Goal: Task Accomplishment & Management: Manage account settings

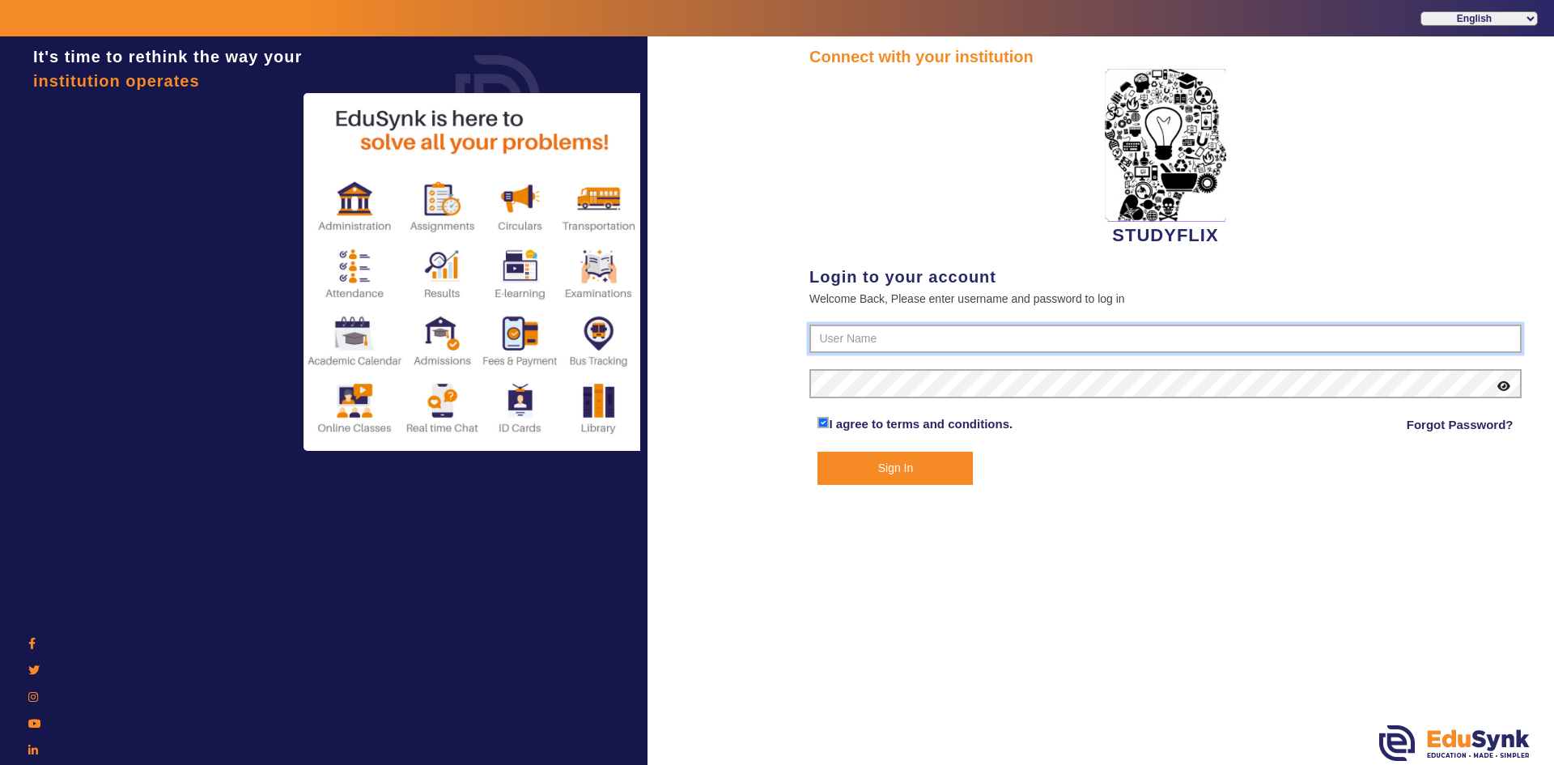
type input "6354922771"
click at [889, 474] on button "Sign In" at bounding box center [894, 468] width 155 height 33
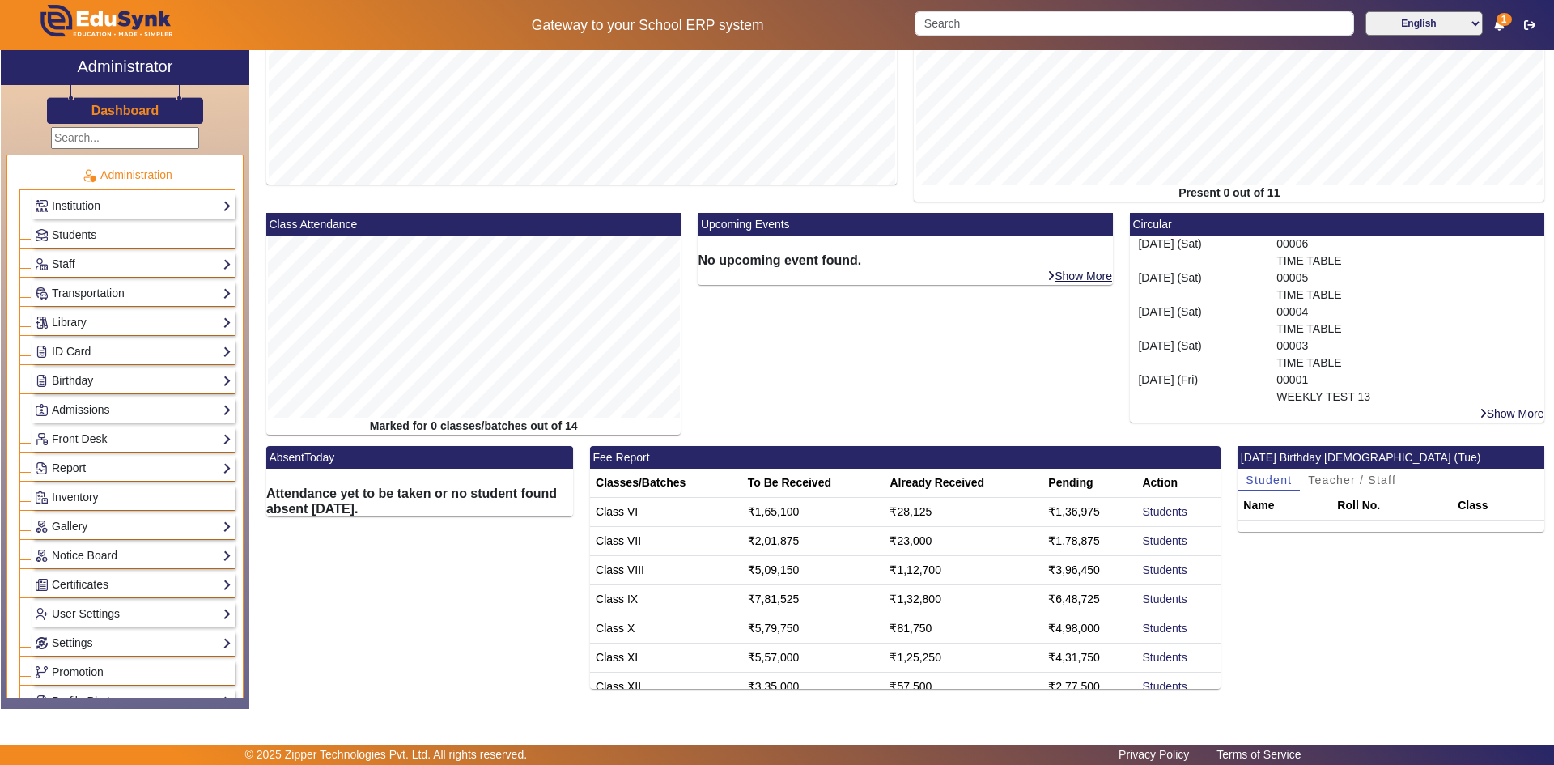
scroll to position [13, 0]
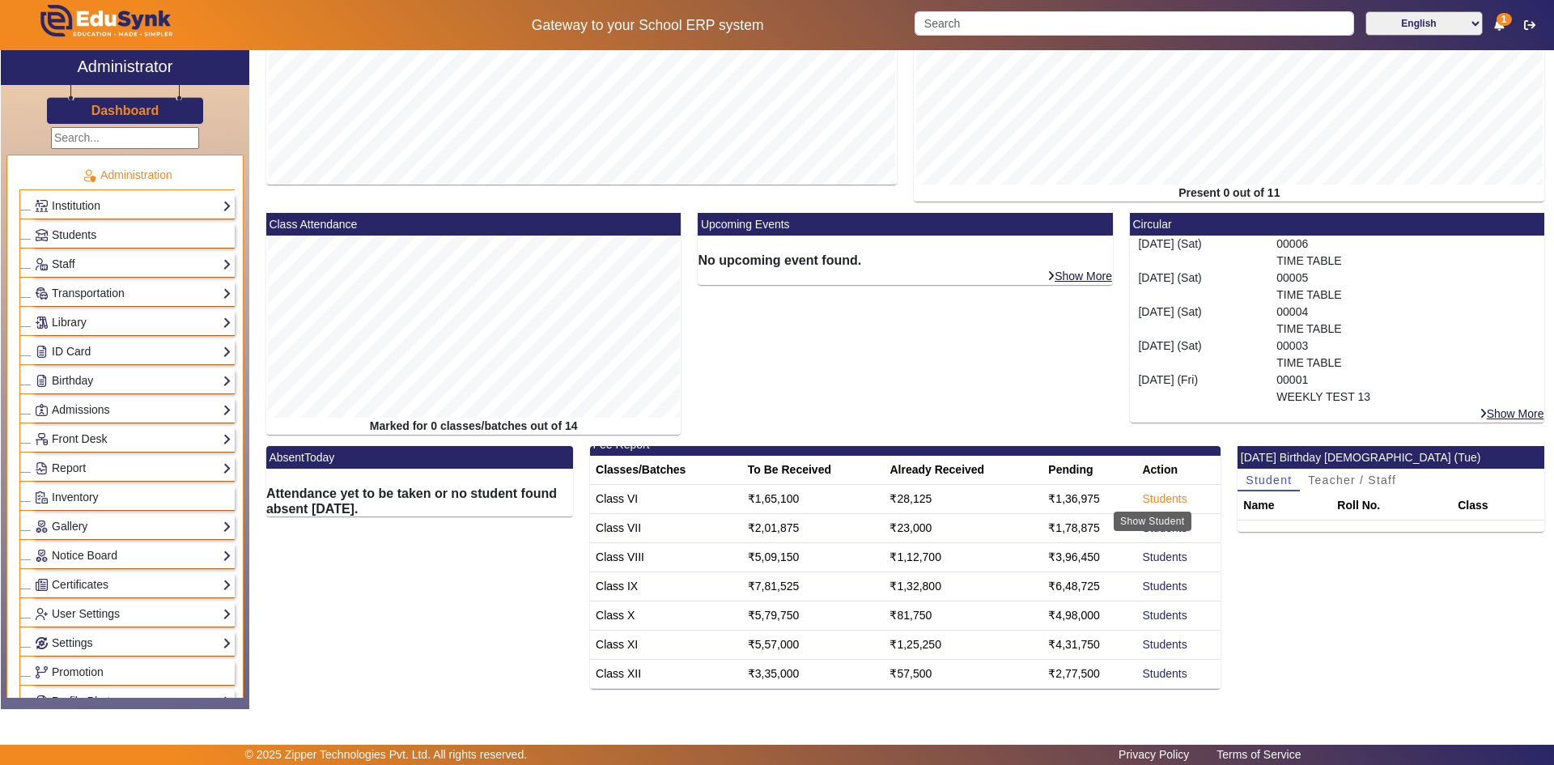
click at [1142, 497] on link "Students" at bounding box center [1164, 498] width 45 height 13
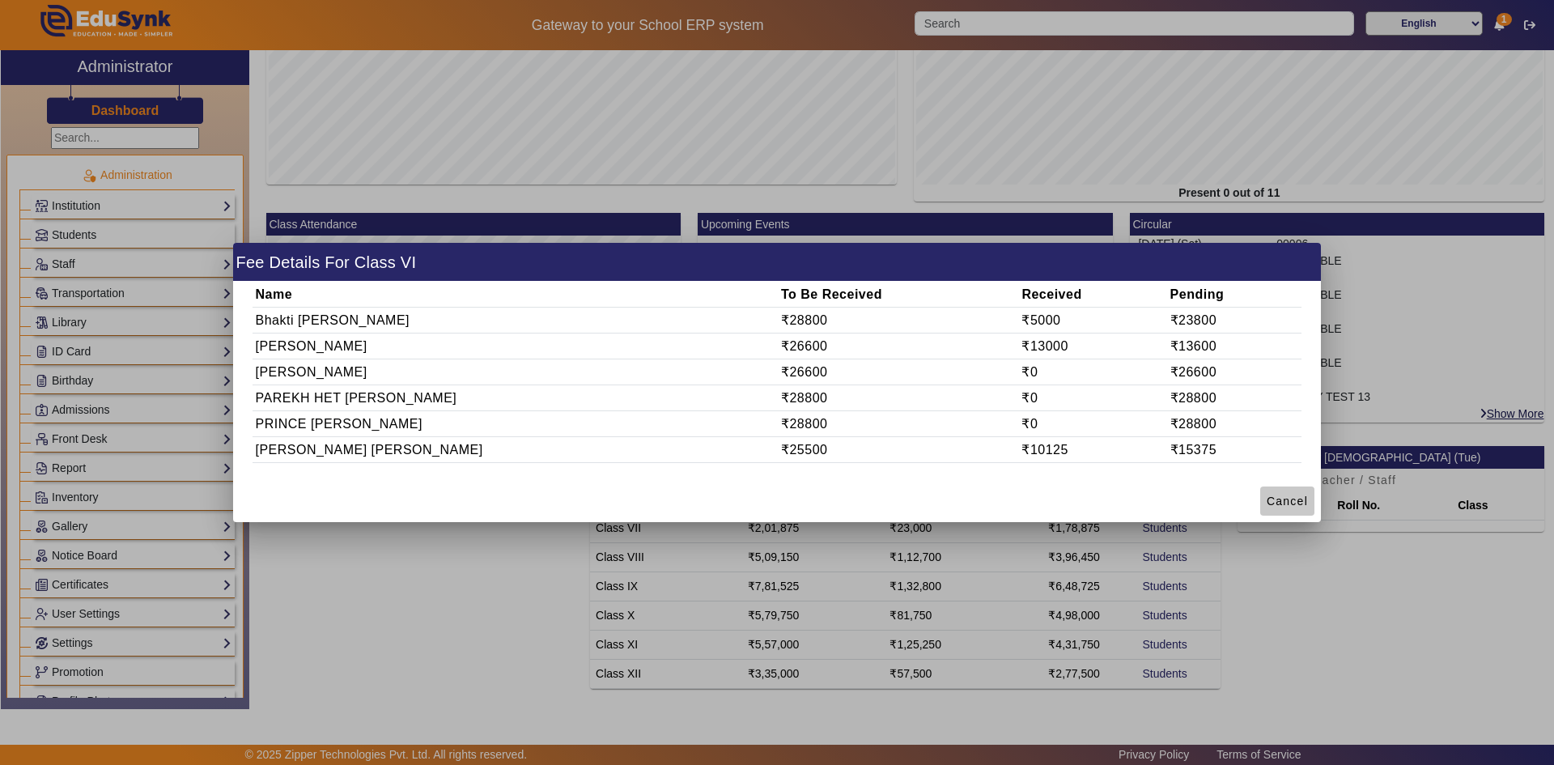
click at [1279, 504] on span "Cancel" at bounding box center [1286, 501] width 41 height 17
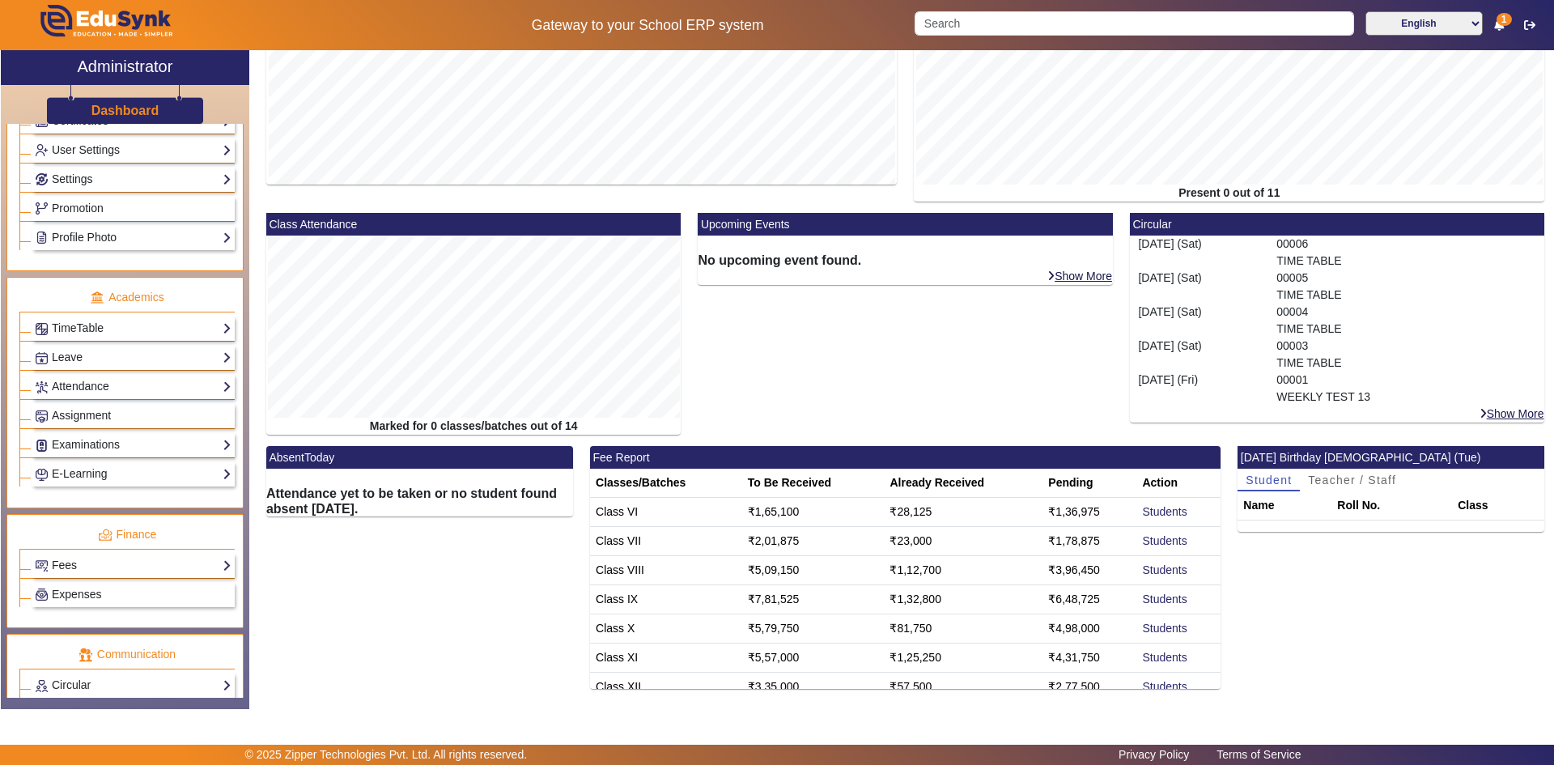
scroll to position [443, 0]
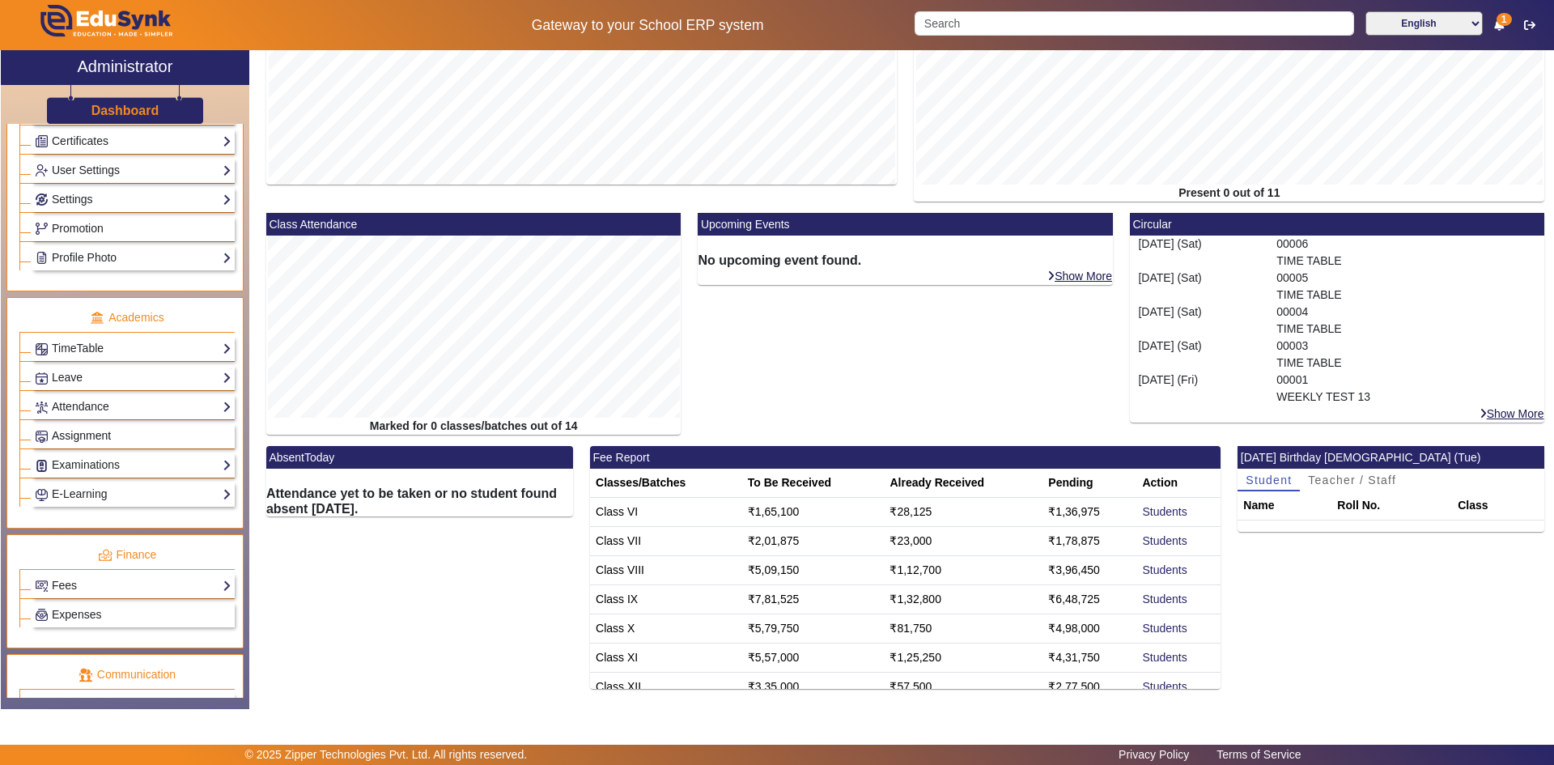
click at [110, 435] on span "Assignment" at bounding box center [81, 435] width 59 height 13
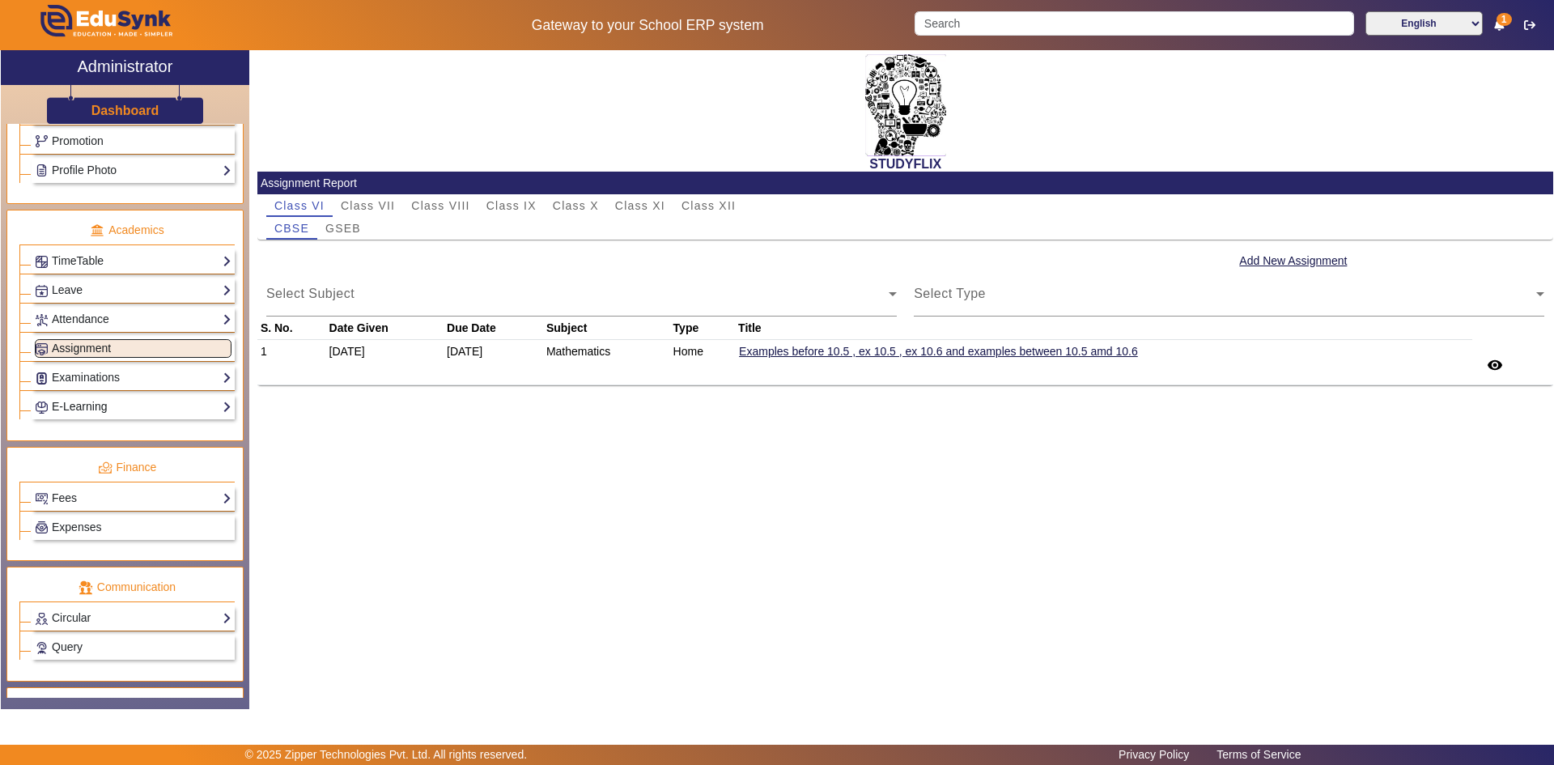
scroll to position [605, 0]
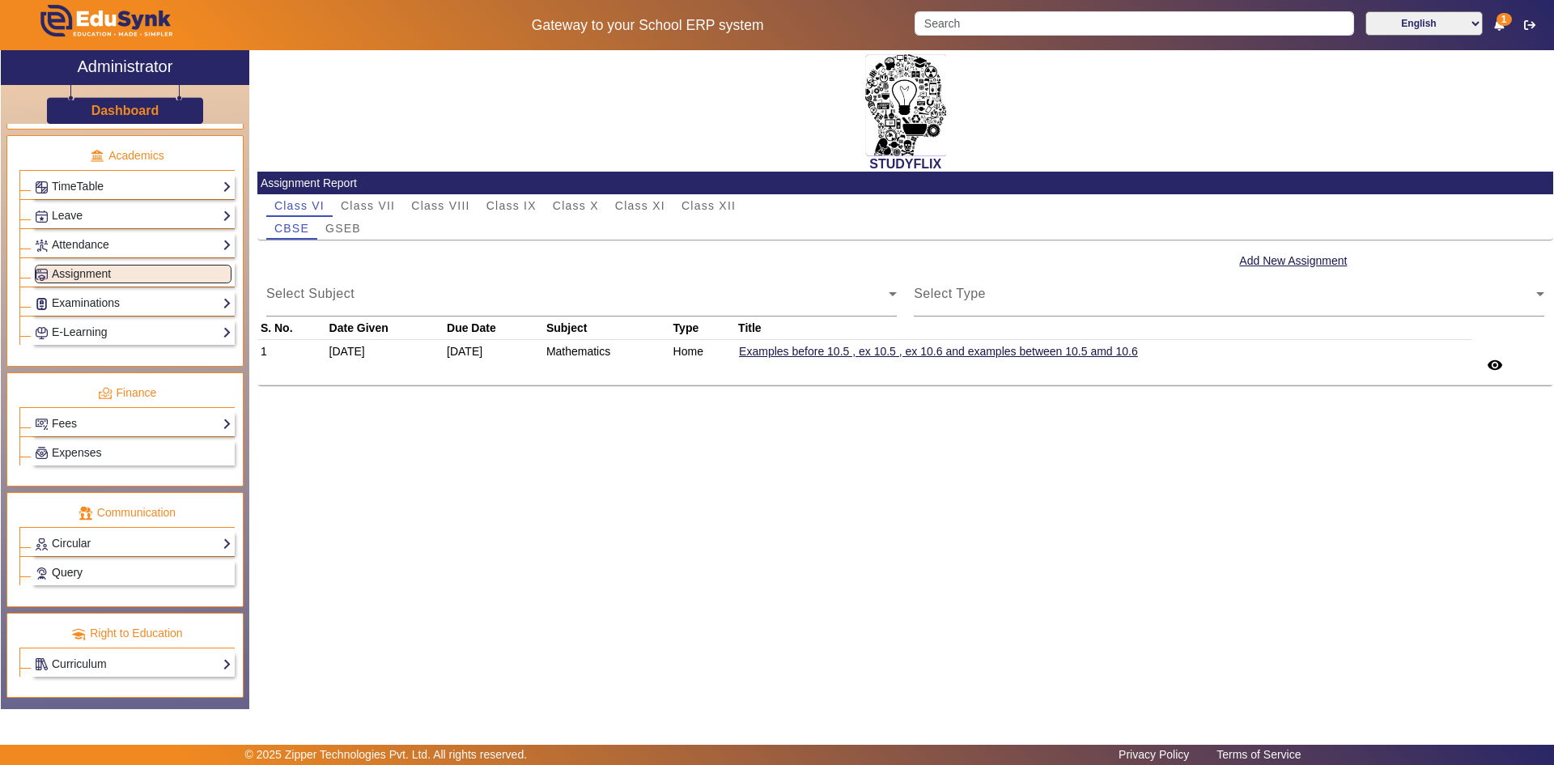
click at [87, 564] on link "Query" at bounding box center [133, 572] width 197 height 19
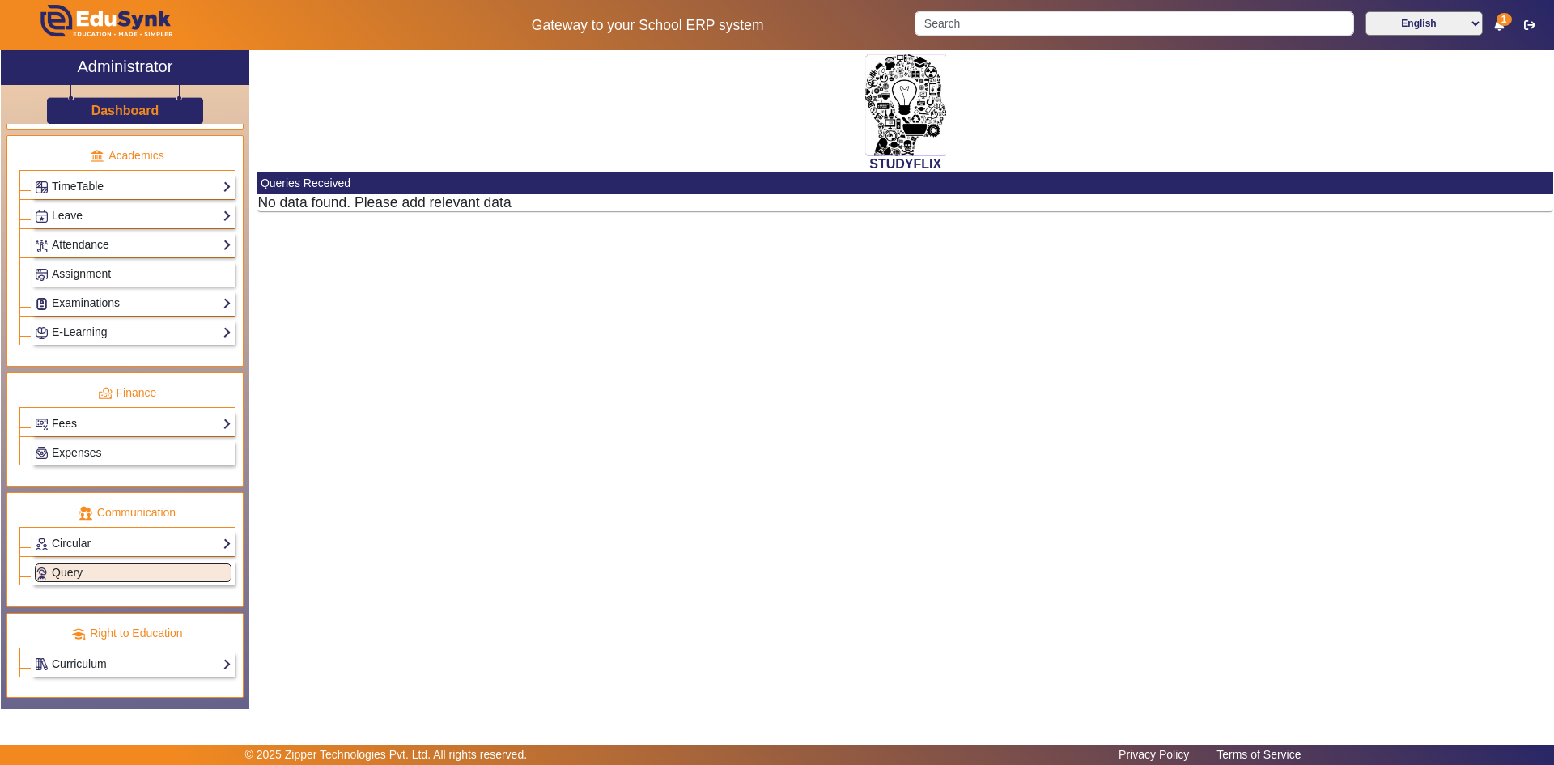
click at [79, 429] on link "Fees" at bounding box center [133, 423] width 197 height 19
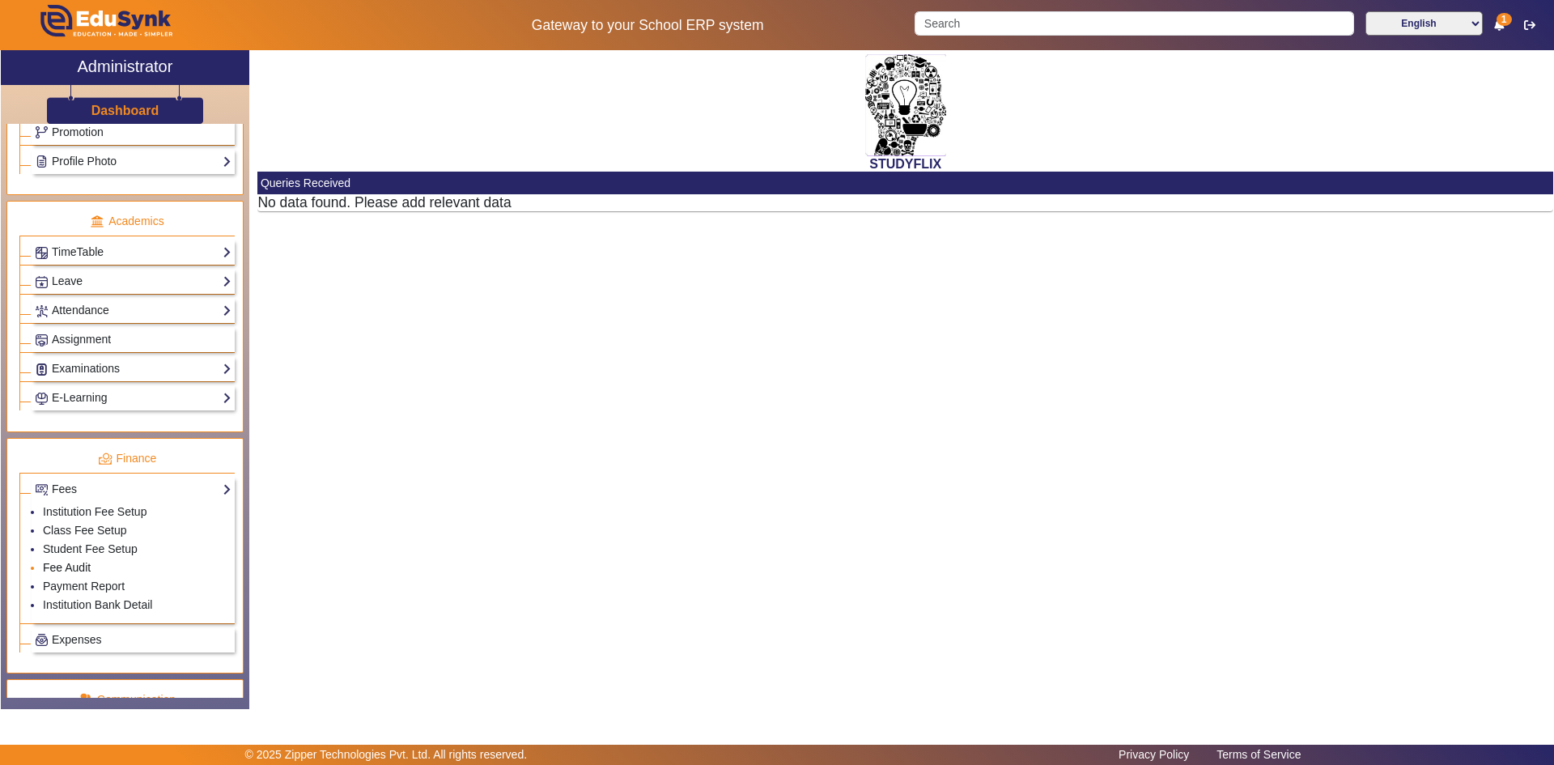
scroll to position [484, 0]
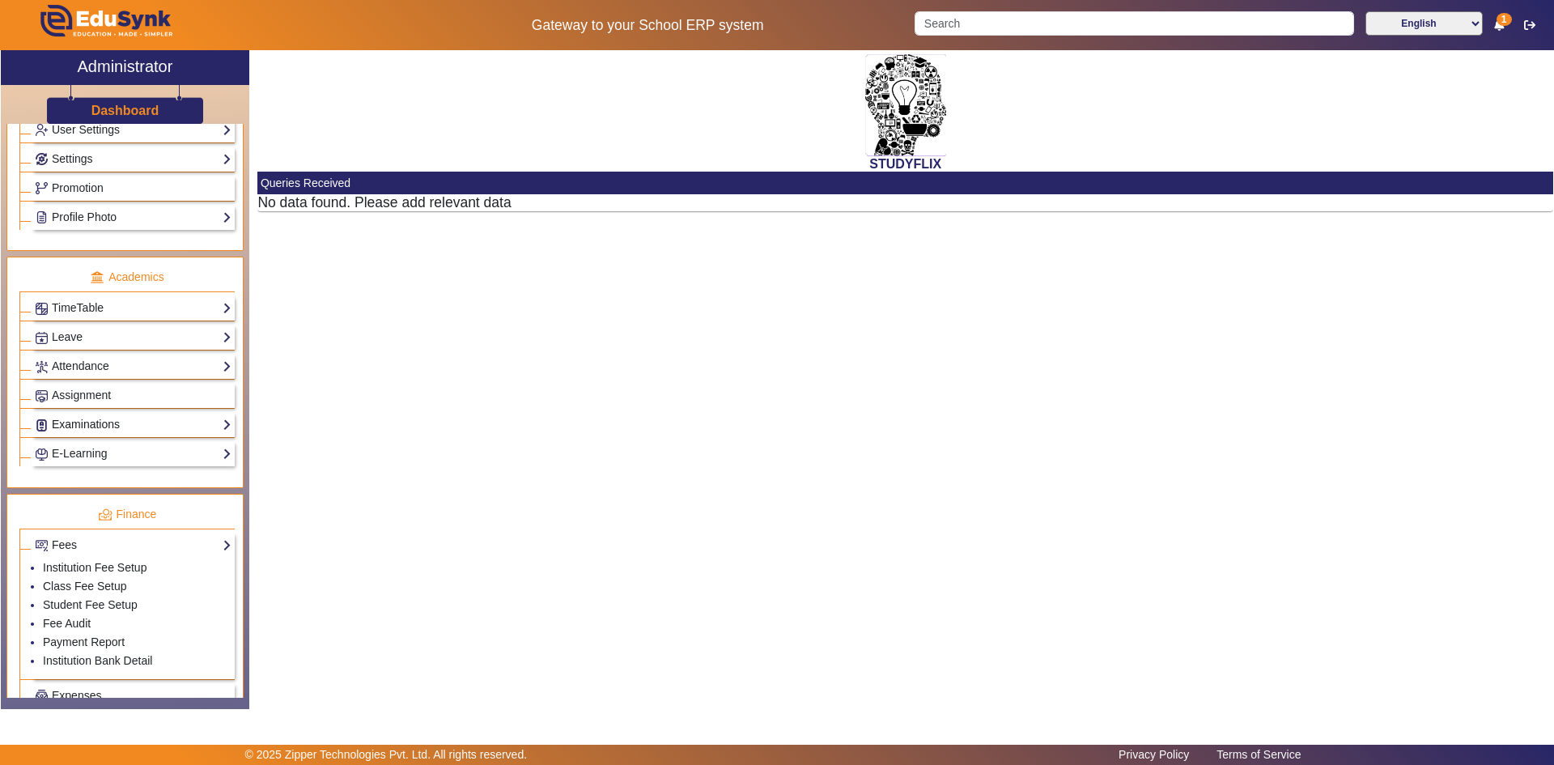
click at [78, 424] on link "Examinations" at bounding box center [133, 424] width 197 height 19
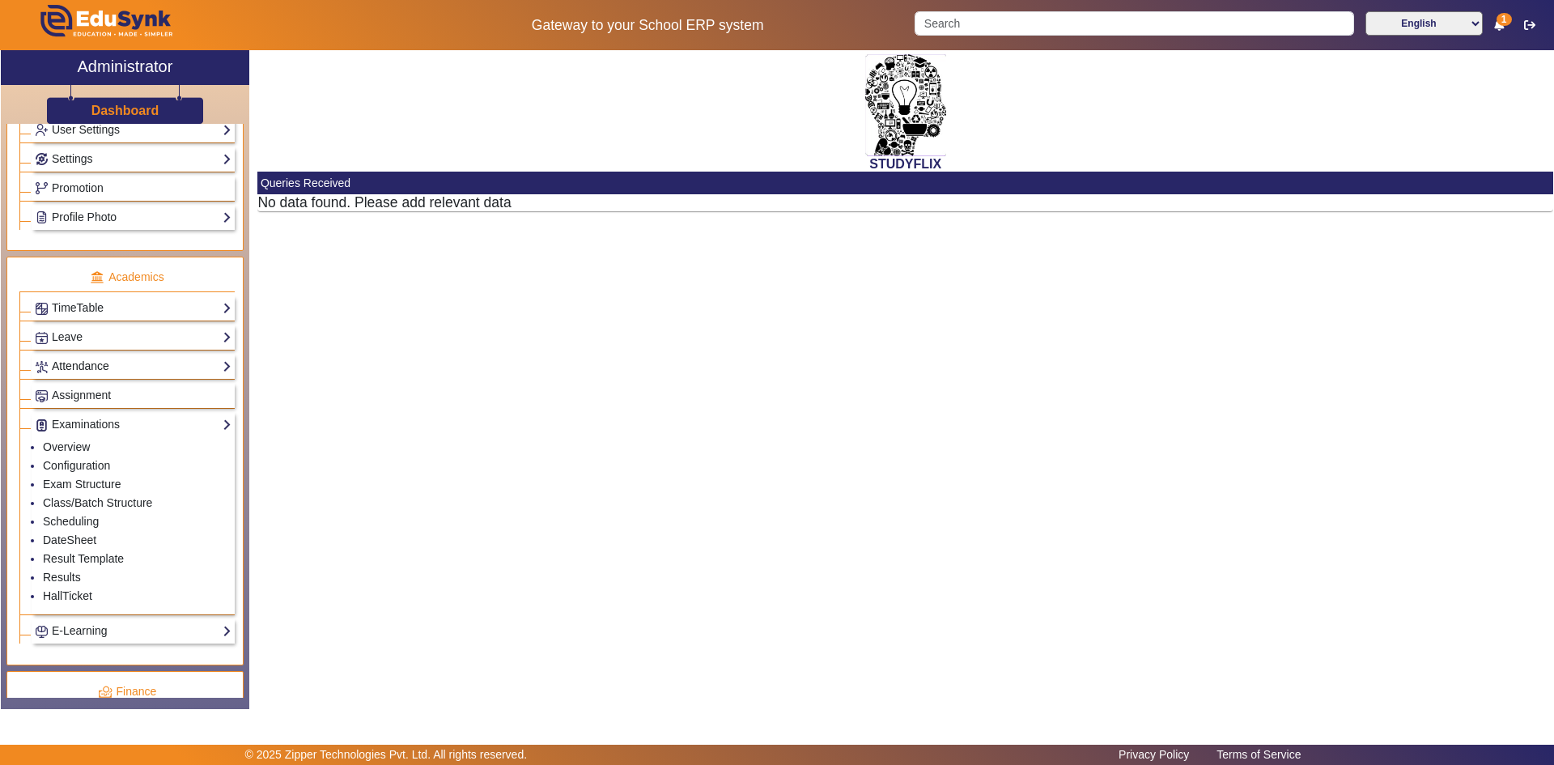
click at [71, 364] on link "Attendance" at bounding box center [133, 366] width 197 height 19
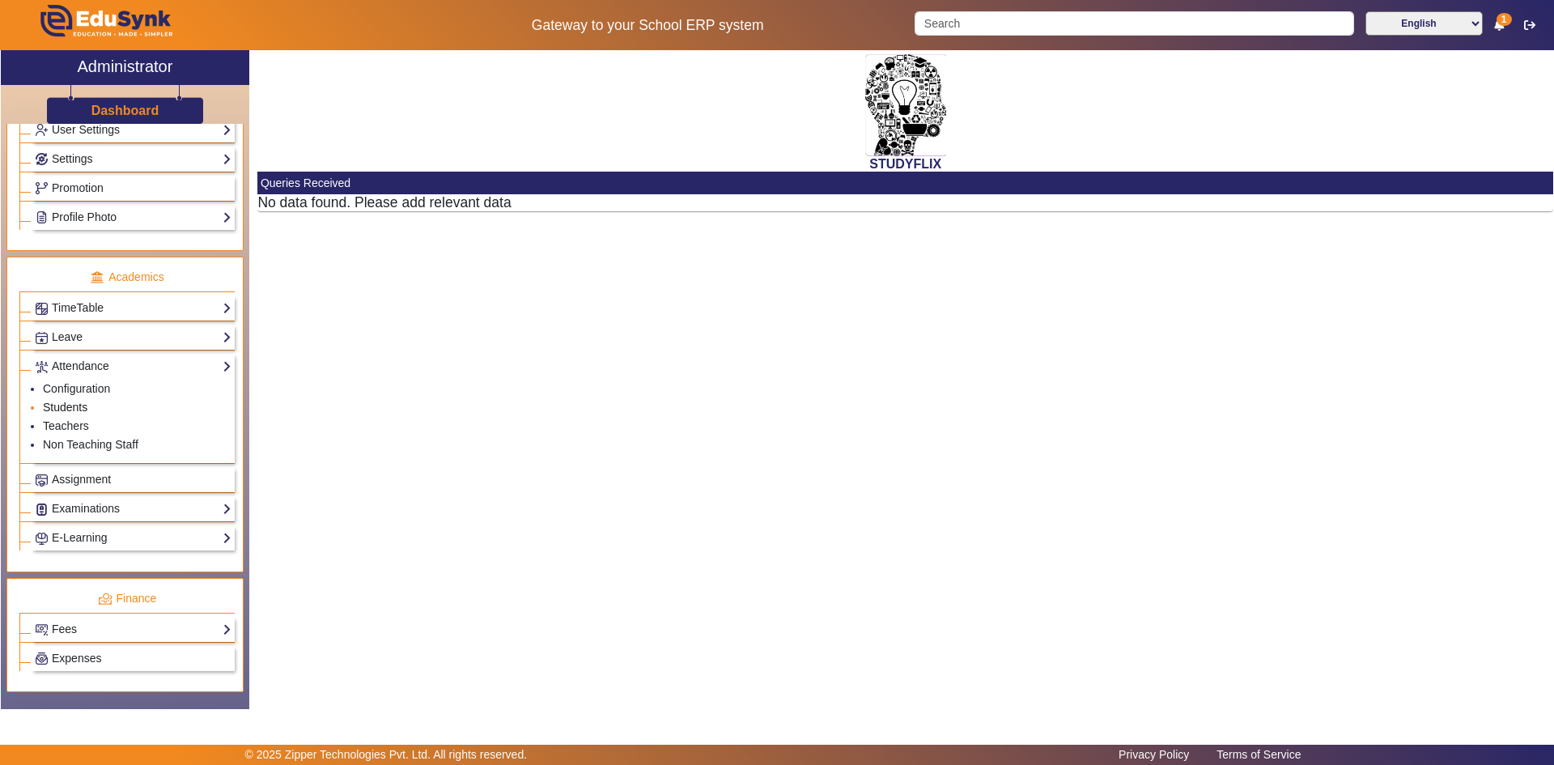
click at [74, 409] on link "Students" at bounding box center [65, 407] width 45 height 13
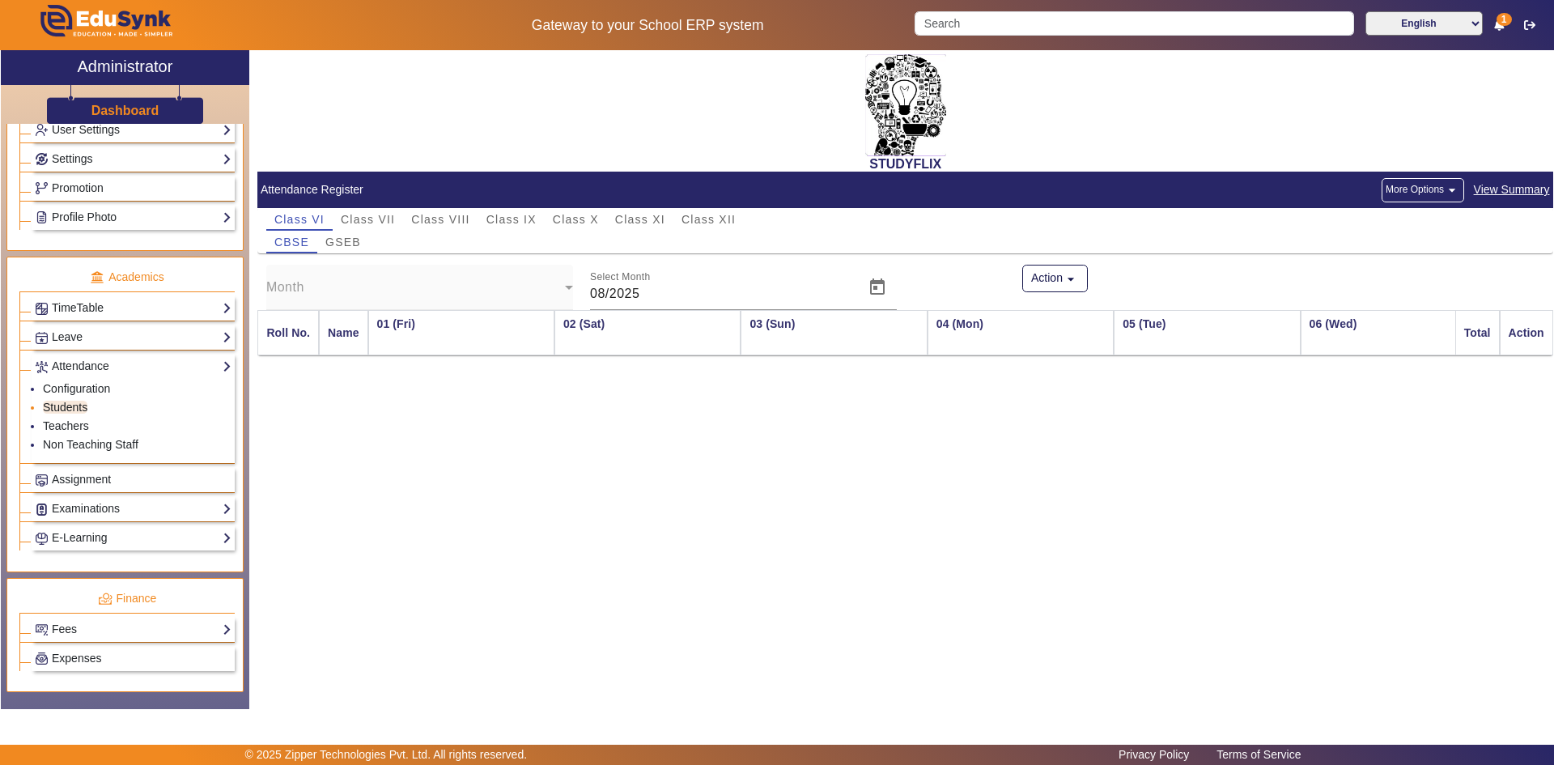
scroll to position [0, 2994]
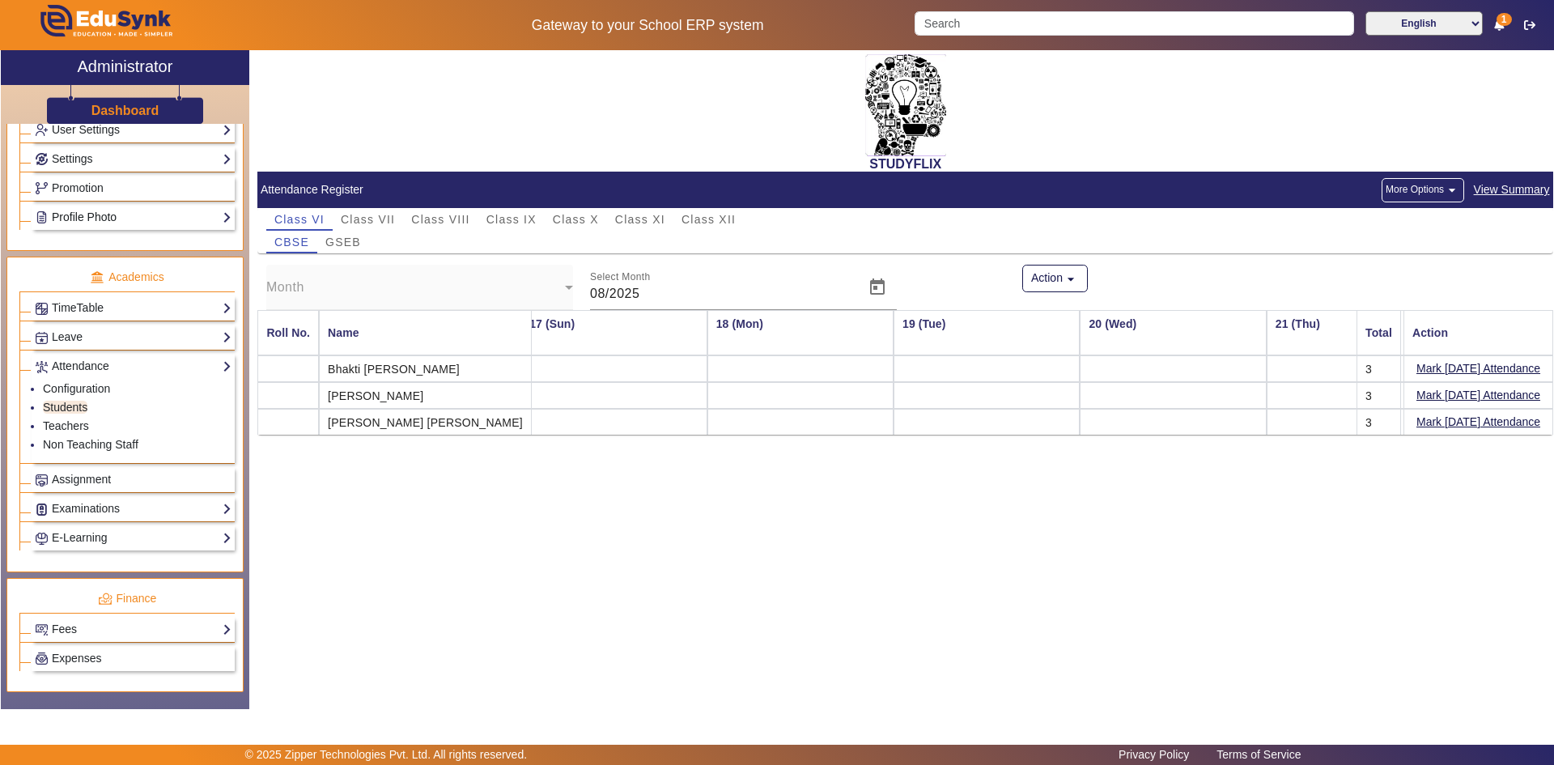
click at [103, 224] on link "Profile Photo" at bounding box center [133, 217] width 197 height 19
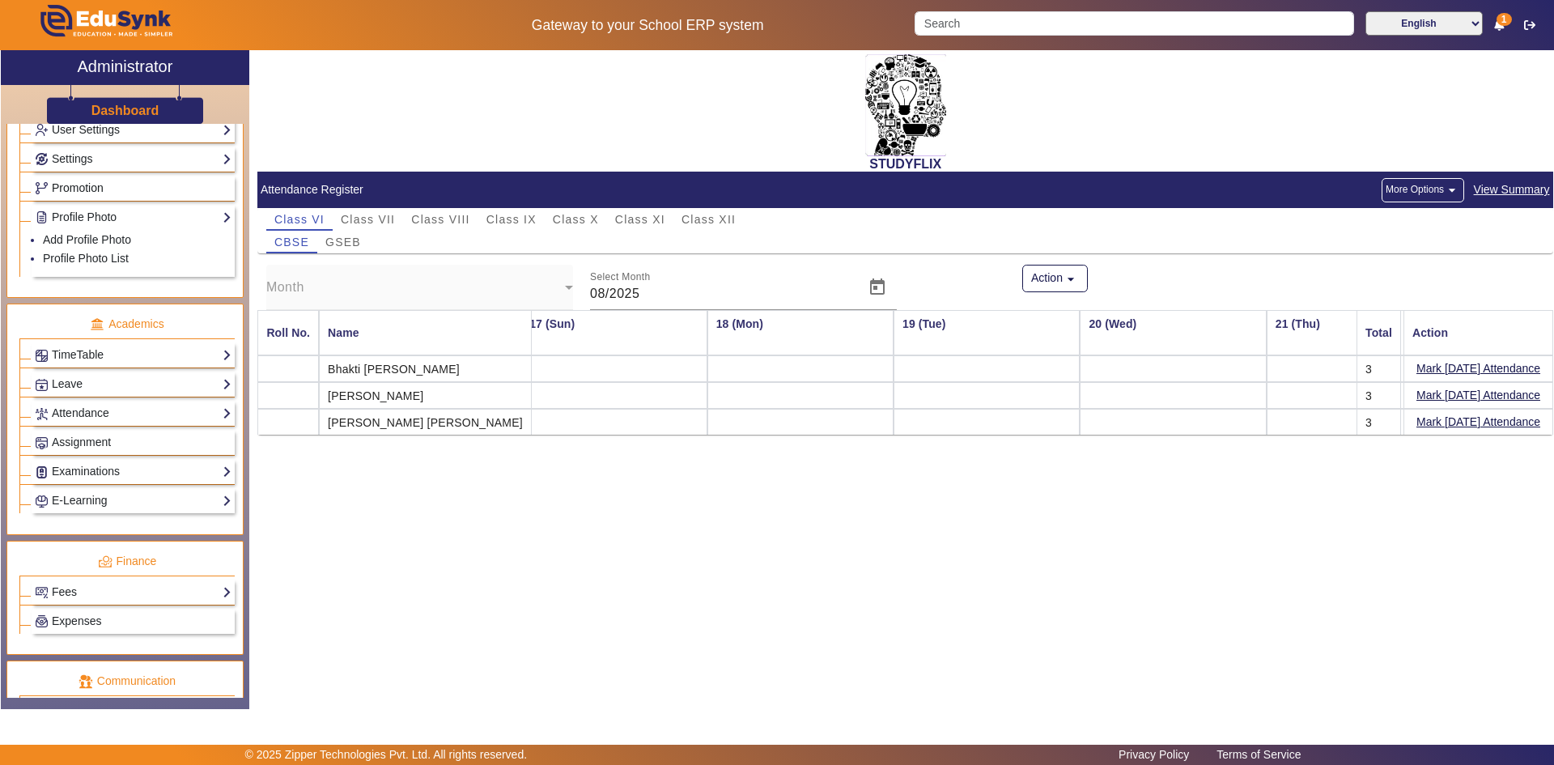
click at [78, 181] on span "Promotion" at bounding box center [78, 187] width 52 height 13
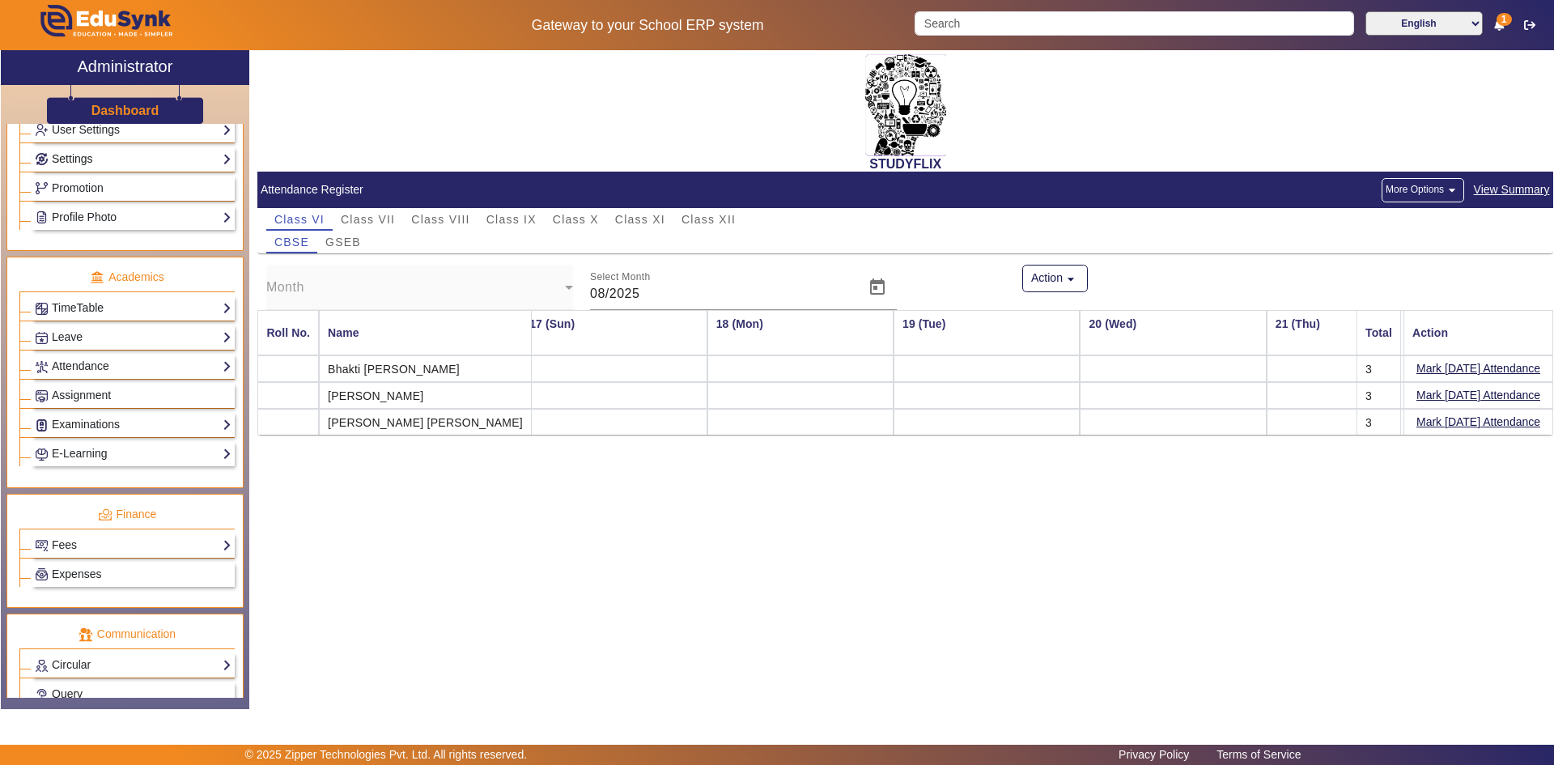
click at [83, 157] on link "Settings" at bounding box center [133, 159] width 197 height 19
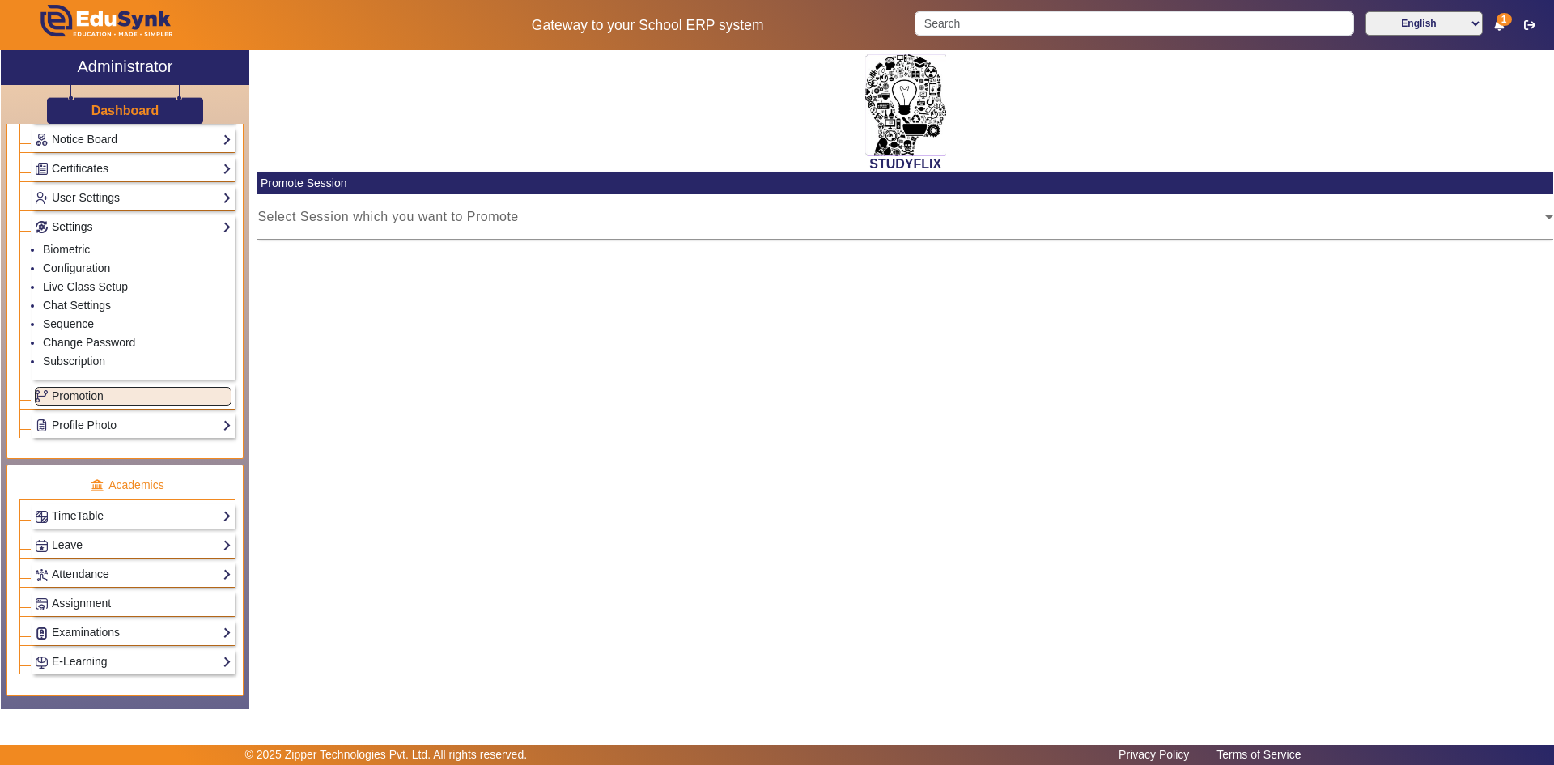
scroll to position [322, 0]
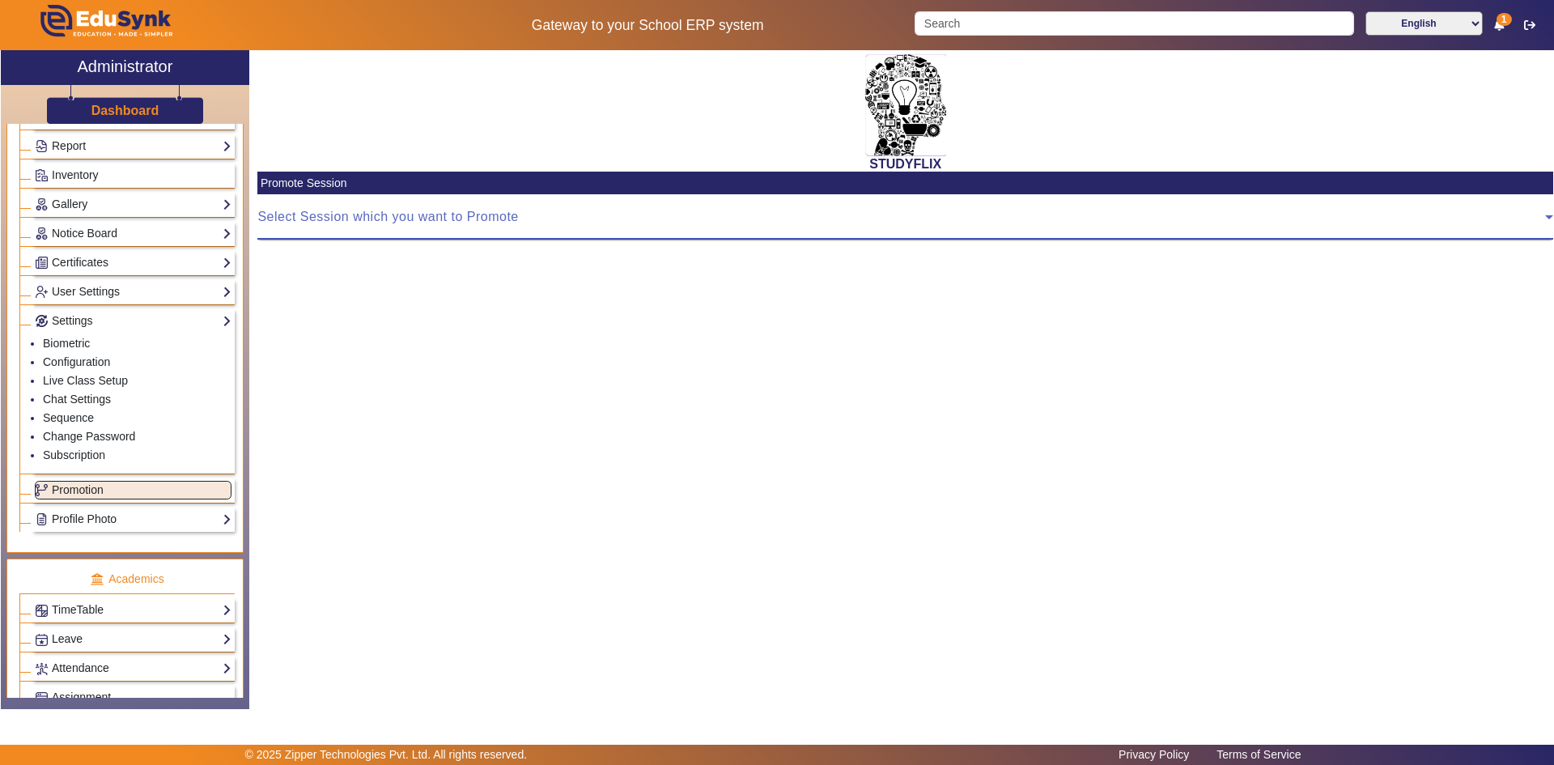
click at [406, 222] on span at bounding box center [900, 223] width 1287 height 19
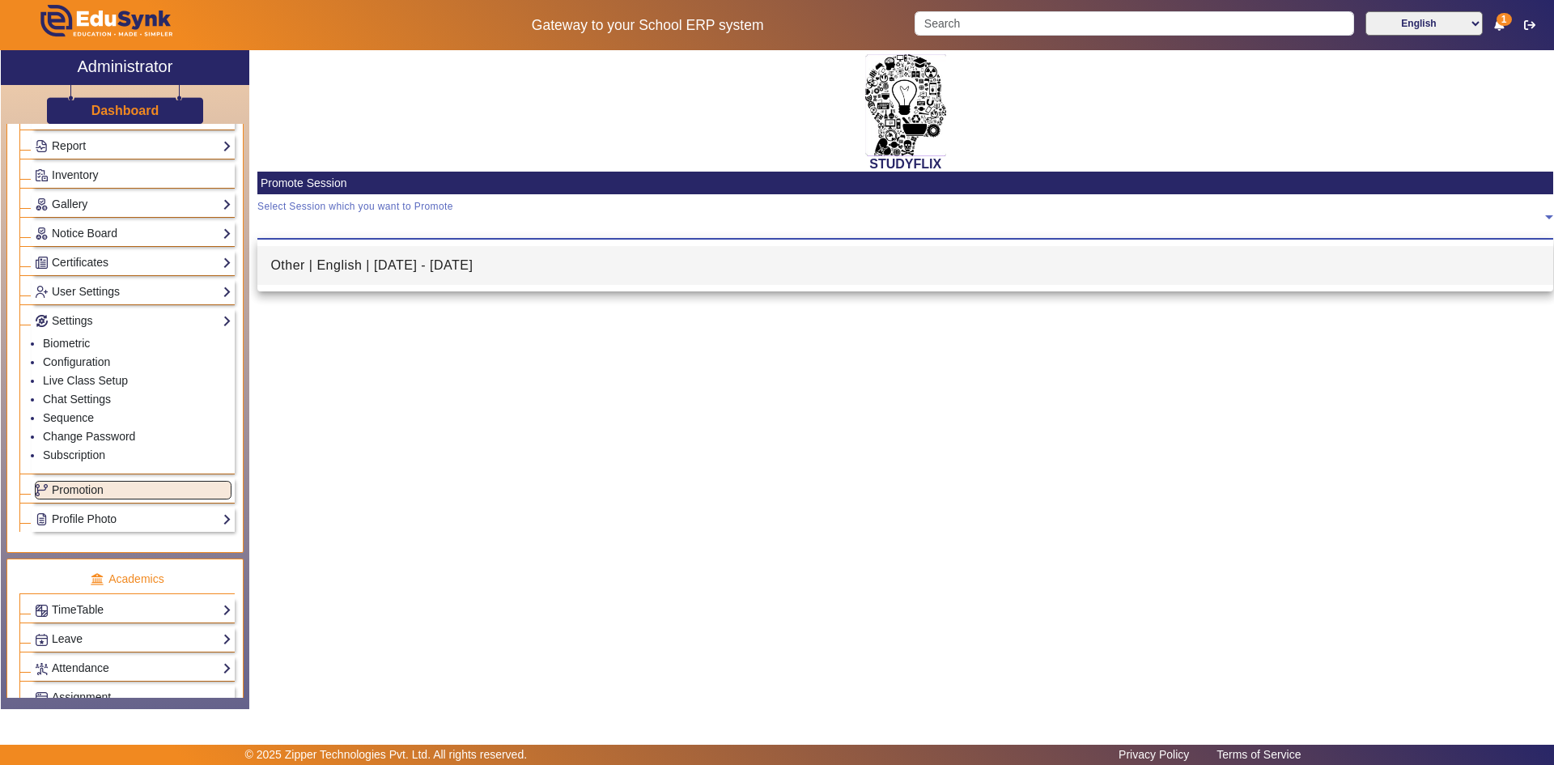
click at [343, 261] on span "Other | English | [DATE] - [DATE]" at bounding box center [371, 265] width 202 height 19
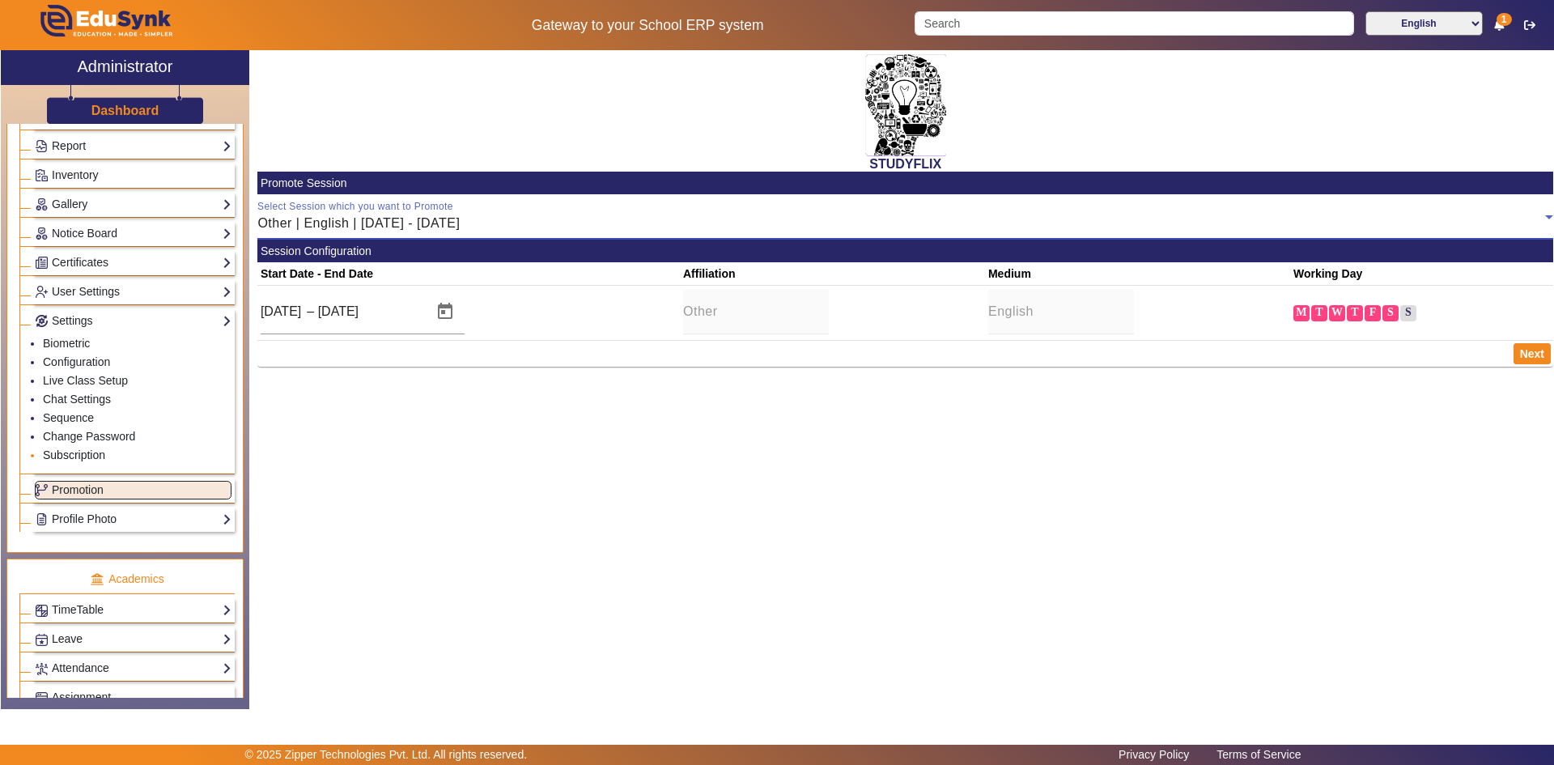
click at [91, 457] on link "Subscription" at bounding box center [74, 454] width 62 height 13
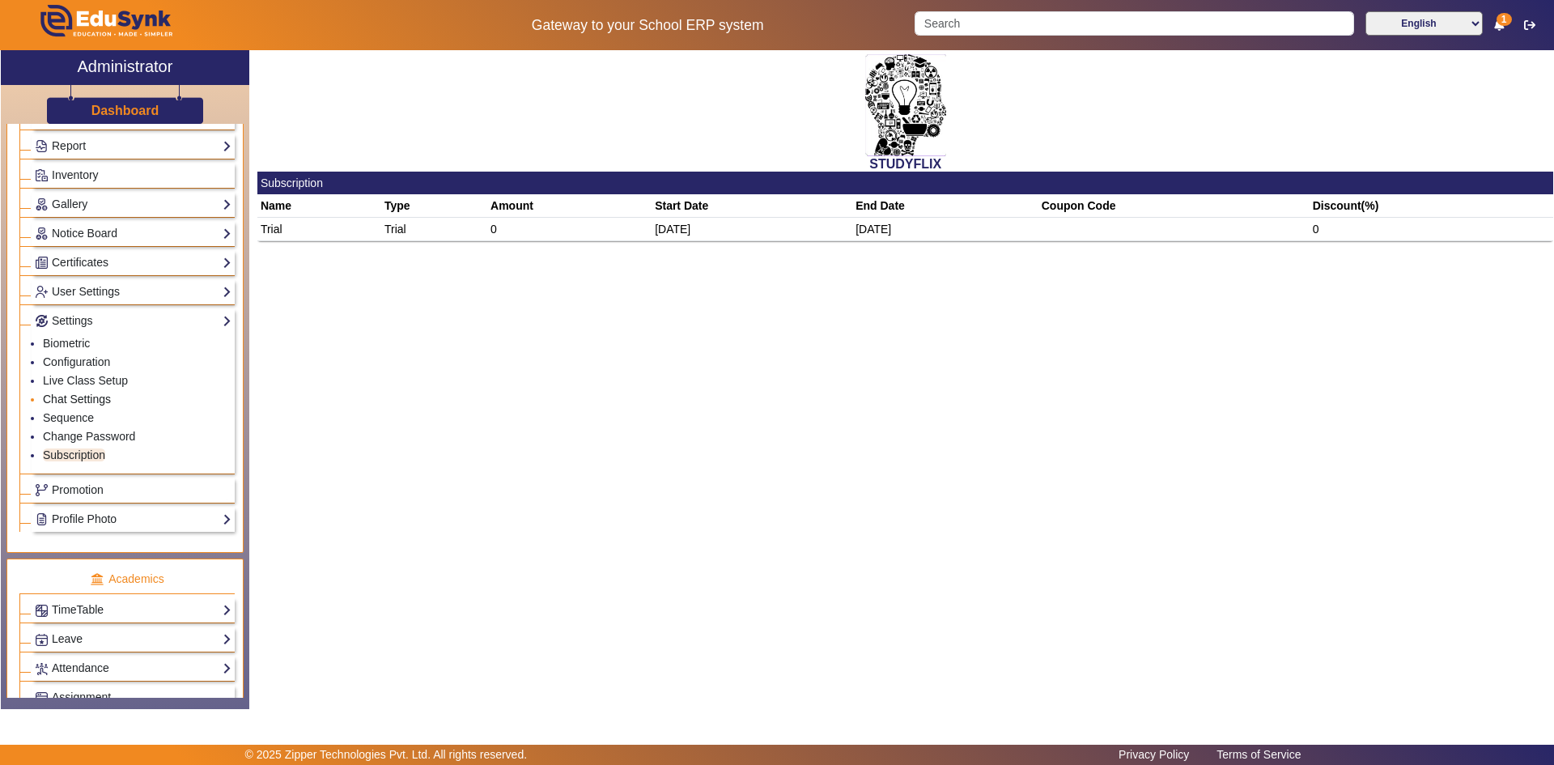
click at [79, 398] on link "Chat Settings" at bounding box center [77, 398] width 68 height 13
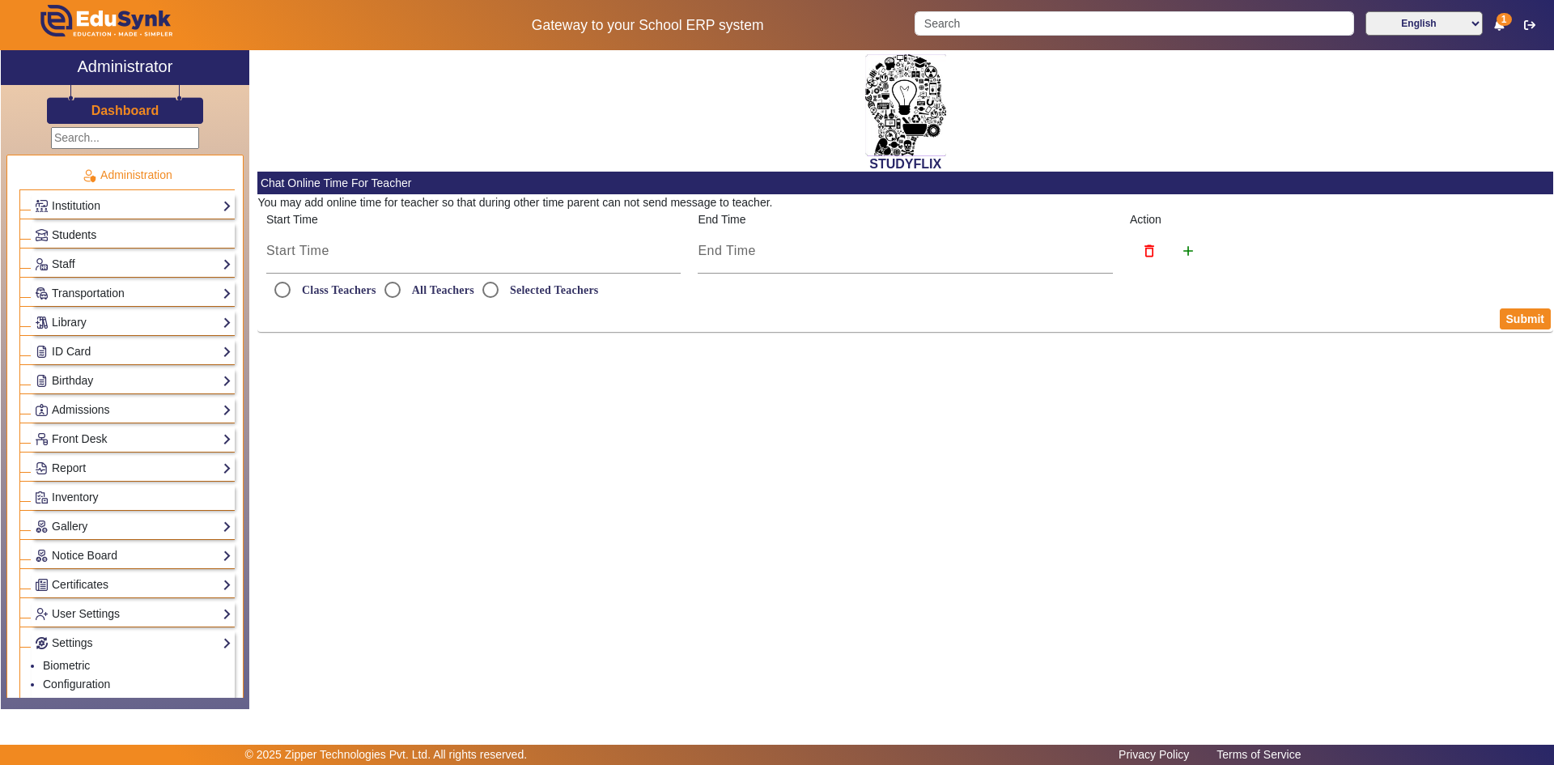
click at [99, 234] on link "Students" at bounding box center [133, 235] width 197 height 19
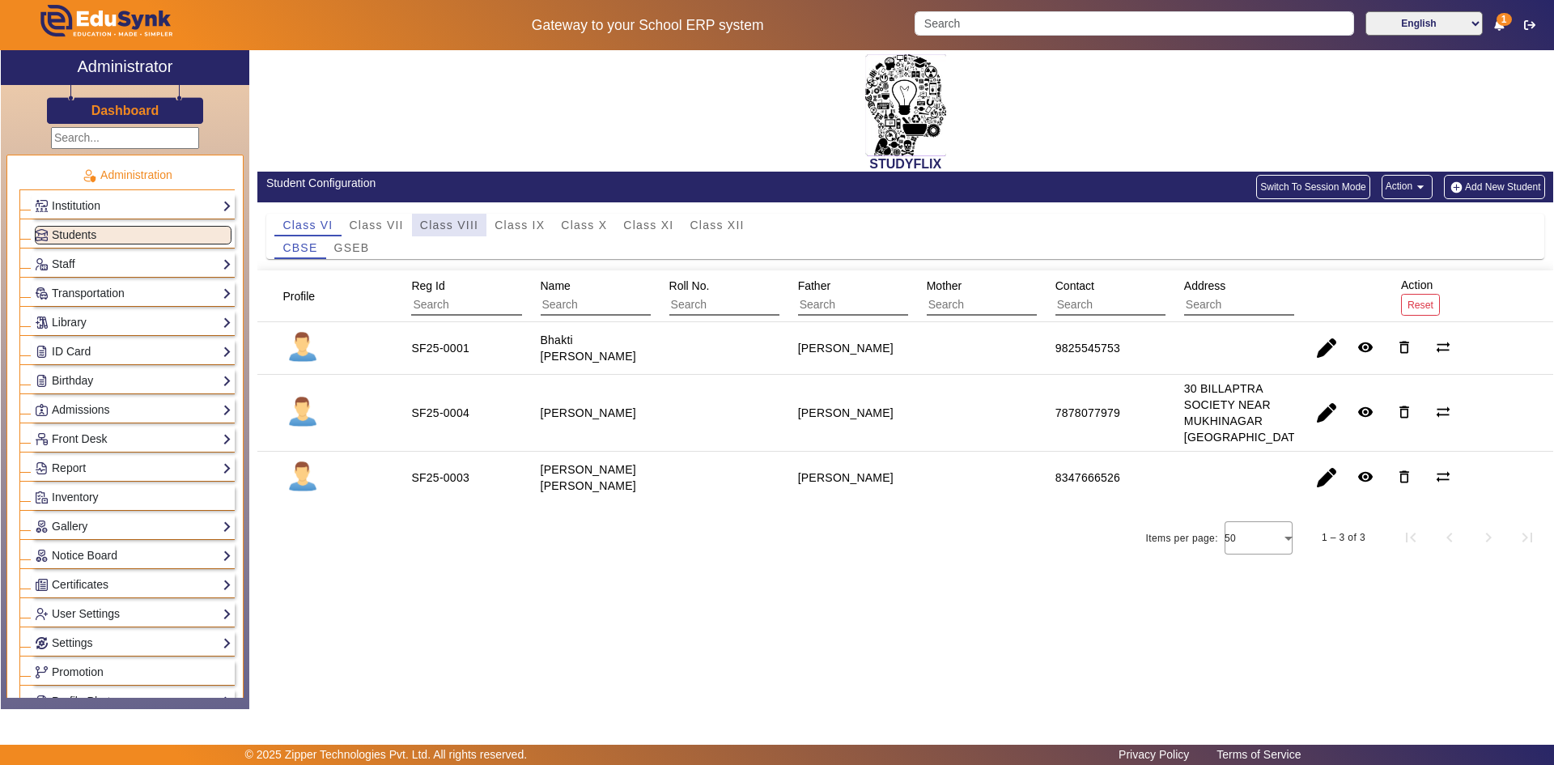
click at [435, 231] on span "Class VIII" at bounding box center [449, 224] width 58 height 11
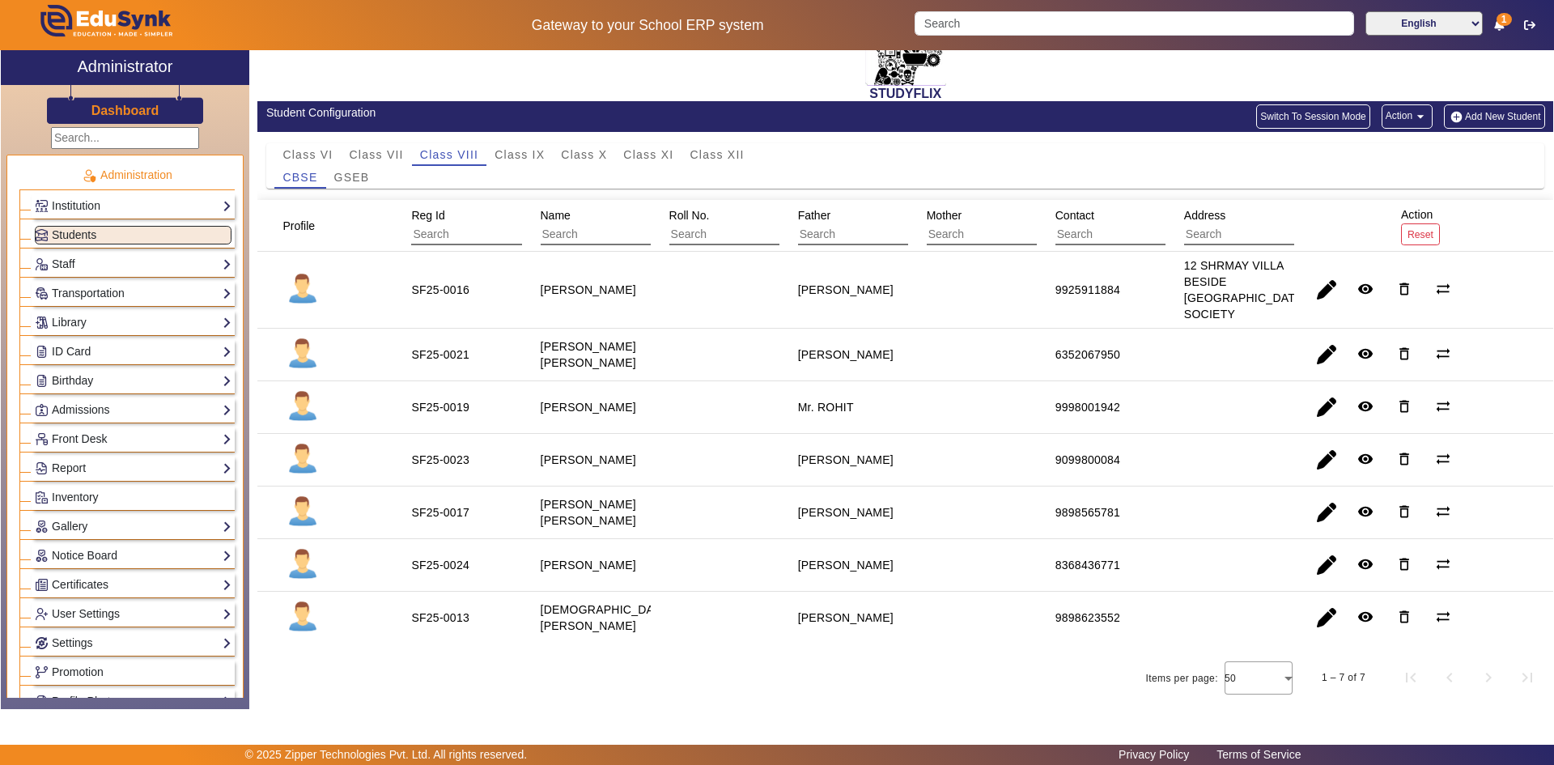
scroll to position [87, 0]
click at [360, 172] on span "GSEB" at bounding box center [352, 177] width 36 height 11
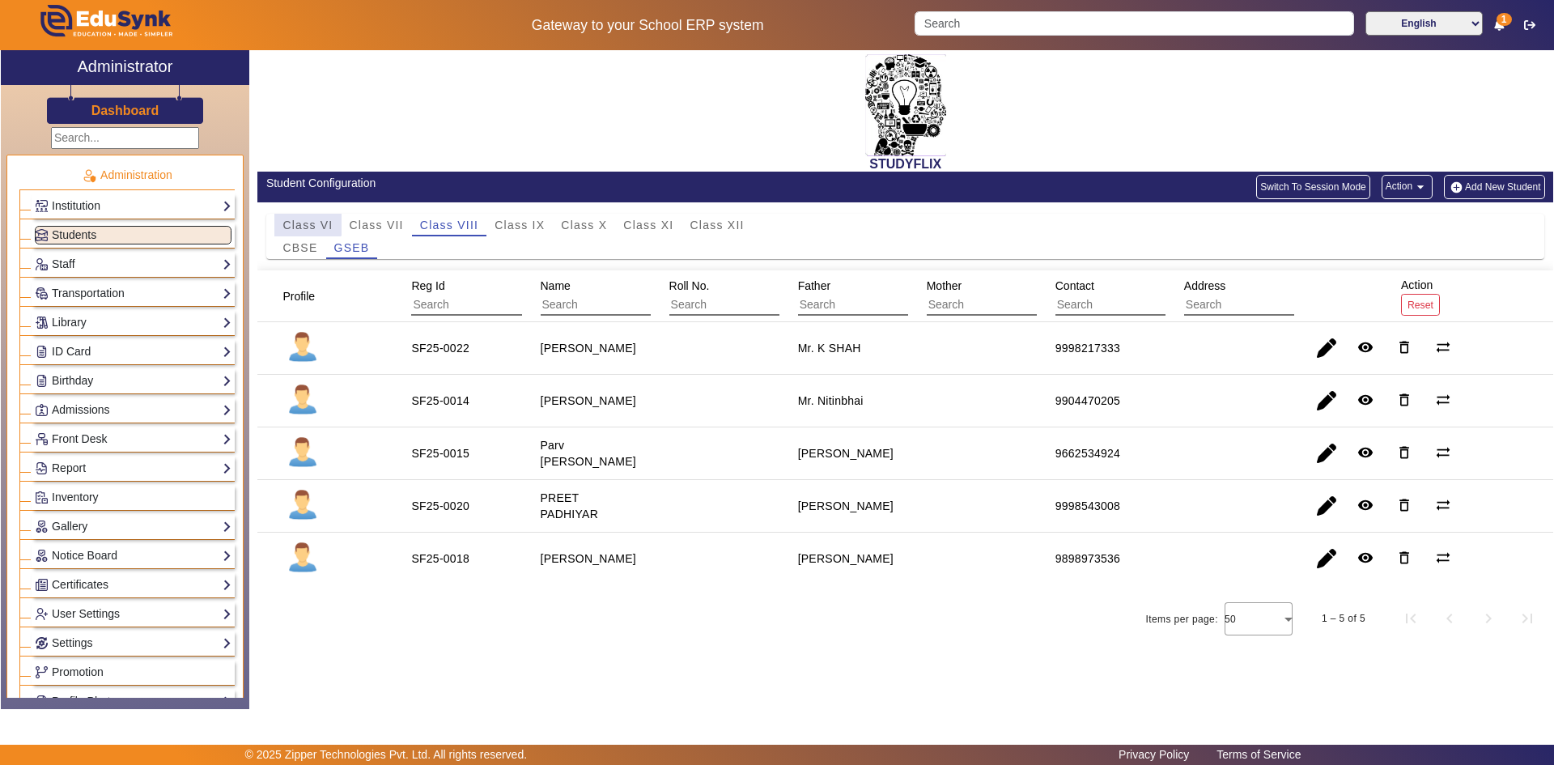
click at [303, 217] on span "Class VI" at bounding box center [307, 225] width 50 height 23
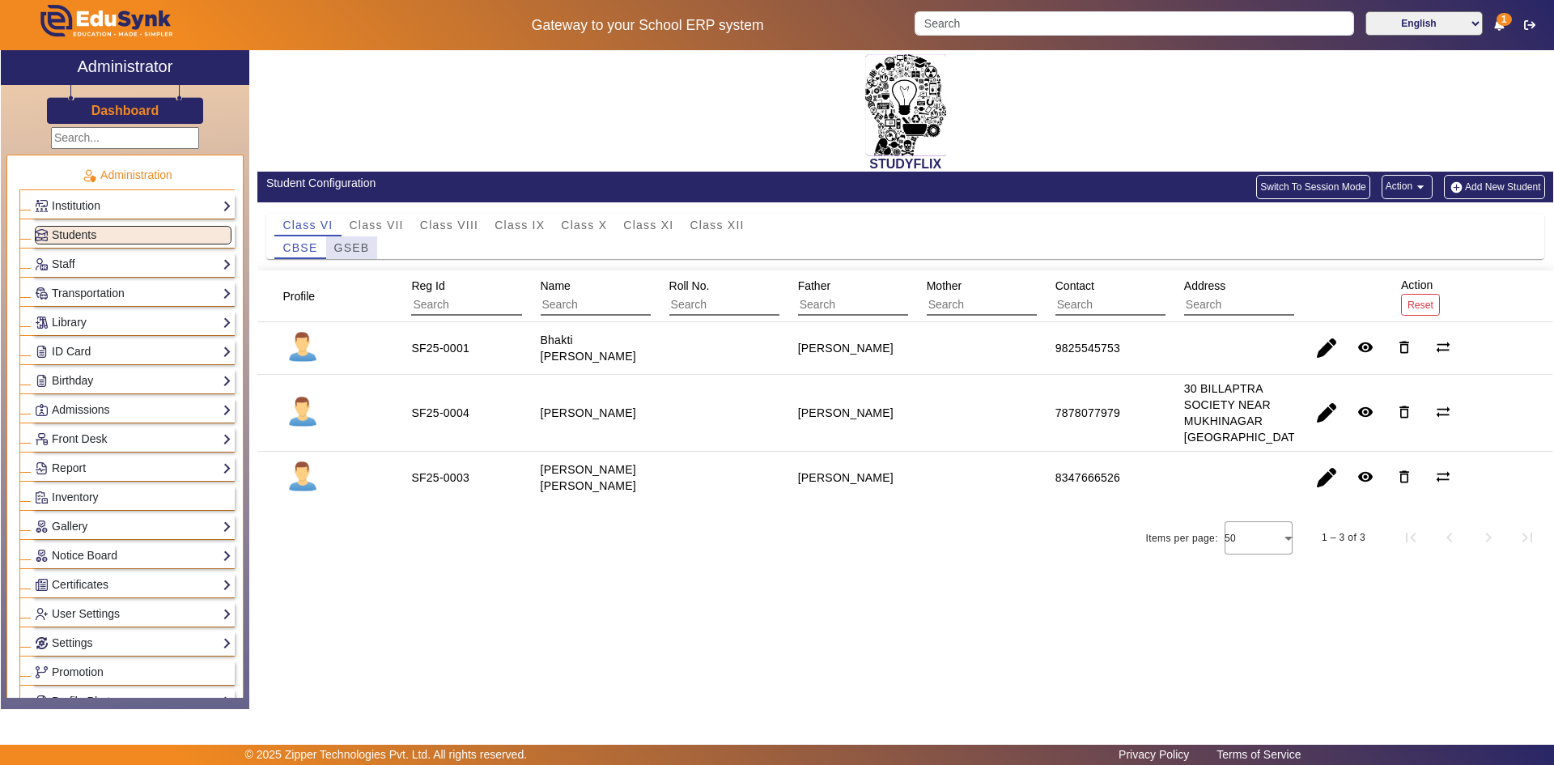
click at [354, 248] on span "GSEB" at bounding box center [352, 247] width 36 height 11
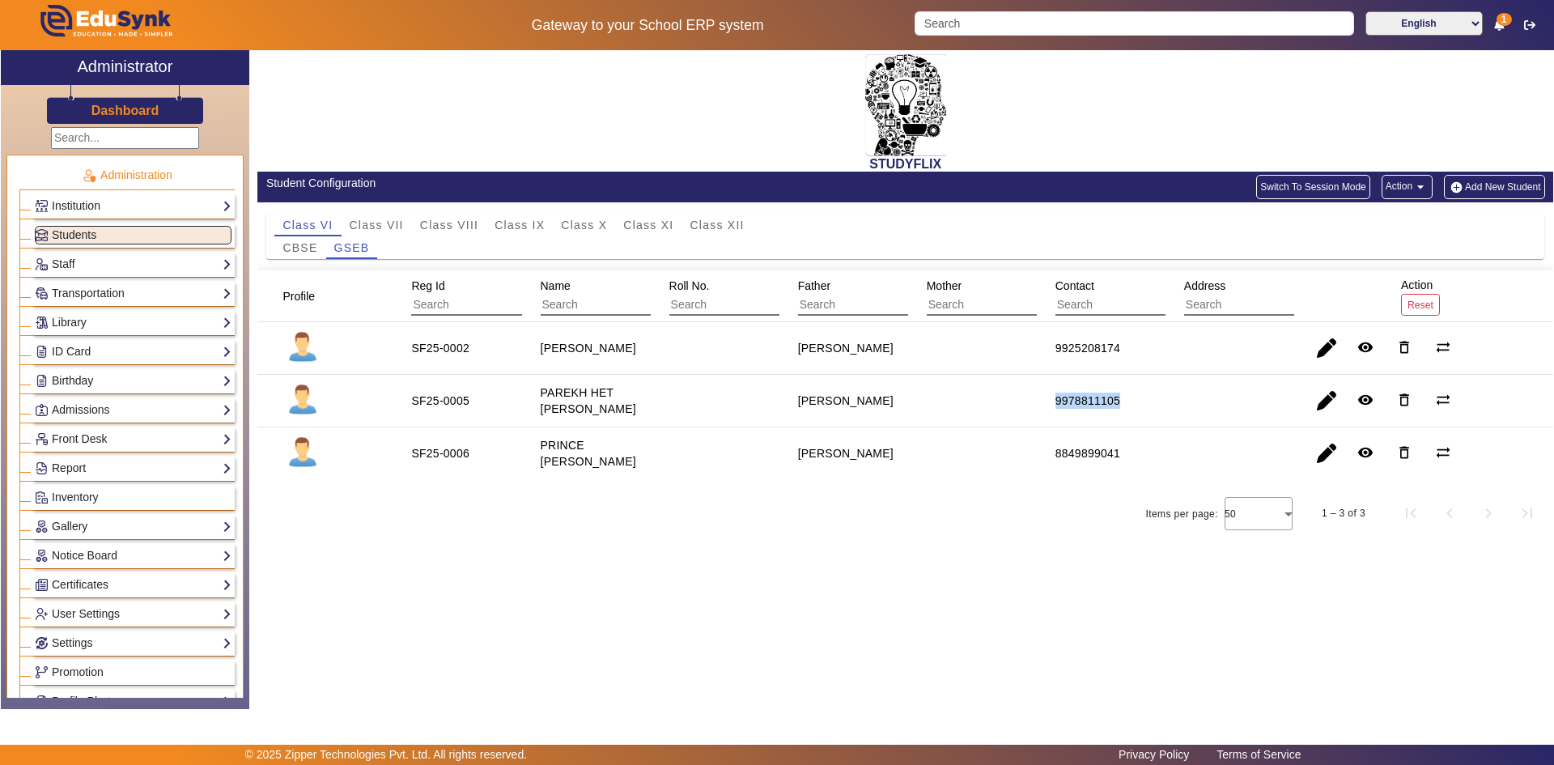
drag, startPoint x: 1054, startPoint y: 403, endPoint x: 1155, endPoint y: 401, distance: 102.0
click at [1155, 401] on mat-cell "9978811105" at bounding box center [1101, 401] width 129 height 53
click at [893, 492] on div "Items per page: 50 1 – 3 of 3" at bounding box center [904, 512] width 1295 height 45
click at [731, 142] on div "STUDYFLIX" at bounding box center [904, 110] width 1295 height 121
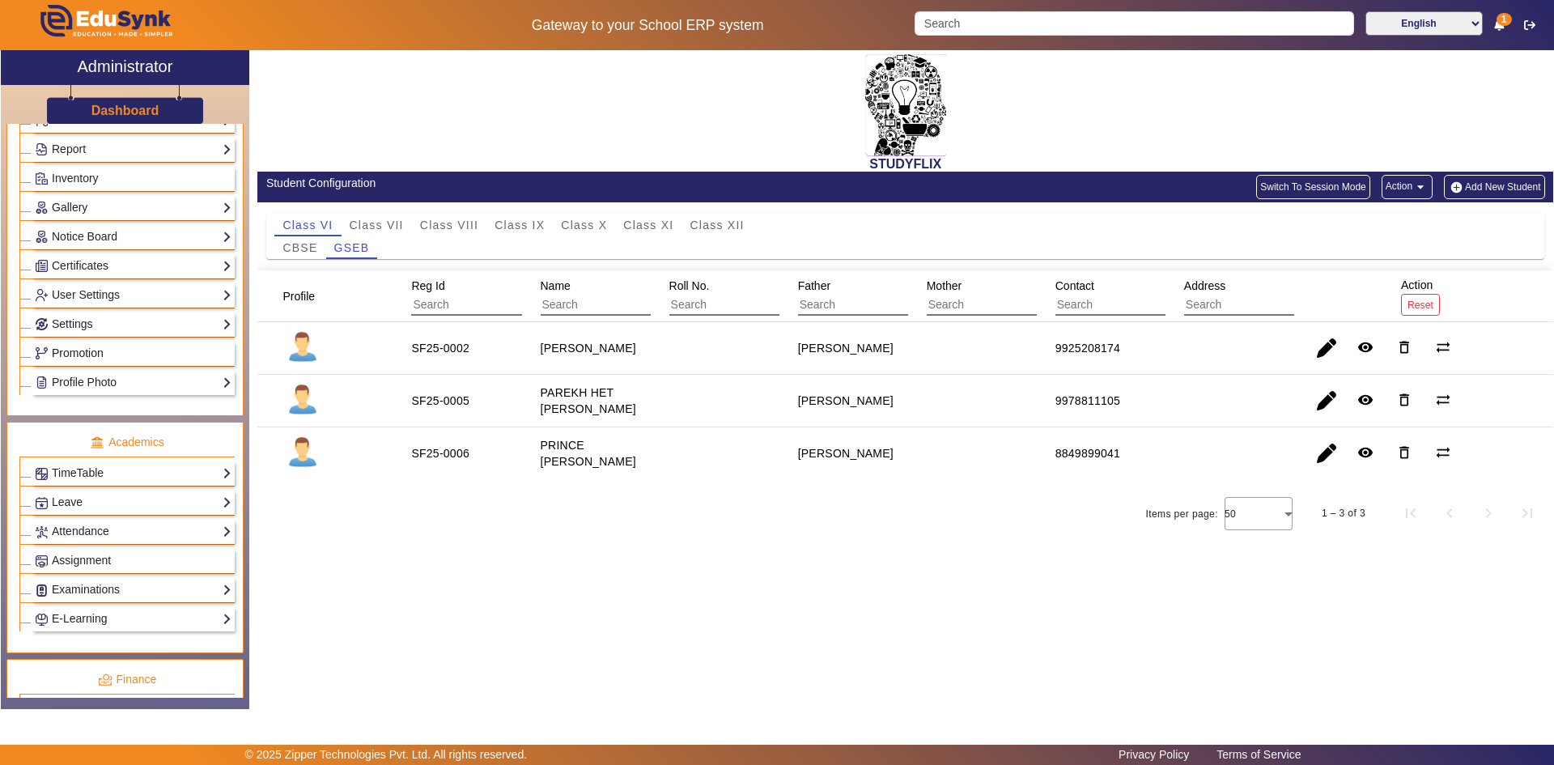
scroll to position [324, 0]
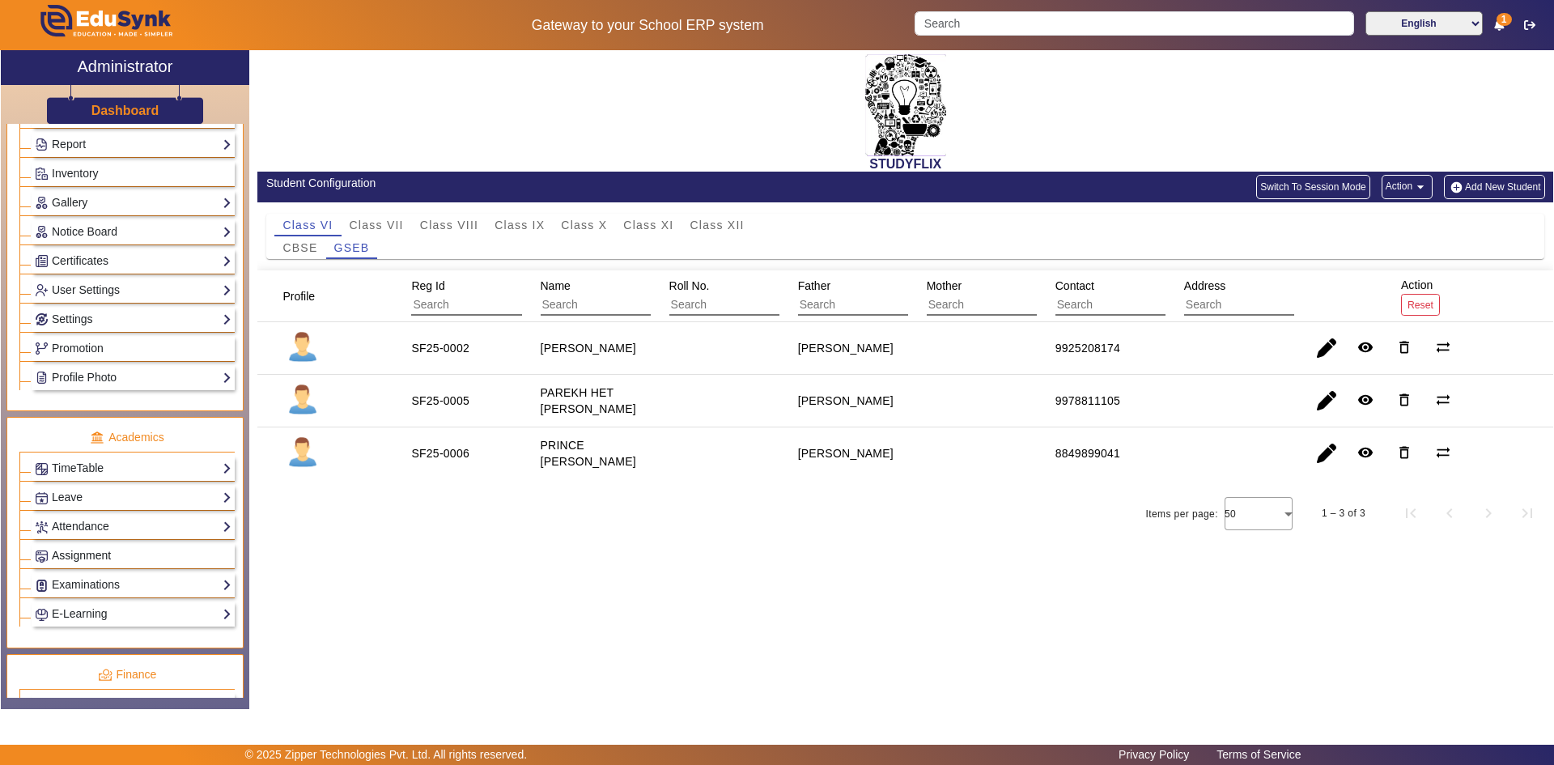
click at [83, 556] on span "Assignment" at bounding box center [81, 555] width 59 height 13
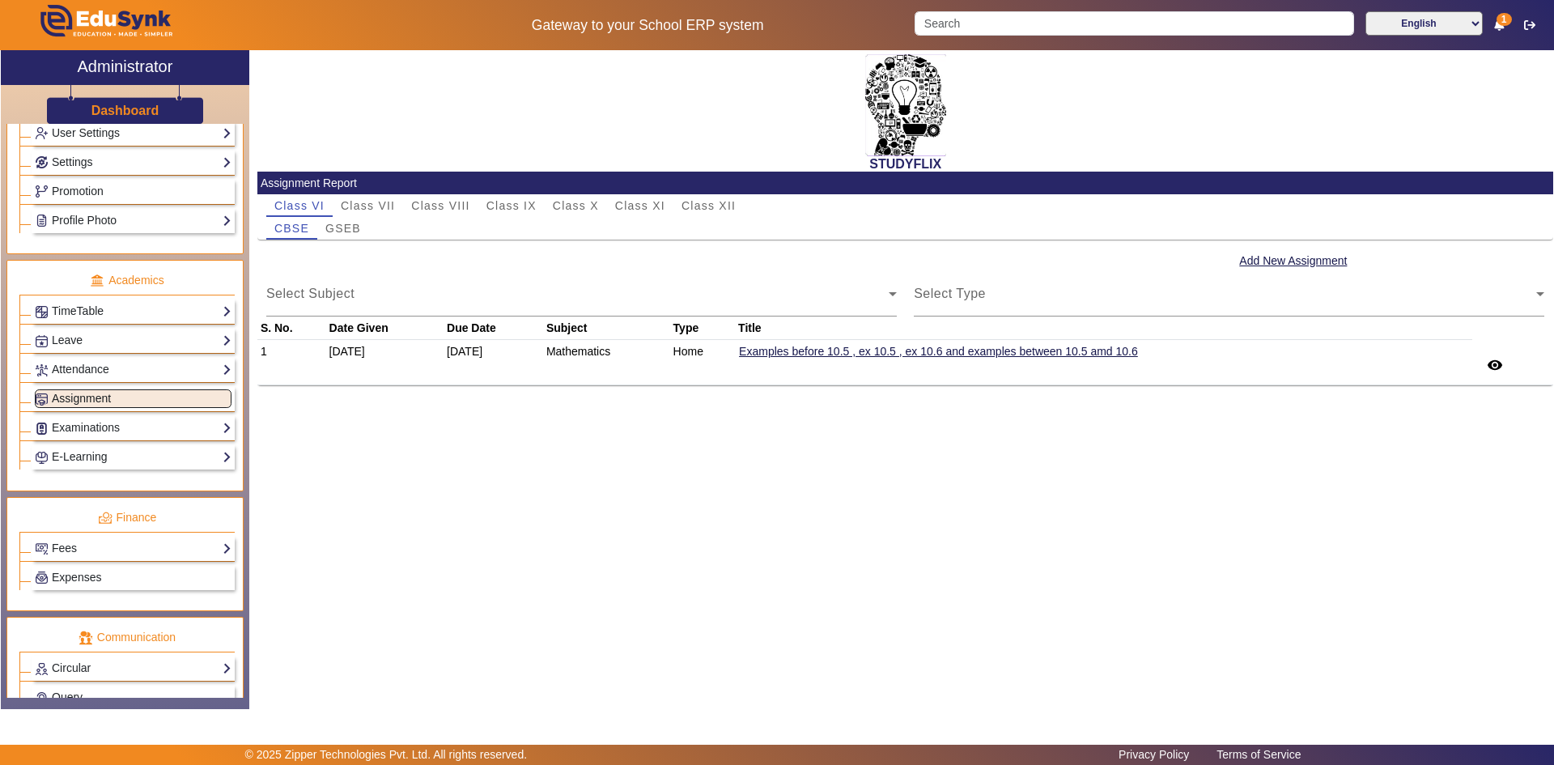
scroll to position [443, 0]
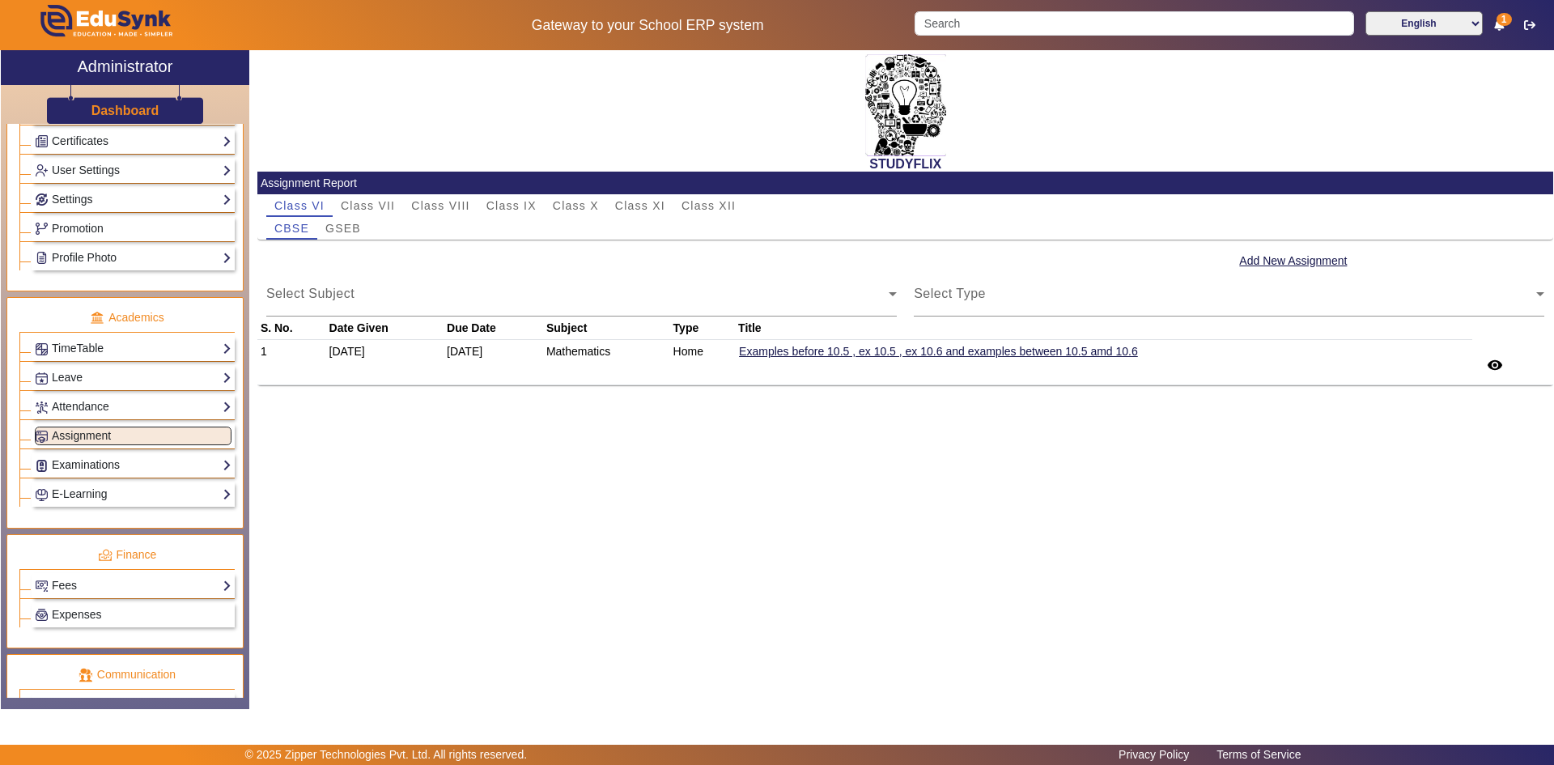
click at [78, 465] on link "Examinations" at bounding box center [133, 465] width 197 height 19
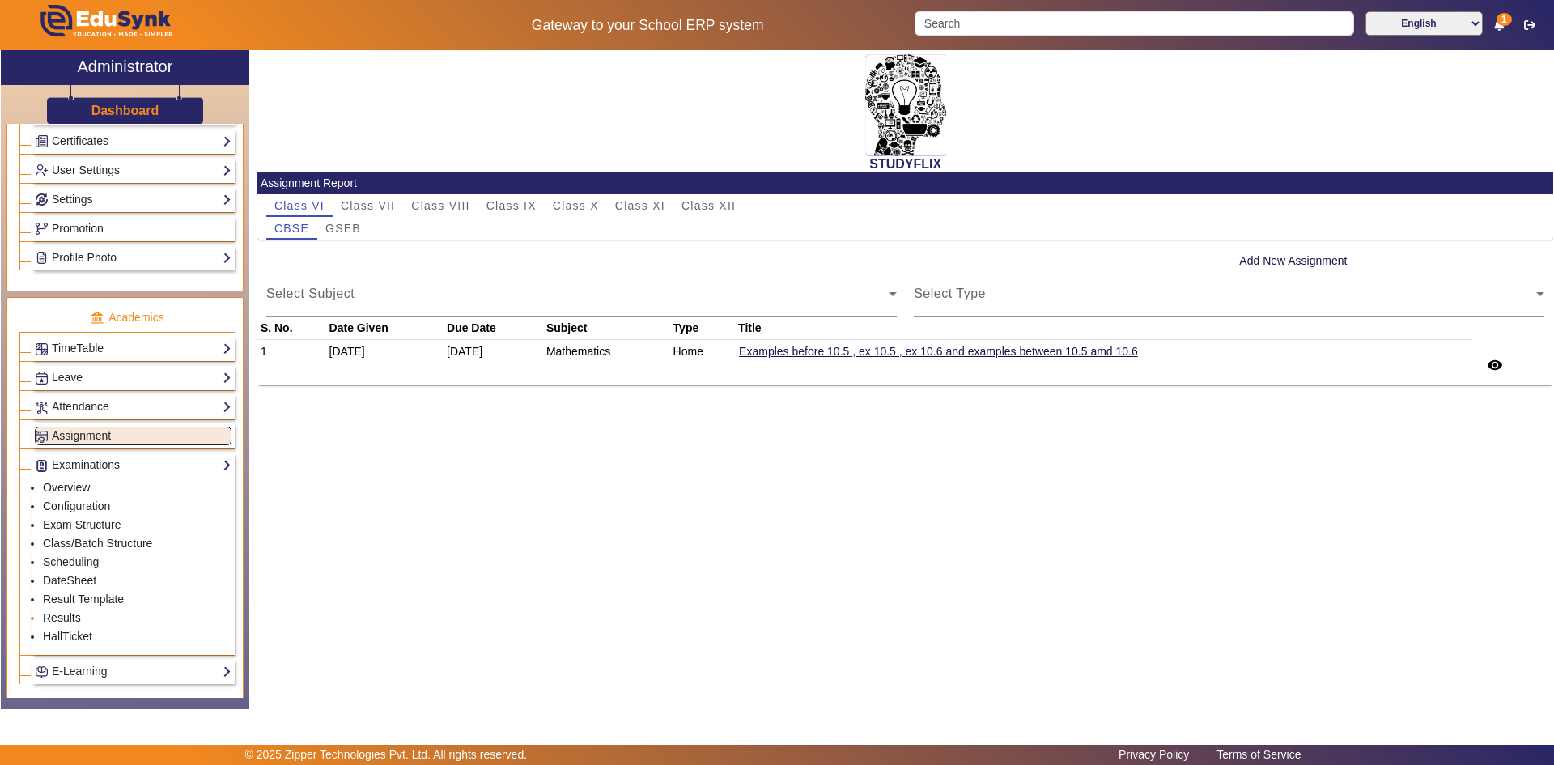
click at [61, 620] on link "Results" at bounding box center [62, 617] width 38 height 13
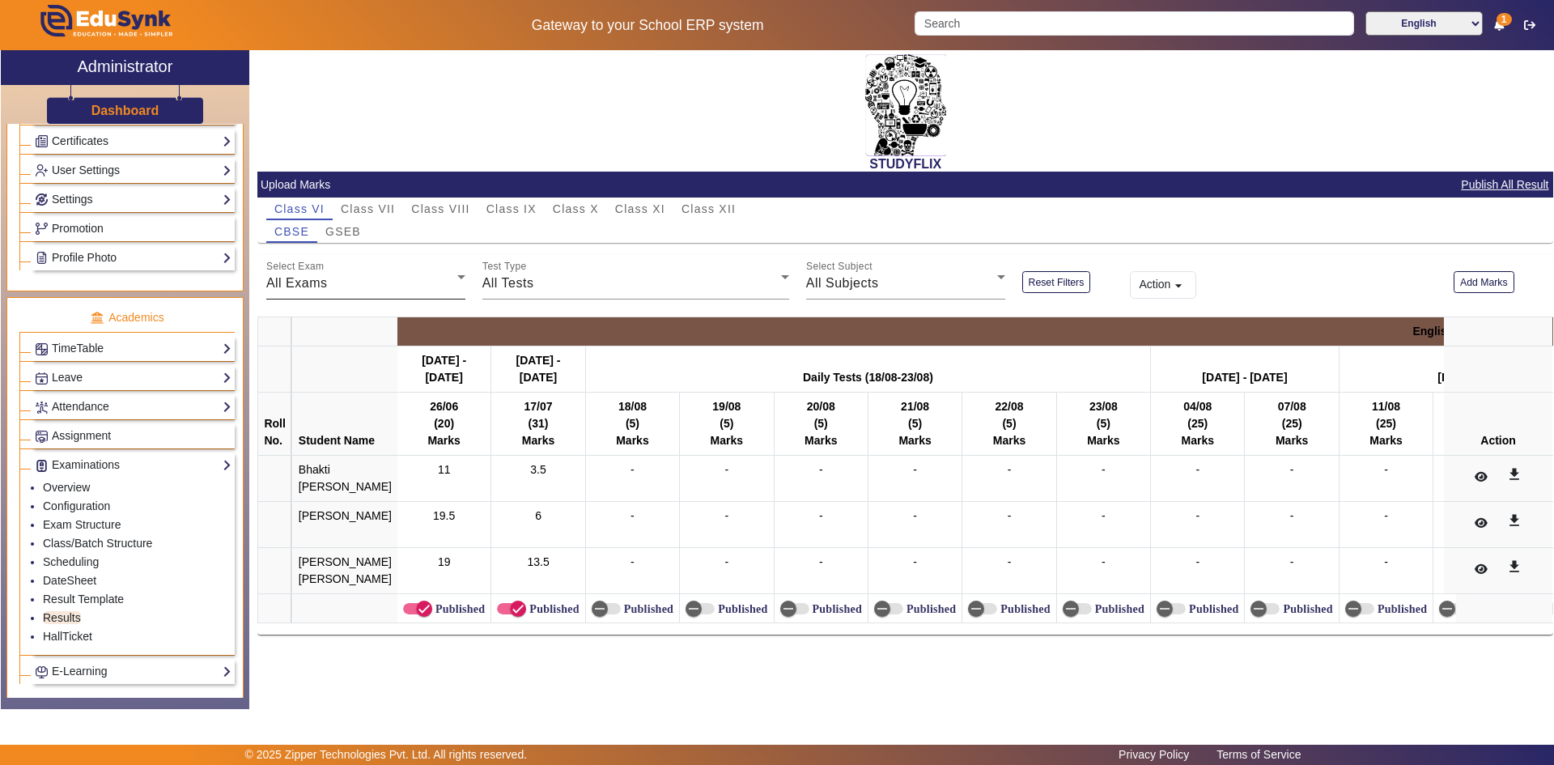
click at [350, 282] on div "All Exams" at bounding box center [361, 282] width 191 height 19
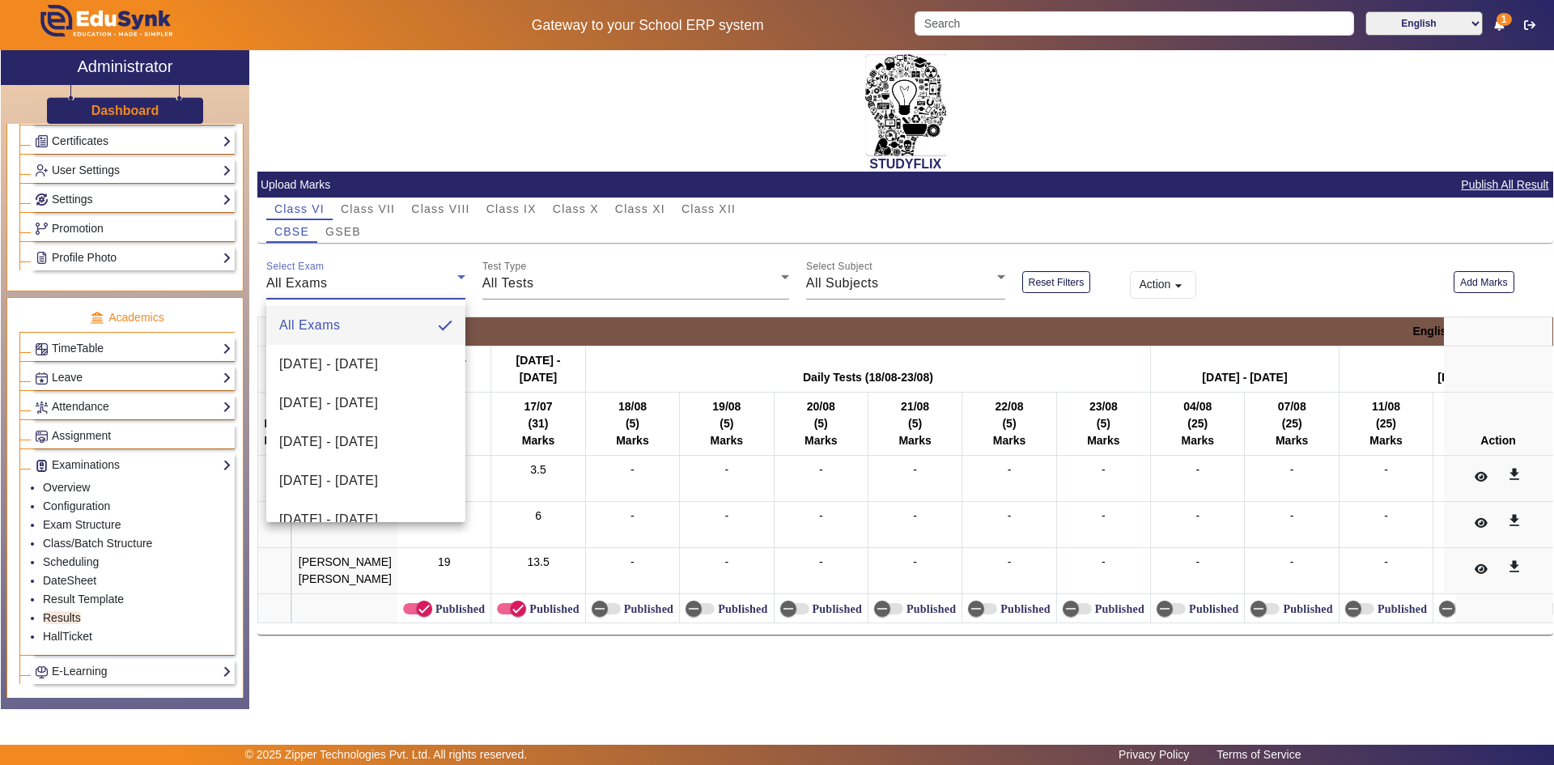
drag, startPoint x: 370, startPoint y: 672, endPoint x: 756, endPoint y: 670, distance: 386.0
click at [756, 670] on div at bounding box center [777, 382] width 1554 height 765
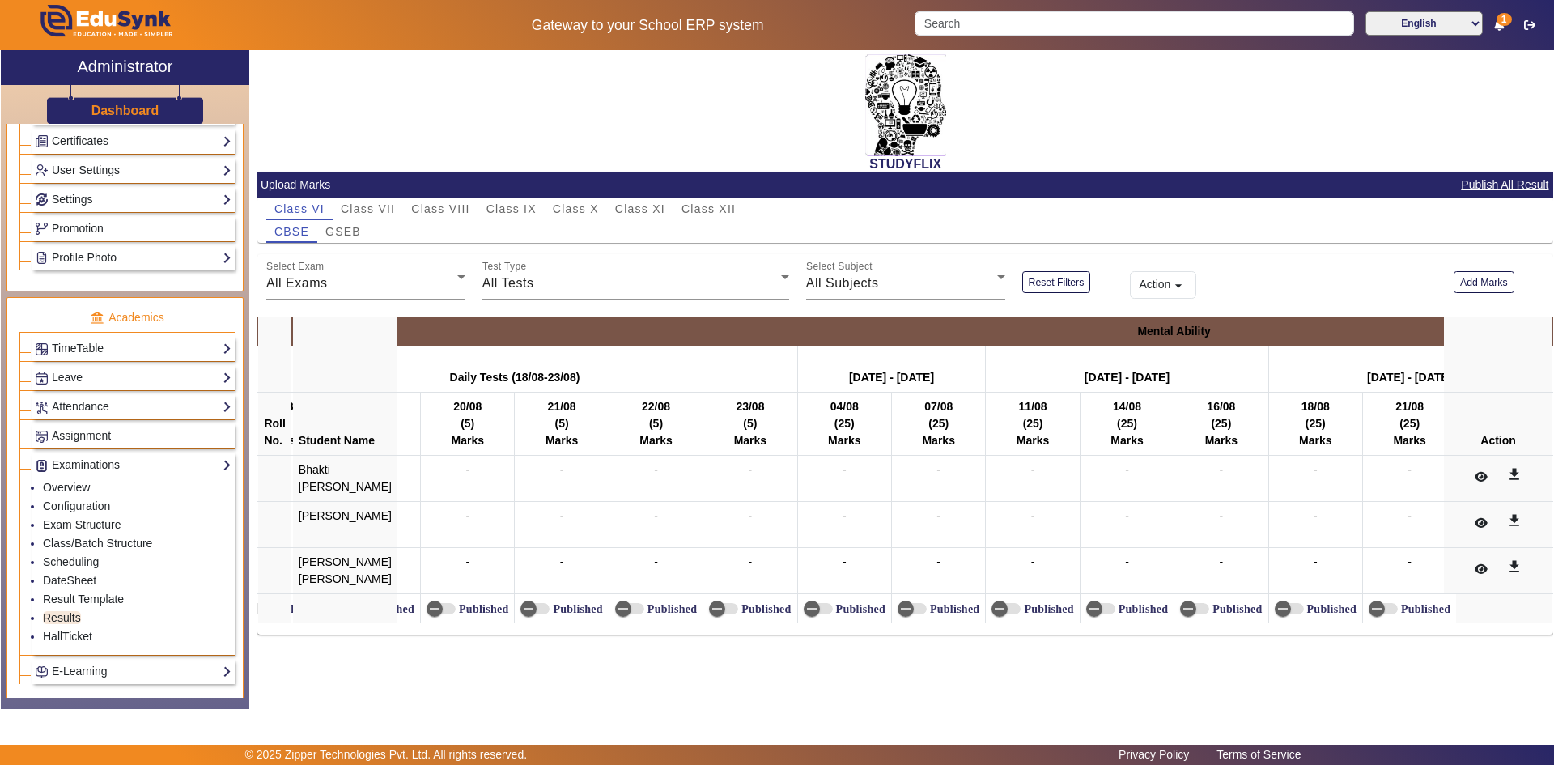
scroll to position [0, 13911]
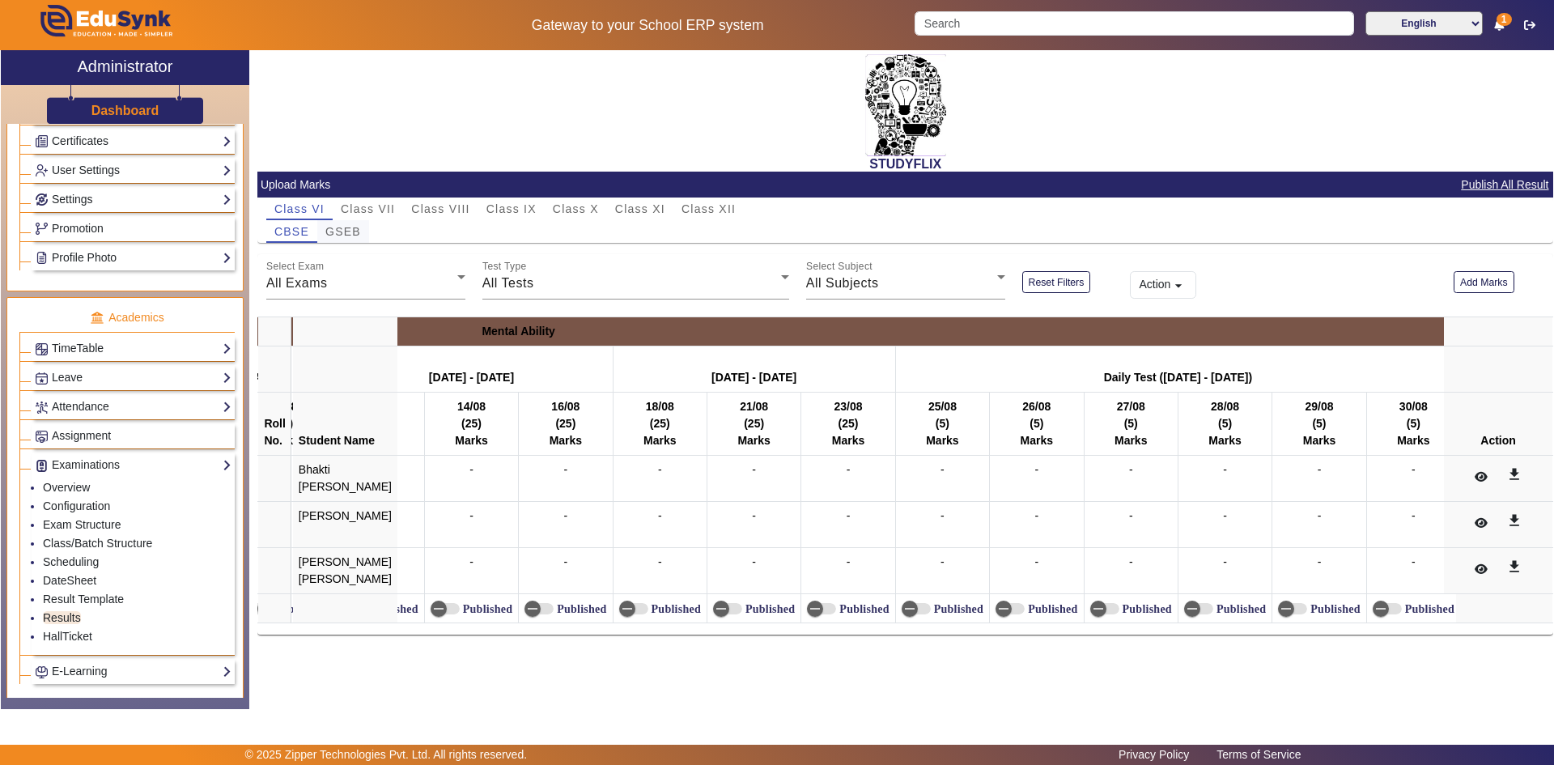
click at [341, 233] on span "GSEB" at bounding box center [343, 231] width 36 height 11
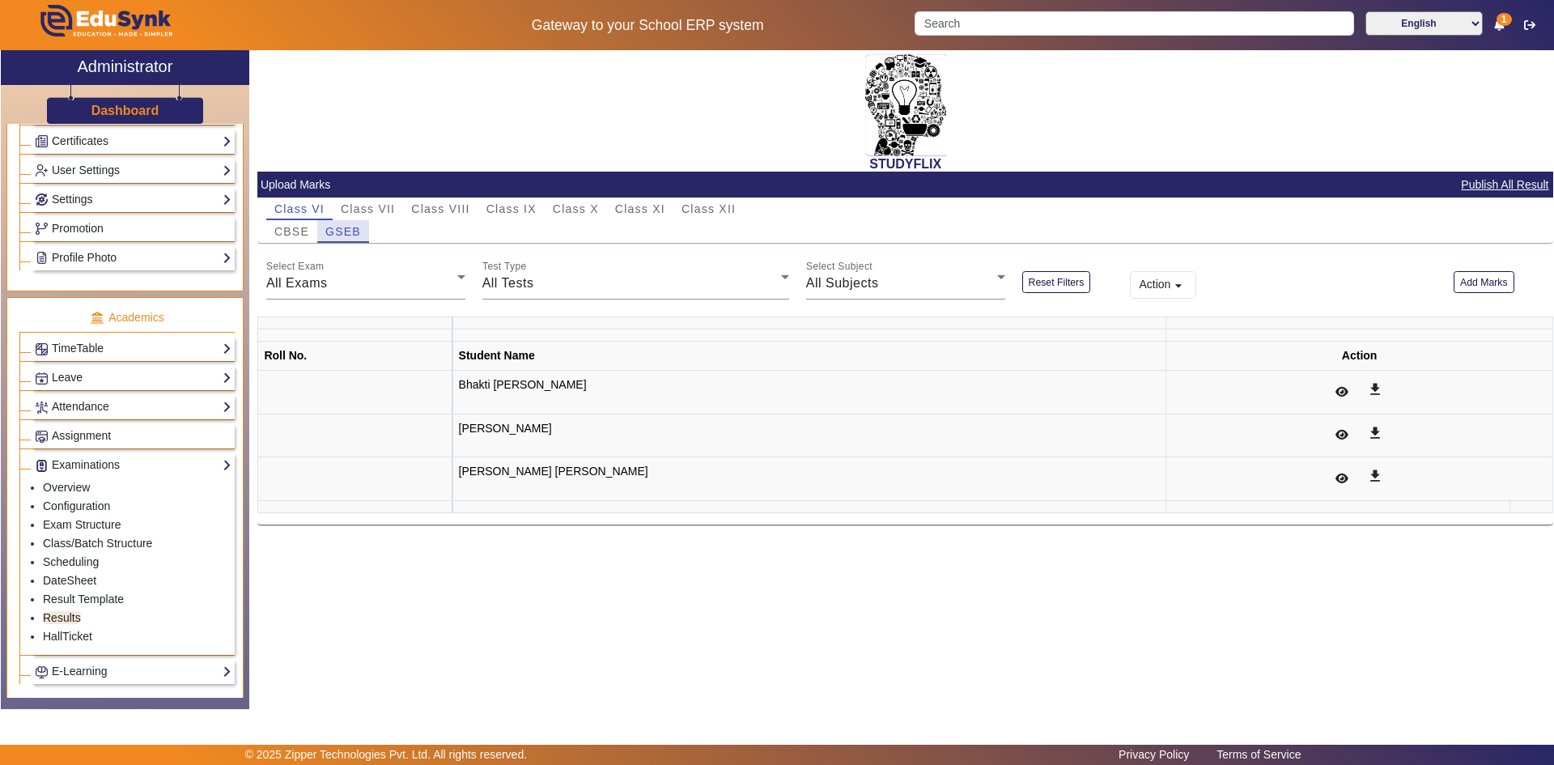
scroll to position [0, 0]
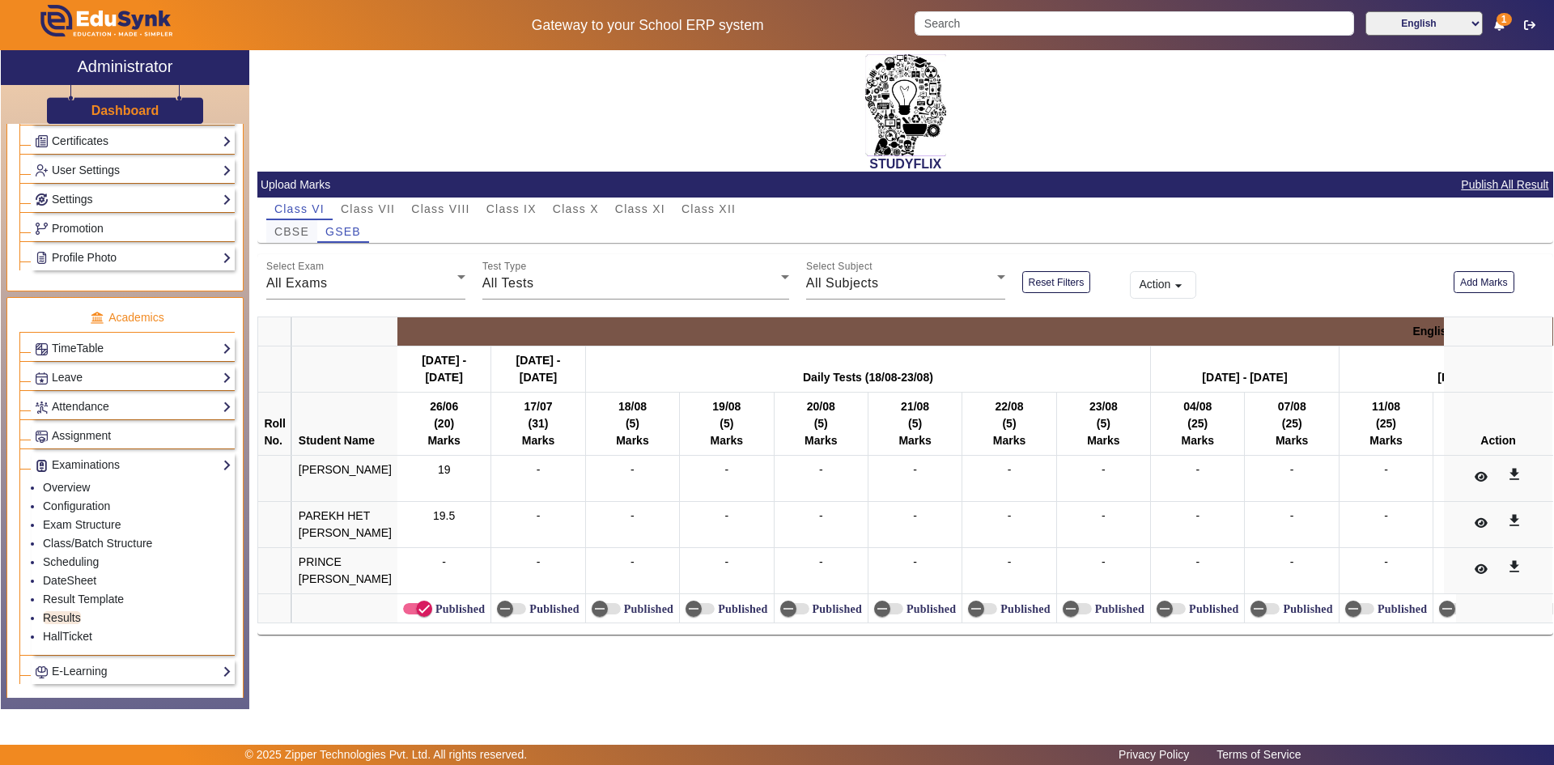
click at [298, 224] on span "CBSE" at bounding box center [291, 231] width 35 height 23
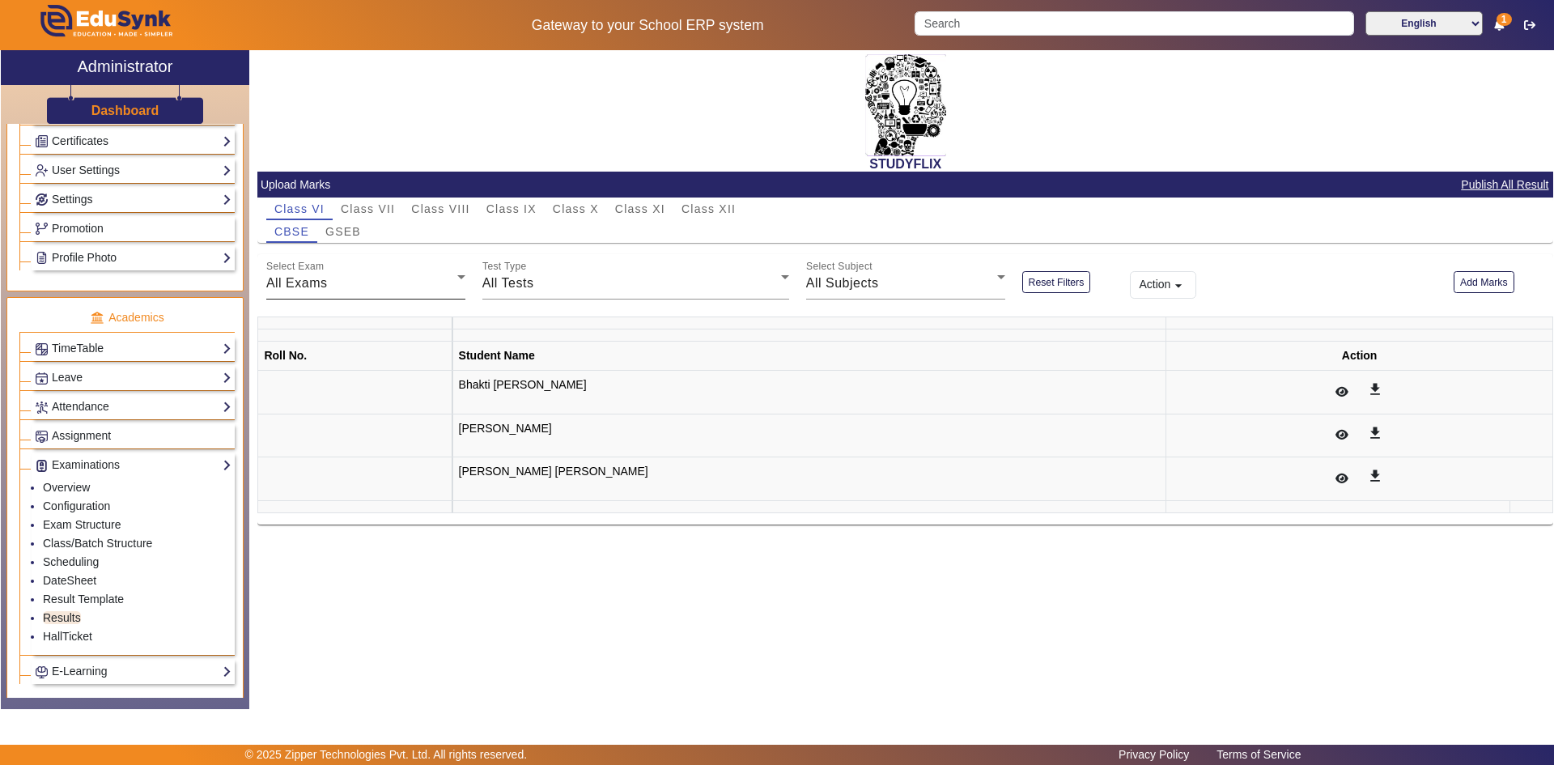
click at [352, 282] on div "All Exams" at bounding box center [361, 282] width 191 height 19
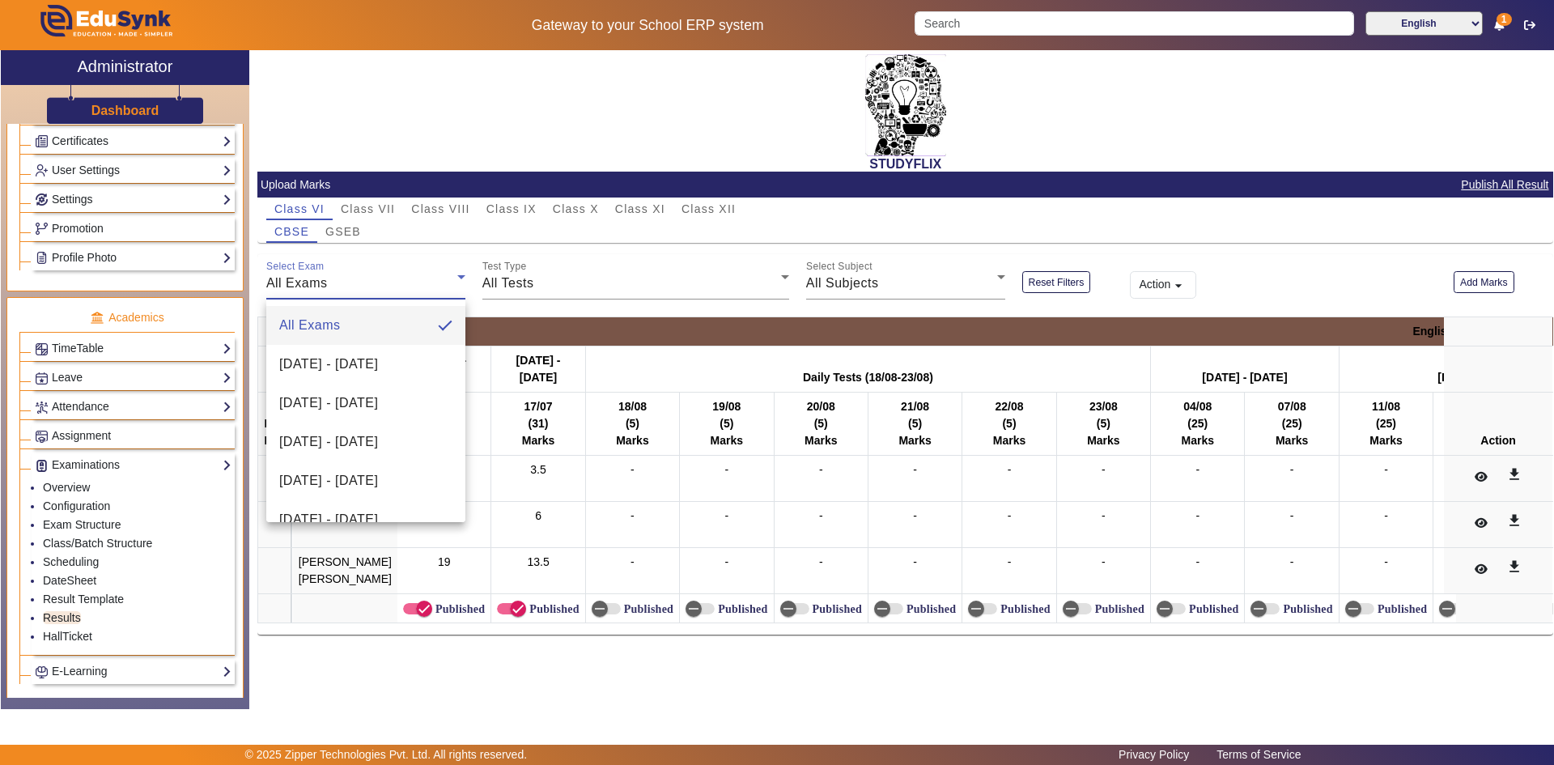
scroll to position [373, 0]
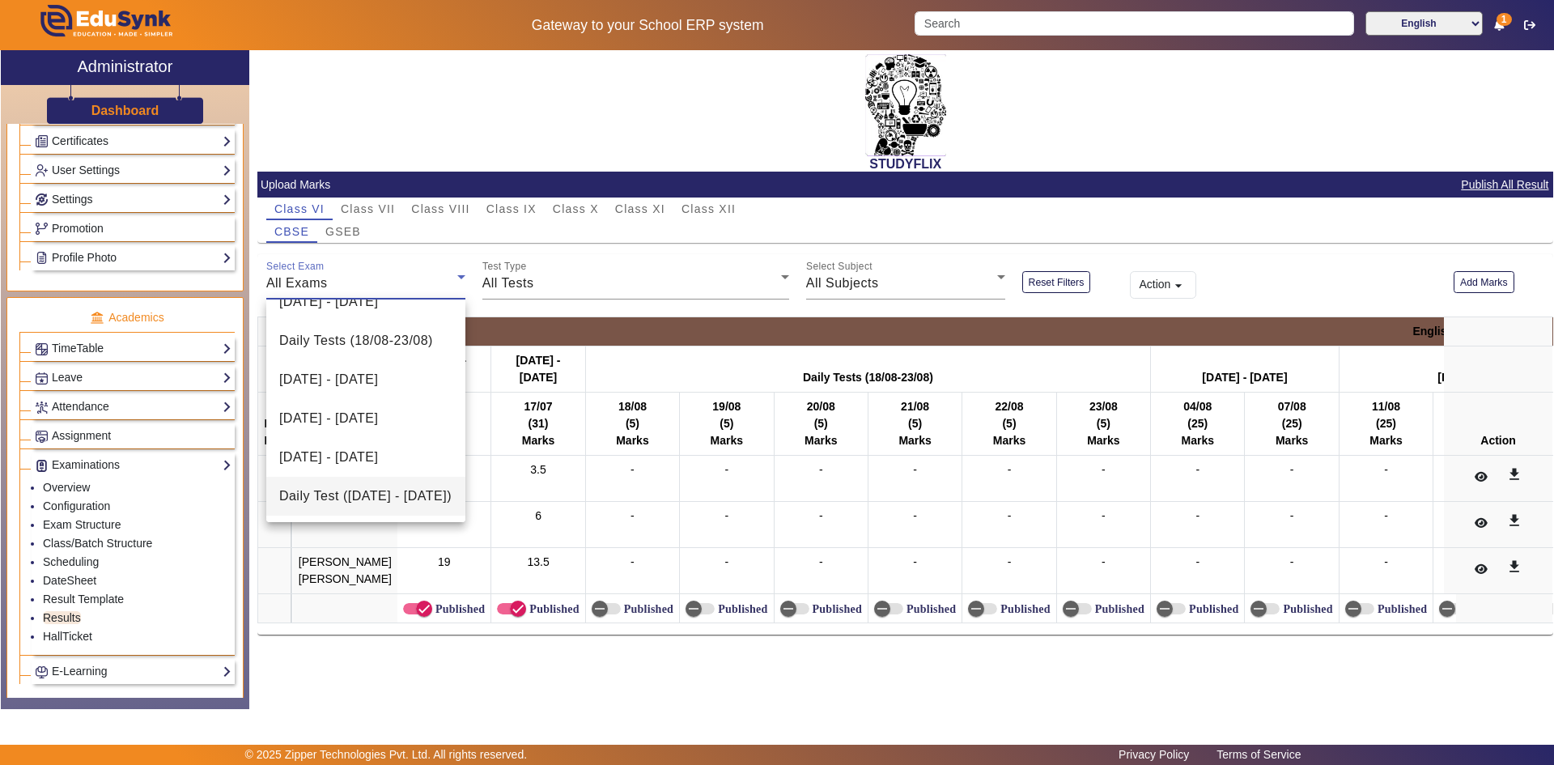
click at [376, 487] on span "Daily Test ([DATE] - [DATE])" at bounding box center [365, 495] width 172 height 19
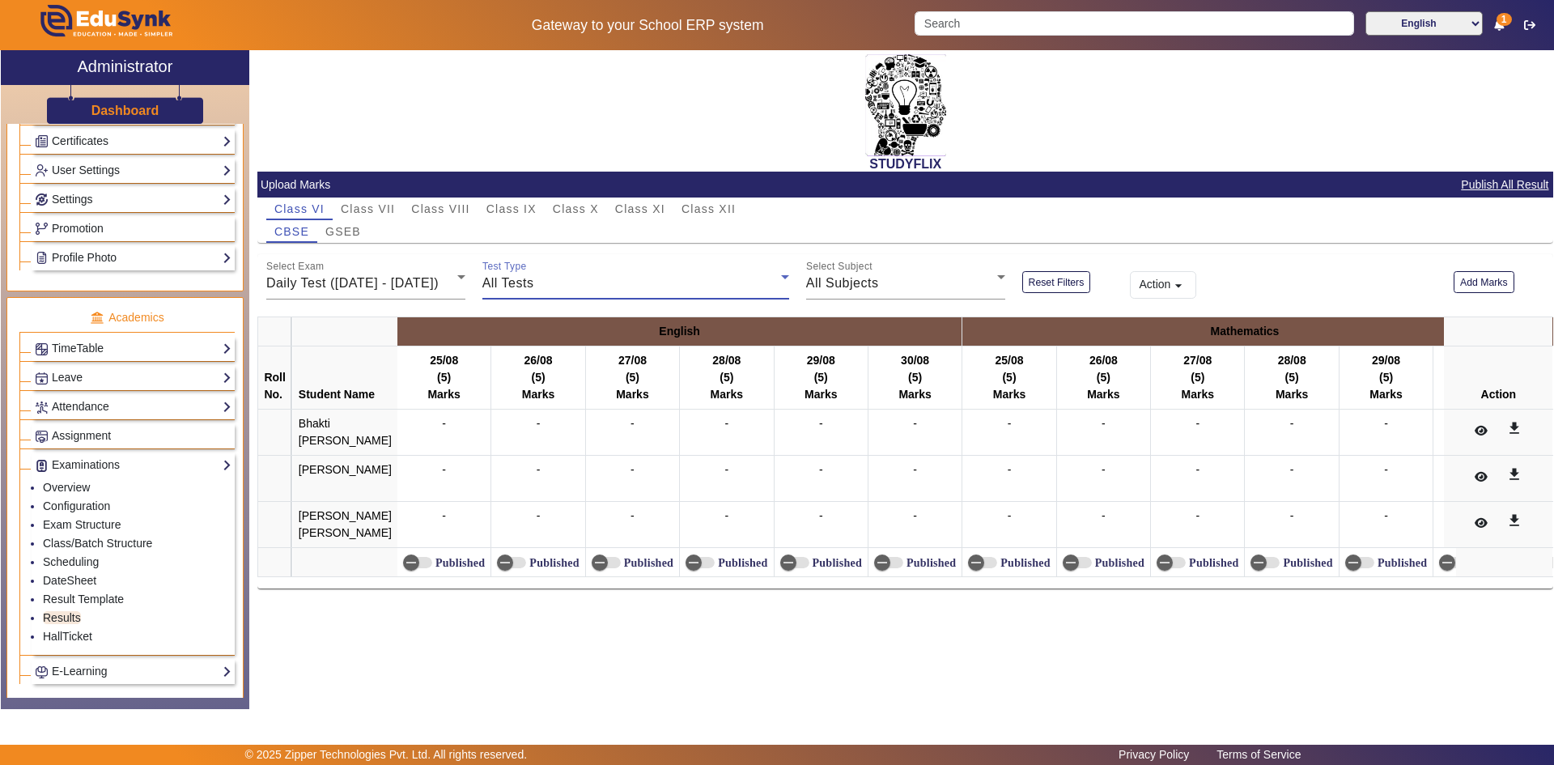
click at [567, 280] on div "All Tests" at bounding box center [631, 282] width 299 height 19
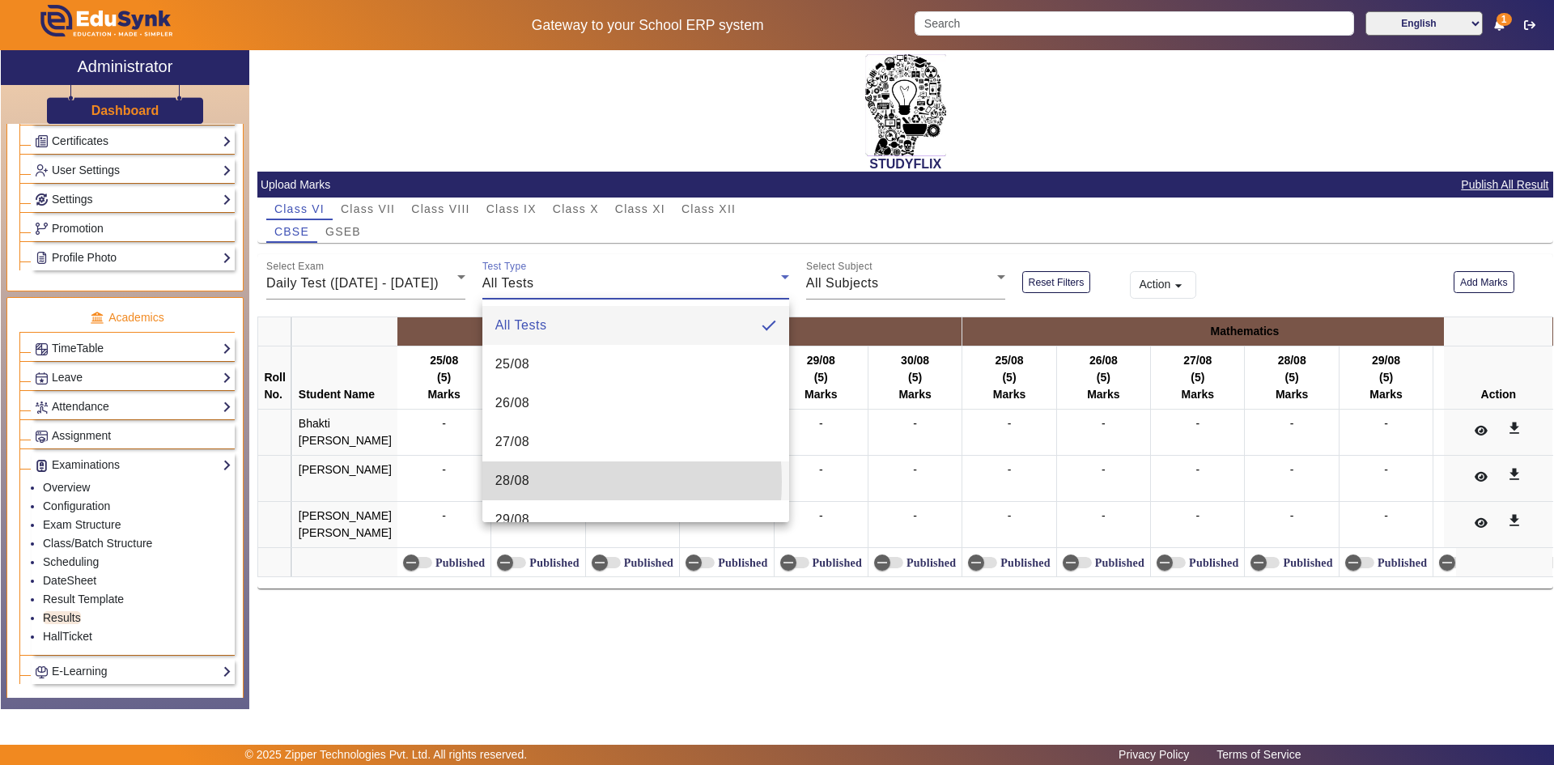
click at [532, 481] on mat-option "28/08" at bounding box center [635, 480] width 307 height 39
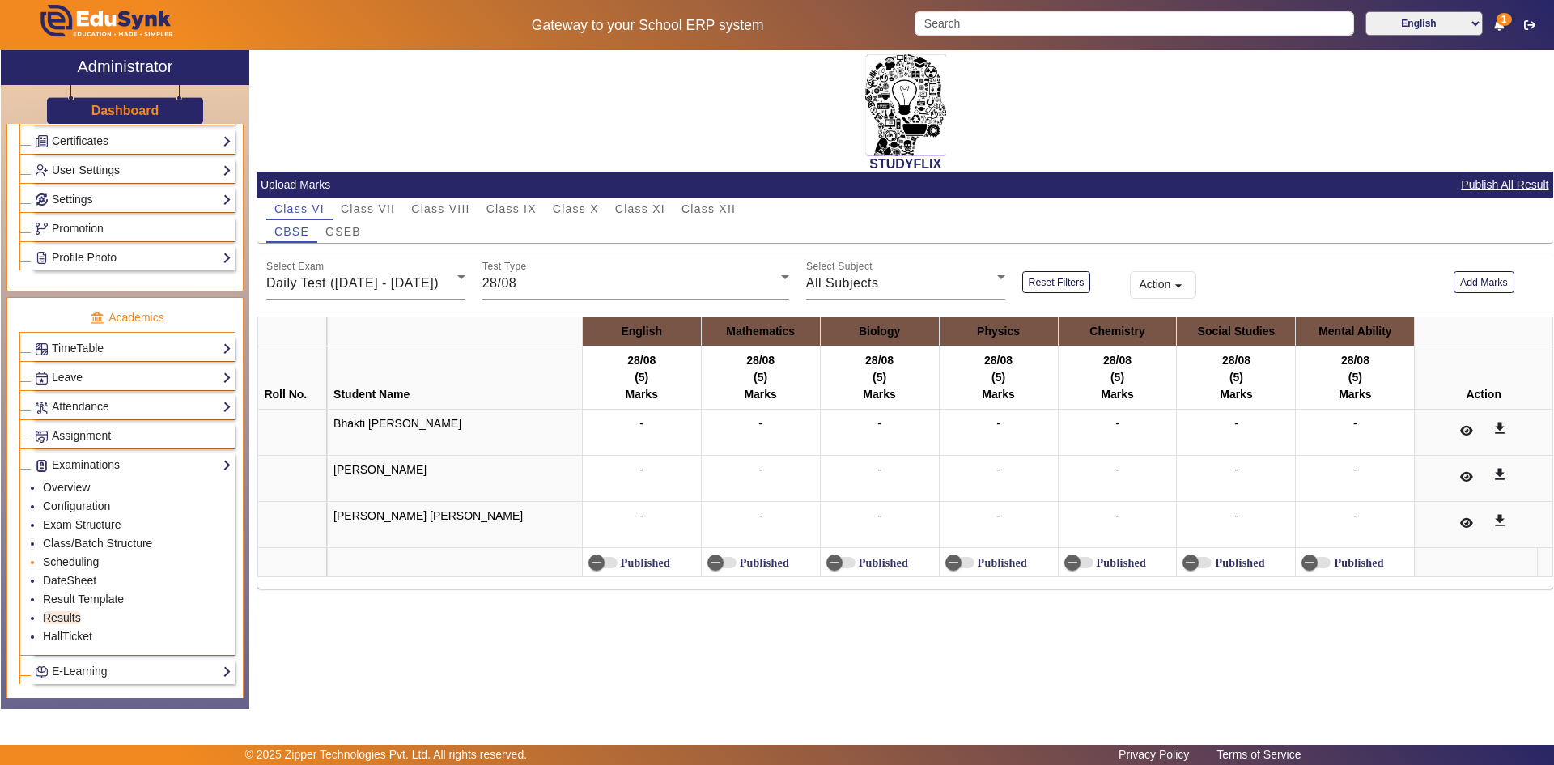
click at [61, 560] on link "Scheduling" at bounding box center [71, 561] width 56 height 13
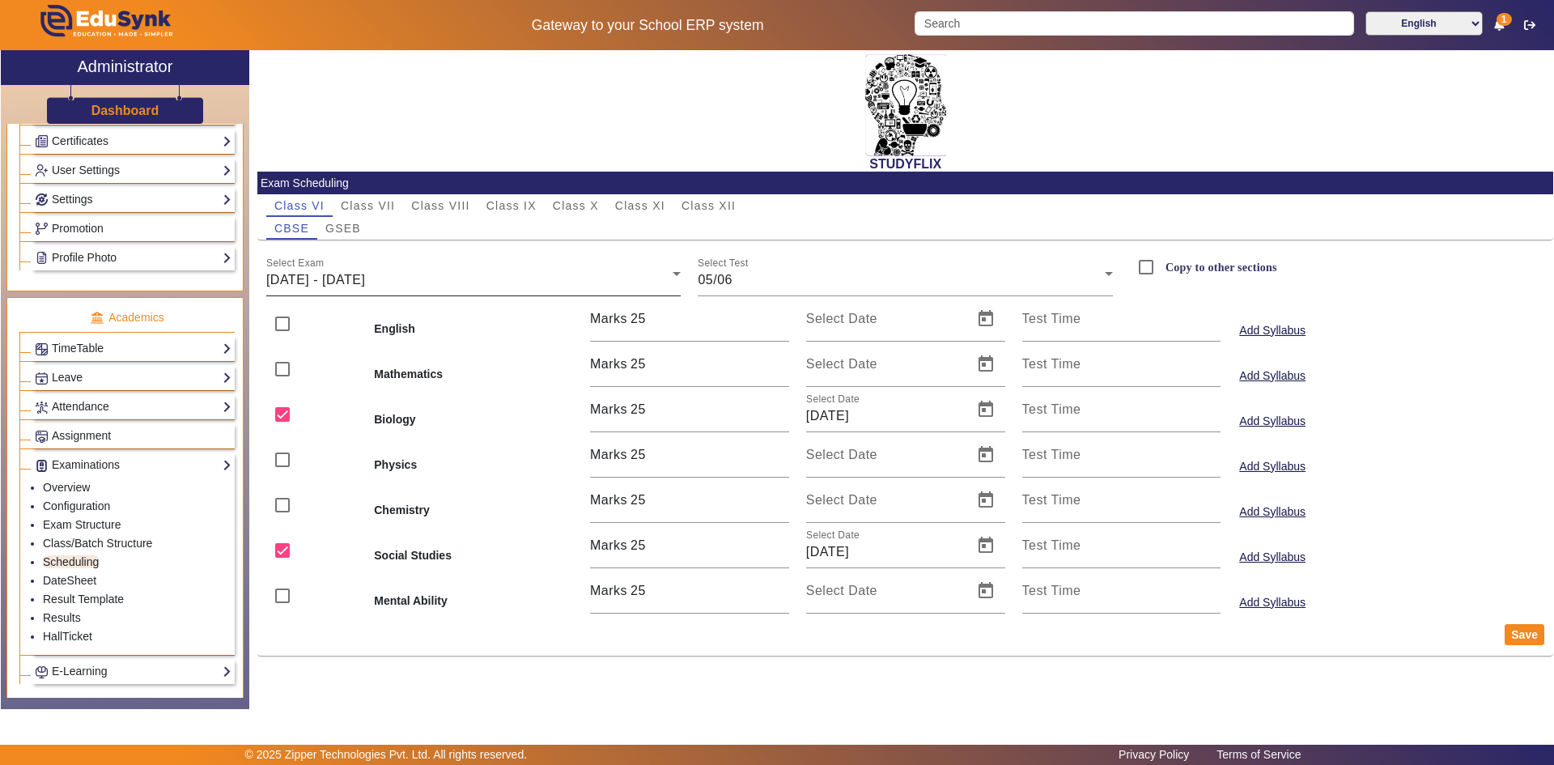
click at [410, 287] on div "[DATE] - [DATE]" at bounding box center [469, 279] width 407 height 19
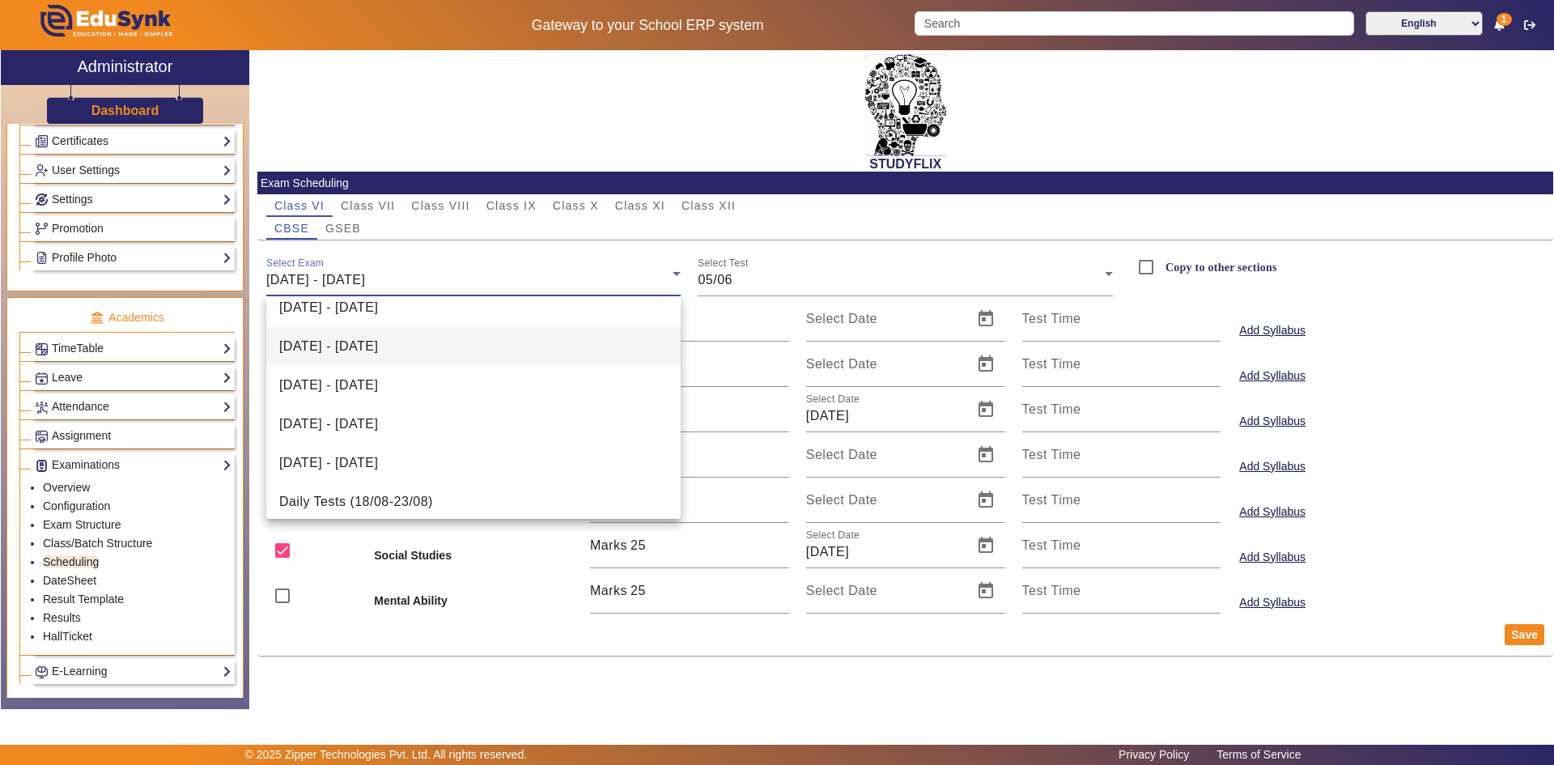
scroll to position [334, 0]
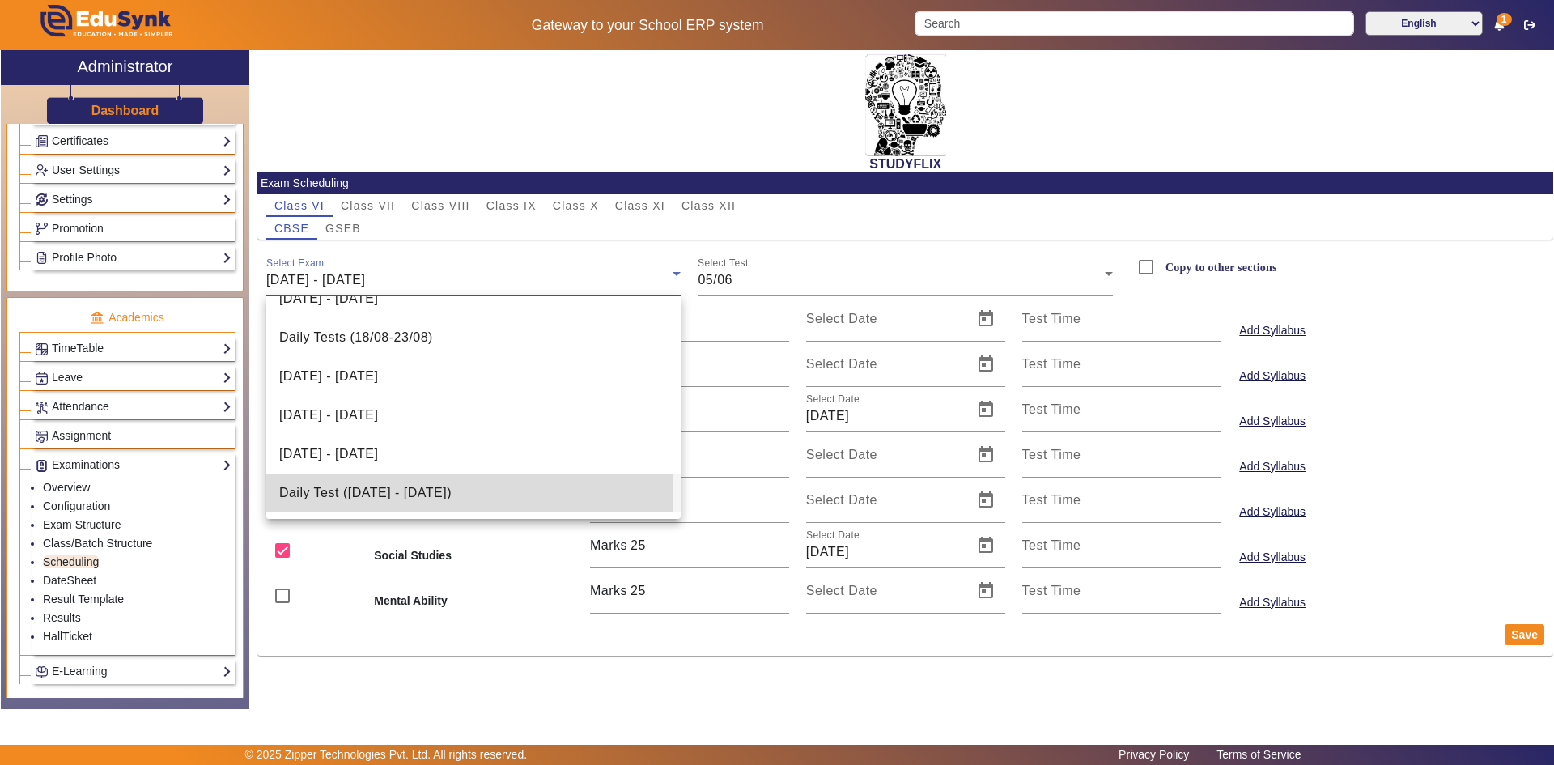
click at [417, 492] on span "Daily Test ([DATE] - [DATE])" at bounding box center [365, 492] width 172 height 19
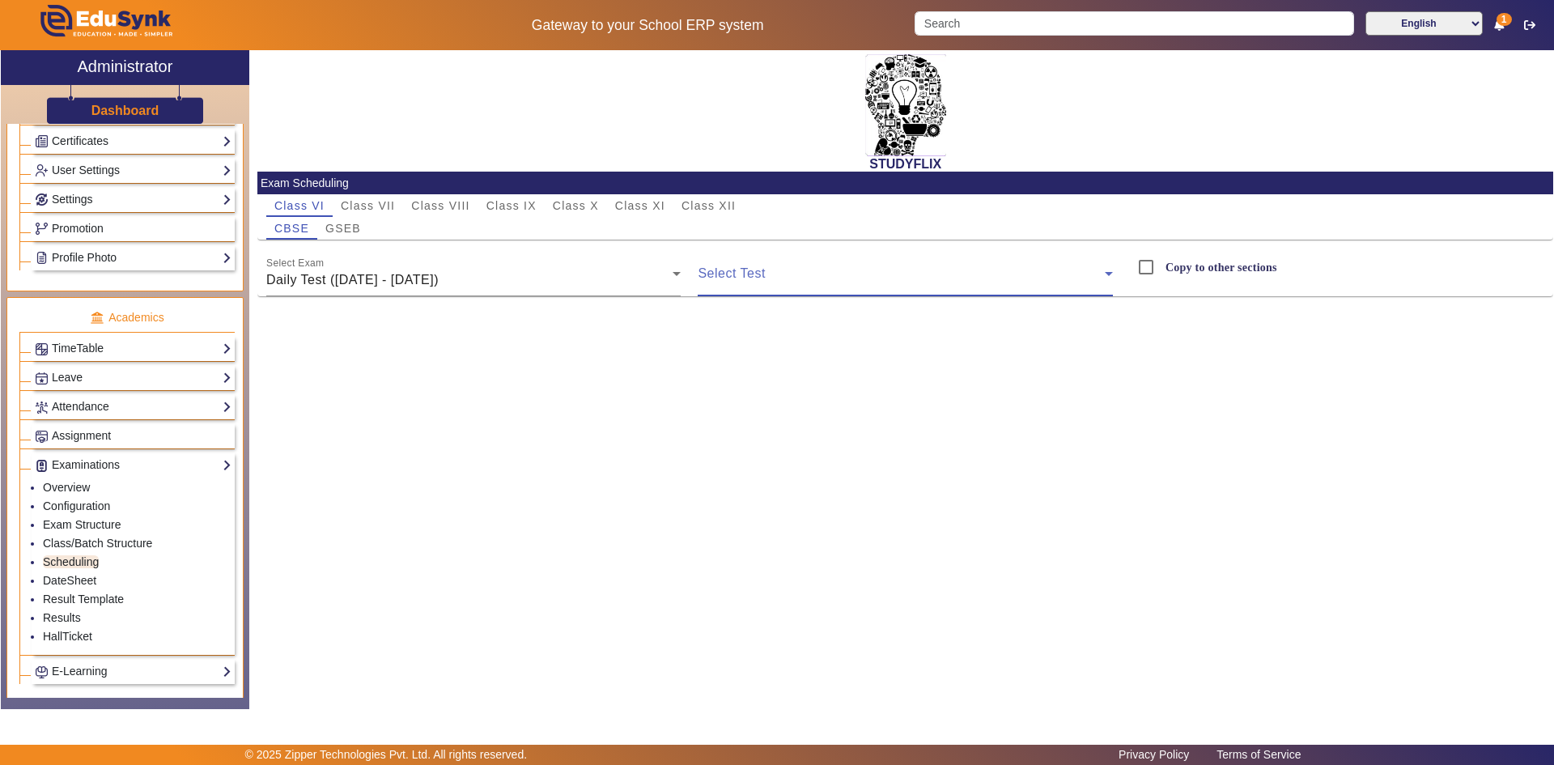
click at [819, 282] on span at bounding box center [900, 279] width 407 height 19
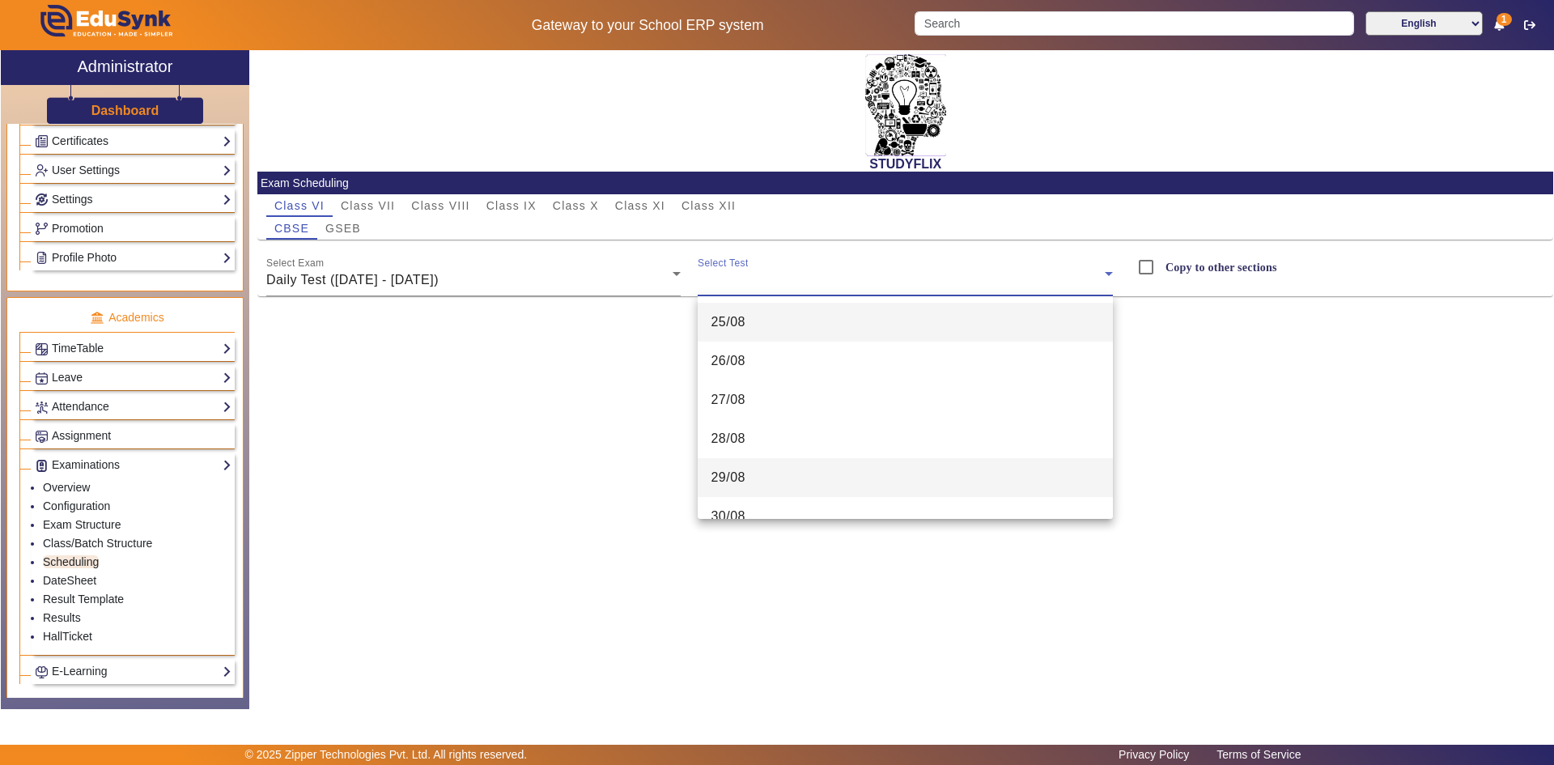
click at [772, 481] on mat-option "29/08" at bounding box center [904, 477] width 415 height 39
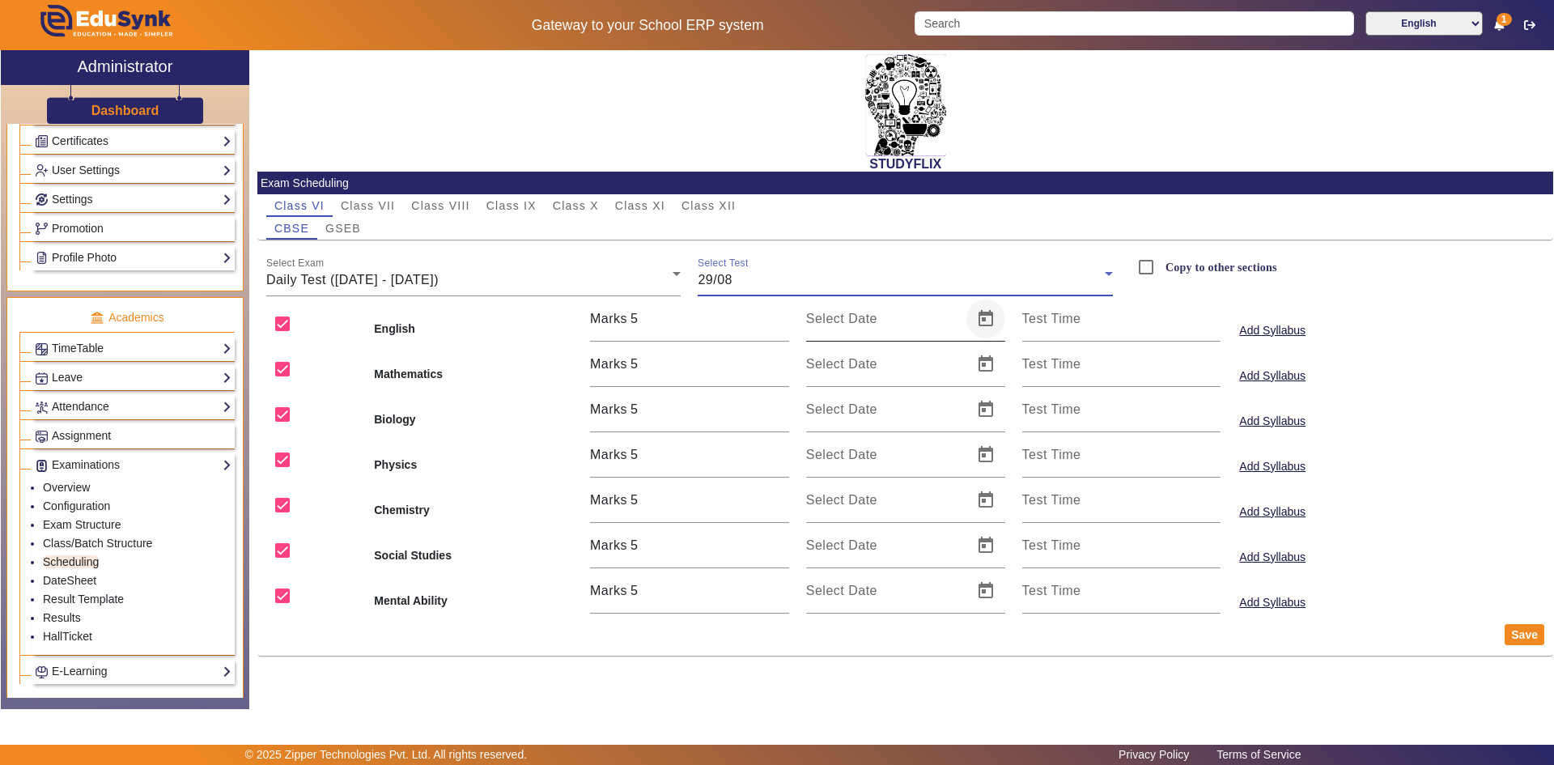
click at [990, 317] on span "Open calendar" at bounding box center [985, 318] width 39 height 39
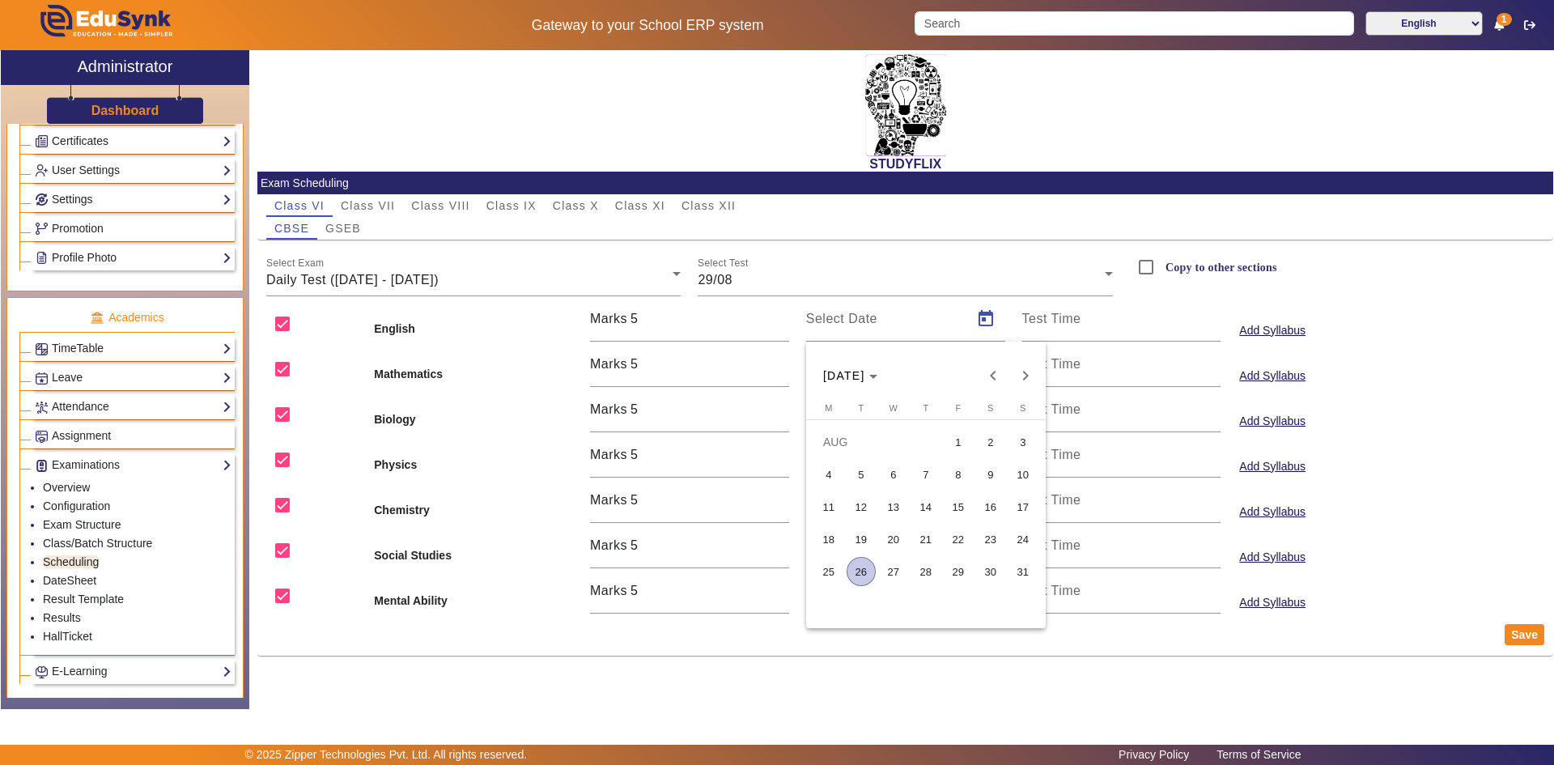
click at [966, 566] on span "29" at bounding box center [957, 571] width 29 height 29
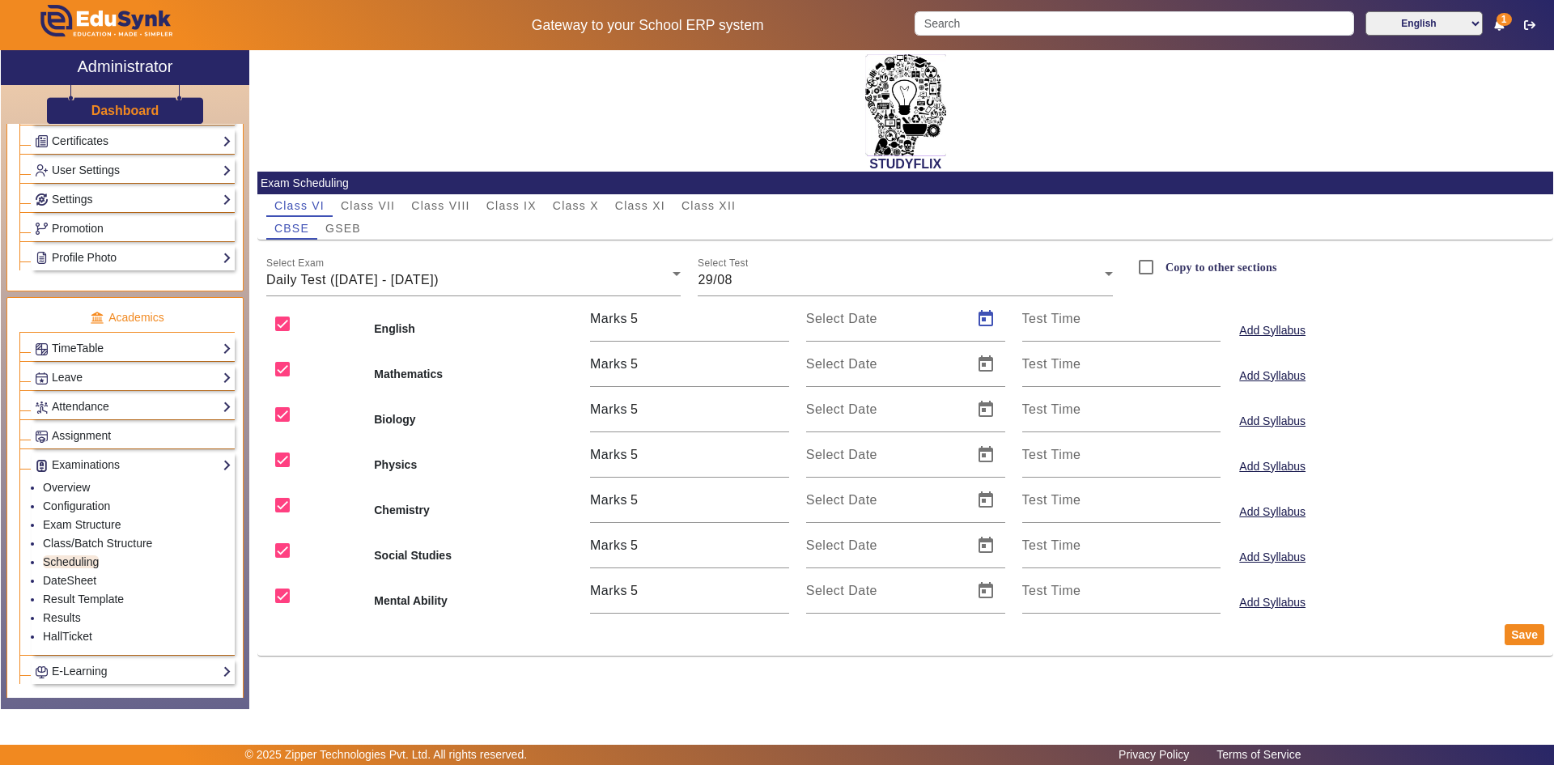
type input "[DATE]"
click at [986, 362] on span "Open calendar" at bounding box center [985, 364] width 39 height 39
click at [959, 615] on span "29" at bounding box center [957, 616] width 29 height 29
type input "[DATE]"
click at [986, 413] on span "Open calendar" at bounding box center [985, 409] width 39 height 39
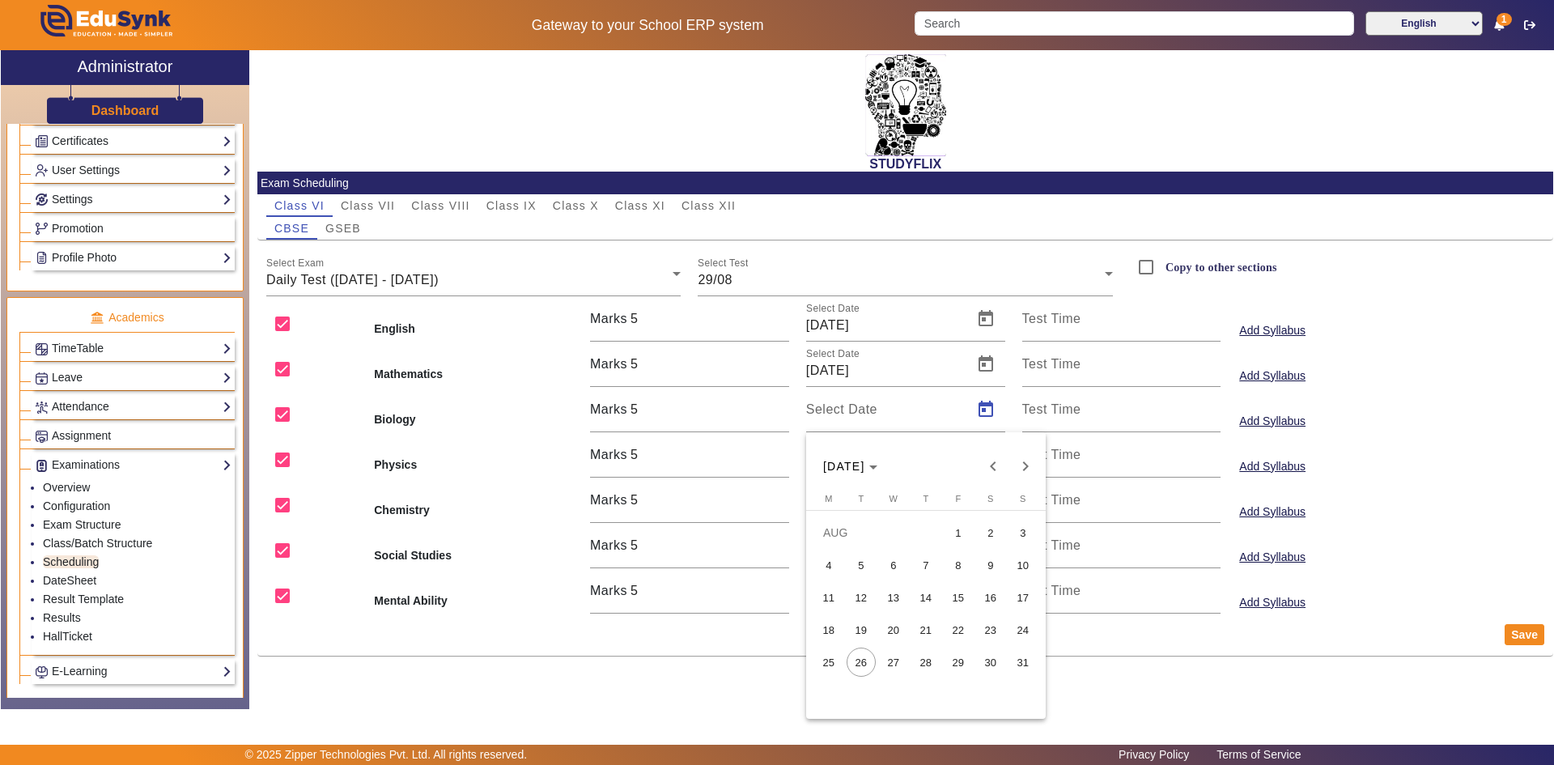
click at [956, 666] on span "29" at bounding box center [957, 661] width 29 height 29
type input "[DATE]"
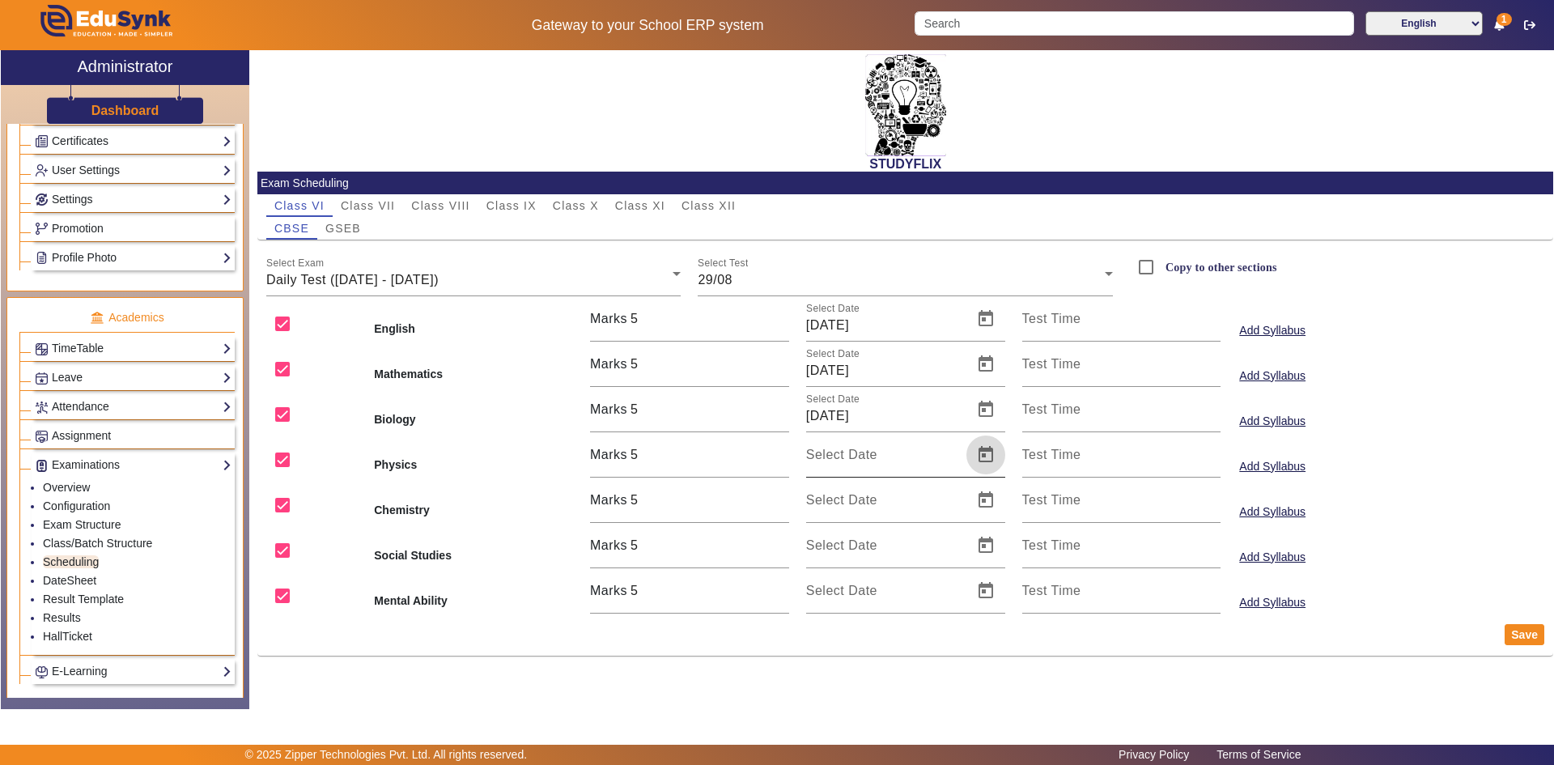
click at [983, 459] on span "Open calendar" at bounding box center [985, 454] width 39 height 39
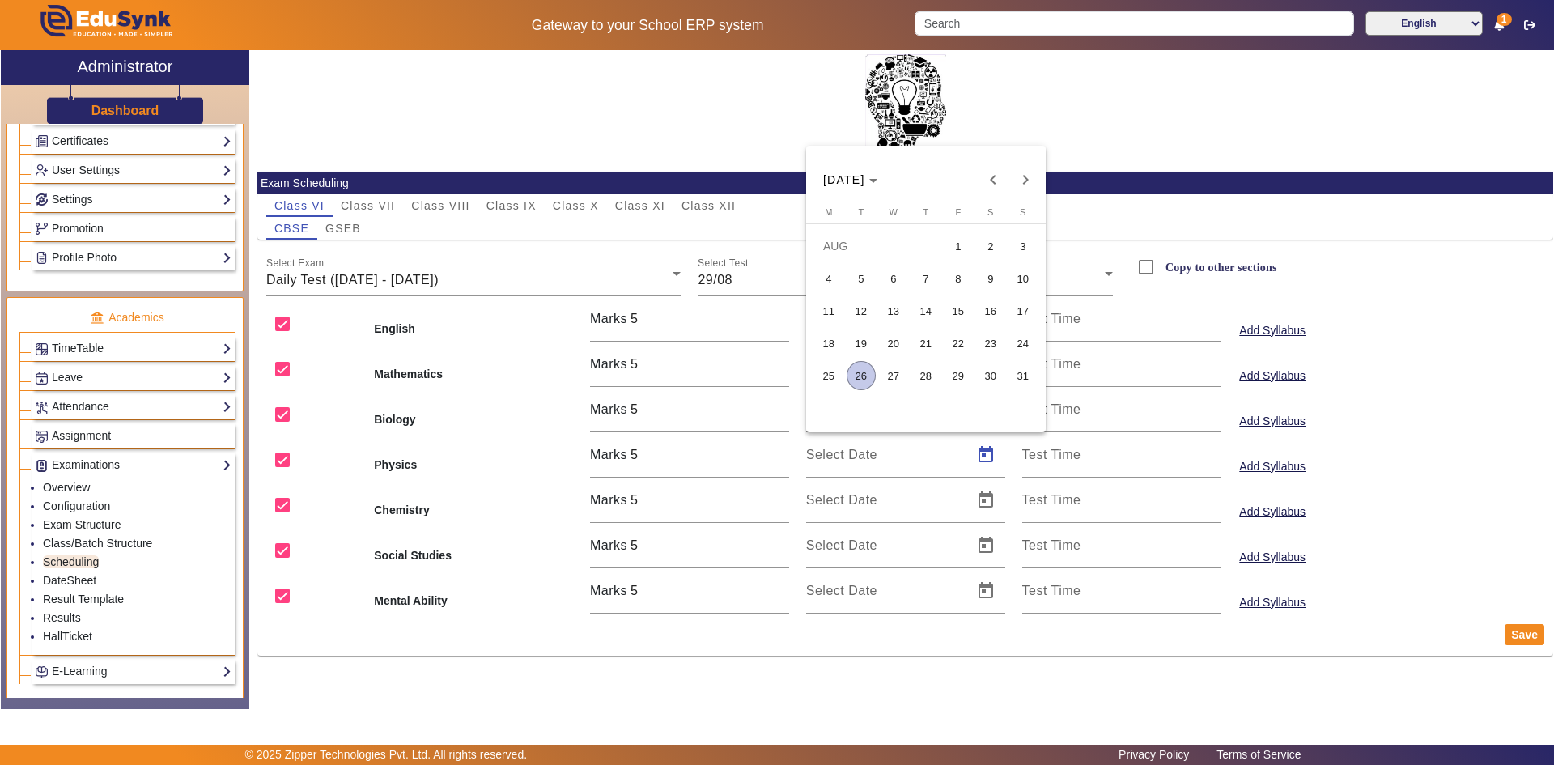
click at [955, 371] on span "29" at bounding box center [957, 375] width 29 height 29
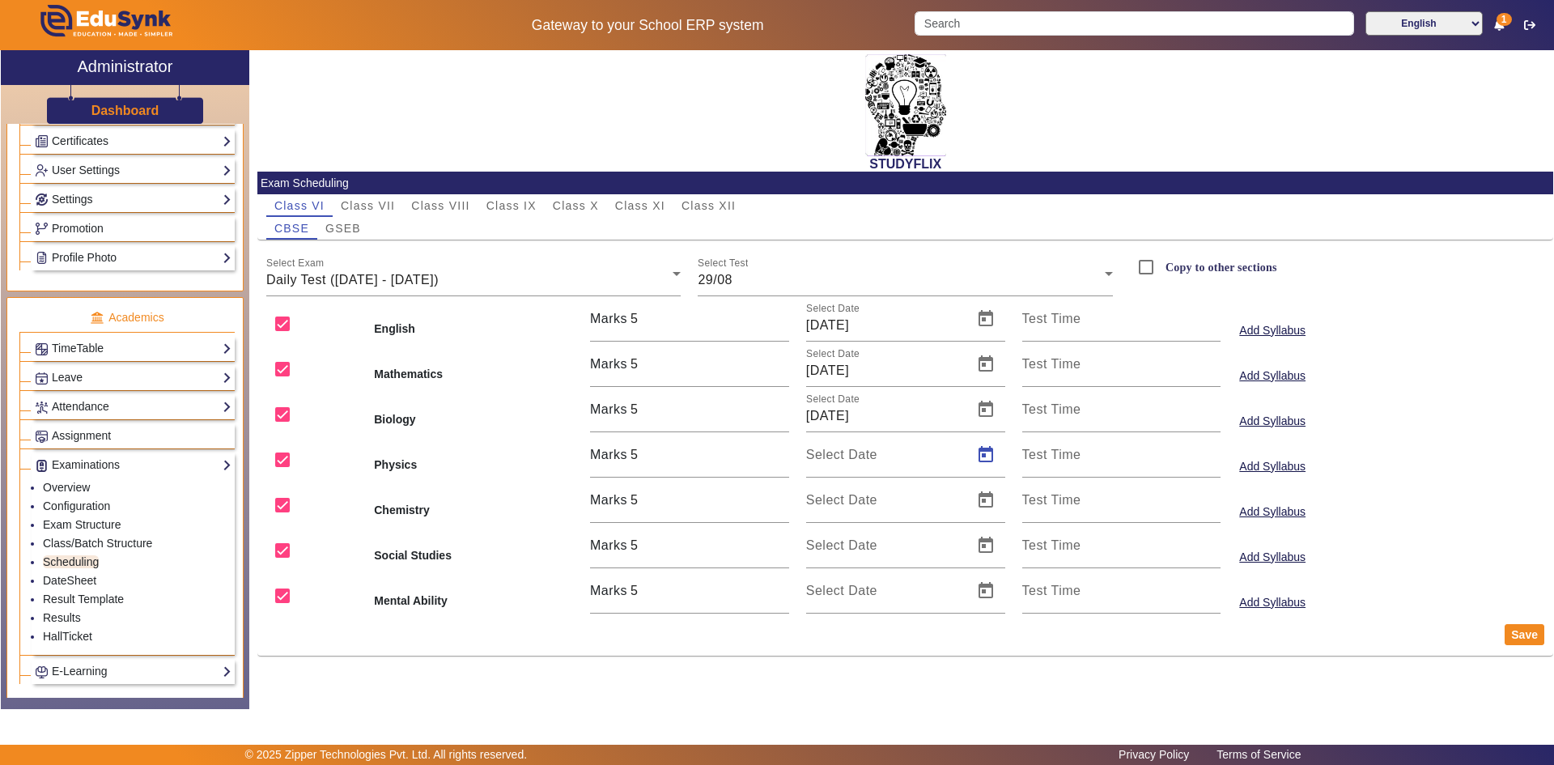
type input "[DATE]"
click at [981, 498] on span "Open calendar" at bounding box center [985, 500] width 39 height 39
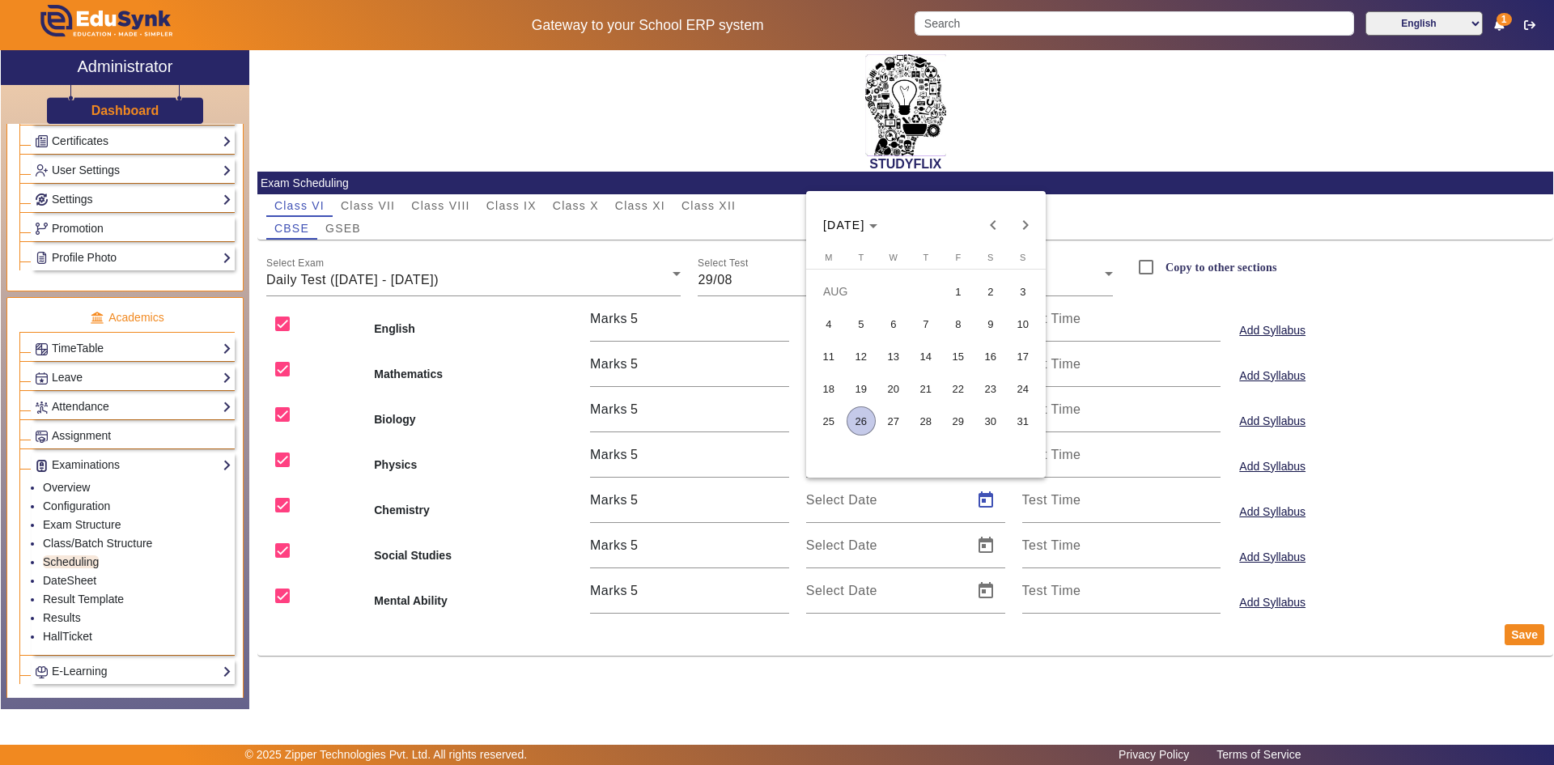
click at [952, 415] on span "29" at bounding box center [957, 420] width 29 height 29
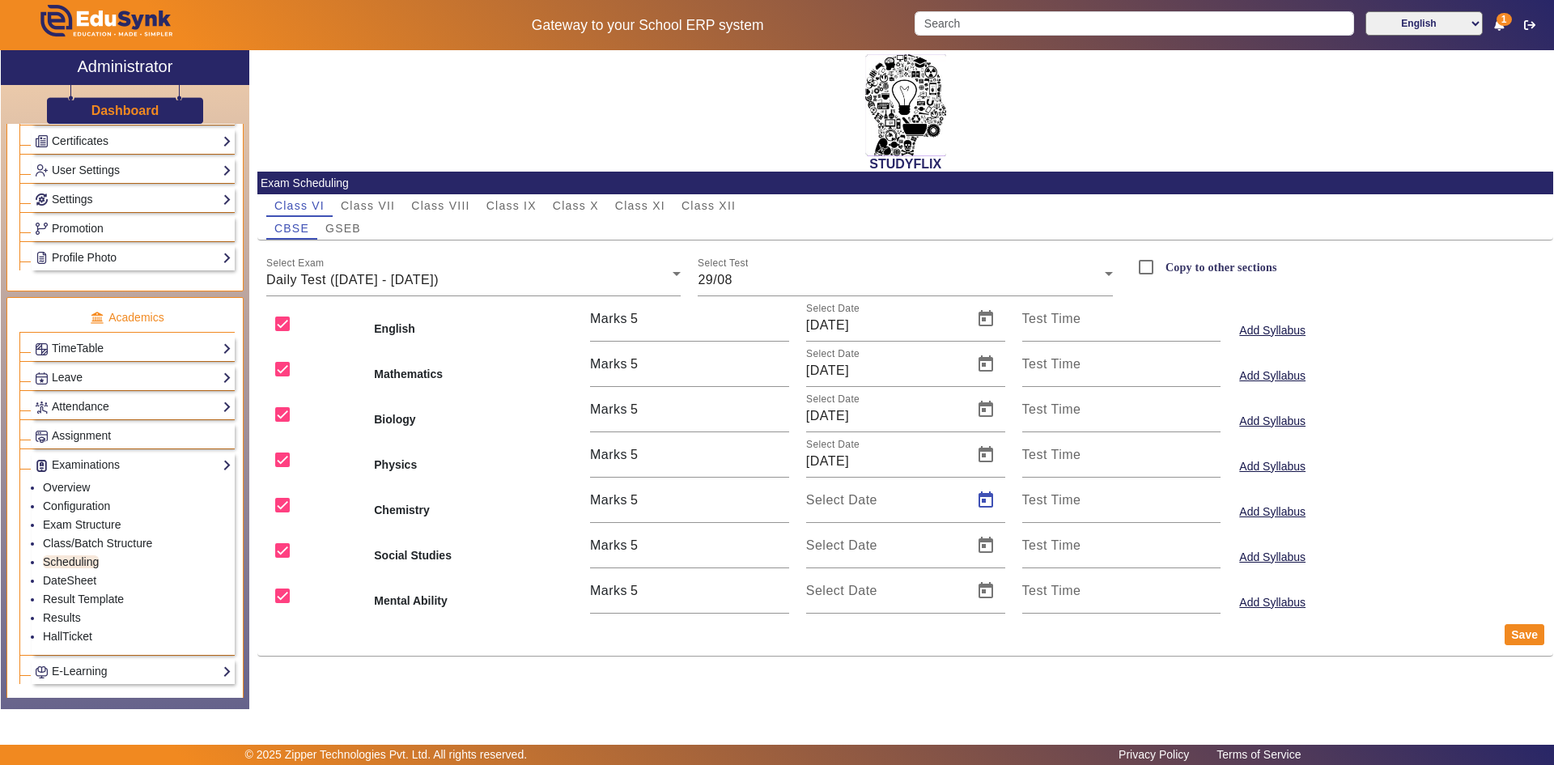
type input "[DATE]"
click at [984, 547] on span "Open calendar" at bounding box center [985, 545] width 39 height 39
click at [957, 464] on span "29" at bounding box center [957, 466] width 29 height 29
type input "[DATE]"
click at [986, 589] on span "Open calendar" at bounding box center [985, 590] width 39 height 39
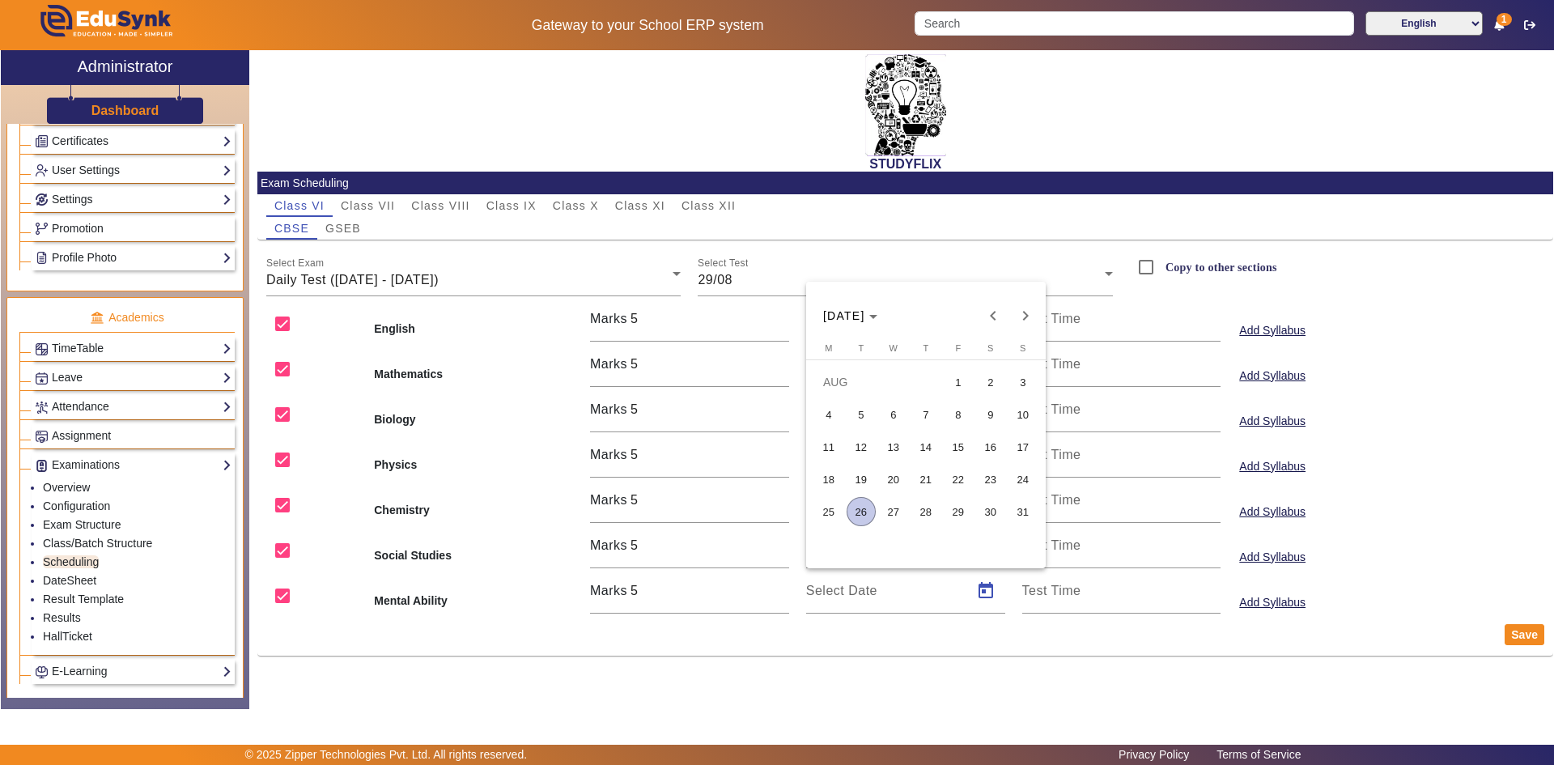
click at [957, 508] on span "29" at bounding box center [957, 511] width 29 height 29
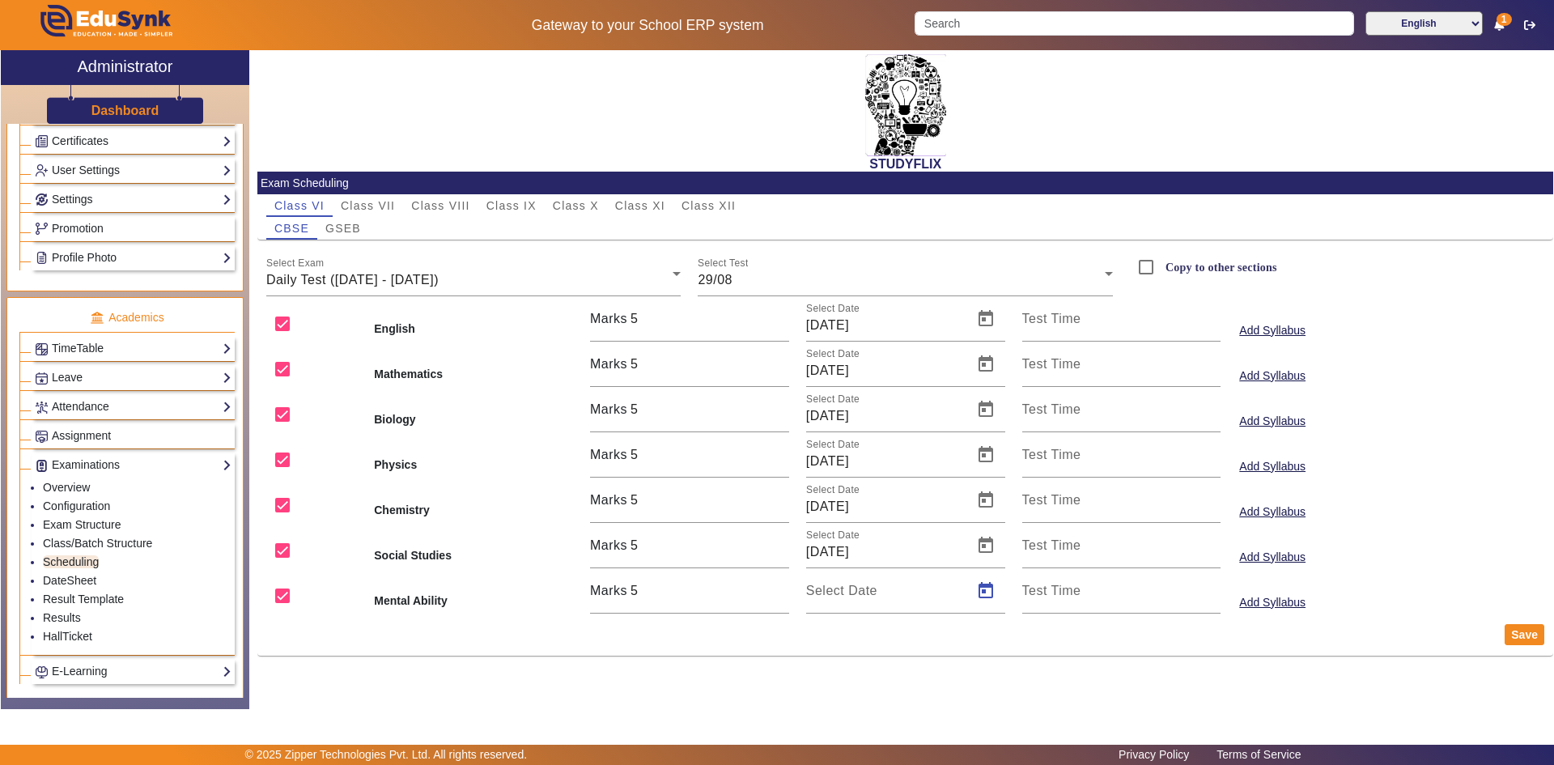
type input "[DATE]"
click at [1530, 642] on button "Save" at bounding box center [1524, 634] width 40 height 21
click at [761, 273] on div "29/08" at bounding box center [900, 279] width 407 height 19
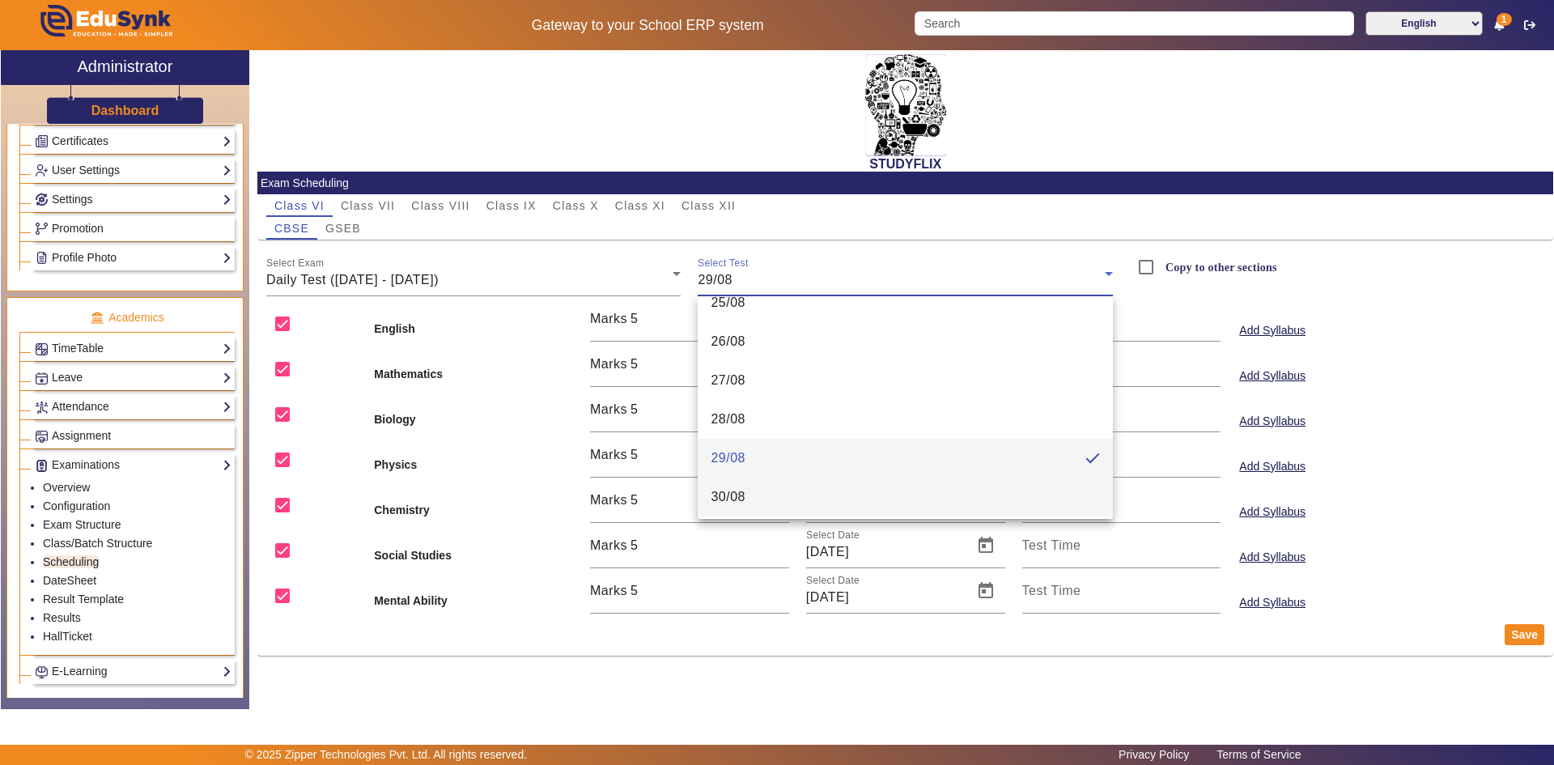
scroll to position [23, 0]
click at [765, 494] on mat-option "30/08" at bounding box center [904, 492] width 415 height 39
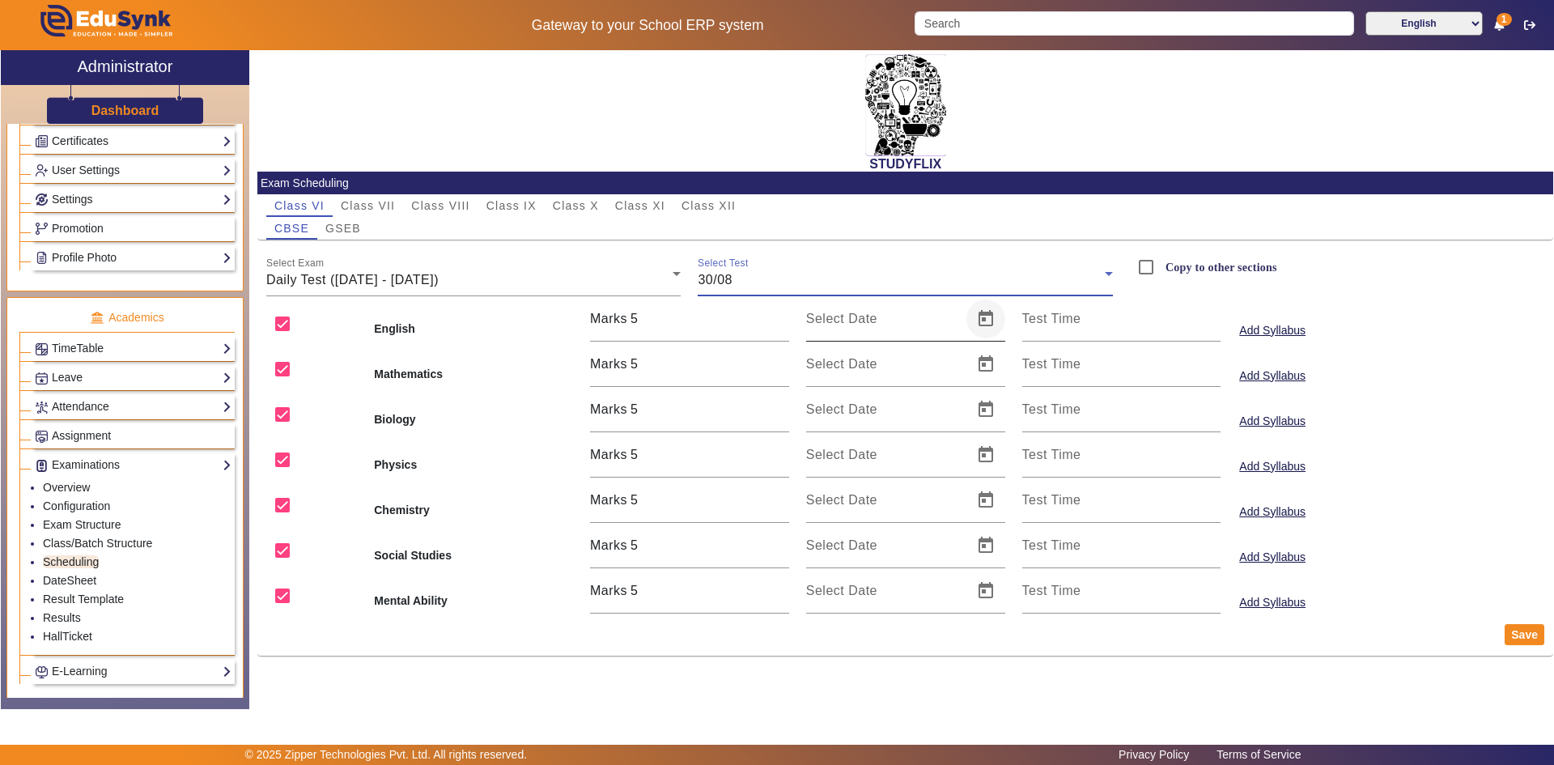
click at [994, 313] on span "Open calendar" at bounding box center [985, 318] width 39 height 39
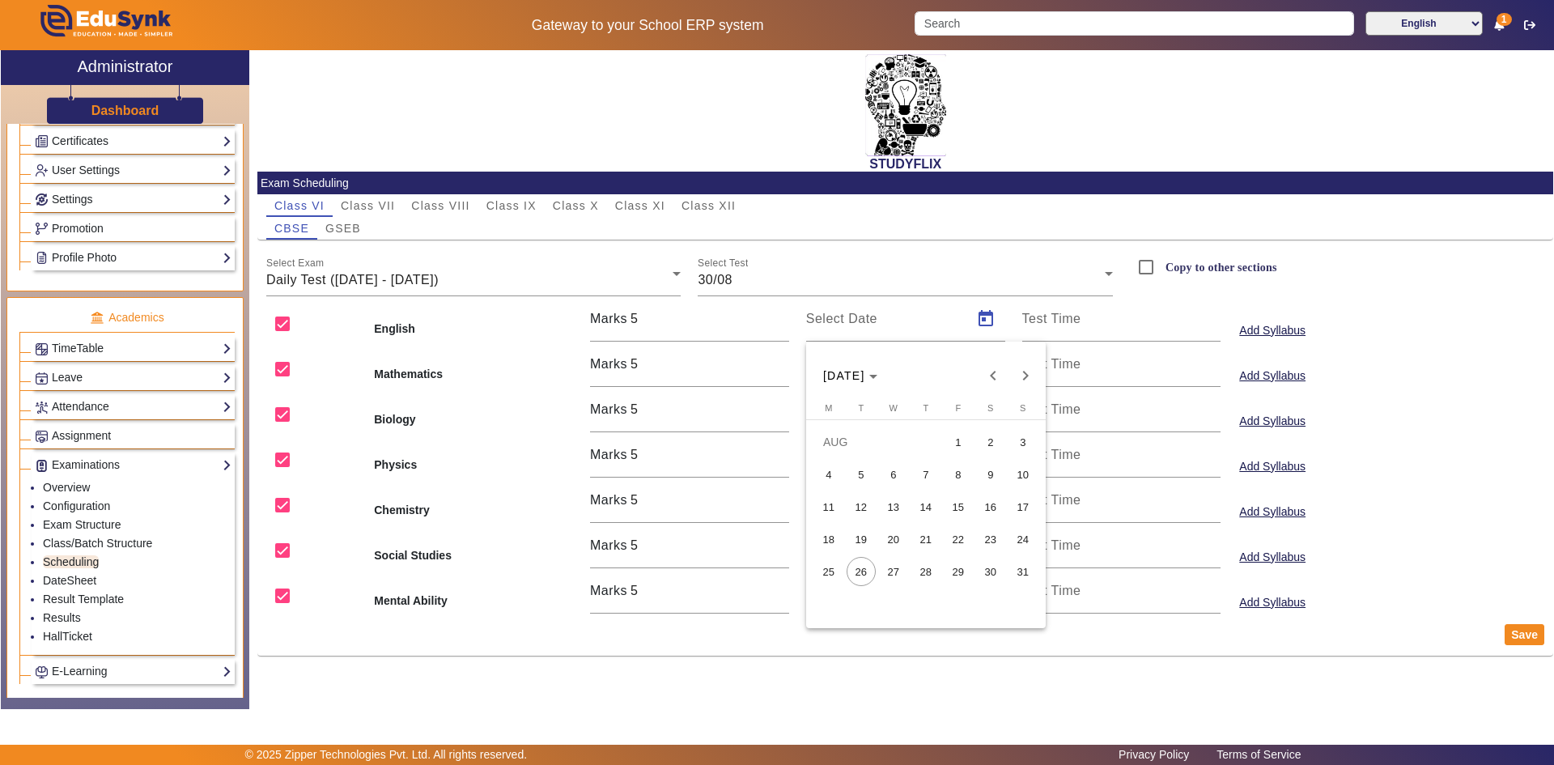
click at [995, 567] on span "30" at bounding box center [990, 571] width 29 height 29
type input "[DATE]"
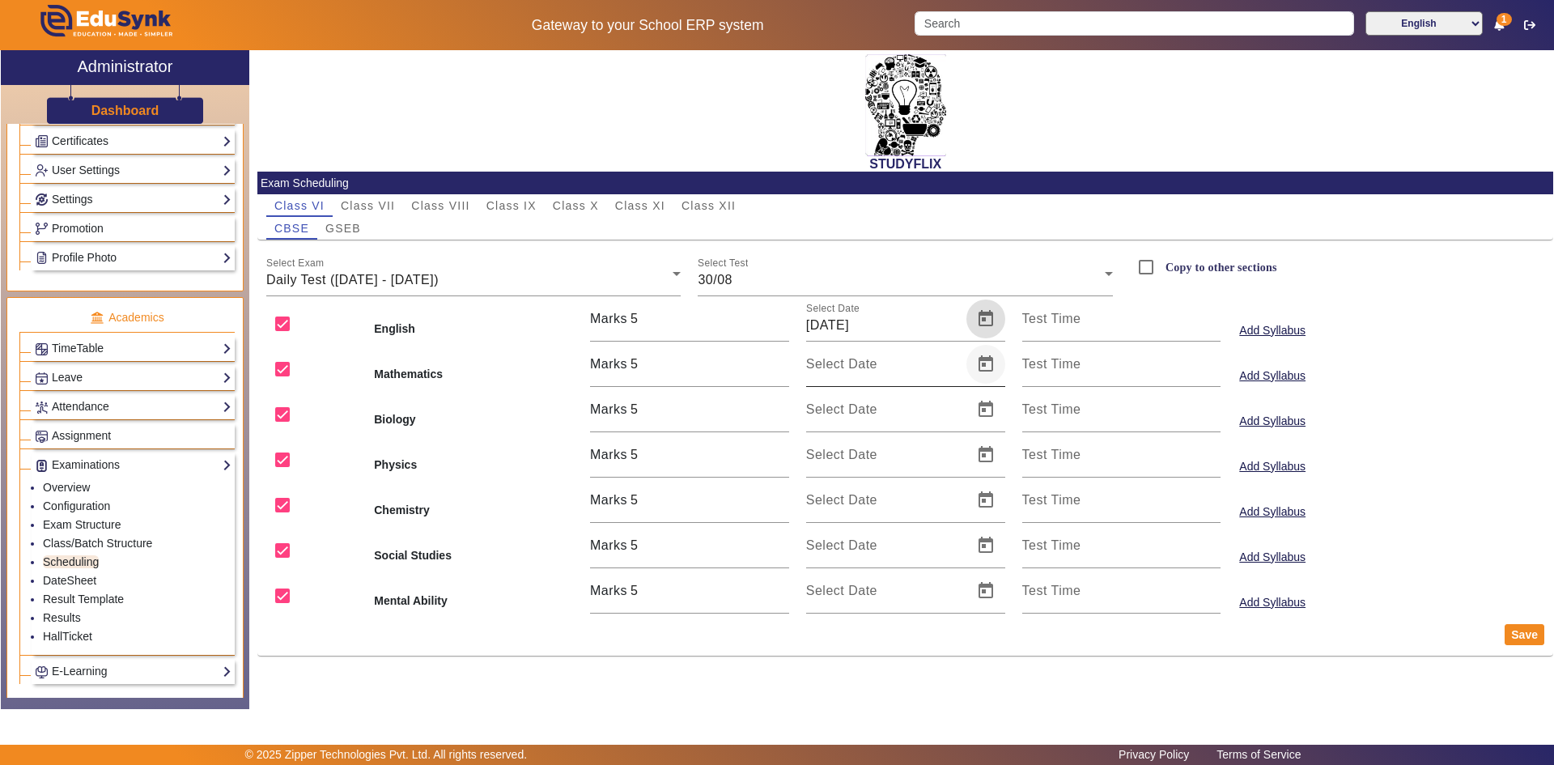
click at [987, 372] on span "Open calendar" at bounding box center [985, 364] width 39 height 39
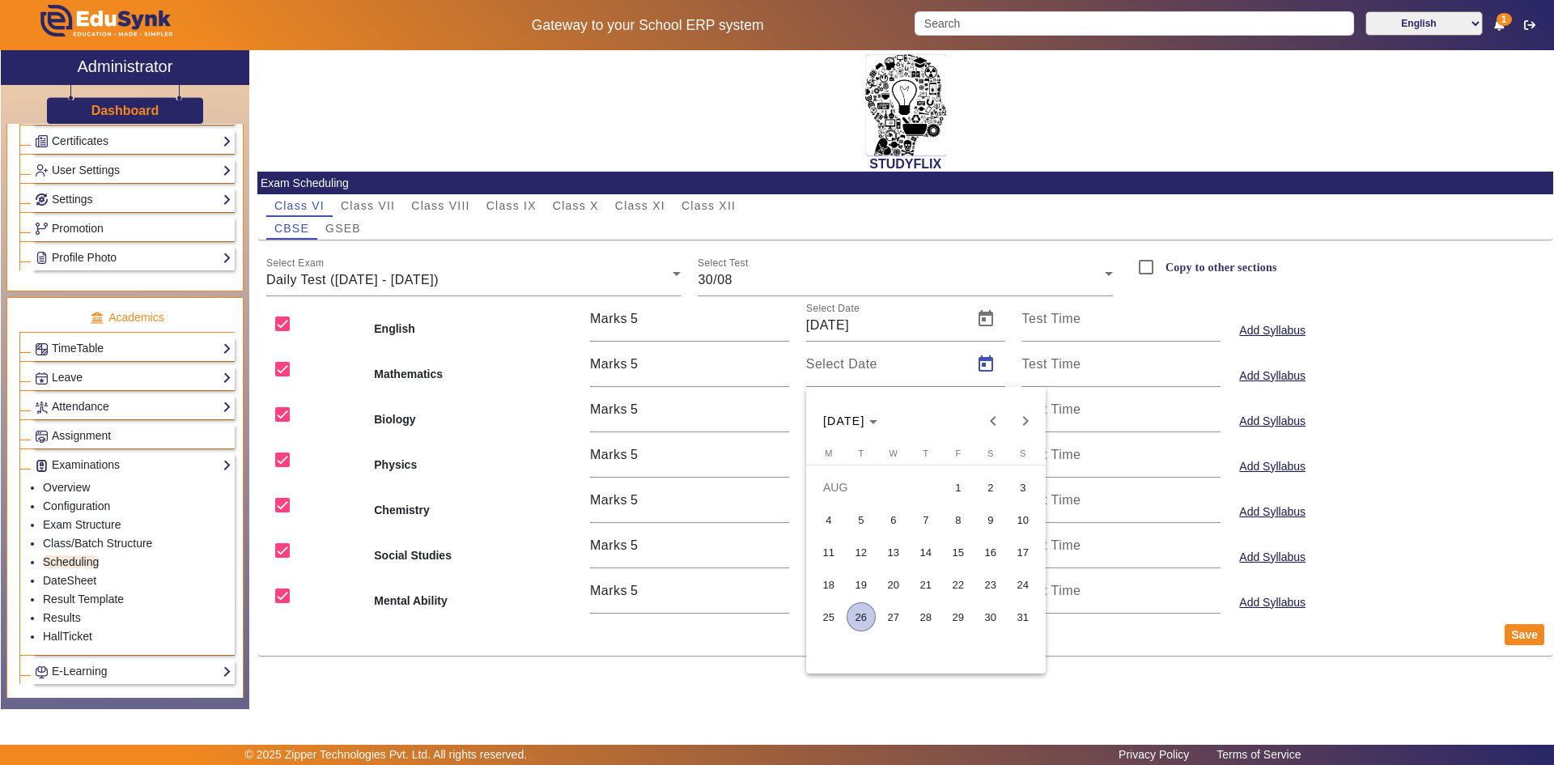
click at [992, 613] on span "30" at bounding box center [990, 616] width 29 height 29
type input "[DATE]"
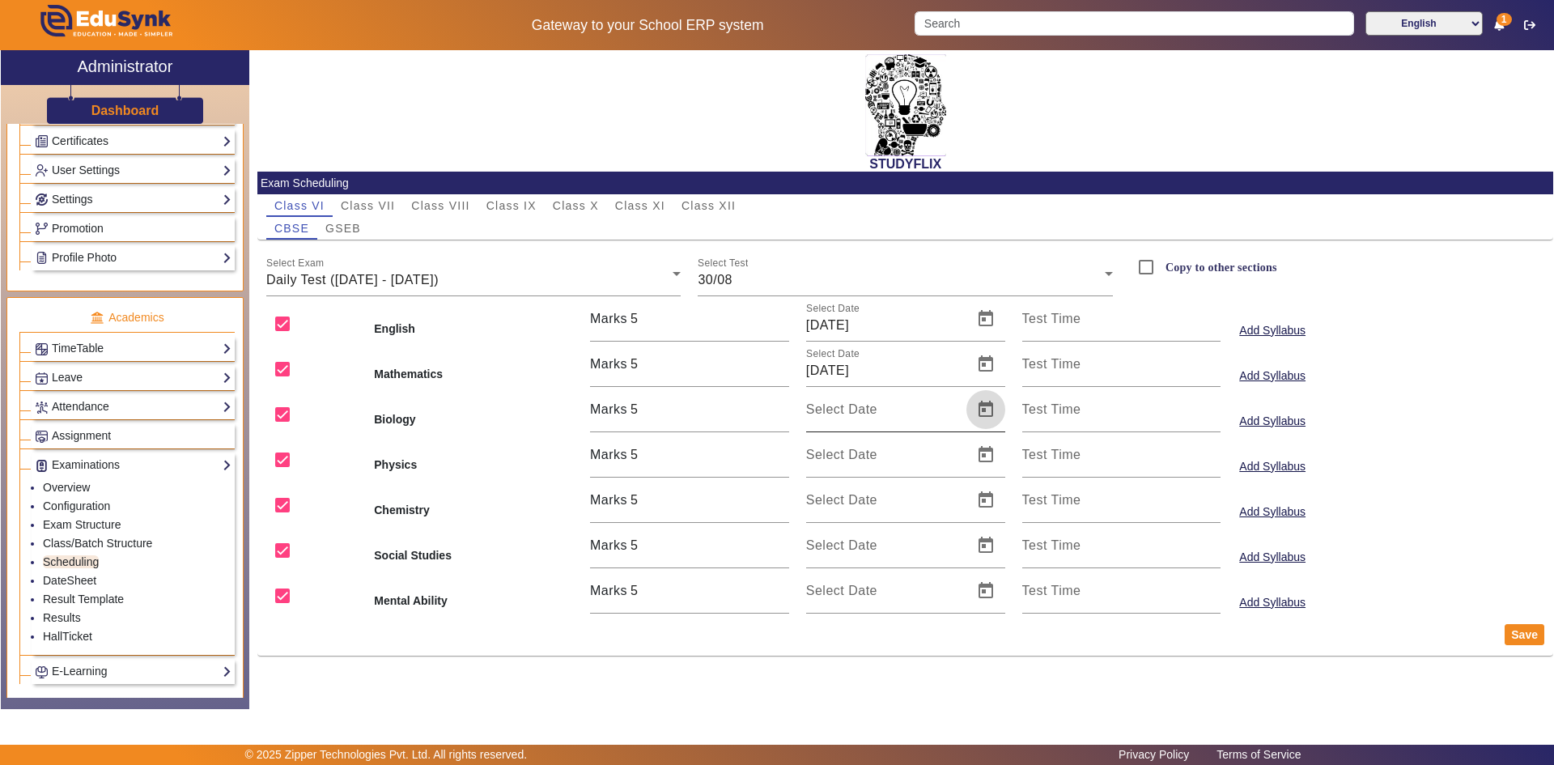
click at [986, 405] on span "Open calendar" at bounding box center [985, 409] width 39 height 39
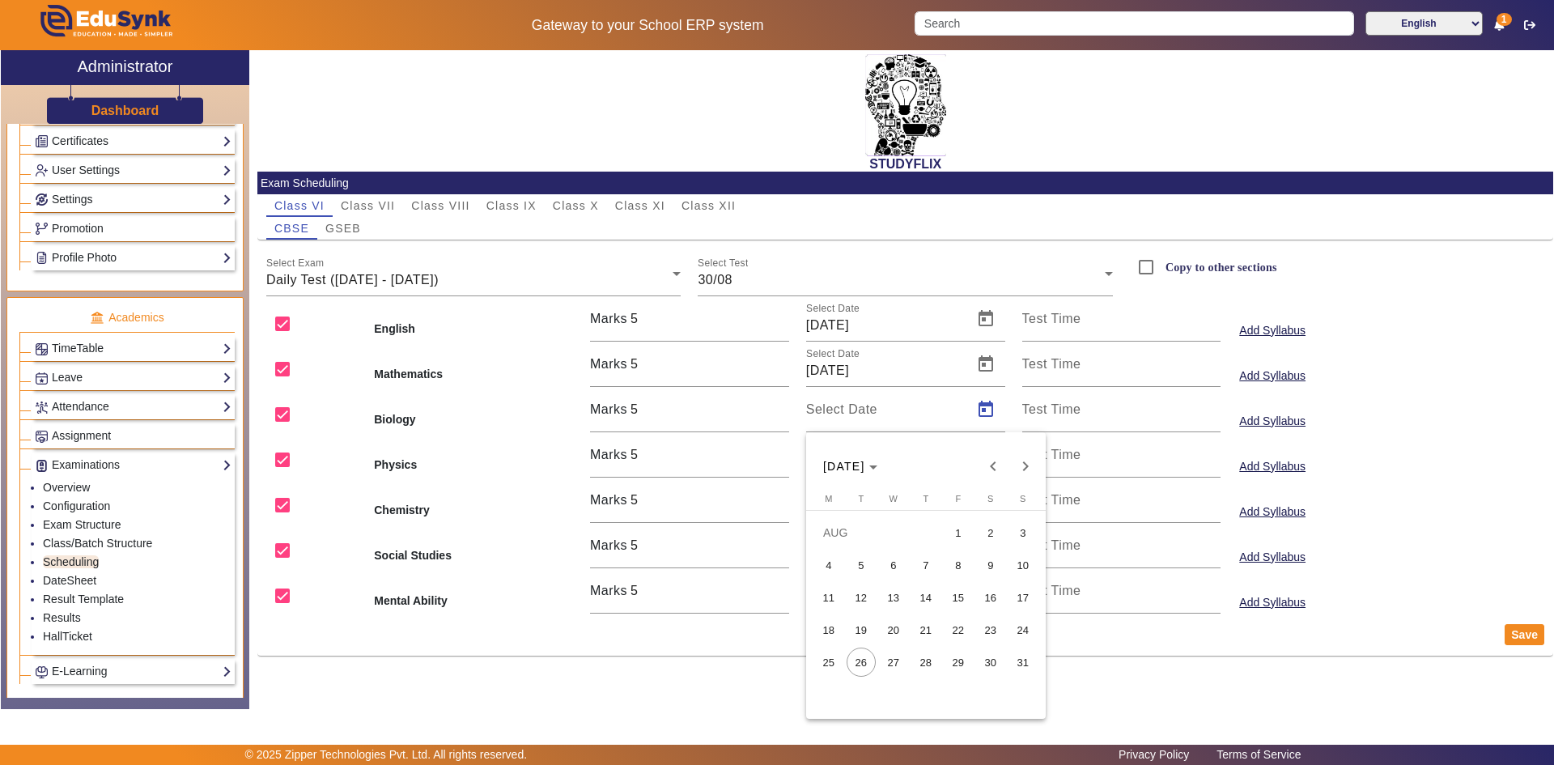
click at [988, 660] on span "30" at bounding box center [990, 661] width 29 height 29
type input "[DATE]"
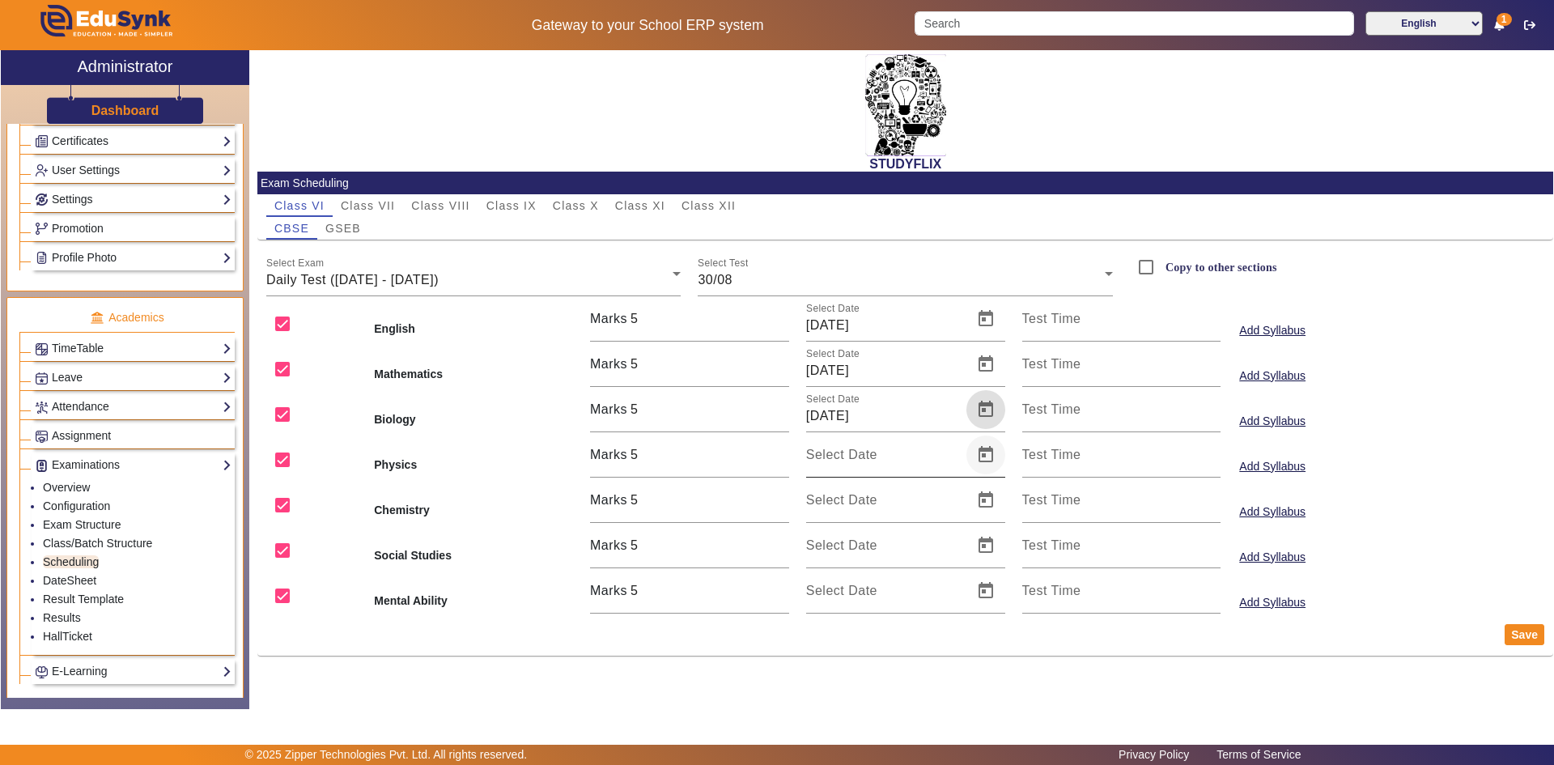
click at [989, 459] on span "Open calendar" at bounding box center [985, 454] width 39 height 39
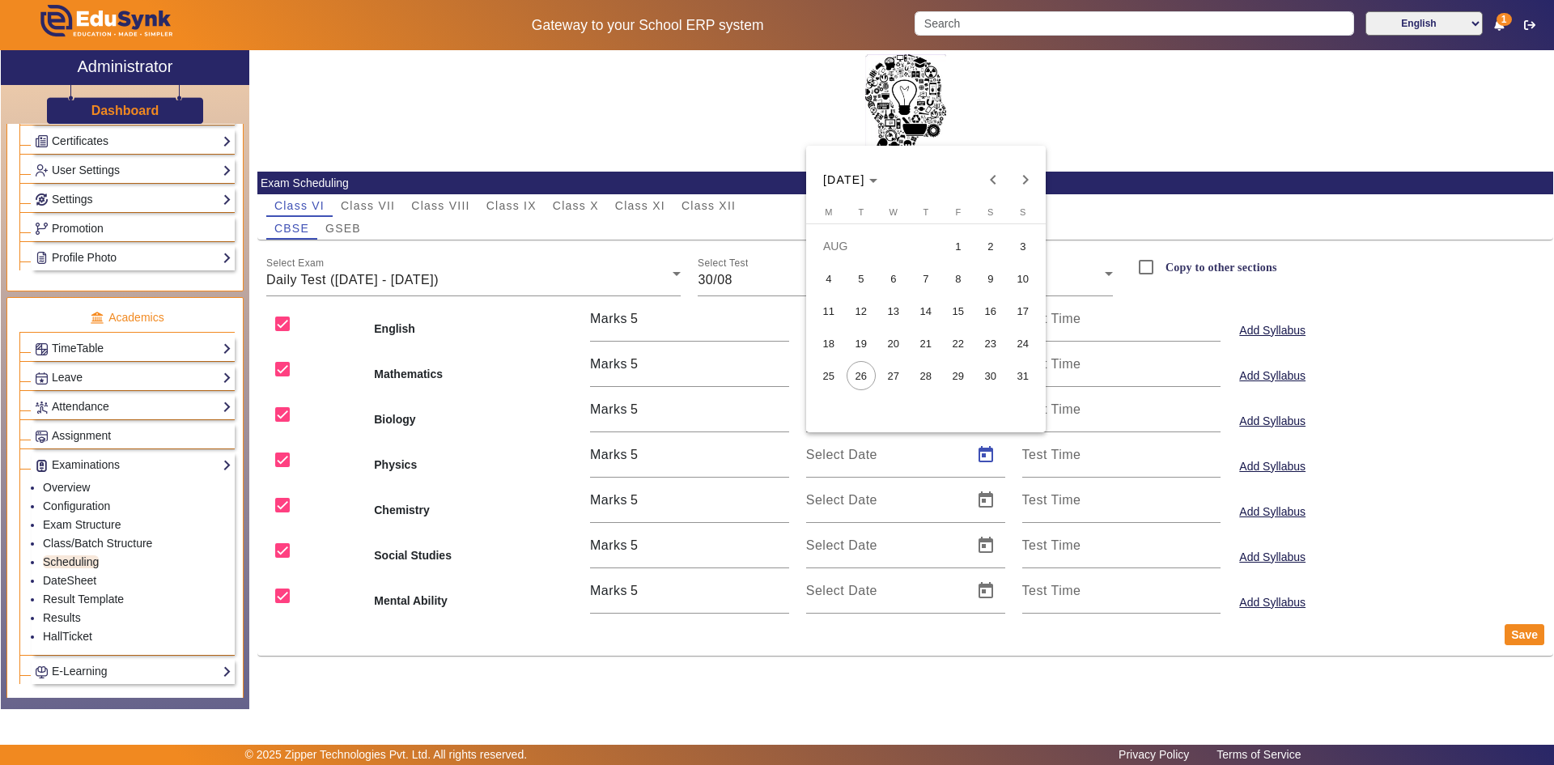
click at [990, 369] on span "30" at bounding box center [990, 375] width 29 height 29
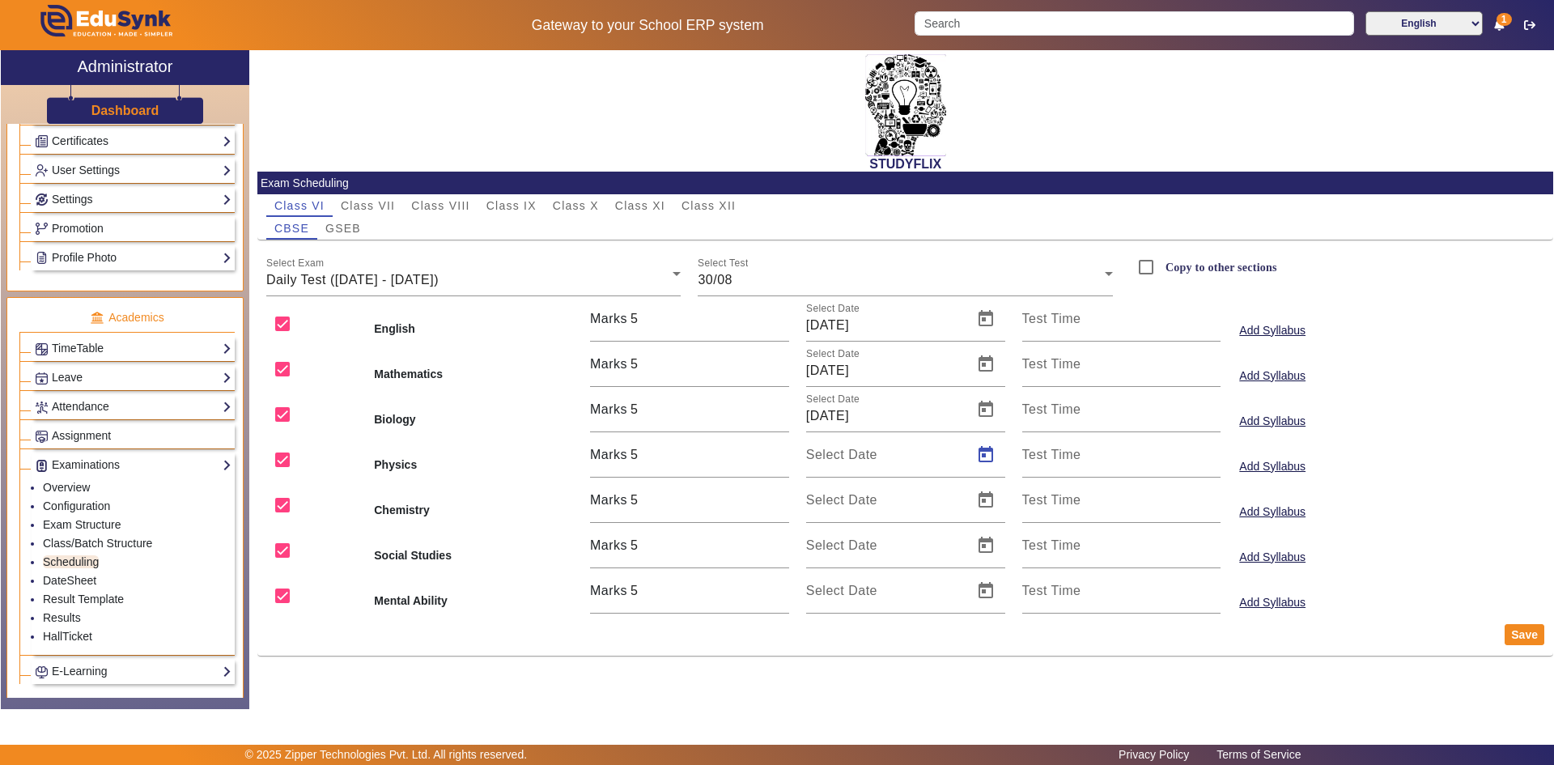
type input "[DATE]"
click at [982, 500] on span "Open calendar" at bounding box center [985, 500] width 39 height 39
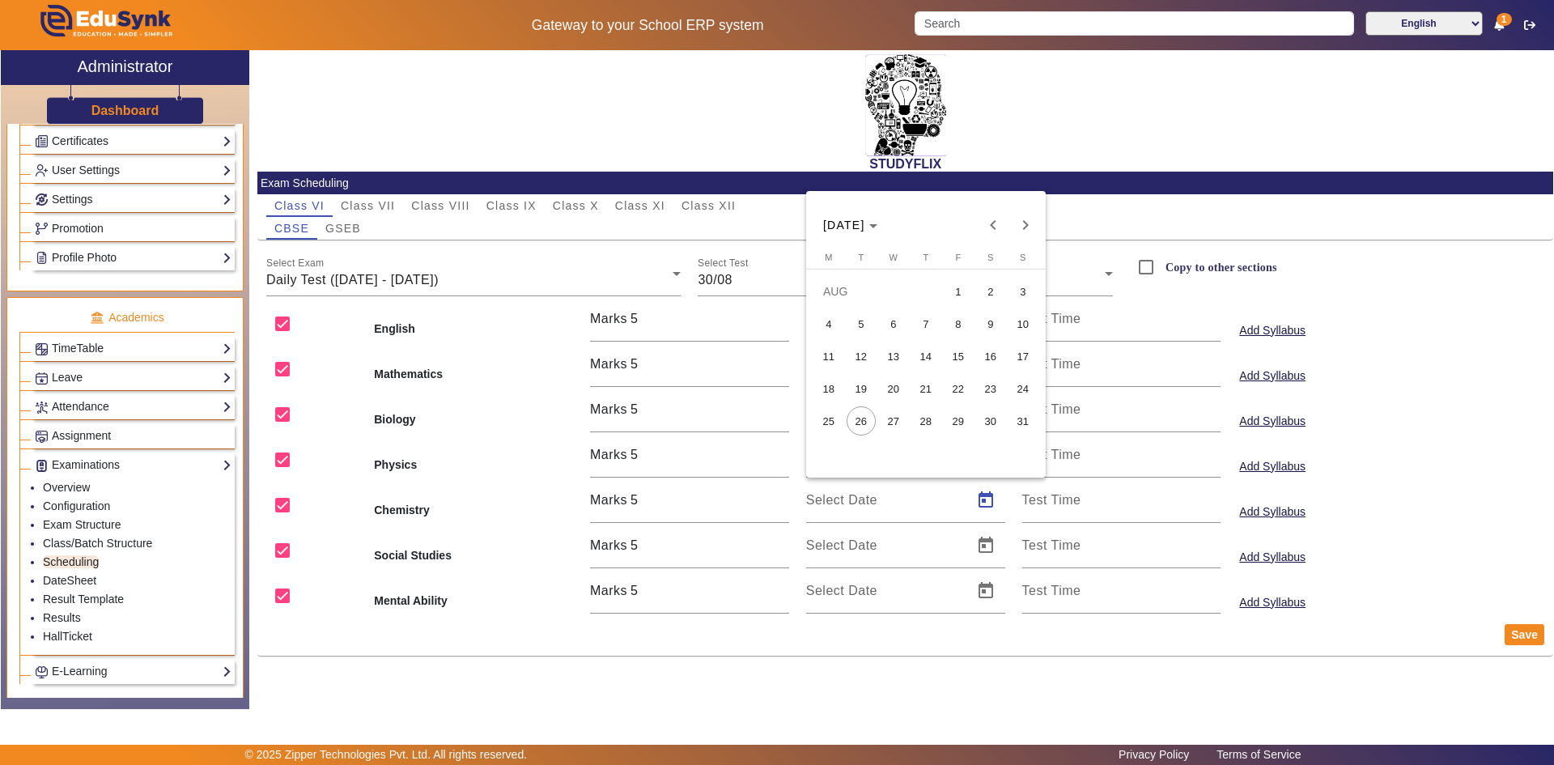
click at [974, 419] on button "30" at bounding box center [990, 421] width 32 height 32
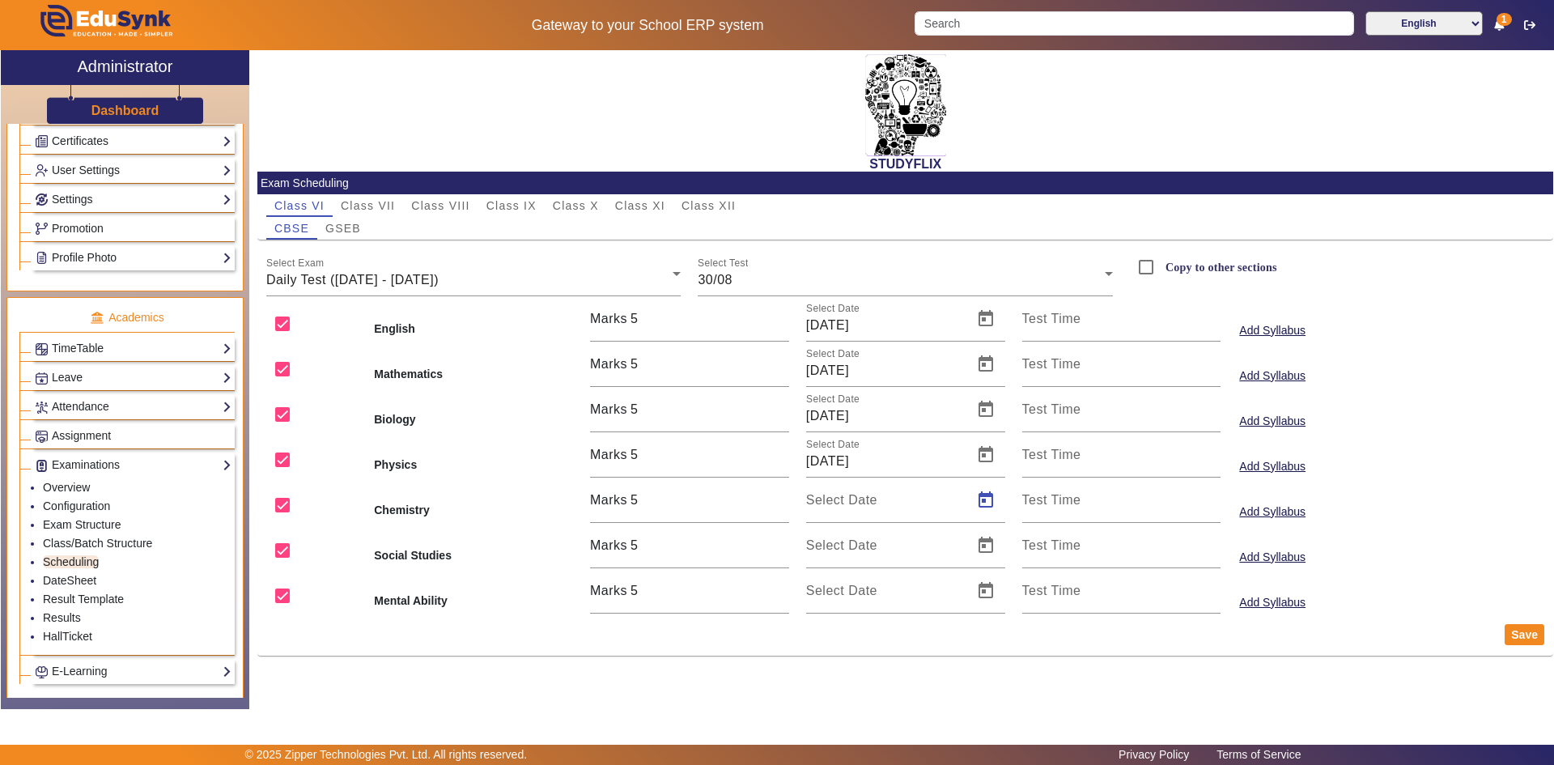
type input "[DATE]"
click at [981, 540] on span "Open calendar" at bounding box center [985, 545] width 39 height 39
click at [990, 468] on span "30" at bounding box center [990, 466] width 29 height 29
type input "[DATE]"
click at [984, 590] on span "Open calendar" at bounding box center [985, 590] width 39 height 39
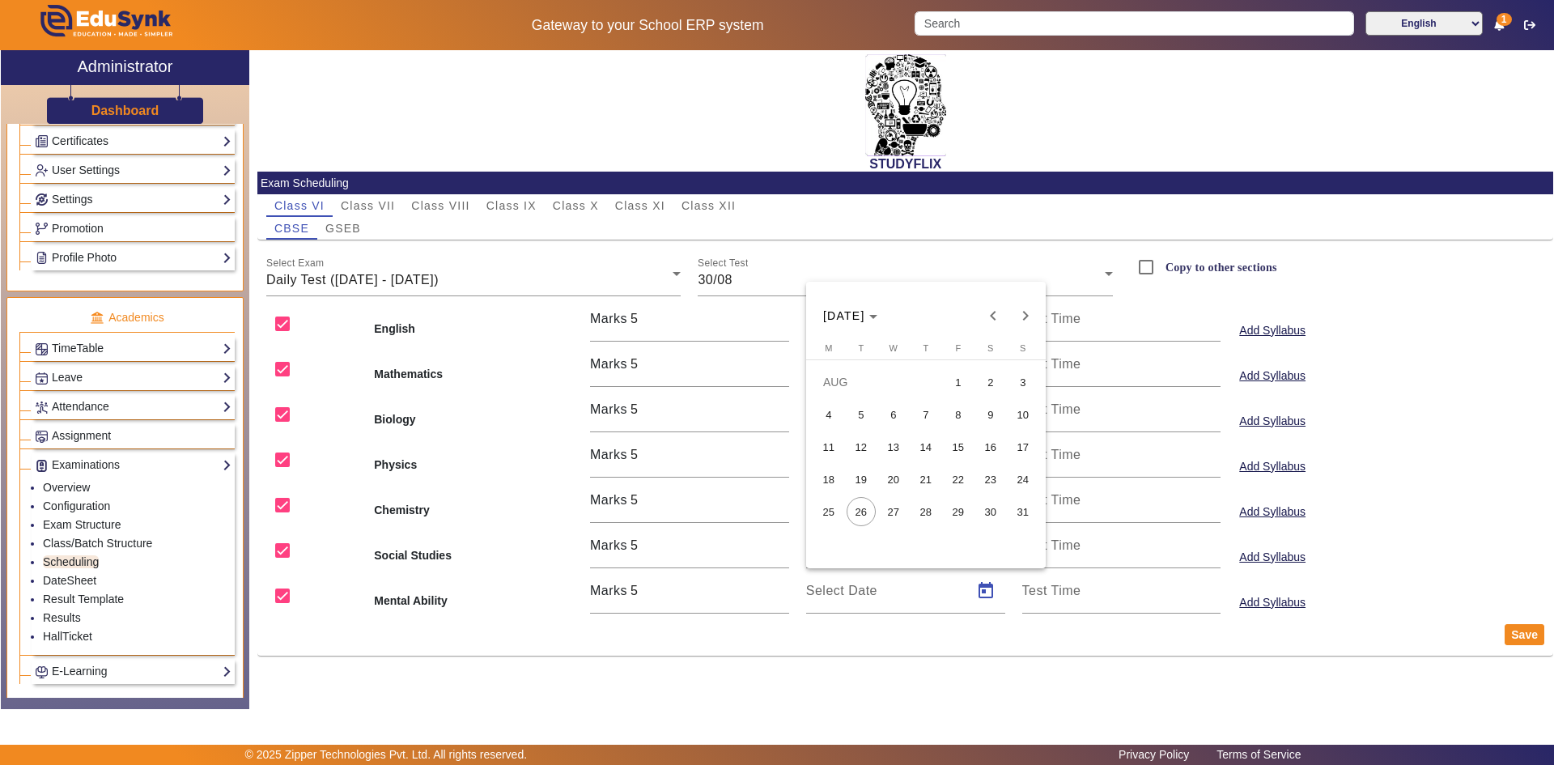
click at [991, 507] on span "30" at bounding box center [990, 511] width 29 height 29
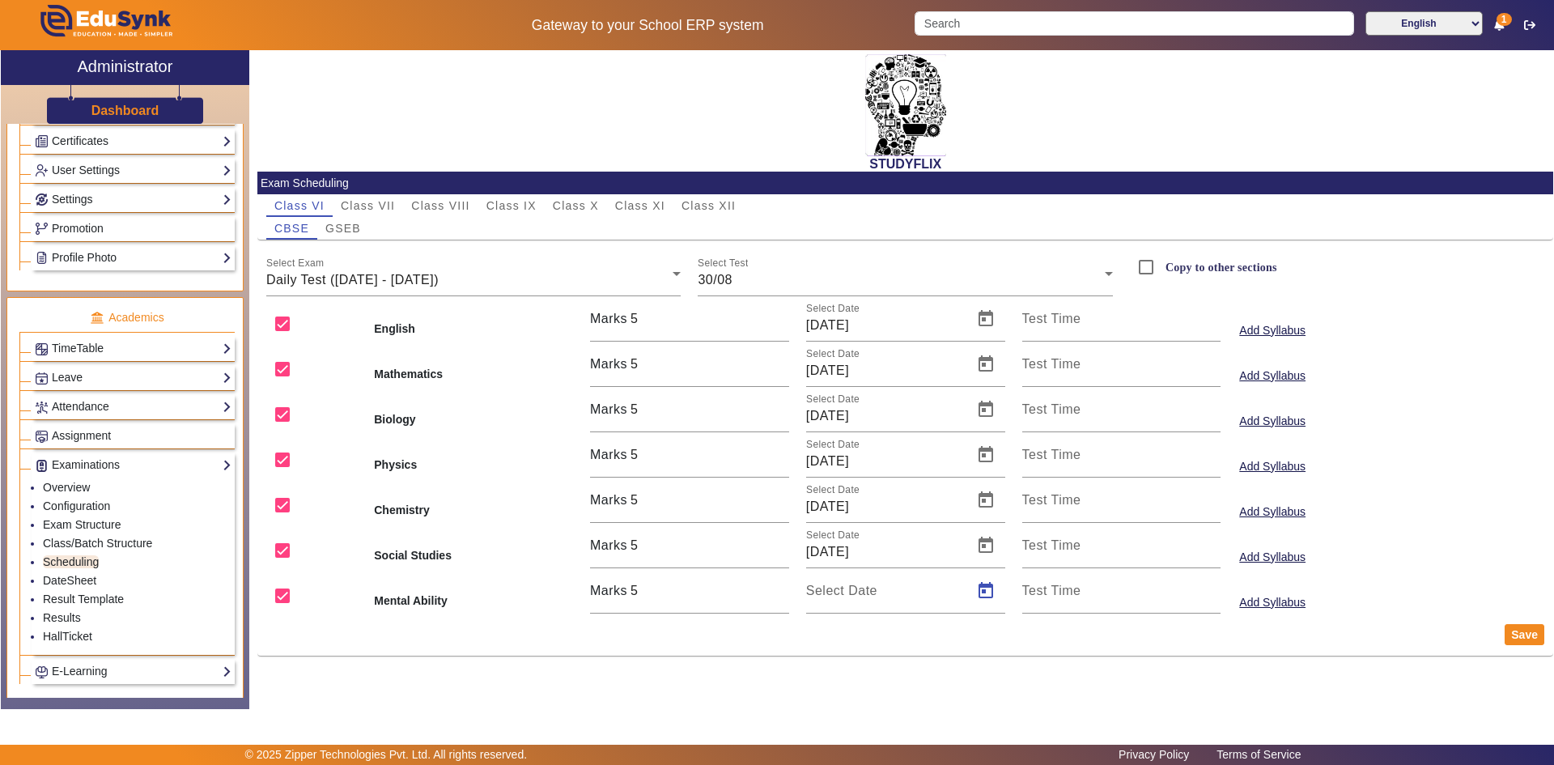
type input "[DATE]"
click at [1534, 635] on button "Save" at bounding box center [1524, 634] width 40 height 21
click at [724, 278] on span "30/08" at bounding box center [714, 280] width 35 height 14
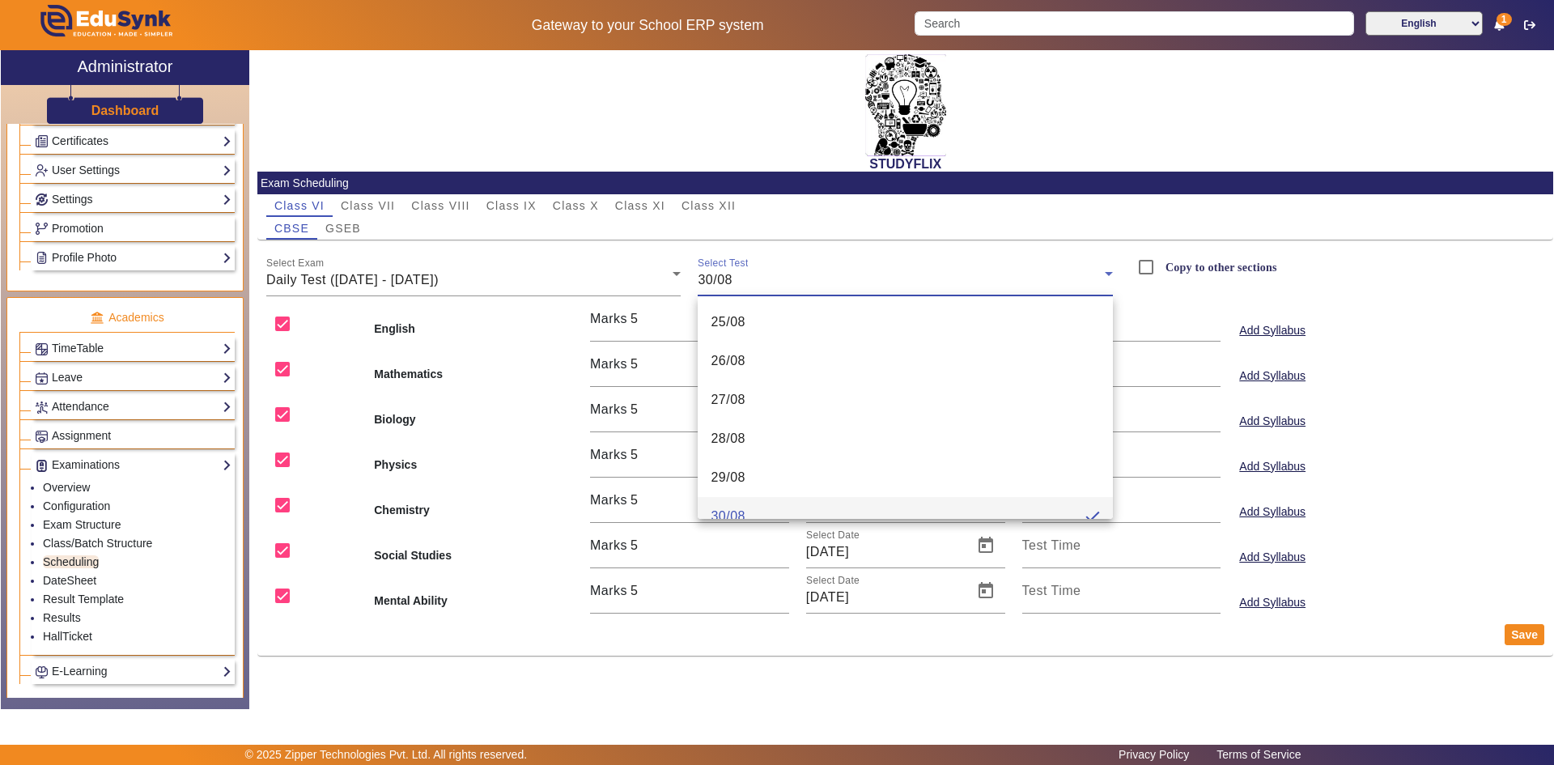
scroll to position [17, 0]
click at [742, 311] on span "25/08" at bounding box center [727, 304] width 35 height 19
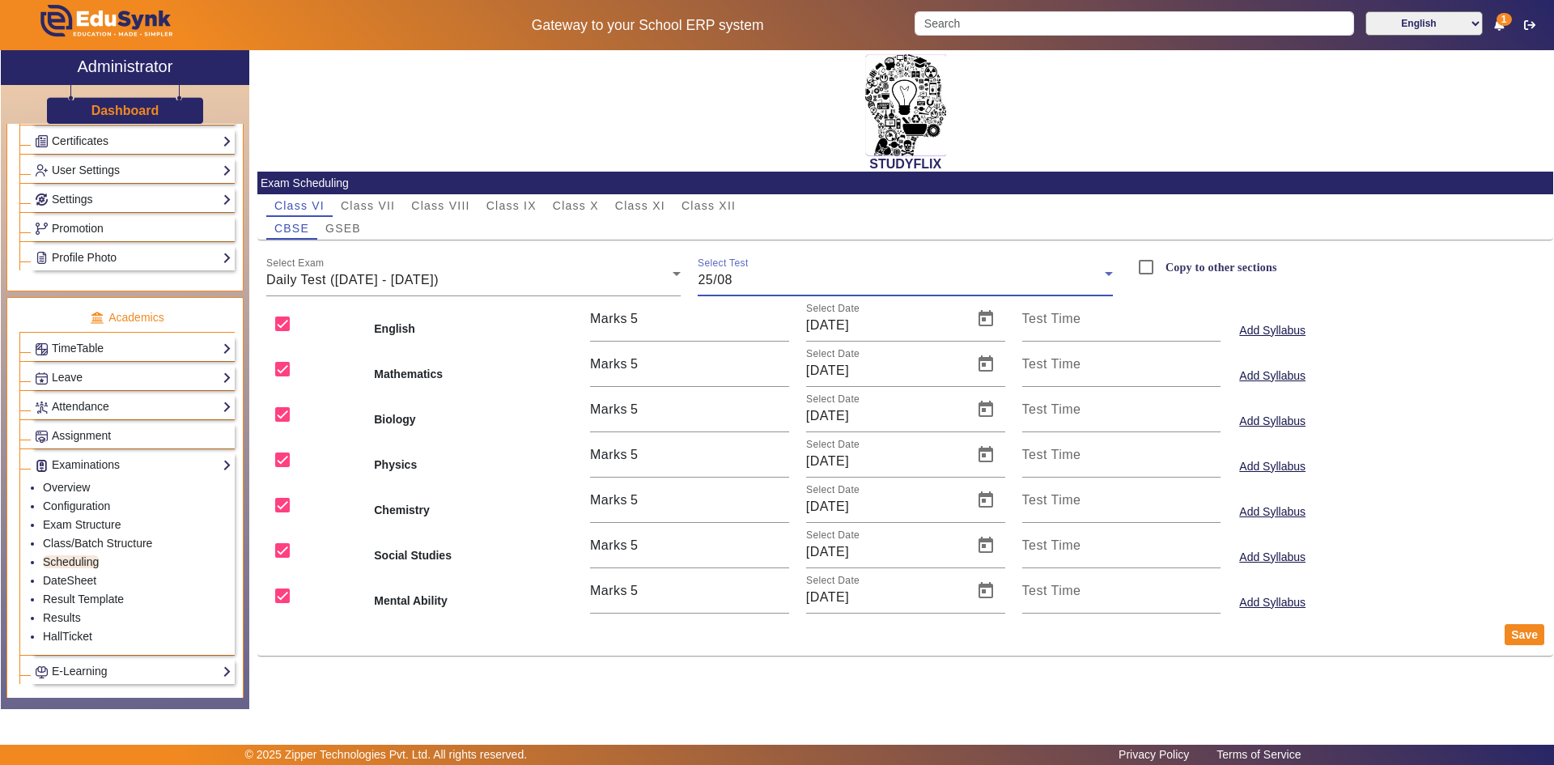
click at [1201, 265] on label "Copy to other sections" at bounding box center [1219, 268] width 115 height 14
click at [1162, 265] on input "Copy to other sections" at bounding box center [1146, 267] width 32 height 32
click at [340, 231] on span "GSEB" at bounding box center [343, 228] width 36 height 11
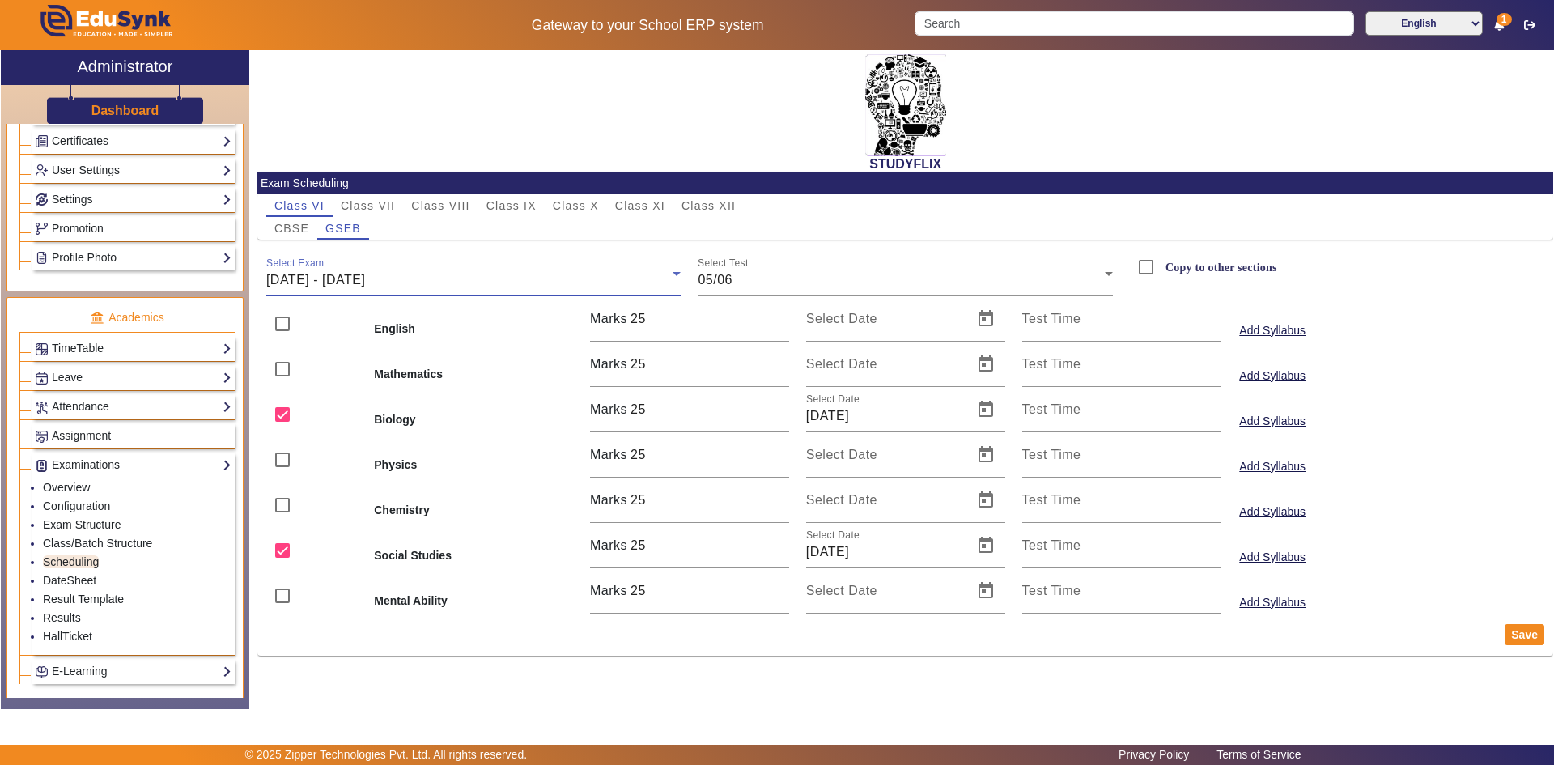
click at [504, 278] on div "[DATE] - [DATE]" at bounding box center [469, 279] width 407 height 19
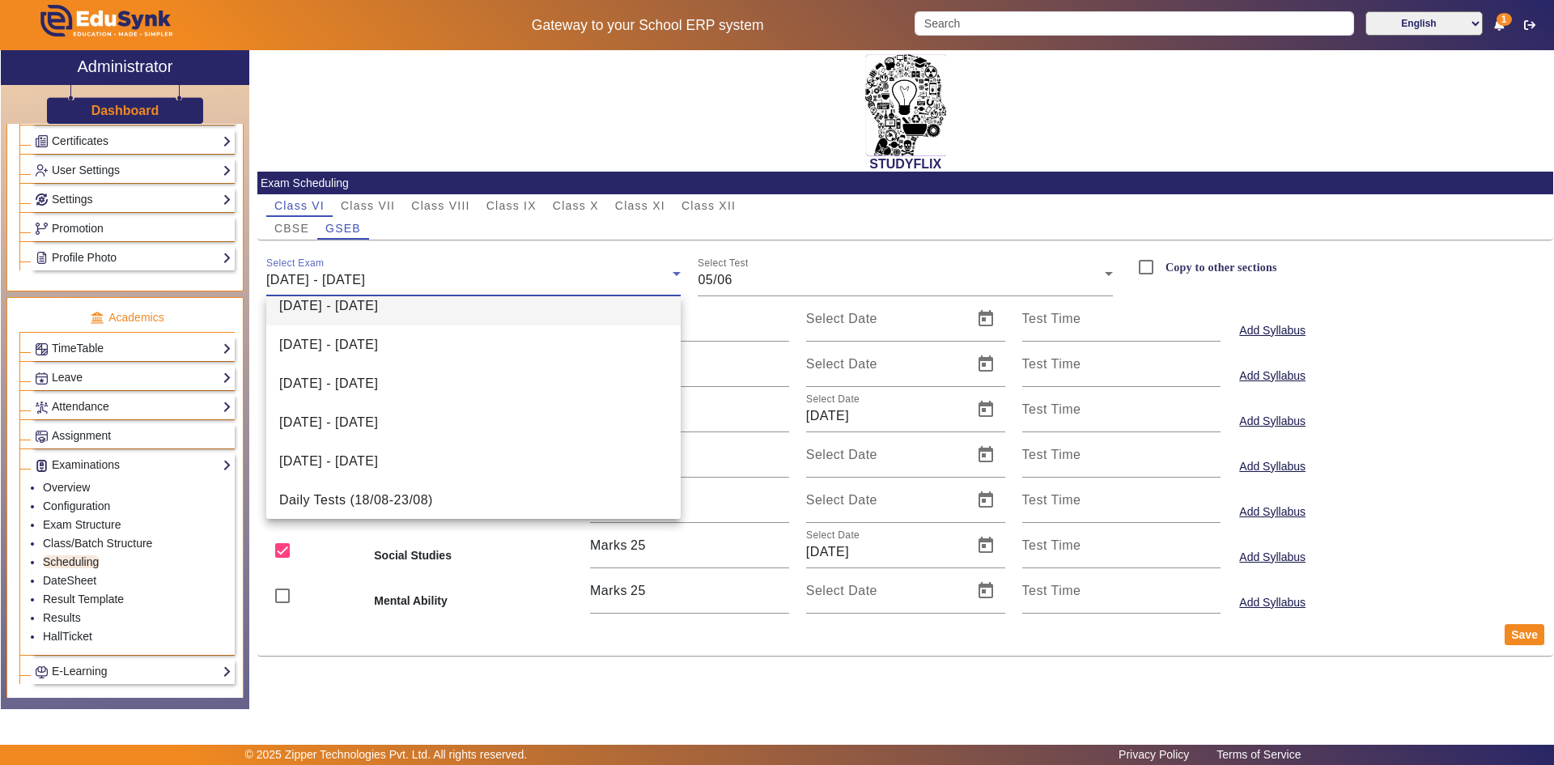
scroll to position [334, 0]
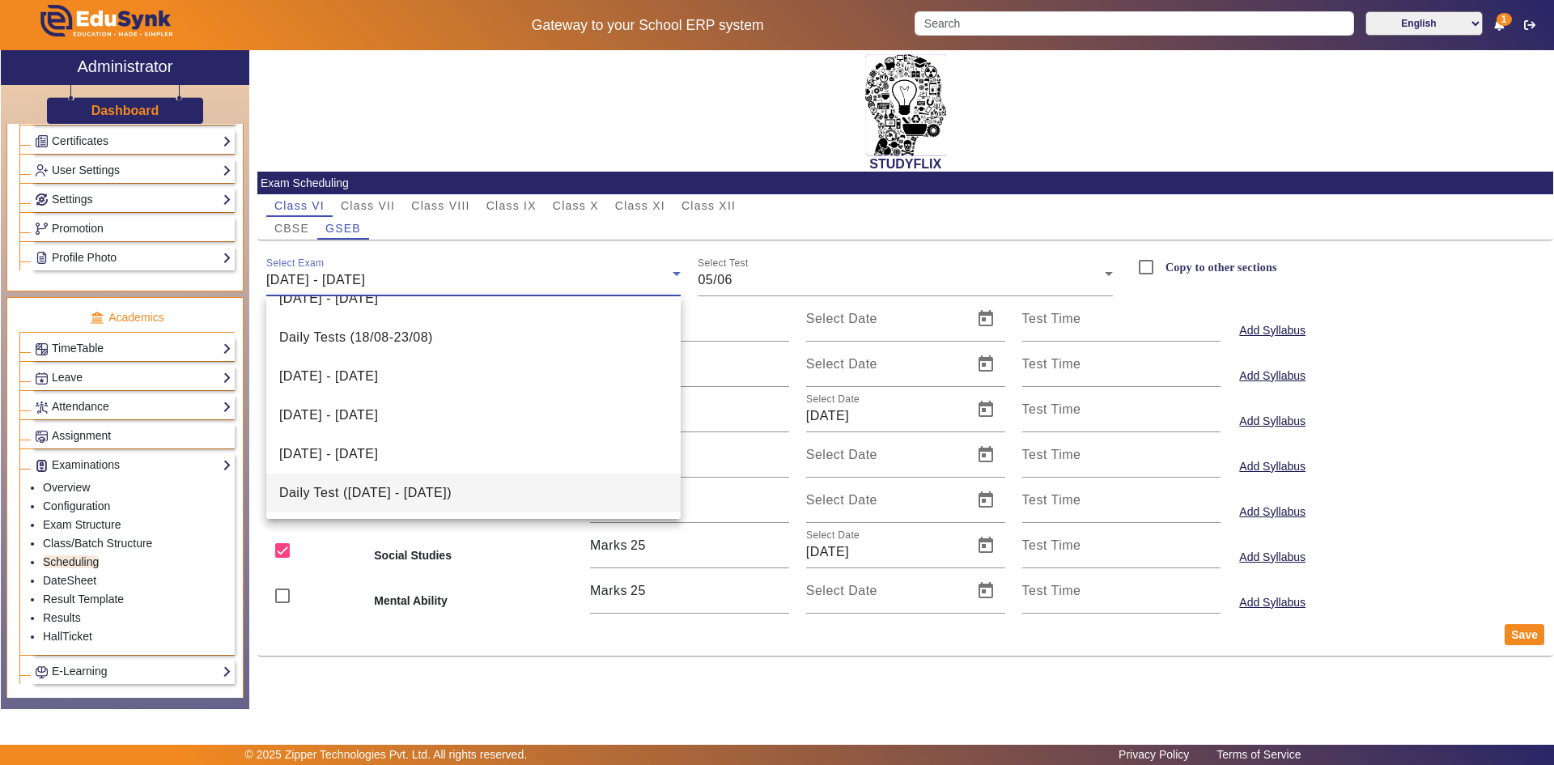
click at [464, 480] on mat-option "Daily Test ([DATE] - [DATE])" at bounding box center [473, 492] width 415 height 39
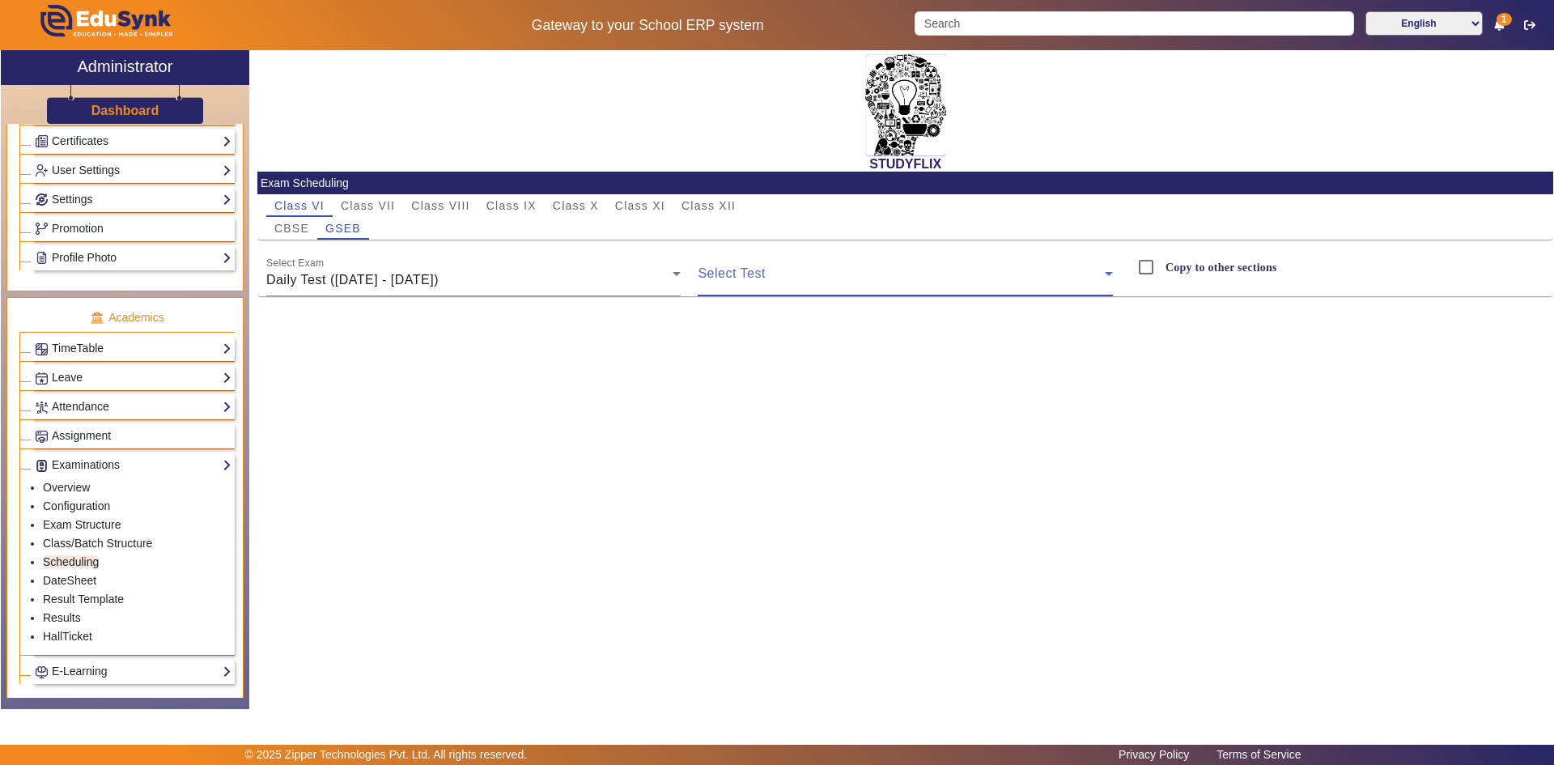
click at [748, 279] on span at bounding box center [900, 279] width 407 height 19
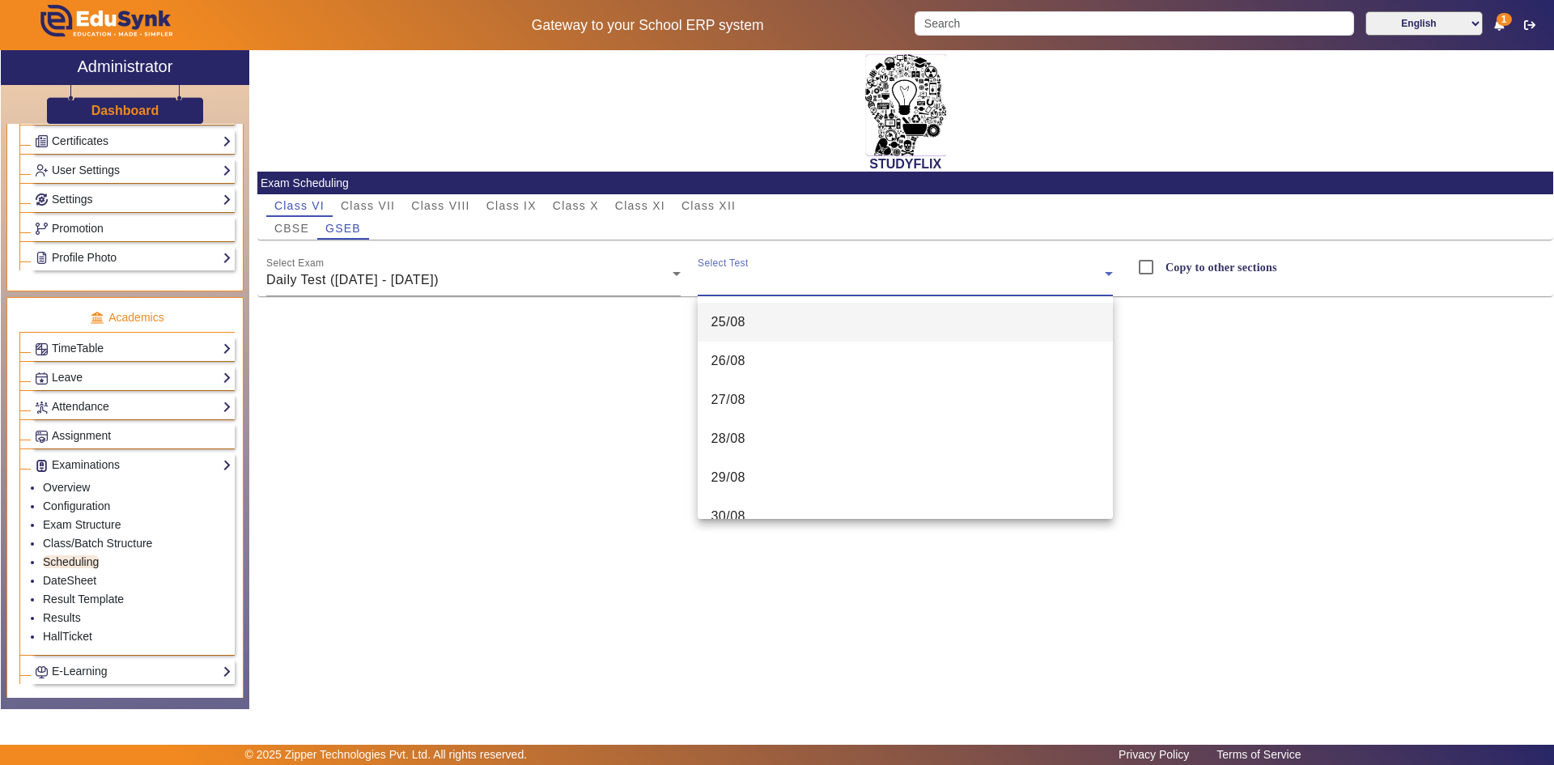
click at [748, 320] on mat-option "25/08" at bounding box center [904, 322] width 415 height 39
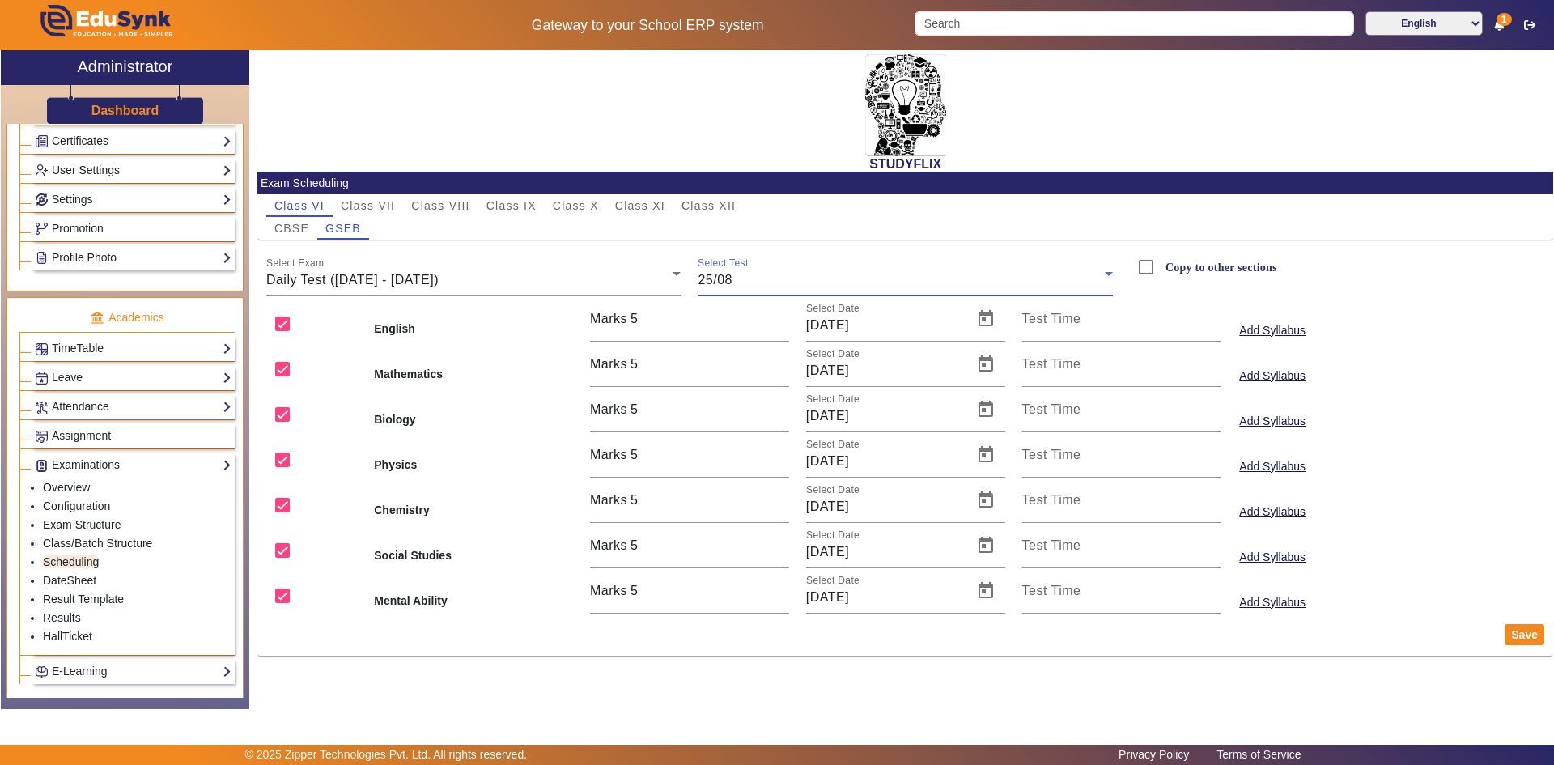
click at [748, 273] on div "25/08" at bounding box center [900, 279] width 407 height 19
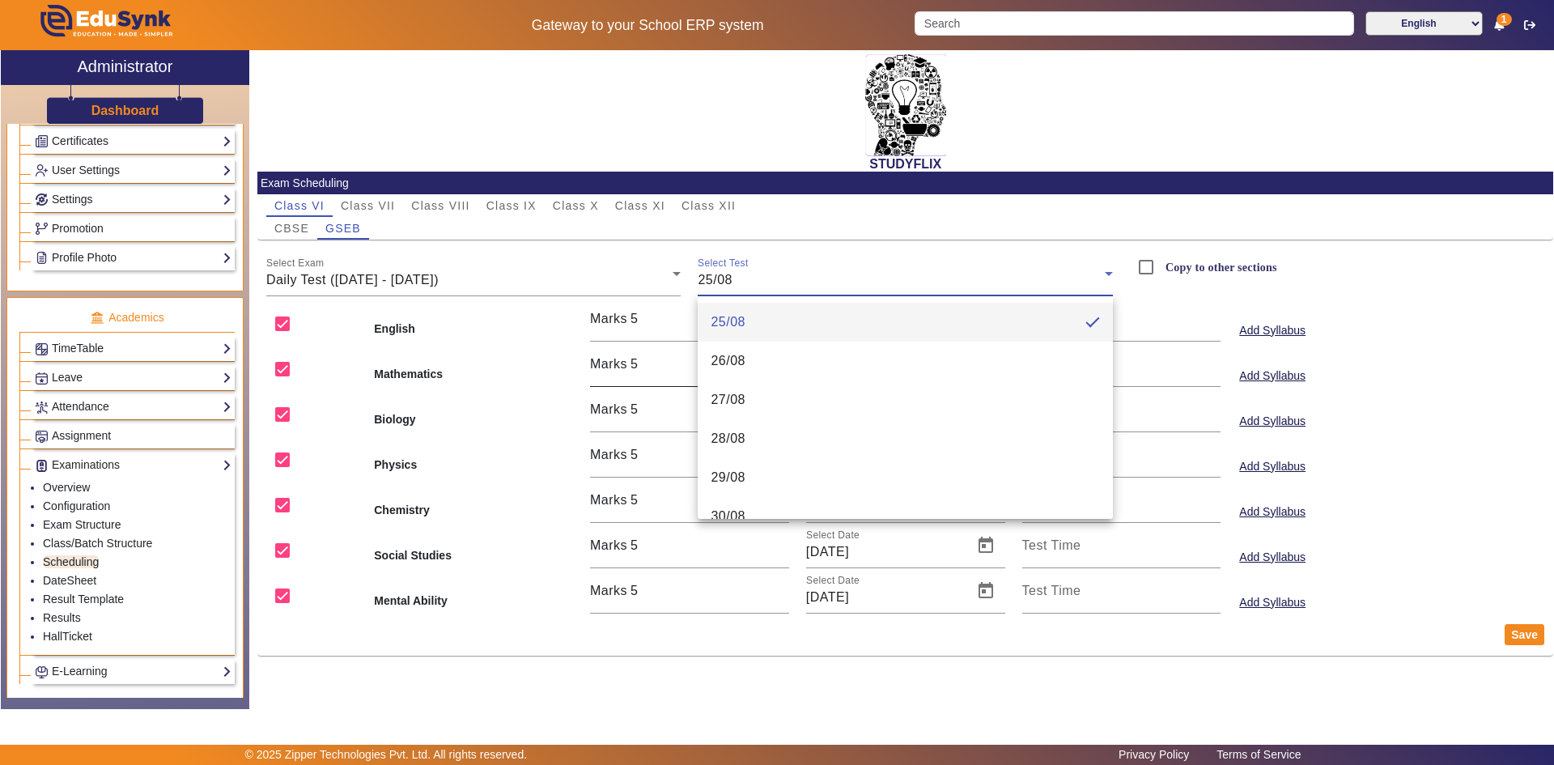
click at [753, 352] on mat-option "26/08" at bounding box center [904, 360] width 415 height 39
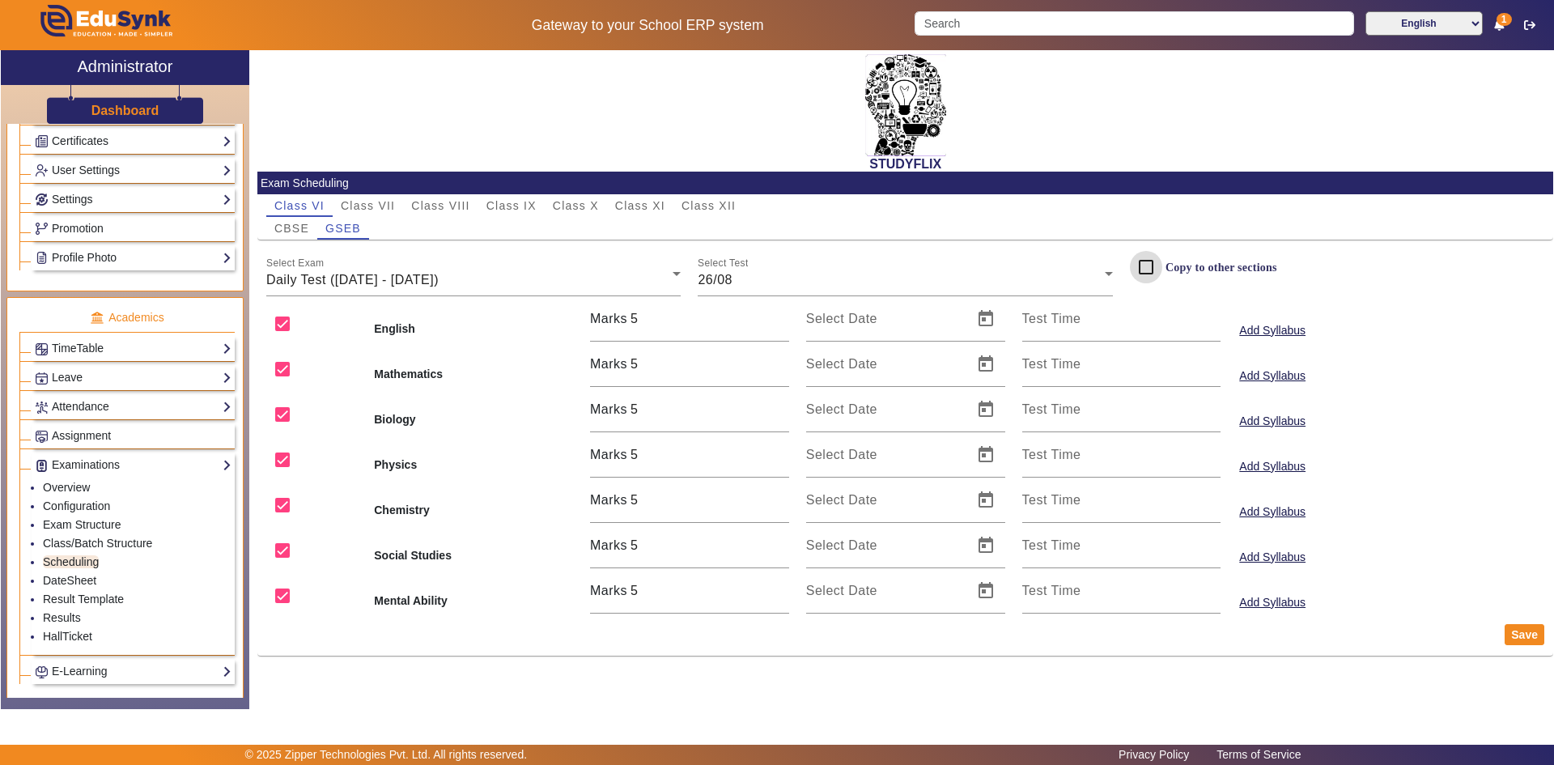
drag, startPoint x: 1138, startPoint y: 282, endPoint x: 1161, endPoint y: 248, distance: 40.2
click at [1161, 248] on div at bounding box center [1145, 267] width 39 height 39
checkbox input "true"
click at [1534, 642] on button "Save" at bounding box center [1524, 634] width 40 height 21
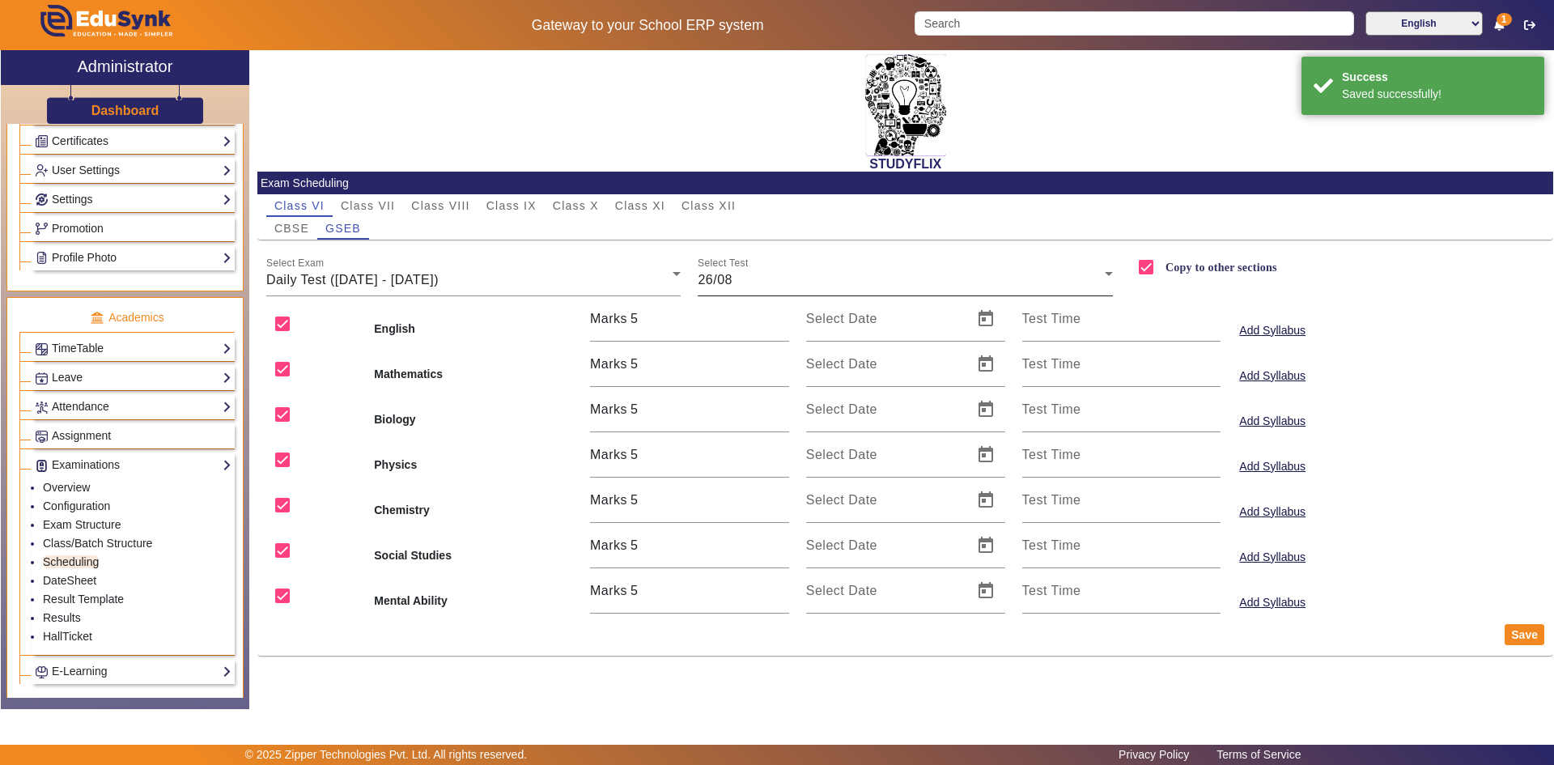
click at [747, 276] on div "26/08" at bounding box center [900, 279] width 407 height 19
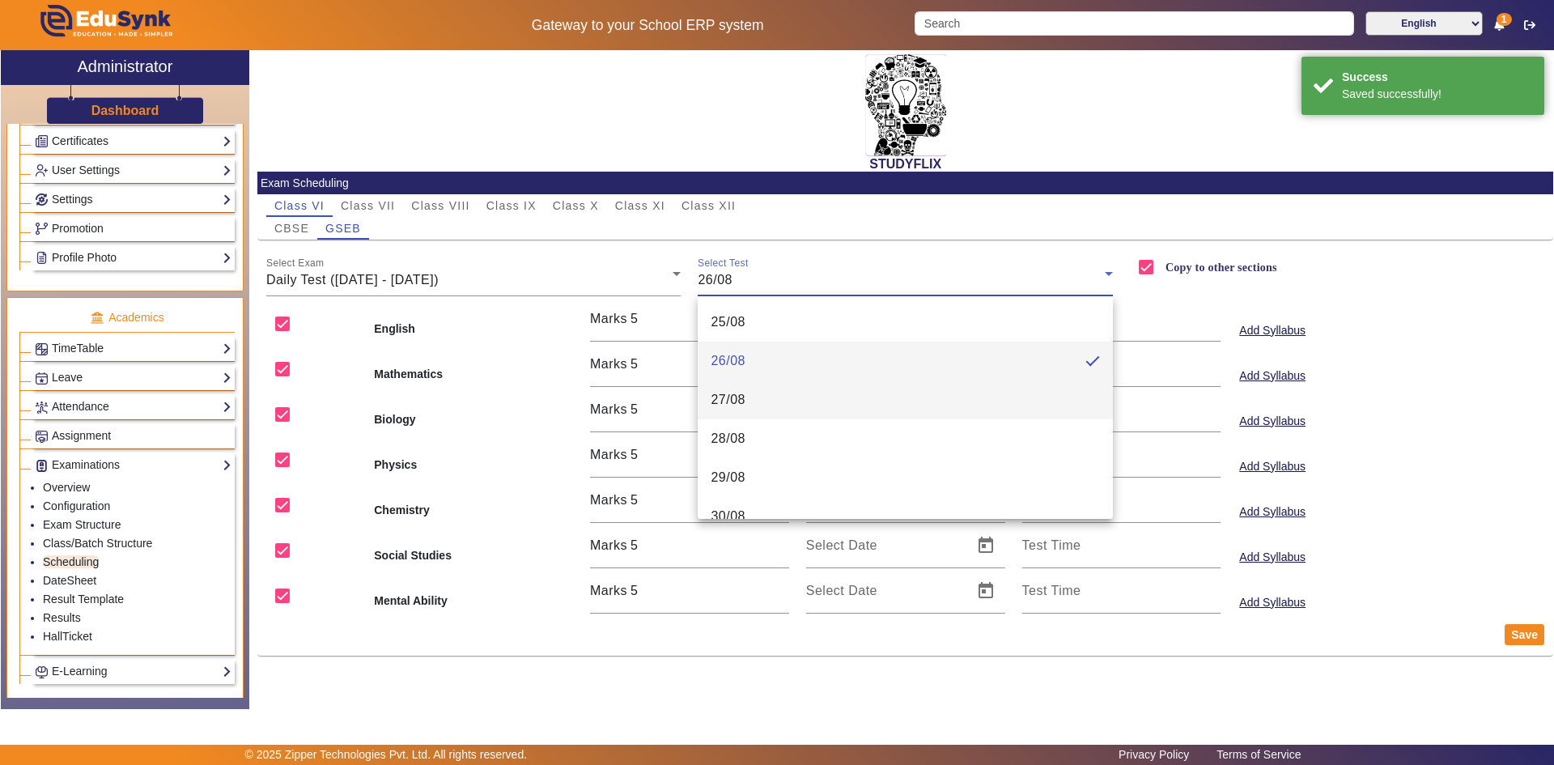
click at [736, 391] on span "27/08" at bounding box center [727, 399] width 35 height 19
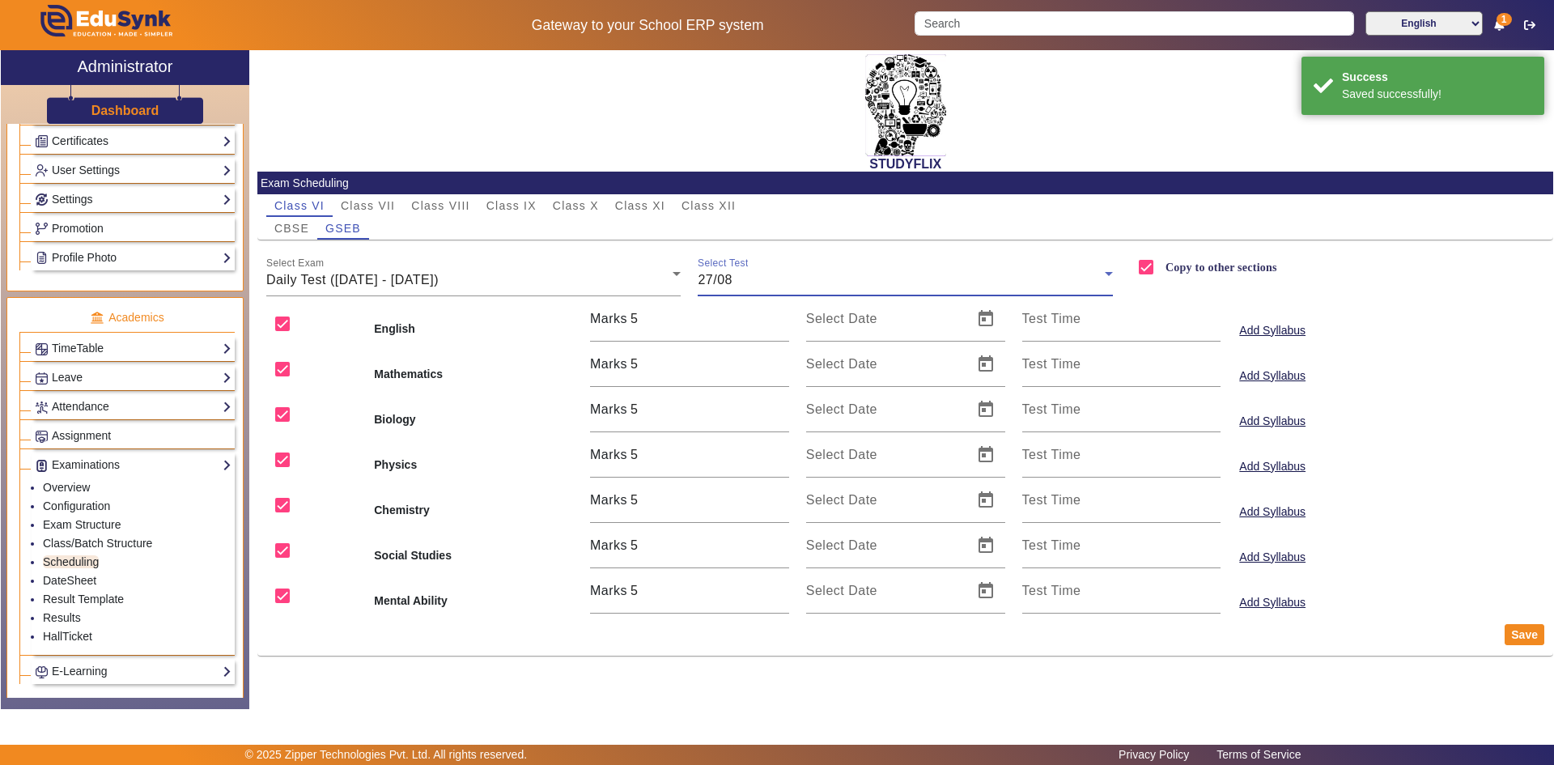
click at [743, 275] on div "27/08" at bounding box center [900, 279] width 407 height 19
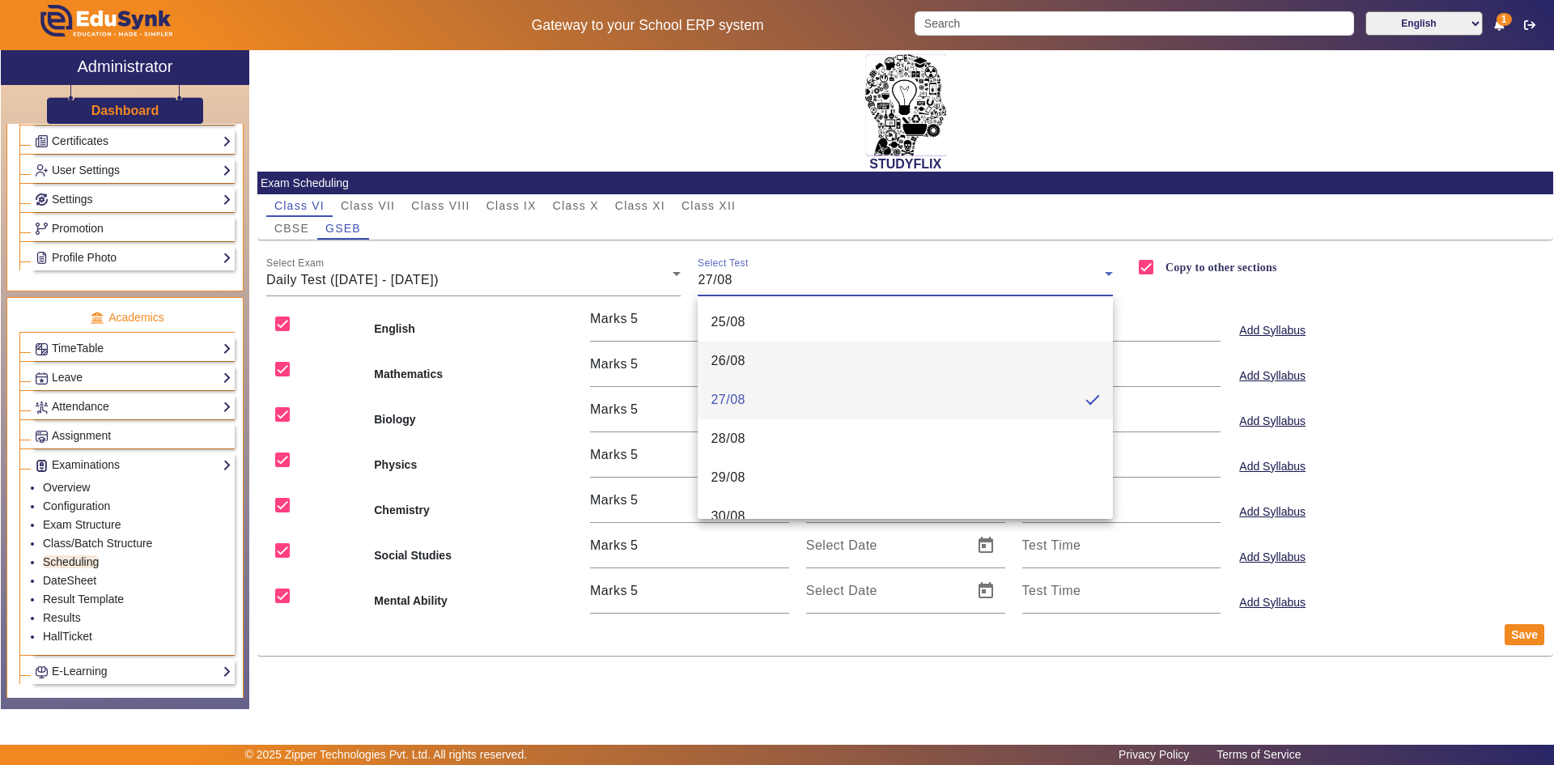
click at [739, 367] on span "26/08" at bounding box center [727, 360] width 35 height 19
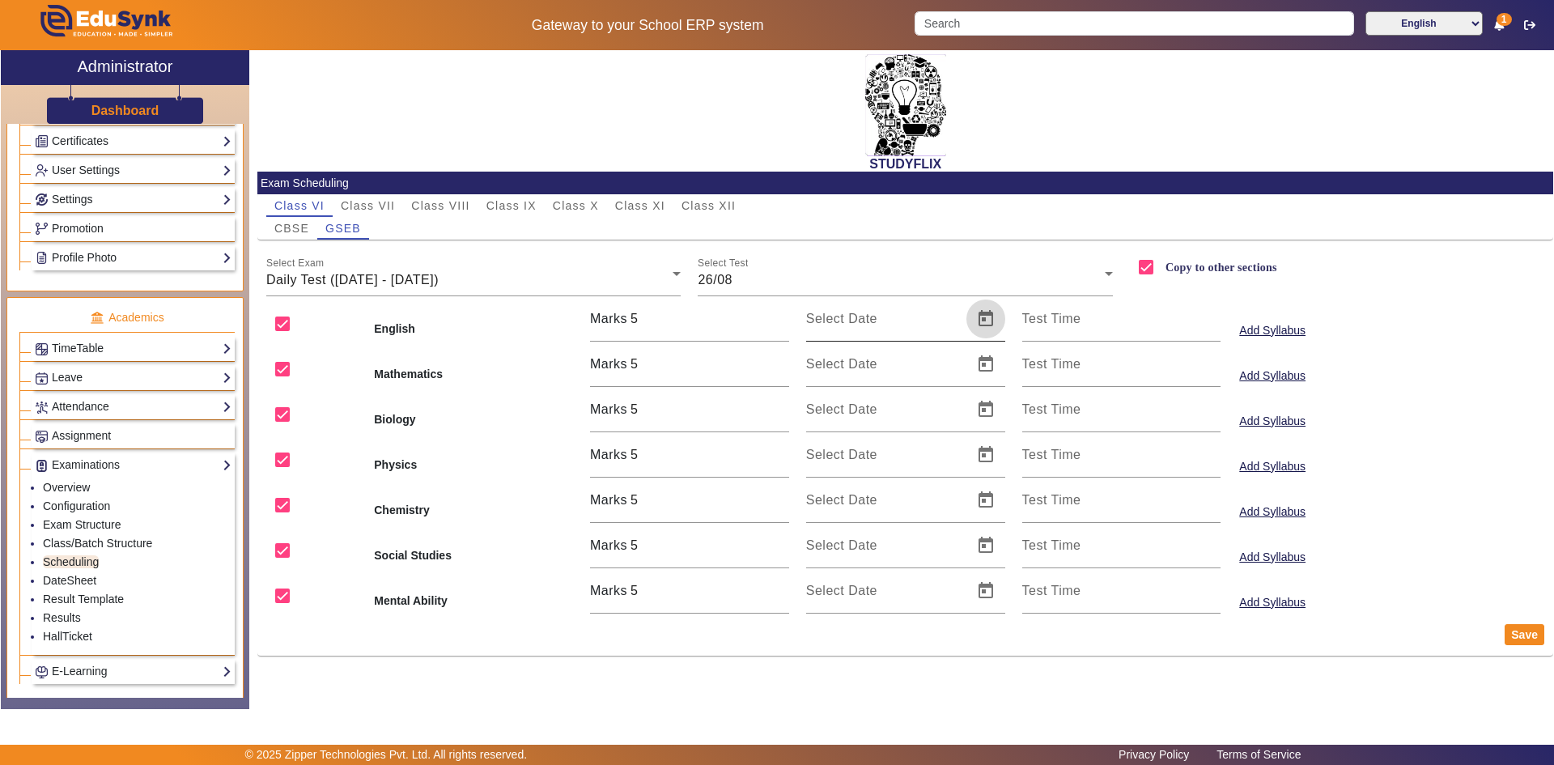
click at [976, 323] on span "Open calendar" at bounding box center [985, 318] width 39 height 39
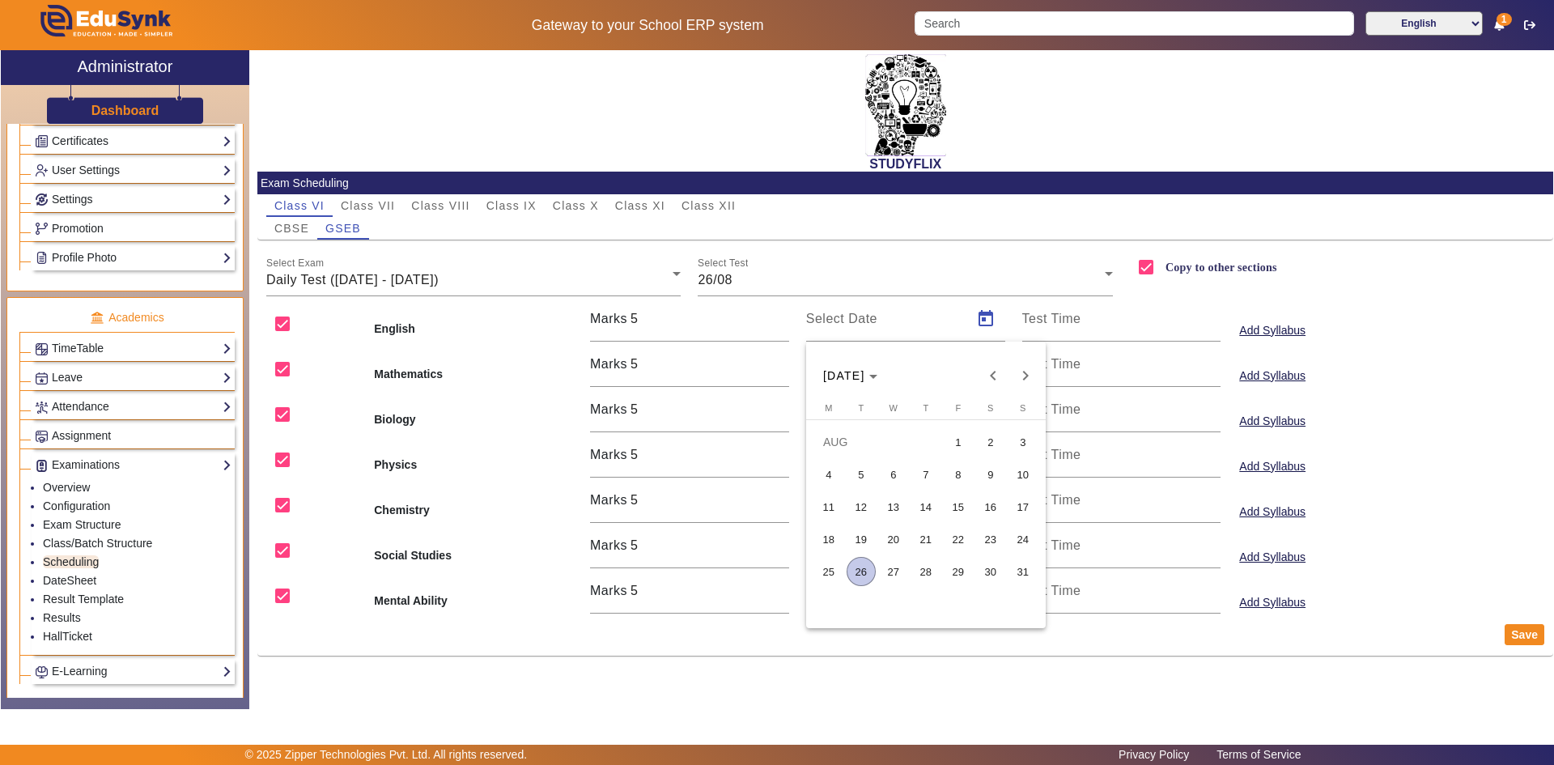
click at [862, 581] on span "26" at bounding box center [860, 571] width 29 height 29
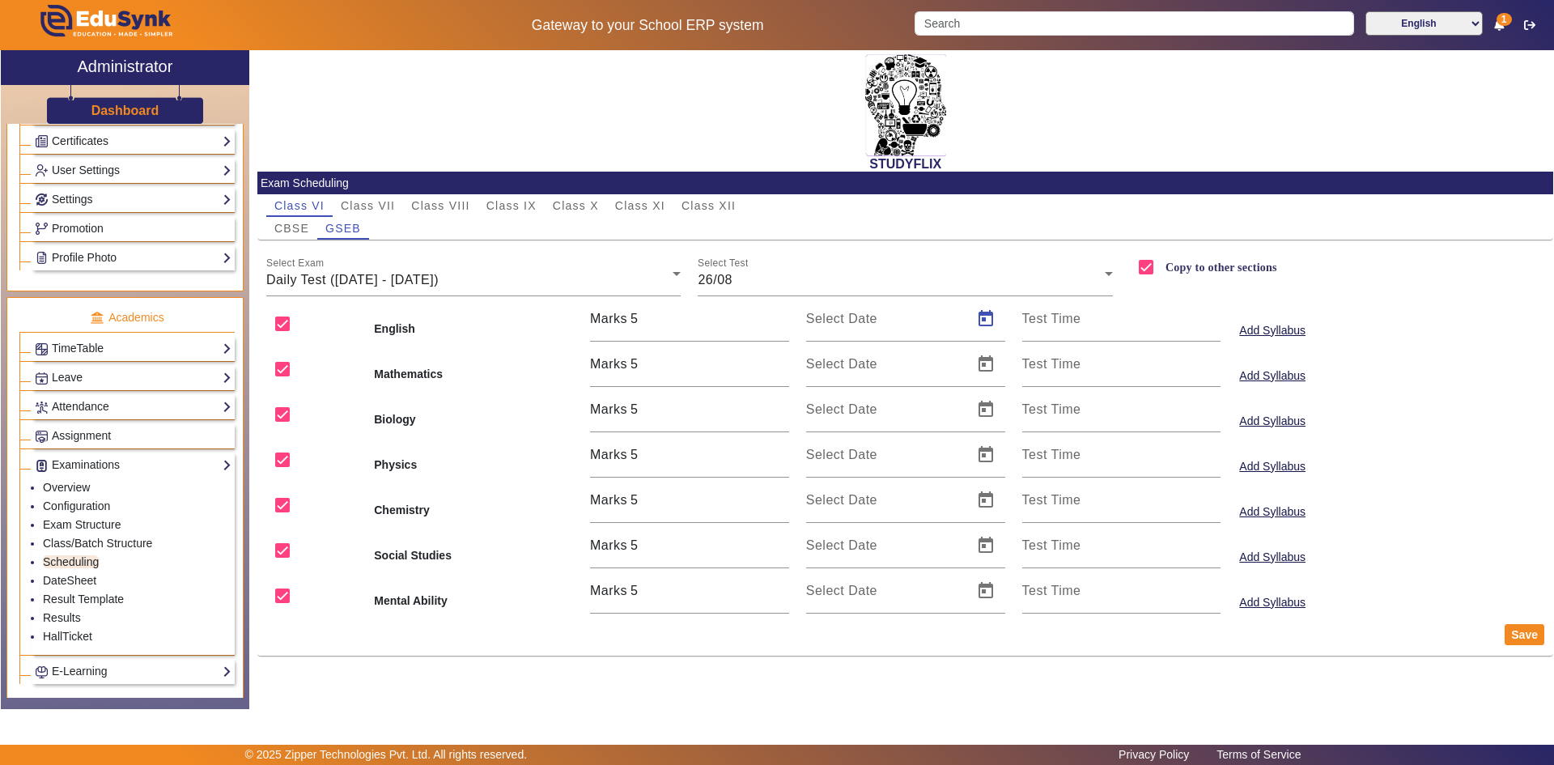
type input "[DATE]"
click at [982, 361] on span "Open calendar" at bounding box center [985, 364] width 39 height 39
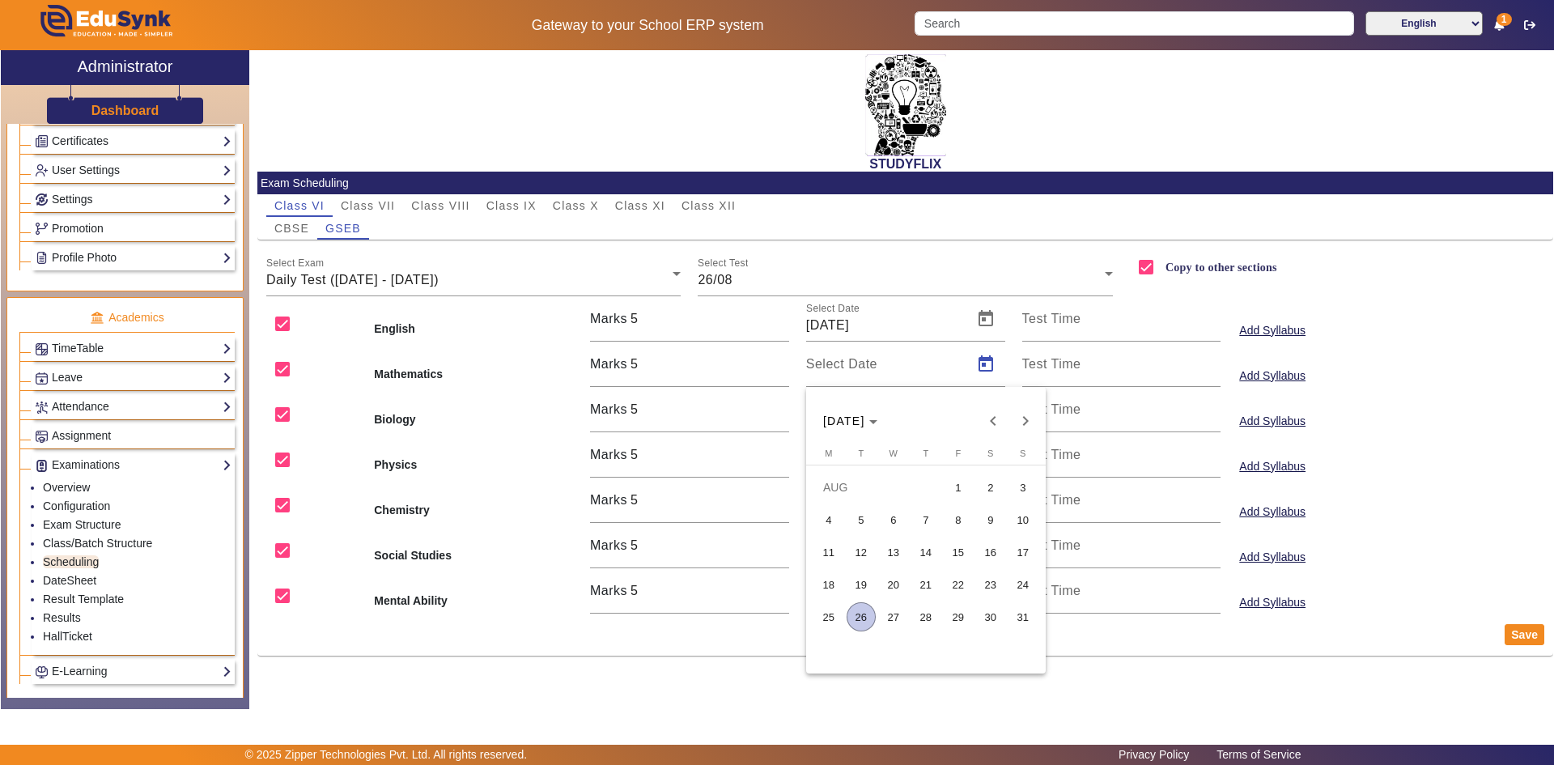
click at [854, 609] on span "26" at bounding box center [860, 616] width 29 height 29
type input "[DATE]"
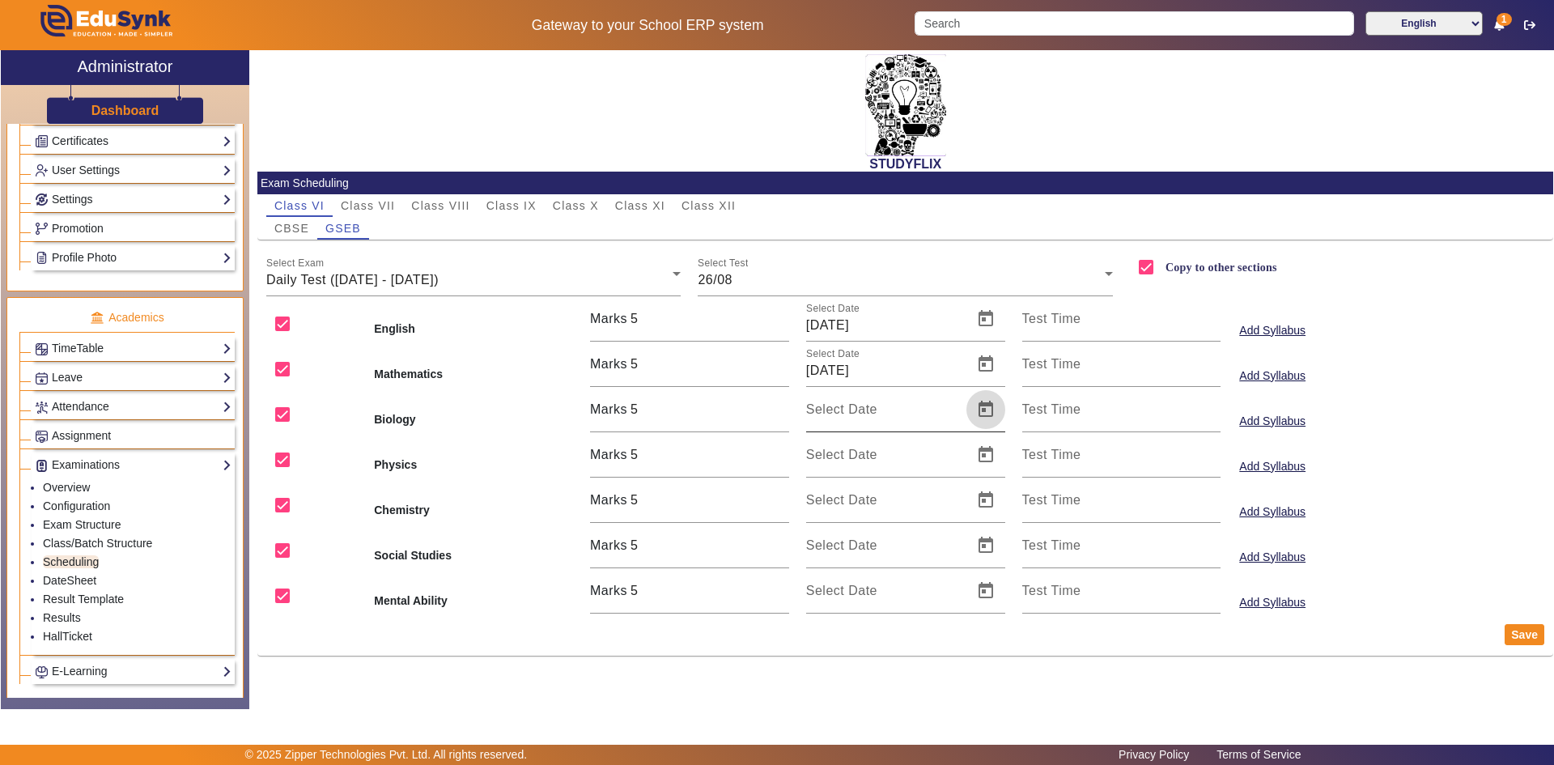
click at [985, 413] on span "Open calendar" at bounding box center [985, 409] width 39 height 39
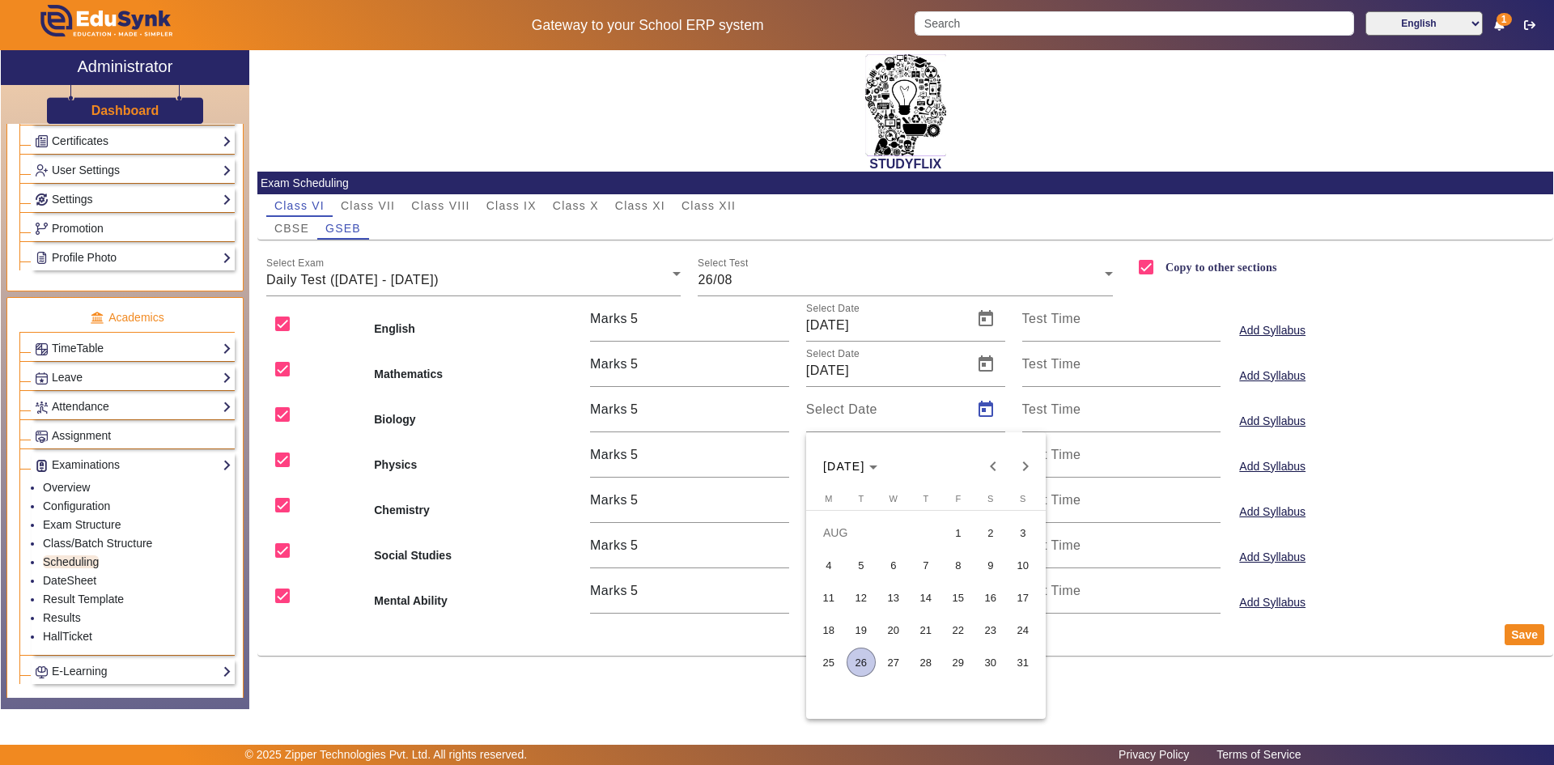
click at [865, 652] on span "26" at bounding box center [860, 661] width 29 height 29
type input "[DATE]"
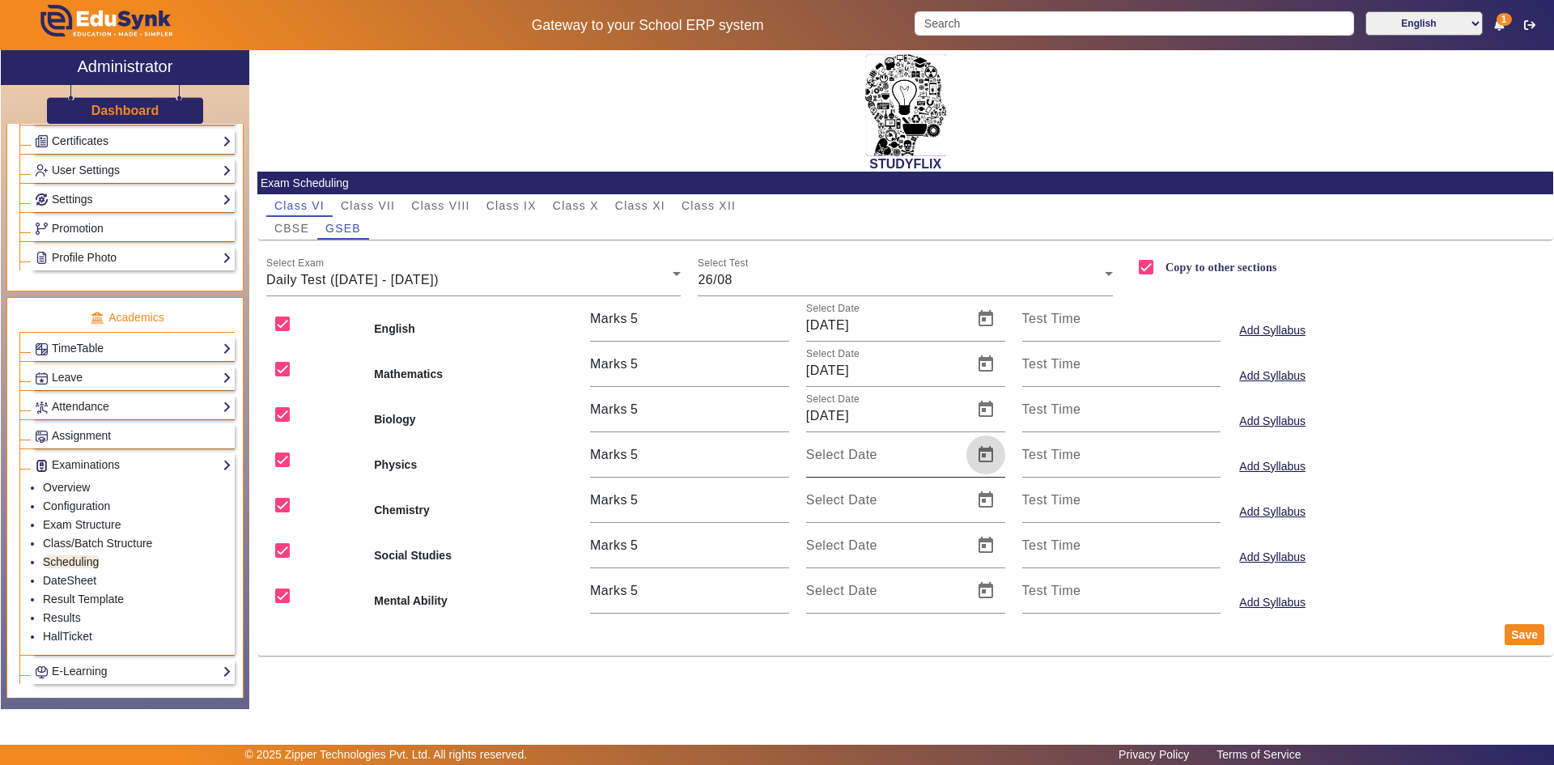
click at [987, 456] on span "Open calendar" at bounding box center [985, 454] width 39 height 39
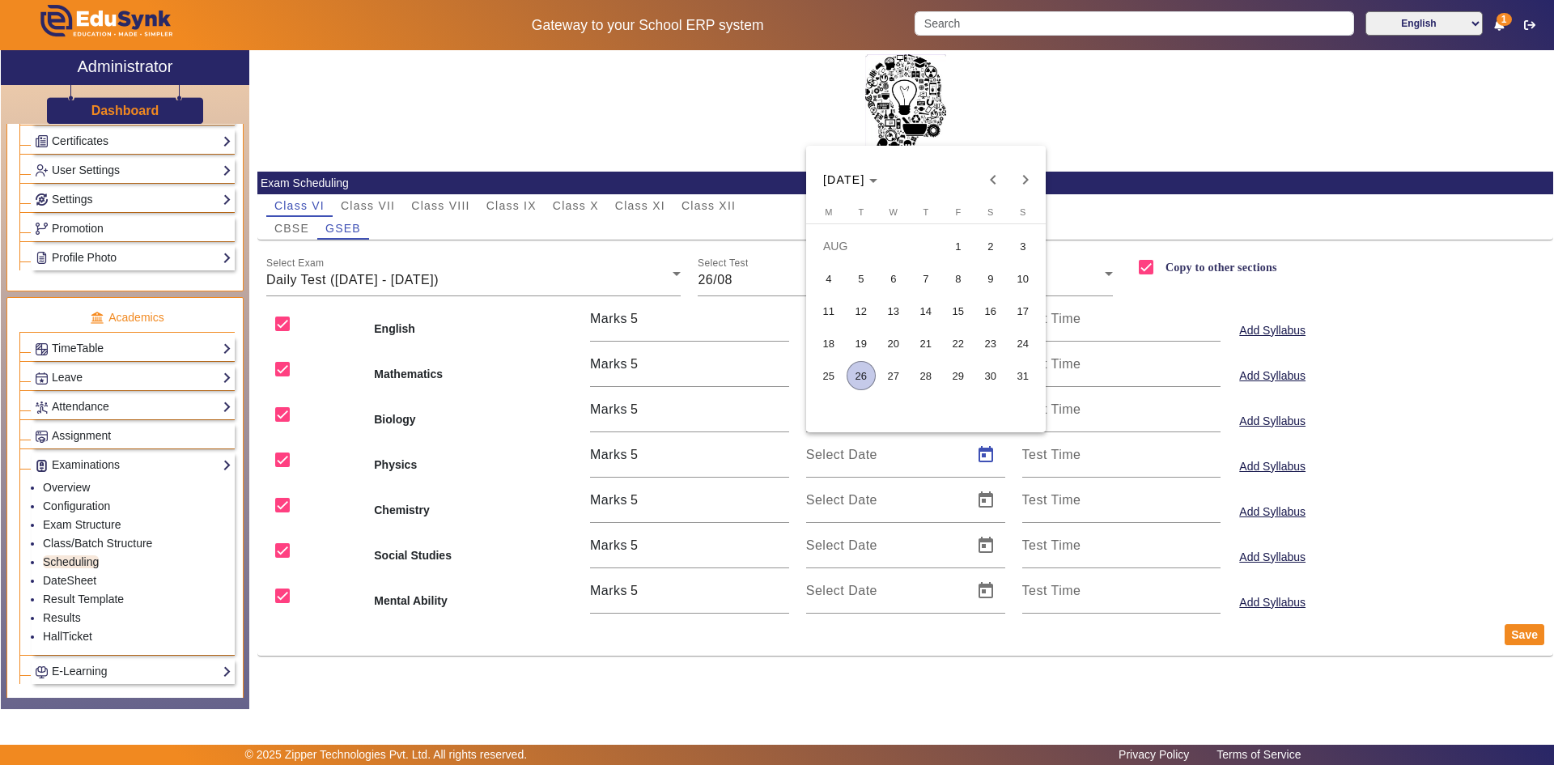
click at [863, 375] on span "26" at bounding box center [860, 375] width 29 height 29
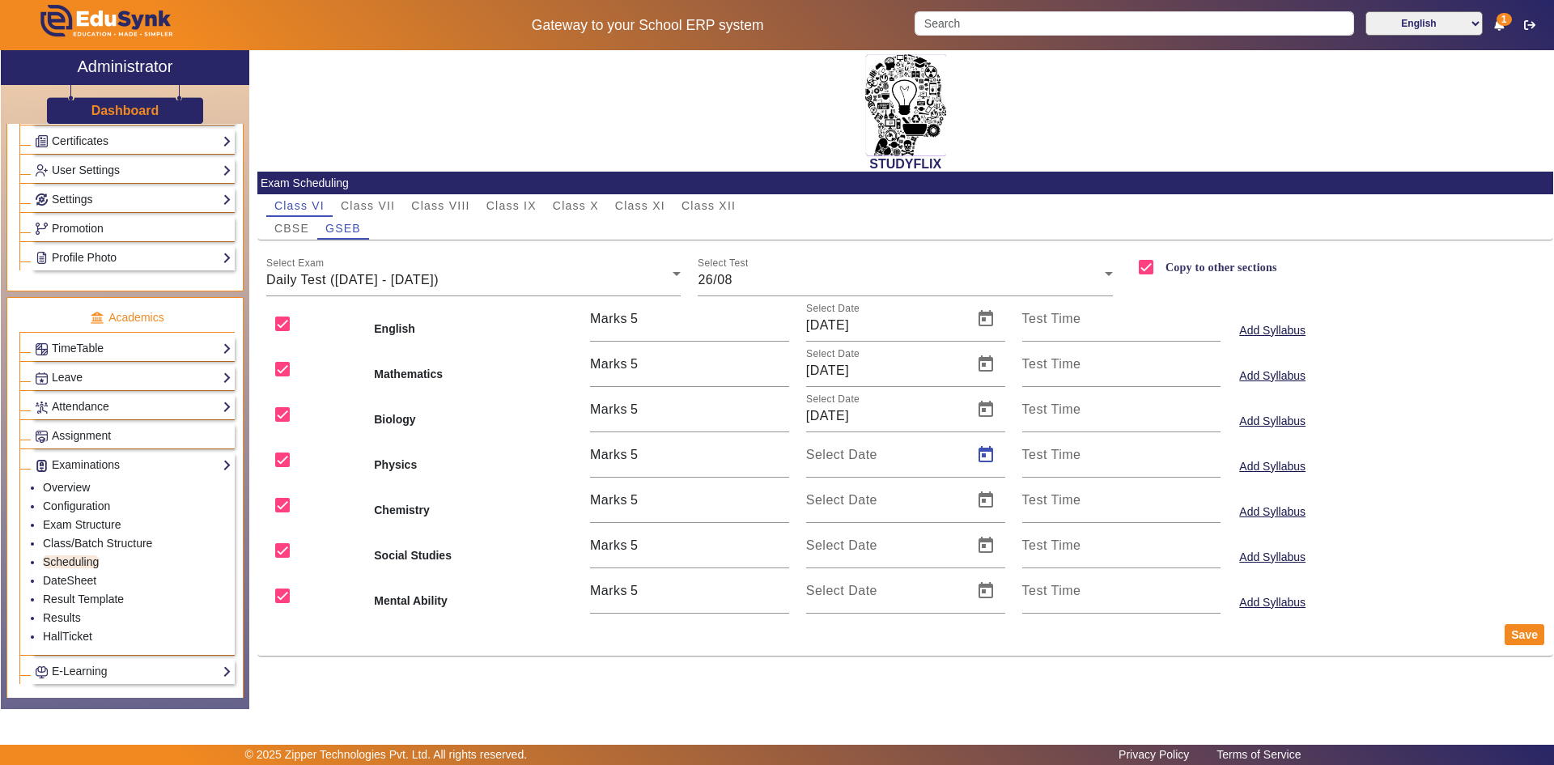
type input "[DATE]"
click at [982, 497] on span "Open calendar" at bounding box center [985, 500] width 39 height 39
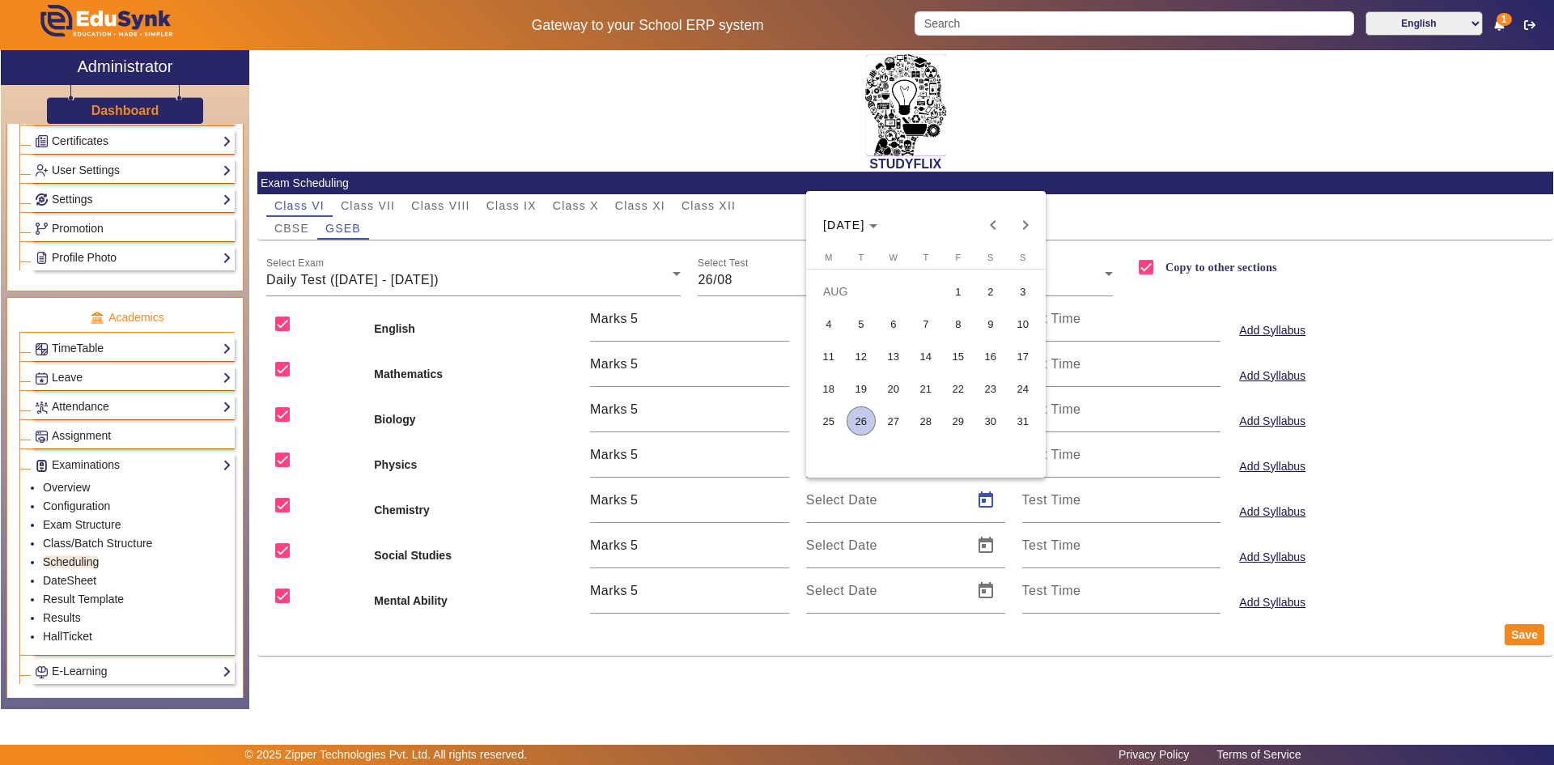
click at [860, 420] on span "26" at bounding box center [860, 420] width 29 height 29
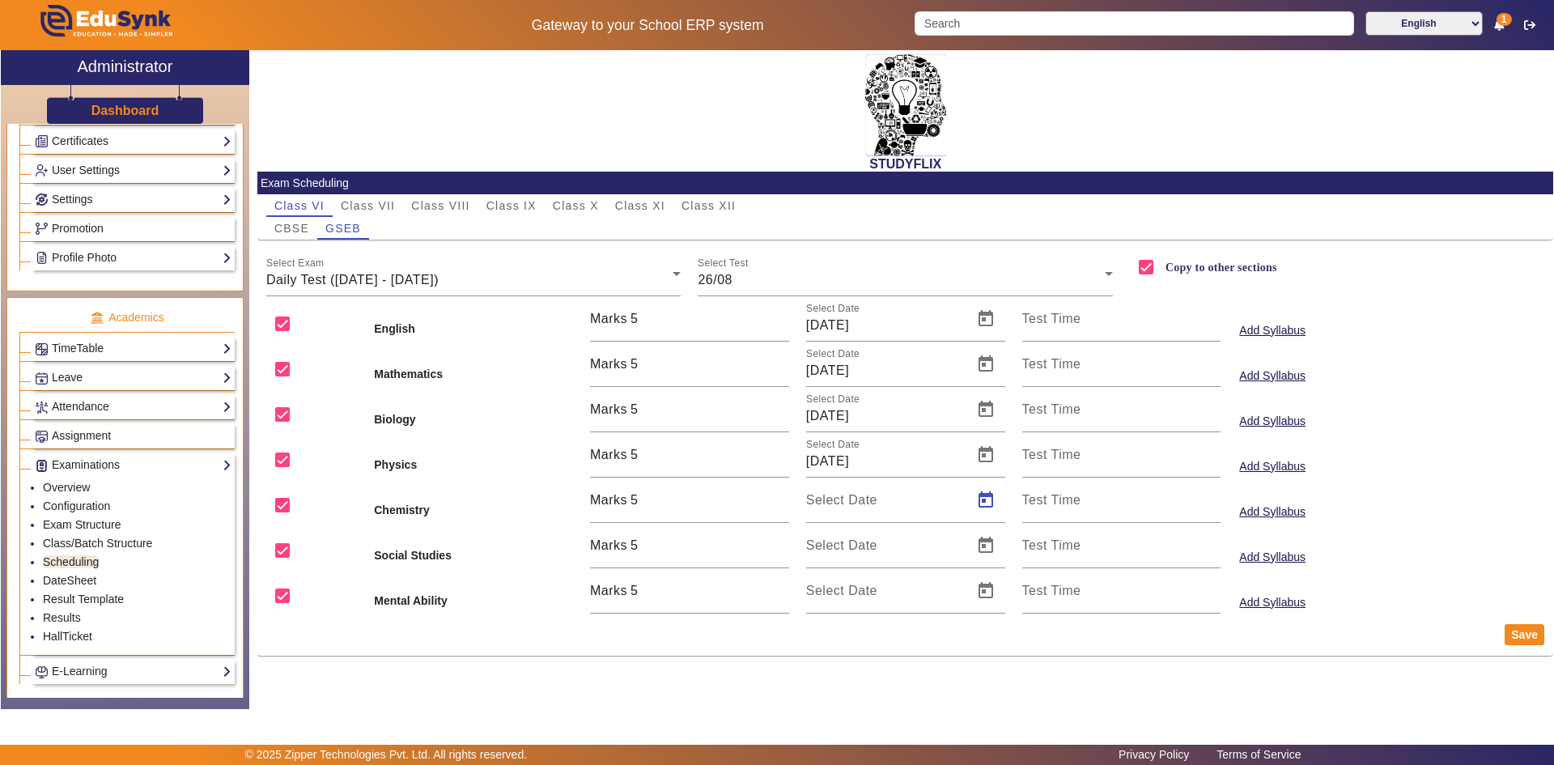
type input "[DATE]"
click at [986, 549] on span "Open calendar" at bounding box center [985, 545] width 39 height 39
click at [850, 460] on span "26" at bounding box center [860, 466] width 29 height 29
type input "[DATE]"
click at [979, 587] on span "Open calendar" at bounding box center [985, 590] width 39 height 39
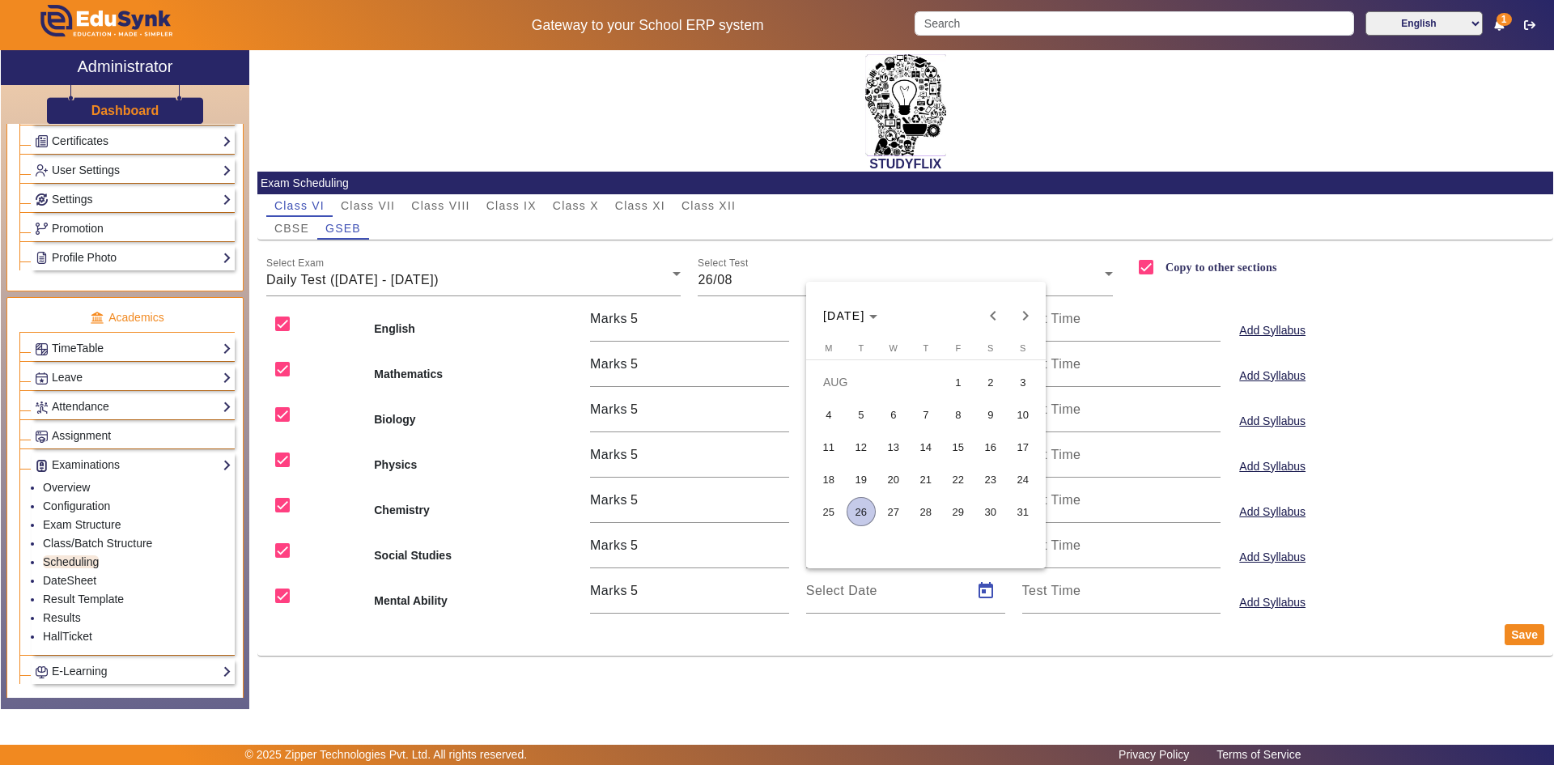
click at [857, 507] on span "26" at bounding box center [860, 511] width 29 height 29
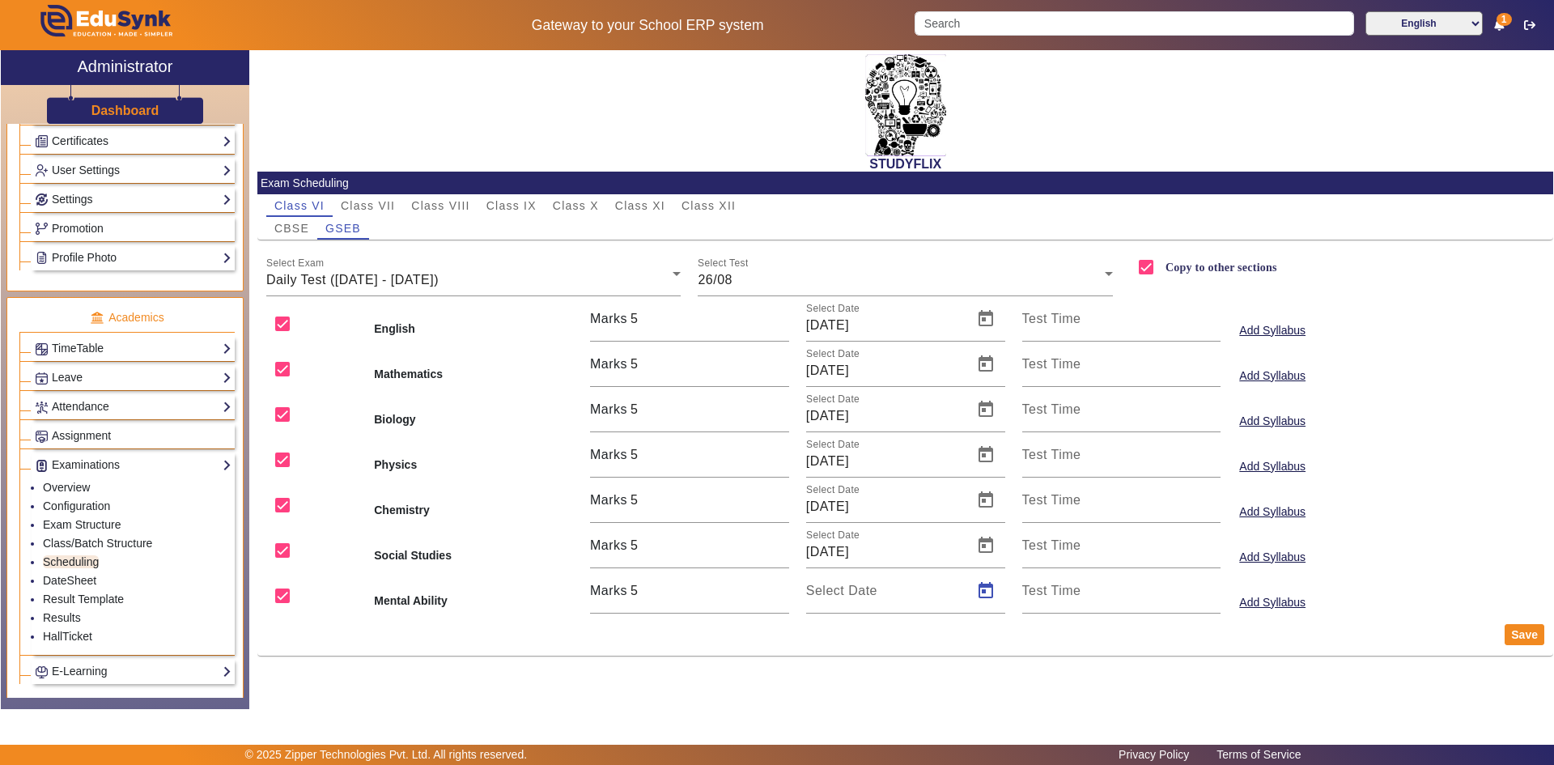
type input "[DATE]"
click at [1510, 639] on button "Save" at bounding box center [1524, 634] width 40 height 21
click at [779, 286] on div "26/08" at bounding box center [900, 279] width 407 height 19
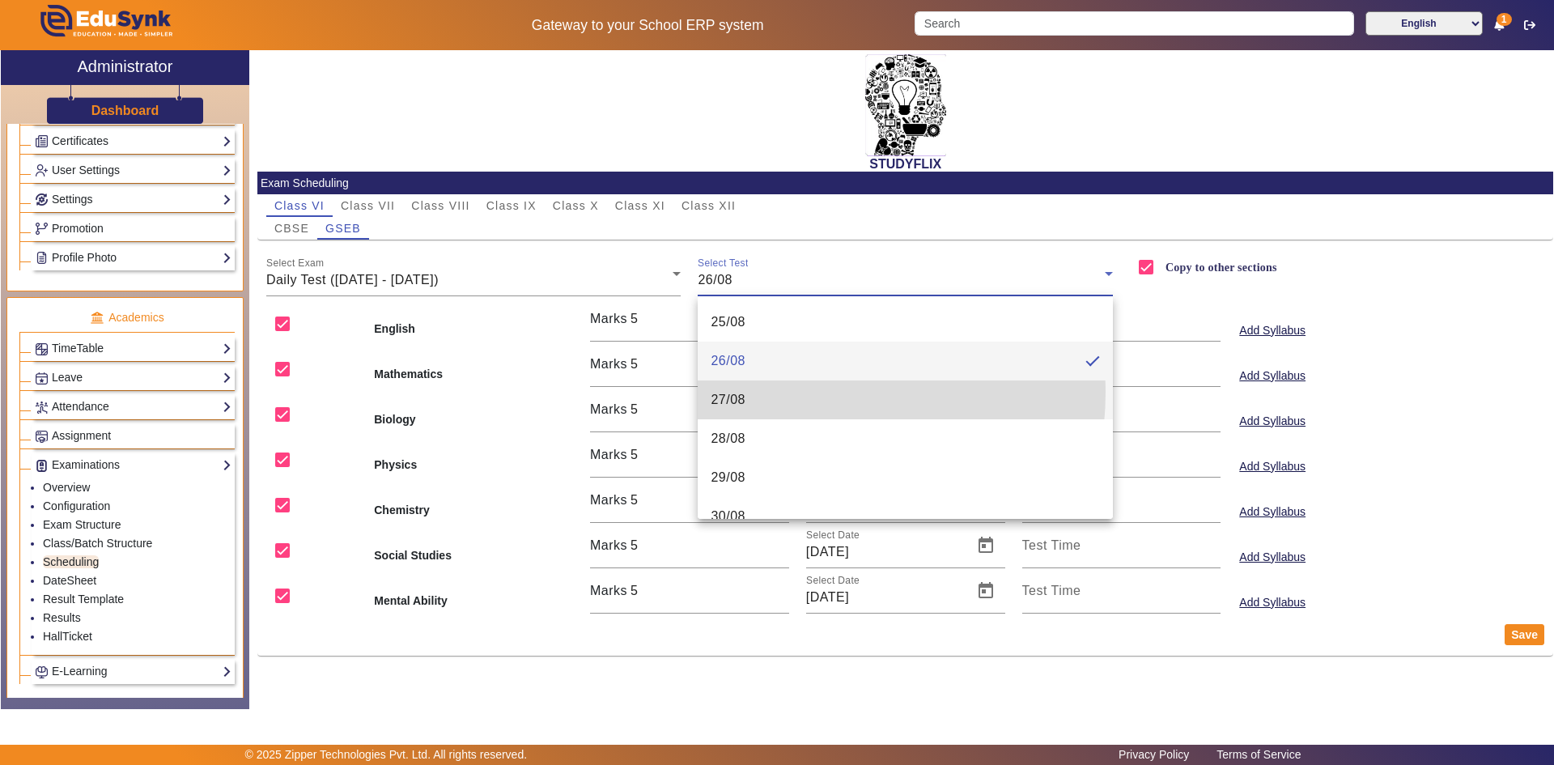
click at [765, 391] on mat-option "27/08" at bounding box center [904, 399] width 415 height 39
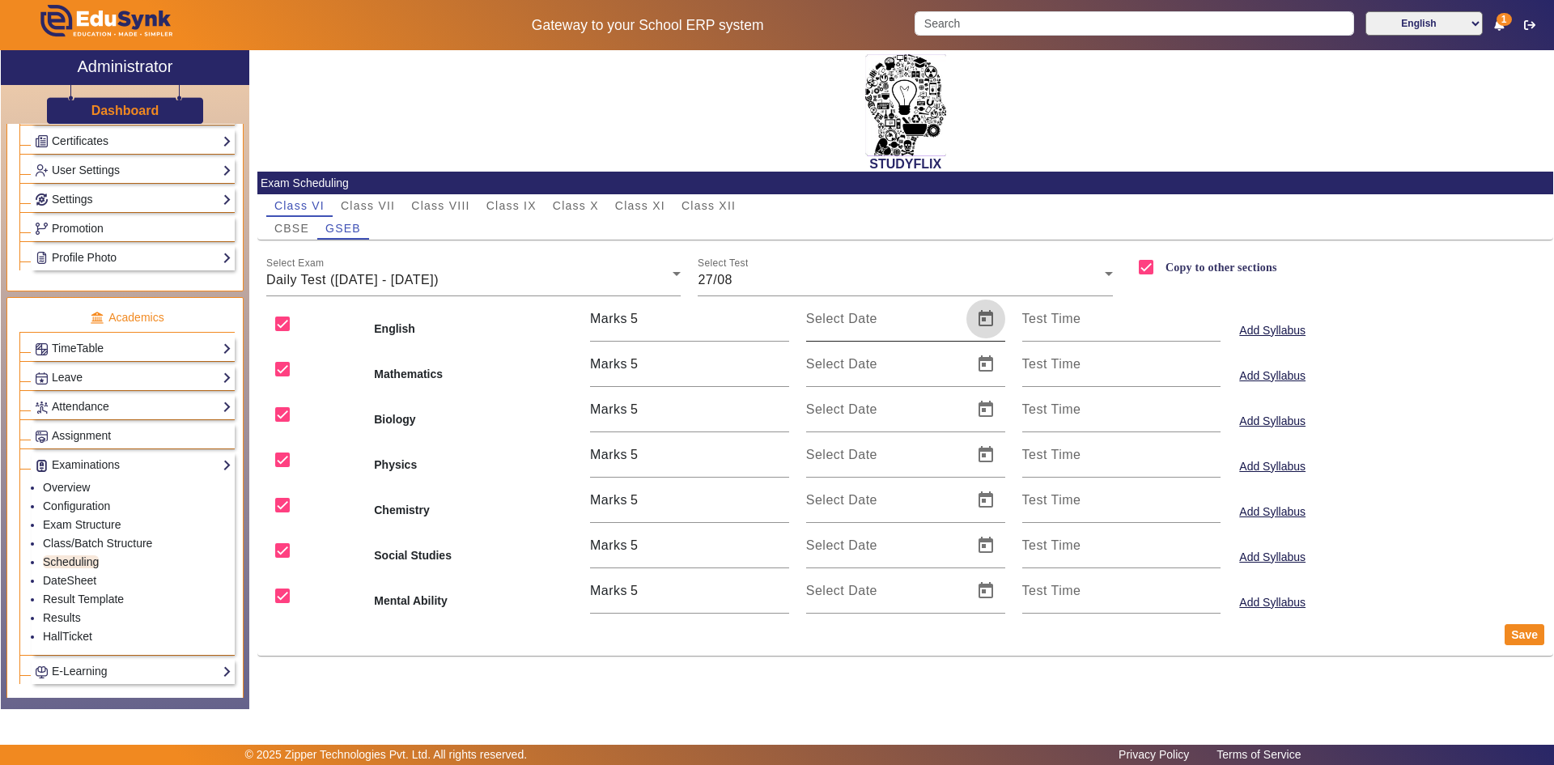
click at [981, 319] on span "Open calendar" at bounding box center [985, 318] width 39 height 39
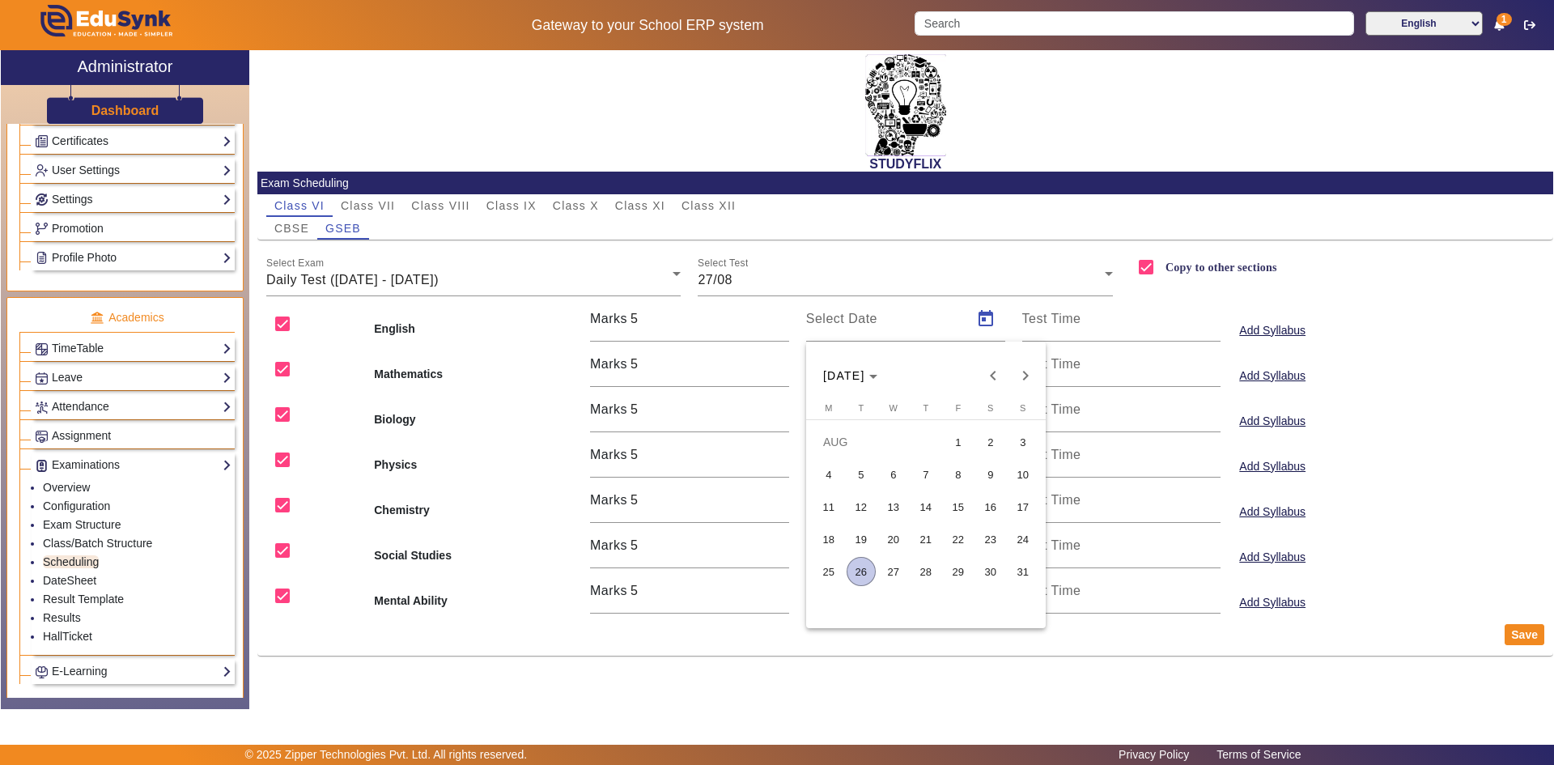
click at [888, 566] on span "27" at bounding box center [893, 571] width 29 height 29
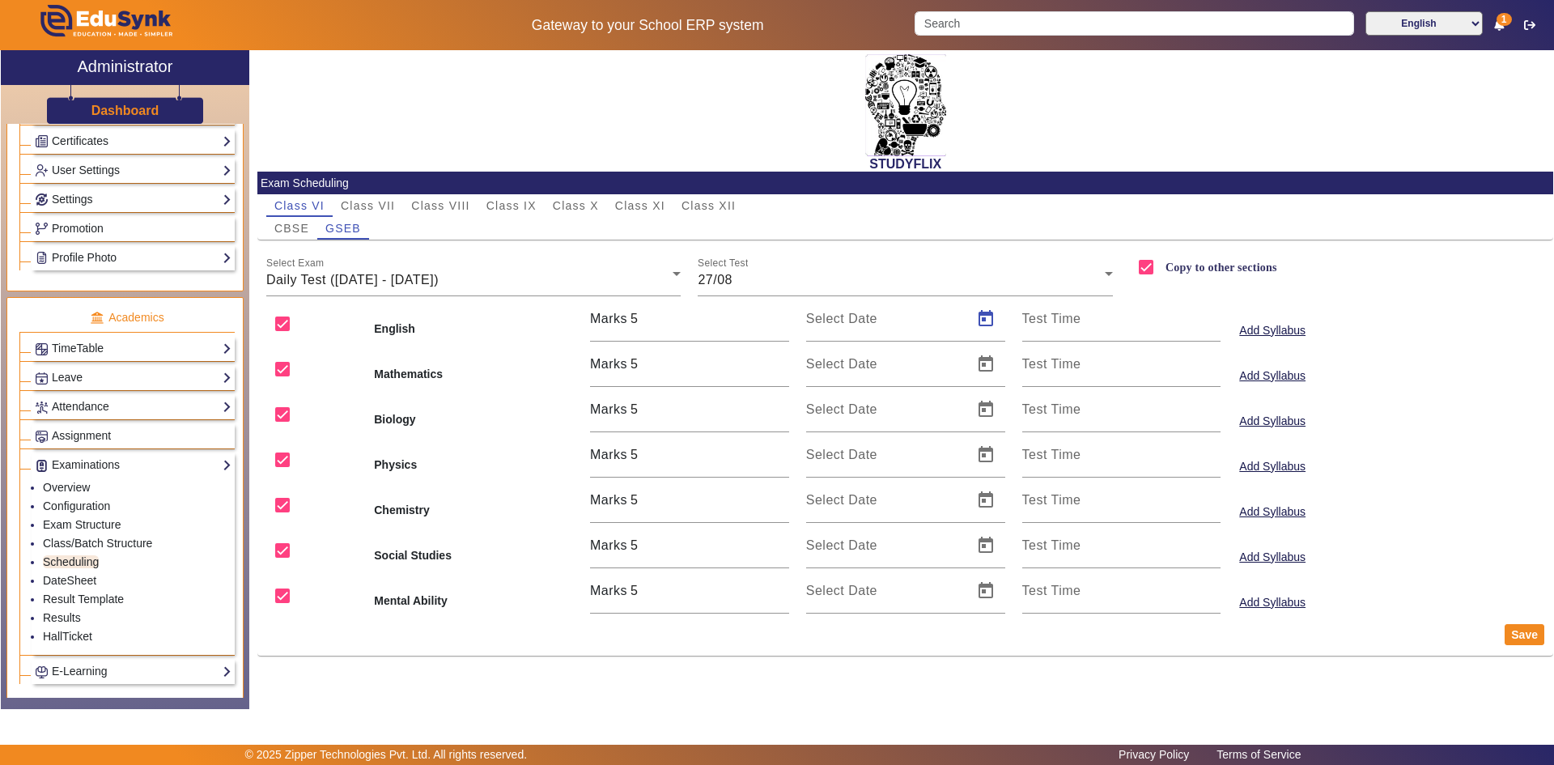
type input "[DATE]"
click at [983, 351] on span "Open calendar" at bounding box center [985, 364] width 39 height 39
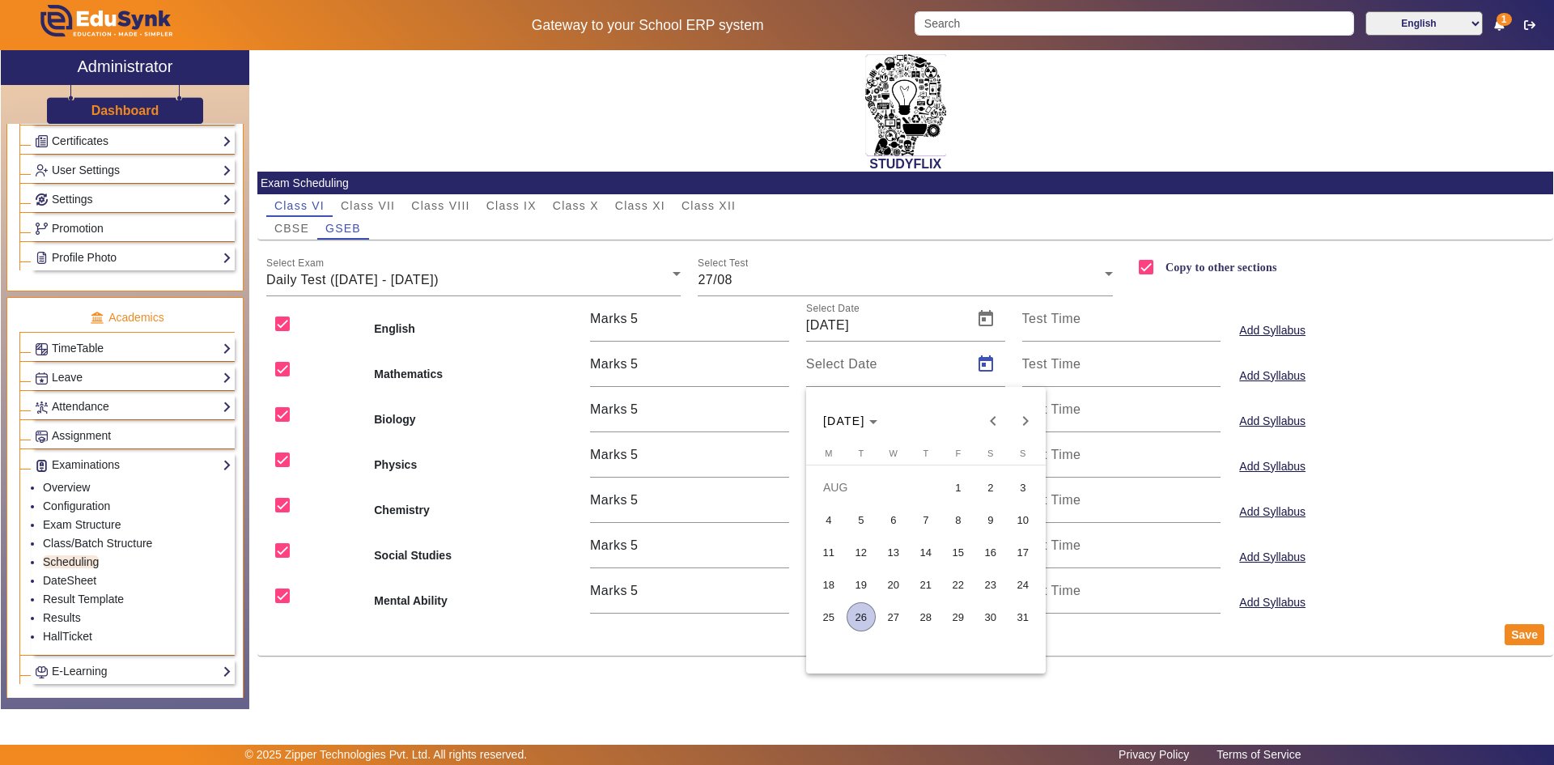
click at [890, 608] on span "27" at bounding box center [893, 616] width 29 height 29
type input "[DATE]"
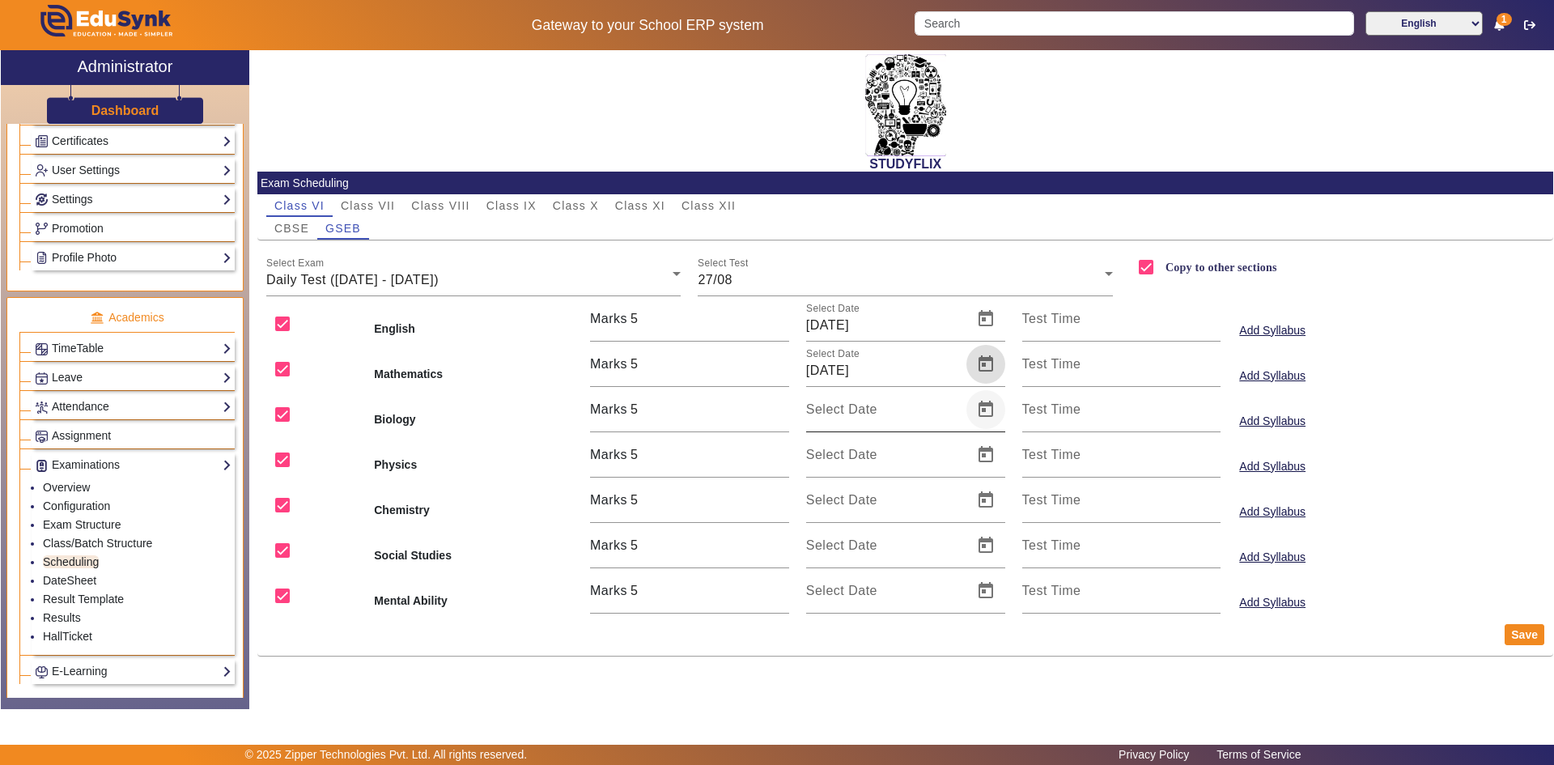
click at [992, 402] on span "Open calendar" at bounding box center [985, 409] width 39 height 39
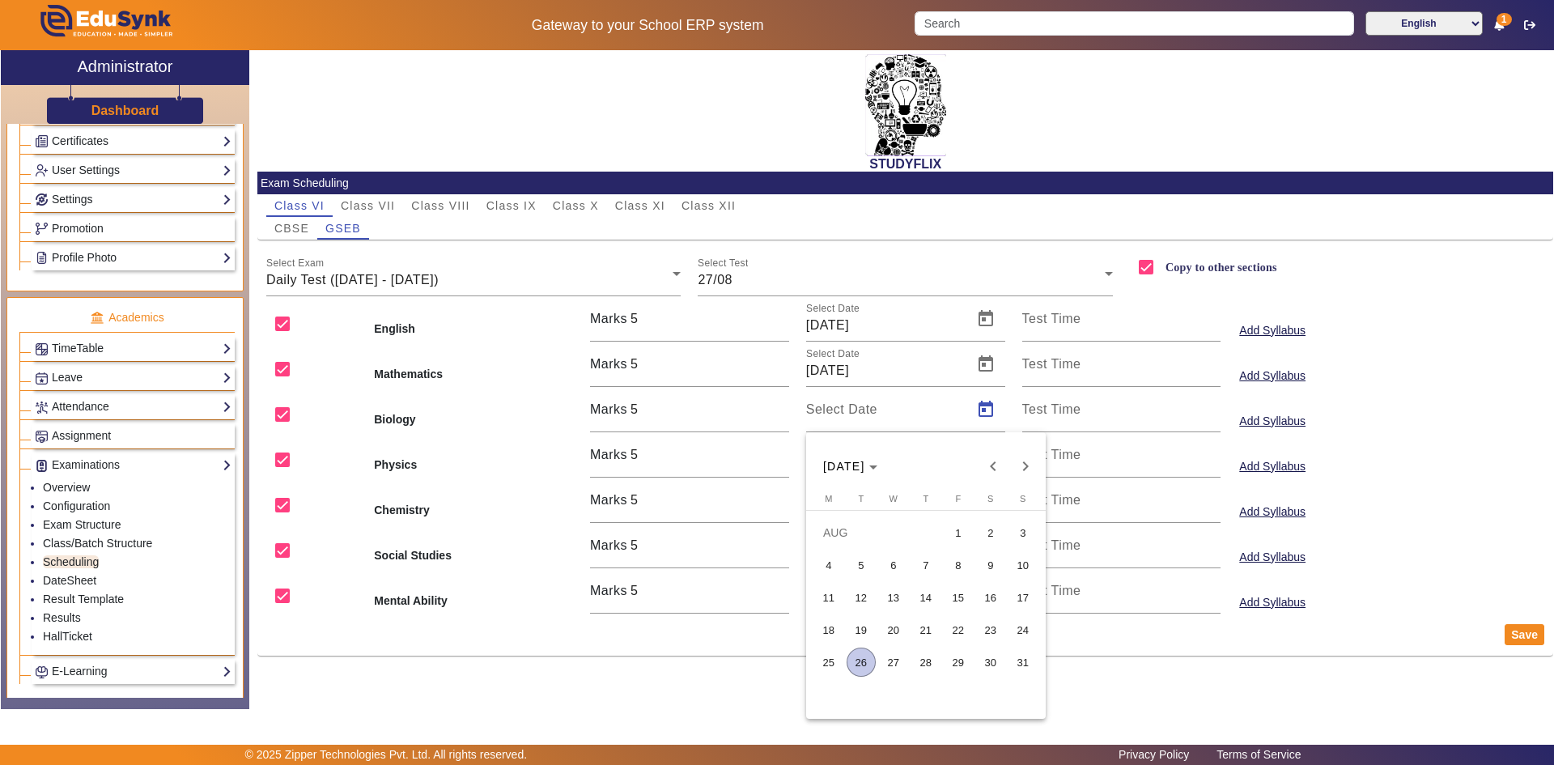
click at [903, 653] on span "27" at bounding box center [893, 661] width 29 height 29
type input "[DATE]"
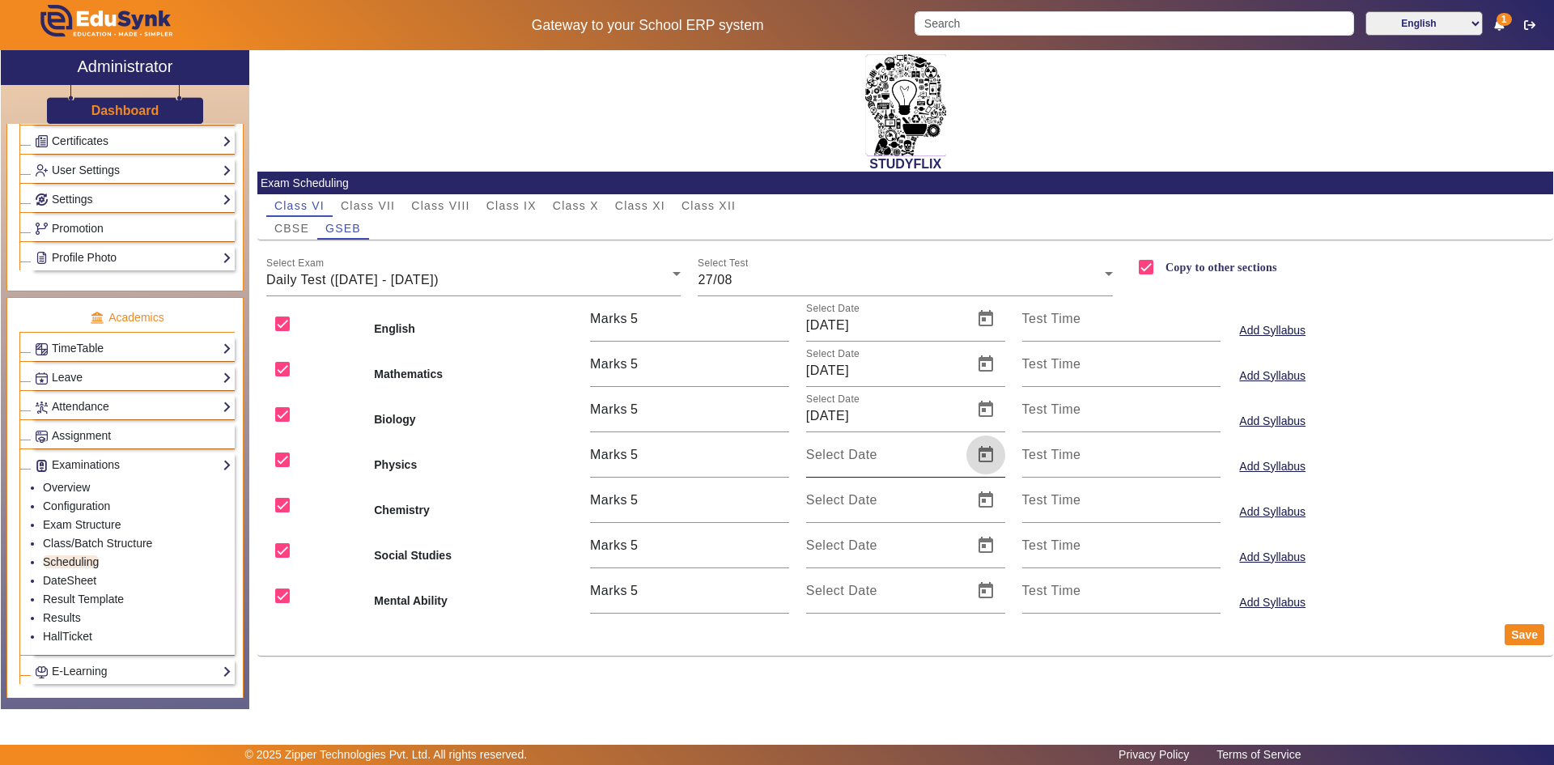
click at [995, 460] on span "Open calendar" at bounding box center [985, 454] width 39 height 39
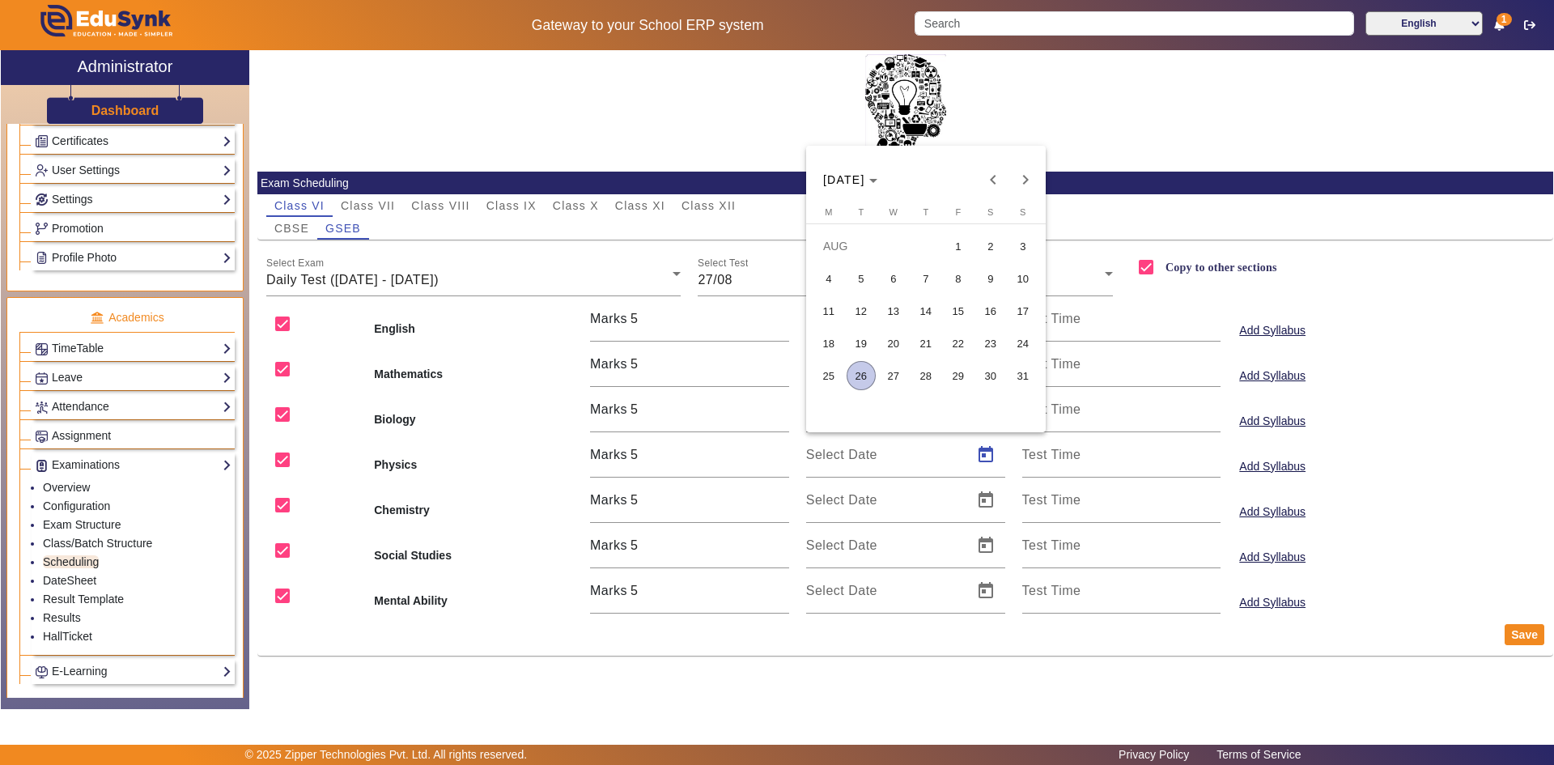
click at [896, 381] on span "27" at bounding box center [893, 375] width 29 height 29
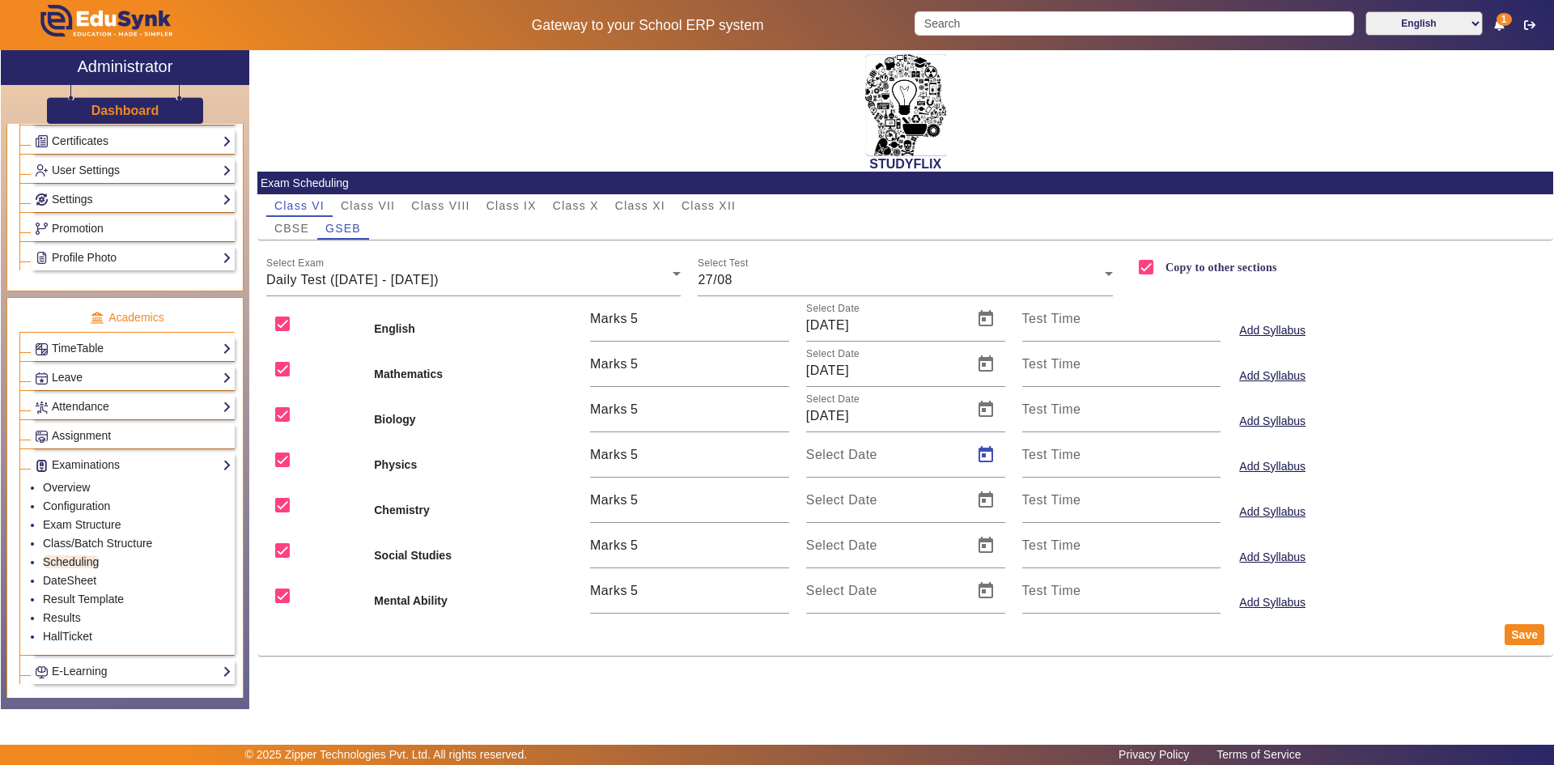
type input "[DATE]"
click at [985, 498] on span "Open calendar" at bounding box center [985, 500] width 39 height 39
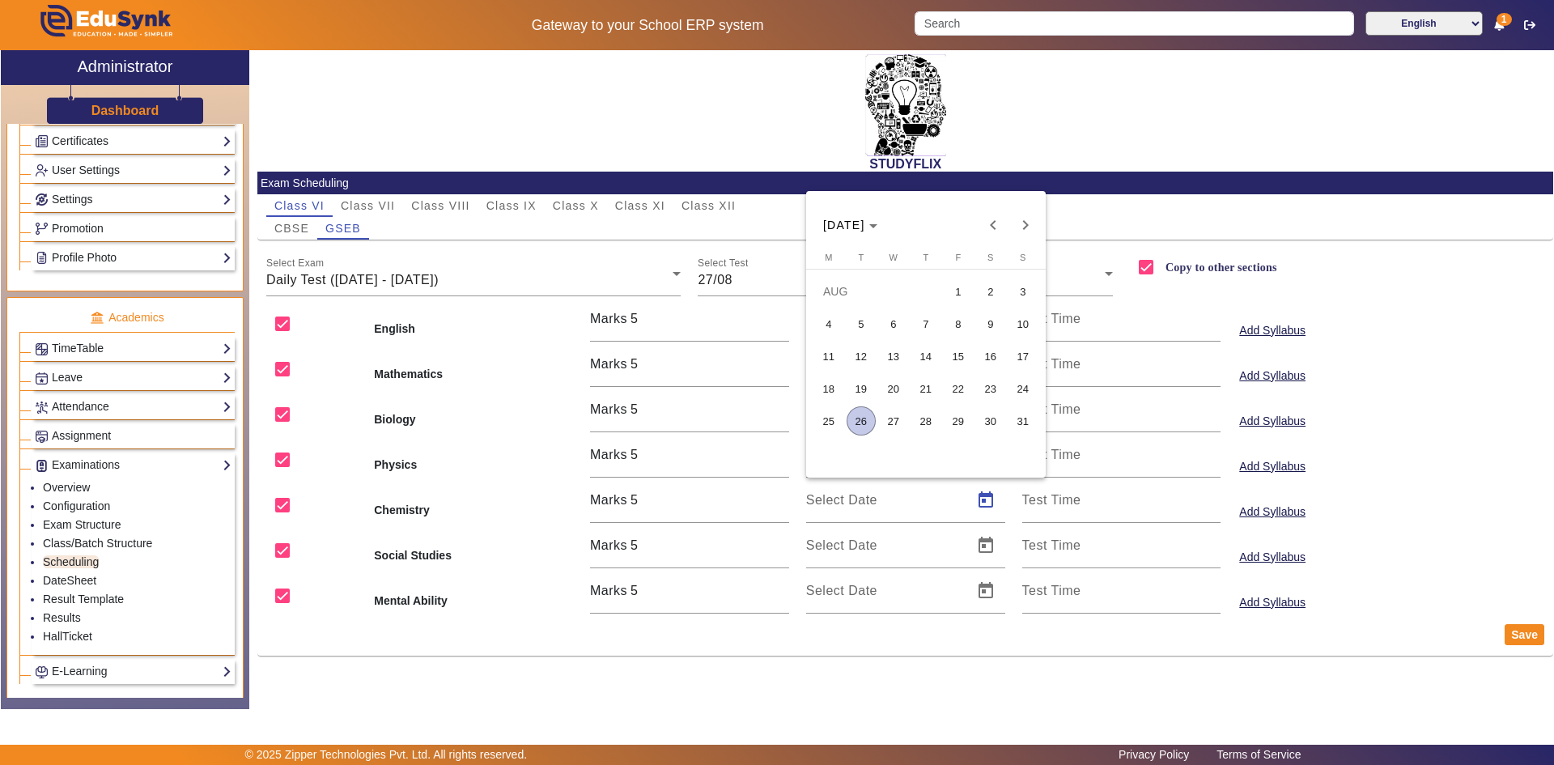
click at [899, 422] on span "27" at bounding box center [893, 420] width 29 height 29
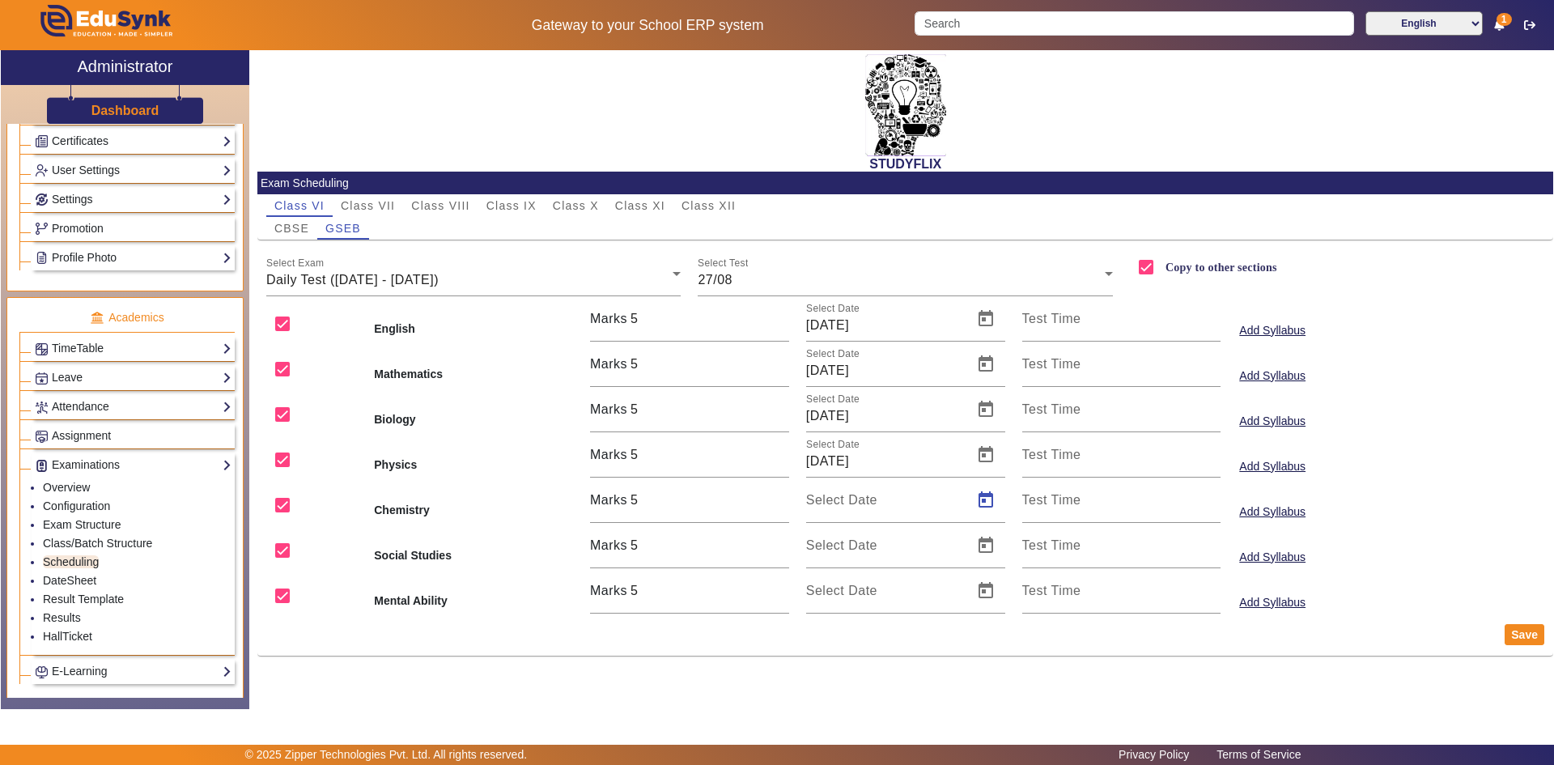
type input "[DATE]"
click at [987, 543] on span "Open calendar" at bounding box center [985, 545] width 39 height 39
click at [896, 467] on span "27" at bounding box center [893, 466] width 29 height 29
type input "[DATE]"
click at [990, 586] on span "Open calendar" at bounding box center [985, 590] width 39 height 39
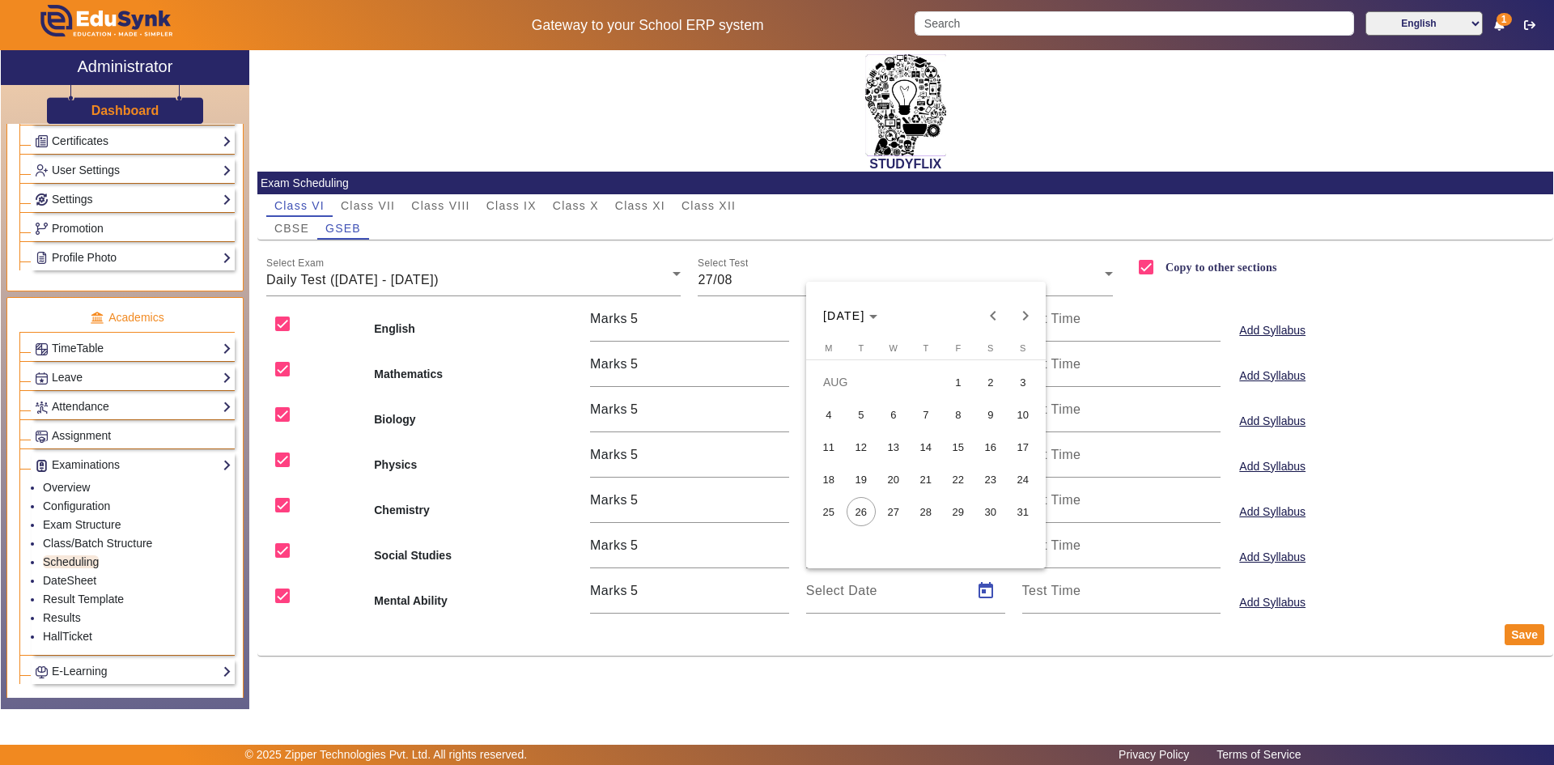
click at [902, 504] on span "27" at bounding box center [893, 511] width 29 height 29
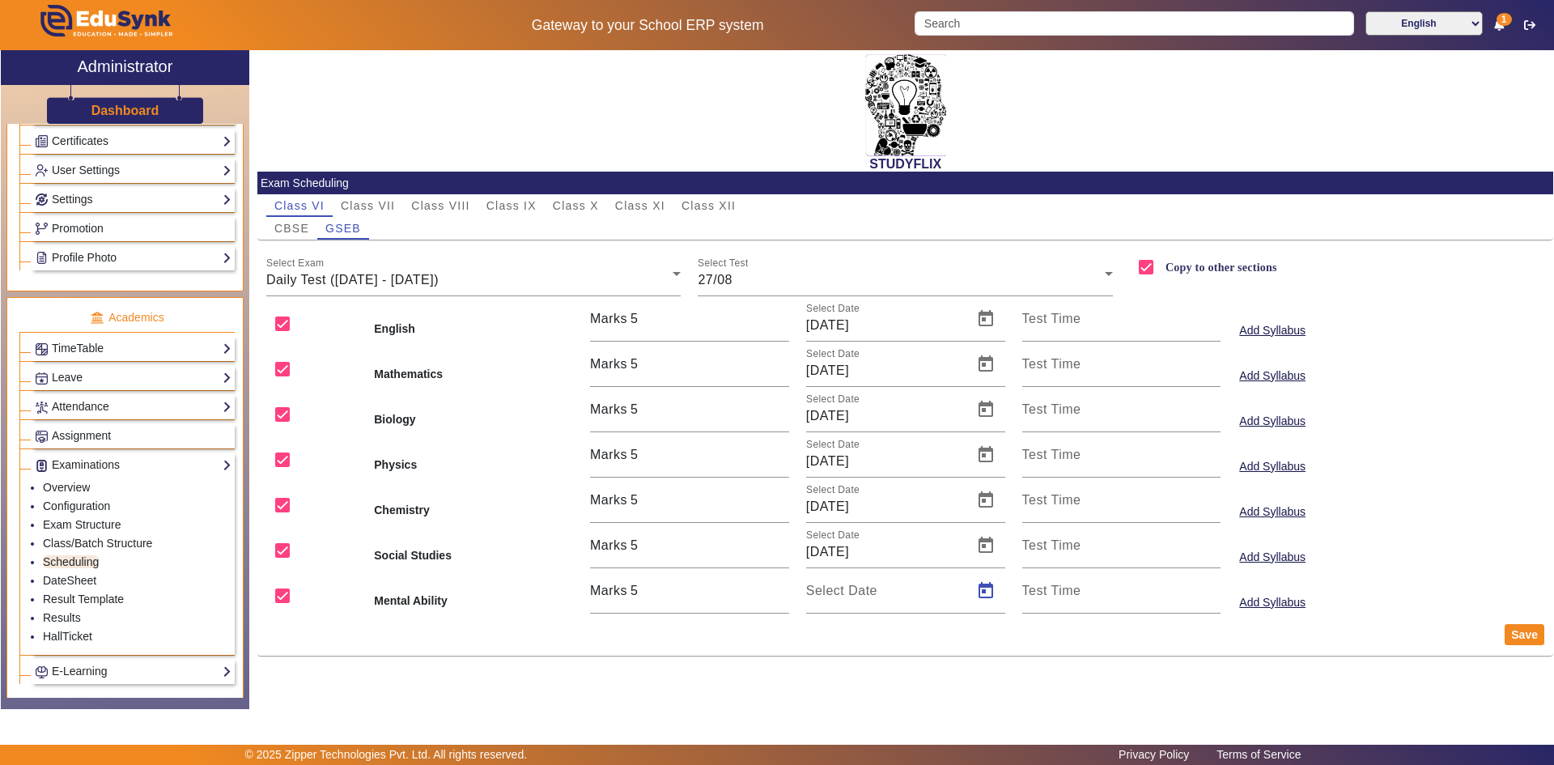
type input "[DATE]"
click at [1517, 636] on button "Save" at bounding box center [1524, 634] width 40 height 21
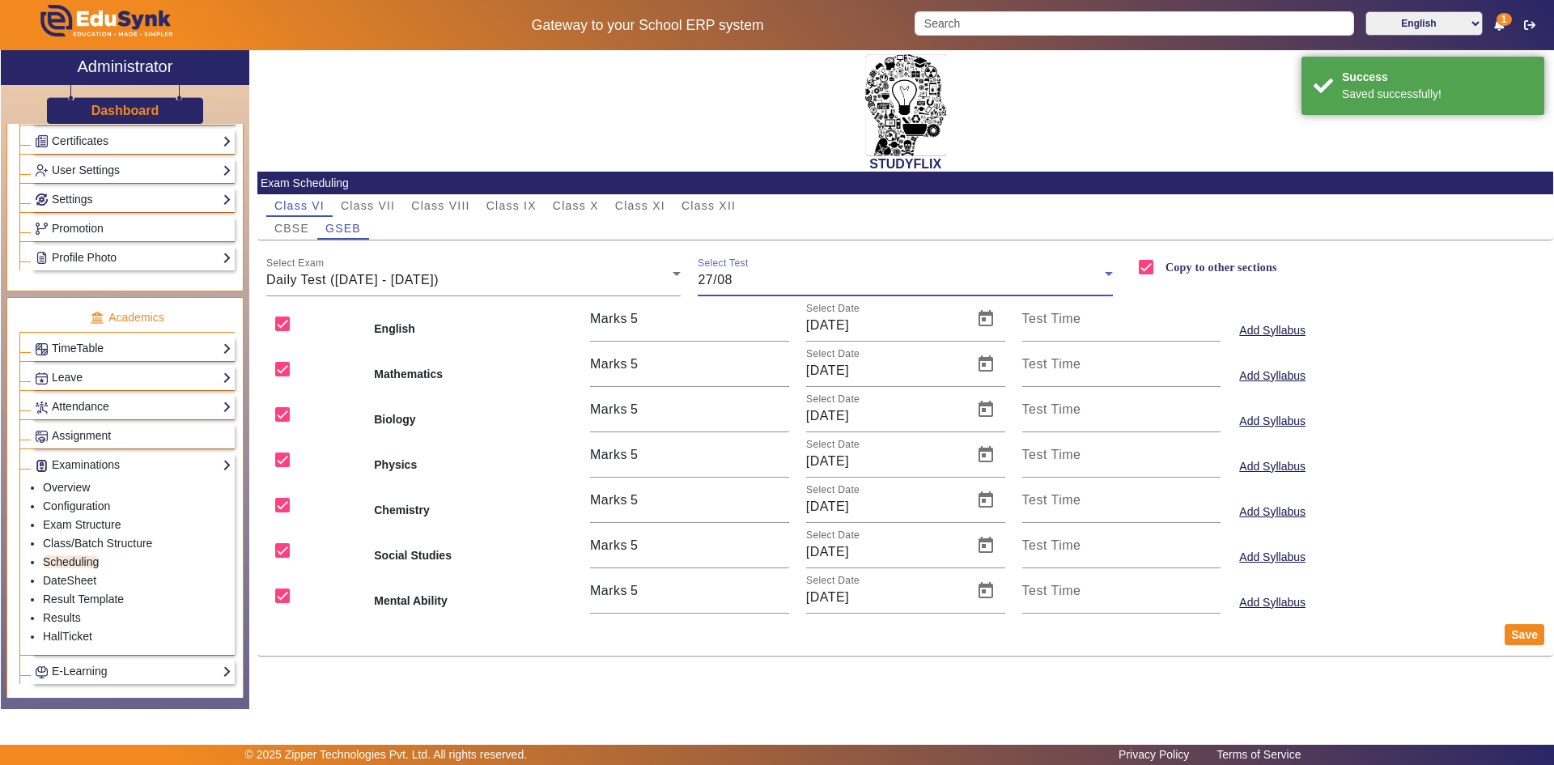
click at [795, 288] on div "27/08" at bounding box center [900, 279] width 407 height 19
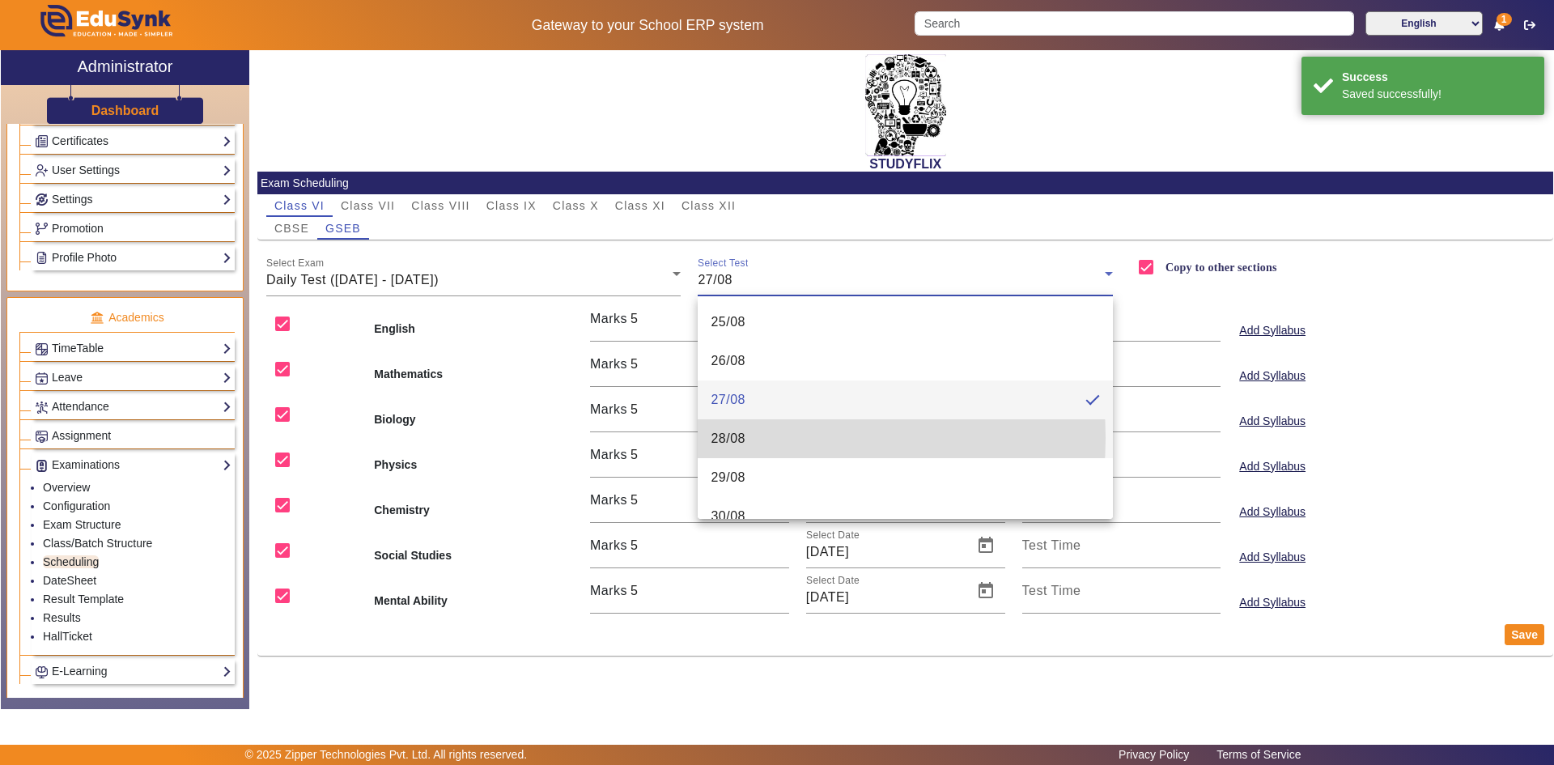
click at [757, 438] on mat-option "28/08" at bounding box center [904, 438] width 415 height 39
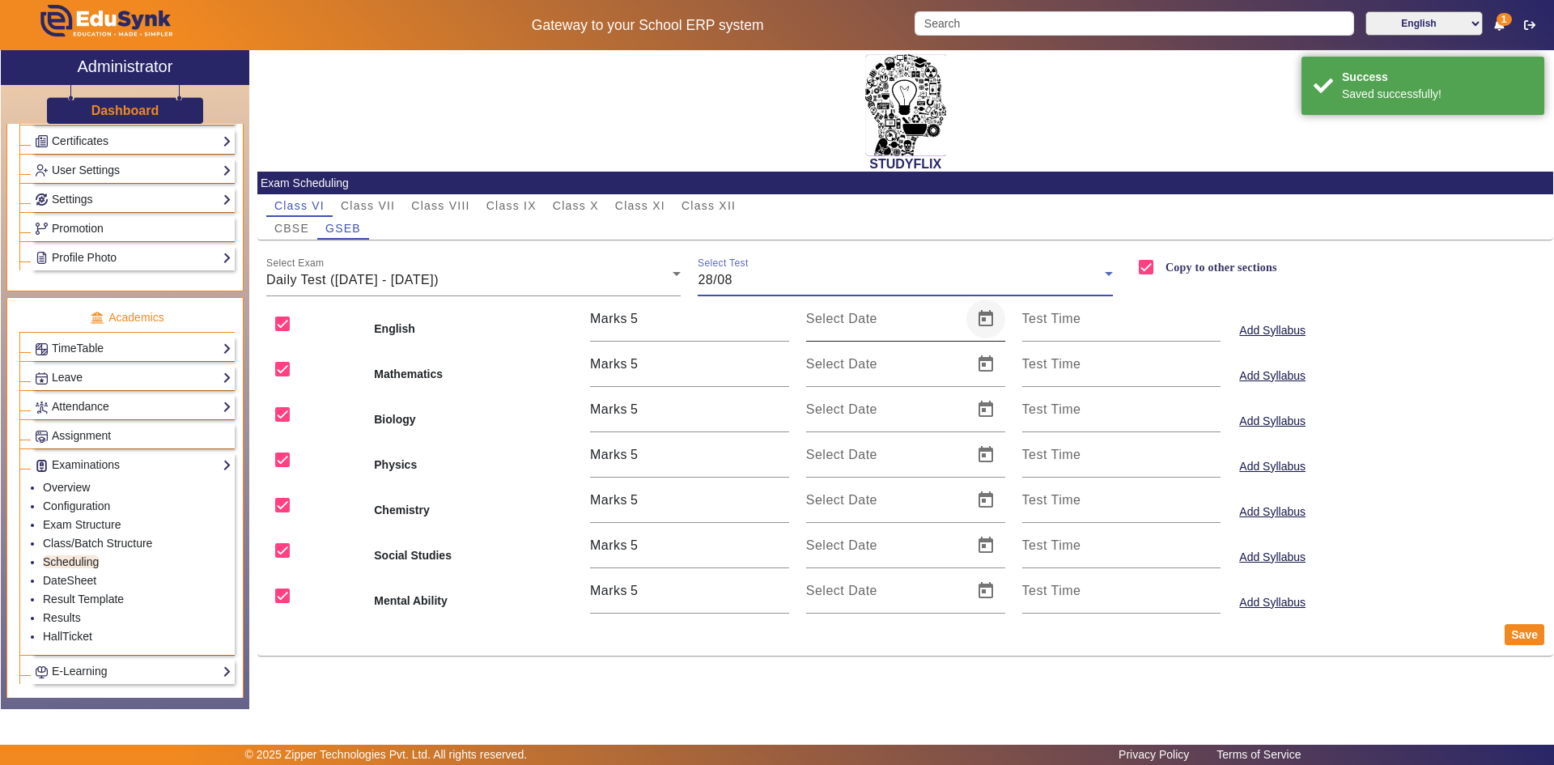
click at [987, 323] on span "Open calendar" at bounding box center [985, 318] width 39 height 39
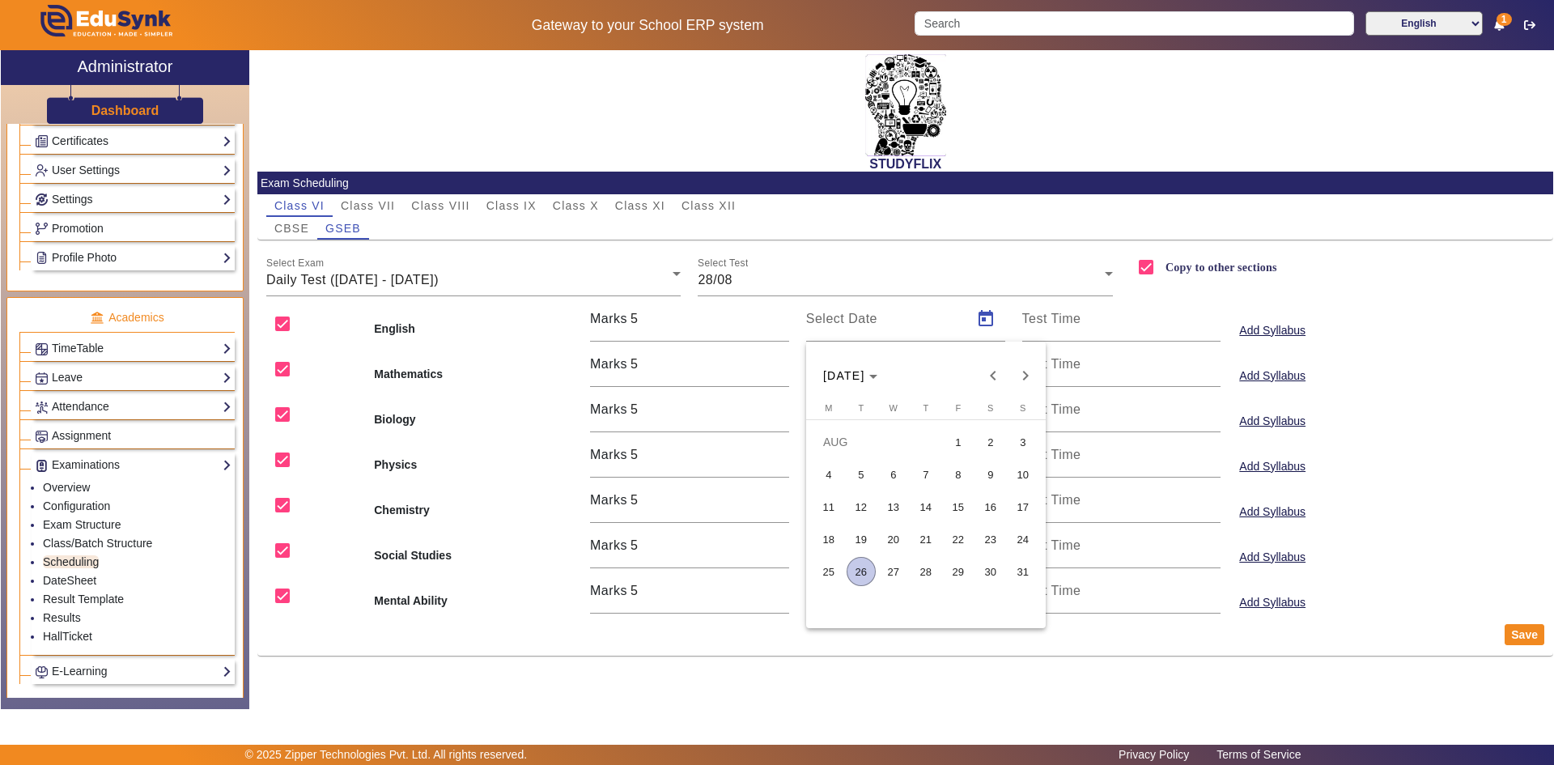
click at [936, 576] on span "28" at bounding box center [925, 571] width 29 height 29
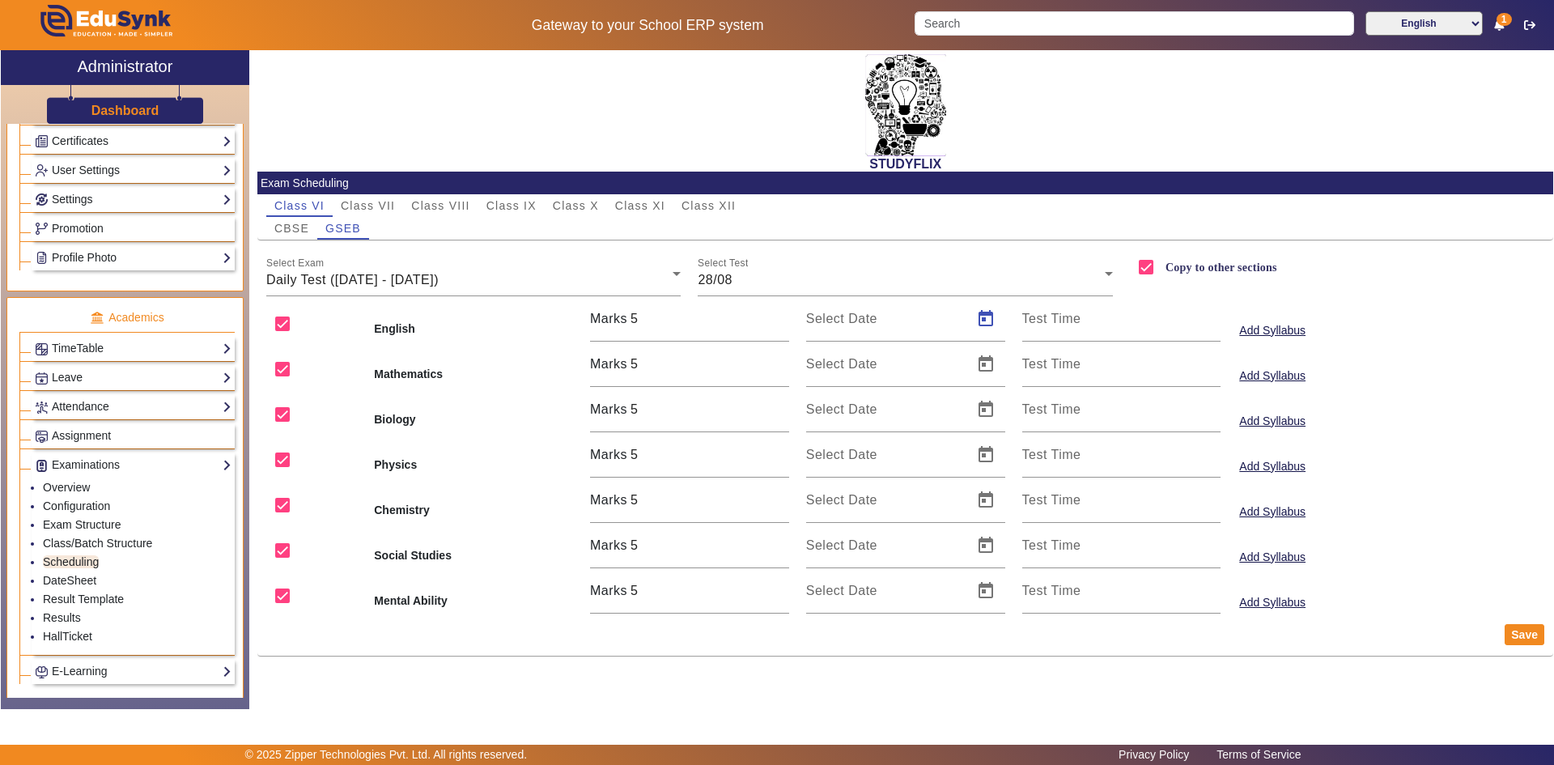
type input "[DATE]"
click at [990, 368] on span "Open calendar" at bounding box center [985, 364] width 39 height 39
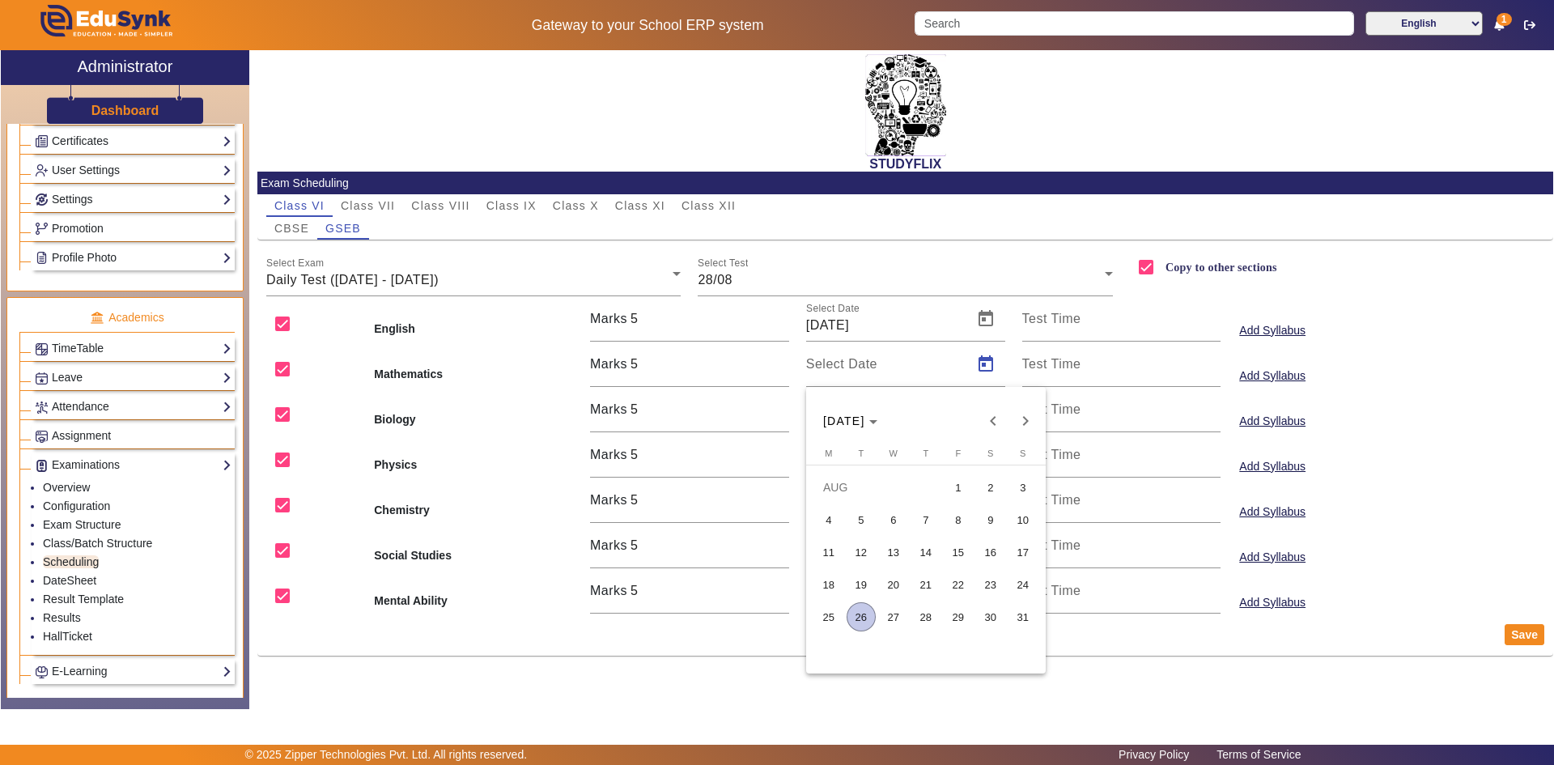
click at [928, 613] on span "28" at bounding box center [925, 616] width 29 height 29
type input "[DATE]"
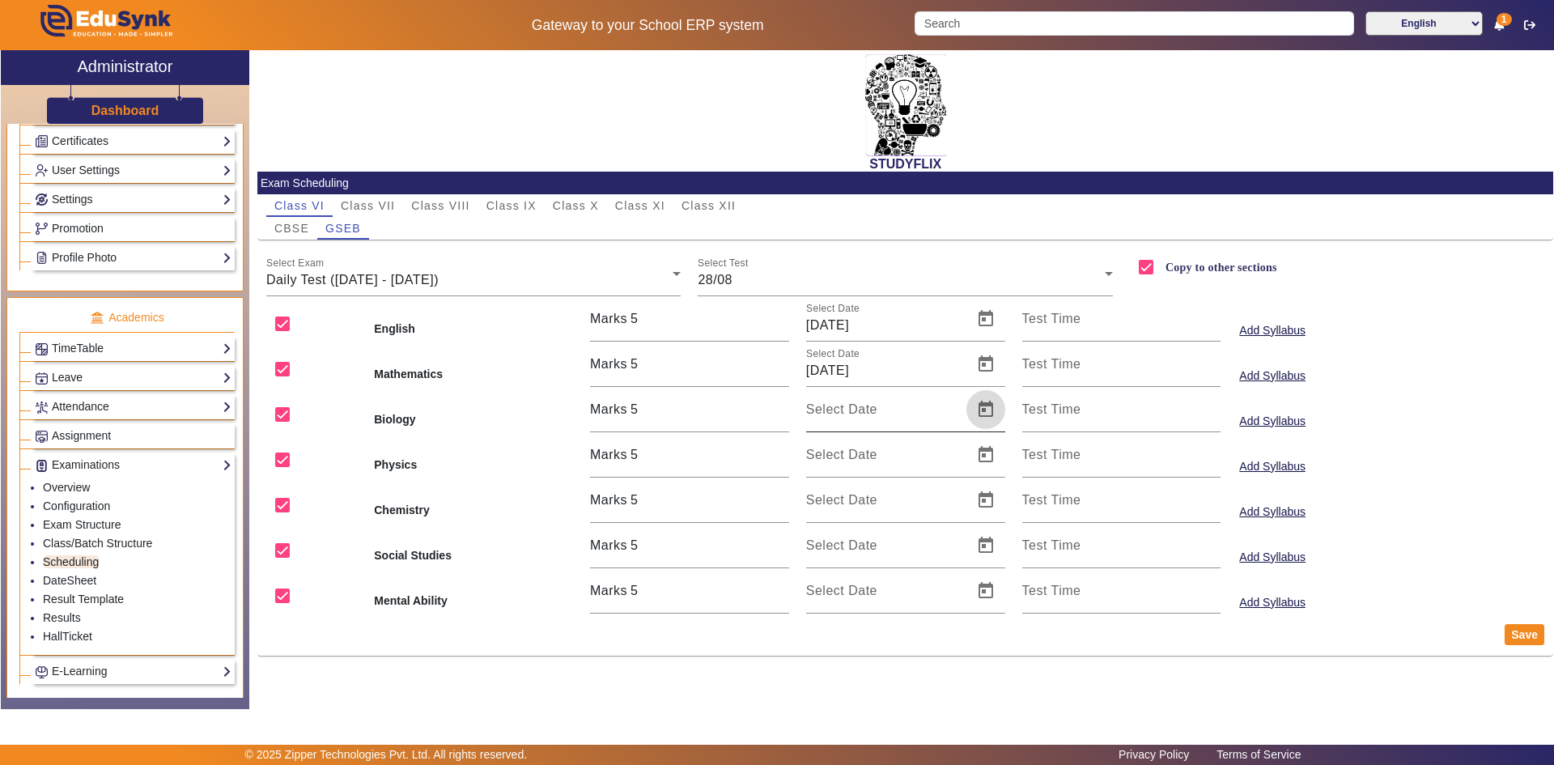
click at [984, 414] on span "Open calendar" at bounding box center [985, 409] width 39 height 39
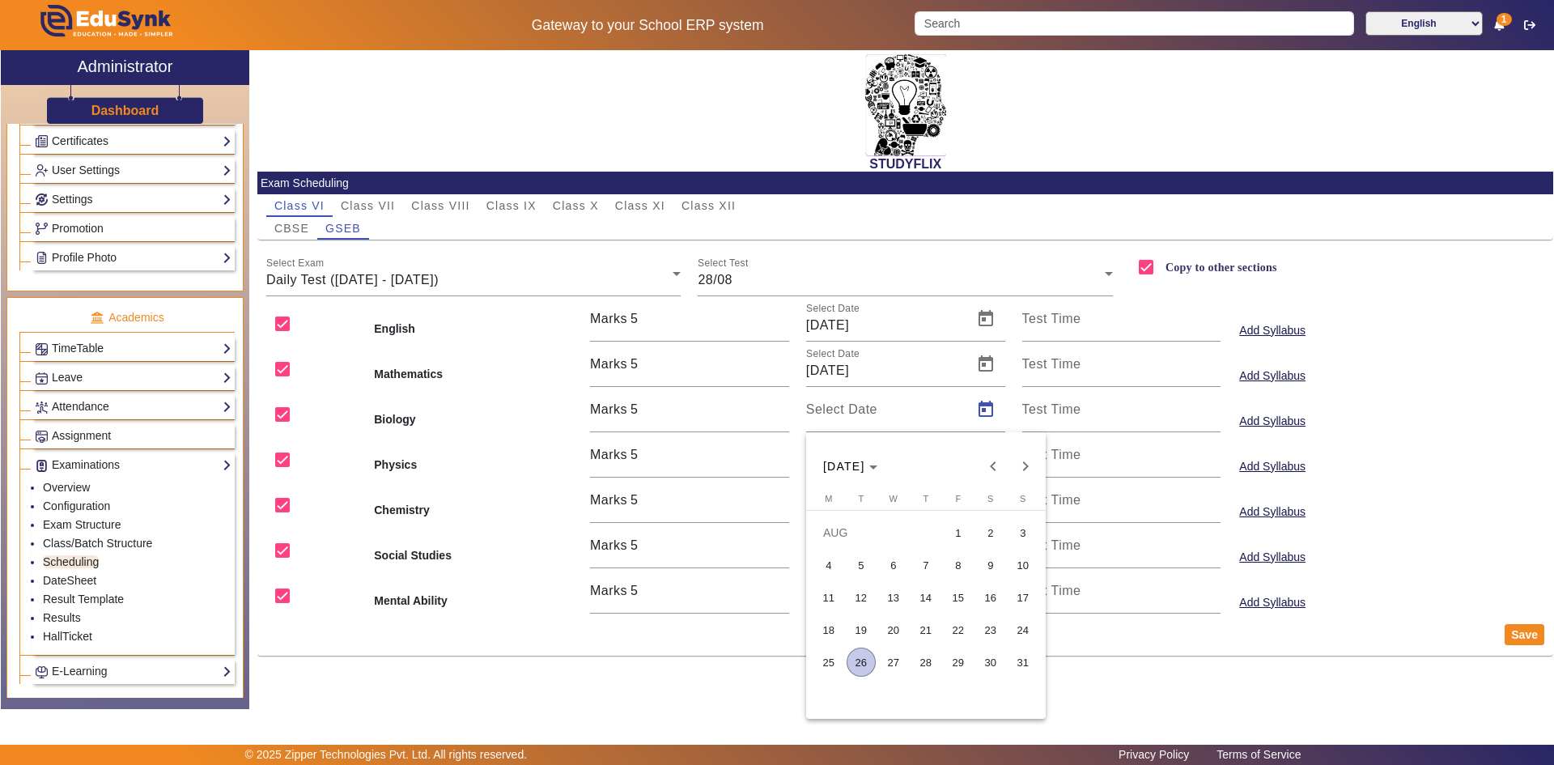
click at [923, 655] on span "28" at bounding box center [925, 661] width 29 height 29
type input "[DATE]"
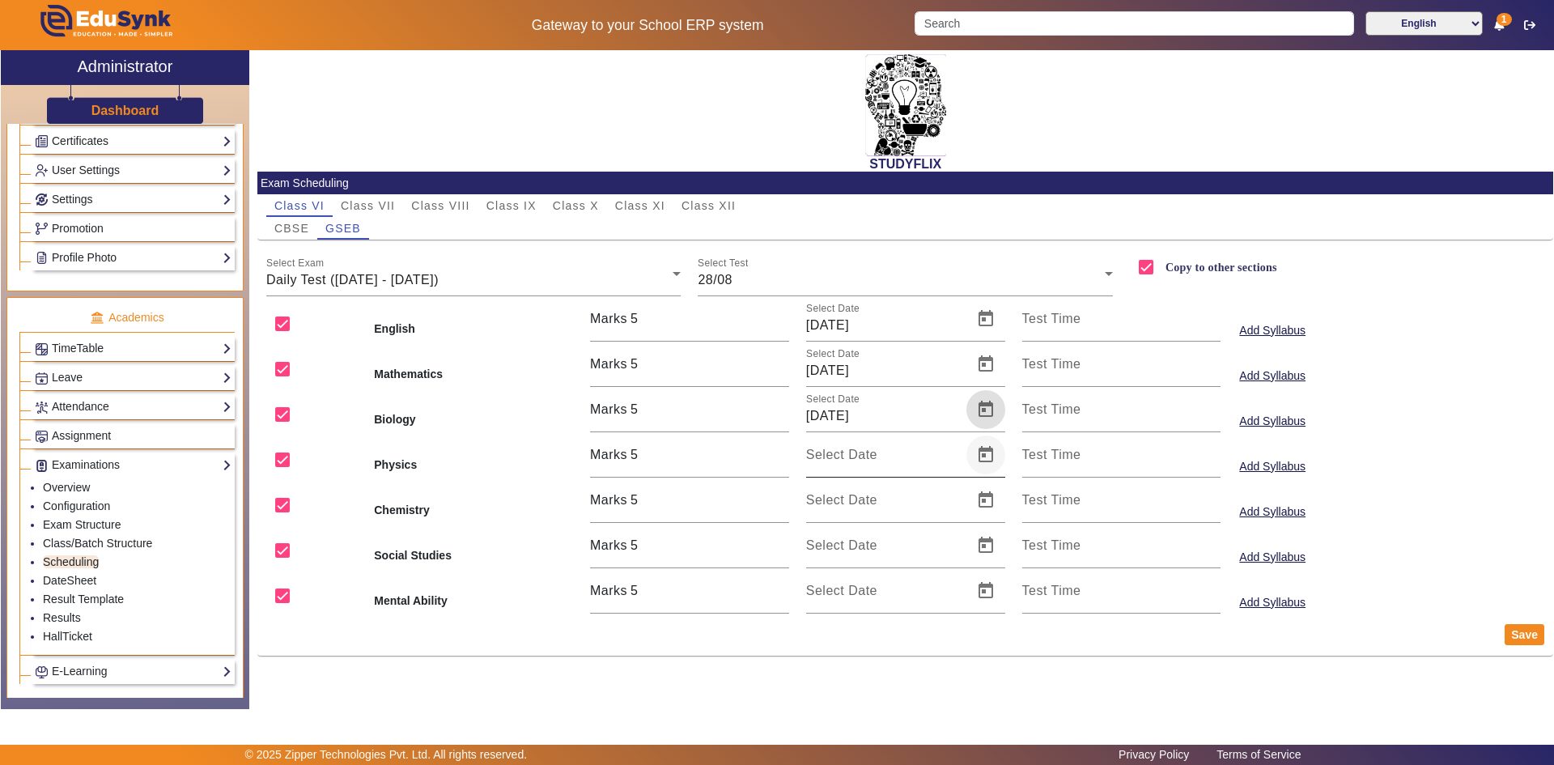
click at [990, 457] on span "Open calendar" at bounding box center [985, 454] width 39 height 39
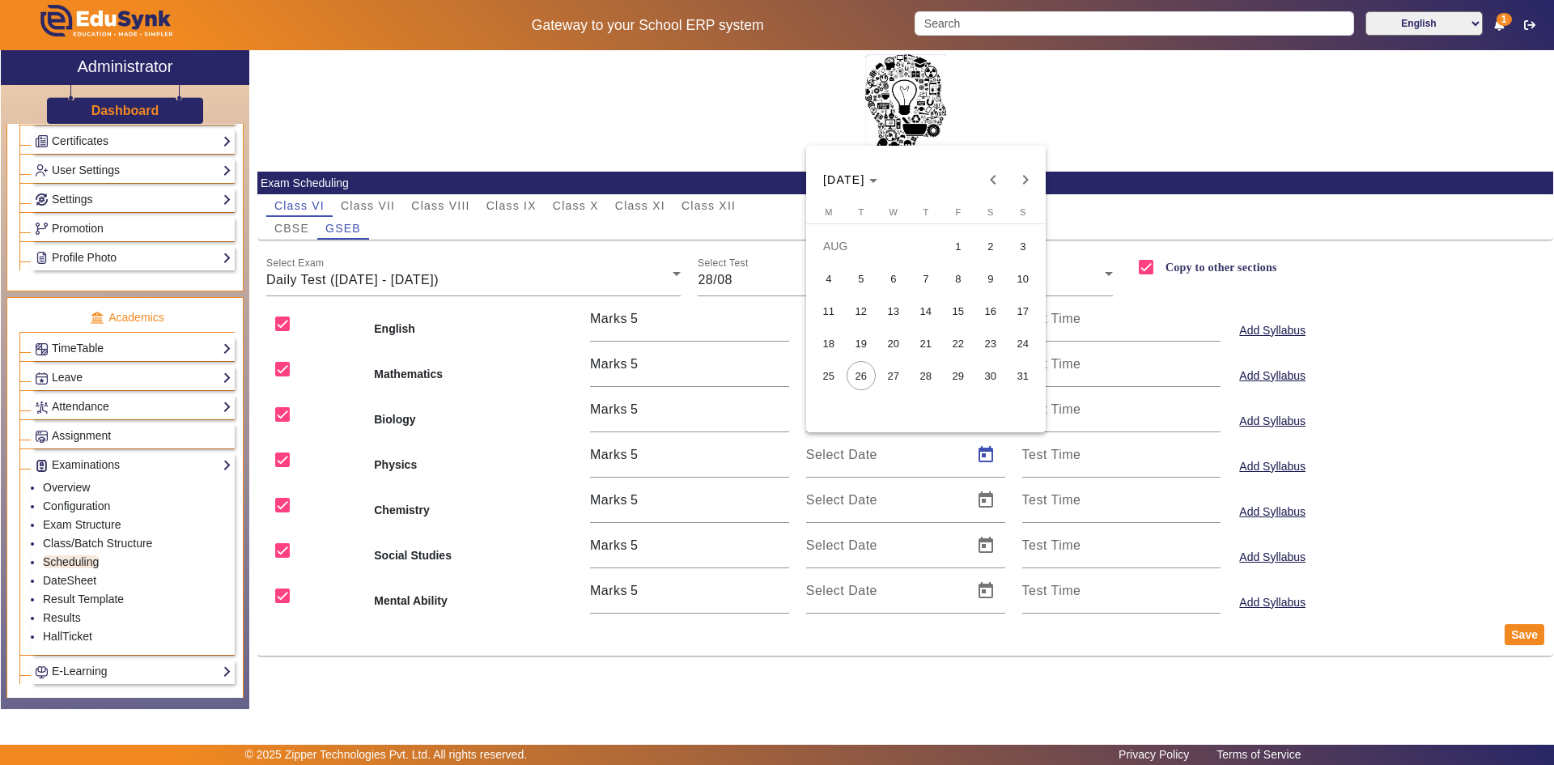
click at [931, 371] on span "28" at bounding box center [925, 375] width 29 height 29
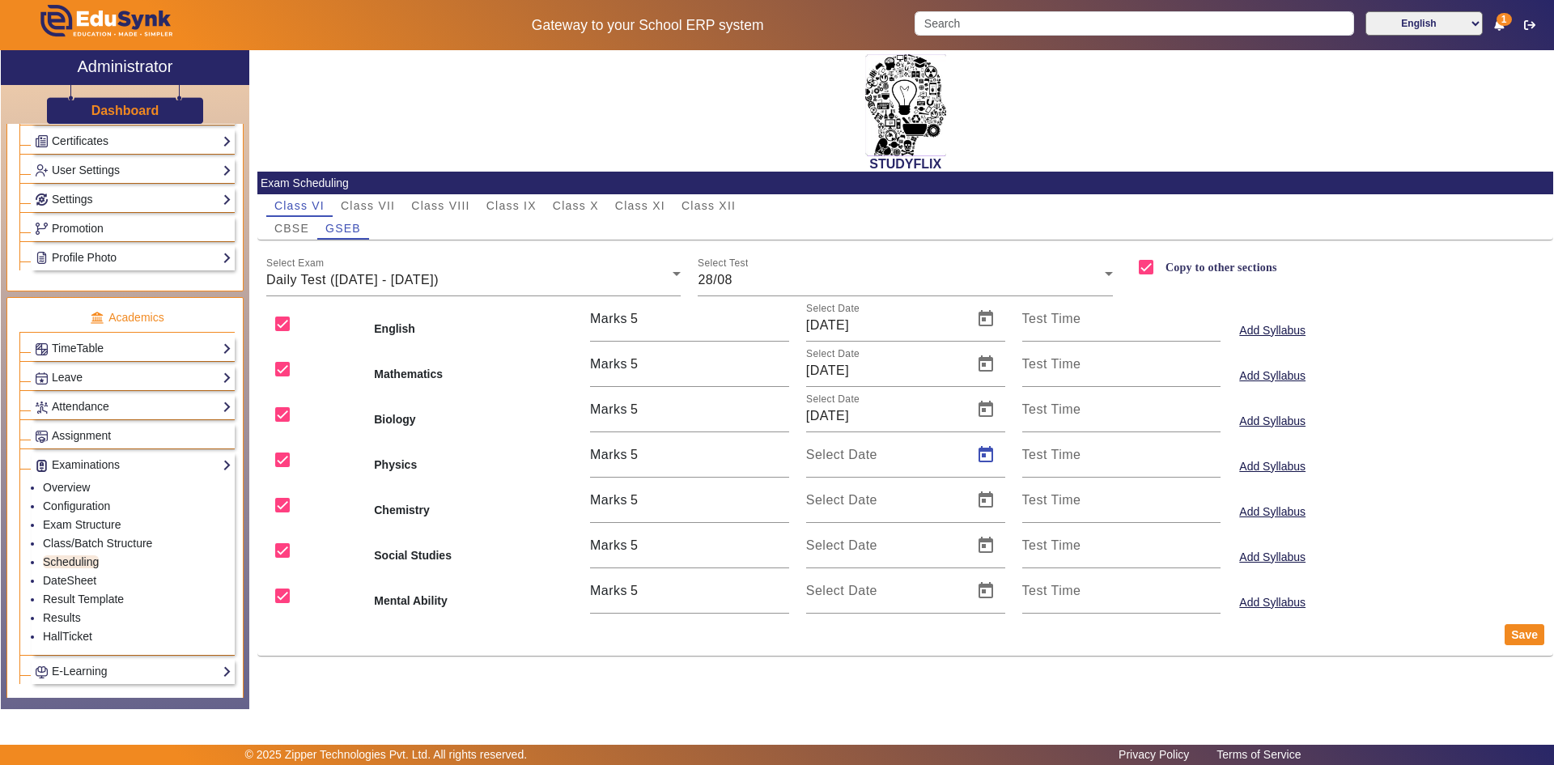
type input "[DATE]"
click at [986, 492] on span "Open calendar" at bounding box center [985, 500] width 39 height 39
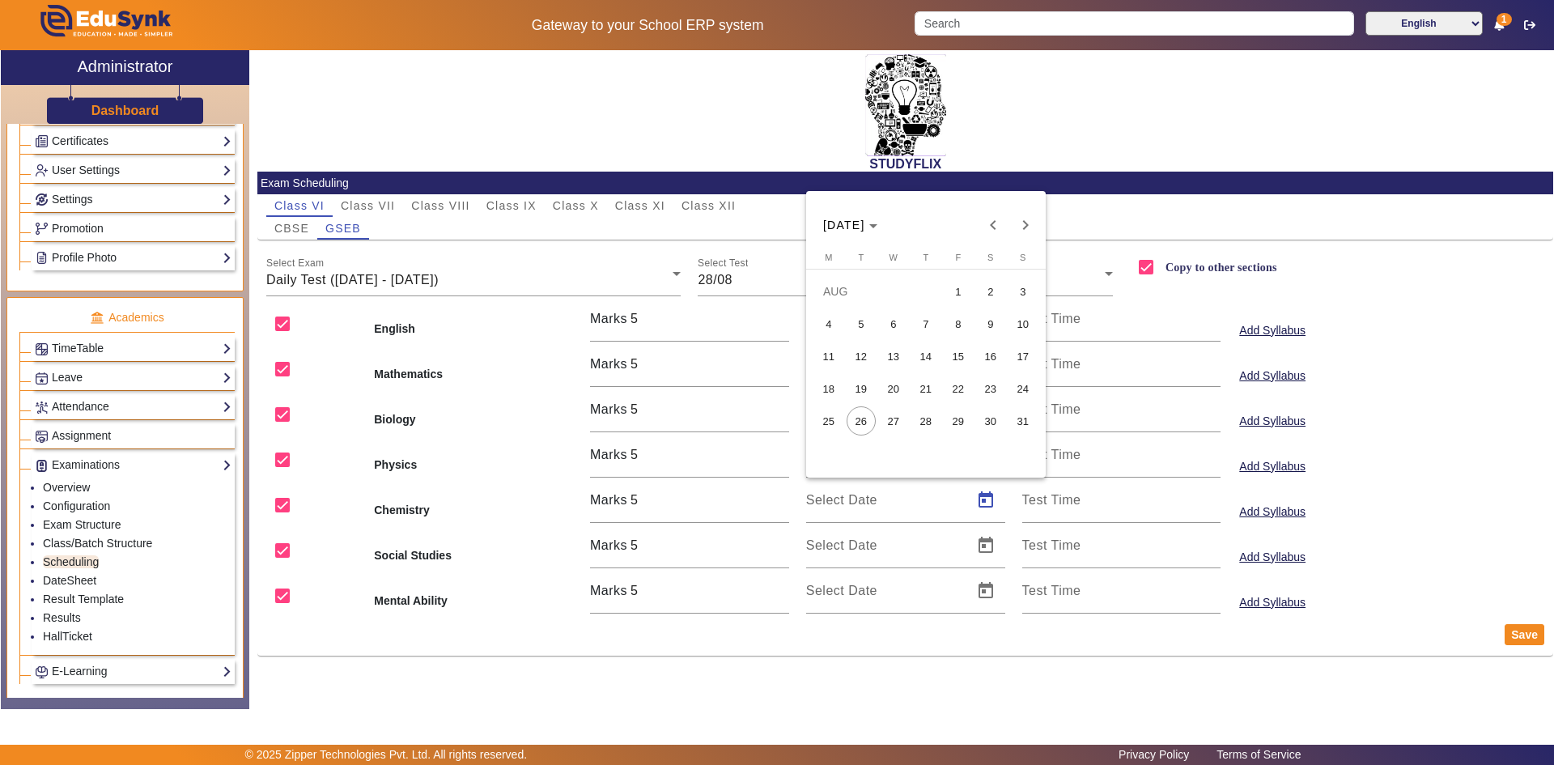
click at [925, 418] on span "28" at bounding box center [925, 420] width 29 height 29
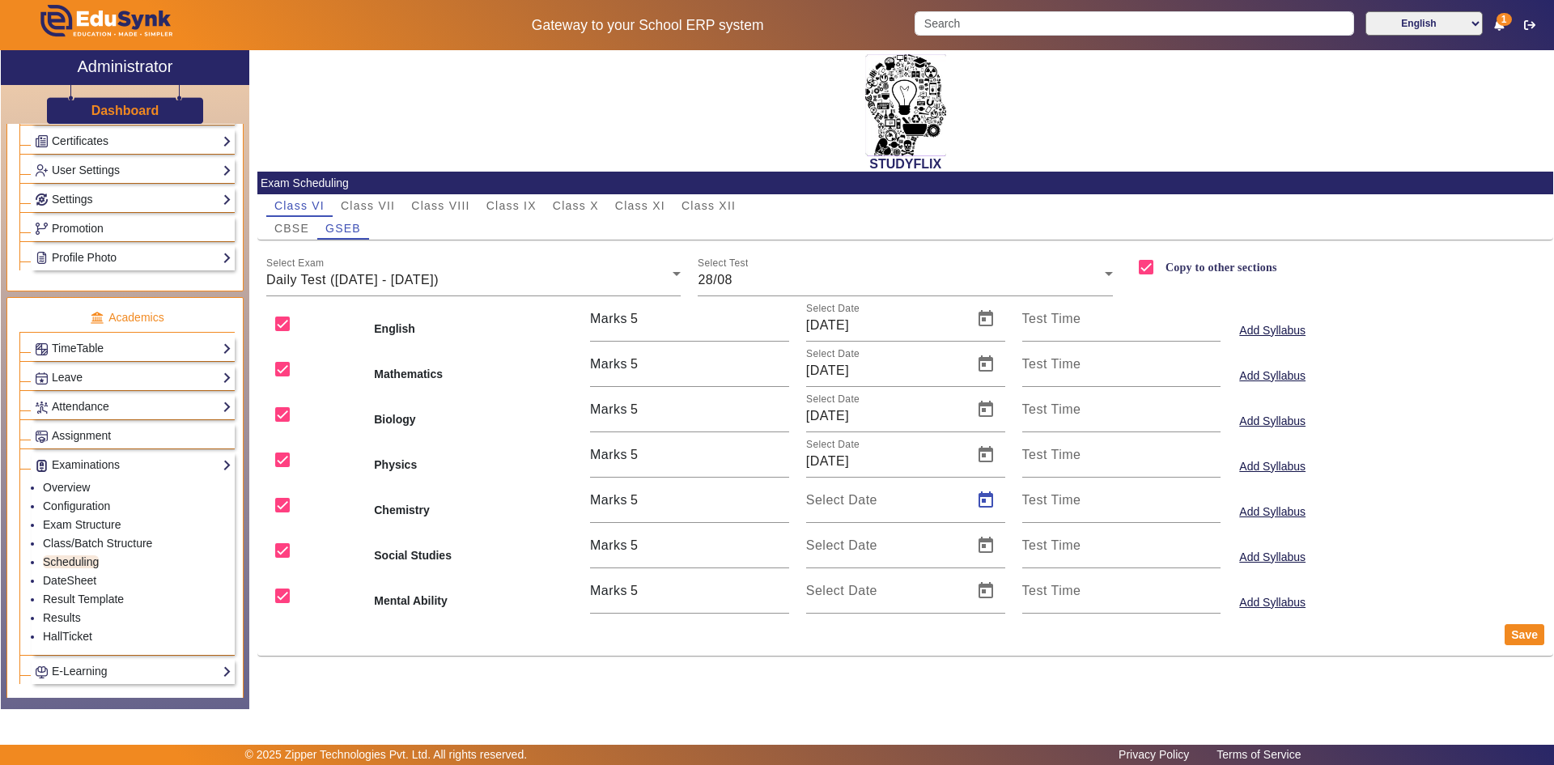
type input "[DATE]"
click at [989, 545] on span "Open calendar" at bounding box center [985, 545] width 39 height 39
click at [935, 464] on span "28" at bounding box center [925, 466] width 29 height 29
type input "[DATE]"
click at [990, 575] on span "Open calendar" at bounding box center [985, 590] width 39 height 39
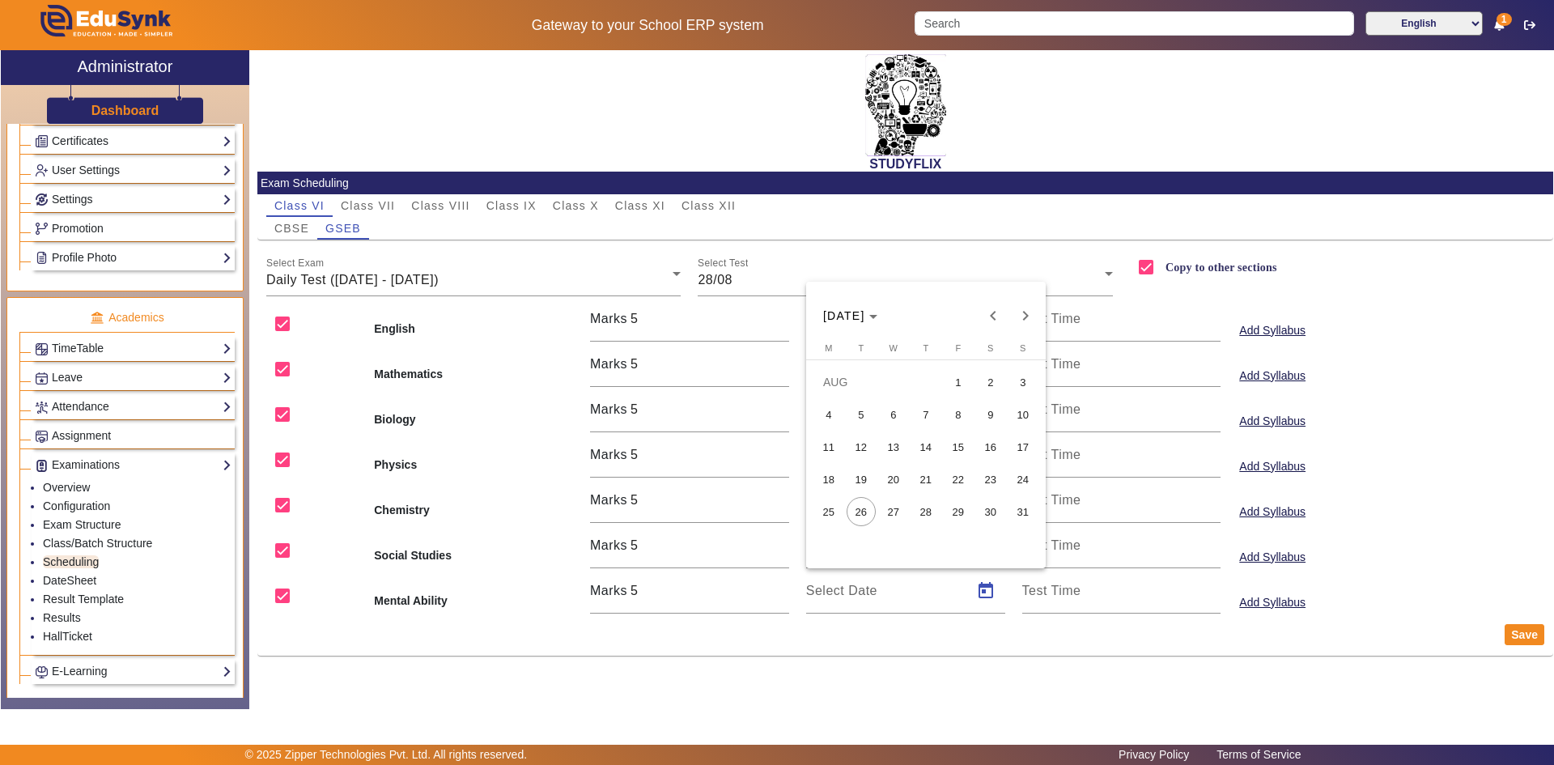
drag, startPoint x: 930, startPoint y: 505, endPoint x: 928, endPoint y: 514, distance: 9.0
click at [928, 507] on span "28" at bounding box center [925, 511] width 29 height 29
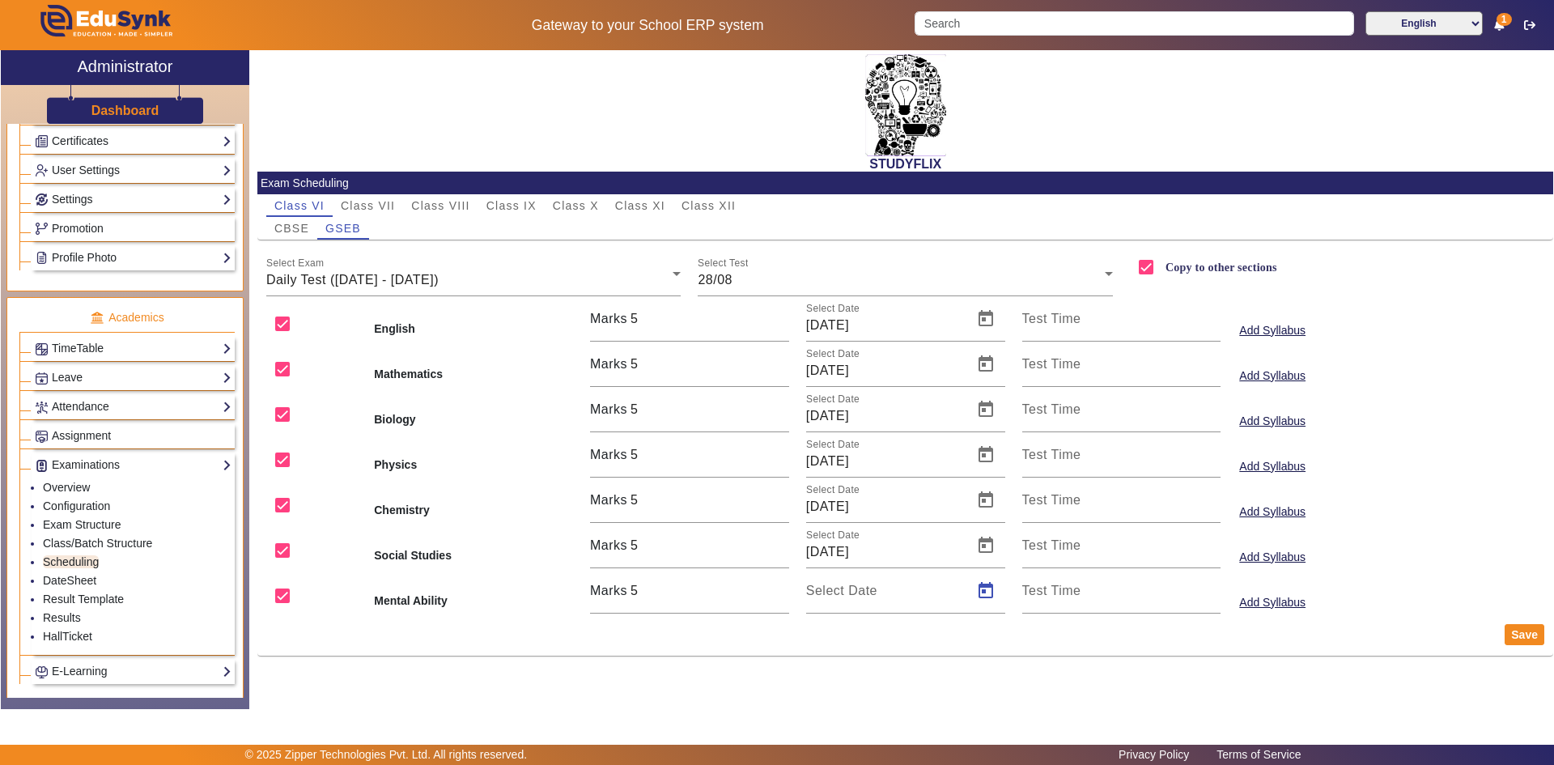
type input "[DATE]"
click at [1519, 635] on button "Save" at bounding box center [1524, 634] width 40 height 21
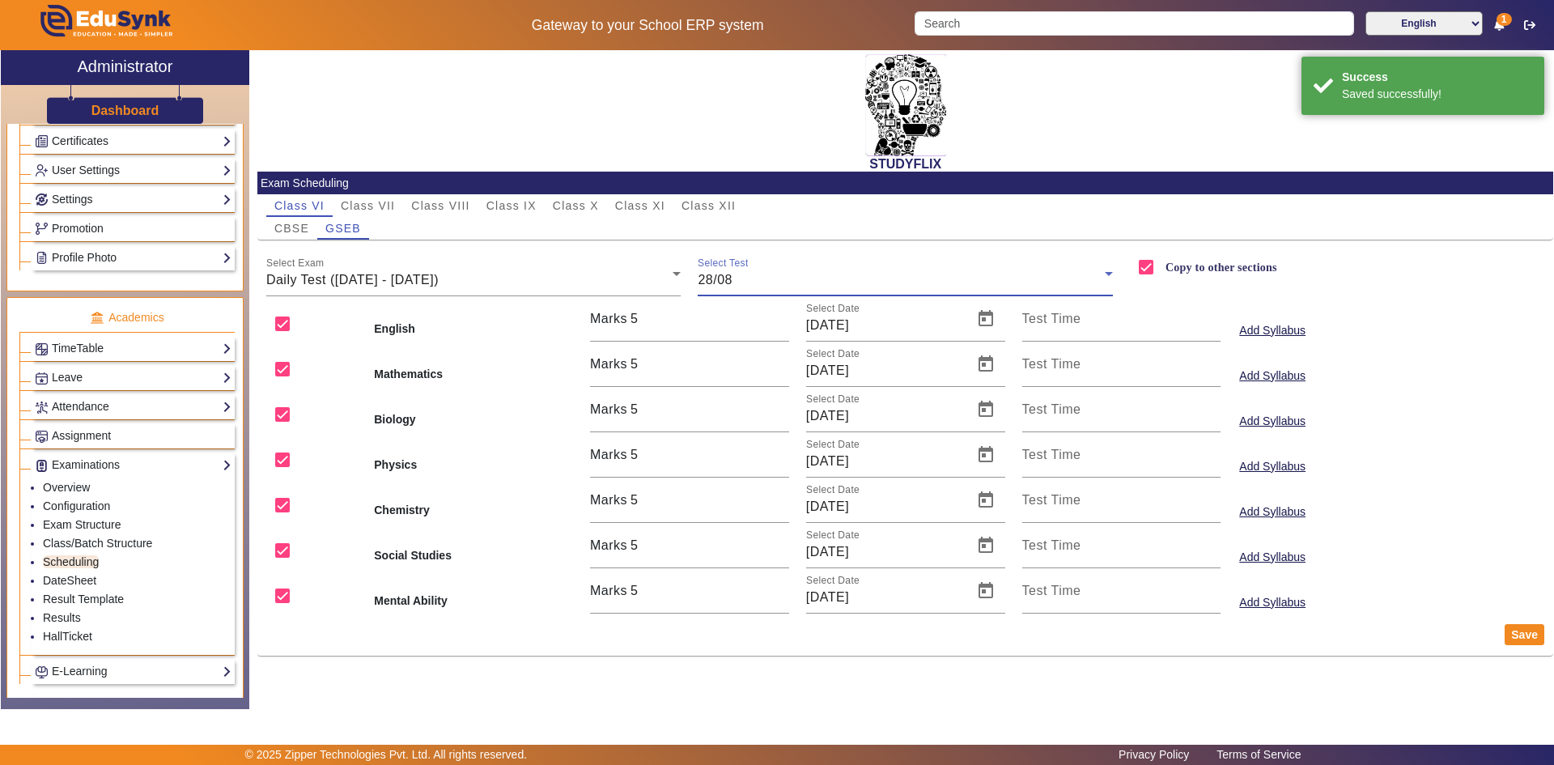
click at [818, 282] on div "28/08" at bounding box center [900, 279] width 407 height 19
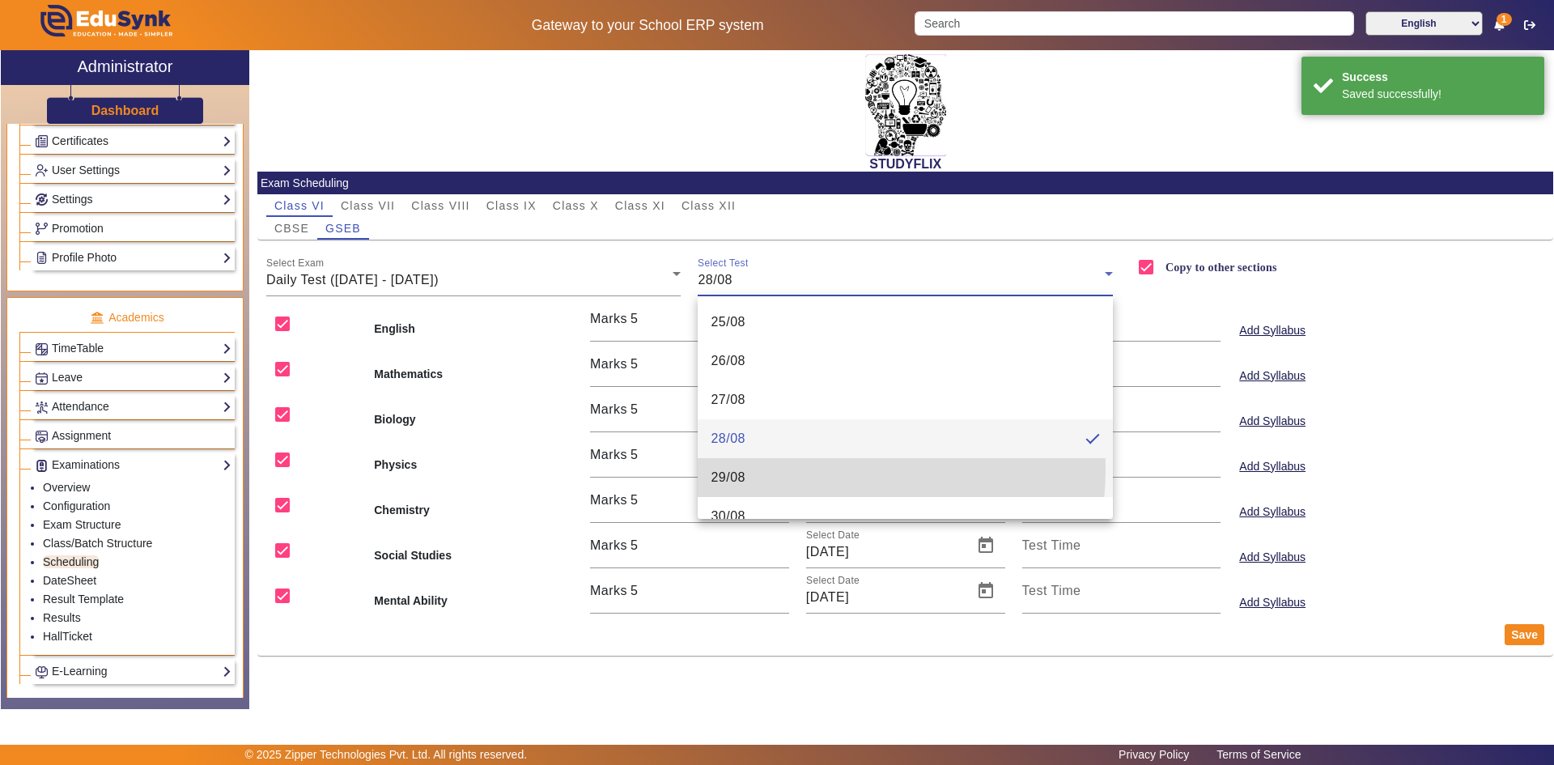
click at [769, 468] on mat-option "29/08" at bounding box center [904, 477] width 415 height 39
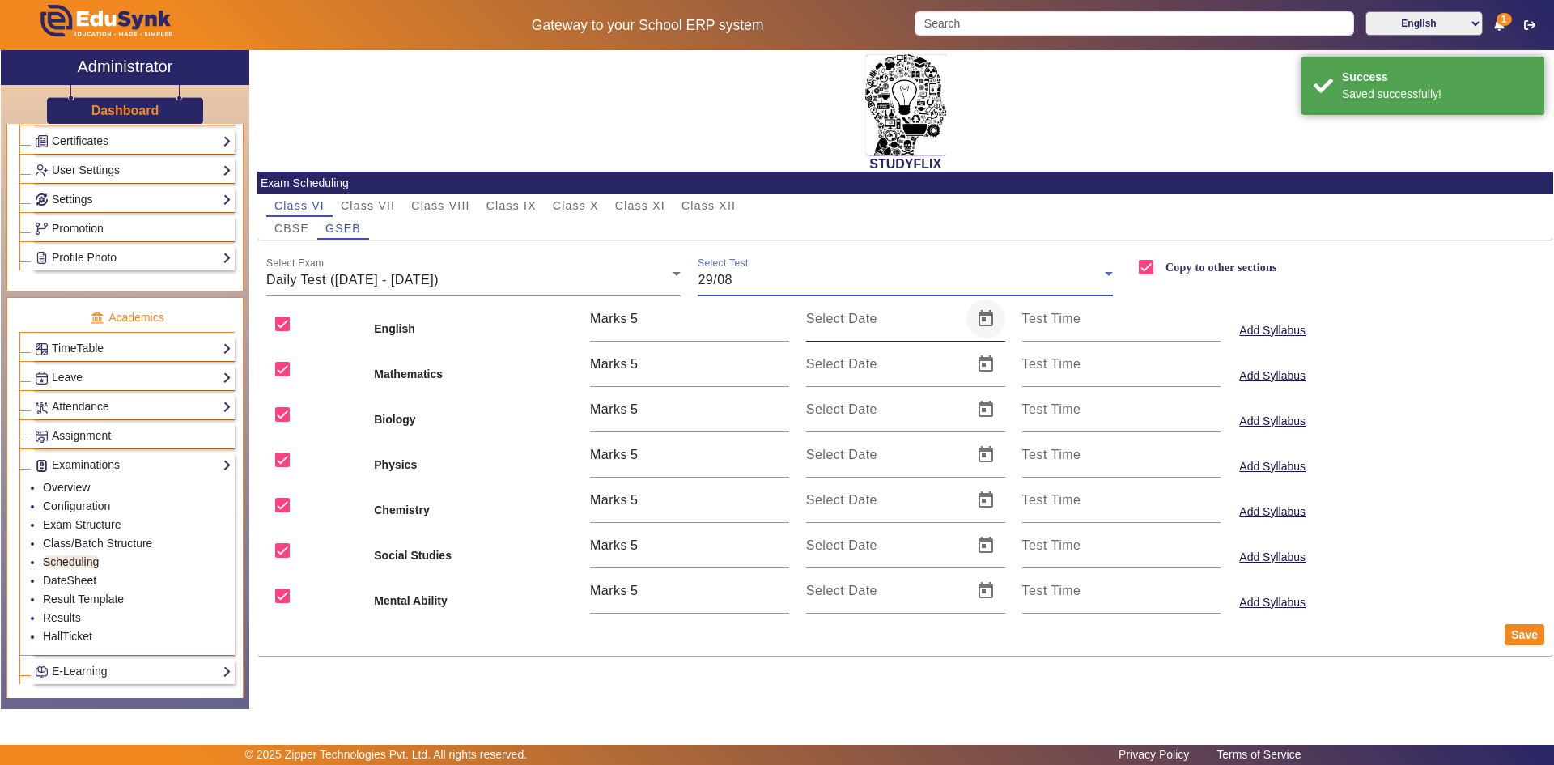
click at [983, 319] on span "Open calendar" at bounding box center [985, 318] width 39 height 39
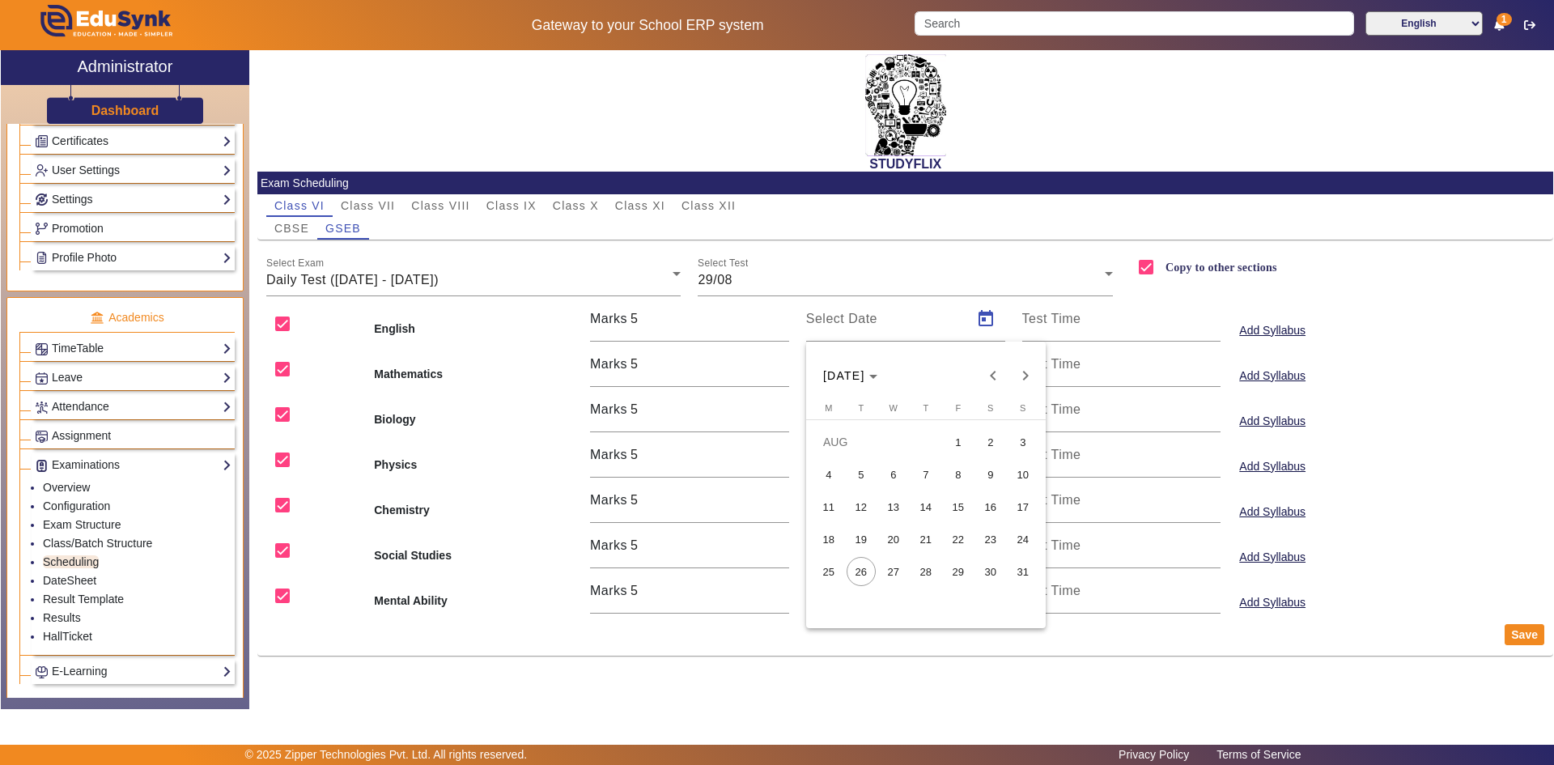
click at [962, 568] on span "29" at bounding box center [957, 571] width 29 height 29
type input "[DATE]"
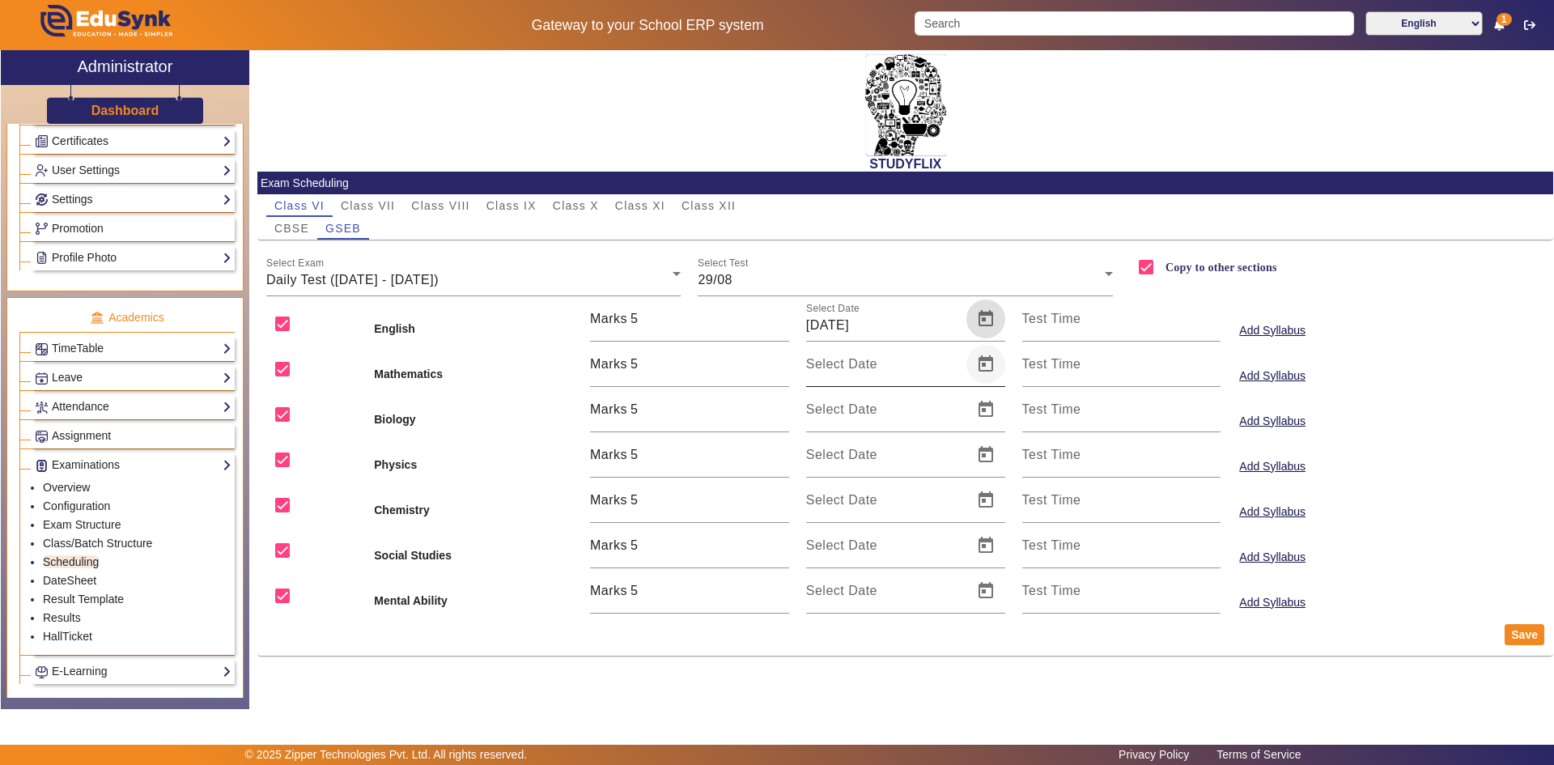
click at [986, 370] on span "Open calendar" at bounding box center [985, 364] width 39 height 39
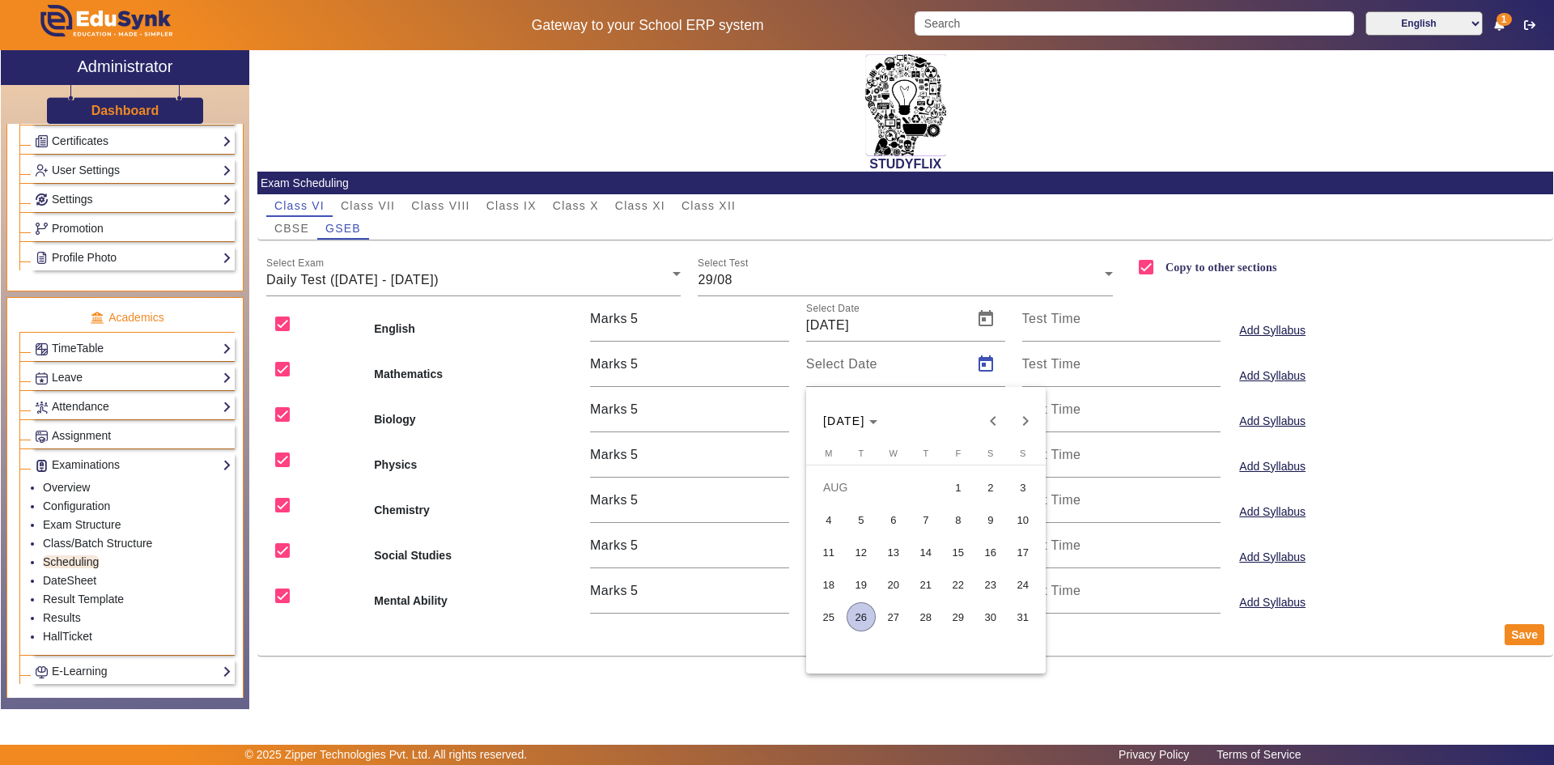
click at [957, 621] on span "29" at bounding box center [957, 616] width 29 height 29
type input "[DATE]"
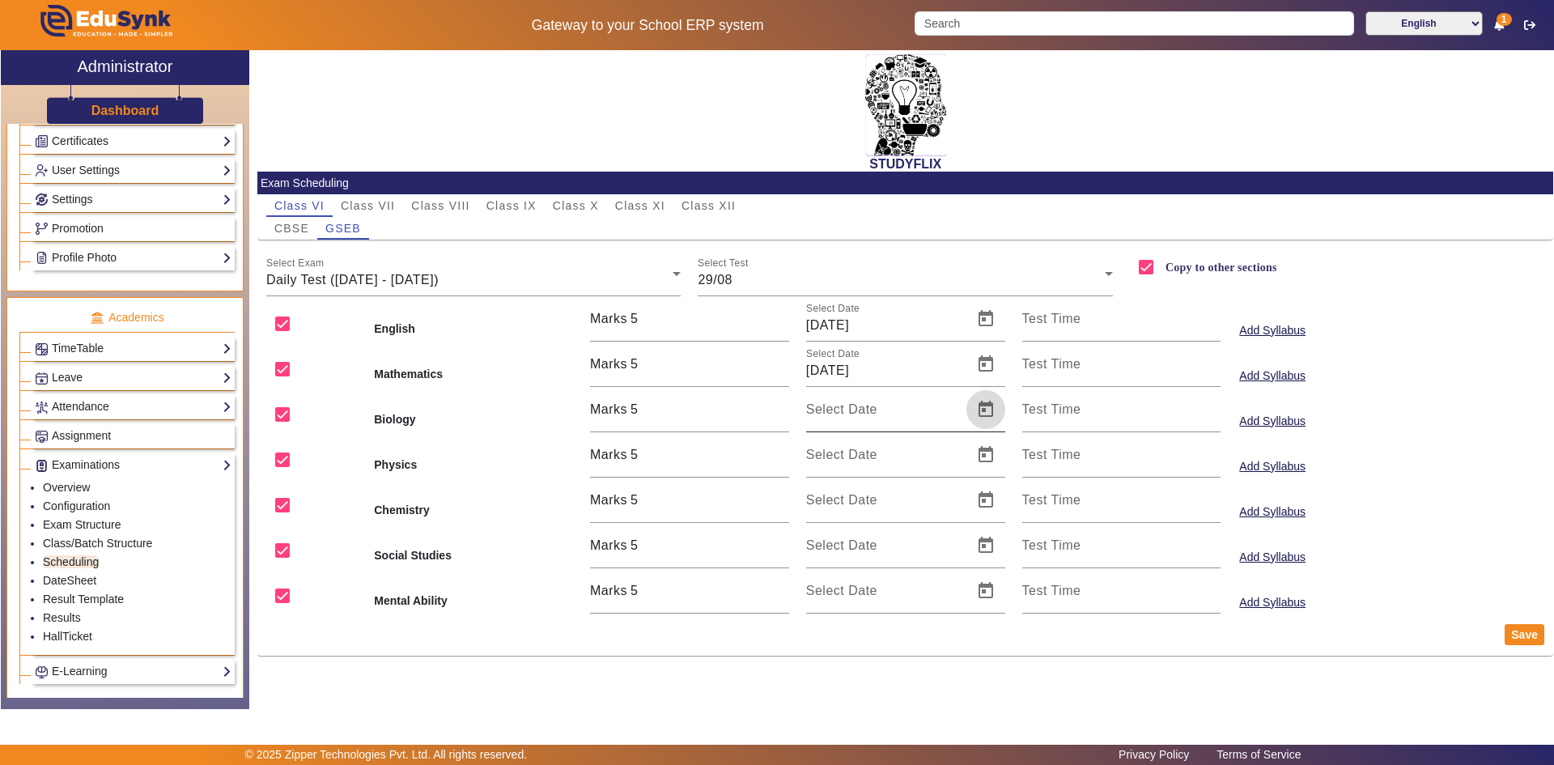
click at [978, 416] on span "Open calendar" at bounding box center [985, 409] width 39 height 39
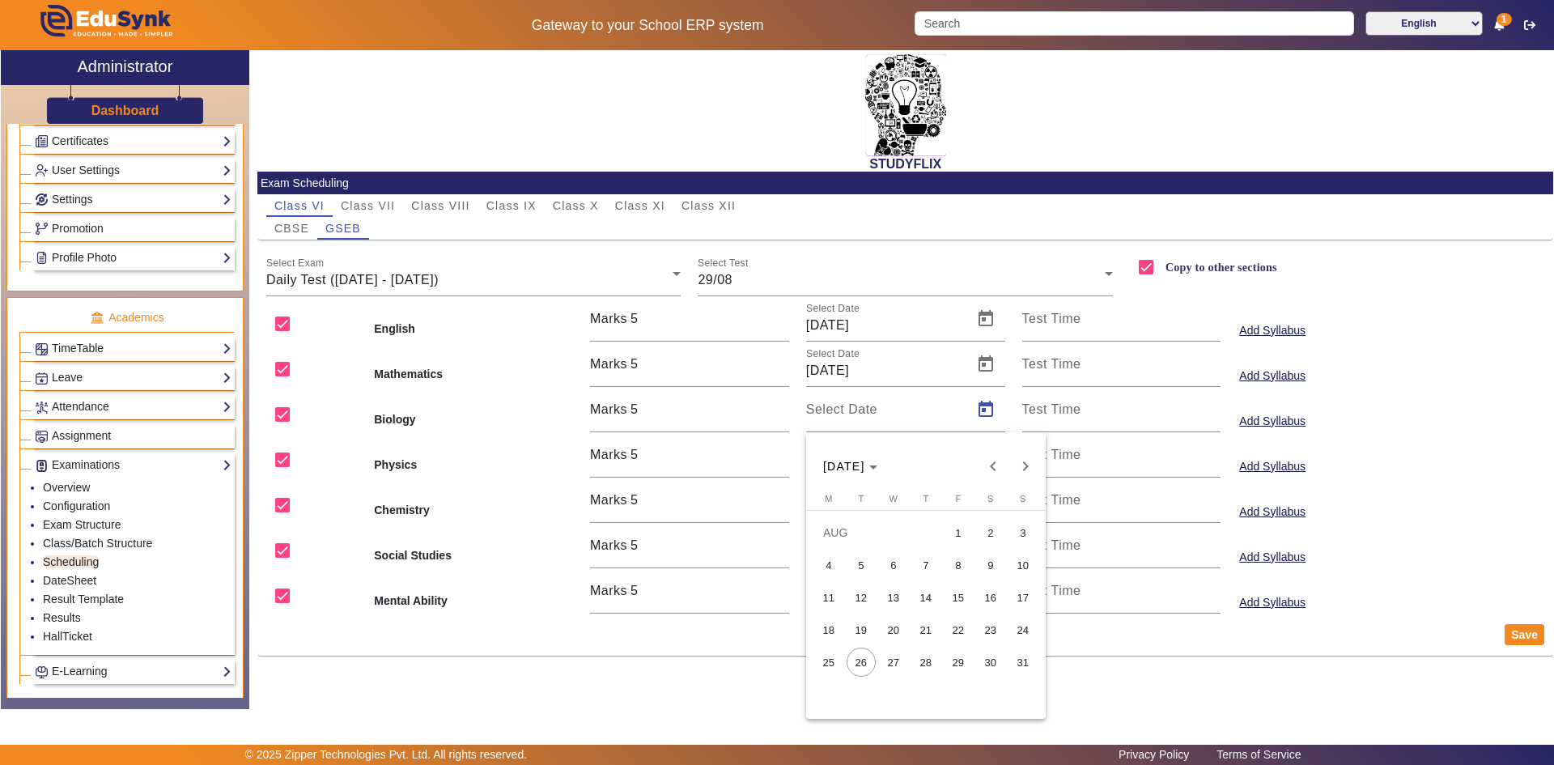
click at [964, 651] on span "29" at bounding box center [957, 661] width 29 height 29
type input "[DATE]"
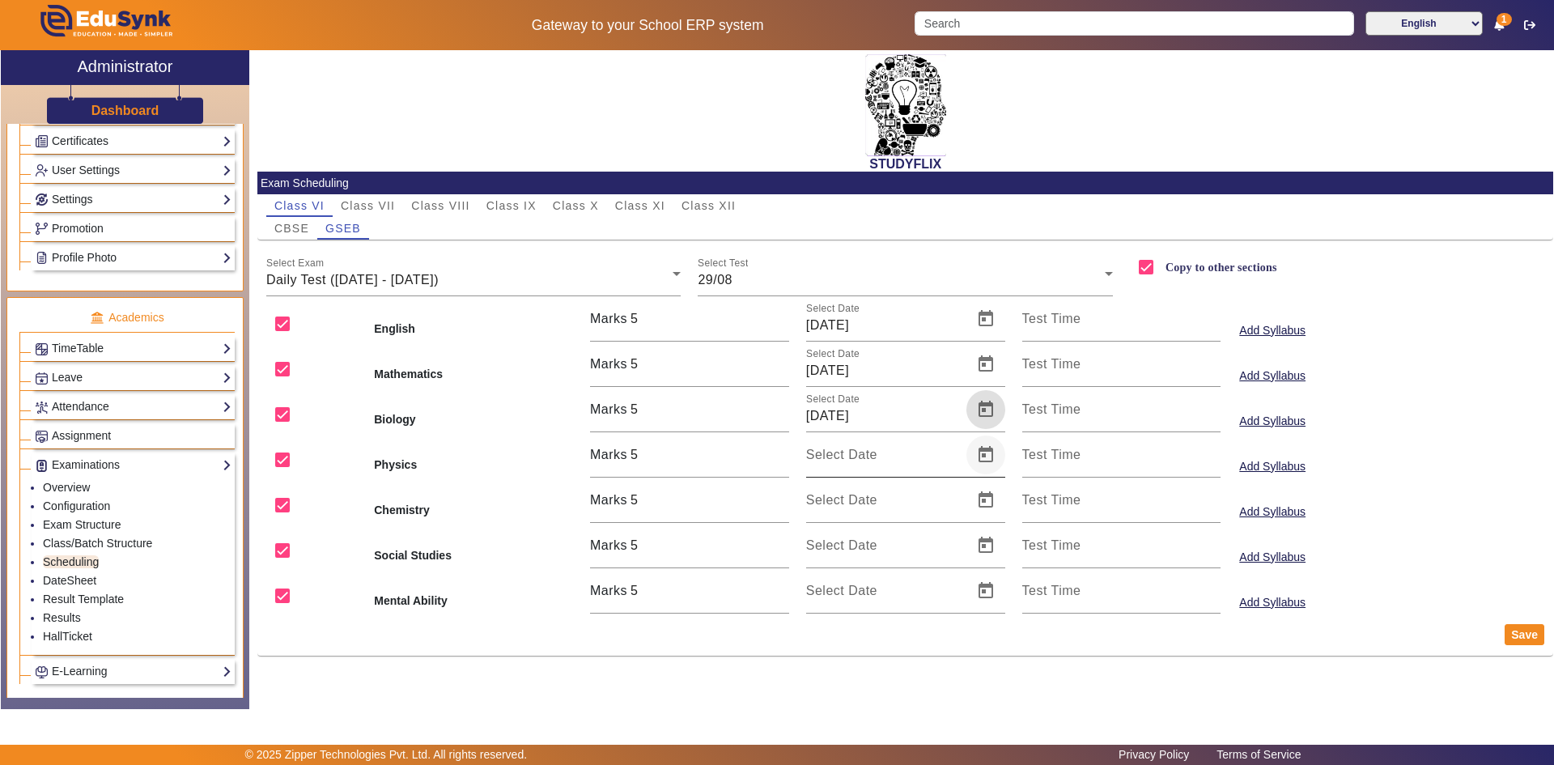
click at [986, 460] on span "Open calendar" at bounding box center [985, 454] width 39 height 39
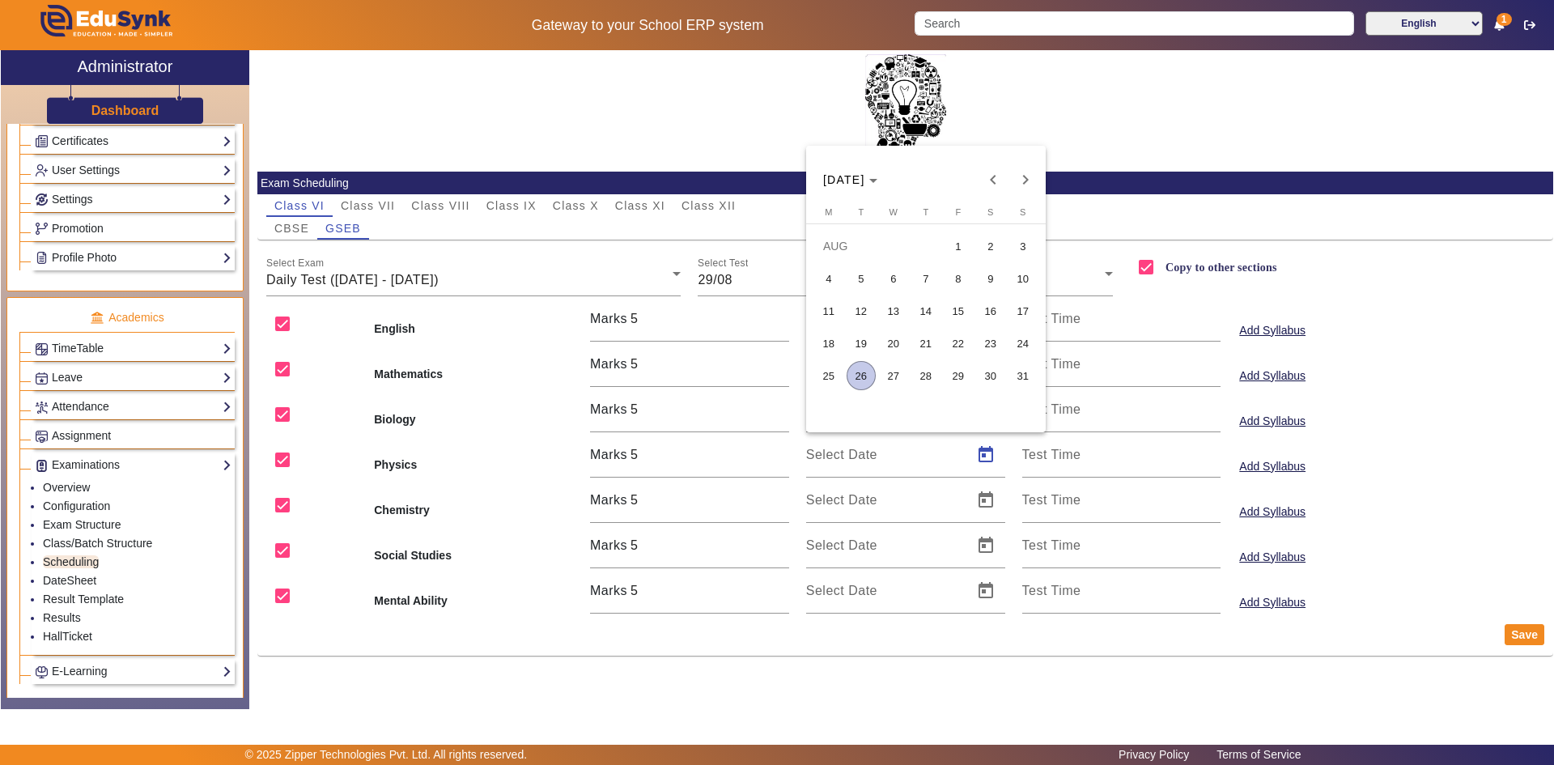
click at [961, 382] on span "29" at bounding box center [957, 375] width 29 height 29
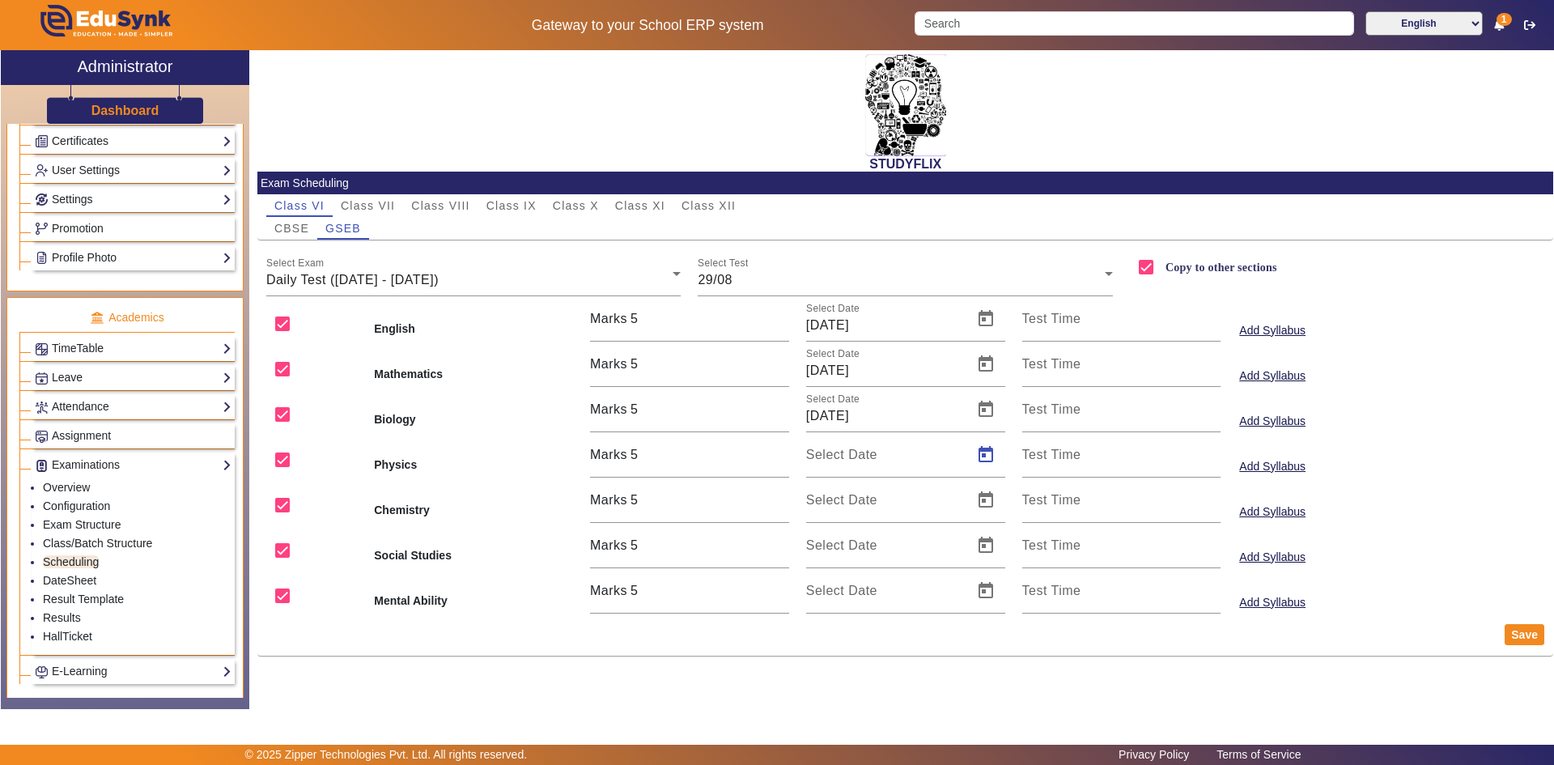
type input "[DATE]"
click at [1004, 498] on span "Open calendar" at bounding box center [985, 500] width 39 height 39
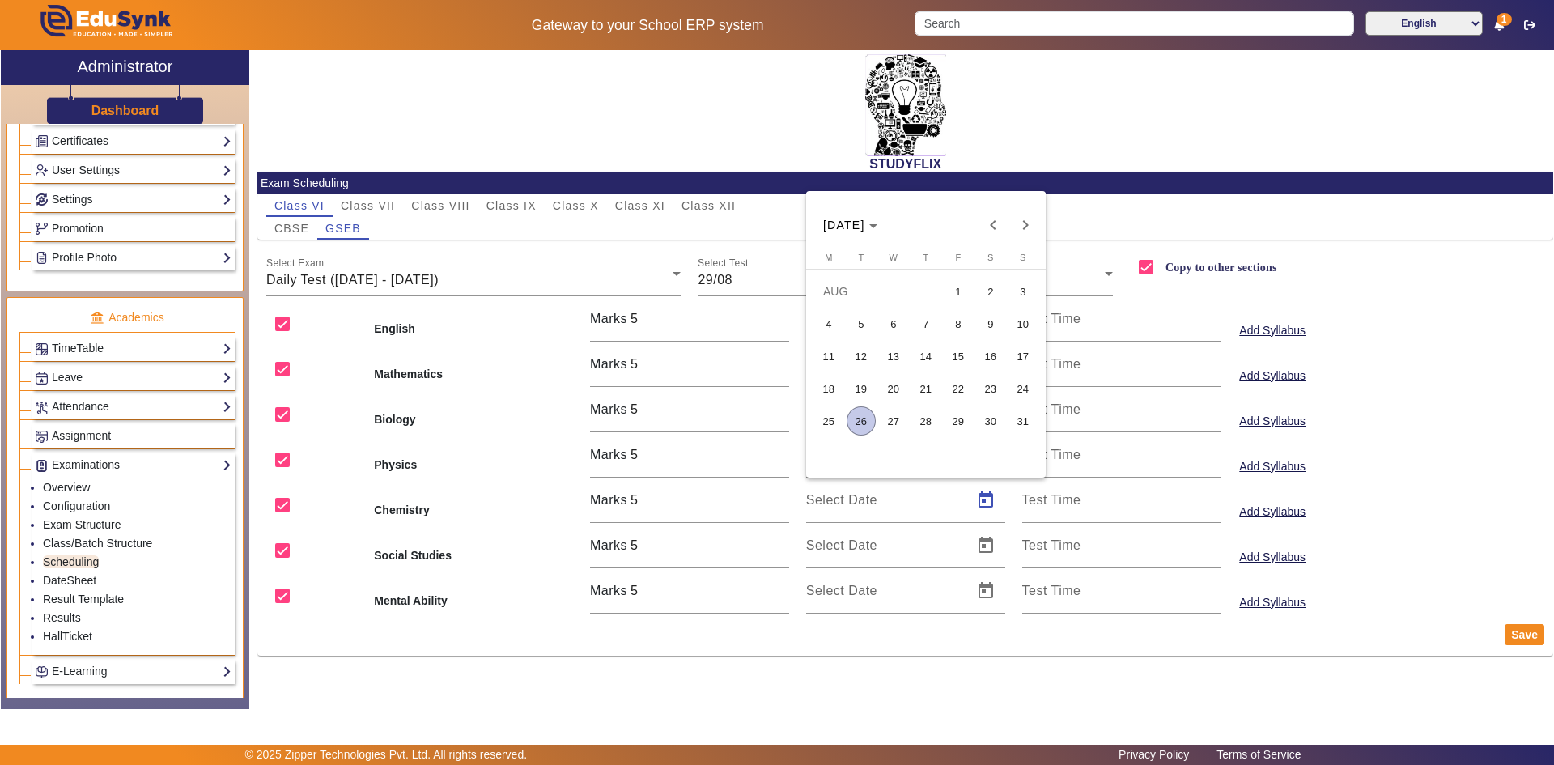
click at [959, 424] on span "29" at bounding box center [957, 420] width 29 height 29
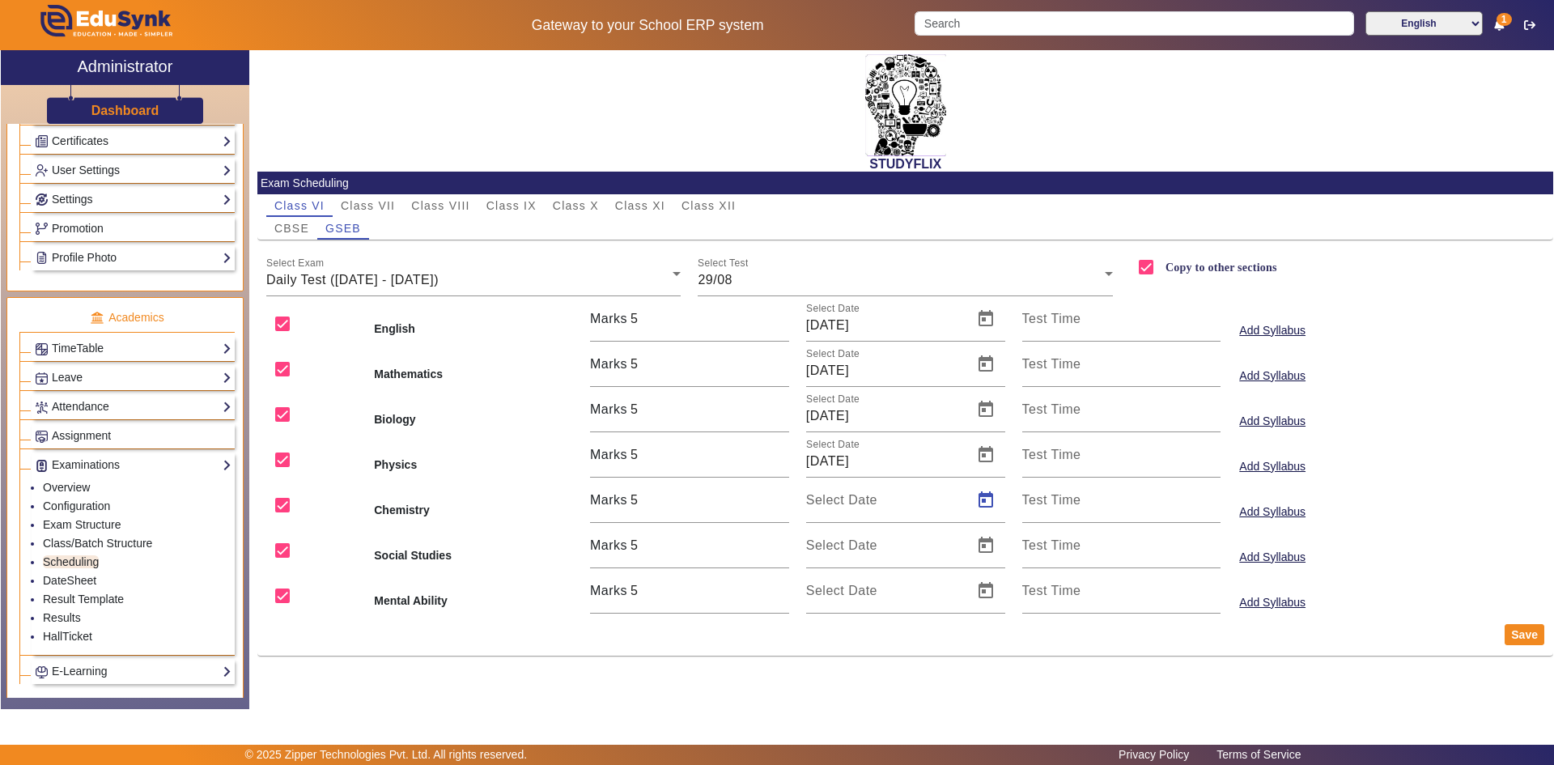
type input "[DATE]"
click at [983, 549] on span "Open calendar" at bounding box center [985, 545] width 39 height 39
click at [958, 468] on span "29" at bounding box center [957, 466] width 29 height 29
type input "[DATE]"
click at [983, 588] on span "Open calendar" at bounding box center [985, 590] width 39 height 39
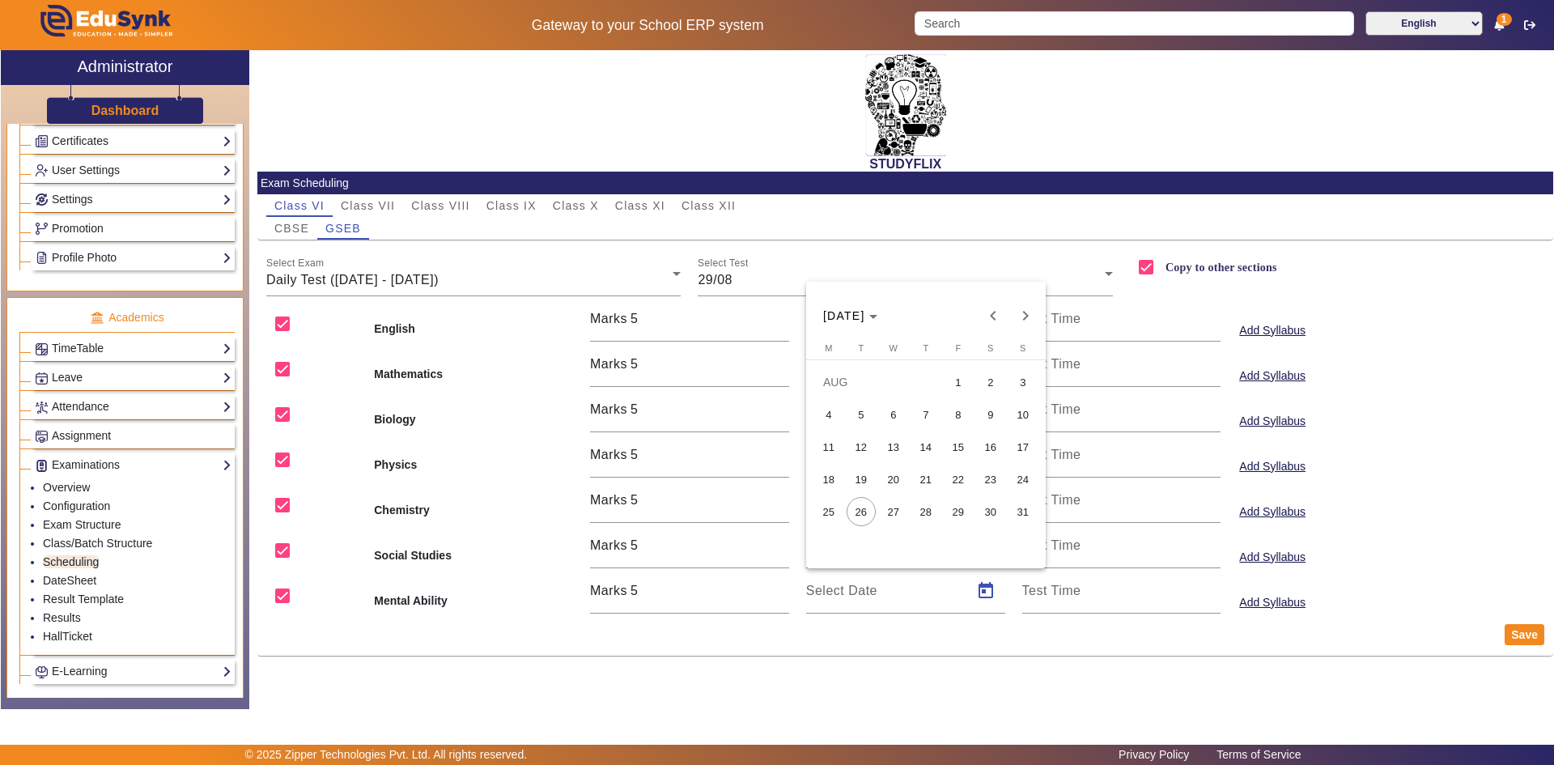
click at [964, 509] on span "29" at bounding box center [957, 511] width 29 height 29
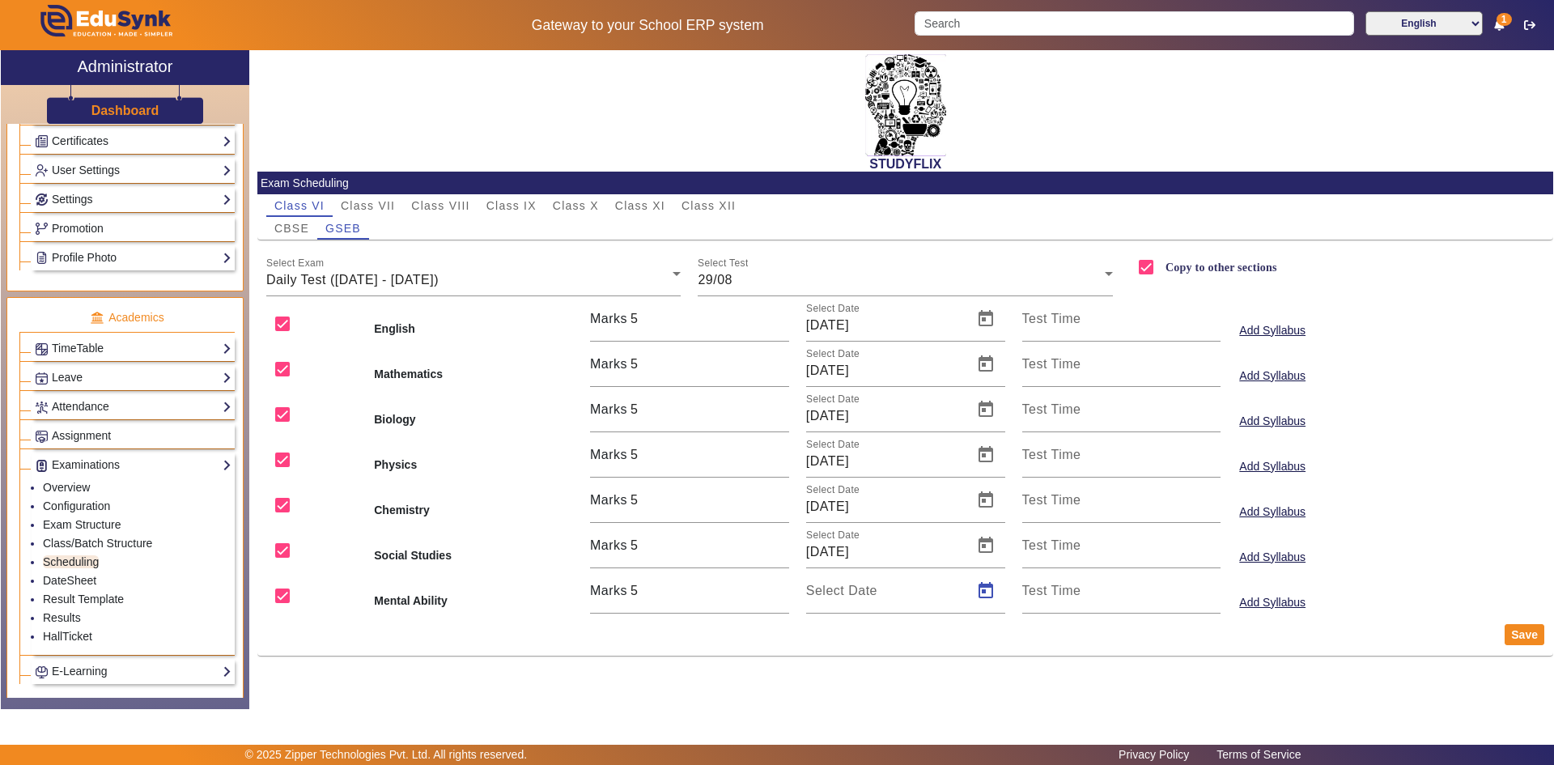
type input "[DATE]"
click at [1520, 633] on button "Save" at bounding box center [1524, 634] width 40 height 21
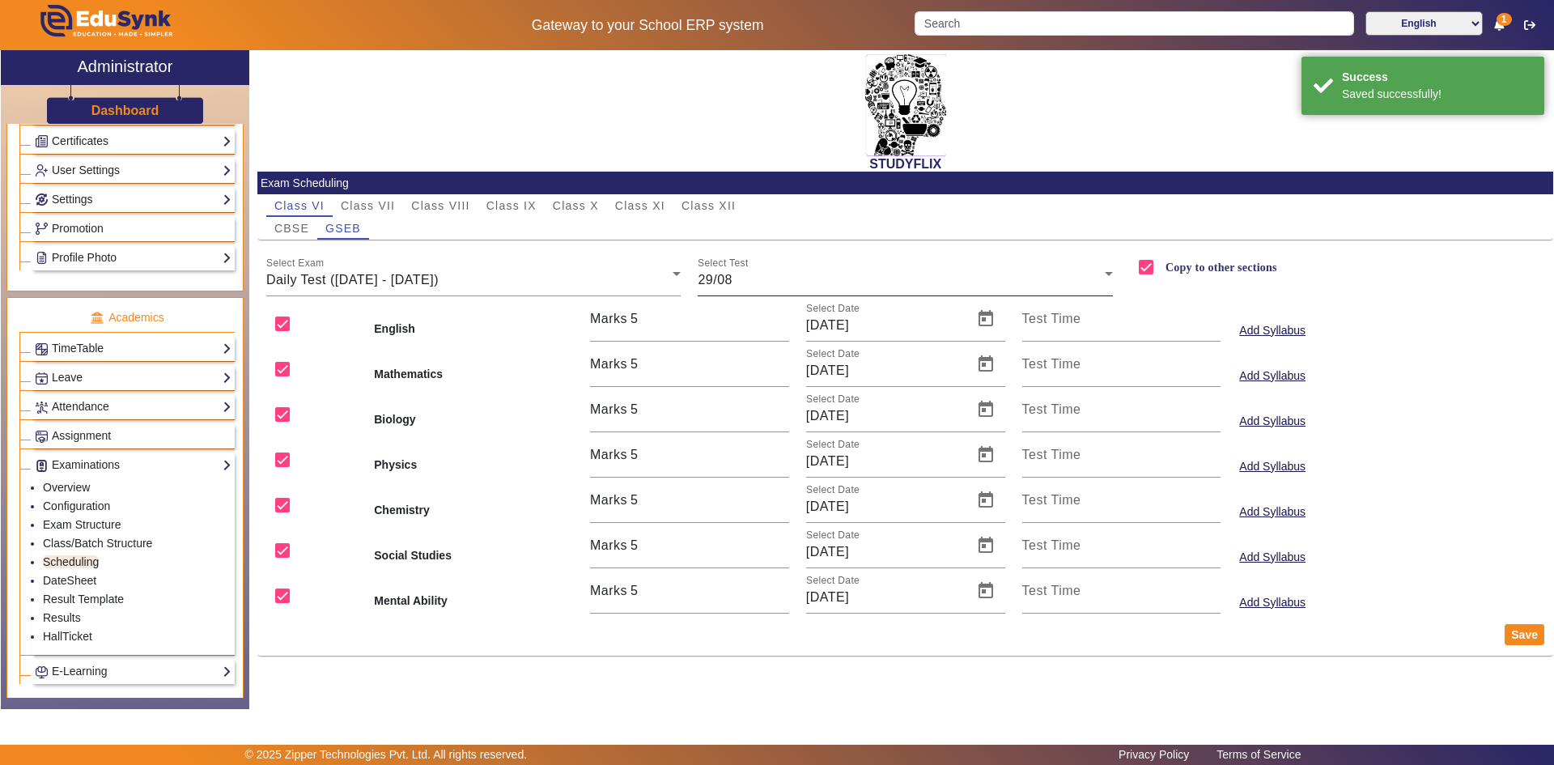
click at [794, 279] on div "29/08" at bounding box center [900, 279] width 407 height 19
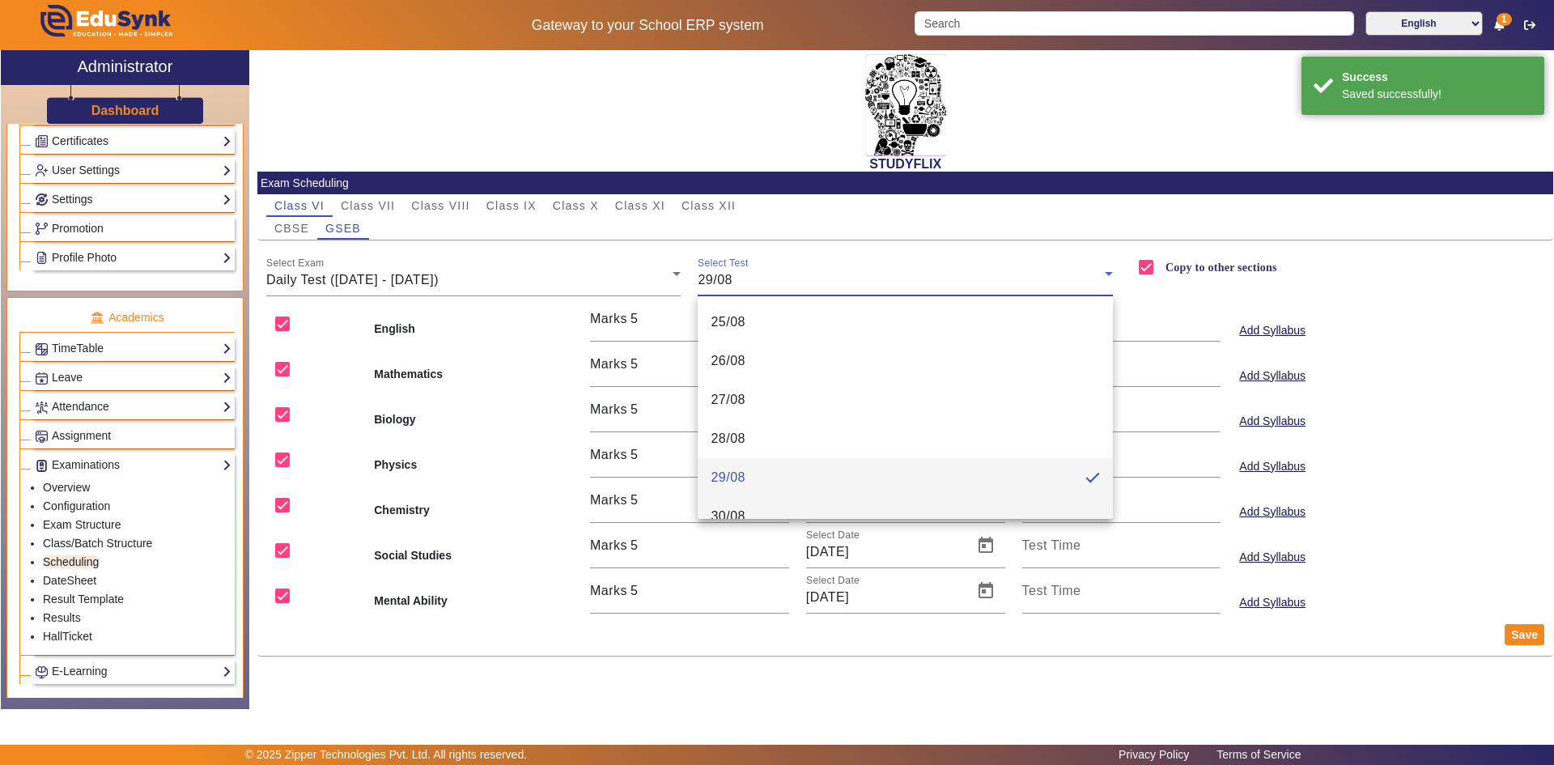
click at [735, 511] on span "30/08" at bounding box center [727, 516] width 35 height 19
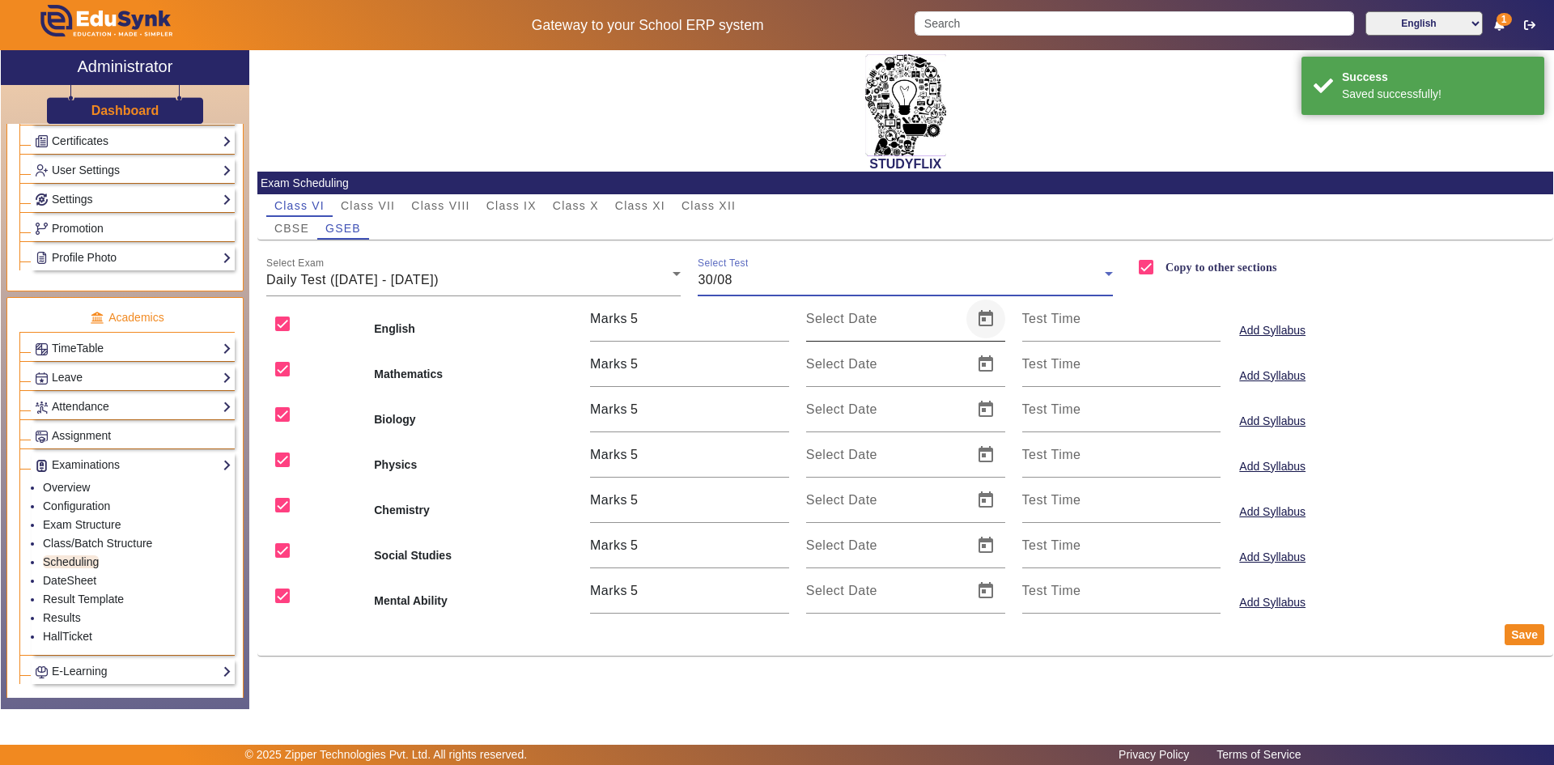
click at [990, 326] on span "Open calendar" at bounding box center [985, 318] width 39 height 39
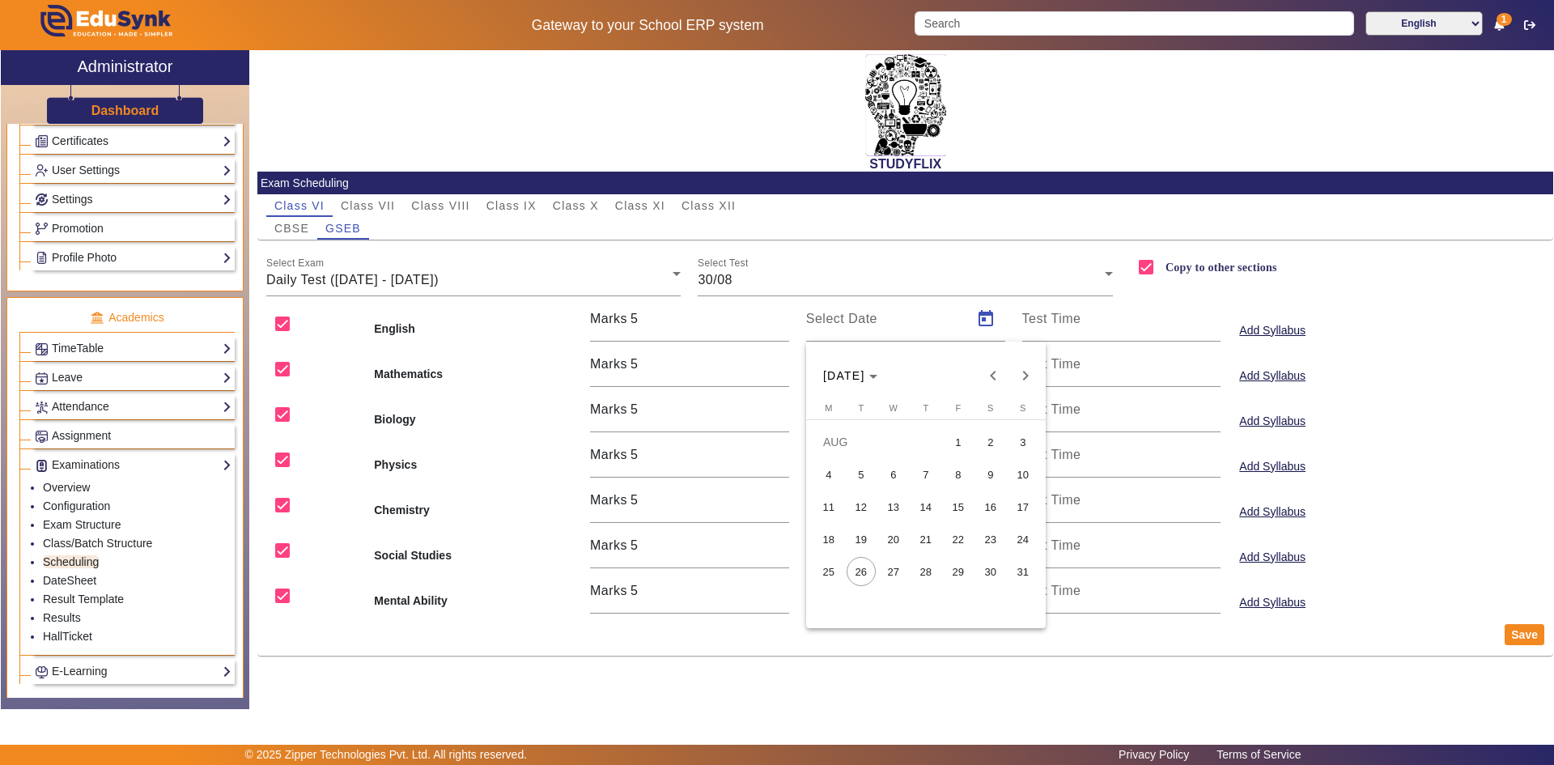
click at [988, 565] on span "30" at bounding box center [990, 571] width 29 height 29
type input "[DATE]"
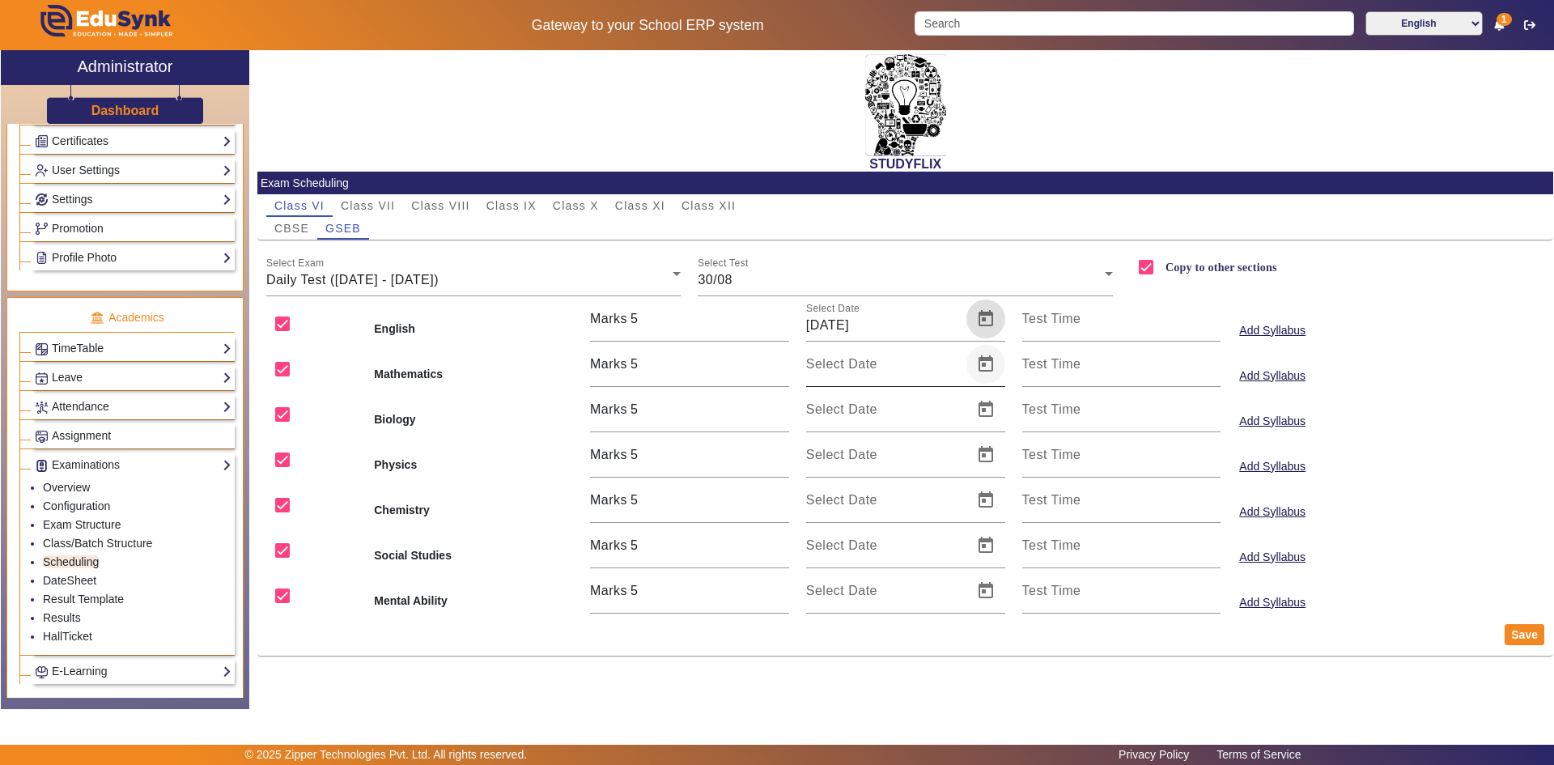
click at [981, 372] on span "Open calendar" at bounding box center [985, 364] width 39 height 39
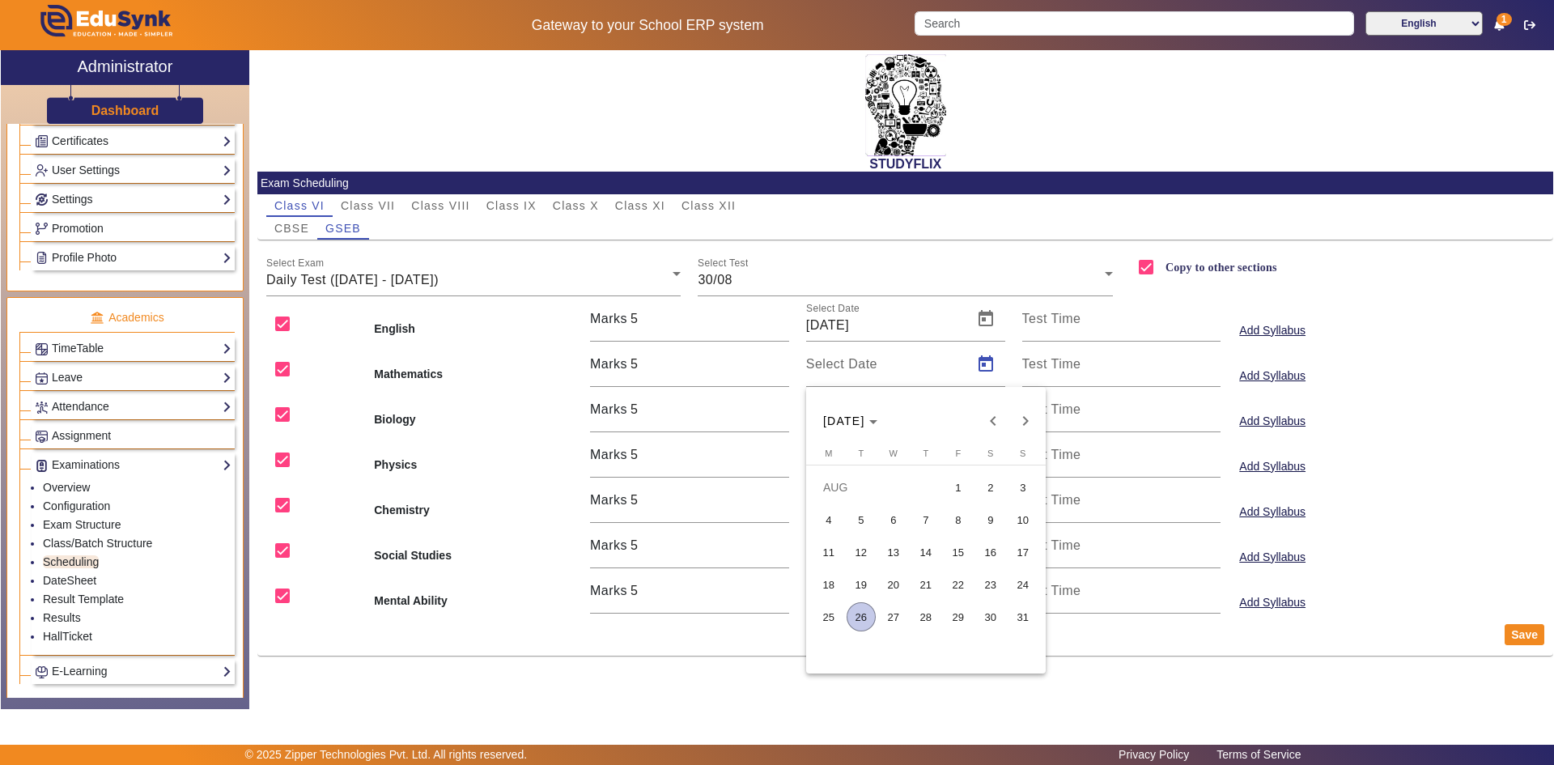
click at [987, 611] on span "30" at bounding box center [990, 616] width 29 height 29
type input "[DATE]"
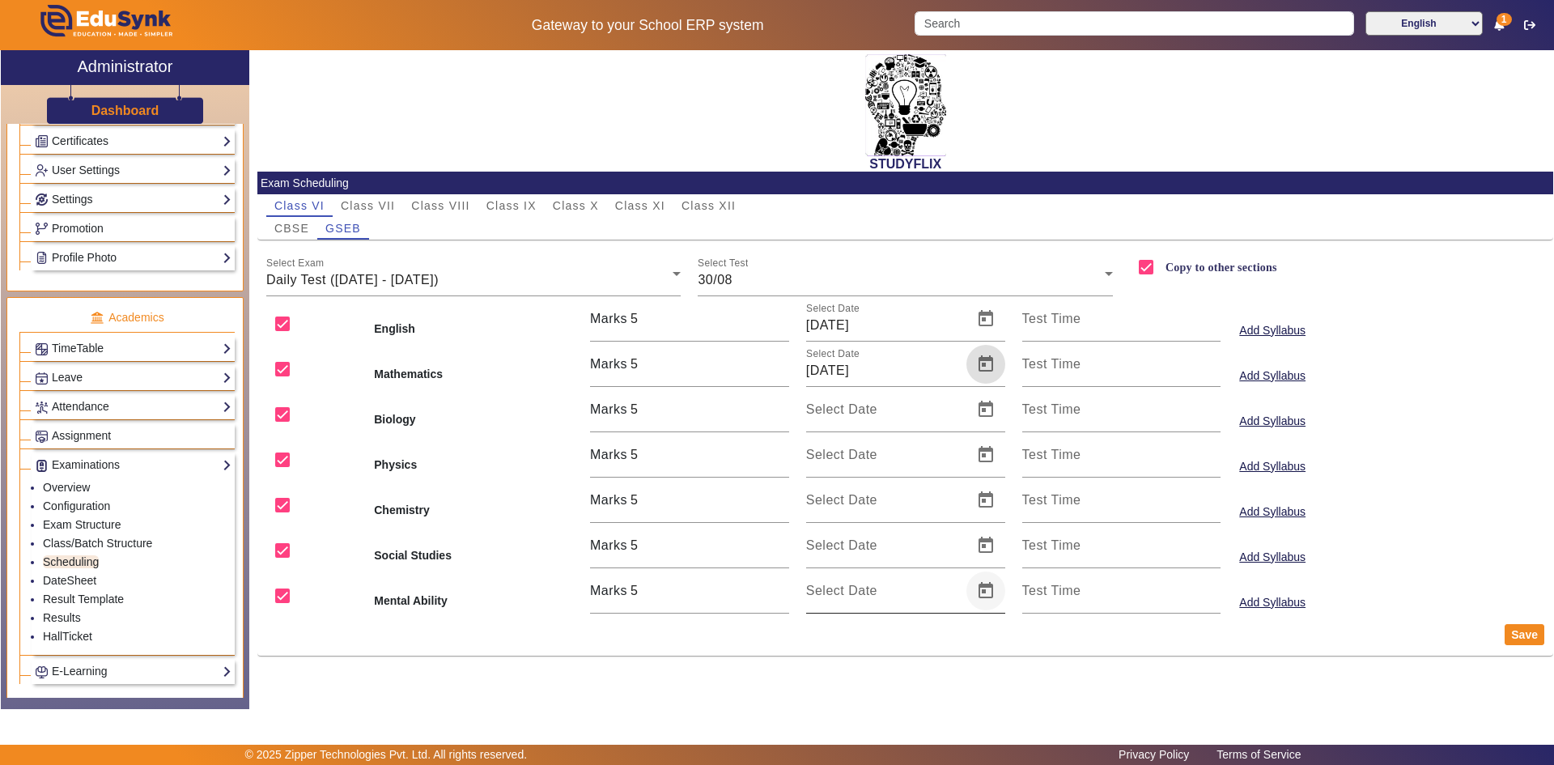
click at [988, 589] on span "Open calendar" at bounding box center [985, 590] width 39 height 39
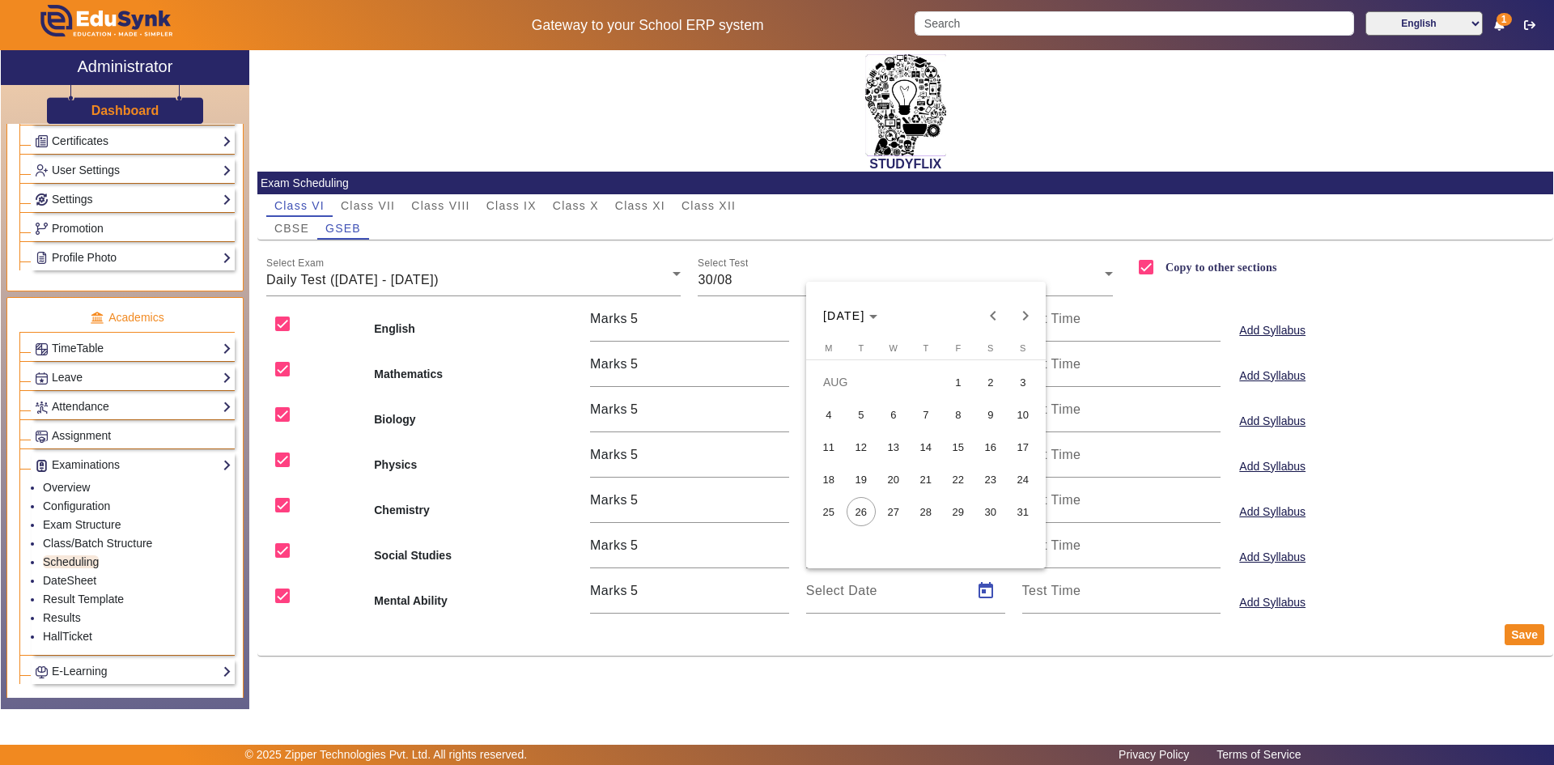
click at [981, 515] on span "30" at bounding box center [990, 511] width 29 height 29
type input "[DATE]"
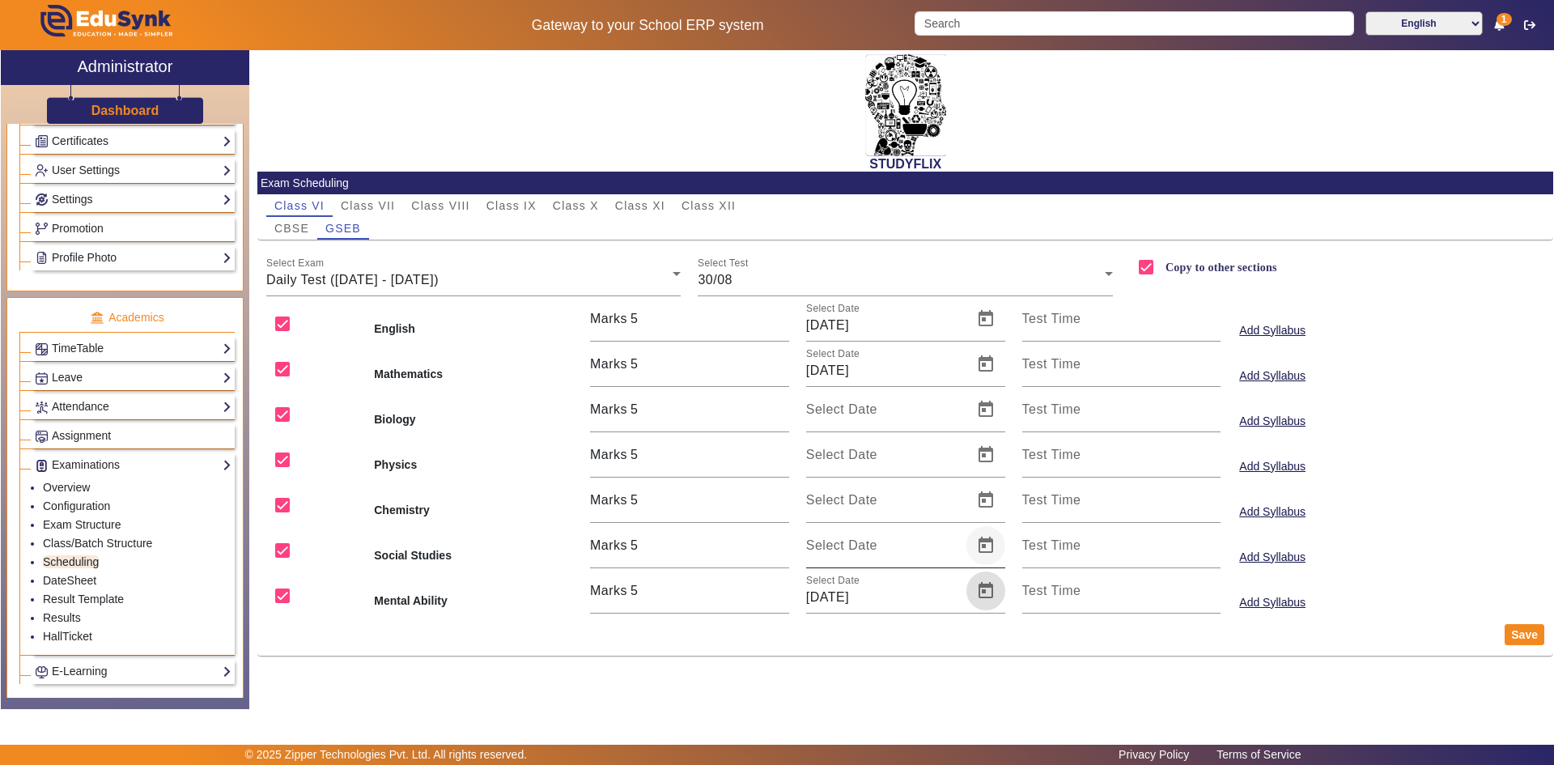
click at [981, 562] on span "Open calendar" at bounding box center [985, 545] width 39 height 39
click at [987, 462] on span "30" at bounding box center [990, 466] width 29 height 29
type input "[DATE]"
click at [984, 507] on span "Open calendar" at bounding box center [985, 500] width 39 height 39
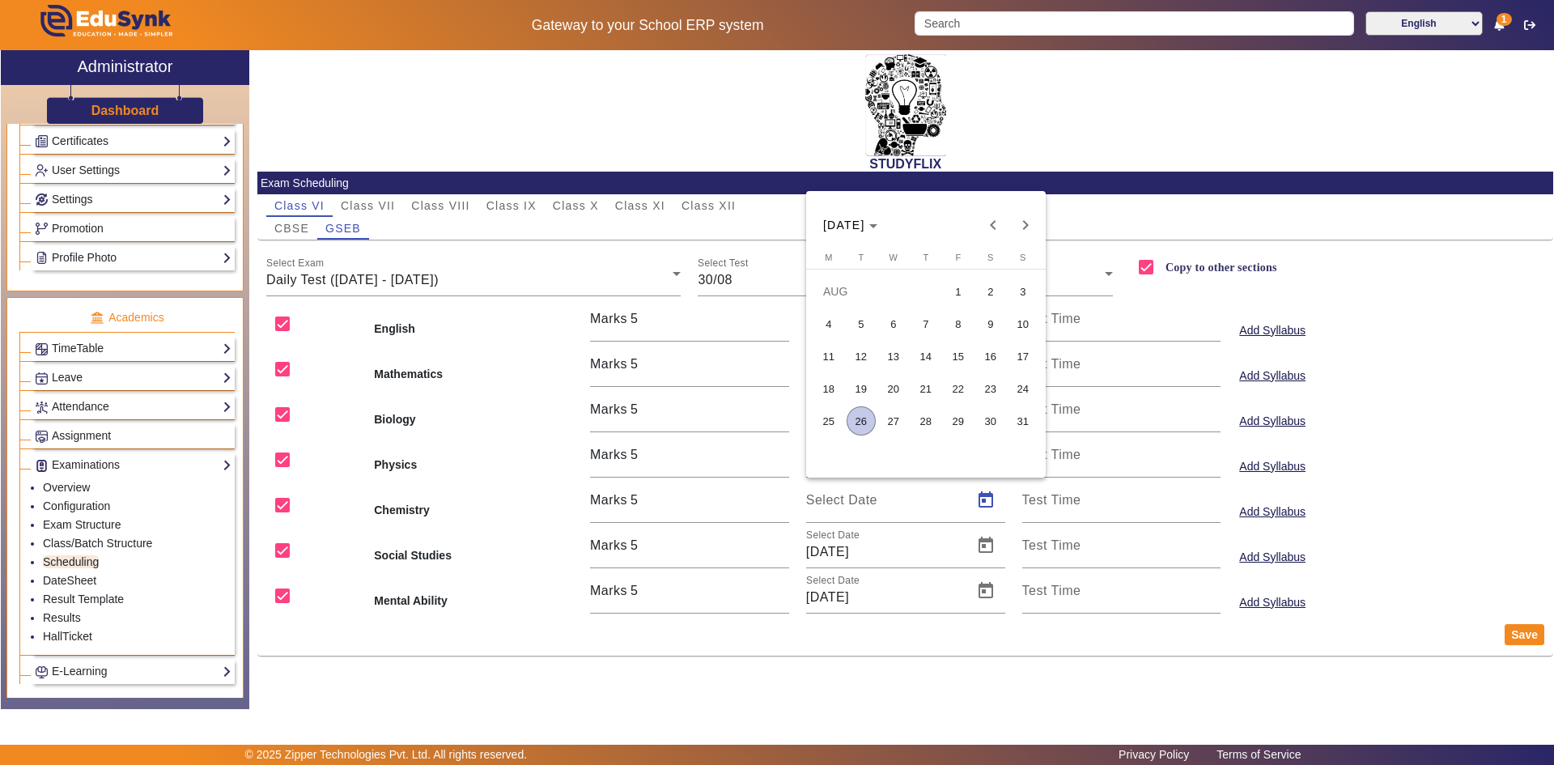
click at [990, 419] on span "30" at bounding box center [990, 420] width 29 height 29
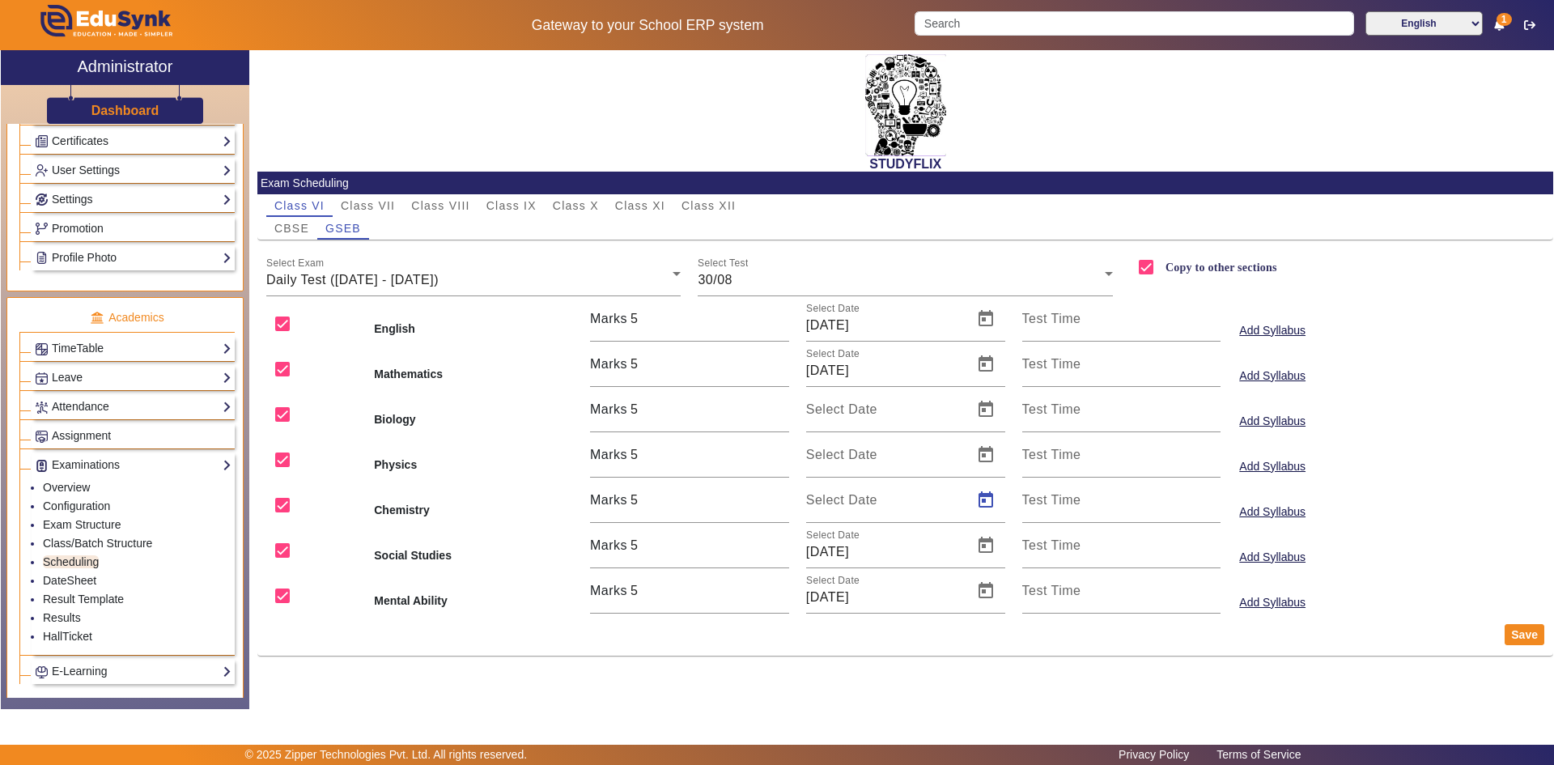
type input "[DATE]"
click at [986, 457] on span "Open calendar" at bounding box center [985, 454] width 39 height 39
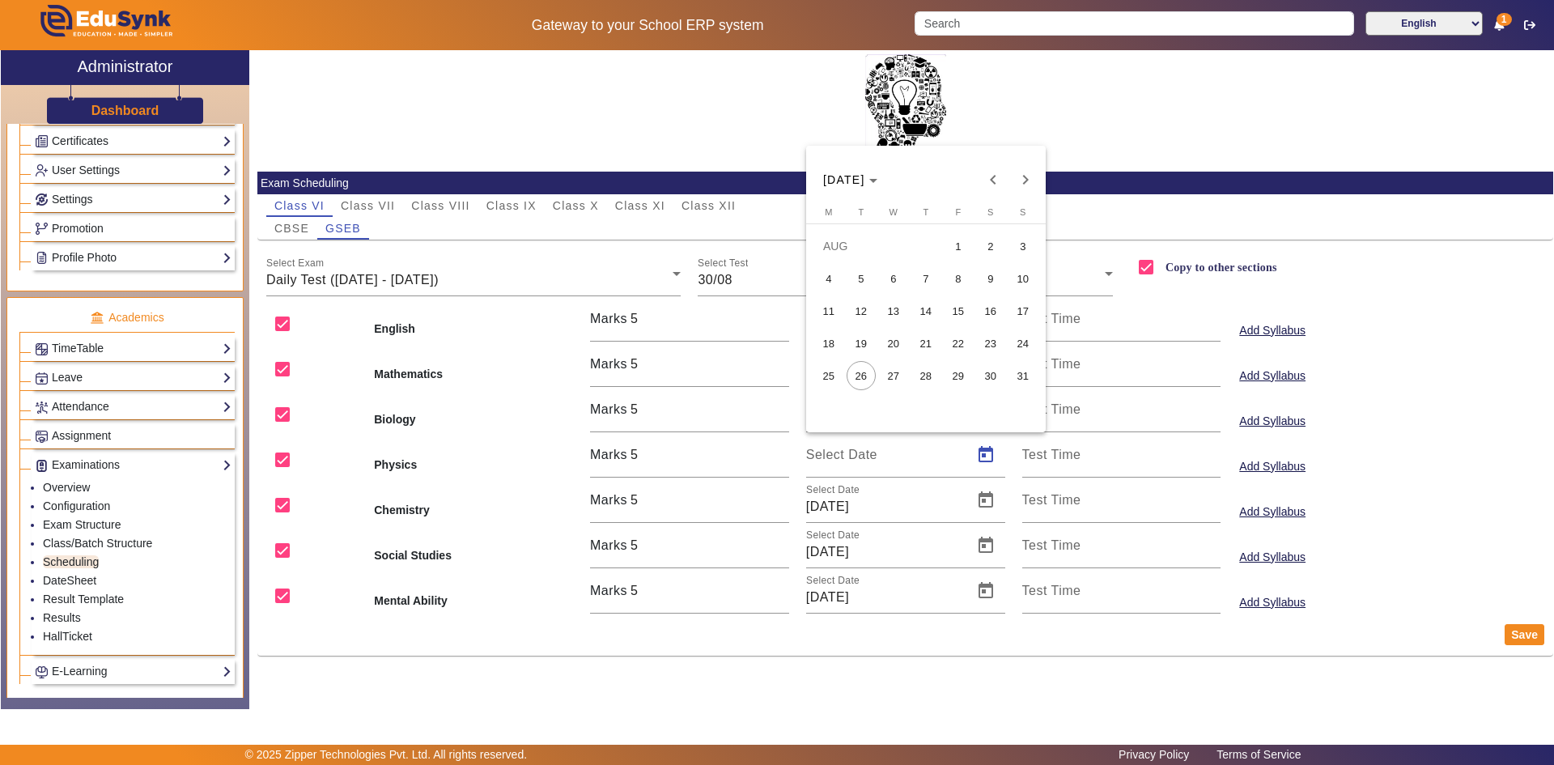
click at [994, 376] on span "30" at bounding box center [990, 375] width 29 height 29
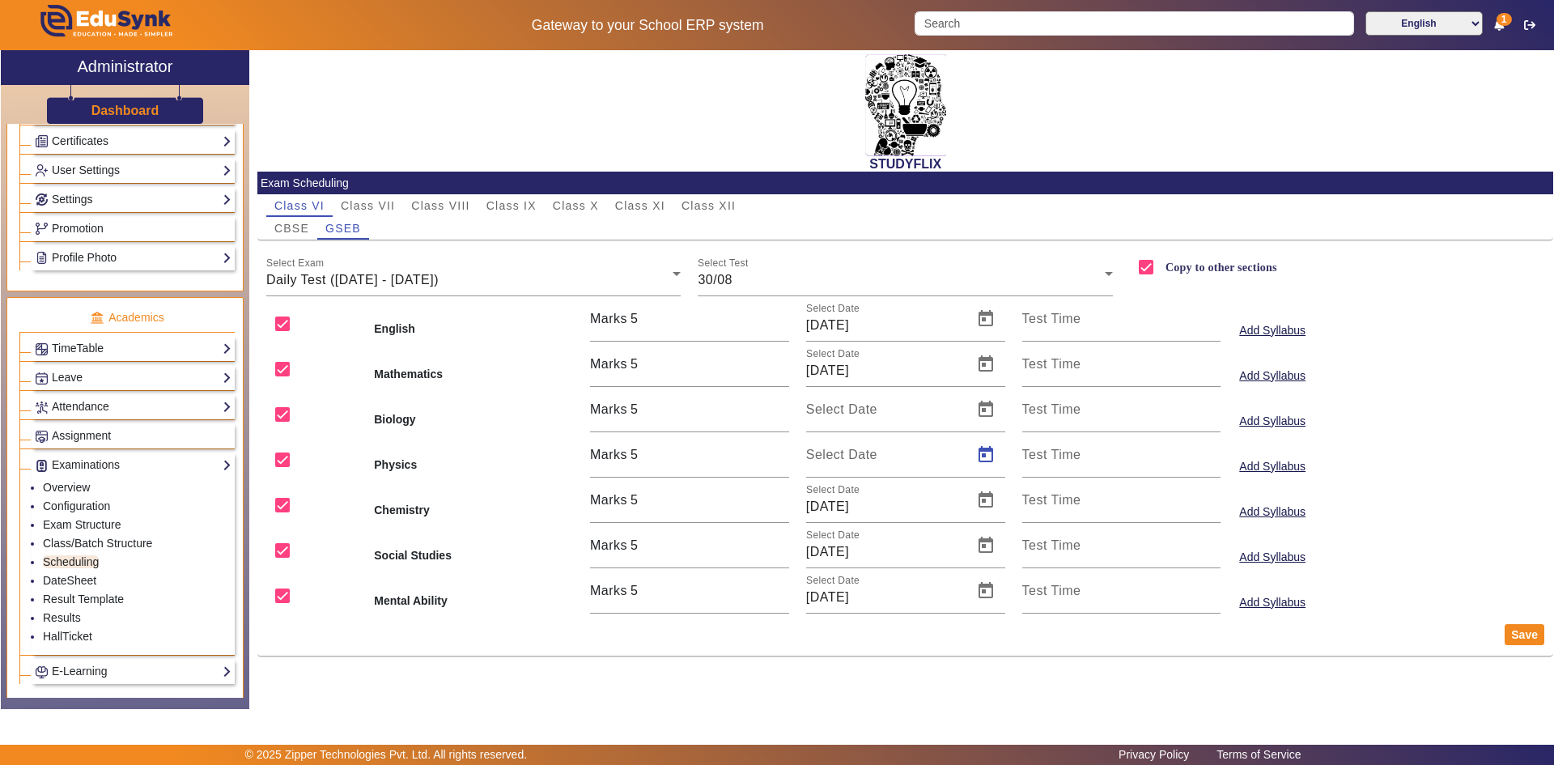
type input "[DATE]"
click at [990, 406] on span "Open calendar" at bounding box center [985, 409] width 39 height 39
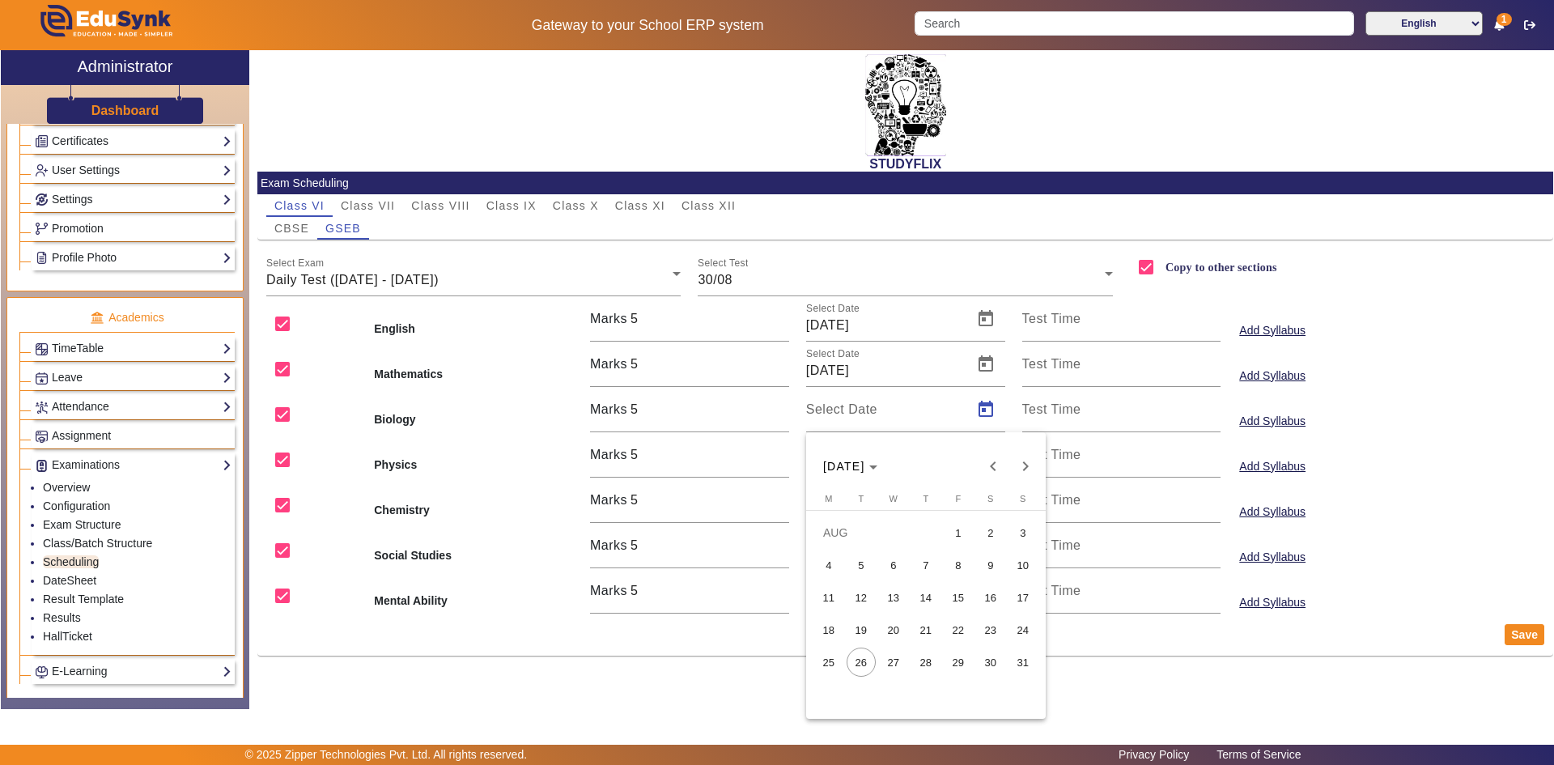
click at [981, 665] on span "30" at bounding box center [990, 661] width 29 height 29
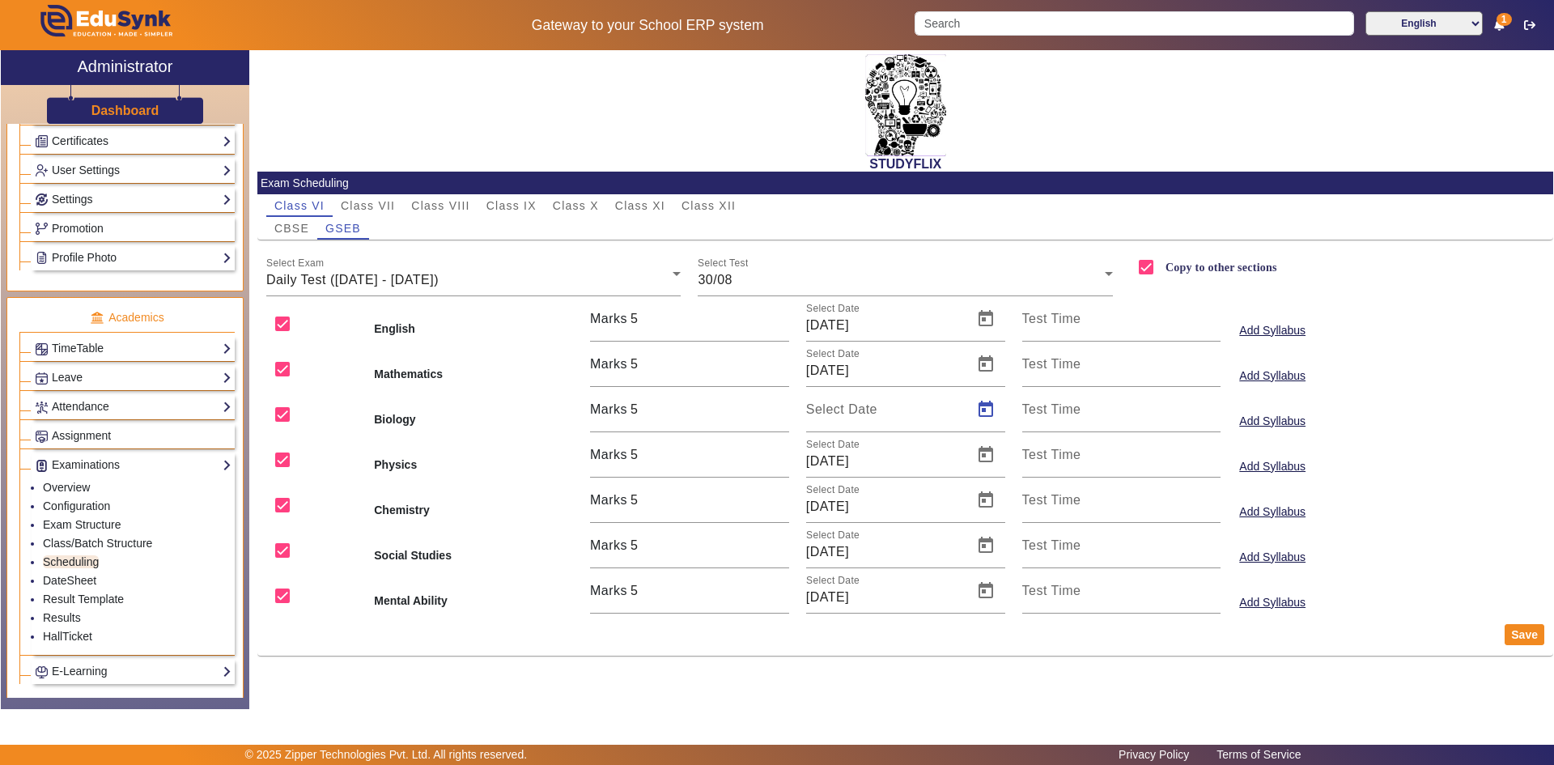
type input "[DATE]"
click at [1506, 637] on button "Save" at bounding box center [1524, 634] width 40 height 21
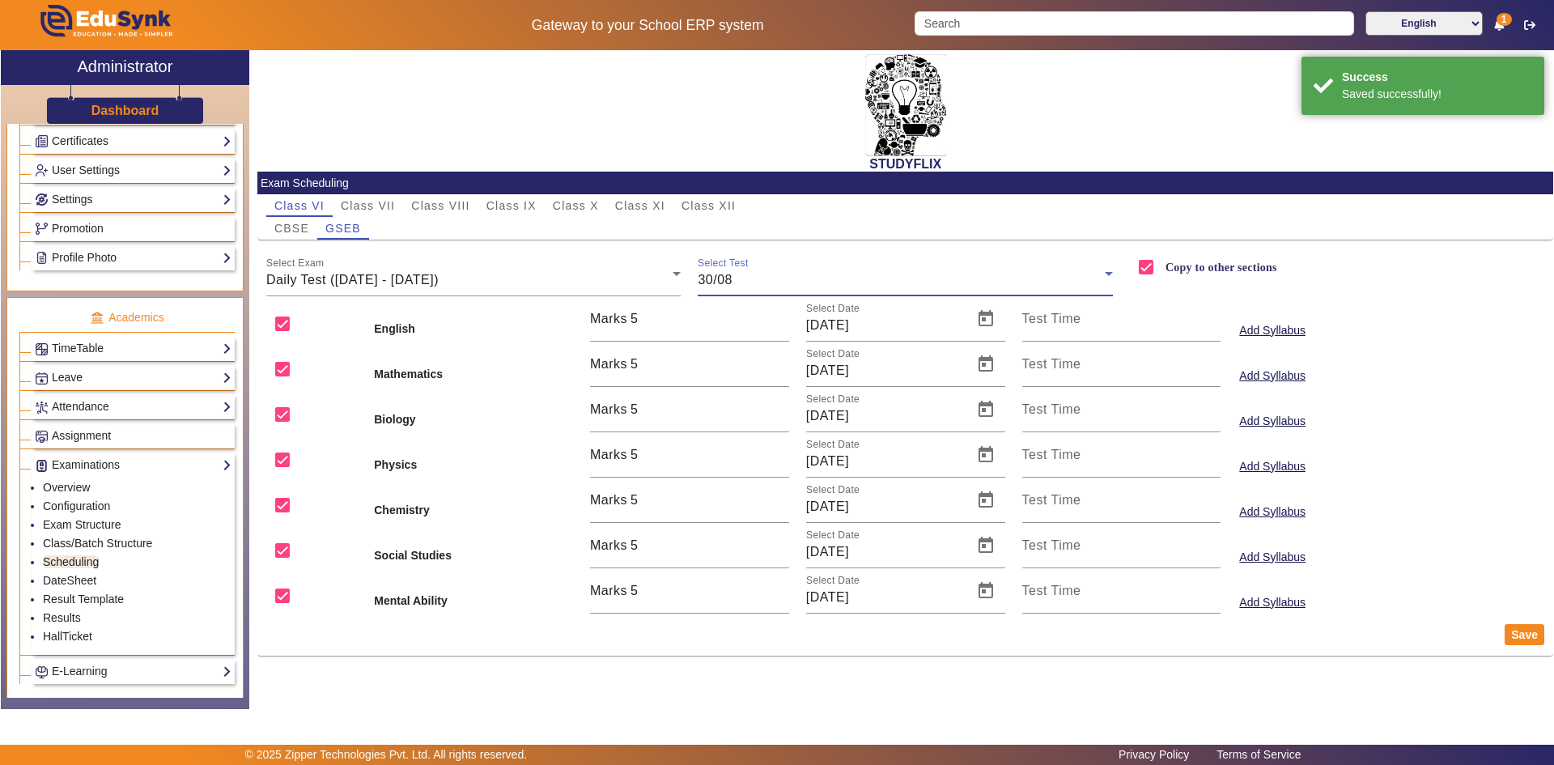
click at [743, 271] on div "30/08" at bounding box center [900, 279] width 407 height 19
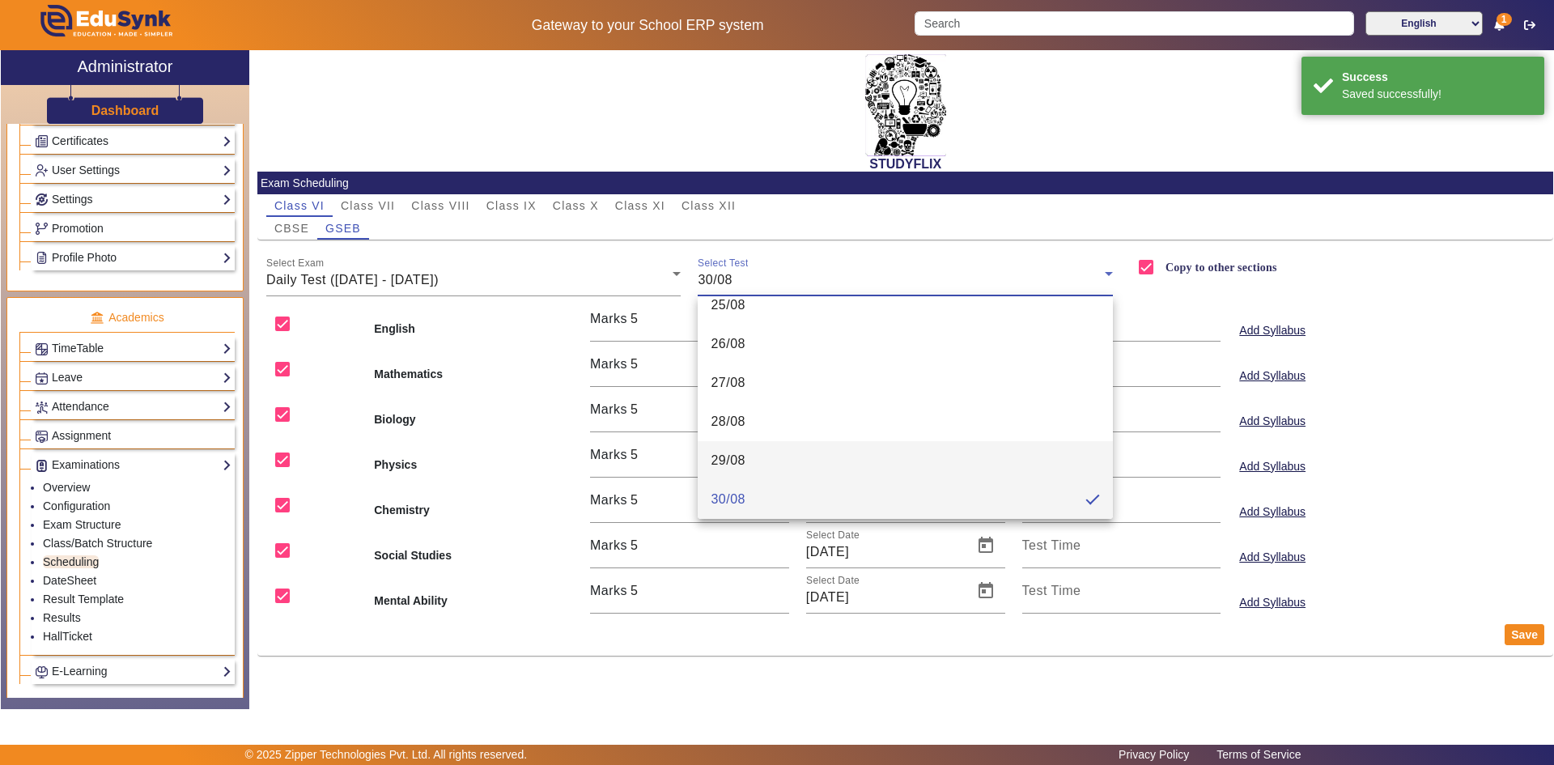
scroll to position [23, 0]
click at [1002, 665] on div at bounding box center [777, 382] width 1554 height 765
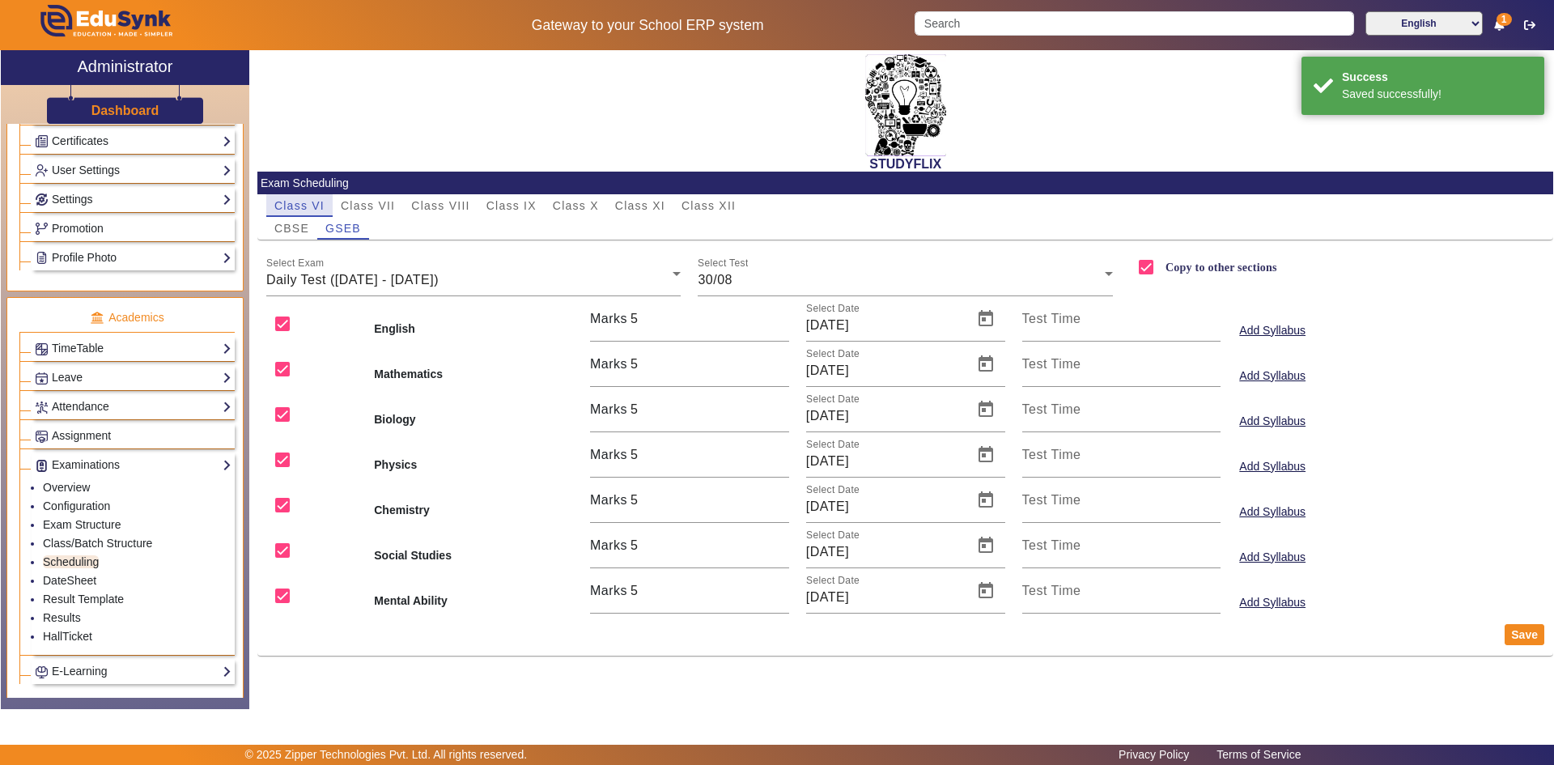
click at [305, 216] on span "Class VI" at bounding box center [299, 205] width 50 height 23
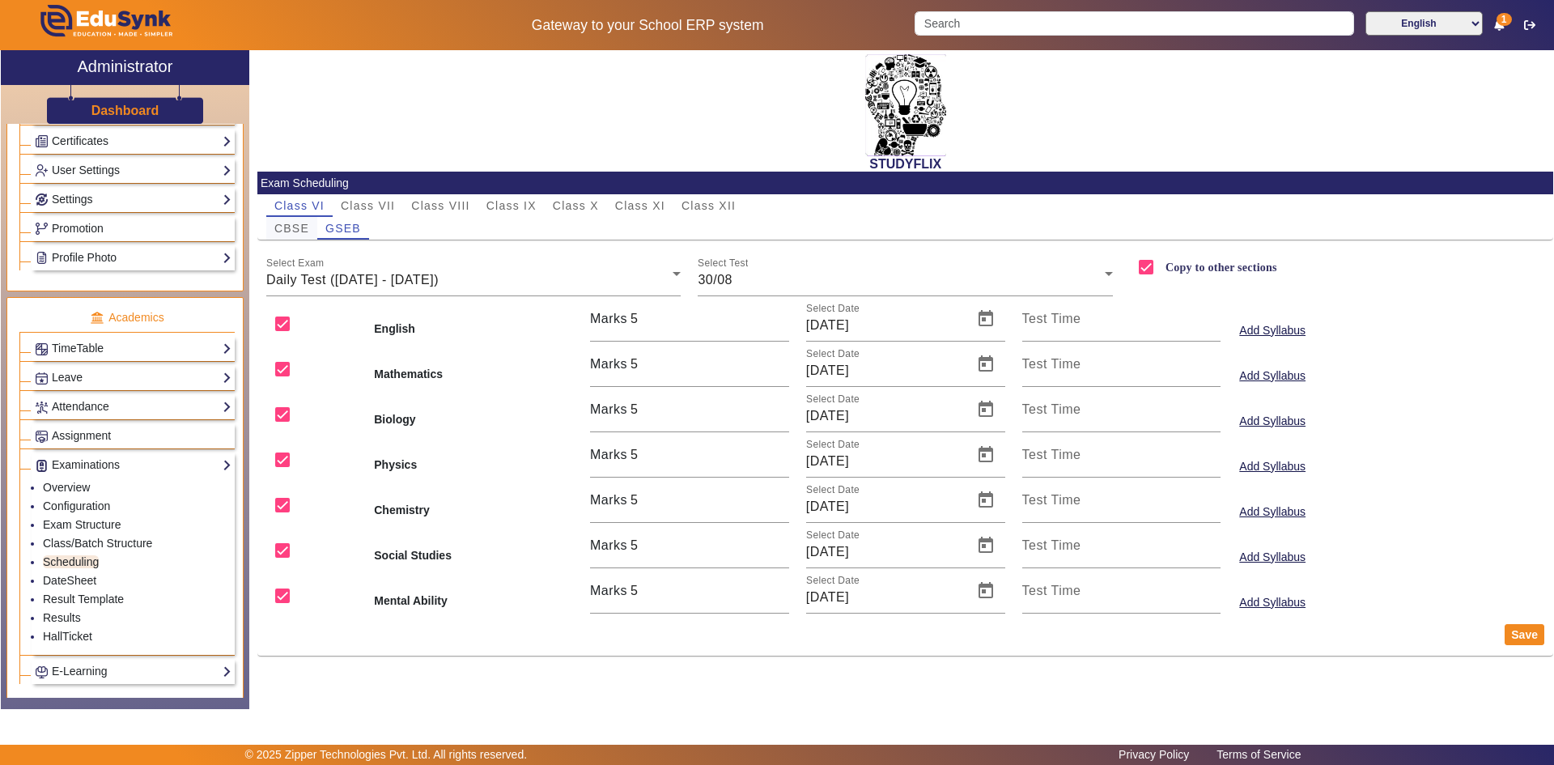
click at [301, 225] on span "CBSE" at bounding box center [291, 228] width 35 height 11
checkbox input "false"
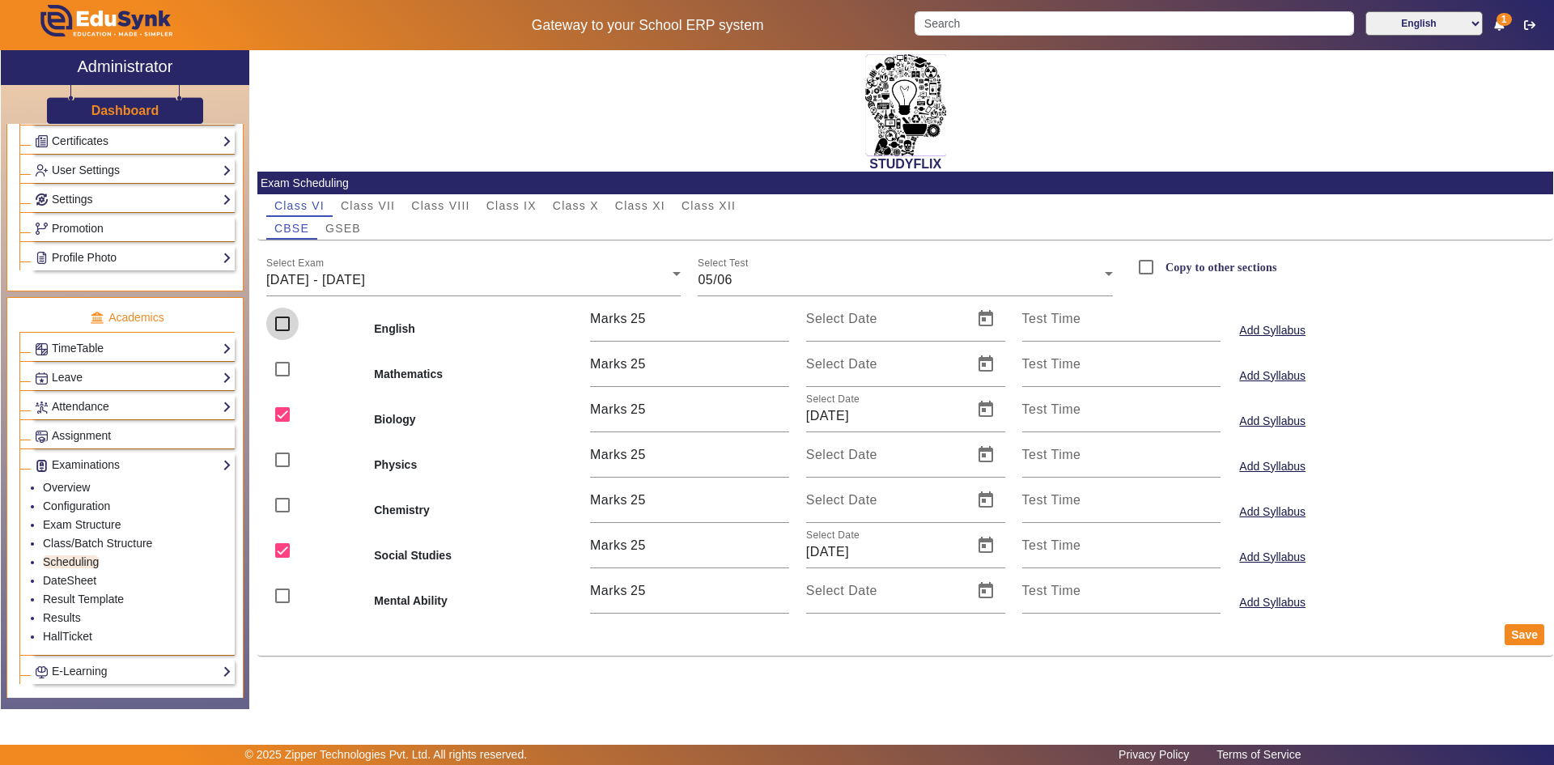
click at [286, 321] on input "checkbox" at bounding box center [282, 323] width 32 height 32
checkbox input "true"
click at [283, 369] on input "checkbox" at bounding box center [282, 369] width 32 height 32
checkbox input "true"
click at [285, 324] on input "checkbox" at bounding box center [282, 323] width 32 height 32
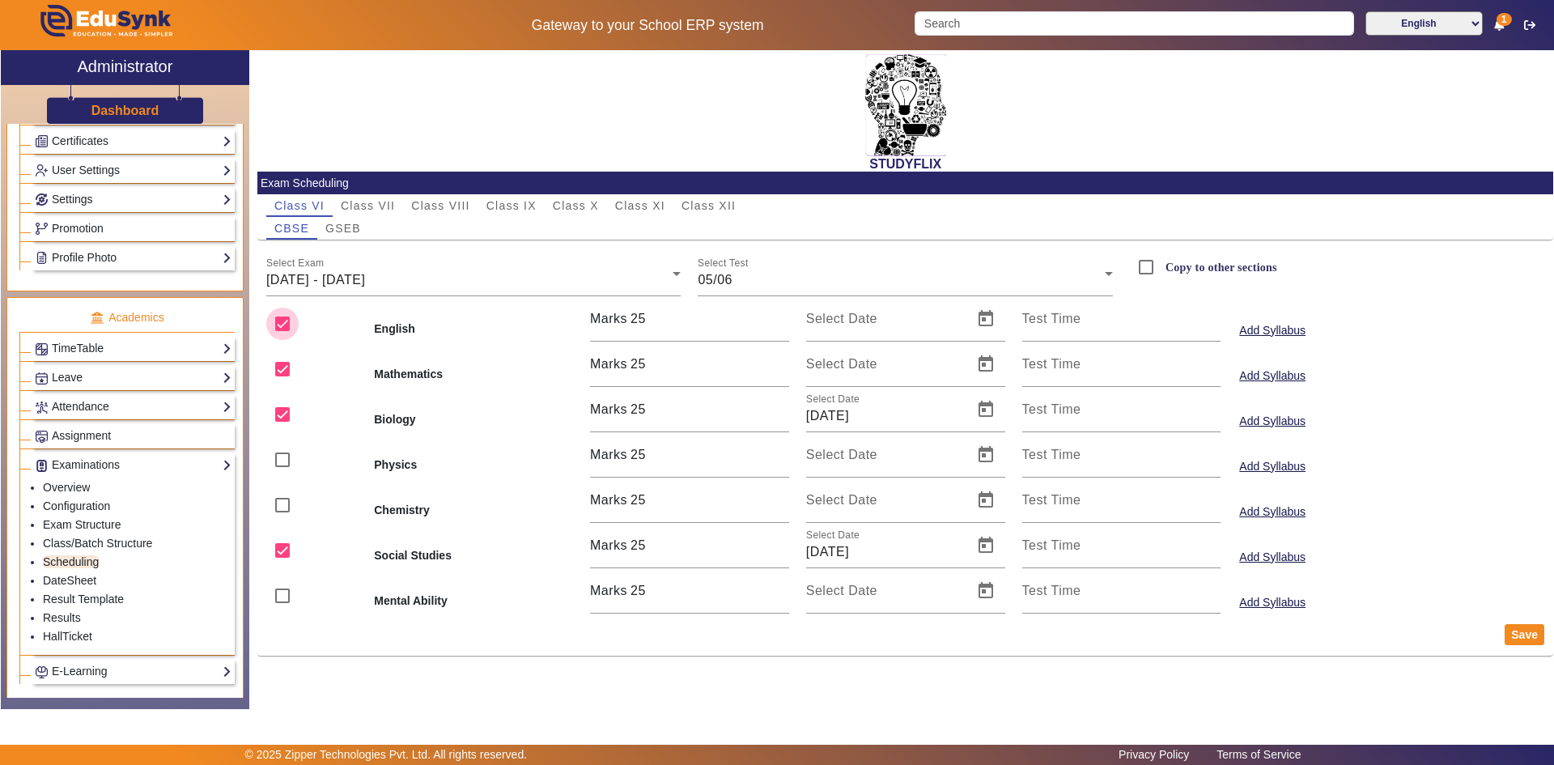
checkbox input "false"
click at [283, 419] on input "checkbox" at bounding box center [282, 414] width 32 height 32
checkbox input "false"
click at [331, 273] on span "[DATE] - [DATE]" at bounding box center [315, 280] width 99 height 14
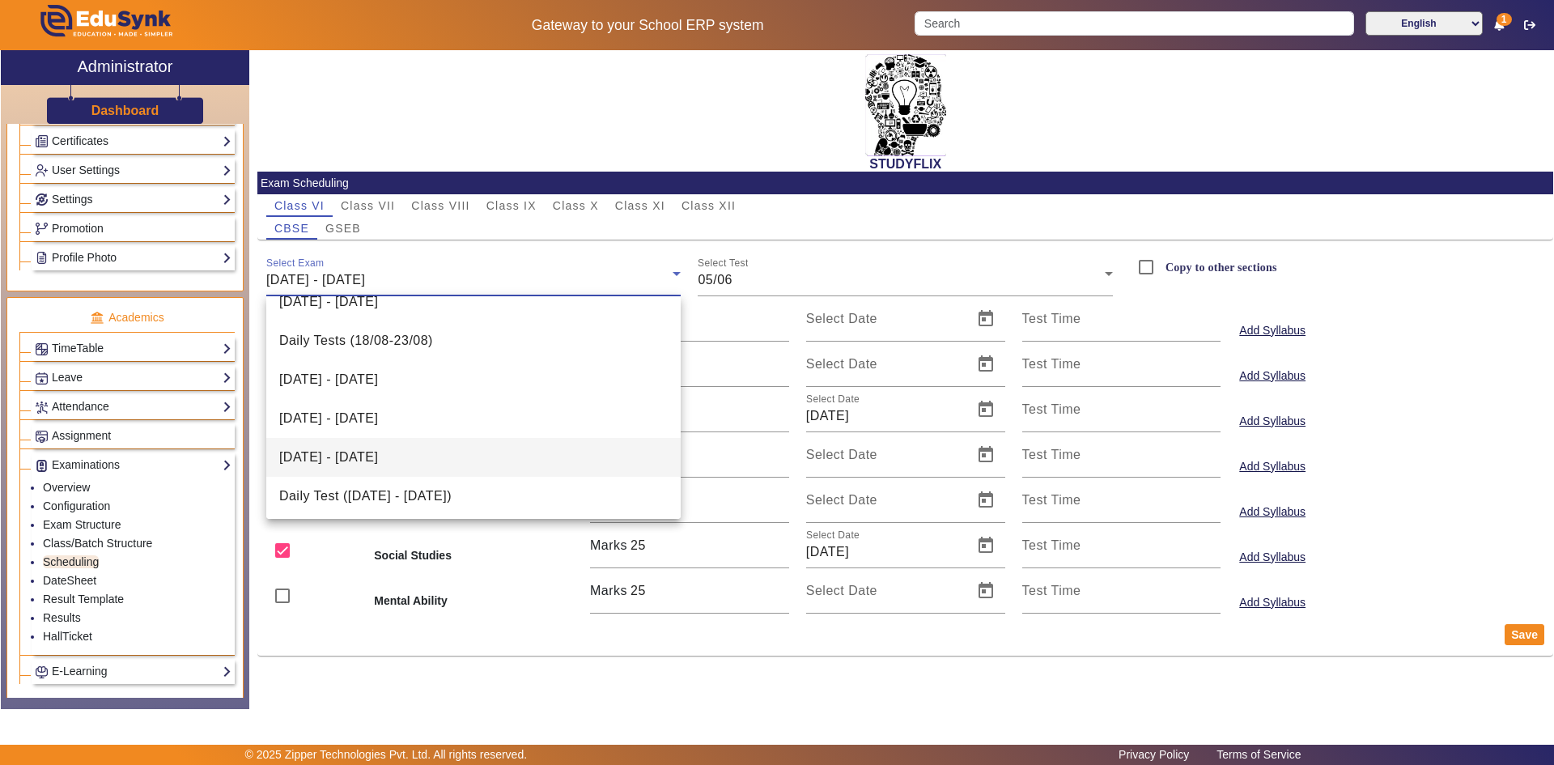
scroll to position [334, 0]
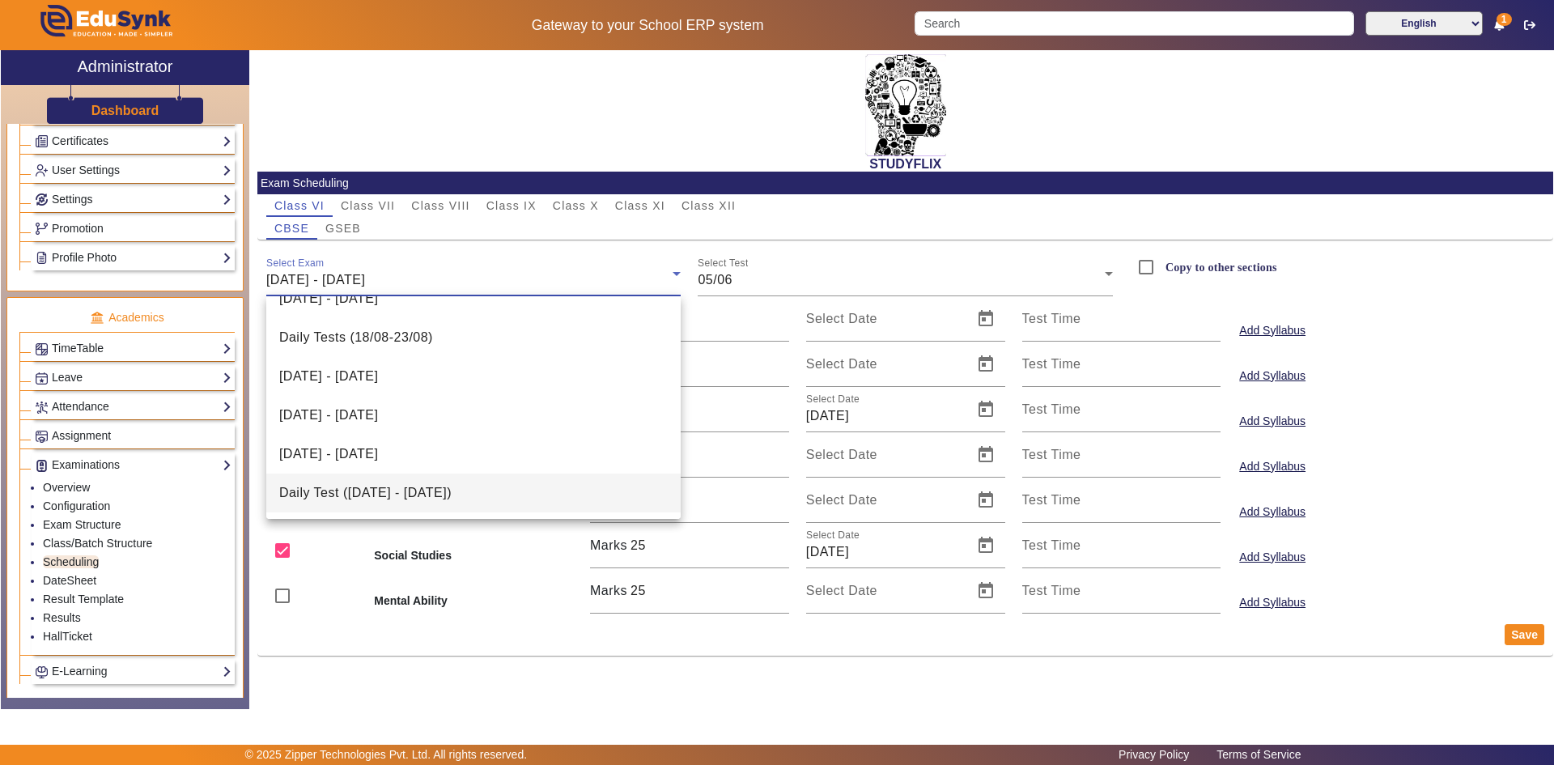
click at [344, 496] on span "Daily Test ([DATE] - [DATE])" at bounding box center [365, 492] width 172 height 19
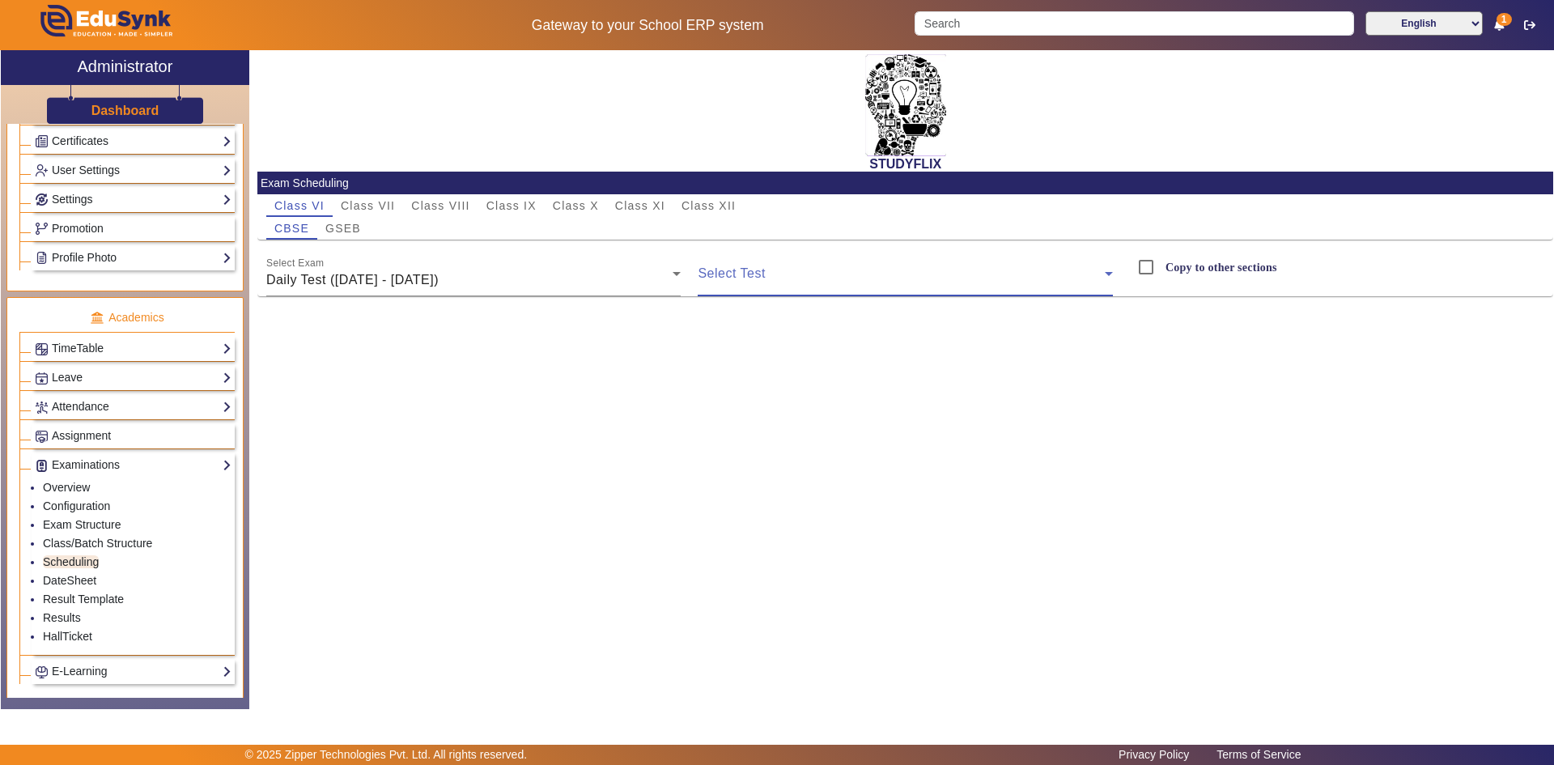
click at [710, 280] on span at bounding box center [900, 279] width 407 height 19
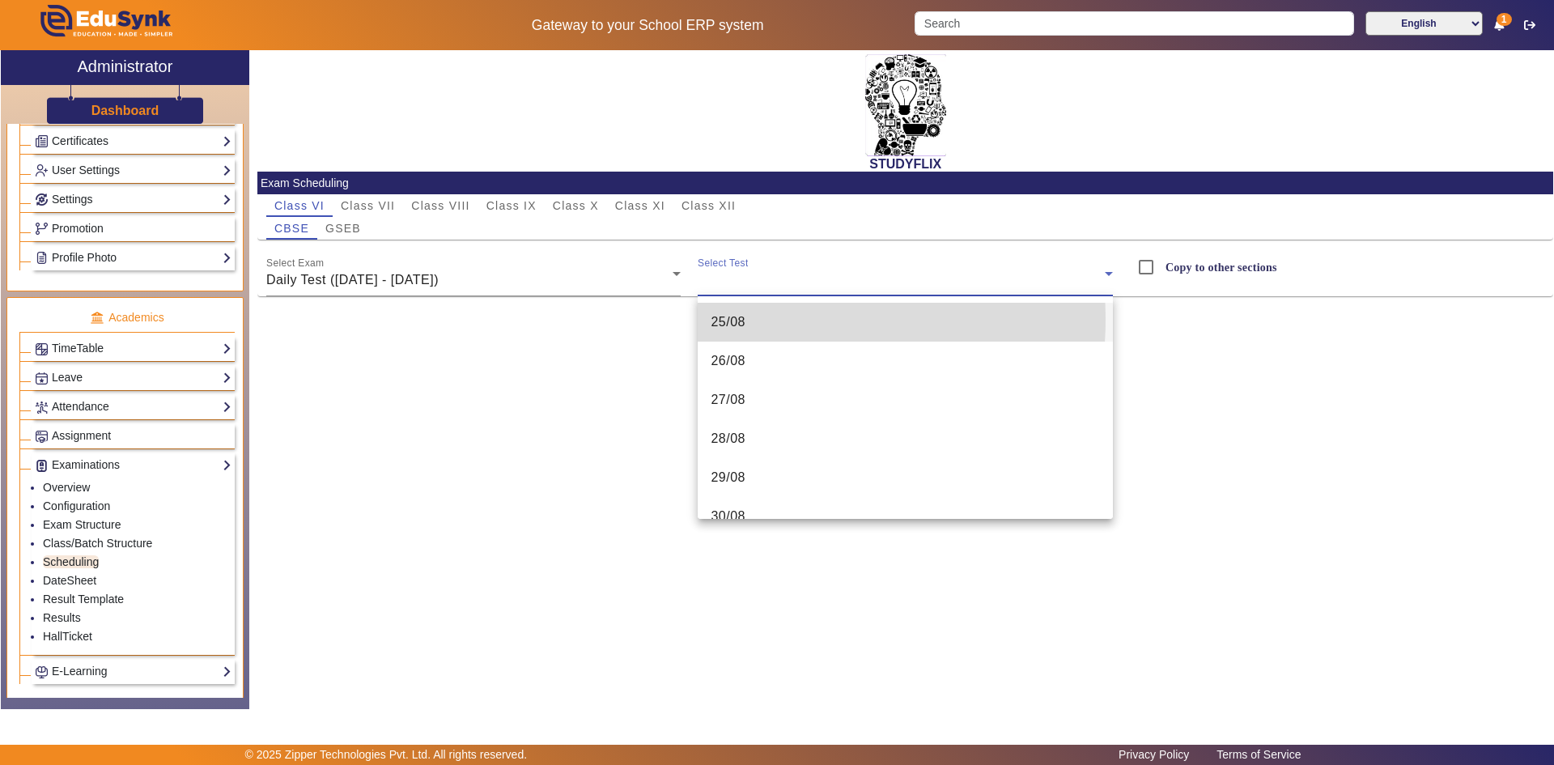
click at [716, 319] on span "25/08" at bounding box center [727, 321] width 35 height 19
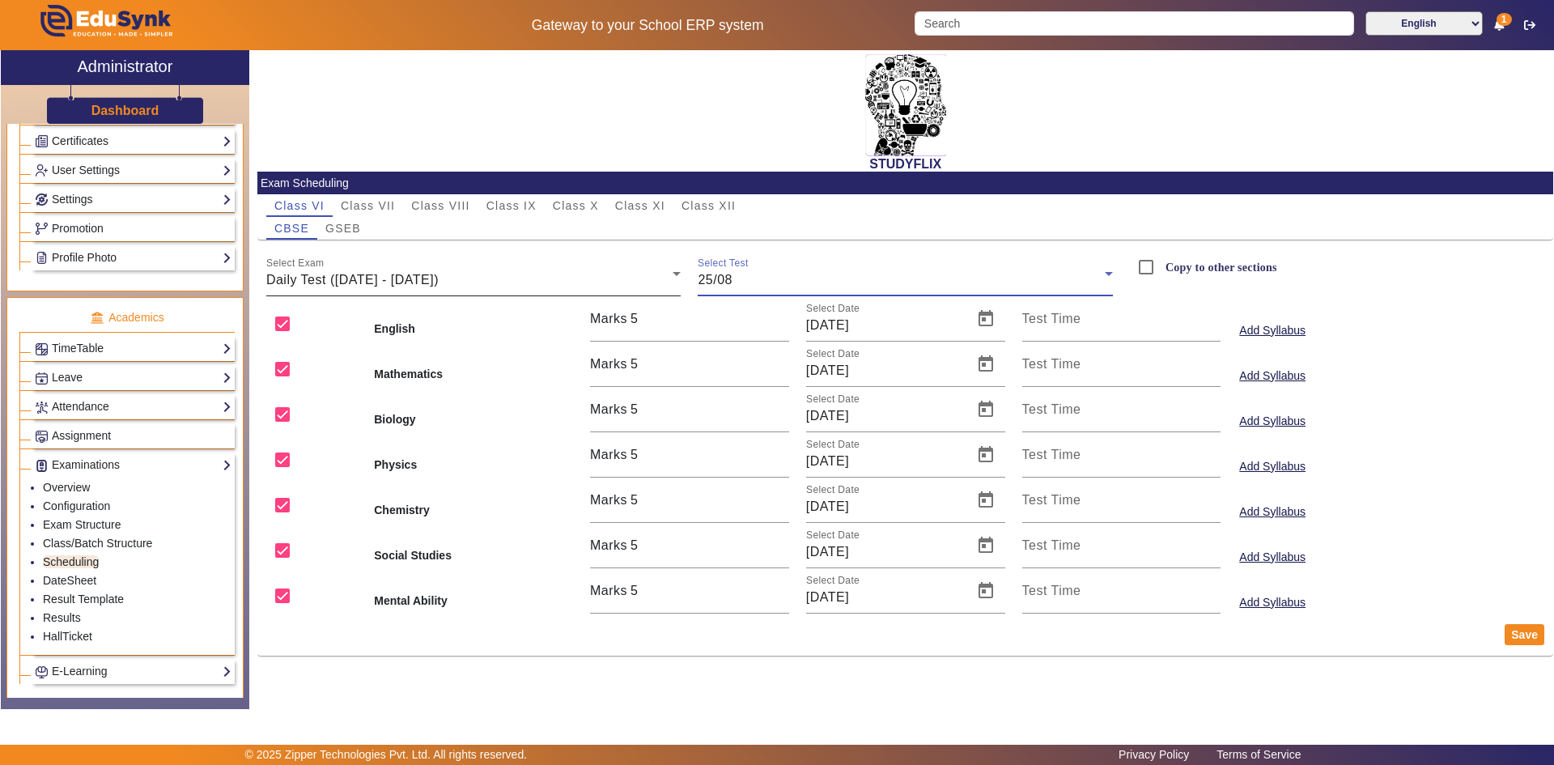
click at [610, 257] on div "Select Exam Daily Test ([DATE] - [DATE])" at bounding box center [473, 273] width 415 height 45
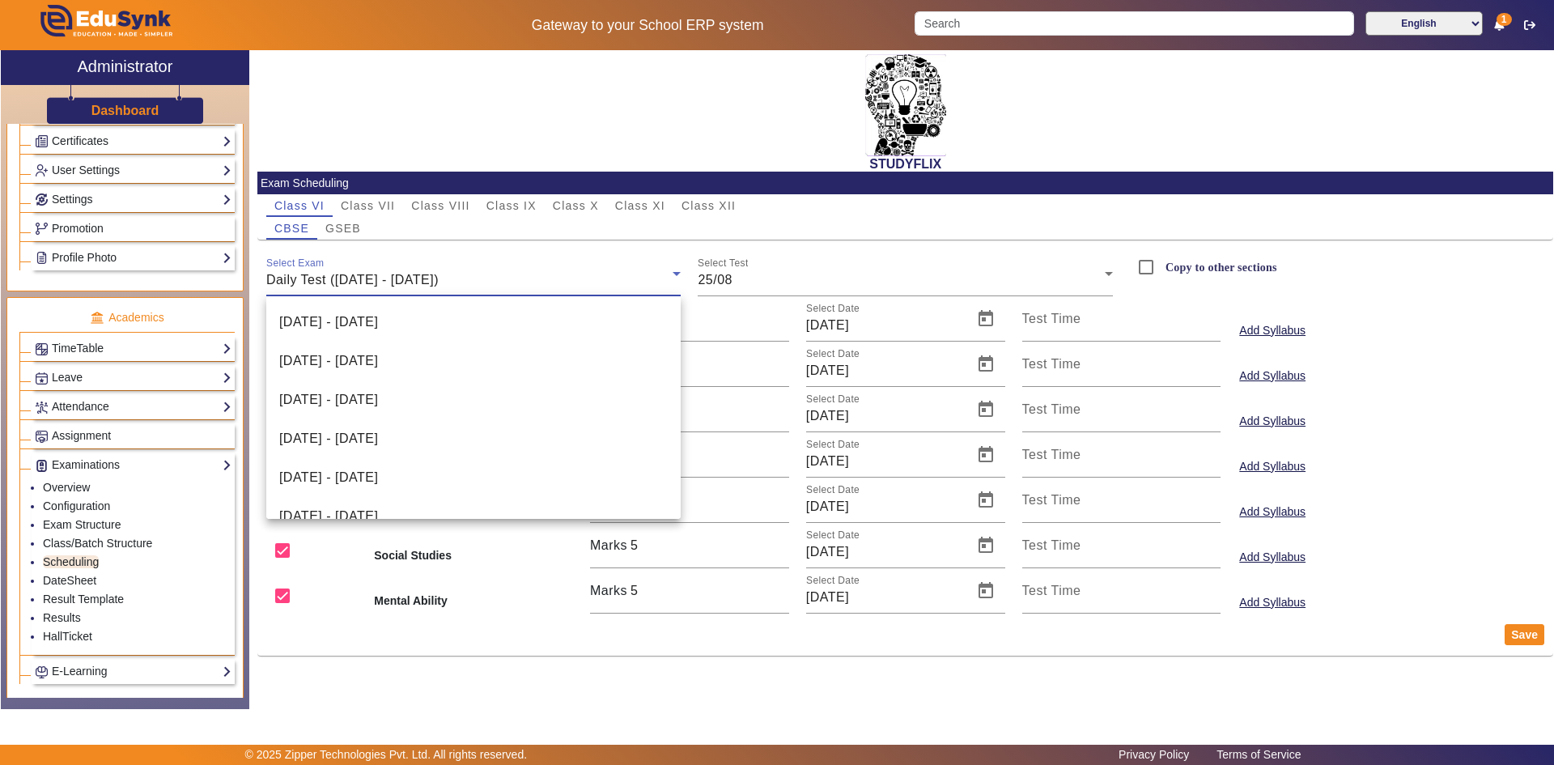
scroll to position [328, 0]
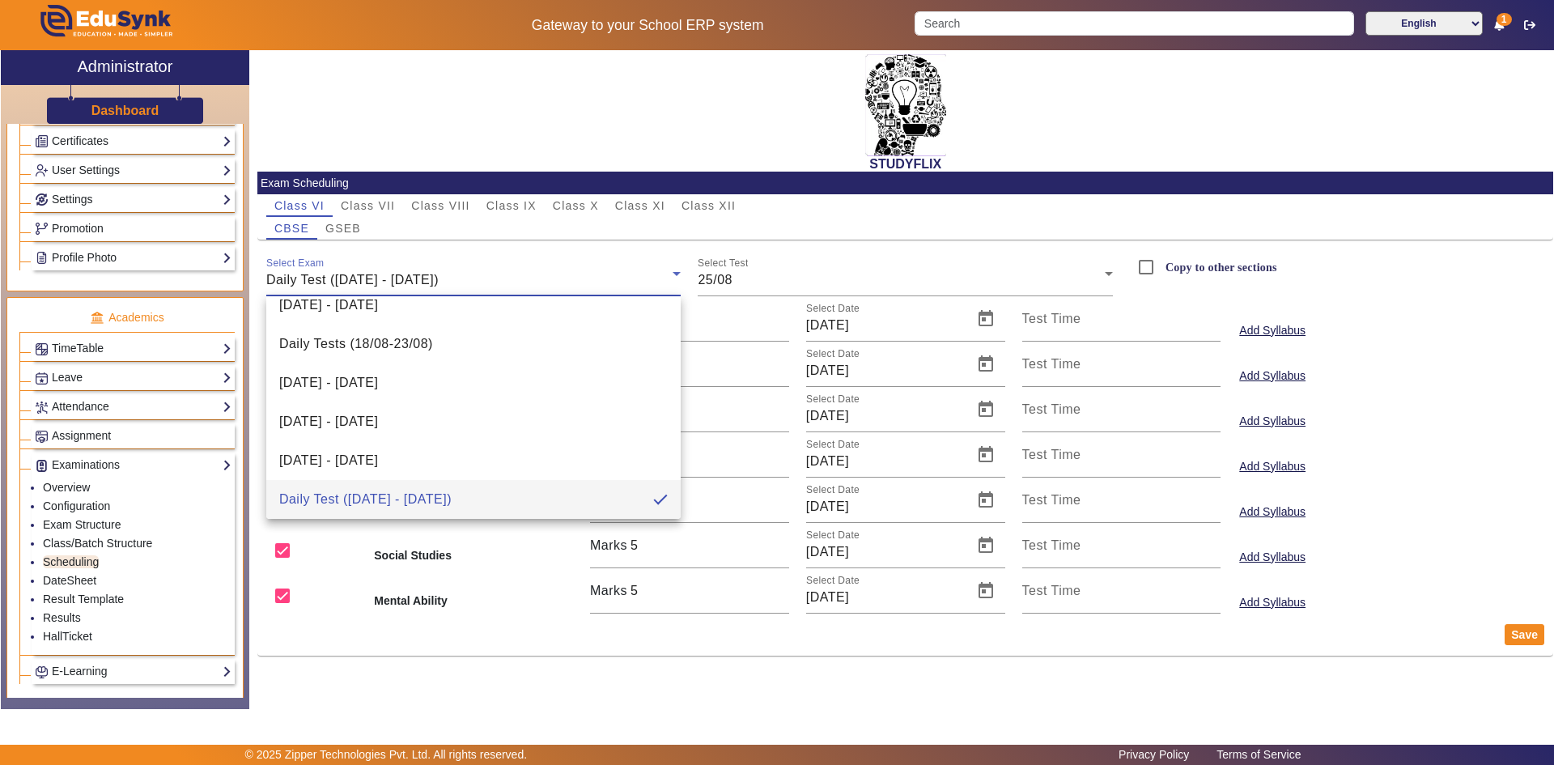
click at [717, 273] on div at bounding box center [777, 382] width 1554 height 765
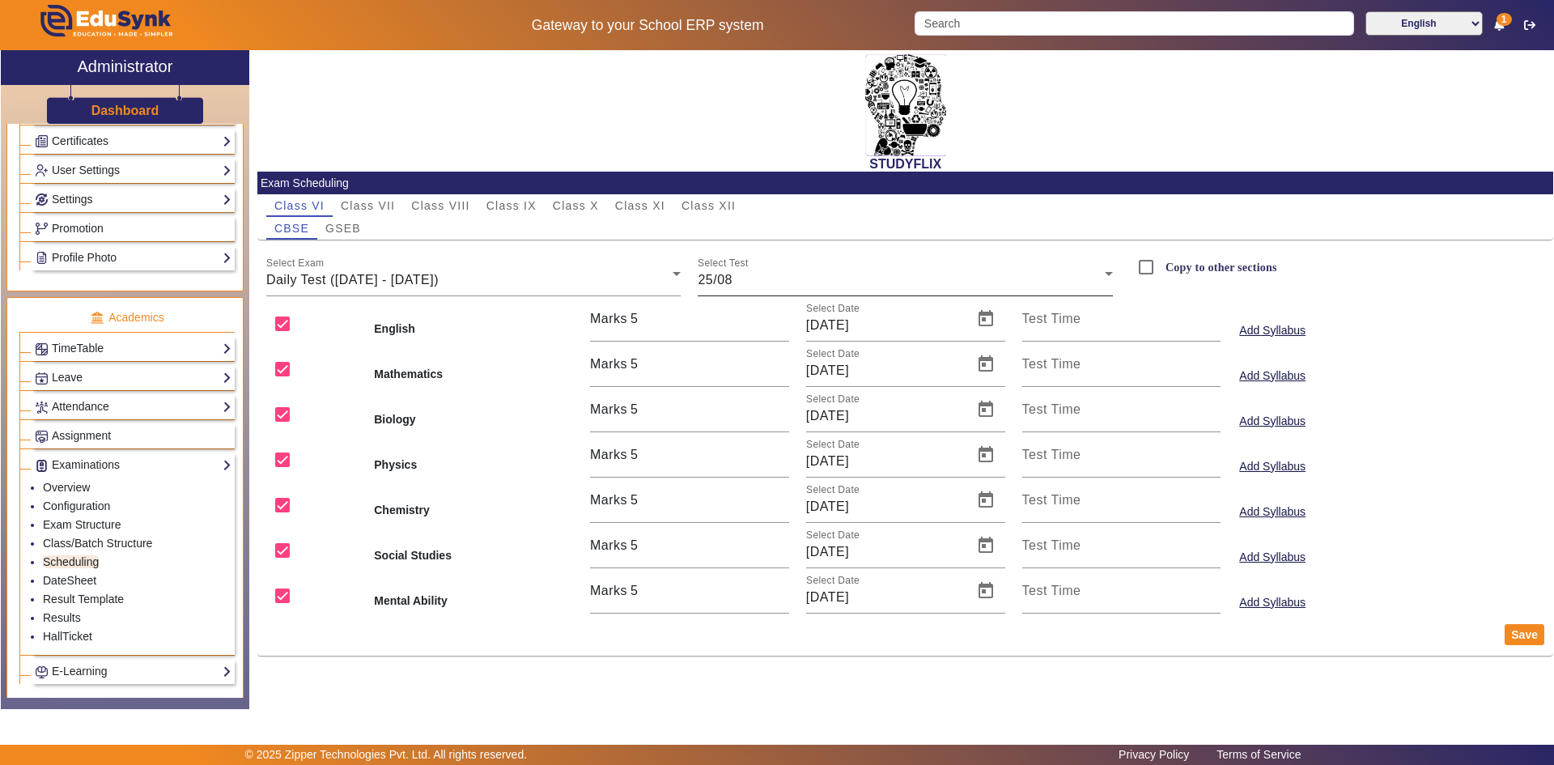
click at [721, 280] on span "25/08" at bounding box center [714, 280] width 35 height 14
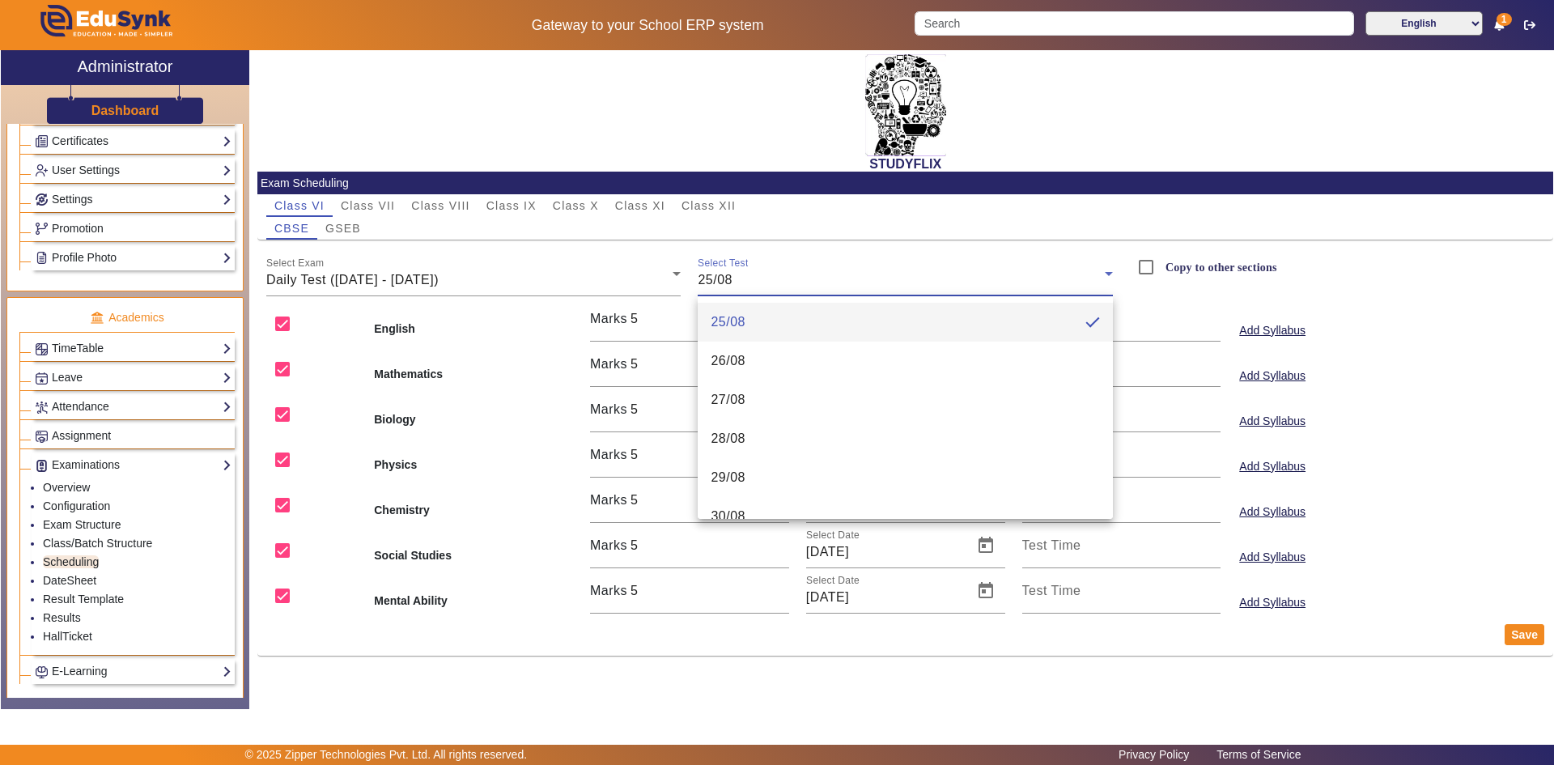
click at [1086, 316] on mat-pseudo-checkbox at bounding box center [1092, 322] width 15 height 15
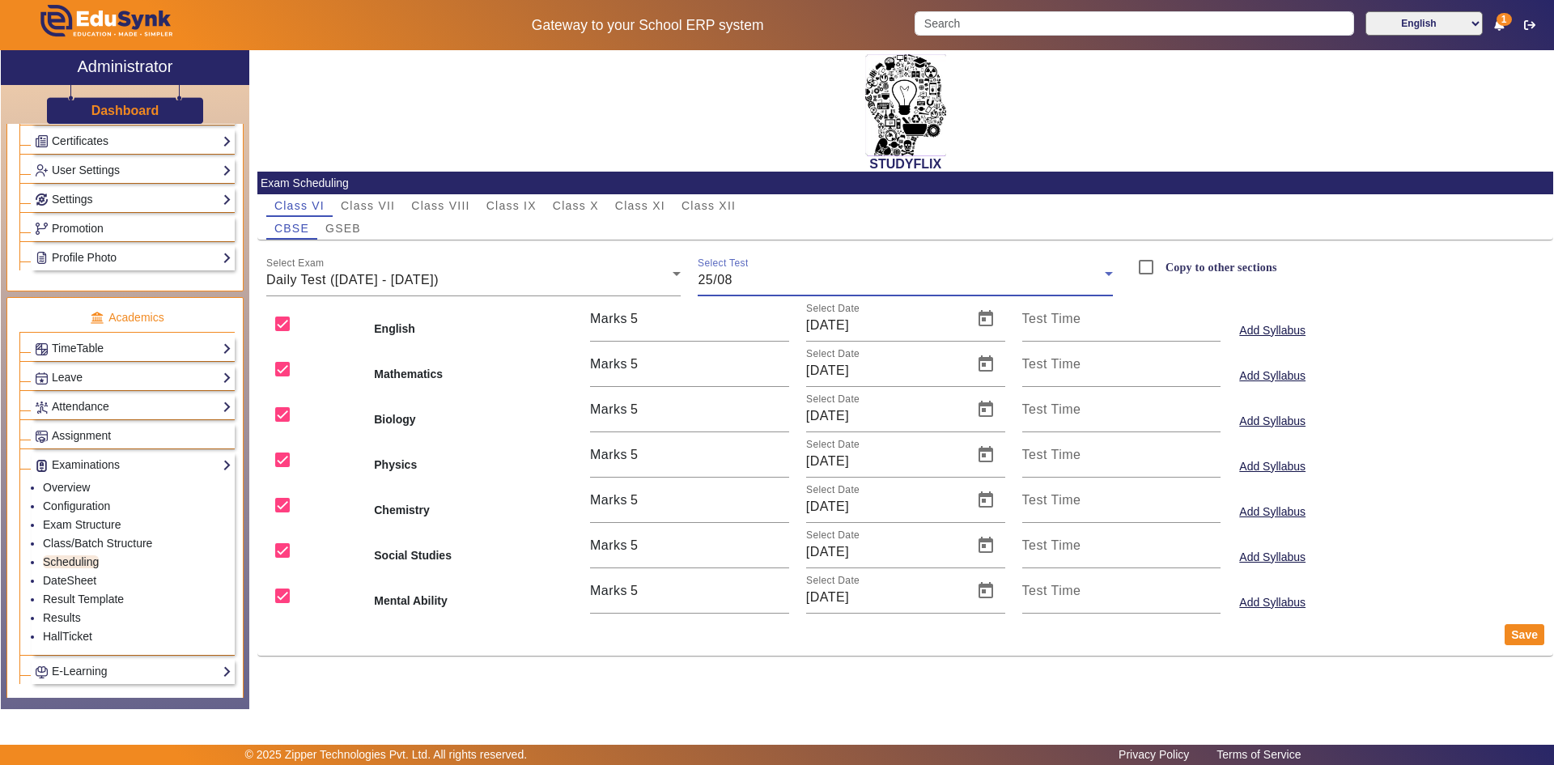
click at [1058, 271] on div "25/08" at bounding box center [900, 279] width 407 height 19
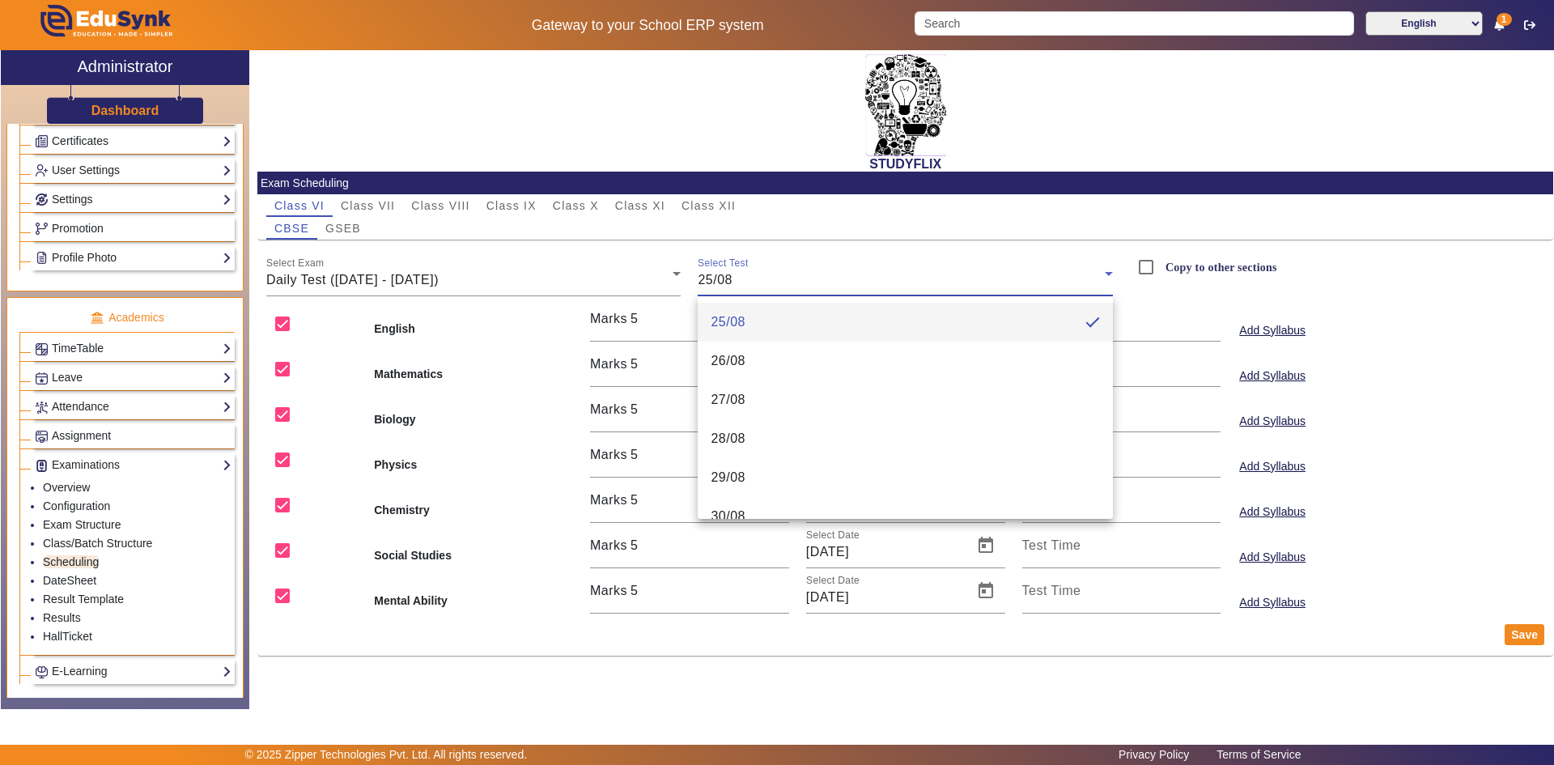
click at [663, 237] on div at bounding box center [777, 382] width 1554 height 765
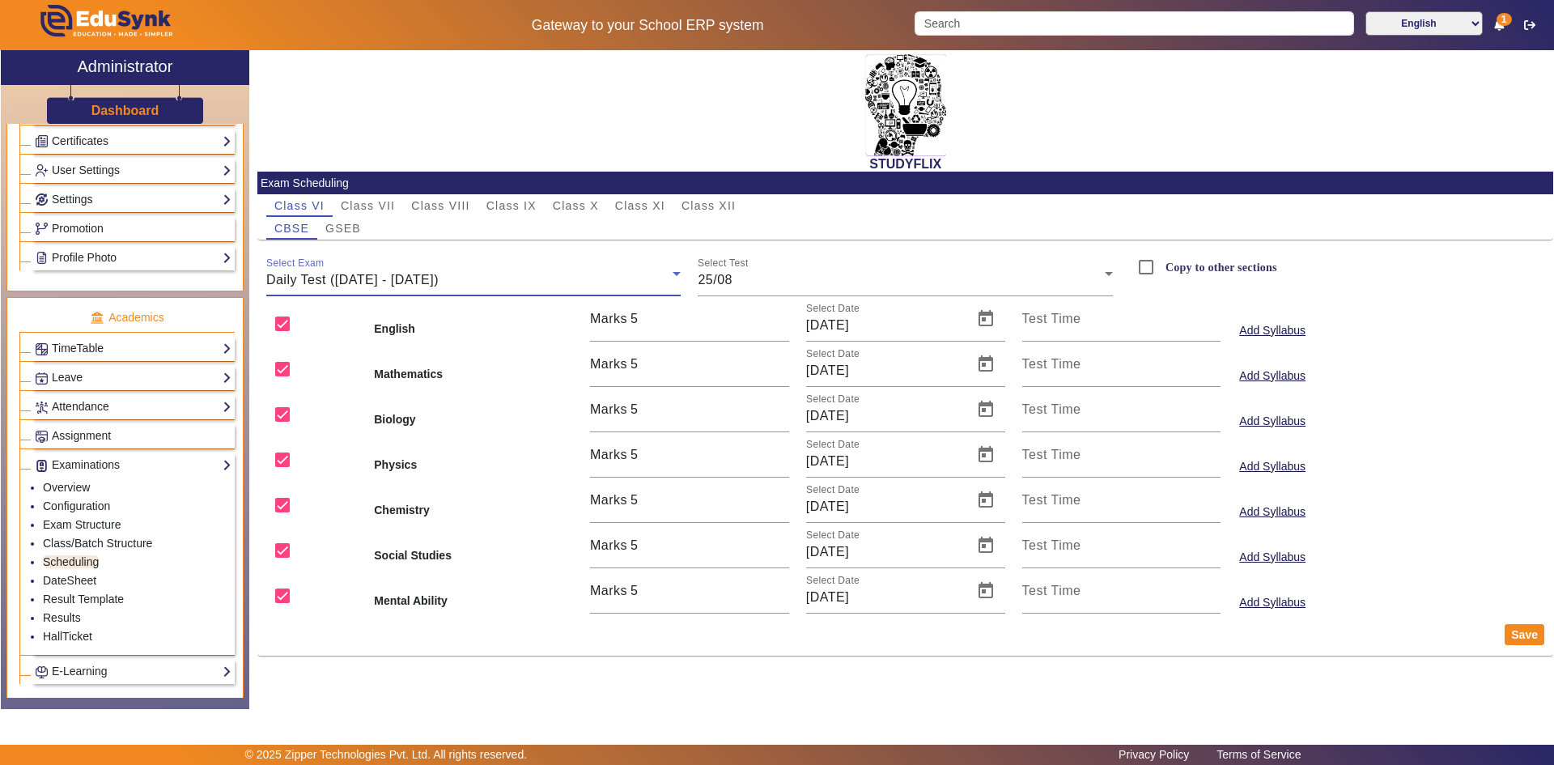
click at [542, 272] on div "Daily Test ([DATE] - [DATE])" at bounding box center [469, 279] width 407 height 19
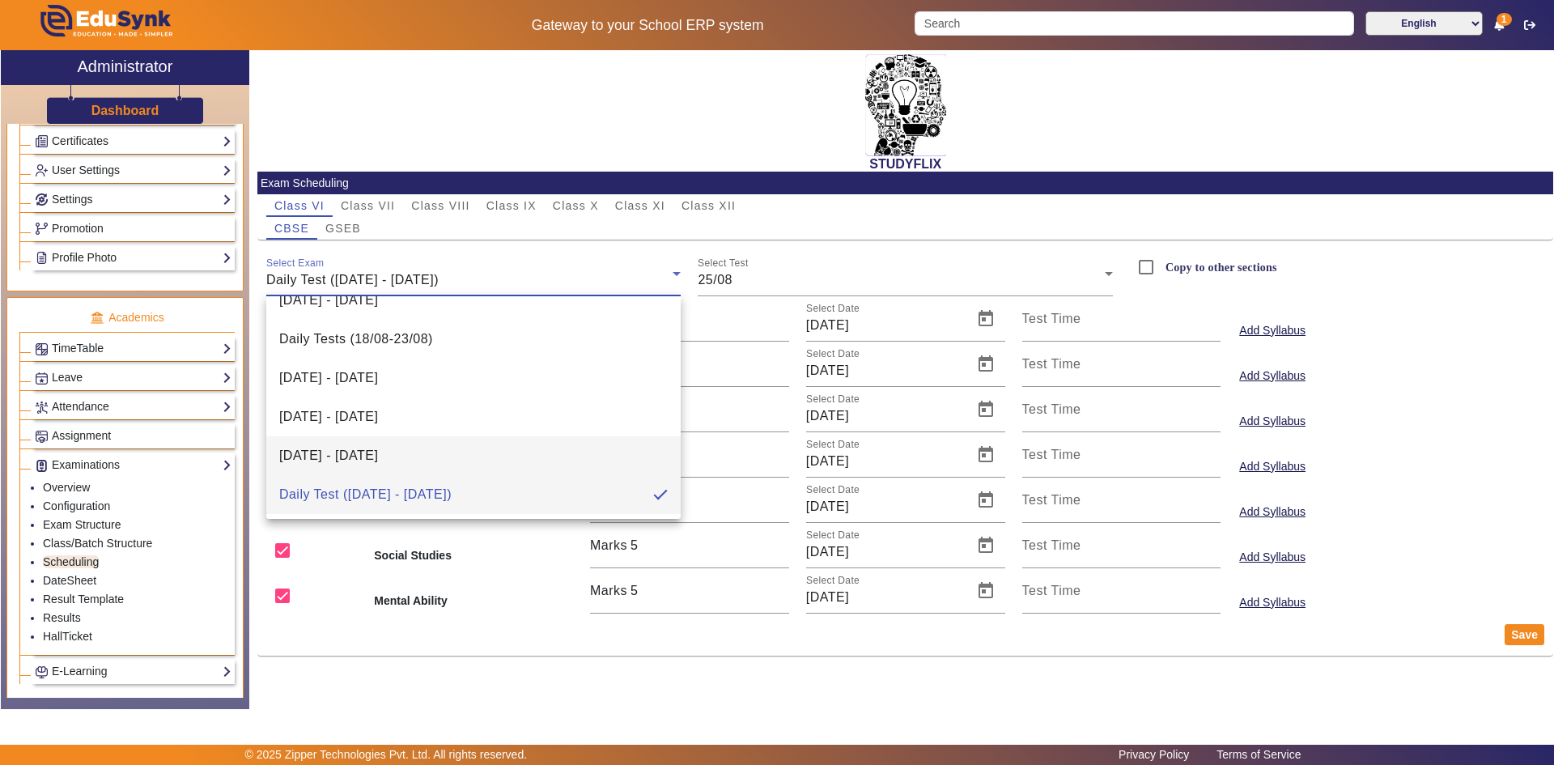
scroll to position [334, 0]
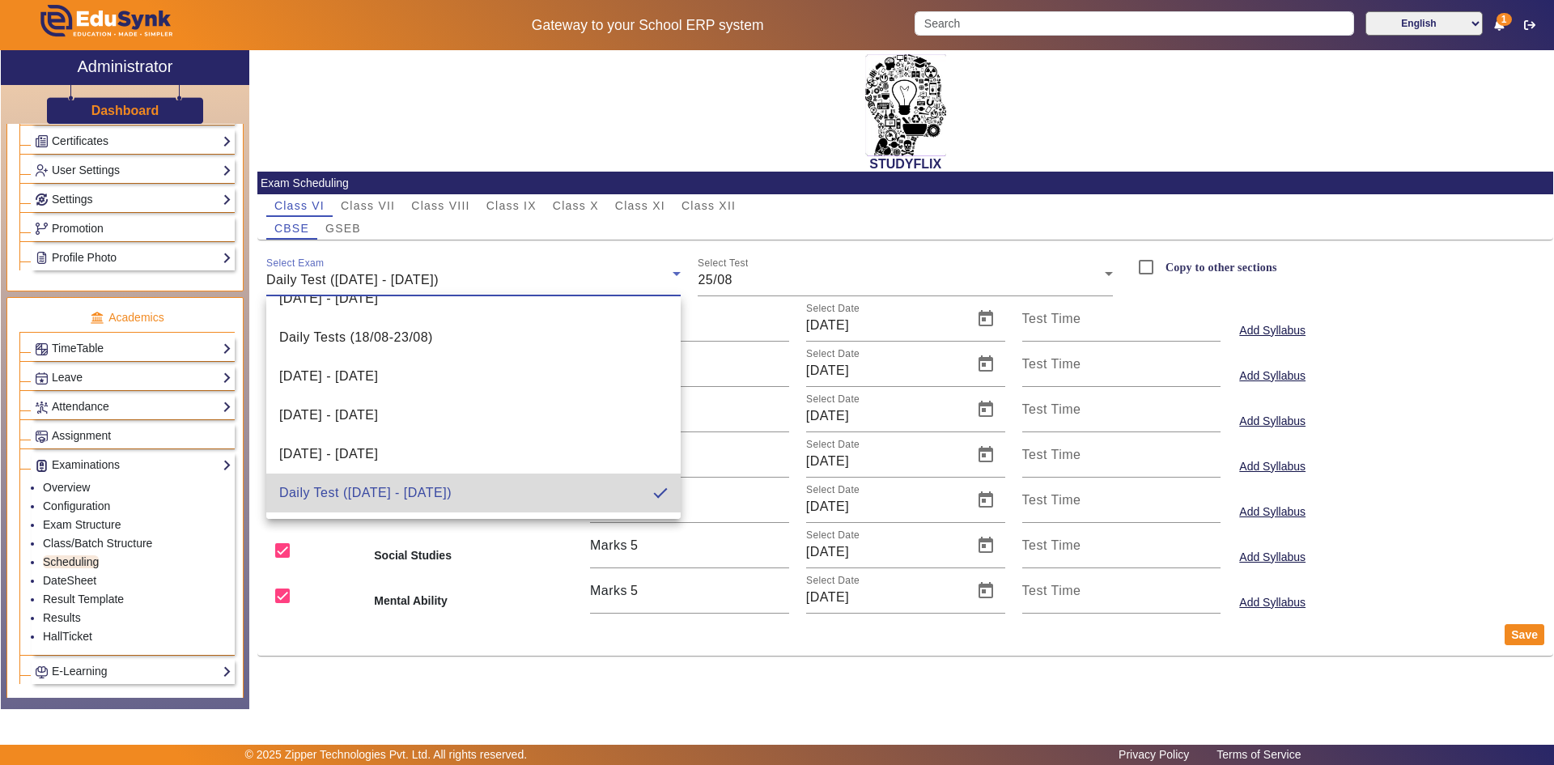
click at [452, 486] on span "Daily Test ([DATE] - [DATE])" at bounding box center [365, 492] width 172 height 19
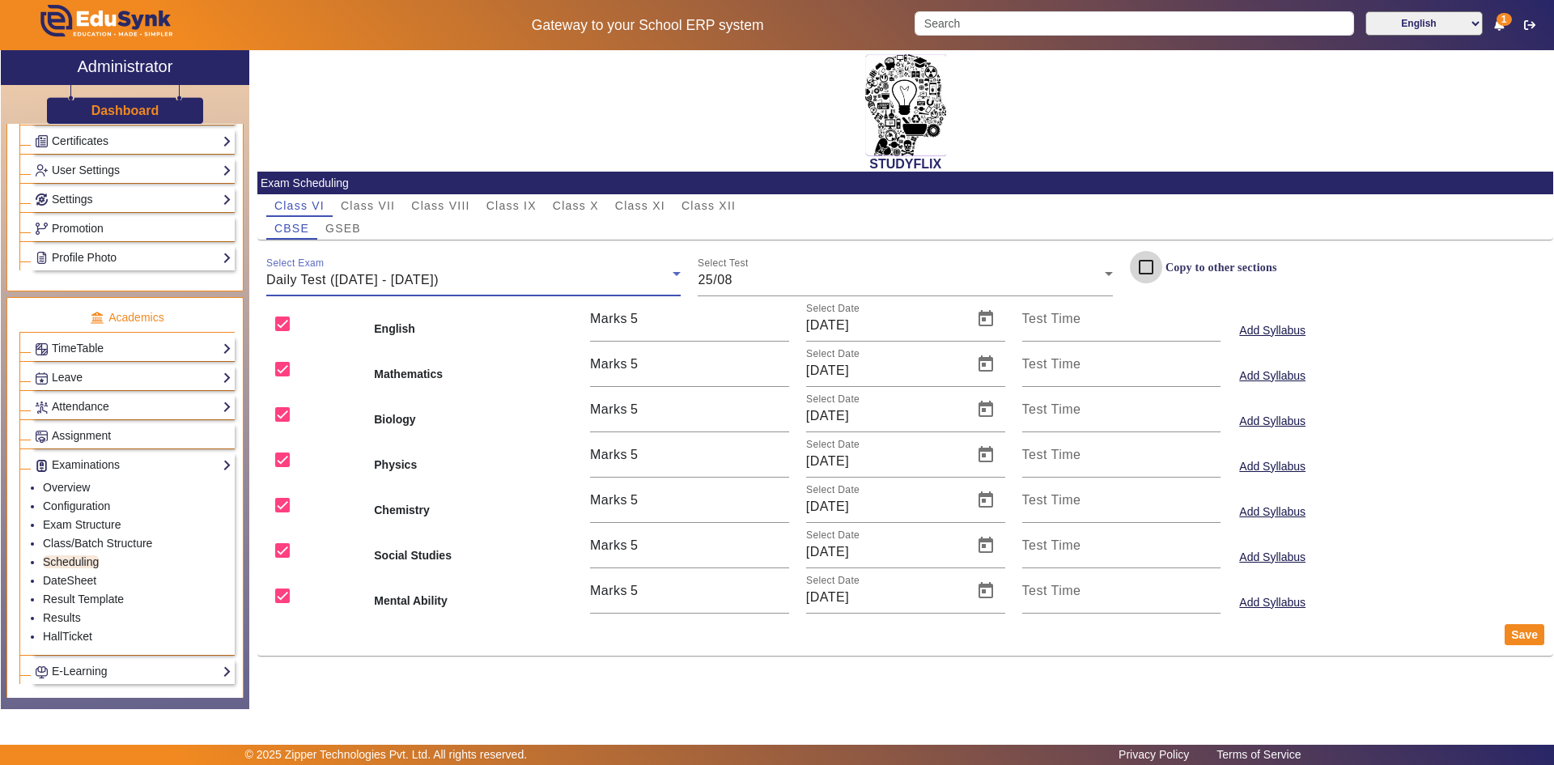
click at [1143, 264] on input "Copy to other sections" at bounding box center [1146, 267] width 32 height 32
click at [344, 229] on span "GSEB" at bounding box center [343, 228] width 36 height 11
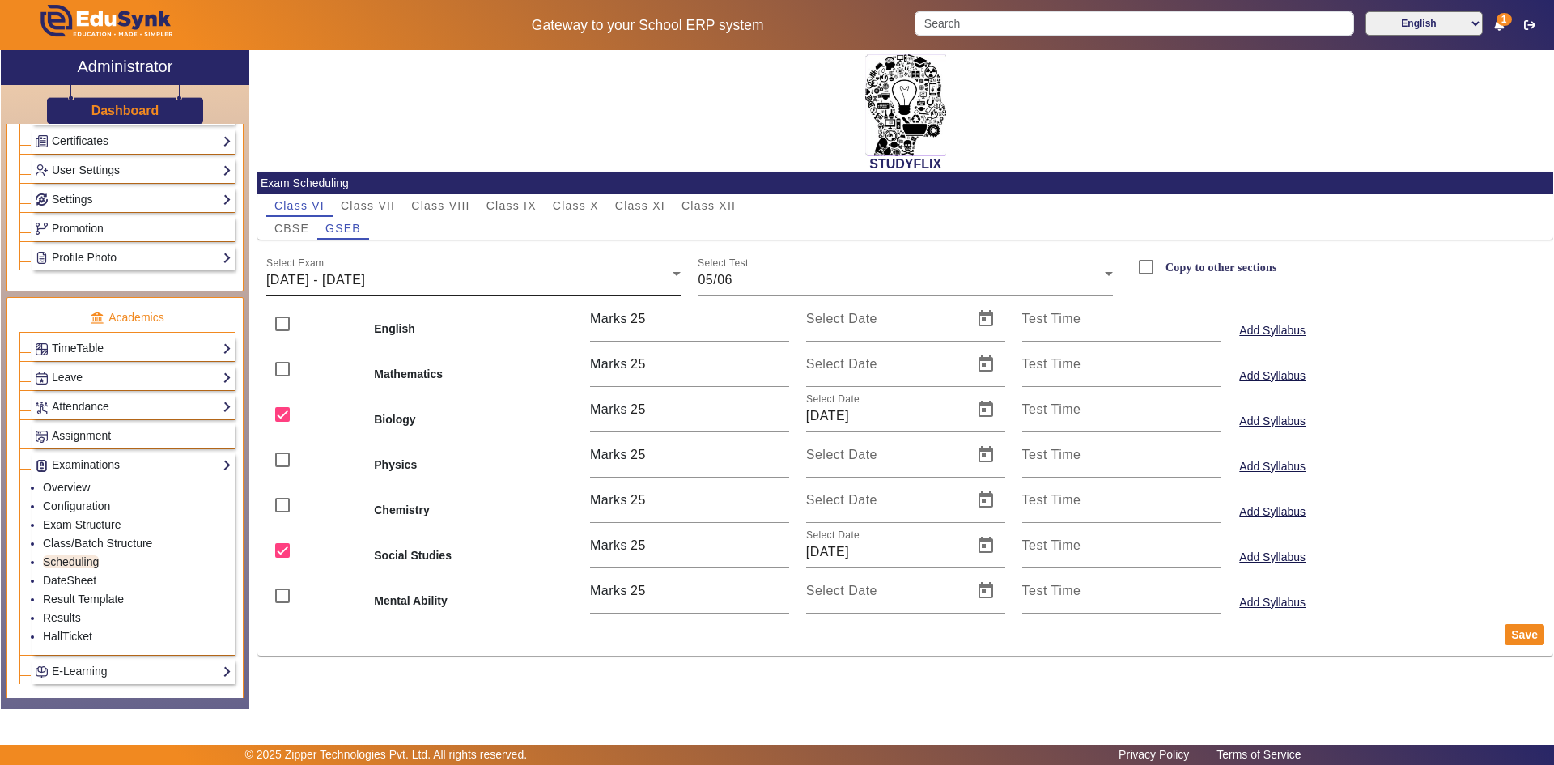
click at [359, 273] on span "[DATE] - [DATE]" at bounding box center [315, 280] width 99 height 14
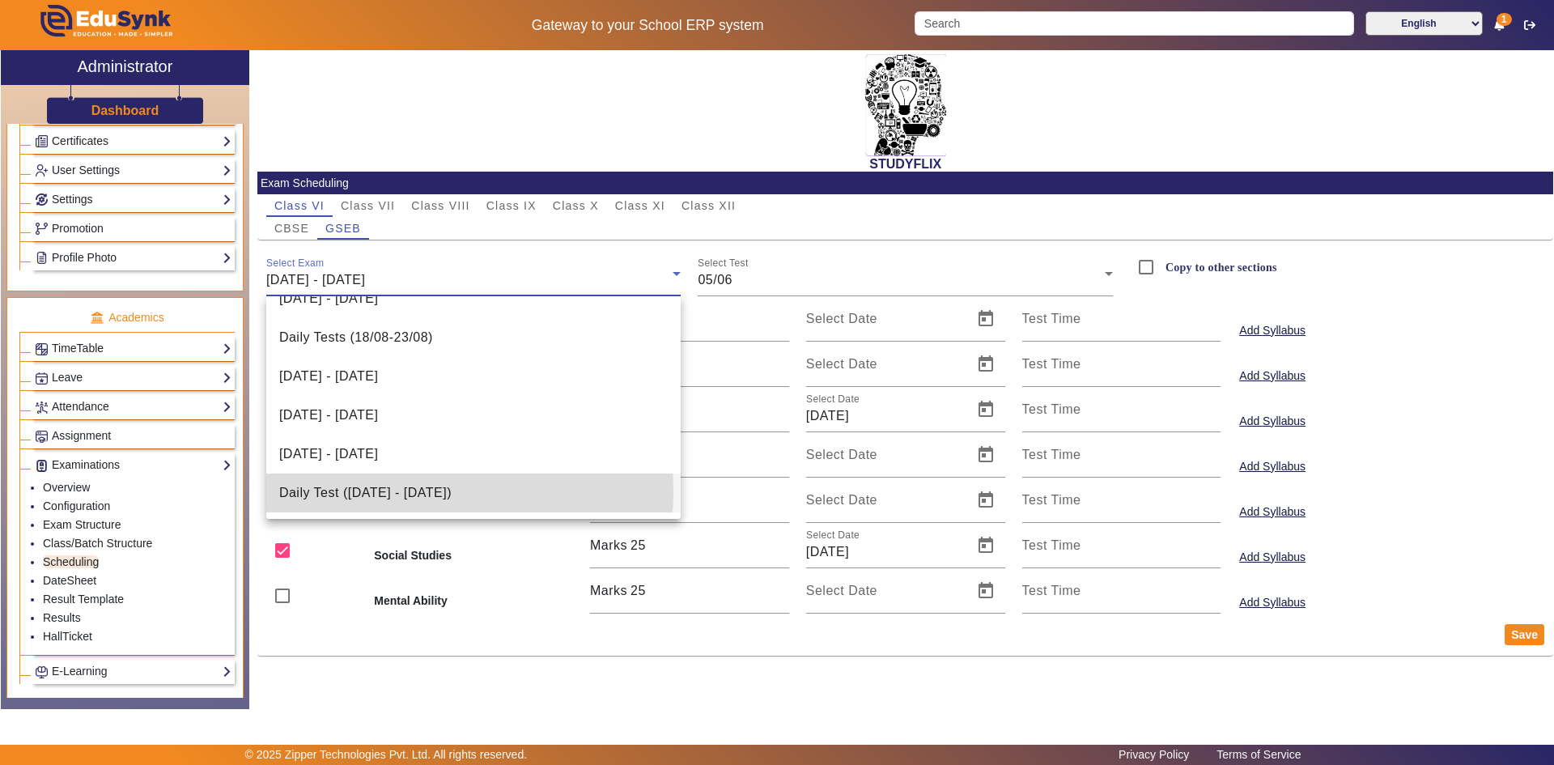
click at [413, 492] on span "Daily Test ([DATE] - [DATE])" at bounding box center [365, 492] width 172 height 19
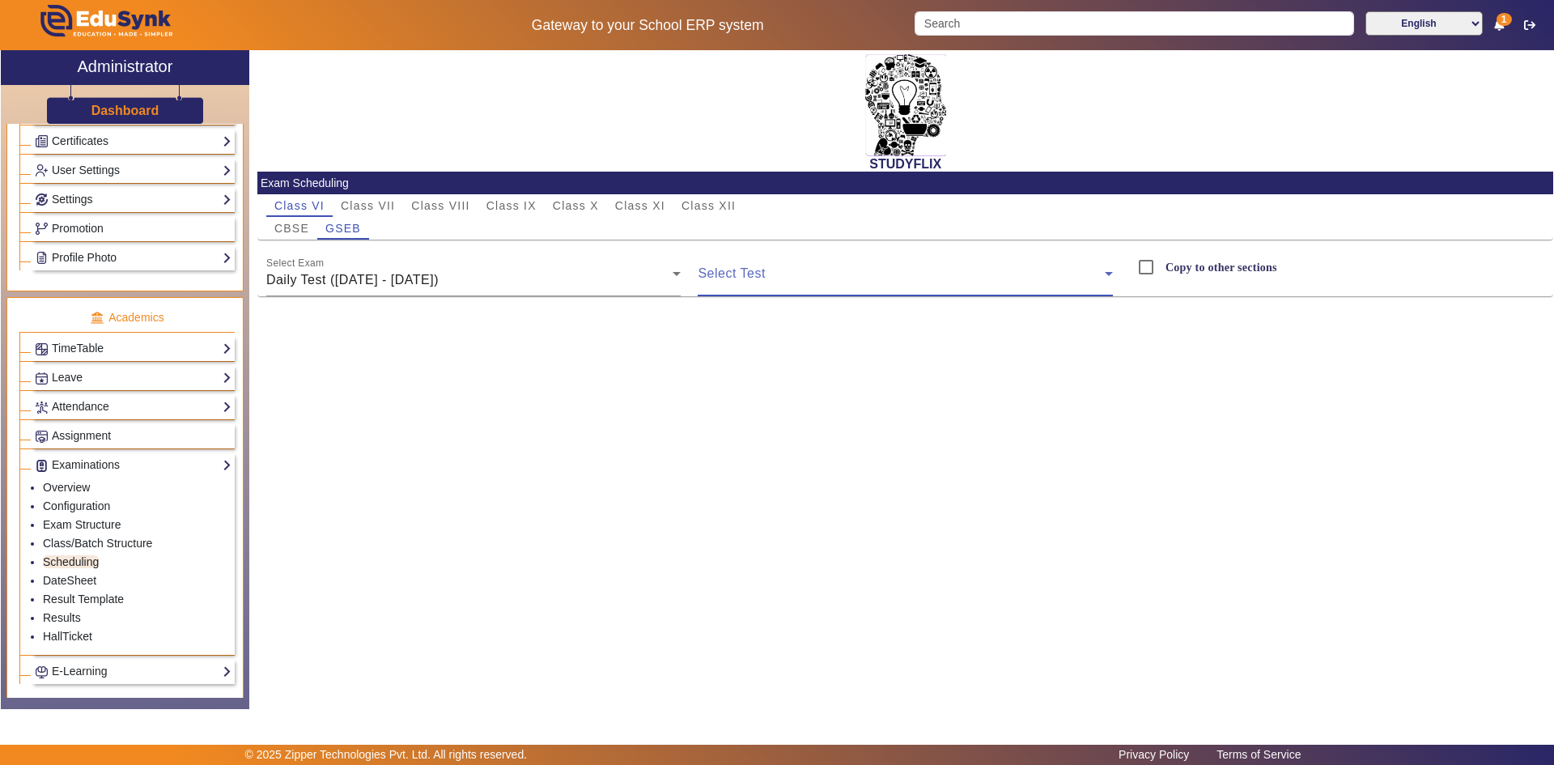
click at [740, 282] on span at bounding box center [900, 279] width 407 height 19
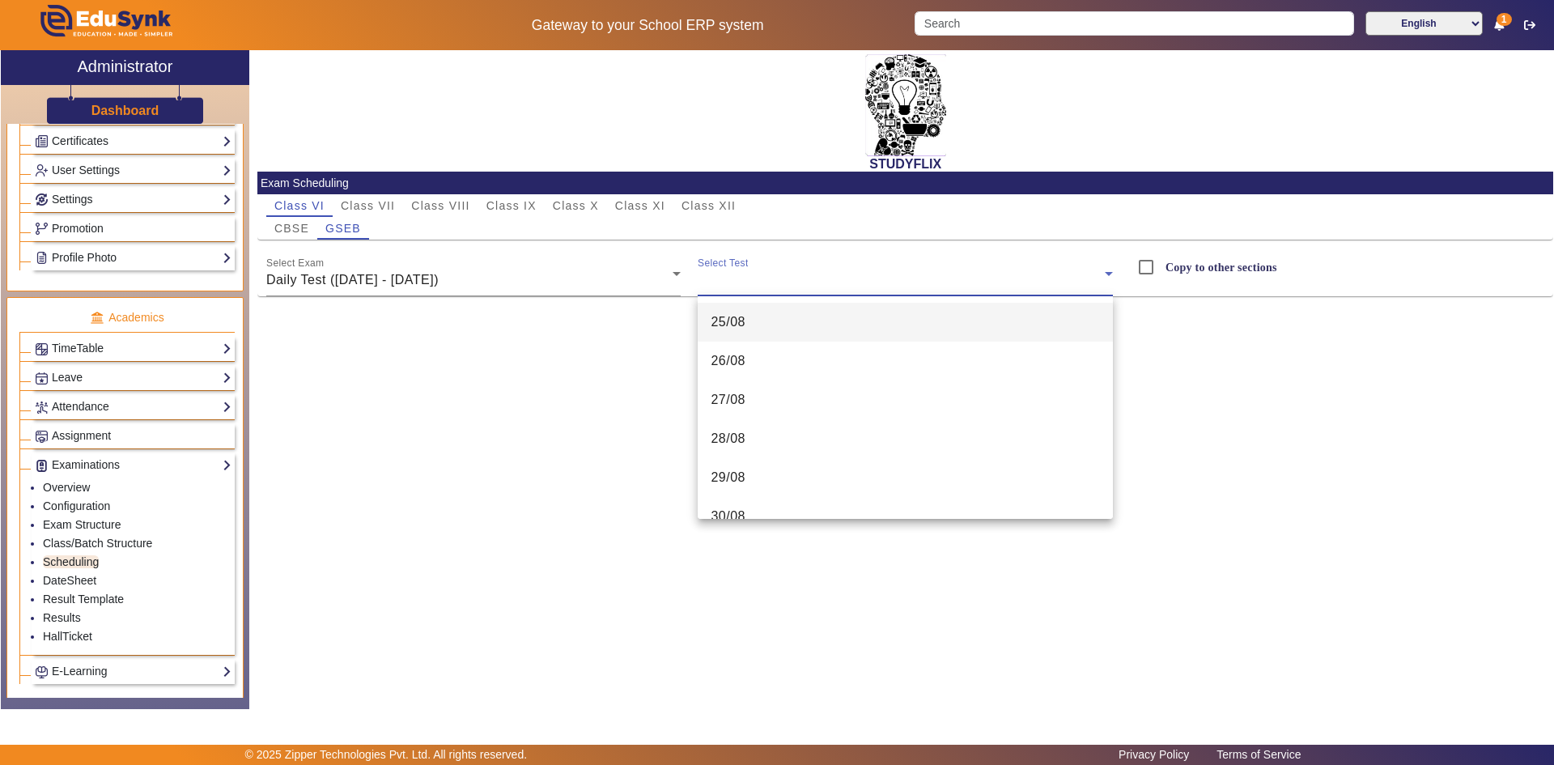
click at [740, 326] on span "25/08" at bounding box center [727, 321] width 35 height 19
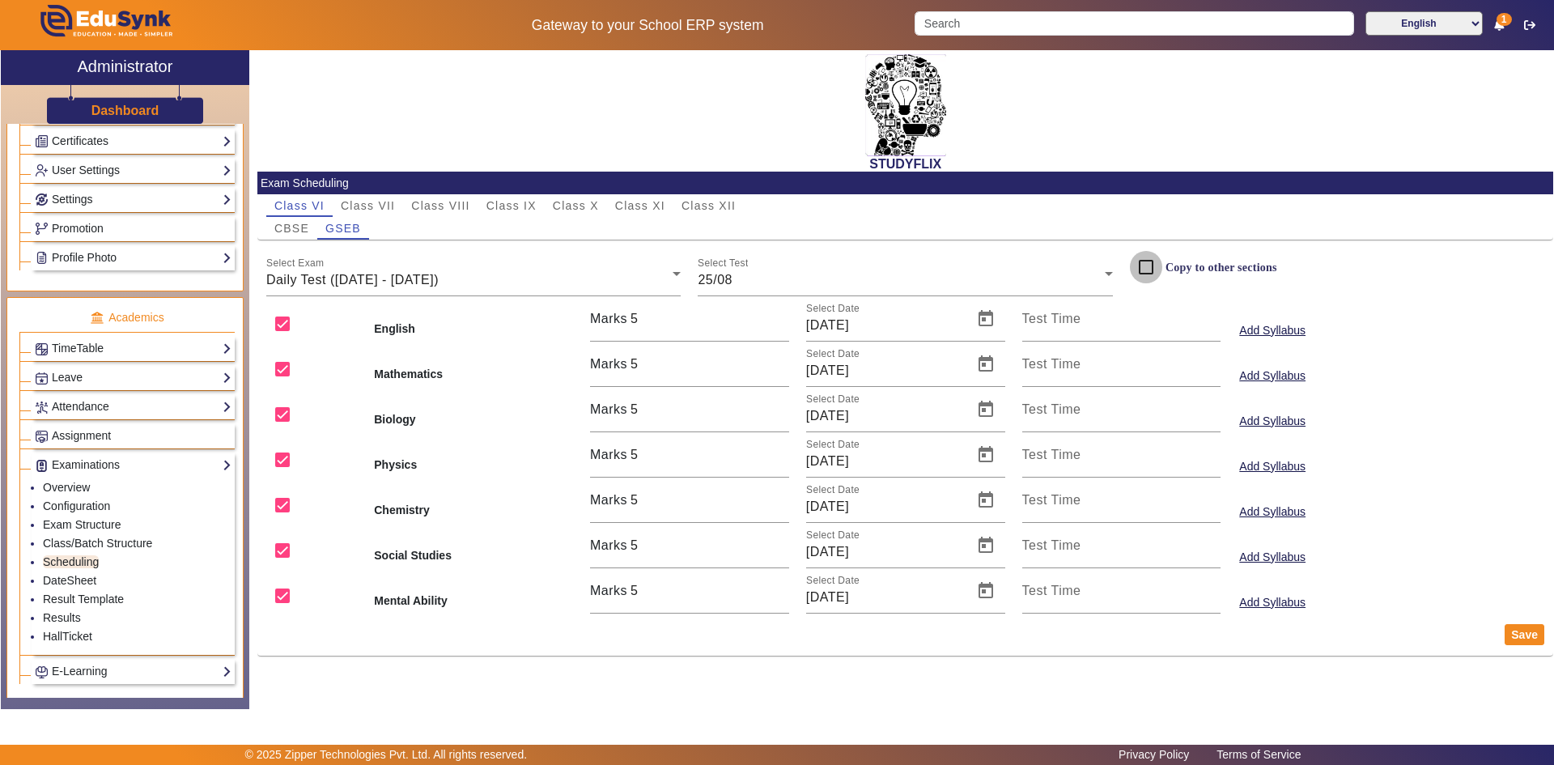
click at [1143, 269] on input "Copy to other sections" at bounding box center [1146, 267] width 32 height 32
click at [380, 205] on span "Class VII" at bounding box center [368, 205] width 54 height 11
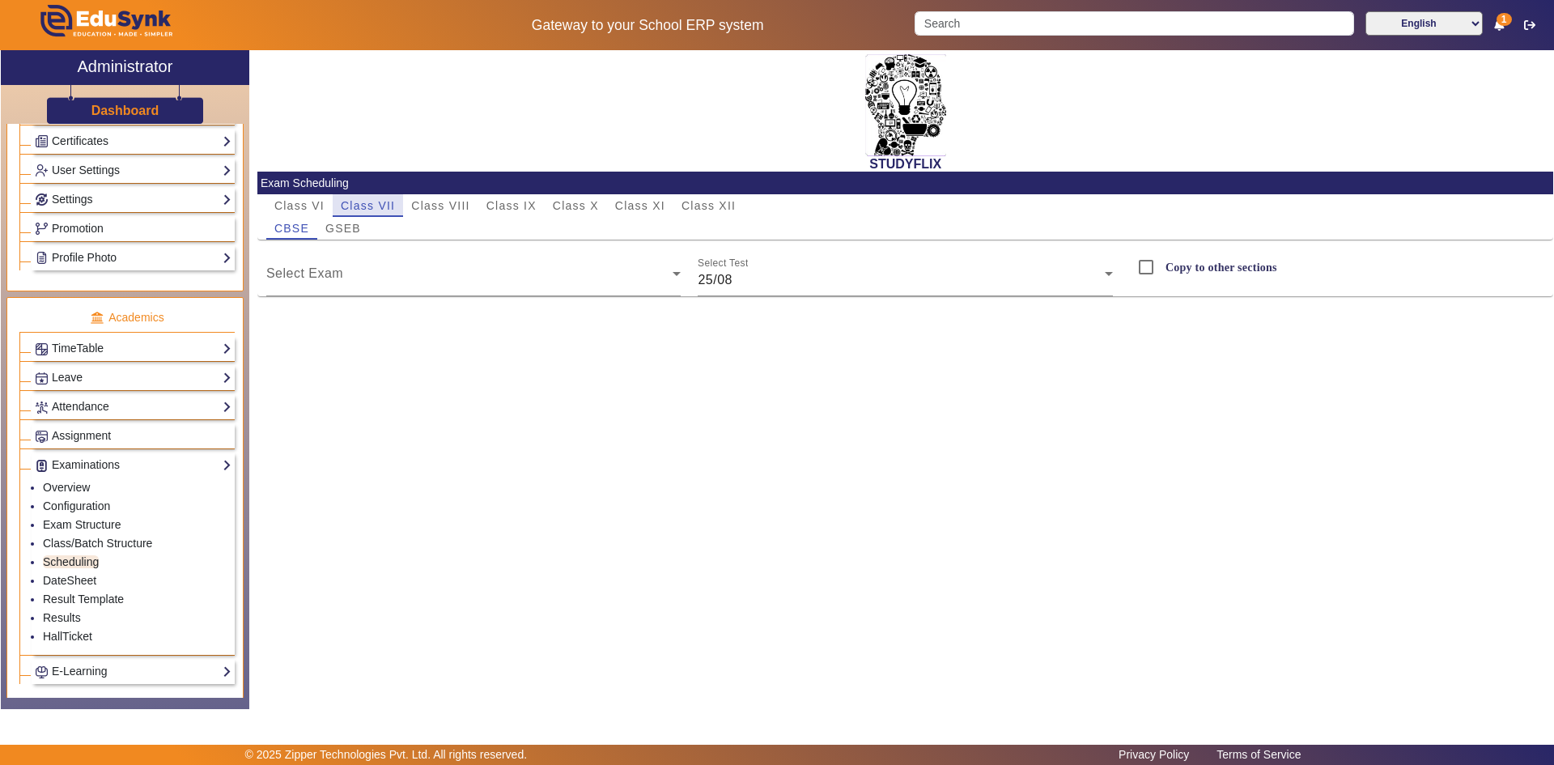
checkbox input "false"
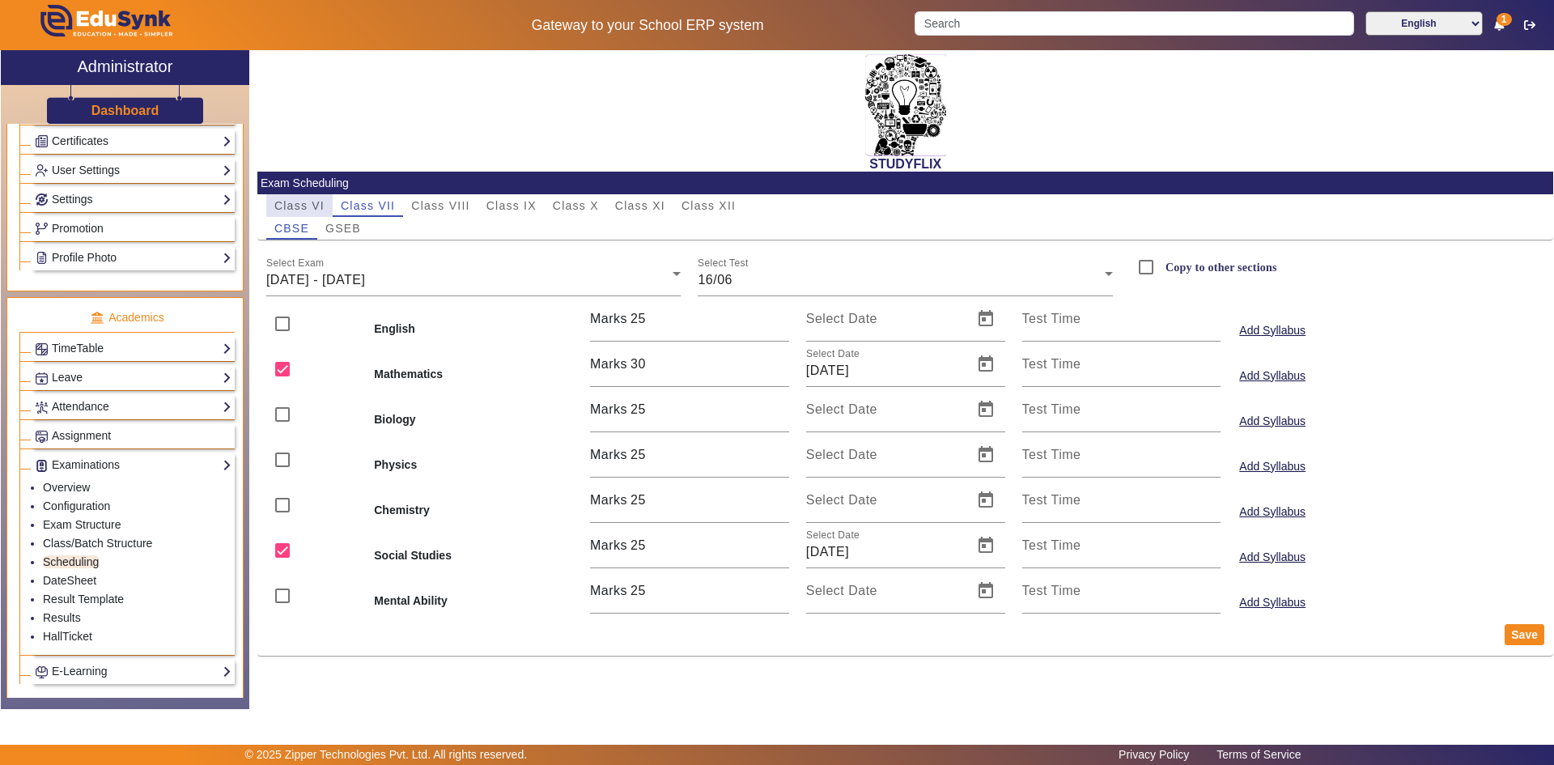
click at [324, 208] on span "Class VI" at bounding box center [299, 205] width 50 height 11
click at [358, 270] on div "[DATE] - [DATE]" at bounding box center [469, 279] width 407 height 19
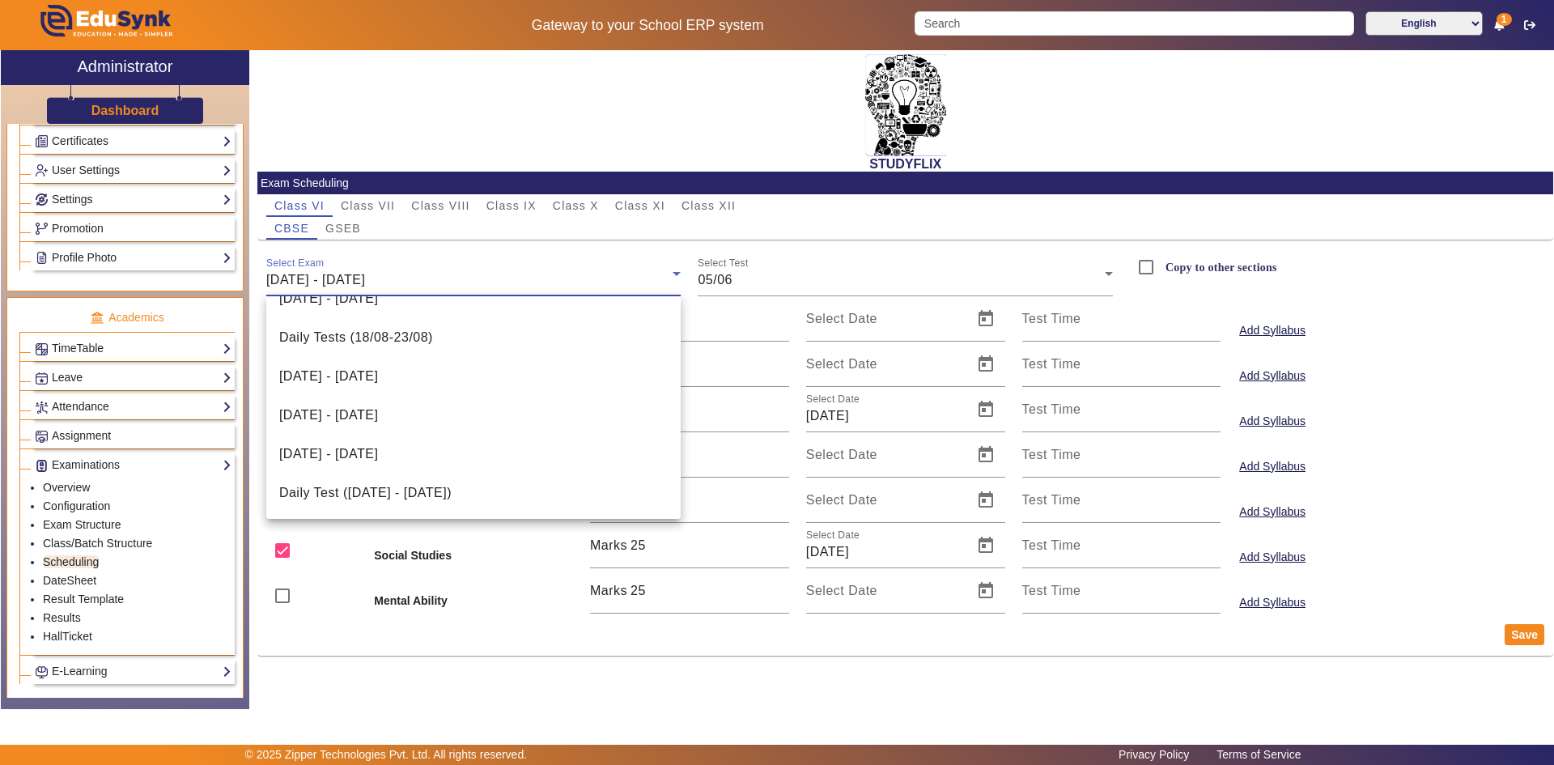
click at [401, 483] on mat-option "Daily Test ([DATE] - [DATE])" at bounding box center [473, 492] width 415 height 39
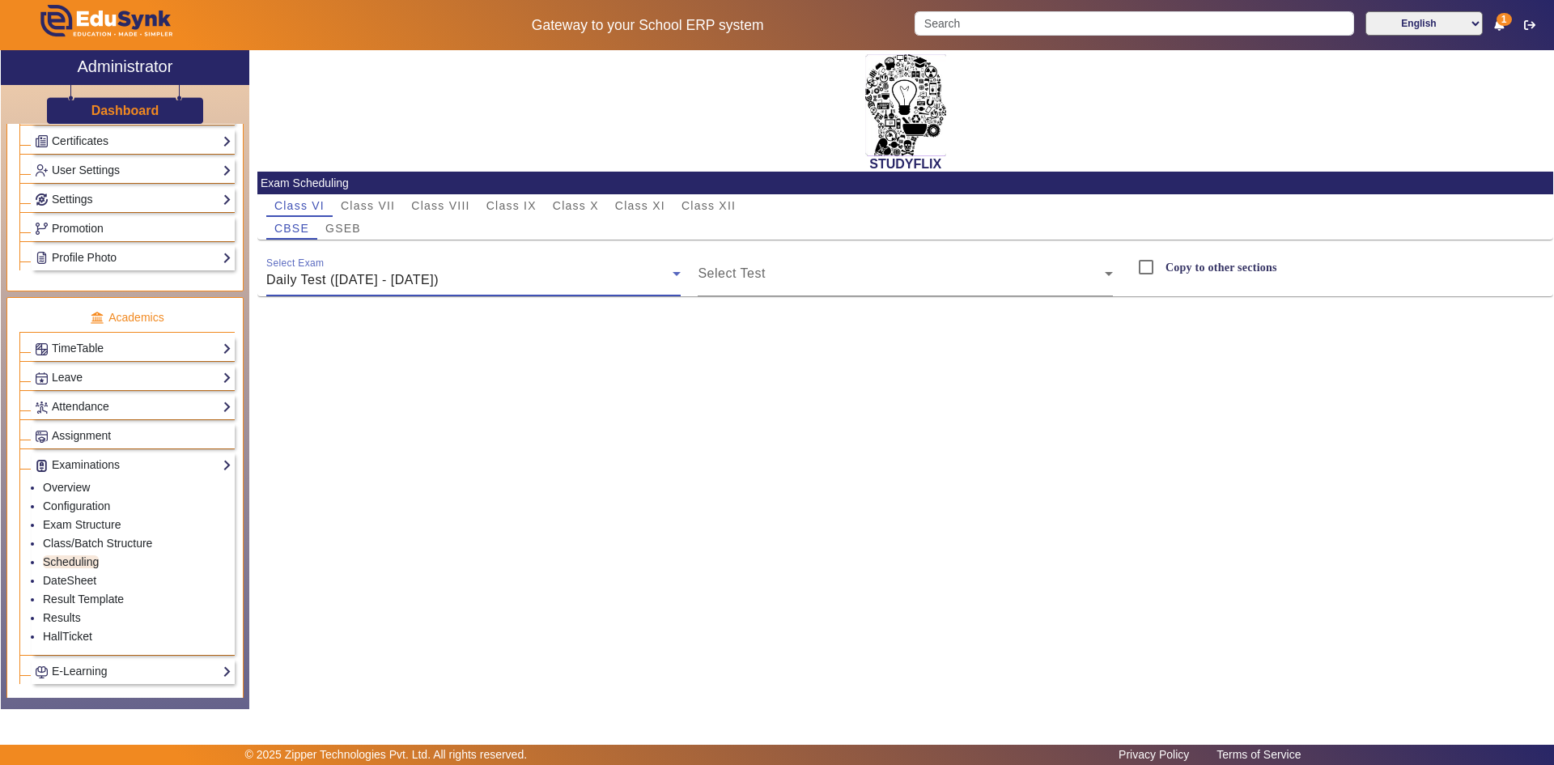
click at [359, 274] on span "Daily Test ([DATE] - [DATE])" at bounding box center [352, 280] width 172 height 14
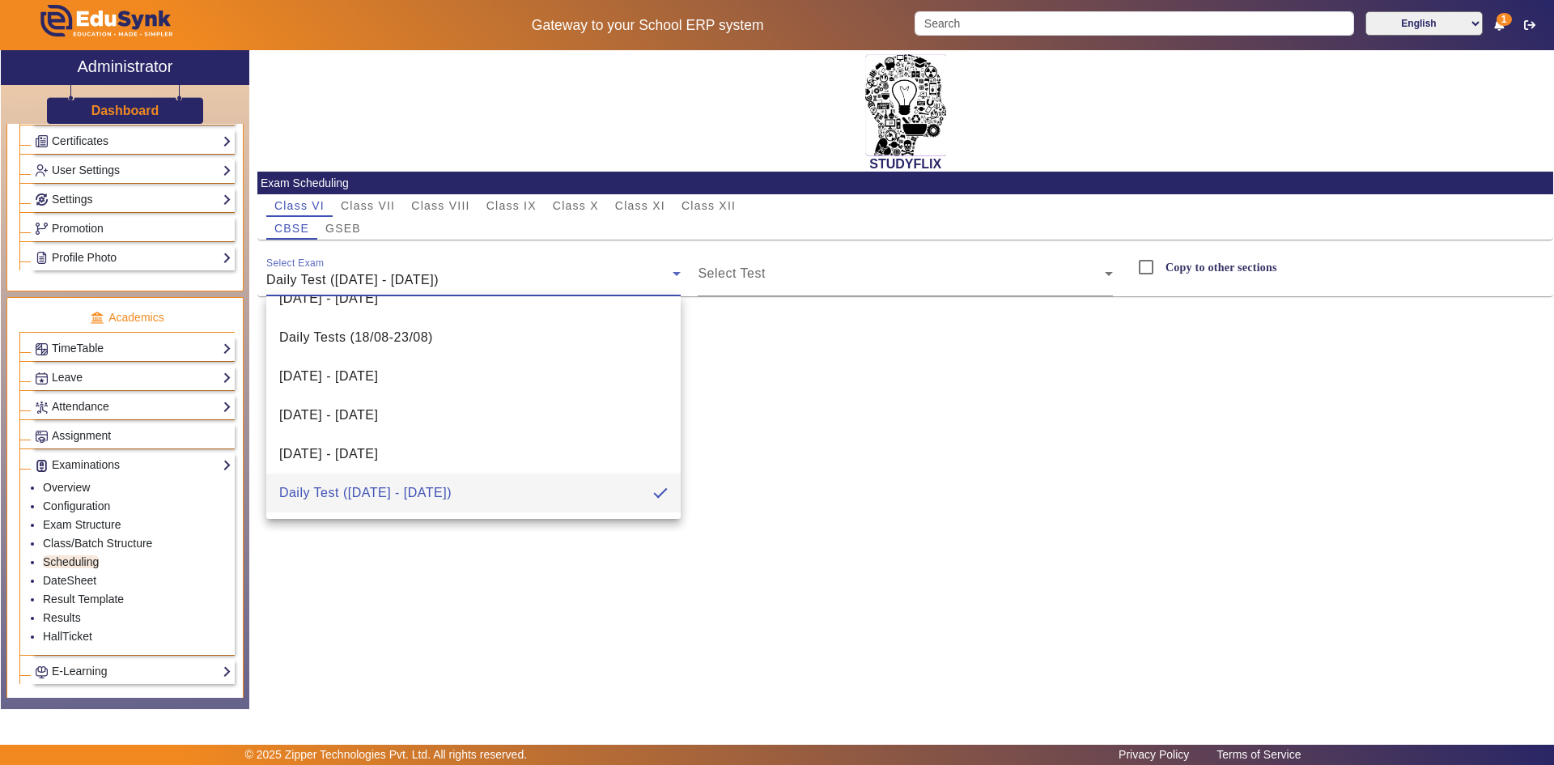
click at [379, 486] on span "Daily Test ([DATE] - [DATE])" at bounding box center [365, 492] width 172 height 19
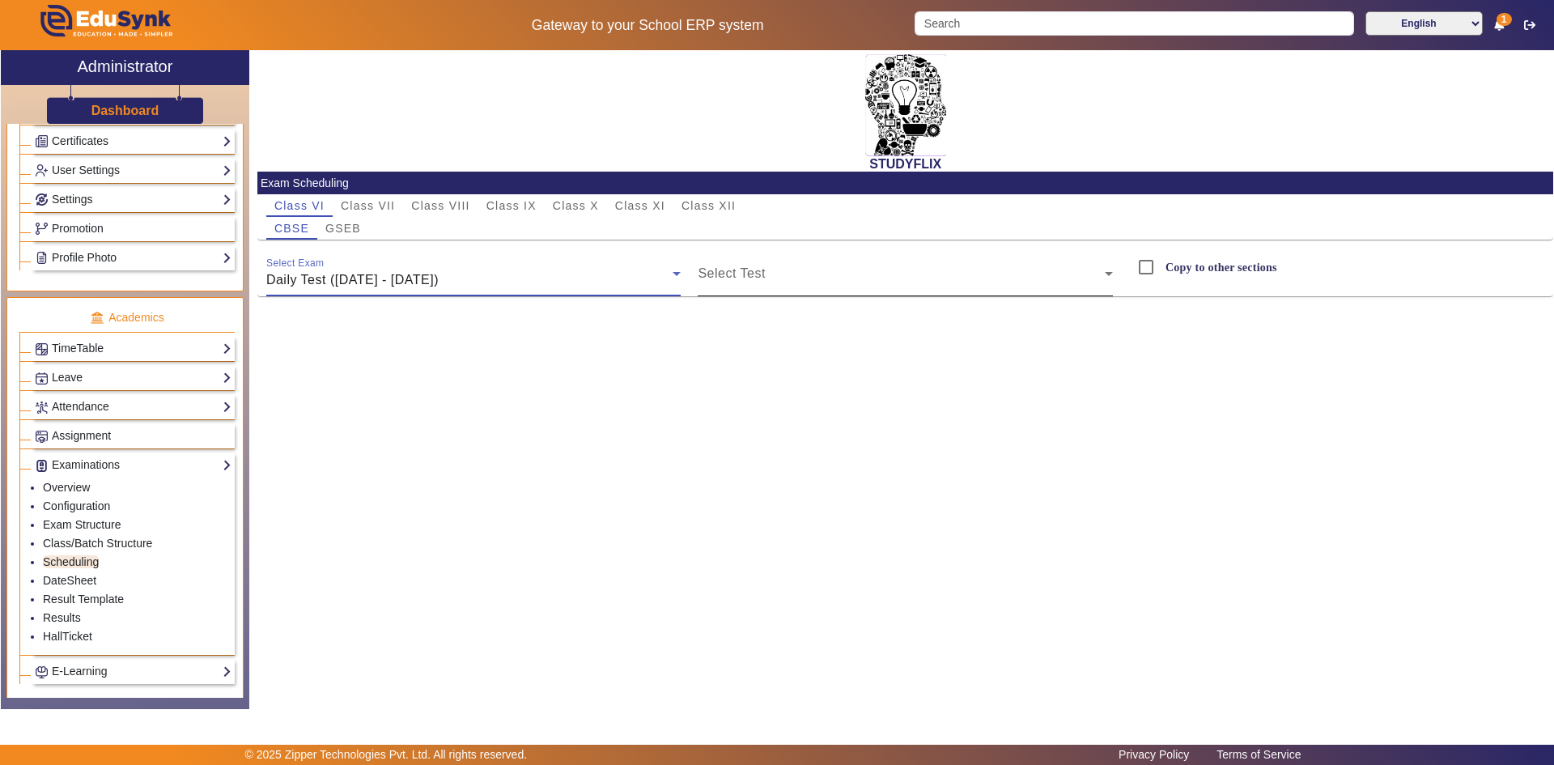
click at [727, 269] on mat-label "Select Test" at bounding box center [730, 273] width 67 height 14
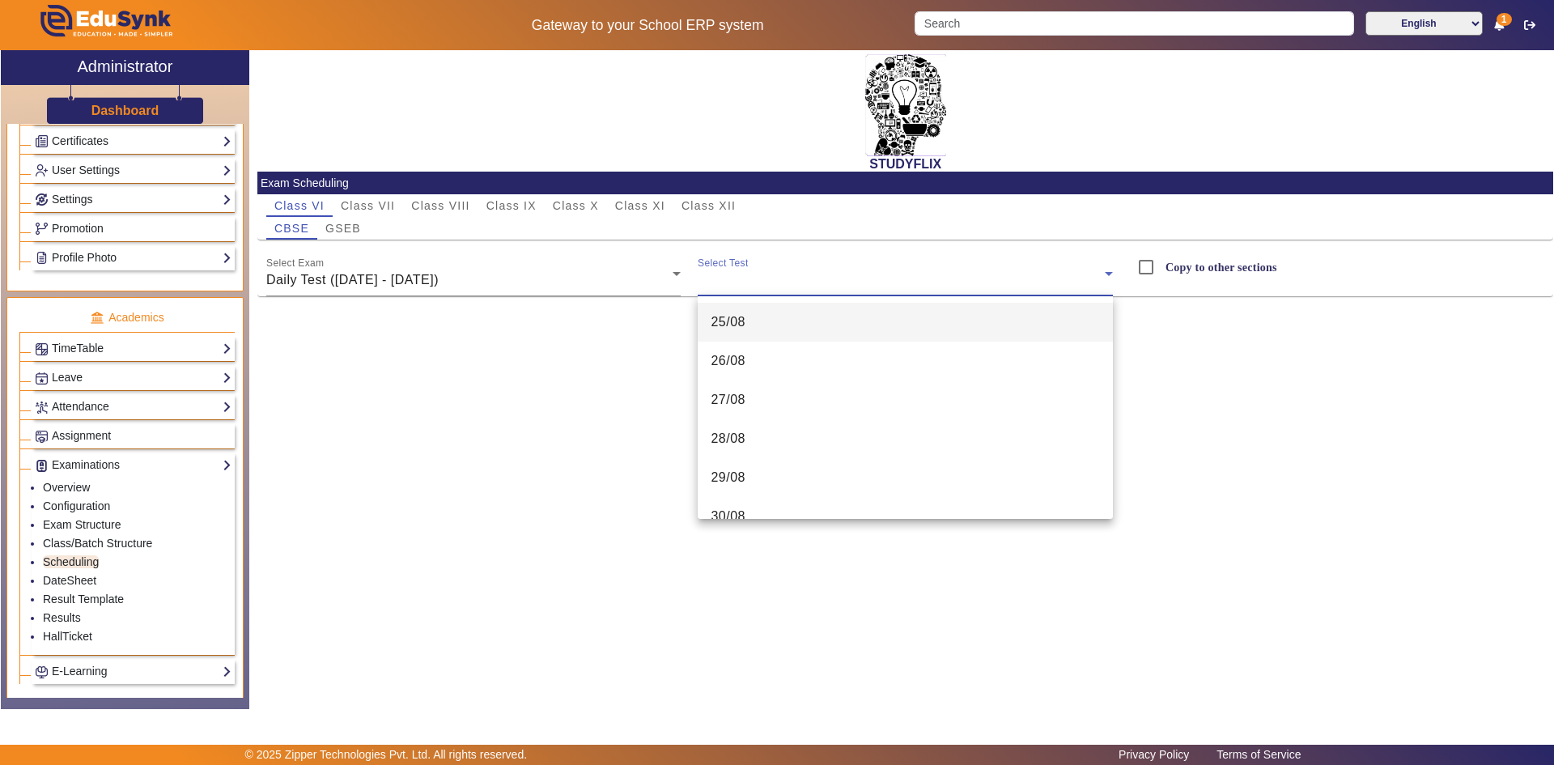
click at [728, 314] on span "25/08" at bounding box center [727, 321] width 35 height 19
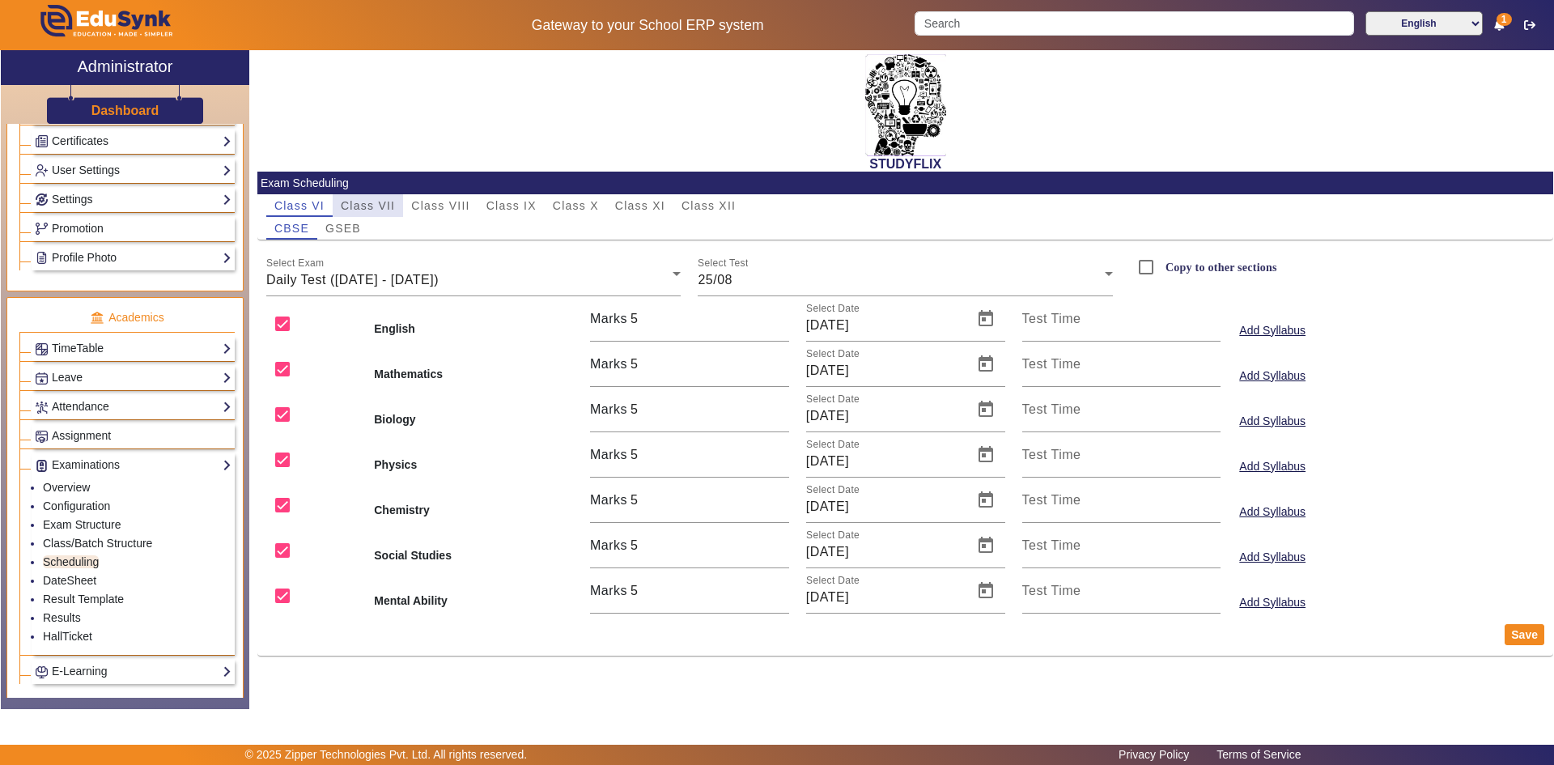
click at [380, 201] on span "Class VII" at bounding box center [368, 205] width 54 height 11
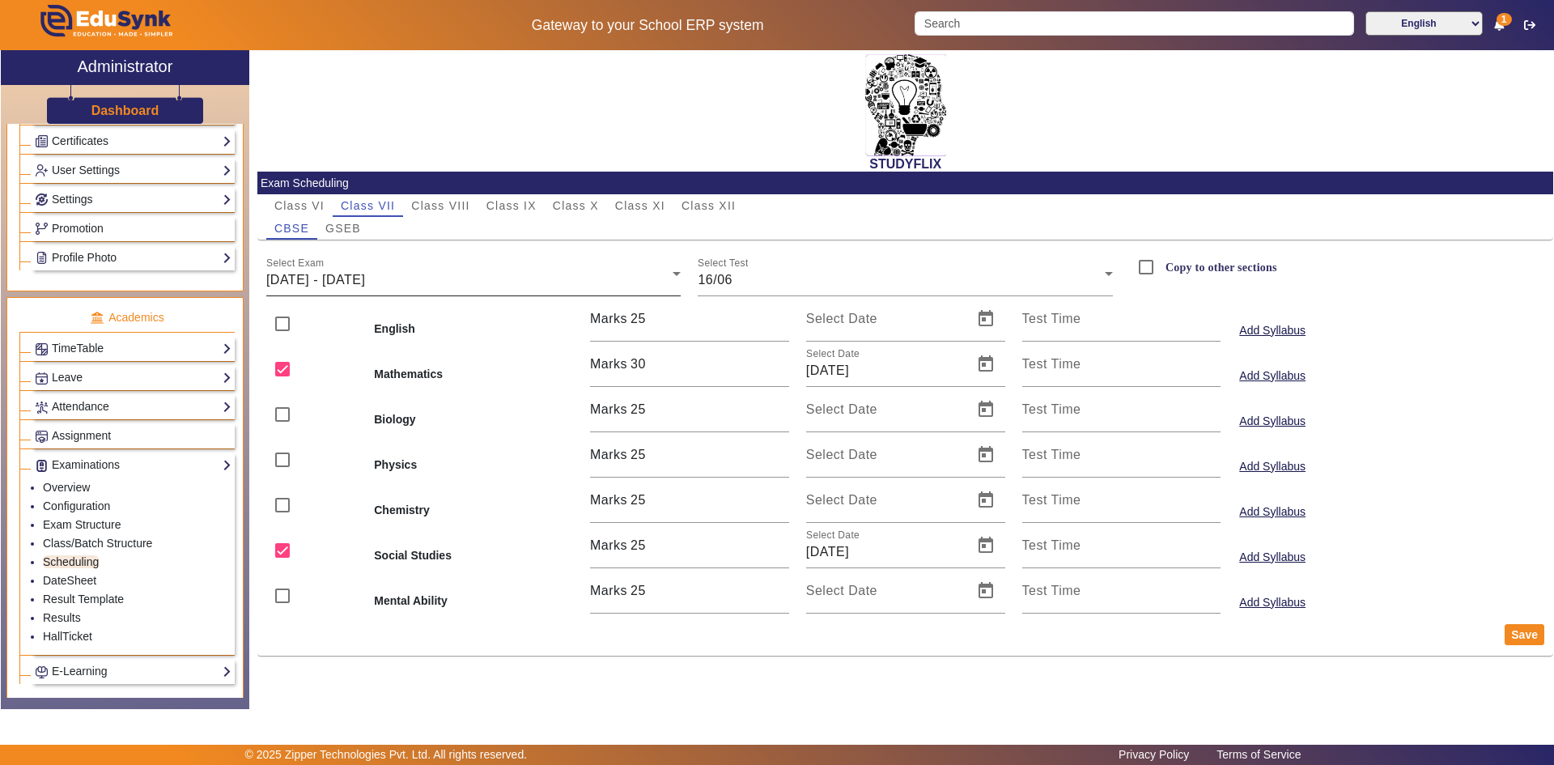
click at [358, 279] on span "[DATE] - [DATE]" at bounding box center [315, 280] width 99 height 14
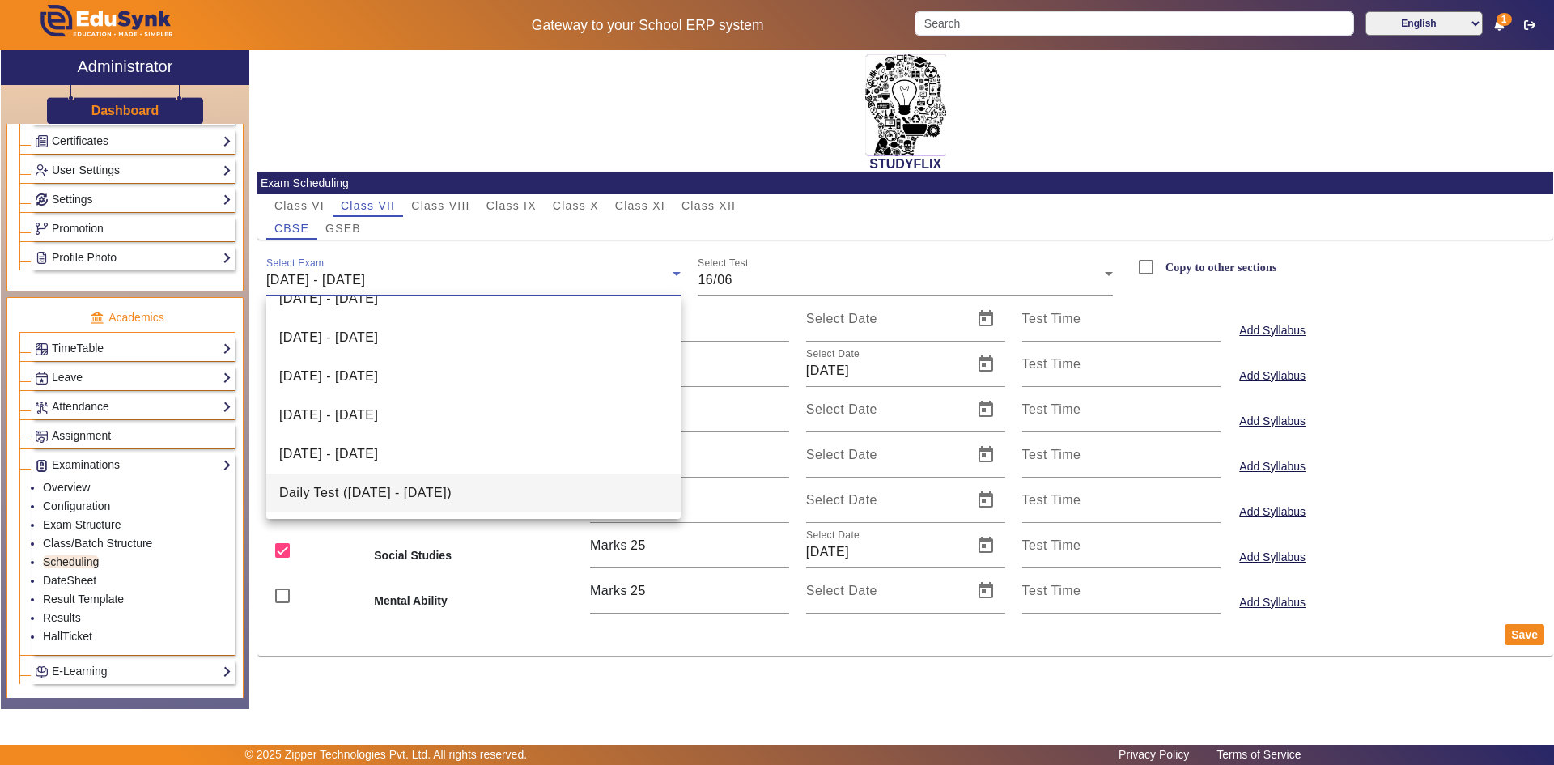
click at [409, 492] on span "Daily Test ([DATE] - [DATE])" at bounding box center [365, 492] width 172 height 19
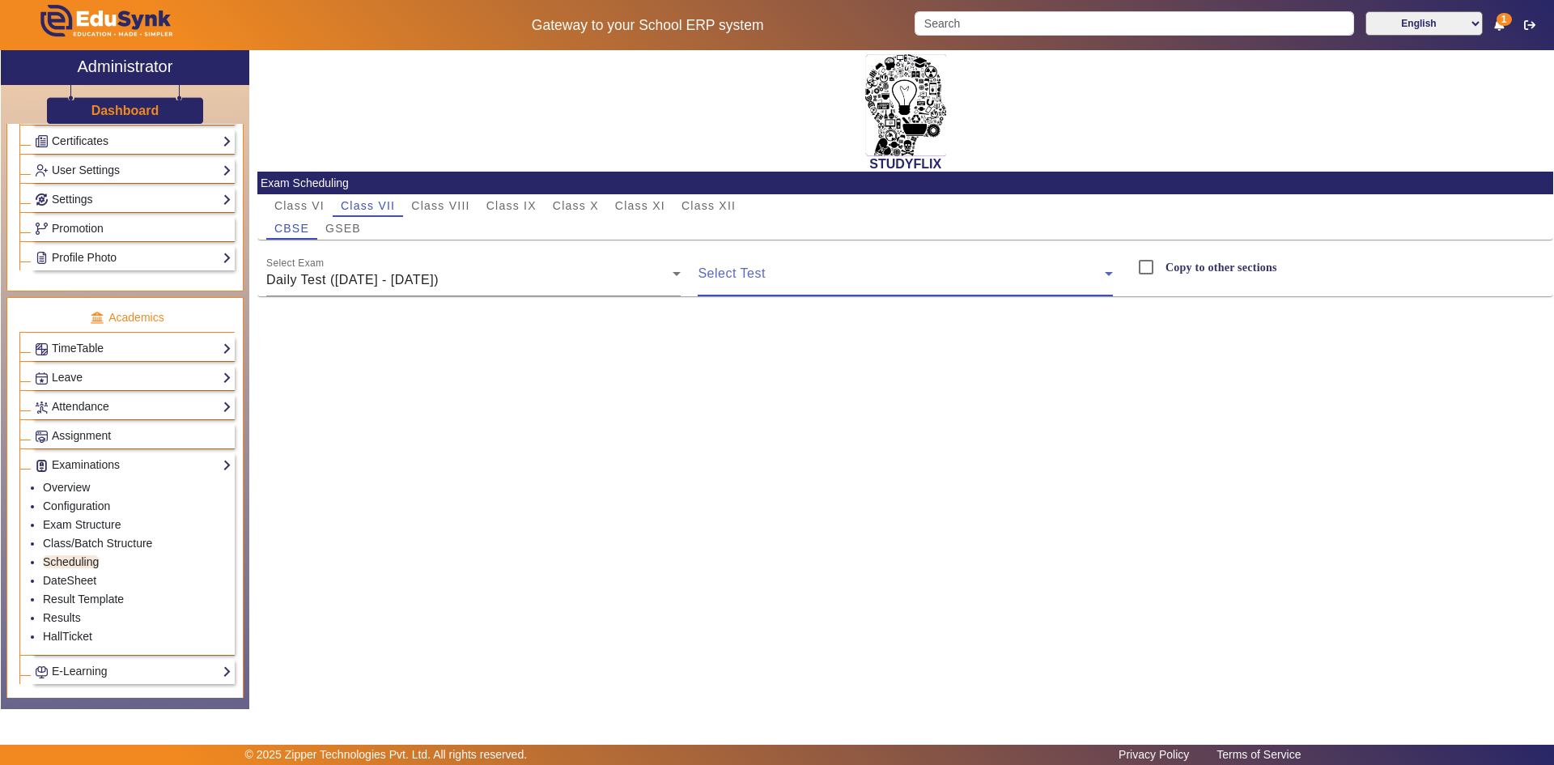
click at [748, 279] on span at bounding box center [900, 279] width 407 height 19
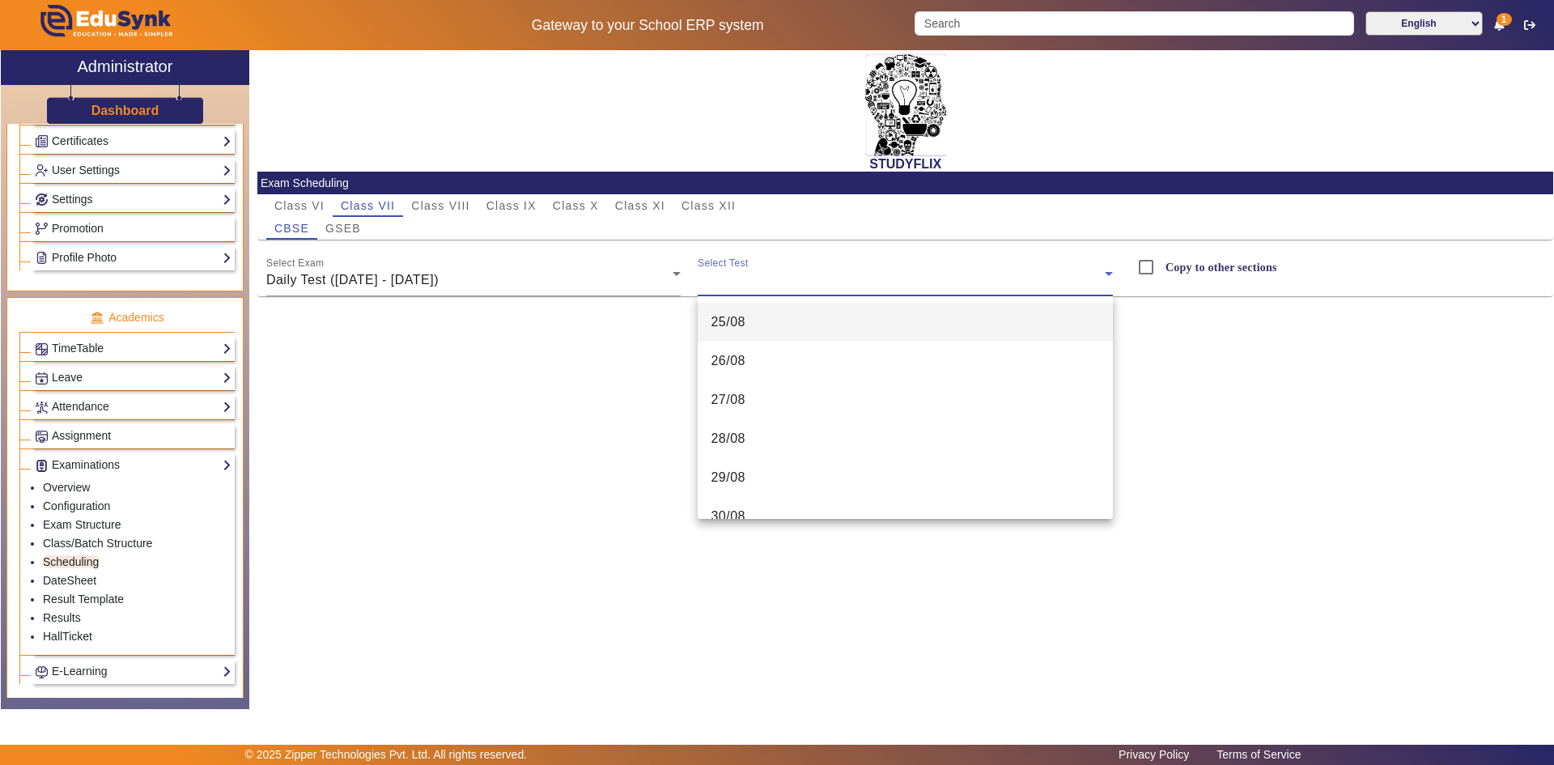
click at [749, 326] on mat-option "25/08" at bounding box center [904, 322] width 415 height 39
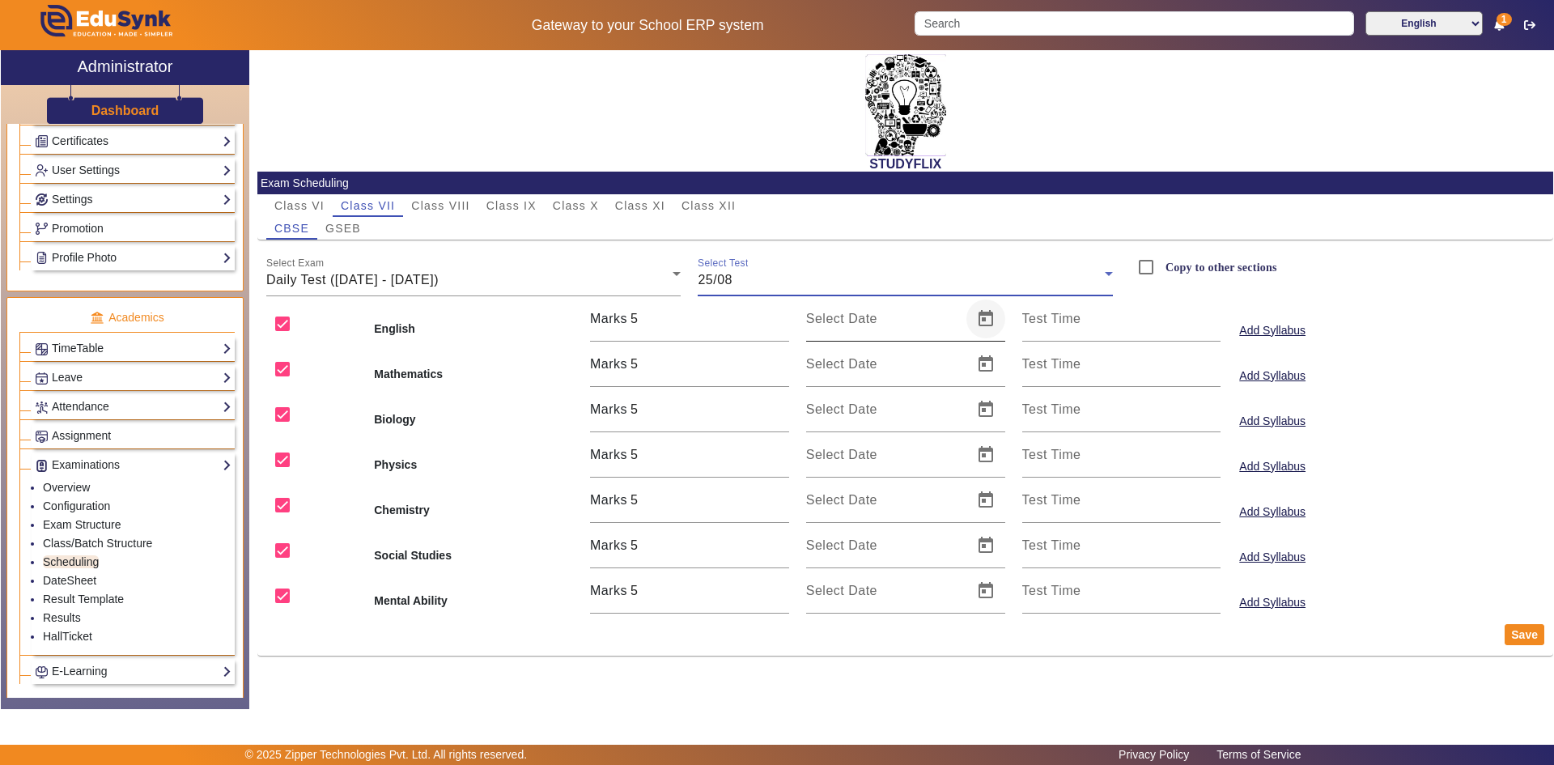
click at [988, 322] on span "Open calendar" at bounding box center [985, 318] width 39 height 39
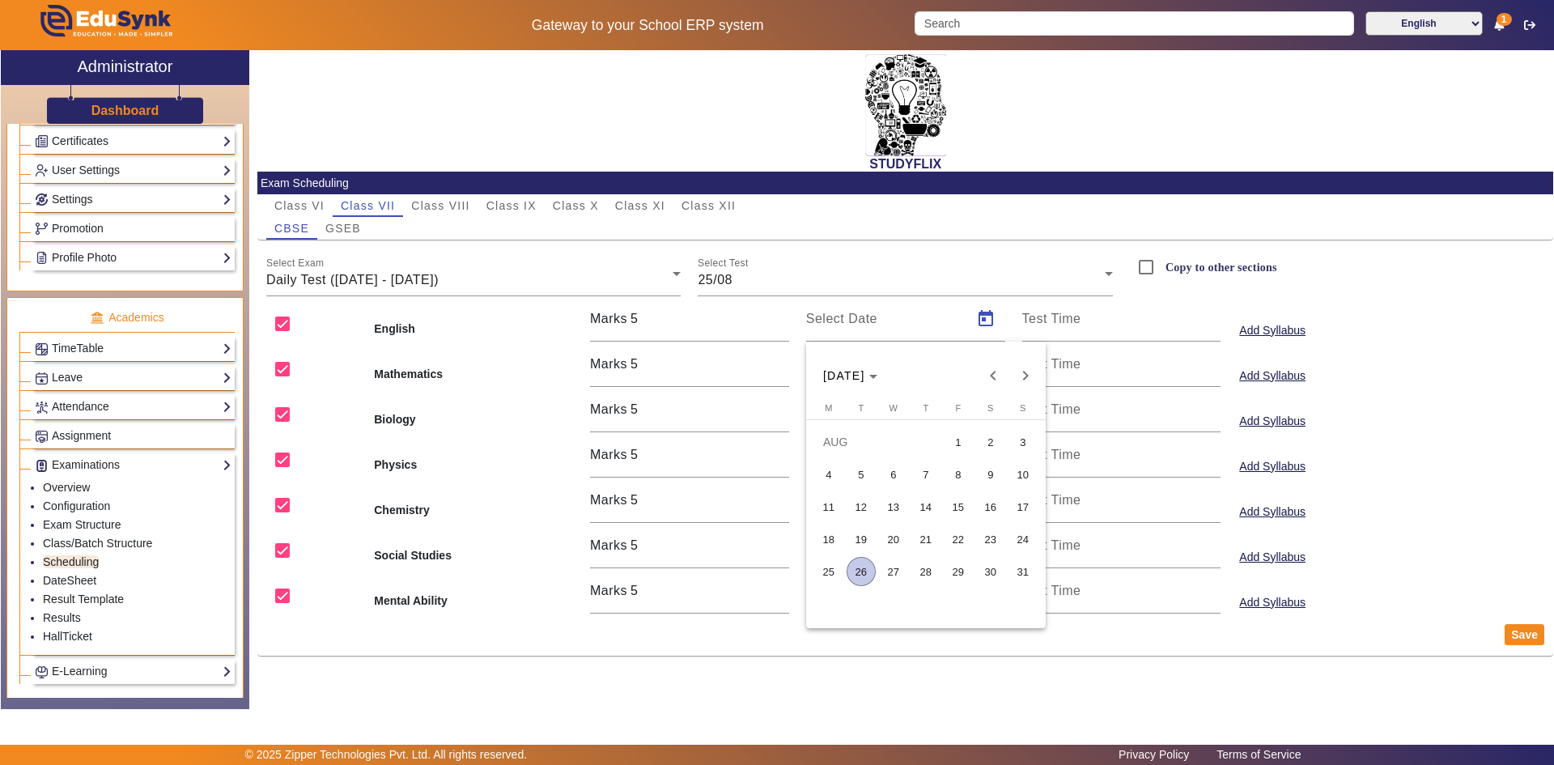
click at [821, 565] on span "25" at bounding box center [828, 571] width 29 height 29
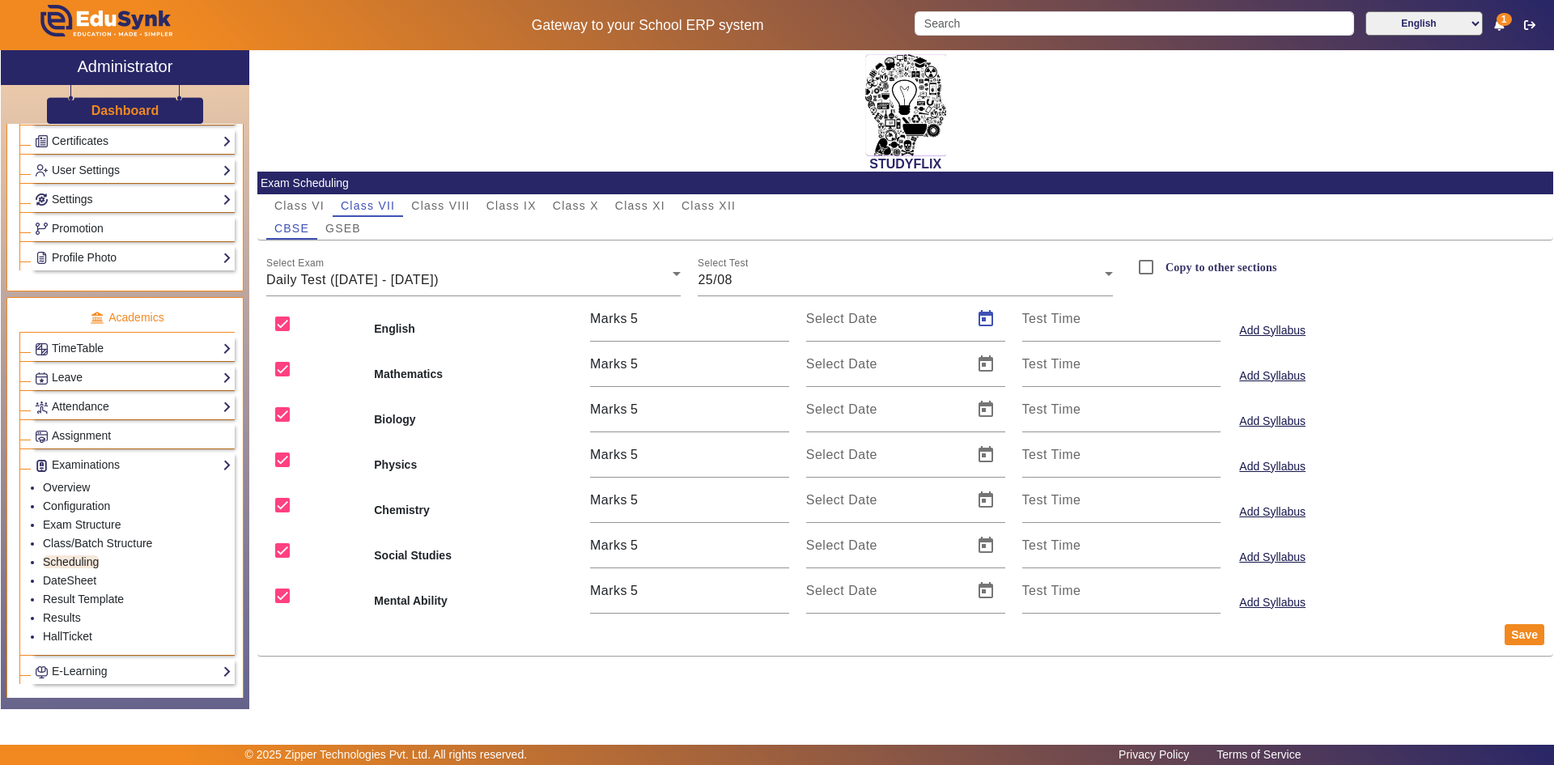
type input "[DATE]"
click at [977, 362] on span "Open calendar" at bounding box center [985, 364] width 39 height 39
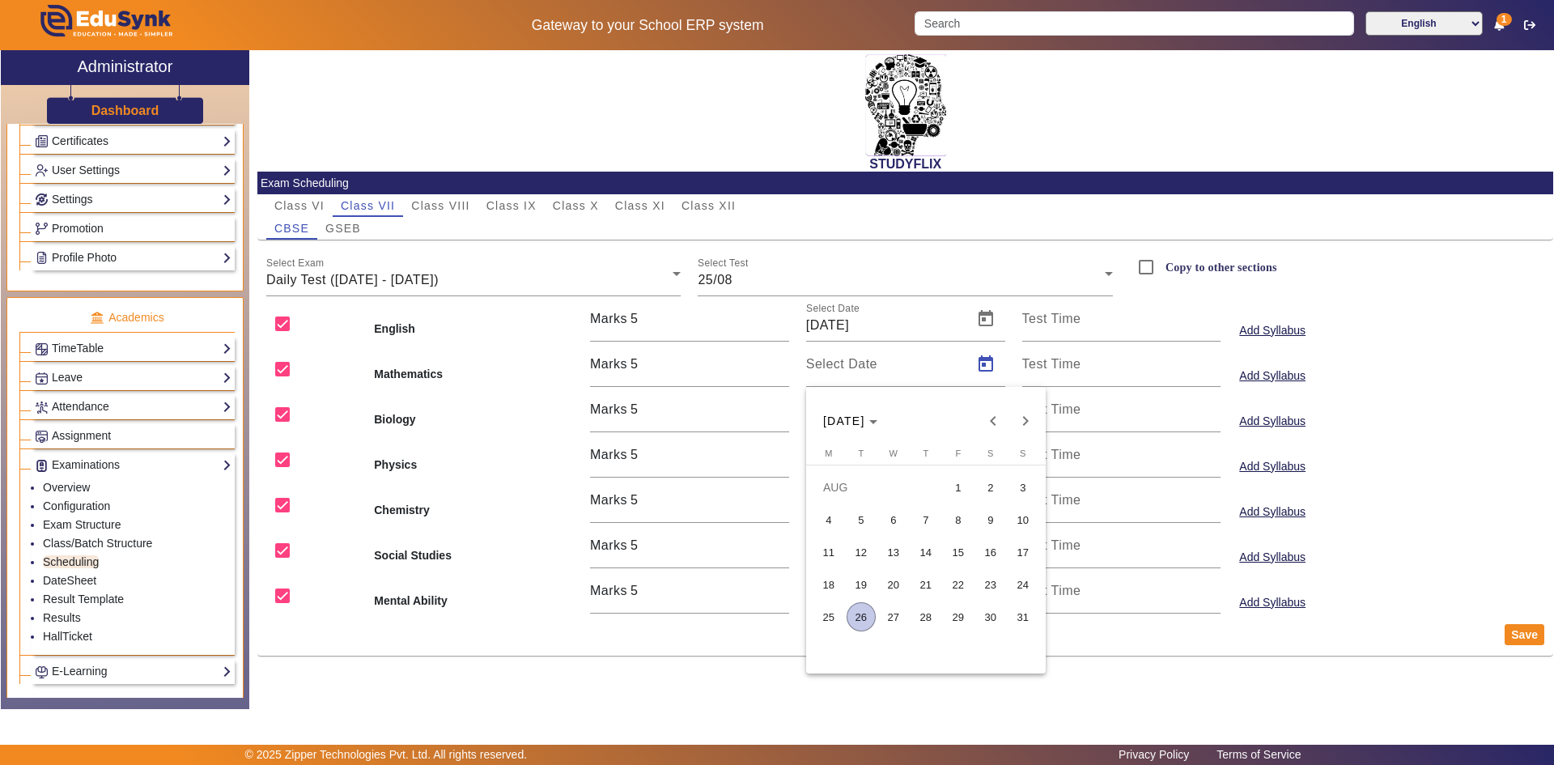
click at [837, 618] on span "25" at bounding box center [828, 616] width 29 height 29
type input "[DATE]"
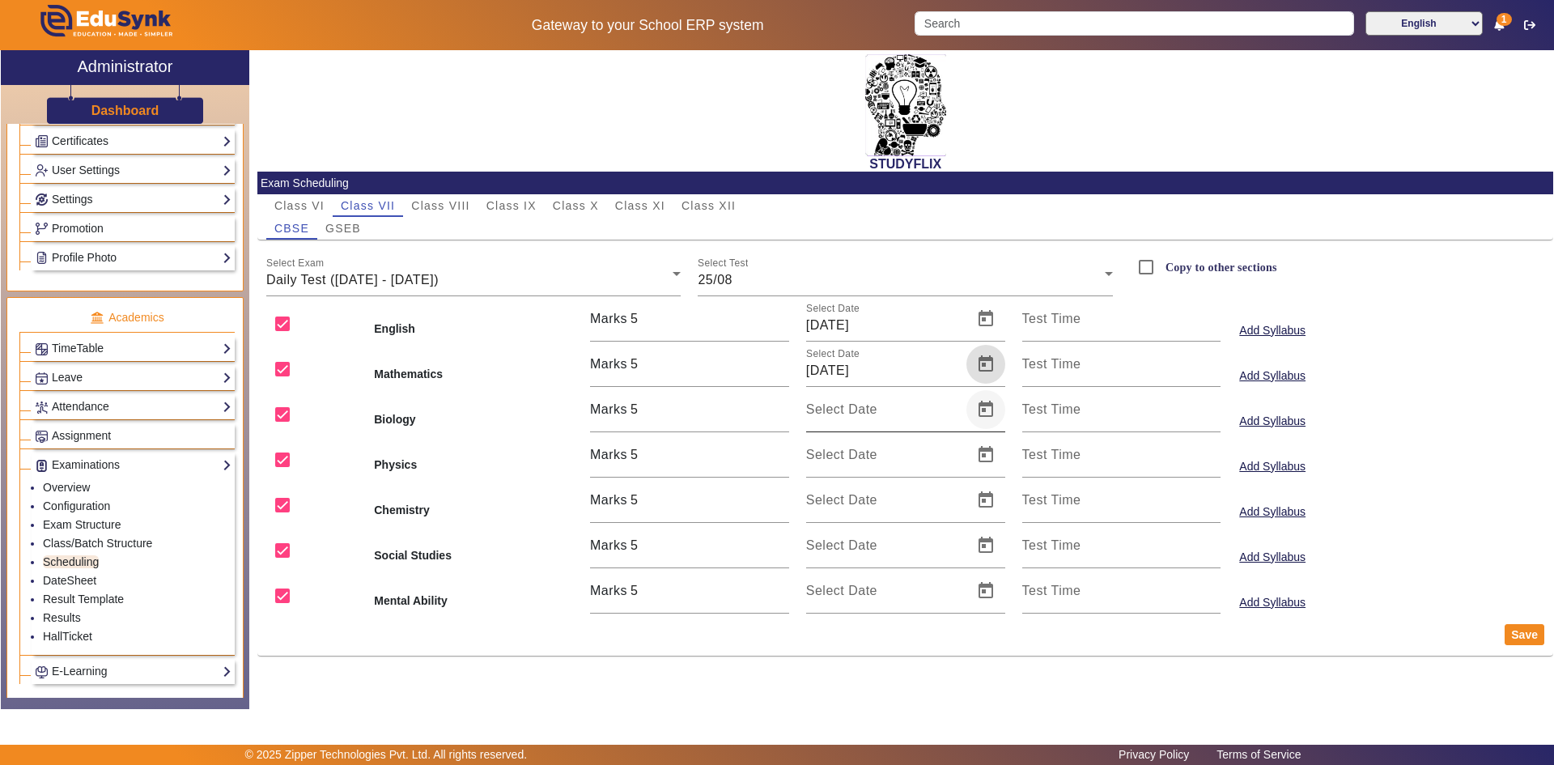
click at [985, 410] on span "Open calendar" at bounding box center [985, 409] width 39 height 39
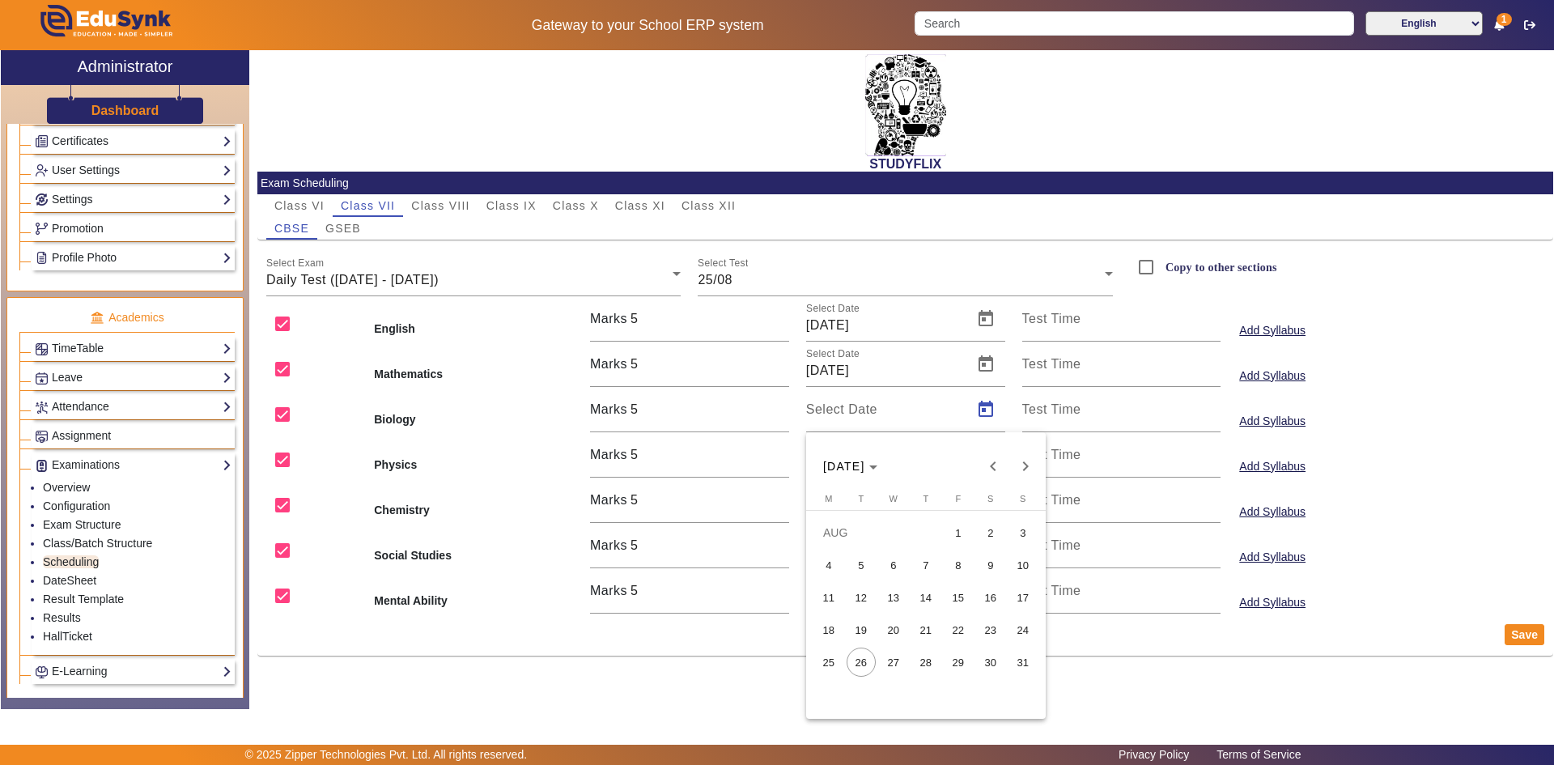
click at [829, 661] on span "25" at bounding box center [828, 661] width 29 height 29
type input "[DATE]"
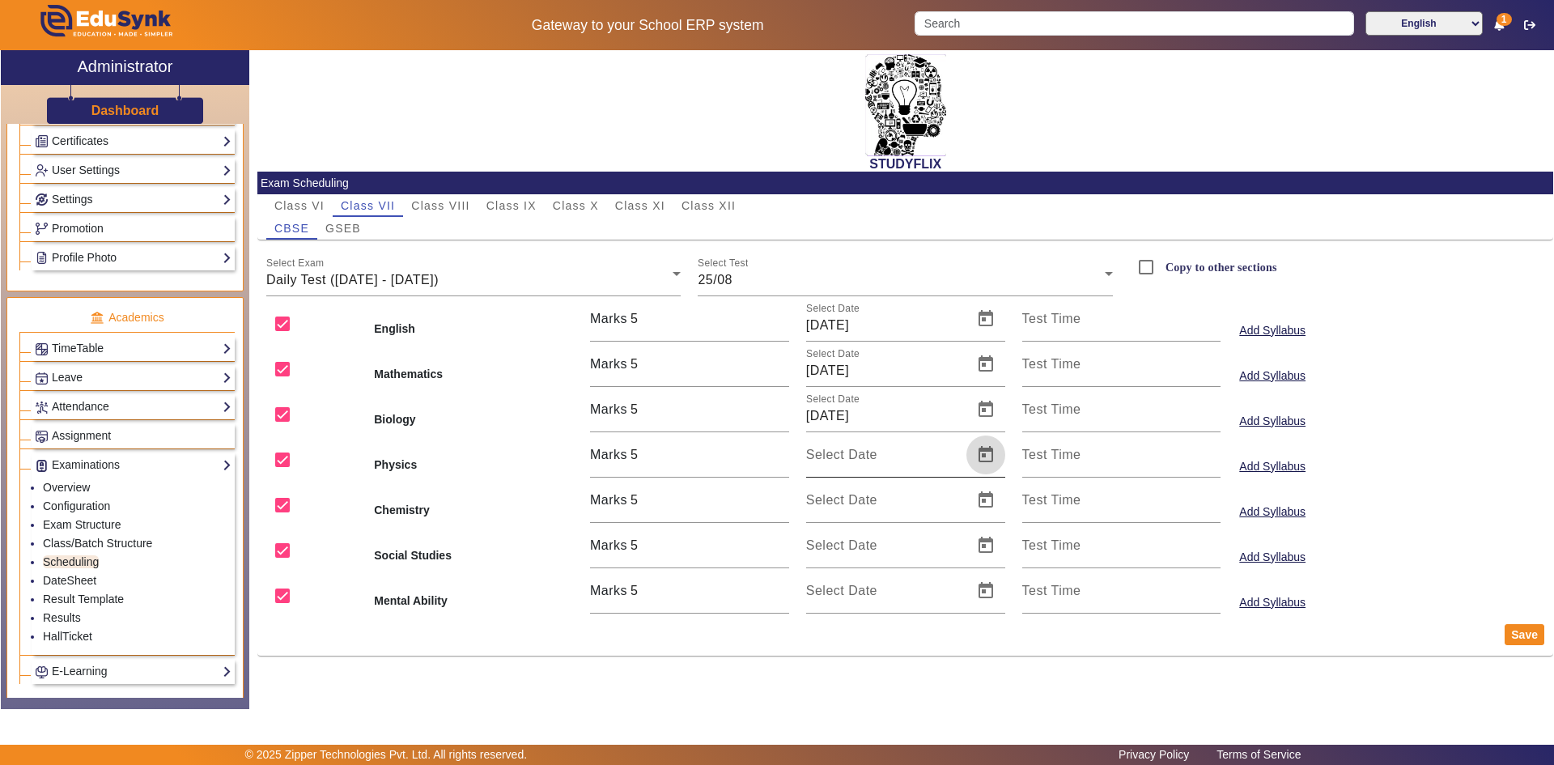
click at [984, 450] on span "Open calendar" at bounding box center [985, 454] width 39 height 39
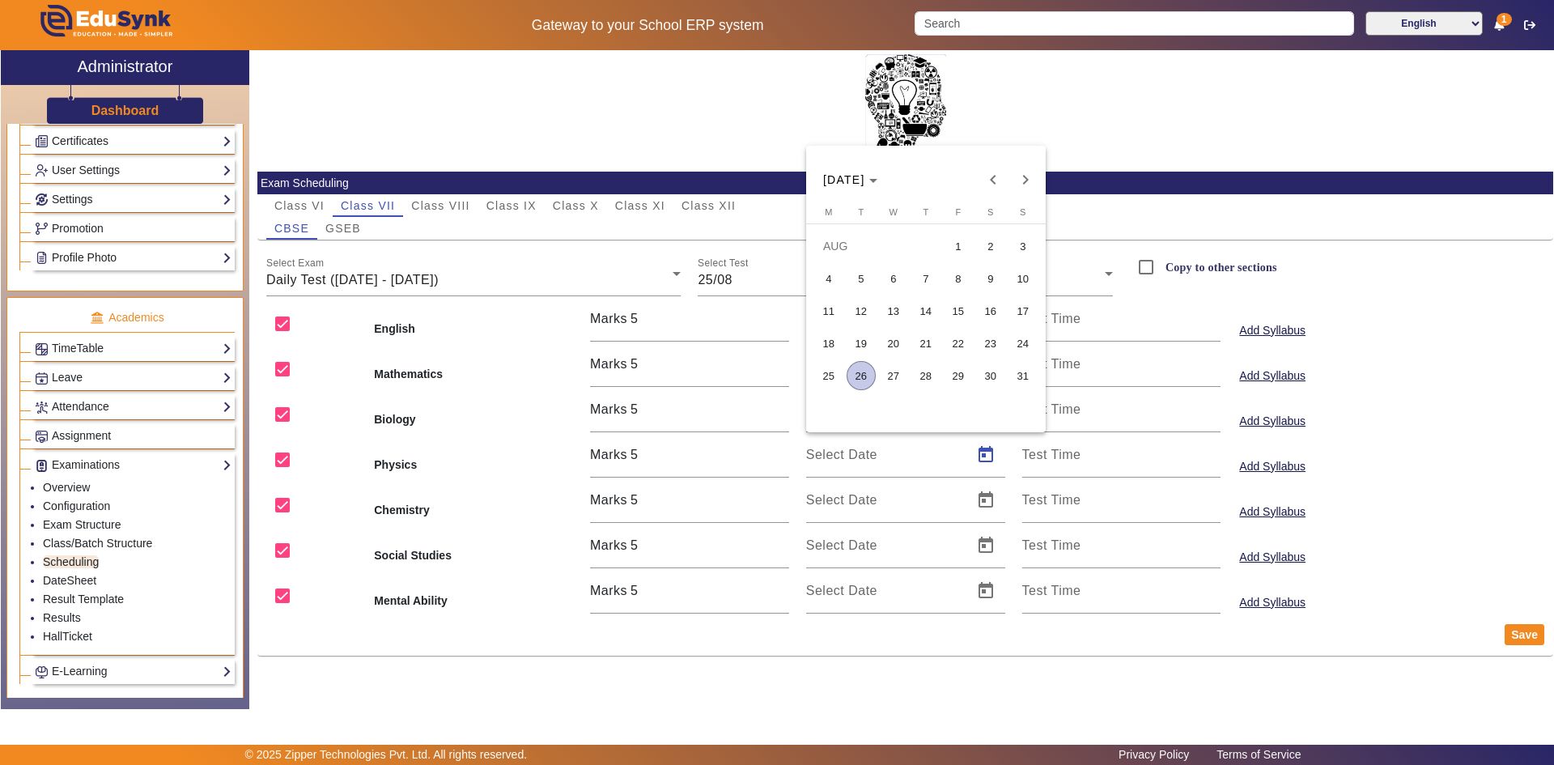
click at [829, 379] on span "25" at bounding box center [828, 375] width 29 height 29
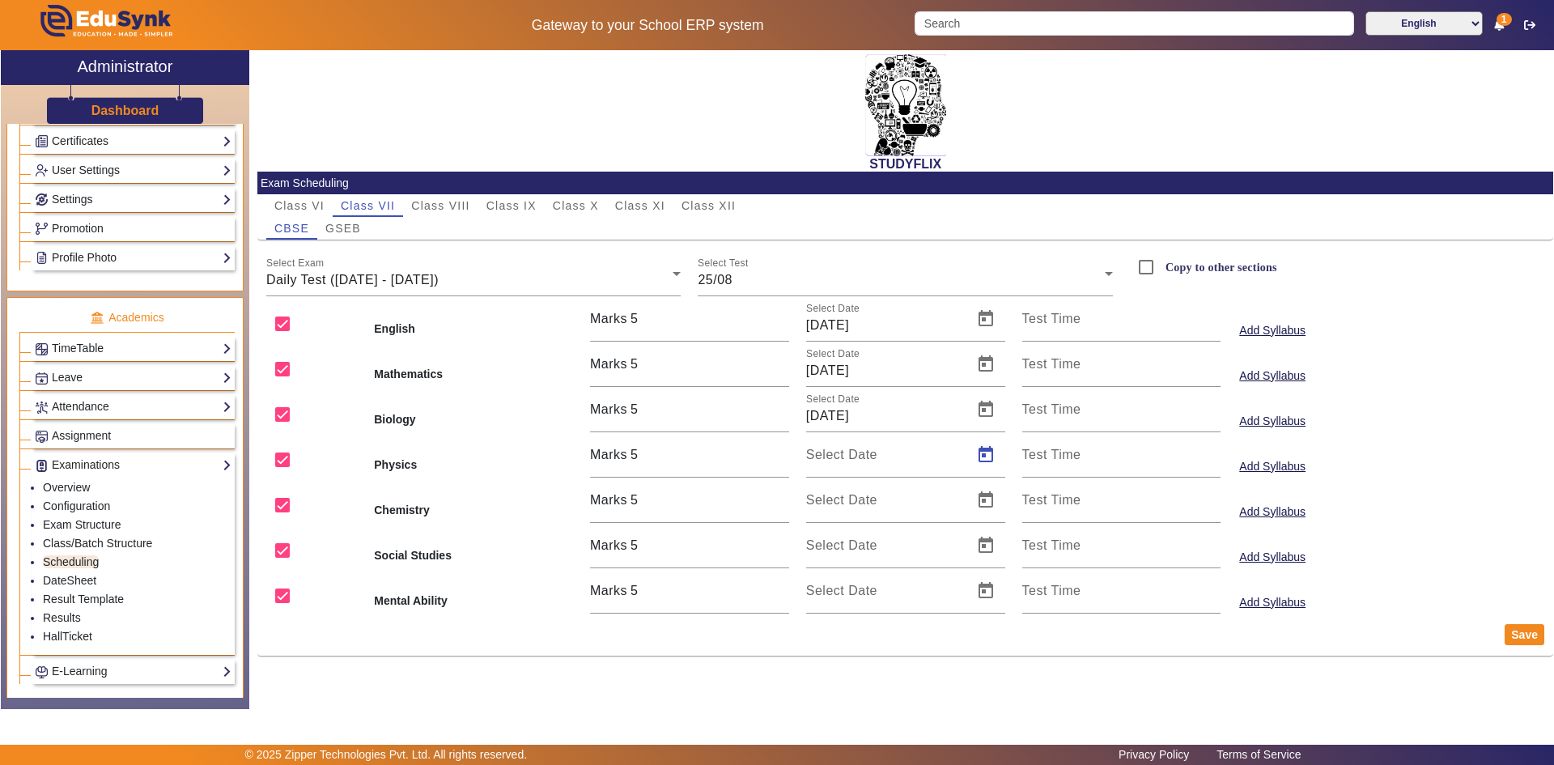
type input "[DATE]"
click at [991, 497] on span "Open calendar" at bounding box center [985, 500] width 39 height 39
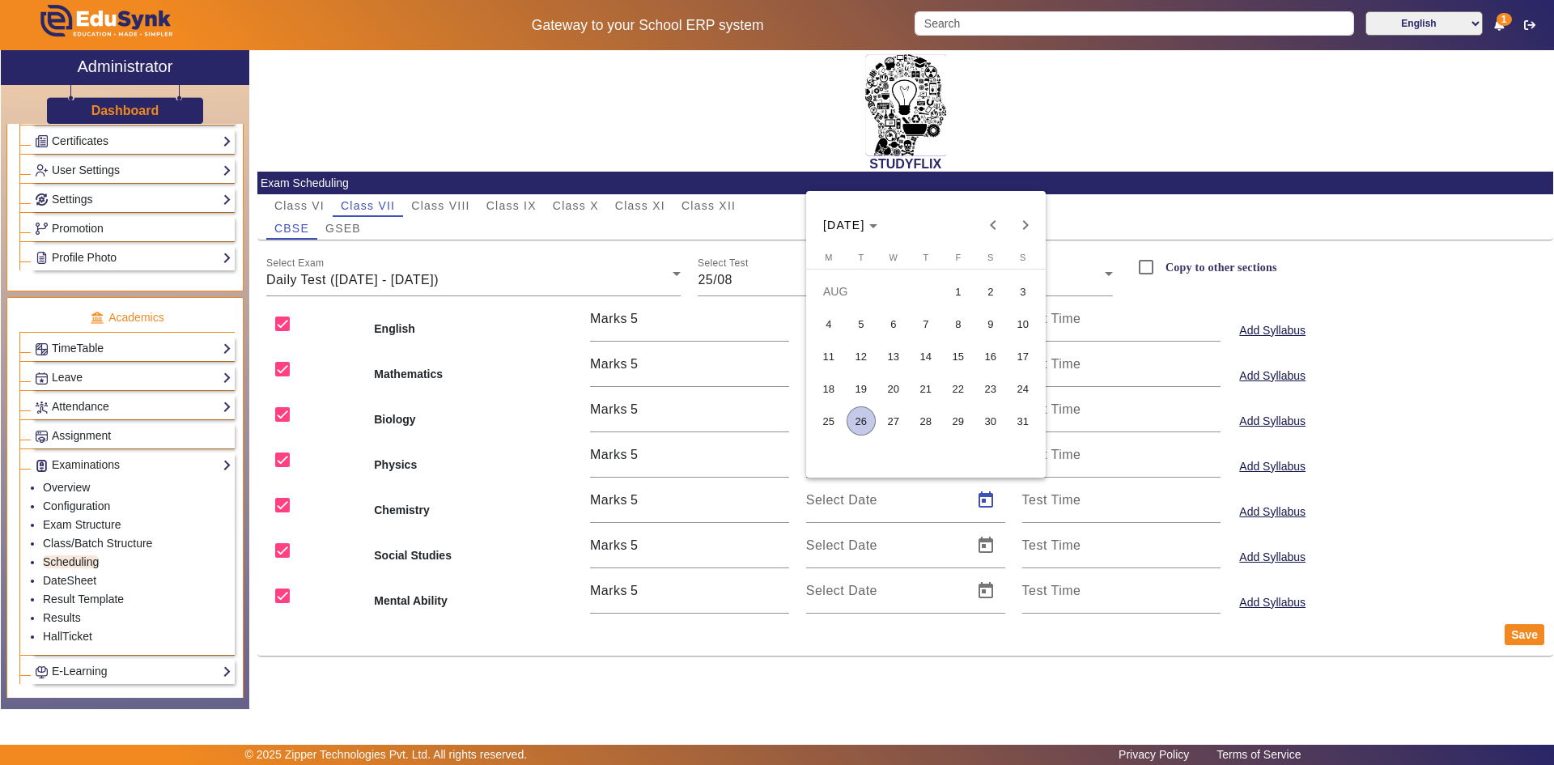
click at [837, 412] on span "25" at bounding box center [828, 420] width 29 height 29
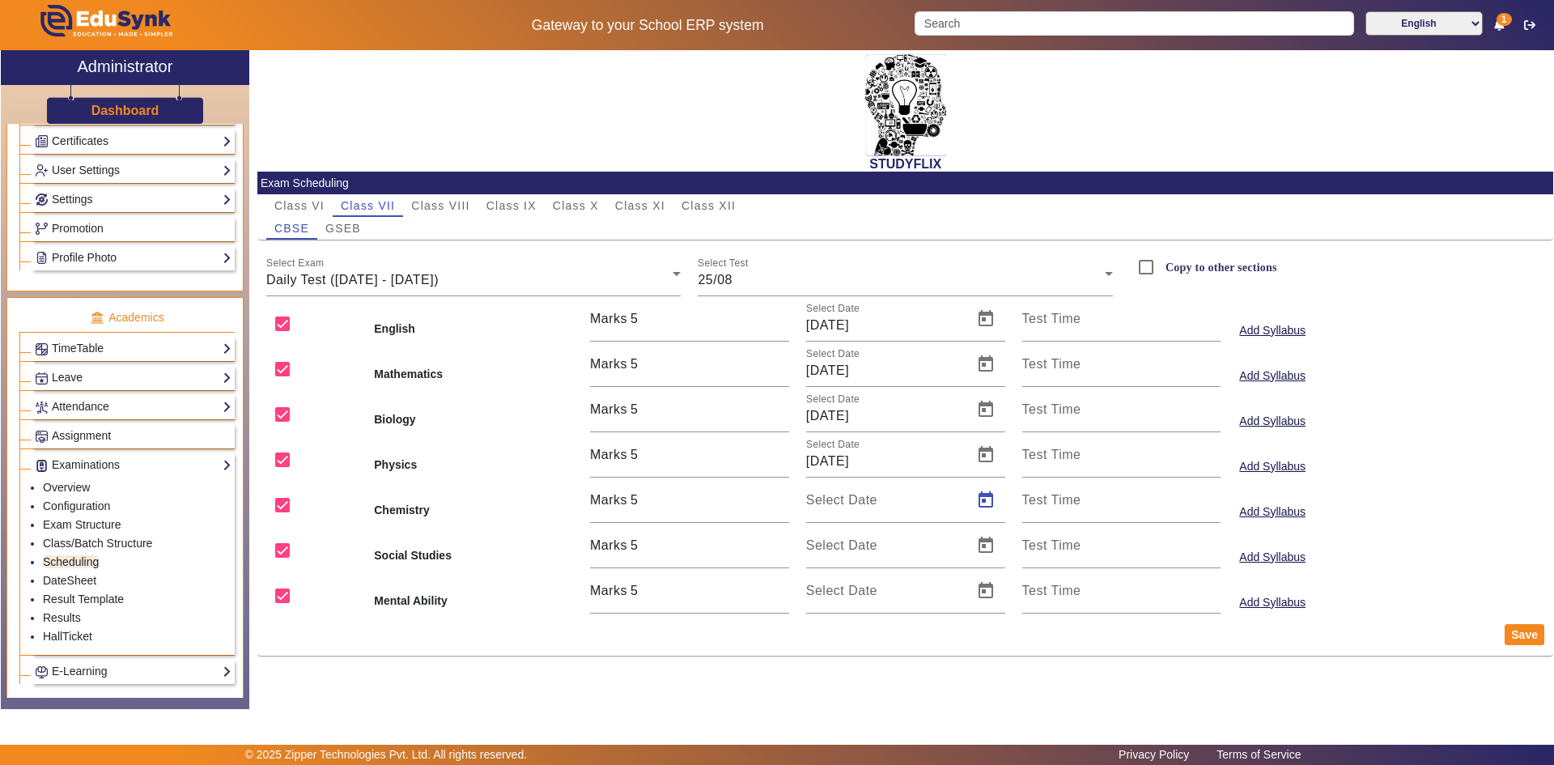
type input "[DATE]"
click at [749, 282] on div "25/08" at bounding box center [900, 279] width 407 height 19
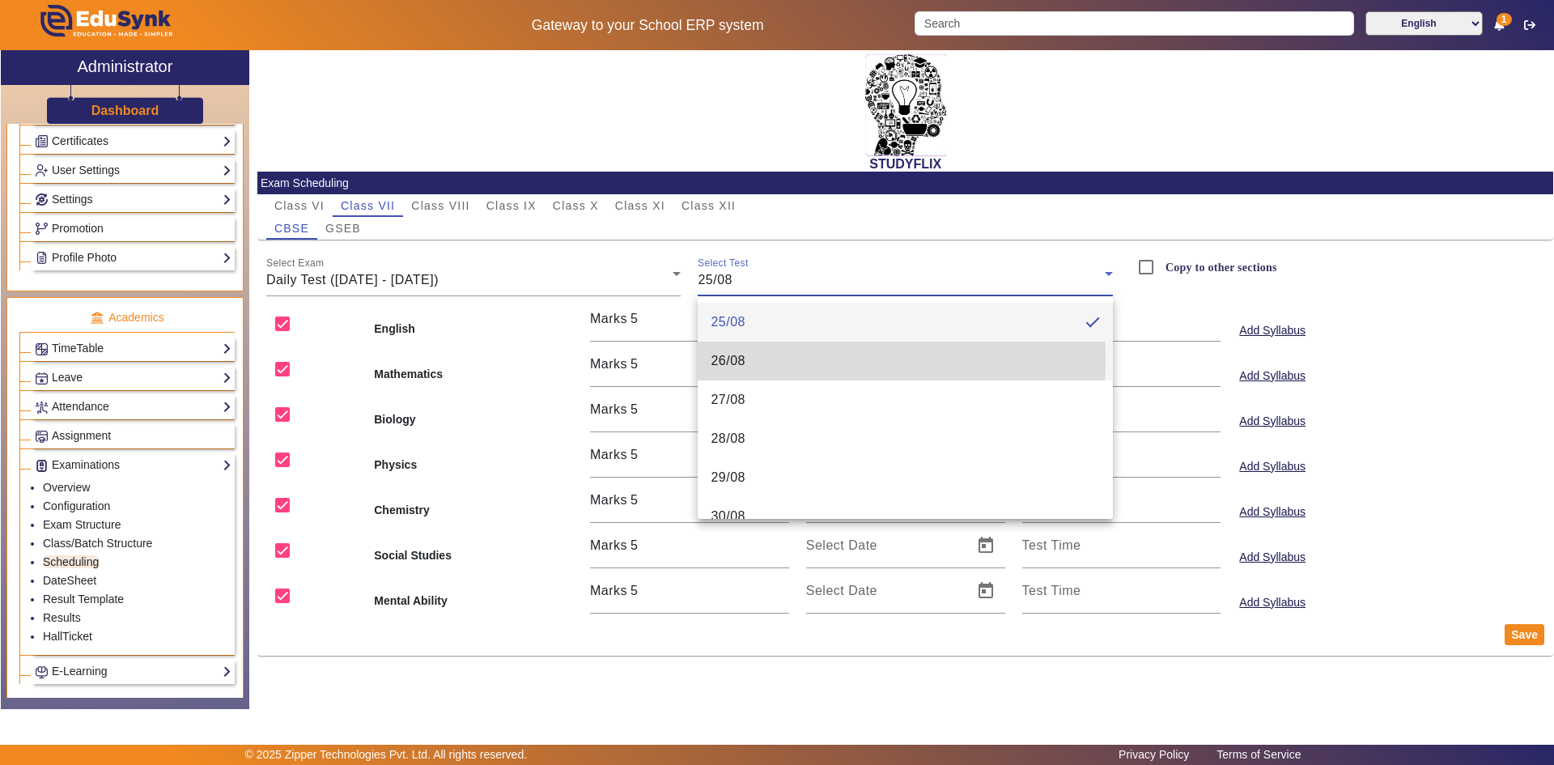
click at [744, 361] on span "26/08" at bounding box center [727, 360] width 35 height 19
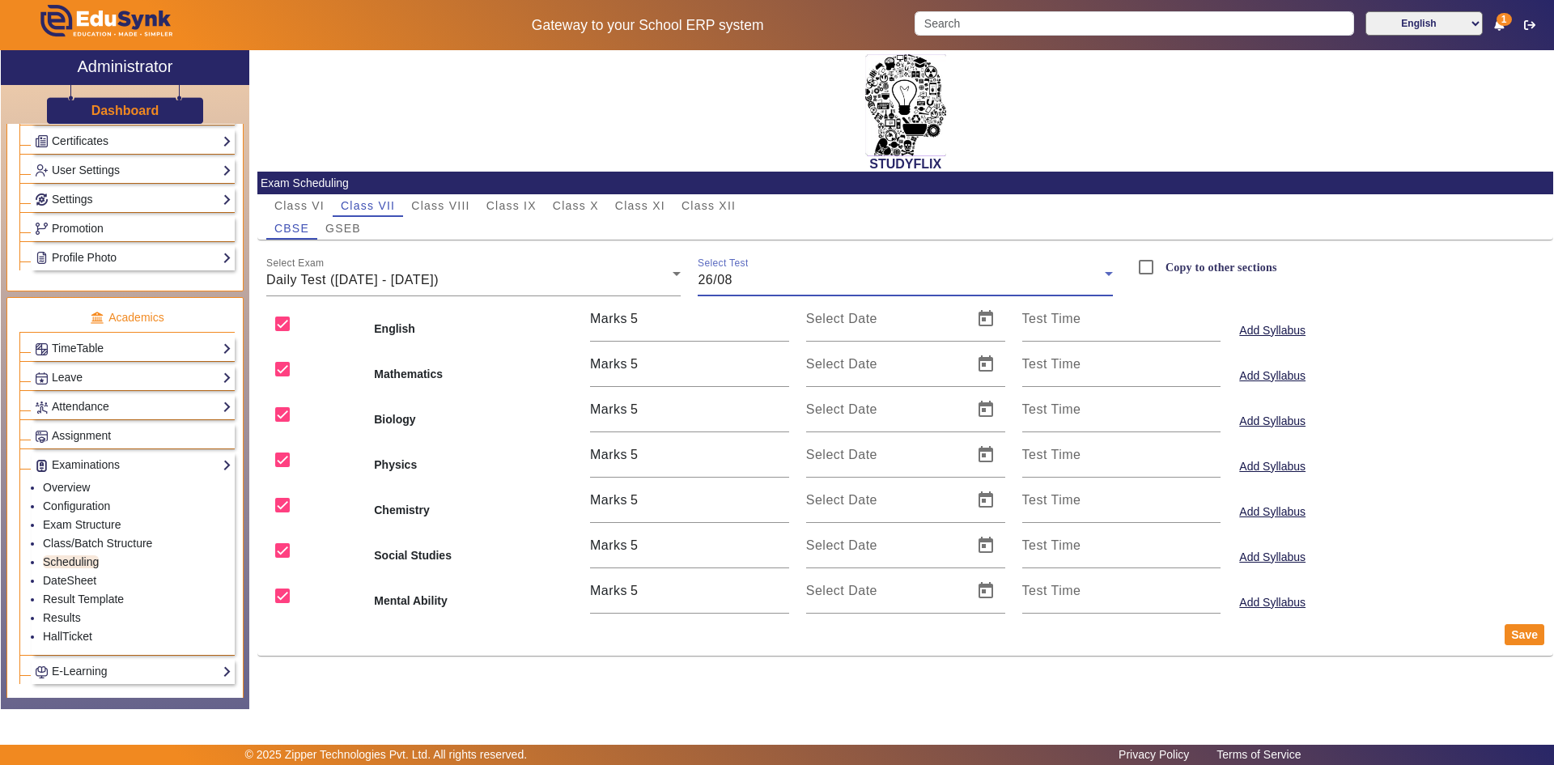
click at [765, 284] on div "26/08" at bounding box center [900, 279] width 407 height 19
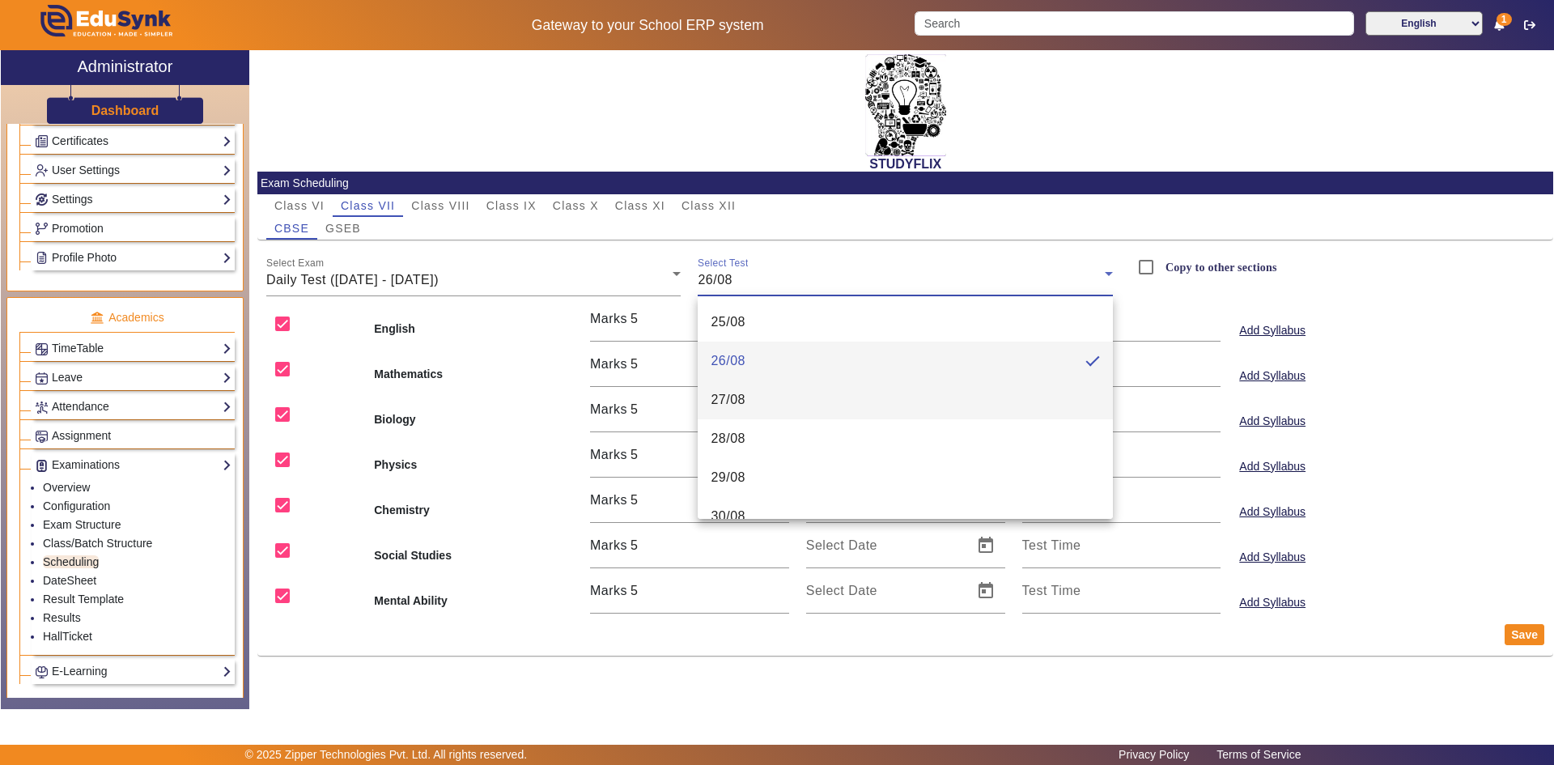
click at [762, 389] on mat-option "27/08" at bounding box center [904, 399] width 415 height 39
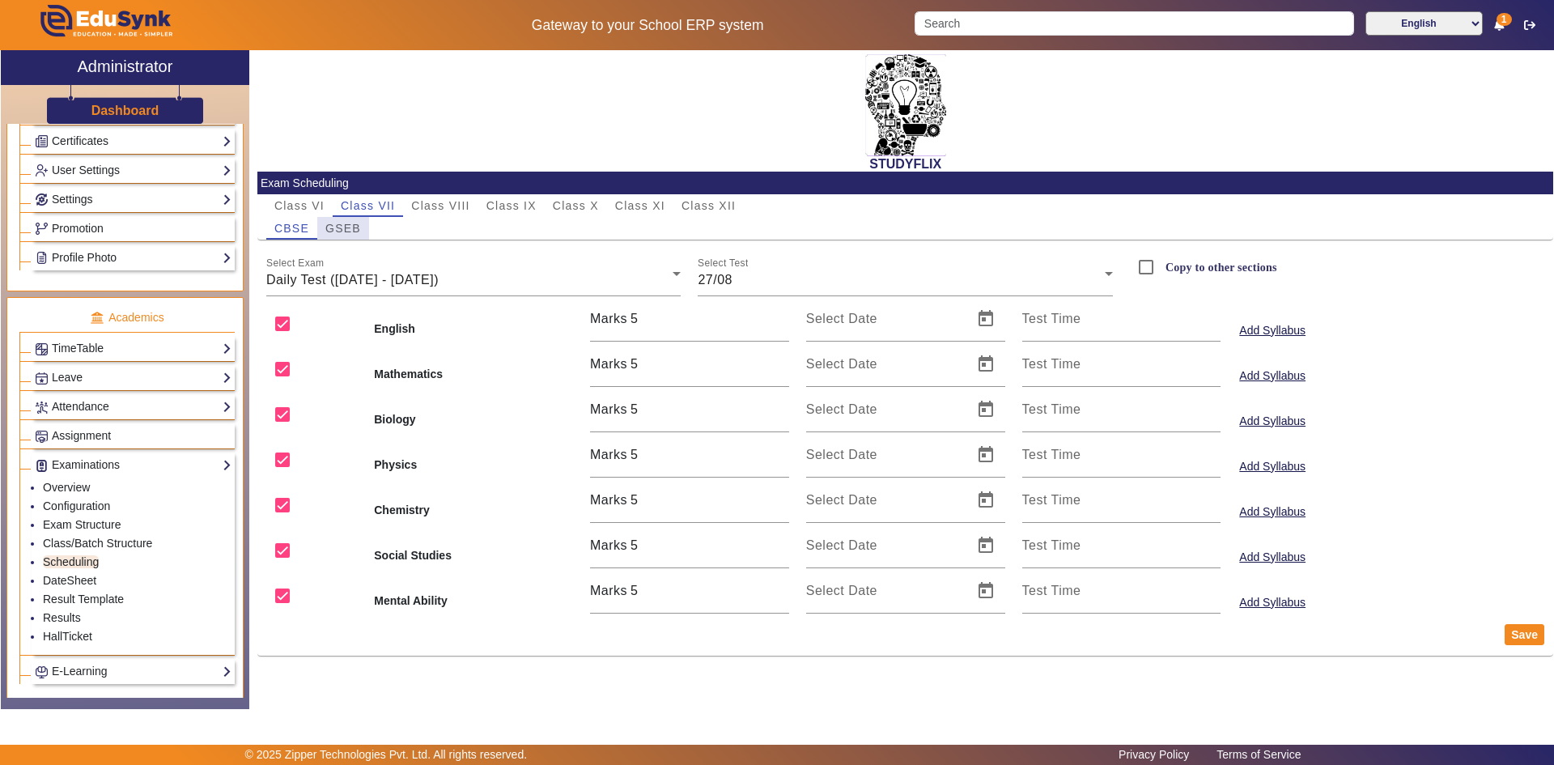
click at [339, 233] on span "GSEB" at bounding box center [343, 228] width 36 height 11
click at [365, 281] on span "[DATE] - [DATE]" at bounding box center [315, 280] width 99 height 14
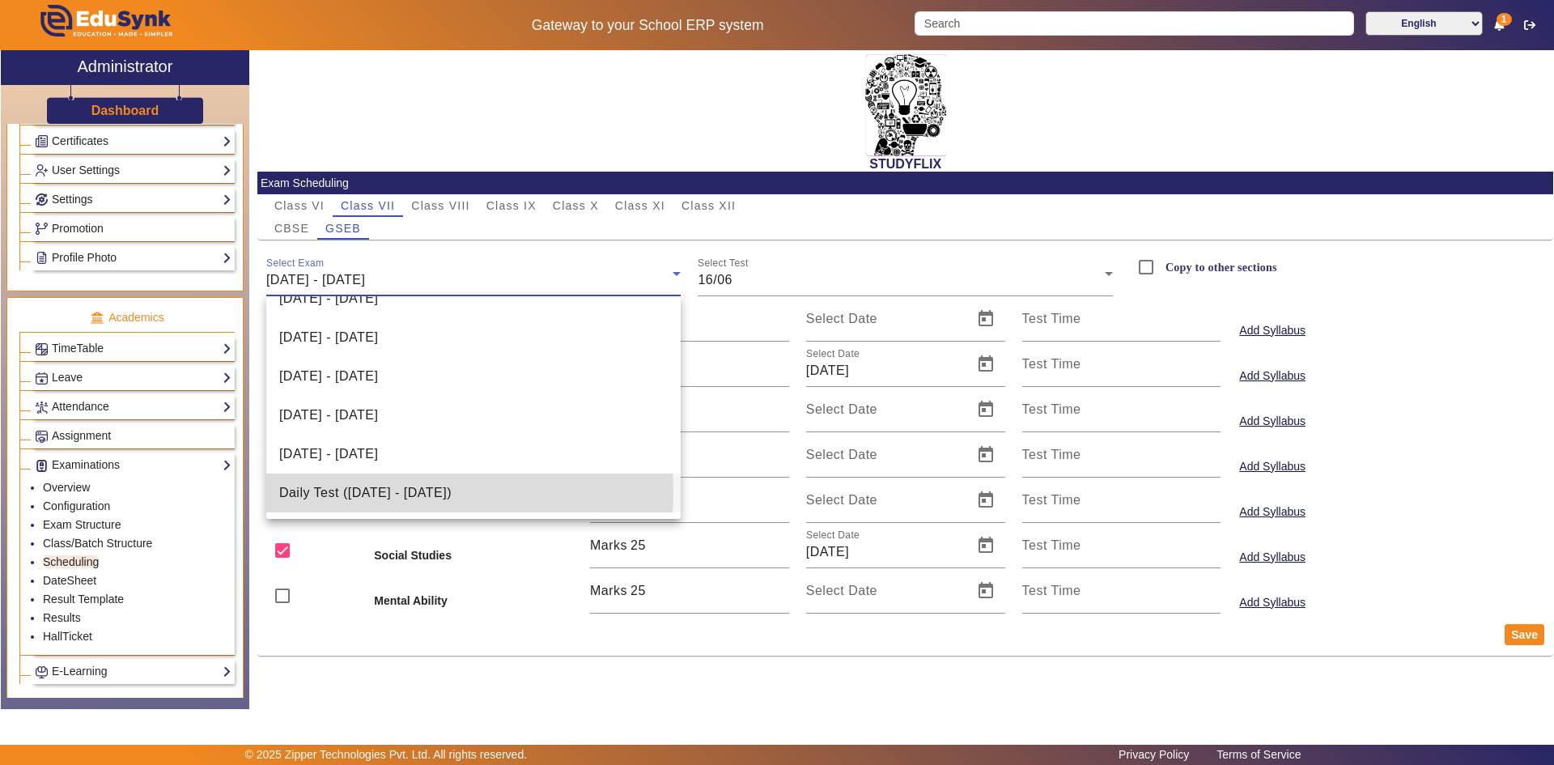
click at [413, 492] on span "Daily Test ([DATE] - [DATE])" at bounding box center [365, 492] width 172 height 19
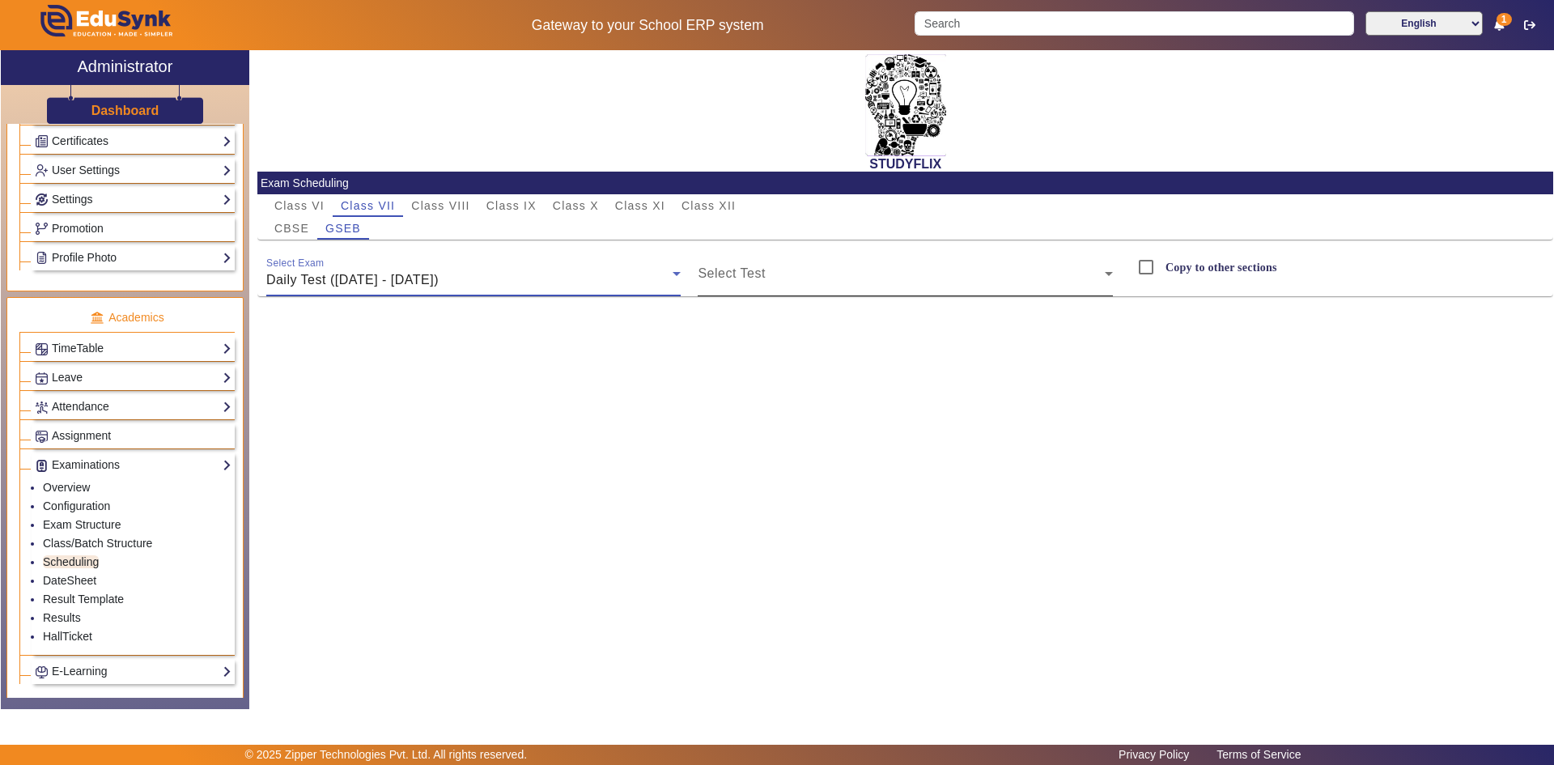
click at [753, 260] on div "Select Test" at bounding box center [904, 273] width 415 height 45
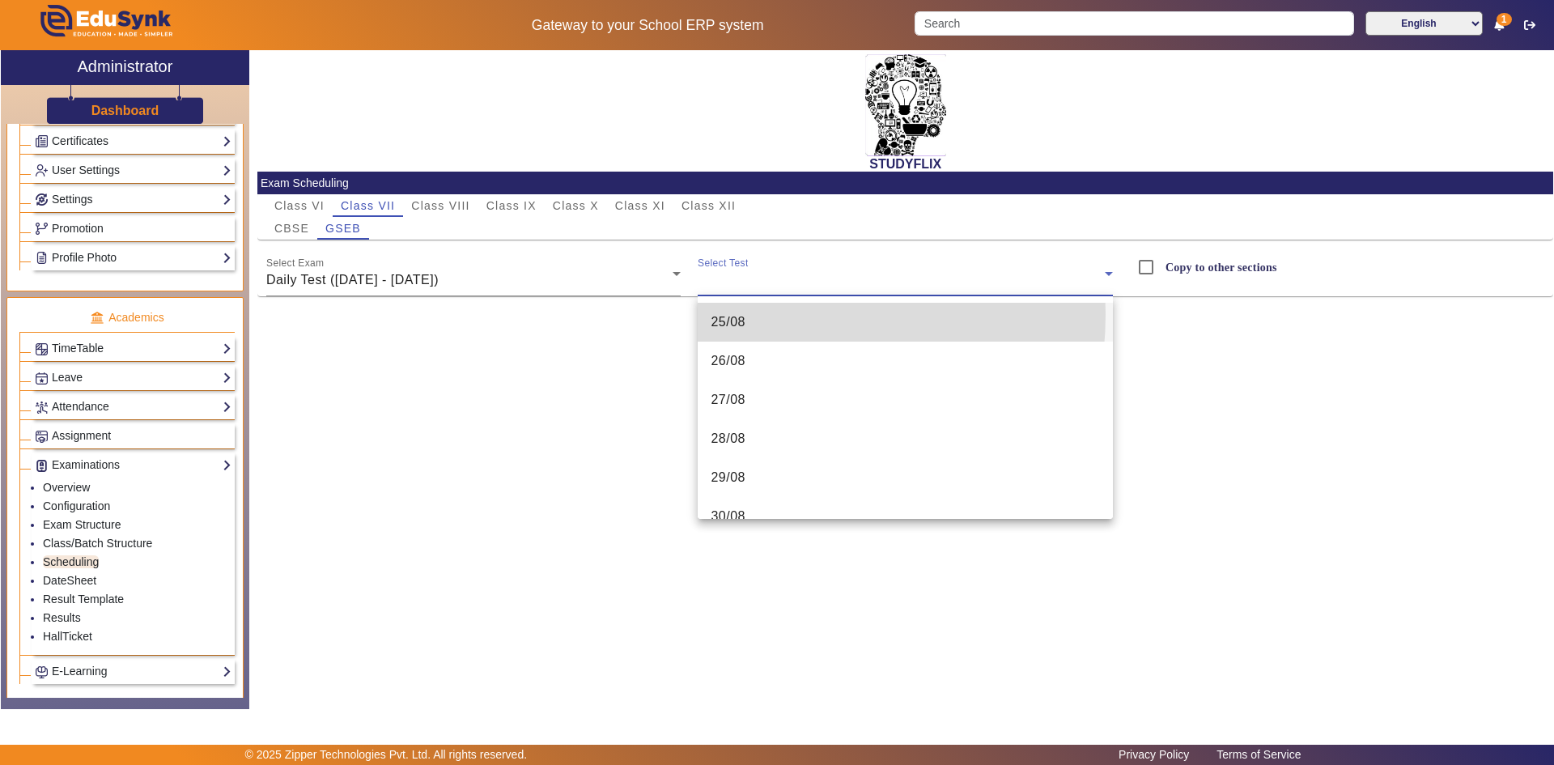
click at [748, 314] on mat-option "25/08" at bounding box center [904, 322] width 415 height 39
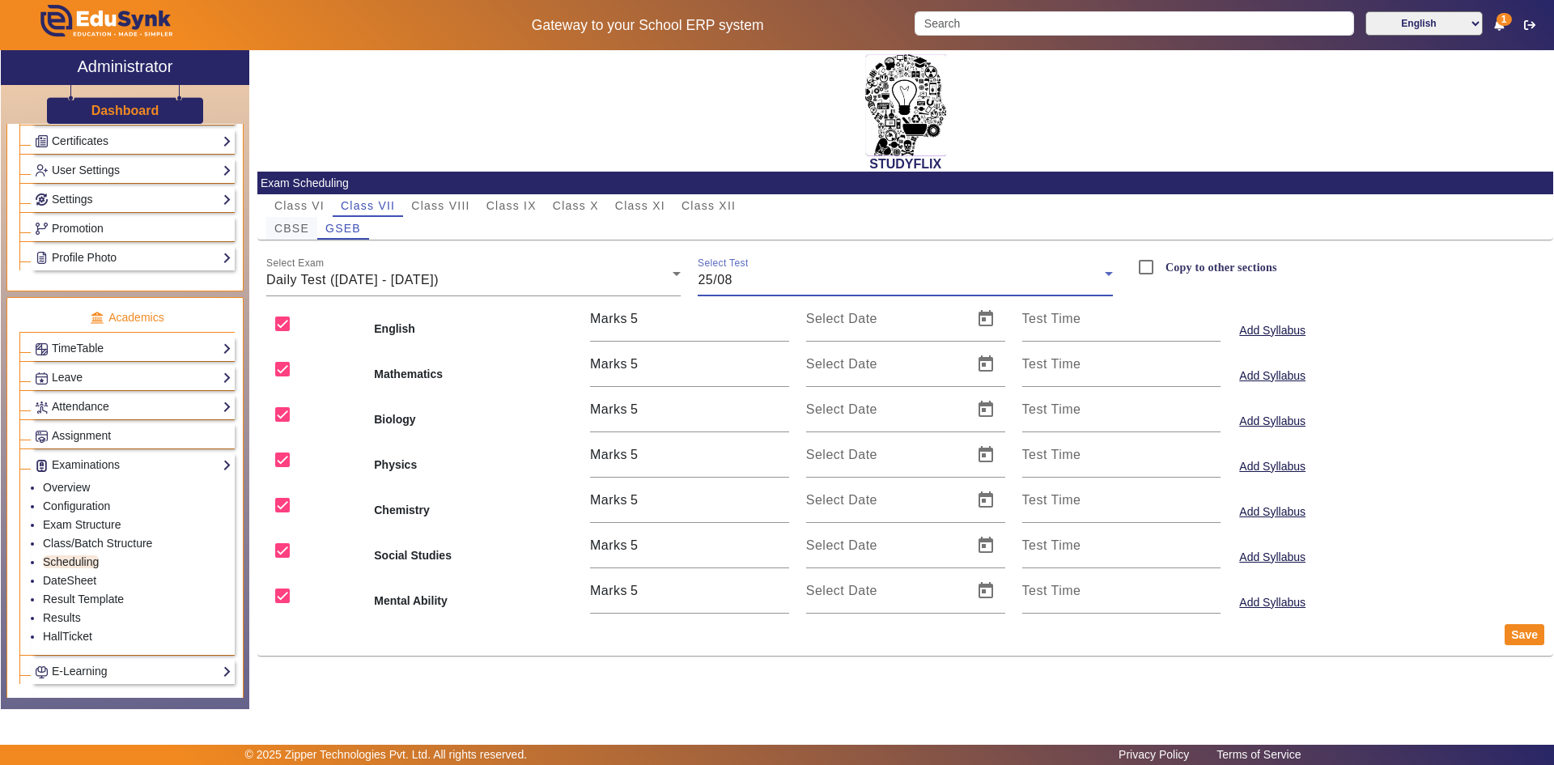
click at [287, 227] on span "CBSE" at bounding box center [291, 228] width 35 height 11
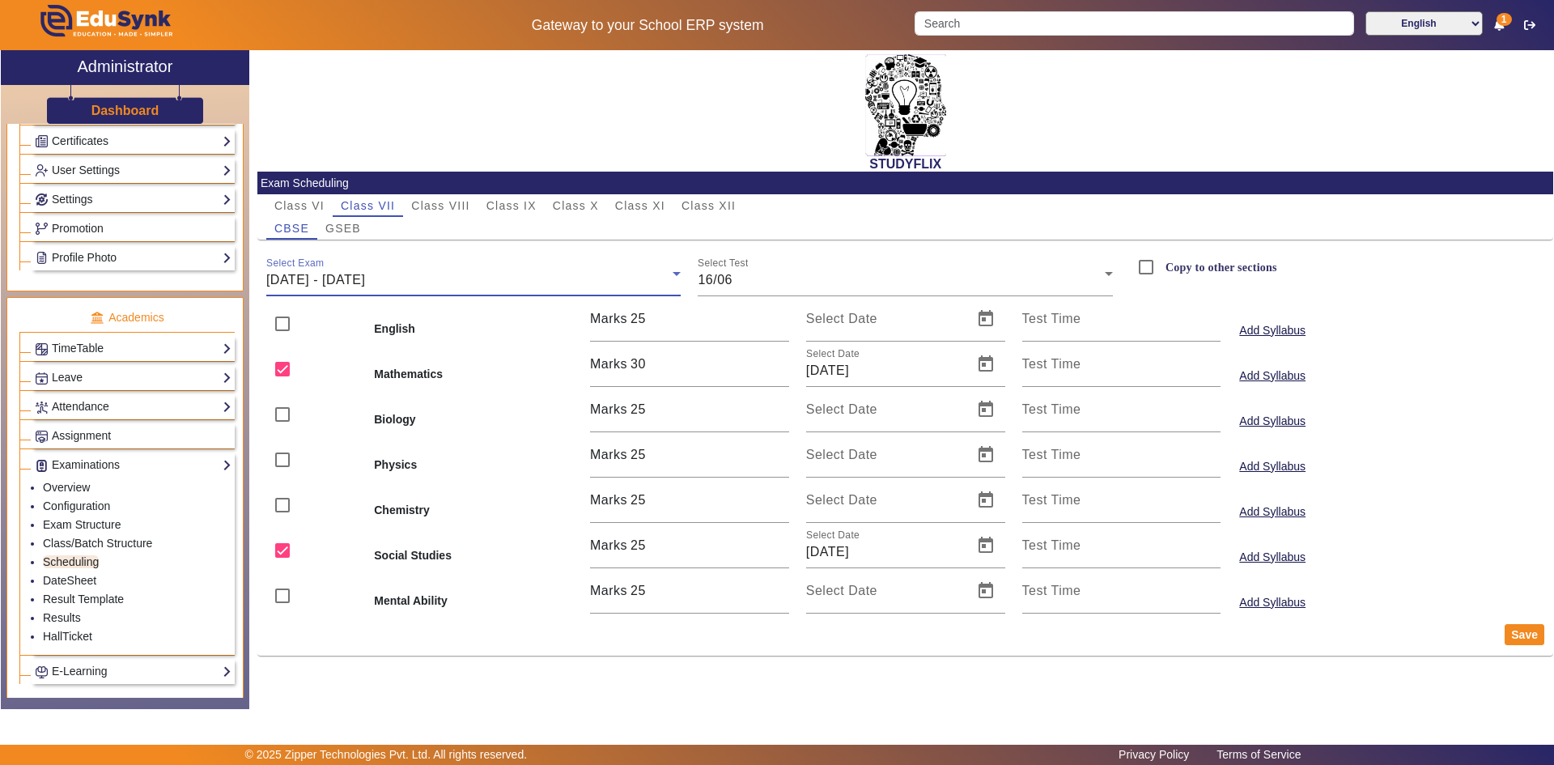
click at [354, 274] on span "[DATE] - [DATE]" at bounding box center [315, 280] width 99 height 14
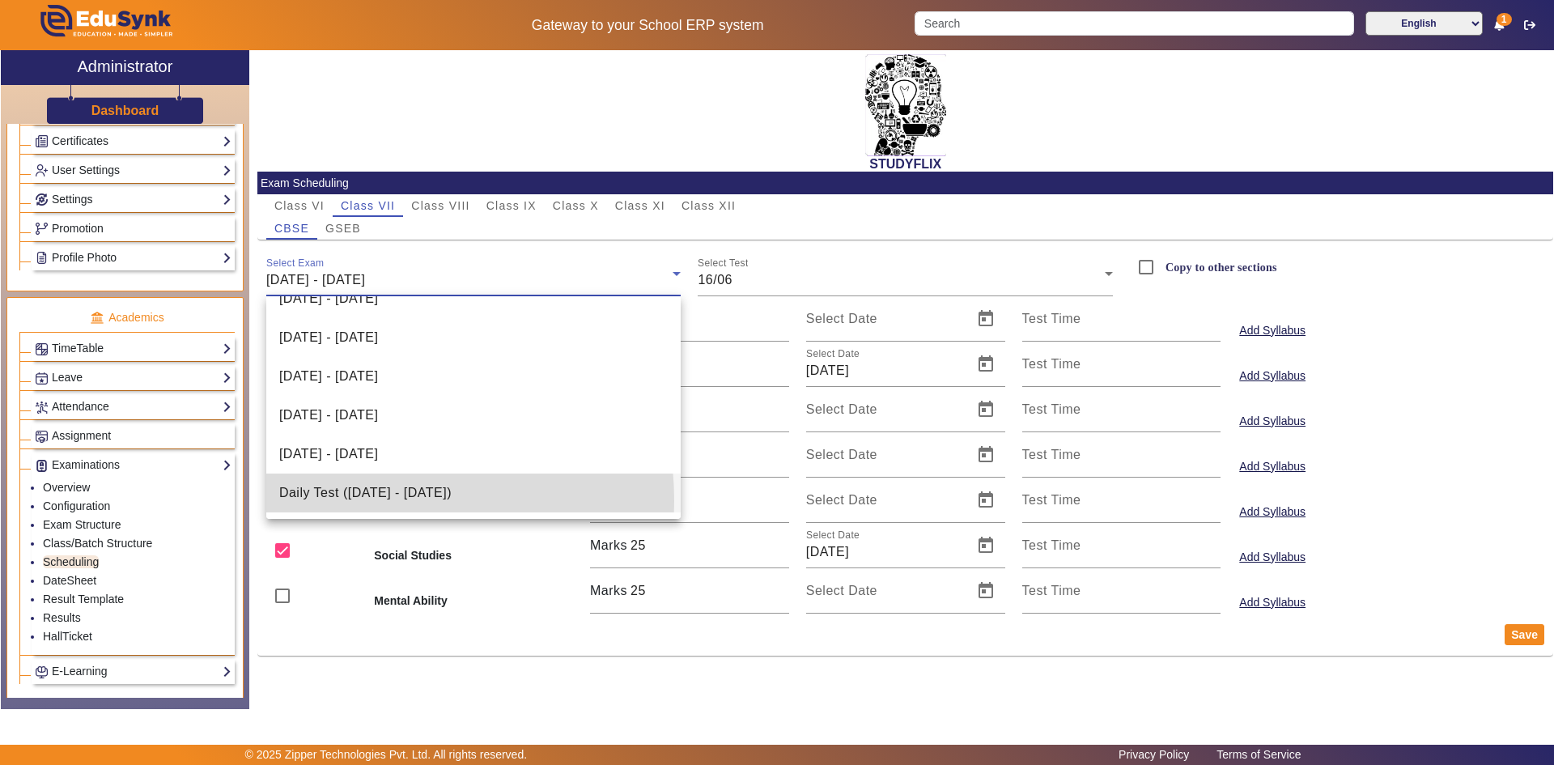
click at [344, 501] on span "Daily Test ([DATE] - [DATE])" at bounding box center [365, 492] width 172 height 19
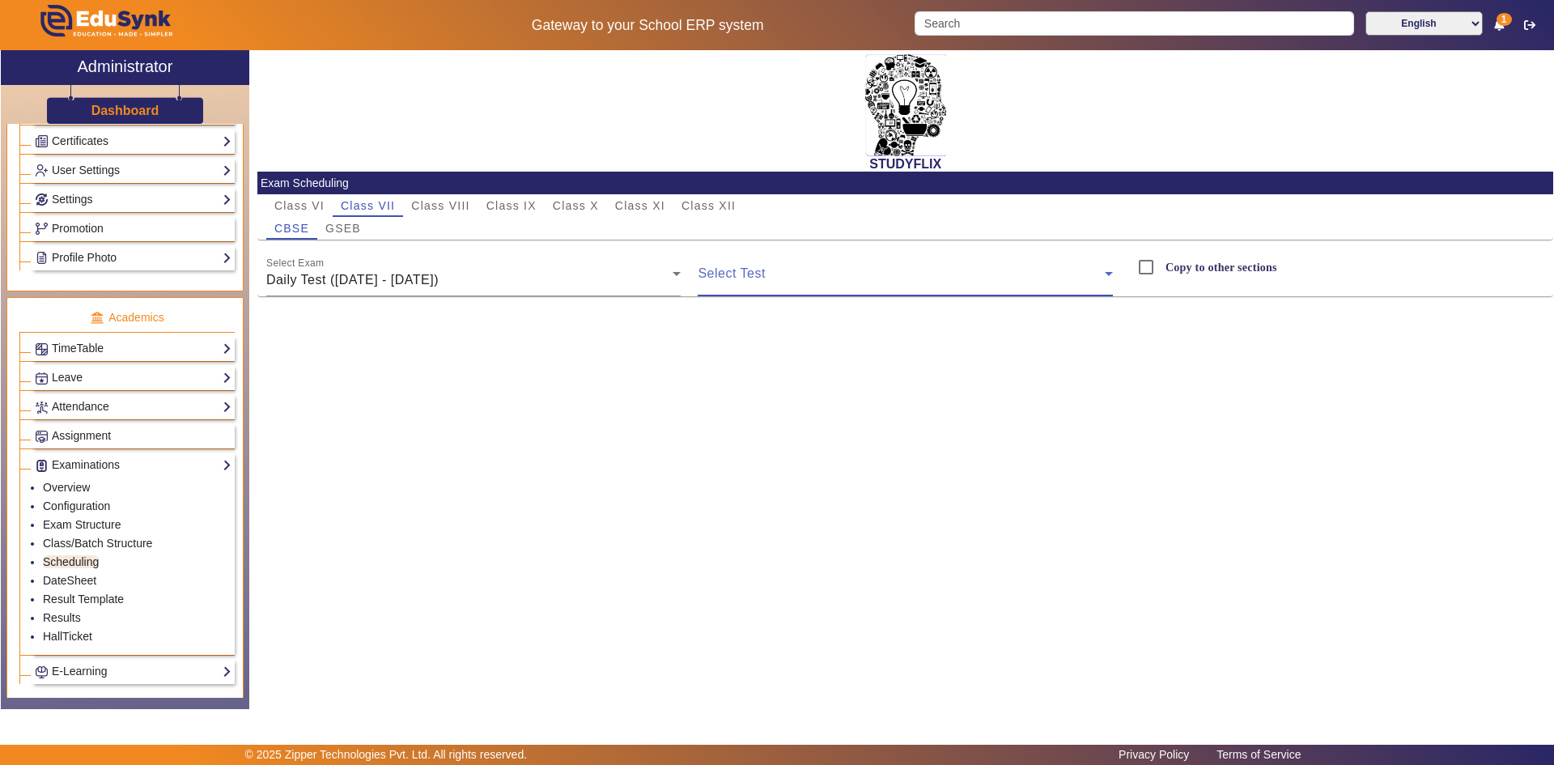
click at [762, 282] on span at bounding box center [900, 279] width 407 height 19
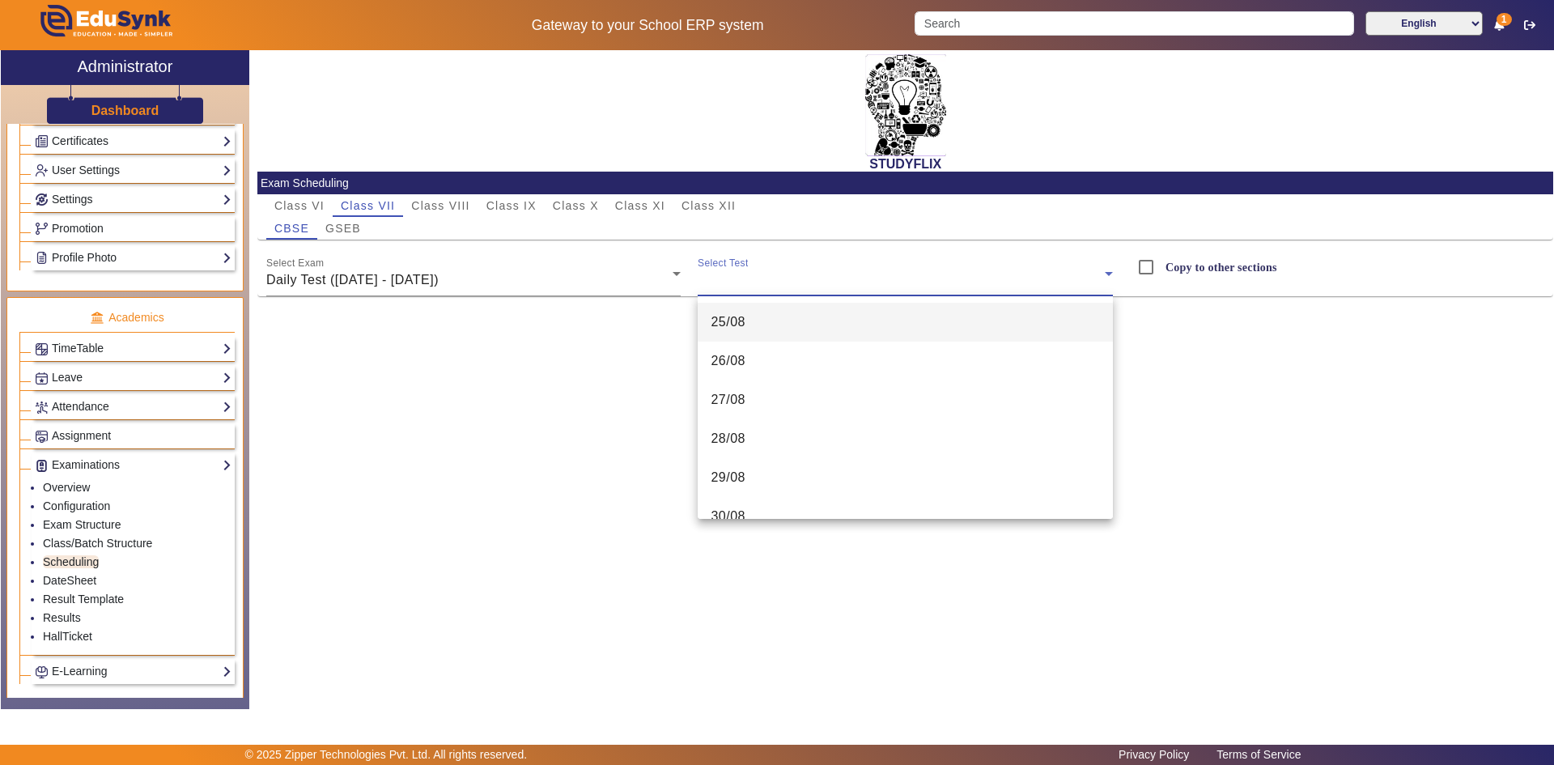
click at [763, 341] on mat-option "25/08" at bounding box center [904, 322] width 415 height 39
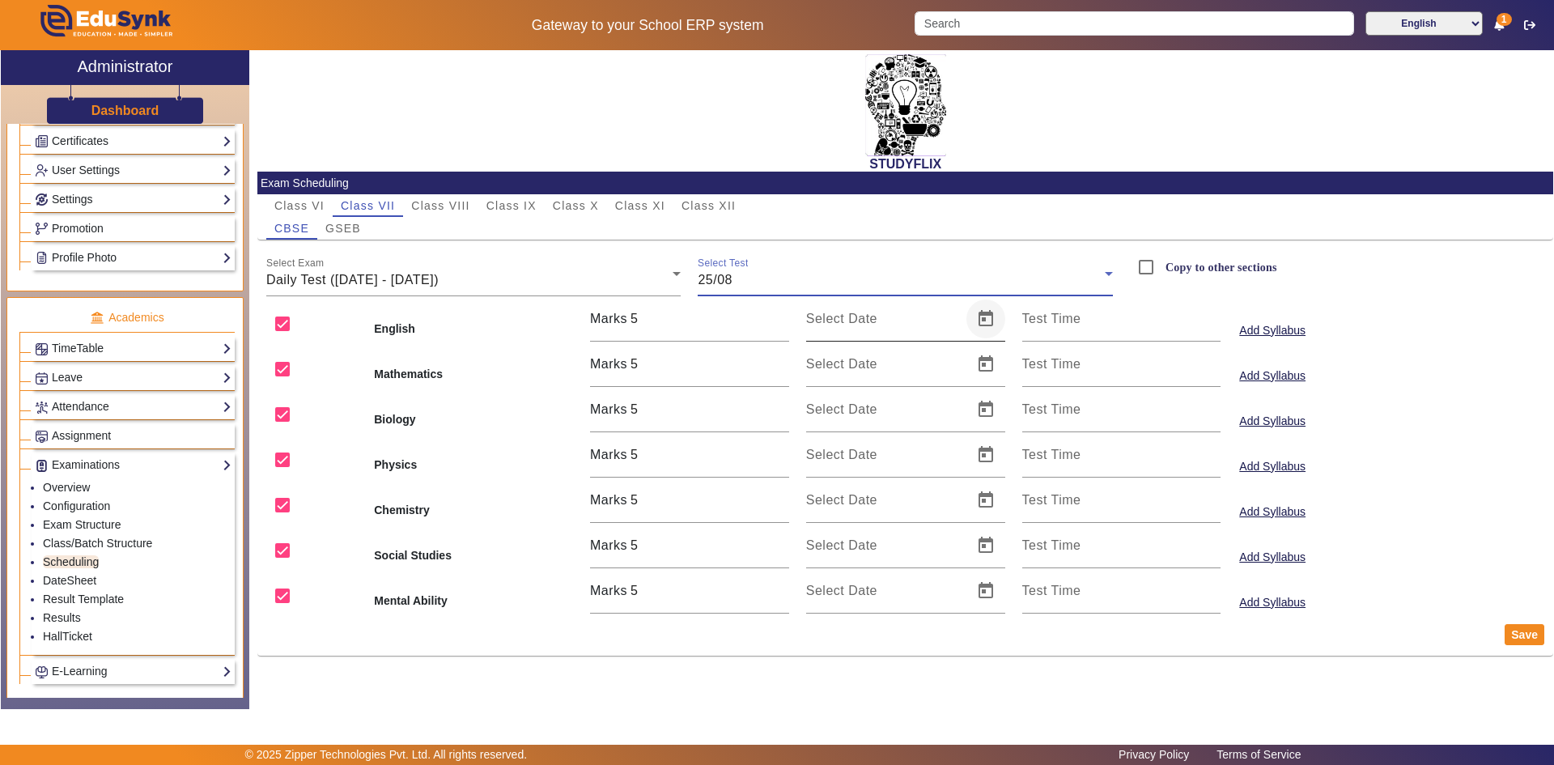
click at [977, 320] on span "Open calendar" at bounding box center [985, 318] width 39 height 39
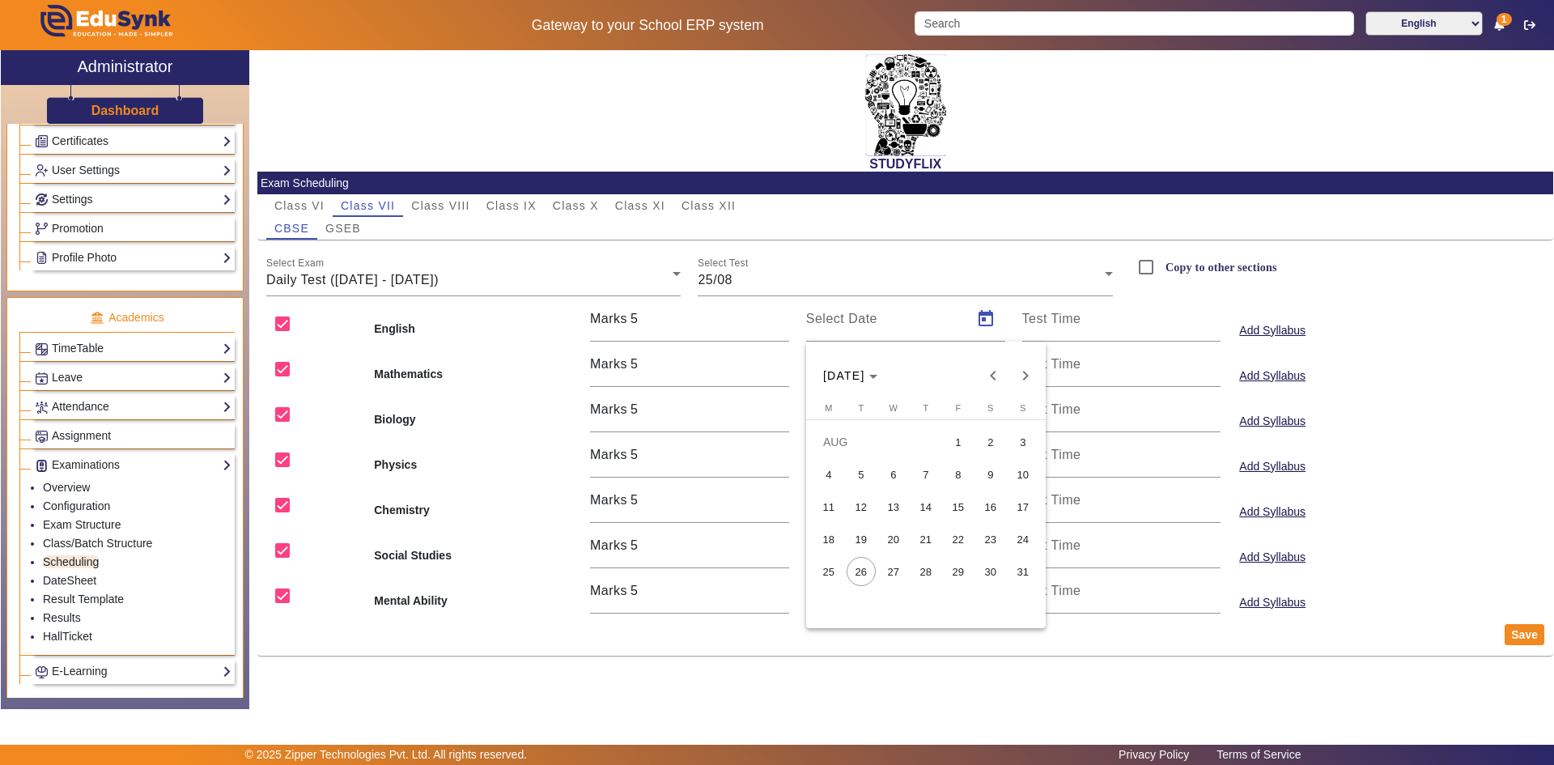
click at [835, 571] on span "25" at bounding box center [828, 571] width 29 height 29
type input "[DATE]"
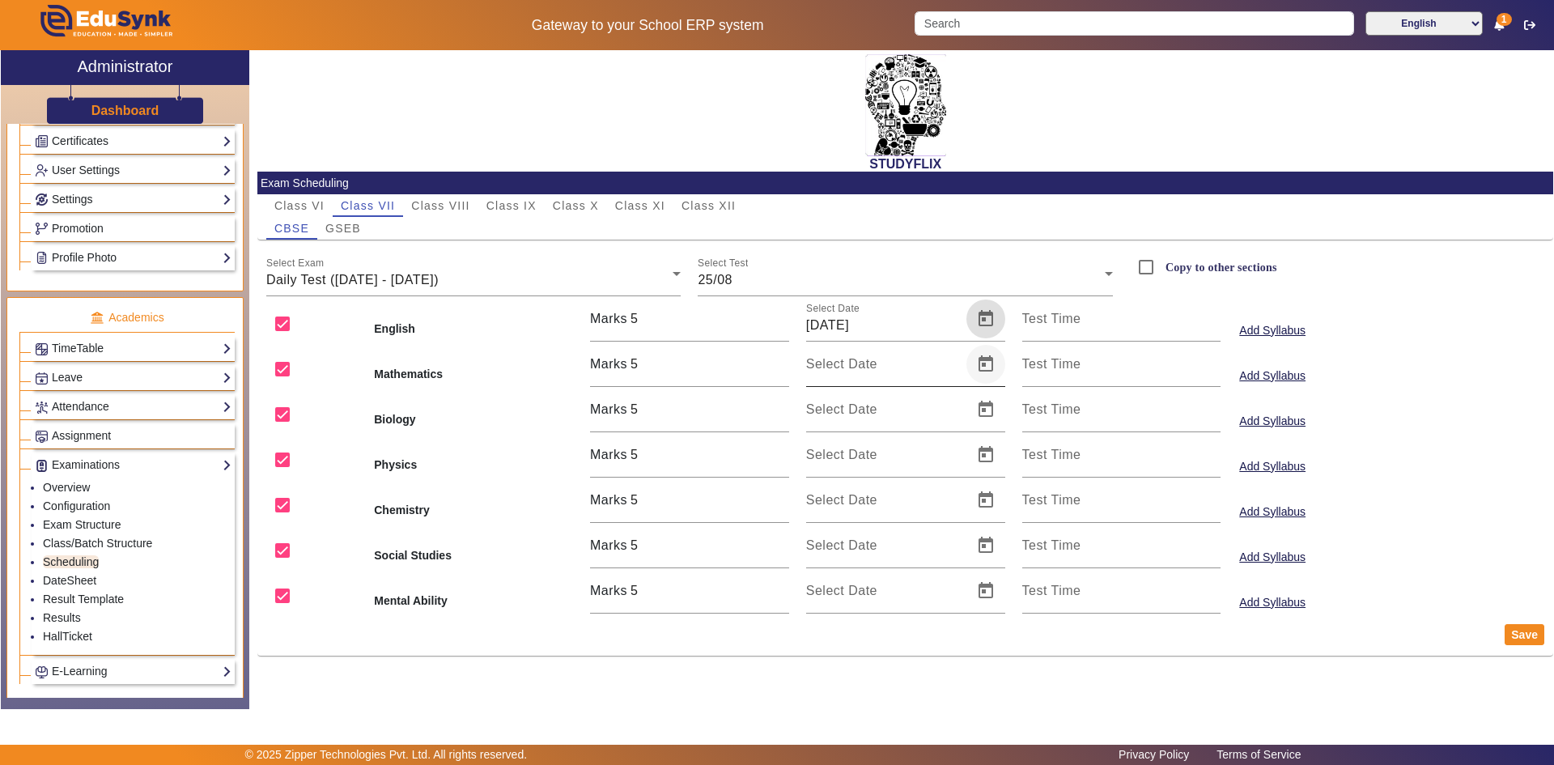
click at [985, 376] on span "Open calendar" at bounding box center [985, 364] width 39 height 39
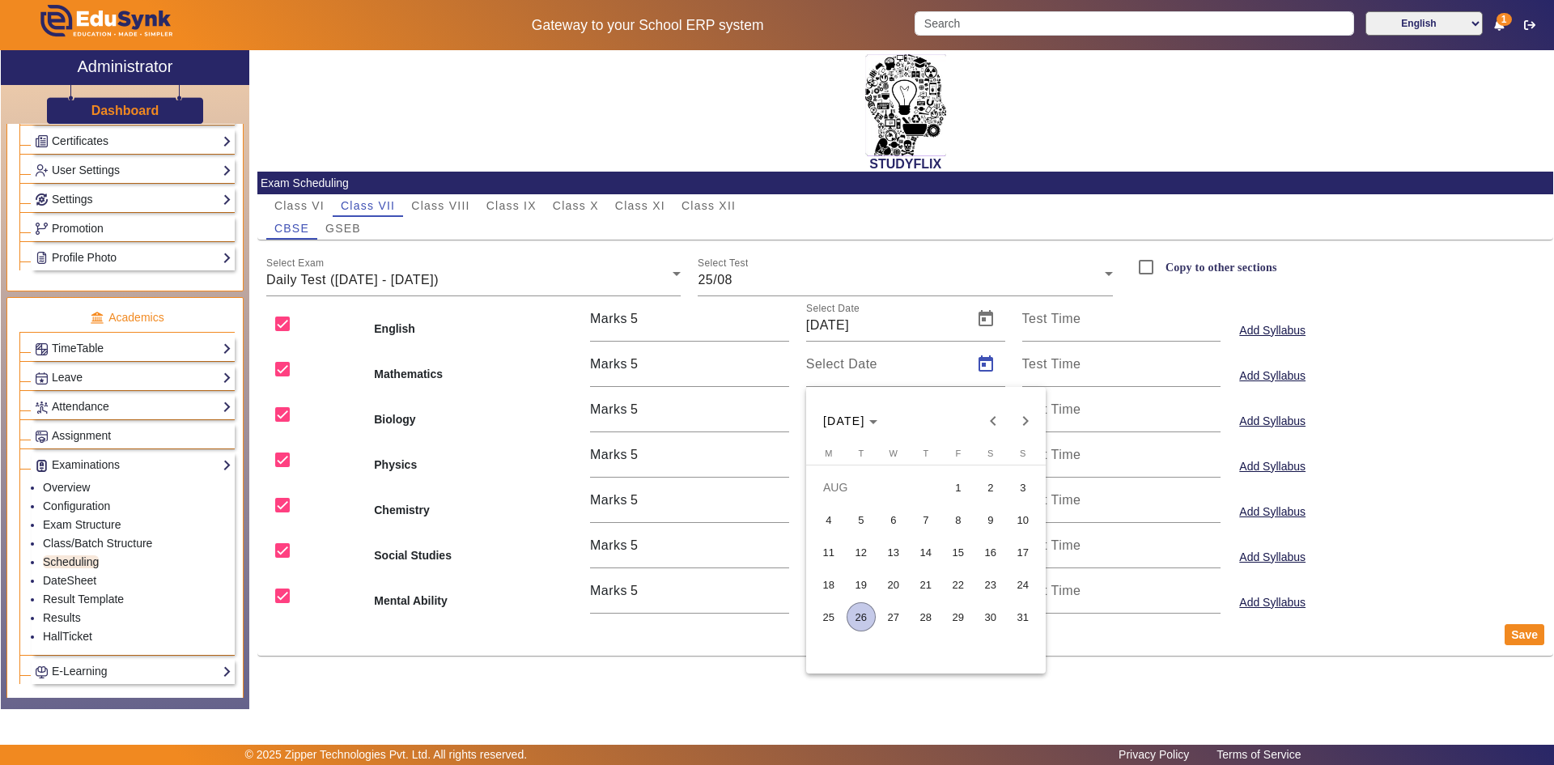
click at [824, 610] on span "25" at bounding box center [828, 616] width 29 height 29
type input "[DATE]"
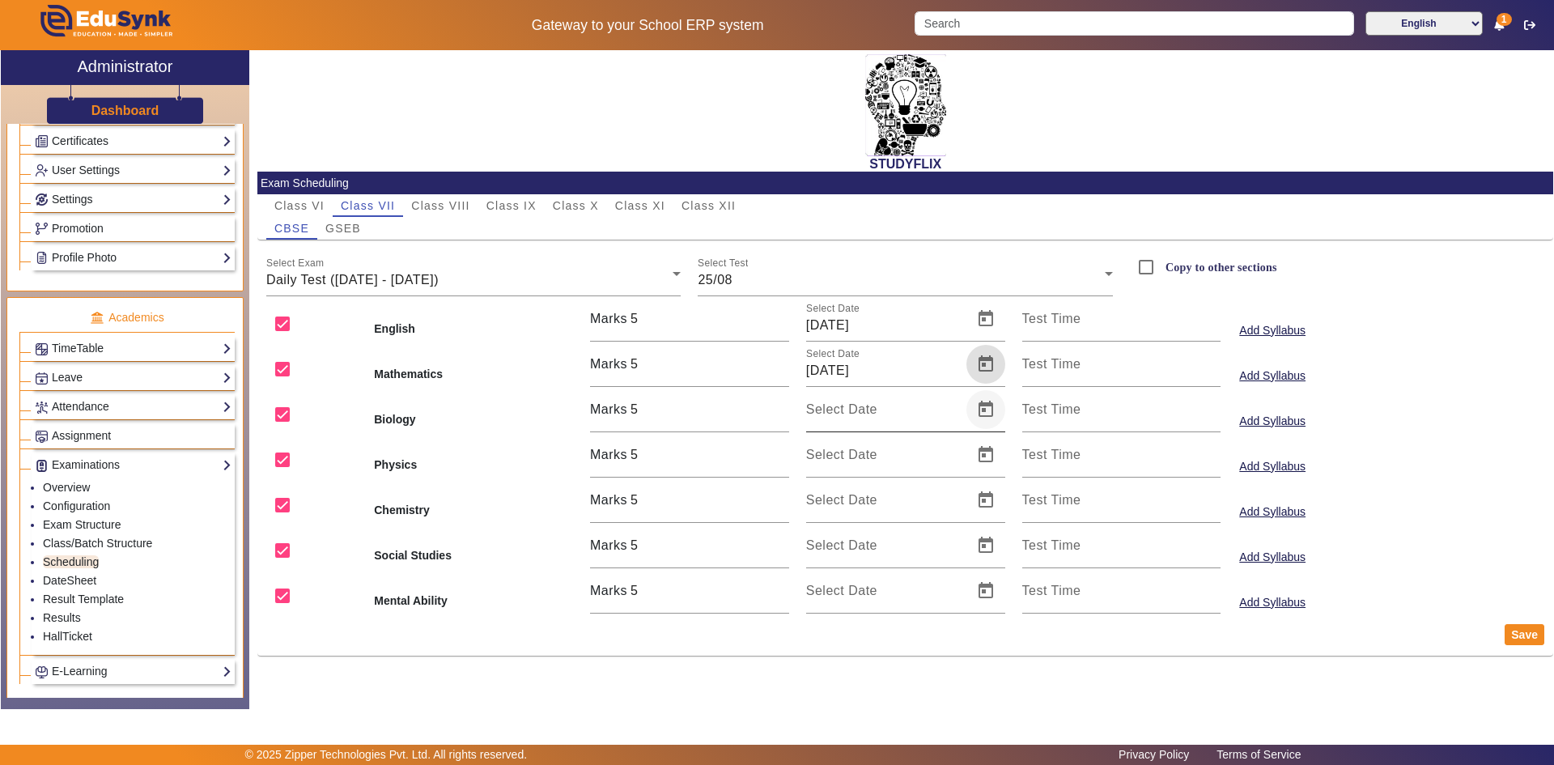
click at [981, 418] on span "Open calendar" at bounding box center [985, 409] width 39 height 39
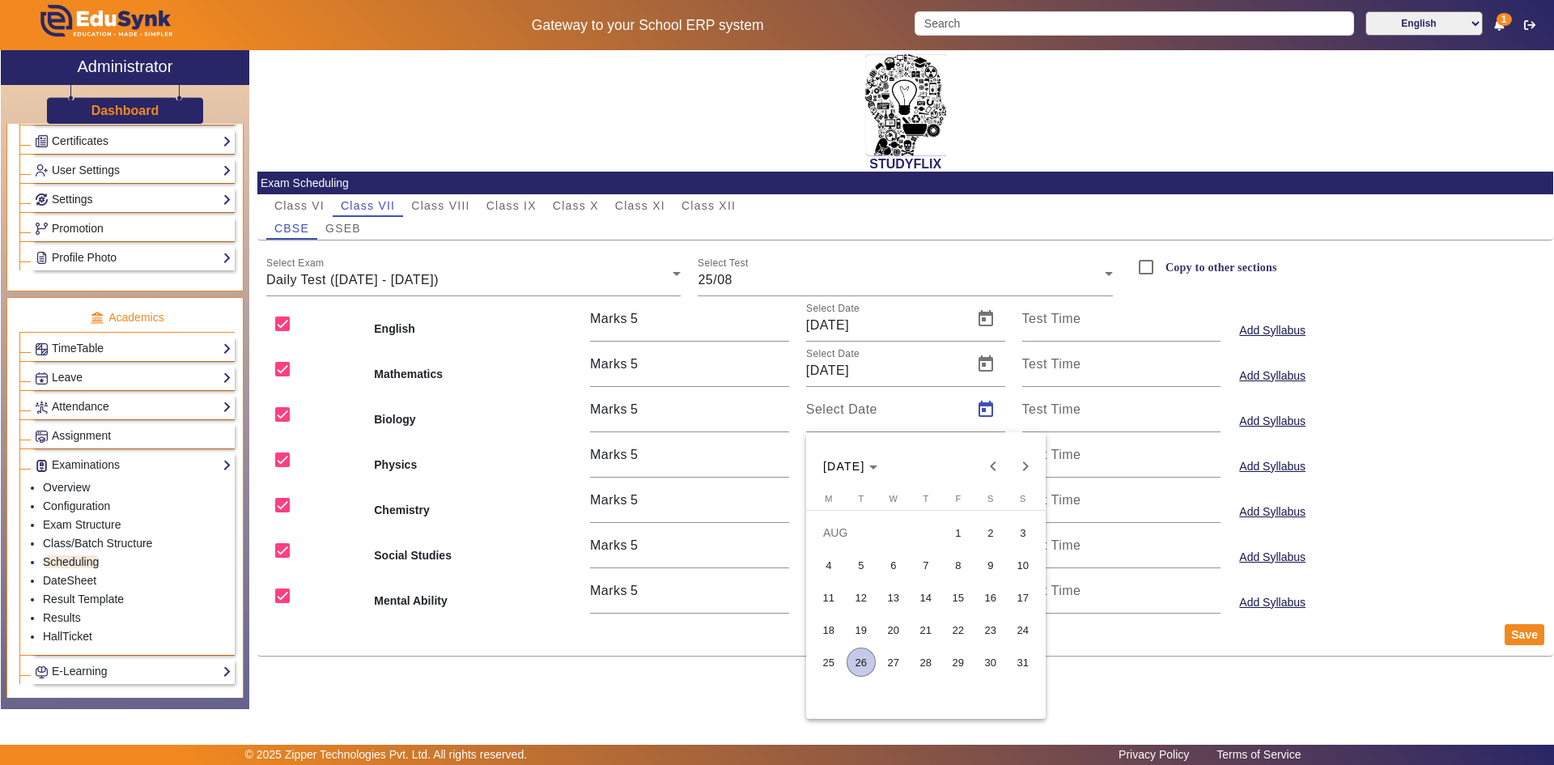
click at [826, 663] on span "25" at bounding box center [828, 661] width 29 height 29
type input "[DATE]"
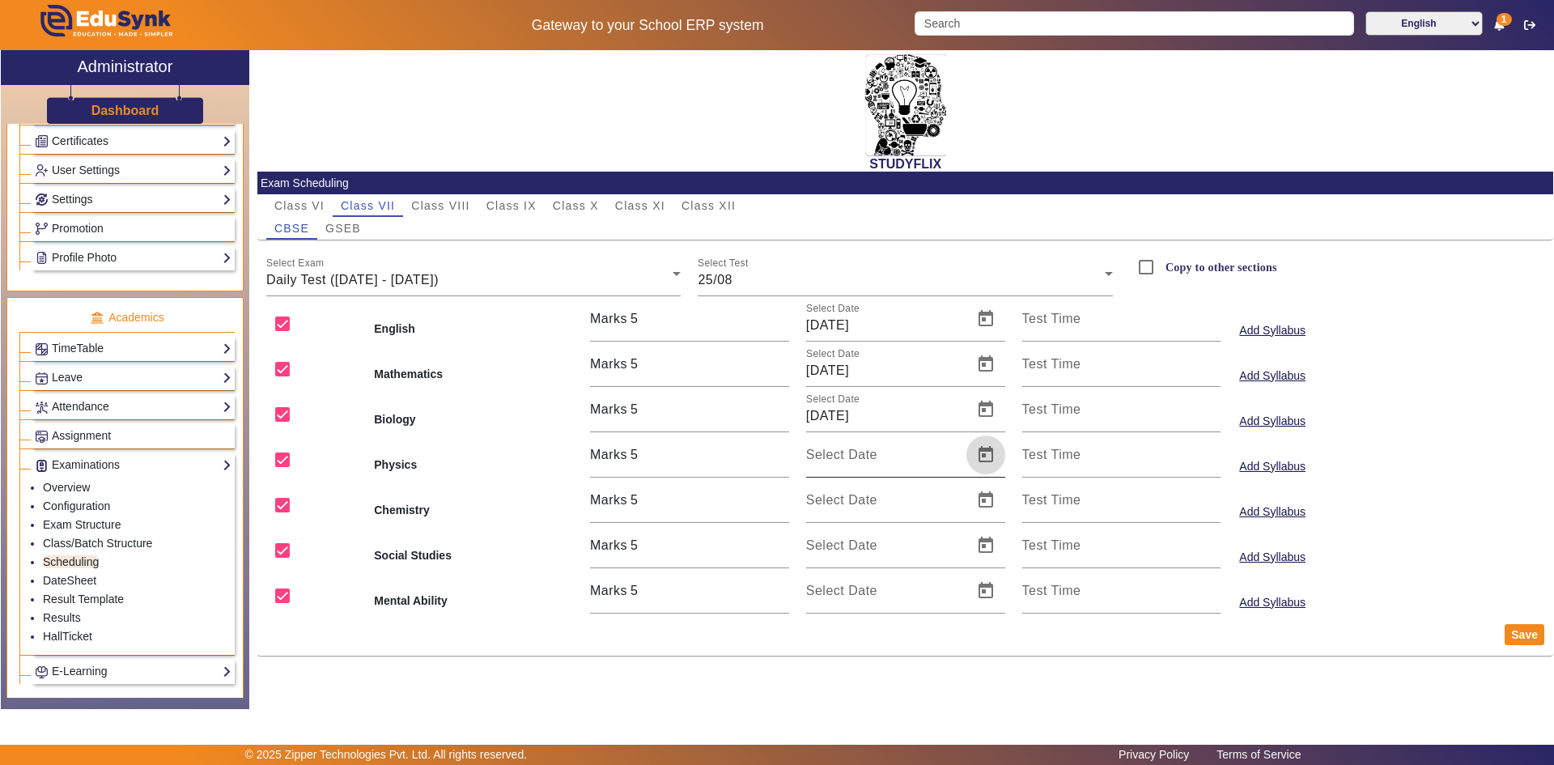
click at [982, 459] on span "Open calendar" at bounding box center [985, 454] width 39 height 39
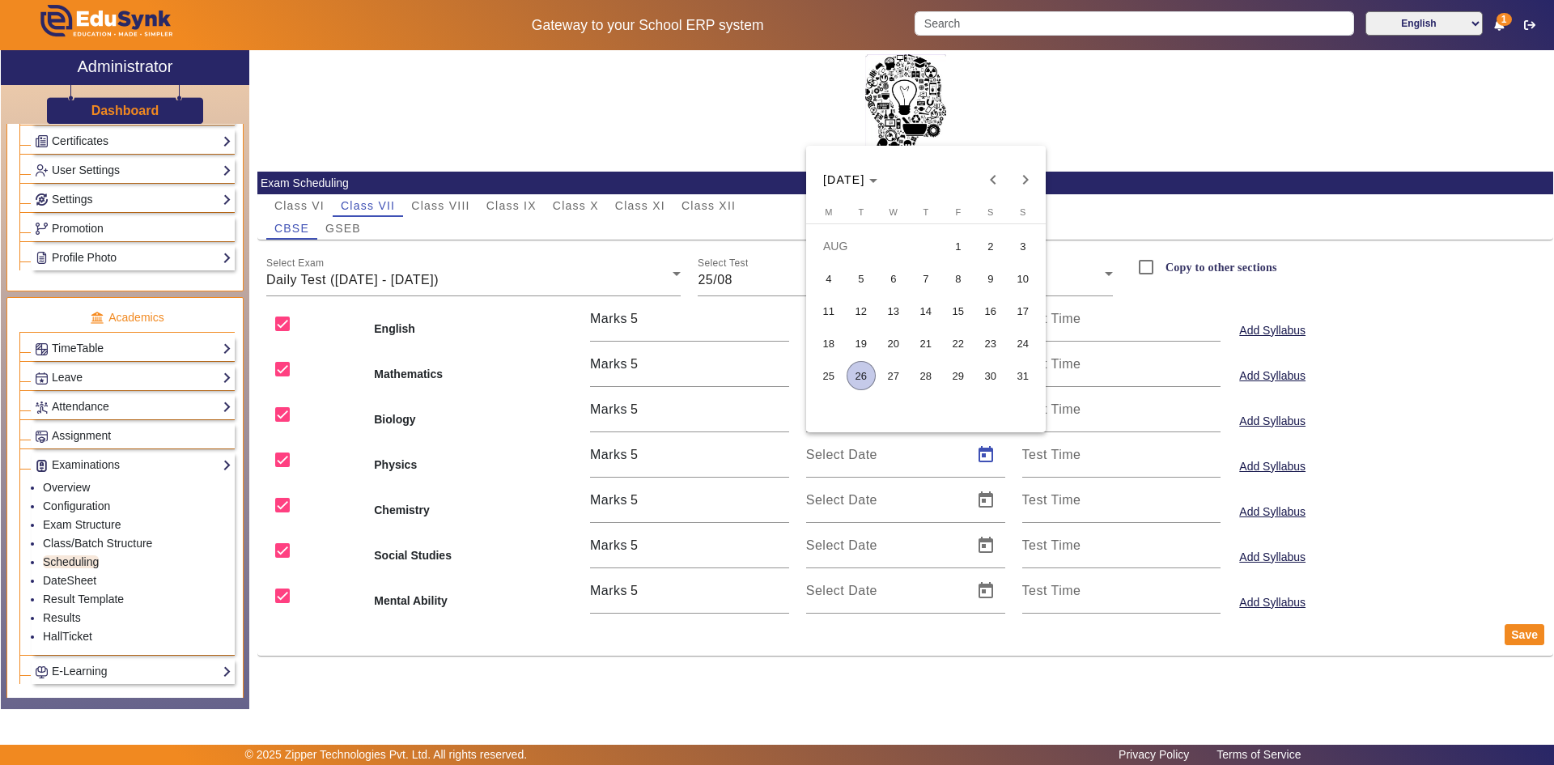
click at [821, 375] on span "25" at bounding box center [828, 375] width 29 height 29
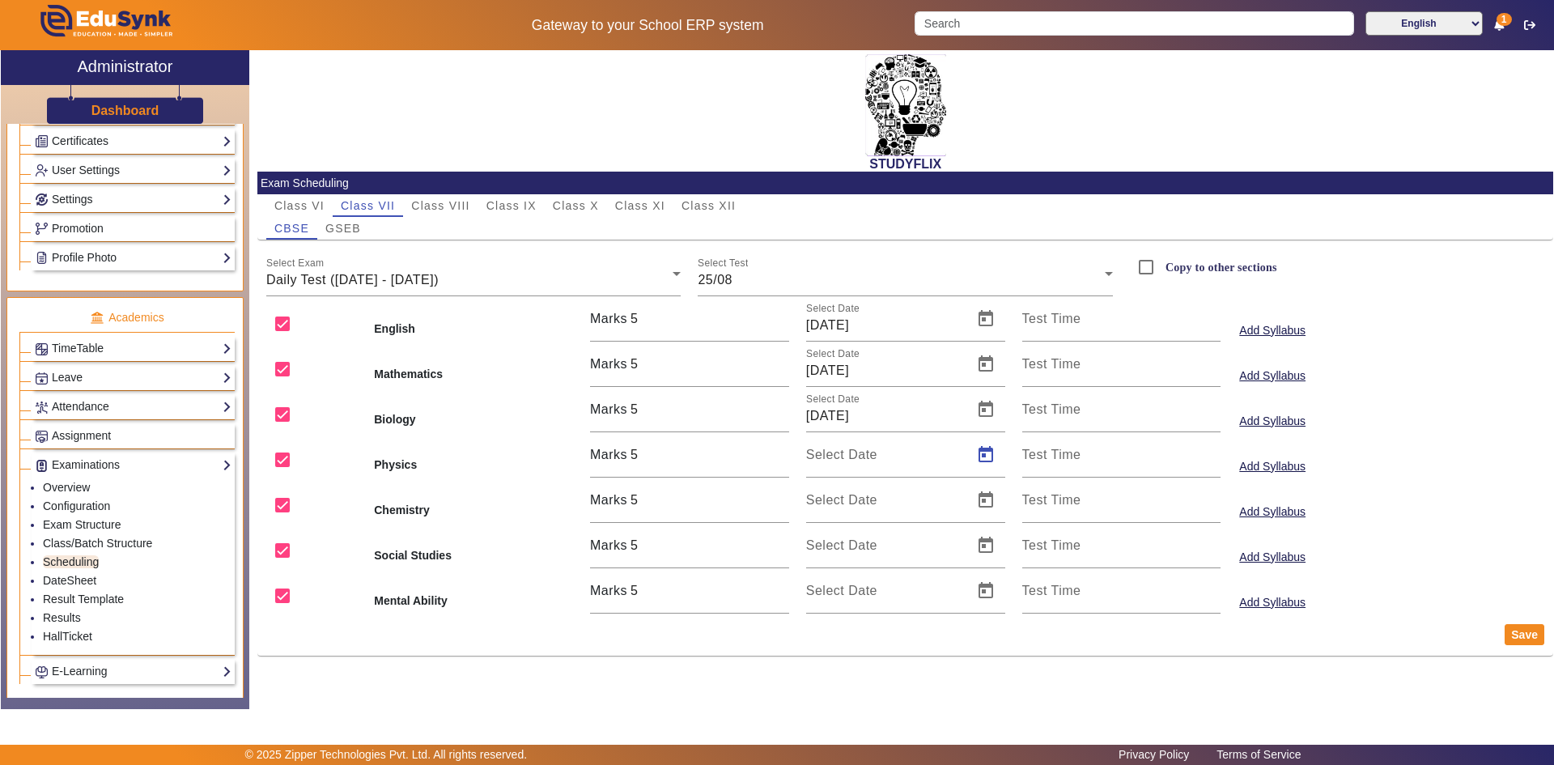
type input "[DATE]"
click at [983, 494] on span "Open calendar" at bounding box center [985, 500] width 39 height 39
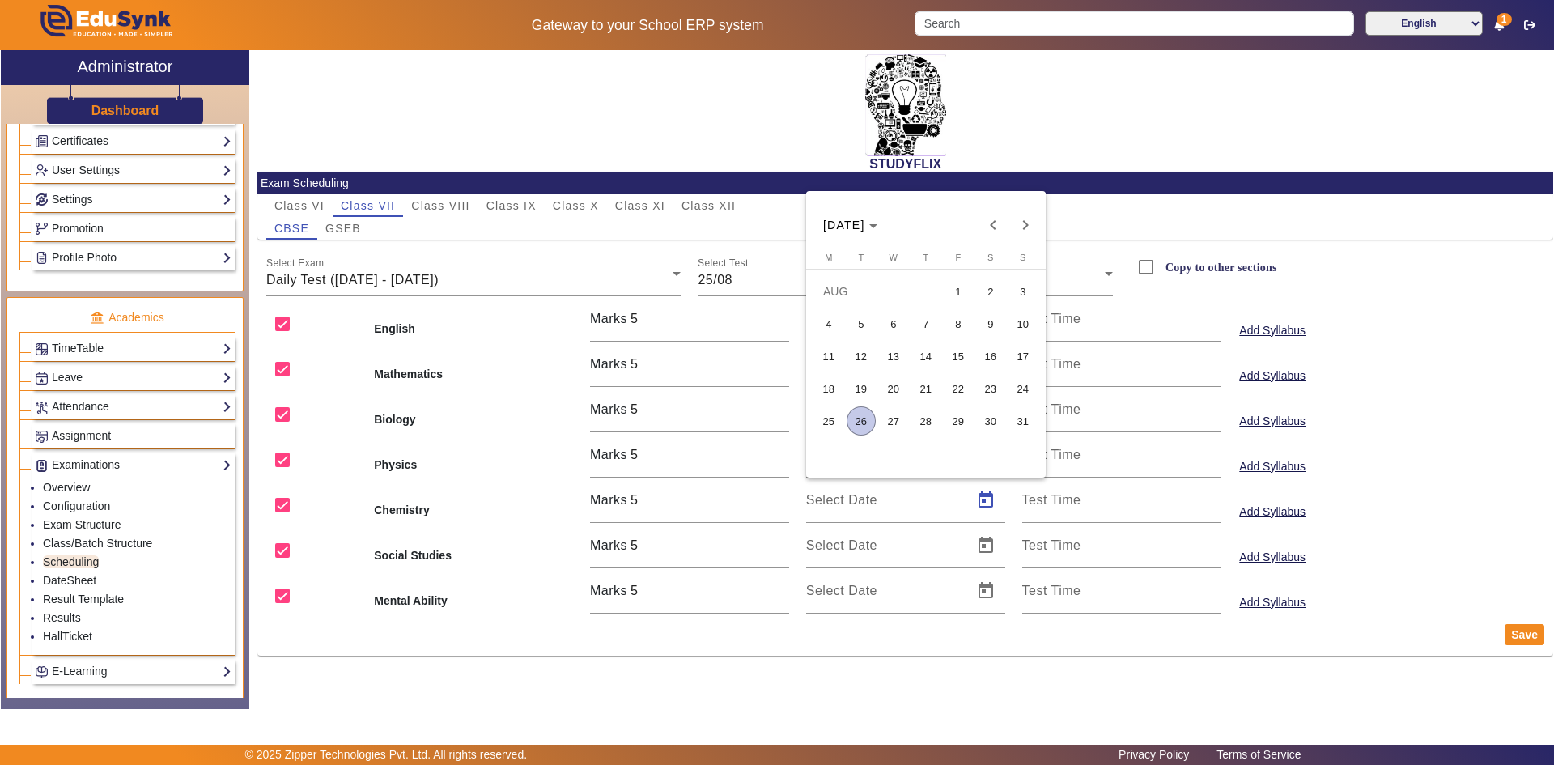
click at [831, 430] on span "25" at bounding box center [828, 420] width 29 height 29
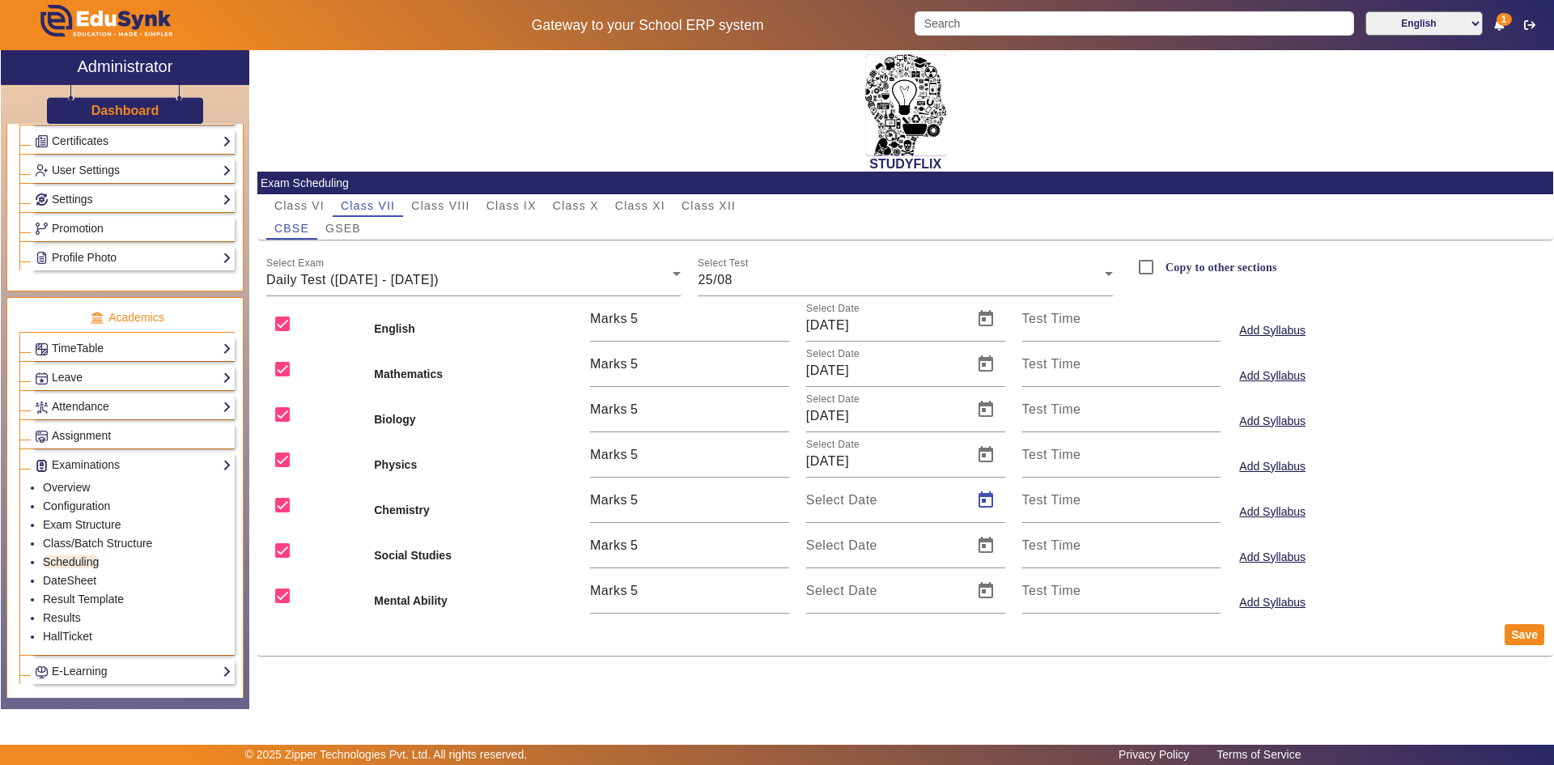
type input "[DATE]"
click at [984, 537] on span "Open calendar" at bounding box center [985, 545] width 39 height 39
click at [812, 460] on button "25" at bounding box center [828, 466] width 32 height 32
type input "[DATE]"
click at [986, 592] on span "Open calendar" at bounding box center [985, 590] width 39 height 39
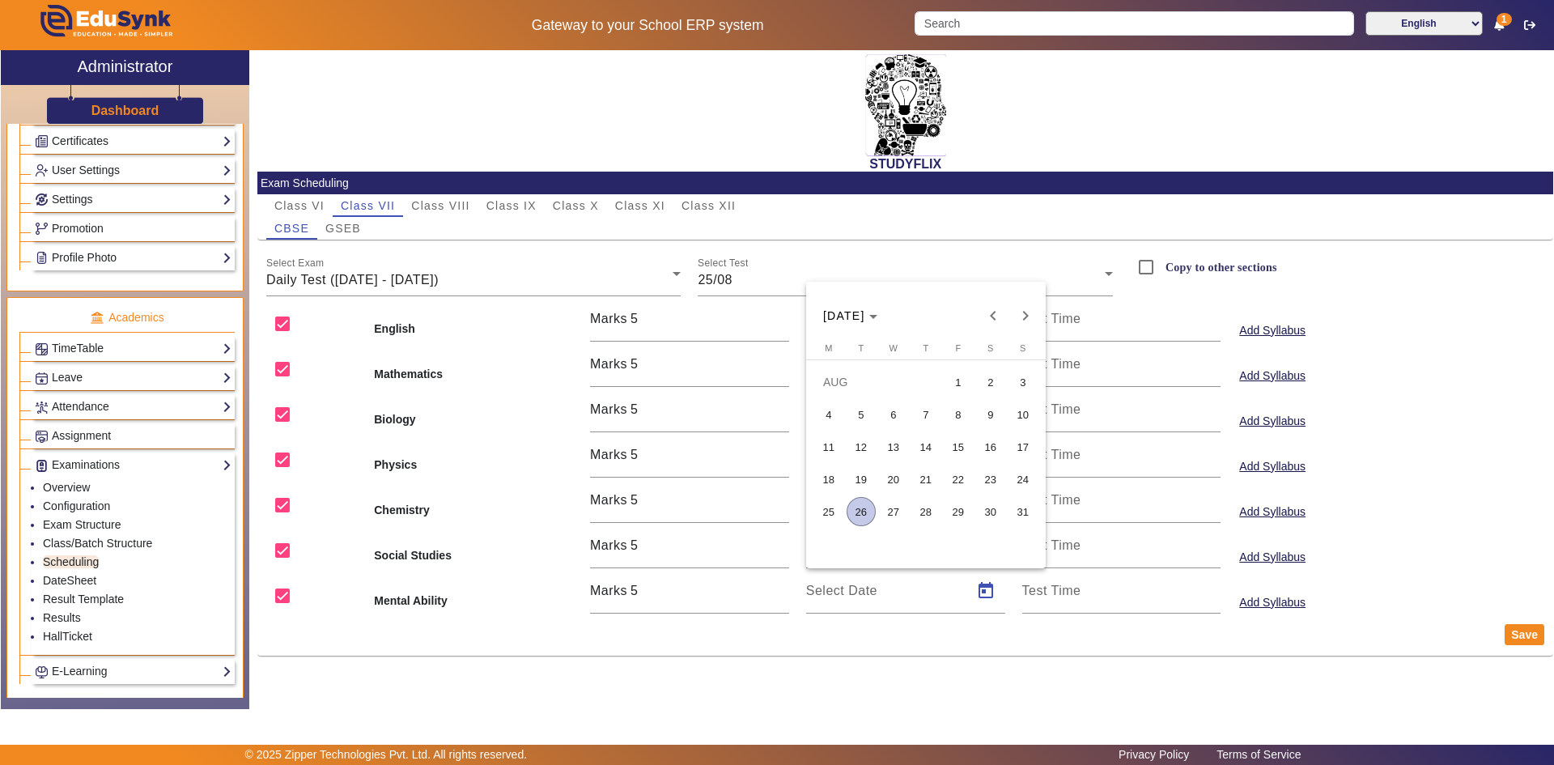
click at [832, 514] on span "25" at bounding box center [828, 511] width 29 height 29
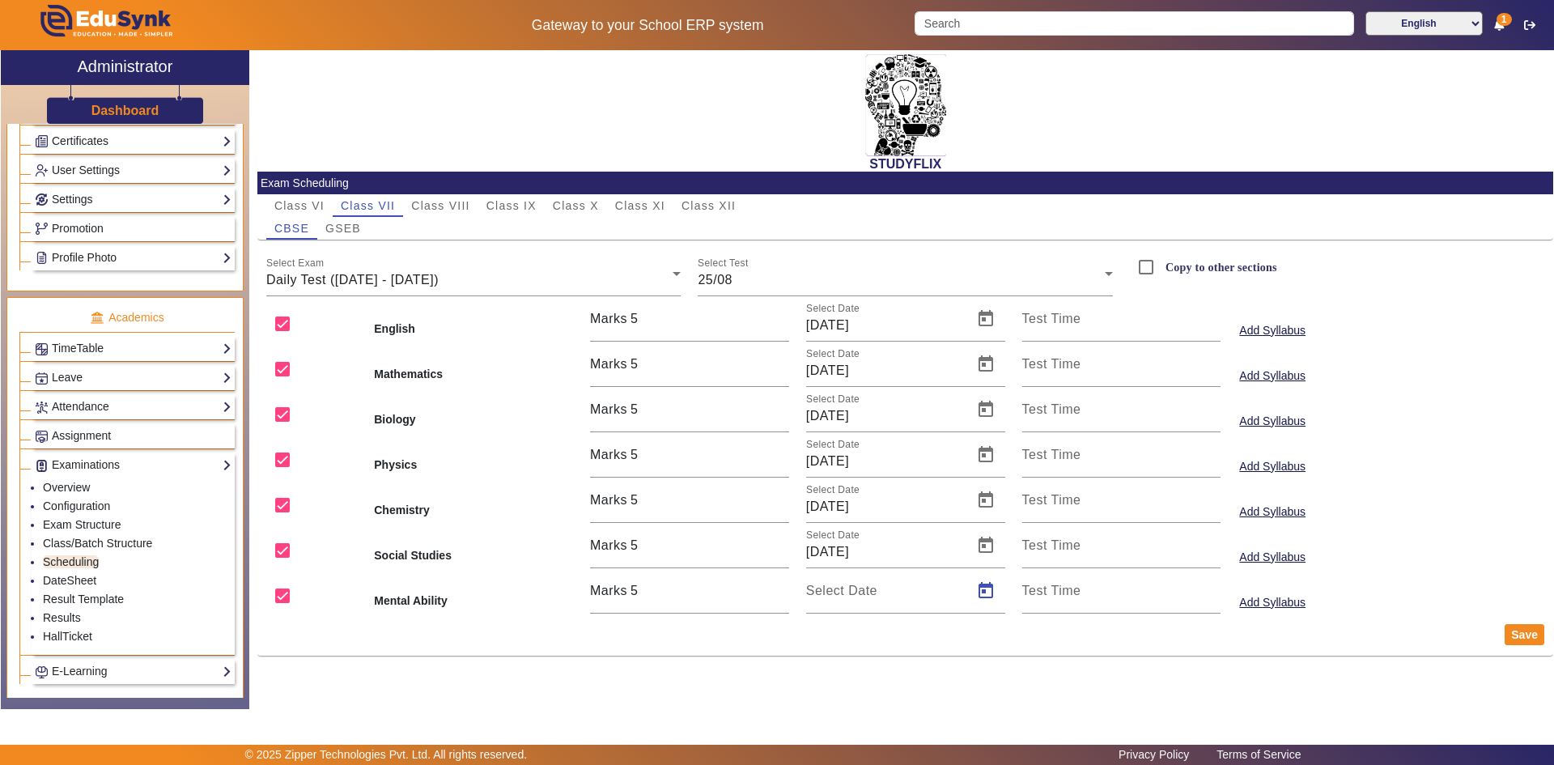
type input "[DATE]"
click at [1512, 635] on button "Save" at bounding box center [1524, 634] width 40 height 21
click at [1511, 632] on button "Save" at bounding box center [1524, 634] width 40 height 21
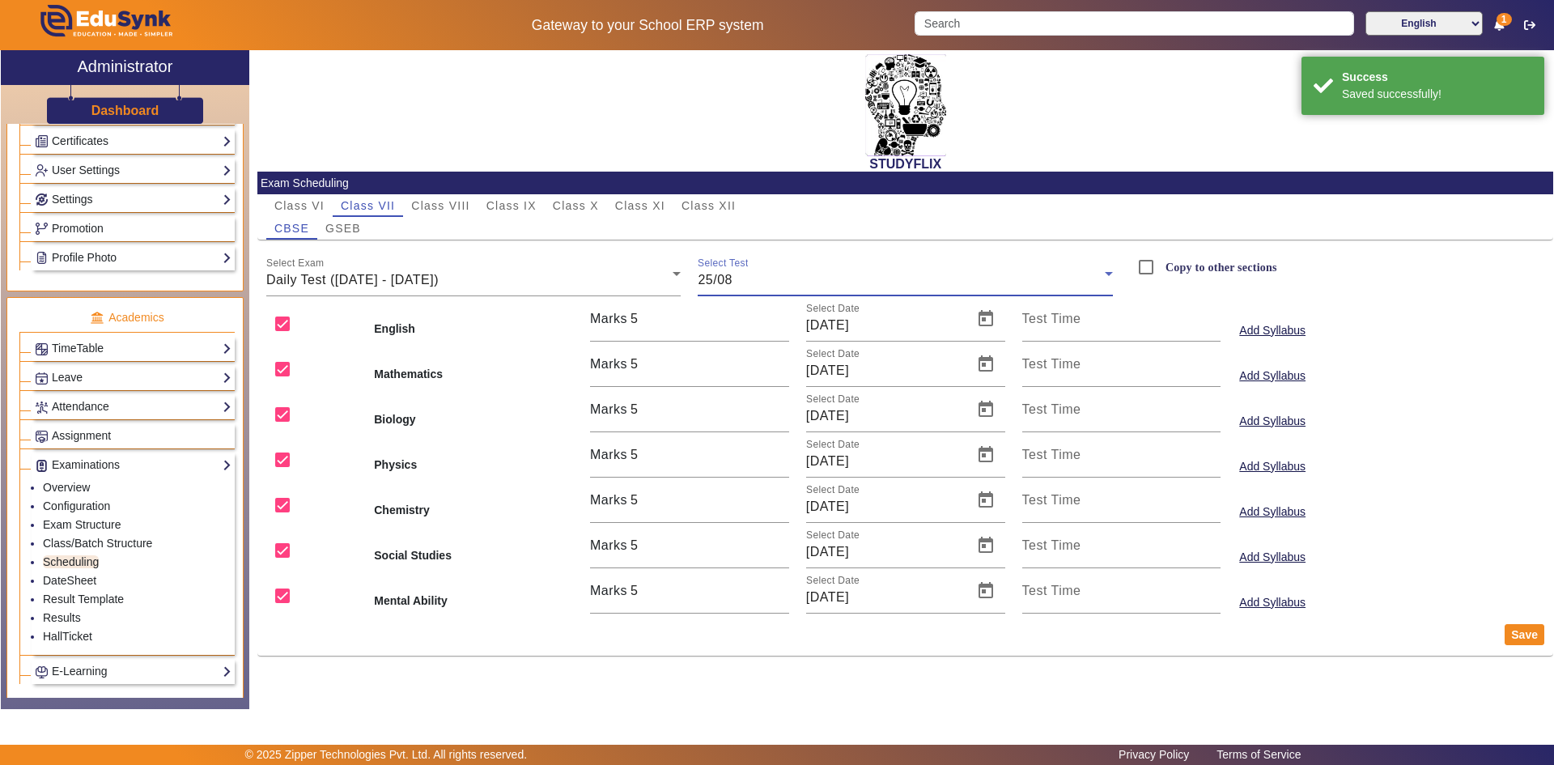
click at [722, 277] on span "25/08" at bounding box center [714, 280] width 35 height 14
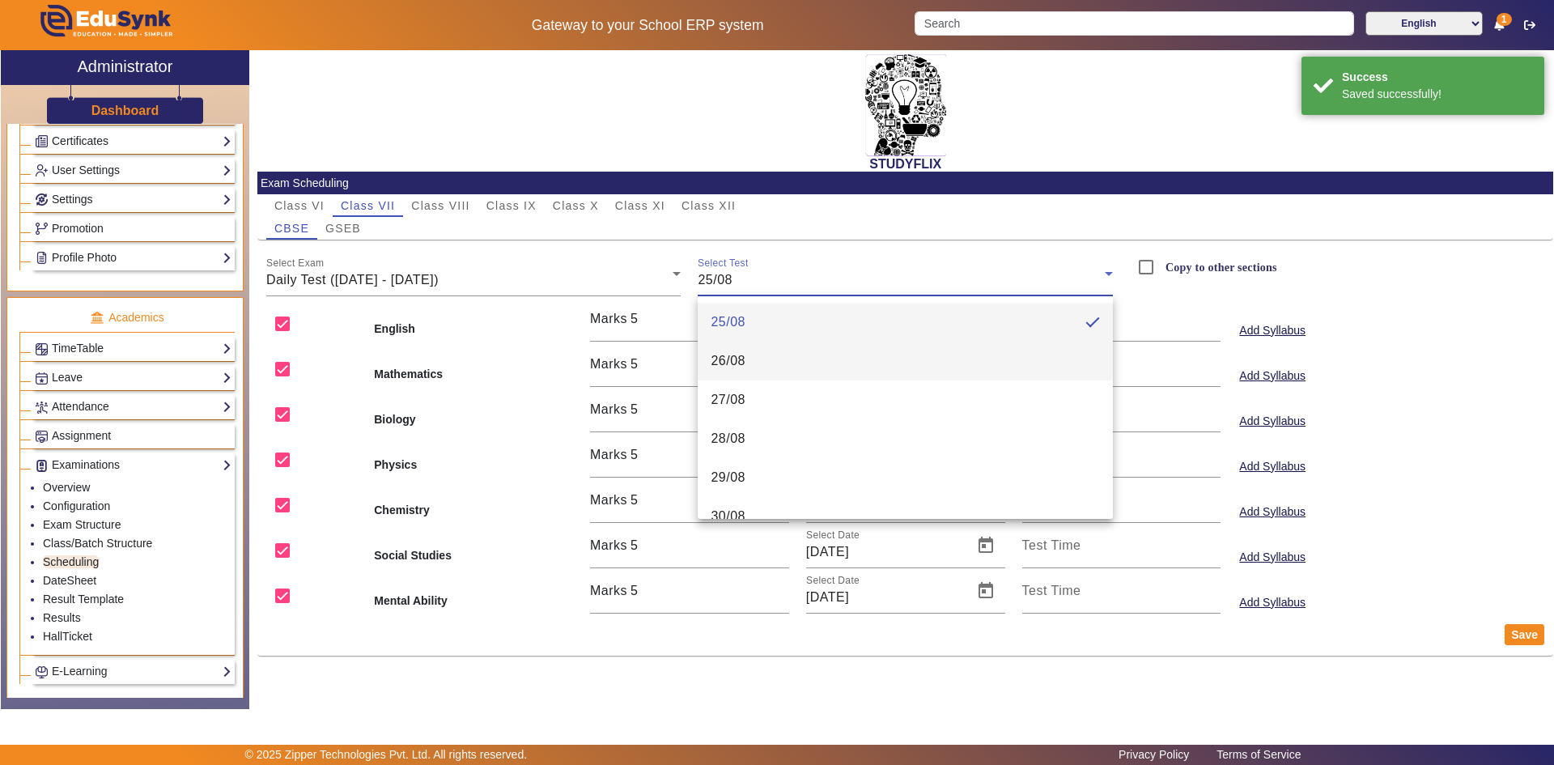
click at [764, 355] on mat-option "26/08" at bounding box center [904, 360] width 415 height 39
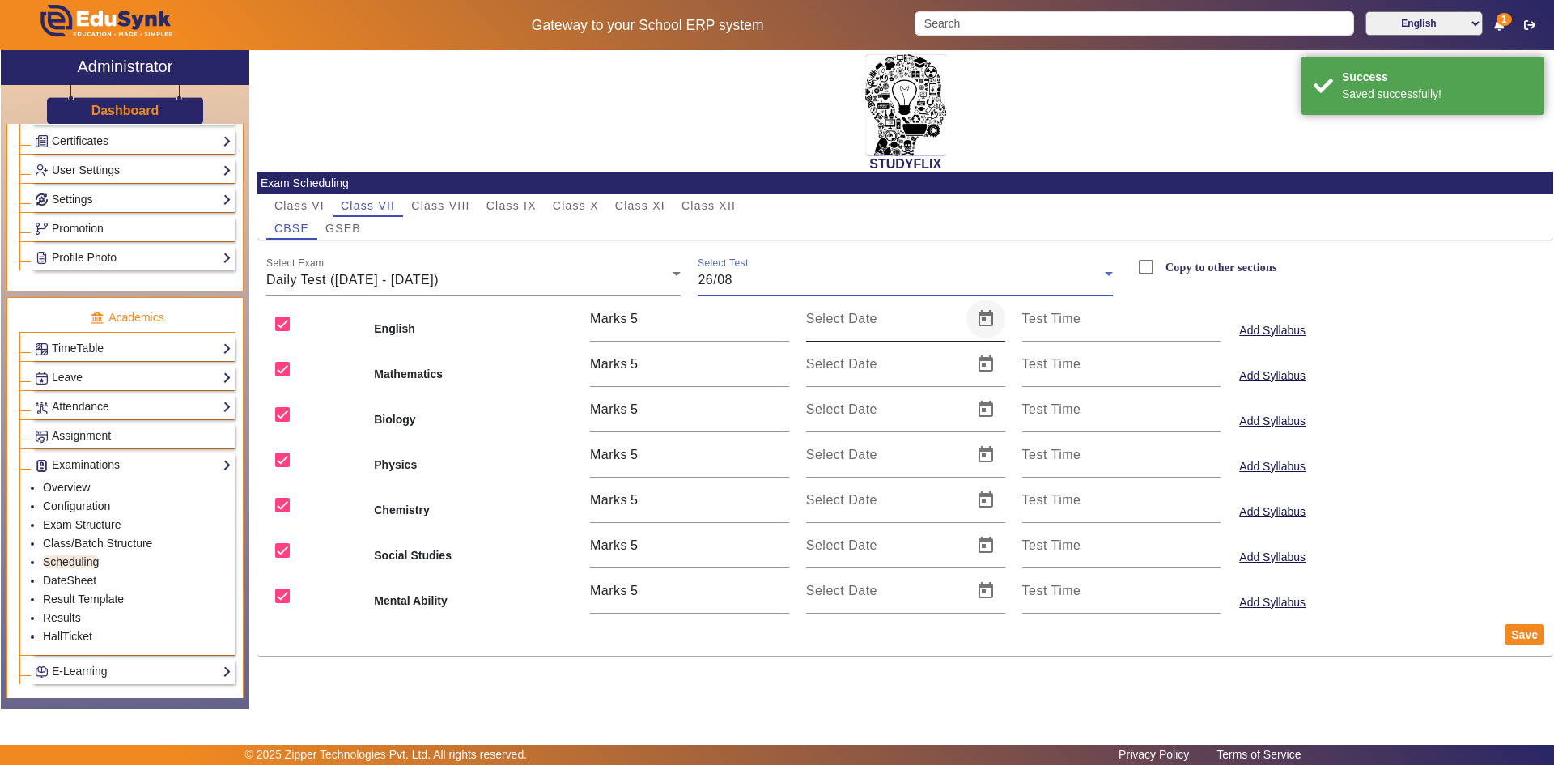
click at [977, 325] on span "Open calendar" at bounding box center [985, 318] width 39 height 39
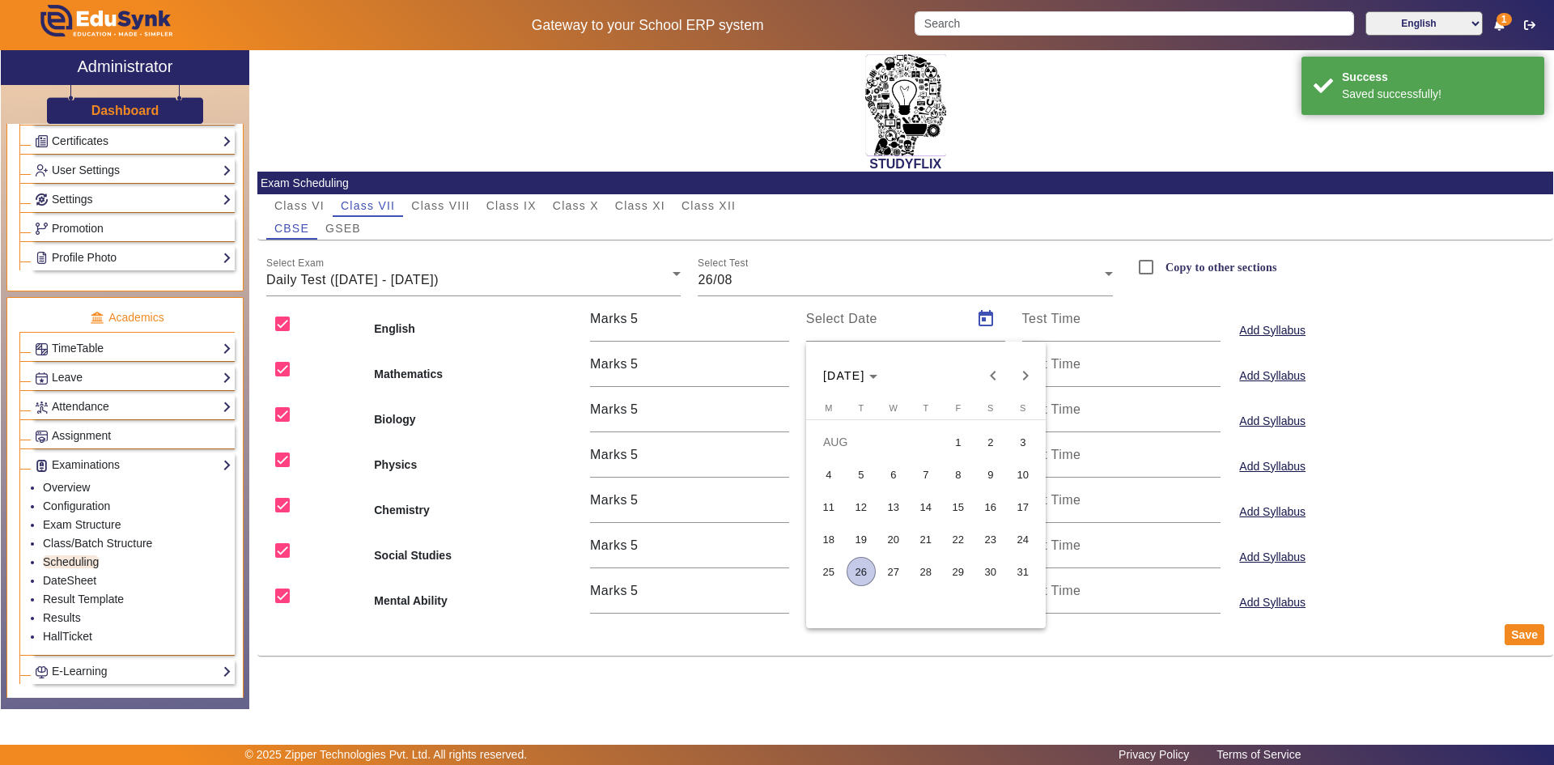
click at [869, 565] on span "26" at bounding box center [860, 571] width 29 height 29
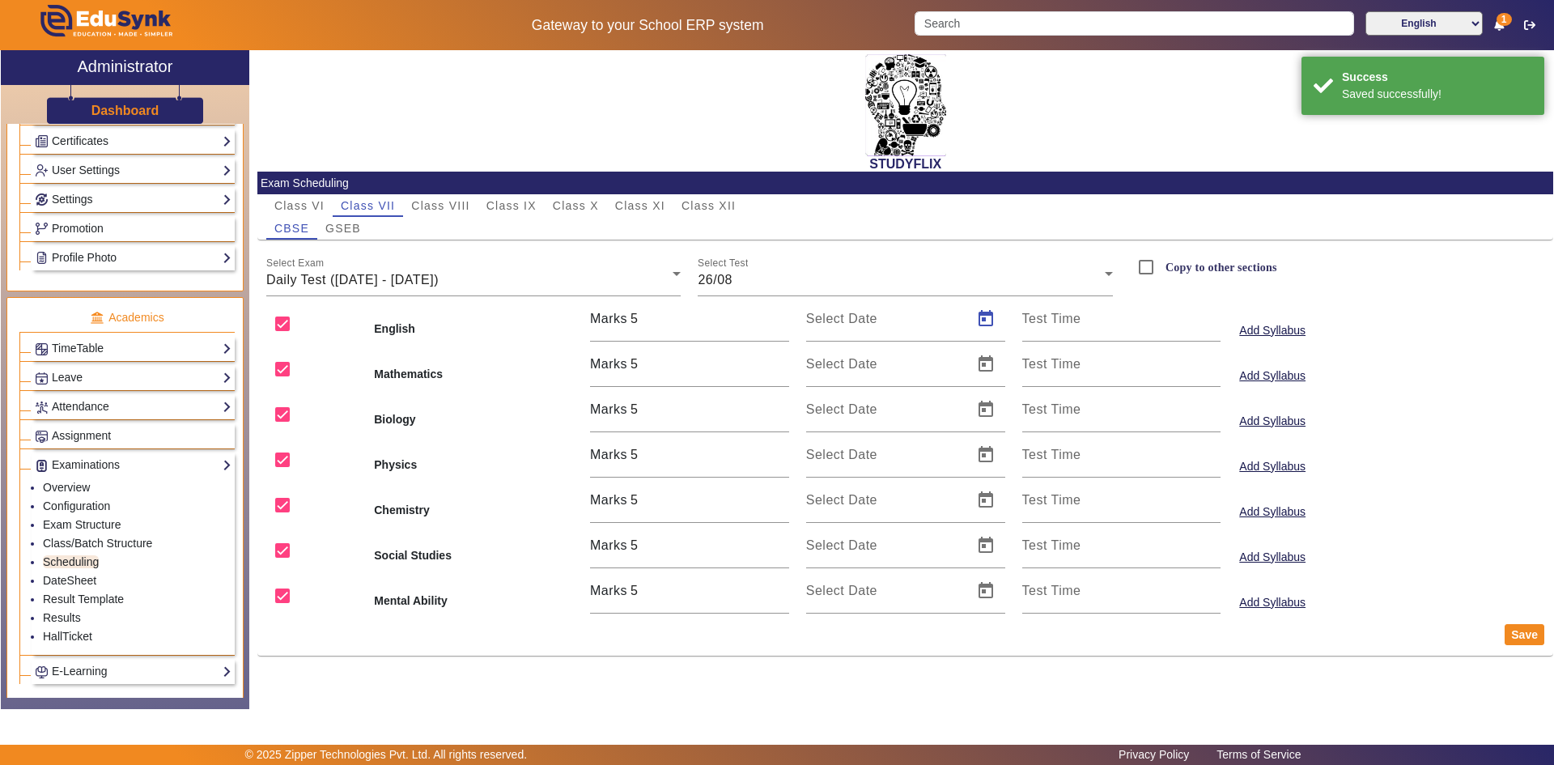
type input "[DATE]"
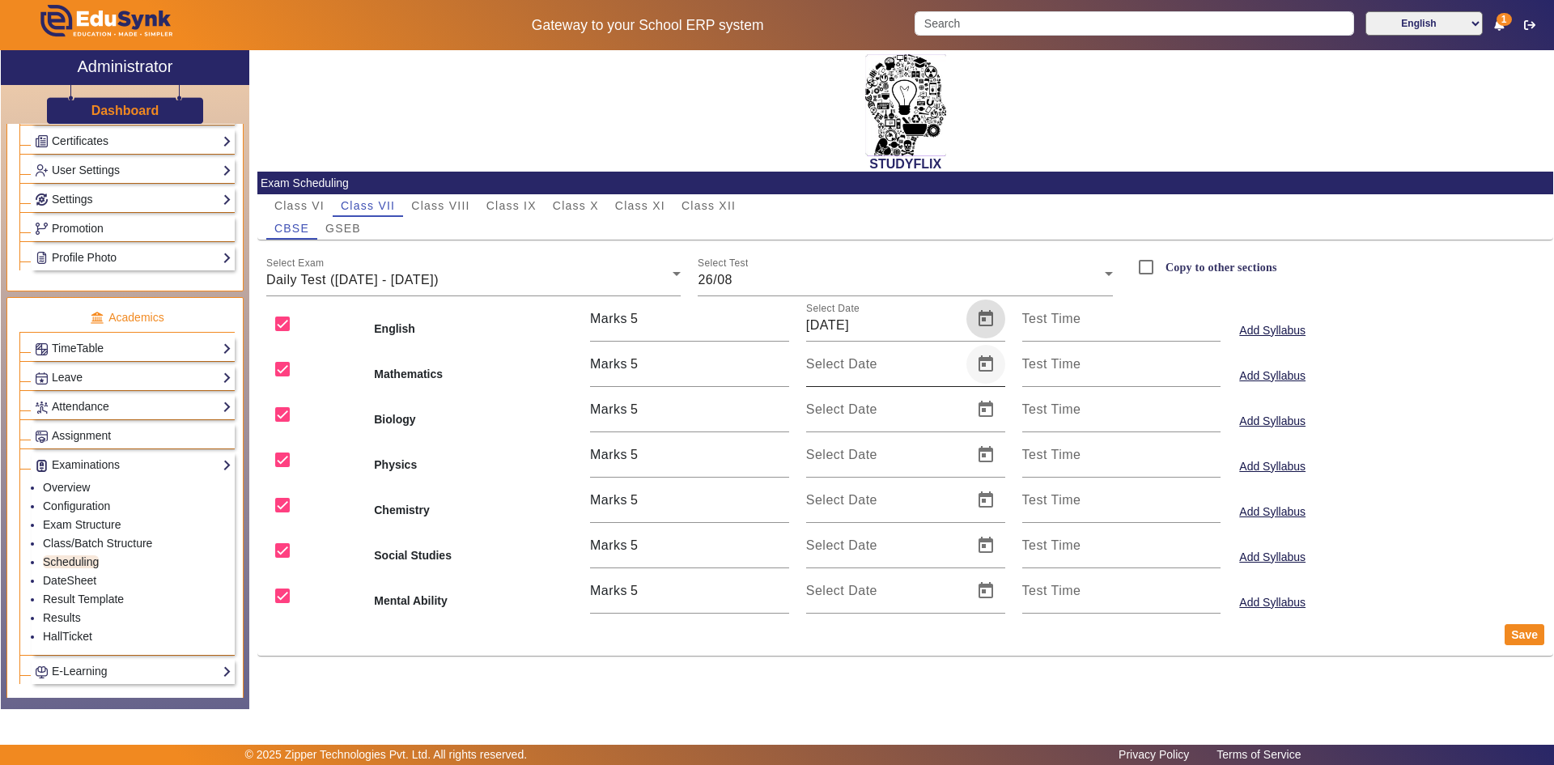
click at [989, 362] on span "Open calendar" at bounding box center [985, 364] width 39 height 39
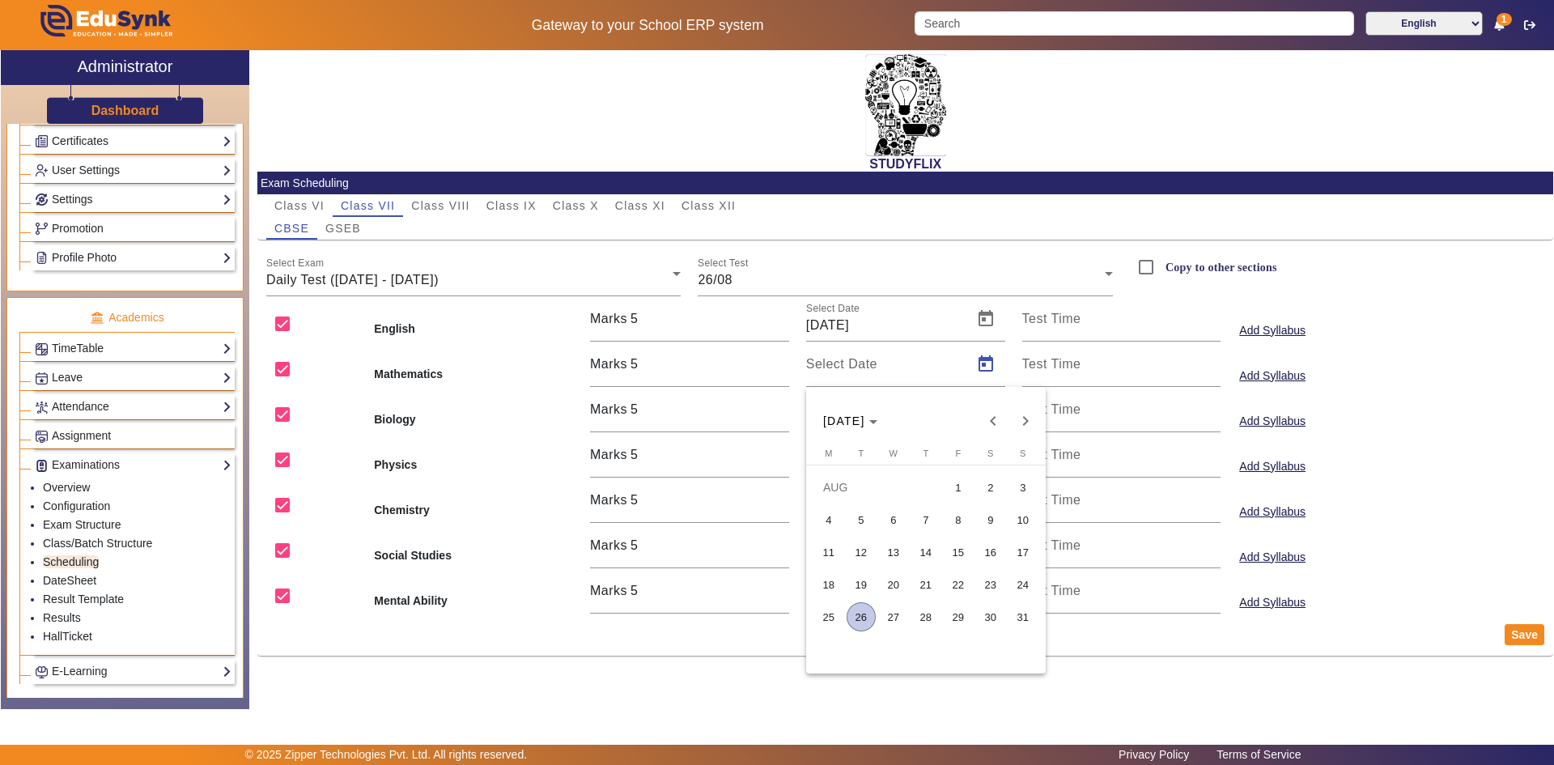
click at [861, 621] on span "26" at bounding box center [860, 616] width 29 height 29
type input "[DATE]"
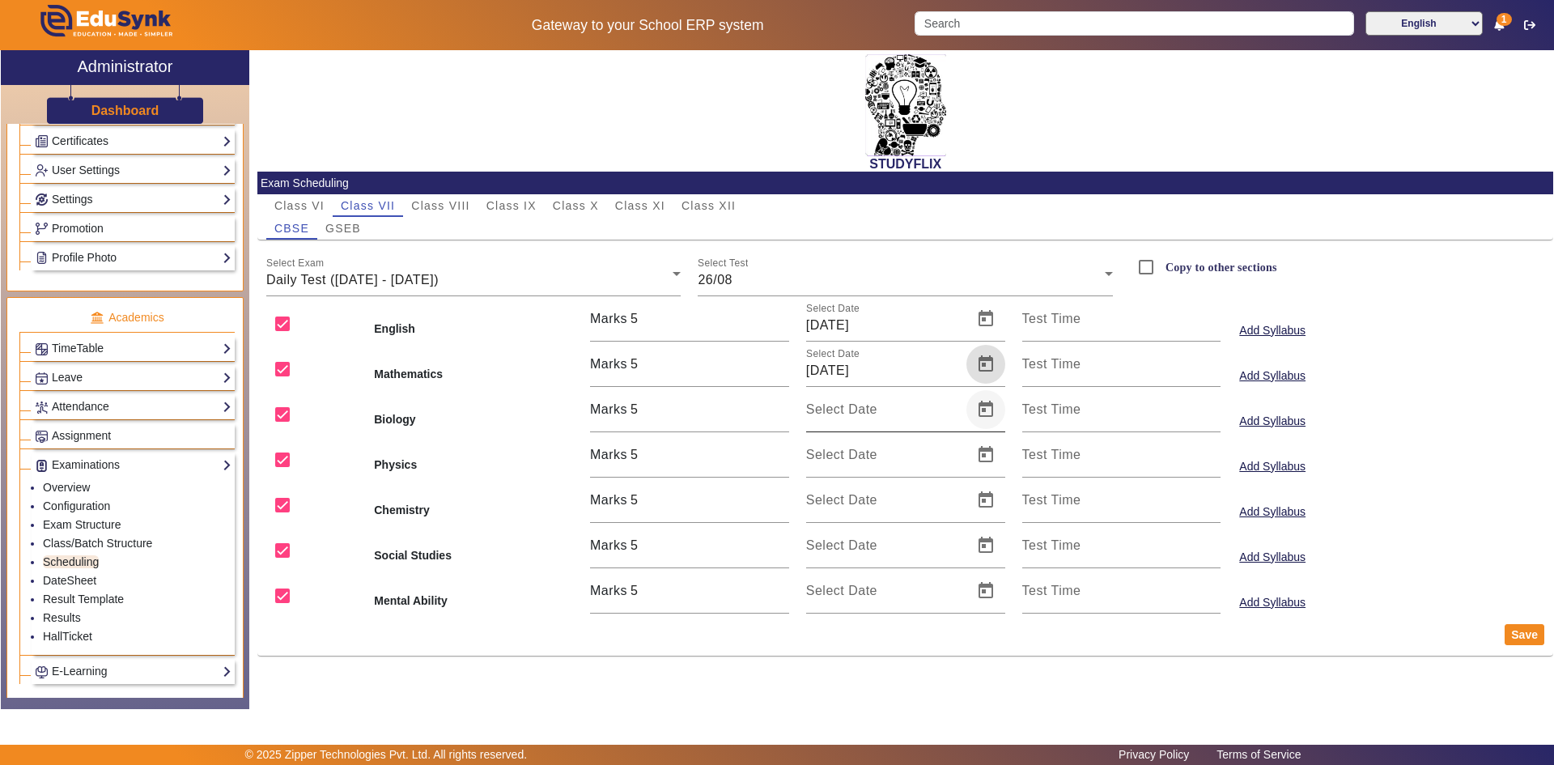
click at [991, 414] on span "Open calendar" at bounding box center [985, 409] width 39 height 39
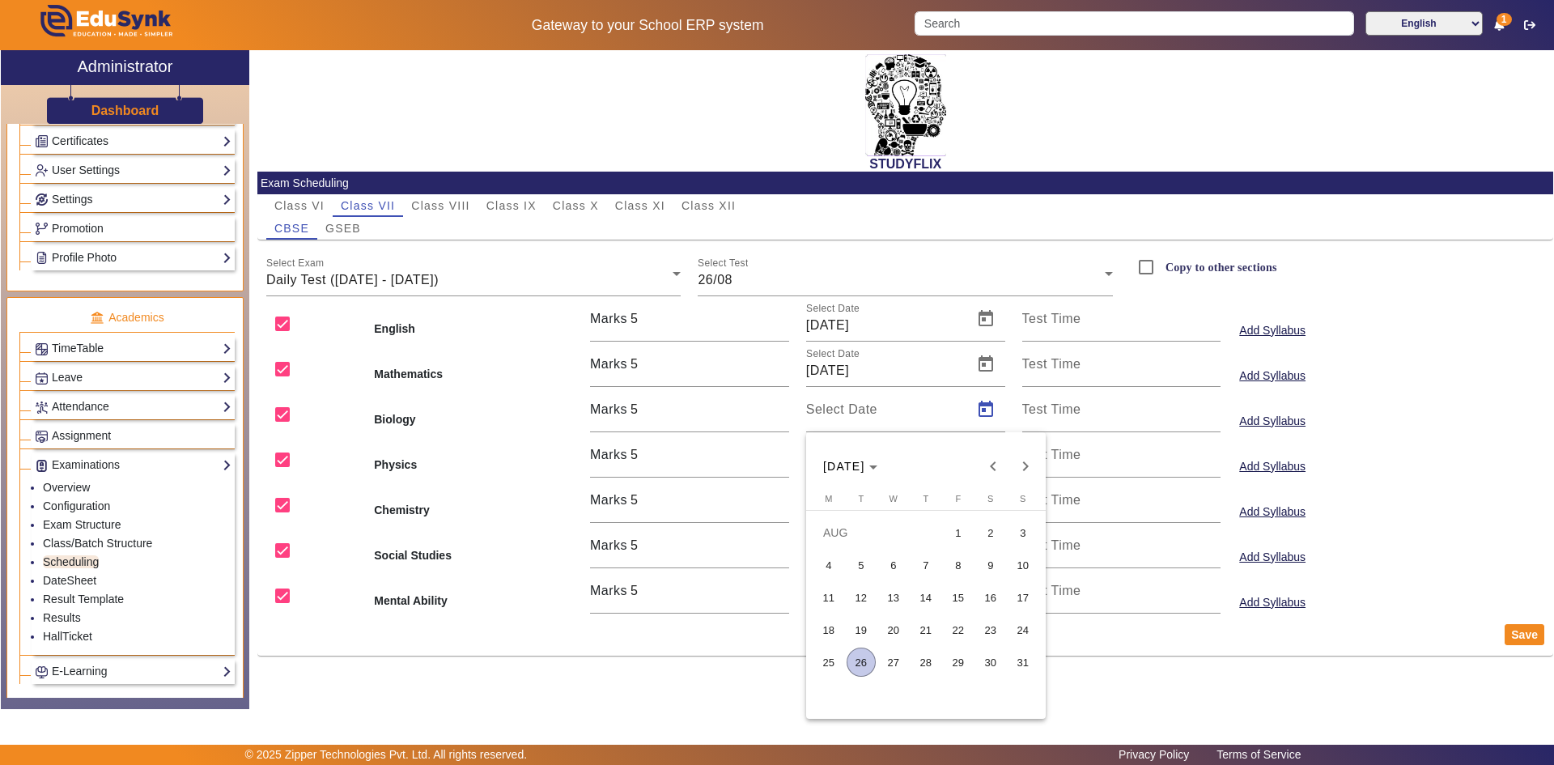
click at [860, 659] on span "26" at bounding box center [860, 661] width 29 height 29
type input "[DATE]"
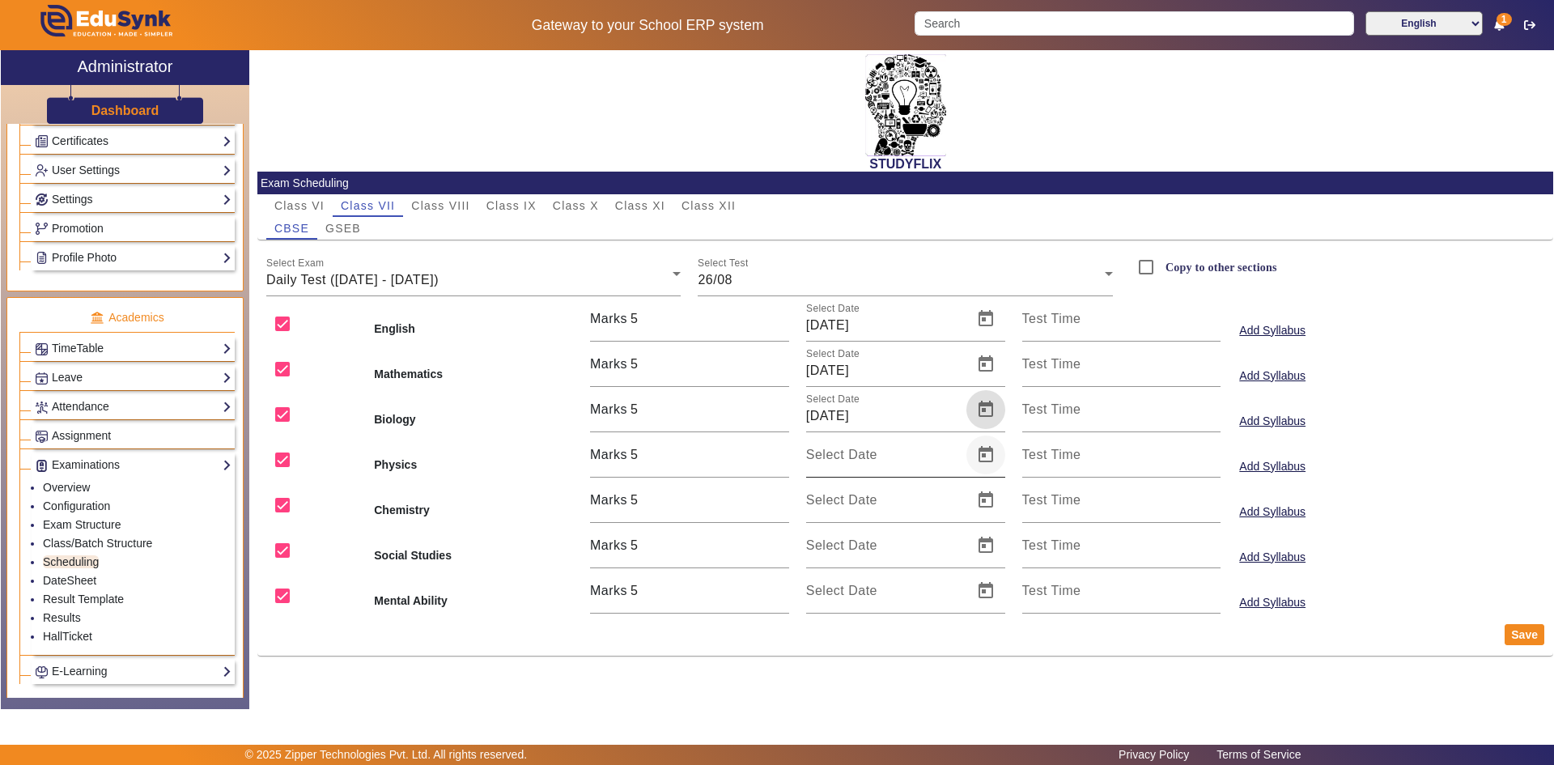
click at [979, 460] on span "Open calendar" at bounding box center [985, 454] width 39 height 39
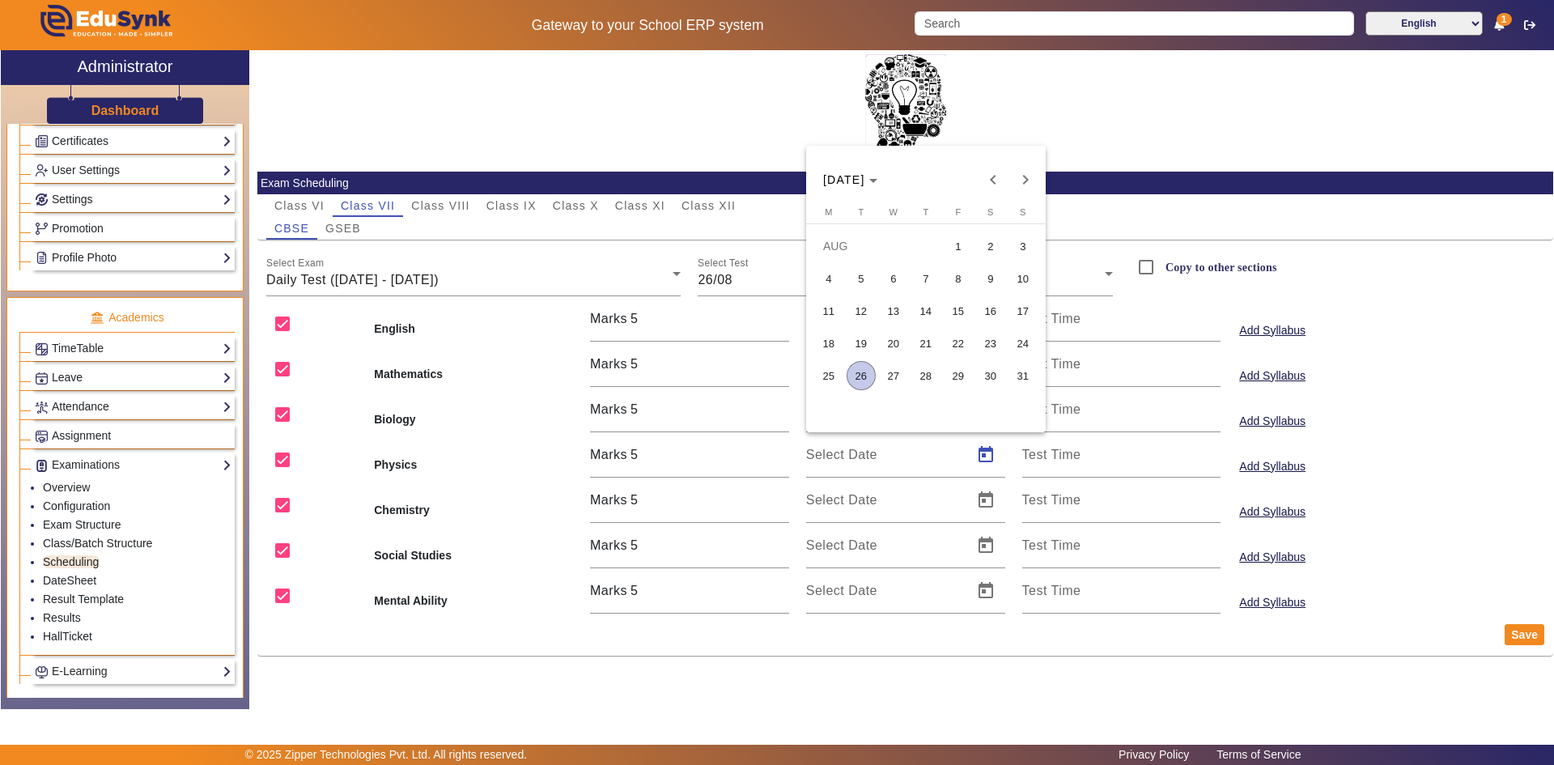
click at [867, 384] on span "26" at bounding box center [860, 375] width 29 height 29
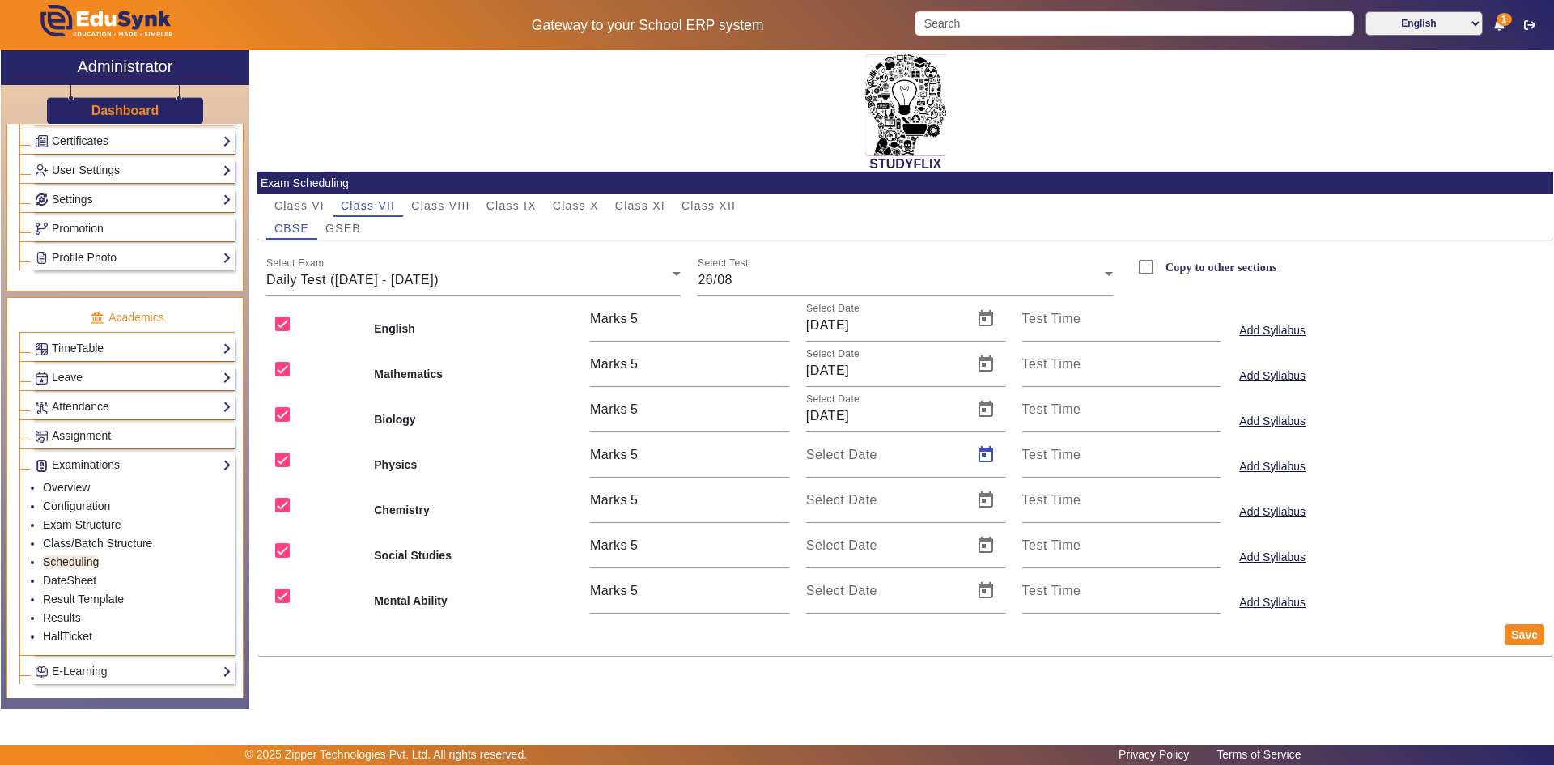
type input "[DATE]"
click at [985, 512] on span "Open calendar" at bounding box center [985, 500] width 39 height 39
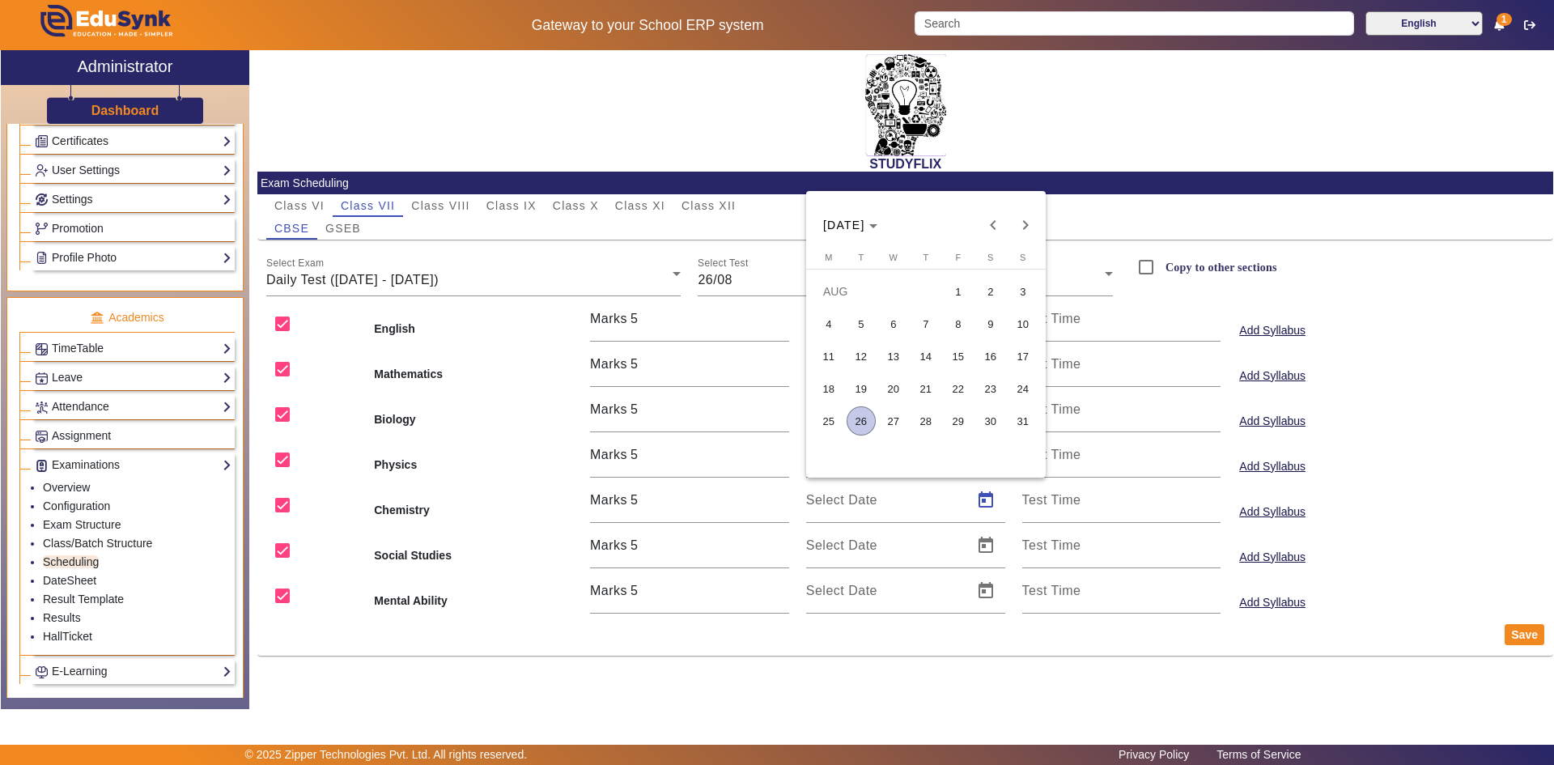
click at [860, 414] on span "26" at bounding box center [860, 420] width 29 height 29
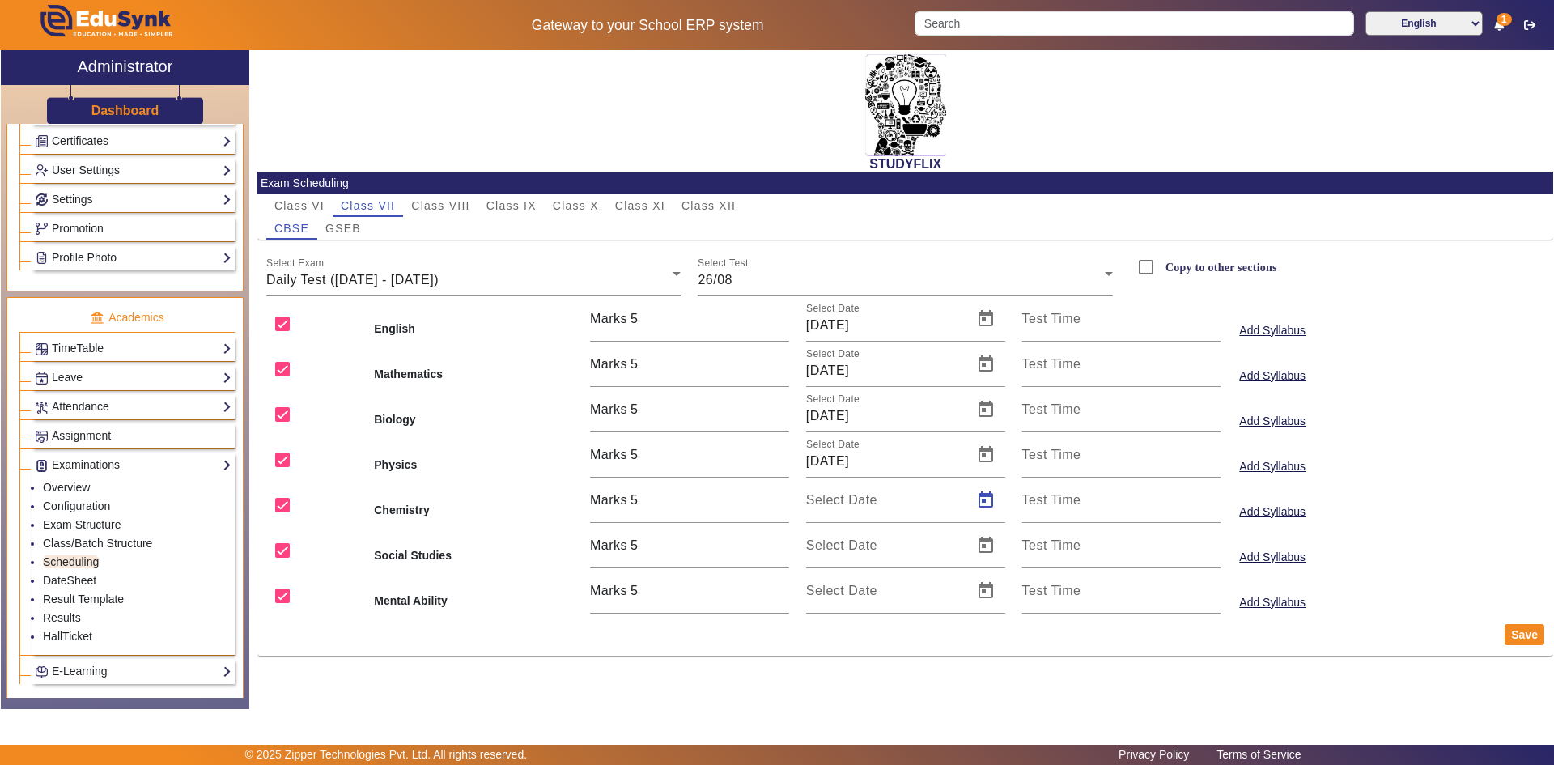
type input "[DATE]"
click at [987, 551] on span "Open calendar" at bounding box center [985, 545] width 39 height 39
click at [865, 458] on span "26" at bounding box center [860, 466] width 29 height 29
type input "[DATE]"
click at [993, 591] on span "Open calendar" at bounding box center [985, 590] width 39 height 39
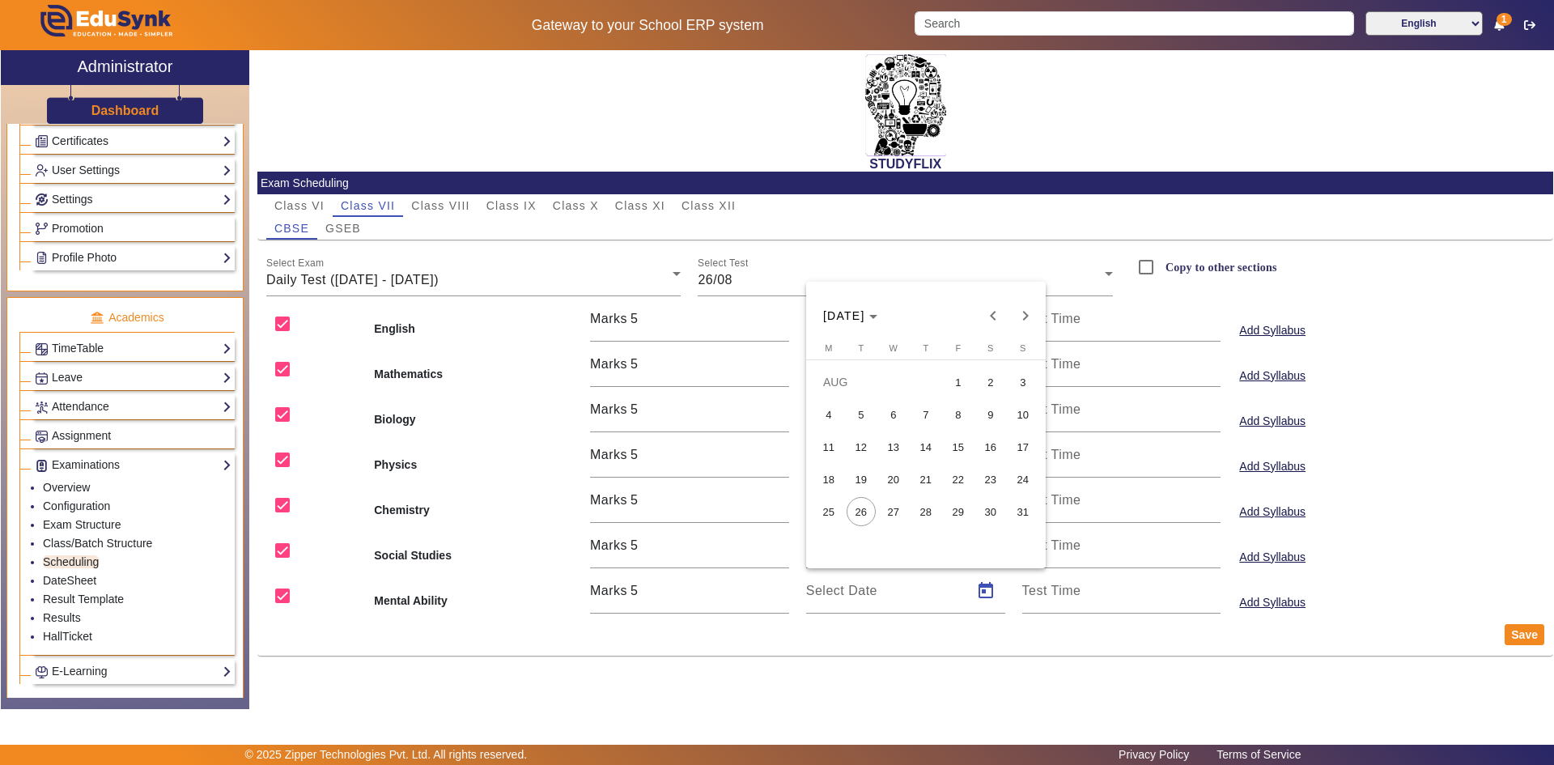
click at [841, 511] on span "25" at bounding box center [828, 511] width 29 height 29
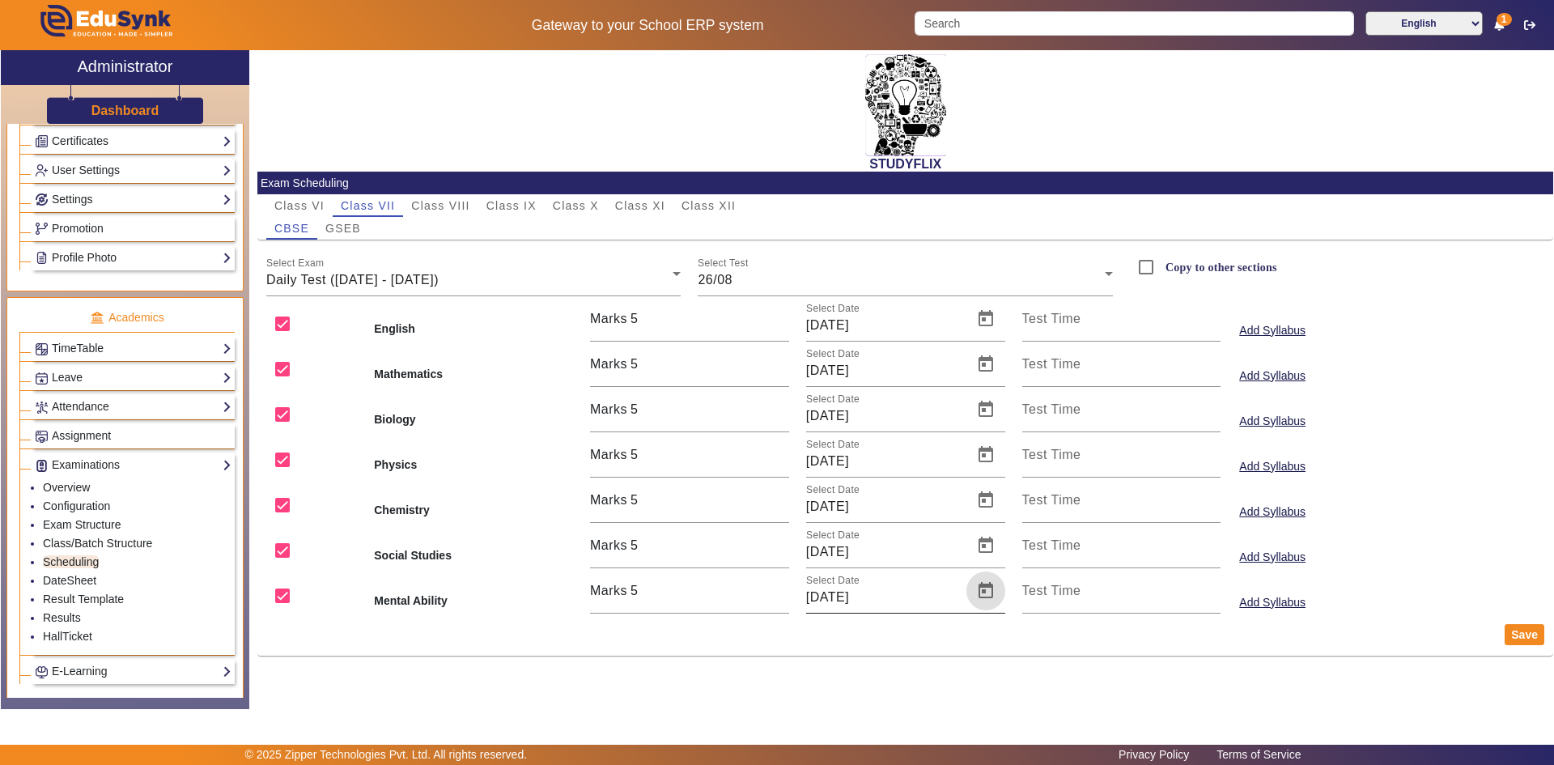
click at [990, 596] on span "Open calendar" at bounding box center [985, 590] width 39 height 39
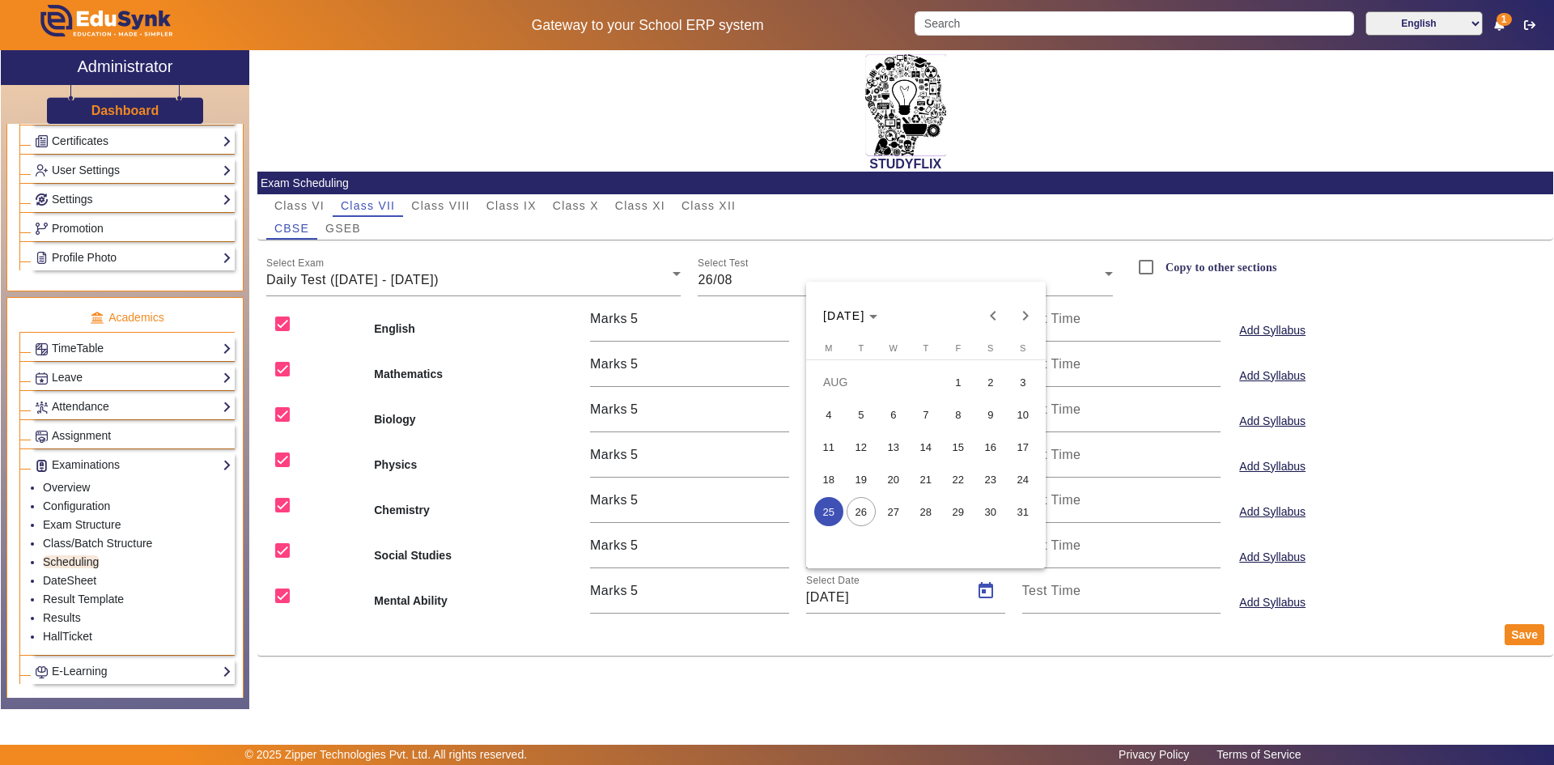
click at [867, 519] on span "26" at bounding box center [860, 511] width 29 height 29
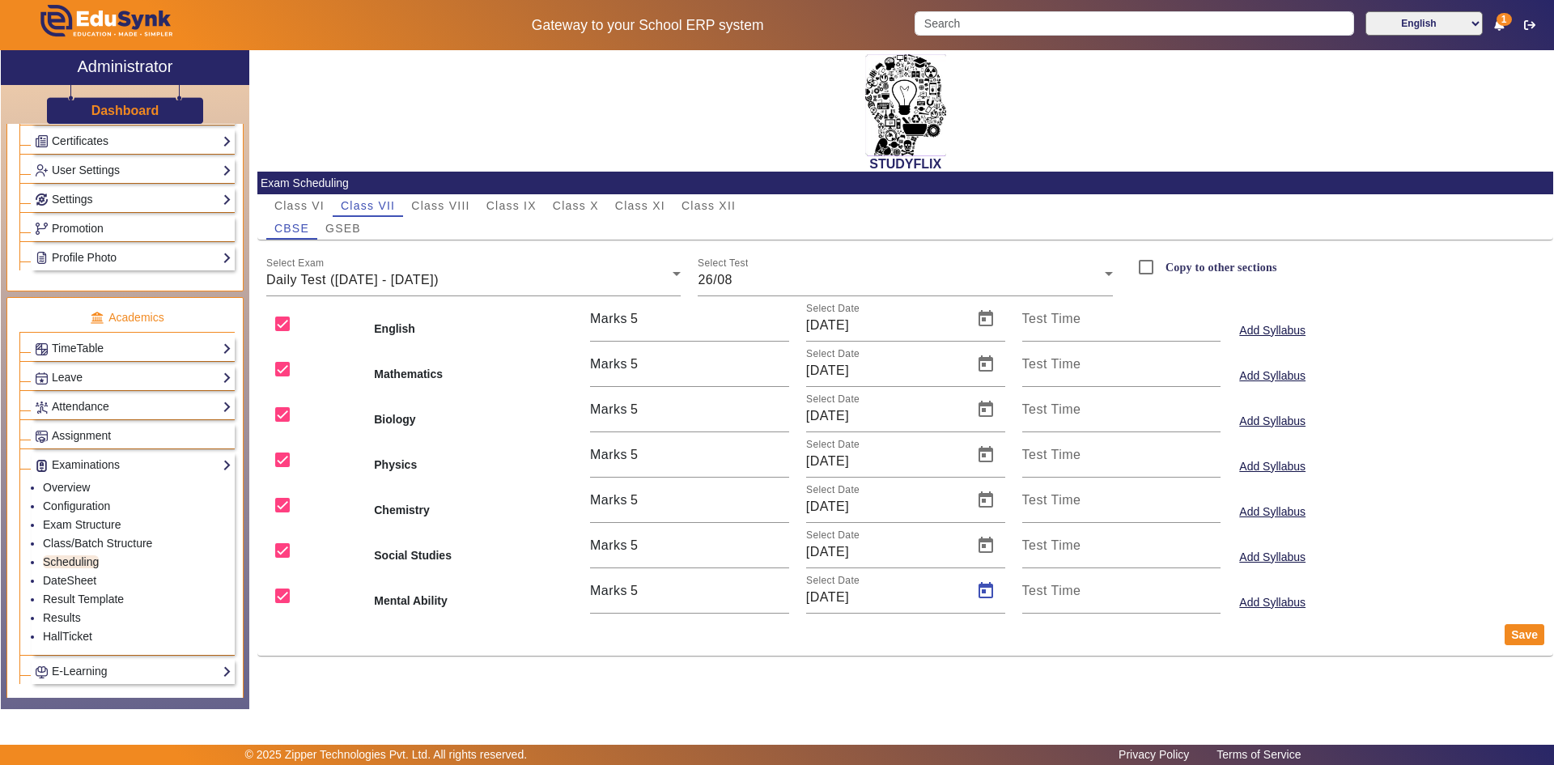
type input "[DATE]"
click at [1518, 636] on button "Save" at bounding box center [1524, 634] width 40 height 21
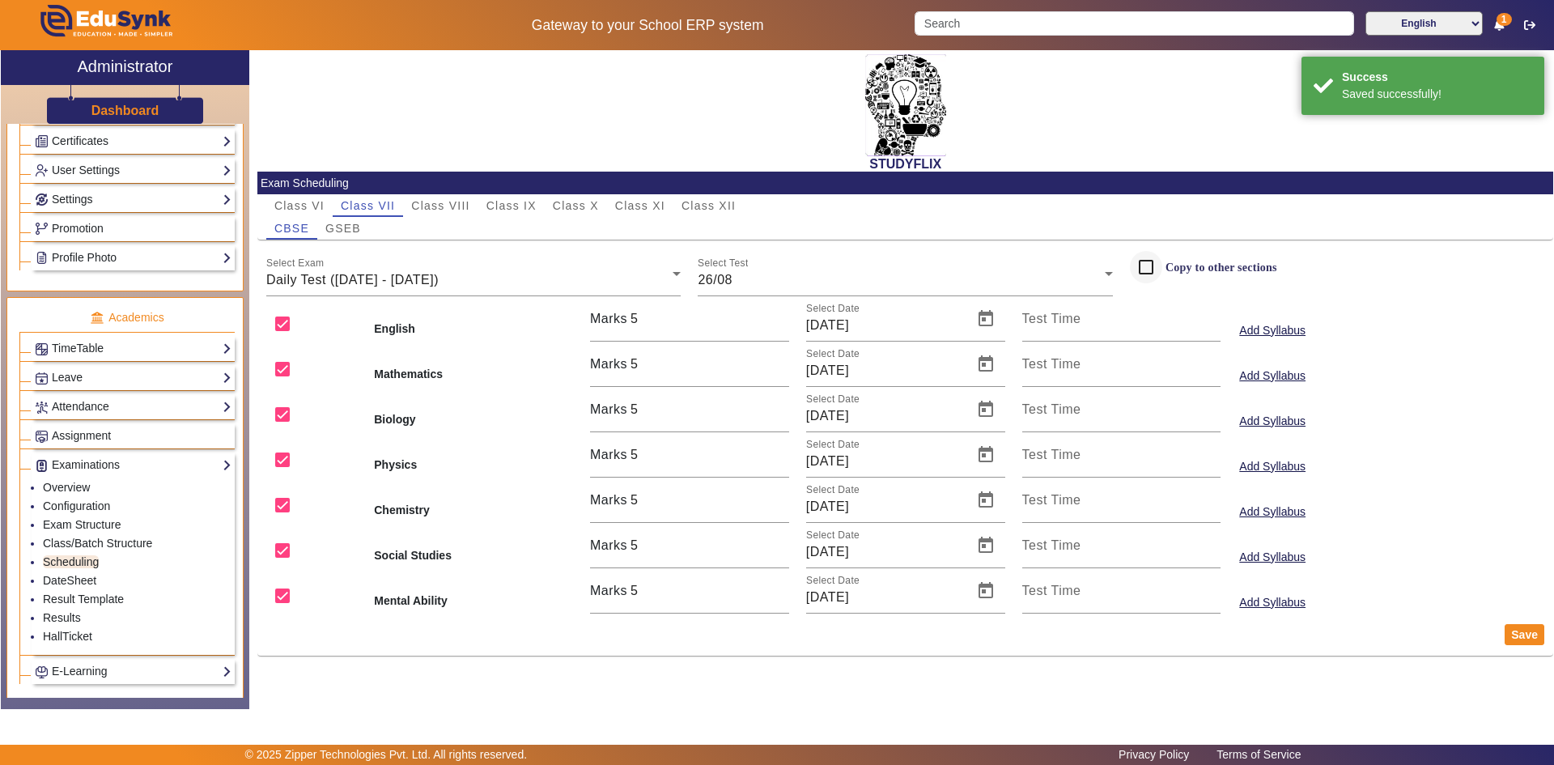
click at [1164, 262] on div at bounding box center [1145, 267] width 39 height 39
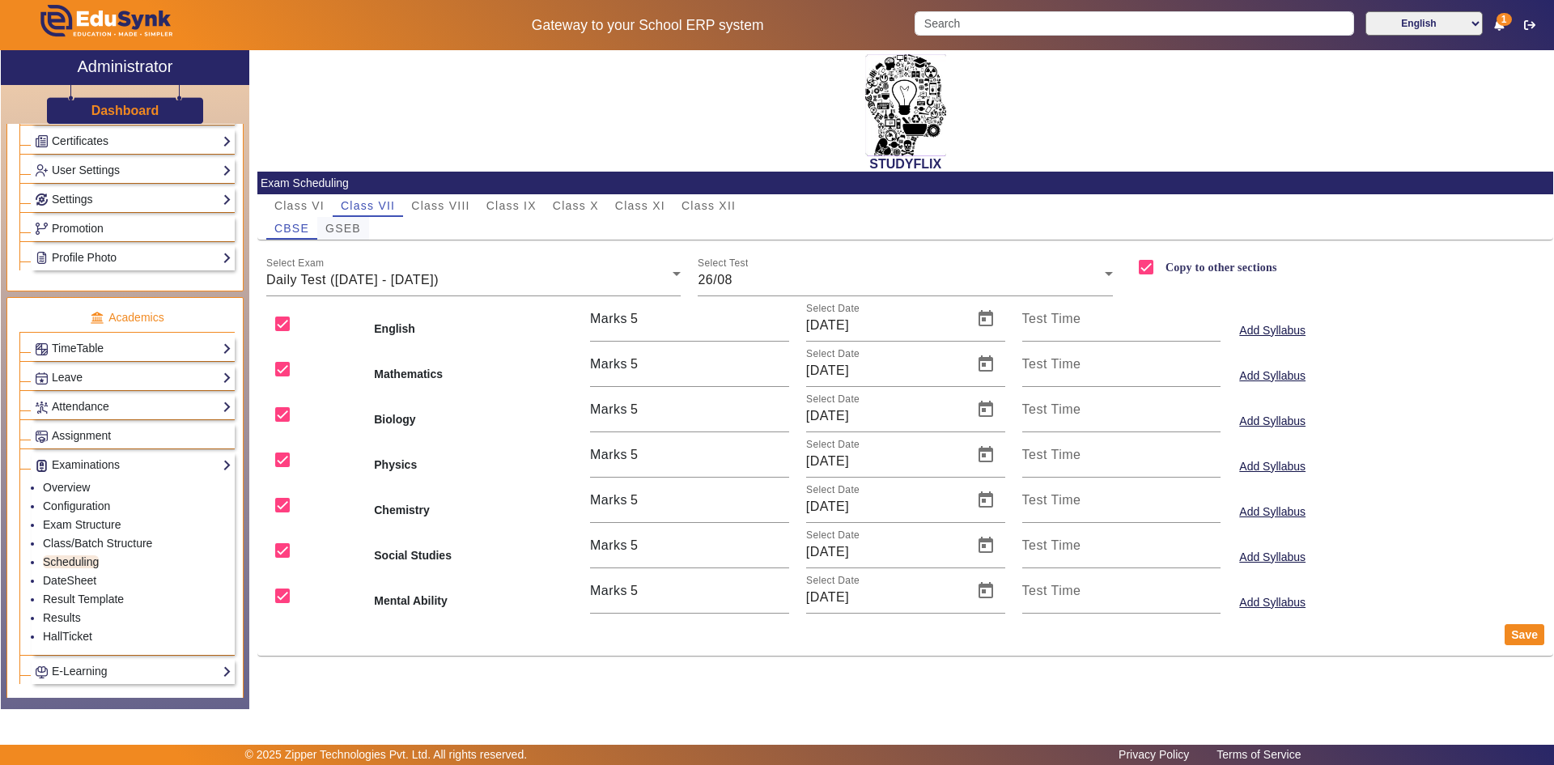
click at [358, 228] on span "GSEB" at bounding box center [343, 228] width 36 height 11
click at [592, 286] on div "[DATE] - [DATE]" at bounding box center [469, 279] width 407 height 19
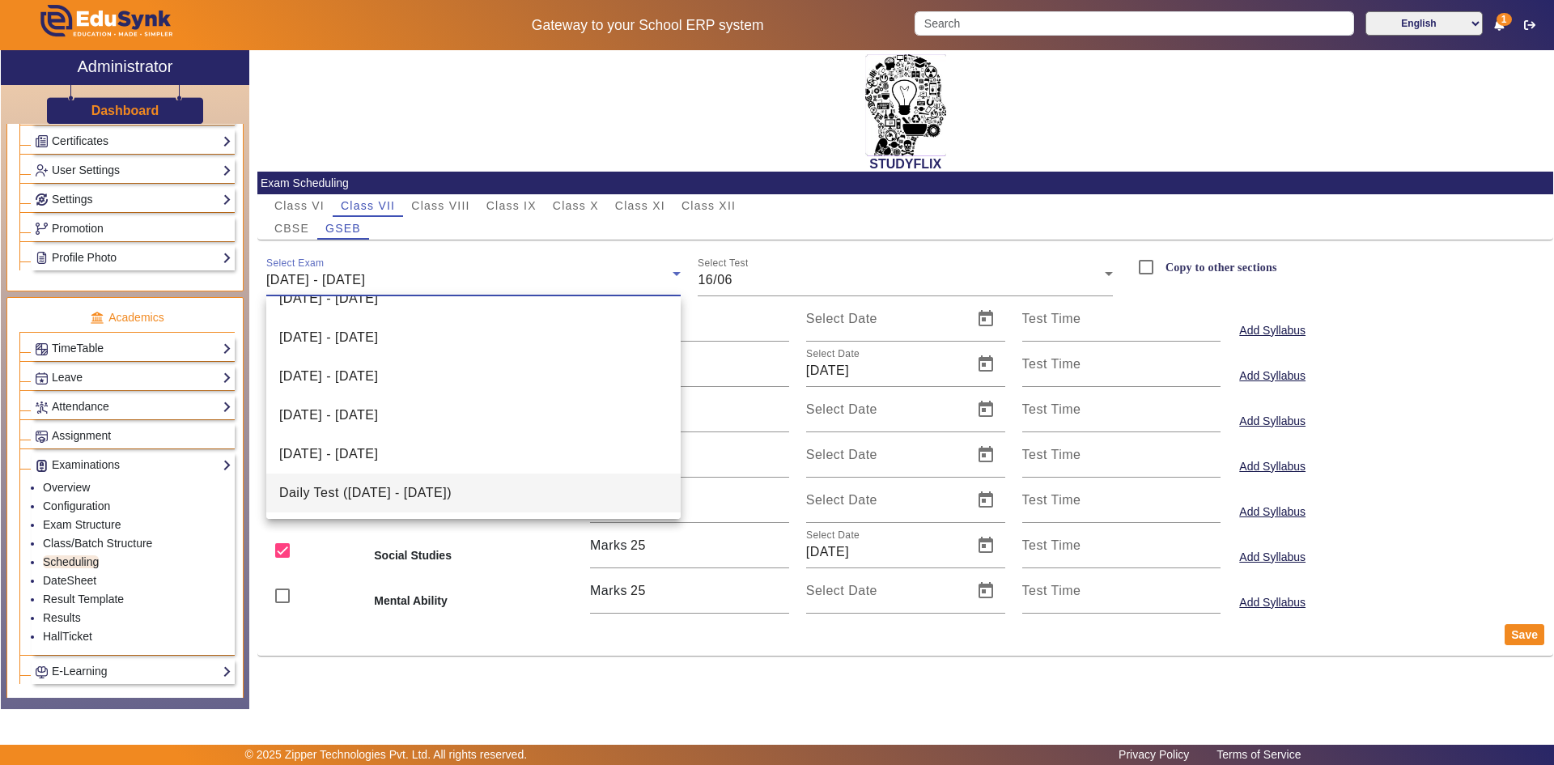
click at [530, 475] on mat-option "Daily Test ([DATE] - [DATE])" at bounding box center [473, 492] width 415 height 39
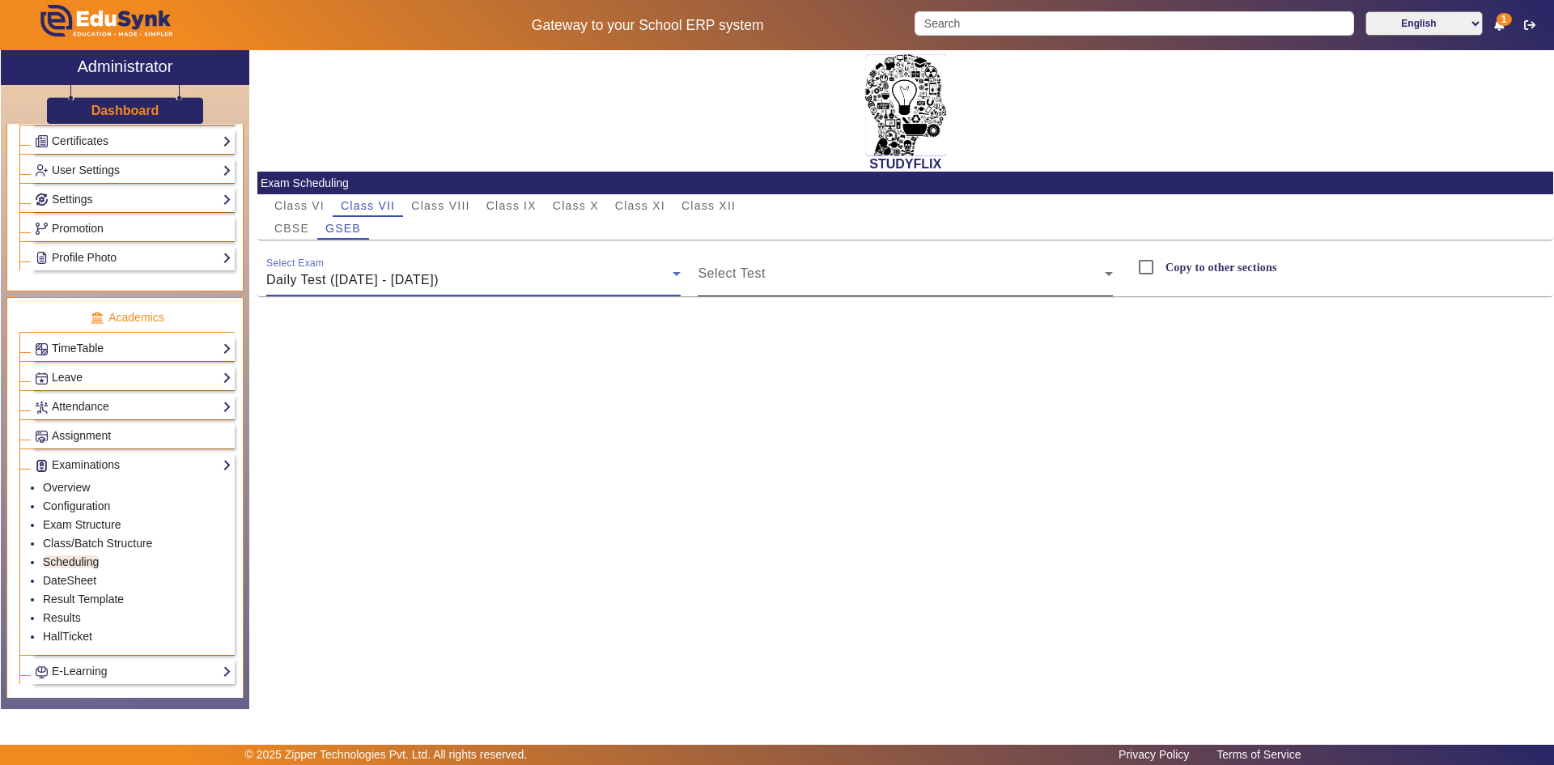
click at [742, 270] on span at bounding box center [900, 279] width 407 height 19
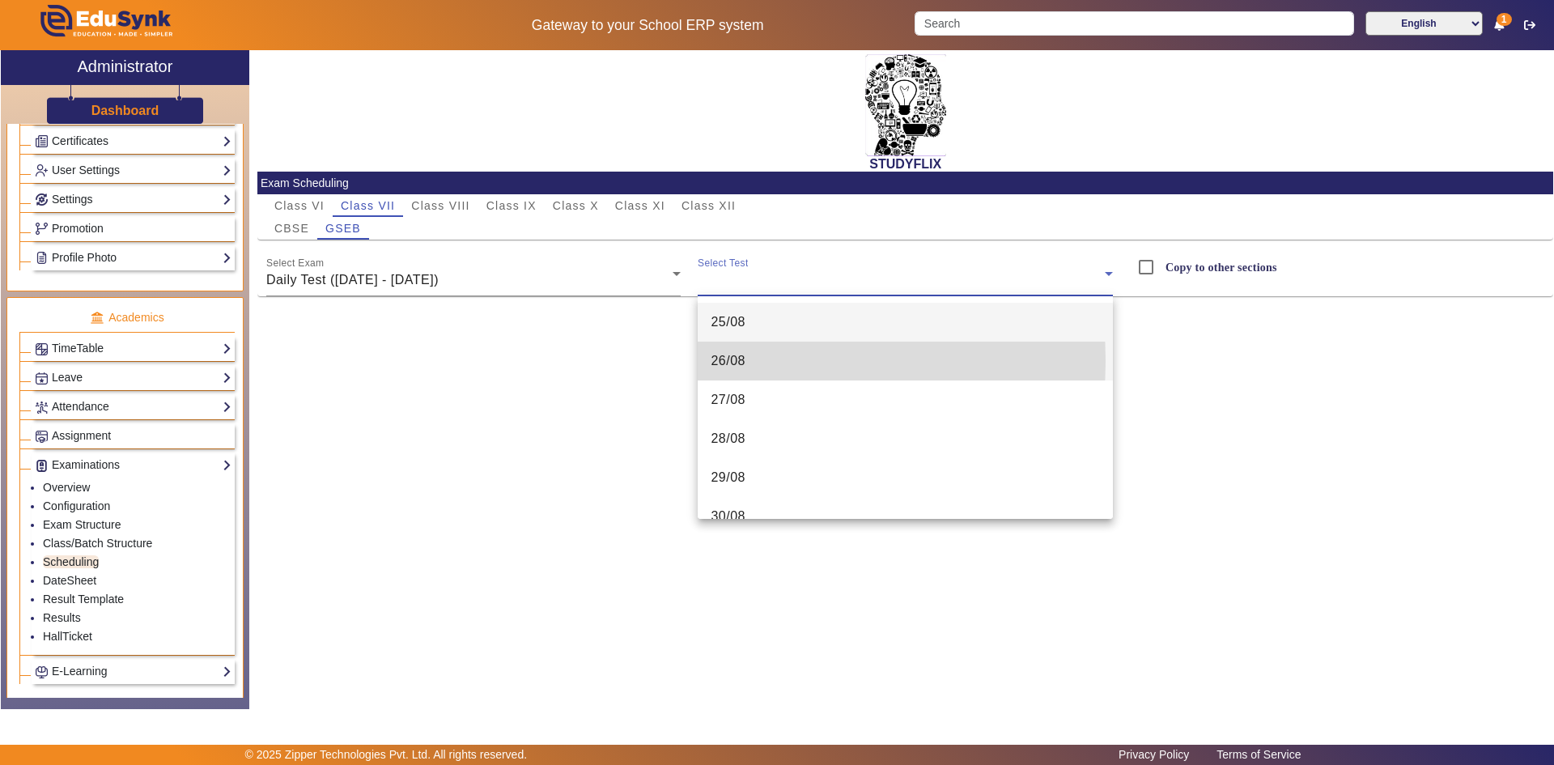
click at [743, 361] on span "26/08" at bounding box center [727, 360] width 35 height 19
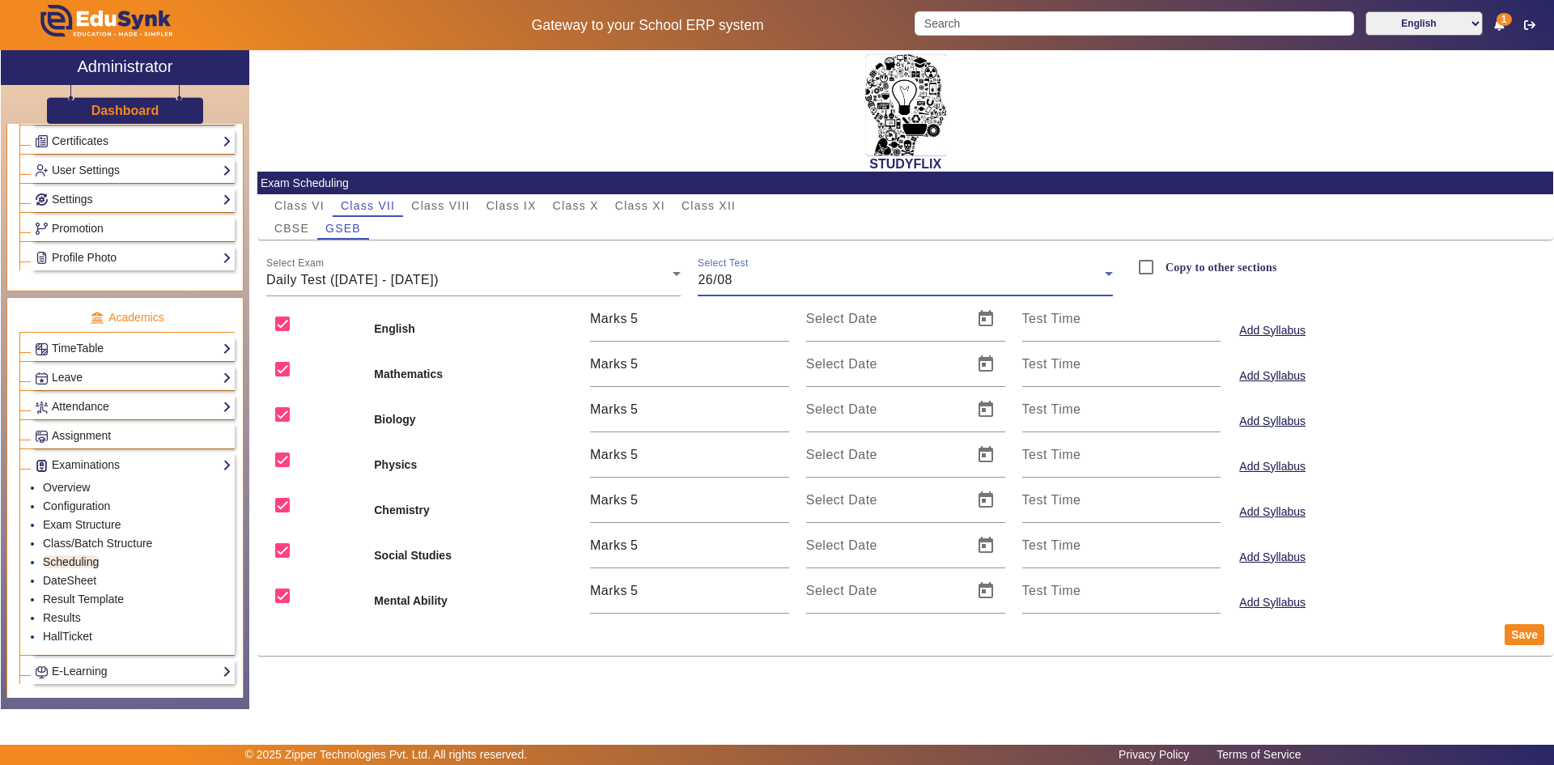
click at [758, 284] on div "26/08" at bounding box center [900, 279] width 407 height 19
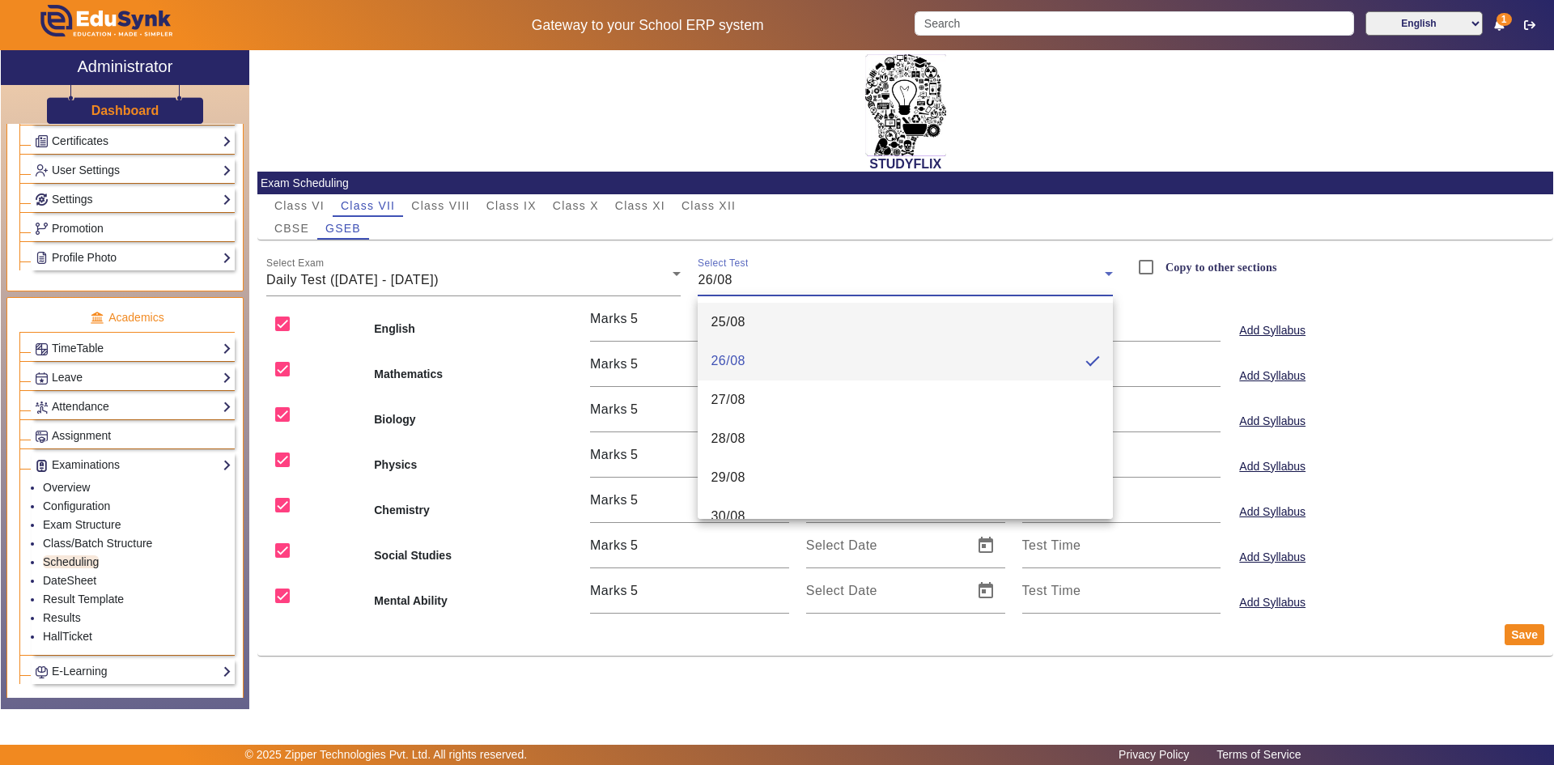
click at [743, 330] on span "25/08" at bounding box center [727, 321] width 35 height 19
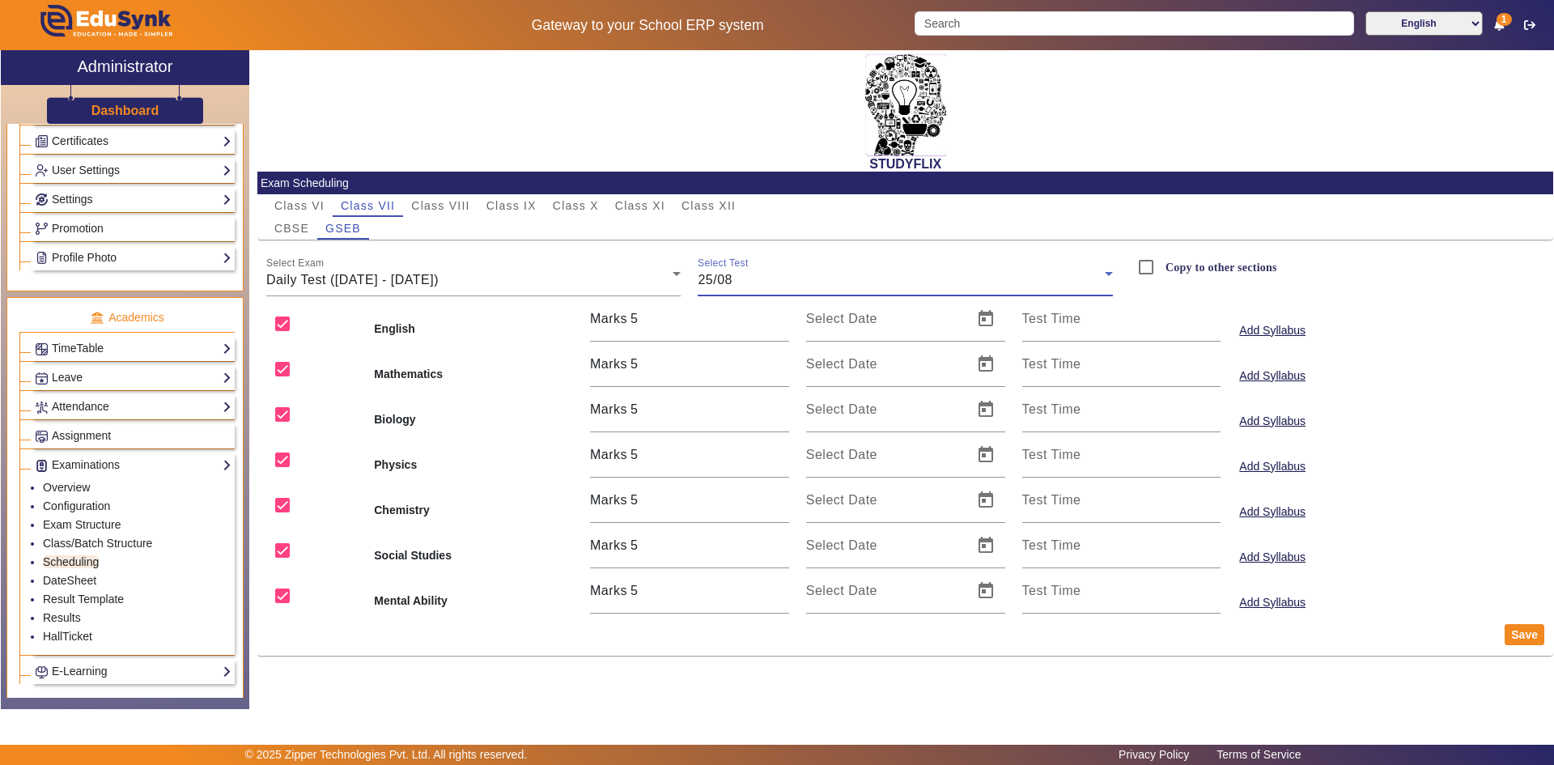
click at [776, 282] on div "25/08" at bounding box center [900, 279] width 407 height 19
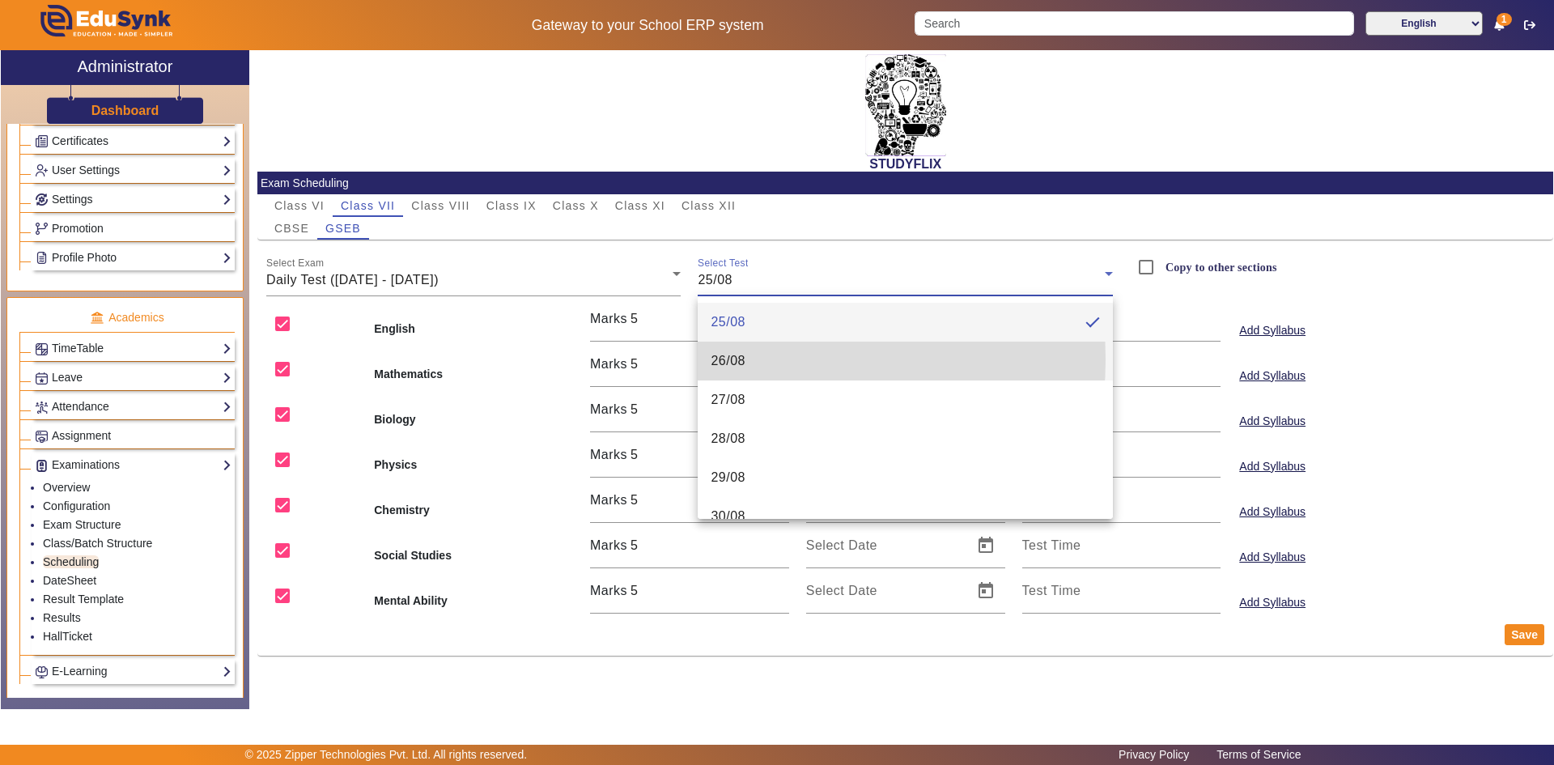
click at [750, 359] on mat-option "26/08" at bounding box center [904, 360] width 415 height 39
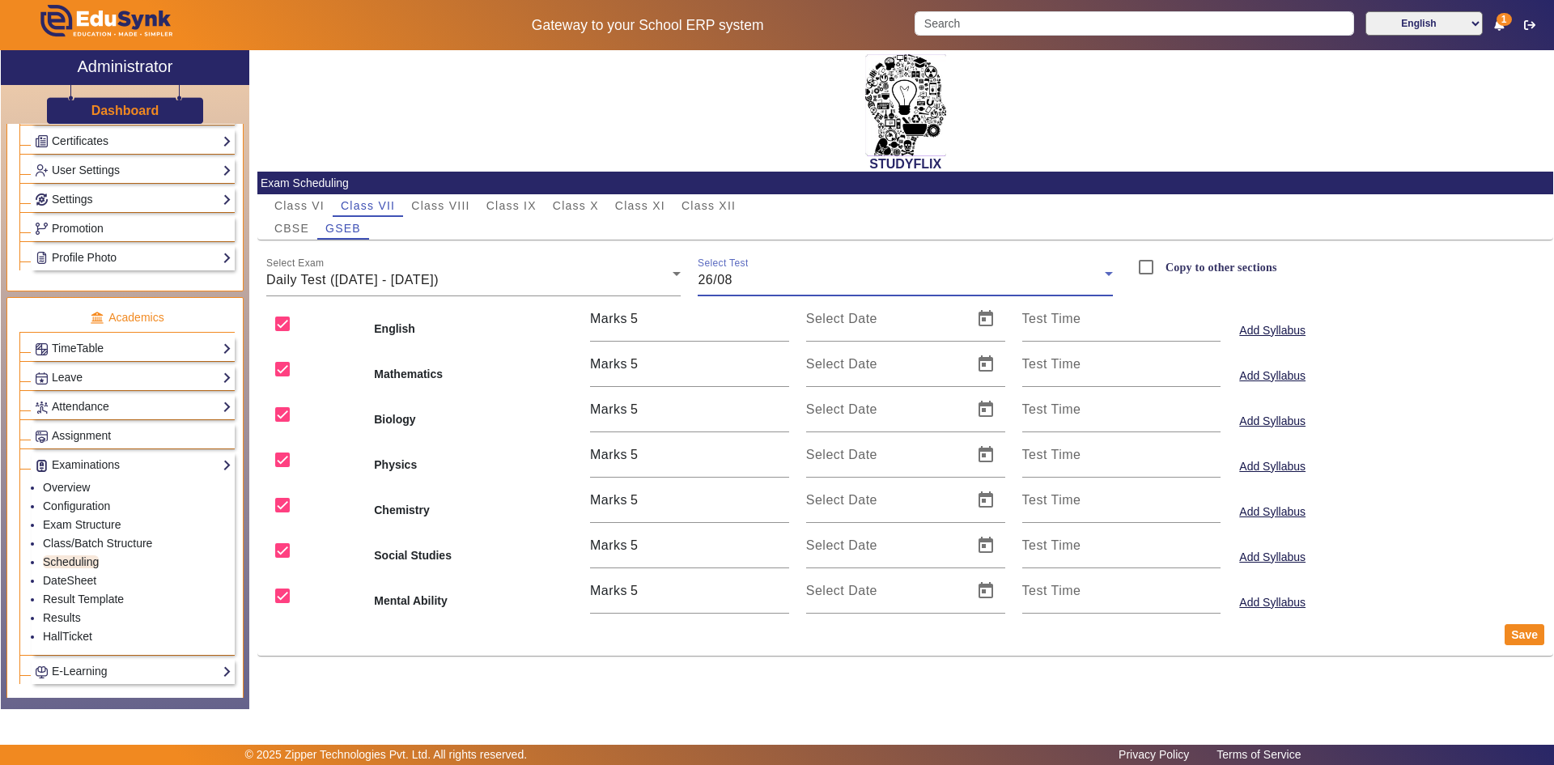
click at [1110, 277] on icon at bounding box center [1108, 273] width 19 height 19
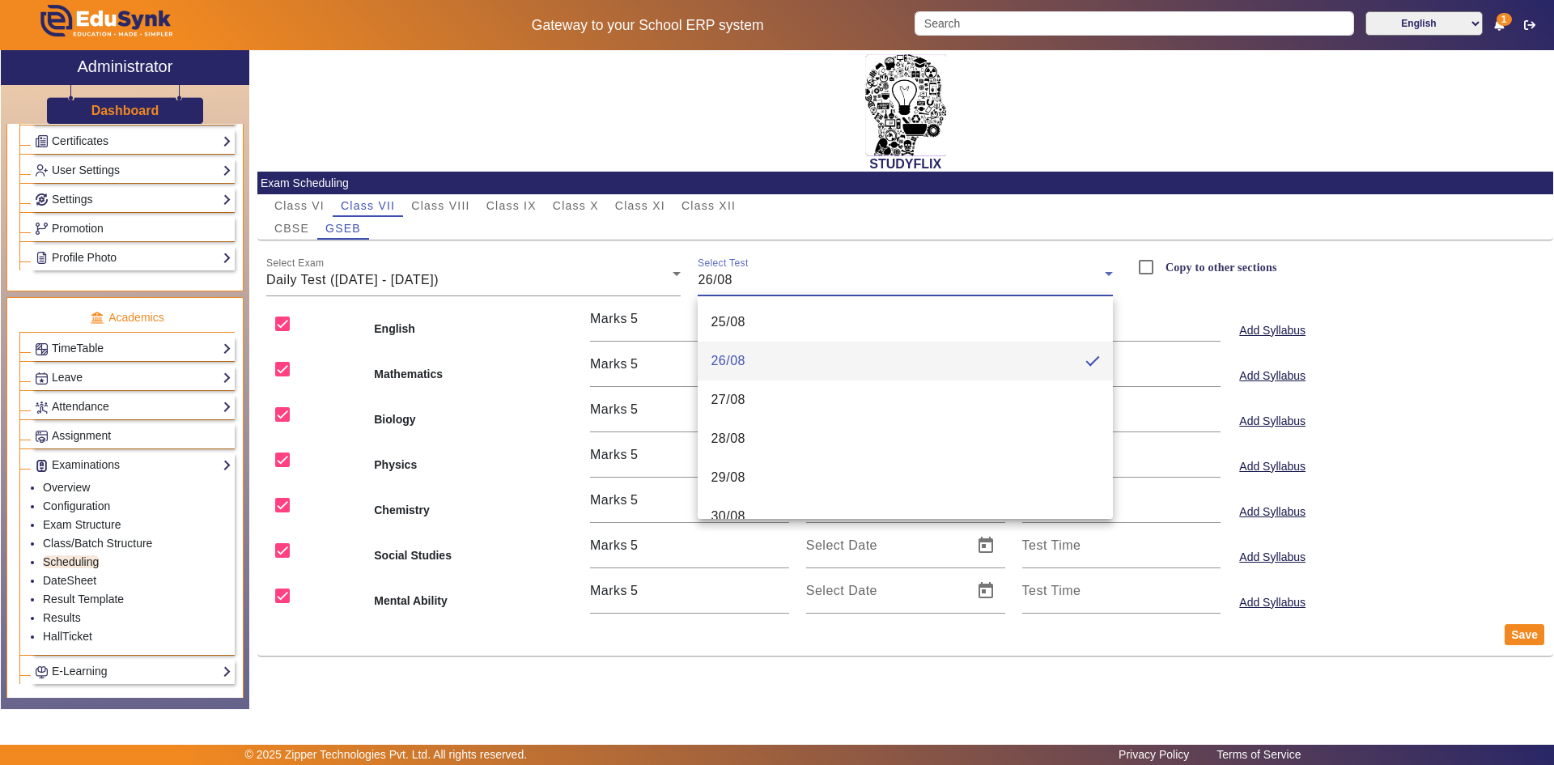
click at [1126, 261] on div at bounding box center [777, 382] width 1554 height 765
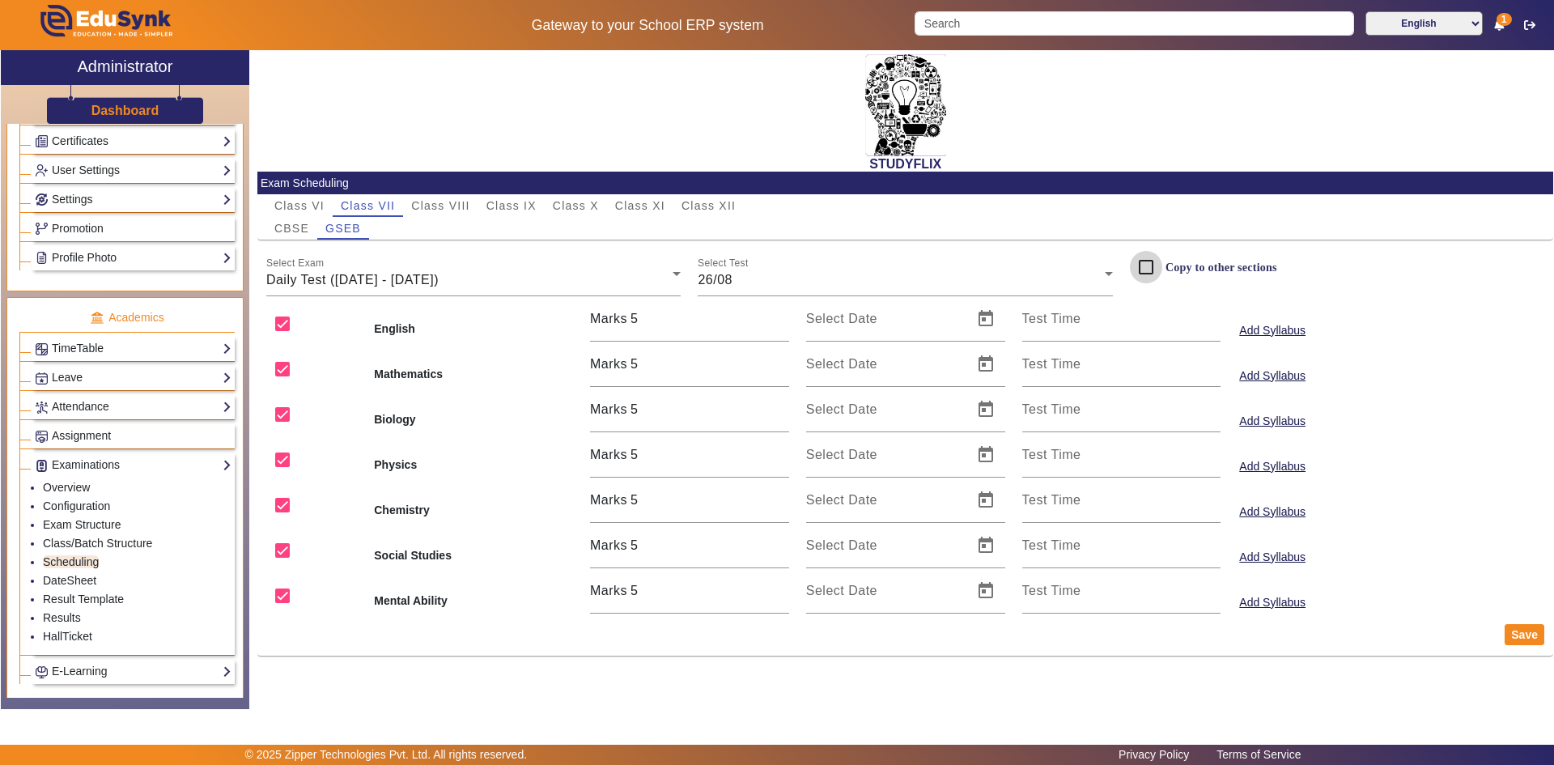
click at [1147, 267] on input "Copy to other sections" at bounding box center [1146, 267] width 32 height 32
click at [1518, 628] on button "Save" at bounding box center [1524, 634] width 40 height 21
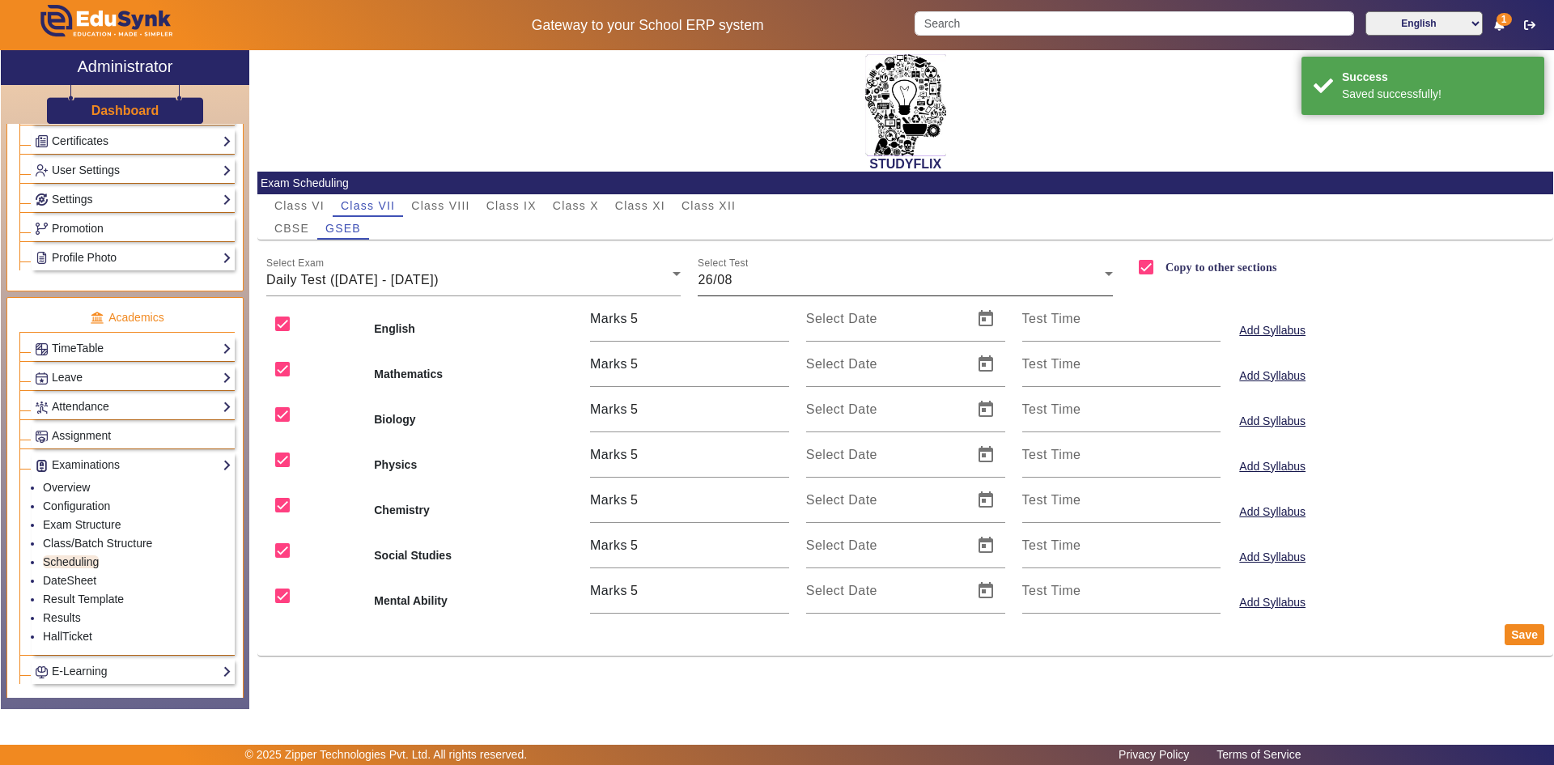
click at [856, 284] on div "26/08" at bounding box center [900, 279] width 407 height 19
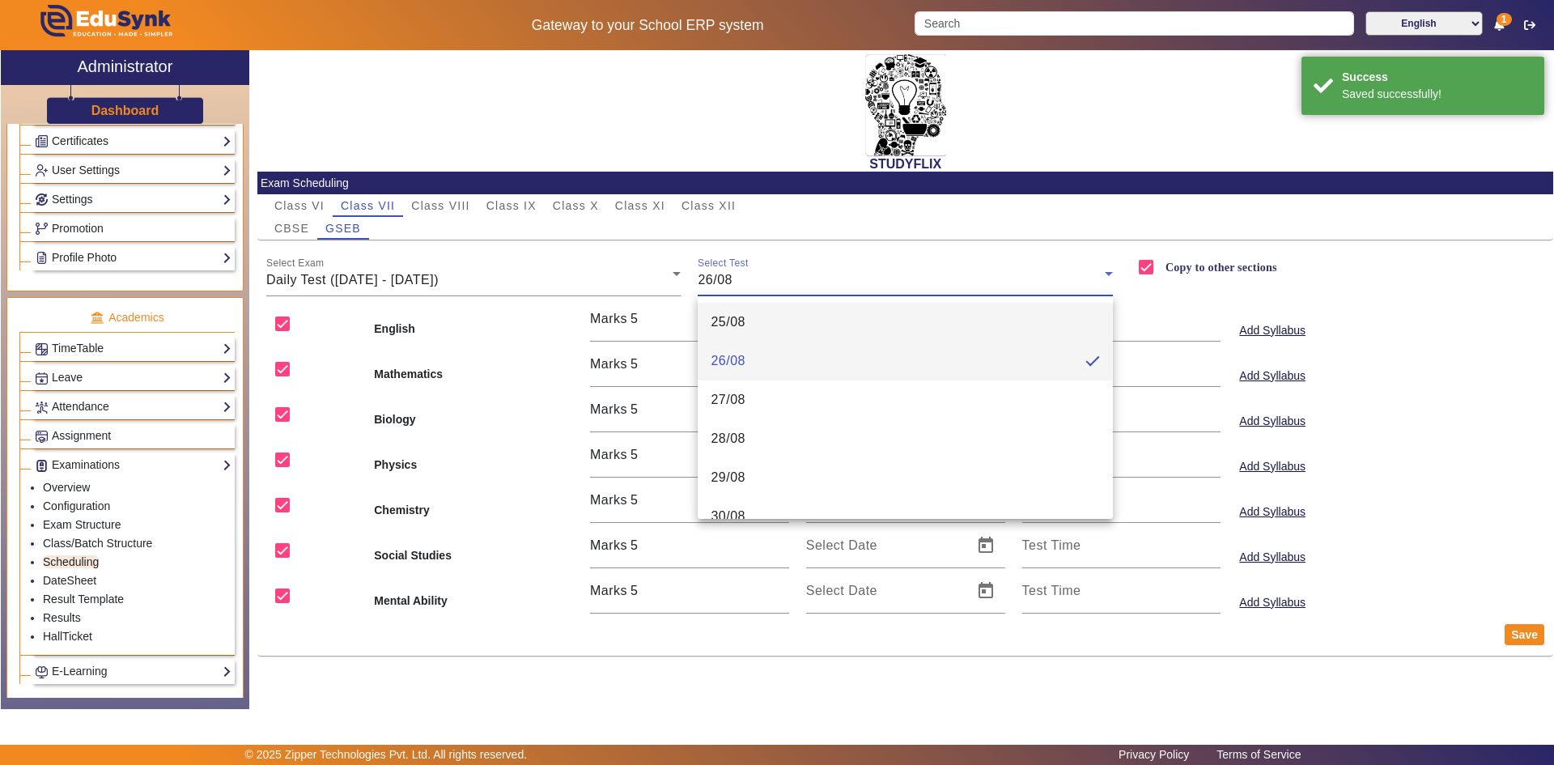
click at [828, 329] on mat-option "25/08" at bounding box center [904, 322] width 415 height 39
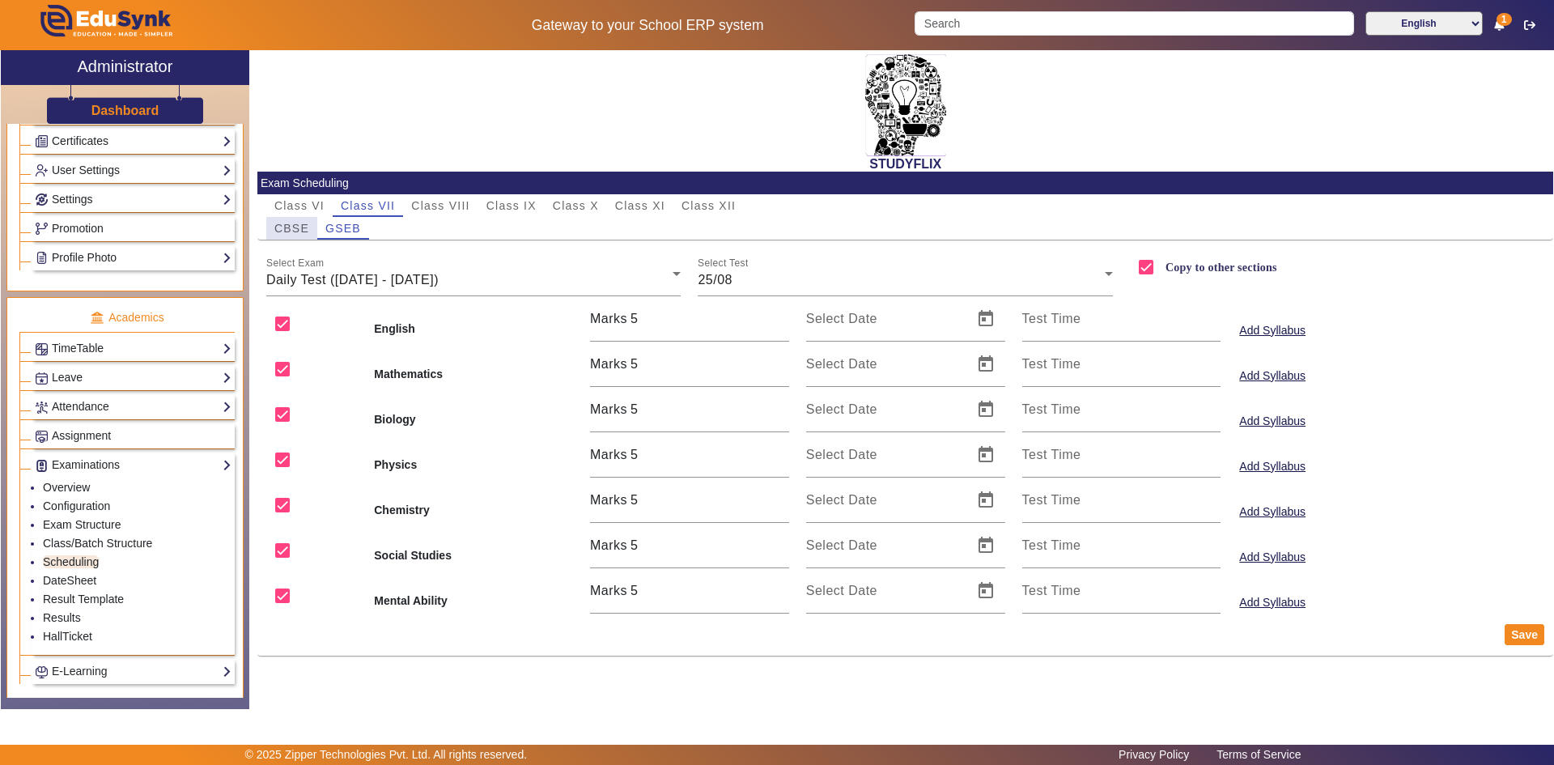
click at [301, 220] on span "CBSE" at bounding box center [291, 228] width 35 height 23
checkbox input "false"
click at [522, 287] on div "[DATE] - [DATE]" at bounding box center [469, 279] width 407 height 19
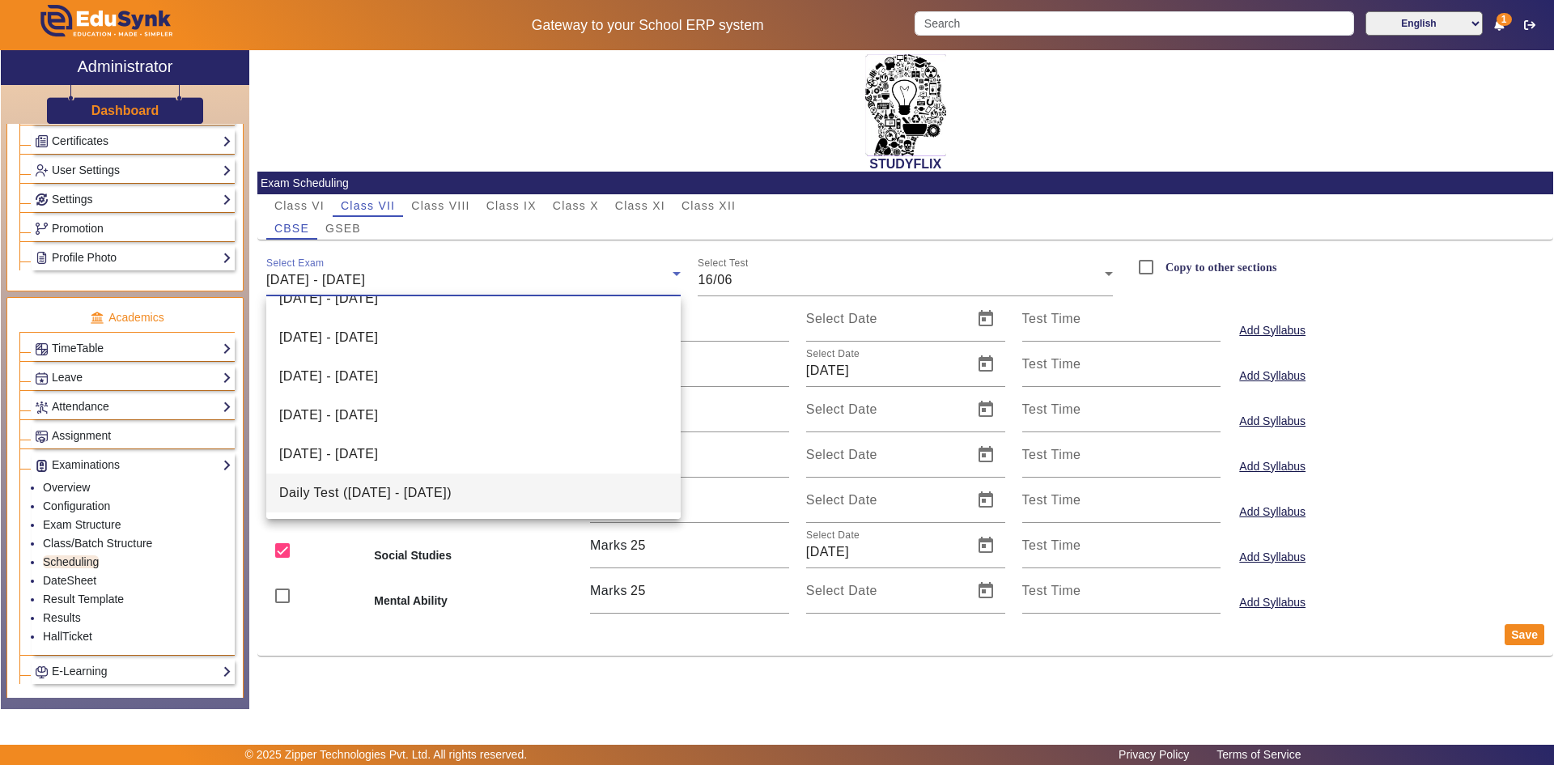
click at [515, 485] on mat-option "Daily Test ([DATE] - [DATE])" at bounding box center [473, 492] width 415 height 39
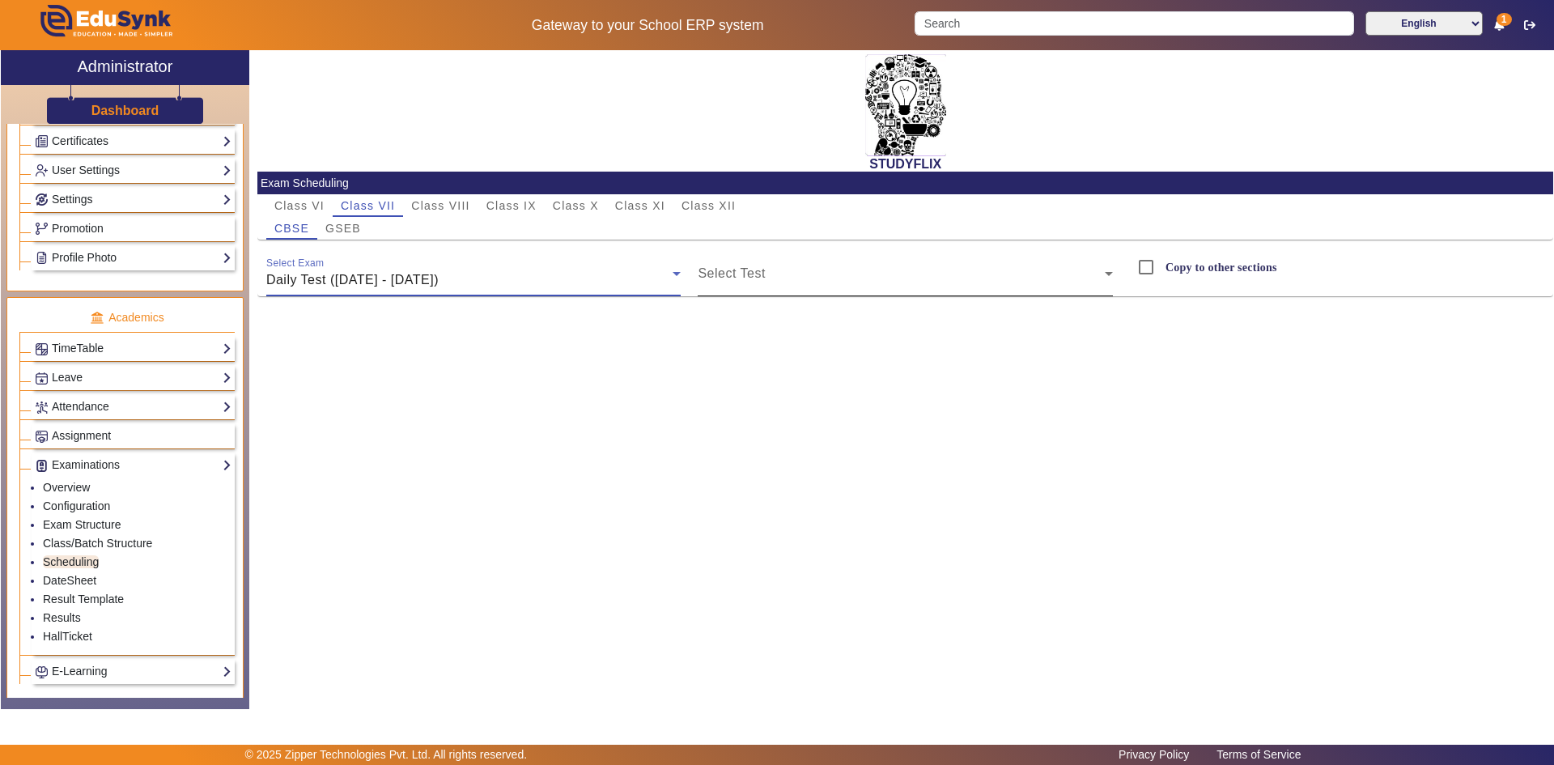
click at [756, 262] on div "Select Test" at bounding box center [904, 273] width 415 height 45
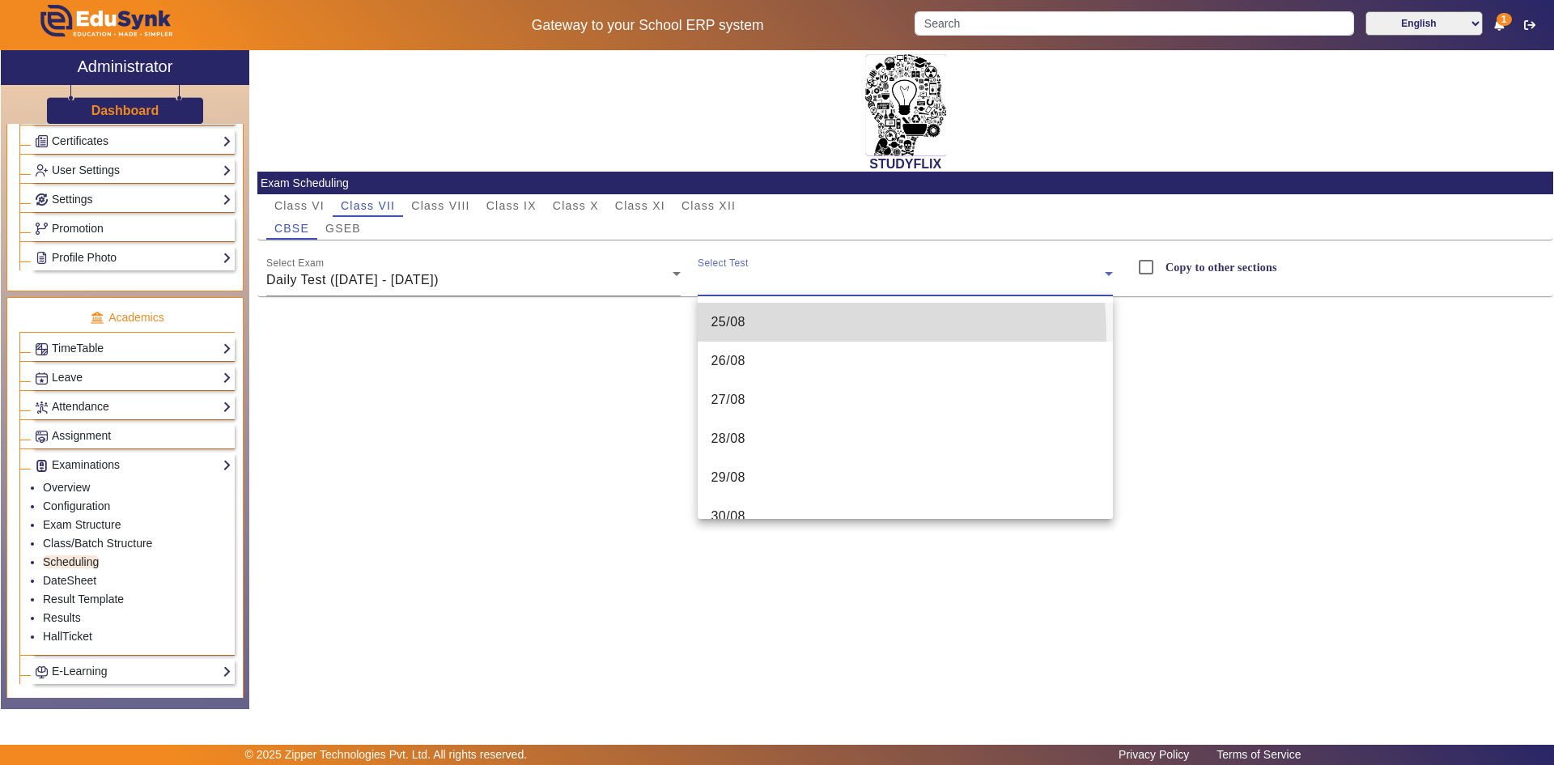
click at [748, 337] on mat-option "25/08" at bounding box center [904, 322] width 415 height 39
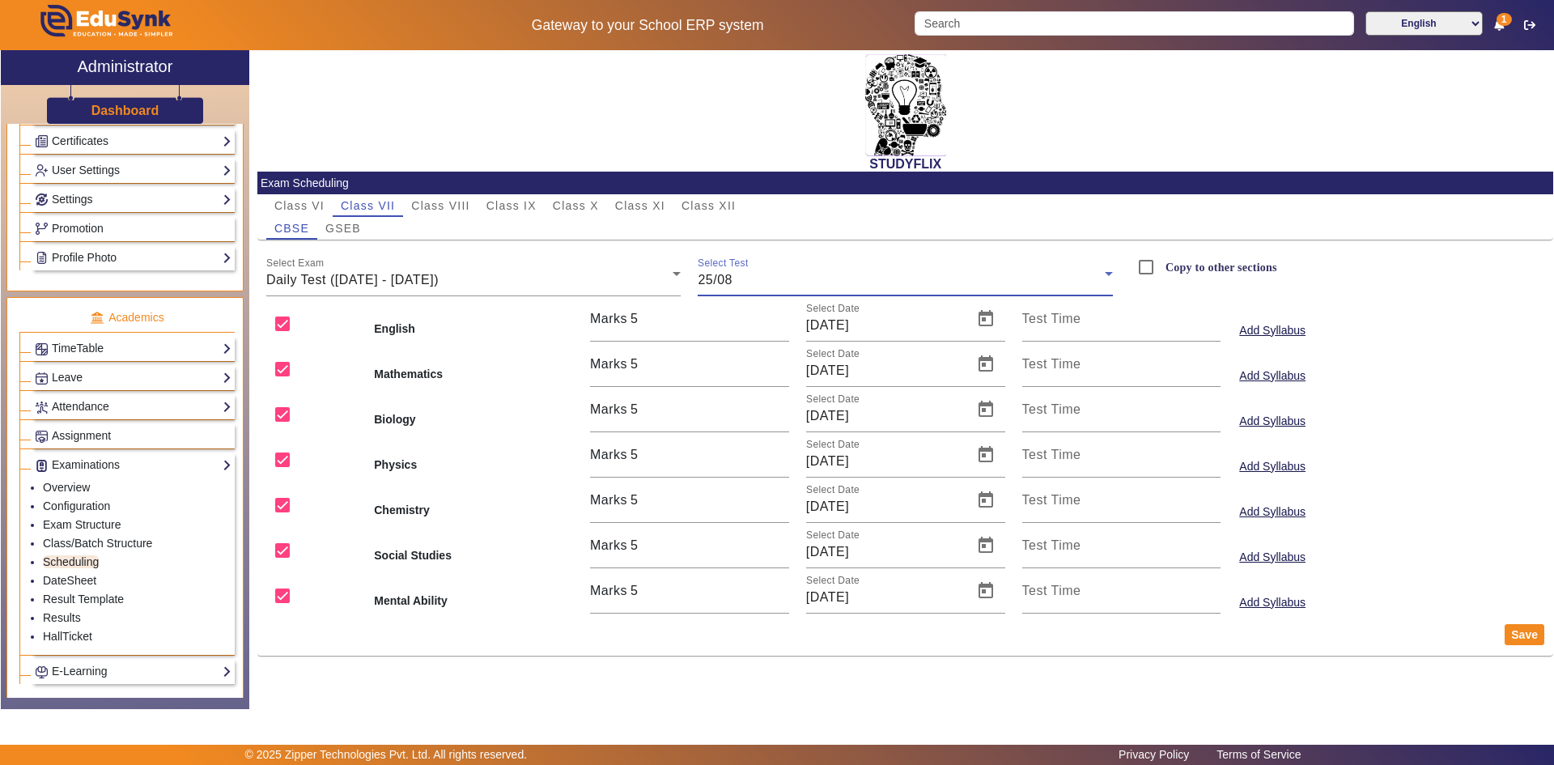
click at [744, 286] on div "25/08" at bounding box center [900, 279] width 407 height 19
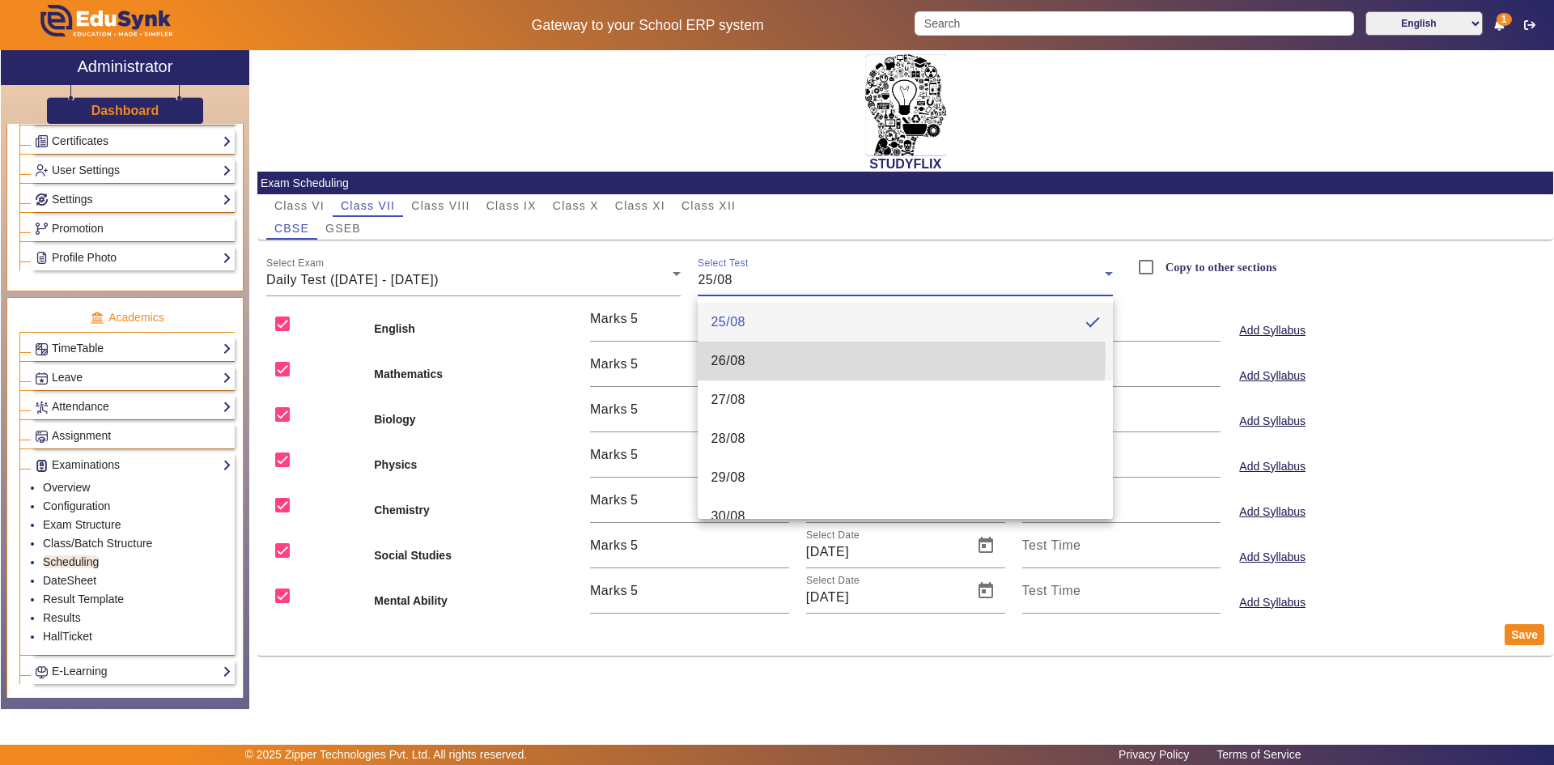
click at [754, 354] on mat-option "26/08" at bounding box center [904, 360] width 415 height 39
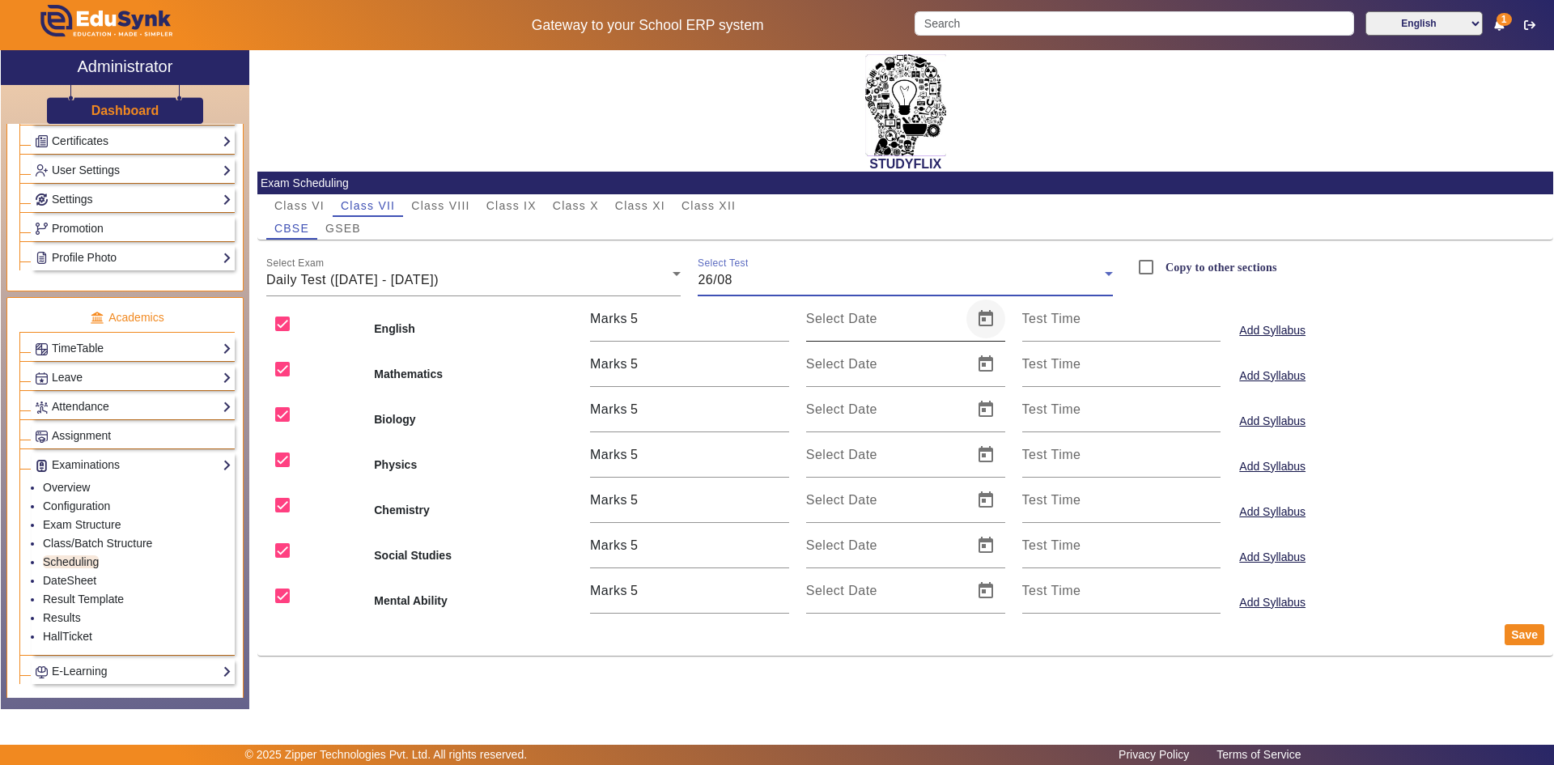
click at [990, 322] on span "Open calendar" at bounding box center [985, 318] width 39 height 39
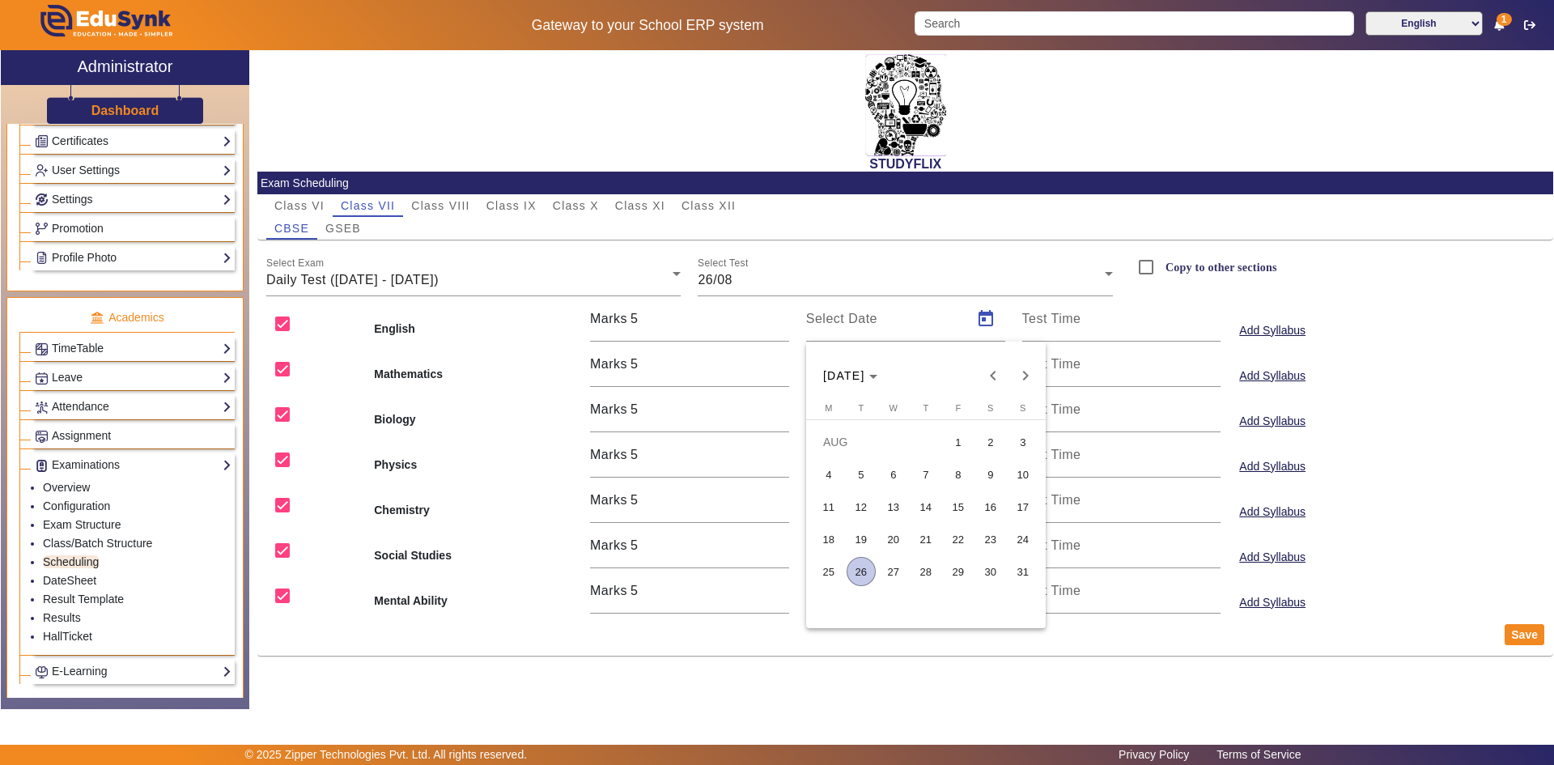
click at [860, 574] on span "26" at bounding box center [860, 571] width 29 height 29
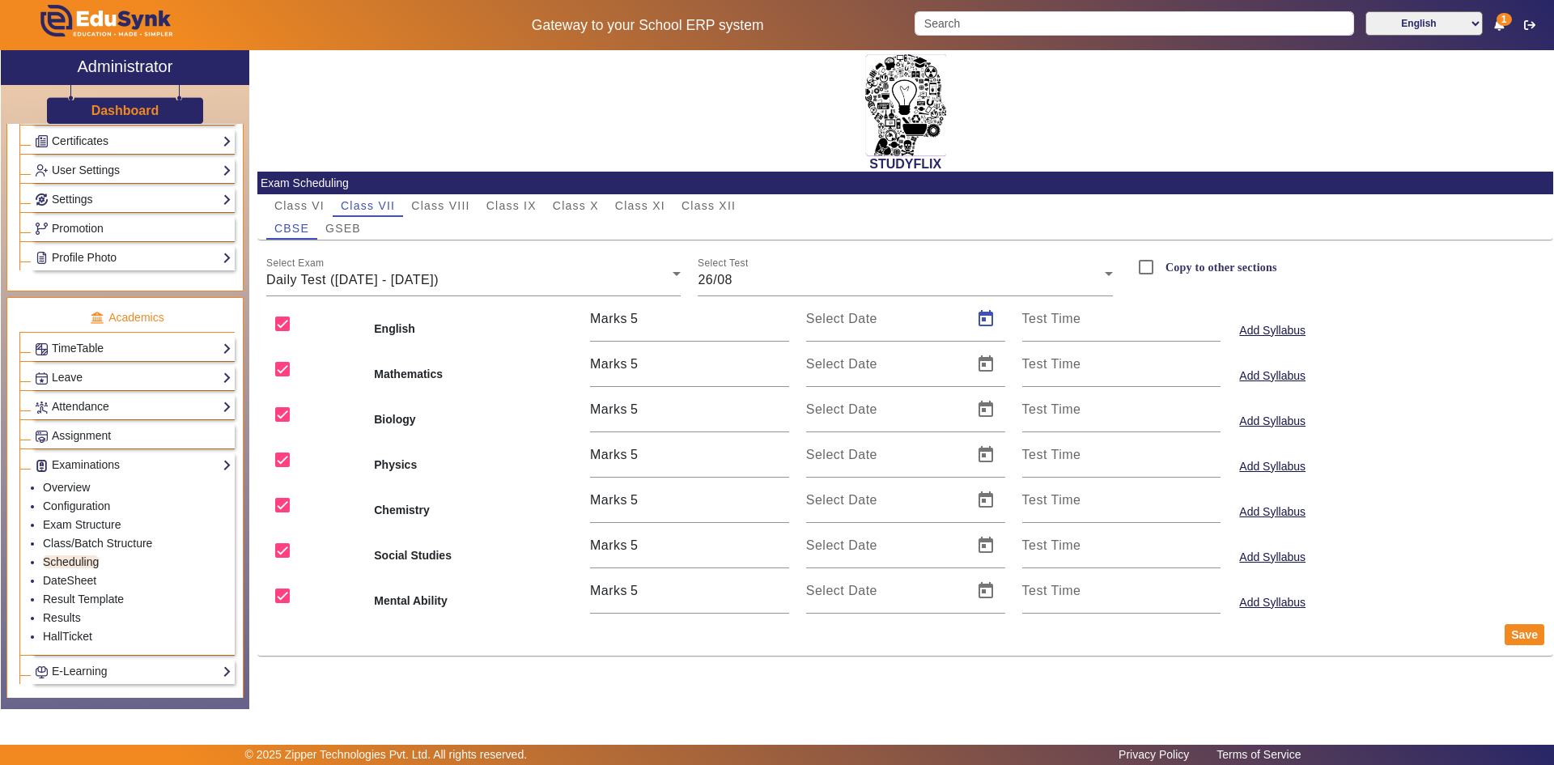
type input "[DATE]"
click at [988, 371] on span "Open calendar" at bounding box center [985, 364] width 39 height 39
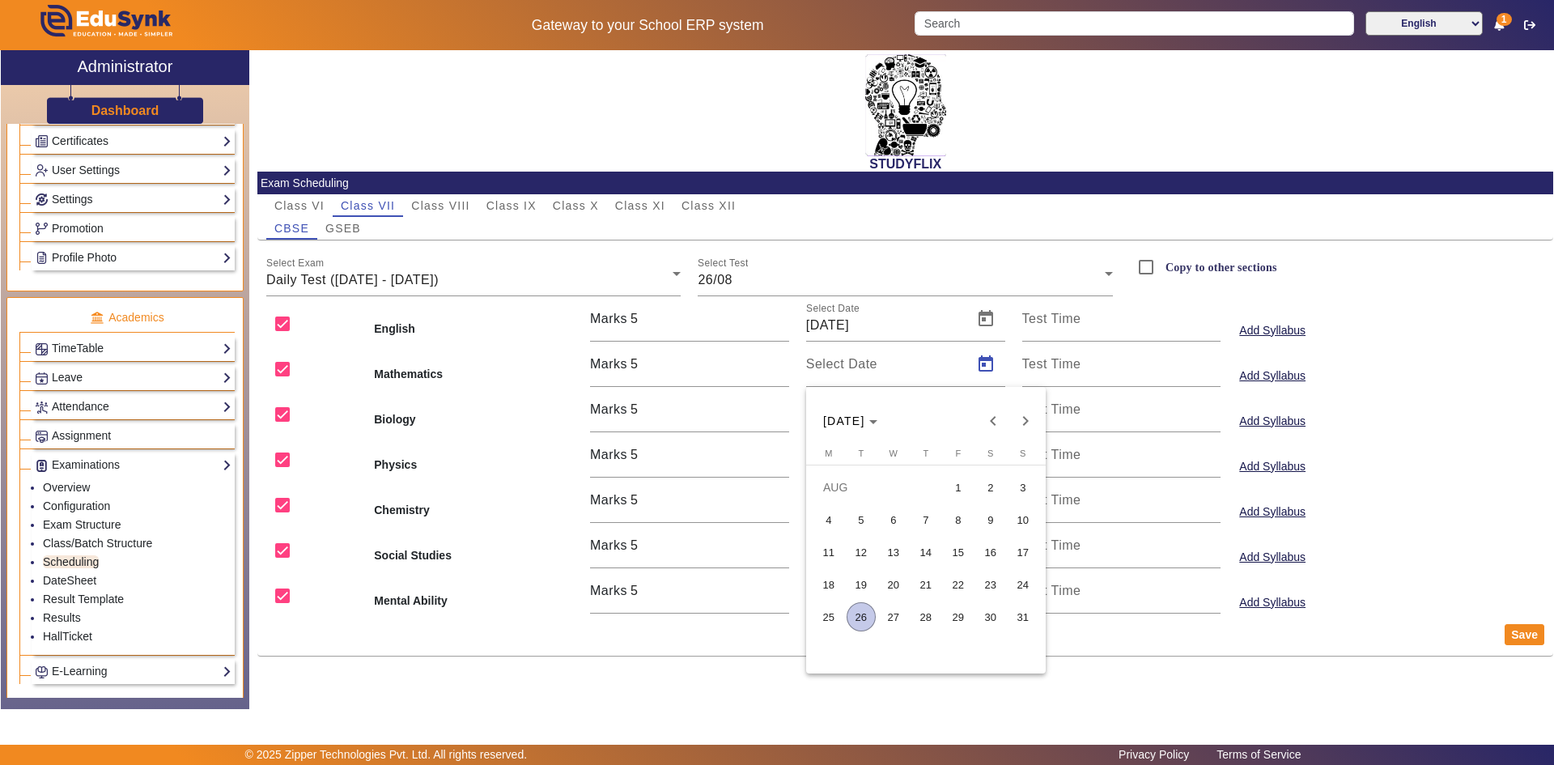
click at [864, 607] on span "26" at bounding box center [860, 616] width 29 height 29
type input "[DATE]"
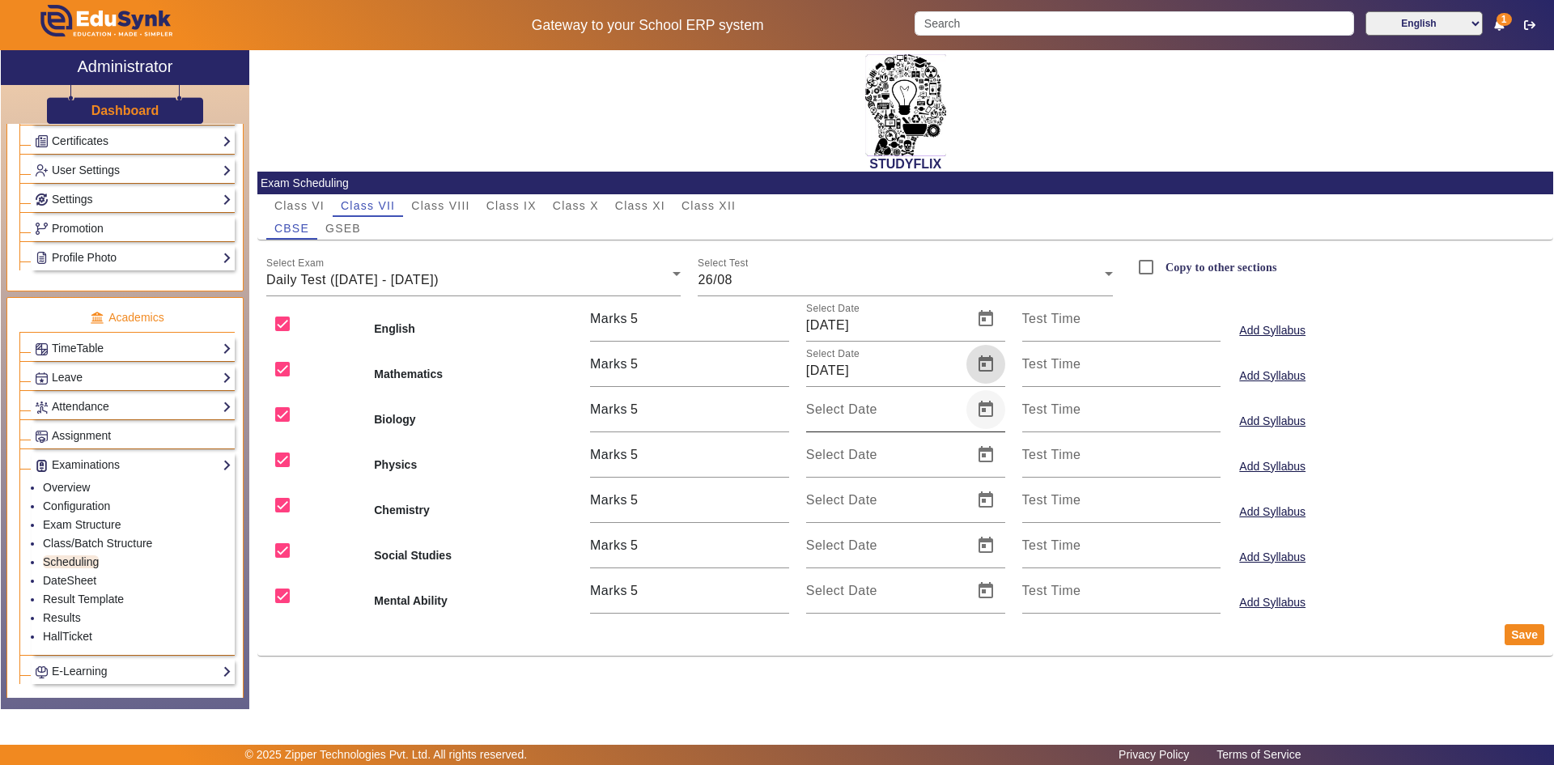
click at [989, 415] on span "Open calendar" at bounding box center [985, 409] width 39 height 39
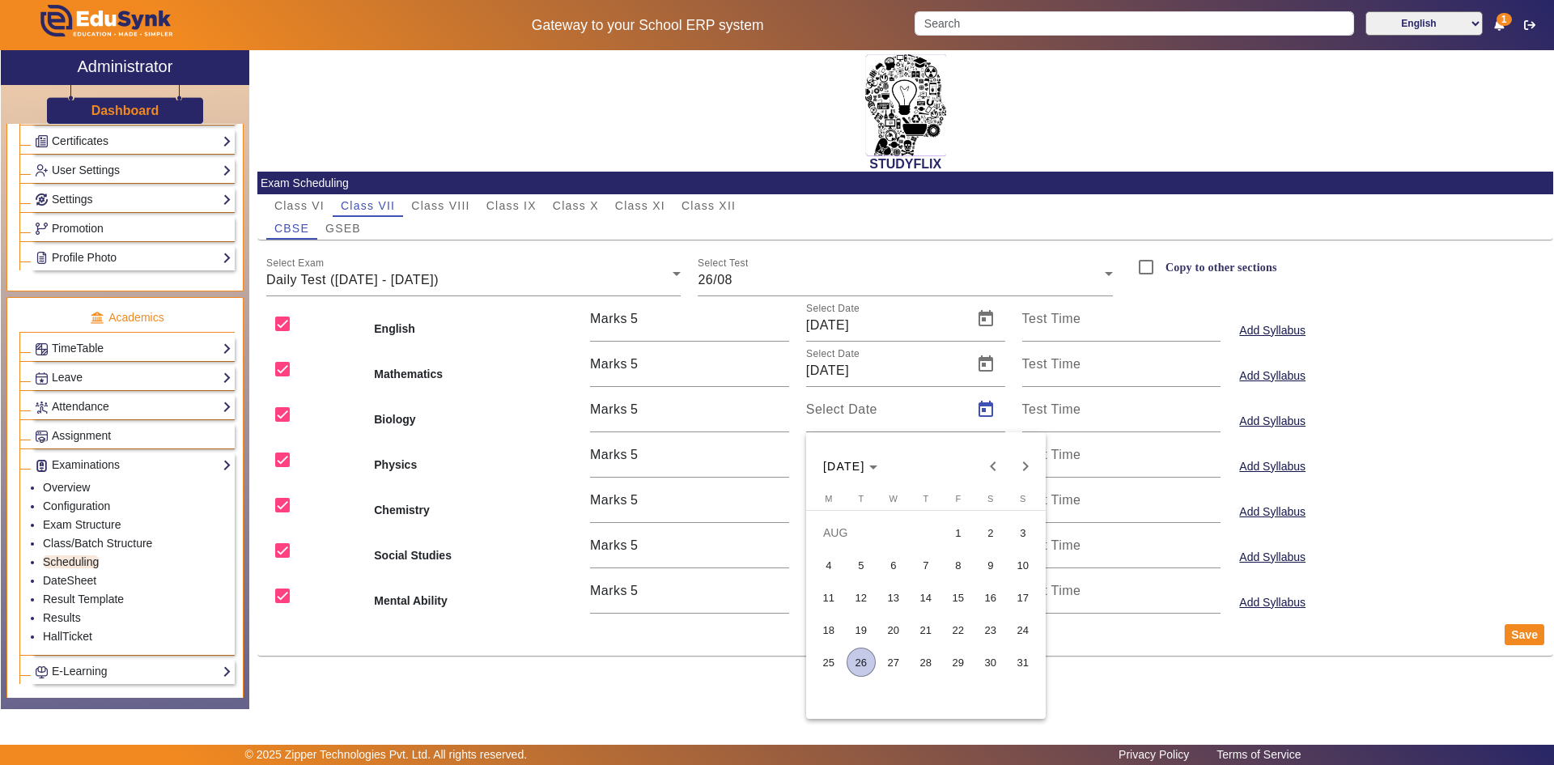
click at [858, 659] on span "26" at bounding box center [860, 661] width 29 height 29
type input "[DATE]"
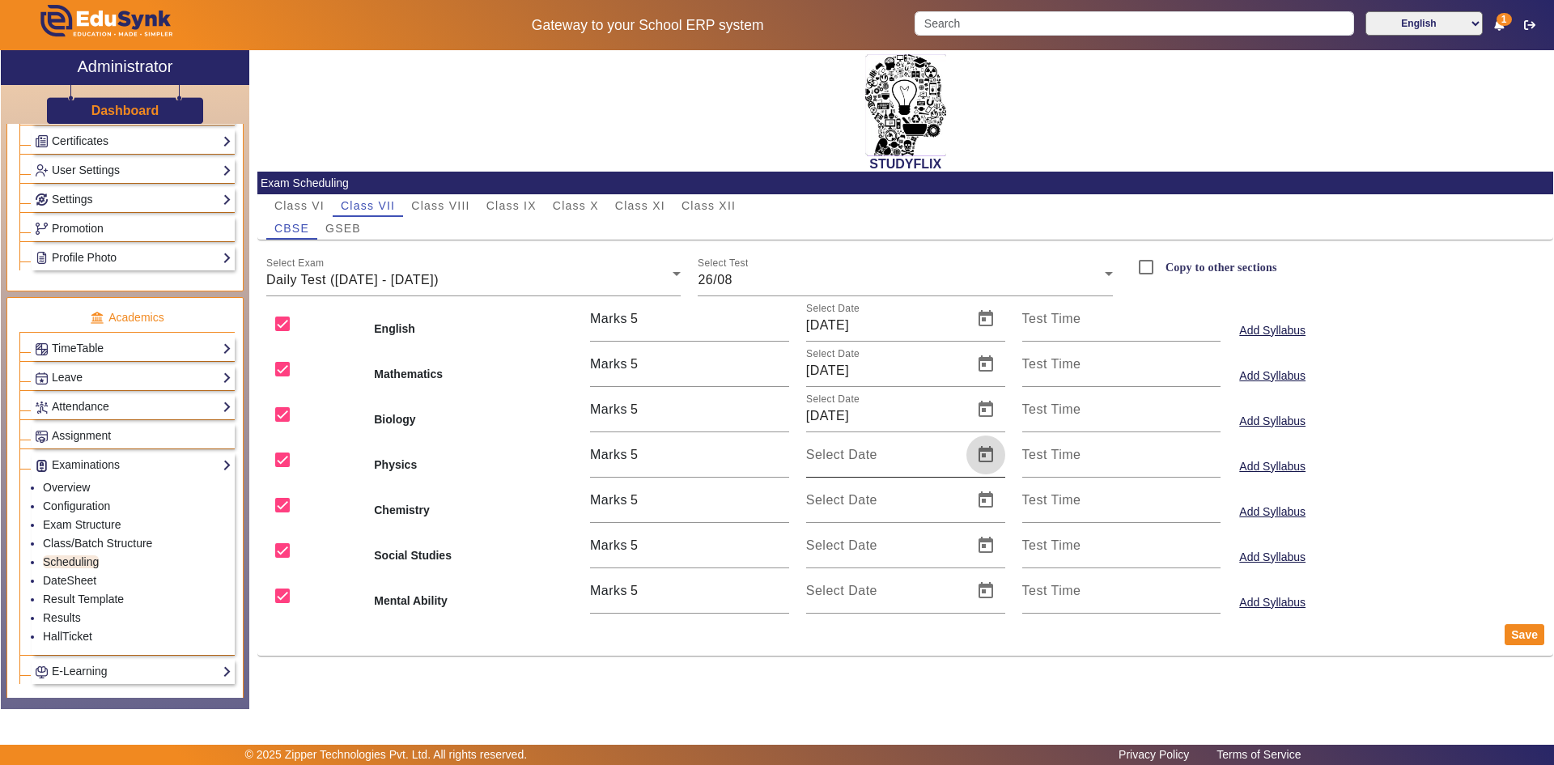
click at [981, 459] on span "Open calendar" at bounding box center [985, 454] width 39 height 39
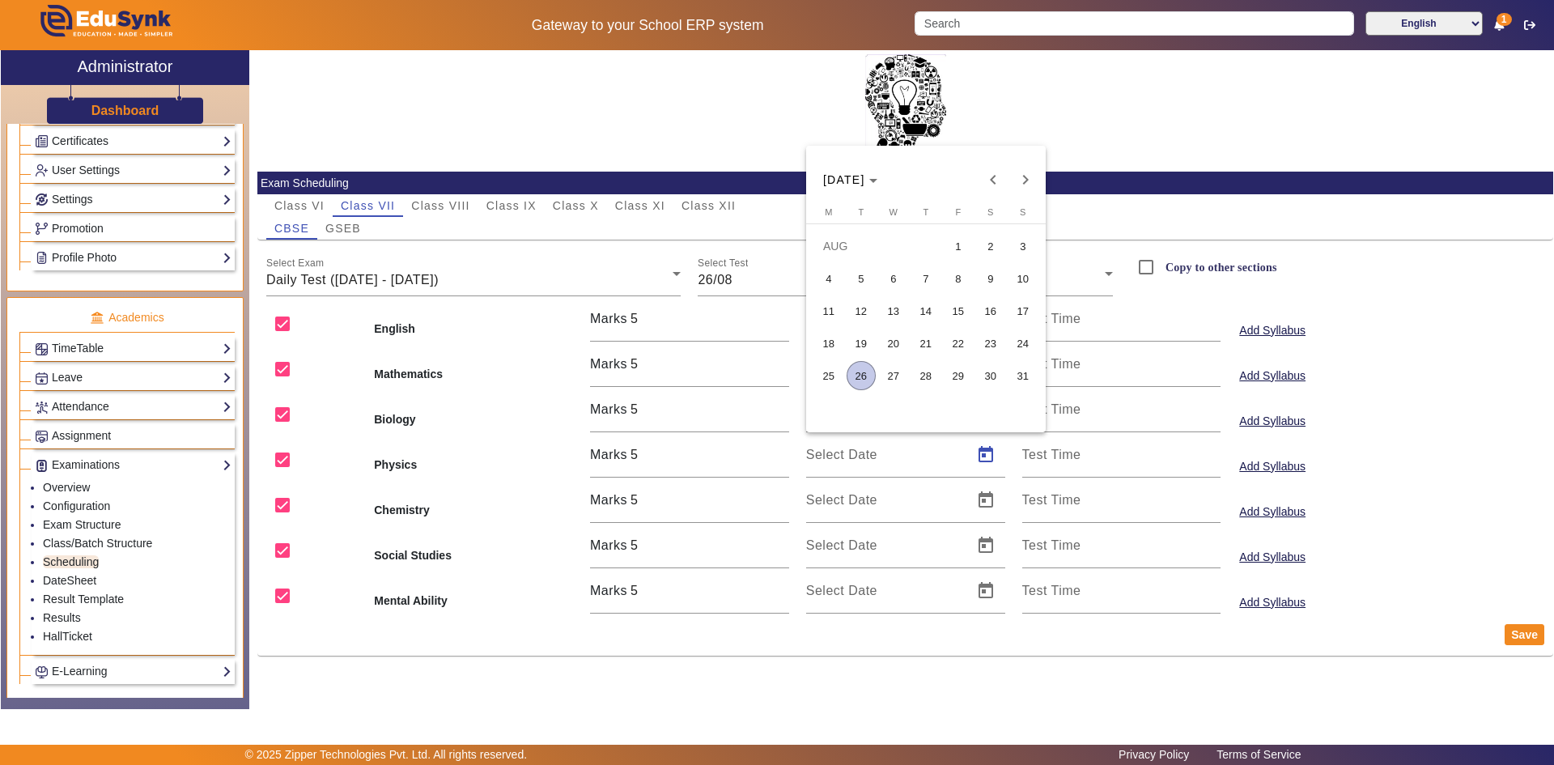
click at [857, 380] on span "26" at bounding box center [860, 375] width 29 height 29
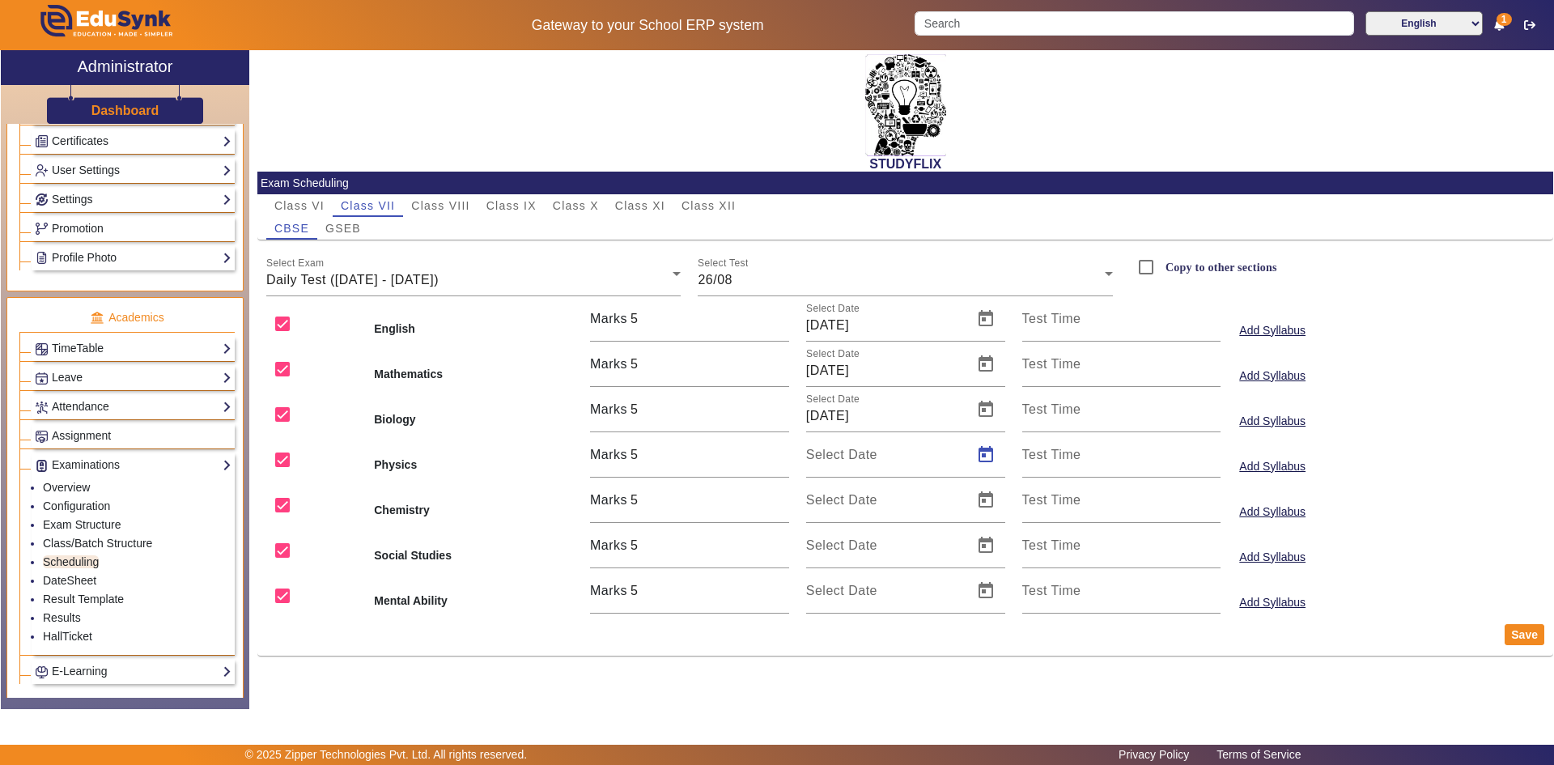
type input "[DATE]"
click at [986, 503] on span "Open calendar" at bounding box center [985, 500] width 39 height 39
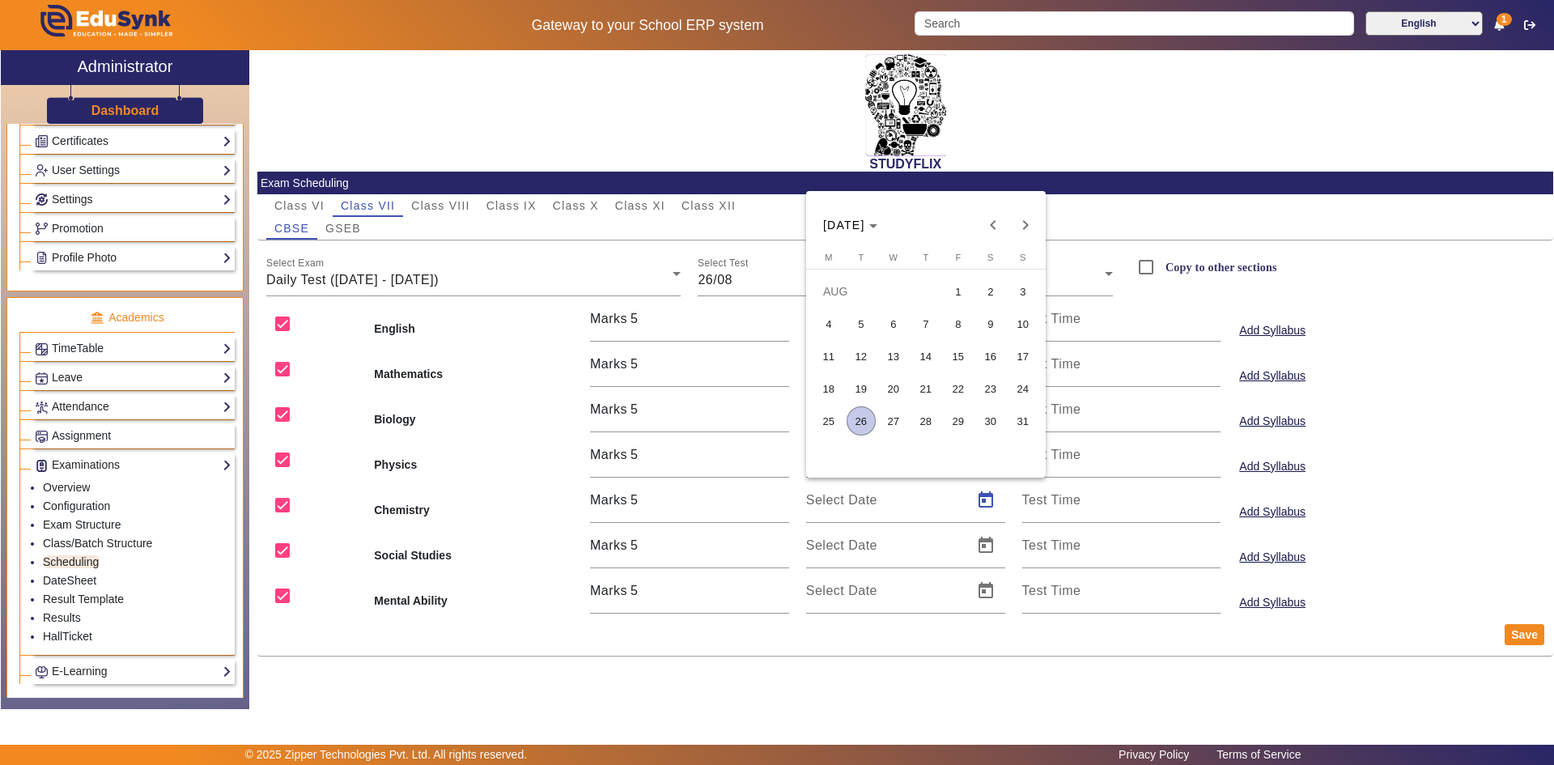
click at [856, 421] on span "26" at bounding box center [860, 420] width 29 height 29
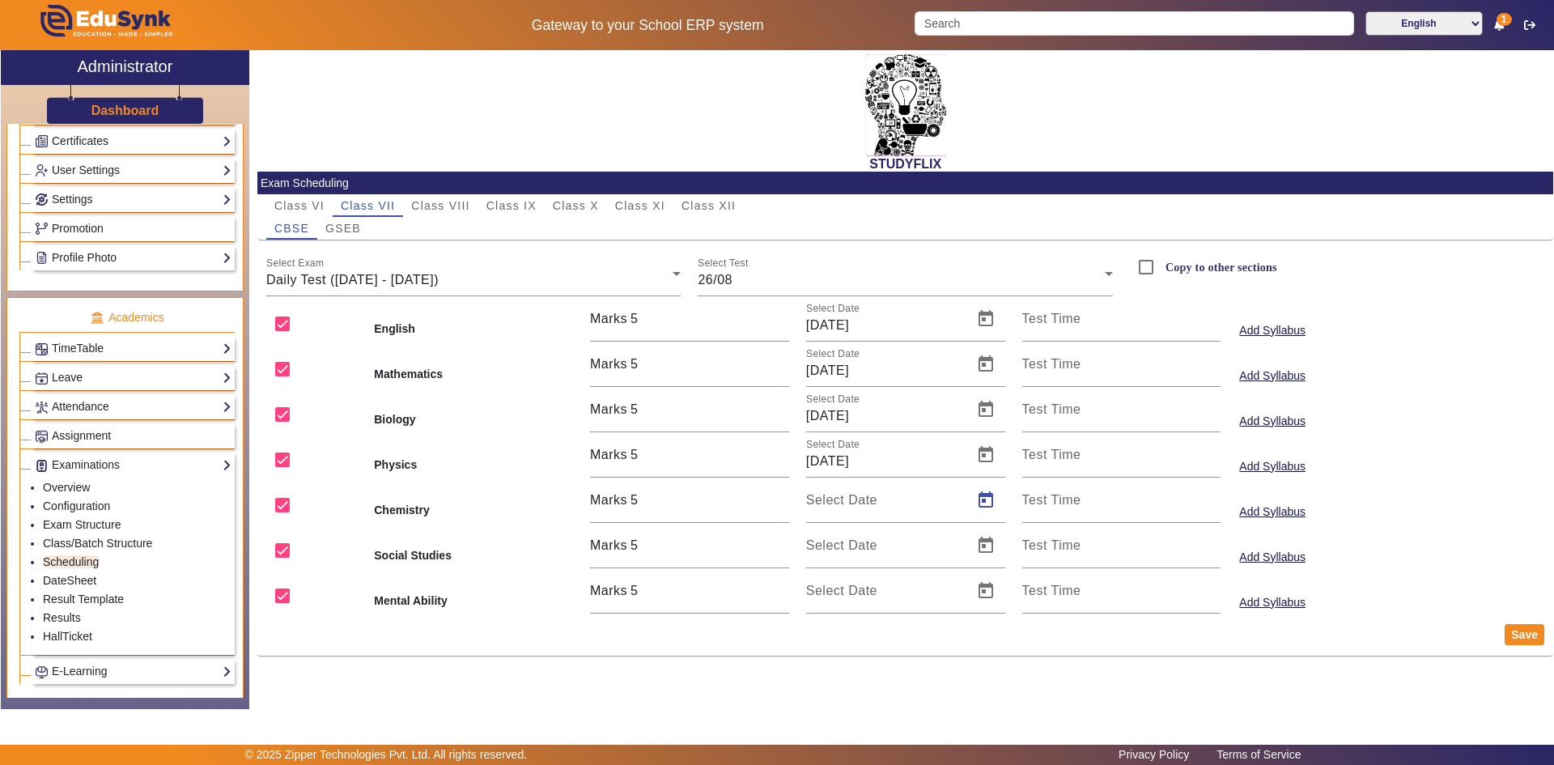
type input "[DATE]"
click at [986, 545] on span "Open calendar" at bounding box center [985, 545] width 39 height 39
click at [859, 469] on span "26" at bounding box center [860, 466] width 29 height 29
type input "[DATE]"
click at [992, 594] on span "Open calendar" at bounding box center [985, 590] width 39 height 39
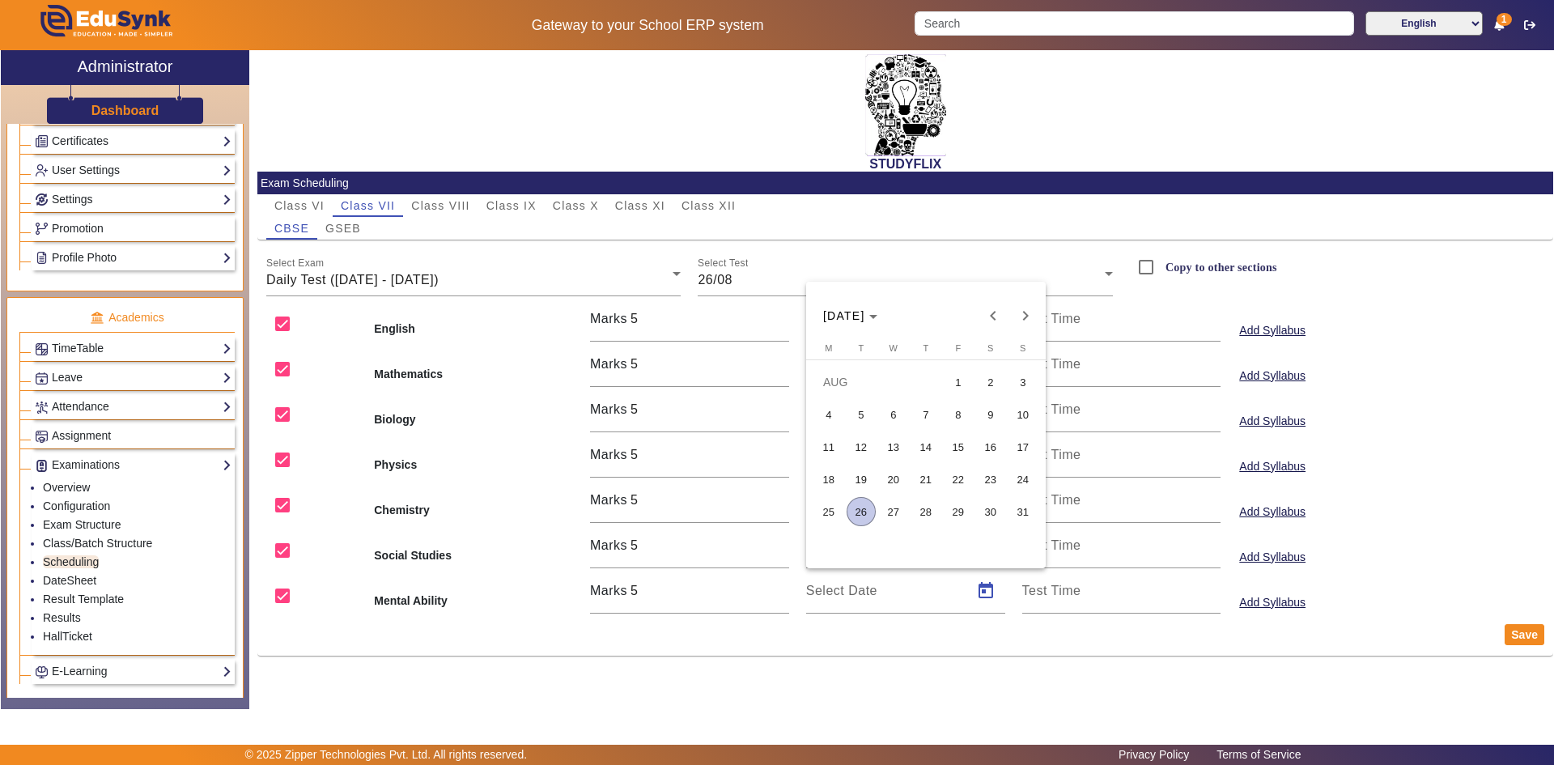
click at [871, 516] on span "26" at bounding box center [860, 511] width 29 height 29
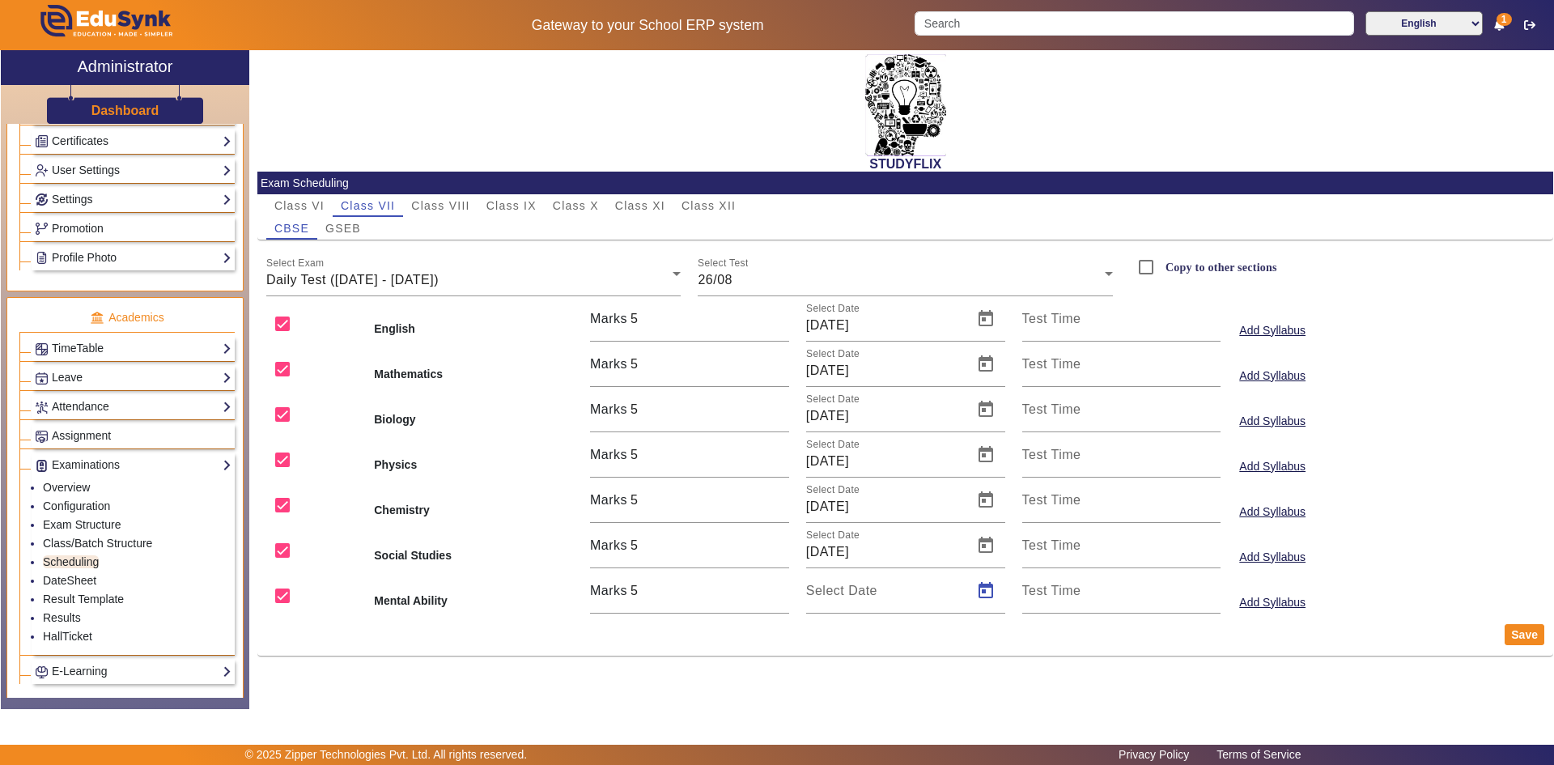
type input "[DATE]"
click at [1524, 636] on button "Save" at bounding box center [1524, 634] width 40 height 21
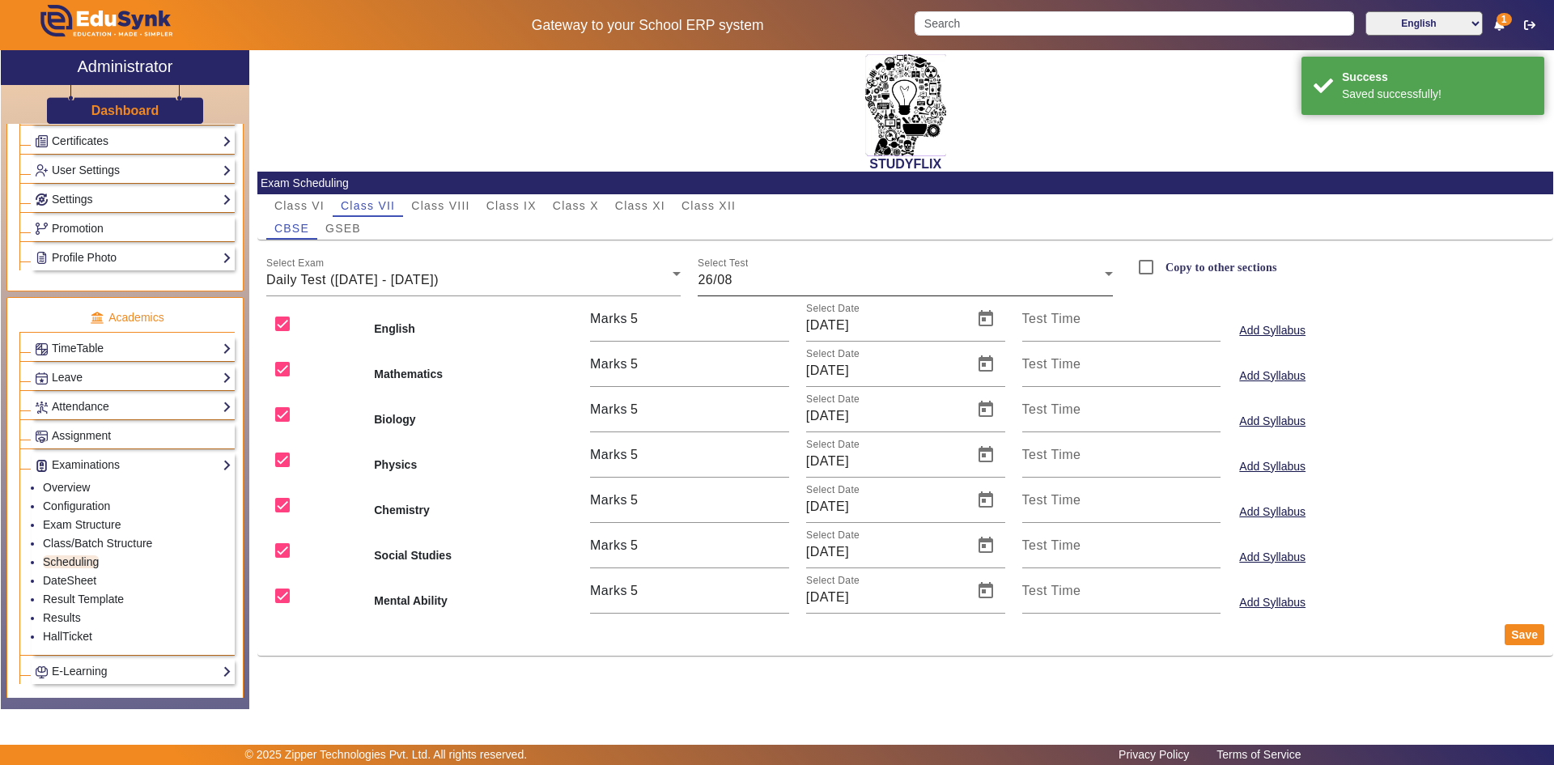
click at [826, 283] on div "26/08" at bounding box center [900, 279] width 407 height 19
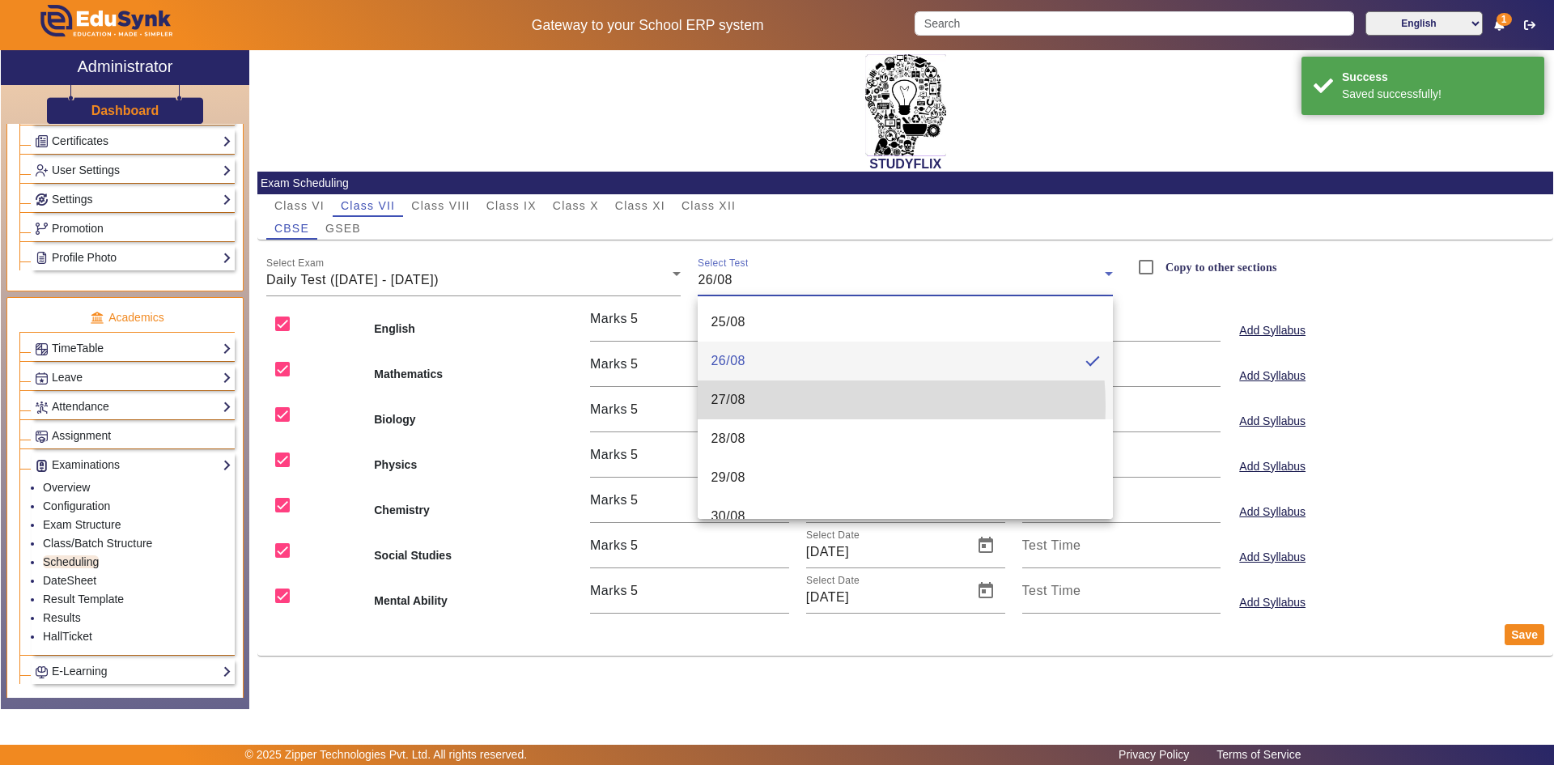
click at [785, 406] on mat-option "27/08" at bounding box center [904, 399] width 415 height 39
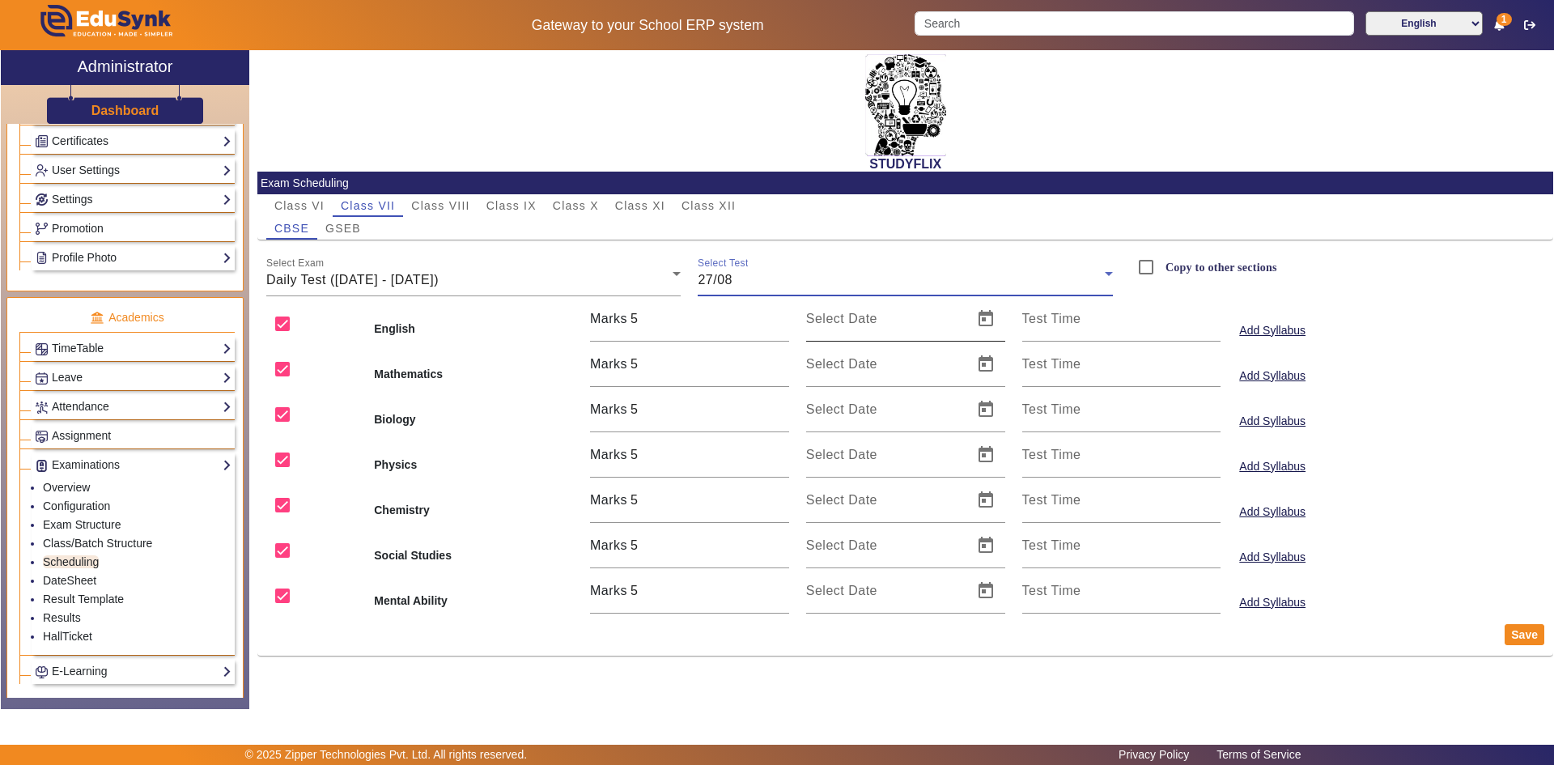
click at [864, 327] on input "Select Date" at bounding box center [884, 325] width 157 height 19
click at [990, 320] on span "Open calendar" at bounding box center [985, 318] width 39 height 39
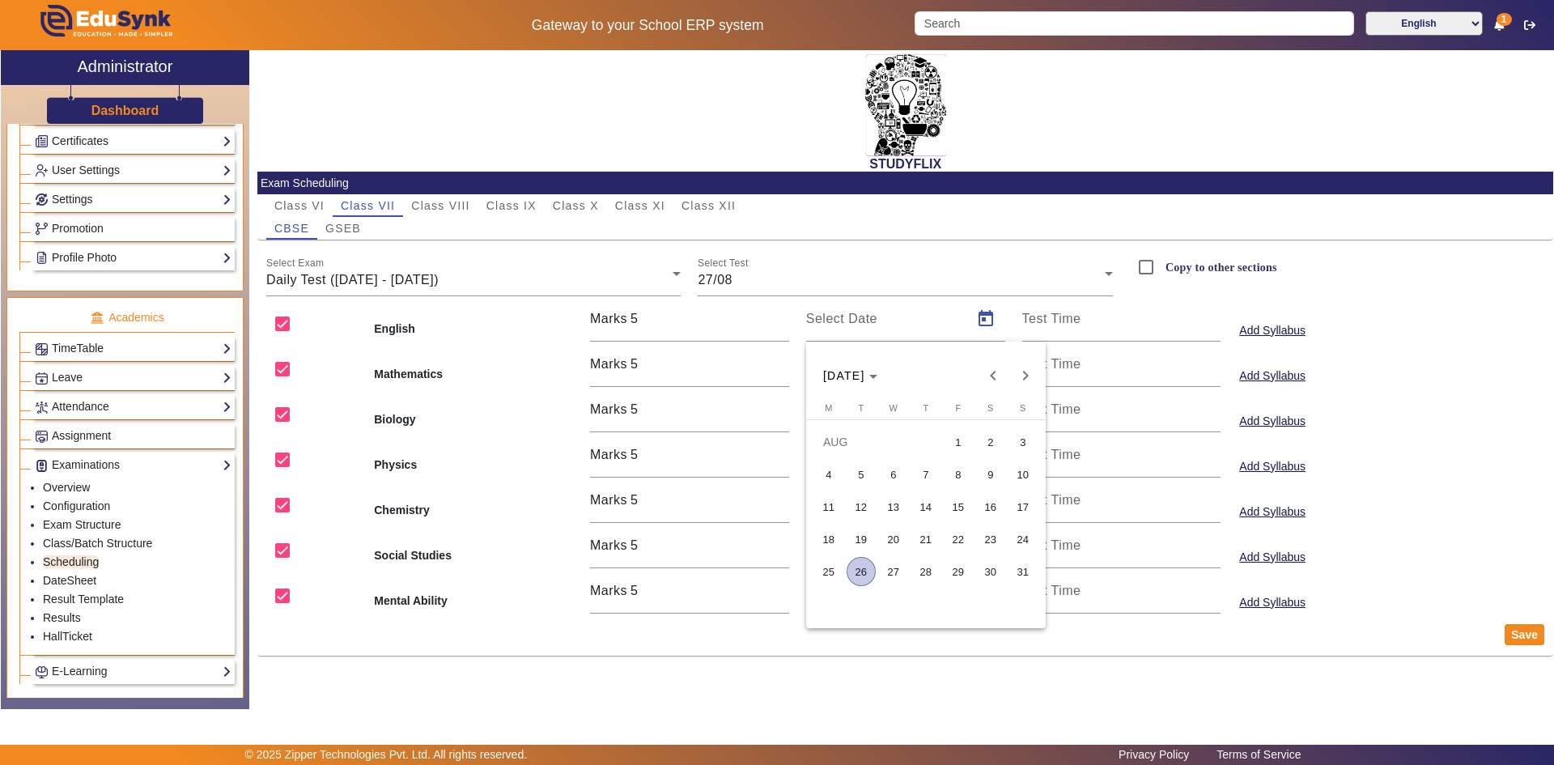
click at [887, 562] on span "27" at bounding box center [893, 571] width 29 height 29
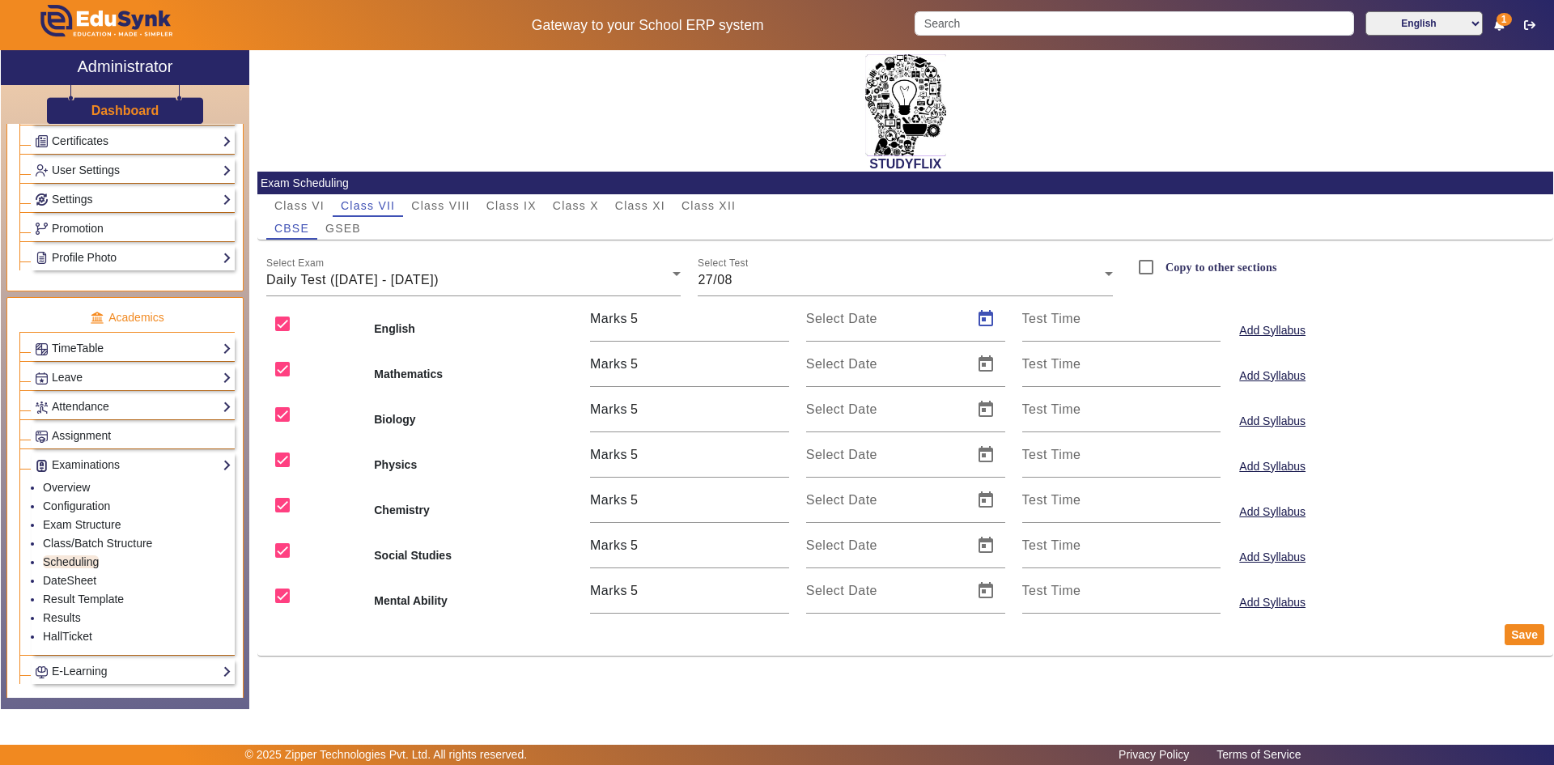
type input "[DATE]"
click at [985, 368] on span "Open calendar" at bounding box center [985, 364] width 39 height 39
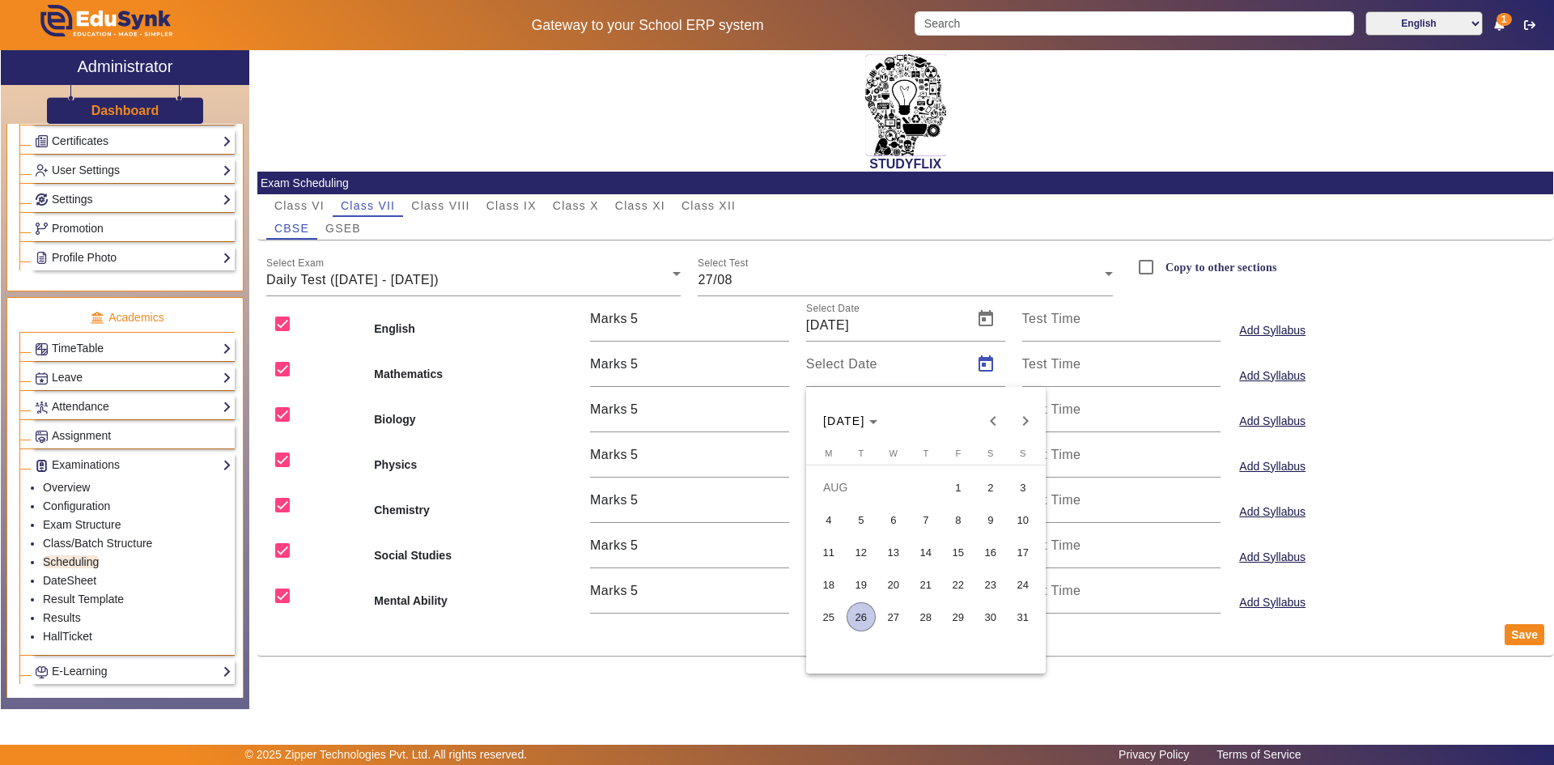
click at [901, 611] on span "27" at bounding box center [893, 616] width 29 height 29
type input "[DATE]"
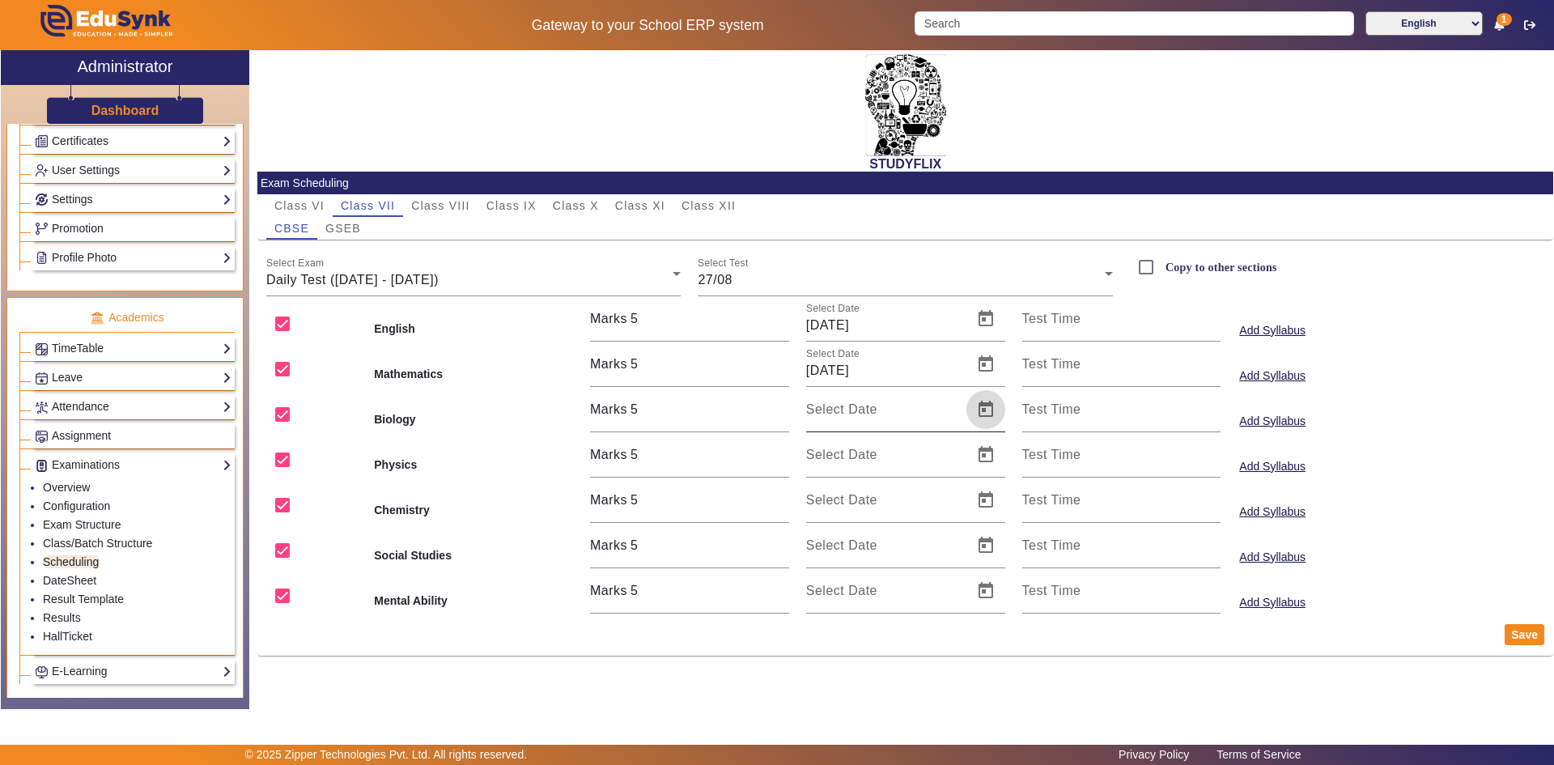
click at [983, 399] on span "Open calendar" at bounding box center [985, 409] width 39 height 39
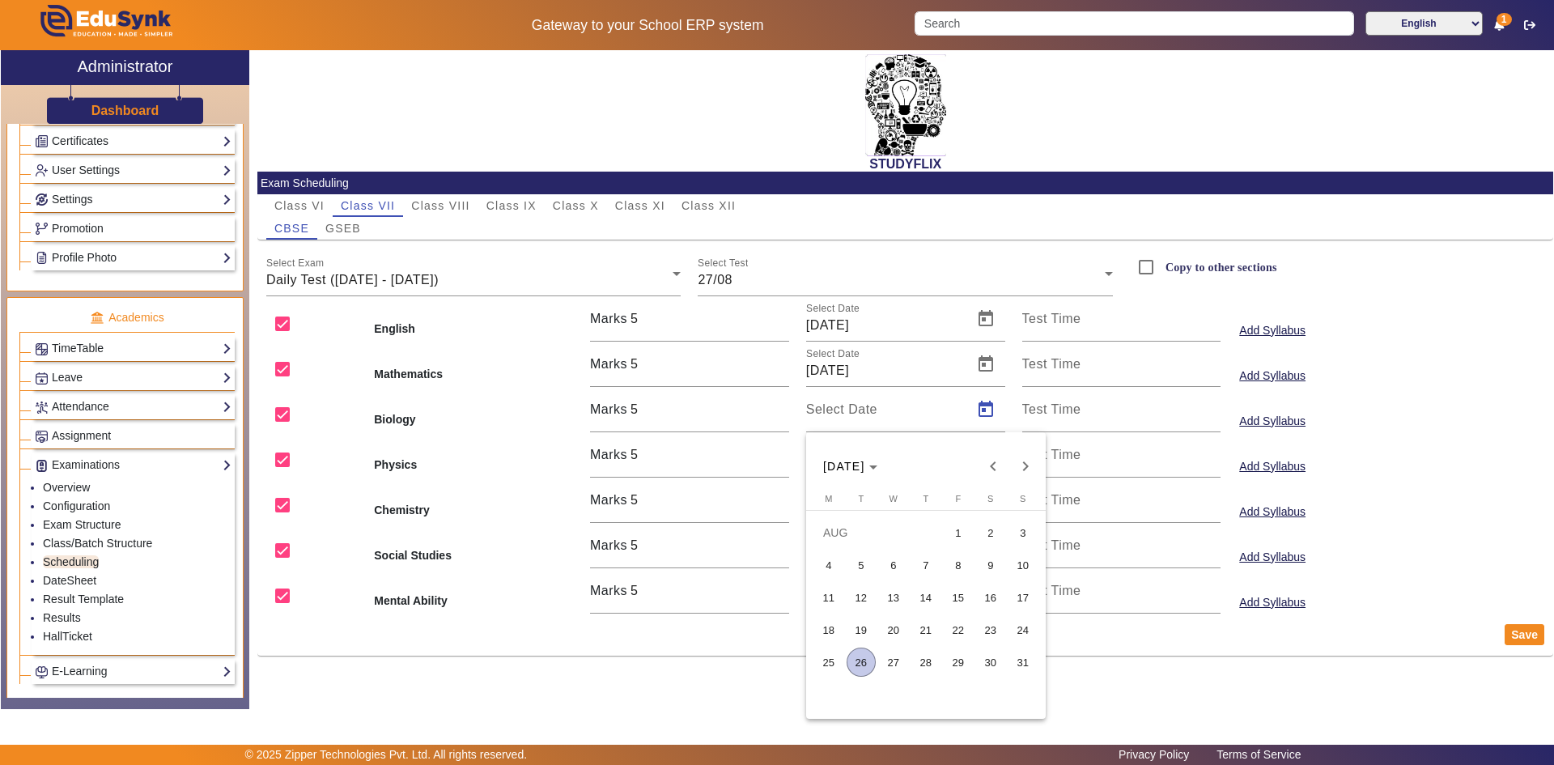
click at [895, 652] on span "27" at bounding box center [893, 661] width 29 height 29
type input "[DATE]"
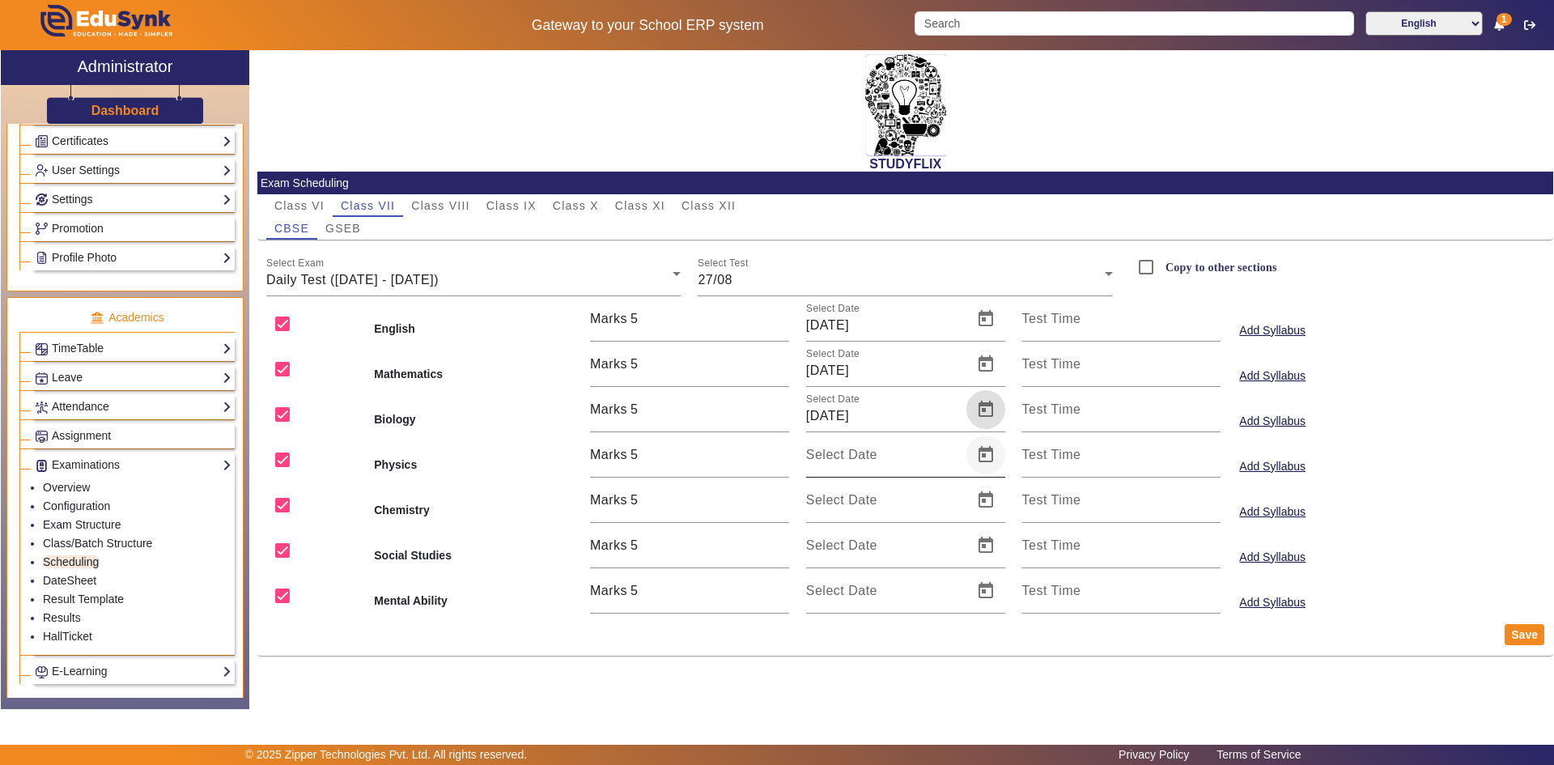
click at [982, 455] on span "Open calendar" at bounding box center [985, 454] width 39 height 39
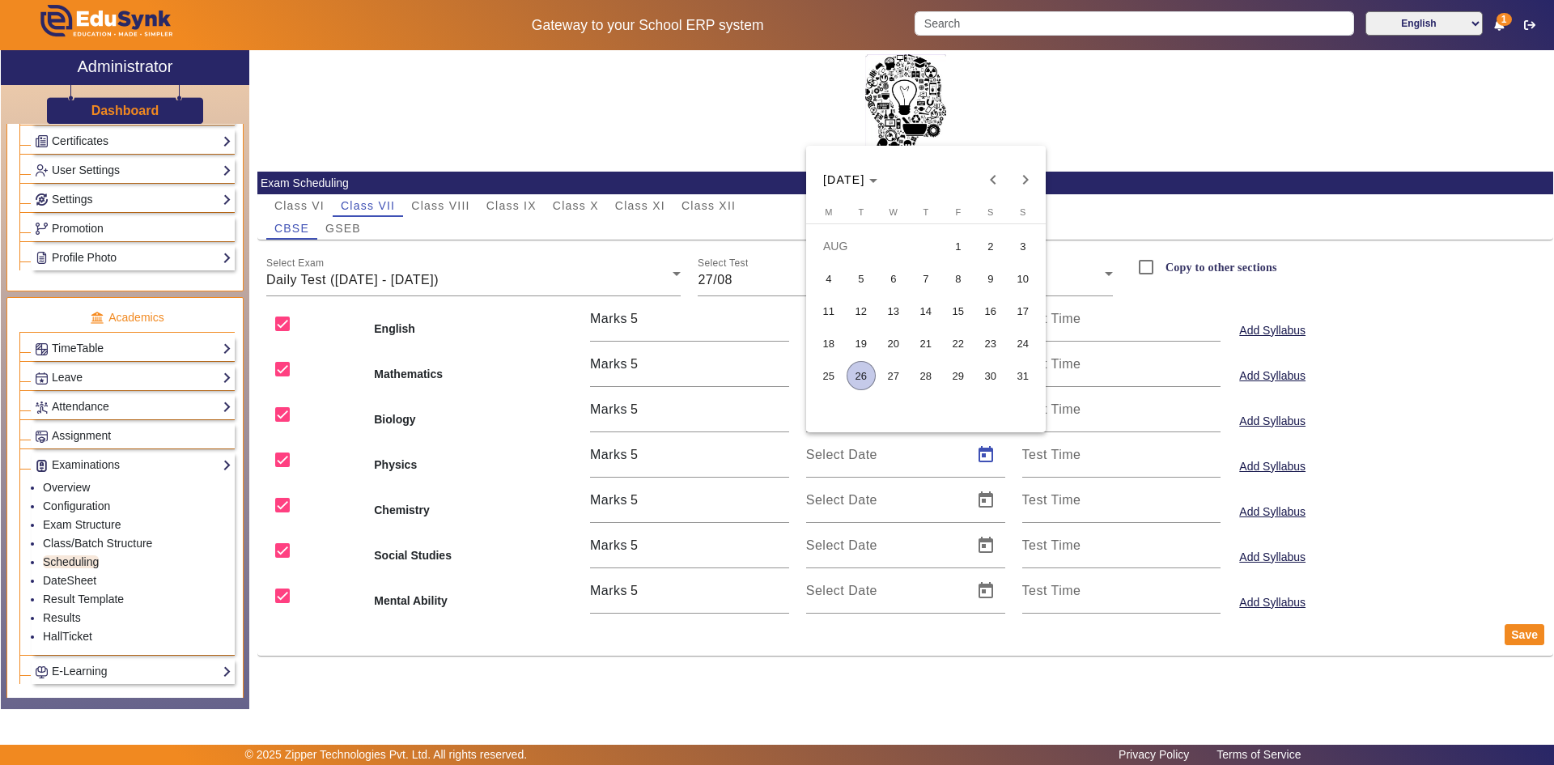
click at [904, 379] on span "27" at bounding box center [893, 375] width 29 height 29
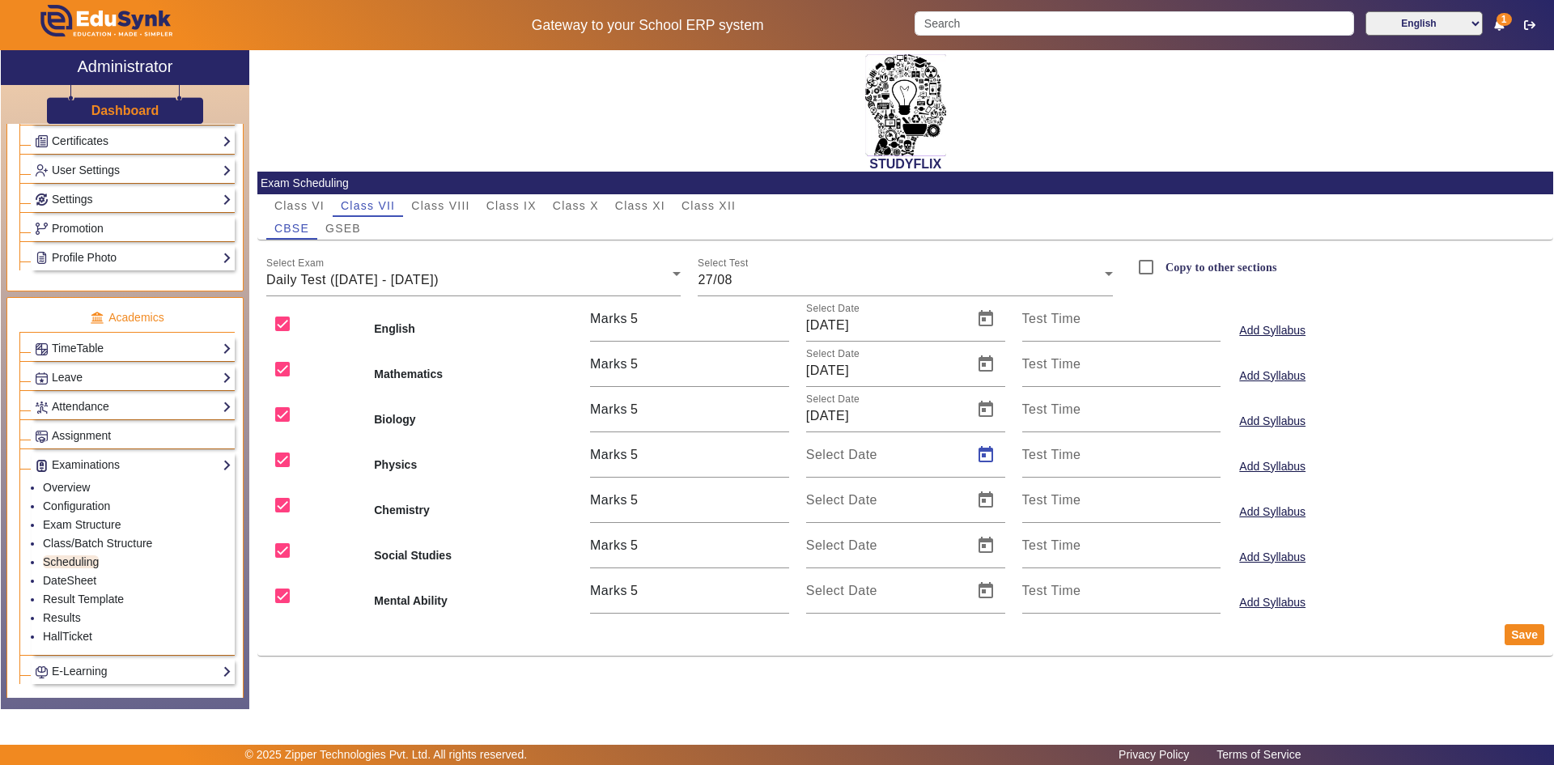
type input "[DATE]"
click at [989, 513] on span "Open calendar" at bounding box center [985, 500] width 39 height 39
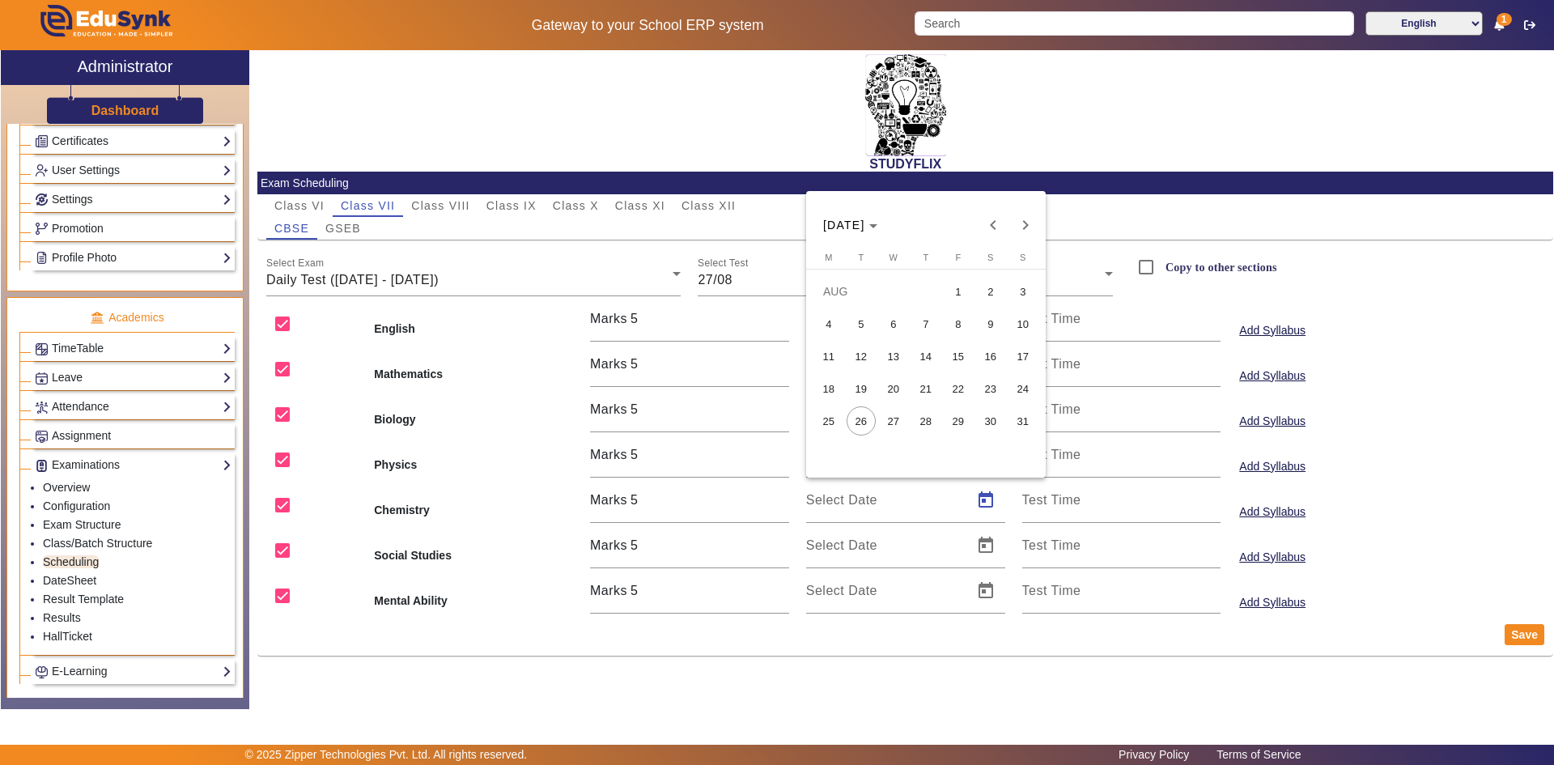
click at [898, 425] on span "27" at bounding box center [893, 420] width 29 height 29
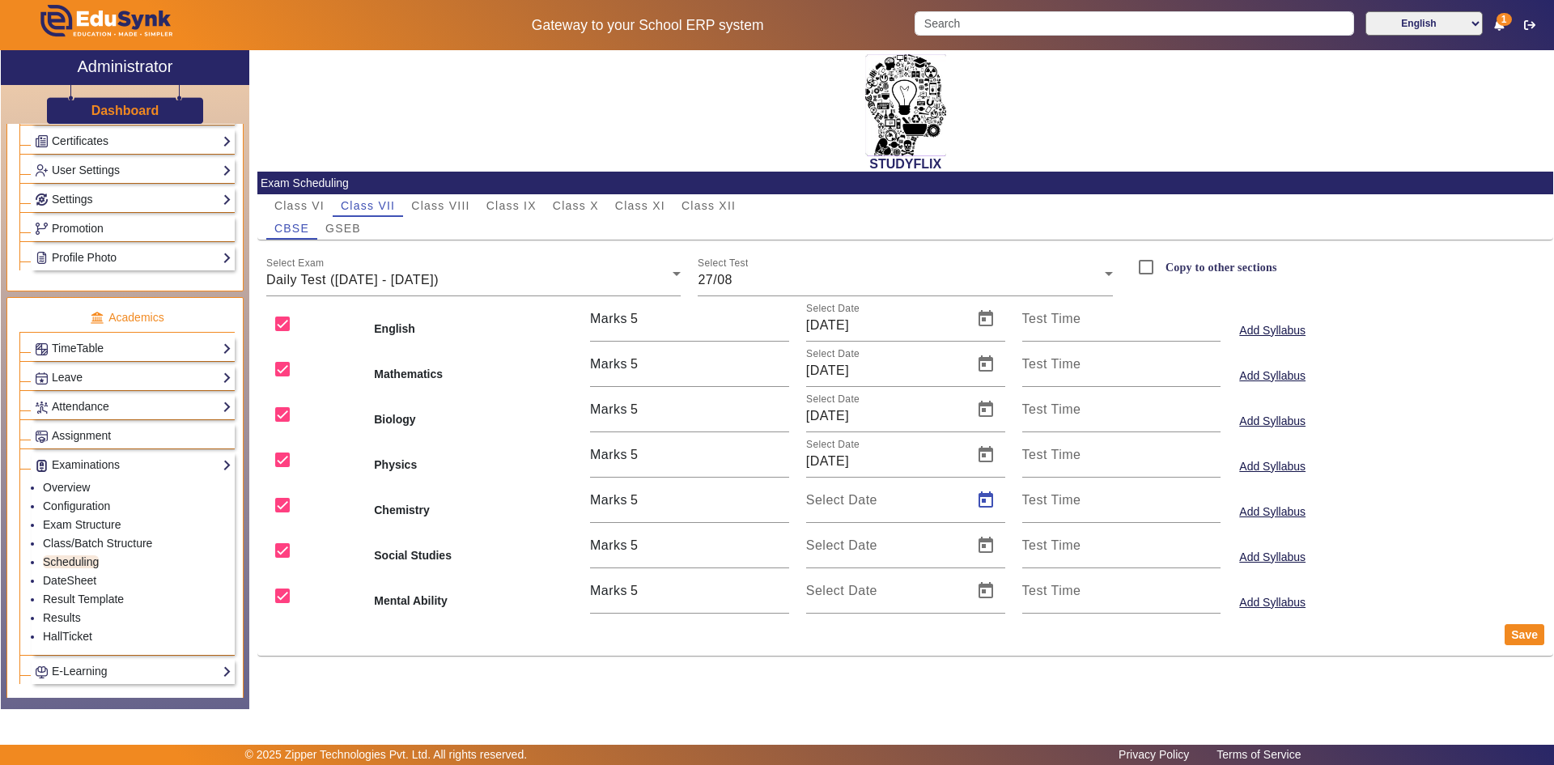
type input "[DATE]"
click at [984, 544] on span "Open calendar" at bounding box center [985, 545] width 39 height 39
click at [904, 460] on span "27" at bounding box center [893, 466] width 29 height 29
type input "[DATE]"
click at [993, 583] on span "Open calendar" at bounding box center [985, 590] width 39 height 39
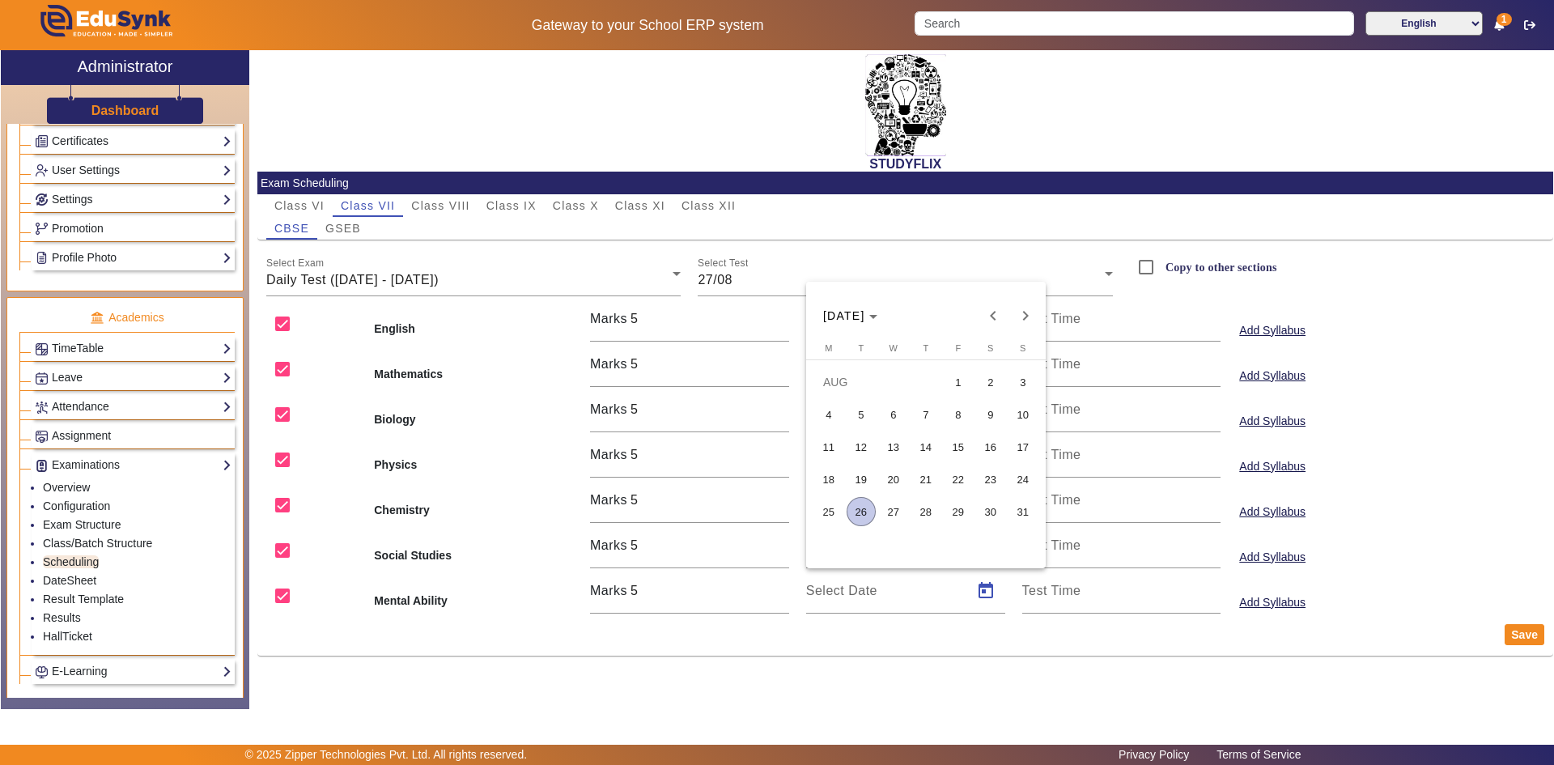
click at [900, 503] on span "27" at bounding box center [893, 511] width 29 height 29
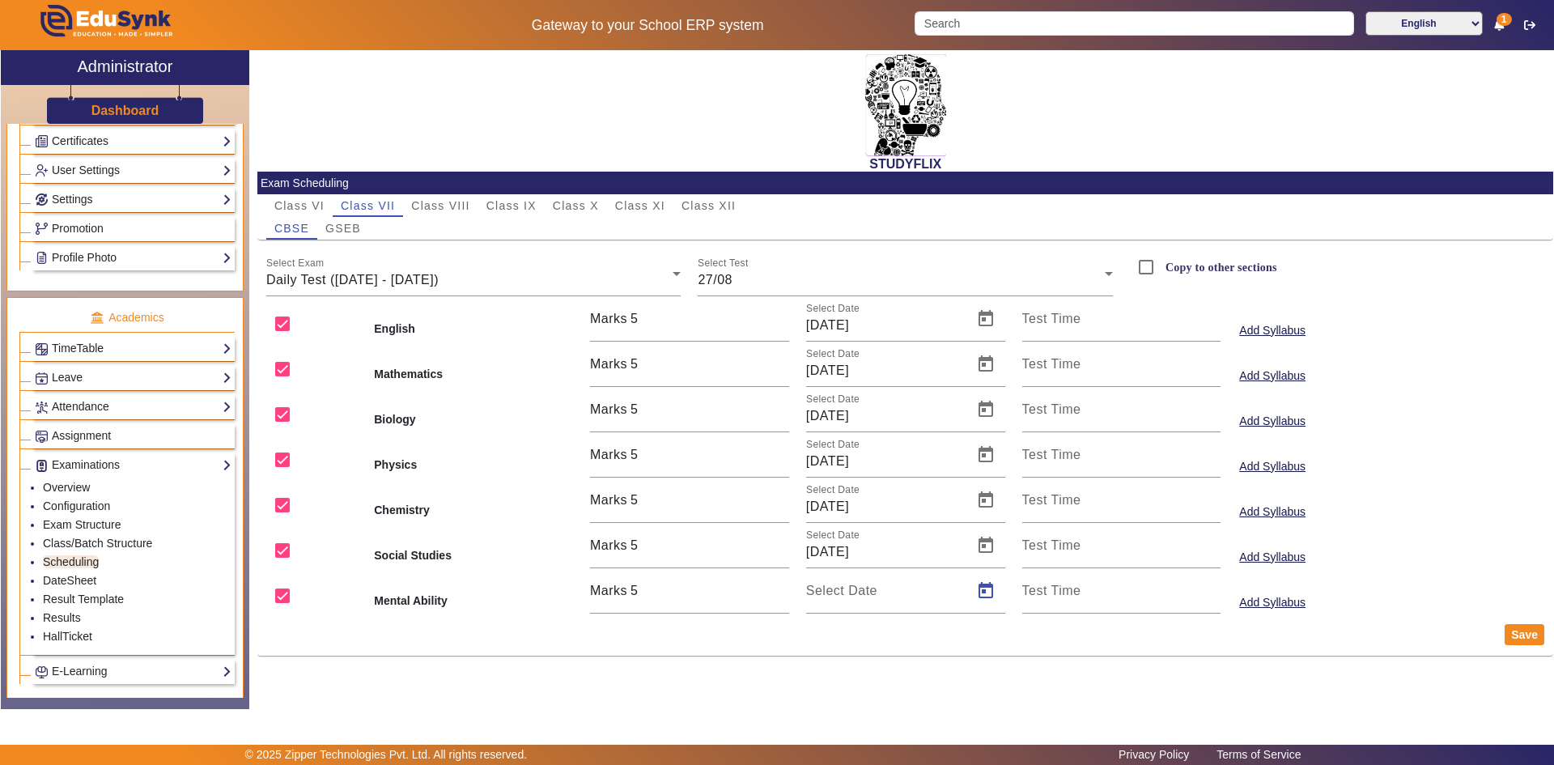
type input "[DATE]"
click at [1519, 638] on button "Save" at bounding box center [1524, 634] width 40 height 21
click at [456, 205] on span "Class VIII" at bounding box center [440, 205] width 58 height 11
click at [426, 269] on div "Select Exam [DATE] - [DATE]" at bounding box center [473, 273] width 415 height 45
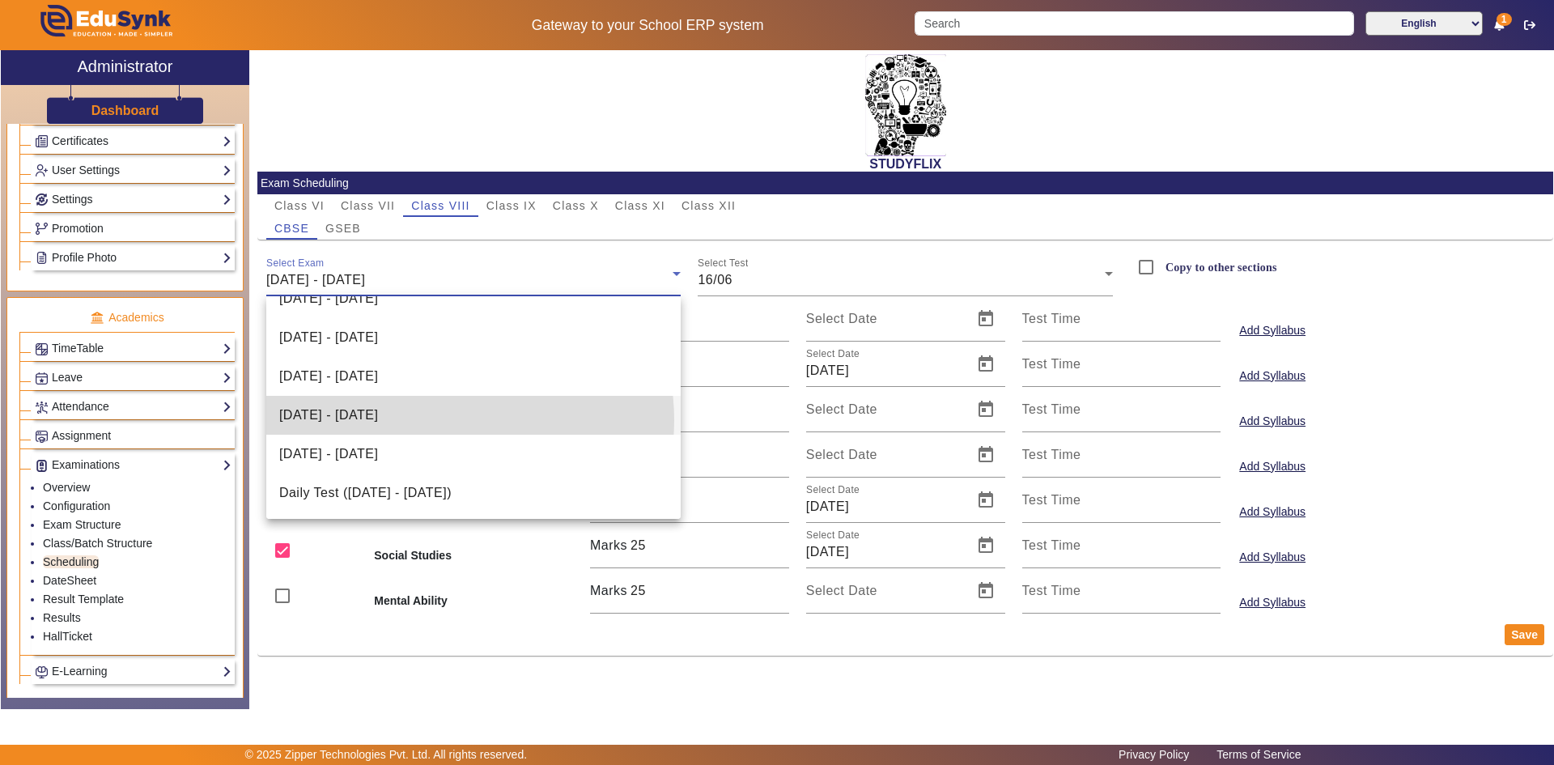
click at [443, 420] on mat-option "[DATE] - [DATE]" at bounding box center [473, 415] width 415 height 39
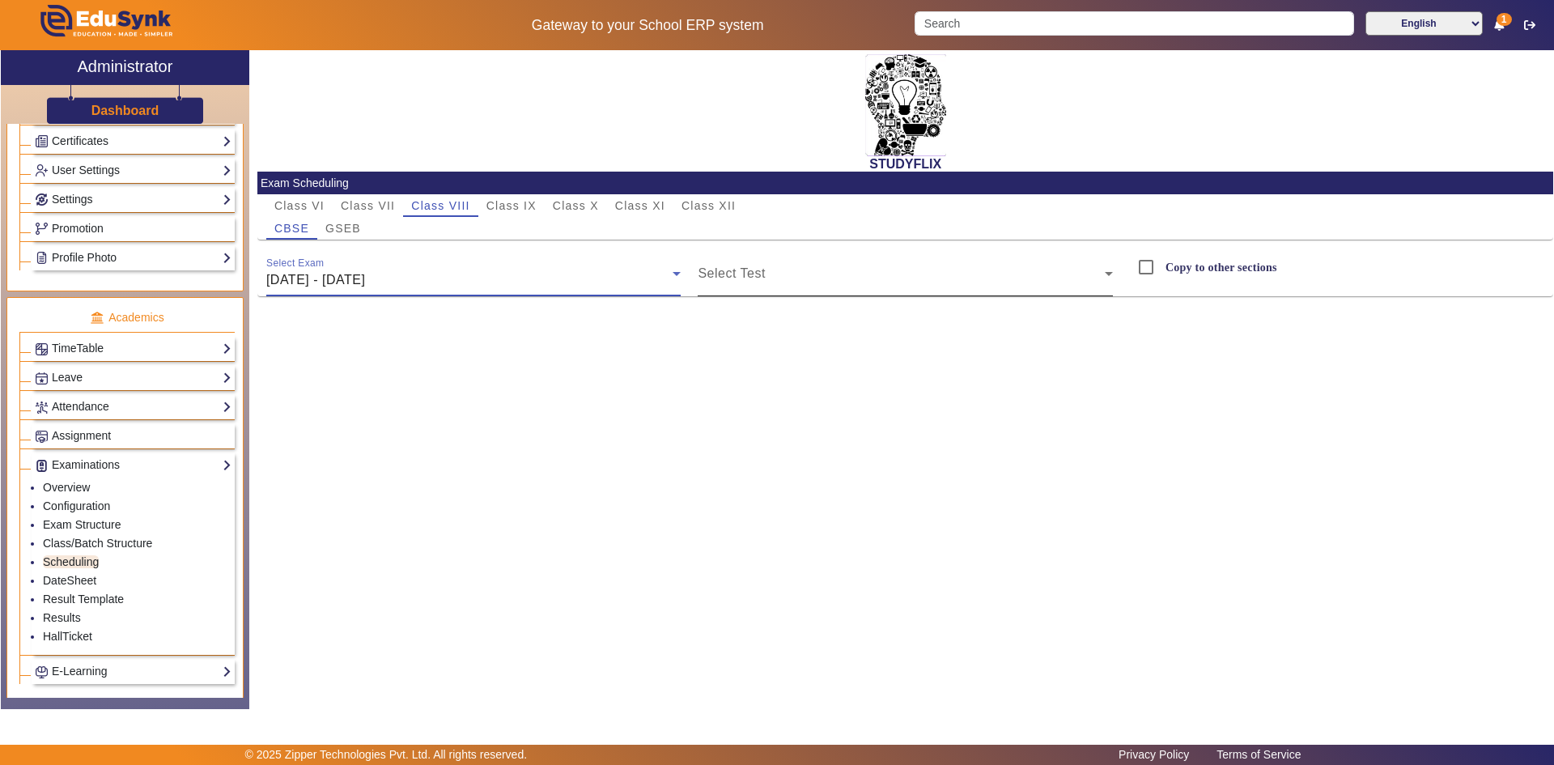
click at [756, 279] on span at bounding box center [900, 279] width 407 height 19
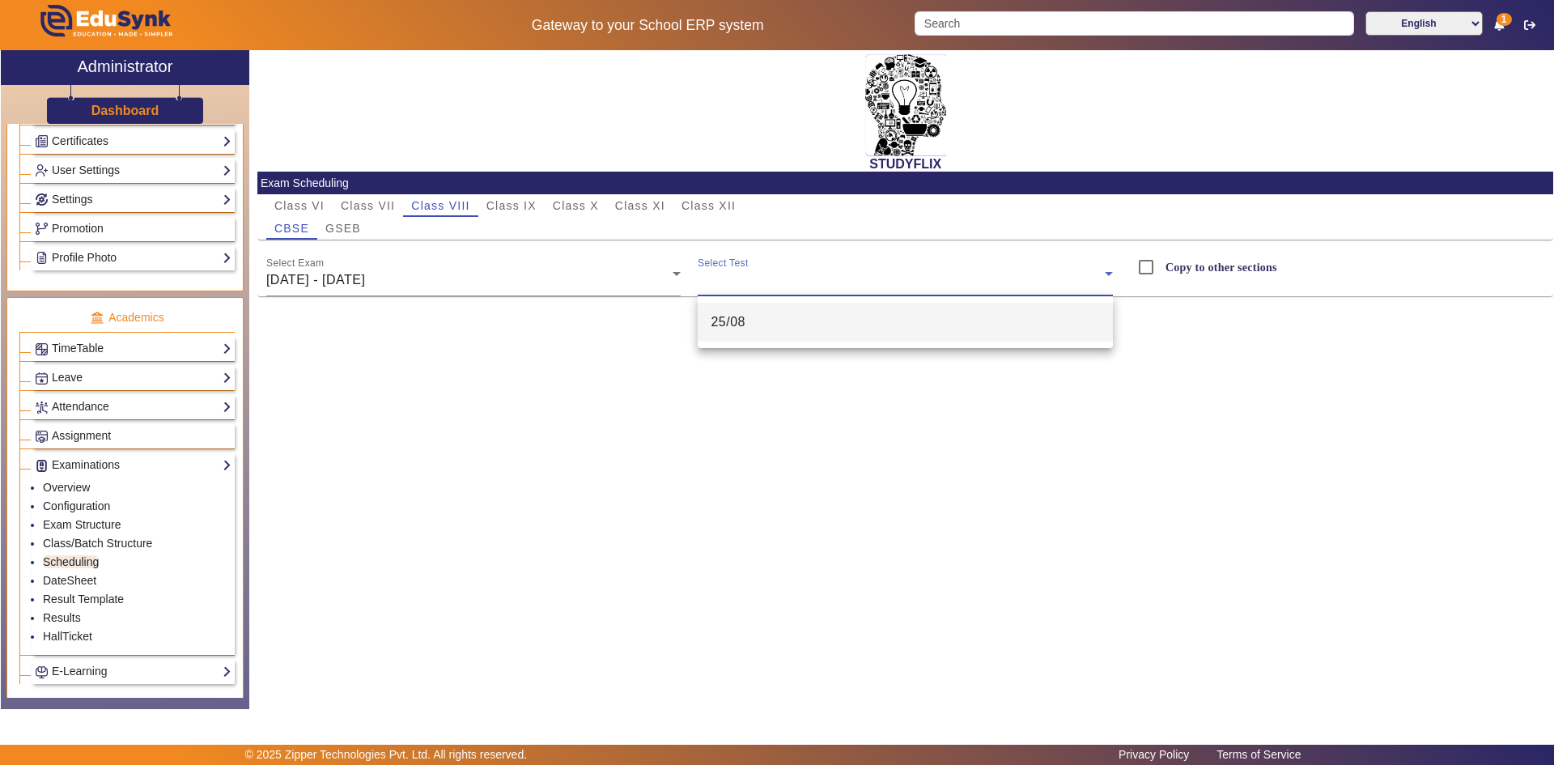
click at [749, 325] on mat-option "25/08" at bounding box center [904, 322] width 415 height 39
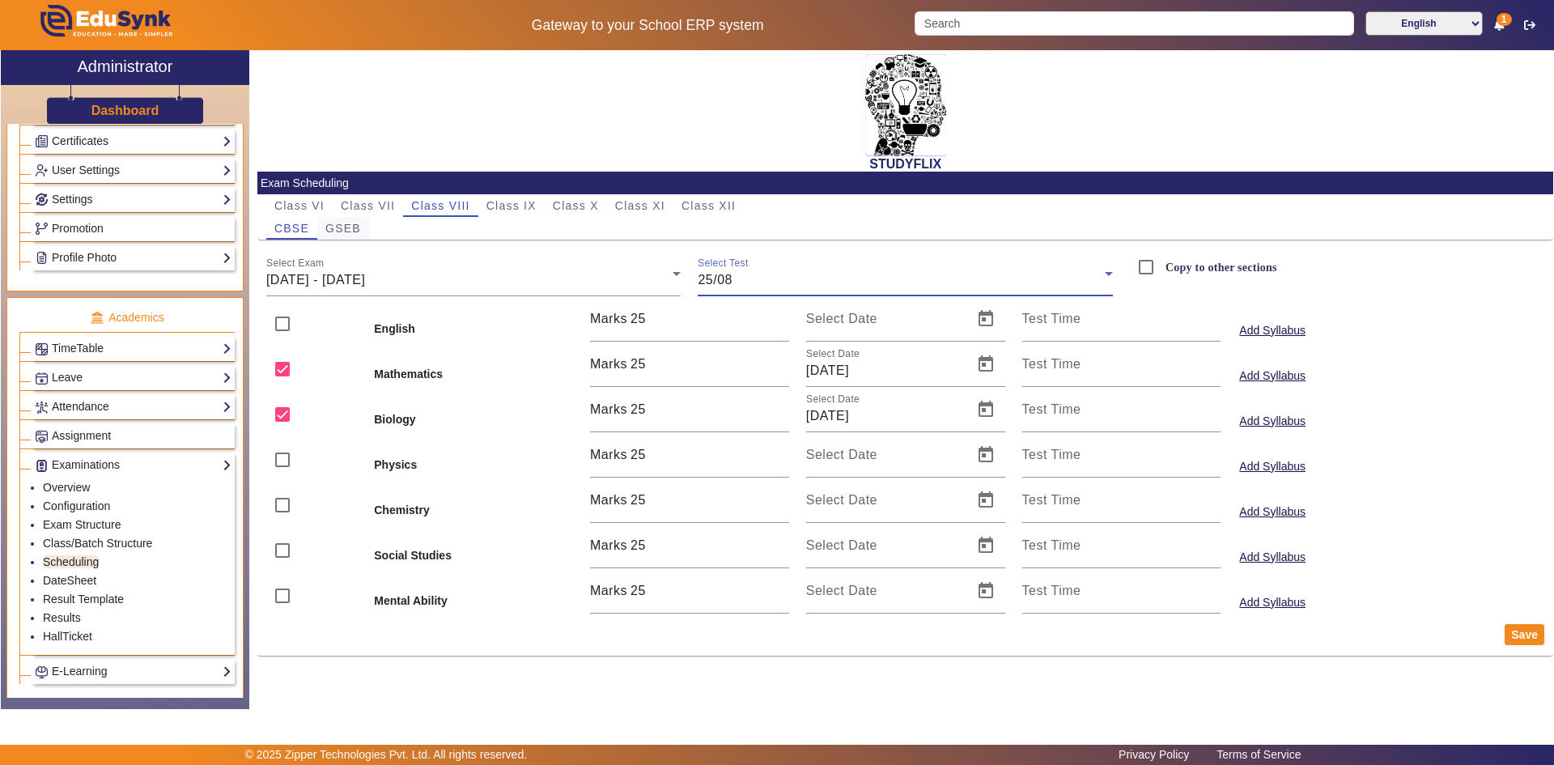
click at [349, 231] on span "GSEB" at bounding box center [343, 228] width 36 height 11
click at [361, 275] on span "[DATE] - [DATE]" at bounding box center [315, 280] width 99 height 14
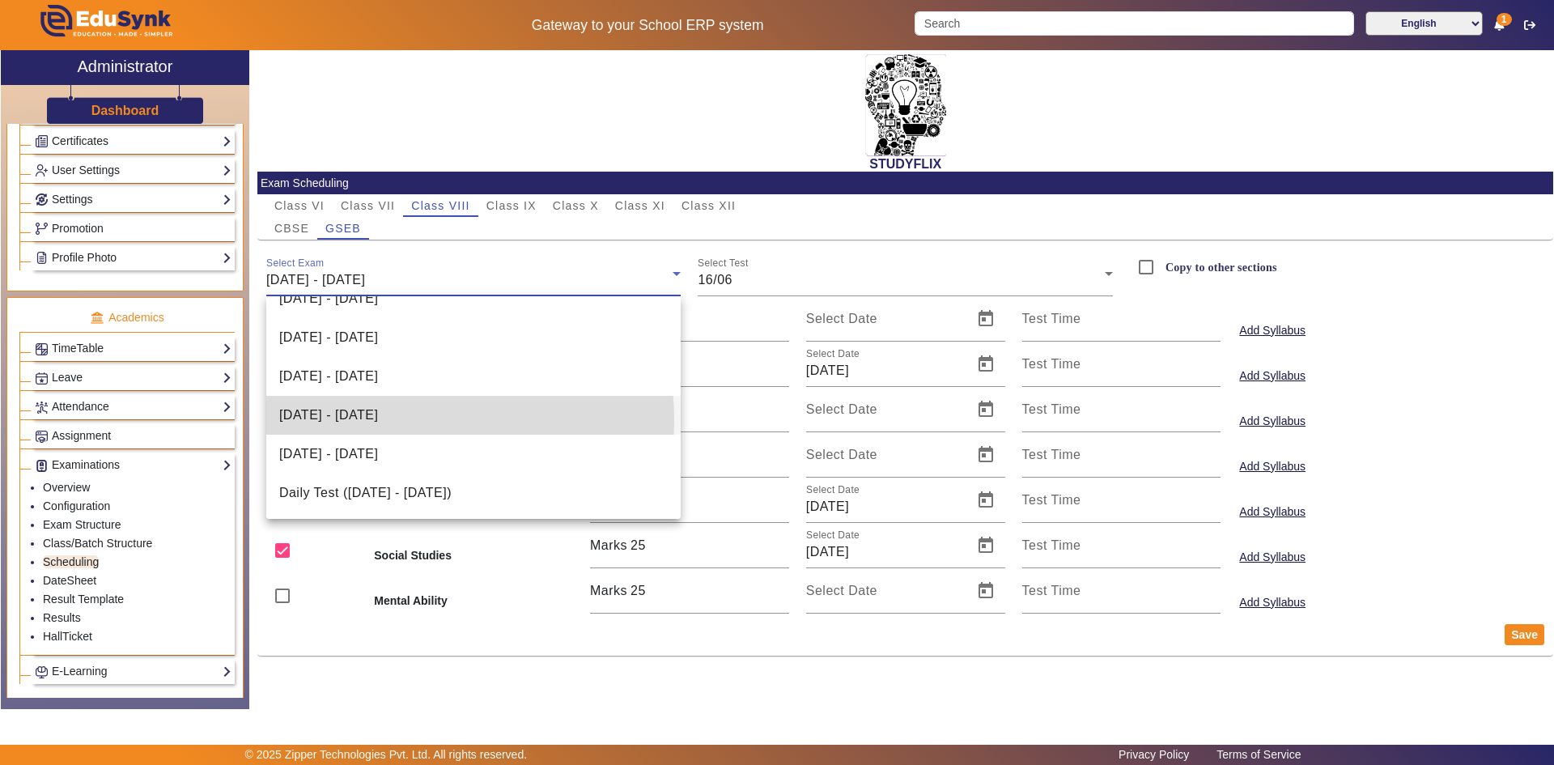
click at [378, 419] on span "[DATE] - [DATE]" at bounding box center [328, 414] width 99 height 19
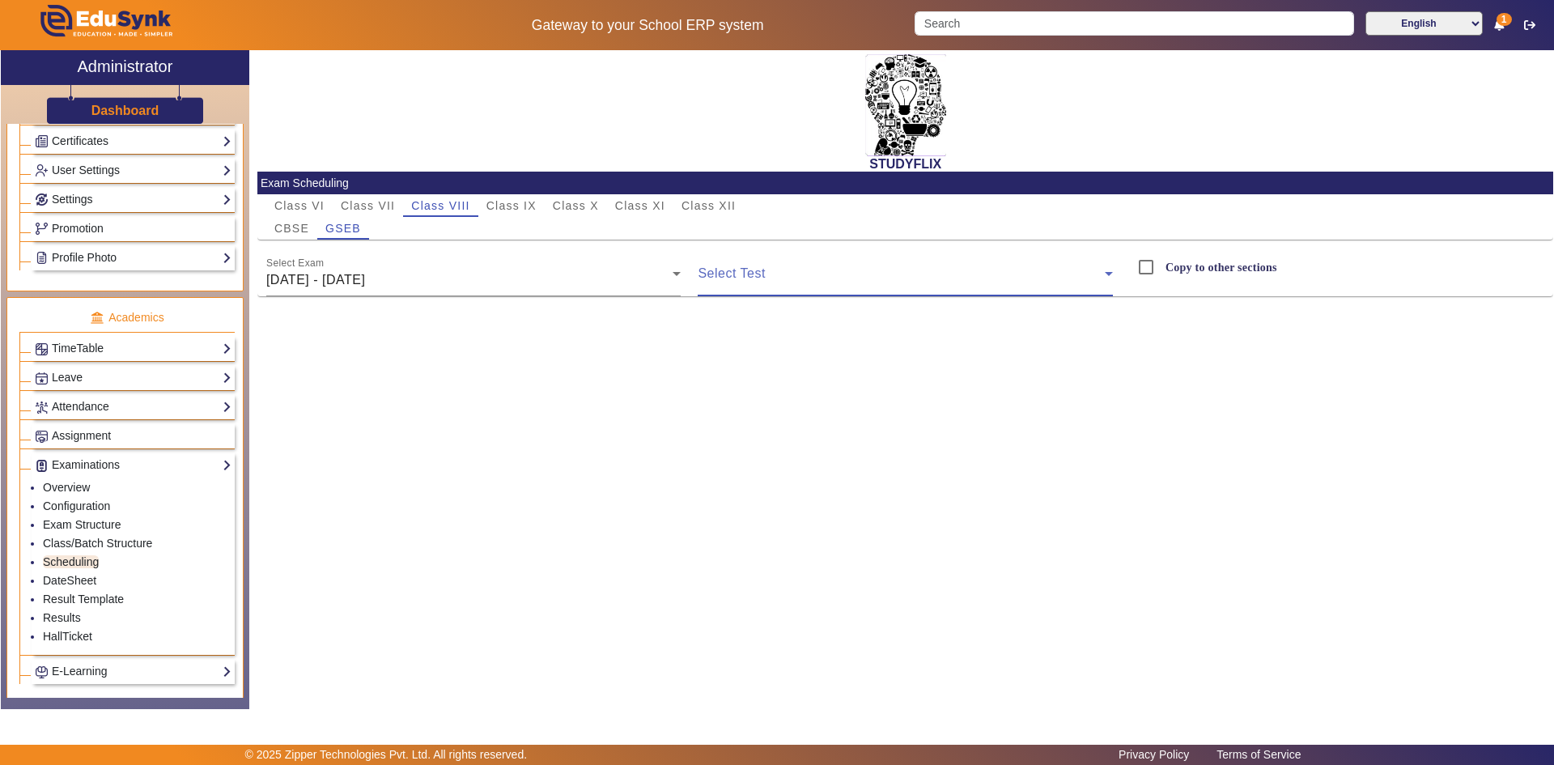
click at [723, 274] on span at bounding box center [900, 279] width 407 height 19
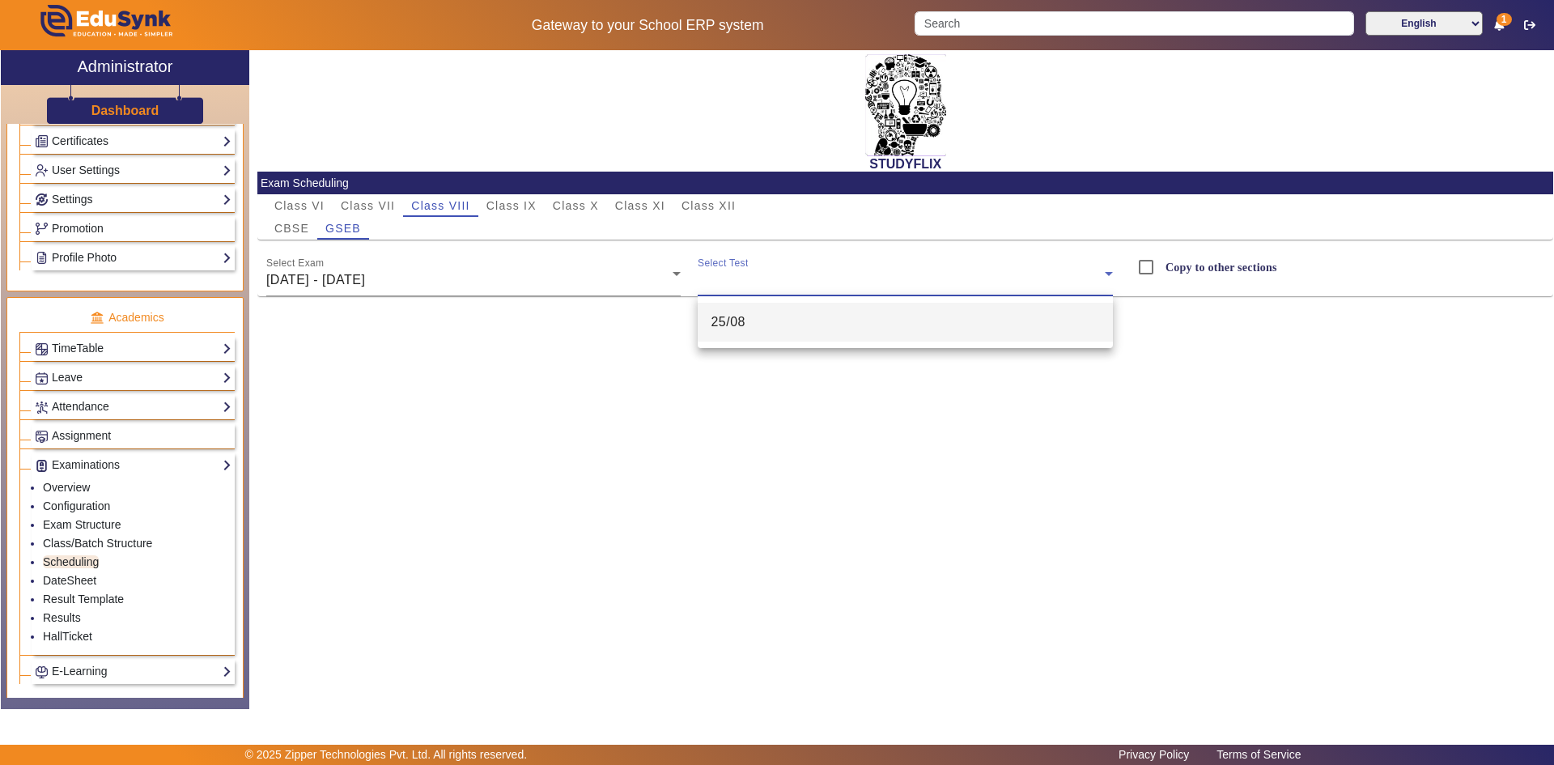
click at [728, 327] on span "25/08" at bounding box center [727, 321] width 35 height 19
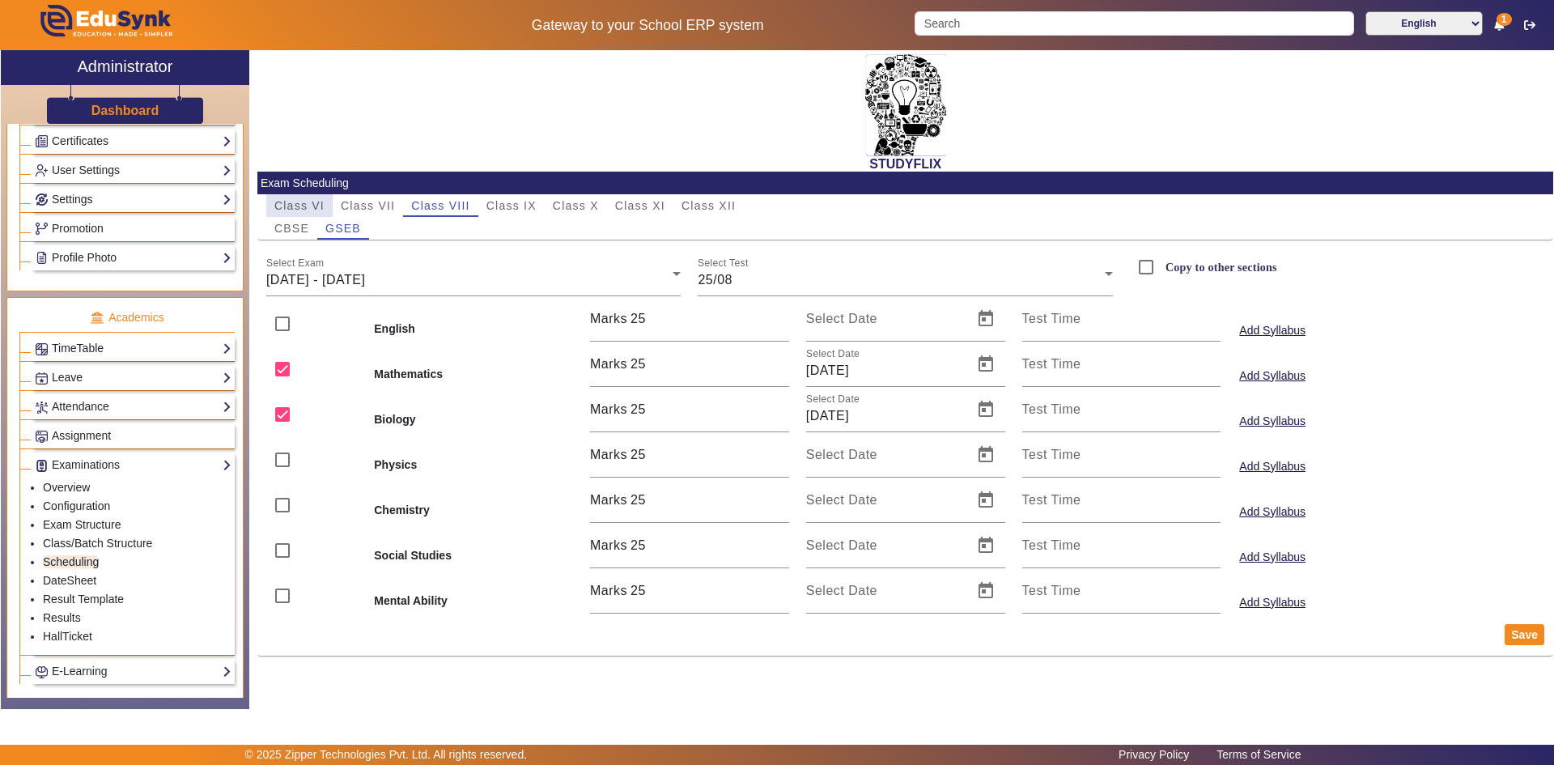
click at [314, 209] on span "Class VI" at bounding box center [299, 205] width 50 height 11
click at [373, 206] on span "Class VII" at bounding box center [368, 205] width 54 height 11
click at [458, 264] on div "Select Exam [DATE] - [DATE]" at bounding box center [473, 273] width 415 height 45
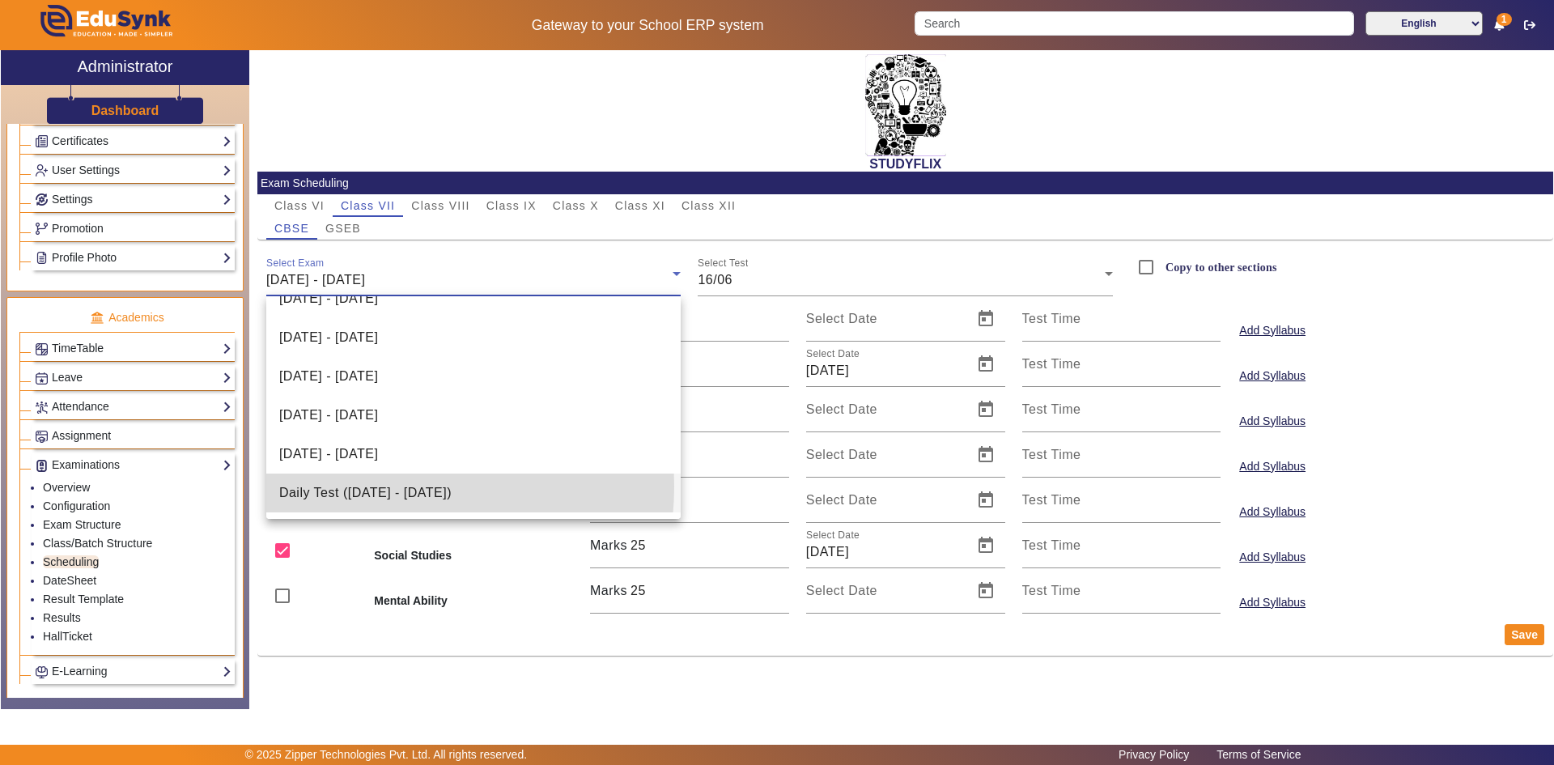
click at [378, 486] on span "Daily Test ([DATE] - [DATE])" at bounding box center [365, 492] width 172 height 19
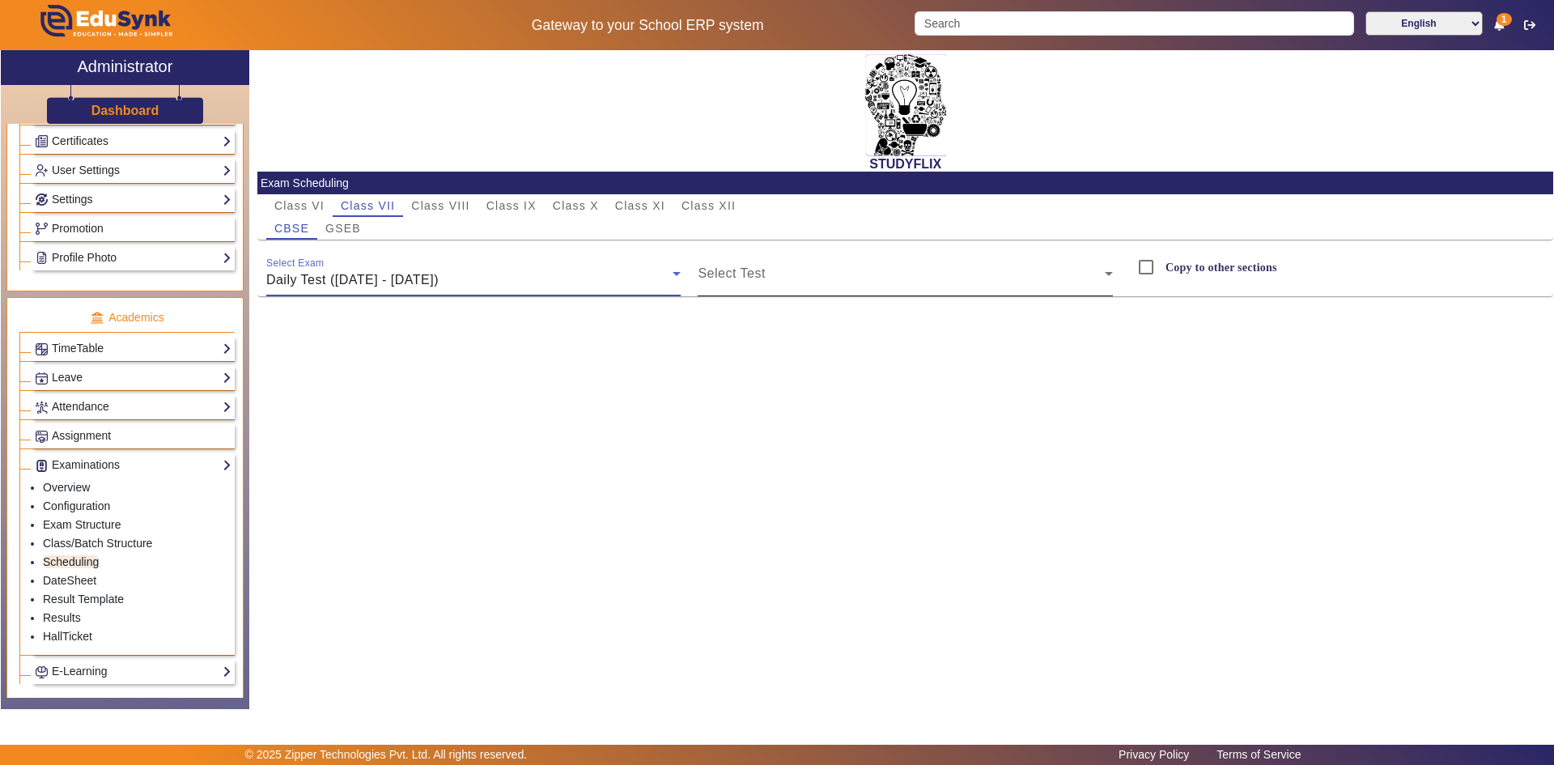
click at [721, 273] on span at bounding box center [900, 279] width 407 height 19
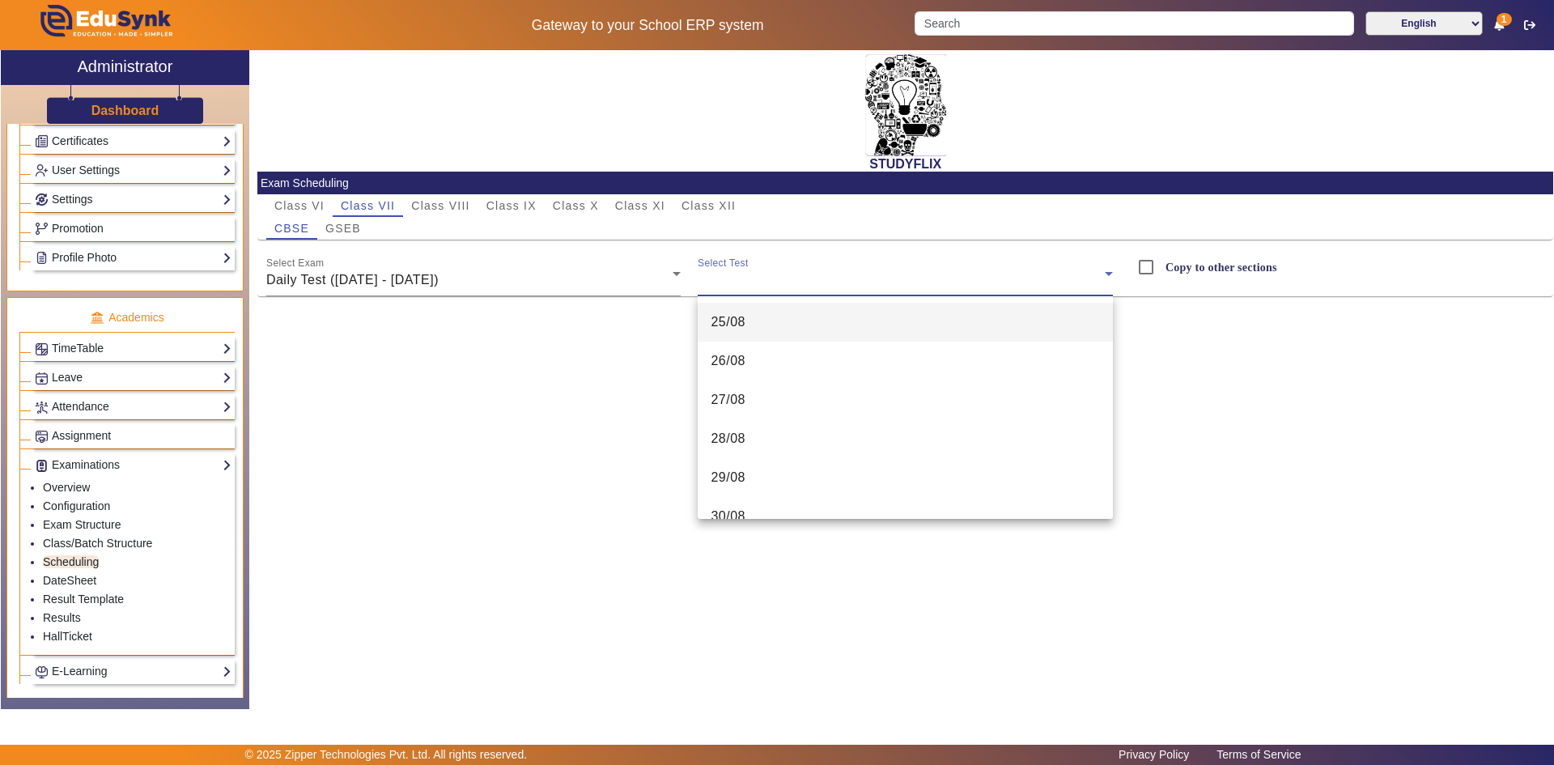
click at [727, 324] on span "25/08" at bounding box center [727, 321] width 35 height 19
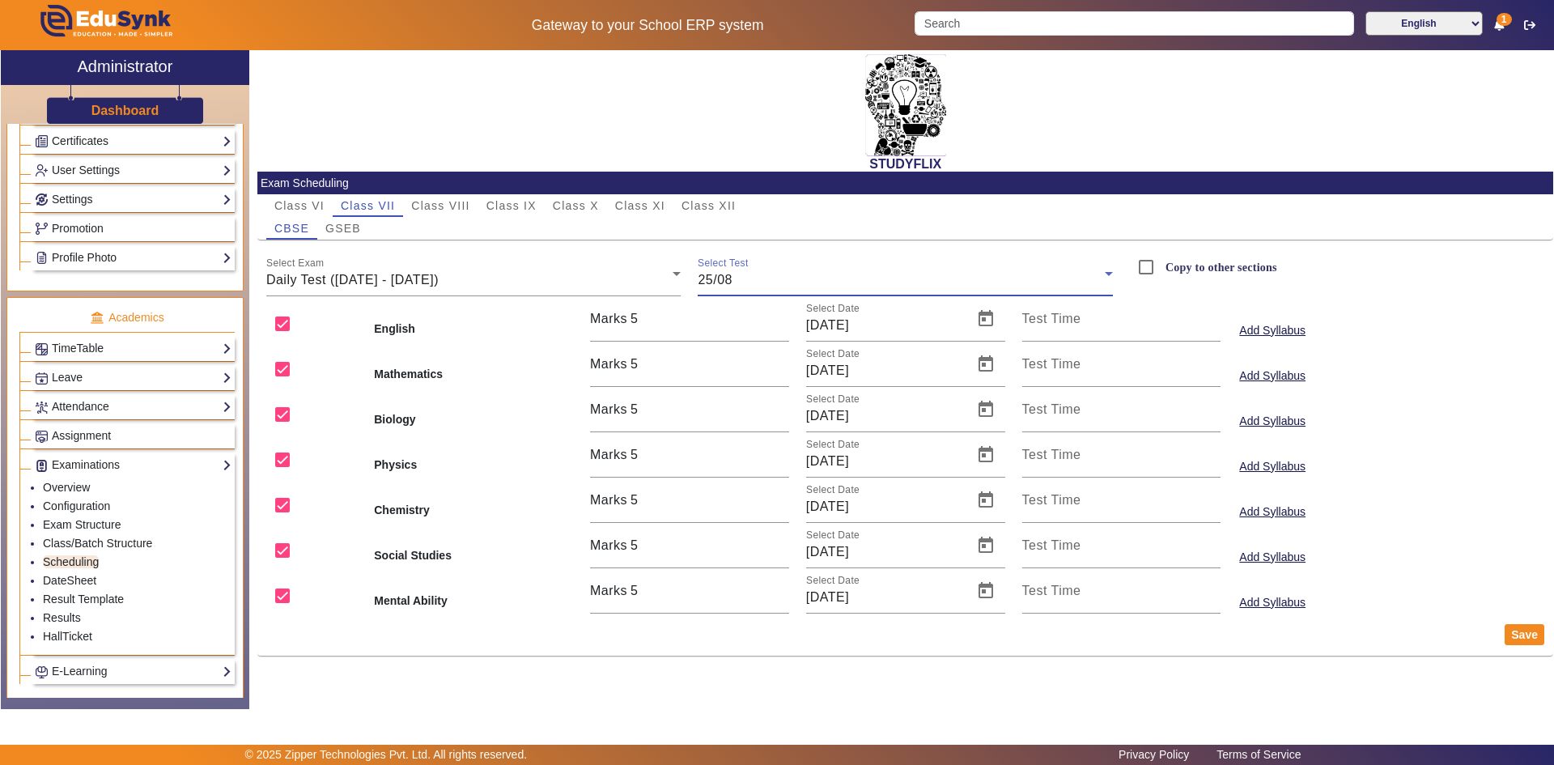
click at [740, 278] on div "25/08" at bounding box center [900, 279] width 407 height 19
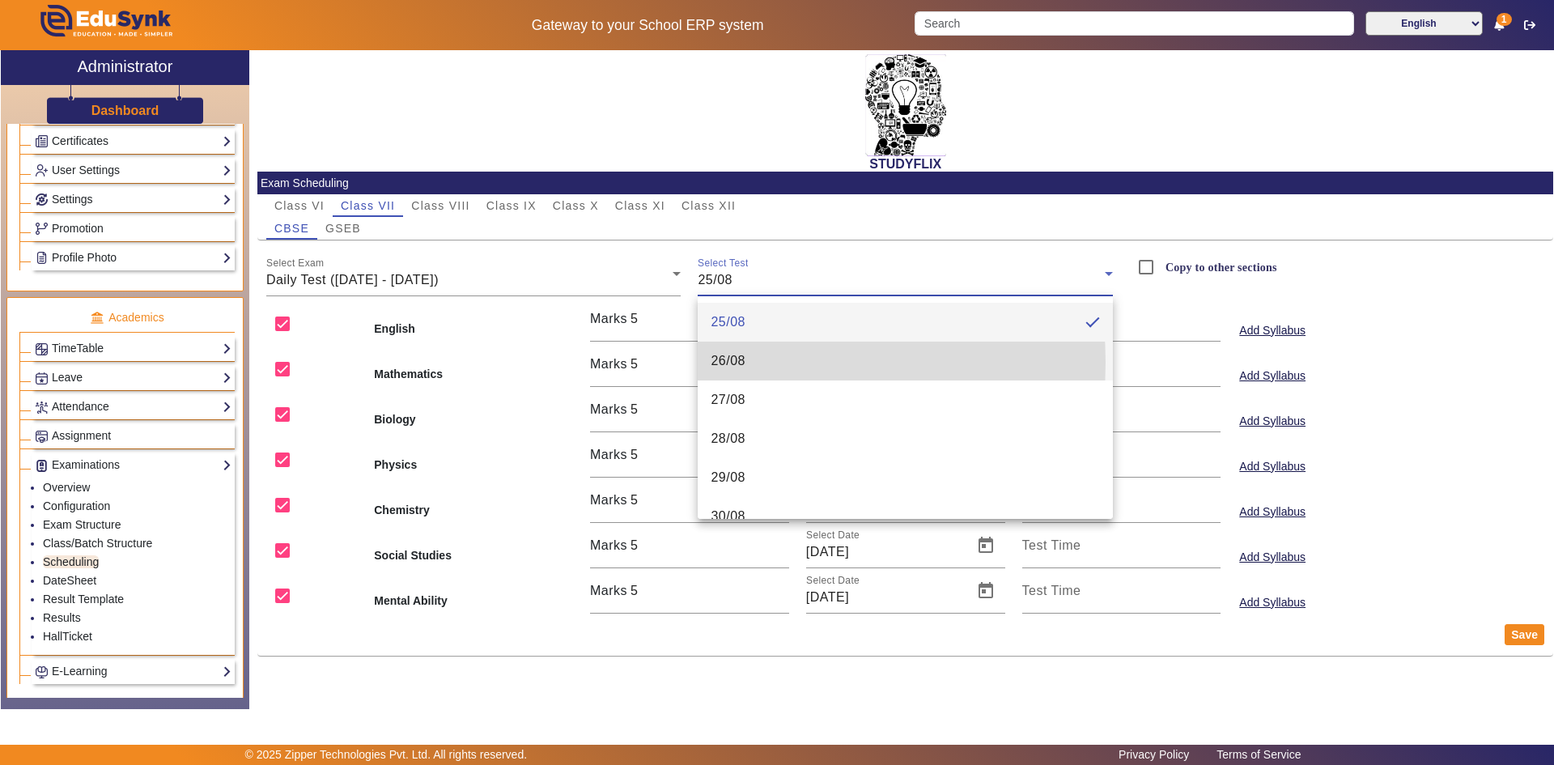
click at [735, 362] on span "26/08" at bounding box center [727, 360] width 35 height 19
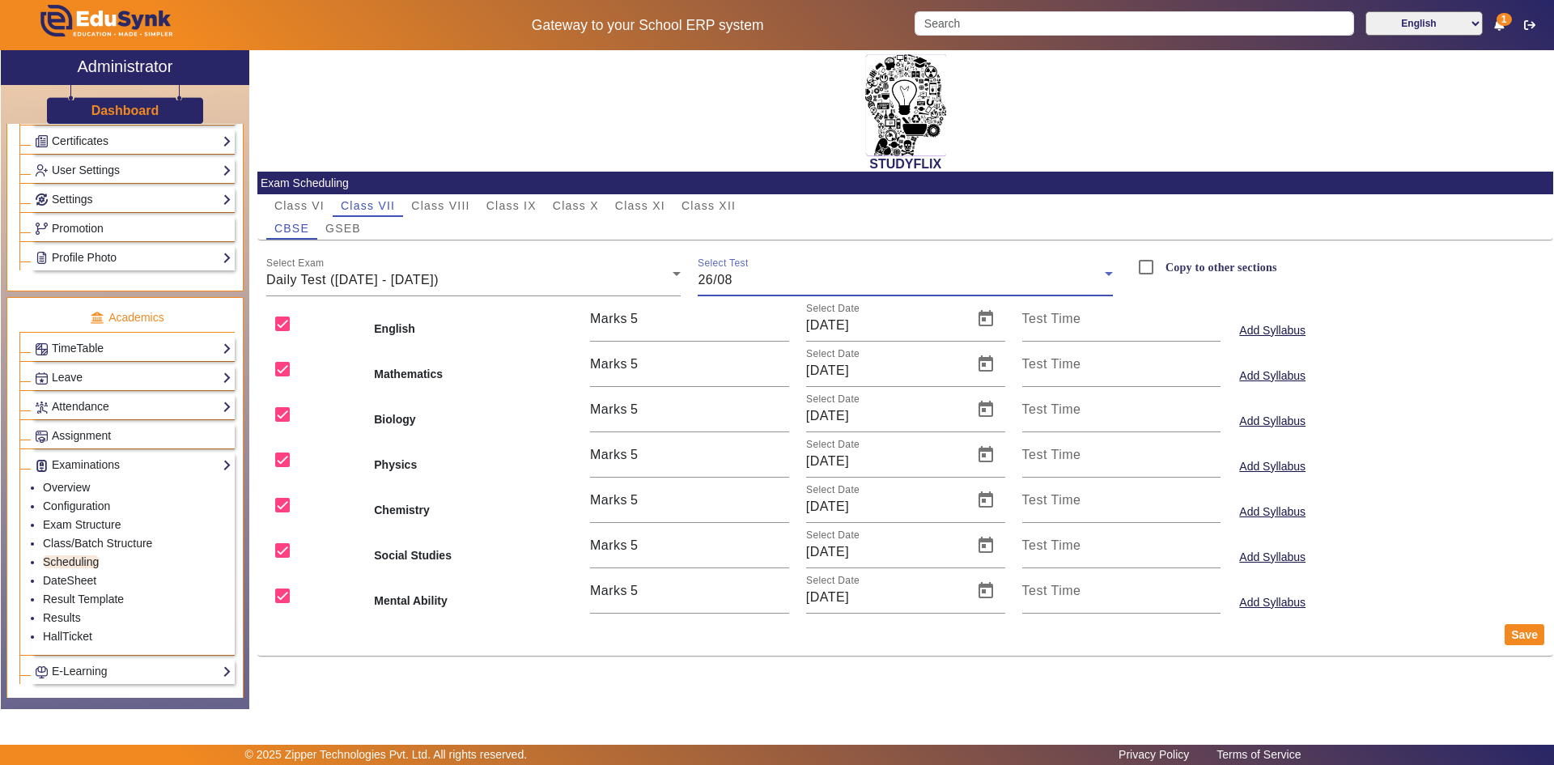
click at [748, 273] on div "26/08" at bounding box center [900, 279] width 407 height 19
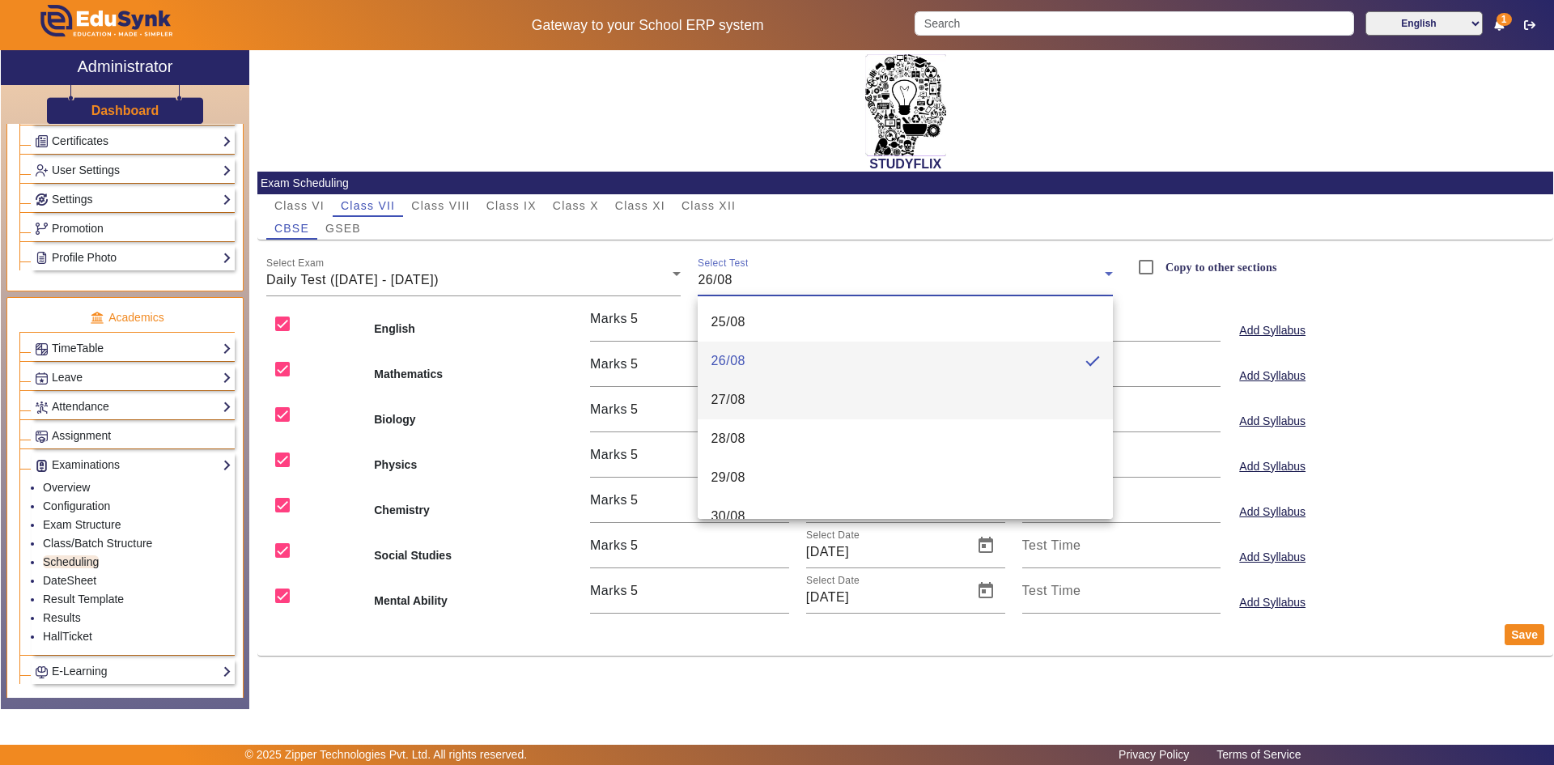
click at [739, 392] on span "27/08" at bounding box center [727, 399] width 35 height 19
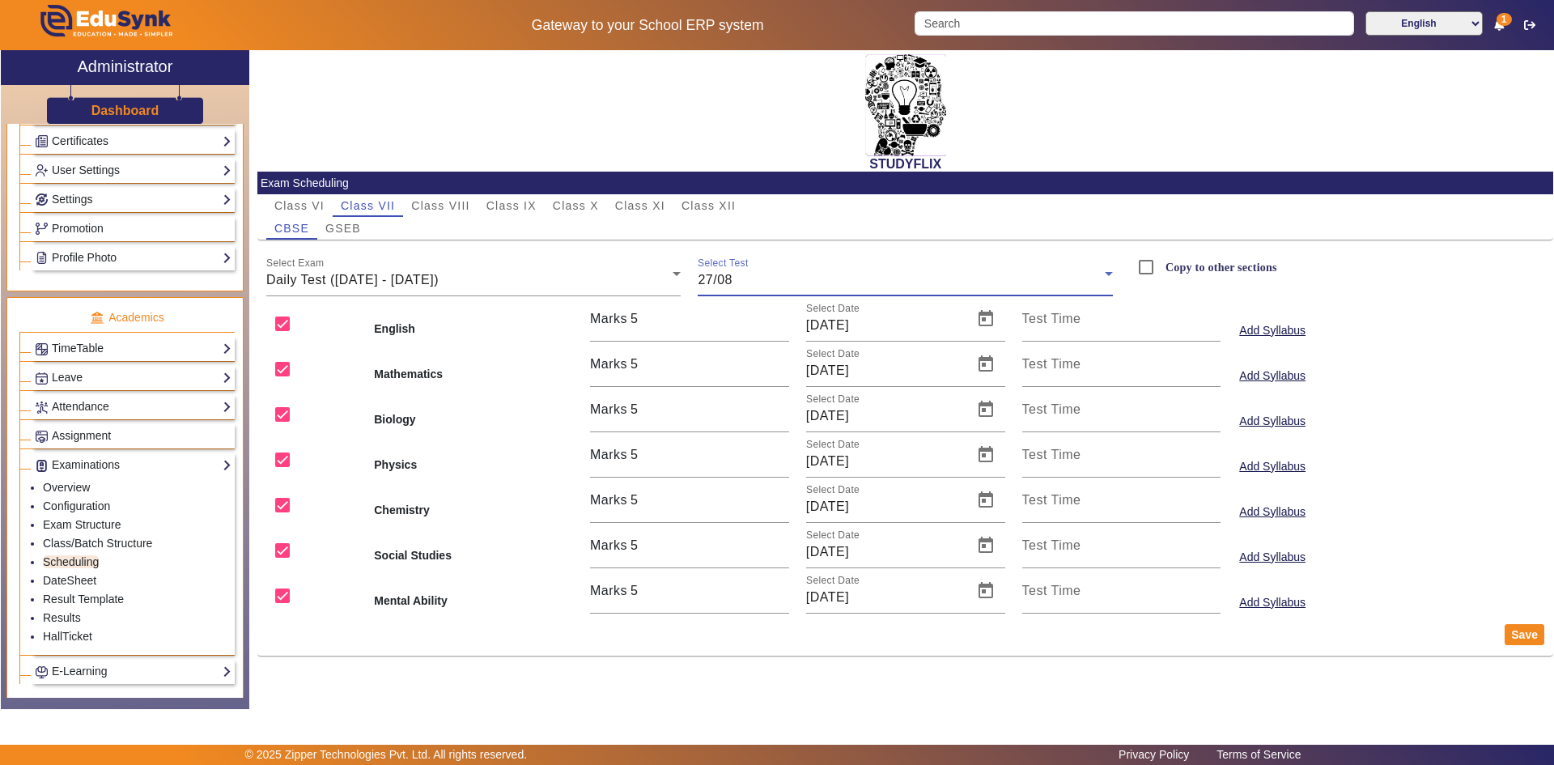
click at [745, 286] on div "27/08" at bounding box center [900, 279] width 407 height 19
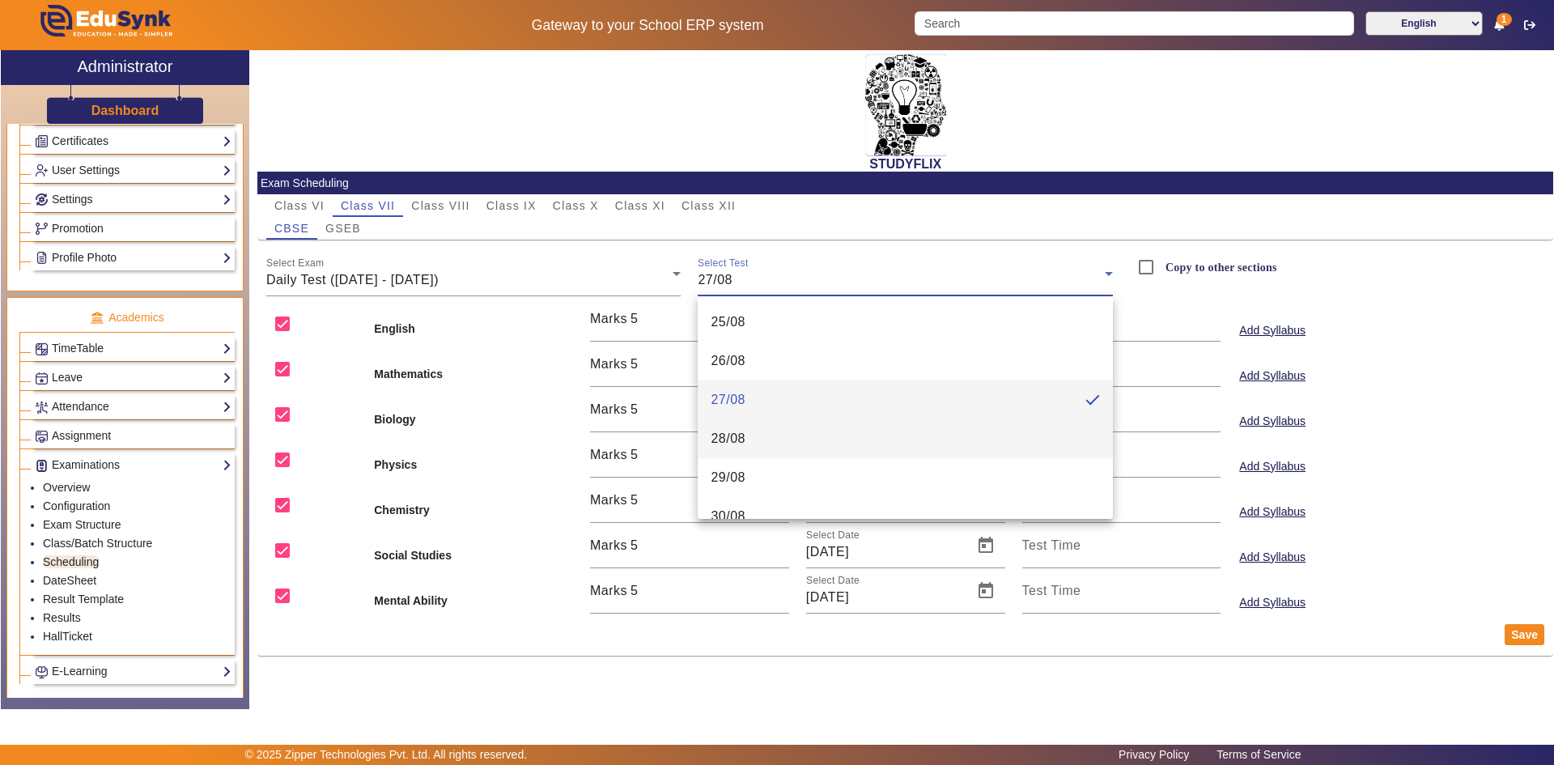
click at [731, 426] on mat-option "28/08" at bounding box center [904, 438] width 415 height 39
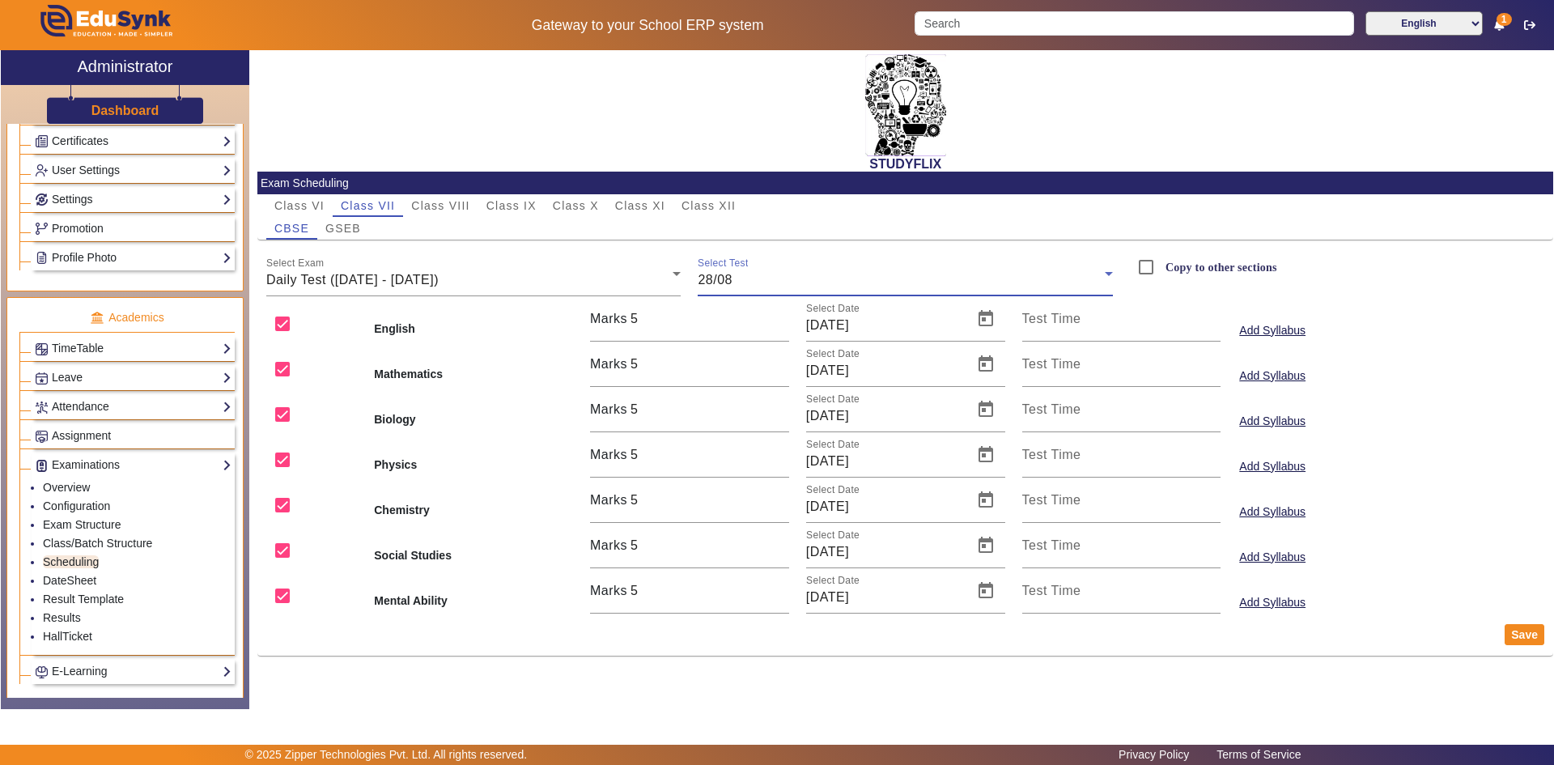
click at [748, 280] on div "28/08" at bounding box center [900, 279] width 407 height 19
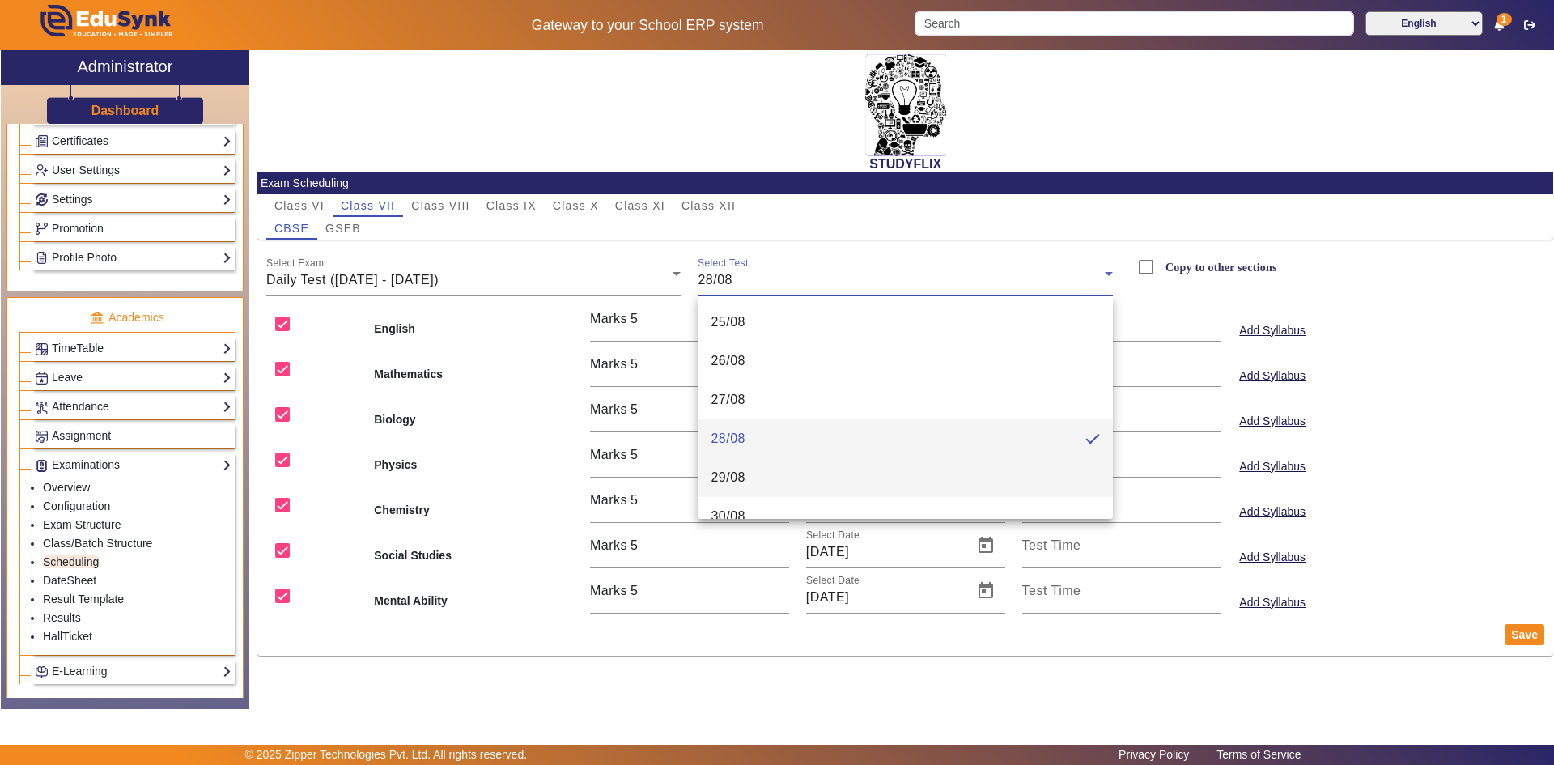
click at [725, 464] on mat-option "29/08" at bounding box center [904, 477] width 415 height 39
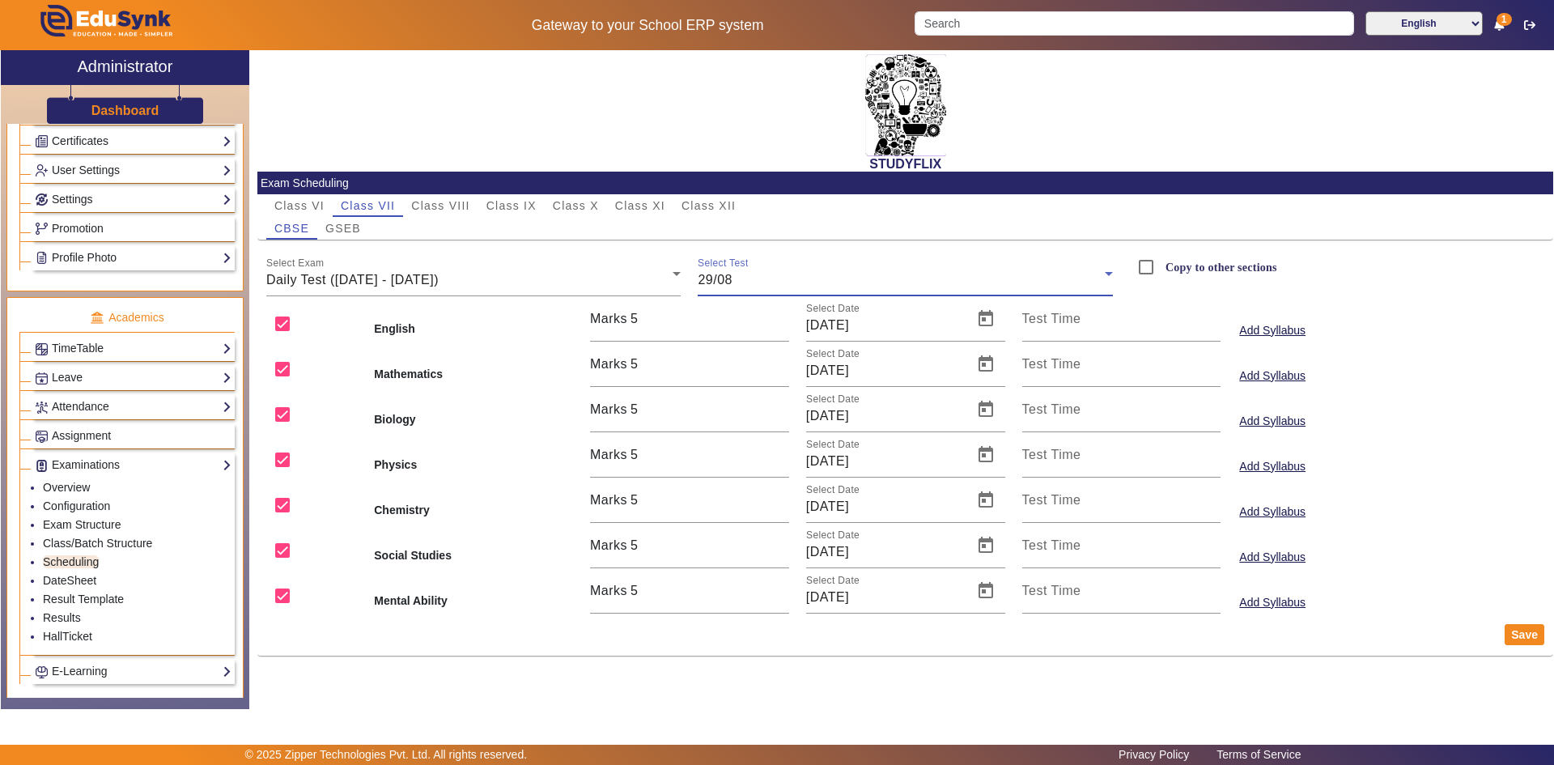
click at [743, 284] on div "29/08" at bounding box center [900, 279] width 407 height 19
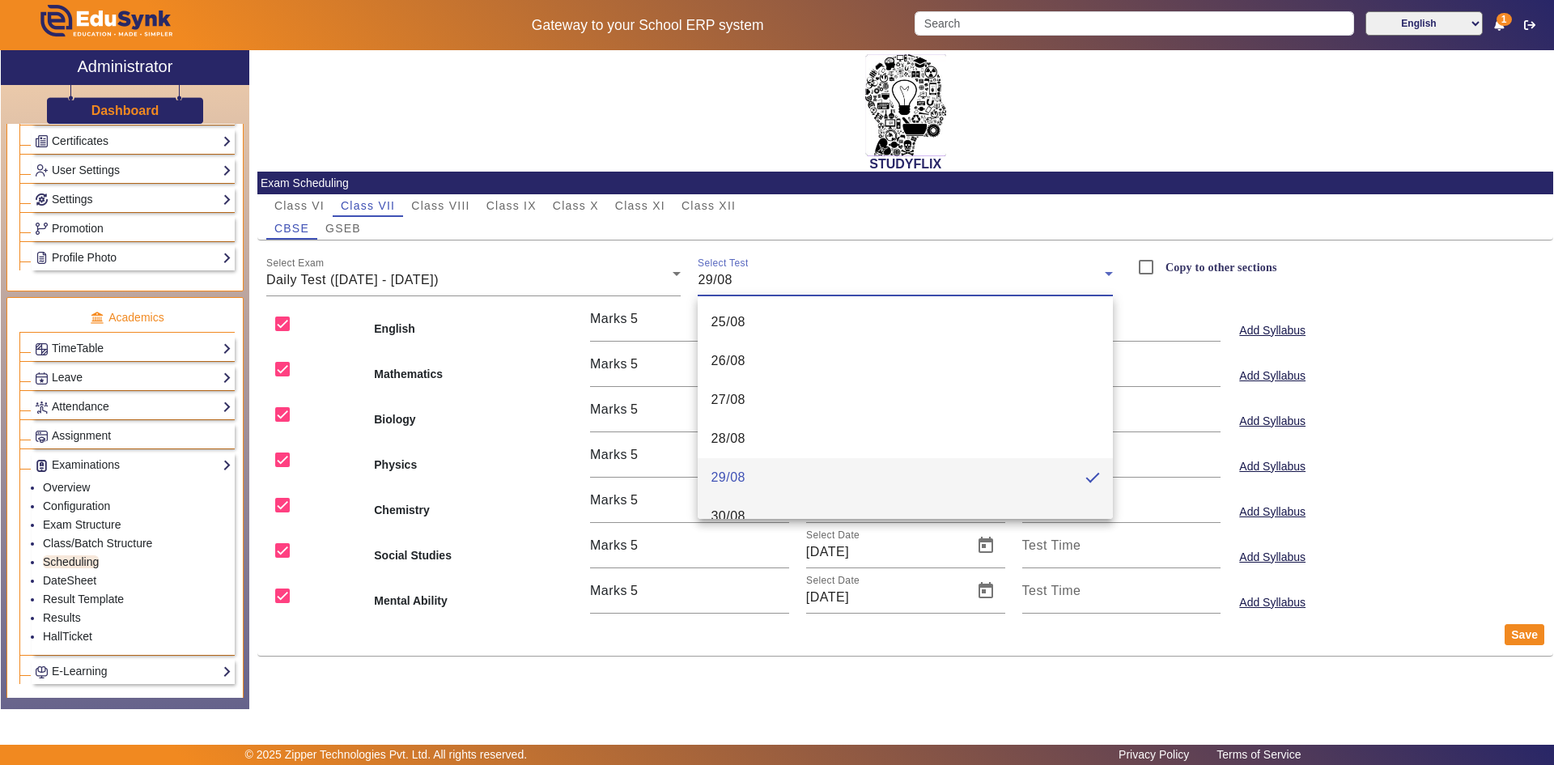
click at [727, 507] on span "30/08" at bounding box center [727, 516] width 35 height 19
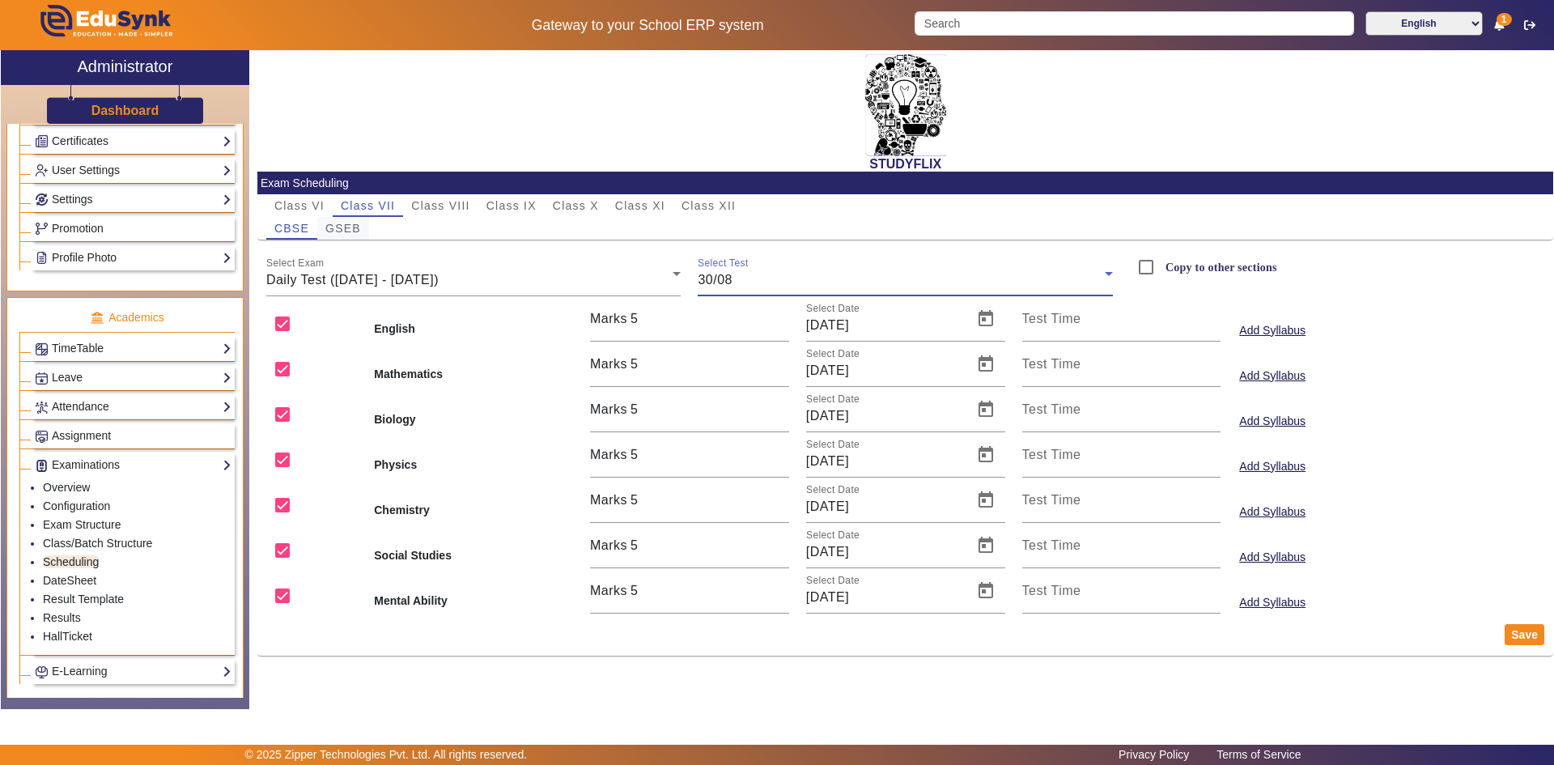
click at [358, 231] on span "GSEB" at bounding box center [343, 228] width 36 height 11
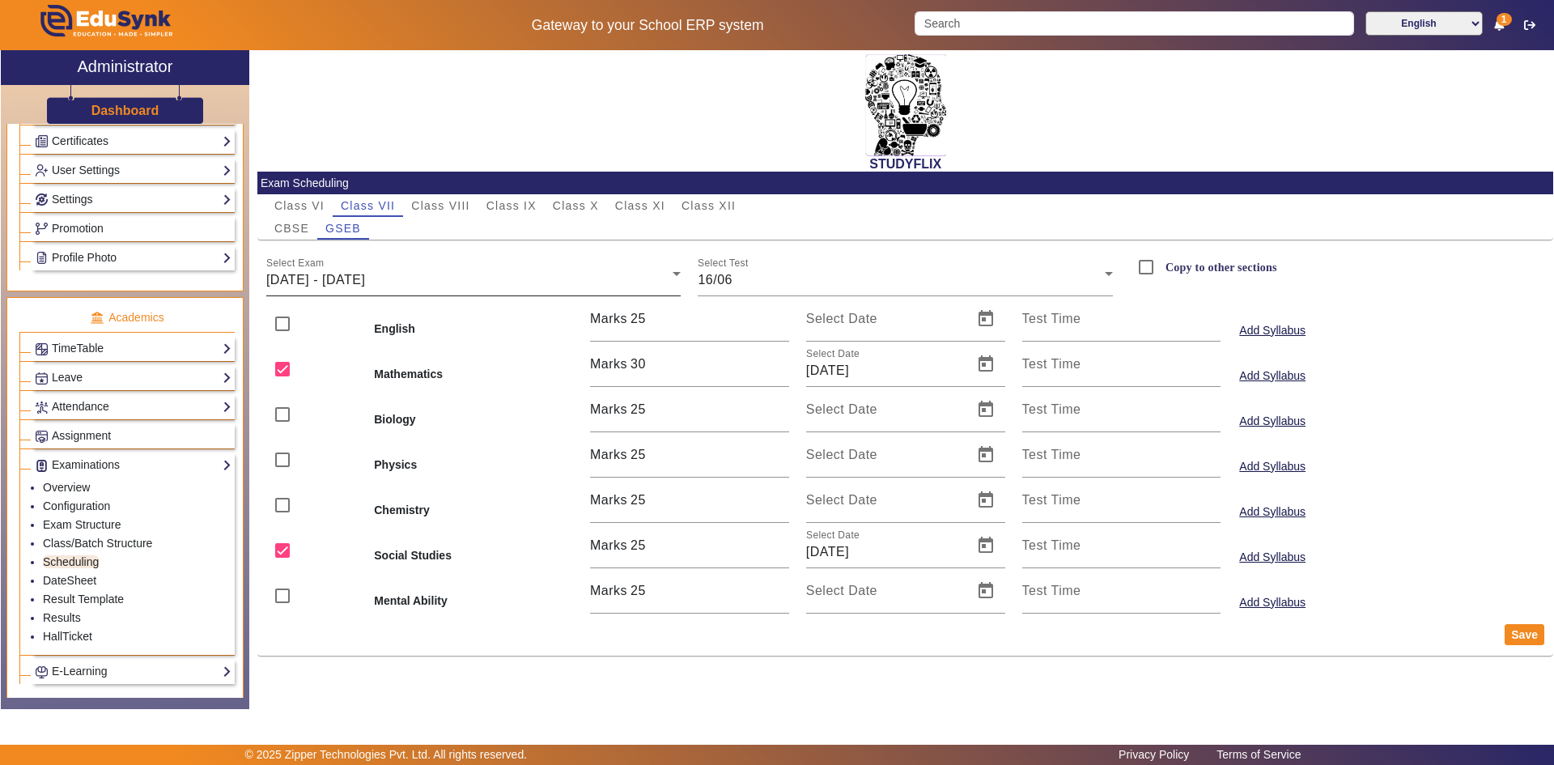
click at [533, 263] on div "Select Exam [DATE] - [DATE]" at bounding box center [473, 273] width 415 height 45
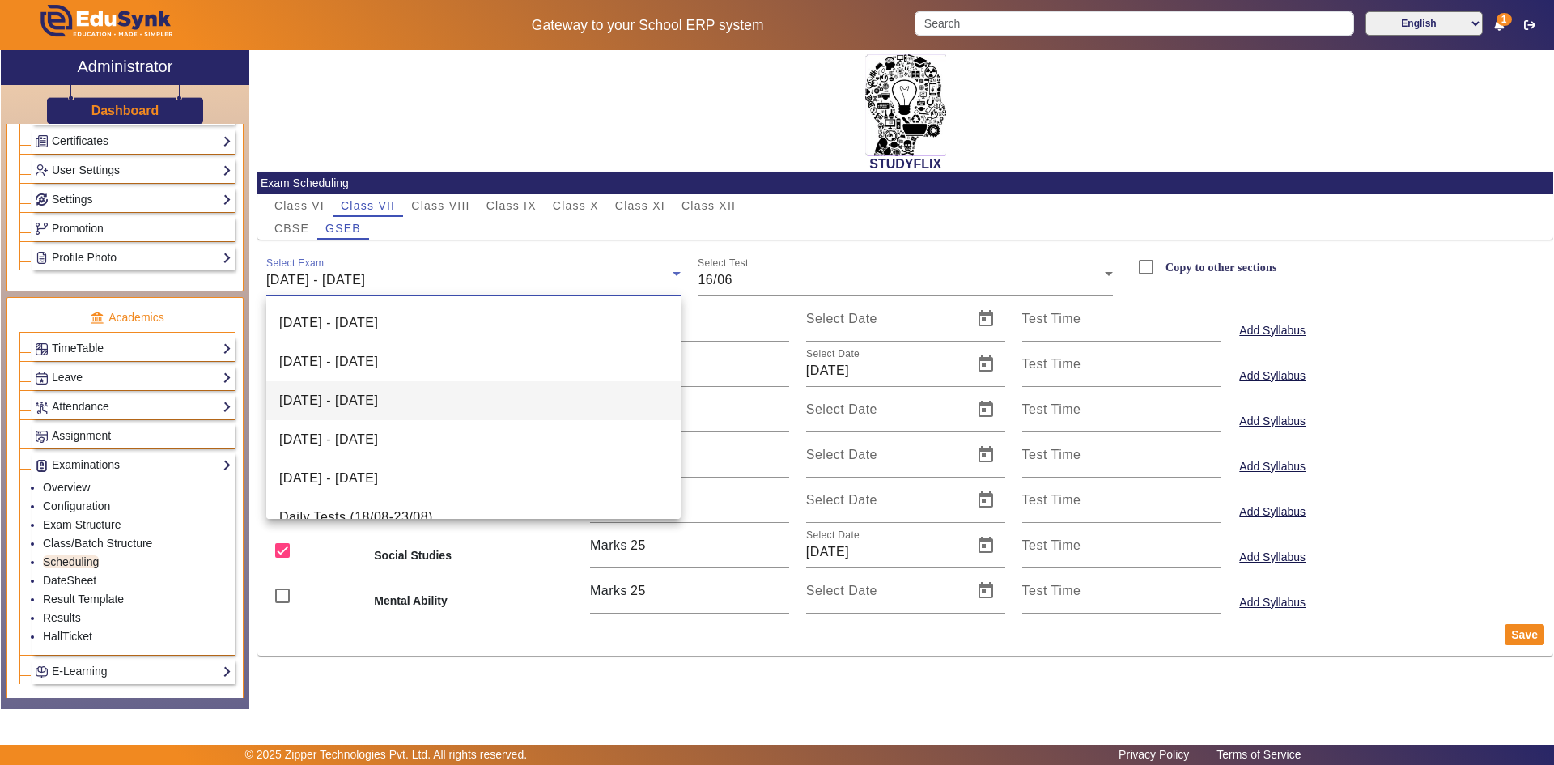
scroll to position [334, 0]
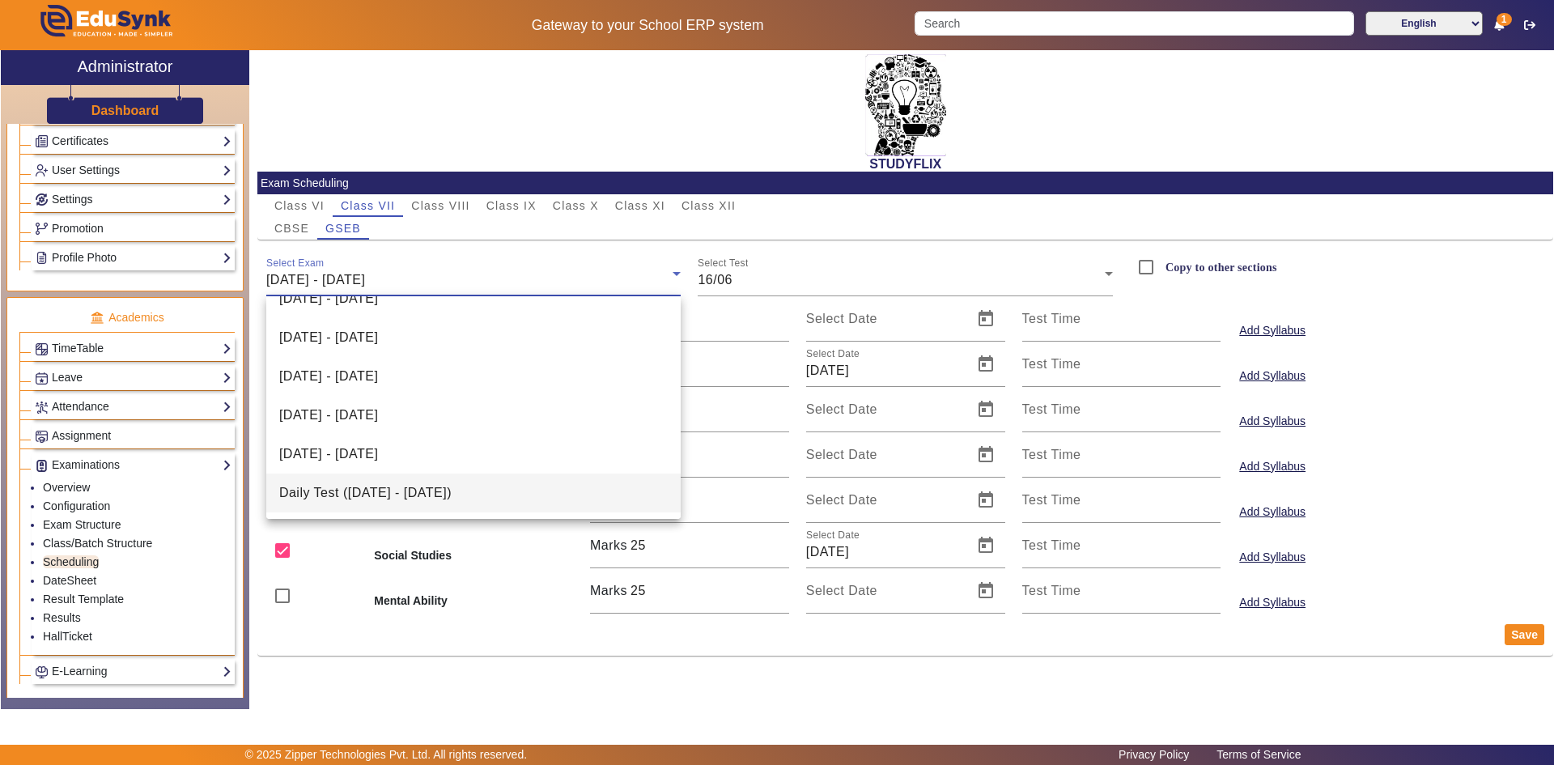
click at [452, 494] on span "Daily Test ([DATE] - [DATE])" at bounding box center [365, 492] width 172 height 19
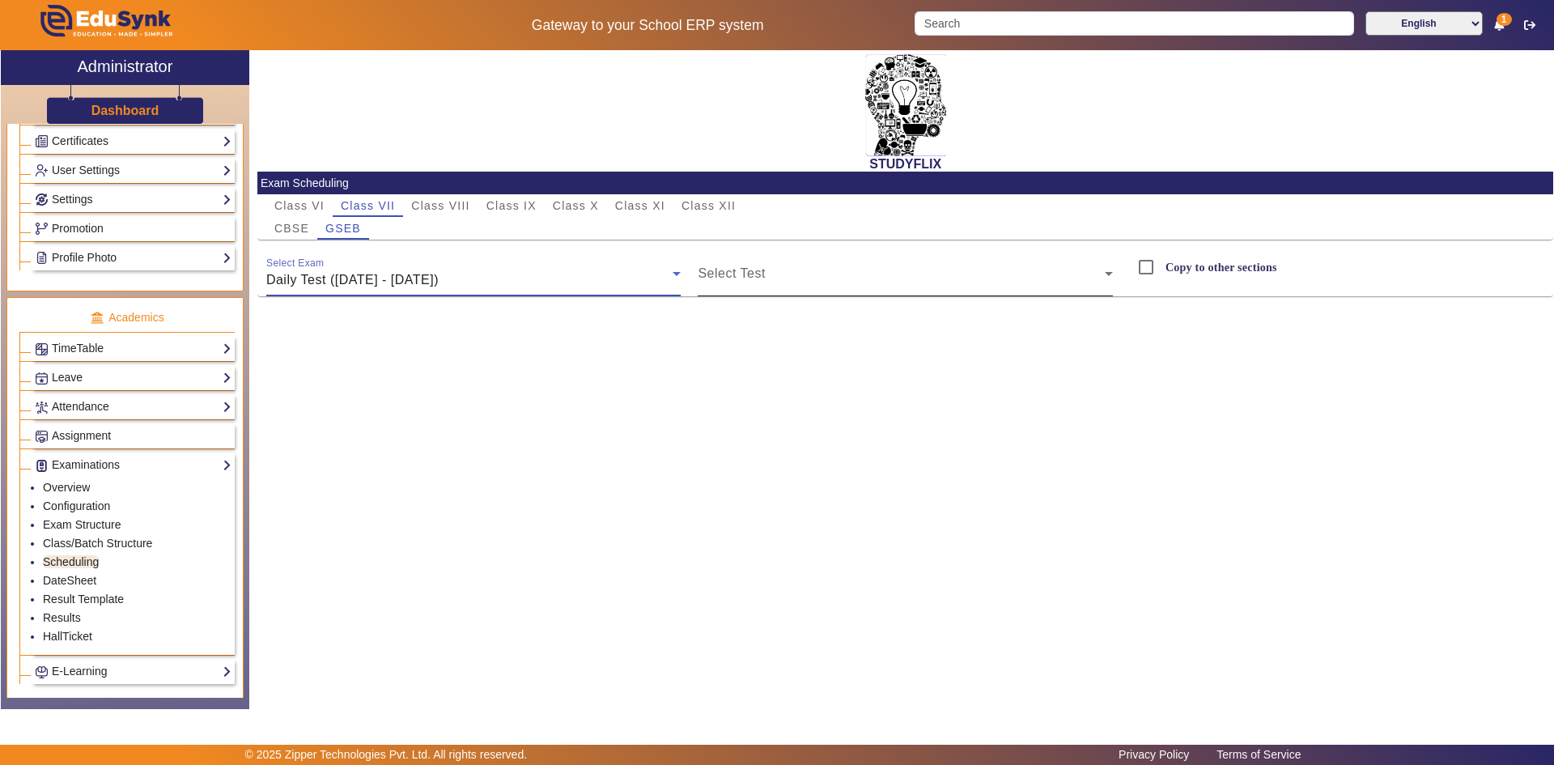
click at [734, 280] on span at bounding box center [900, 279] width 407 height 19
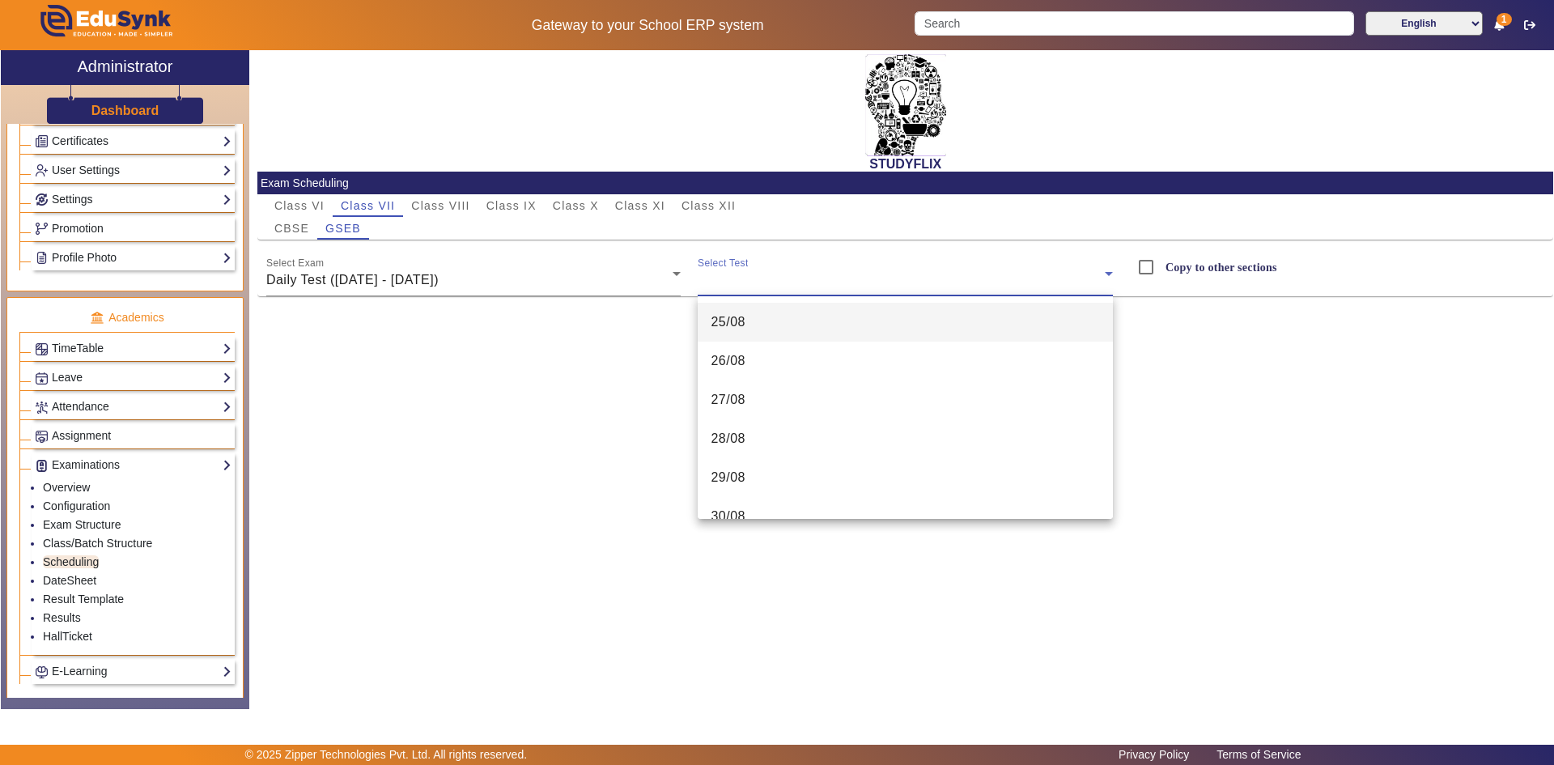
click at [749, 329] on mat-option "25/08" at bounding box center [904, 322] width 415 height 39
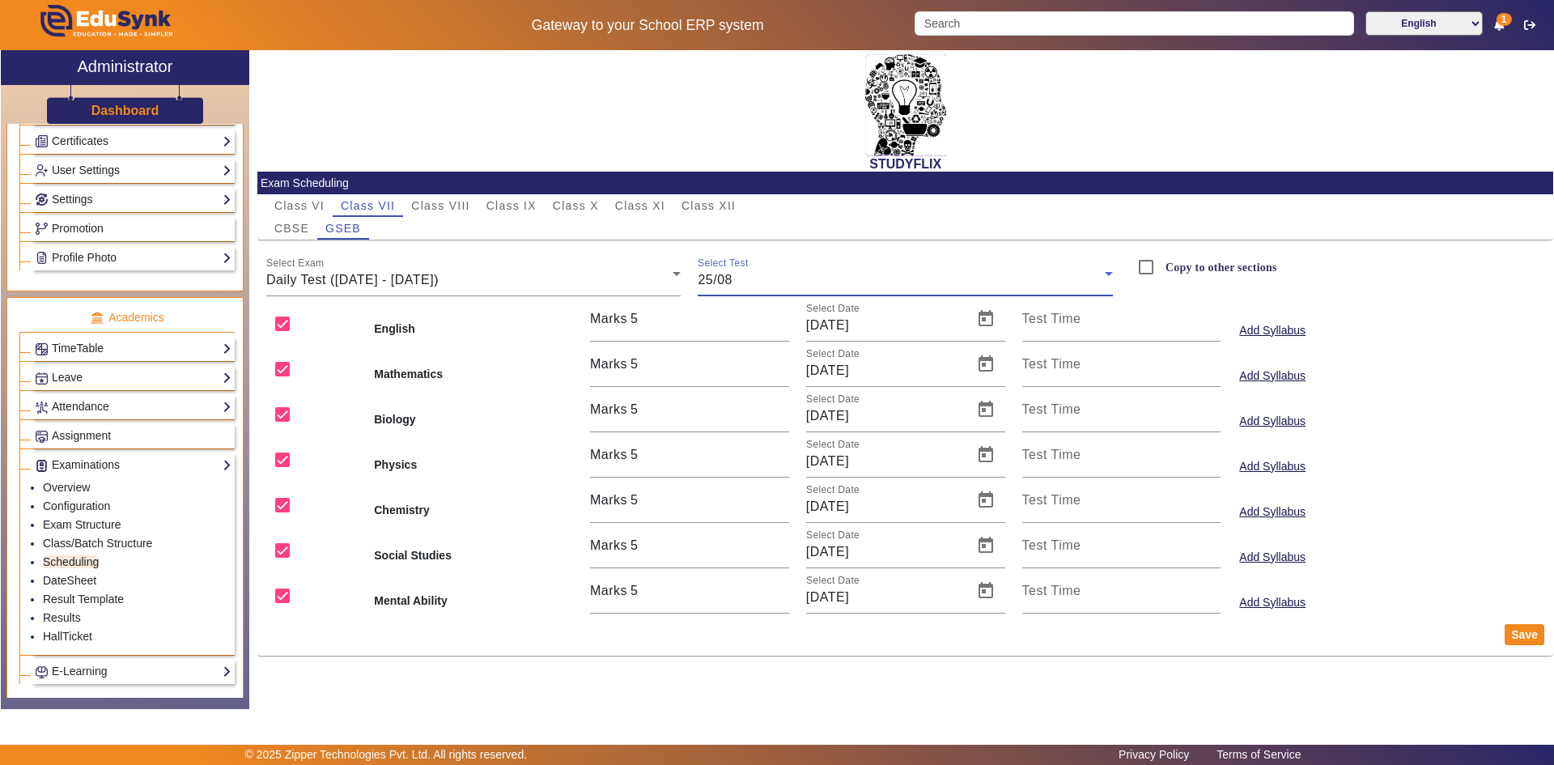
click at [765, 278] on div "25/08" at bounding box center [900, 279] width 407 height 19
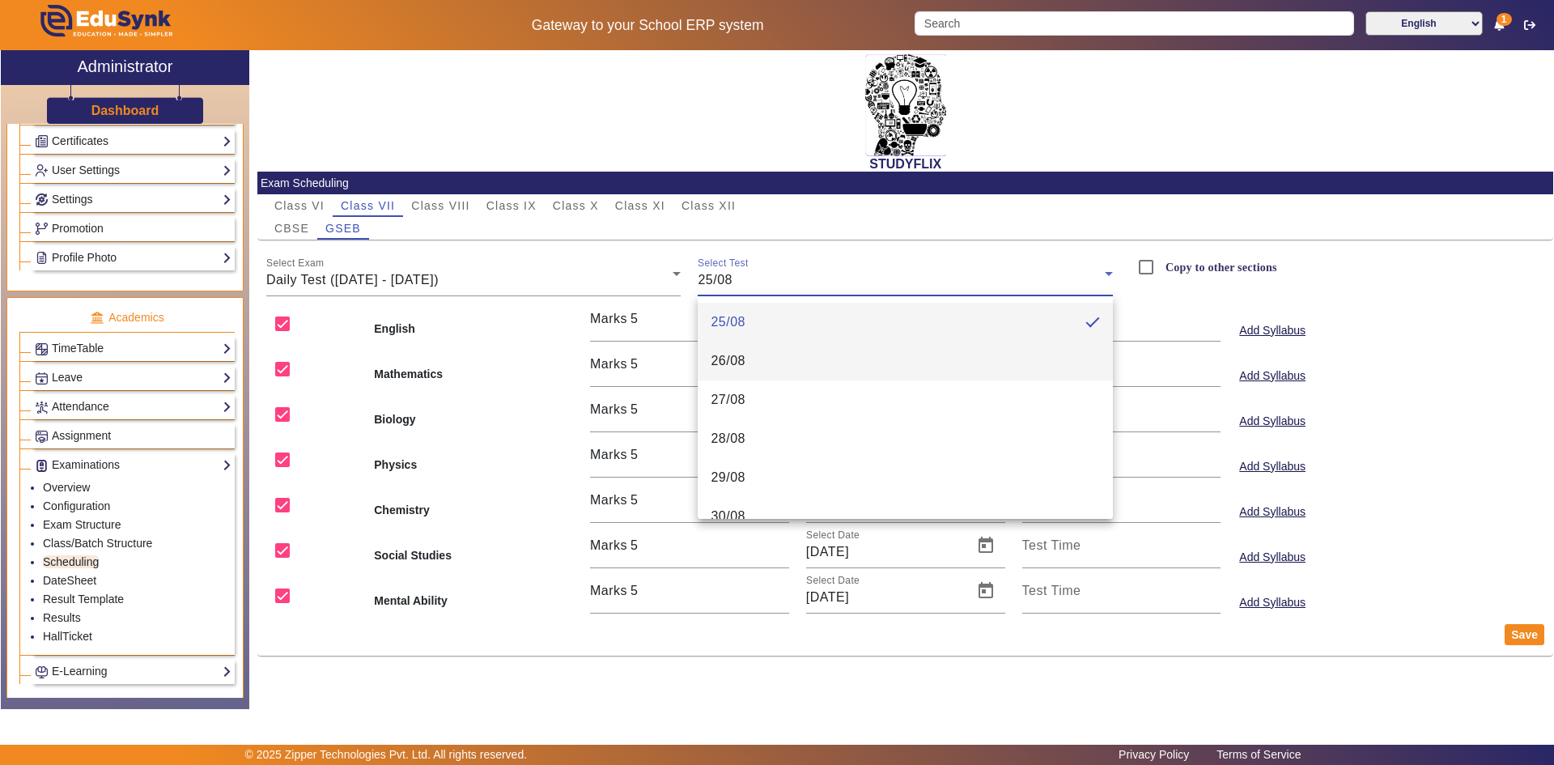
click at [750, 371] on mat-option "26/08" at bounding box center [904, 360] width 415 height 39
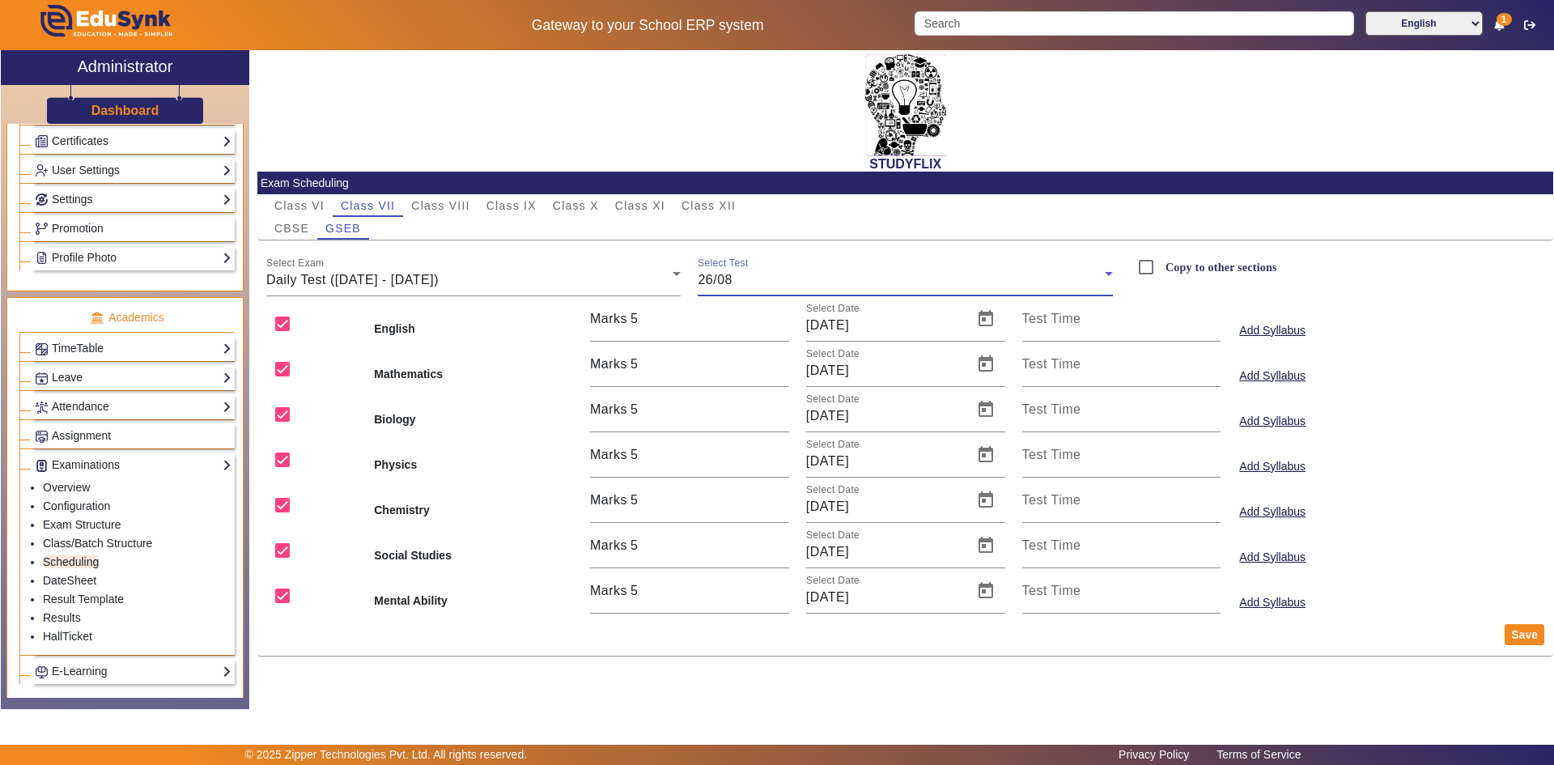
click at [758, 280] on div "26/08" at bounding box center [900, 279] width 407 height 19
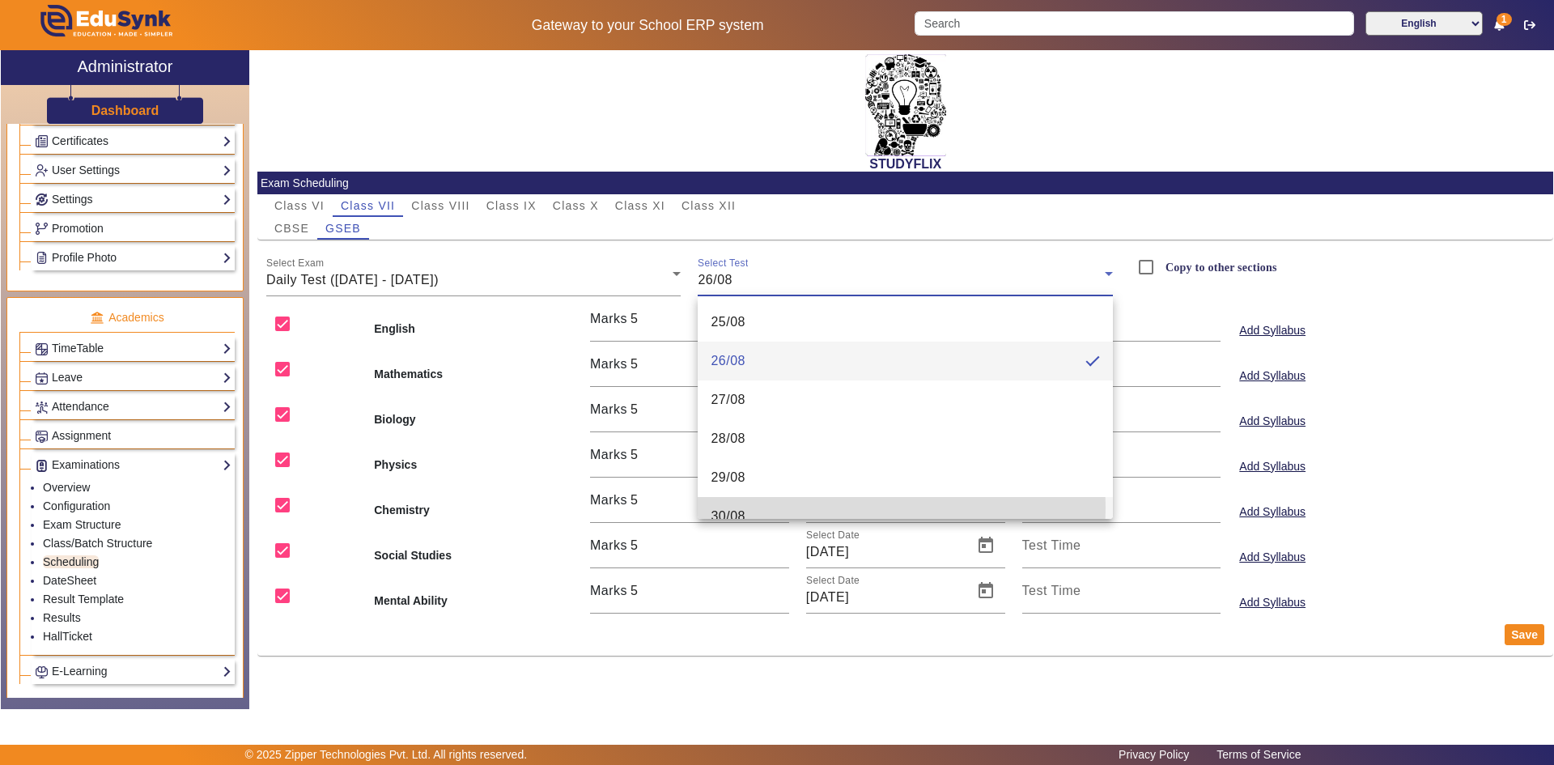
click at [758, 508] on mat-option "30/08" at bounding box center [904, 516] width 415 height 39
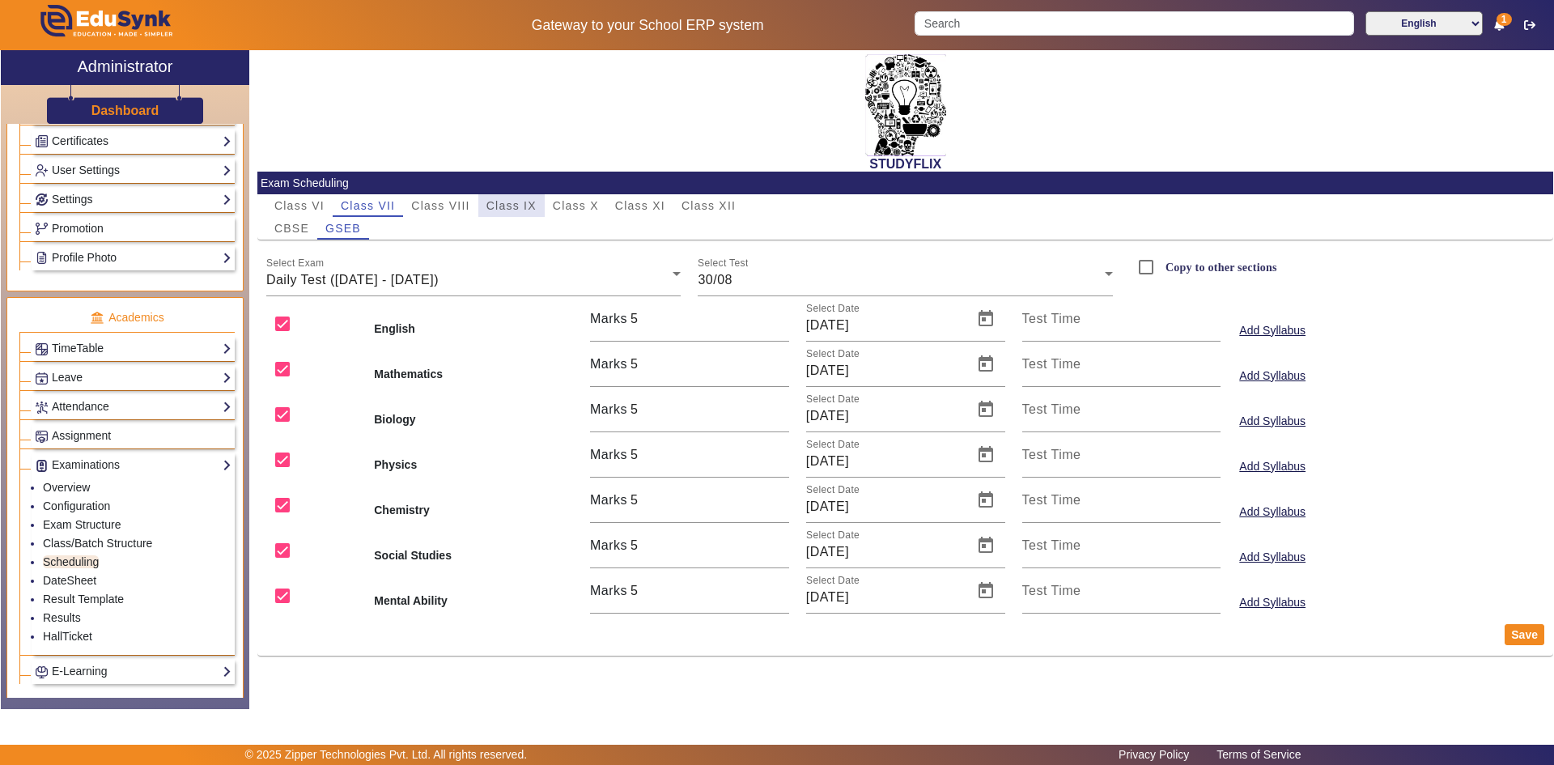
click at [526, 207] on span "Class IX" at bounding box center [511, 205] width 50 height 11
click at [432, 271] on div "[DATE] - [DATE]" at bounding box center [469, 279] width 407 height 19
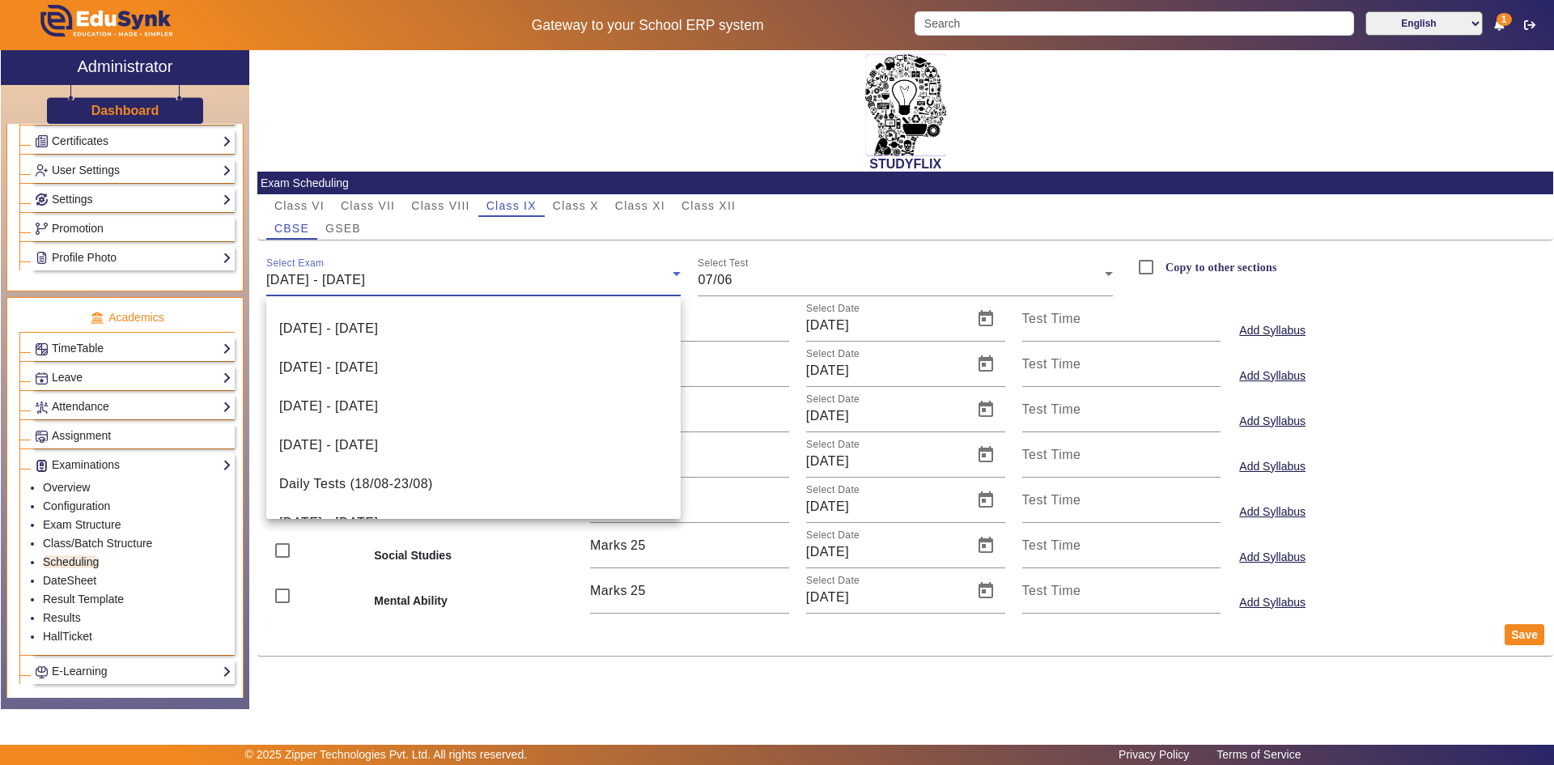
scroll to position [412, 0]
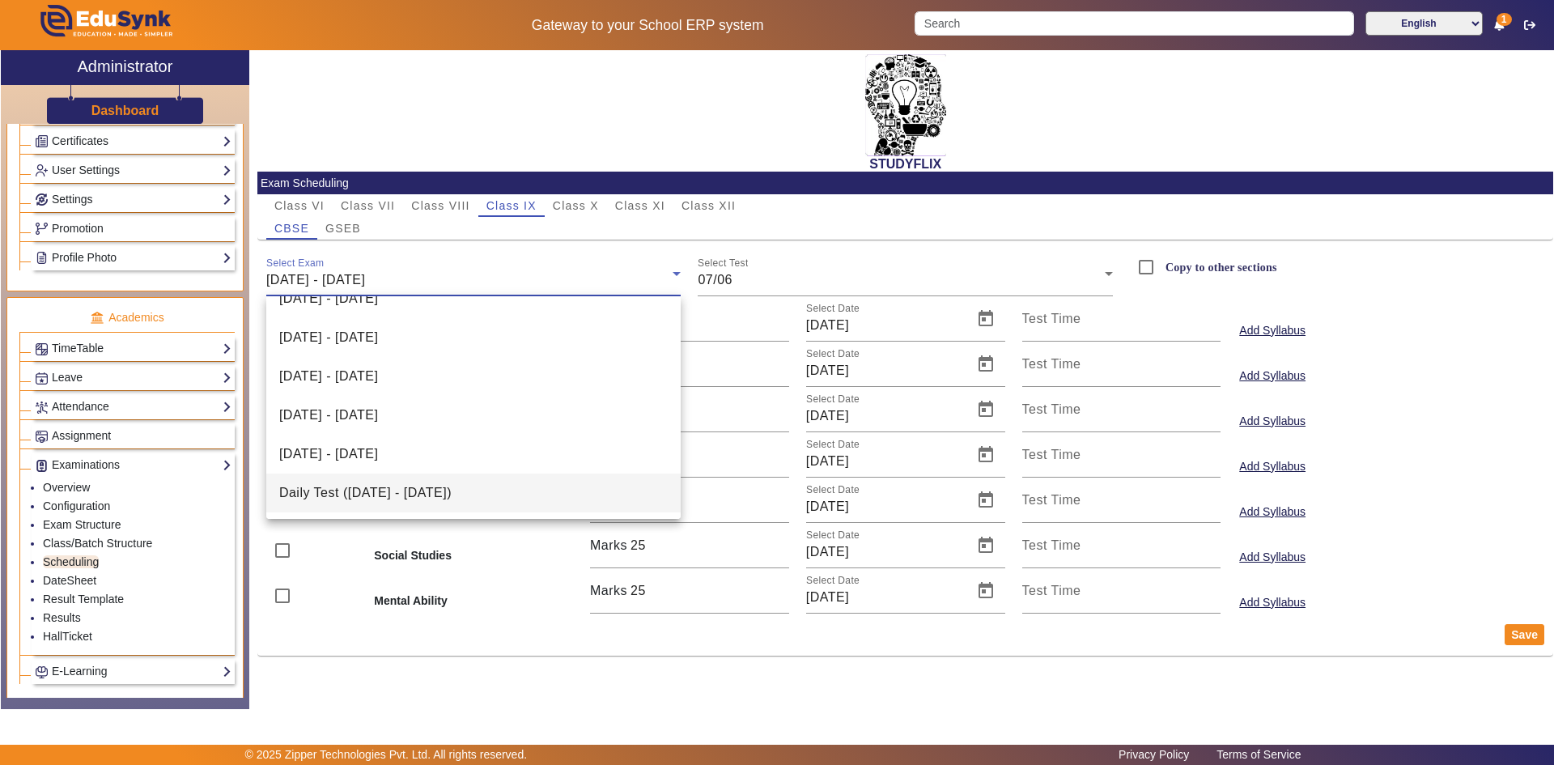
click at [452, 483] on span "Daily Test ([DATE] - [DATE])" at bounding box center [365, 492] width 172 height 19
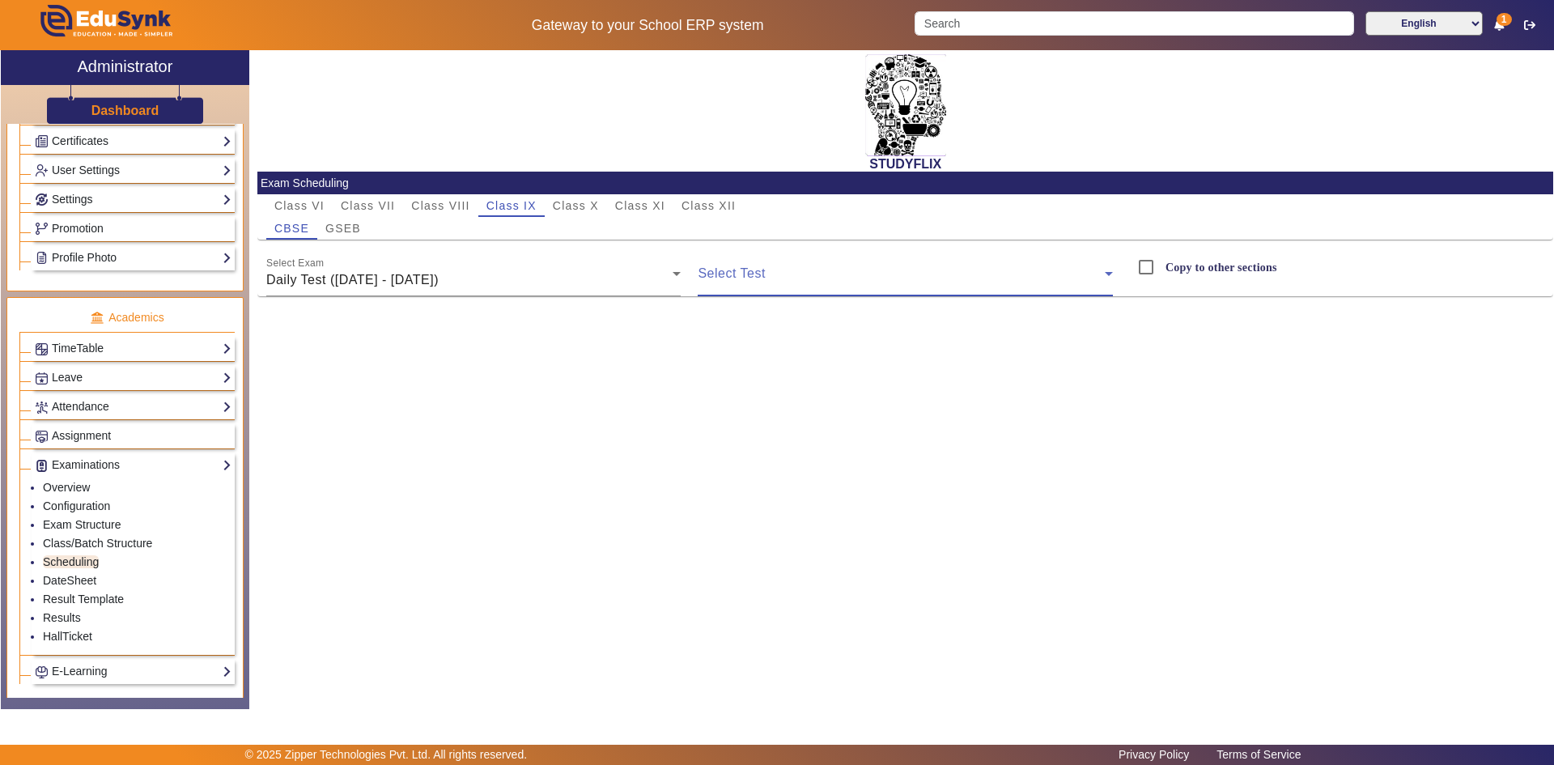
click at [774, 277] on span at bounding box center [900, 279] width 407 height 19
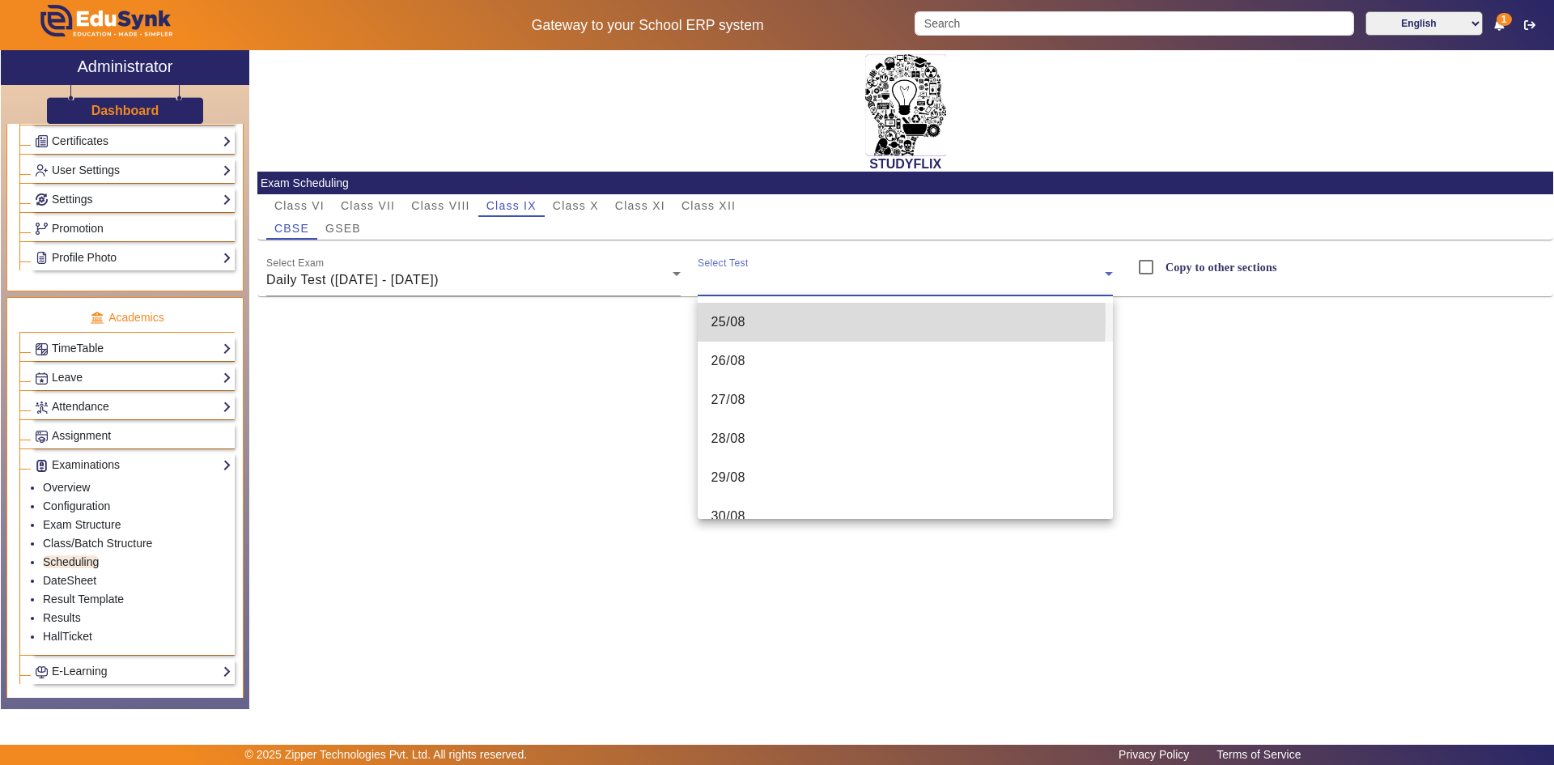
click at [768, 320] on mat-option "25/08" at bounding box center [904, 322] width 415 height 39
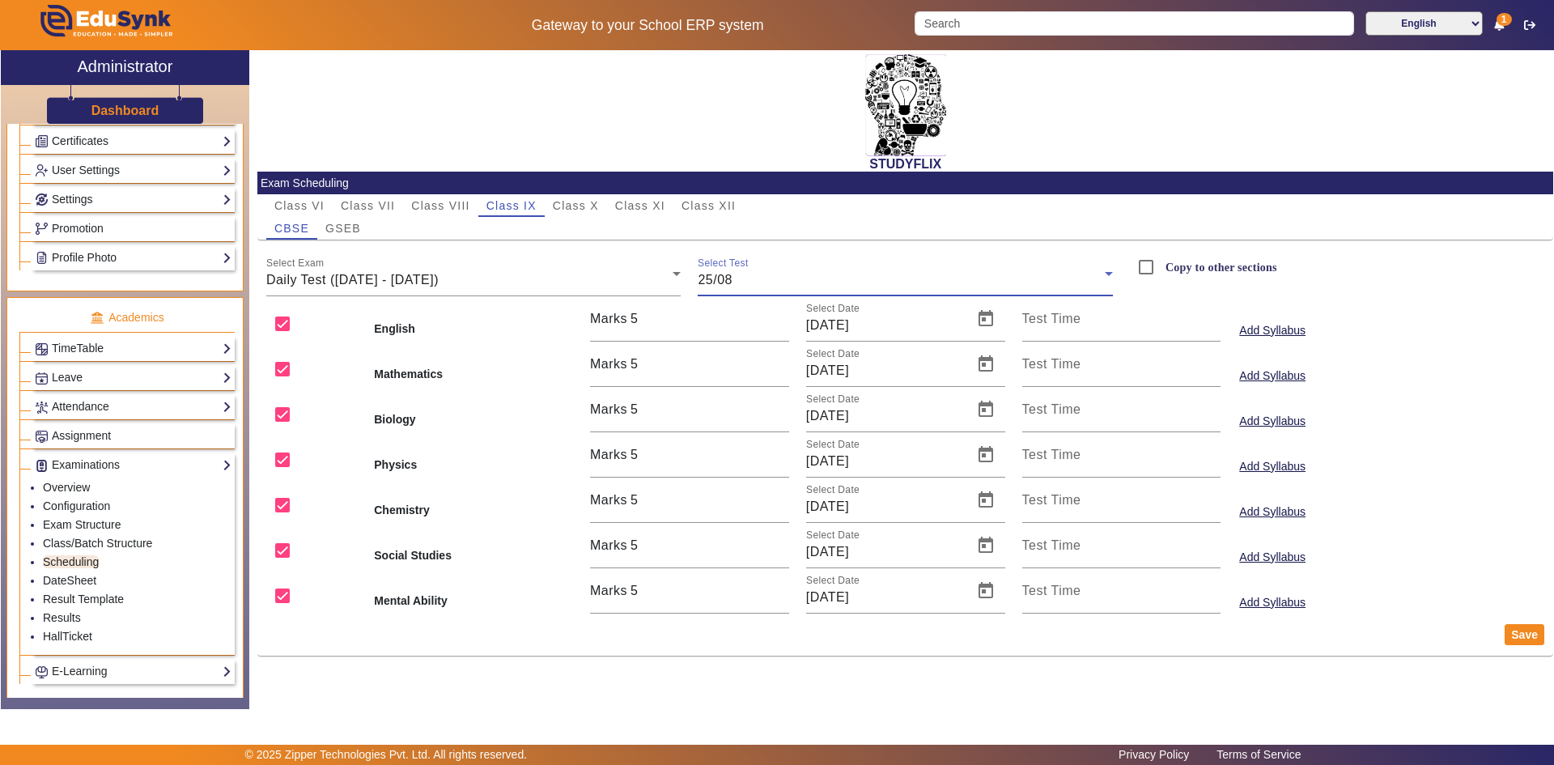
click at [777, 282] on div "25/08" at bounding box center [900, 279] width 407 height 19
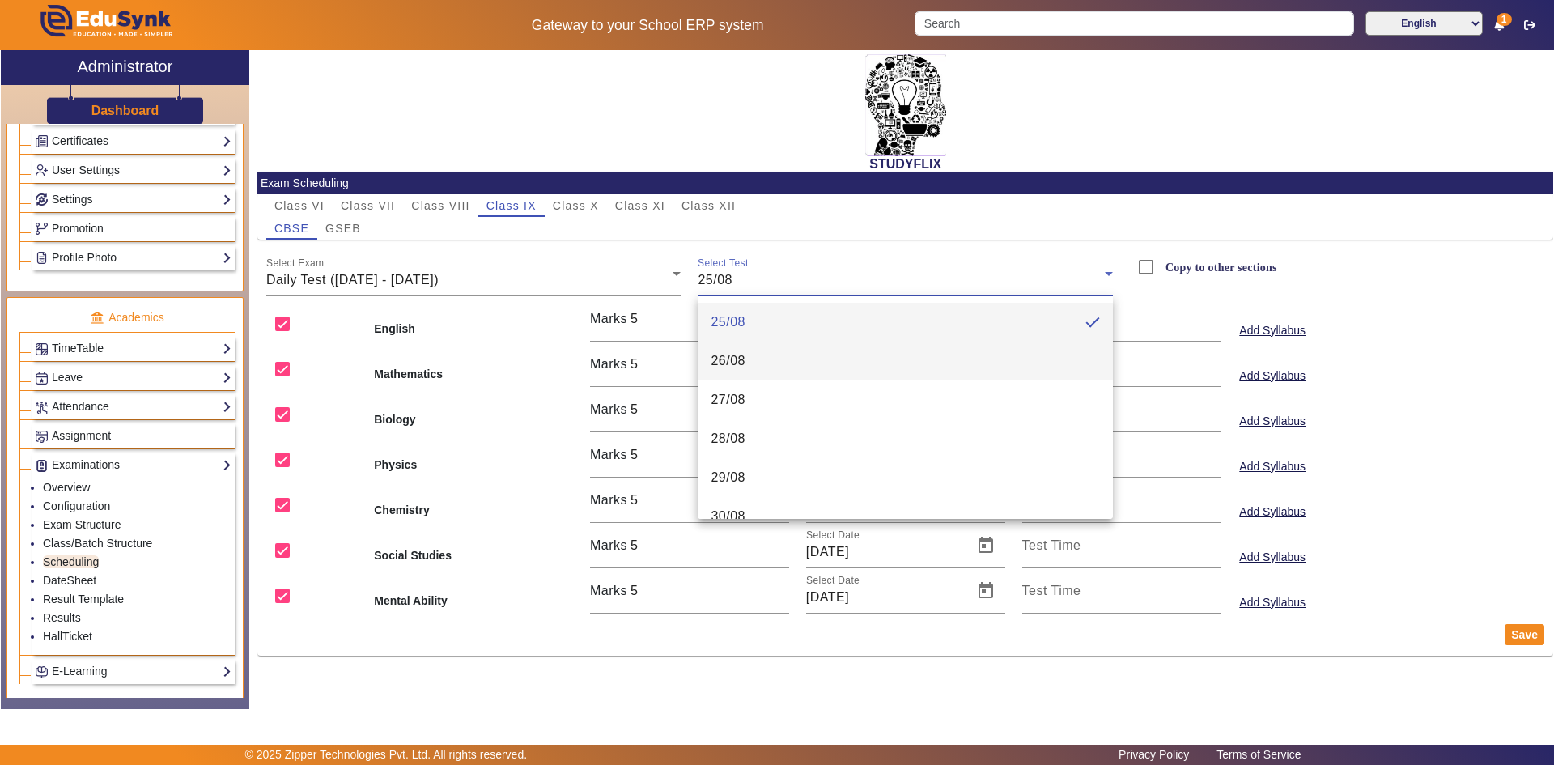
click at [761, 363] on mat-option "26/08" at bounding box center [904, 360] width 415 height 39
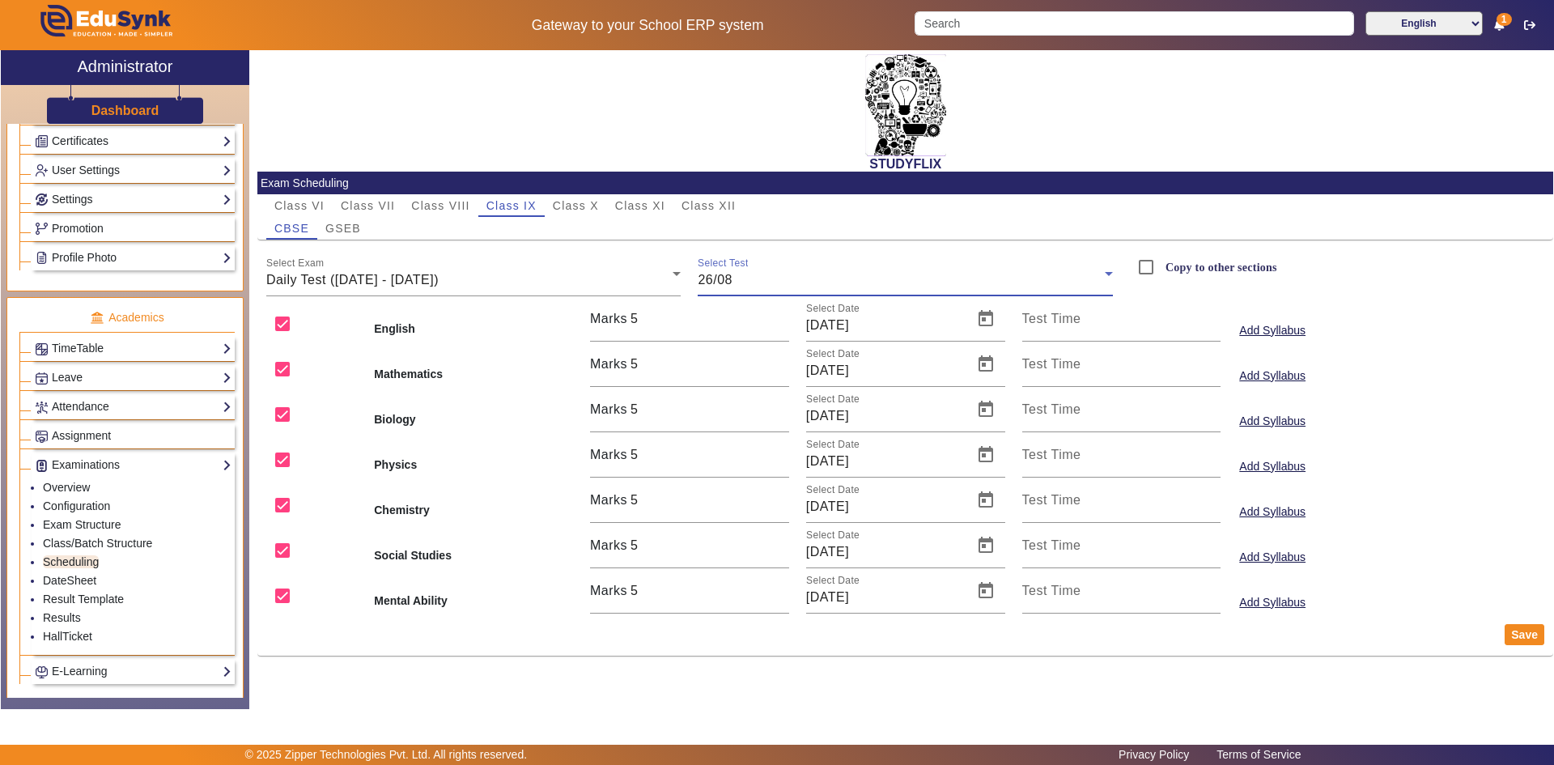
click at [760, 283] on div "26/08" at bounding box center [900, 279] width 407 height 19
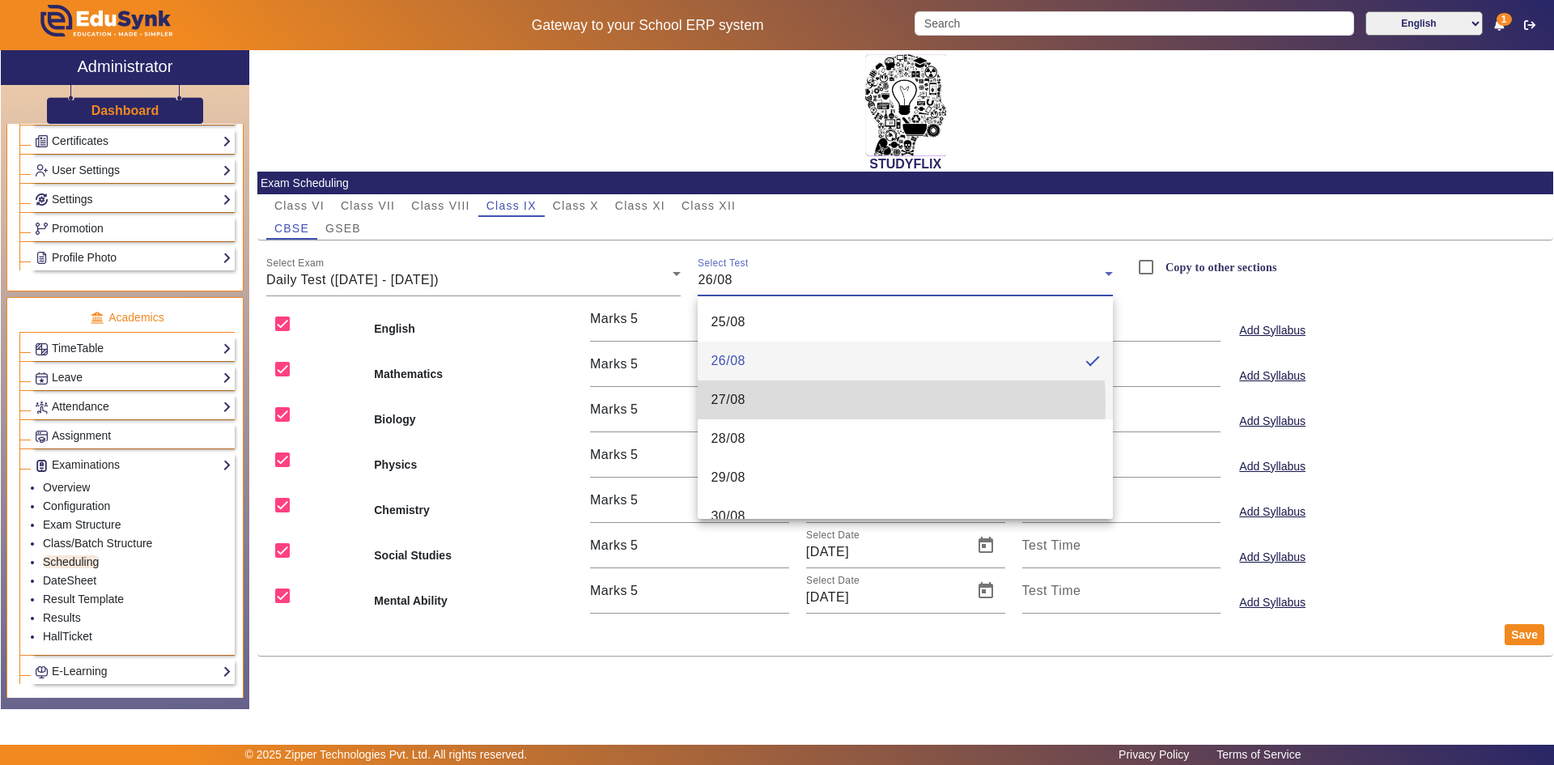
click at [753, 405] on mat-option "27/08" at bounding box center [904, 399] width 415 height 39
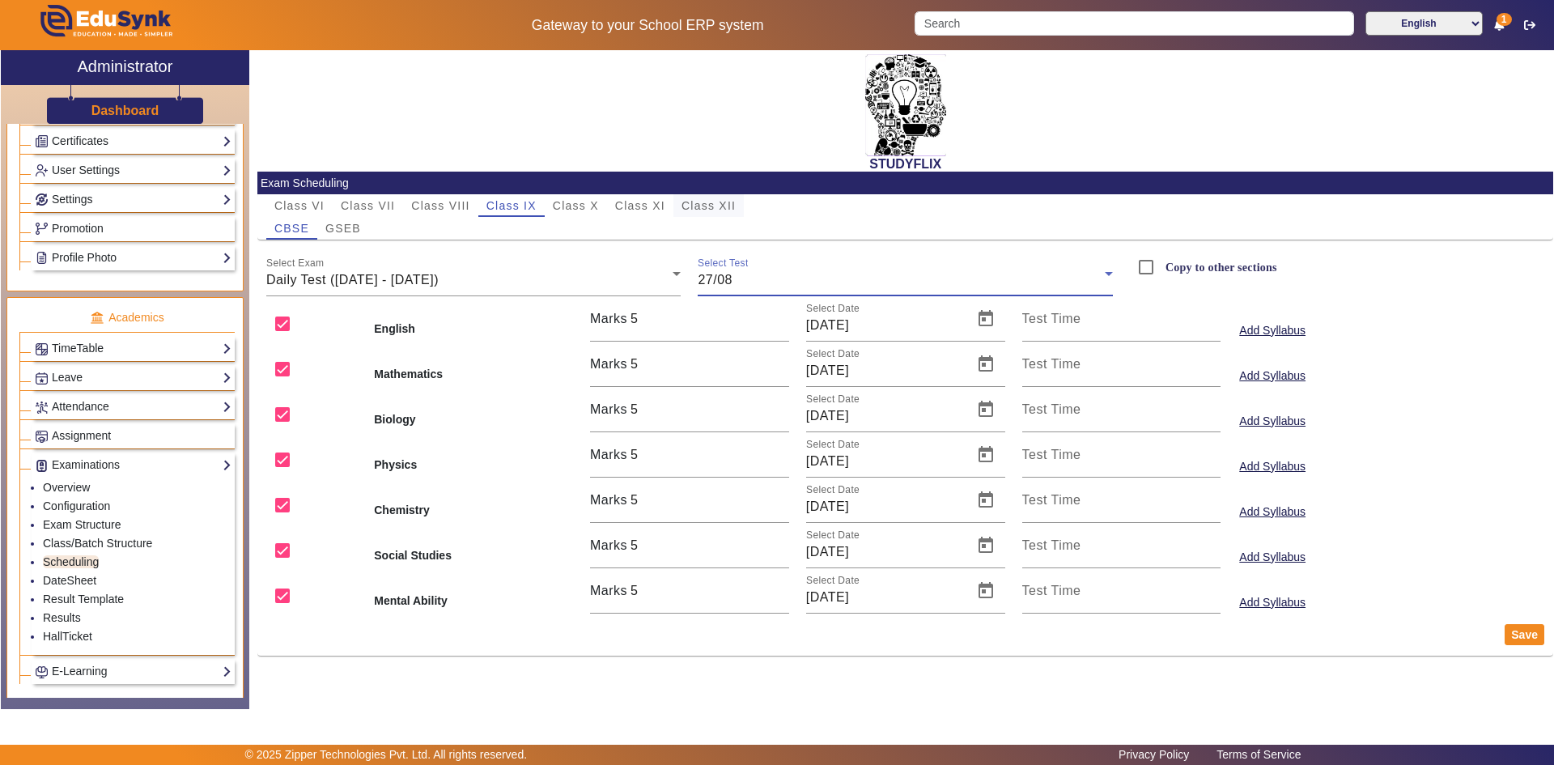
click at [717, 204] on span "Class XII" at bounding box center [708, 205] width 54 height 11
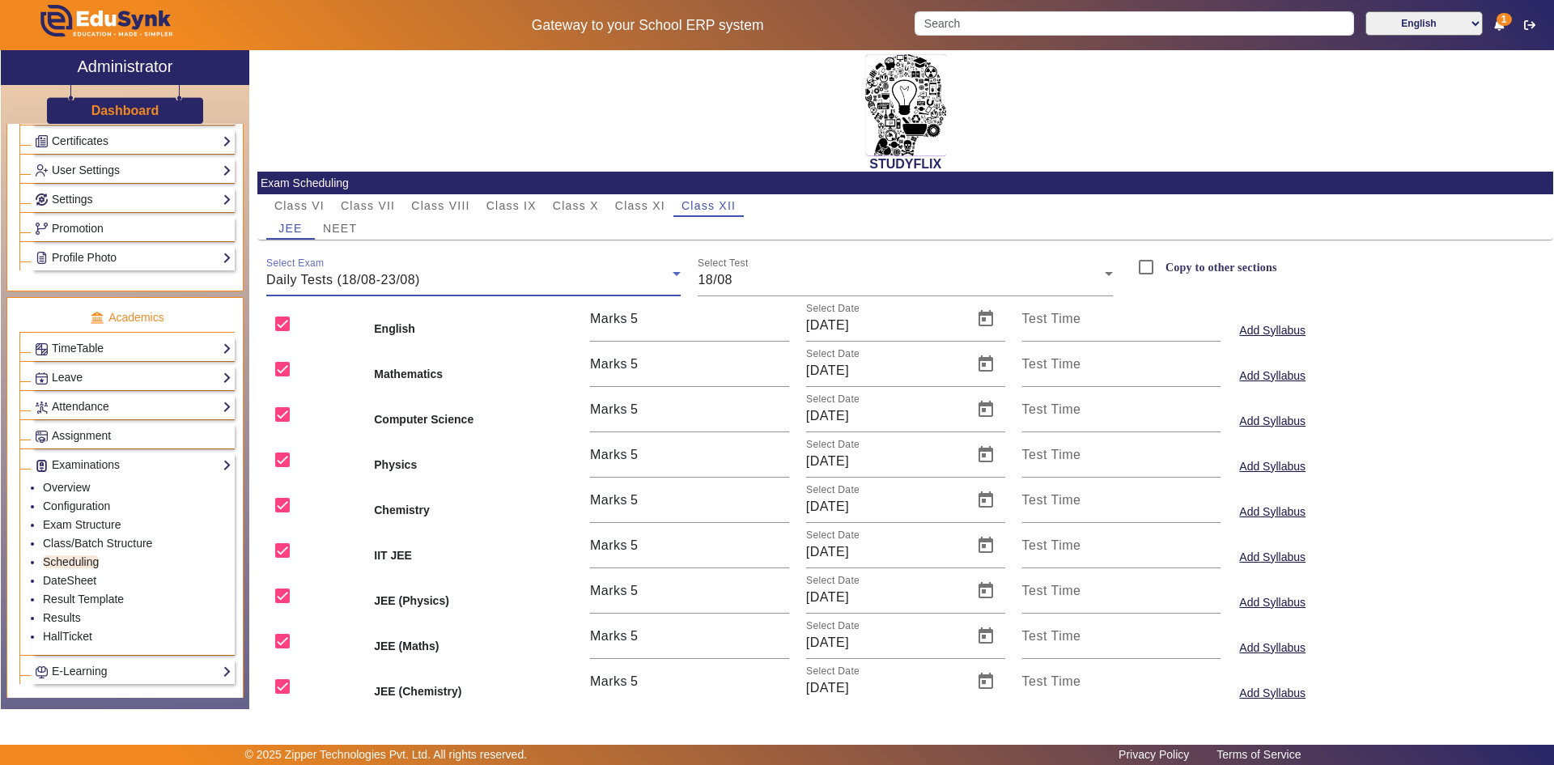
click at [523, 275] on div "Daily Tests (18/08-23/08)" at bounding box center [469, 279] width 407 height 19
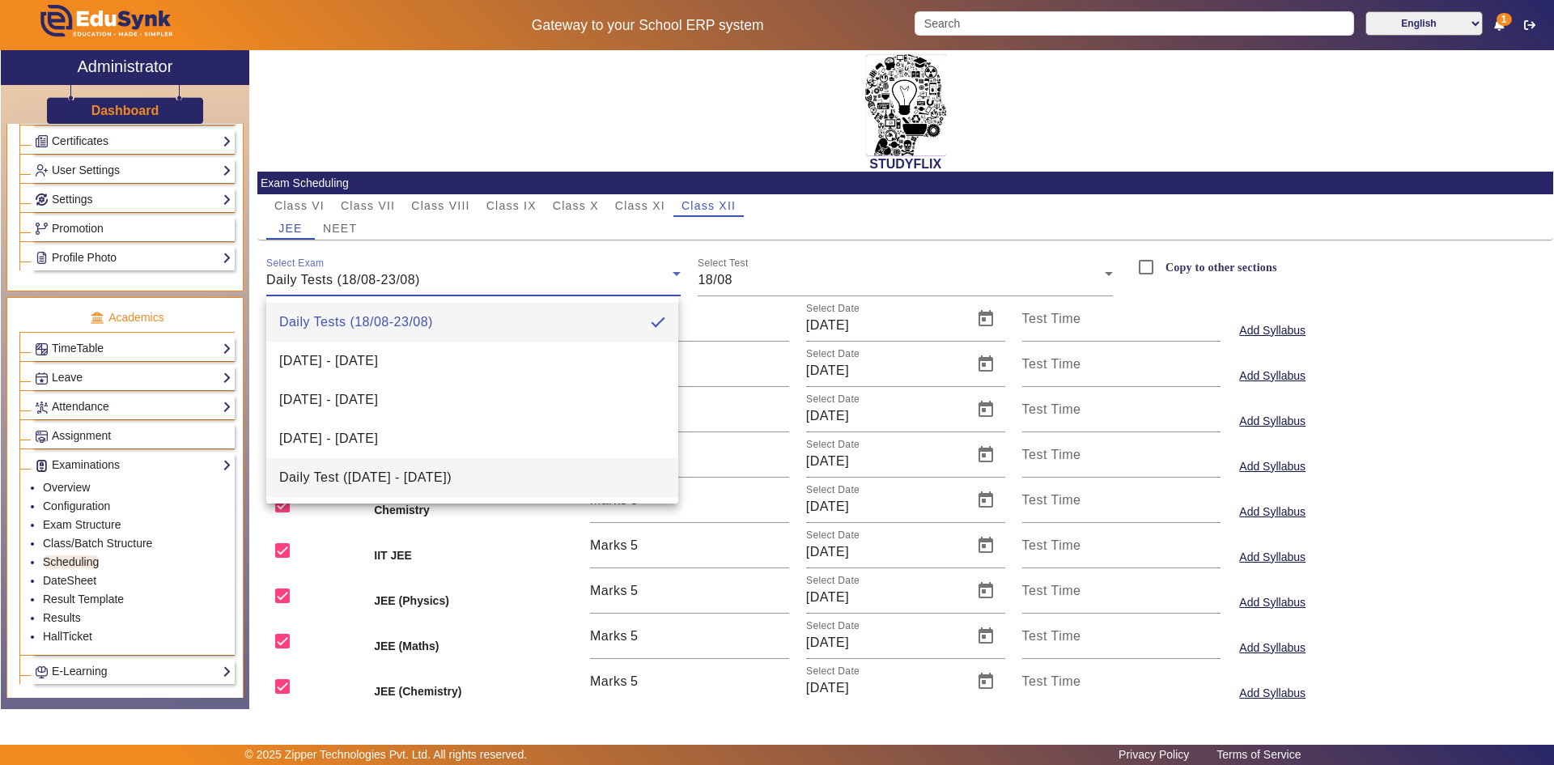
click at [393, 481] on span "Daily Test ([DATE] - [DATE])" at bounding box center [365, 477] width 172 height 19
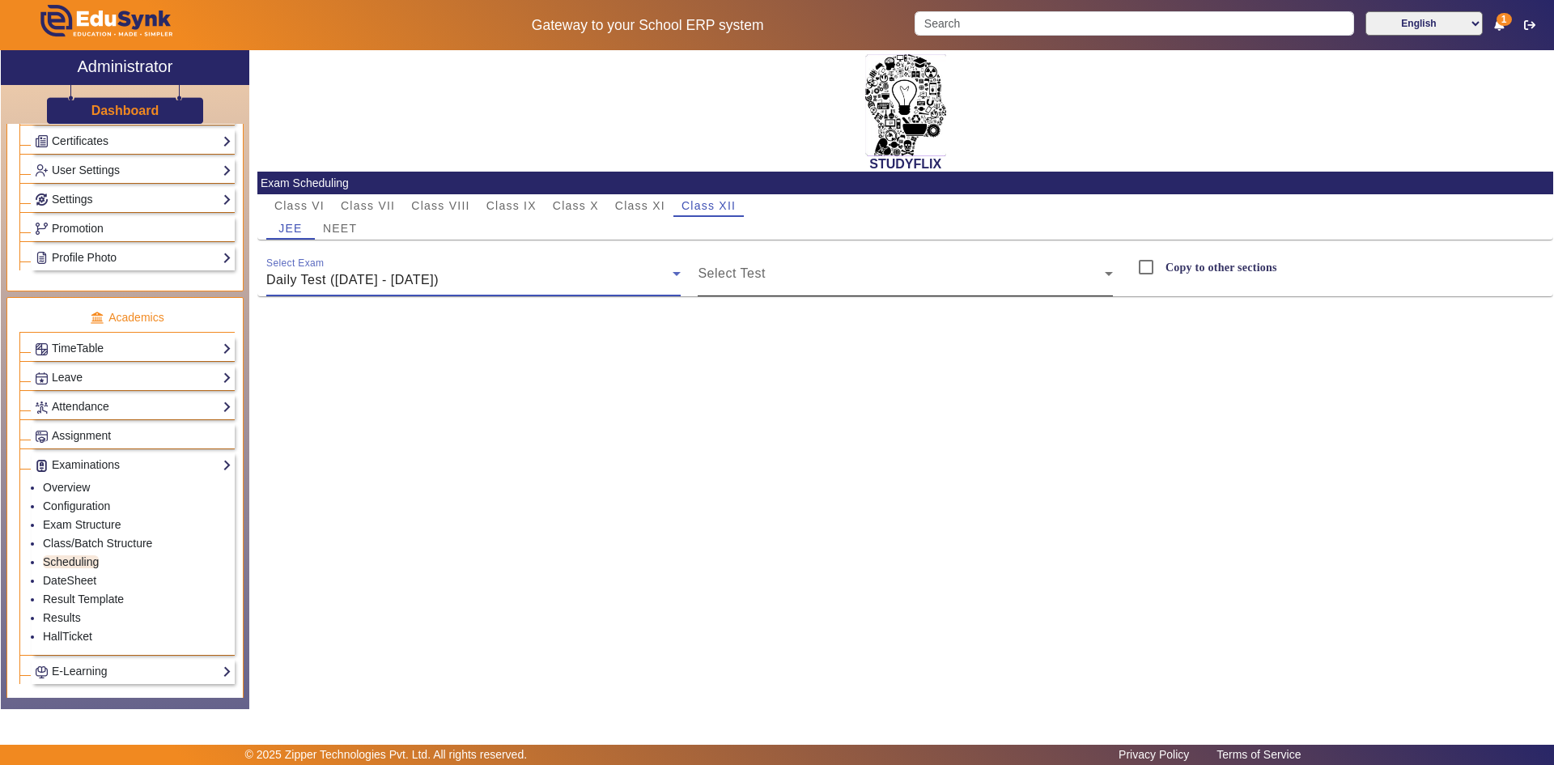
click at [783, 271] on span at bounding box center [900, 279] width 407 height 19
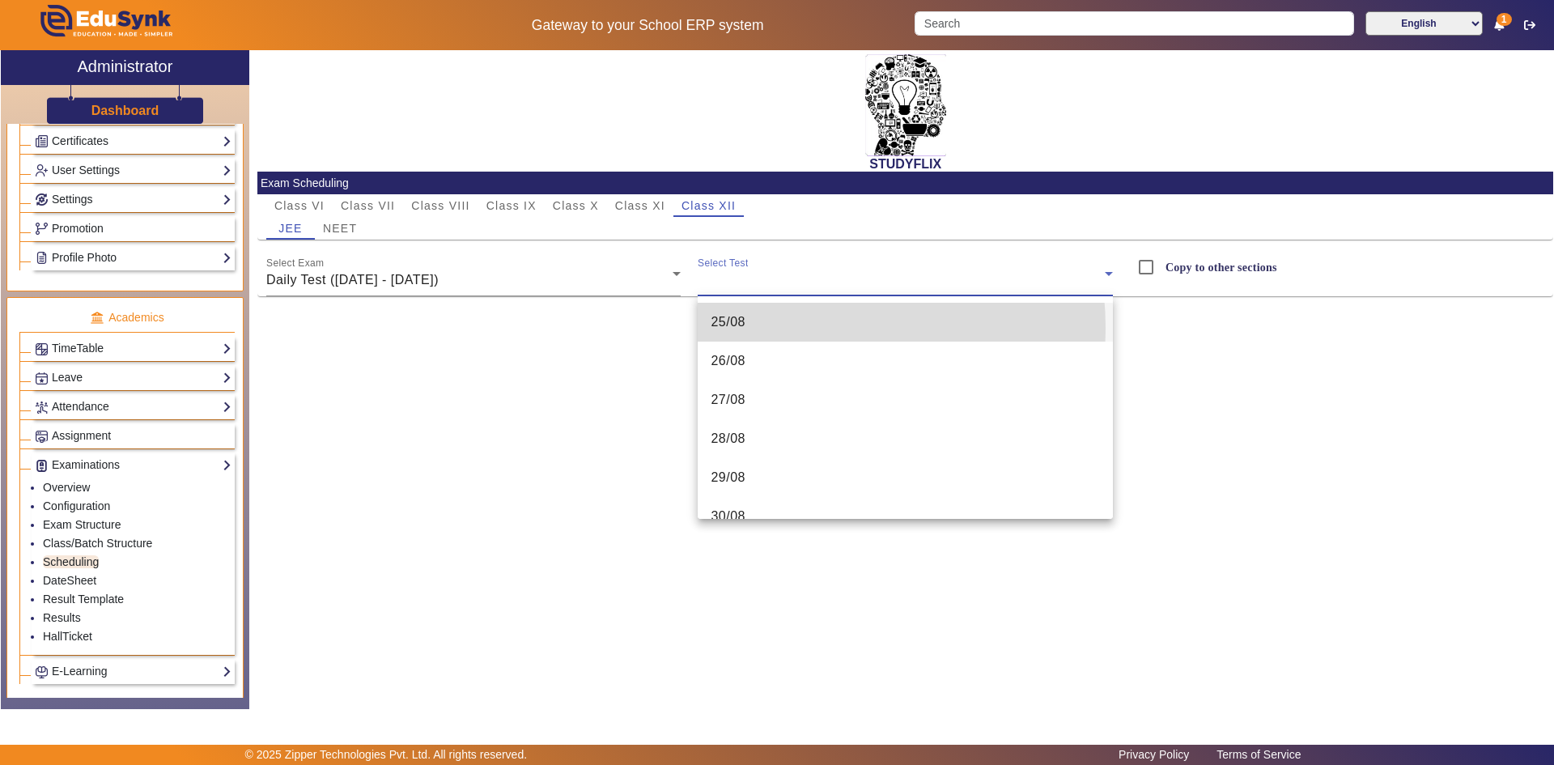
click at [757, 329] on mat-option "25/08" at bounding box center [904, 322] width 415 height 39
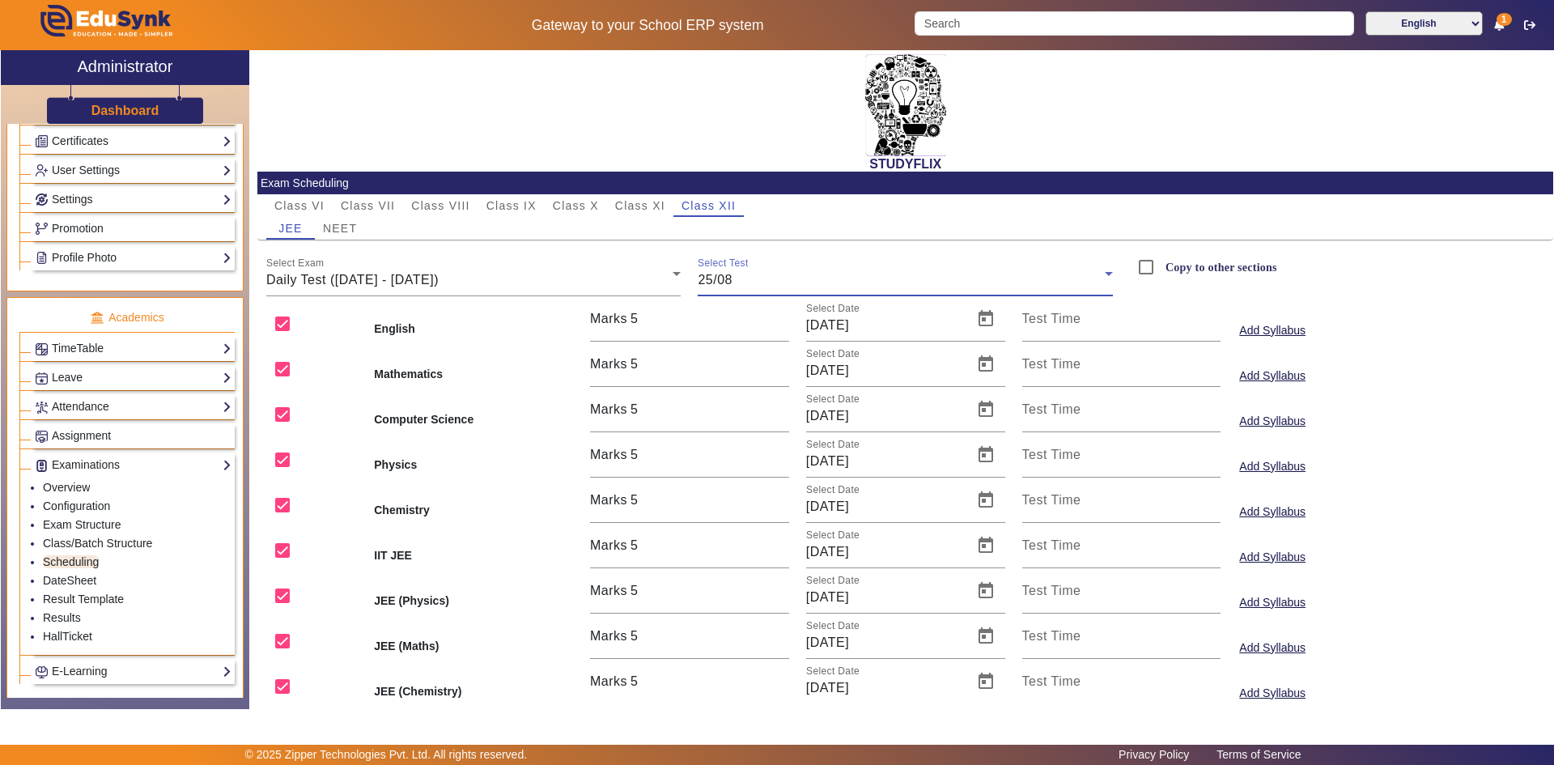
scroll to position [57, 0]
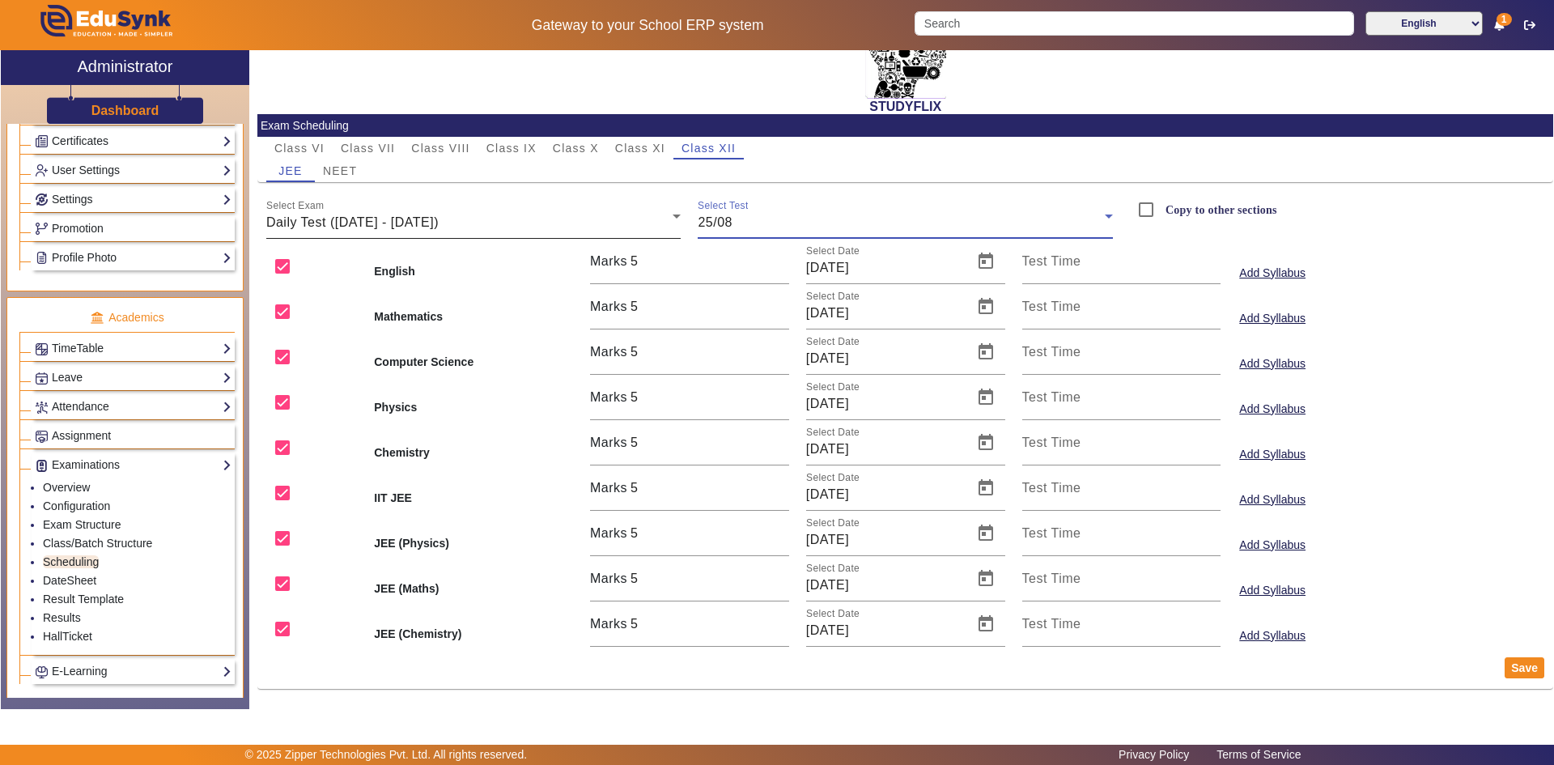
click at [439, 224] on span "Daily Test ([DATE] - [DATE])" at bounding box center [352, 222] width 172 height 14
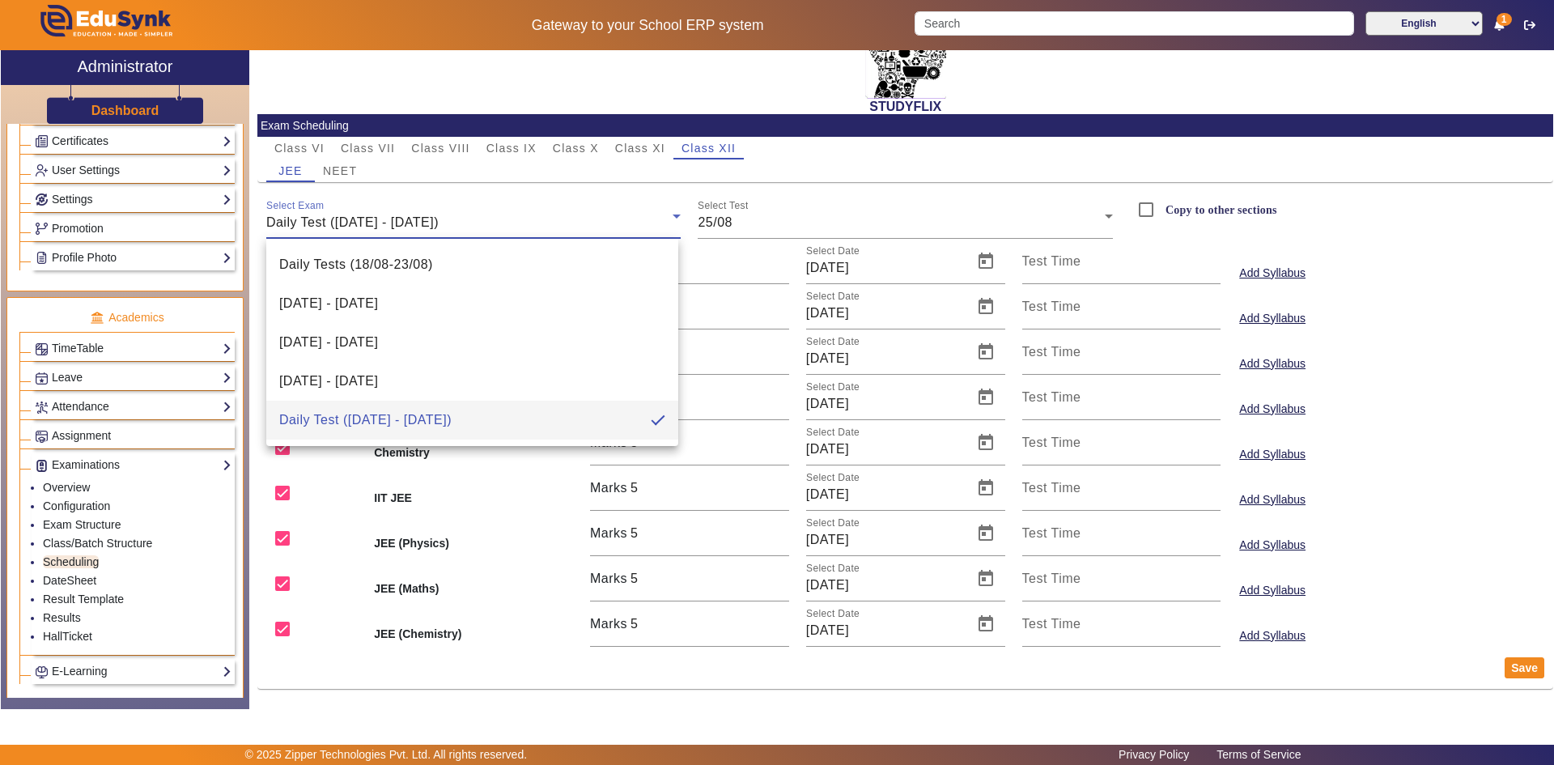
click at [400, 226] on div at bounding box center [777, 382] width 1554 height 765
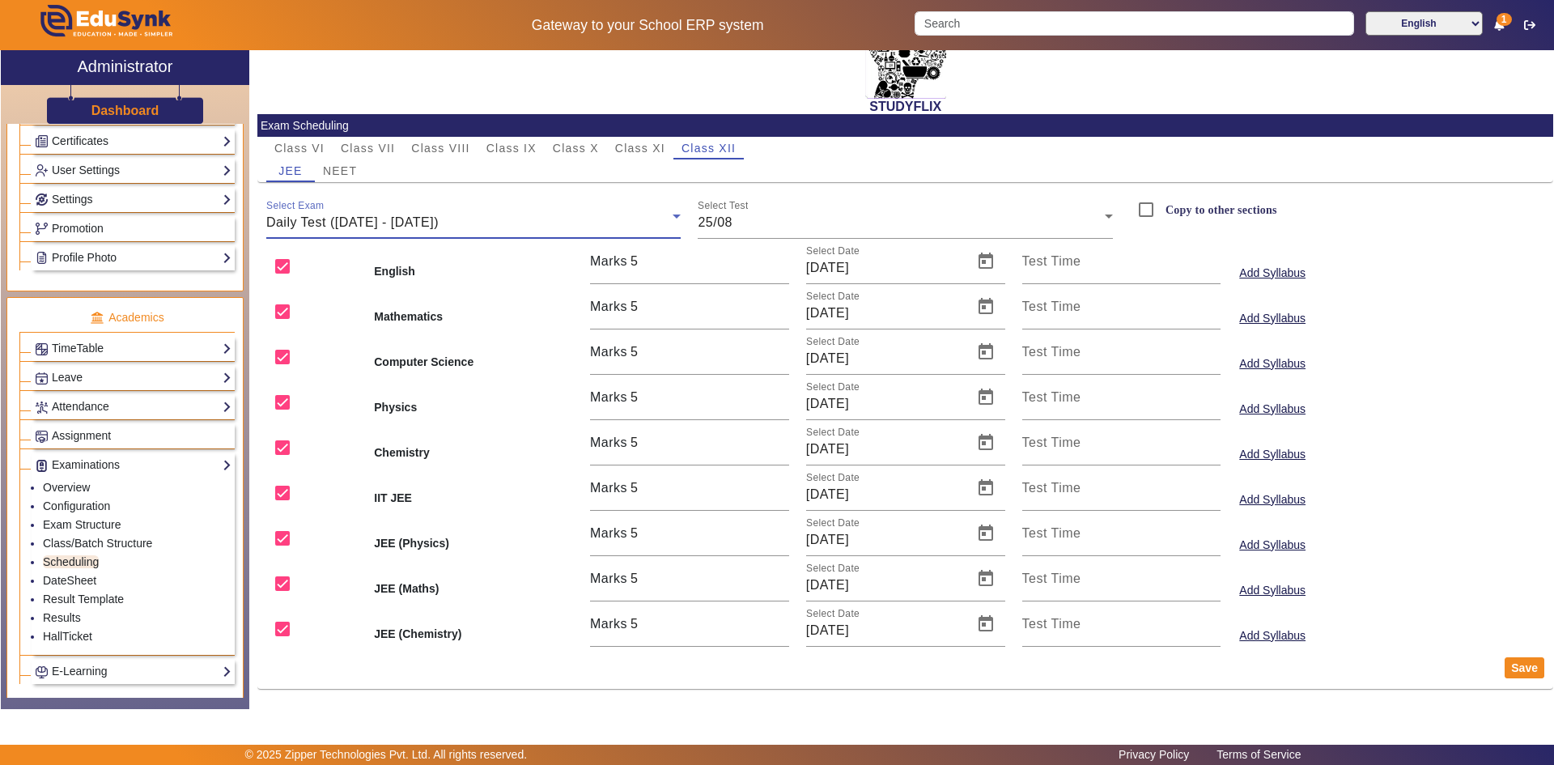
click at [400, 226] on span "Daily Test ([DATE] - [DATE])" at bounding box center [352, 222] width 172 height 14
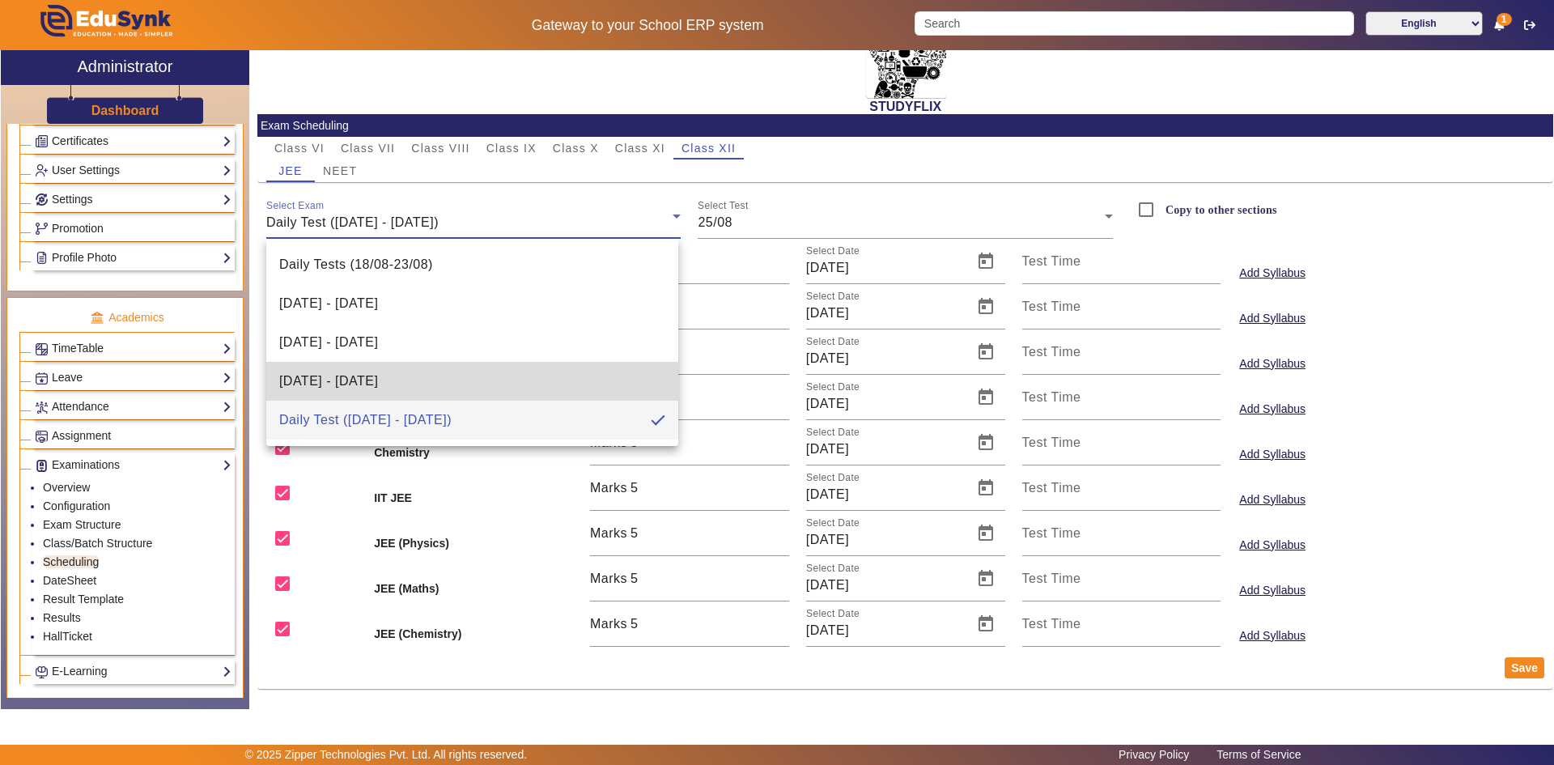
click at [363, 382] on span "[DATE] - [DATE]" at bounding box center [328, 380] width 99 height 19
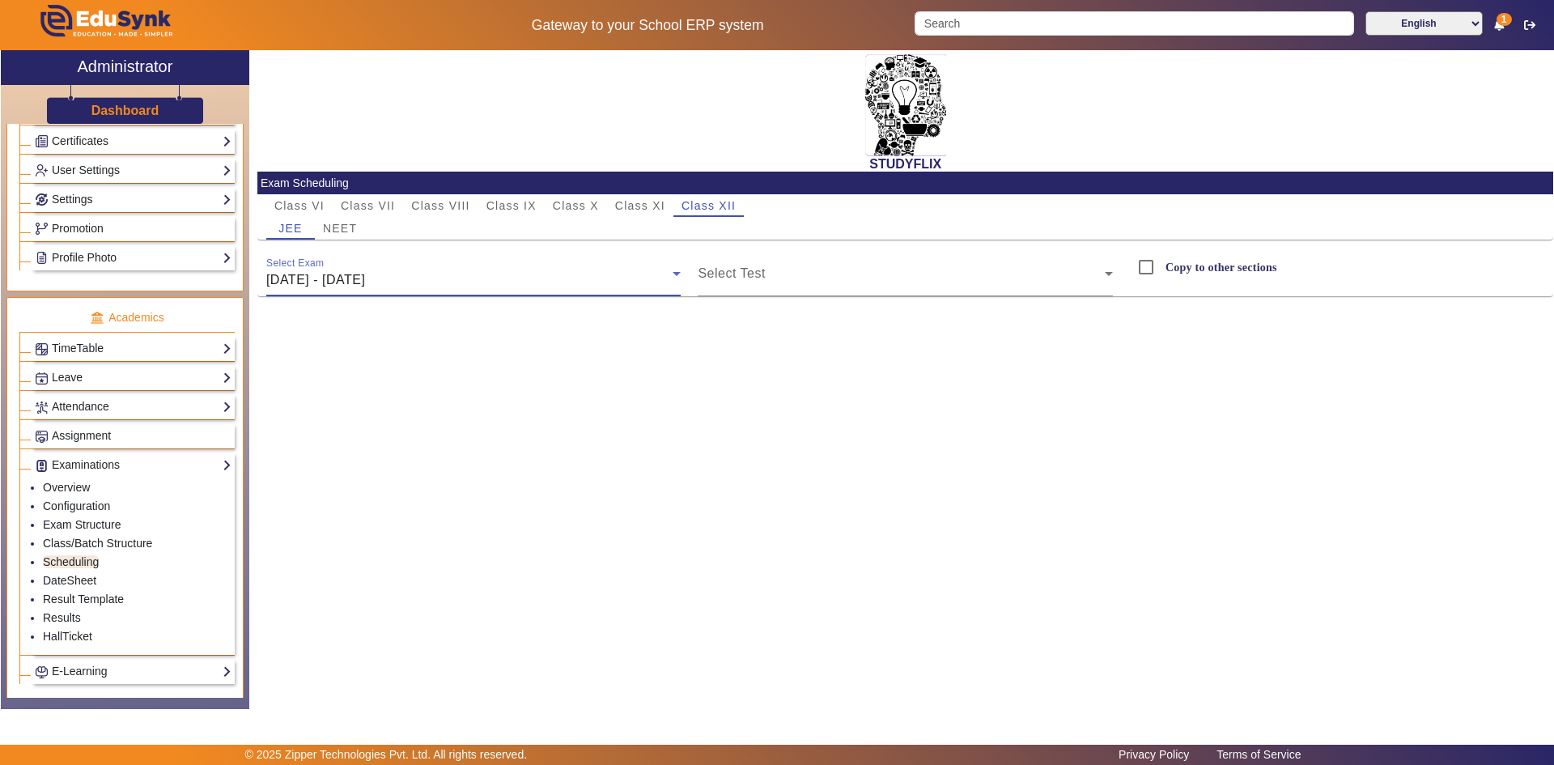
click at [365, 282] on span "[DATE] - [DATE]" at bounding box center [315, 280] width 99 height 14
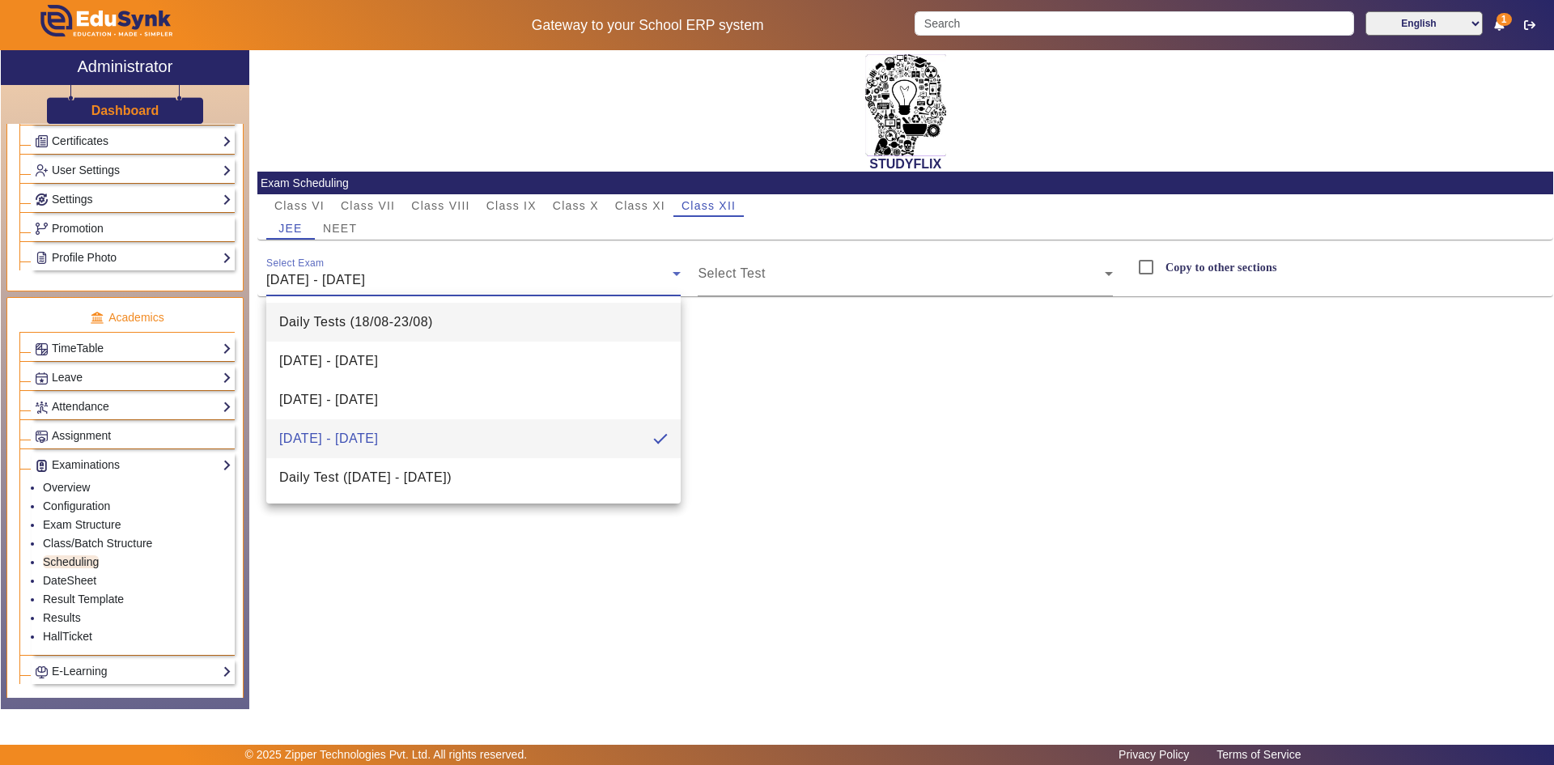
click at [378, 333] on mat-option "Daily Tests (18/08-23/08)" at bounding box center [473, 322] width 415 height 39
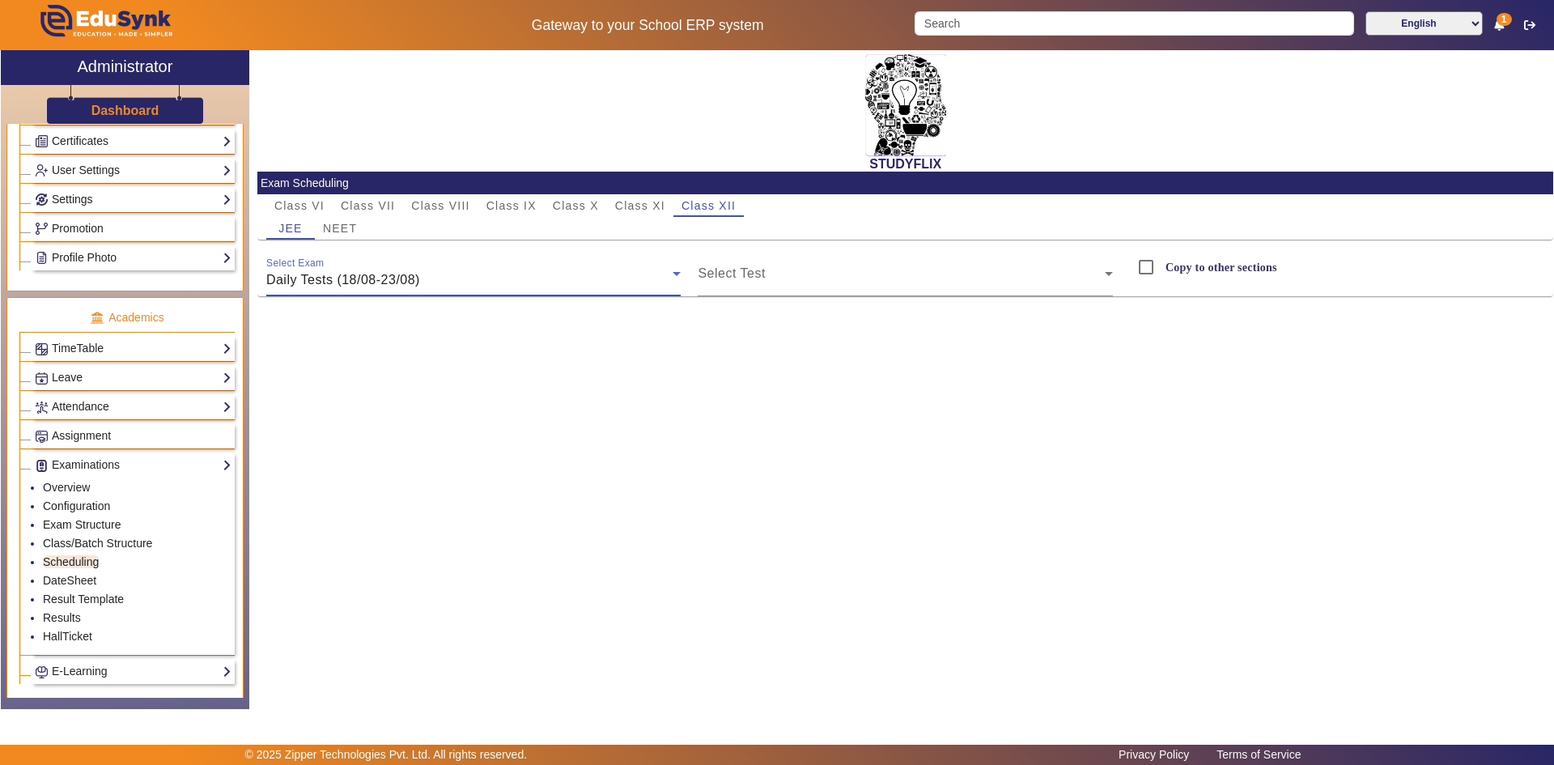
click at [358, 272] on div "Daily Tests (18/08-23/08)" at bounding box center [469, 279] width 407 height 19
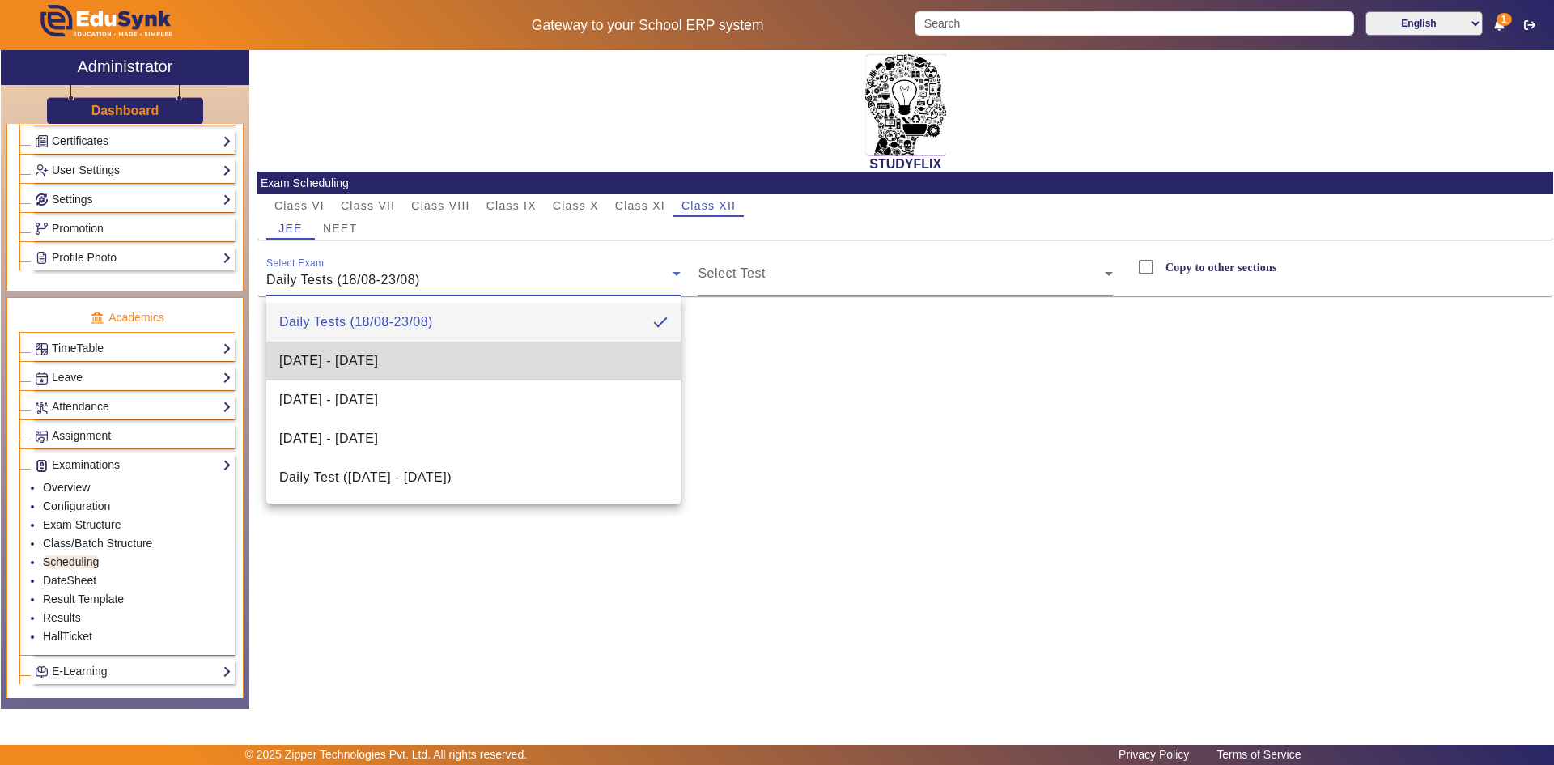
click at [378, 367] on span "[DATE] - [DATE]" at bounding box center [328, 360] width 99 height 19
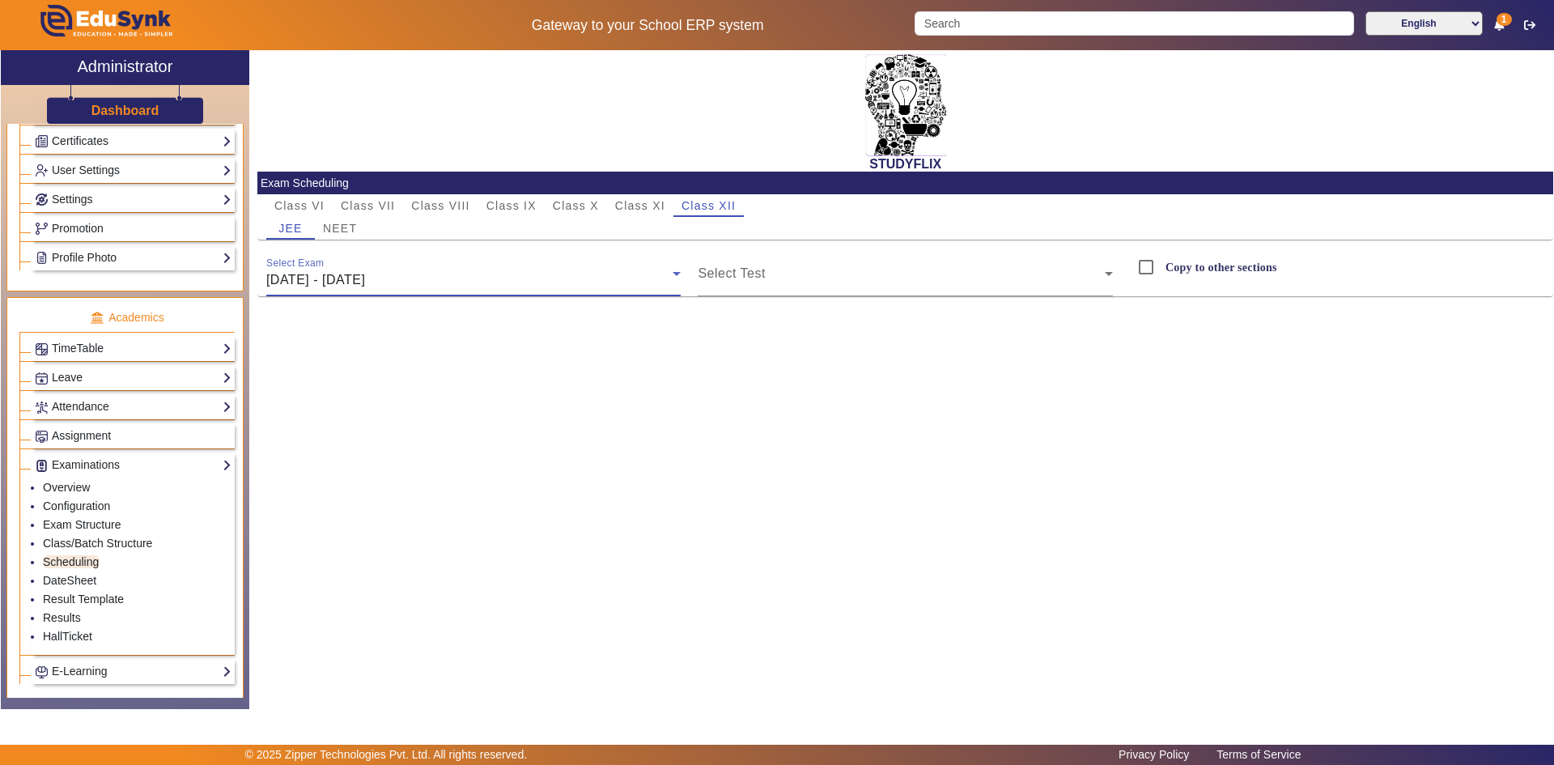
click at [387, 272] on div "[DATE] - [DATE]" at bounding box center [469, 279] width 407 height 19
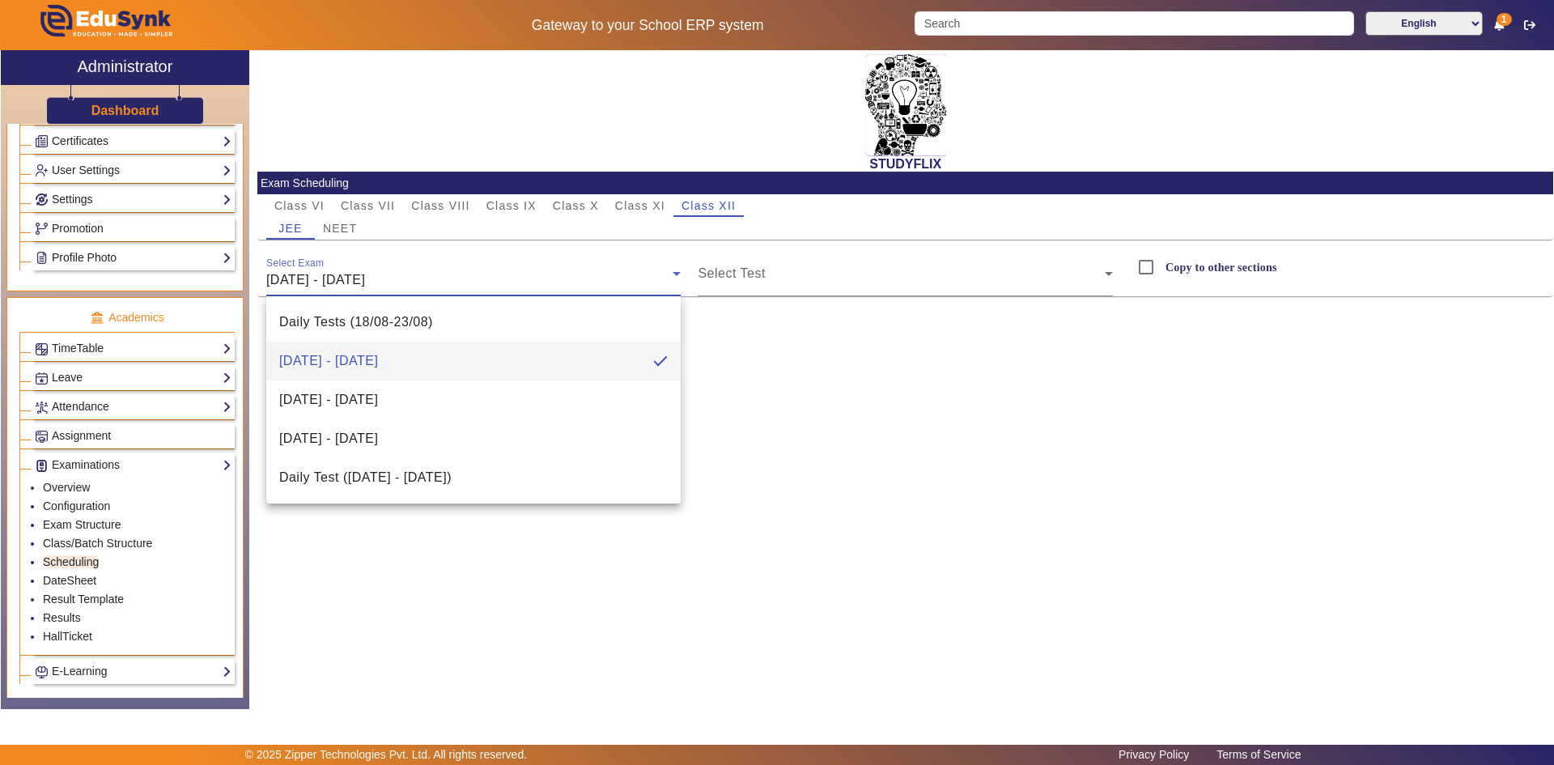
click at [630, 199] on div at bounding box center [777, 382] width 1554 height 765
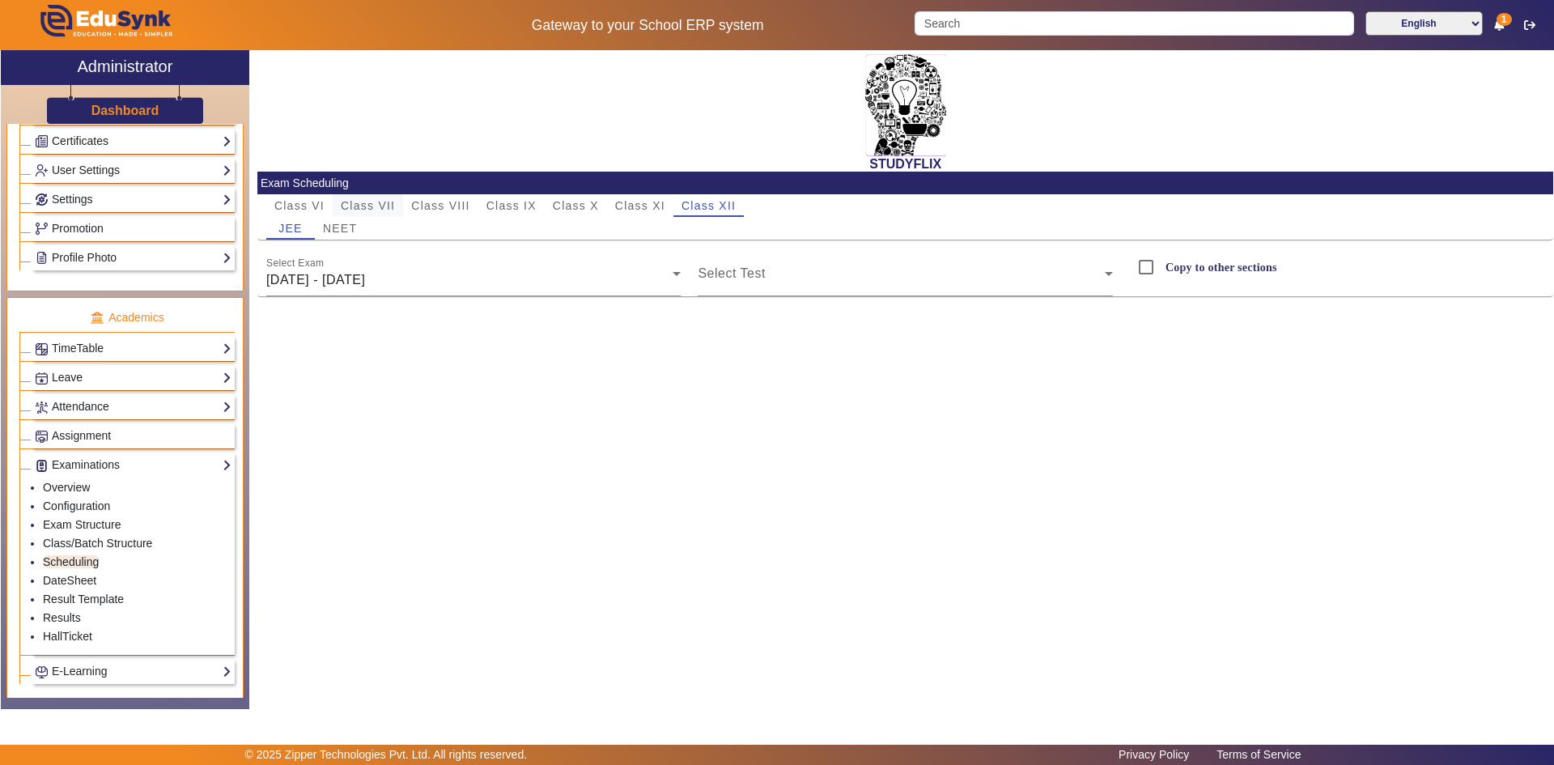
click at [372, 207] on span "Class VII" at bounding box center [368, 205] width 54 height 11
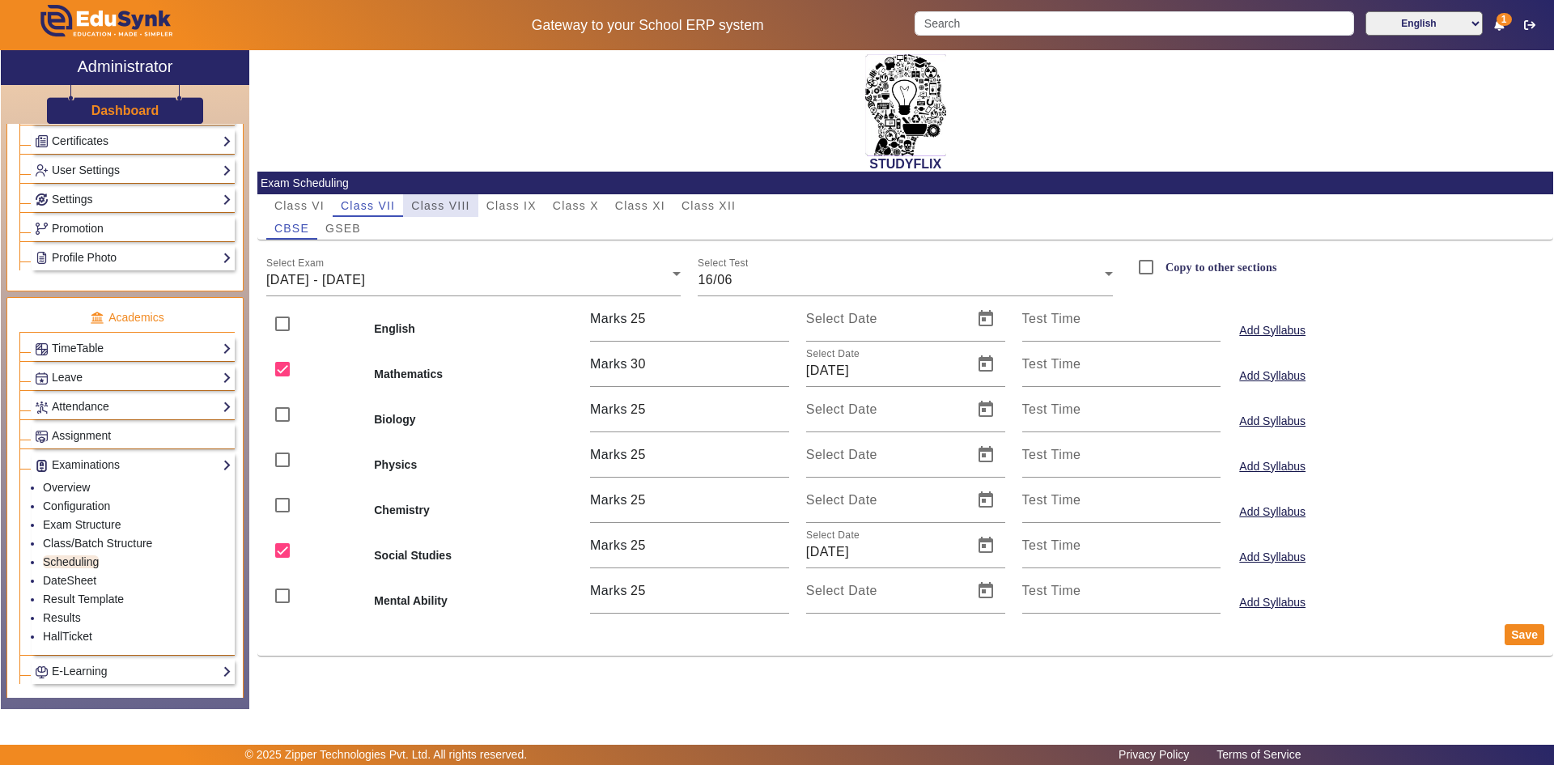
click at [424, 203] on span "Class VIII" at bounding box center [440, 205] width 58 height 11
click at [399, 271] on div "[DATE] - [DATE]" at bounding box center [469, 279] width 407 height 19
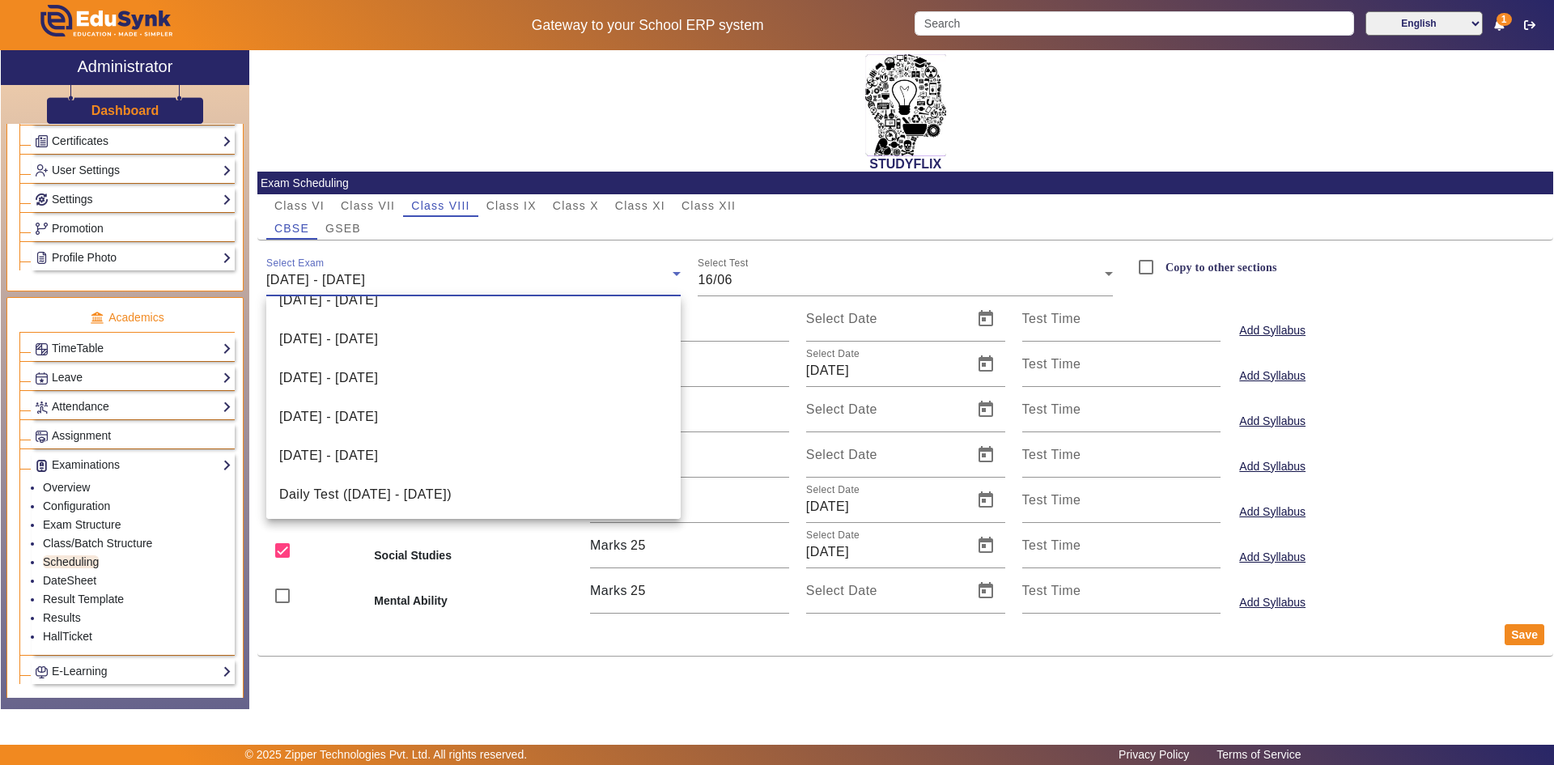
scroll to position [334, 0]
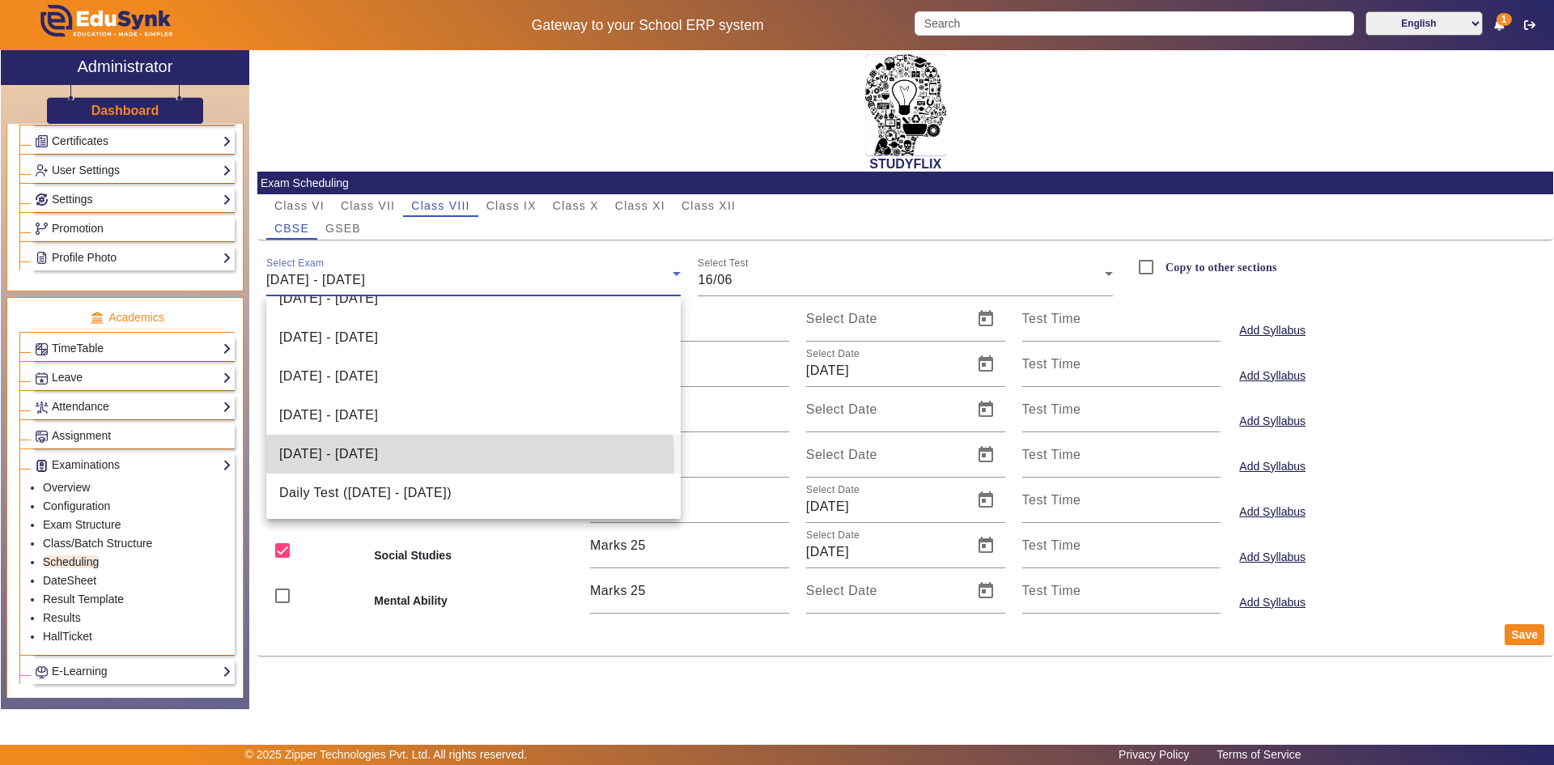
click at [361, 459] on span "[DATE] - [DATE]" at bounding box center [328, 453] width 99 height 19
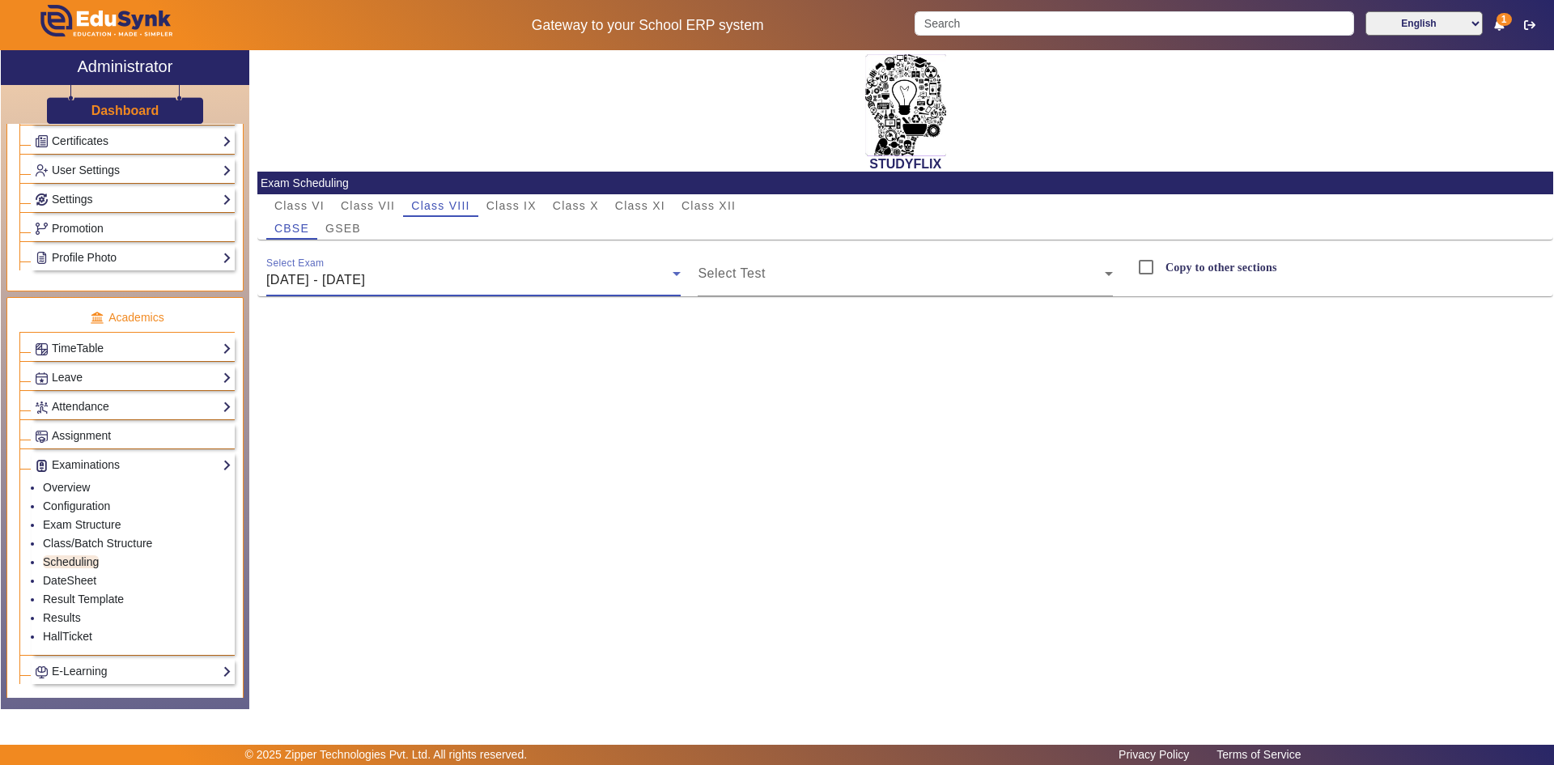
click at [365, 286] on span "[DATE] - [DATE]" at bounding box center [315, 280] width 99 height 14
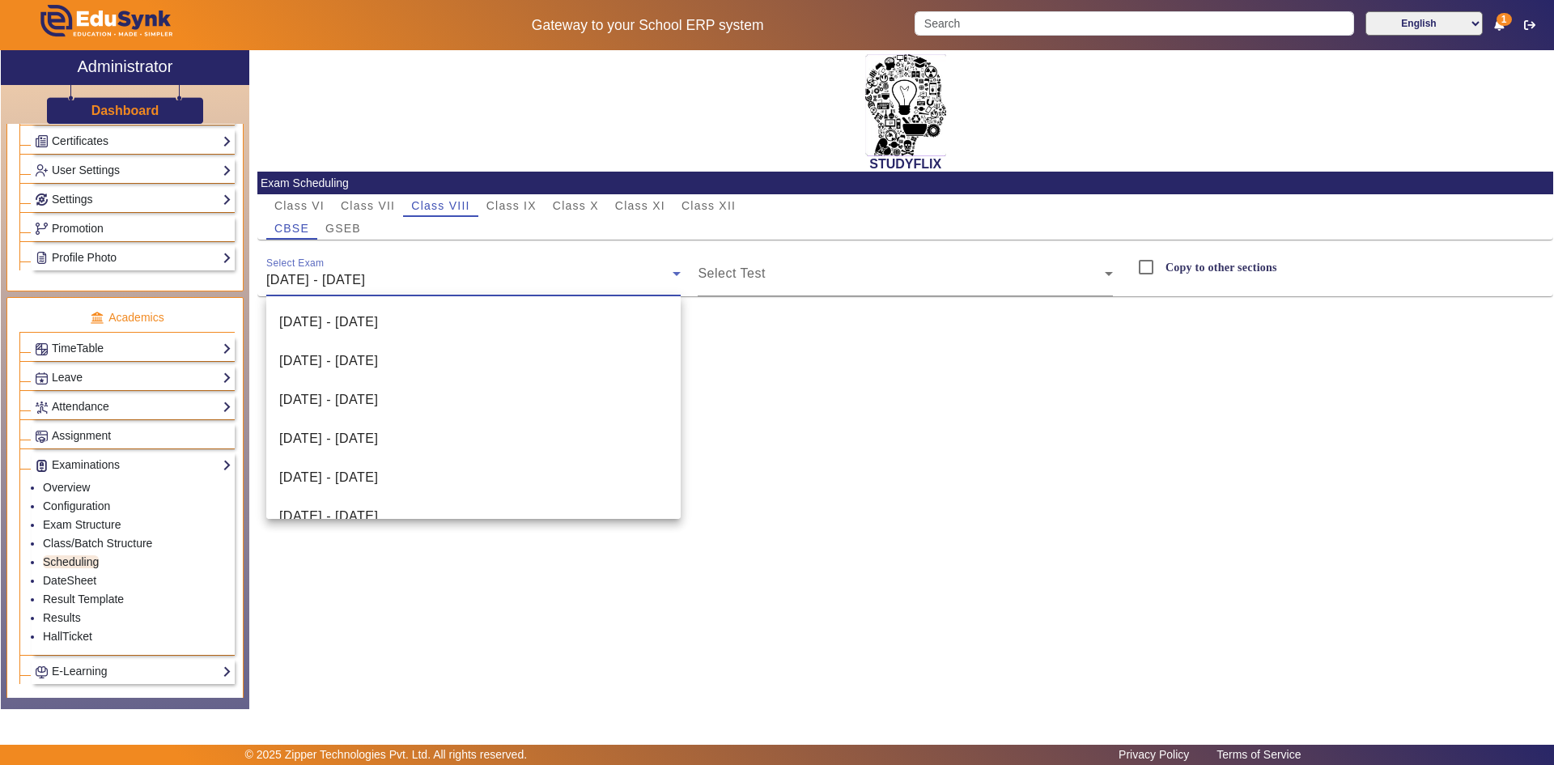
scroll to position [289, 0]
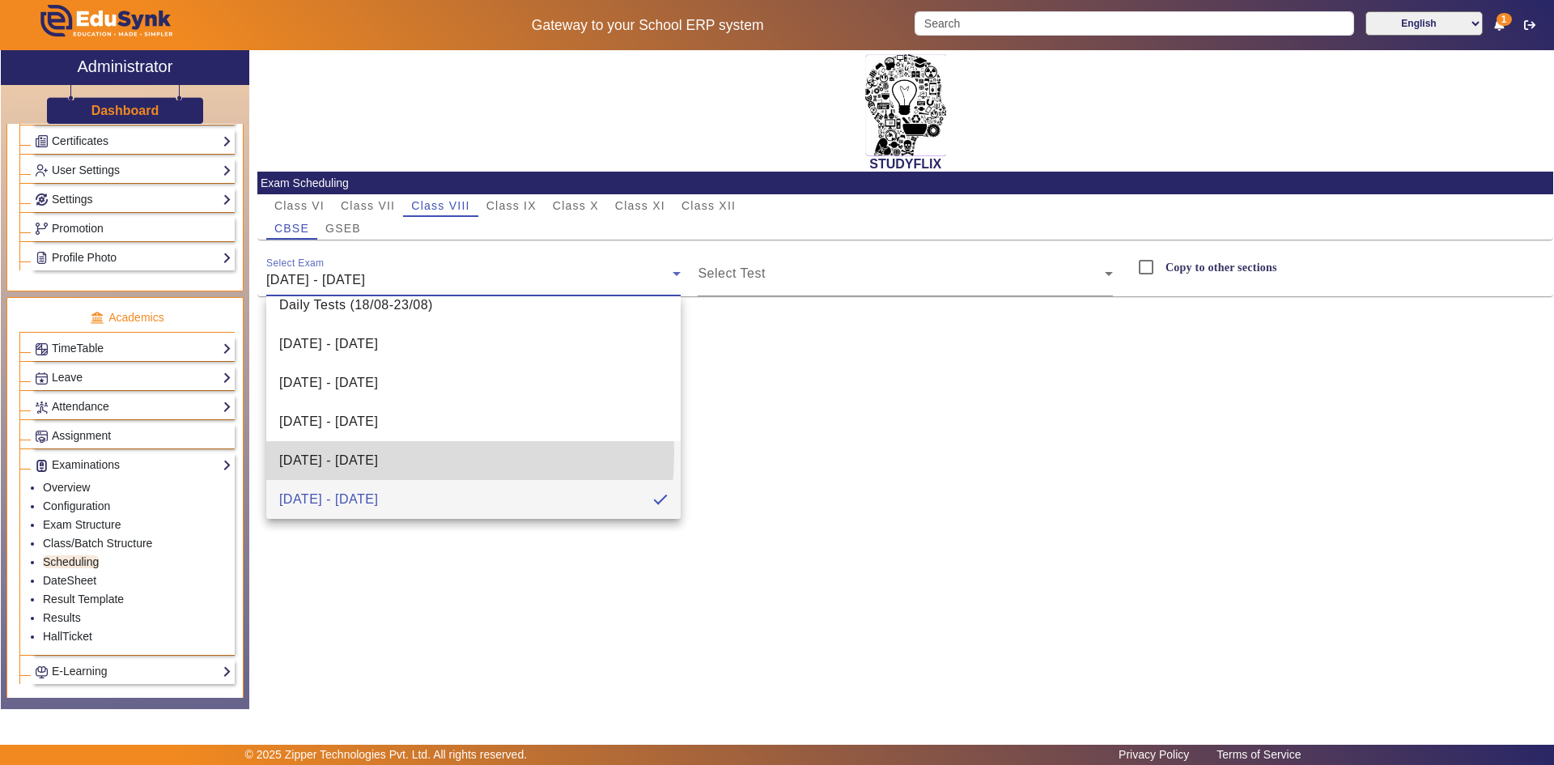
click at [336, 452] on span "[DATE] - [DATE]" at bounding box center [328, 460] width 99 height 19
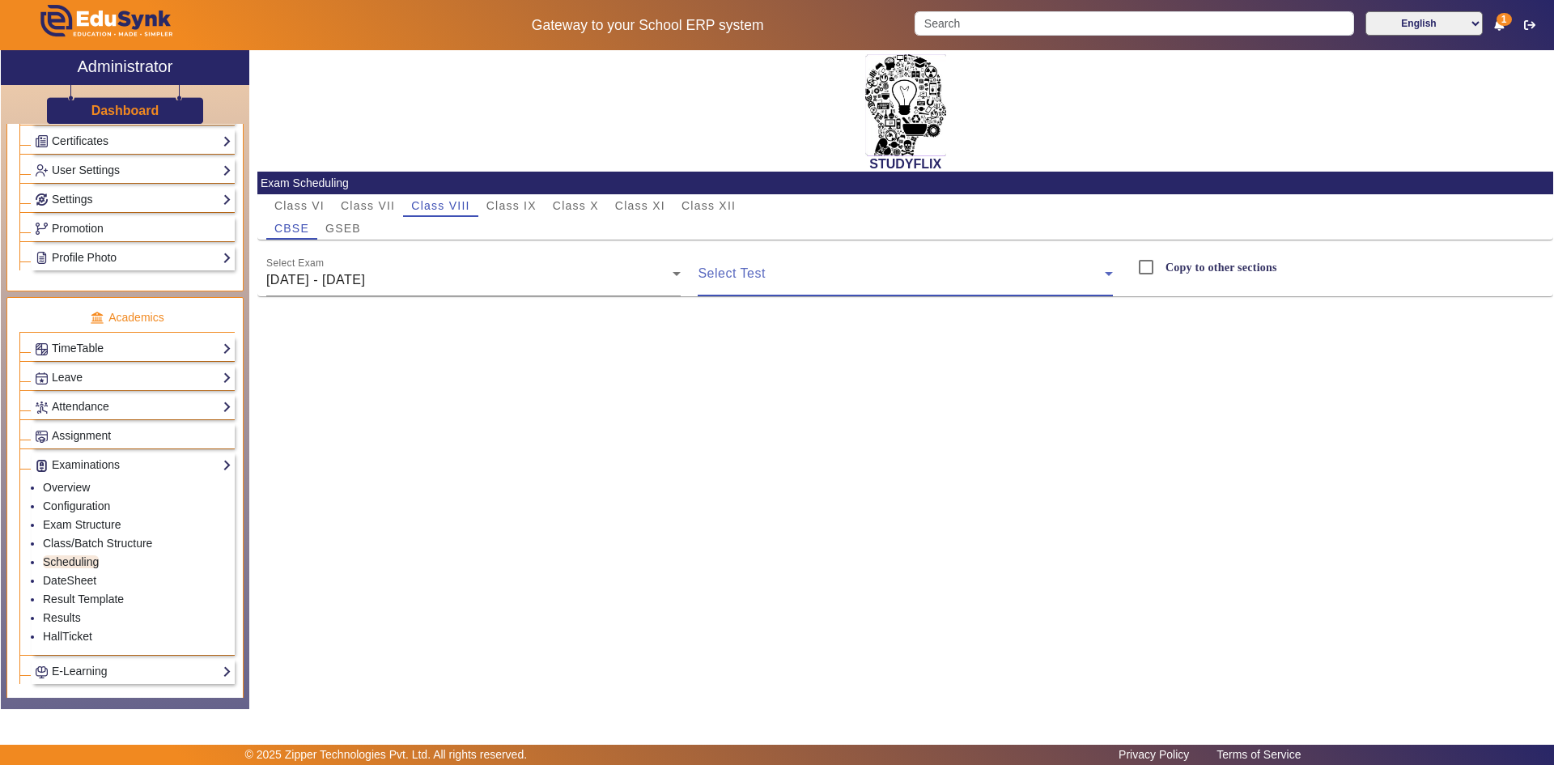
click at [720, 274] on span at bounding box center [900, 279] width 407 height 19
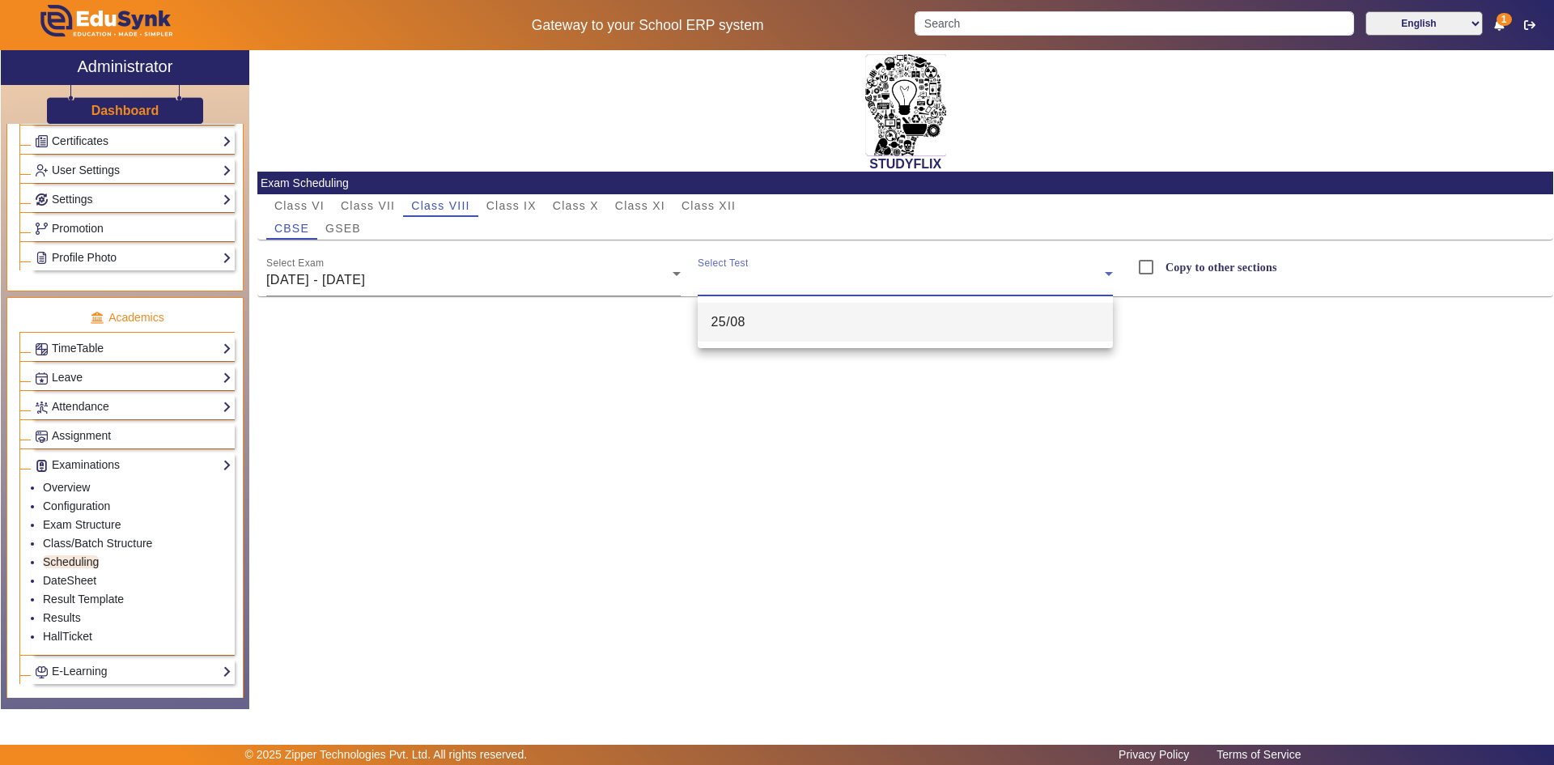
click at [723, 317] on span "25/08" at bounding box center [727, 321] width 35 height 19
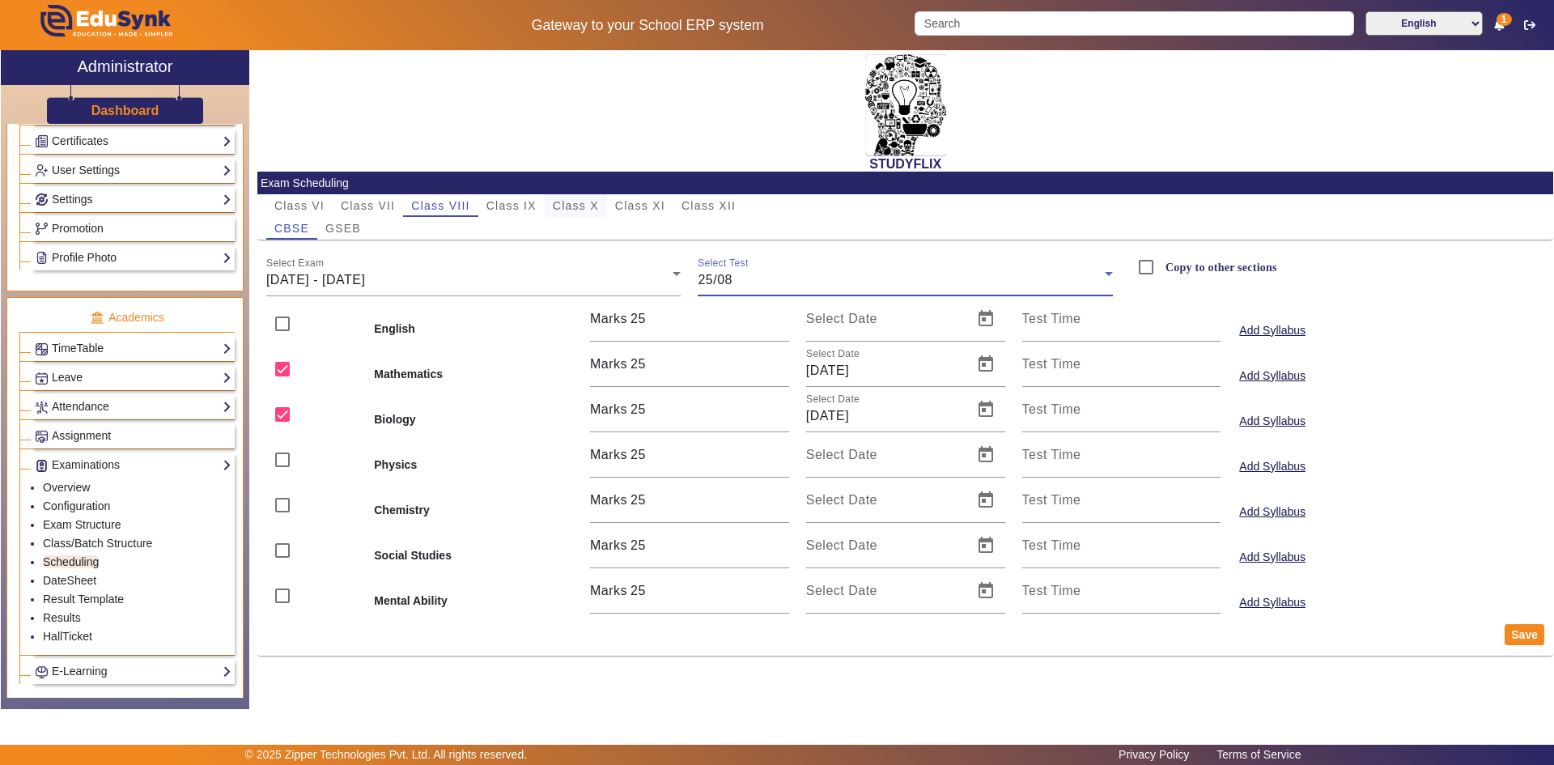
click at [588, 213] on span "Class X" at bounding box center [576, 205] width 46 height 23
click at [456, 279] on div "[DATE] - [DATE]" at bounding box center [469, 279] width 407 height 19
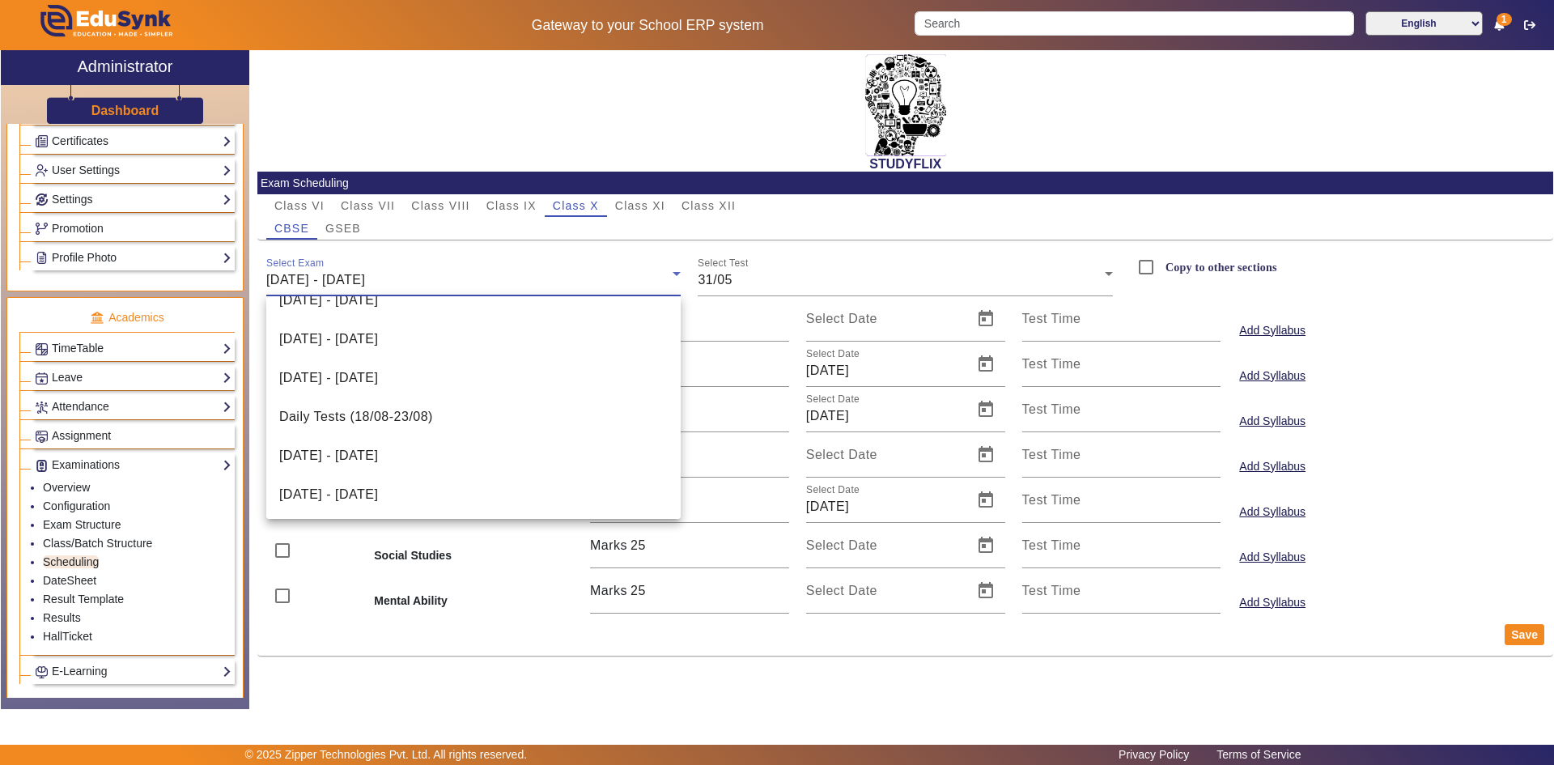
scroll to position [451, 0]
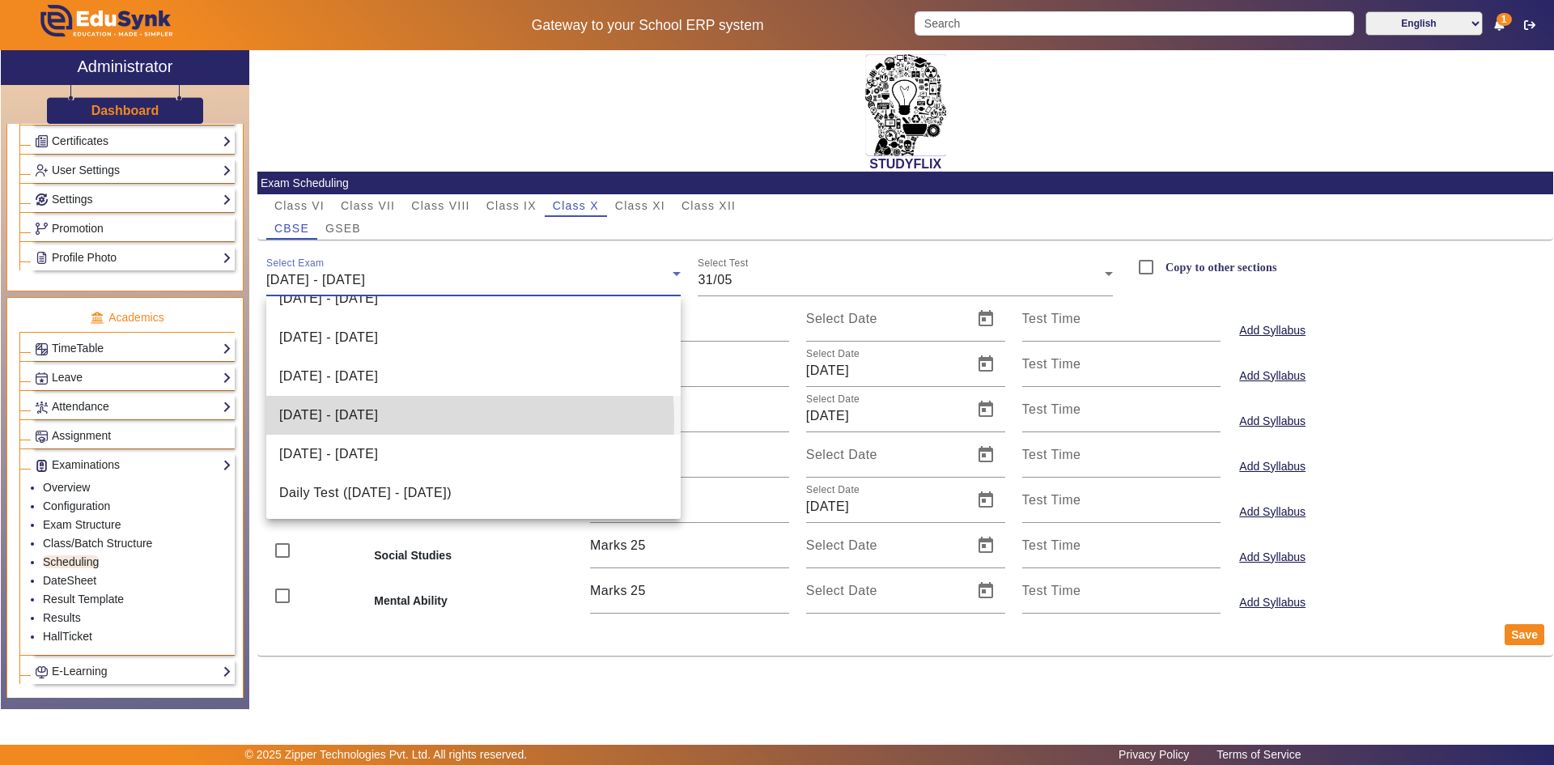
click at [434, 419] on mat-option "[DATE] - [DATE]" at bounding box center [473, 415] width 415 height 39
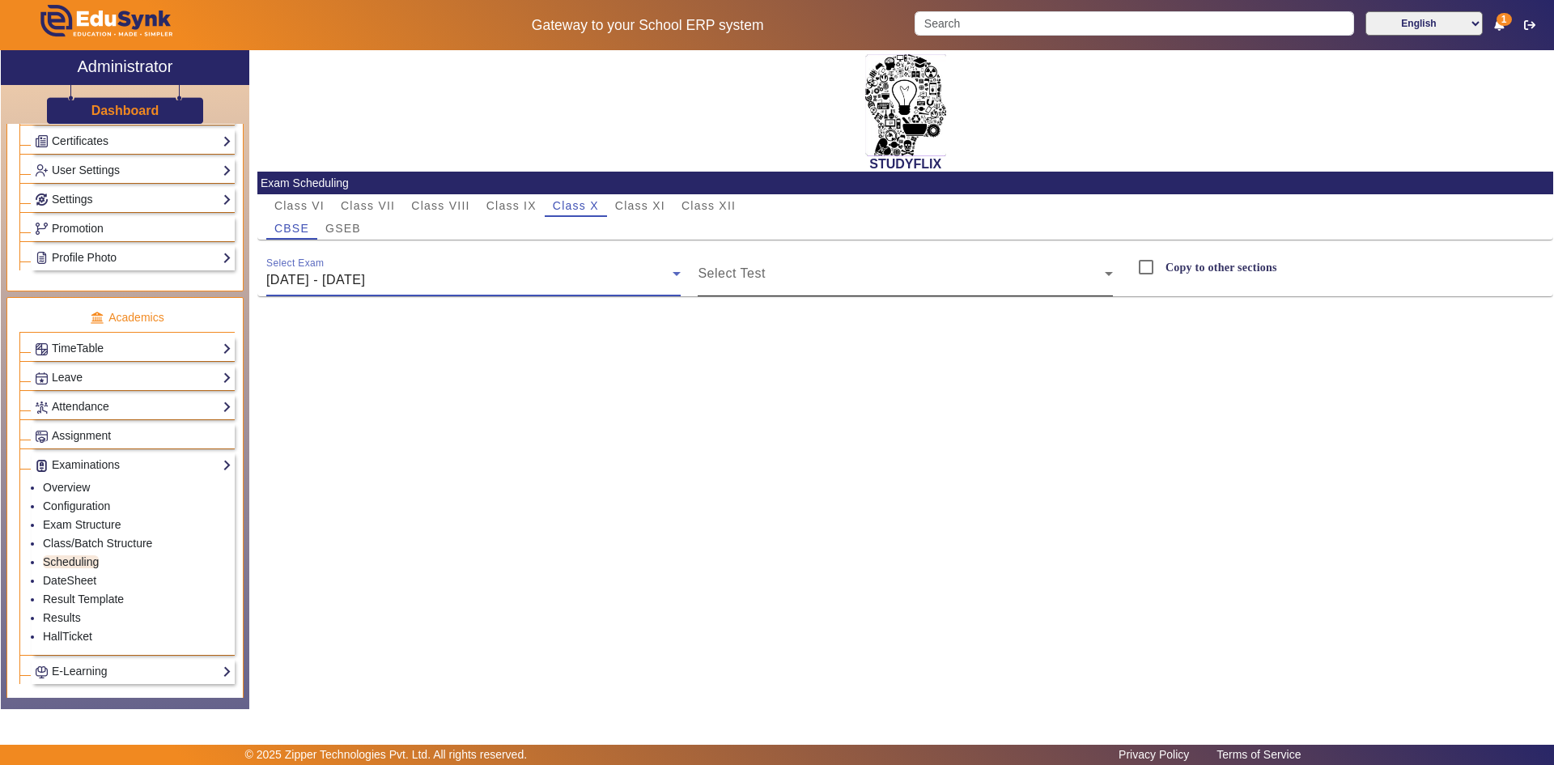
click at [723, 278] on span at bounding box center [900, 279] width 407 height 19
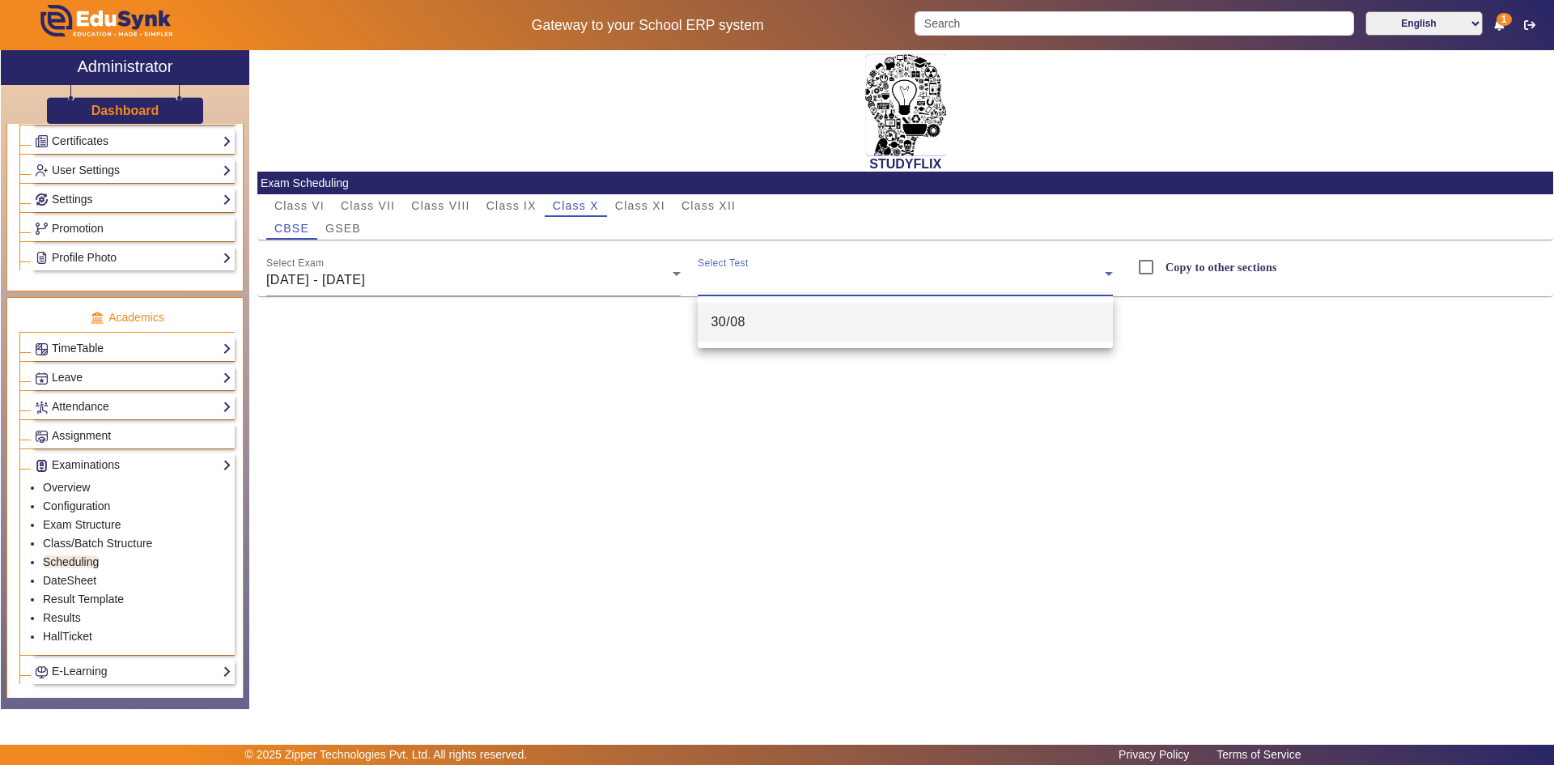
click at [737, 319] on span "30/08" at bounding box center [727, 321] width 35 height 19
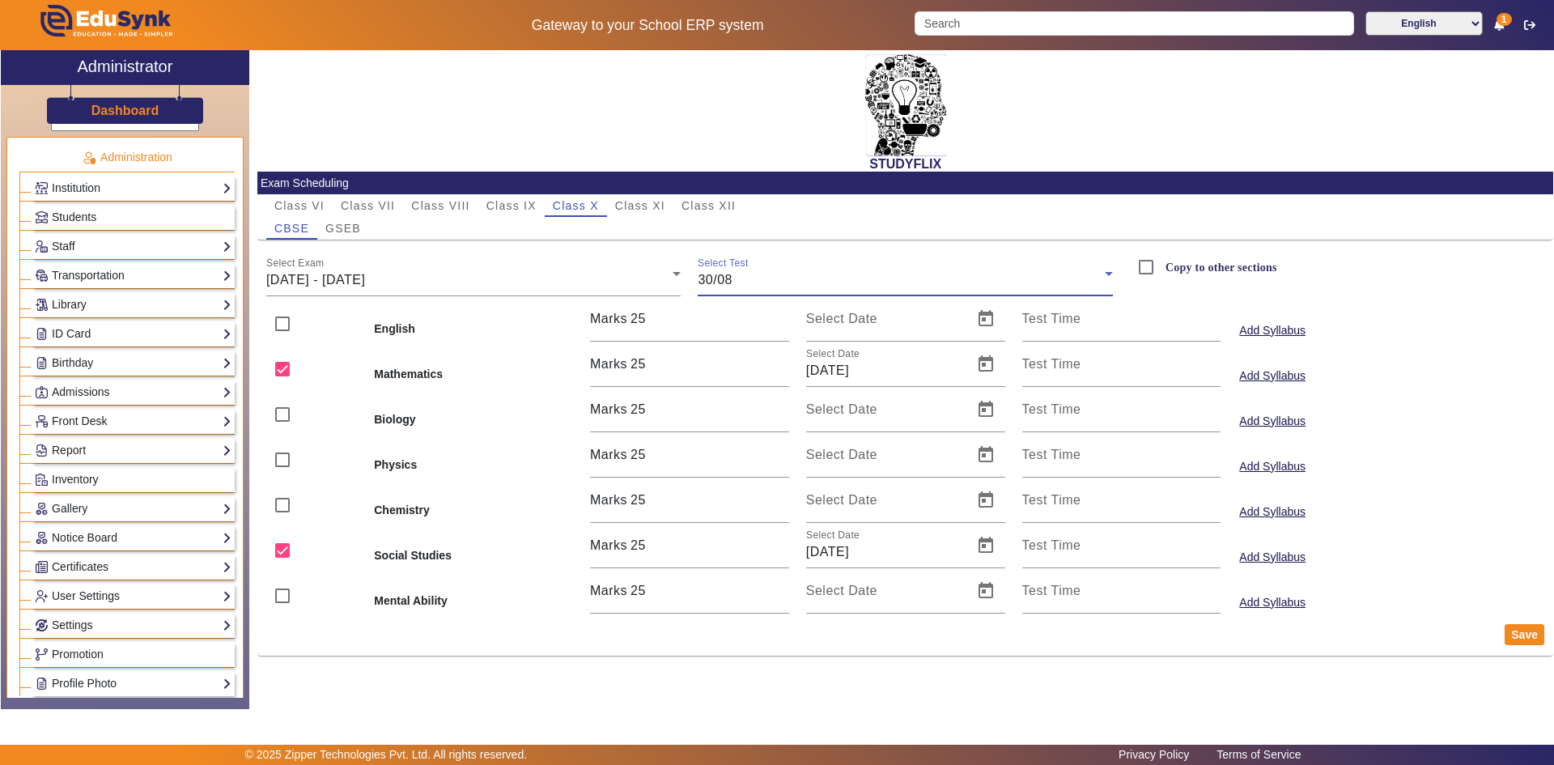
scroll to position [0, 0]
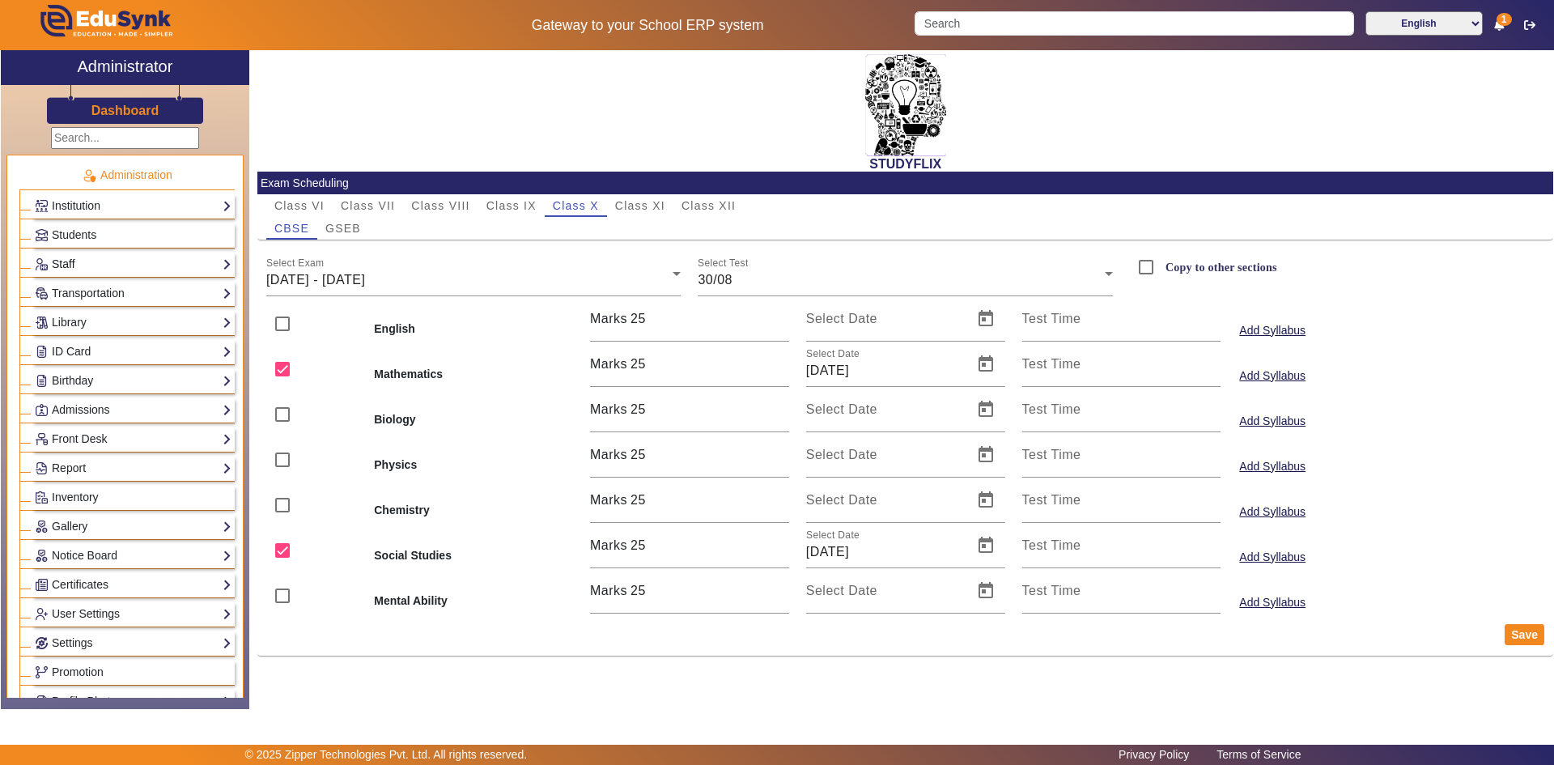
click at [89, 259] on link "Staff" at bounding box center [133, 264] width 197 height 19
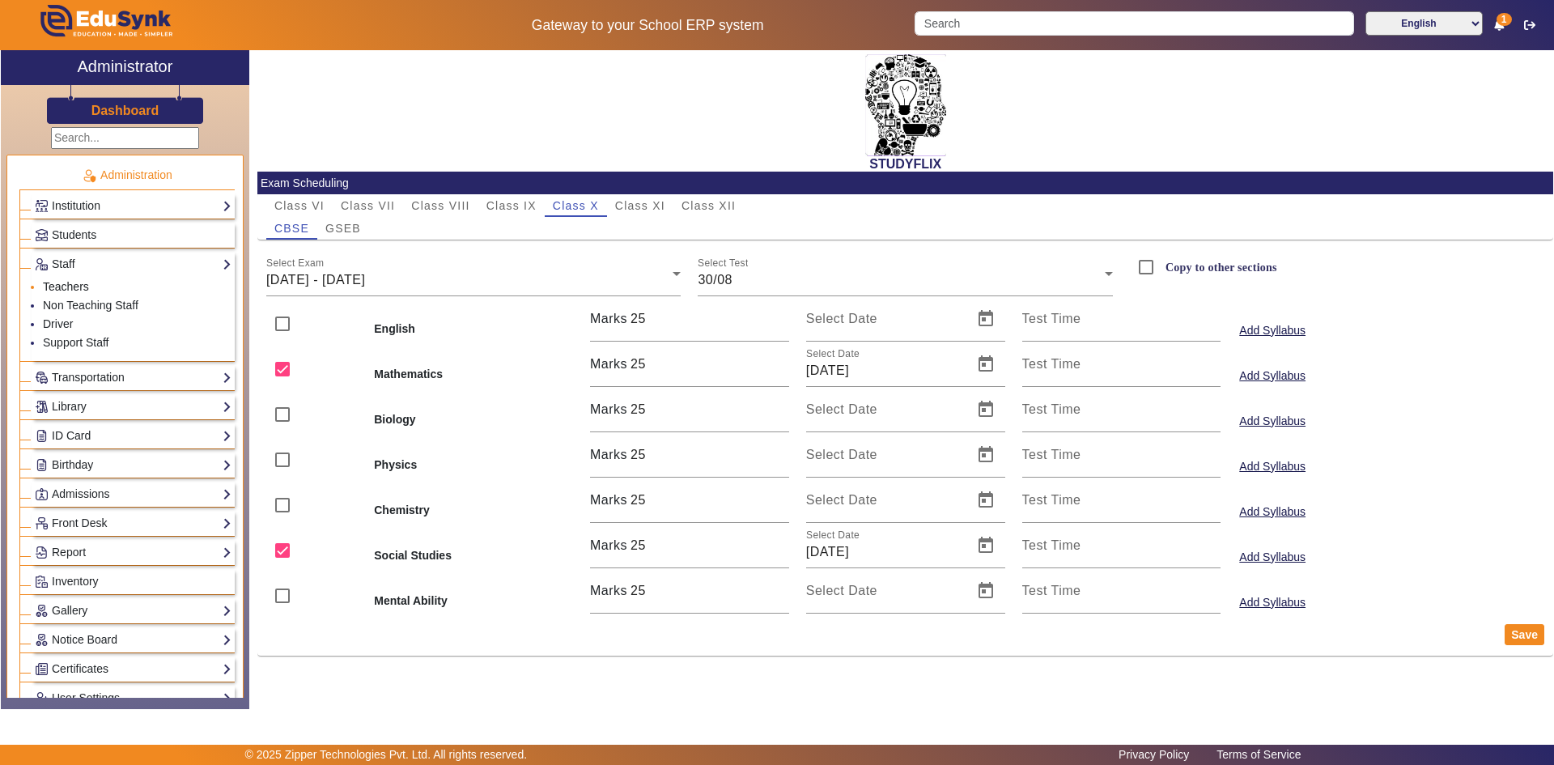
click at [70, 282] on link "Teachers" at bounding box center [66, 286] width 46 height 13
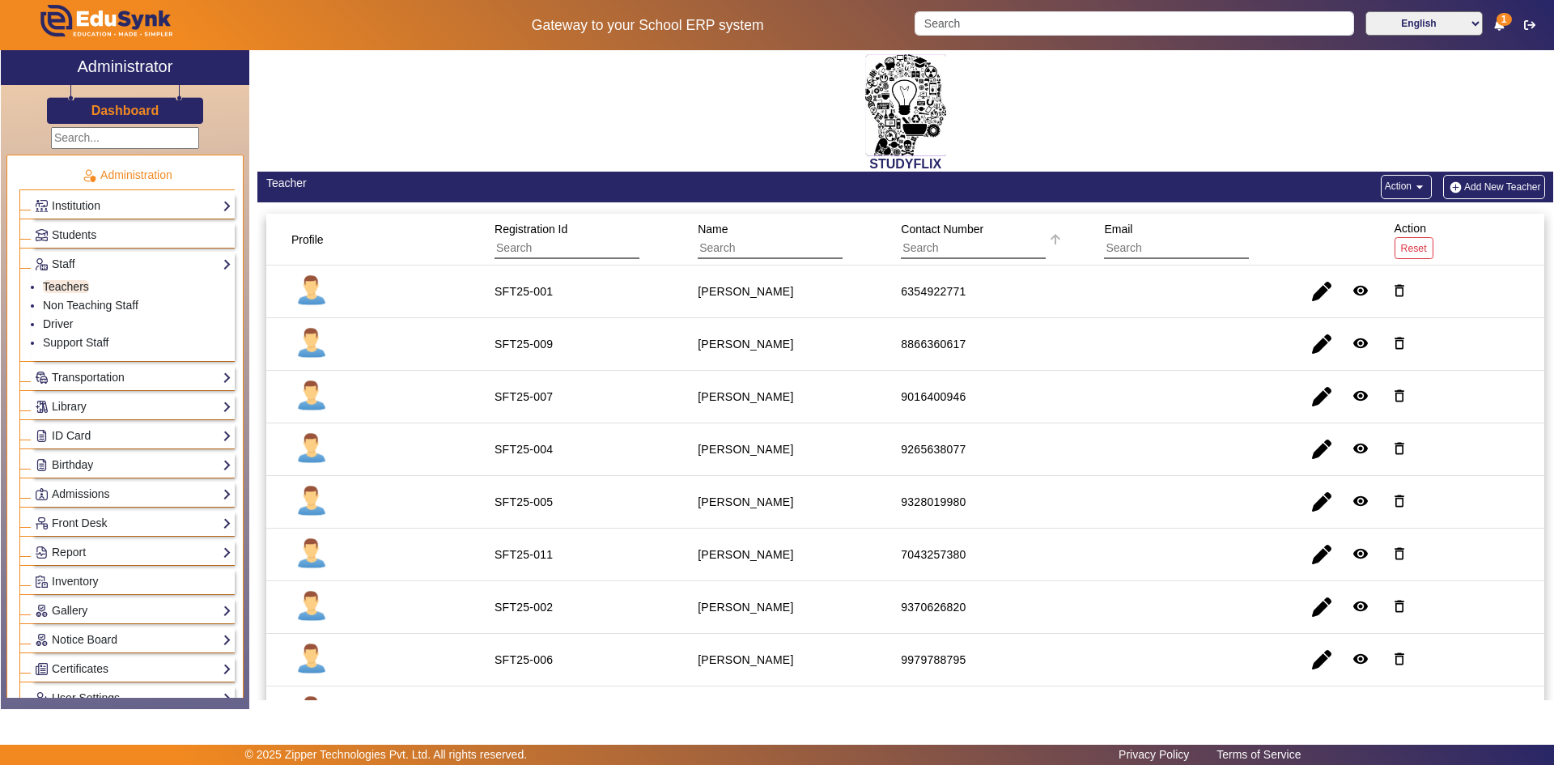
click at [946, 245] on input "text" at bounding box center [973, 248] width 145 height 21
click at [1472, 189] on button "Add New Teacher" at bounding box center [1494, 187] width 102 height 24
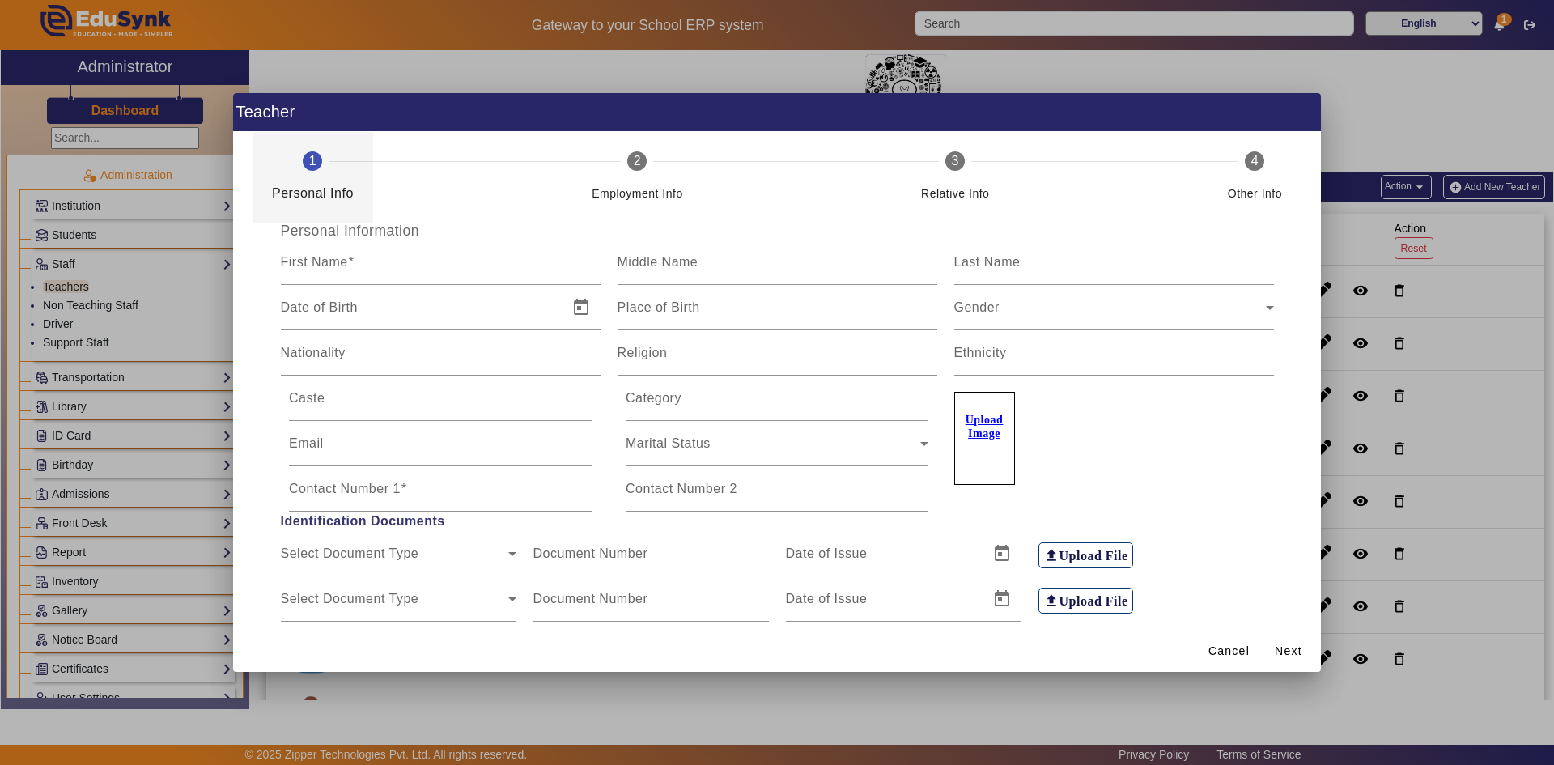
type input "00001"
click at [401, 257] on div "First Name" at bounding box center [441, 262] width 320 height 45
type input "[DEMOGRAPHIC_DATA]"
click at [1029, 268] on input "Last Name" at bounding box center [1114, 268] width 320 height 19
type input "Trivedi"
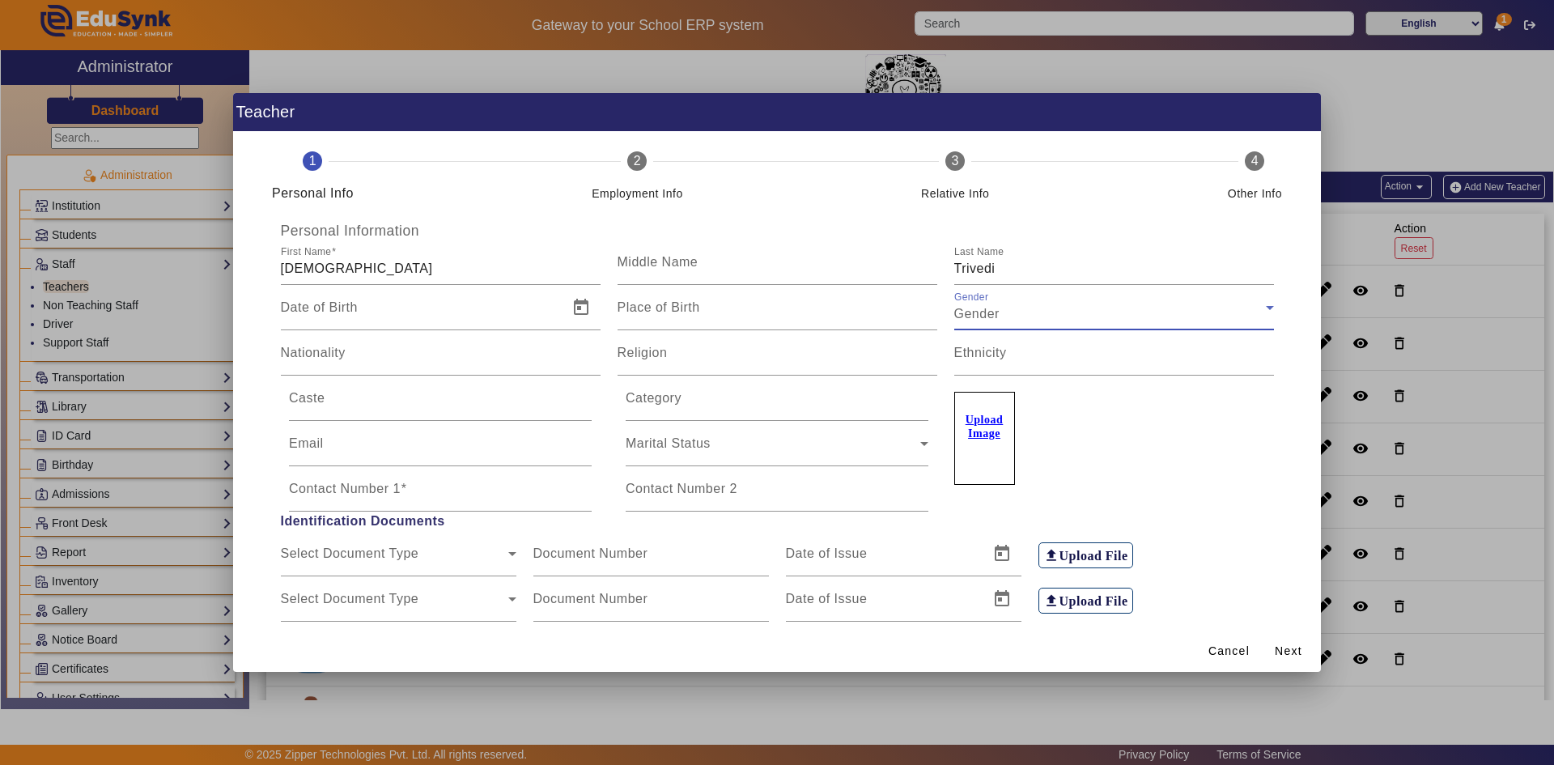
click at [969, 318] on span "Gender" at bounding box center [976, 314] width 45 height 14
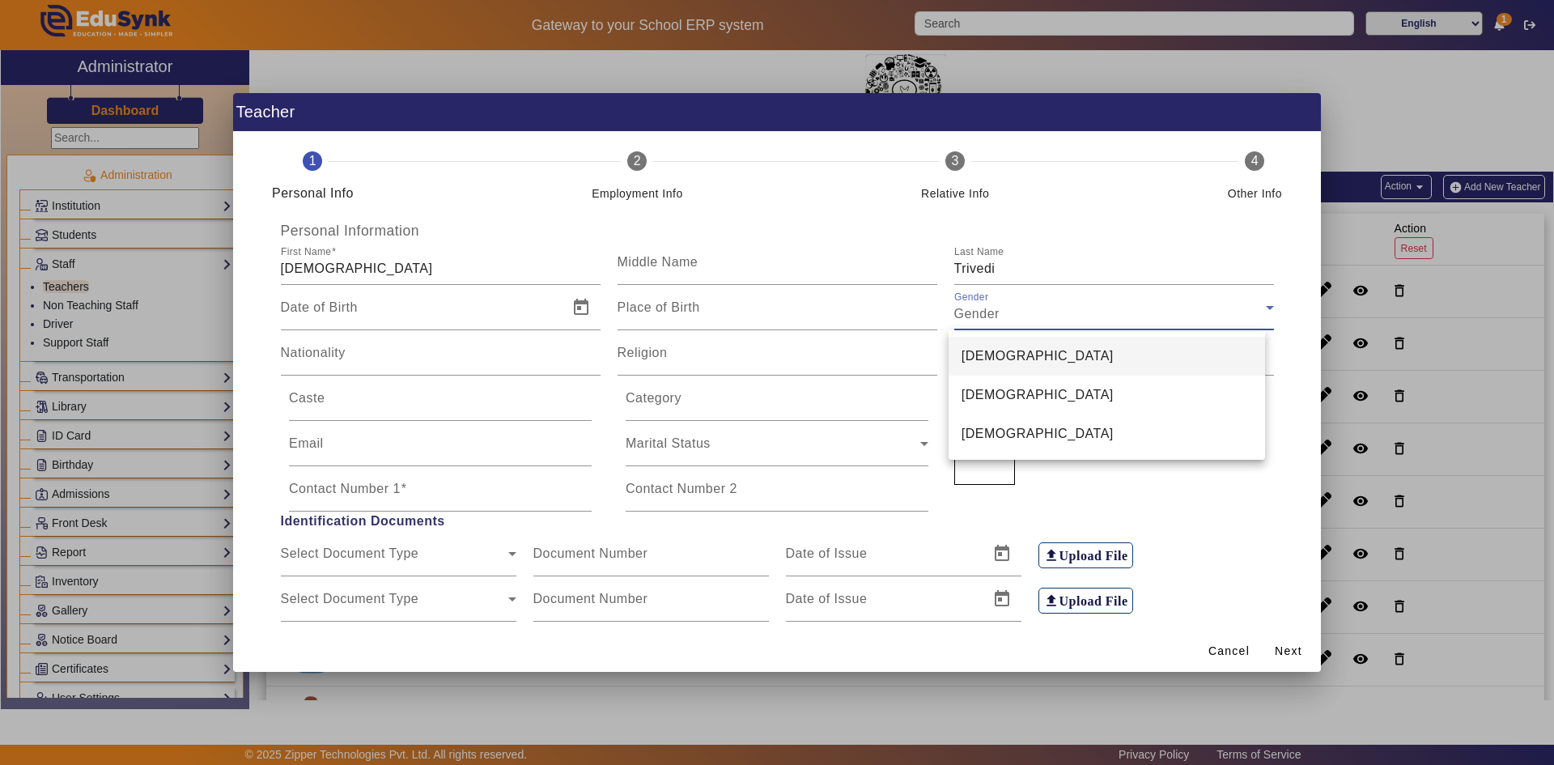
click at [976, 383] on mat-option "[DEMOGRAPHIC_DATA]" at bounding box center [1106, 394] width 317 height 39
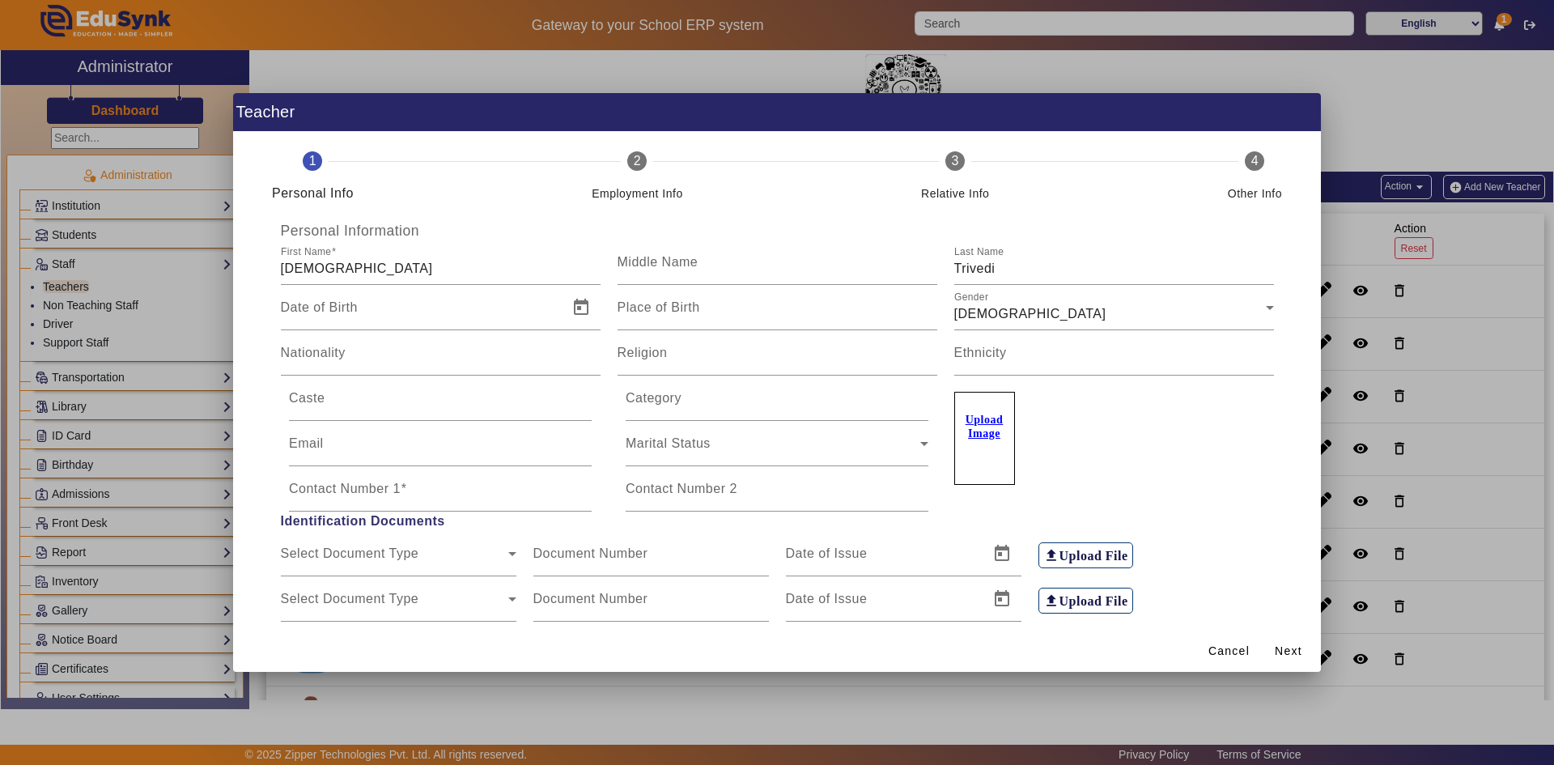
click at [1368, 278] on div at bounding box center [777, 382] width 1554 height 765
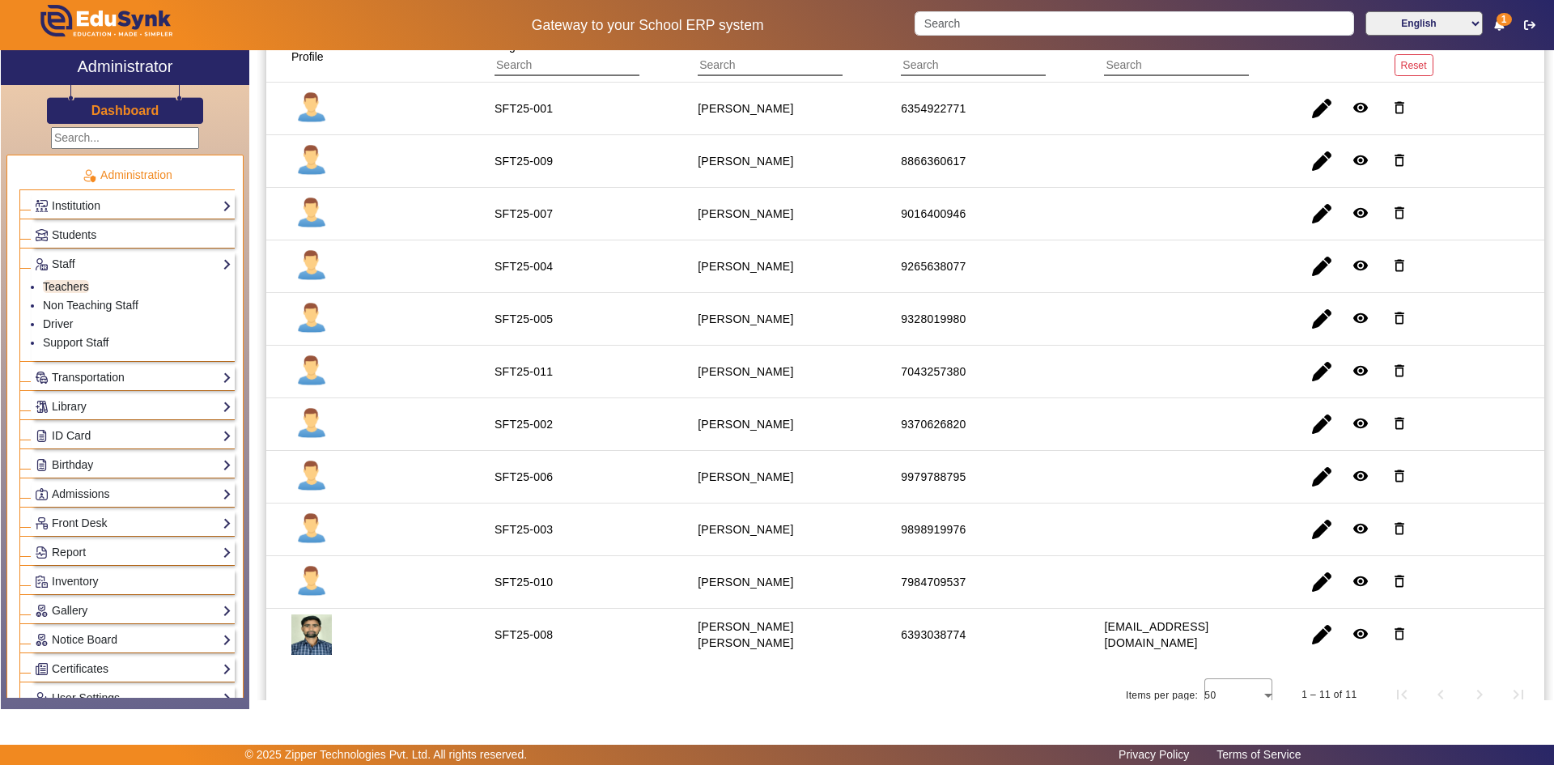
scroll to position [200, 0]
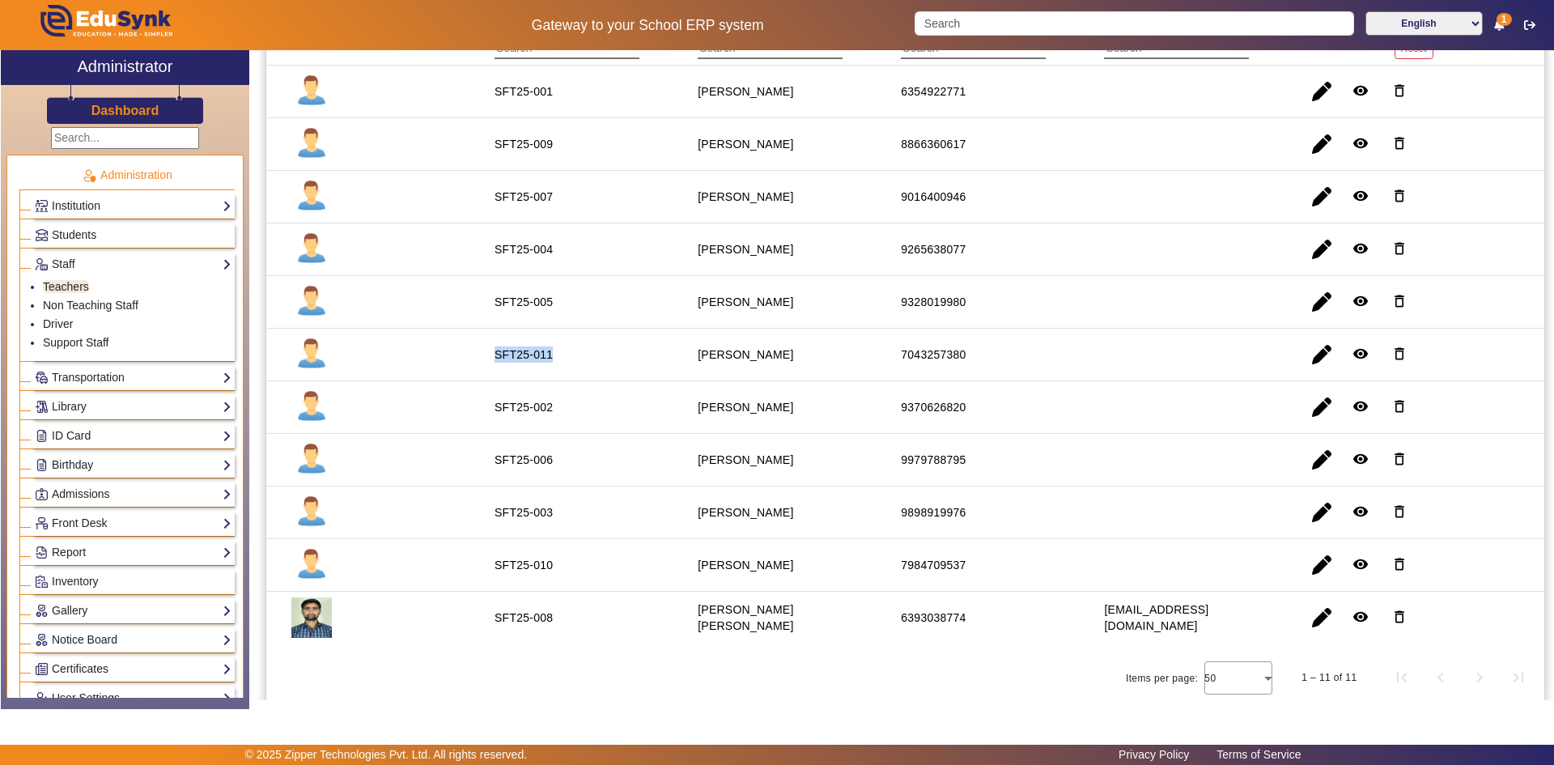
drag, startPoint x: 493, startPoint y: 353, endPoint x: 583, endPoint y: 354, distance: 89.8
click at [583, 354] on mat-cell "SFT25-011" at bounding box center [577, 355] width 203 height 53
copy div "SFT25-011"
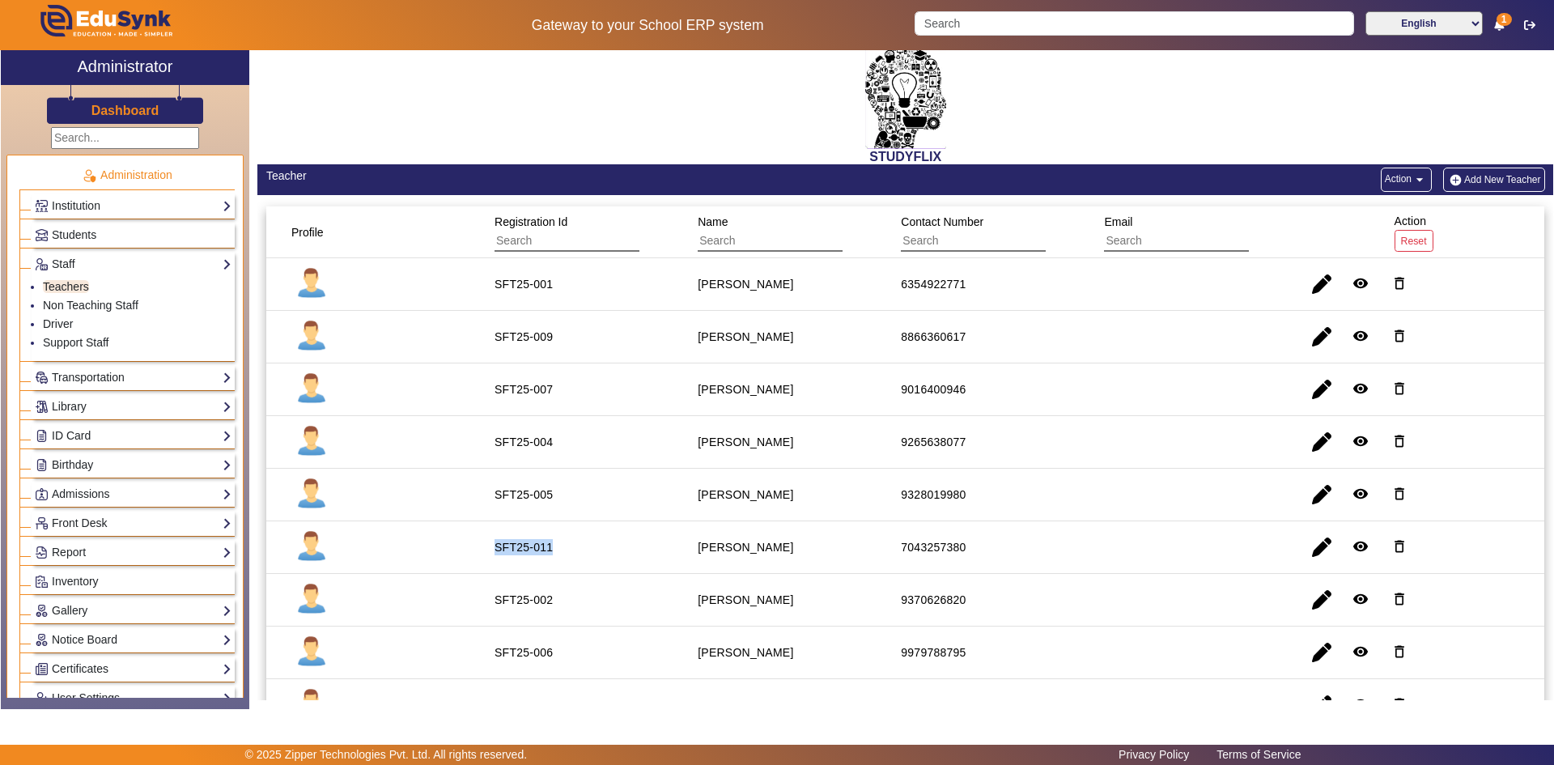
scroll to position [0, 0]
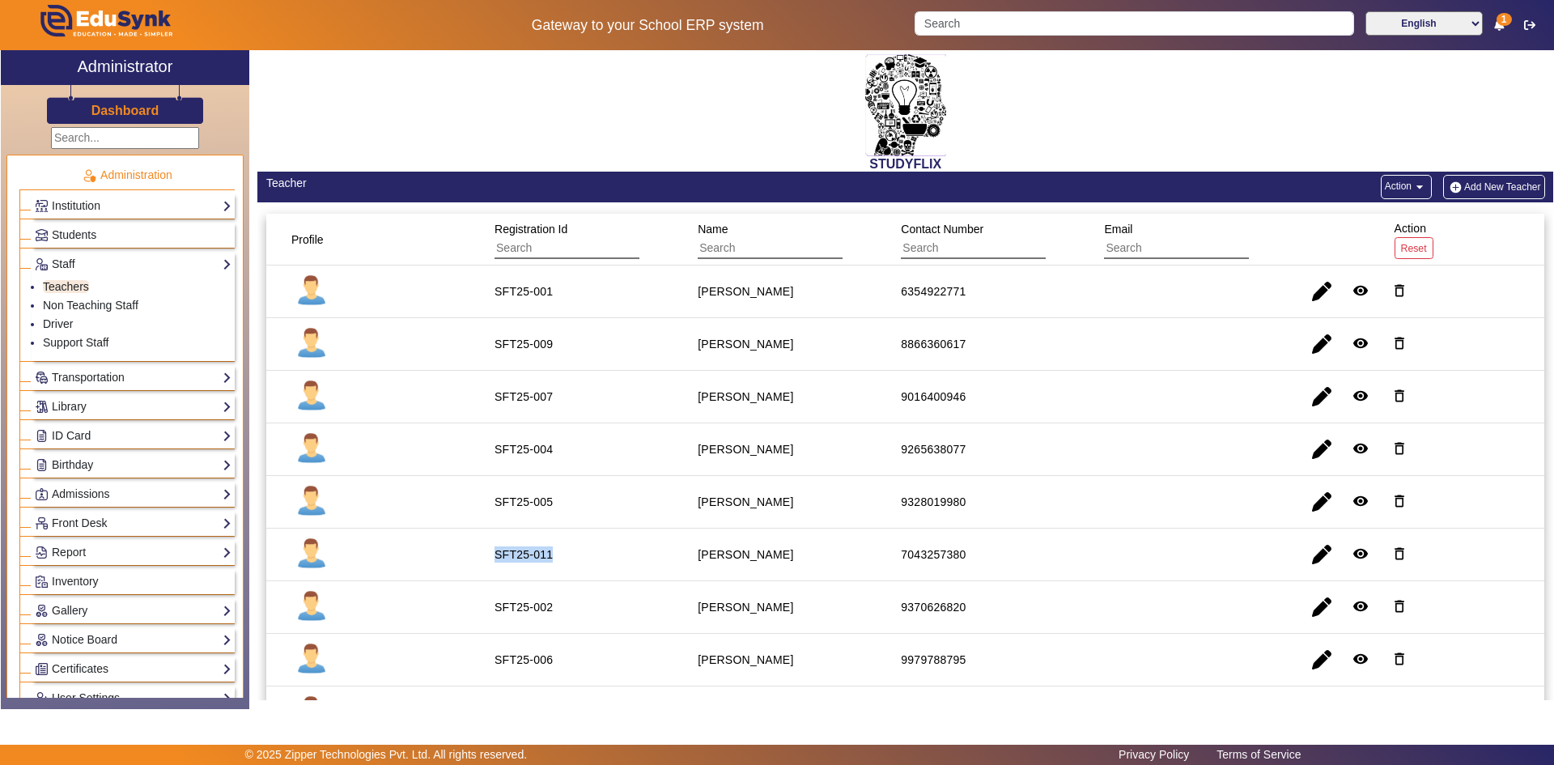
click at [1485, 184] on button "Add New Teacher" at bounding box center [1494, 187] width 102 height 24
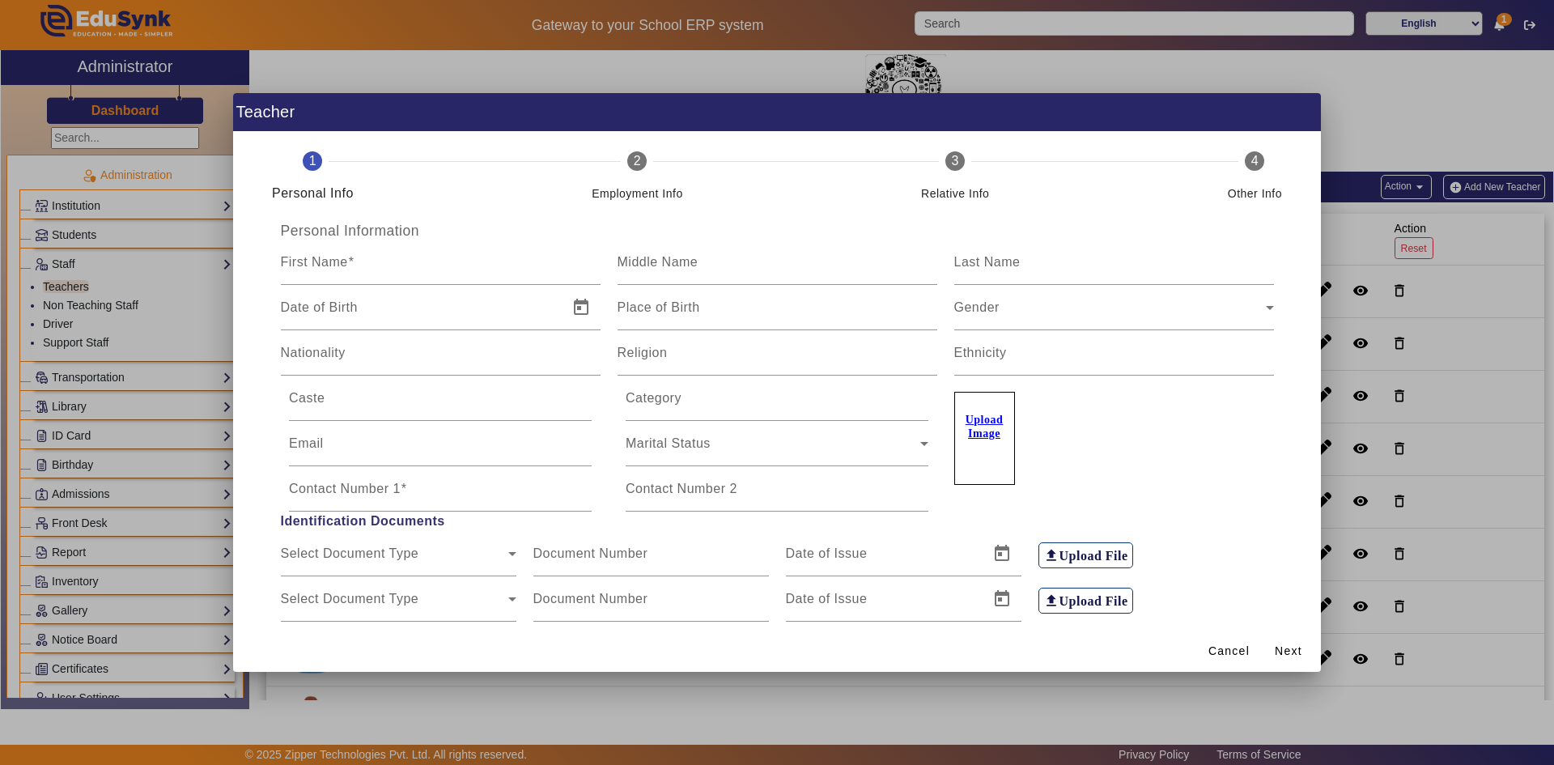
type input "00001"
click at [643, 174] on div "Employment Info" at bounding box center [636, 187] width 91 height 32
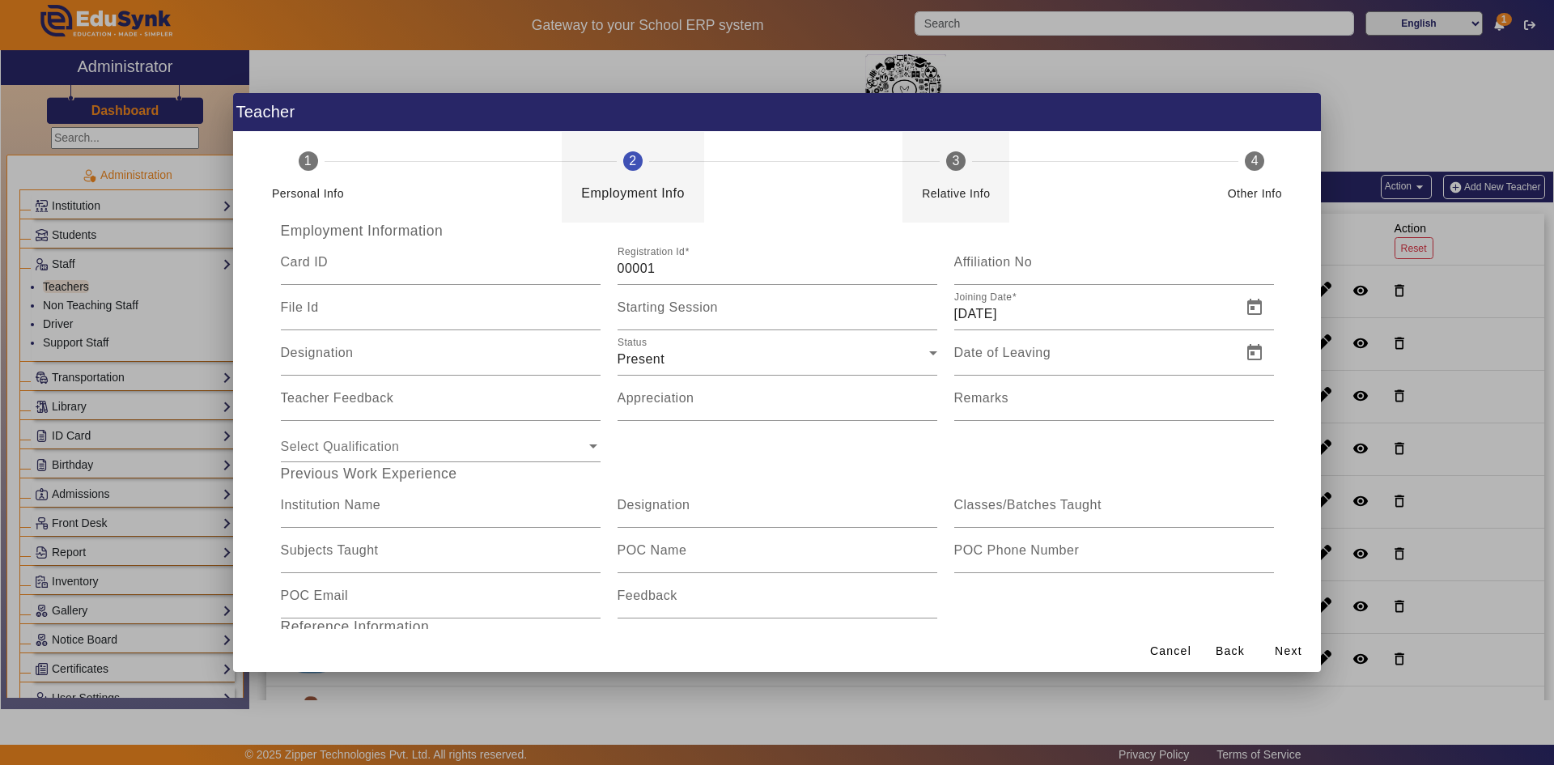
click at [953, 196] on div "Relative Info" at bounding box center [956, 193] width 68 height 19
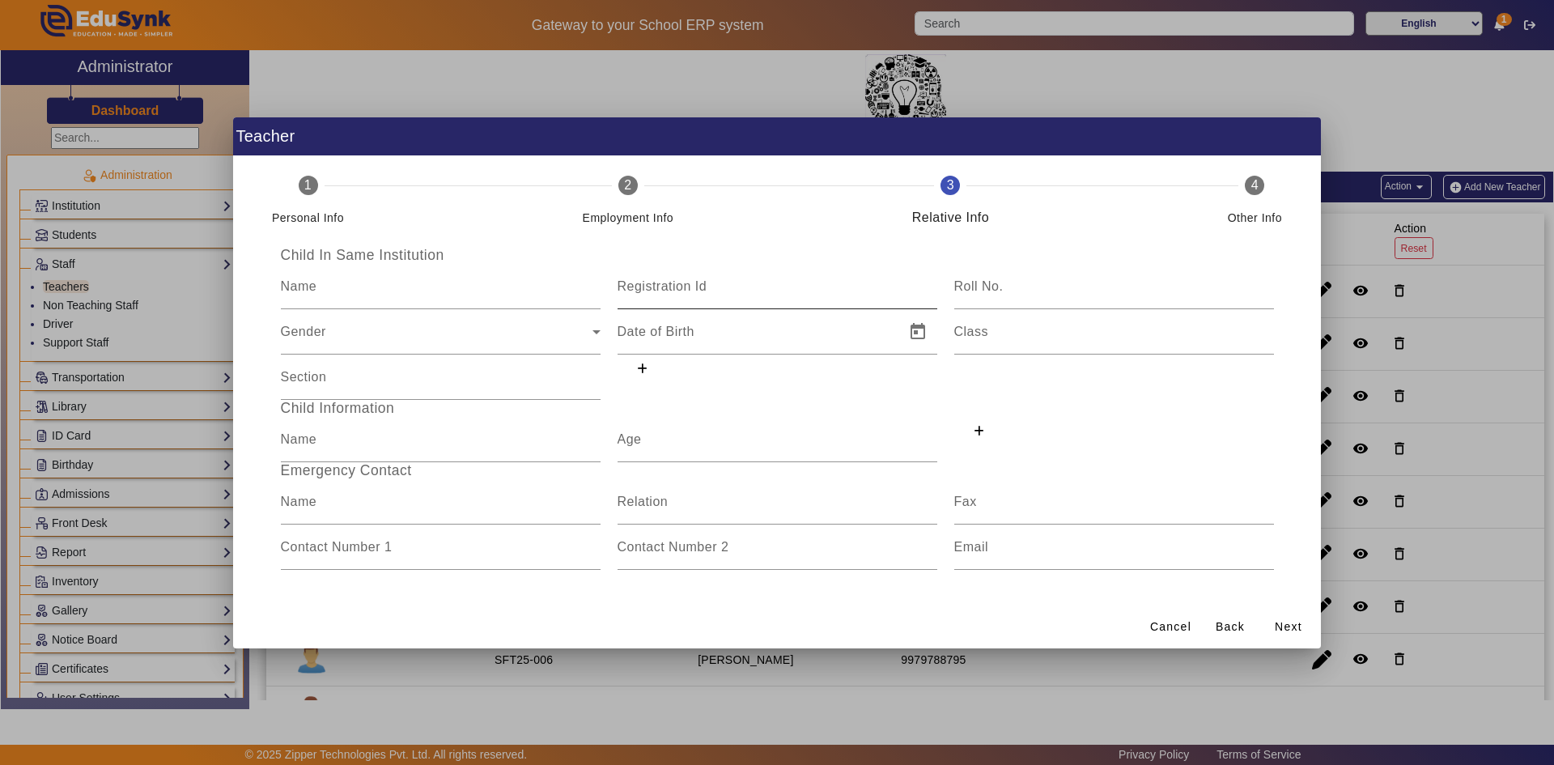
click at [701, 283] on mat-label "Registration Id" at bounding box center [662, 286] width 90 height 14
click at [701, 283] on input "Registration Id" at bounding box center [777, 292] width 320 height 19
paste input "SFT25-011"
type input "SFT25-012"
click at [319, 201] on div "Personal Info" at bounding box center [308, 211] width 72 height 32
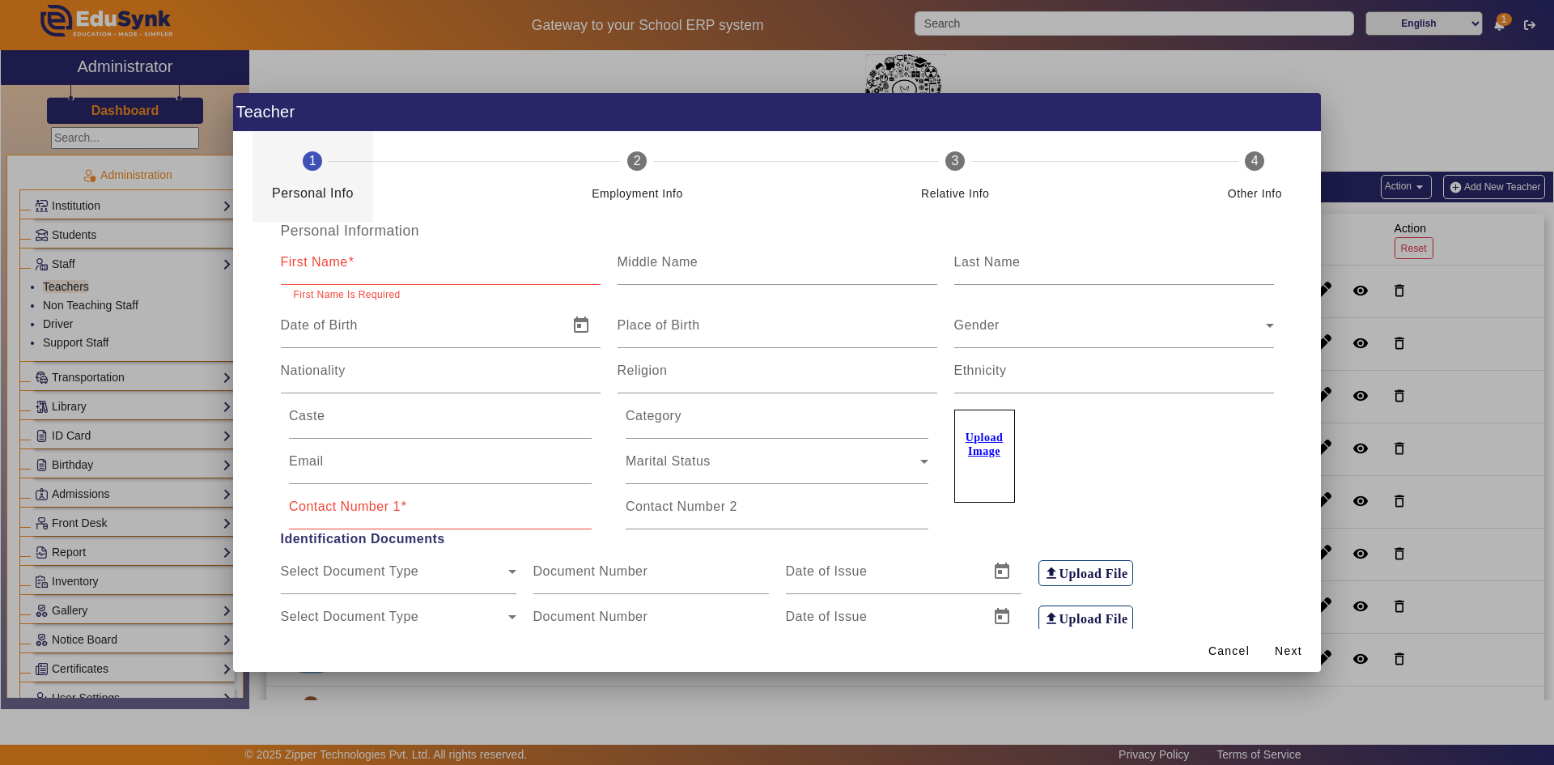
click at [334, 267] on mat-label "First Name" at bounding box center [314, 262] width 67 height 14
click at [334, 267] on input "First Name" at bounding box center [441, 268] width 320 height 19
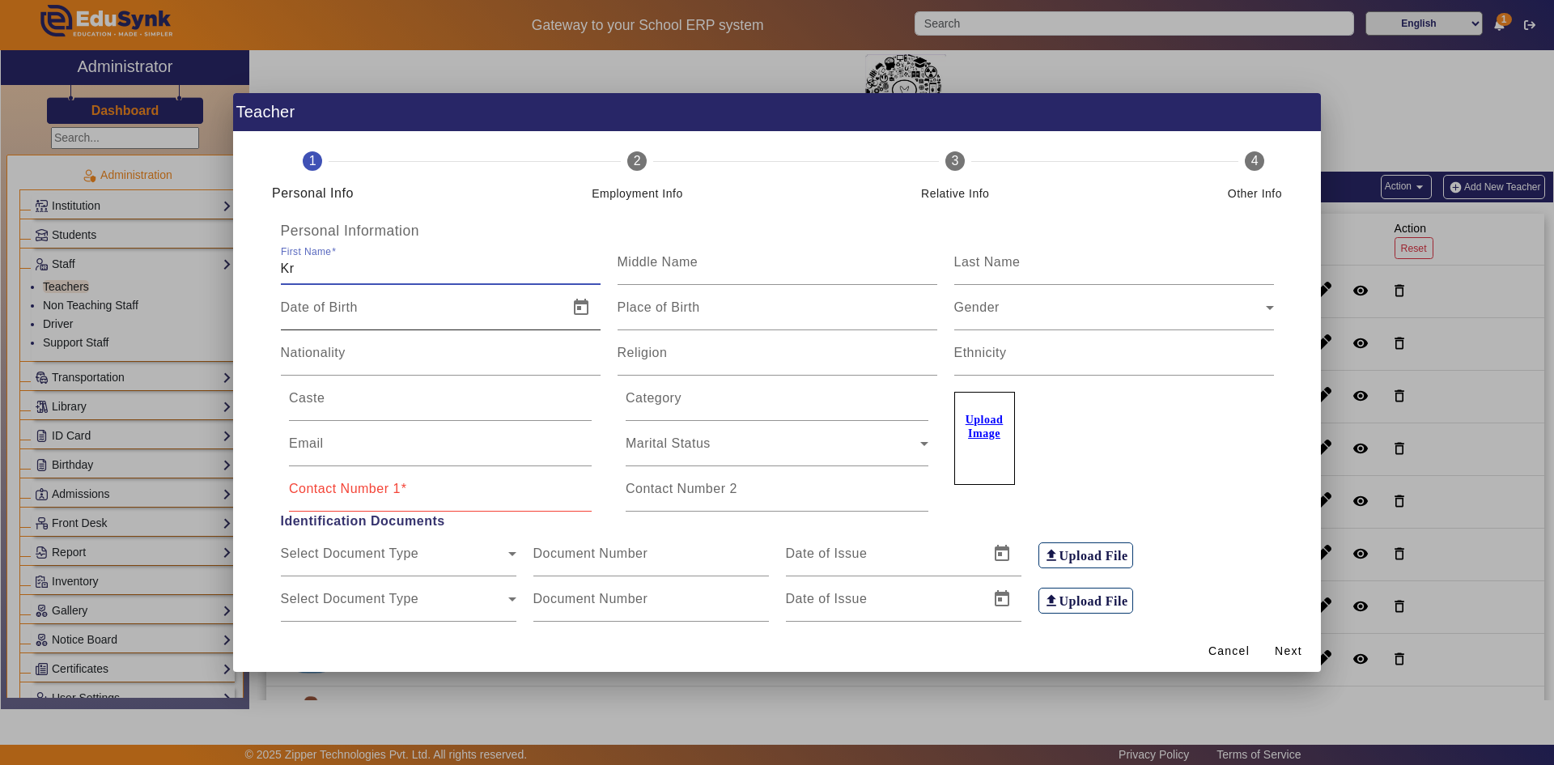
type input "[DEMOGRAPHIC_DATA]"
click at [1010, 257] on mat-label "Last Name" at bounding box center [987, 262] width 66 height 14
click at [1010, 259] on input "Last Name" at bounding box center [1114, 268] width 320 height 19
type input "Trivedi"
click at [1007, 305] on div "Gender" at bounding box center [1110, 313] width 312 height 19
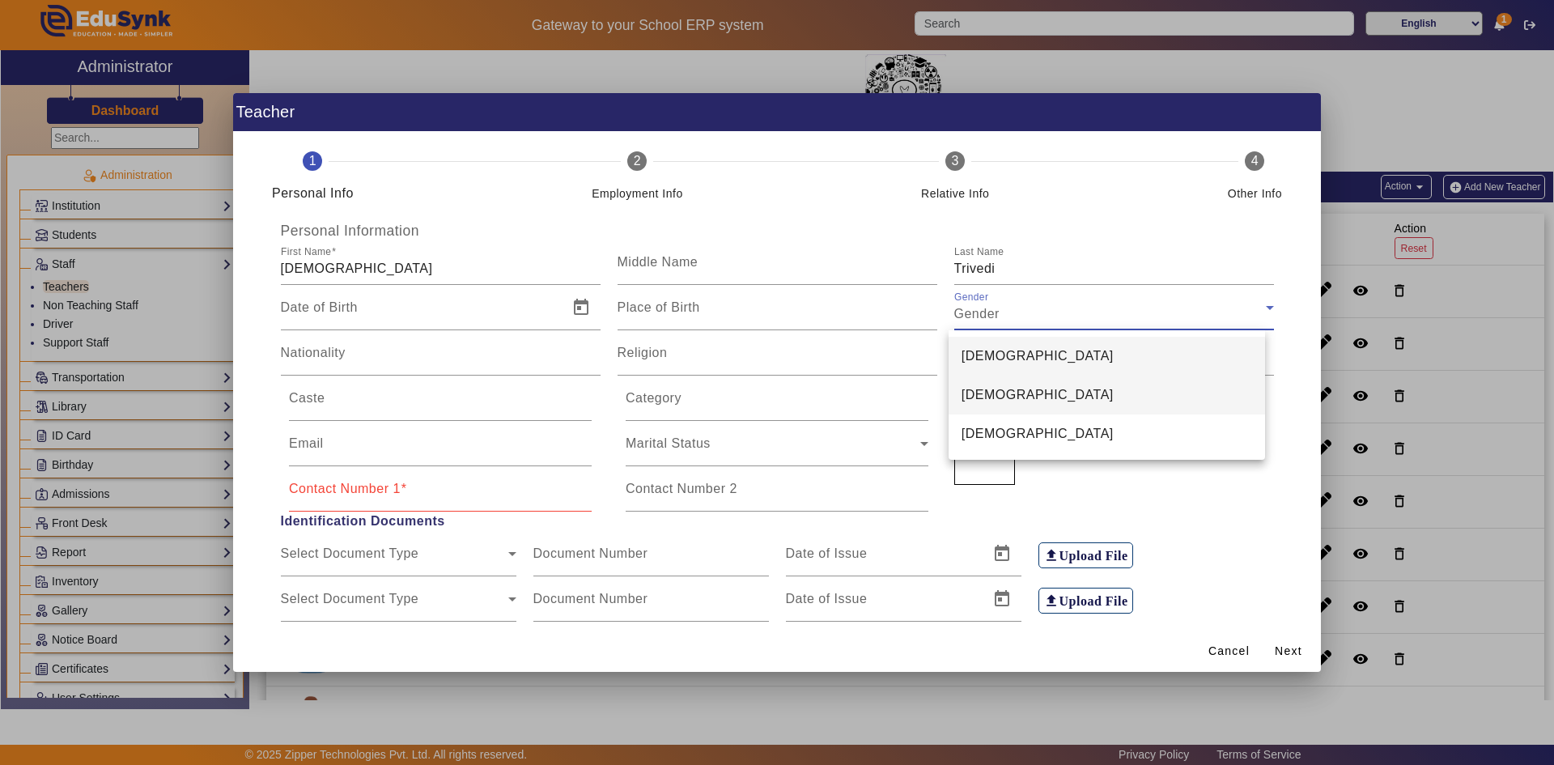
click at [998, 389] on span "[DEMOGRAPHIC_DATA]" at bounding box center [1037, 394] width 152 height 19
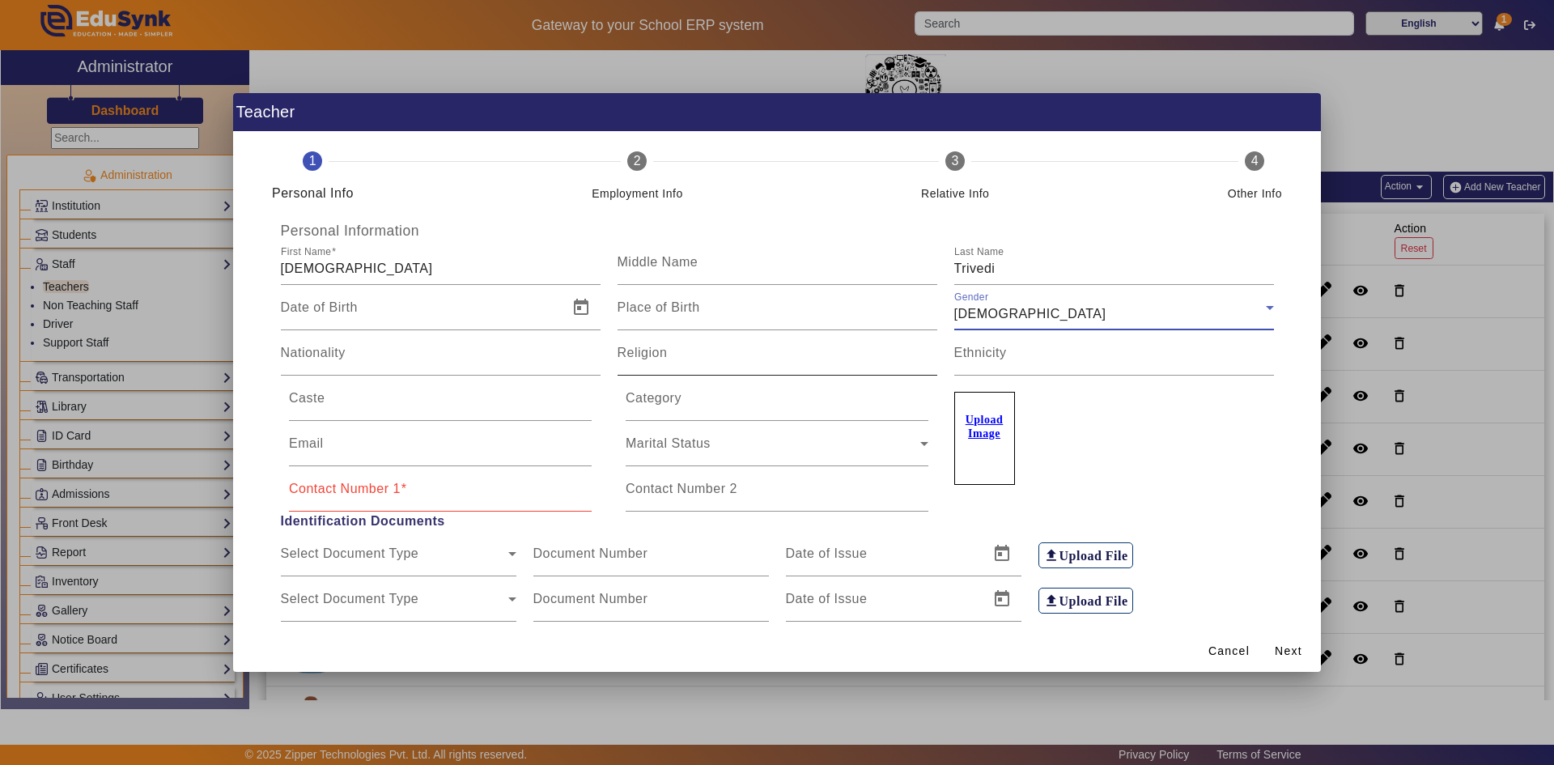
click at [651, 356] on mat-label "Religion" at bounding box center [642, 353] width 50 height 14
click at [651, 356] on input "Religion" at bounding box center [777, 359] width 320 height 19
click at [661, 407] on input "Category" at bounding box center [776, 404] width 303 height 19
click at [372, 345] on div "Nationality" at bounding box center [441, 352] width 320 height 45
click at [333, 401] on input "Caste" at bounding box center [440, 404] width 303 height 19
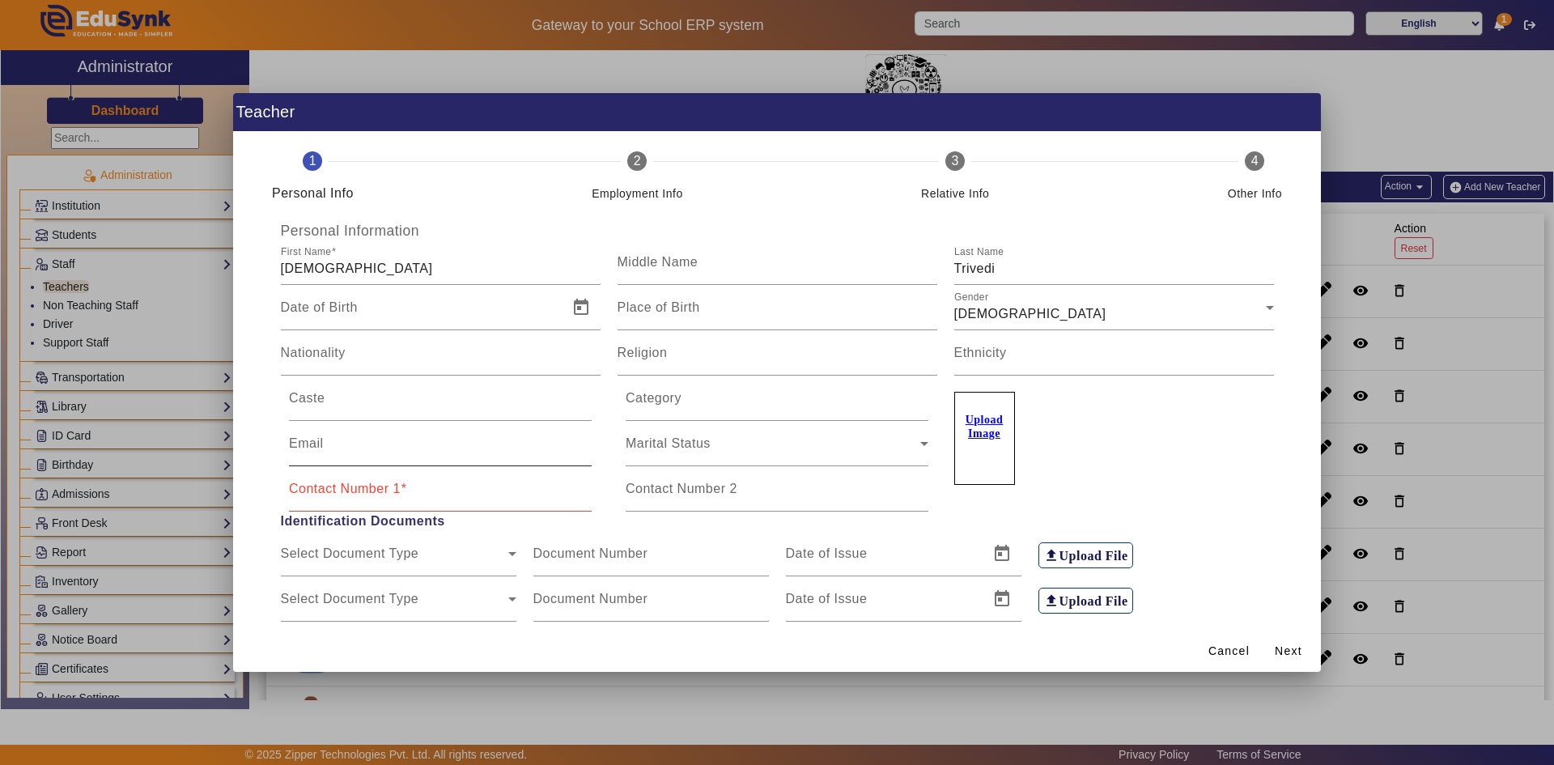
click at [325, 437] on div "Email" at bounding box center [440, 443] width 303 height 45
click at [415, 502] on input "Contact Number 1" at bounding box center [440, 494] width 303 height 19
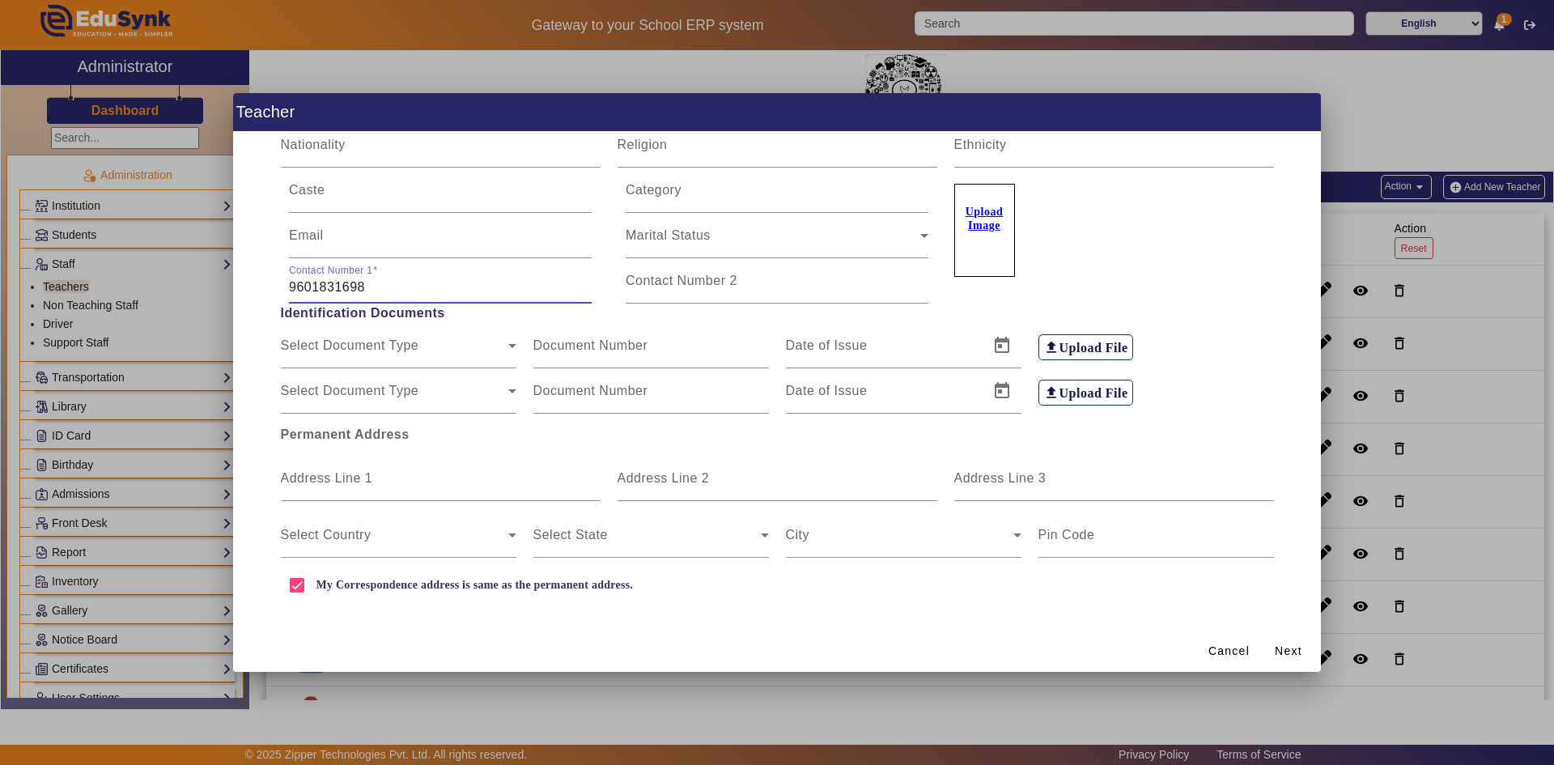
scroll to position [216, 0]
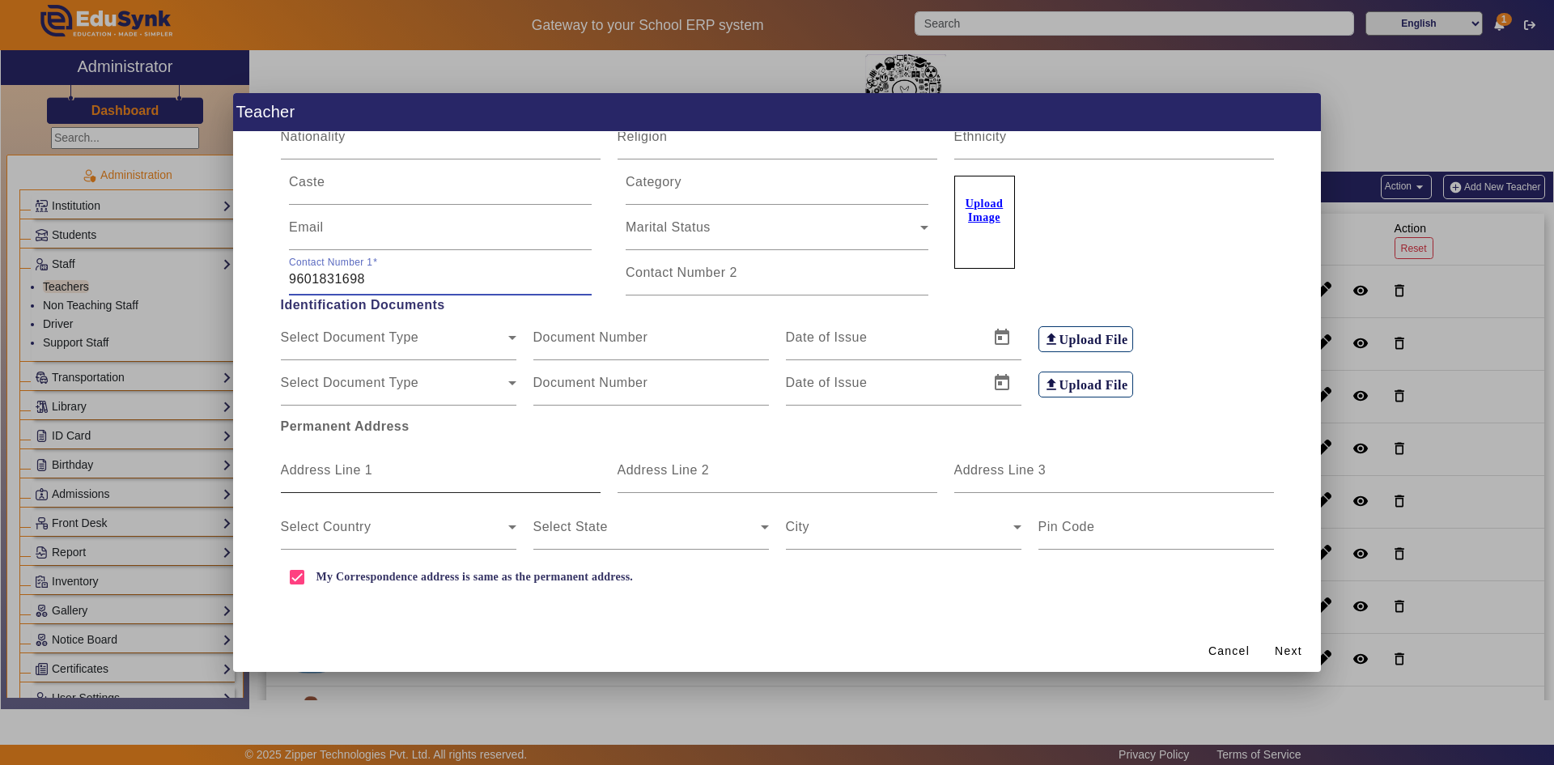
type input "9601831698"
click at [379, 465] on div "Address Line 1" at bounding box center [441, 469] width 320 height 45
click at [1283, 648] on span "Next" at bounding box center [1288, 650] width 28 height 17
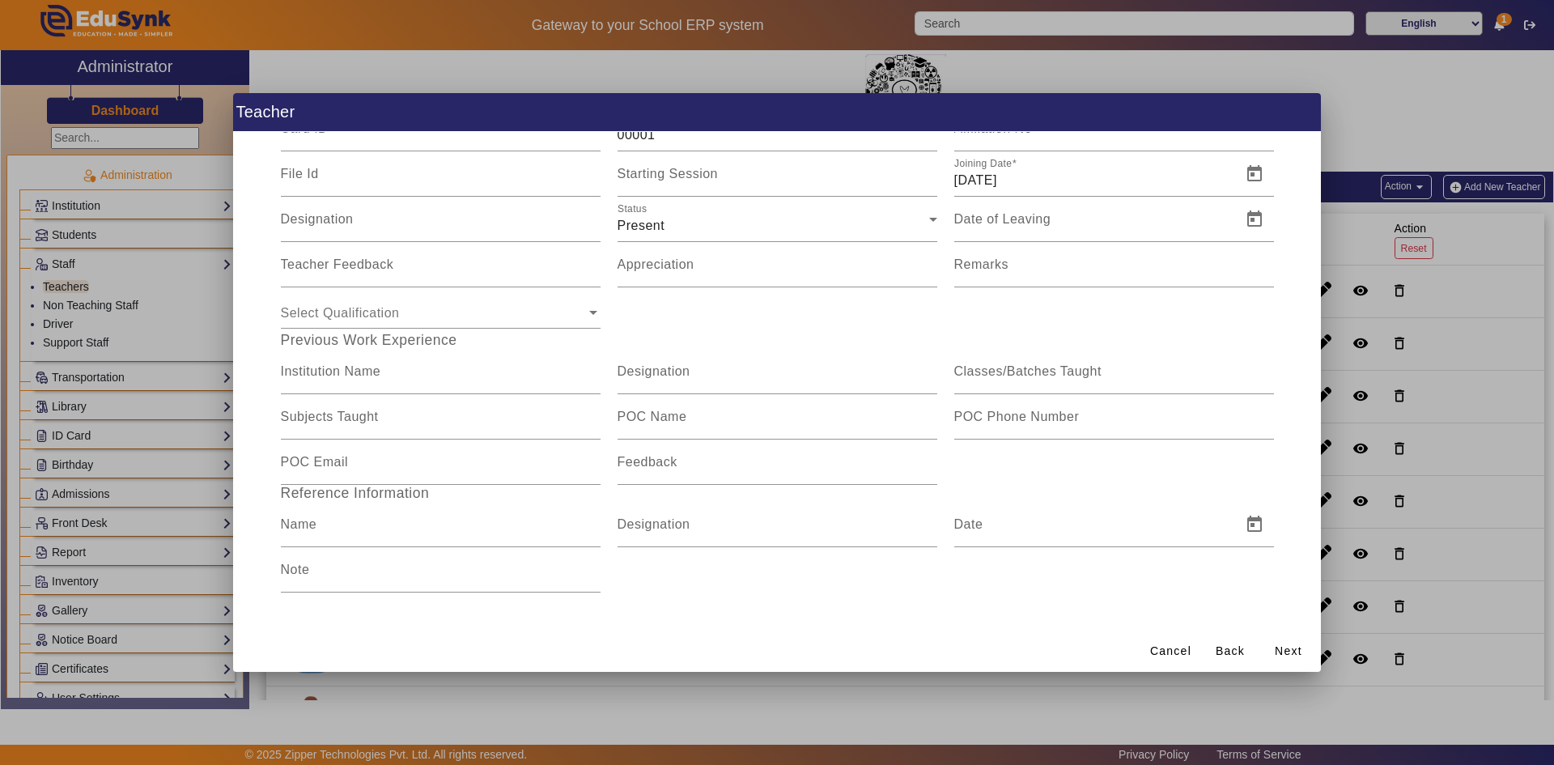
scroll to position [0, 0]
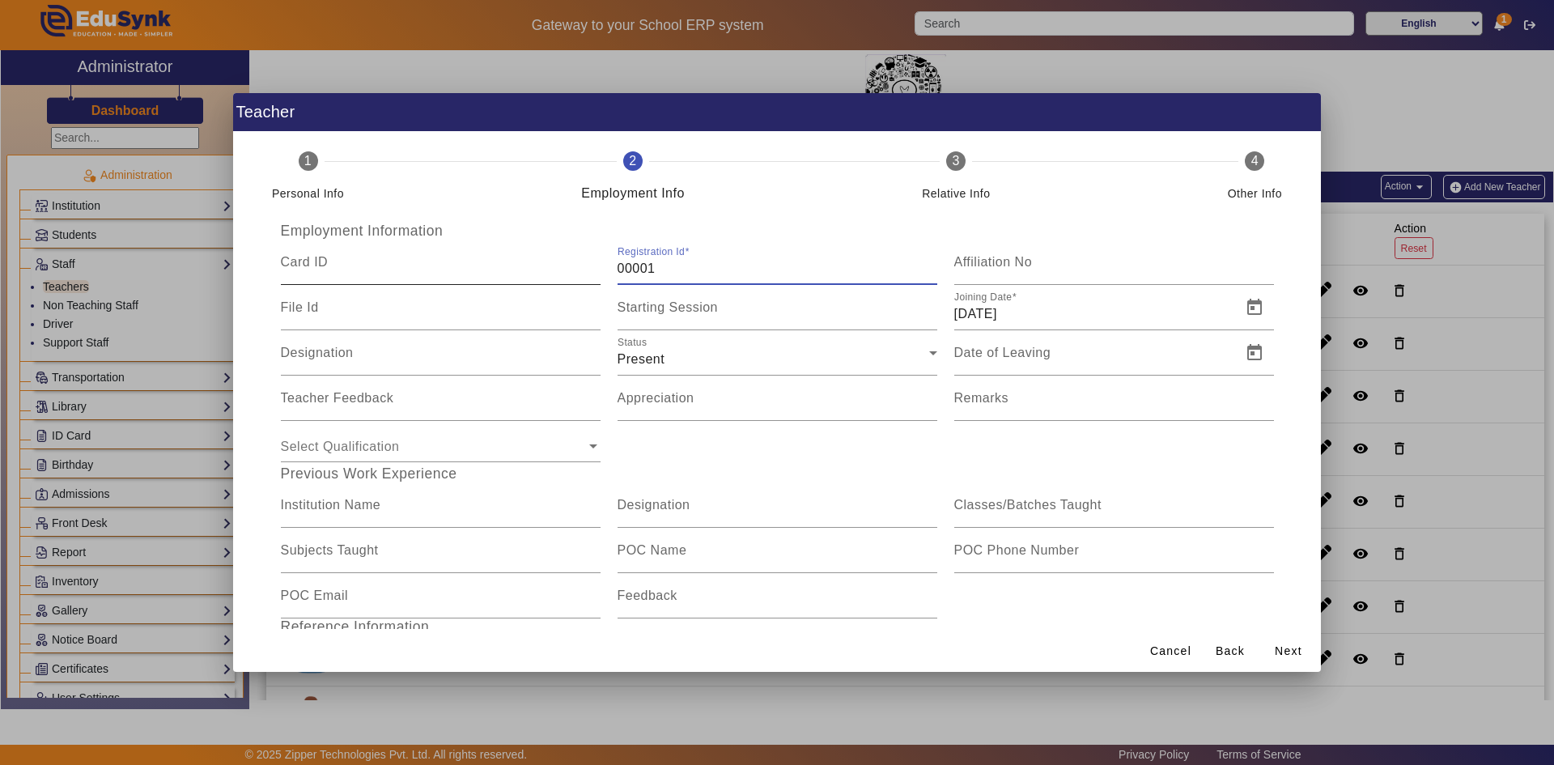
drag, startPoint x: 666, startPoint y: 265, endPoint x: 540, endPoint y: 271, distance: 126.4
click at [554, 271] on div "Card ID Registration Id 00001 Affiliation No" at bounding box center [777, 262] width 1010 height 45
paste input "SFT25-01"
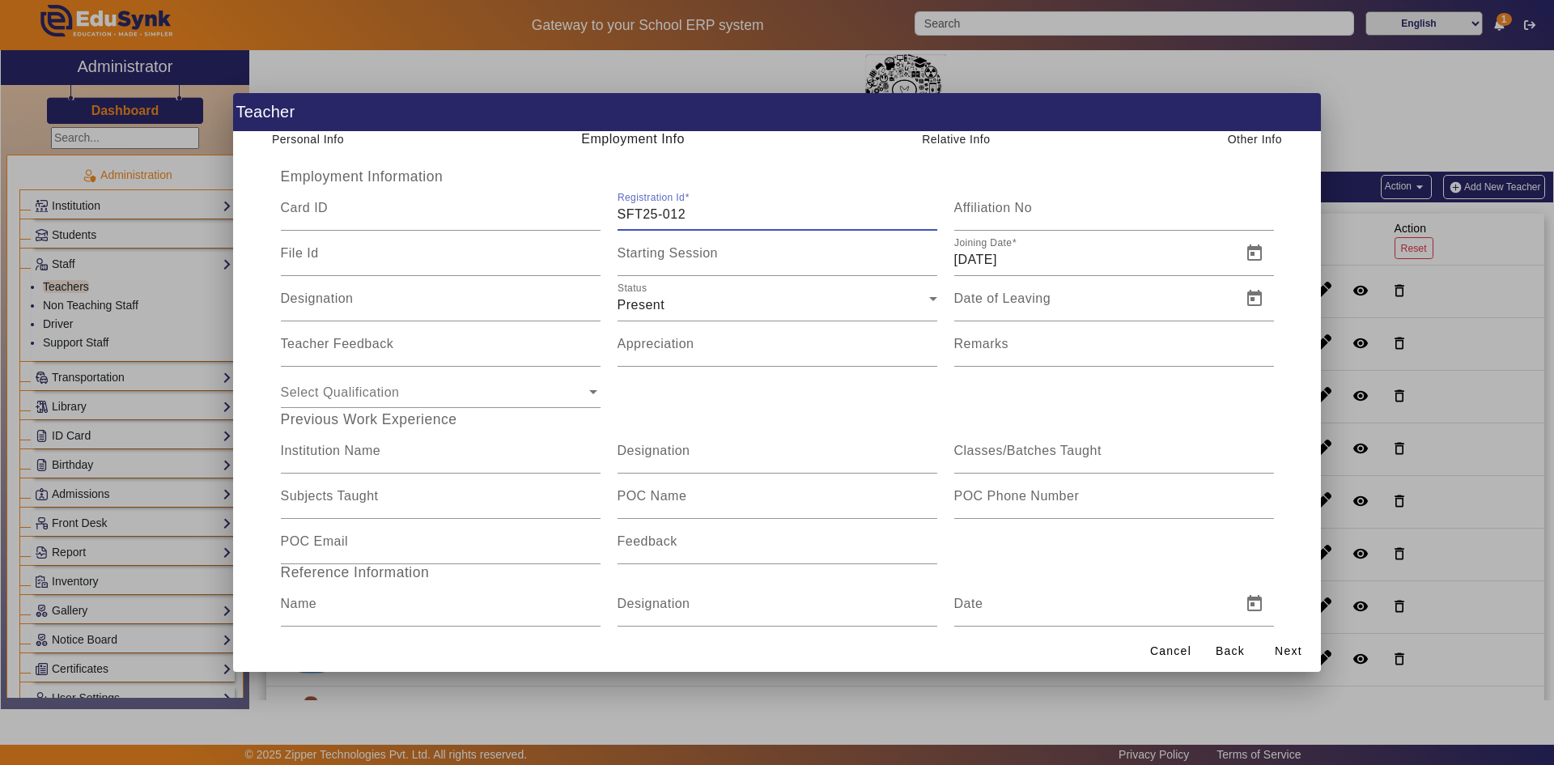
scroll to position [133, 0]
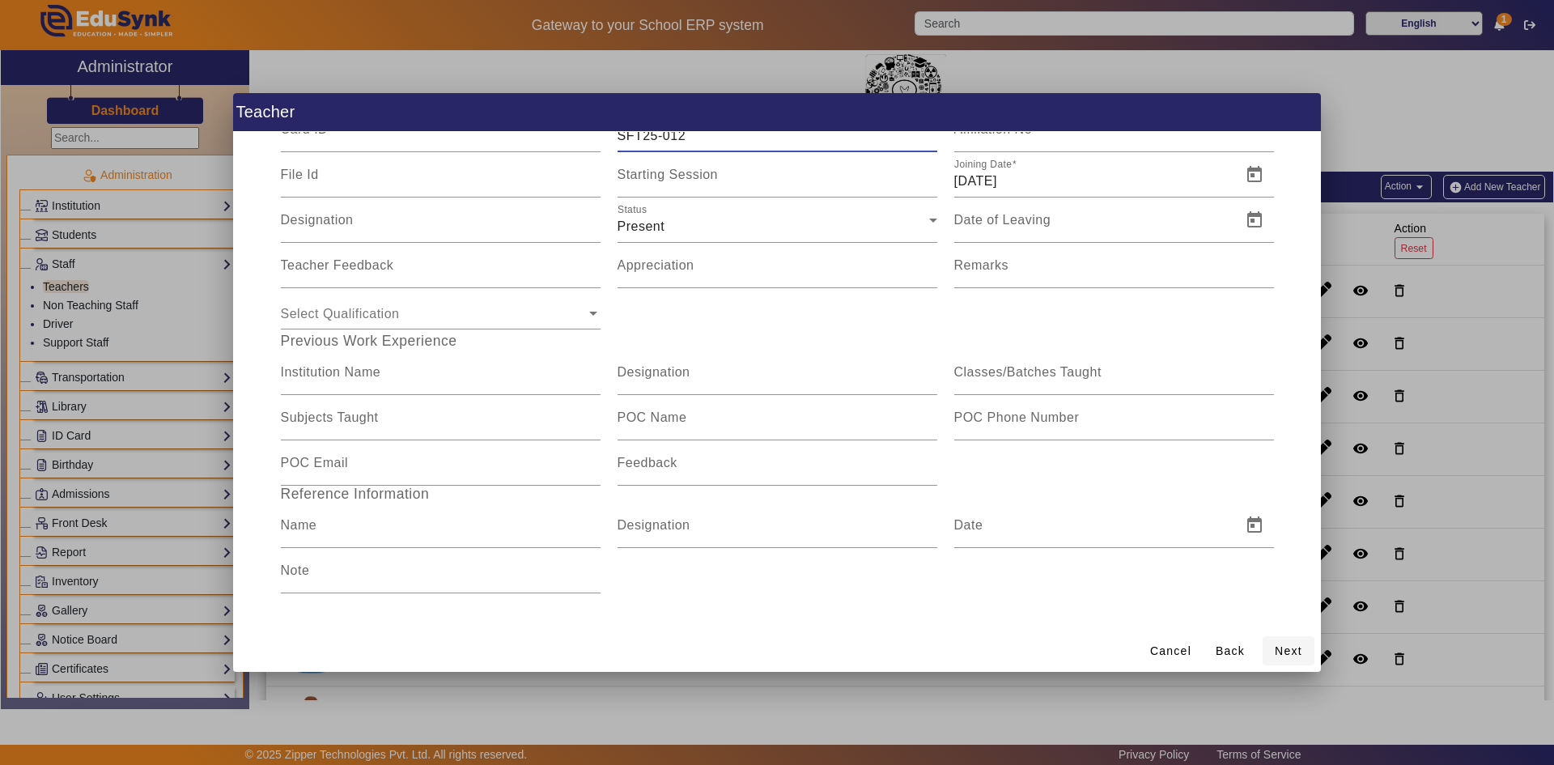
type input "SFT25-012"
click at [1270, 650] on span at bounding box center [1288, 650] width 52 height 39
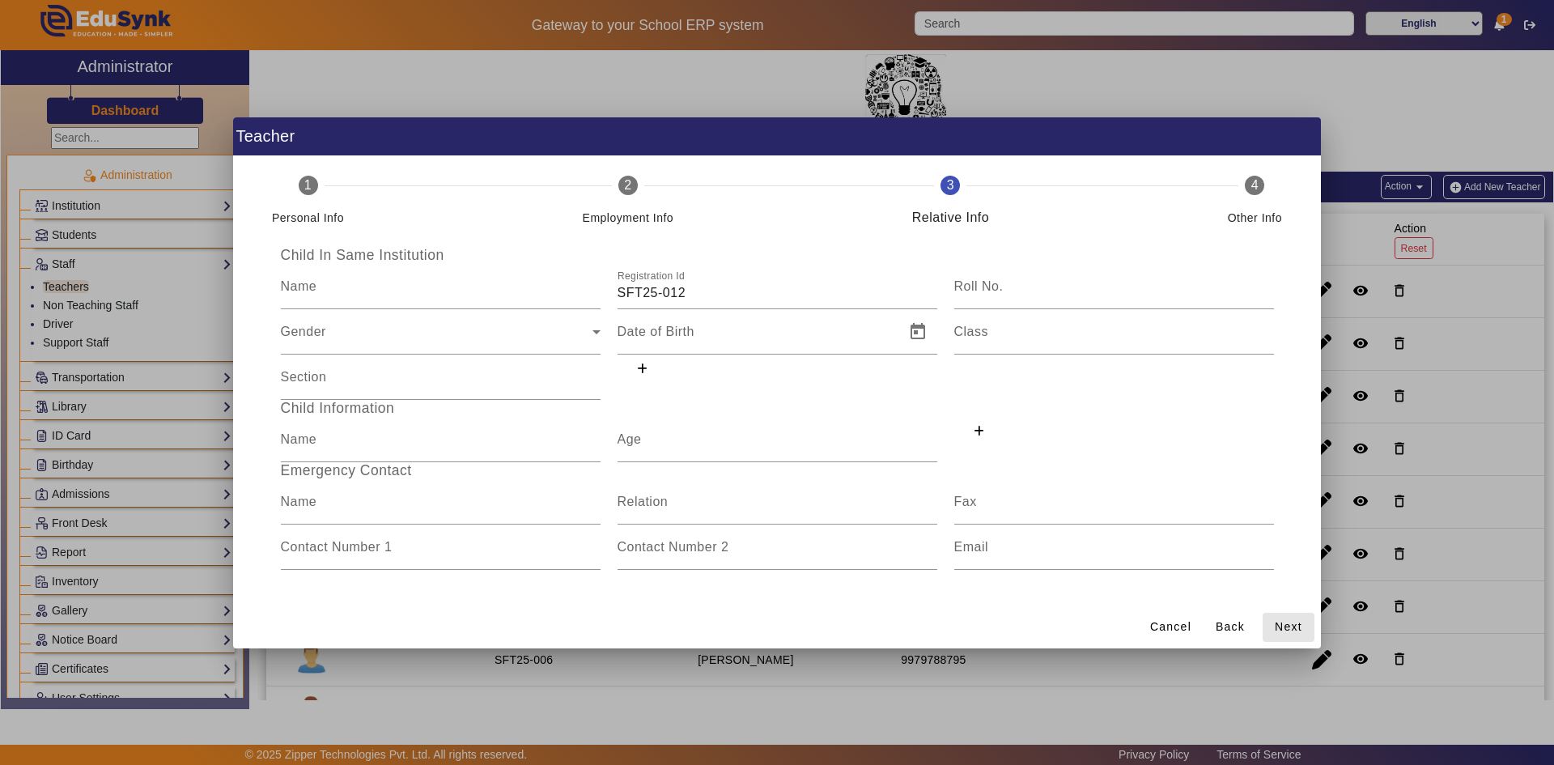
scroll to position [0, 0]
click at [635, 202] on div "Employment Info" at bounding box center [628, 211] width 91 height 32
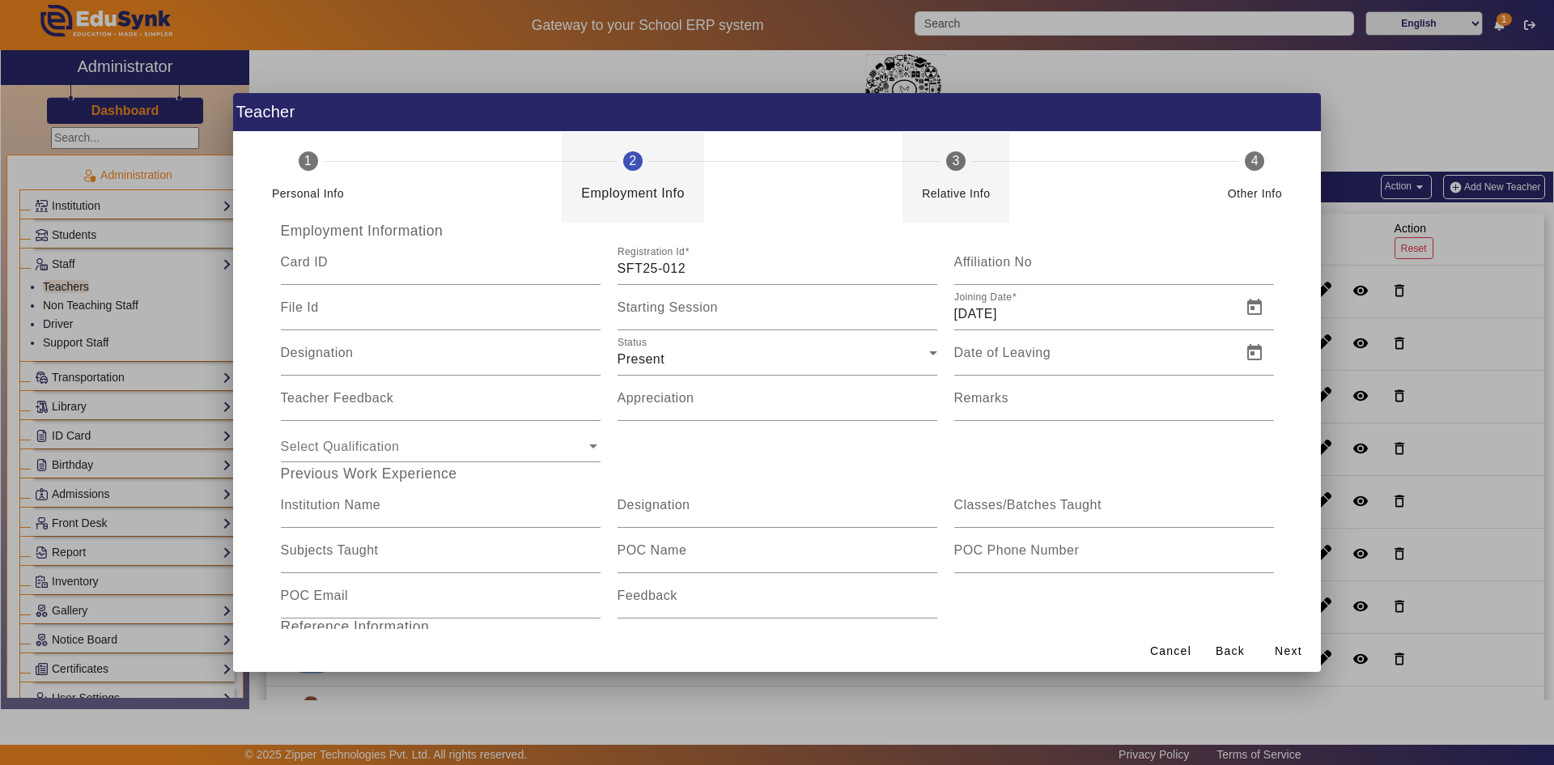
click at [940, 174] on div "Relative Info" at bounding box center [956, 187] width 68 height 32
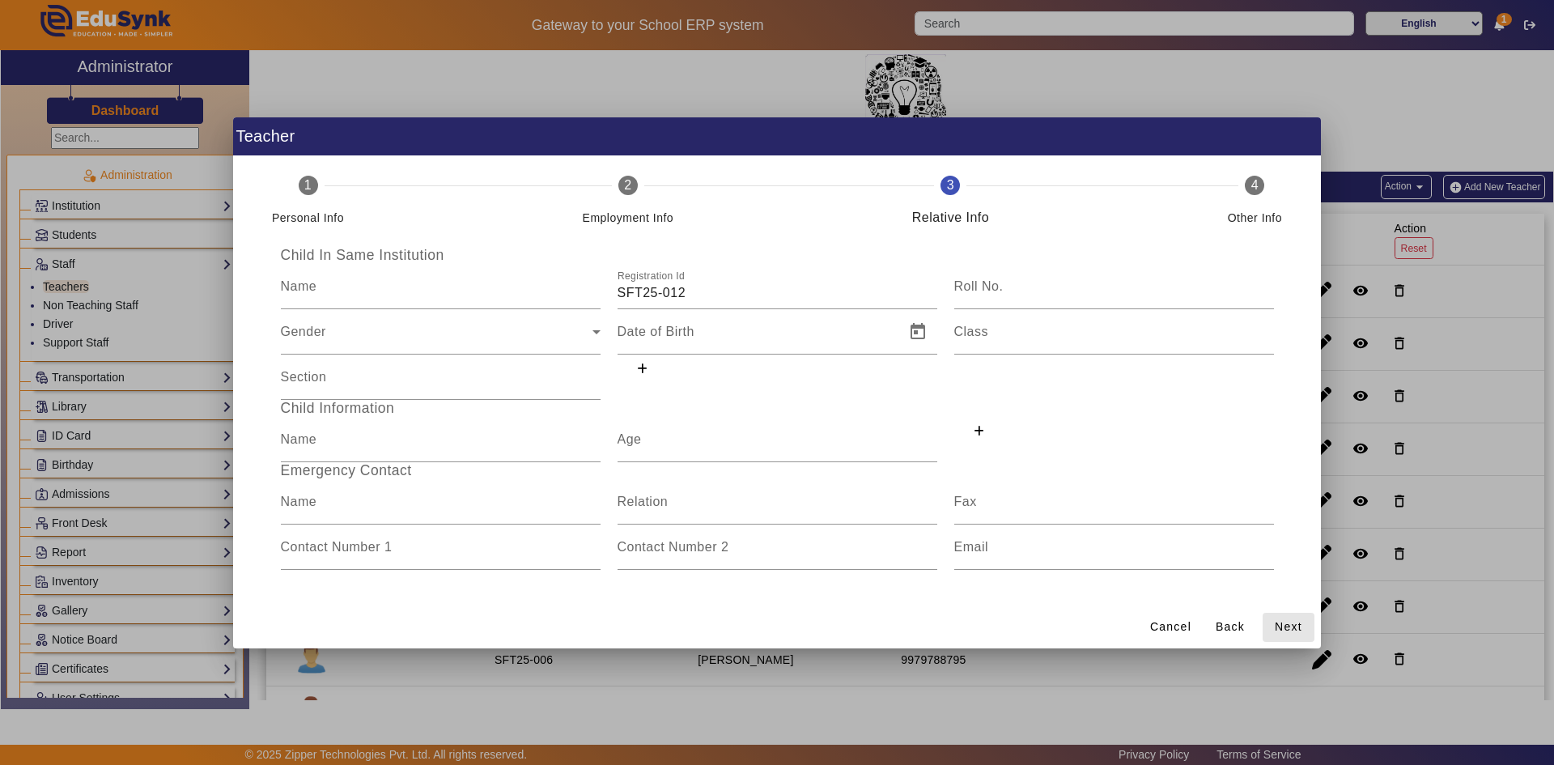
click at [1288, 635] on span at bounding box center [1288, 627] width 52 height 39
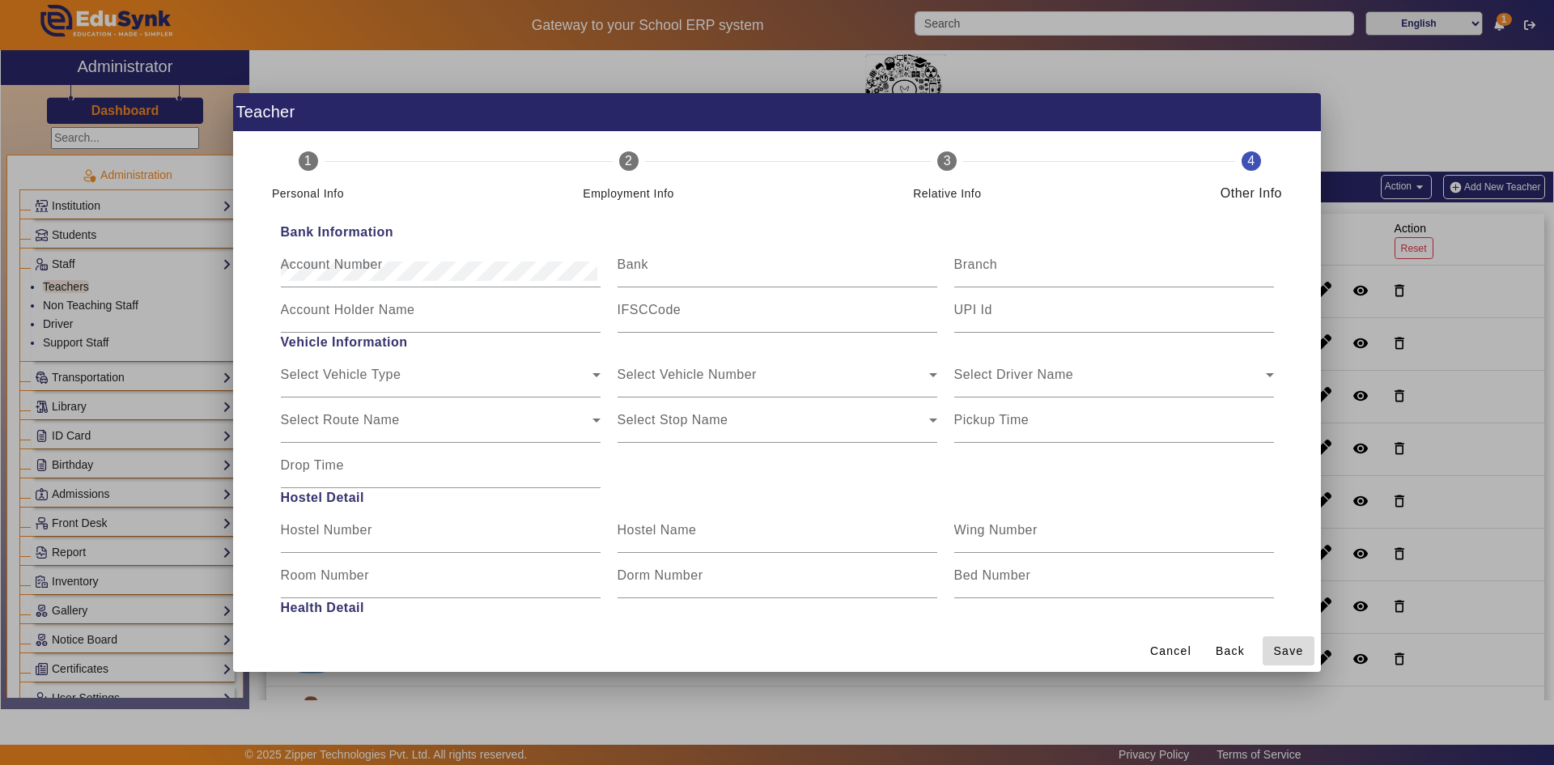
click at [1288, 635] on span at bounding box center [1288, 650] width 52 height 39
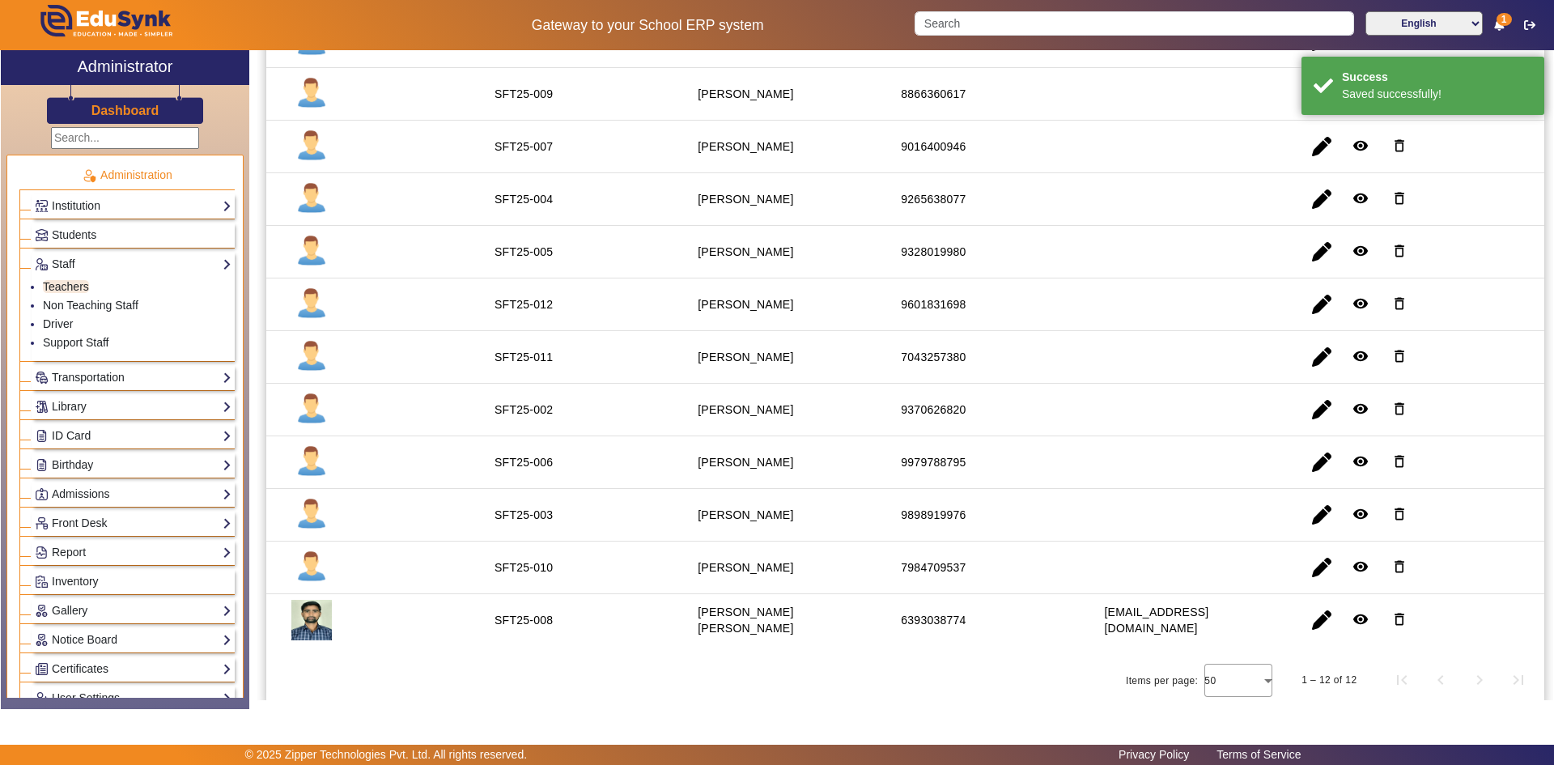
scroll to position [252, 0]
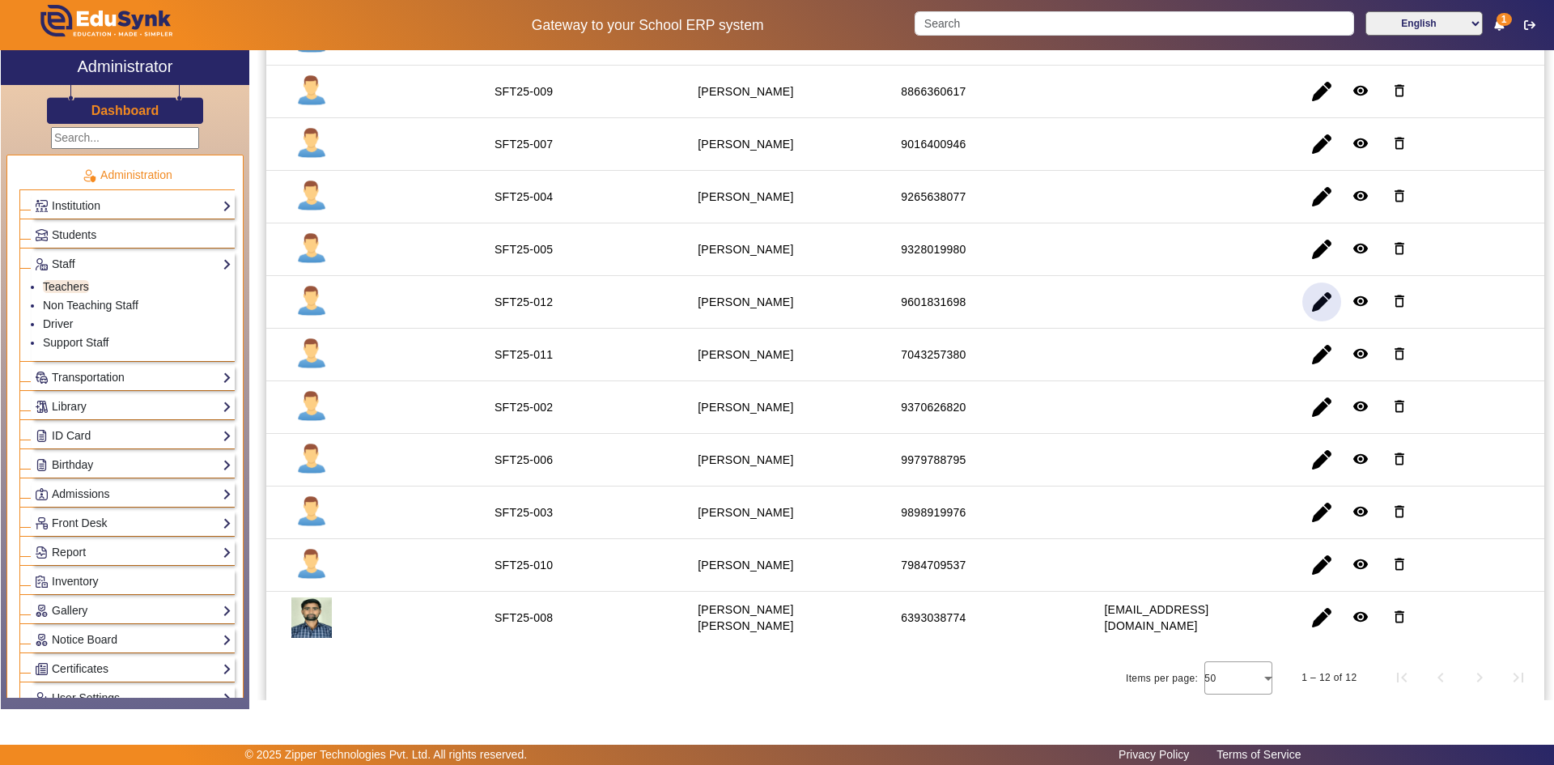
click at [1312, 303] on span "button" at bounding box center [1321, 301] width 39 height 39
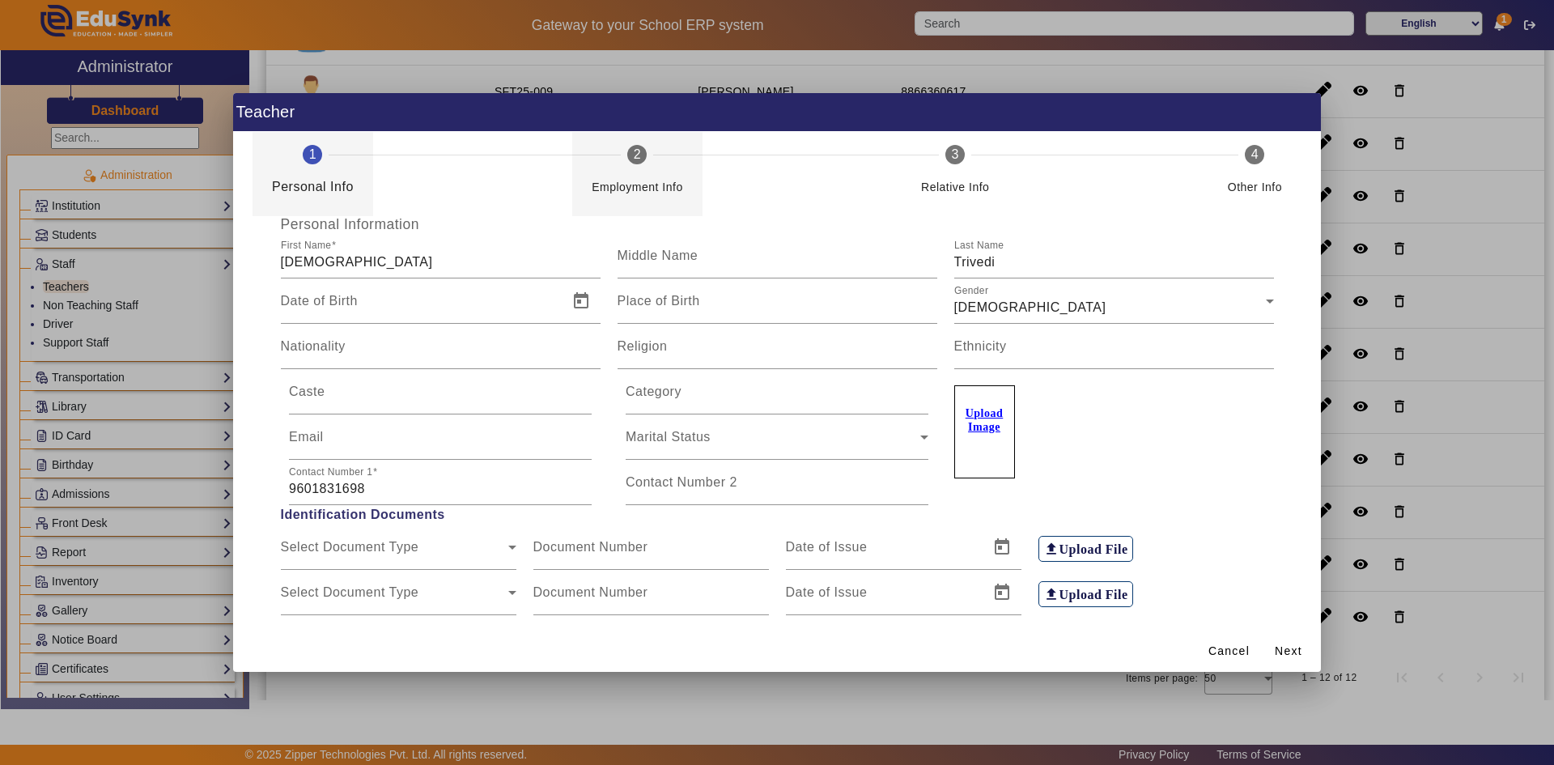
scroll to position [0, 0]
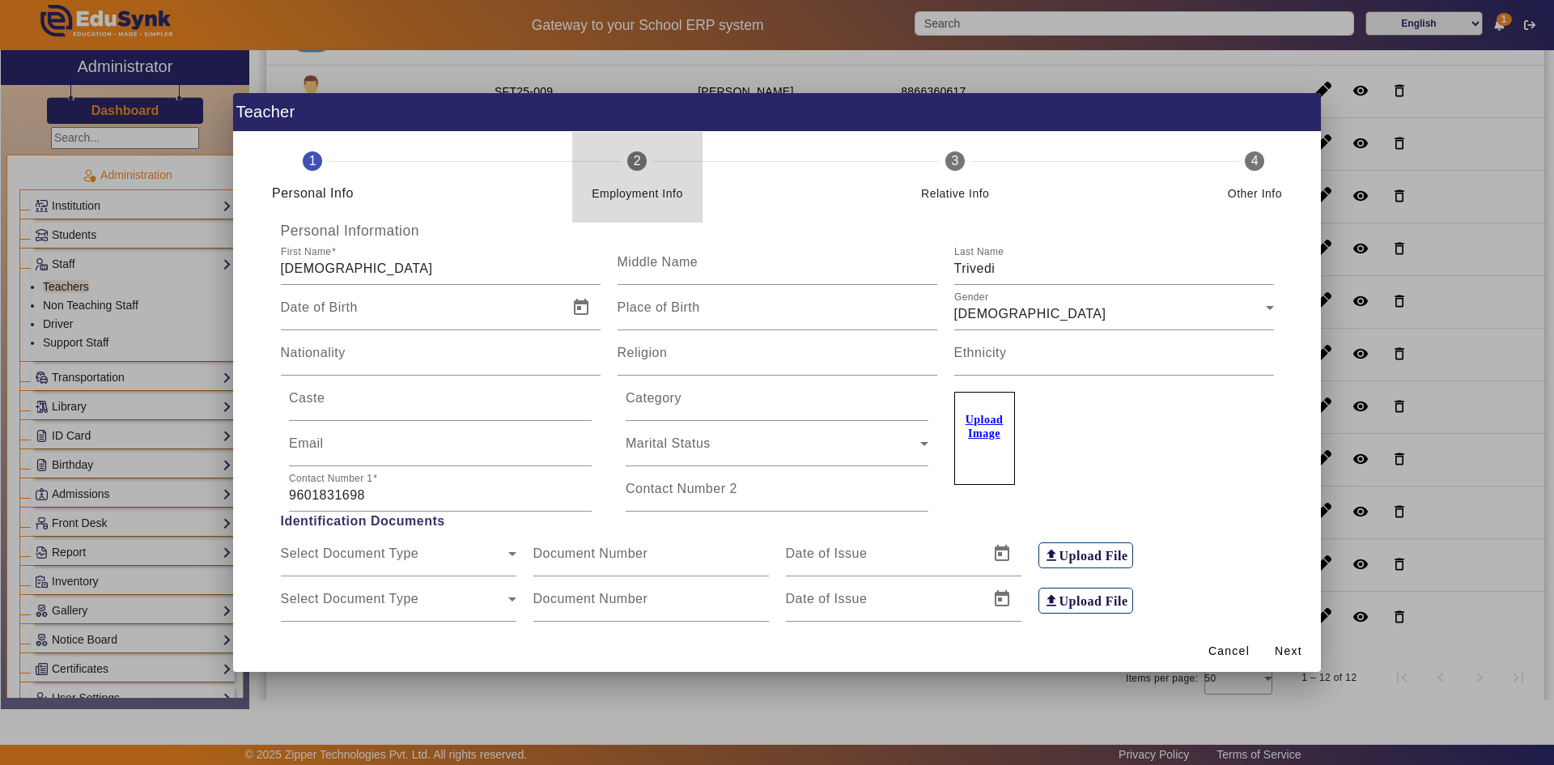
click at [639, 161] on div "2" at bounding box center [636, 160] width 19 height 19
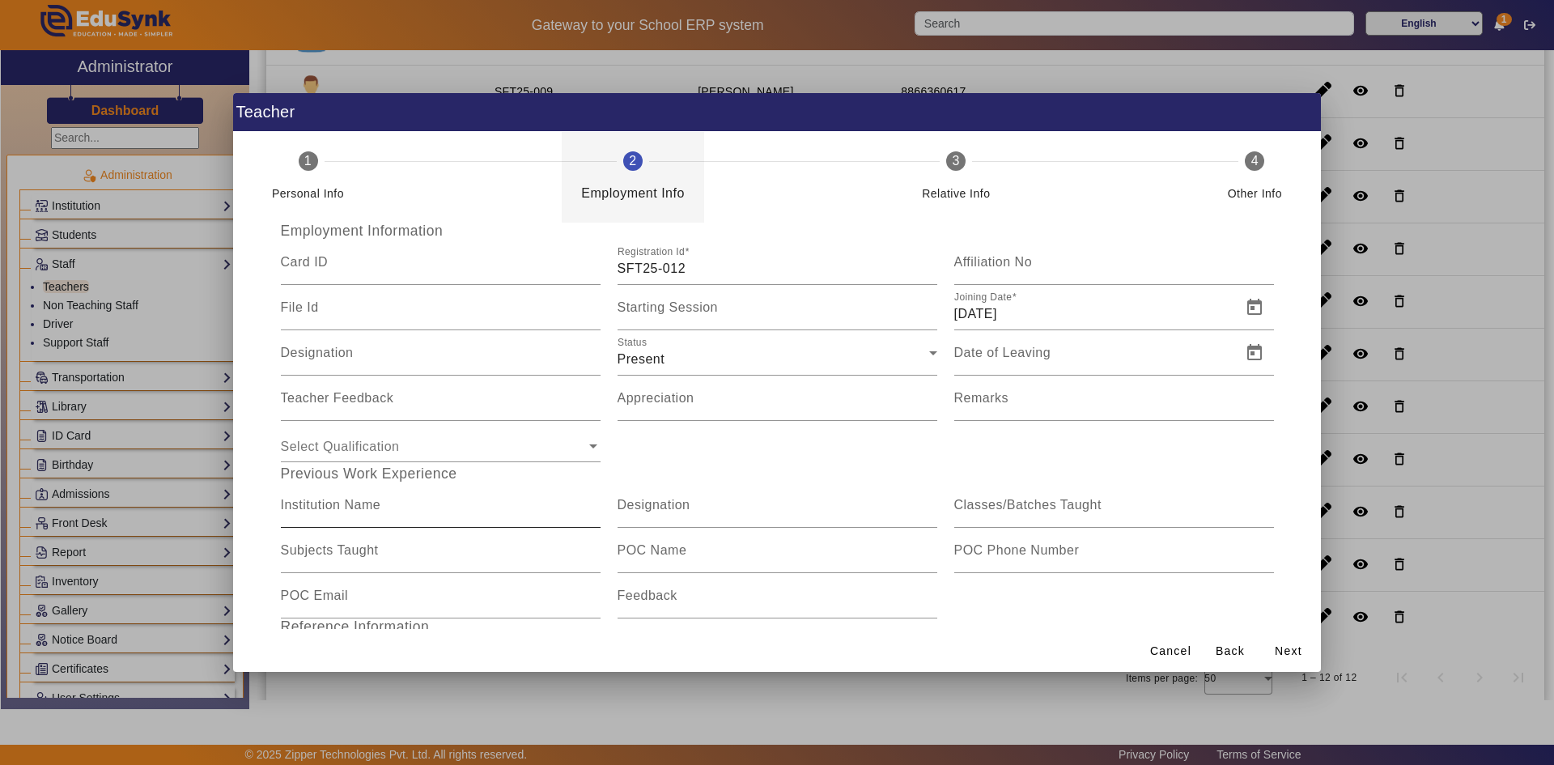
scroll to position [81, 0]
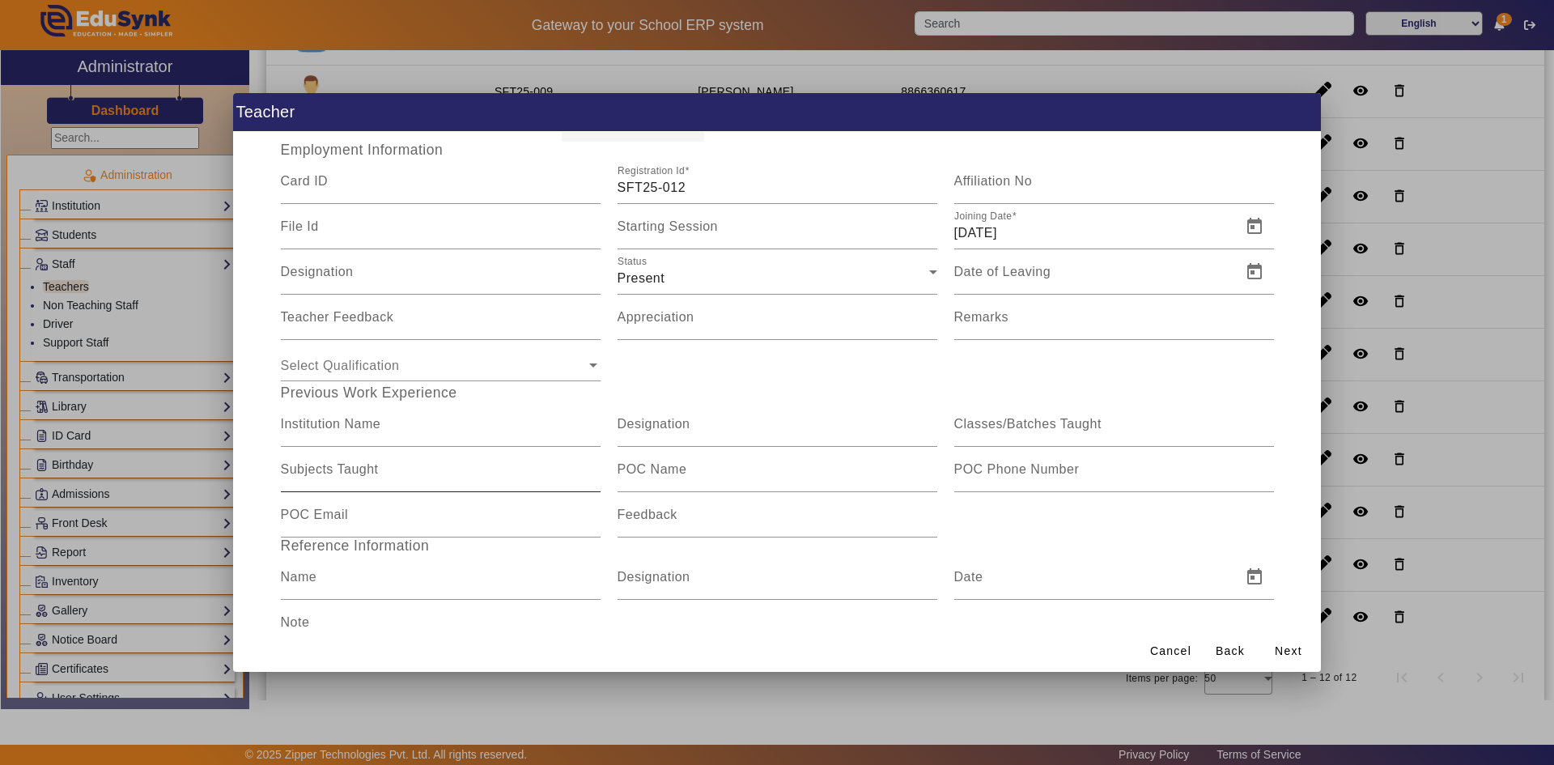
click at [371, 473] on mat-label "Subjects Taught" at bounding box center [330, 469] width 98 height 14
click at [371, 473] on input "Subjects Taught" at bounding box center [441, 475] width 320 height 19
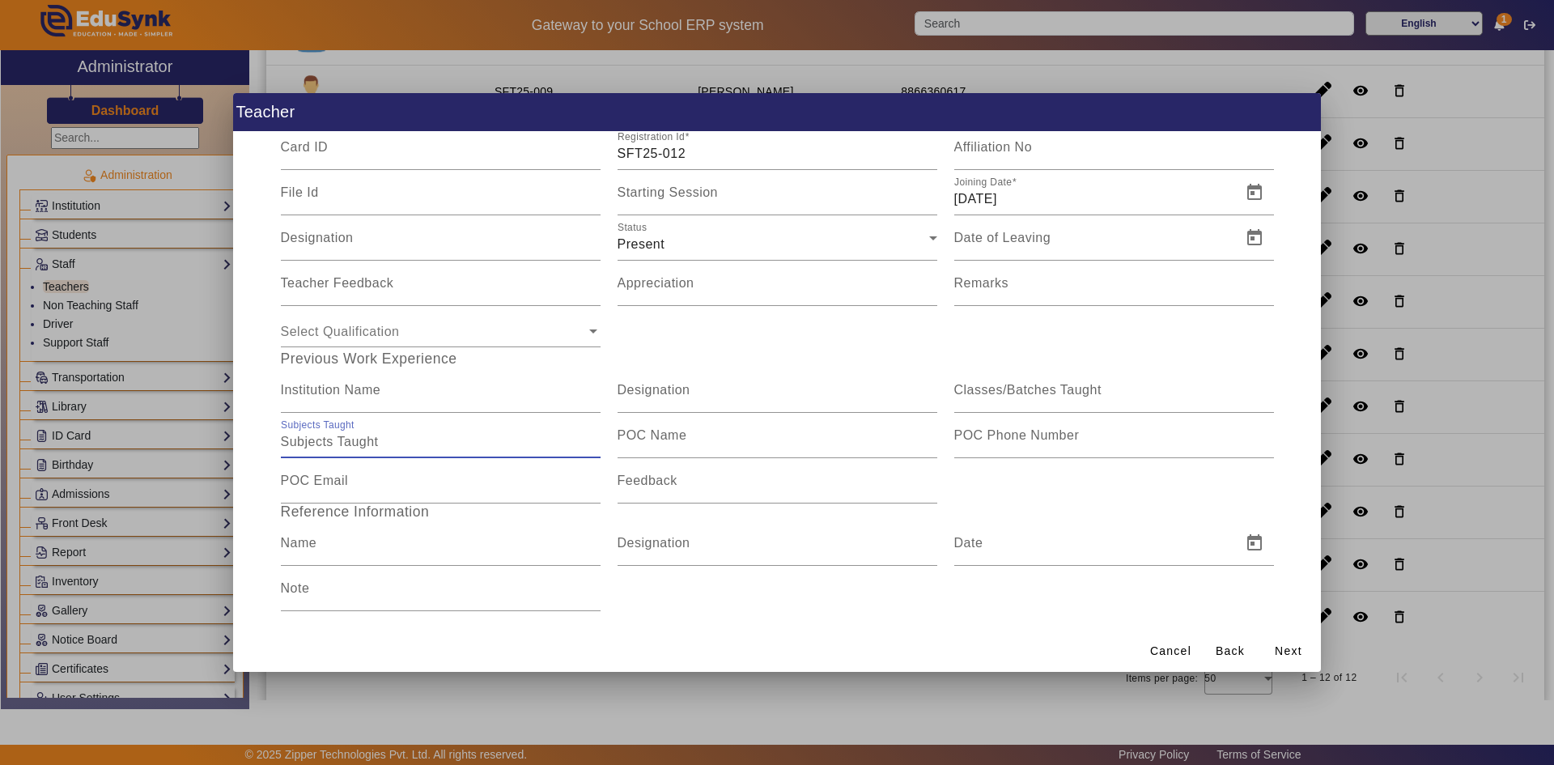
scroll to position [133, 0]
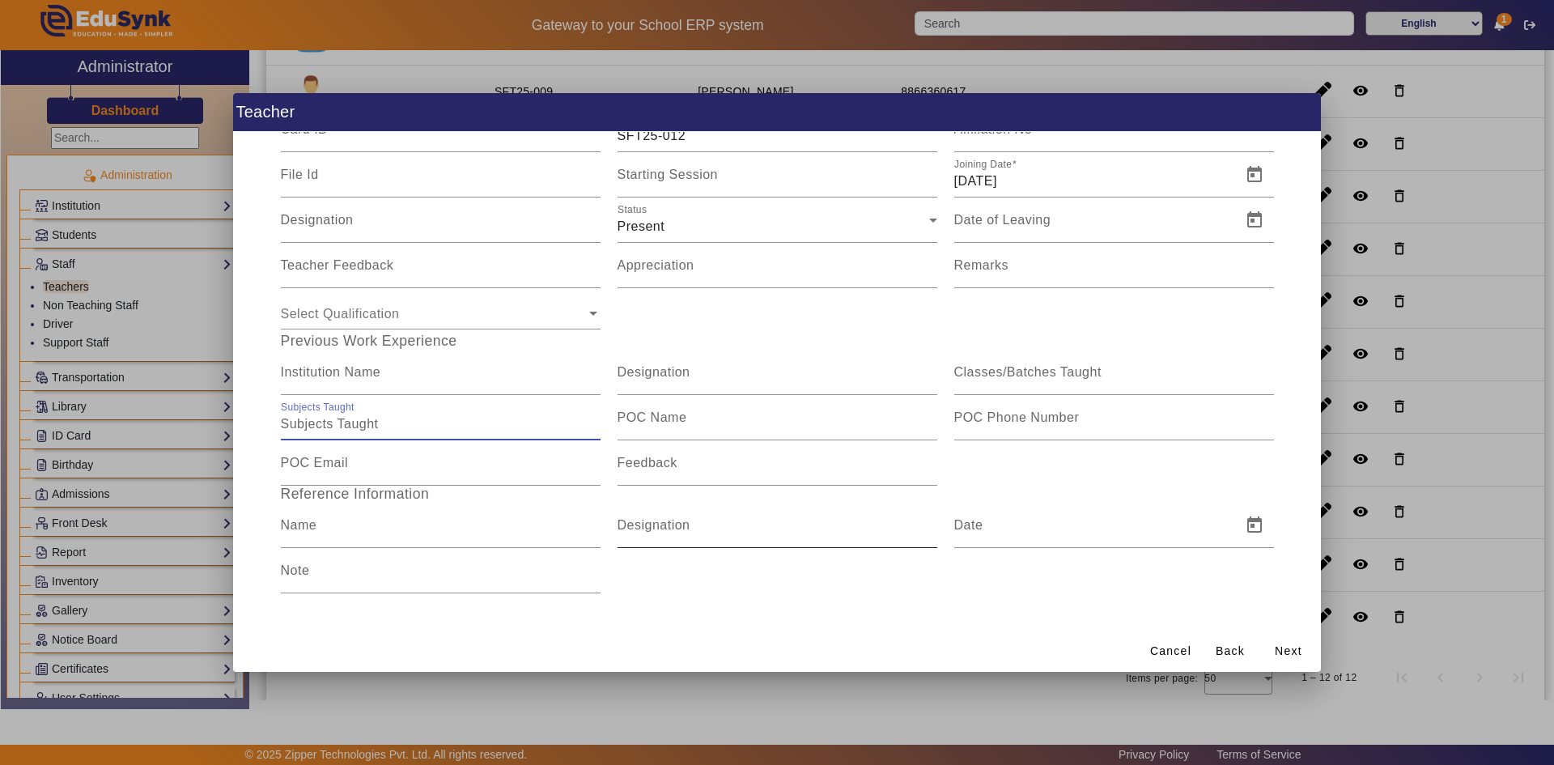
click at [647, 520] on mat-label "Designation" at bounding box center [653, 525] width 73 height 14
click at [647, 522] on input "Designation" at bounding box center [777, 531] width 320 height 19
click at [657, 527] on input "Designation" at bounding box center [777, 531] width 320 height 19
type input "Physics"
click at [1249, 525] on span "Open calendar" at bounding box center [1254, 525] width 39 height 39
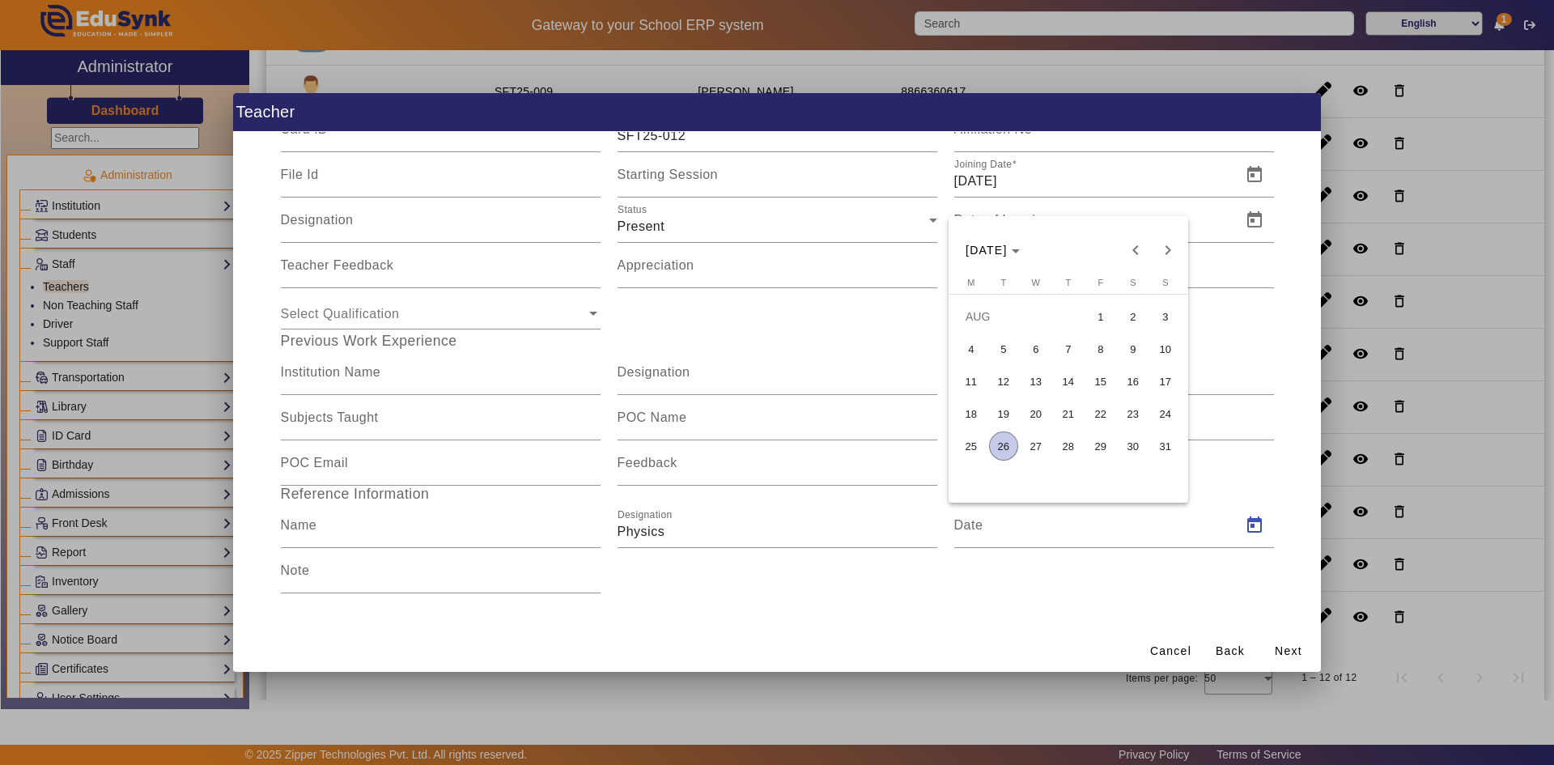
click at [1240, 478] on div at bounding box center [777, 382] width 1554 height 765
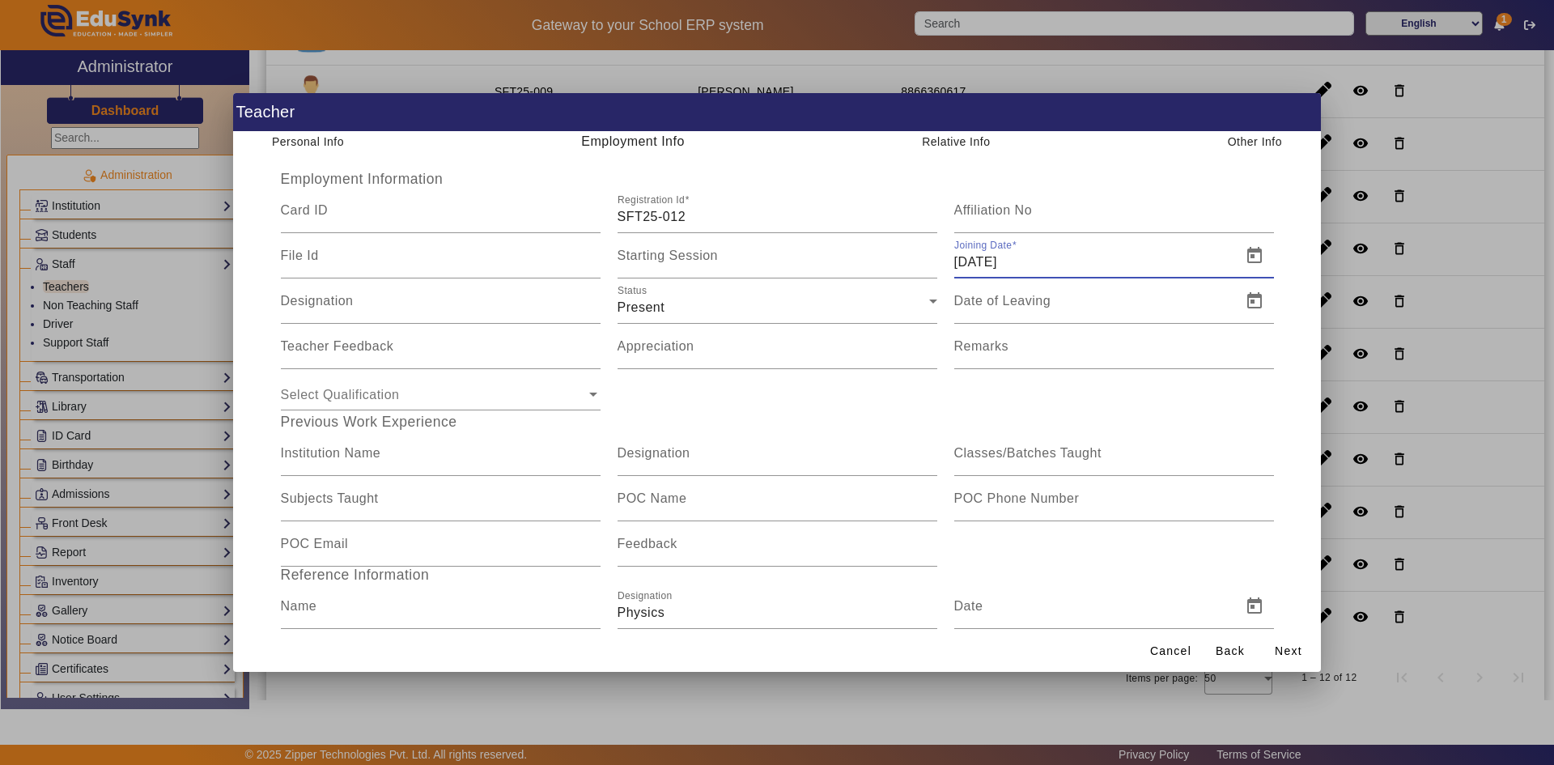
click at [993, 262] on input "[DATE]" at bounding box center [1093, 261] width 278 height 19
click at [962, 257] on input "[DATE]" at bounding box center [1093, 261] width 278 height 19
click at [1239, 265] on span "Open calendar" at bounding box center [1254, 255] width 39 height 39
click at [1063, 475] on span "21" at bounding box center [1068, 475] width 29 height 29
type input "[DATE]"
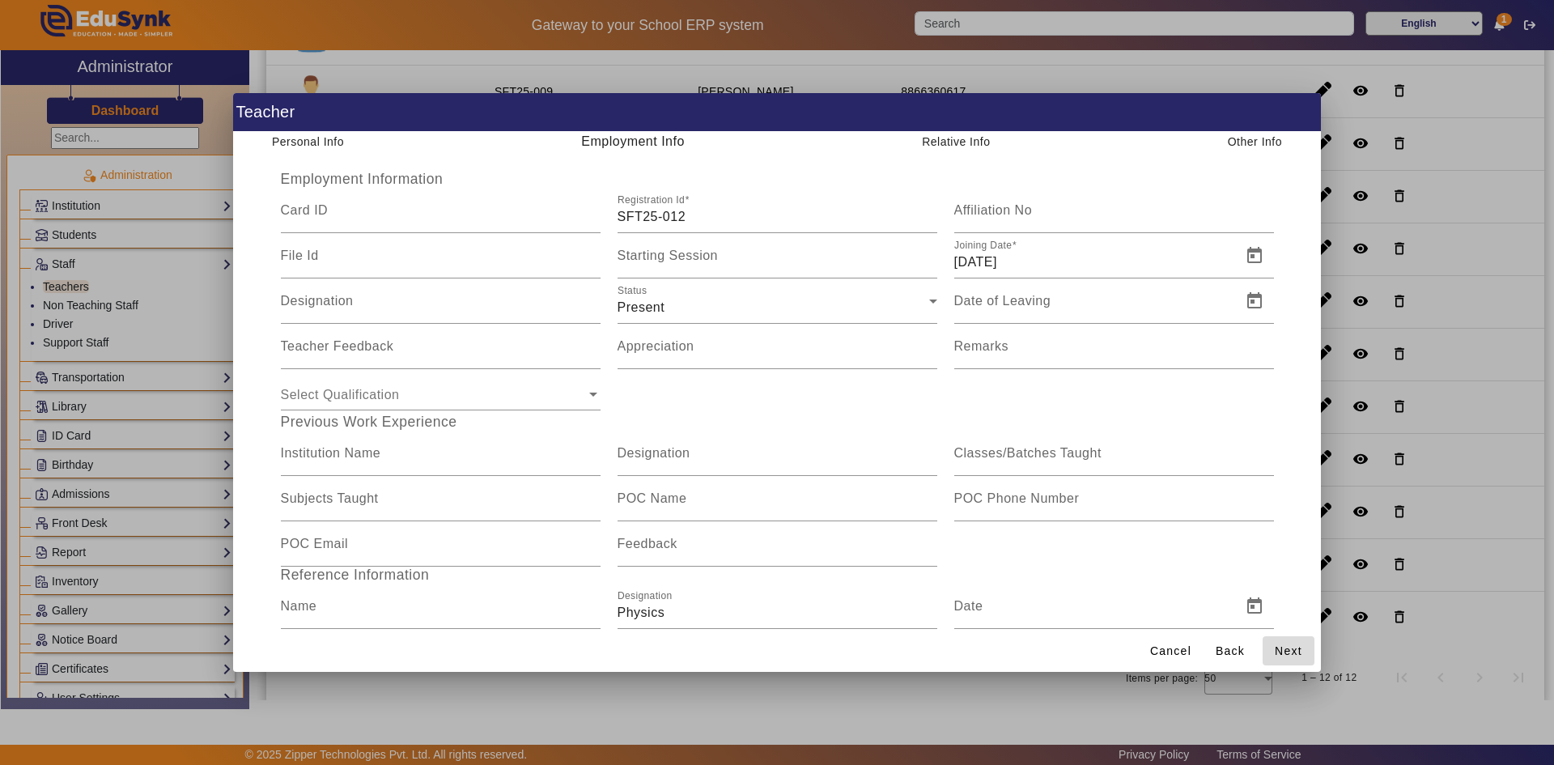
click at [1278, 645] on span "Next" at bounding box center [1288, 650] width 28 height 17
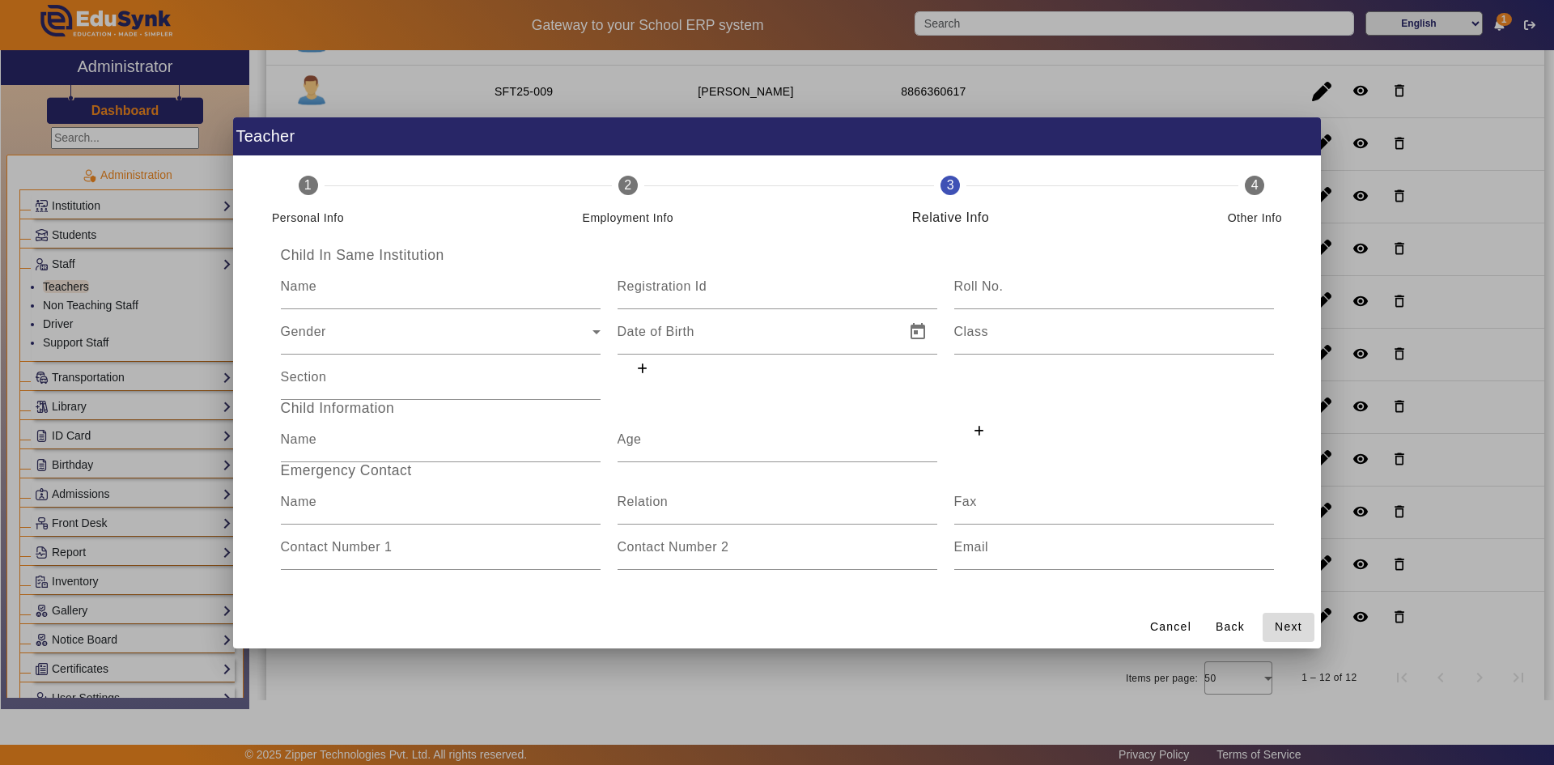
click at [1278, 645] on span at bounding box center [1288, 627] width 52 height 39
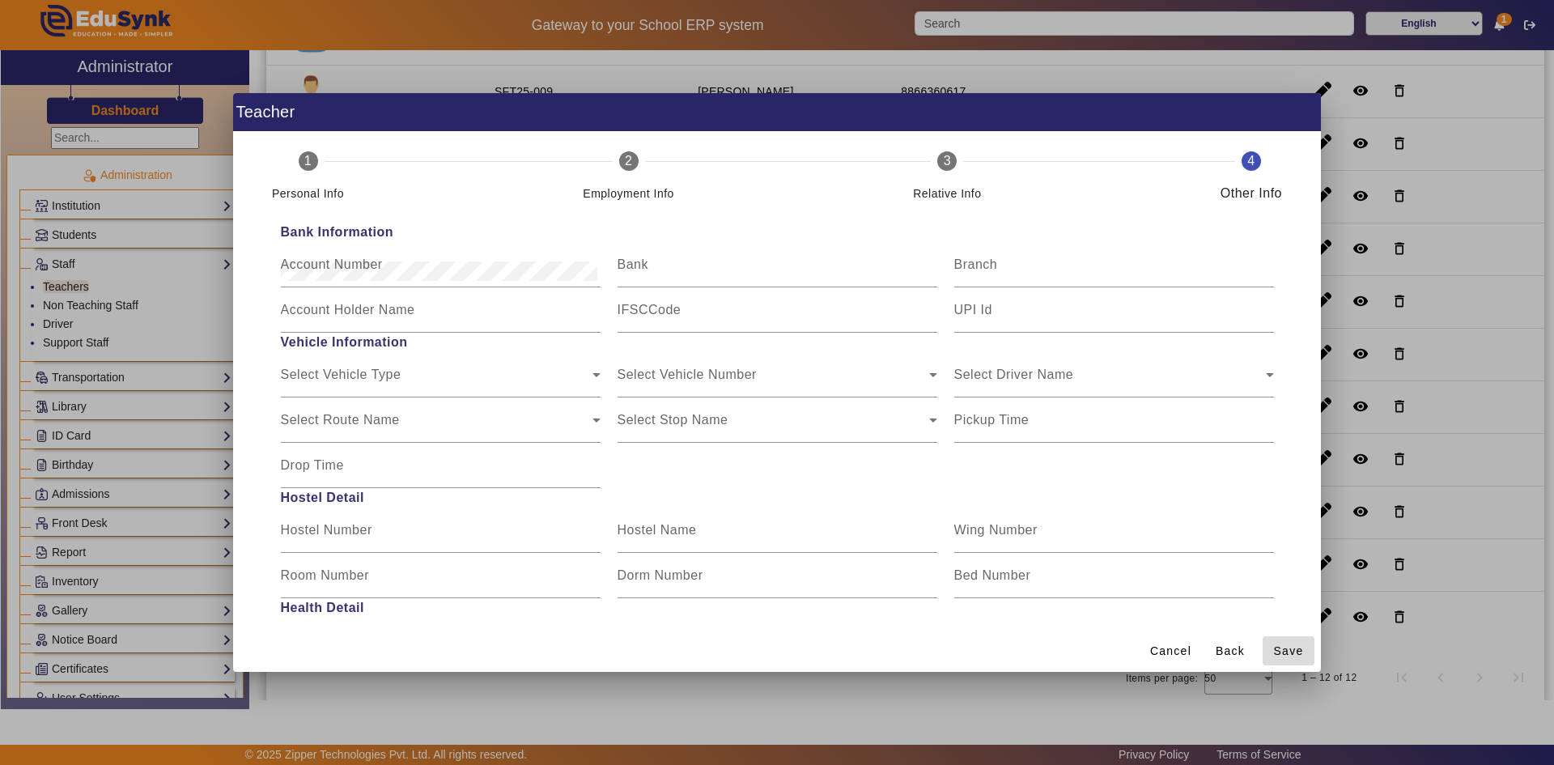
click at [1282, 644] on span "Save" at bounding box center [1289, 650] width 30 height 17
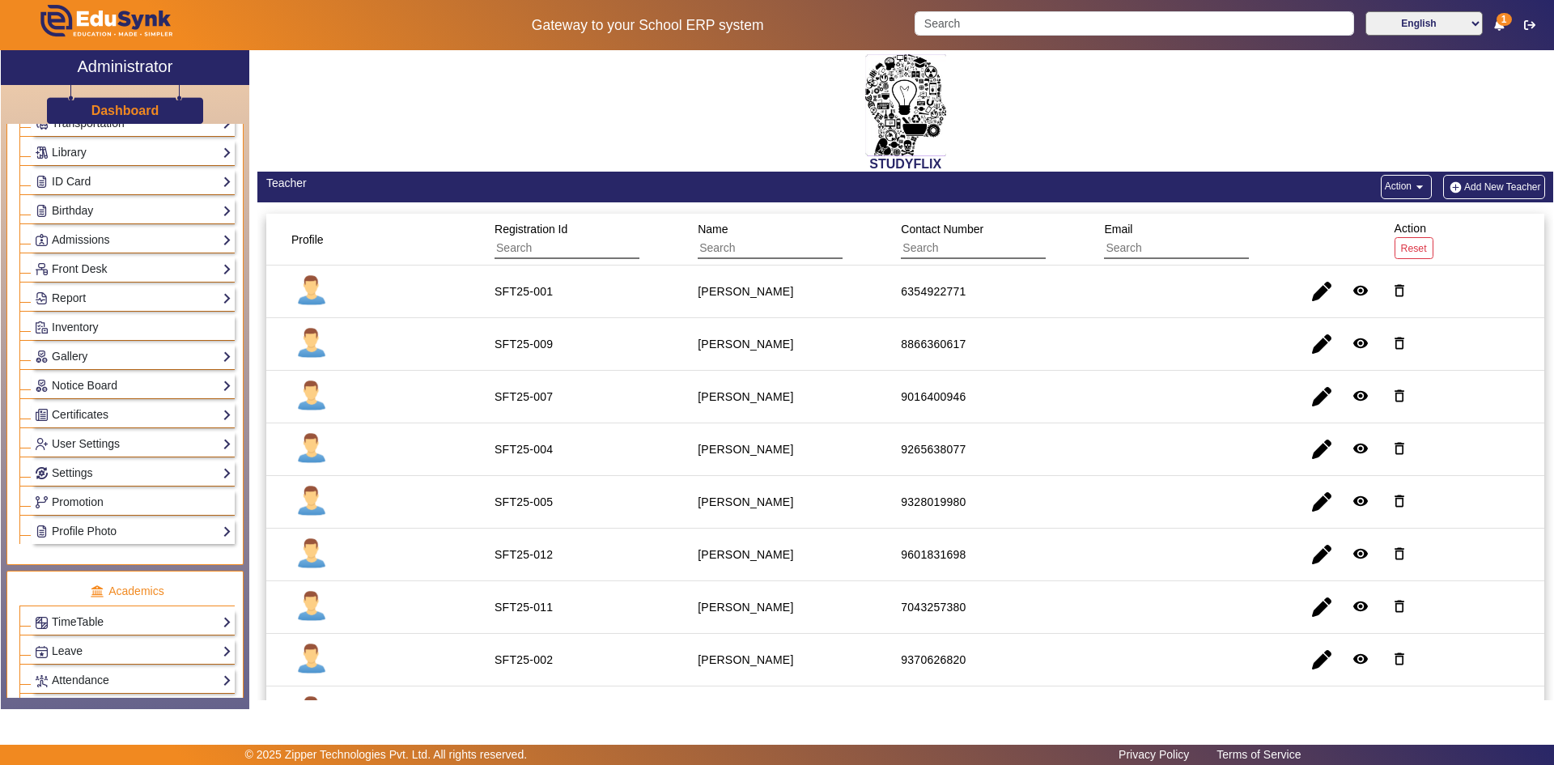
scroll to position [405, 0]
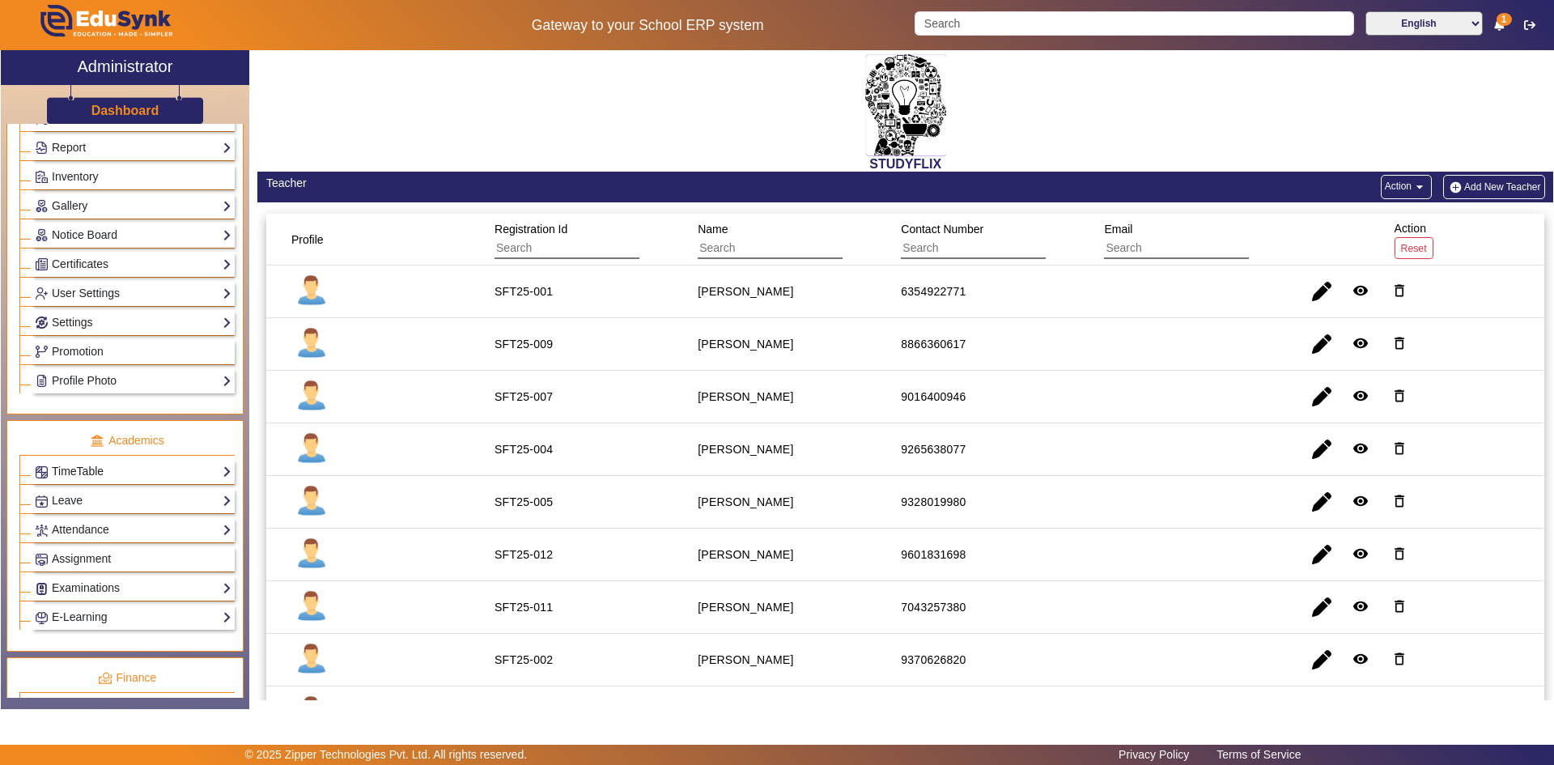
click at [82, 474] on link "TimeTable" at bounding box center [133, 471] width 197 height 19
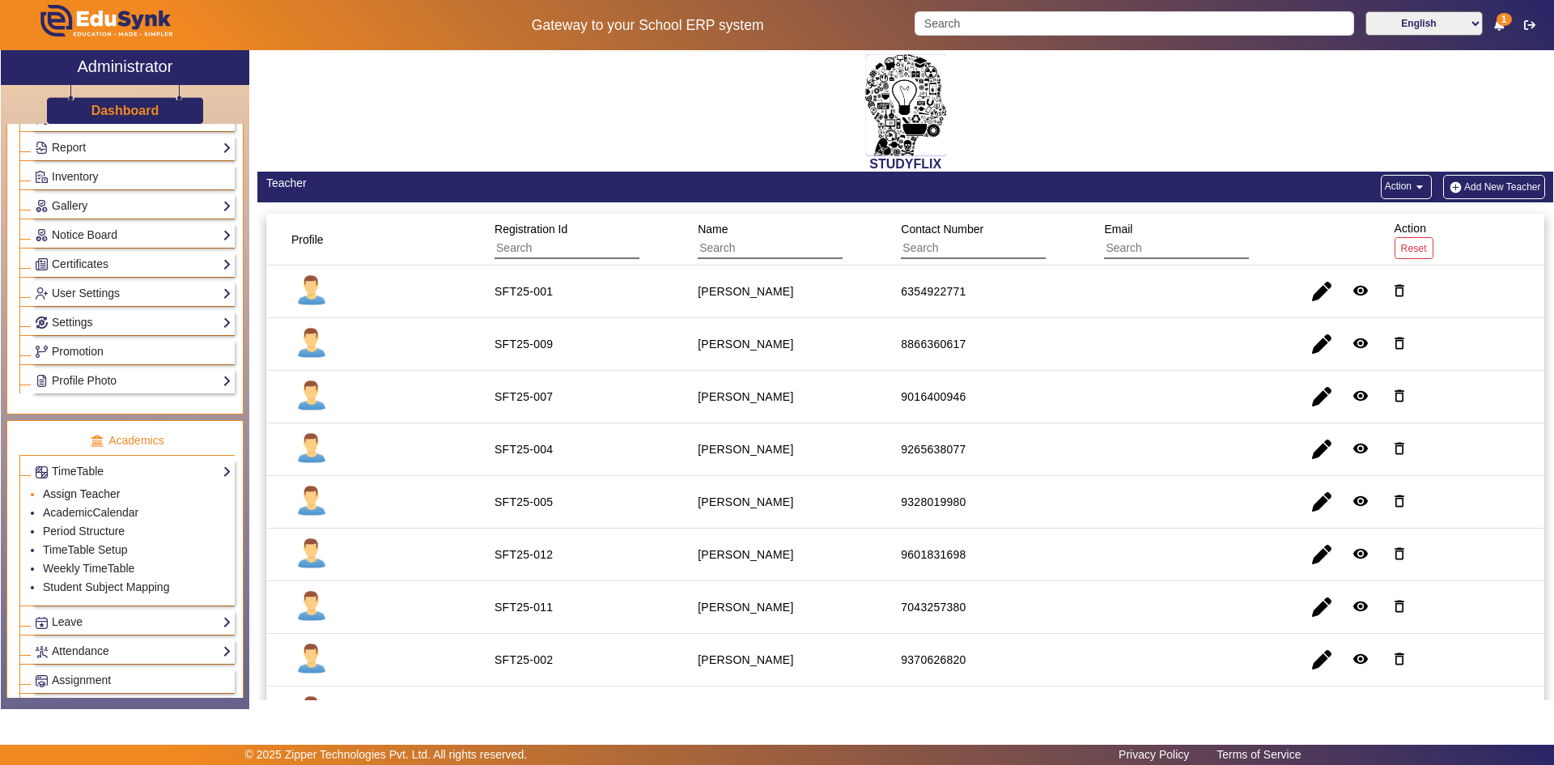
click at [78, 495] on link "Assign Teacher" at bounding box center [81, 493] width 77 height 13
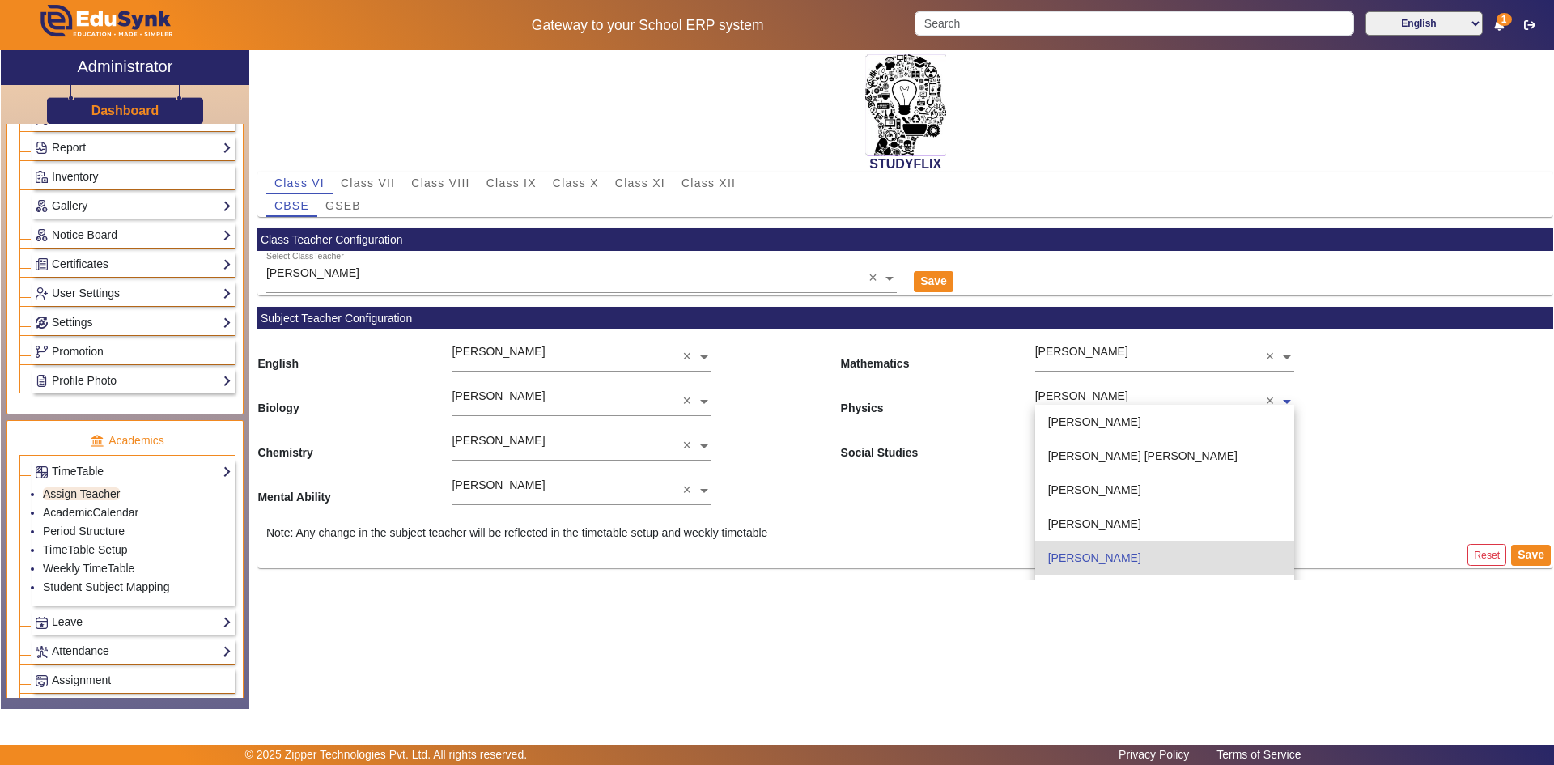
click at [1095, 398] on input "text" at bounding box center [1164, 401] width 259 height 17
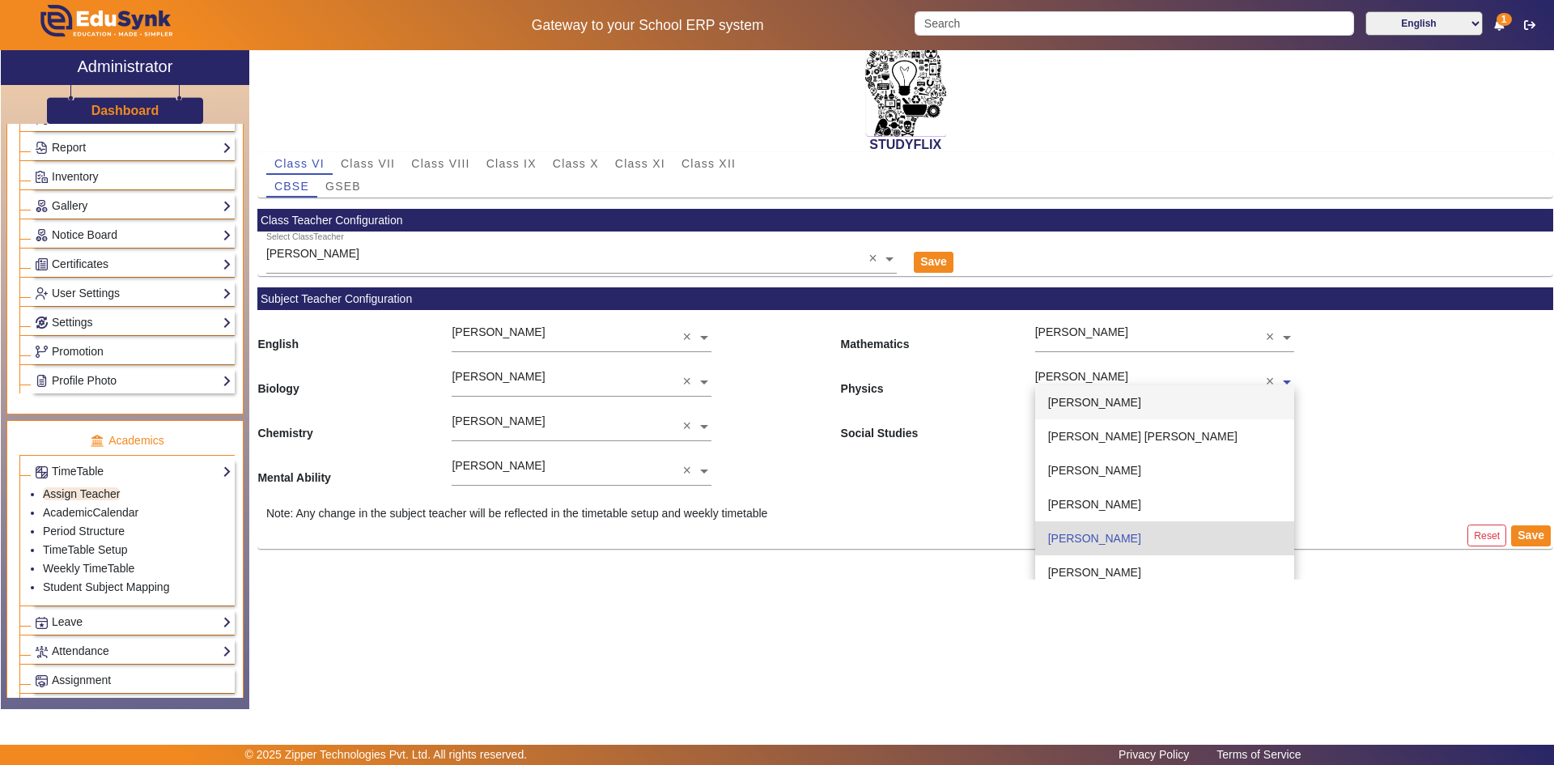
click at [1092, 396] on span "[PERSON_NAME]" at bounding box center [1094, 402] width 93 height 13
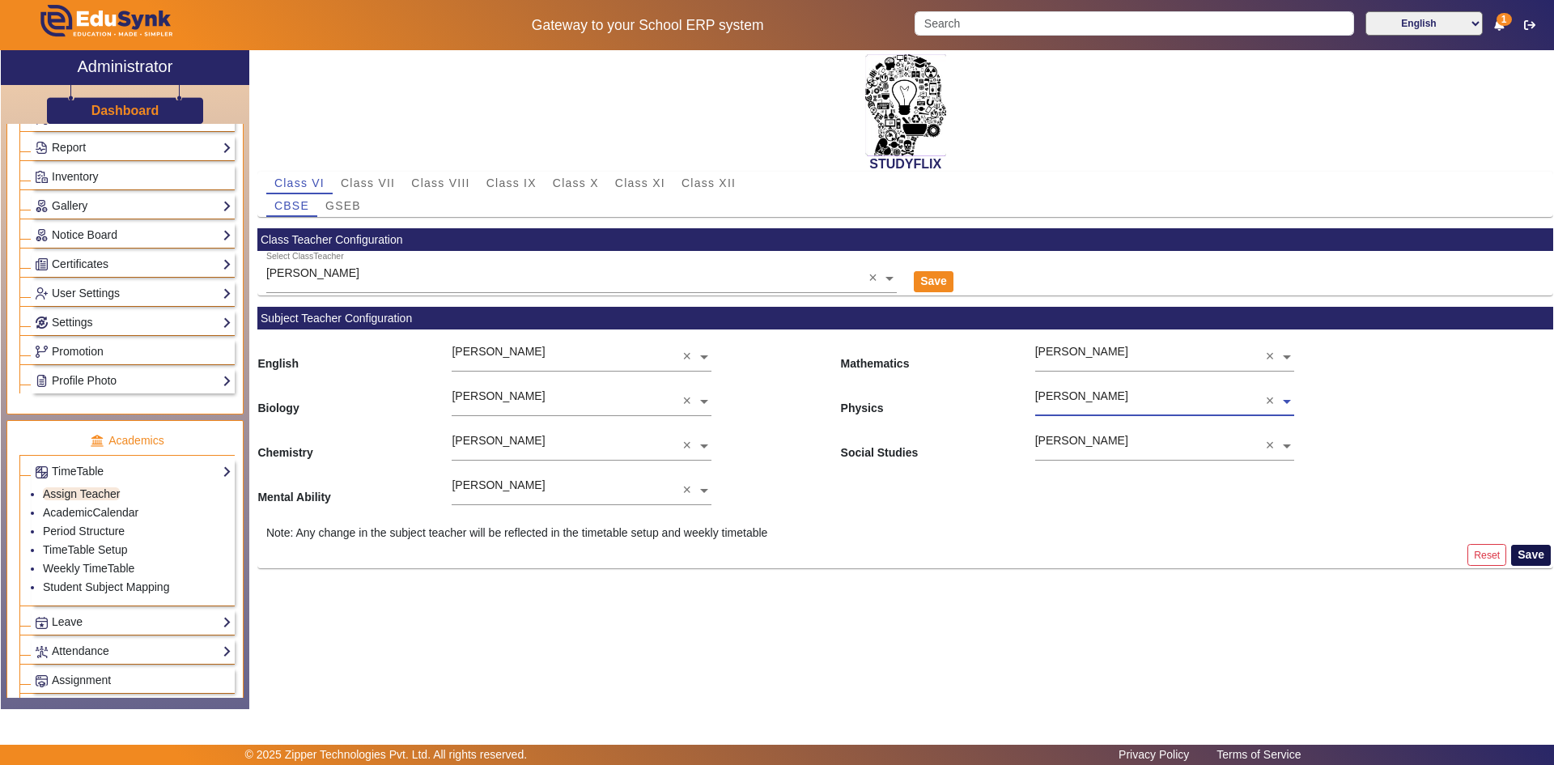
click at [1518, 557] on button "Save" at bounding box center [1531, 555] width 40 height 21
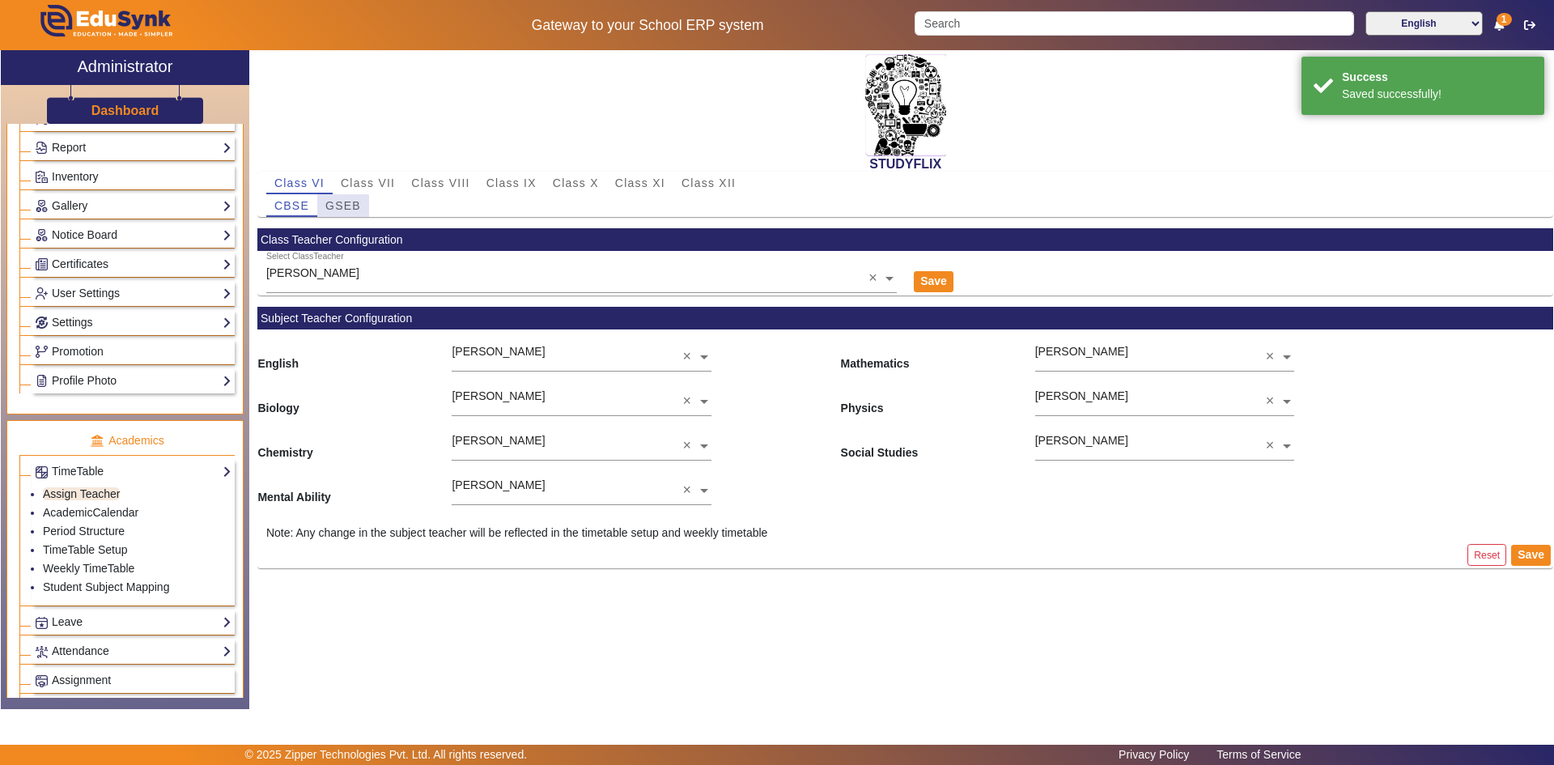
click at [337, 210] on span "GSEB" at bounding box center [343, 205] width 36 height 11
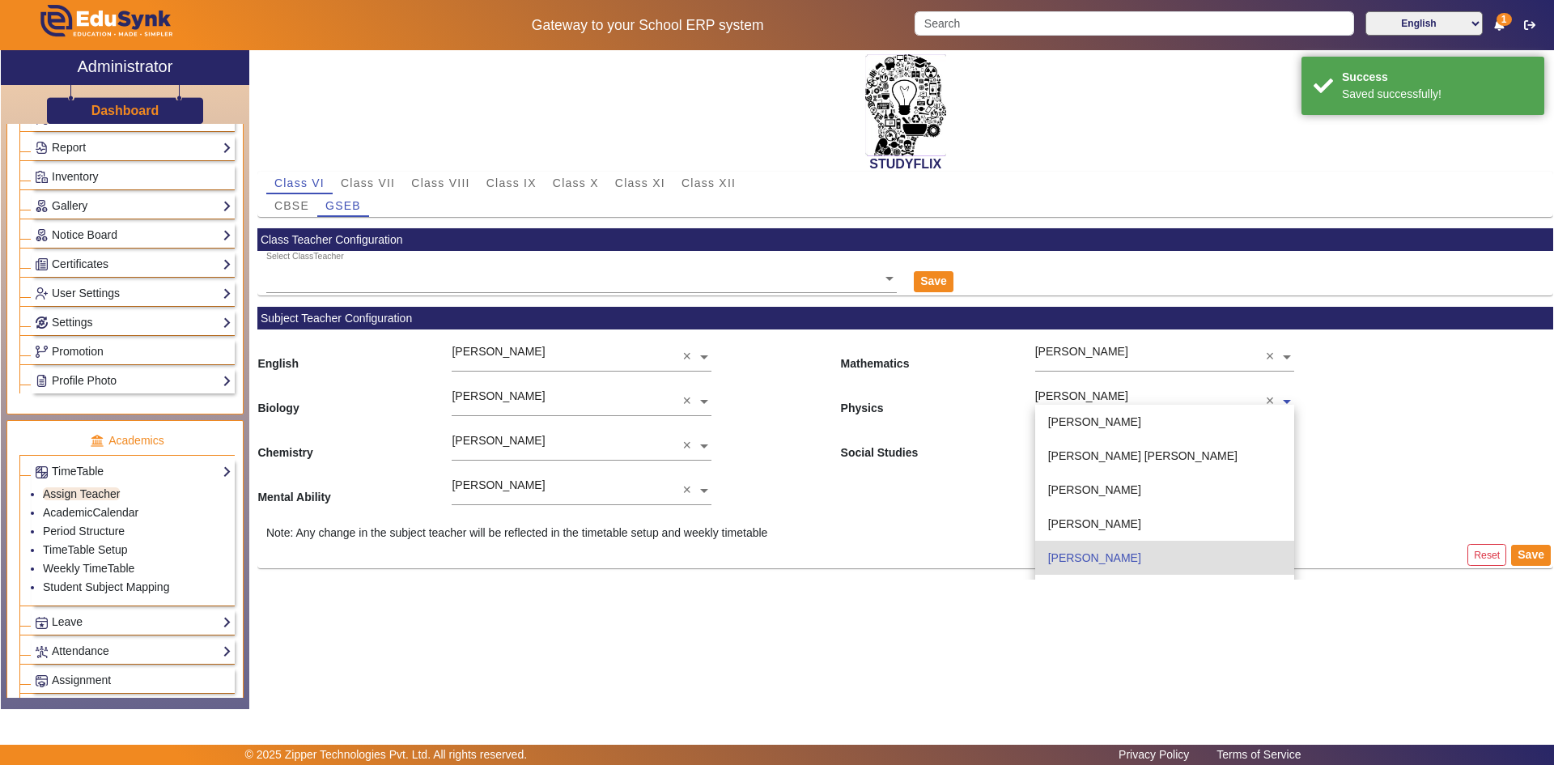
click at [1074, 393] on input "text" at bounding box center [1164, 401] width 259 height 17
click at [1083, 424] on span "[PERSON_NAME]" at bounding box center [1094, 421] width 93 height 13
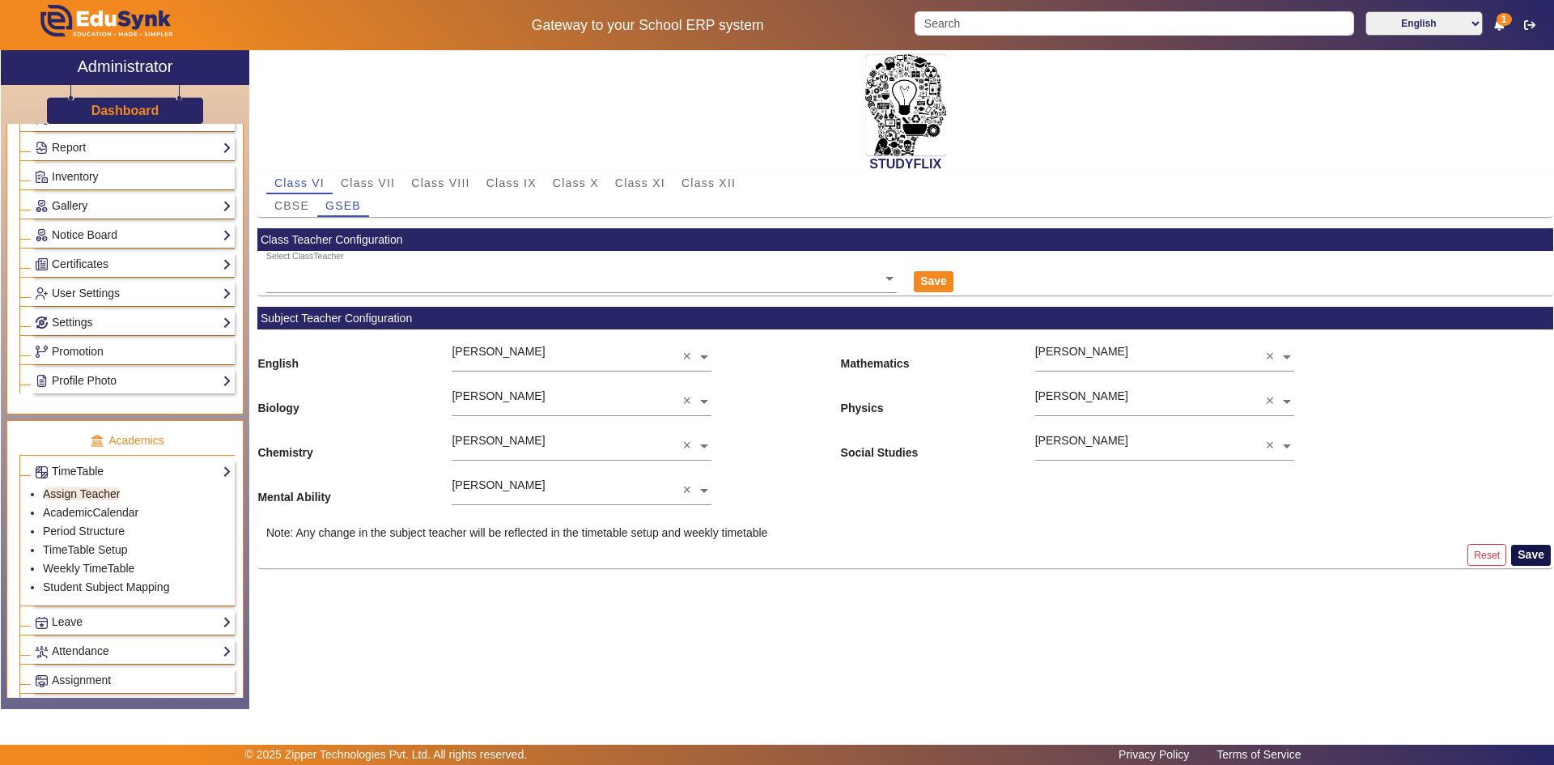
click at [1528, 555] on button "Save" at bounding box center [1531, 555] width 40 height 21
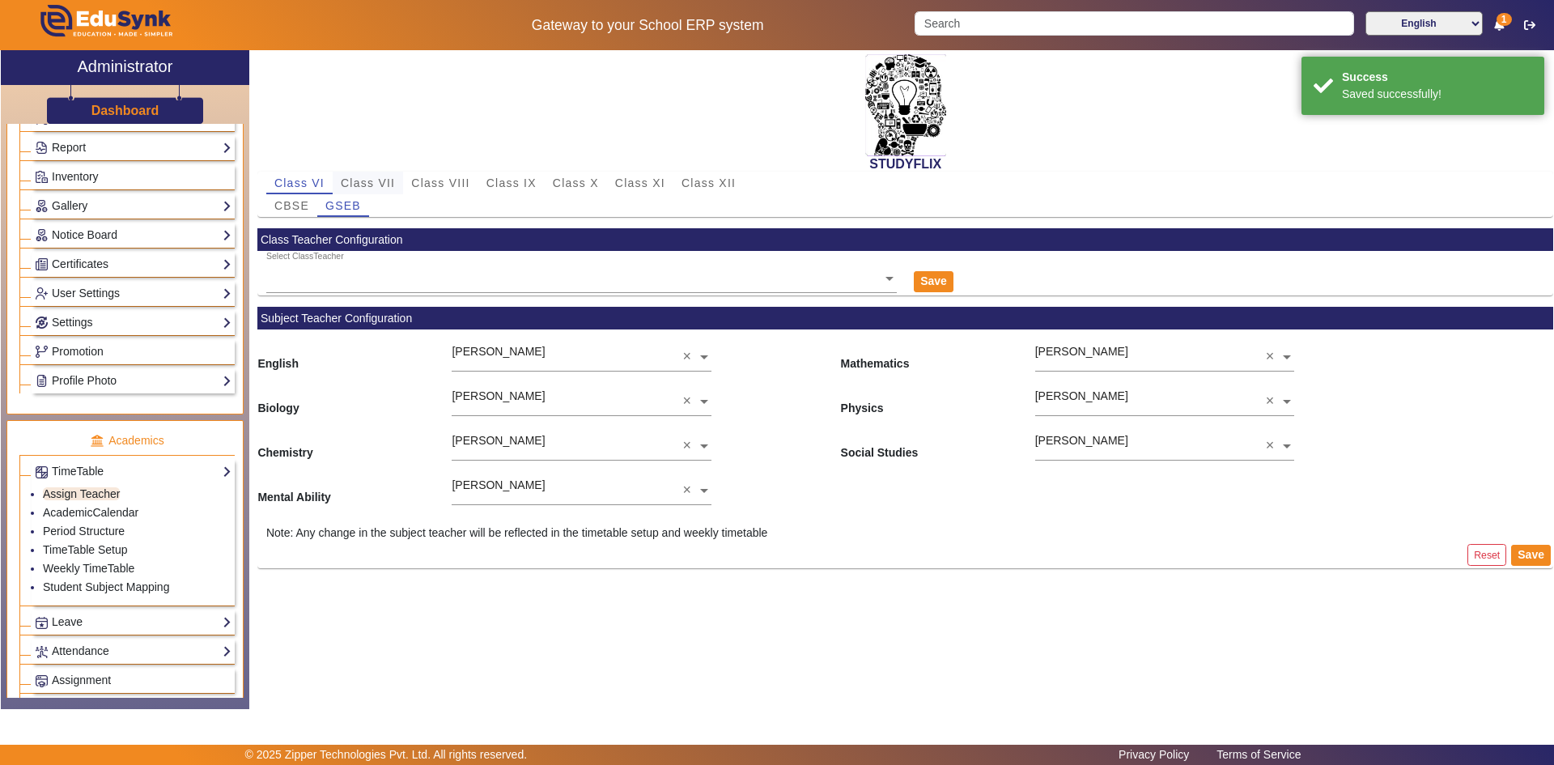
click at [363, 184] on span "Class VII" at bounding box center [368, 182] width 54 height 11
click at [1073, 388] on div "[PERSON_NAME]" at bounding box center [1081, 396] width 93 height 17
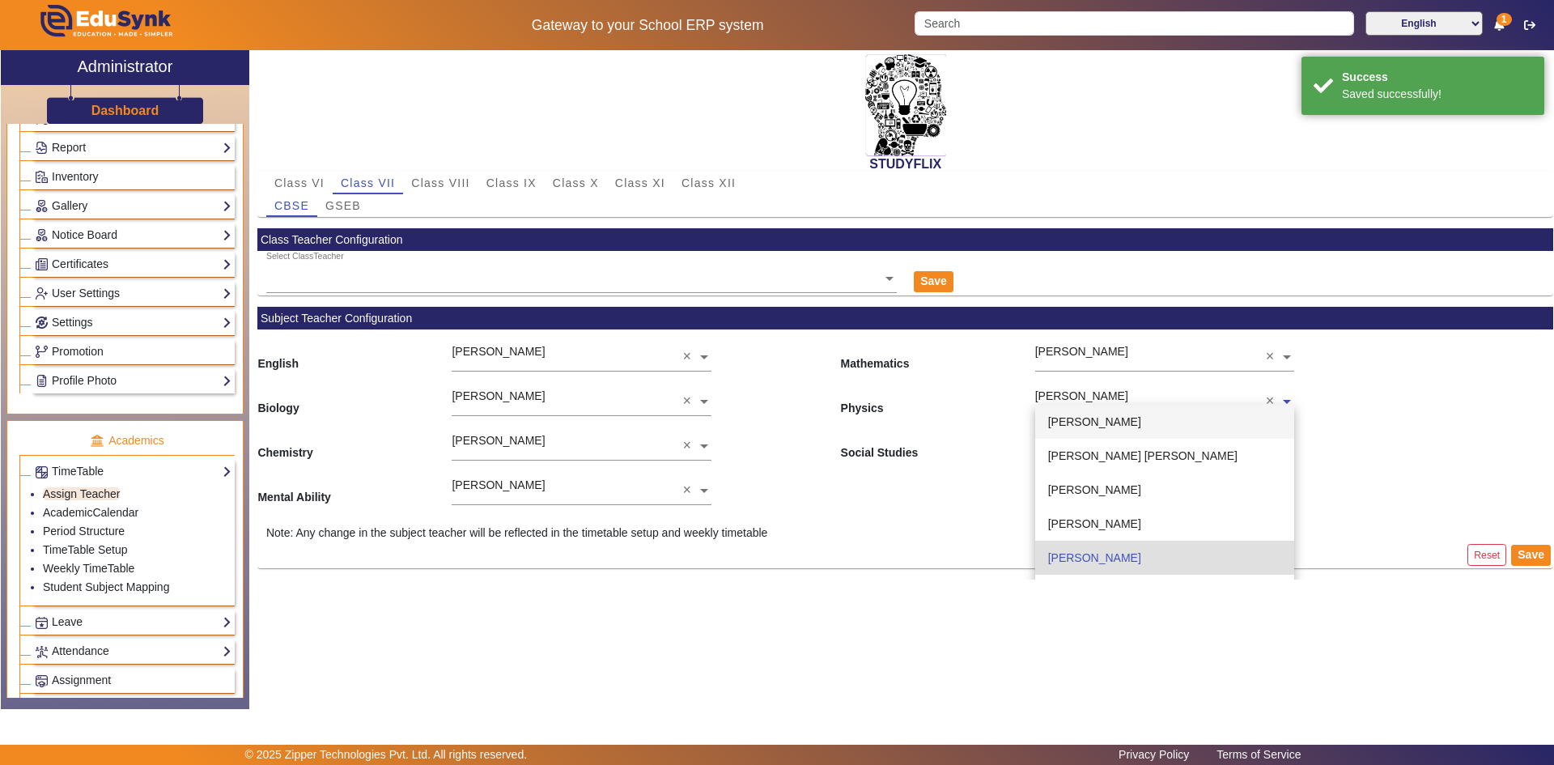
click at [1070, 432] on div "[PERSON_NAME]" at bounding box center [1164, 422] width 259 height 34
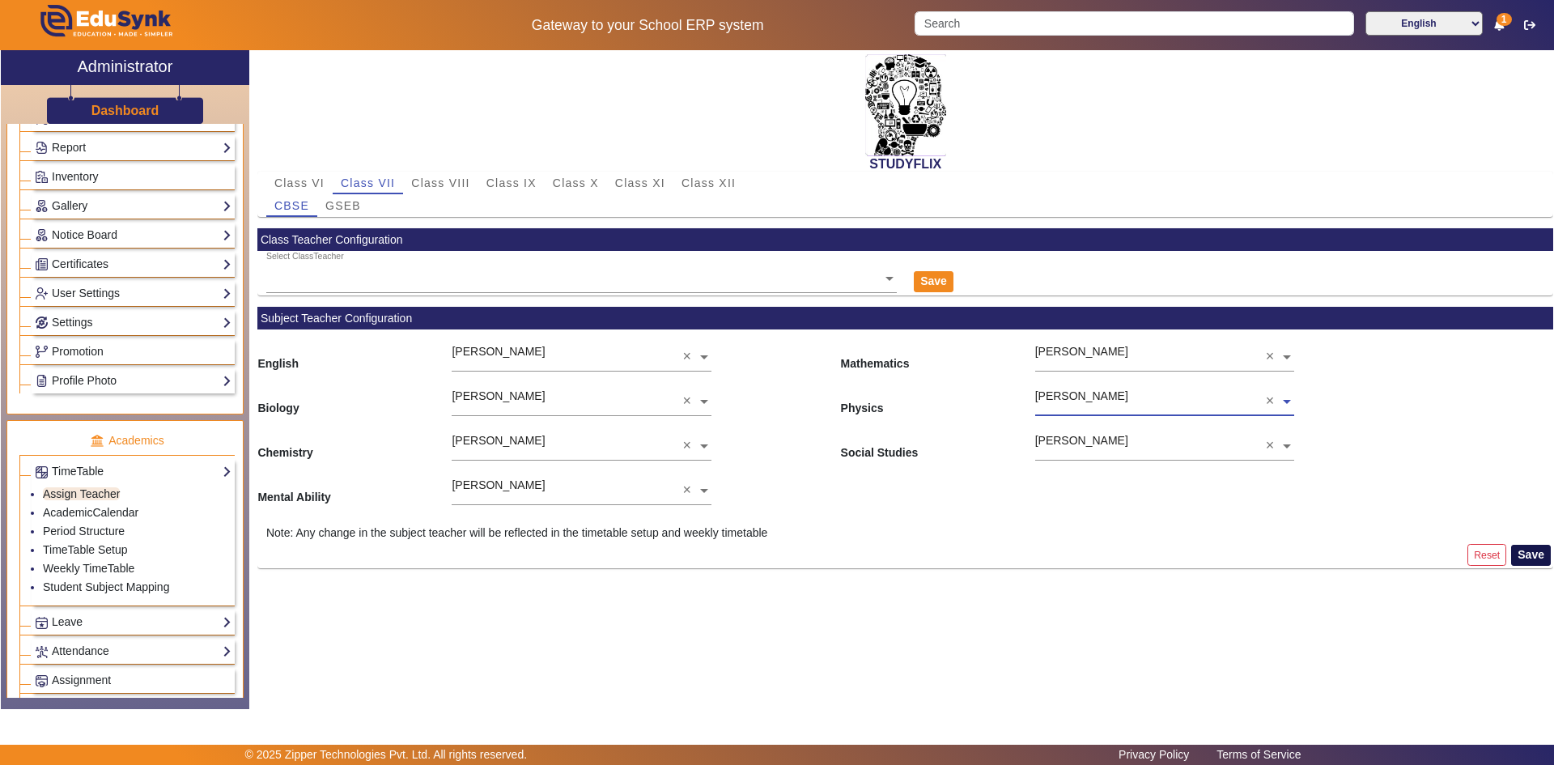
click at [1540, 558] on button "Save" at bounding box center [1531, 555] width 40 height 21
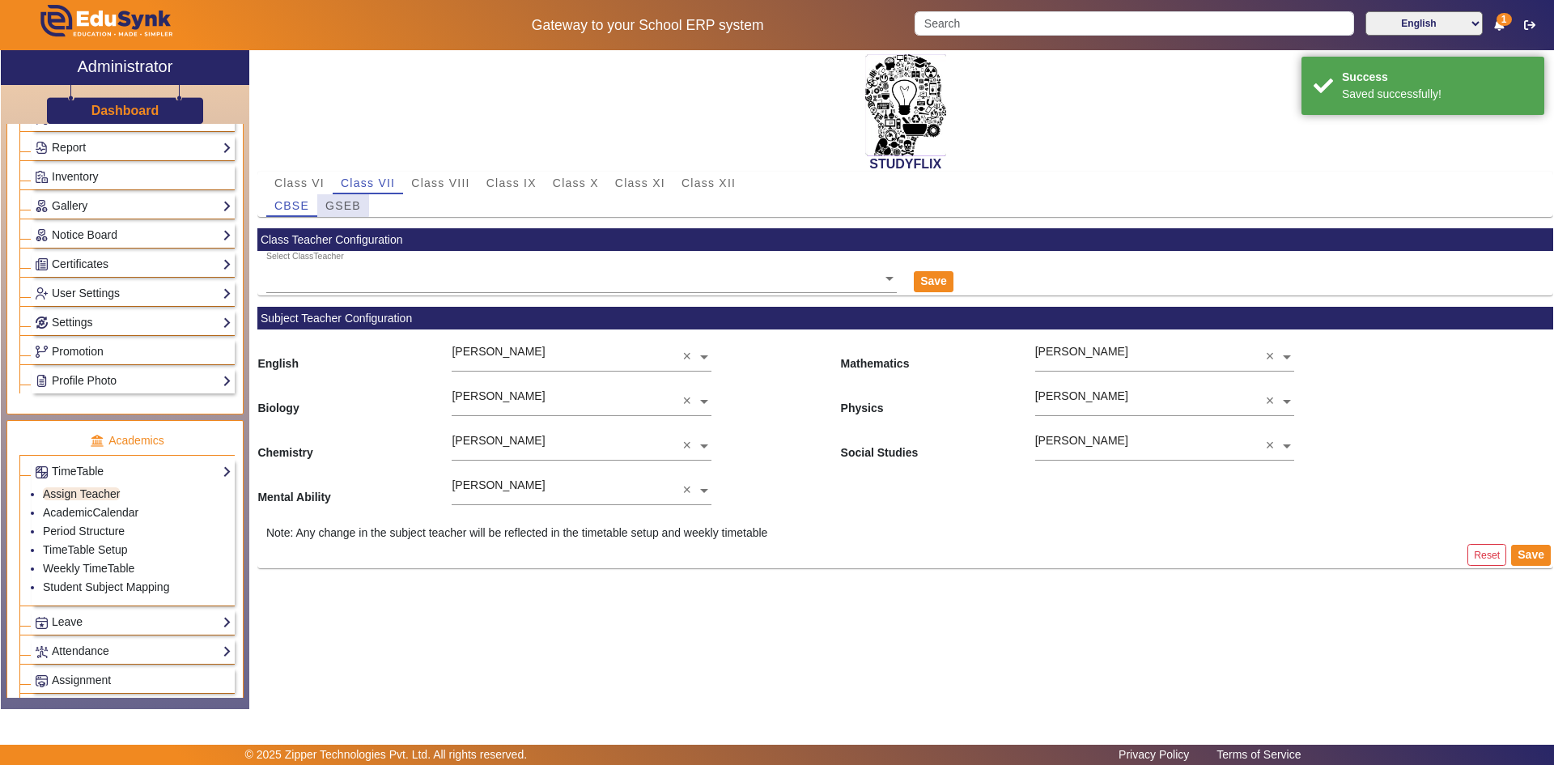
click at [329, 201] on span "GSEB" at bounding box center [343, 205] width 36 height 11
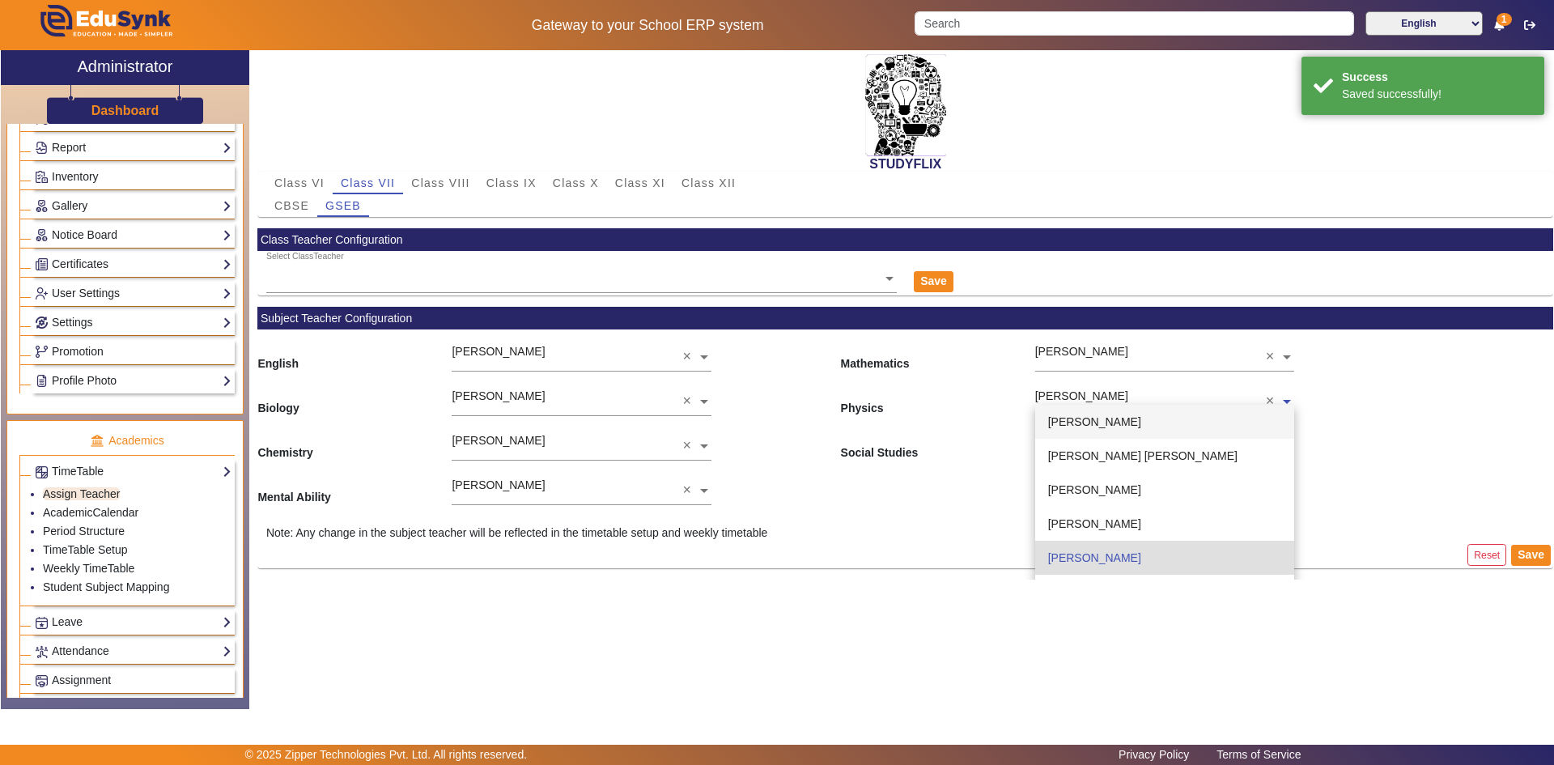
click at [1105, 409] on ng-select "[PERSON_NAME] × [PERSON_NAME] [PERSON_NAME] [PERSON_NAME] [PERSON_NAME] [PERSON…" at bounding box center [1164, 396] width 259 height 45
click at [1096, 418] on span "[PERSON_NAME]" at bounding box center [1094, 421] width 93 height 13
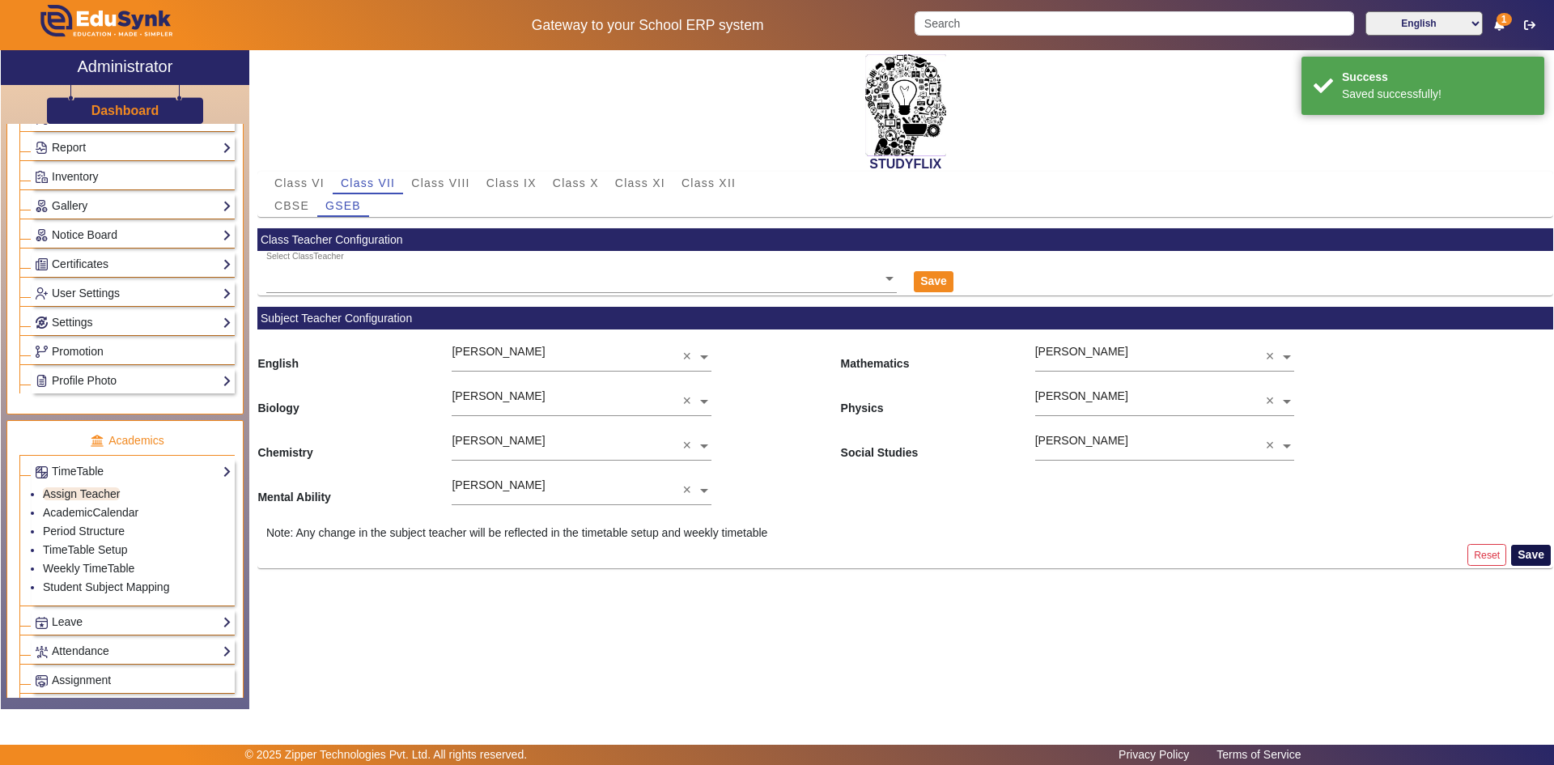
click at [1528, 550] on button "Save" at bounding box center [1531, 555] width 40 height 21
click at [418, 180] on span "Class VIII" at bounding box center [440, 182] width 58 height 11
click at [1058, 402] on input "text" at bounding box center [1164, 401] width 259 height 17
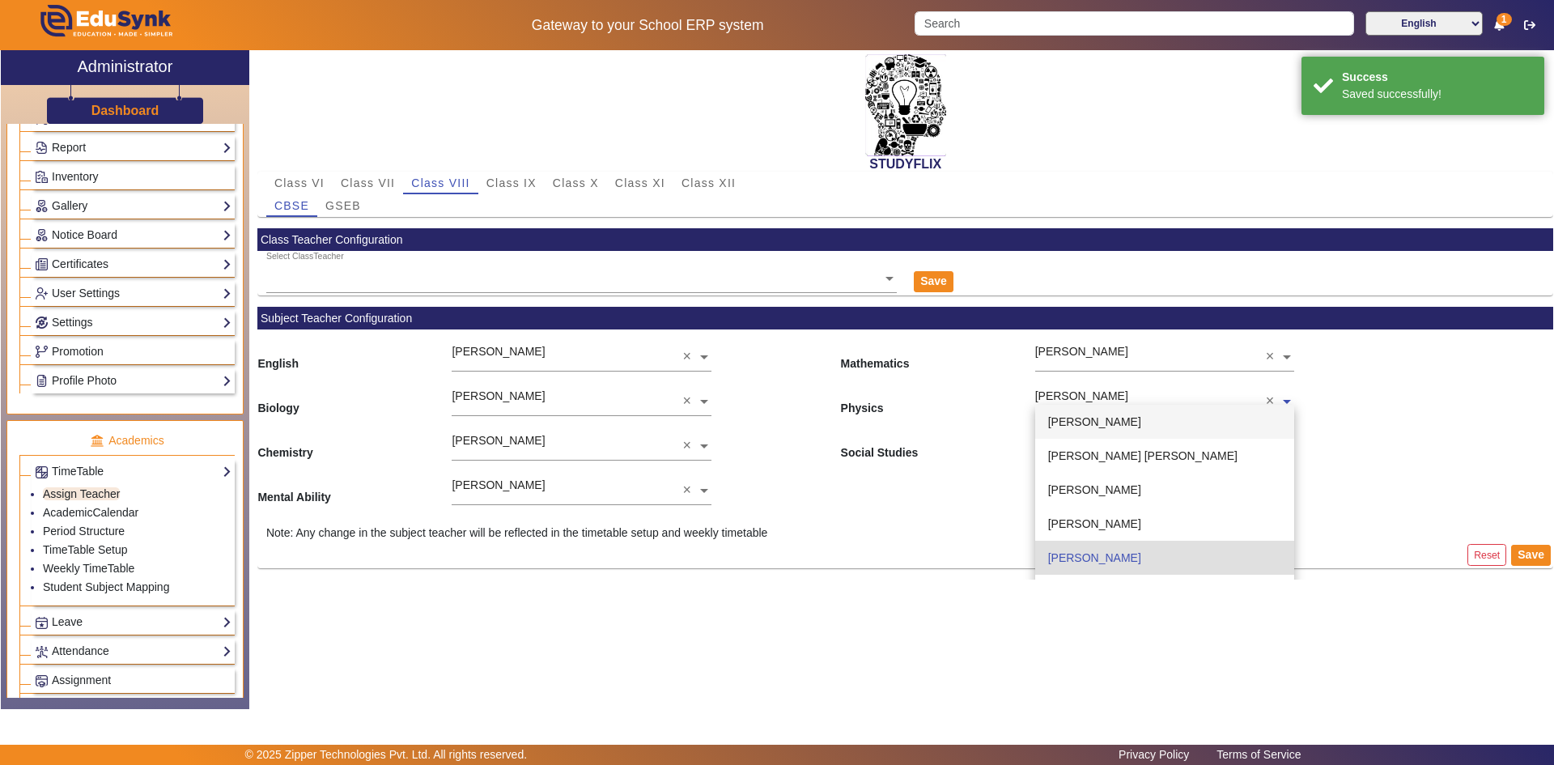
click at [1062, 417] on span "[PERSON_NAME]" at bounding box center [1094, 421] width 93 height 13
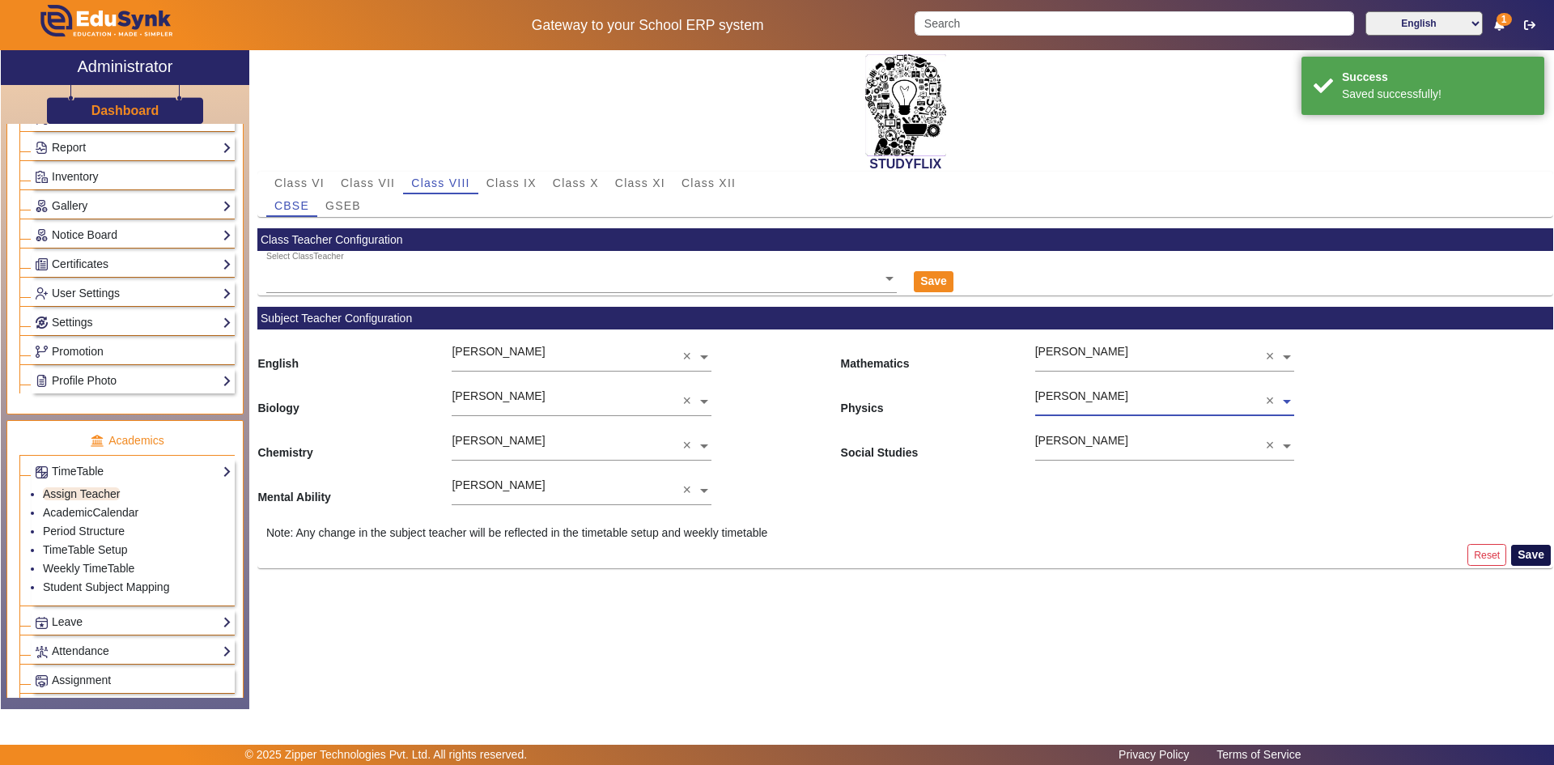
click at [1525, 552] on button "Save" at bounding box center [1531, 555] width 40 height 21
click at [342, 200] on span "GSEB" at bounding box center [343, 205] width 36 height 11
click at [1067, 400] on input "text" at bounding box center [1164, 401] width 259 height 17
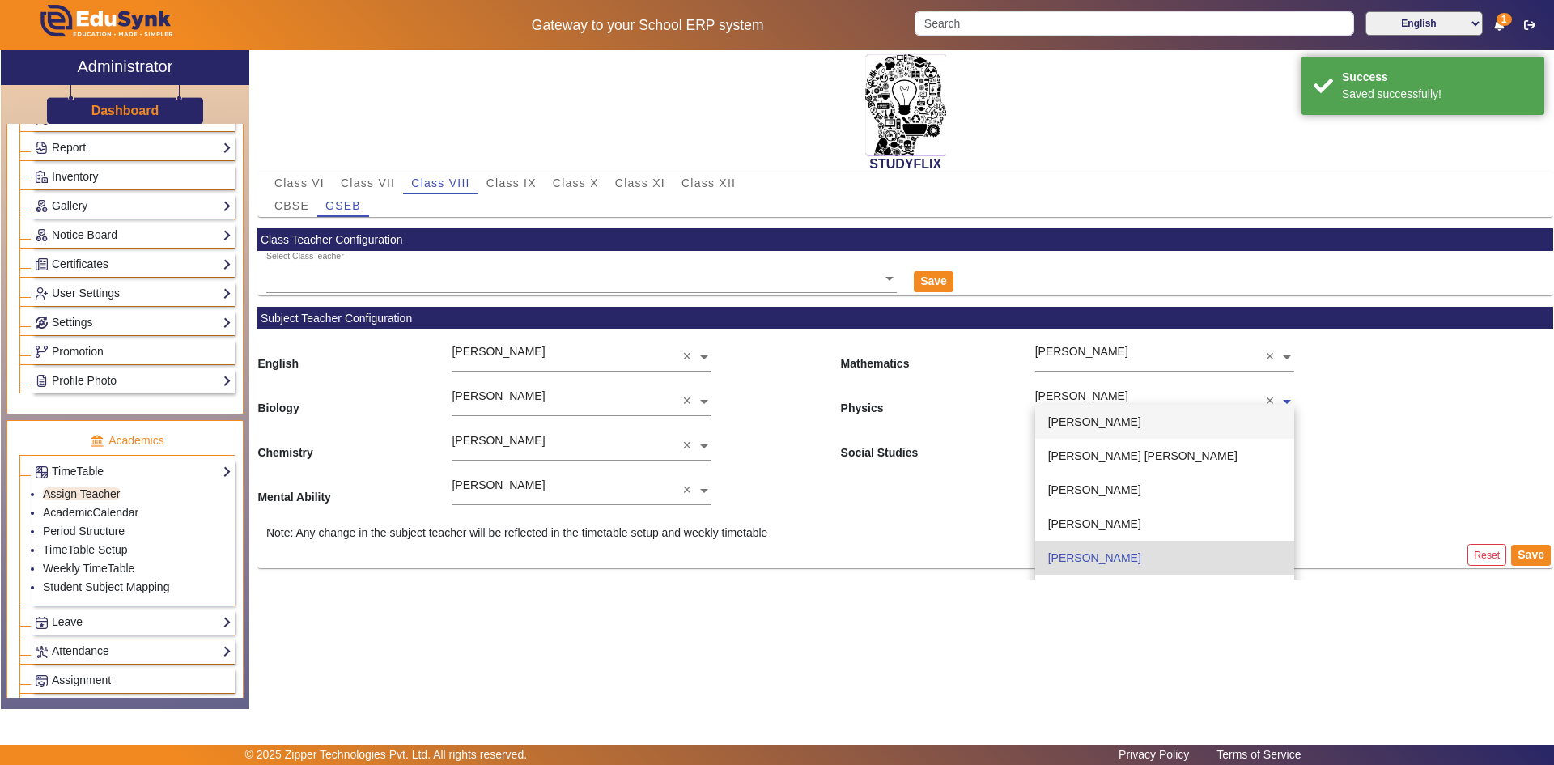
click at [1087, 425] on span "[PERSON_NAME]" at bounding box center [1094, 421] width 93 height 13
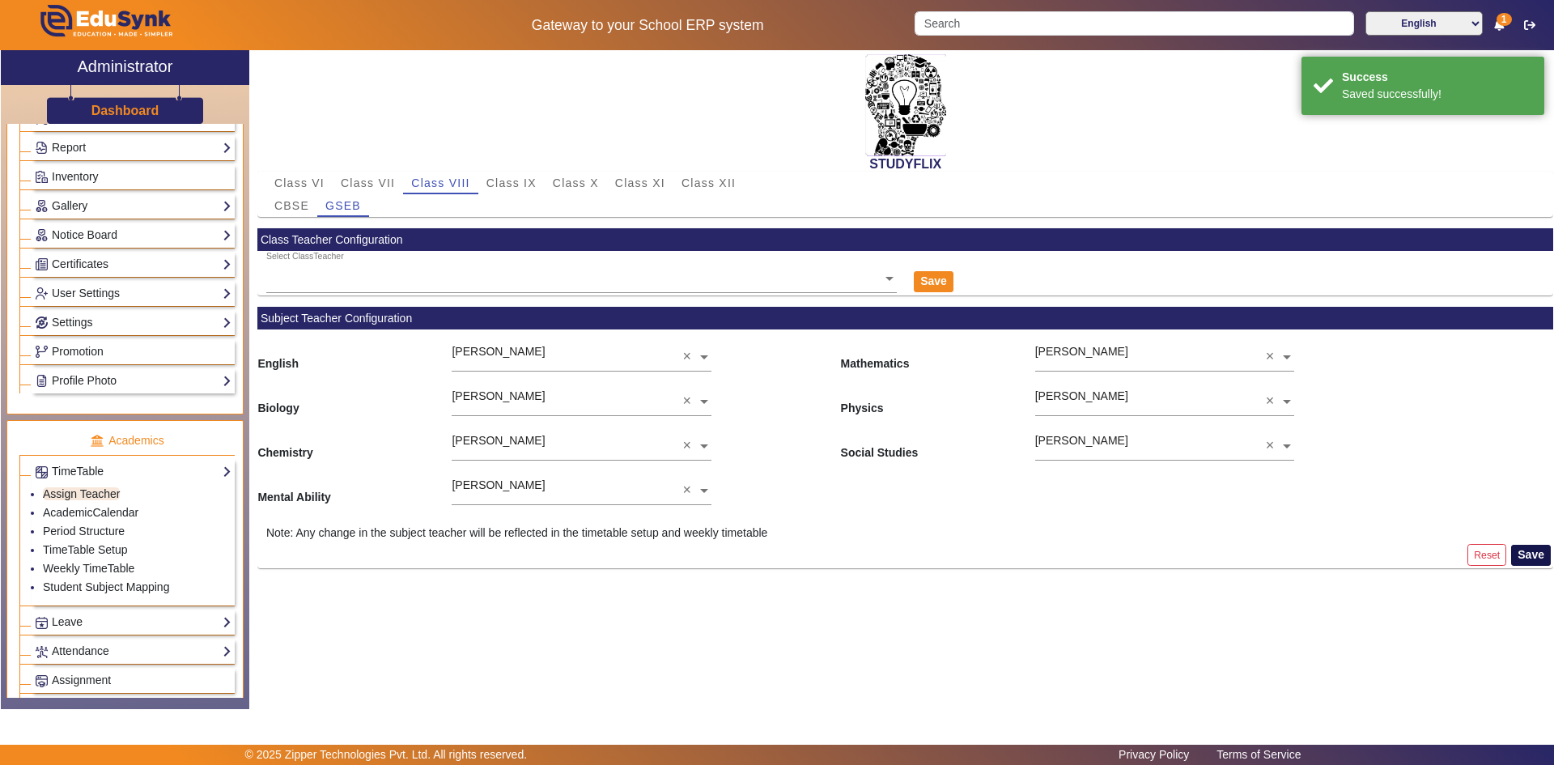
click at [1543, 560] on button "Save" at bounding box center [1531, 555] width 40 height 21
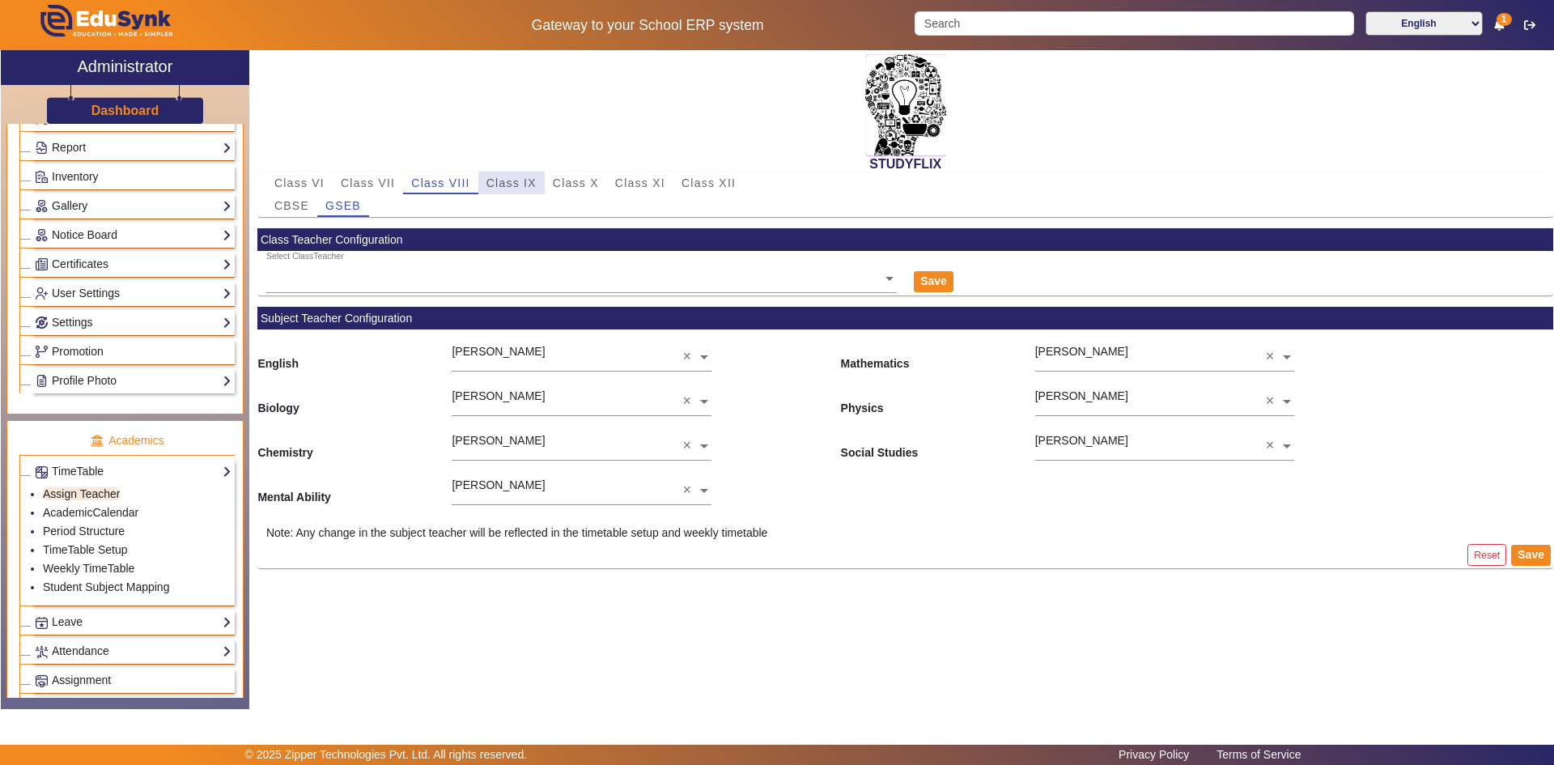
click at [496, 185] on span "Class IX" at bounding box center [511, 182] width 50 height 11
click at [1067, 395] on input "text" at bounding box center [1164, 401] width 259 height 17
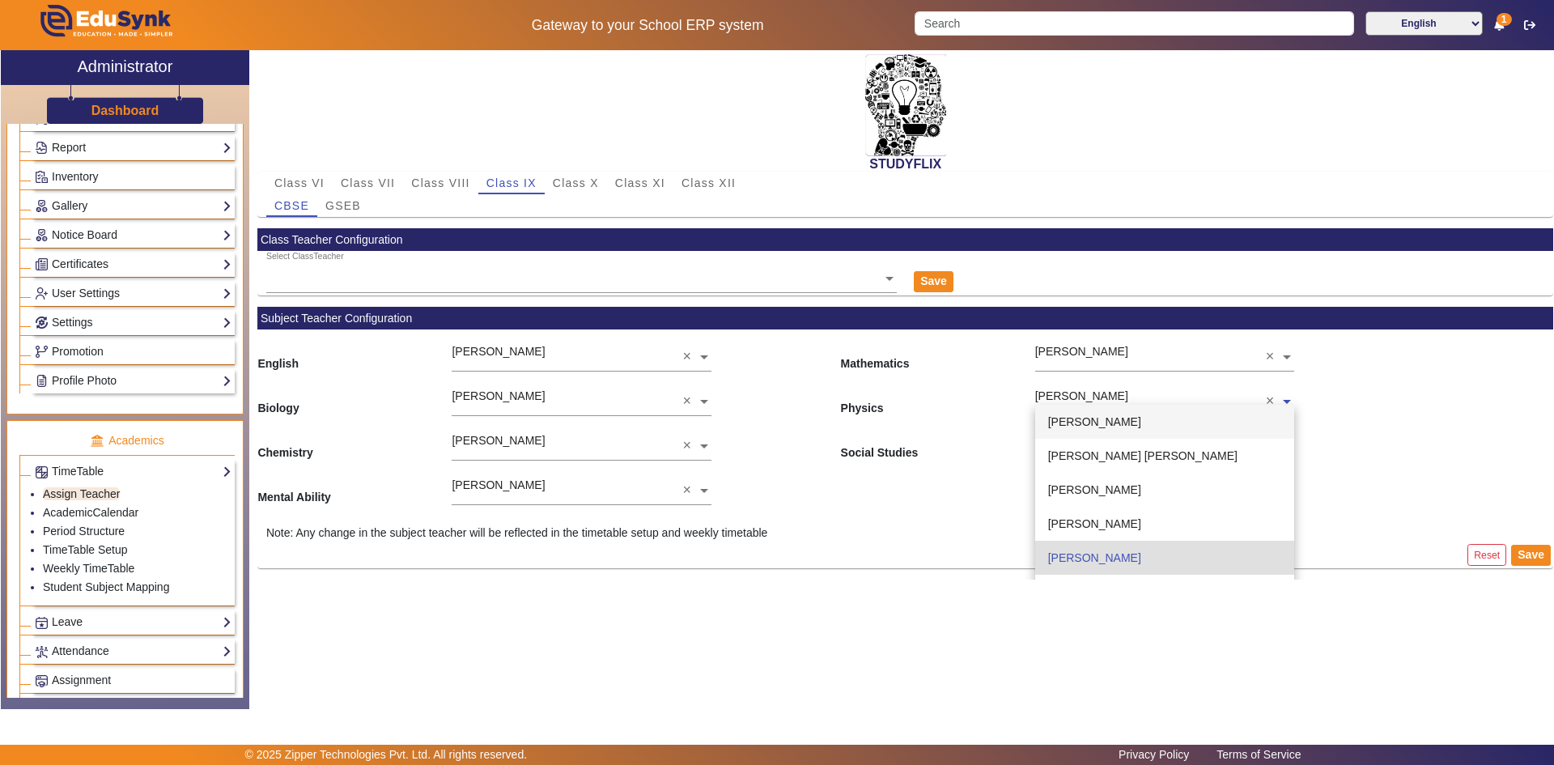
click at [1059, 419] on span "[PERSON_NAME]" at bounding box center [1094, 421] width 93 height 13
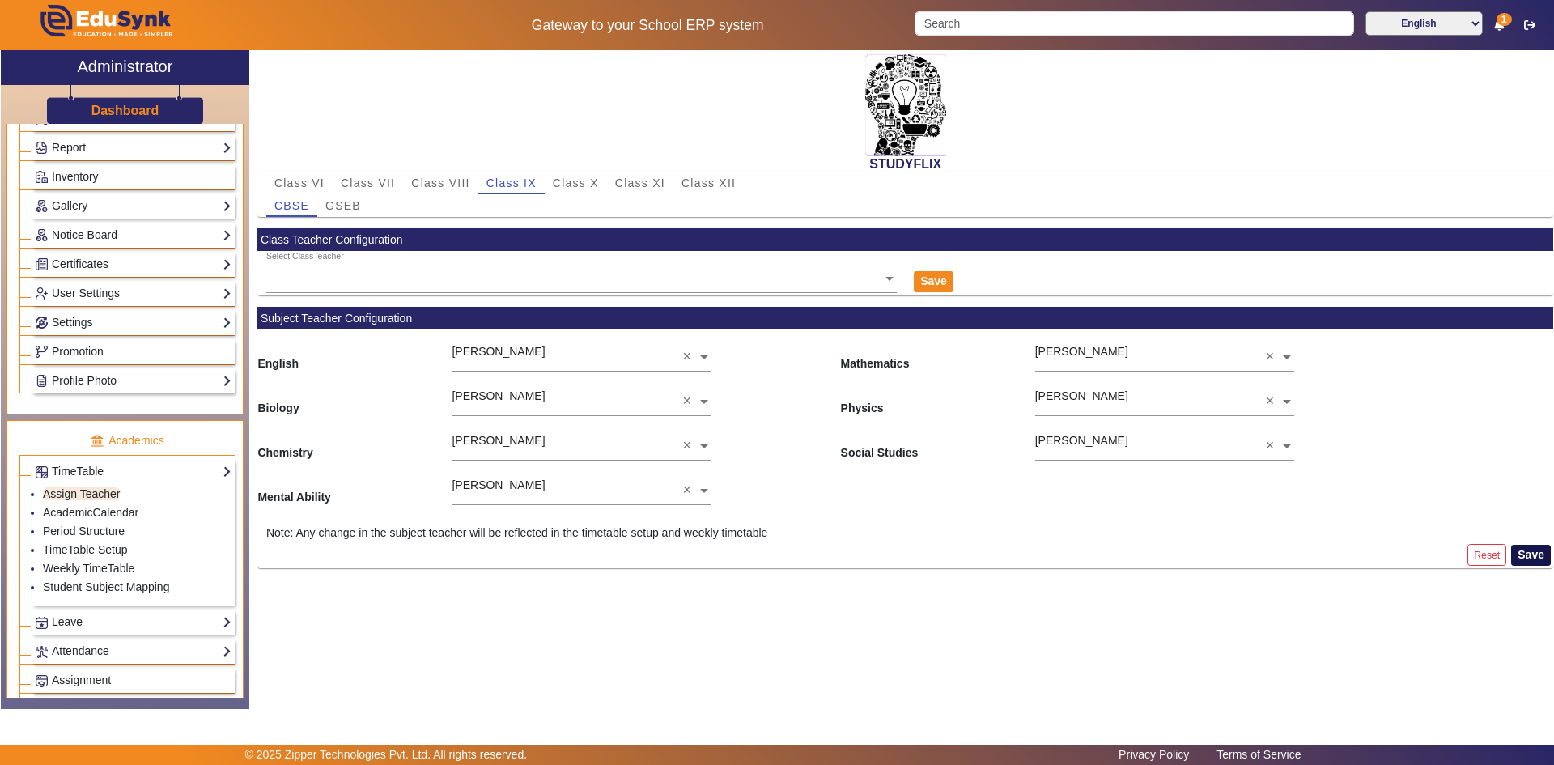
click at [1528, 558] on button "Save" at bounding box center [1531, 555] width 40 height 21
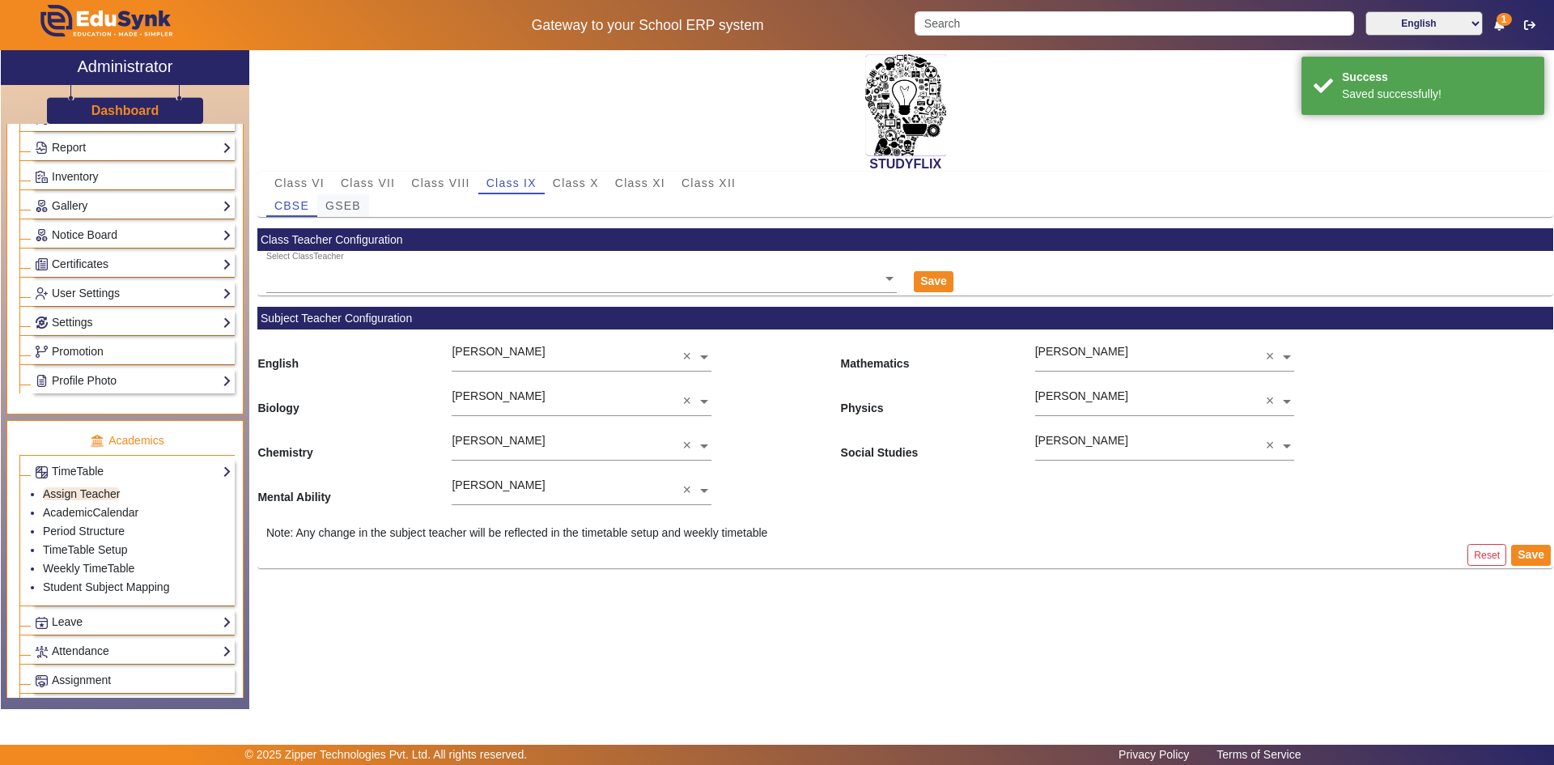
click at [346, 207] on span "GSEB" at bounding box center [343, 205] width 36 height 11
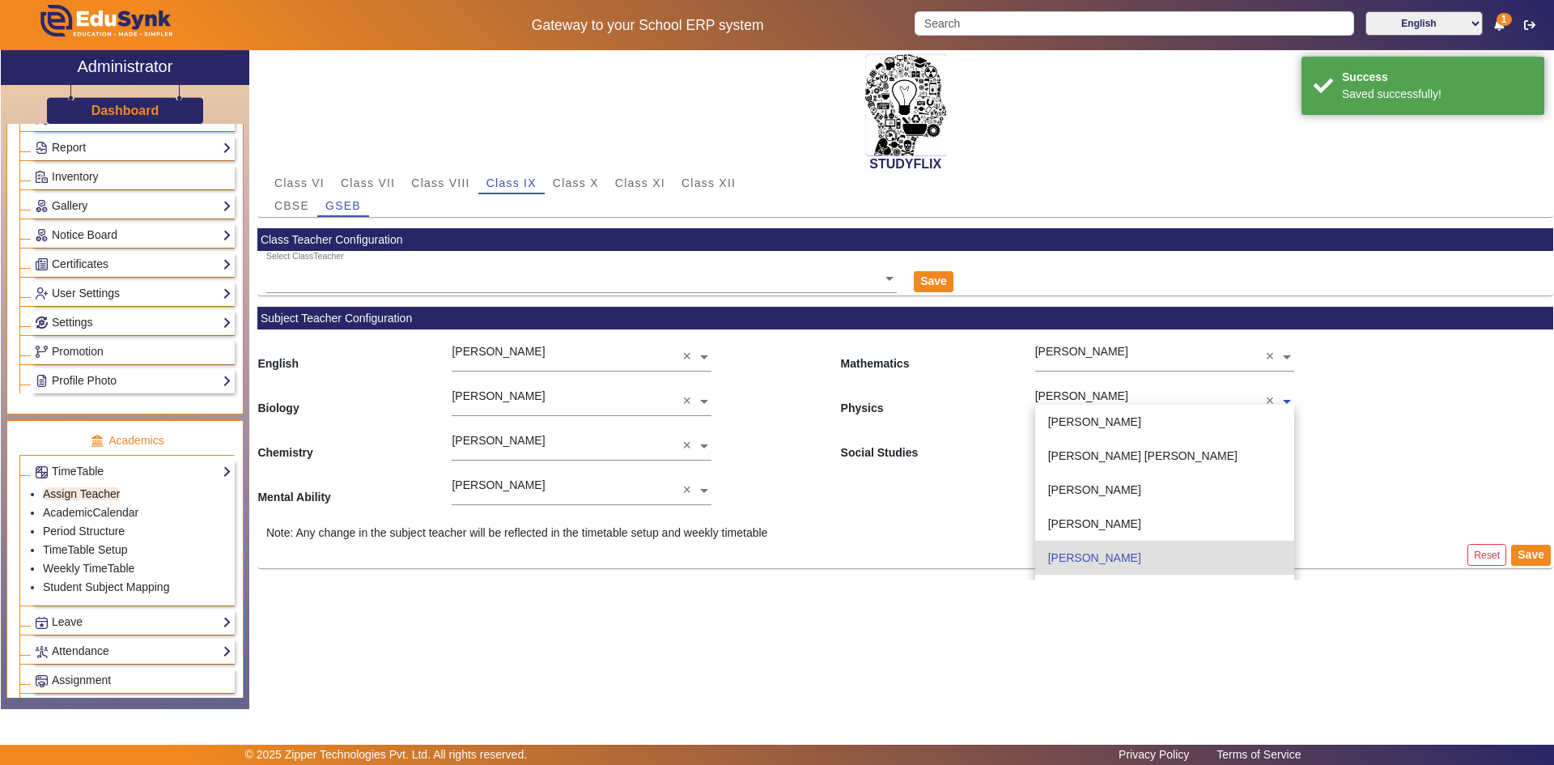
click at [1048, 386] on div "[PERSON_NAME]" at bounding box center [1150, 392] width 231 height 36
click at [1079, 430] on div "[PERSON_NAME]" at bounding box center [1164, 422] width 259 height 34
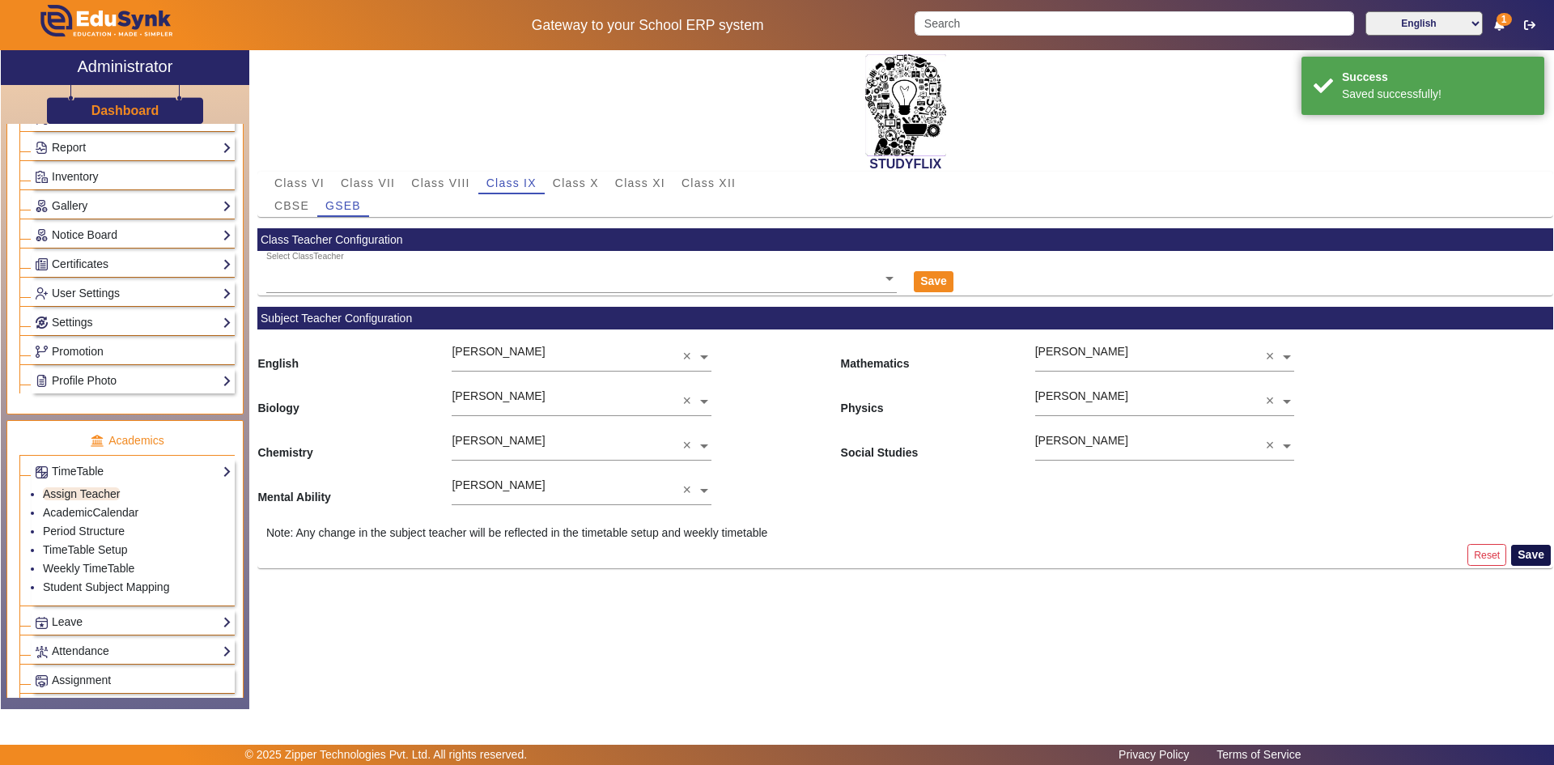
drag, startPoint x: 1524, startPoint y: 554, endPoint x: 1515, endPoint y: 553, distance: 8.9
click at [1524, 555] on button "Save" at bounding box center [1531, 555] width 40 height 21
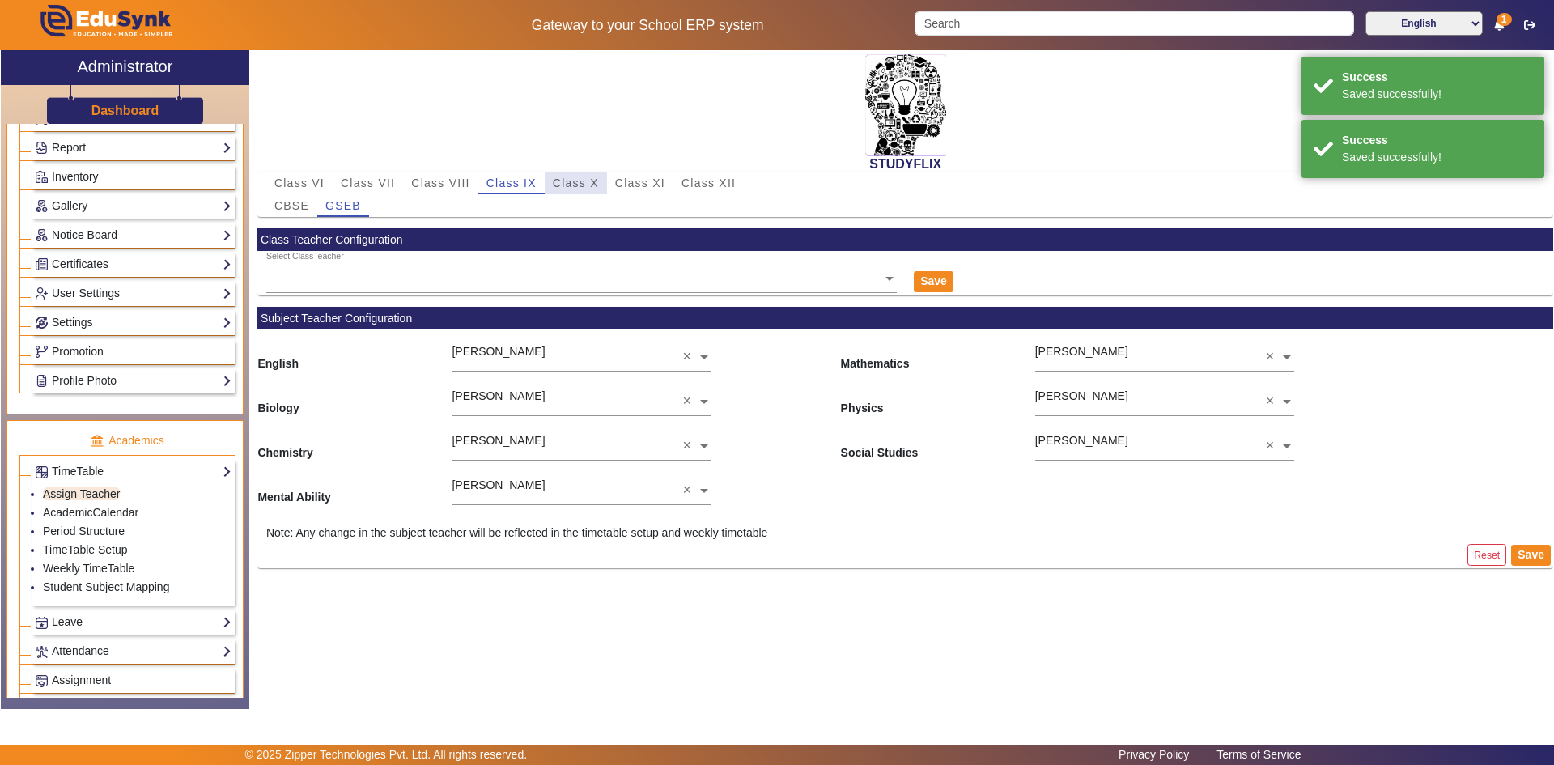
click at [568, 187] on span "Class X" at bounding box center [576, 182] width 46 height 11
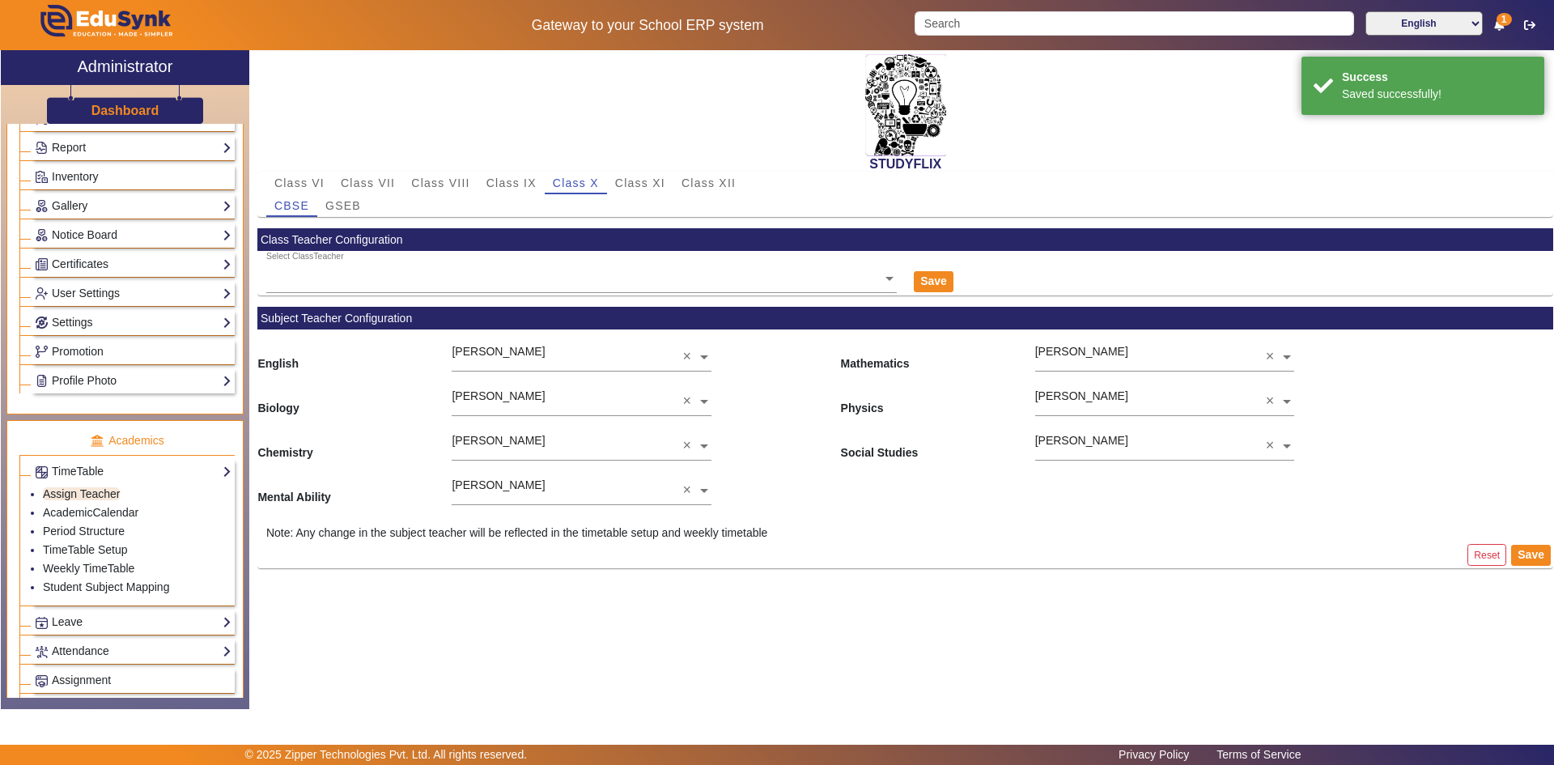
click at [1154, 394] on input "text" at bounding box center [1164, 401] width 259 height 17
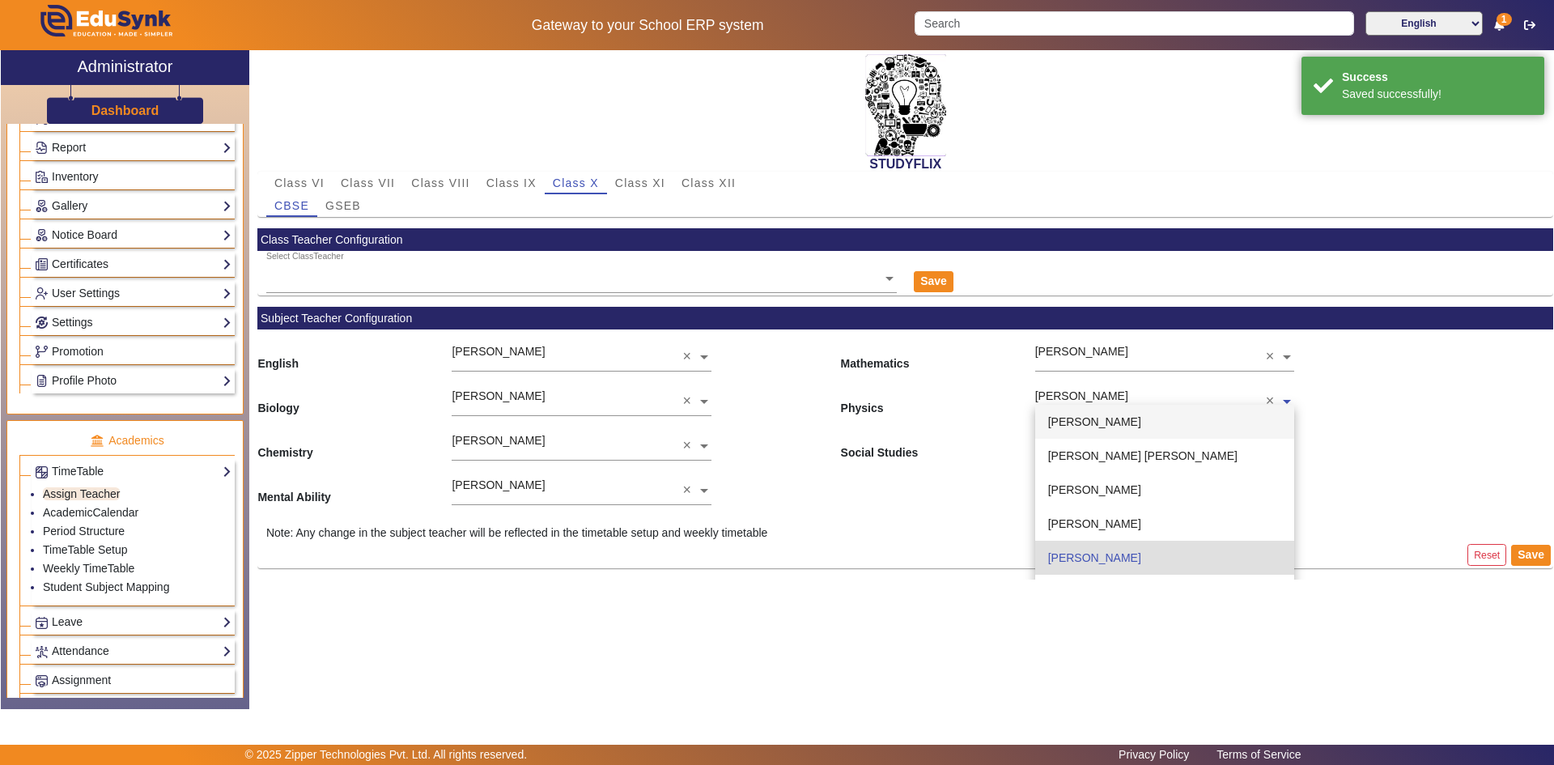
click at [1147, 426] on div "[PERSON_NAME]" at bounding box center [1164, 422] width 259 height 34
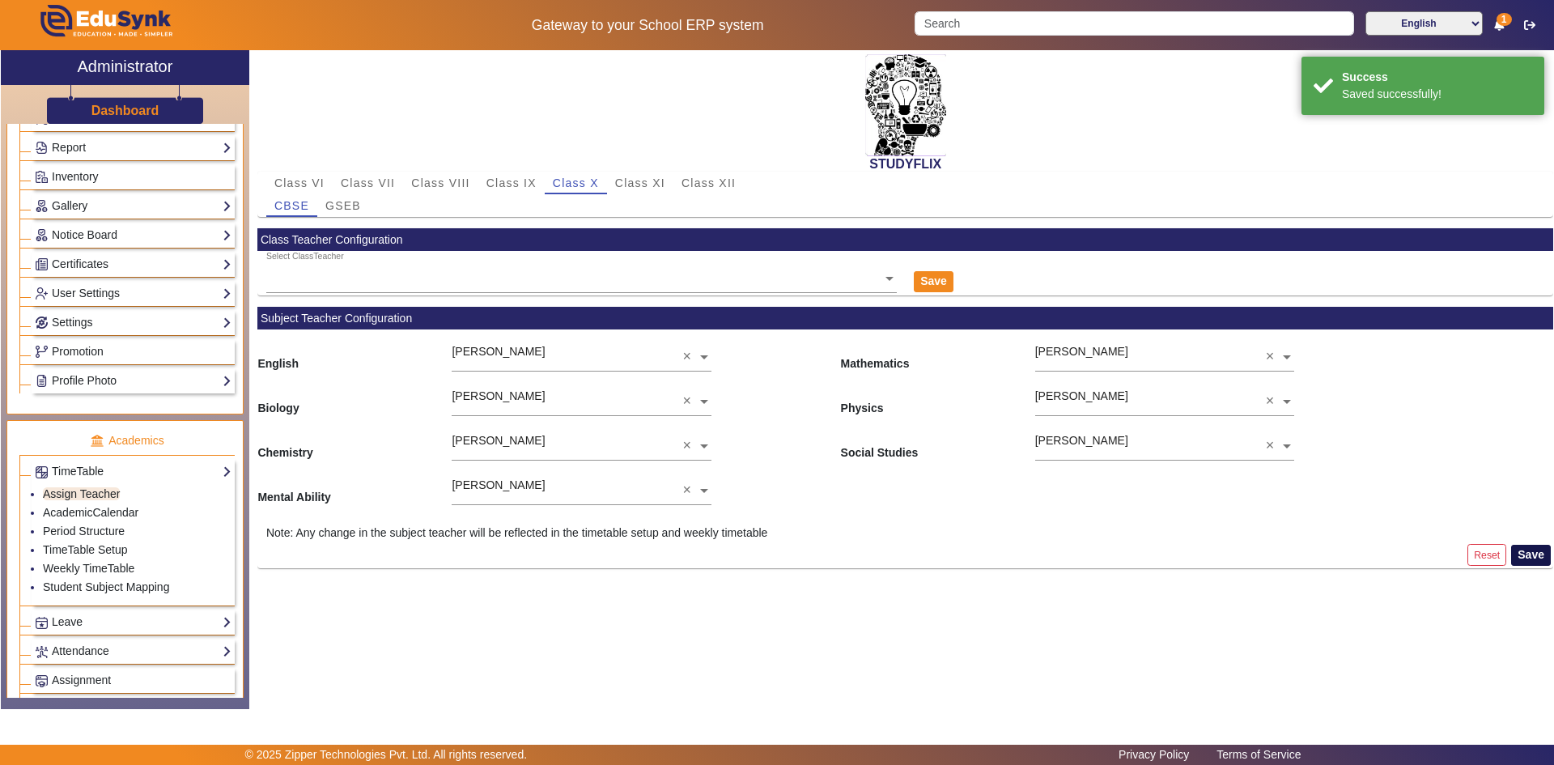
click at [1531, 548] on button "Save" at bounding box center [1531, 555] width 40 height 21
click at [369, 197] on div "CBSE GSEB" at bounding box center [905, 205] width 1278 height 23
click at [364, 206] on div "GSEB" at bounding box center [343, 205] width 52 height 23
click at [1079, 400] on input "text" at bounding box center [1164, 401] width 259 height 17
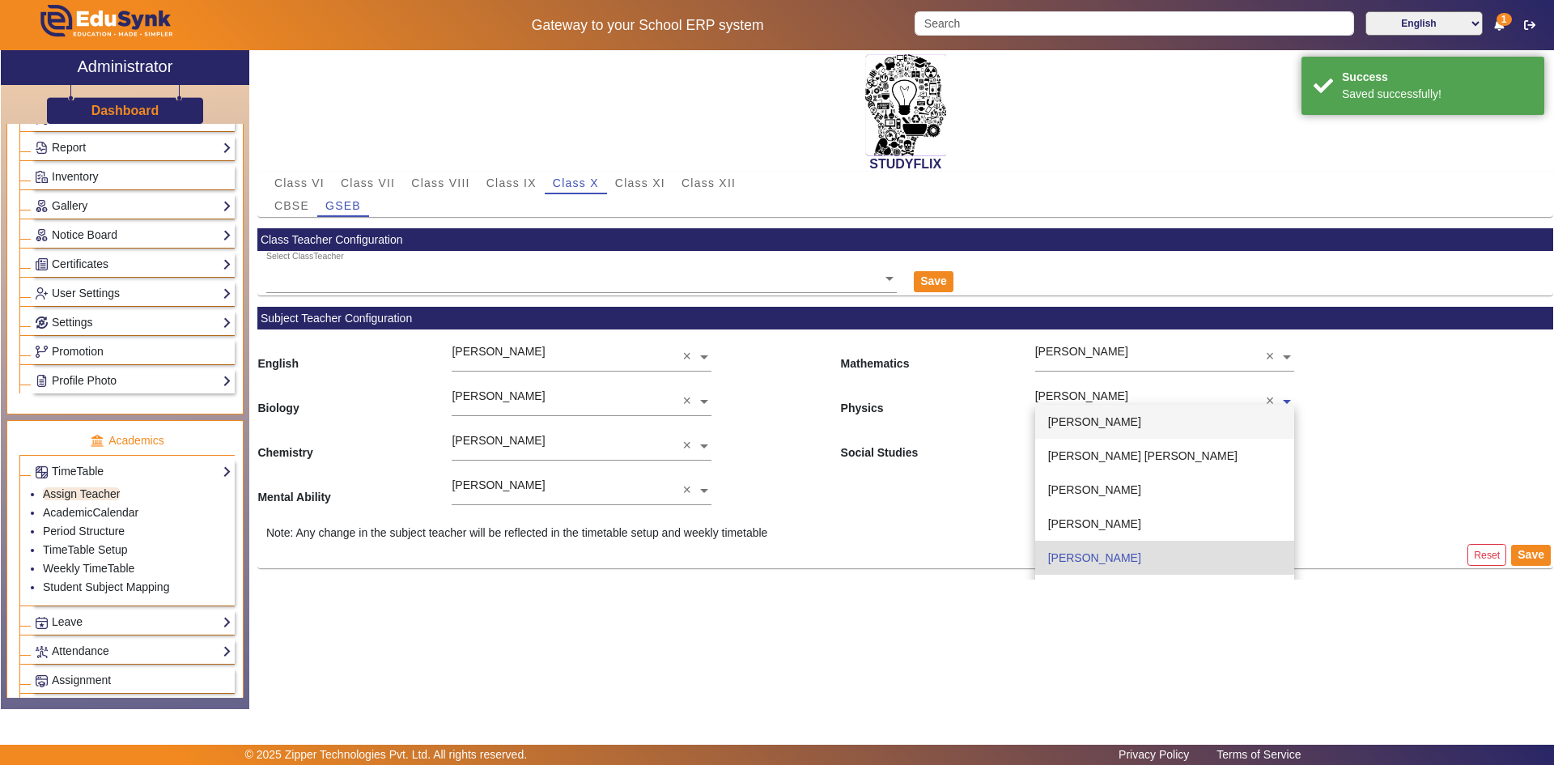
click at [1084, 421] on span "[PERSON_NAME]" at bounding box center [1094, 421] width 93 height 13
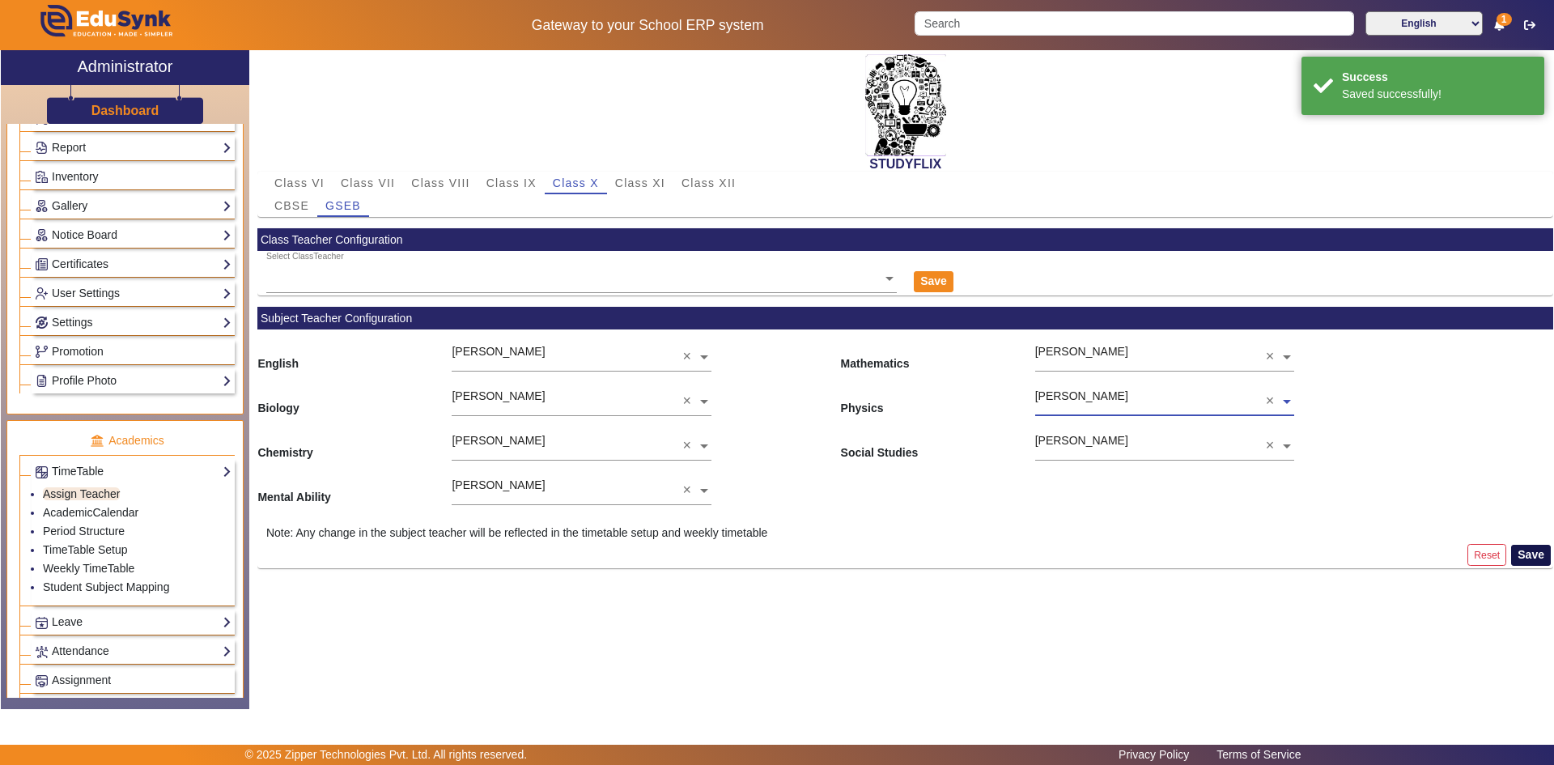
click at [1525, 549] on button "Save" at bounding box center [1531, 555] width 40 height 21
click at [532, 186] on span "Class IX" at bounding box center [511, 182] width 50 height 11
click at [358, 203] on span "GSEB" at bounding box center [343, 205] width 36 height 11
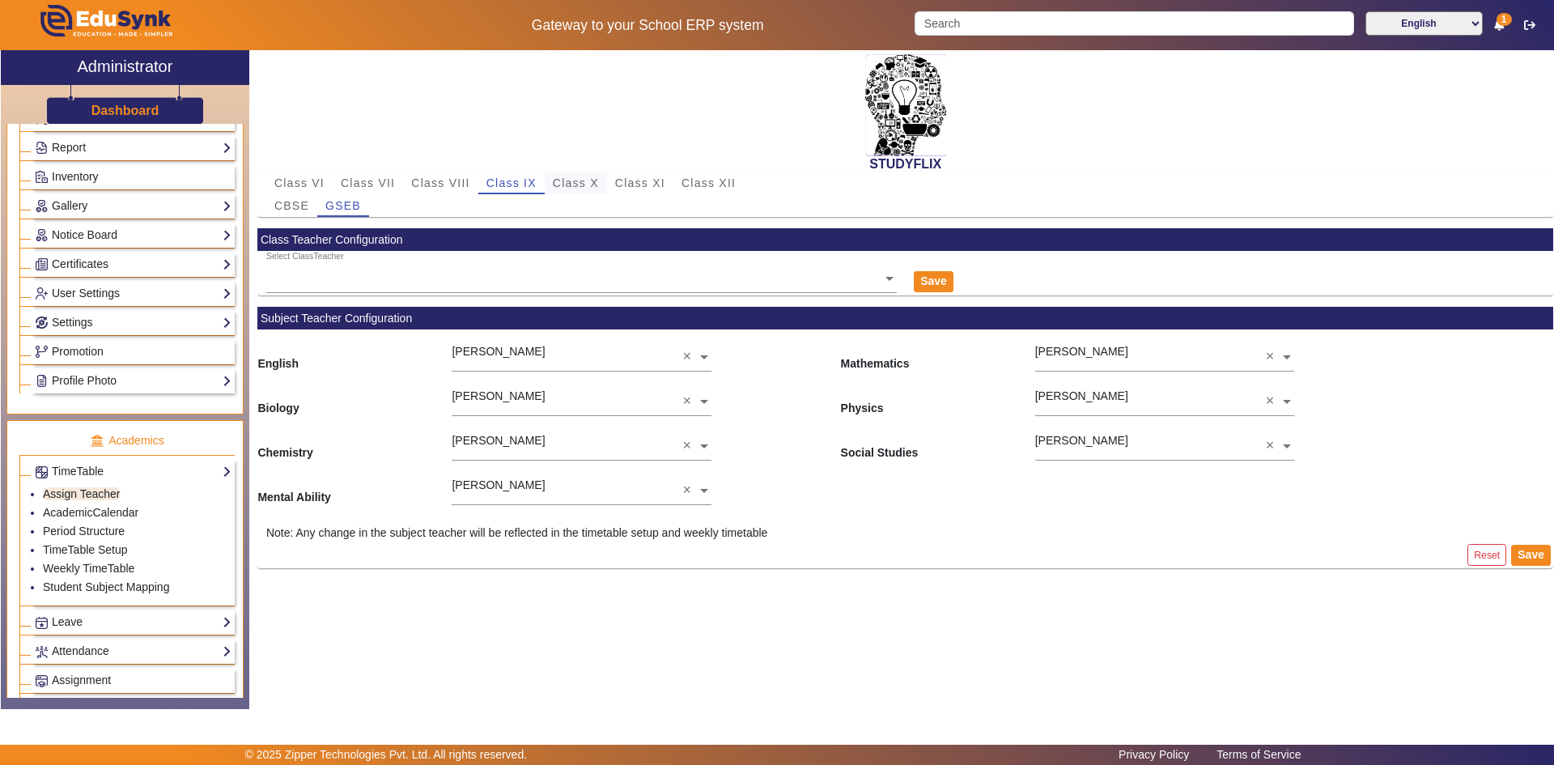
click at [568, 190] on span "Class X" at bounding box center [576, 183] width 46 height 23
click at [358, 200] on span "GSEB" at bounding box center [343, 205] width 36 height 11
click at [641, 192] on span "Class XI" at bounding box center [640, 183] width 50 height 23
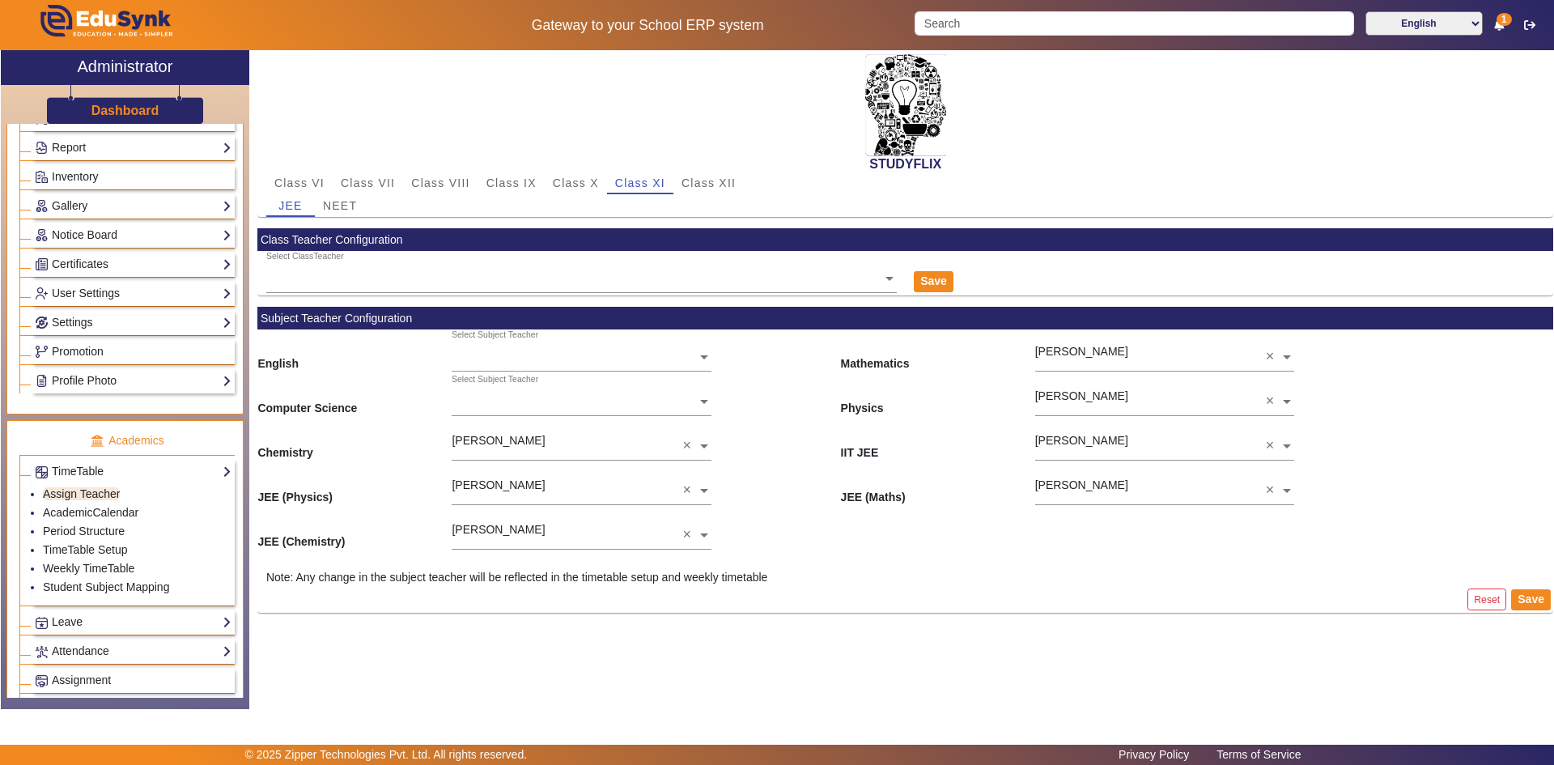
click at [762, 22] on h5 "Gateway to your School ERP system" at bounding box center [647, 25] width 500 height 17
click at [379, 129] on div "STUDYFLIX" at bounding box center [904, 110] width 1295 height 121
click at [379, 130] on div "STUDYFLIX" at bounding box center [904, 110] width 1295 height 121
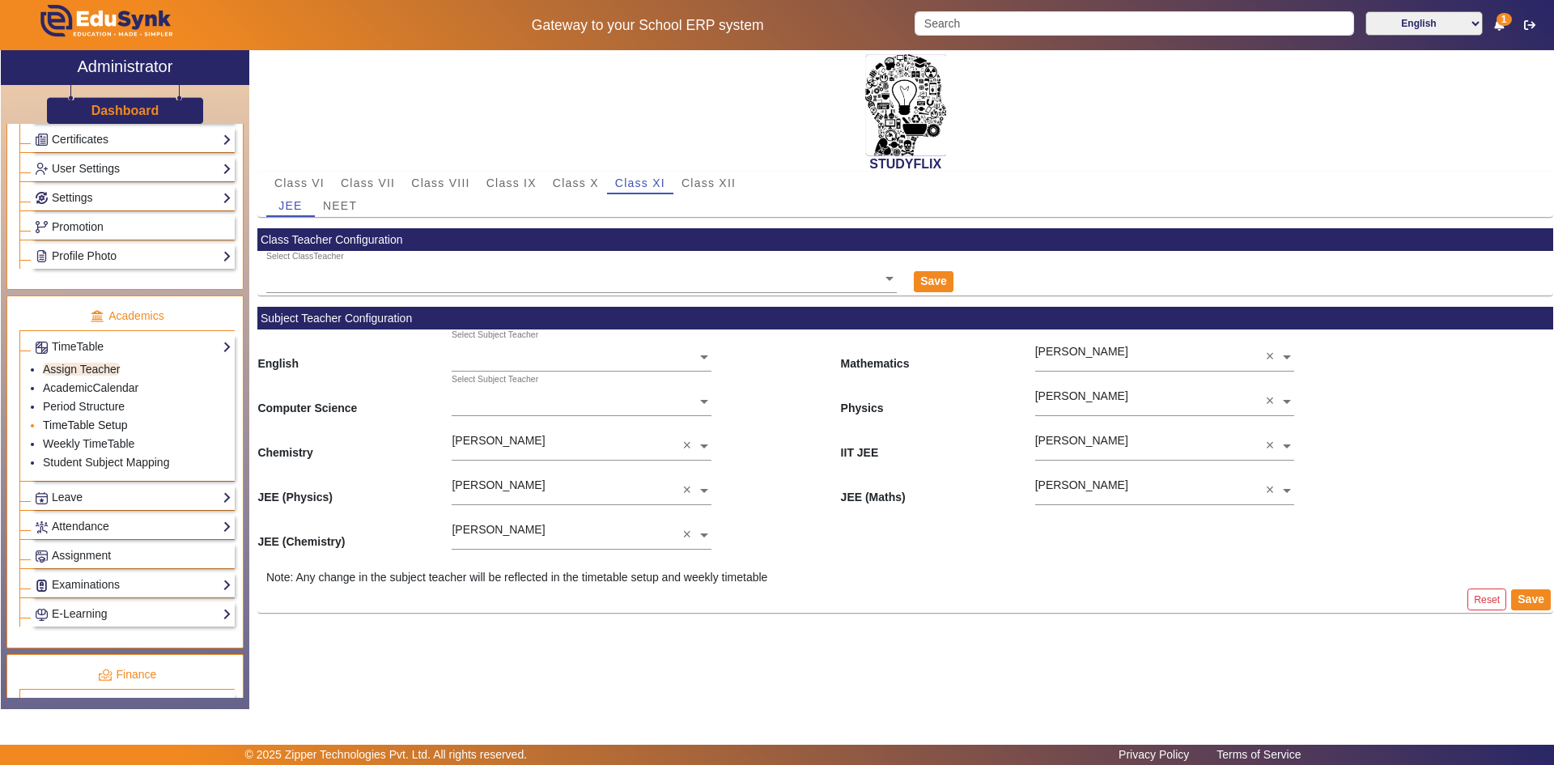
scroll to position [482, 0]
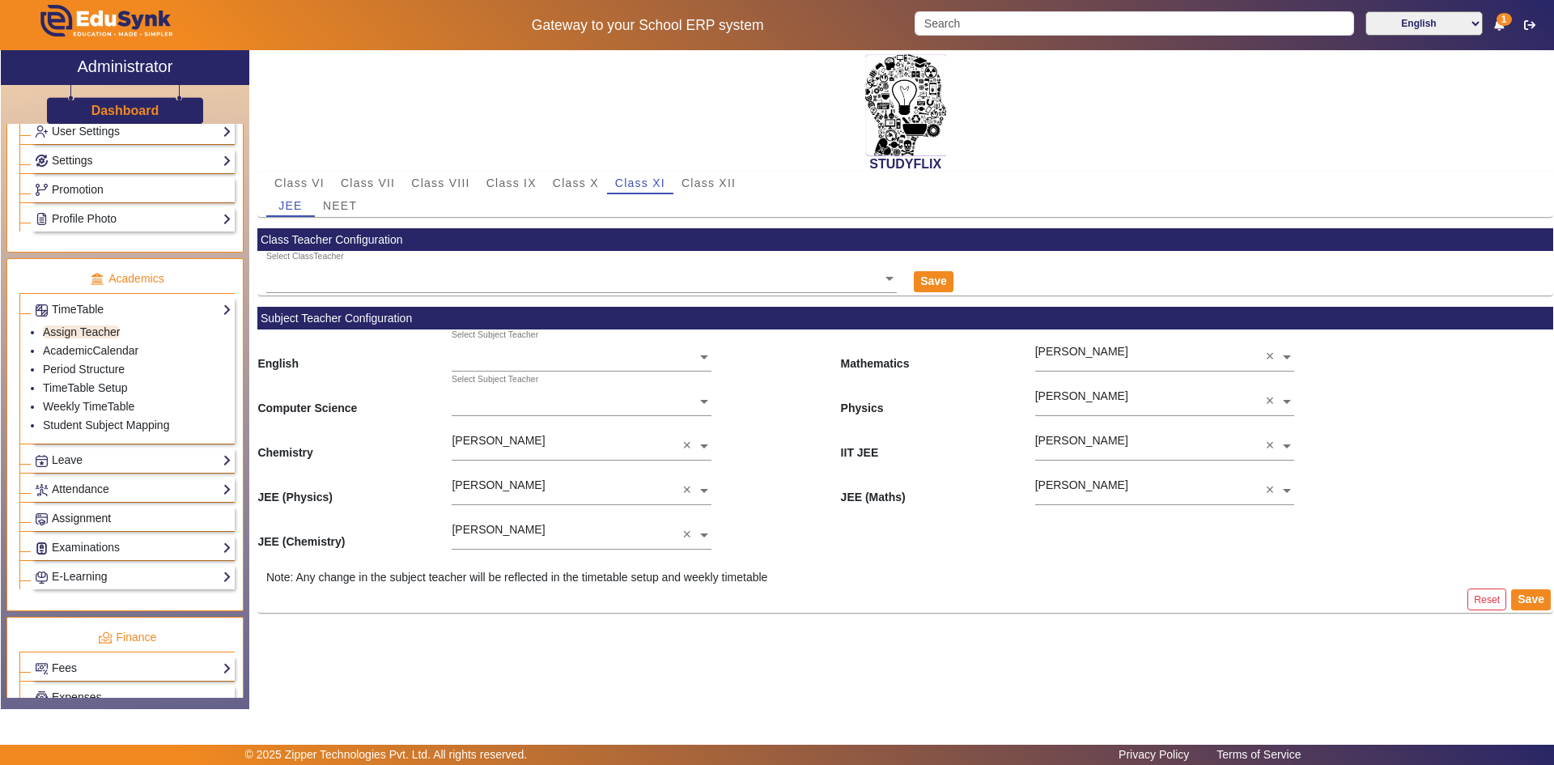
click at [77, 517] on span "Assignment" at bounding box center [81, 517] width 59 height 13
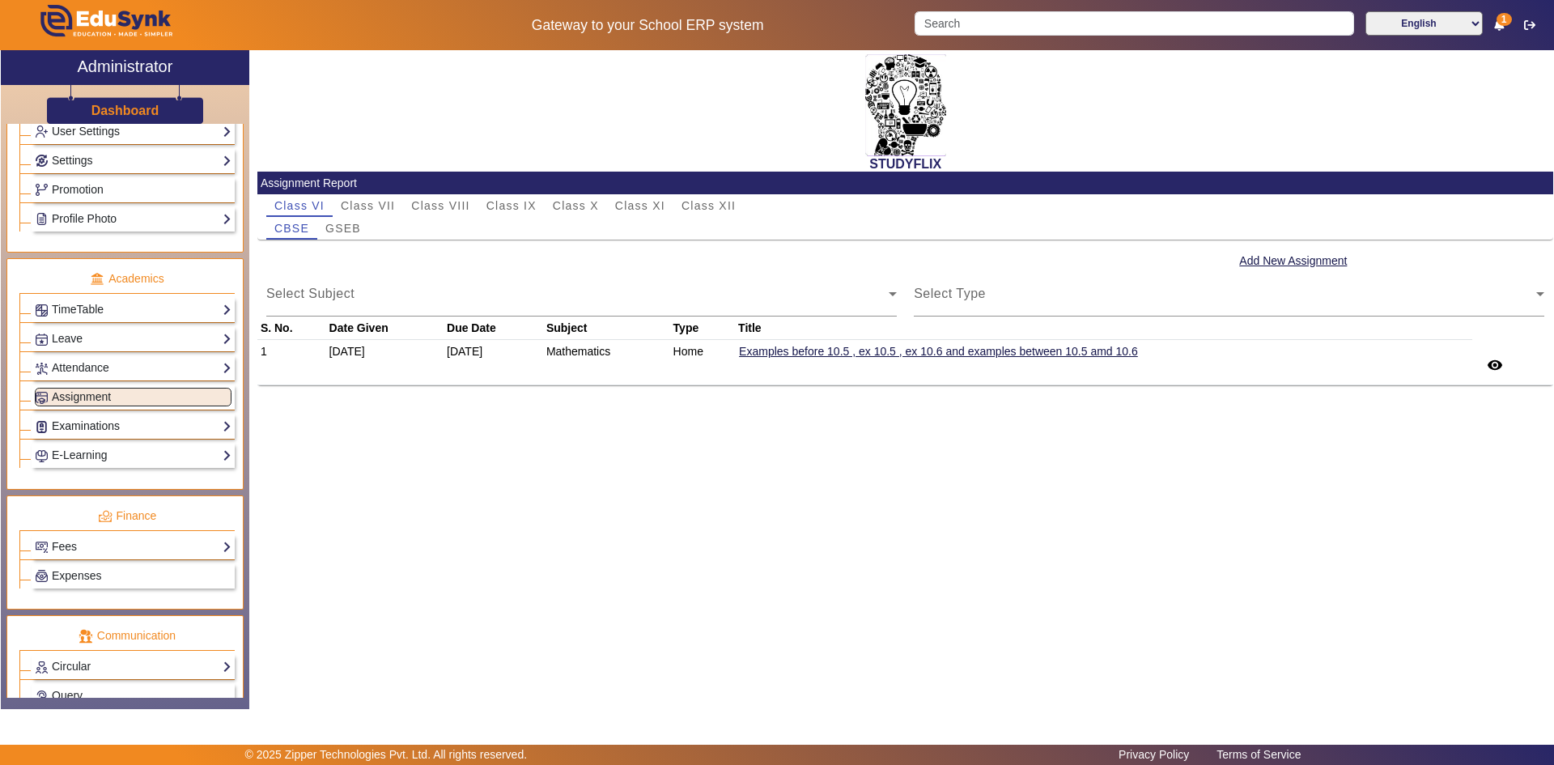
click at [84, 427] on link "Examinations" at bounding box center [133, 426] width 197 height 19
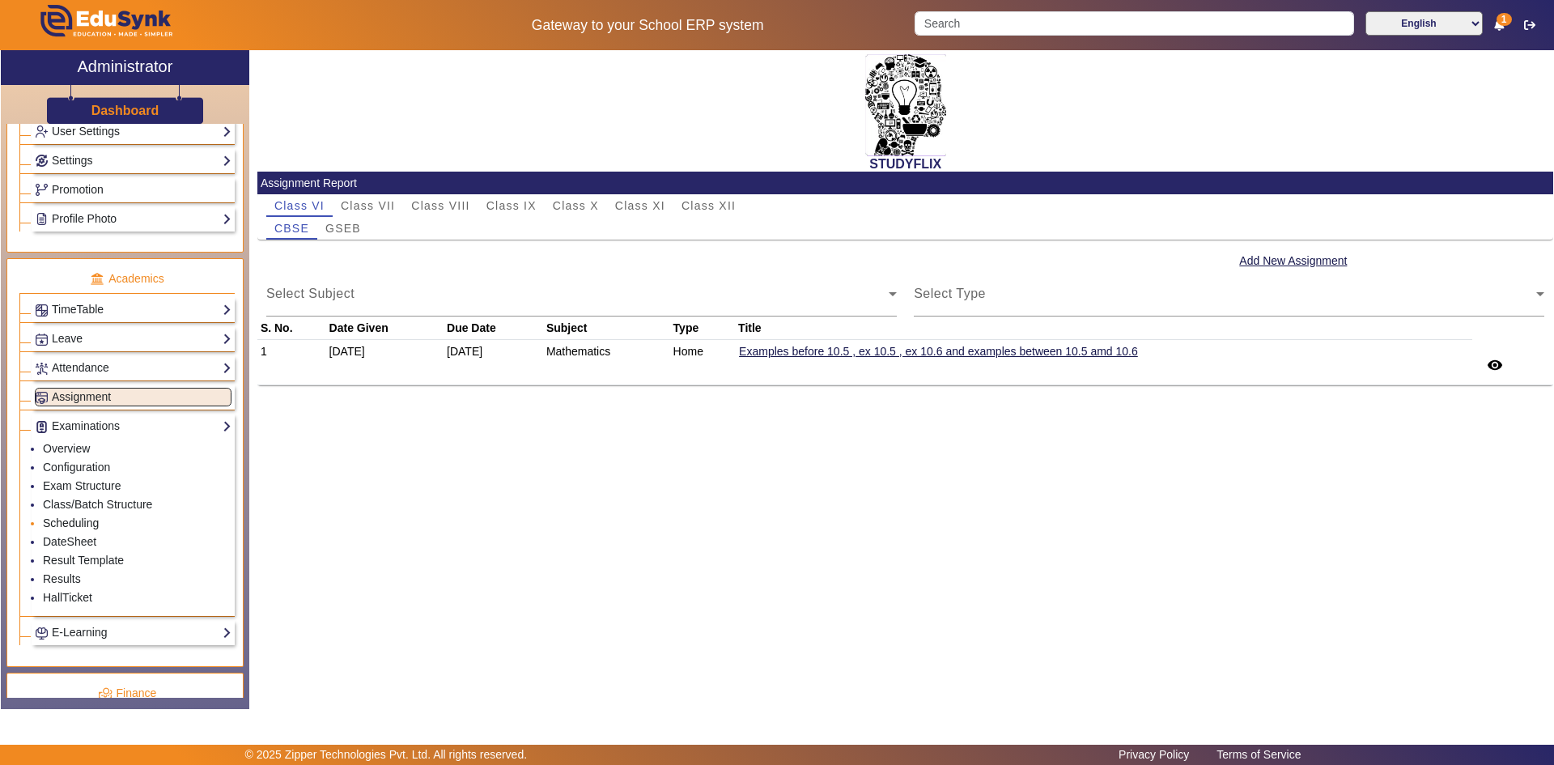
click at [70, 520] on link "Scheduling" at bounding box center [71, 522] width 56 height 13
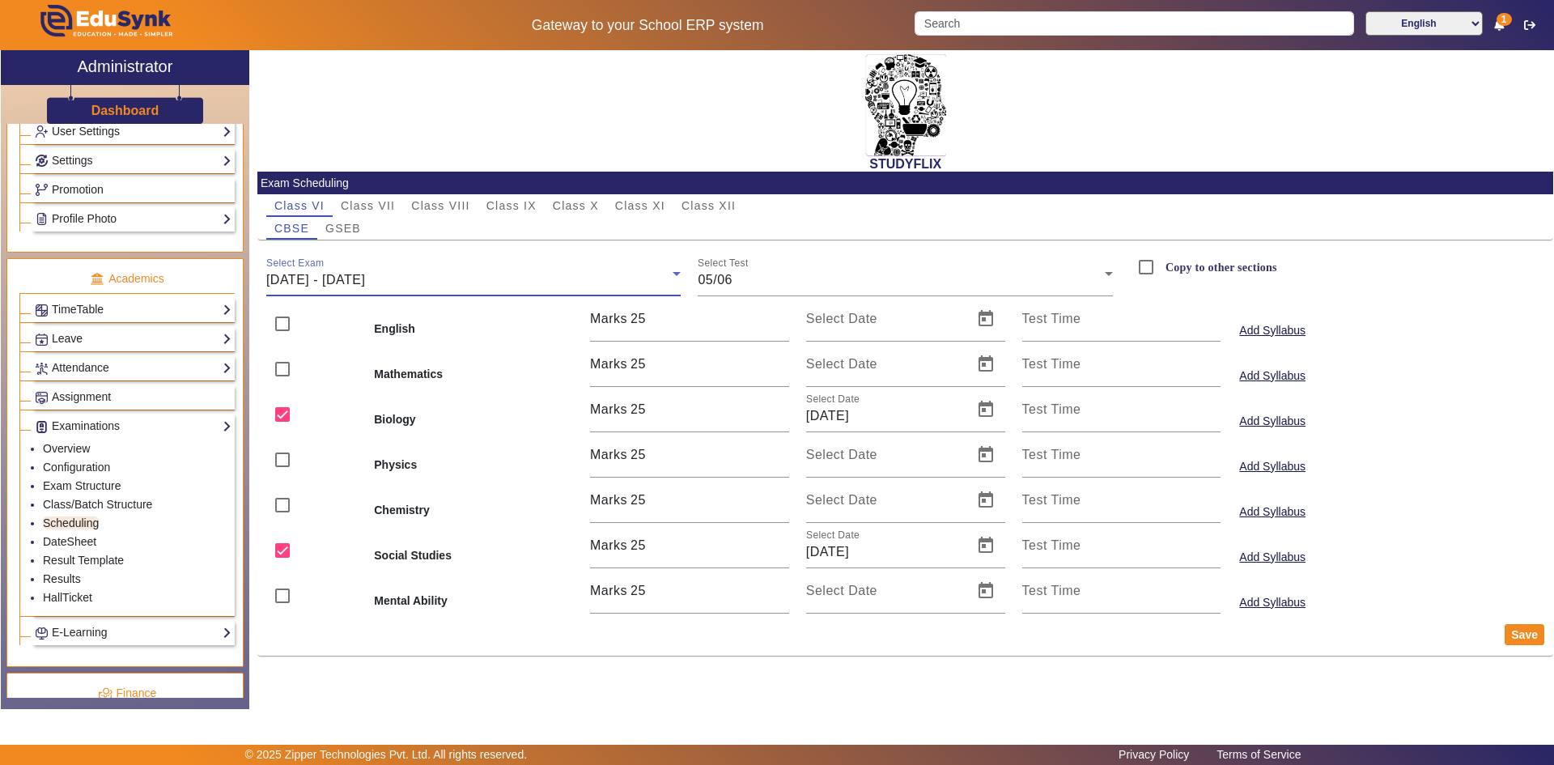
click at [365, 278] on span "[DATE] - [DATE]" at bounding box center [315, 280] width 99 height 14
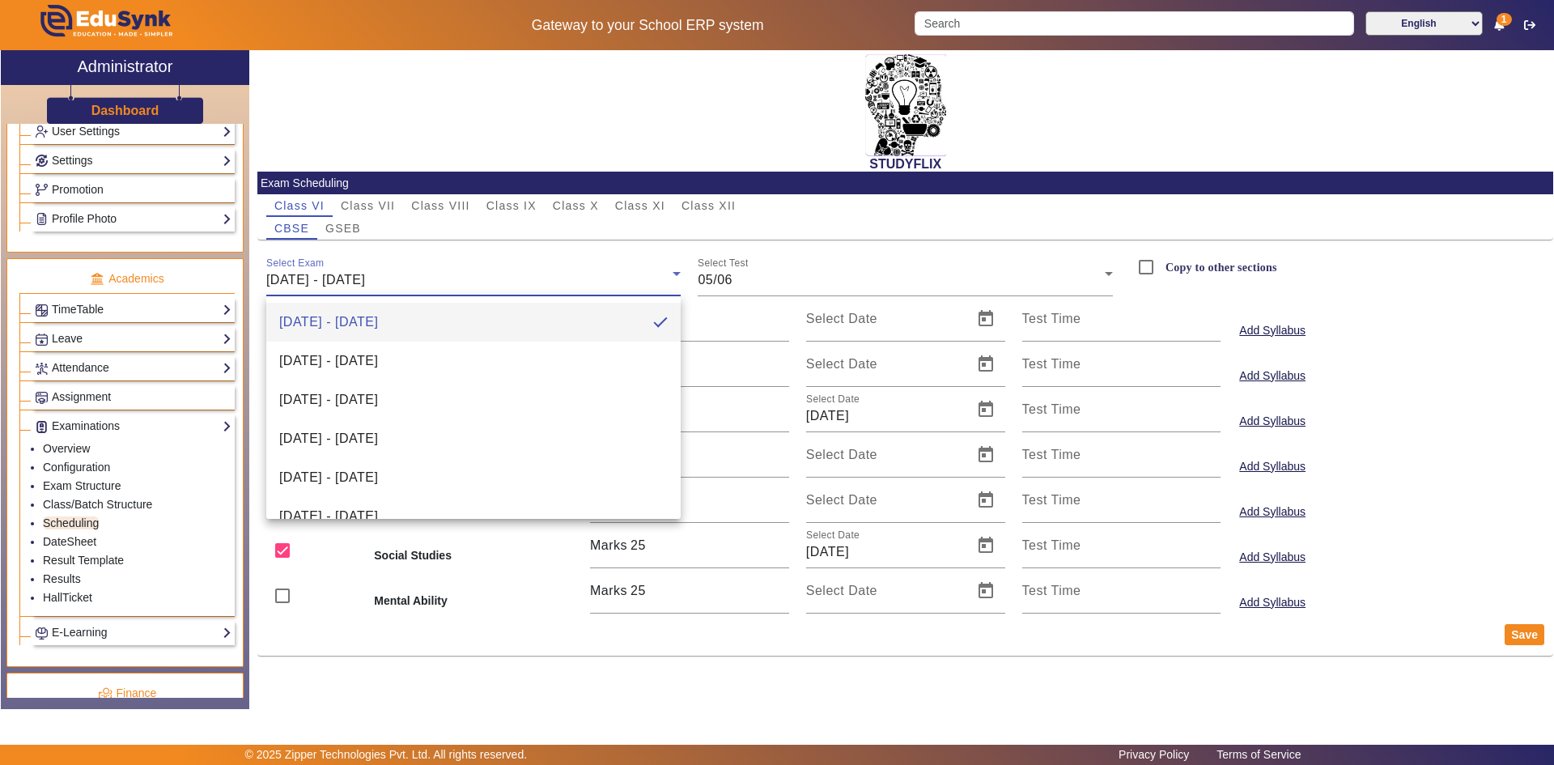
click at [506, 206] on div at bounding box center [777, 382] width 1554 height 765
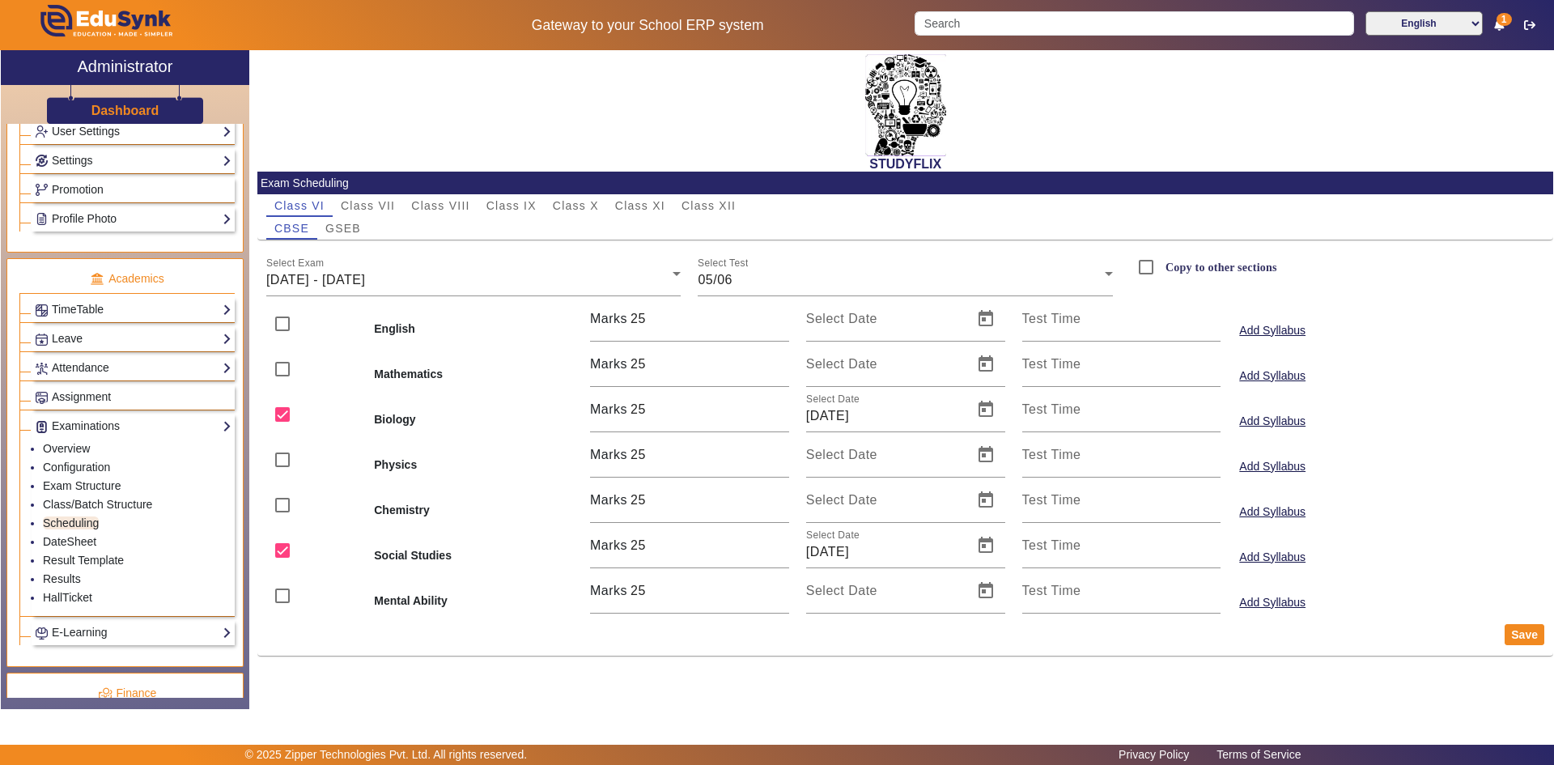
click at [506, 206] on span "Class IX" at bounding box center [511, 205] width 50 height 11
click at [442, 260] on div "Select Exam [DATE] - [DATE]" at bounding box center [473, 273] width 415 height 45
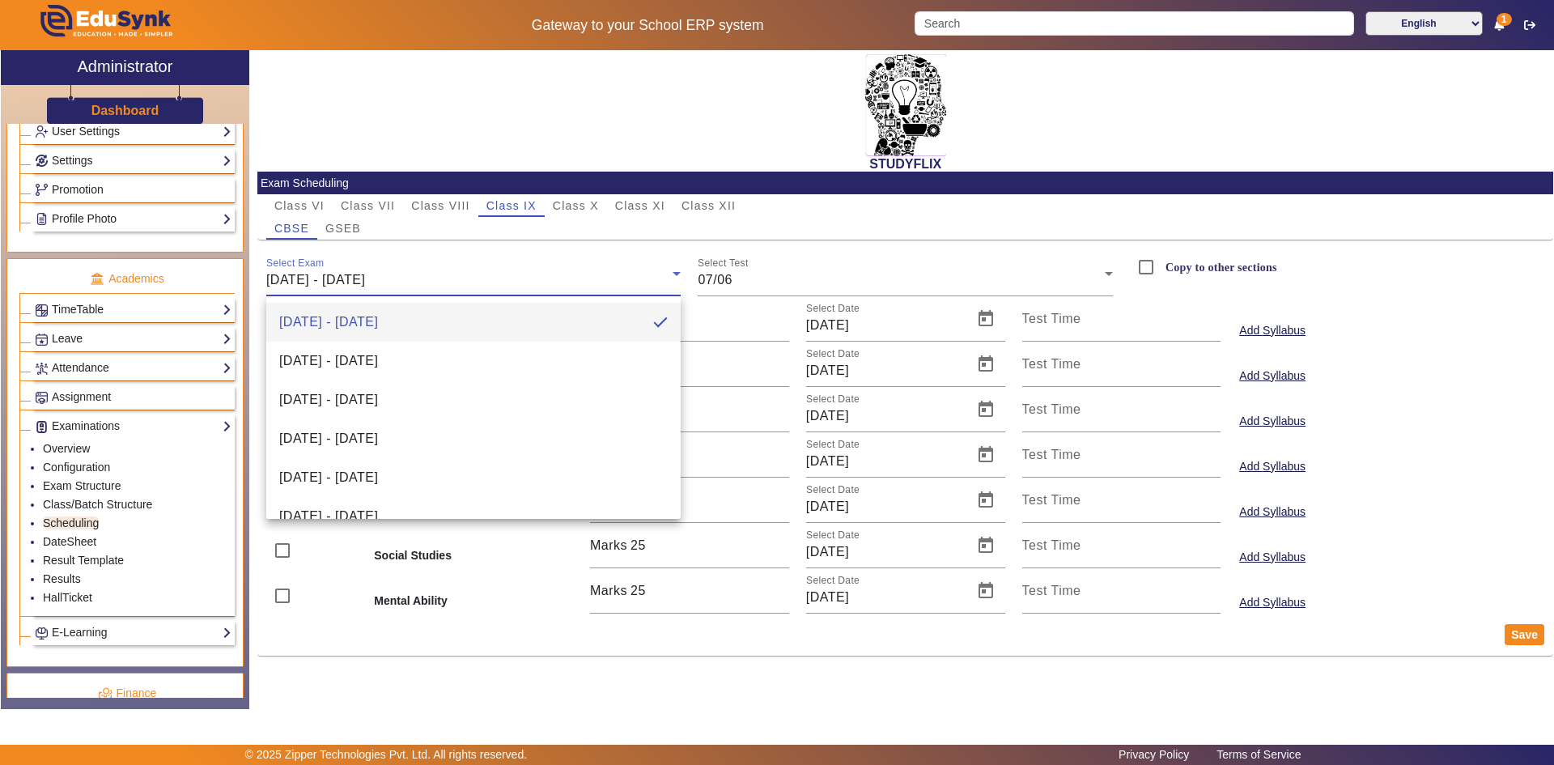
click at [558, 211] on div at bounding box center [777, 382] width 1554 height 765
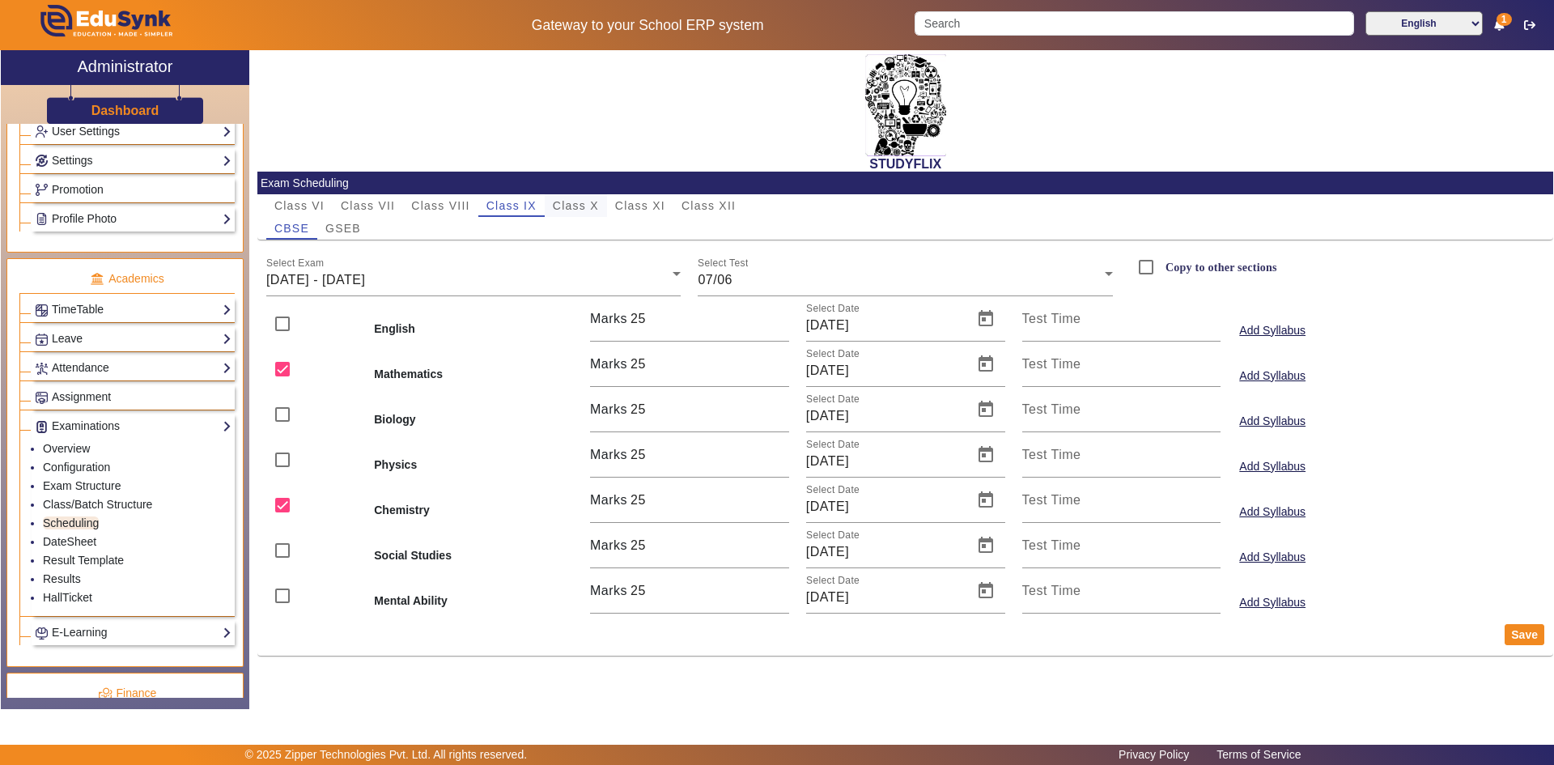
click at [569, 208] on span "Class X" at bounding box center [576, 205] width 46 height 11
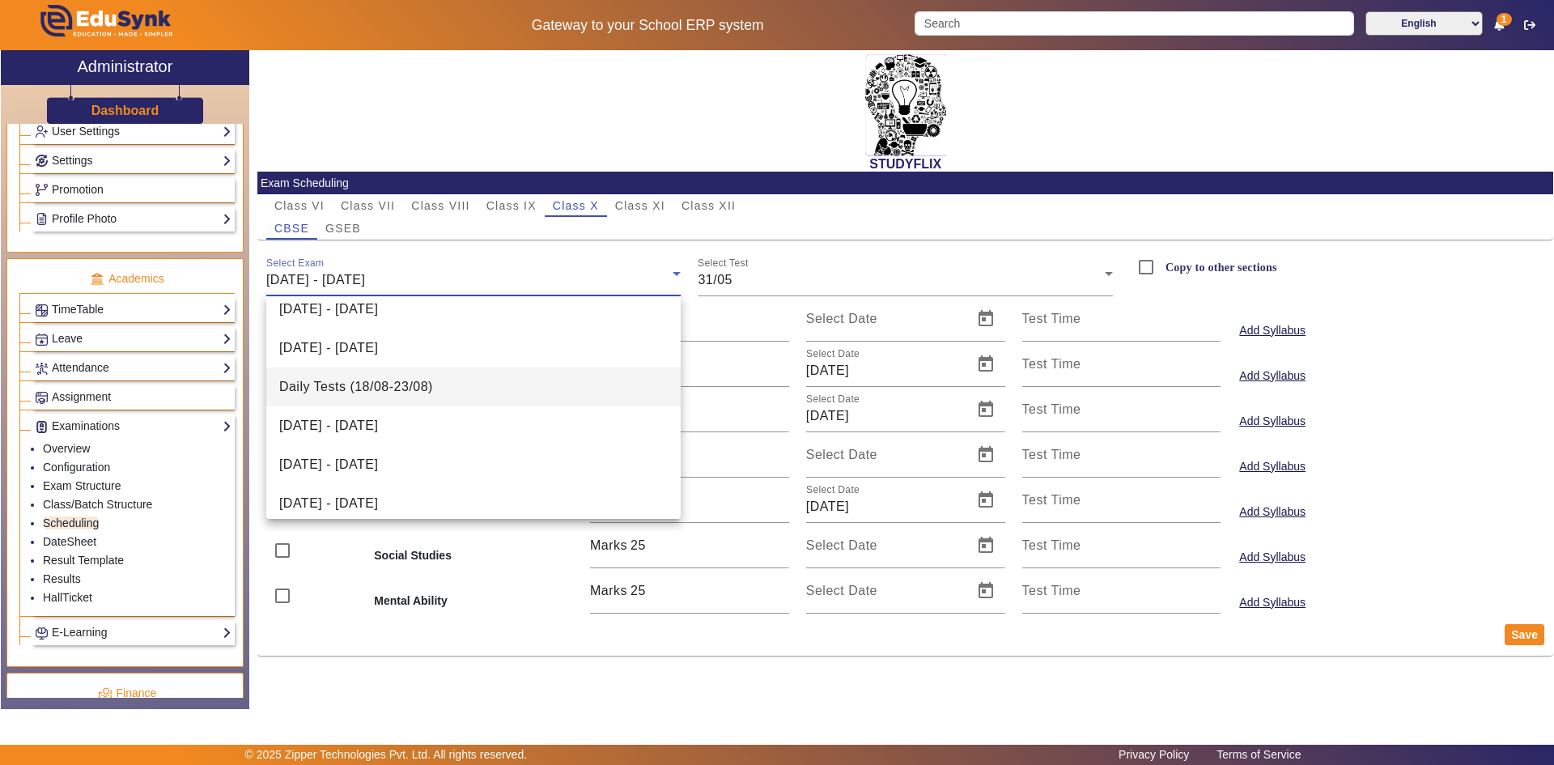
scroll to position [405, 0]
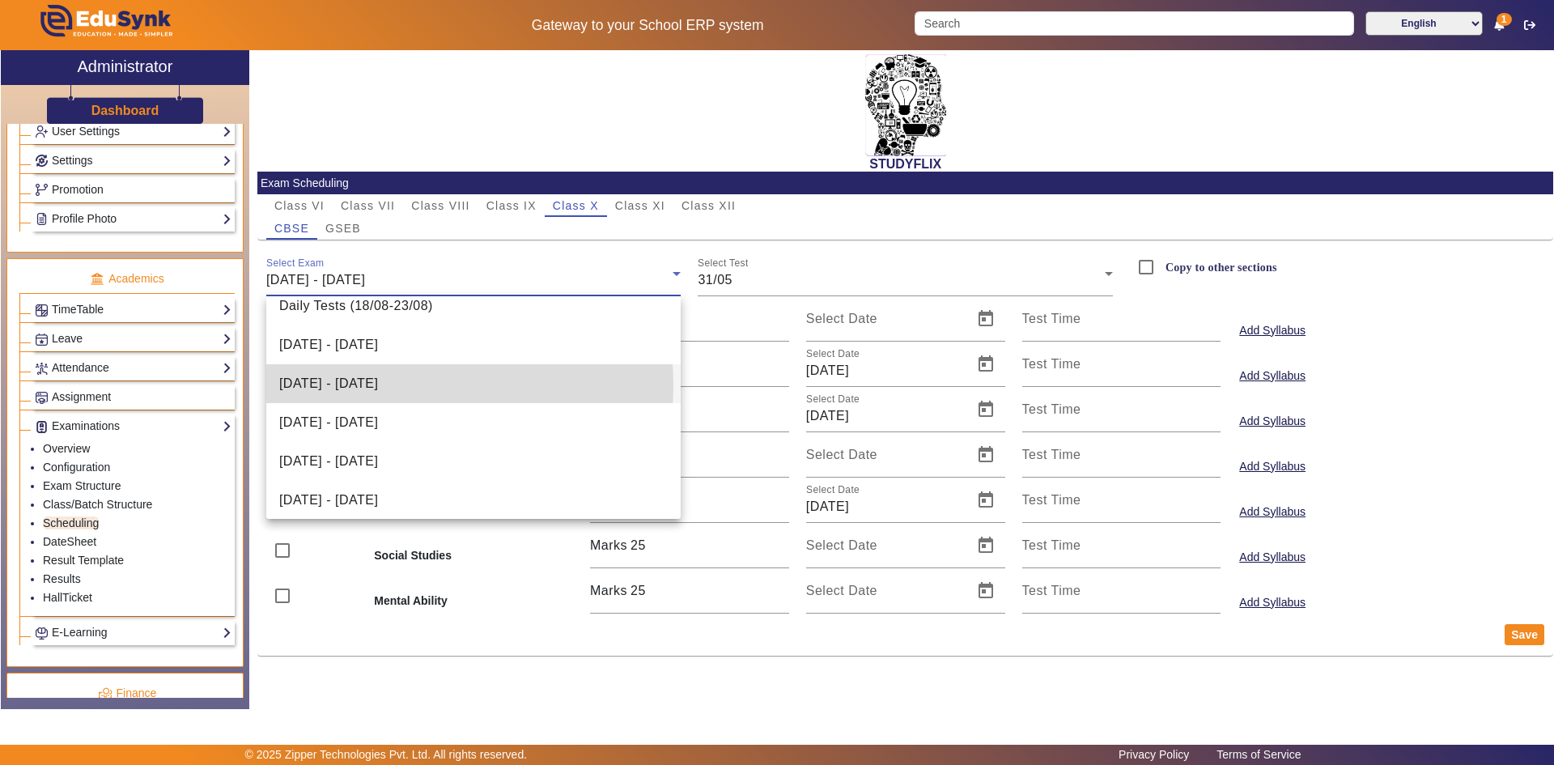
click at [375, 385] on span "[DATE] - [DATE]" at bounding box center [328, 383] width 99 height 19
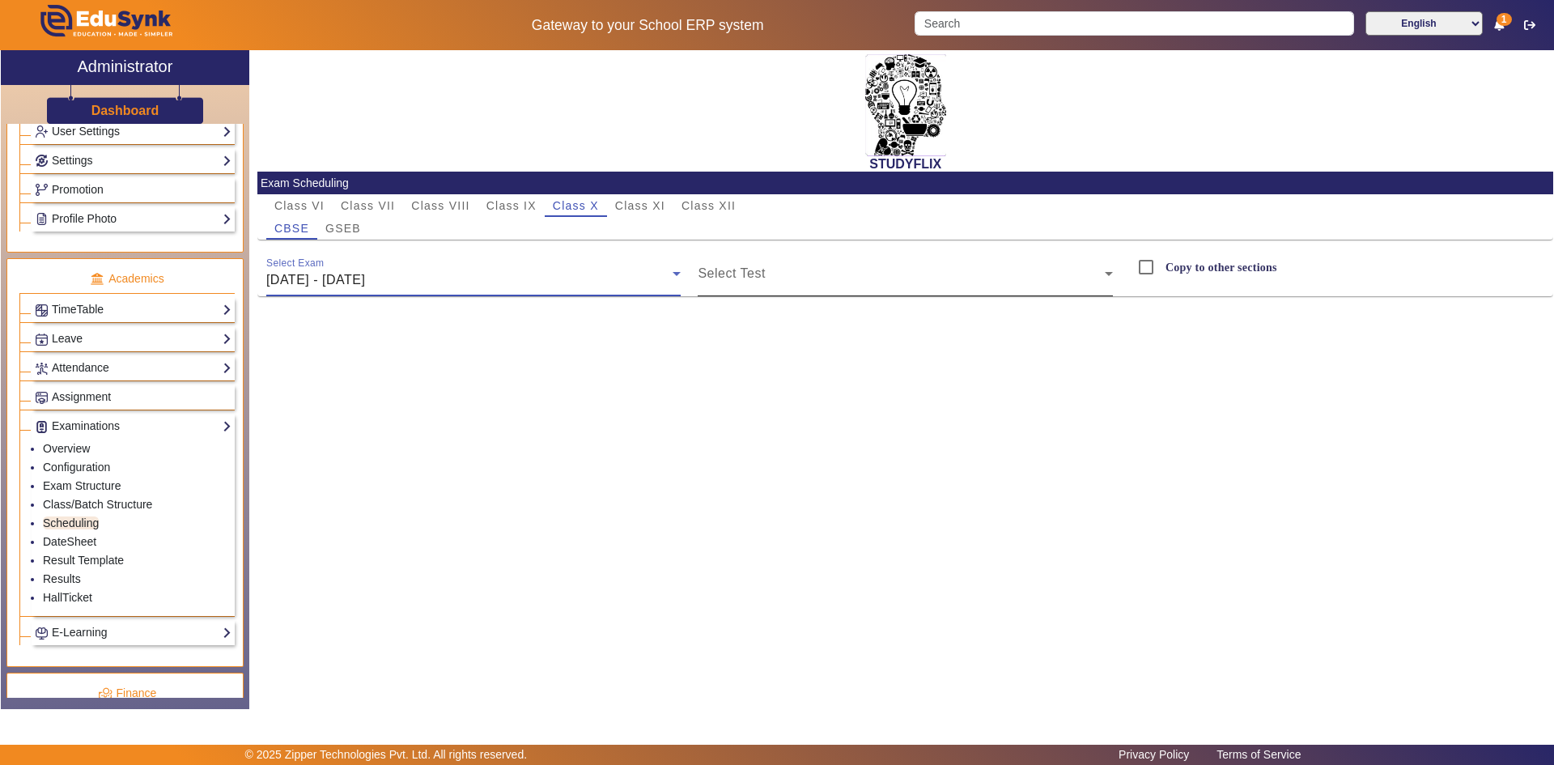
click at [726, 281] on span at bounding box center [900, 279] width 407 height 19
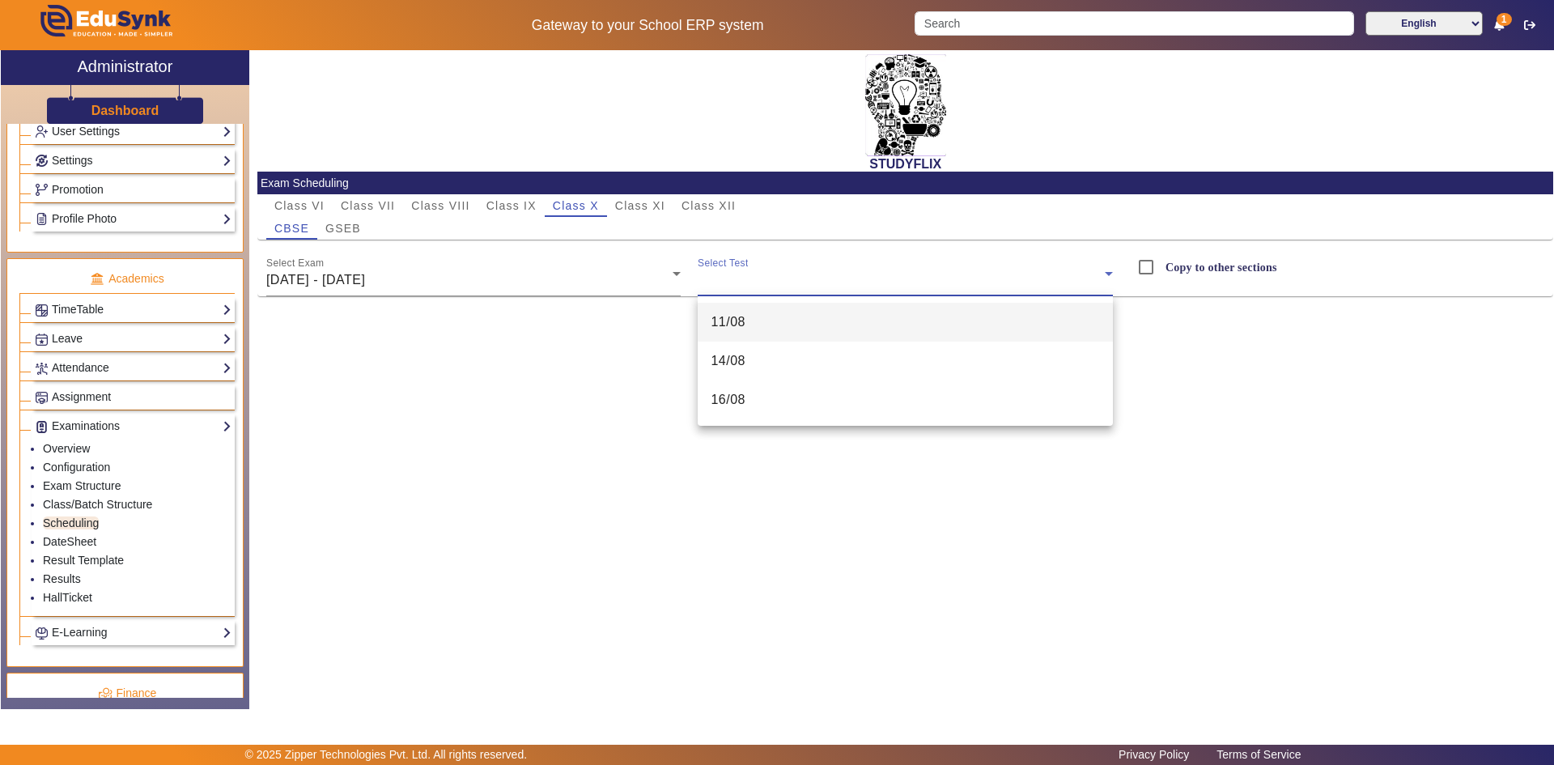
click at [723, 391] on span "16/08" at bounding box center [727, 399] width 35 height 19
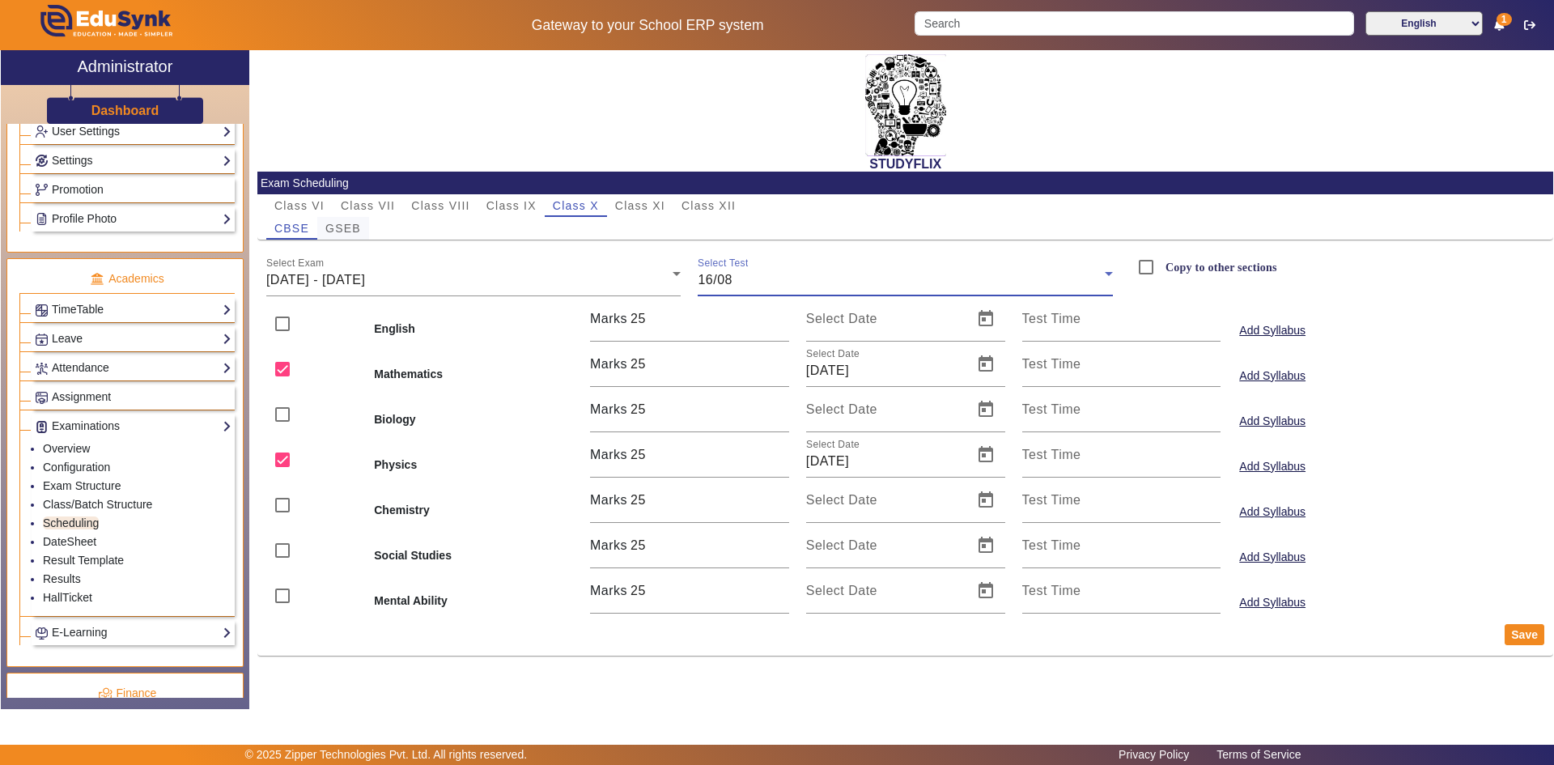
click at [346, 231] on span "GSEB" at bounding box center [343, 228] width 36 height 11
click at [347, 274] on span "[DATE] - [DATE]" at bounding box center [315, 280] width 99 height 14
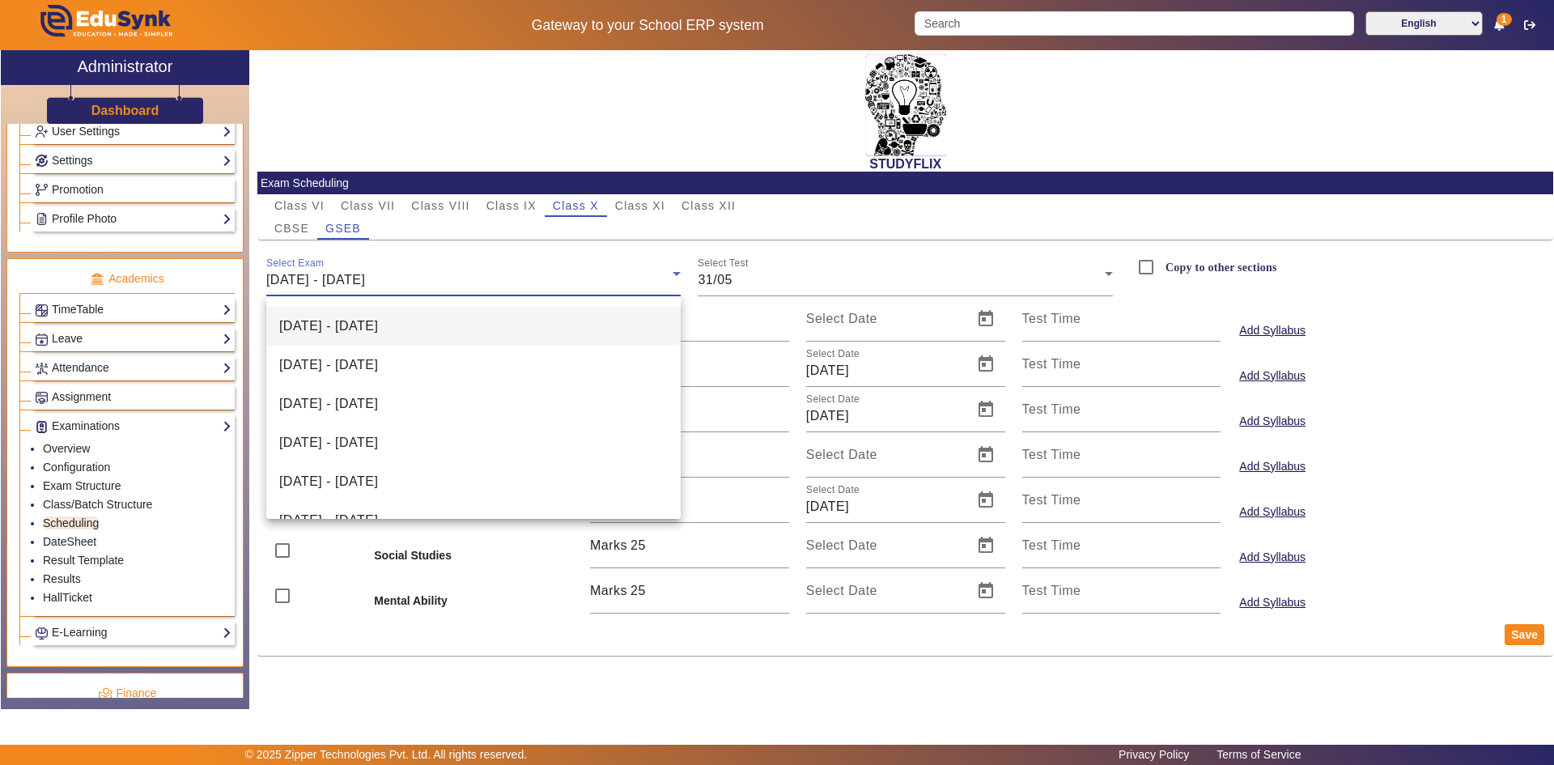
scroll to position [451, 0]
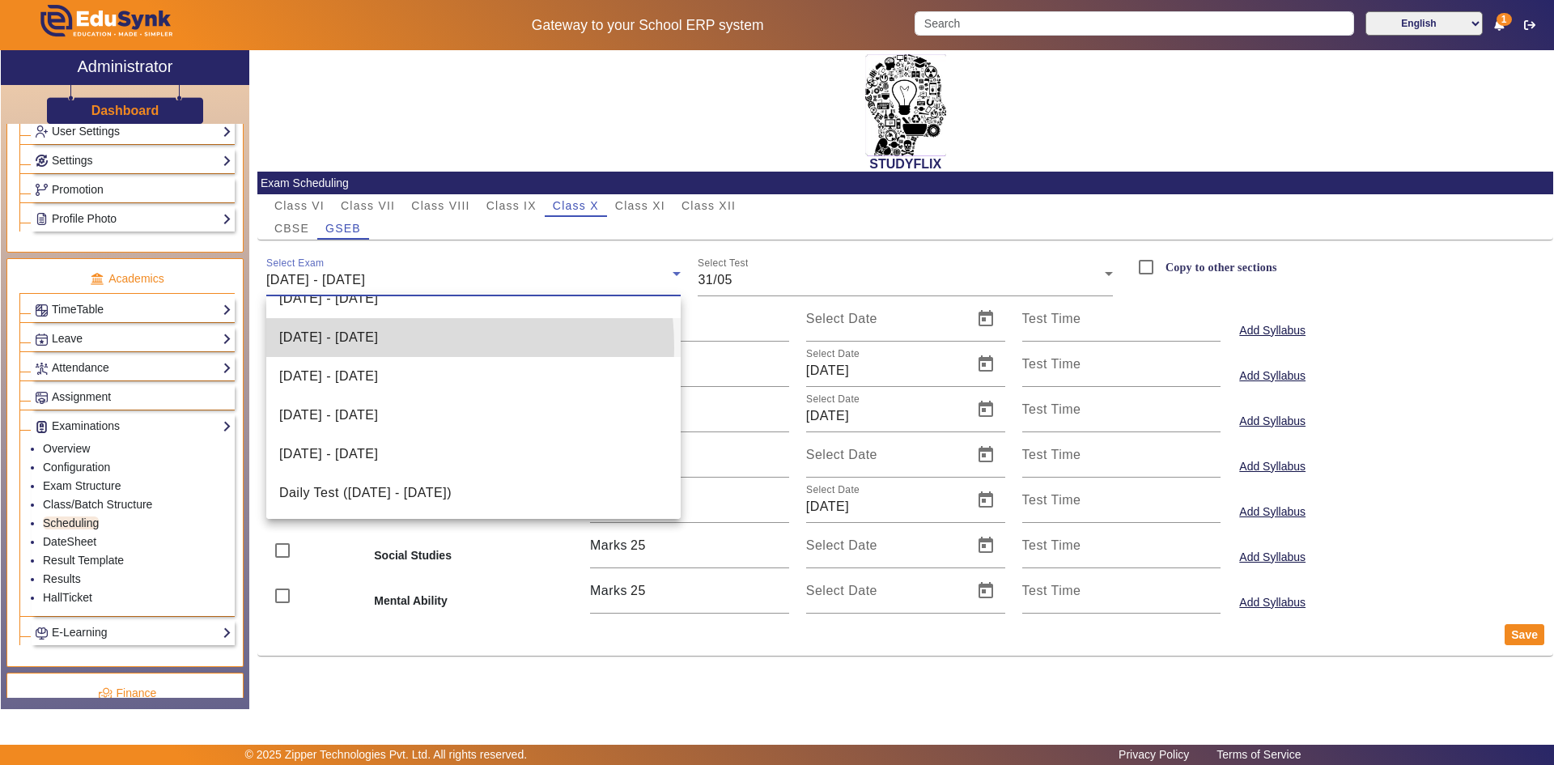
click at [359, 348] on mat-option "[DATE] - [DATE]" at bounding box center [473, 337] width 415 height 39
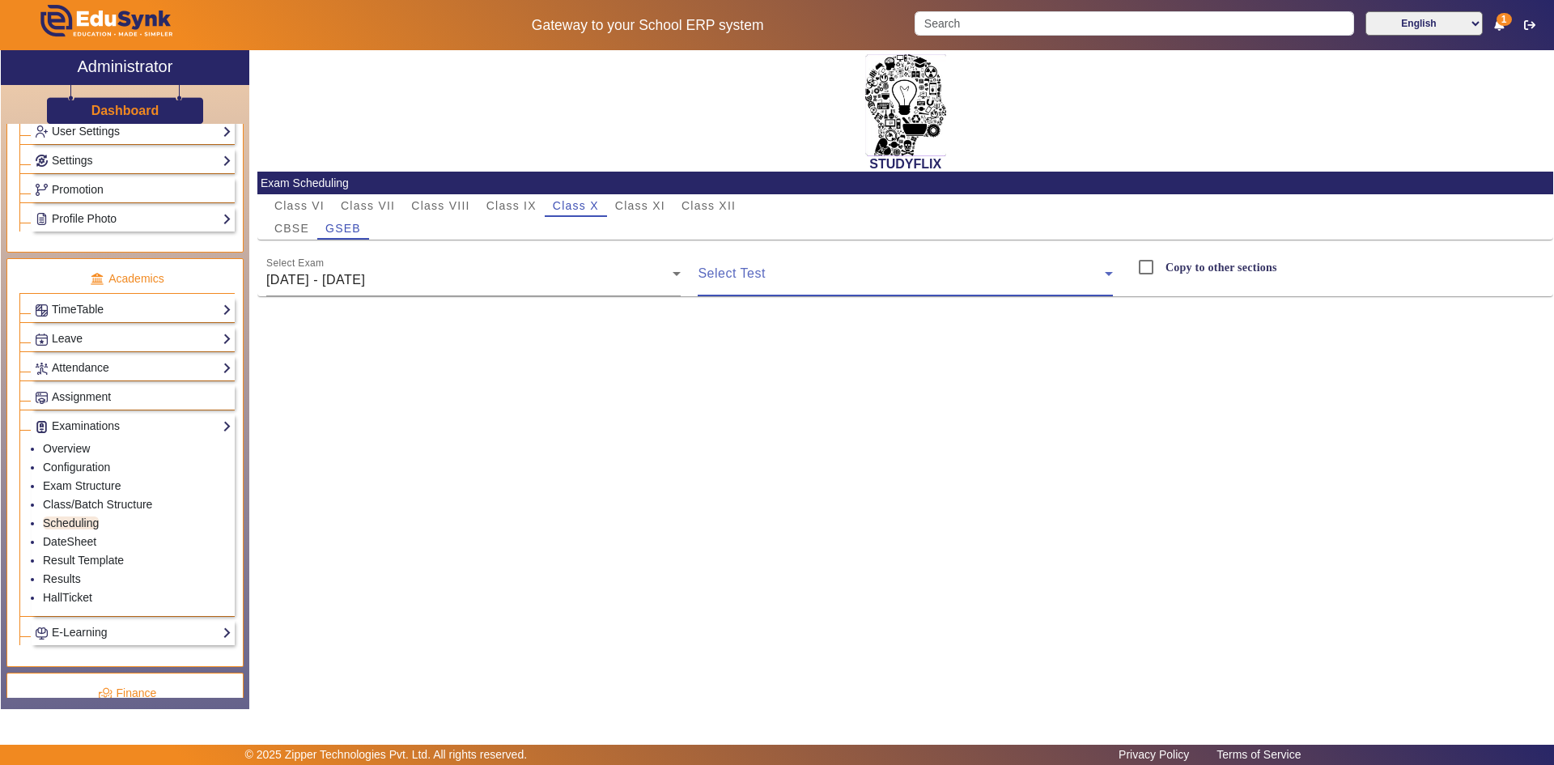
click at [740, 274] on span at bounding box center [900, 279] width 407 height 19
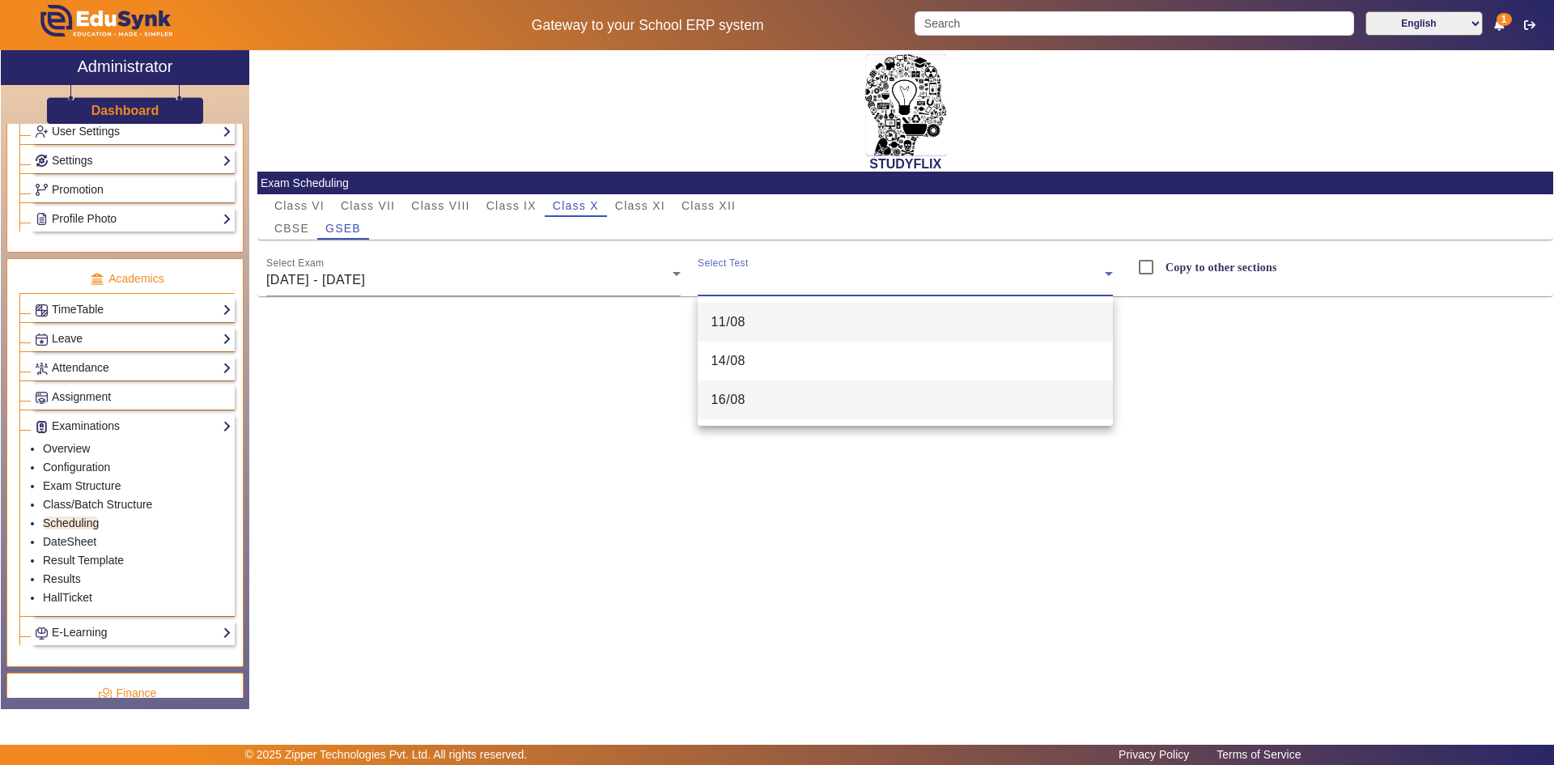
click at [728, 393] on span "16/08" at bounding box center [727, 399] width 35 height 19
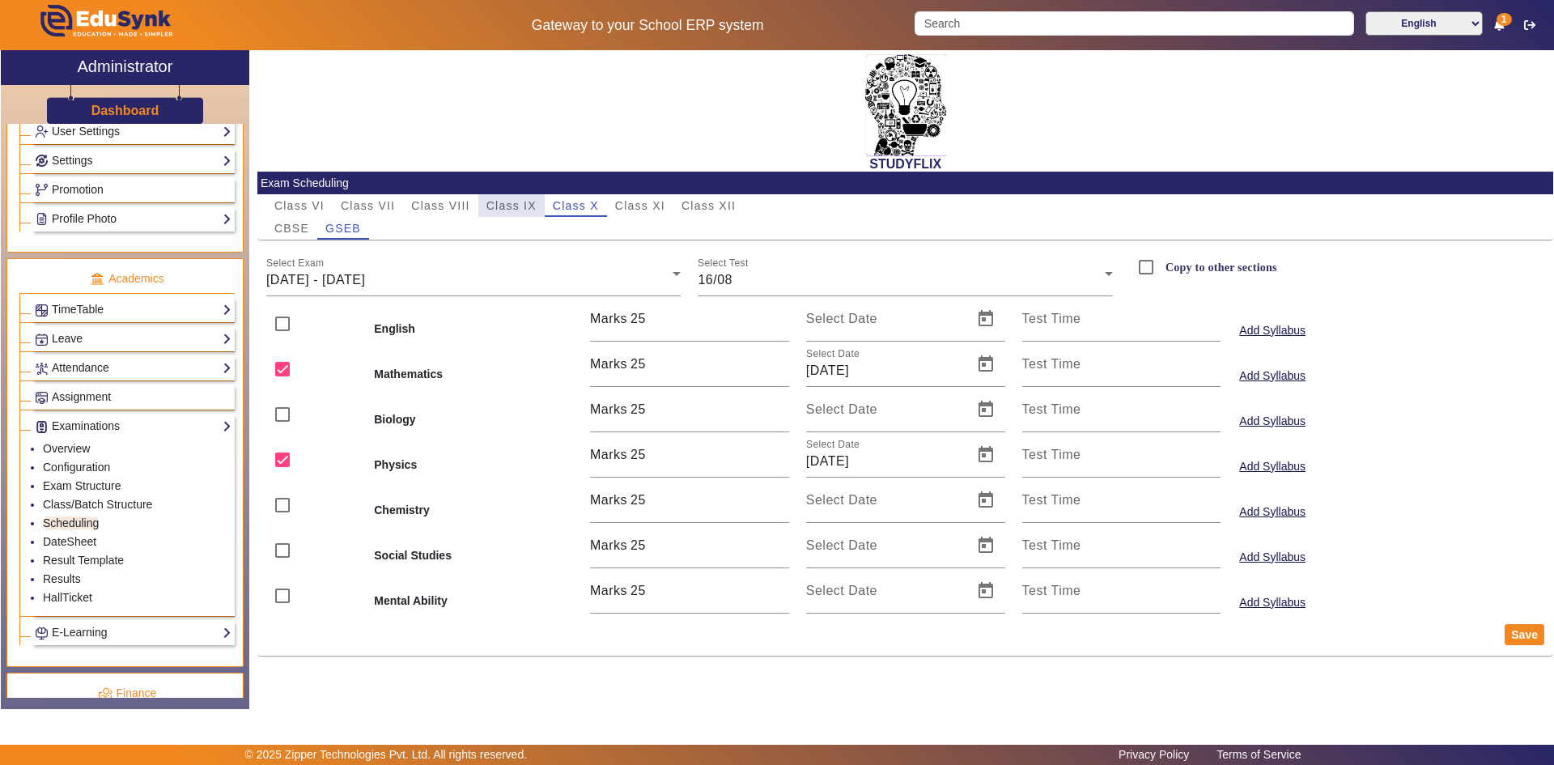
click at [506, 207] on span "Class IX" at bounding box center [511, 205] width 50 height 11
click at [435, 272] on div "[DATE] - [DATE]" at bounding box center [469, 279] width 407 height 19
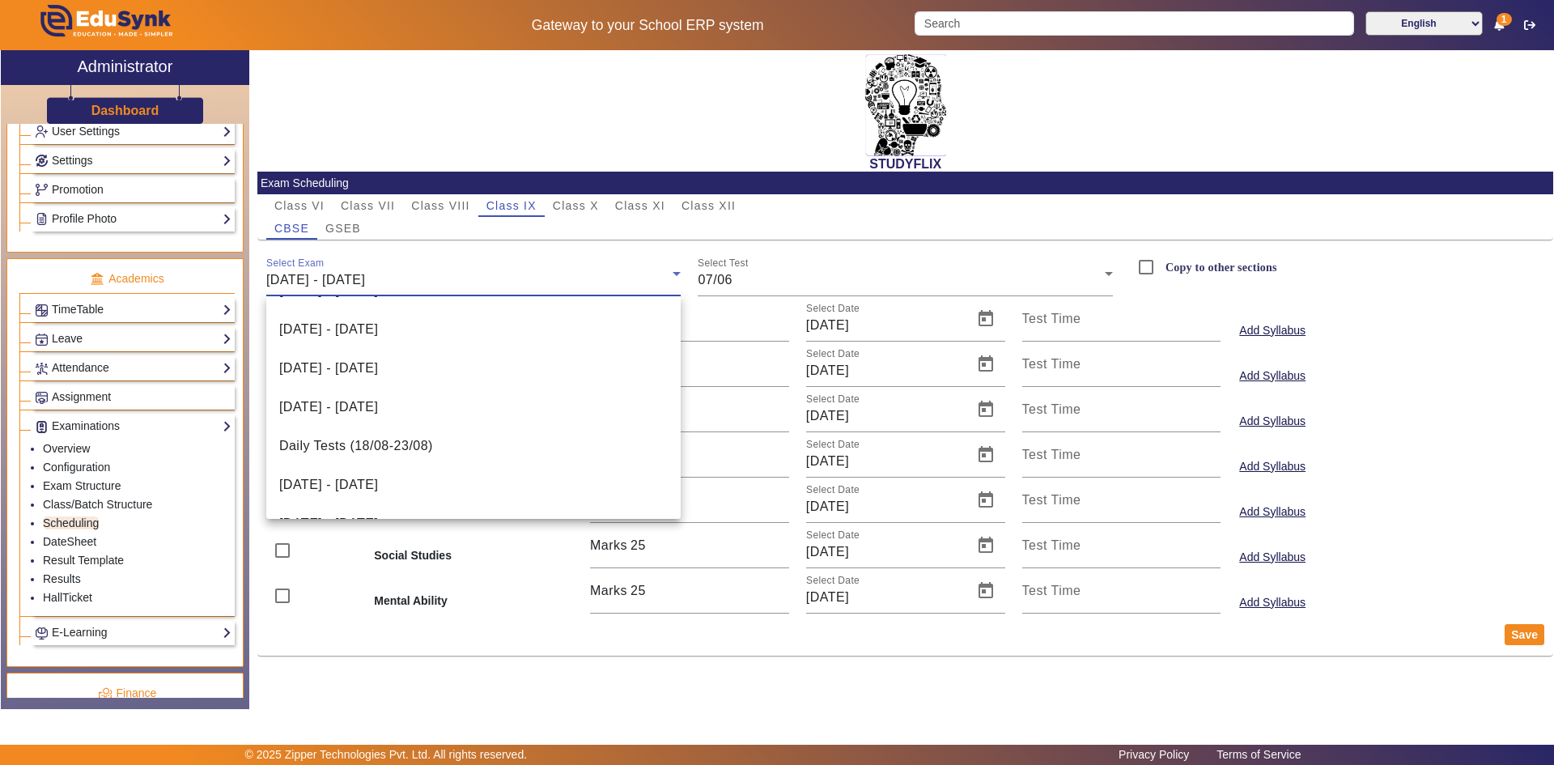
scroll to position [412, 0]
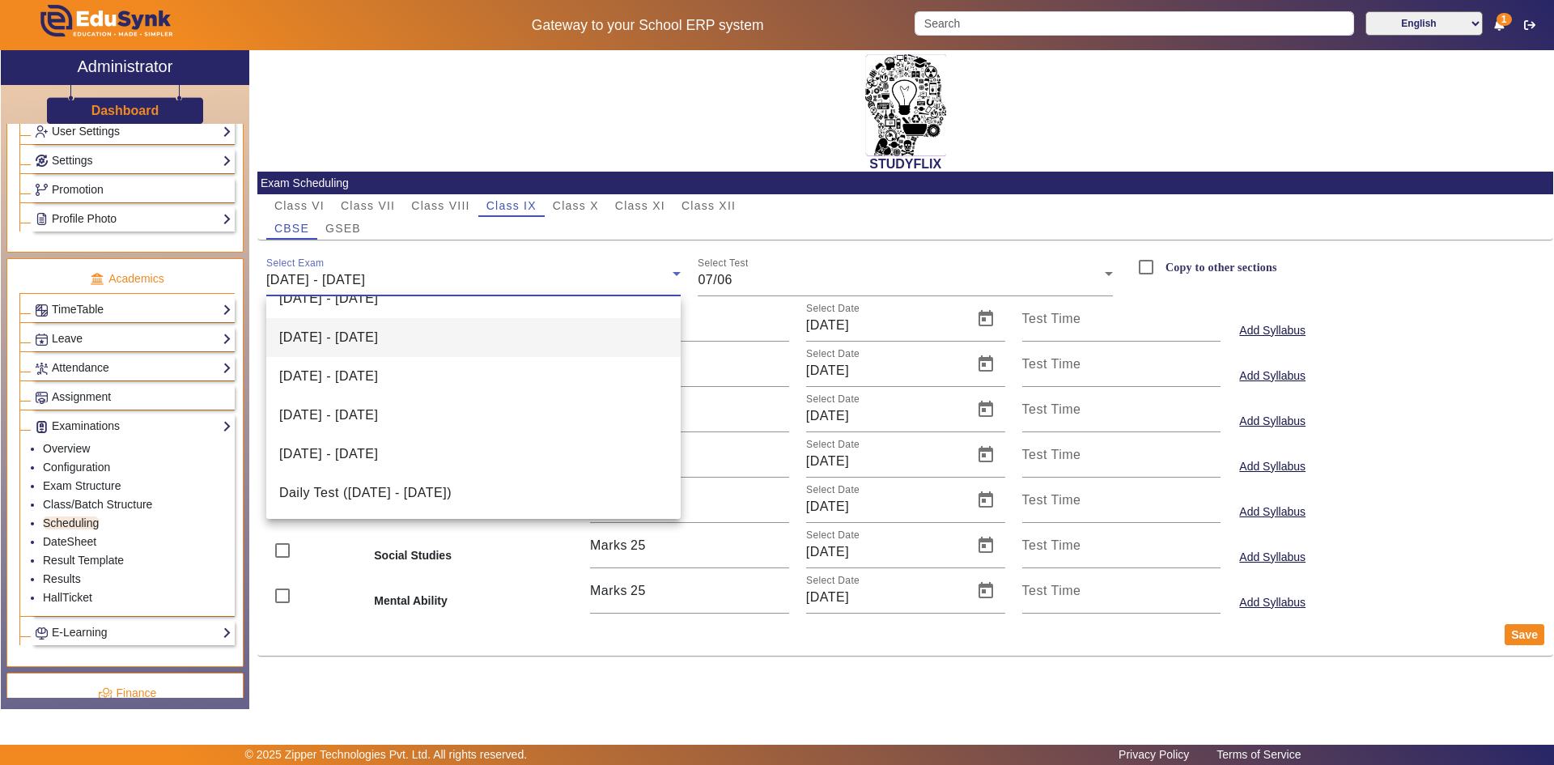
click at [378, 334] on span "[DATE] - [DATE]" at bounding box center [328, 337] width 99 height 19
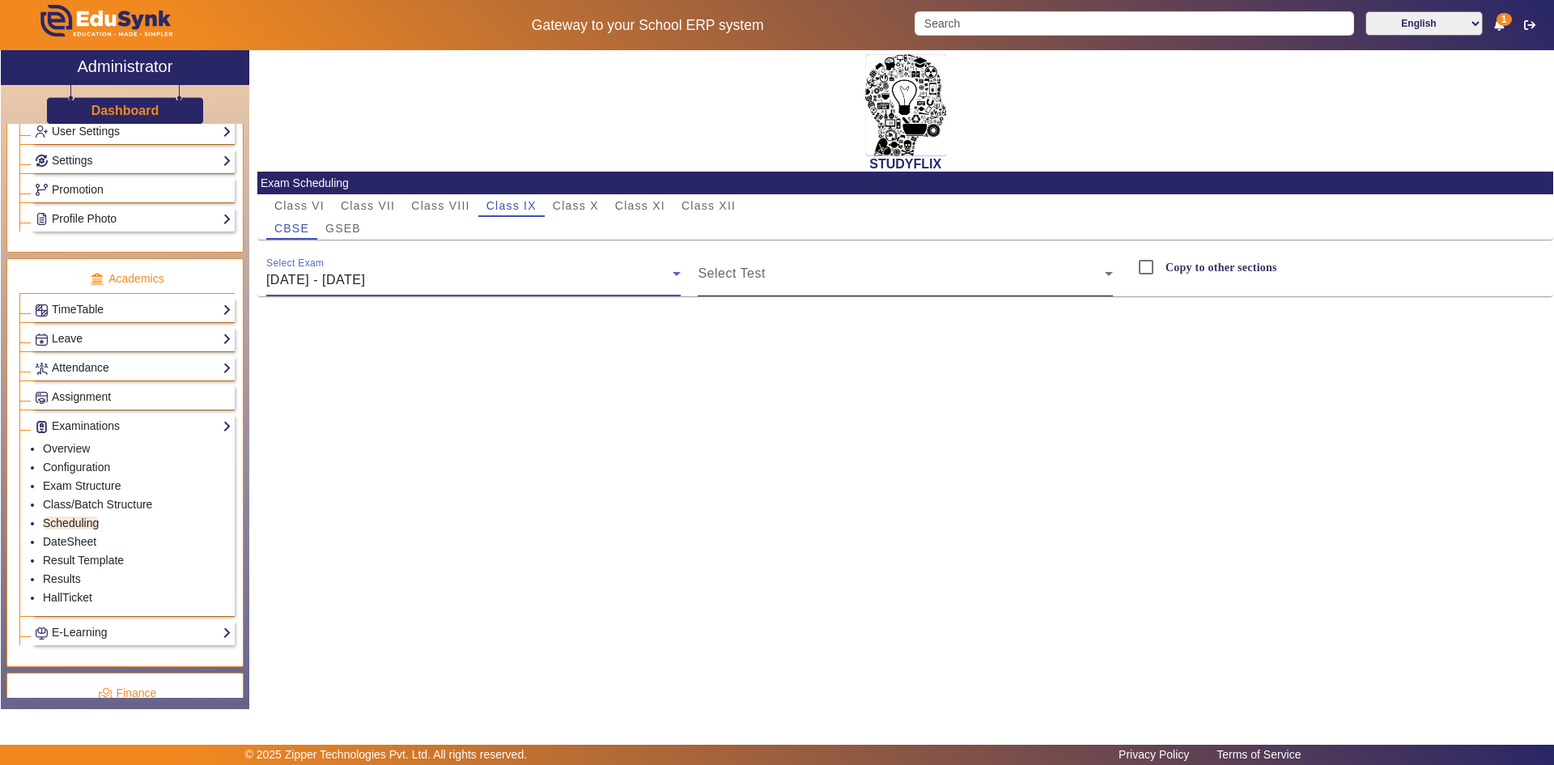
click at [728, 277] on span at bounding box center [900, 279] width 407 height 19
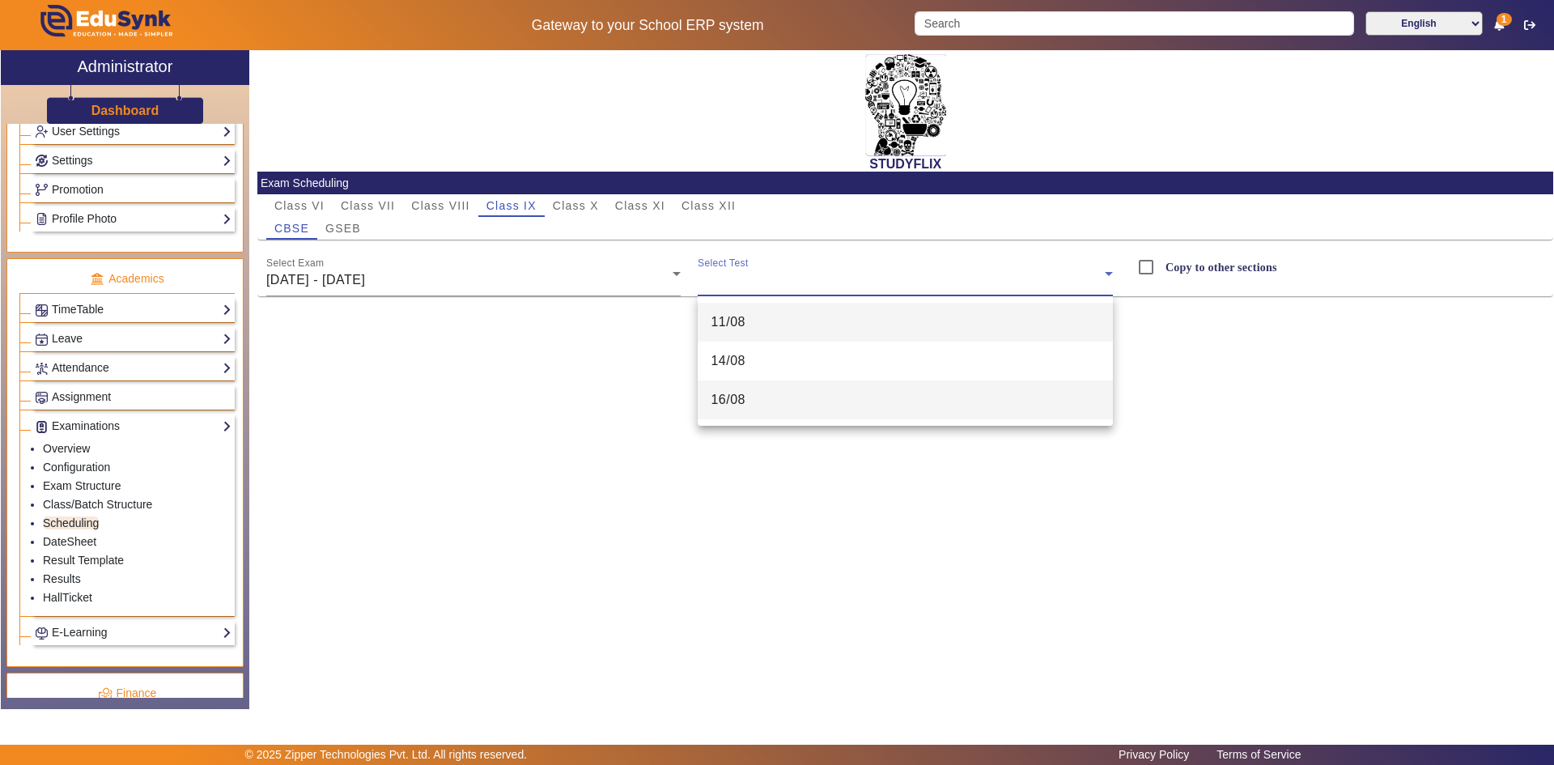
click at [724, 389] on mat-option "16/08" at bounding box center [904, 399] width 415 height 39
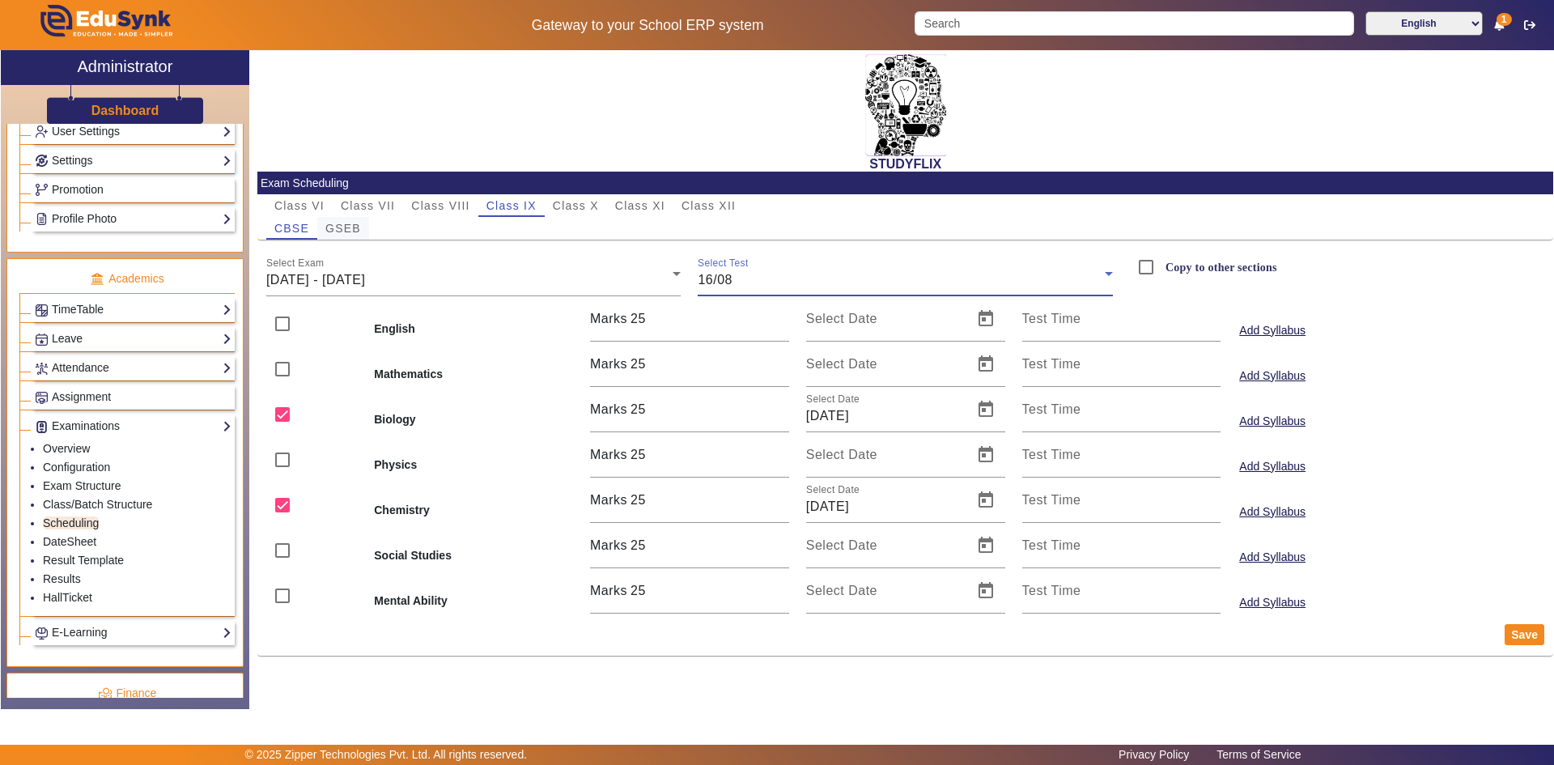
click at [348, 231] on span "GSEB" at bounding box center [343, 228] width 36 height 11
click at [365, 280] on span "[DATE] - [DATE]" at bounding box center [315, 280] width 99 height 14
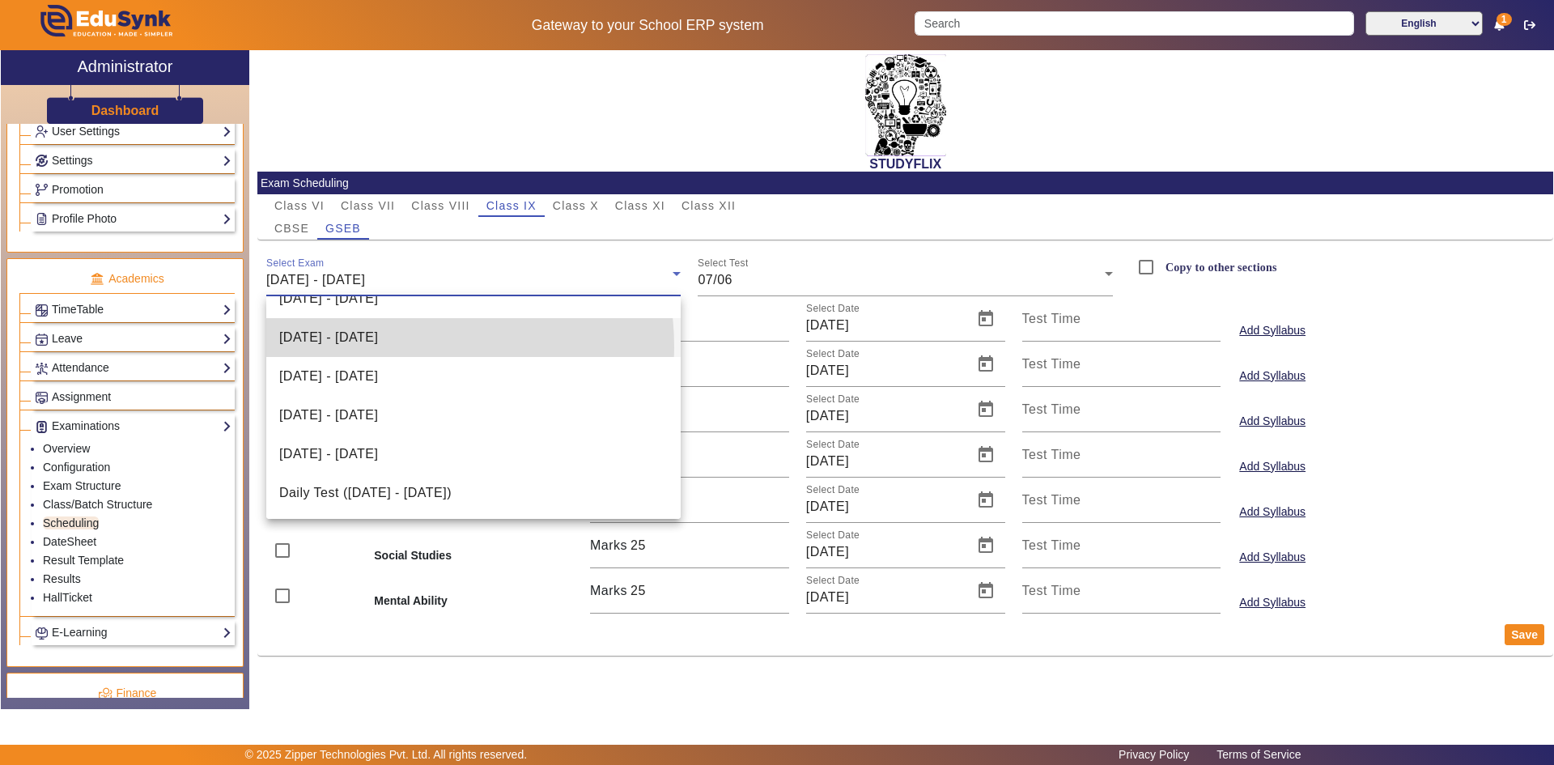
click at [375, 347] on span "[DATE] - [DATE]" at bounding box center [328, 337] width 99 height 19
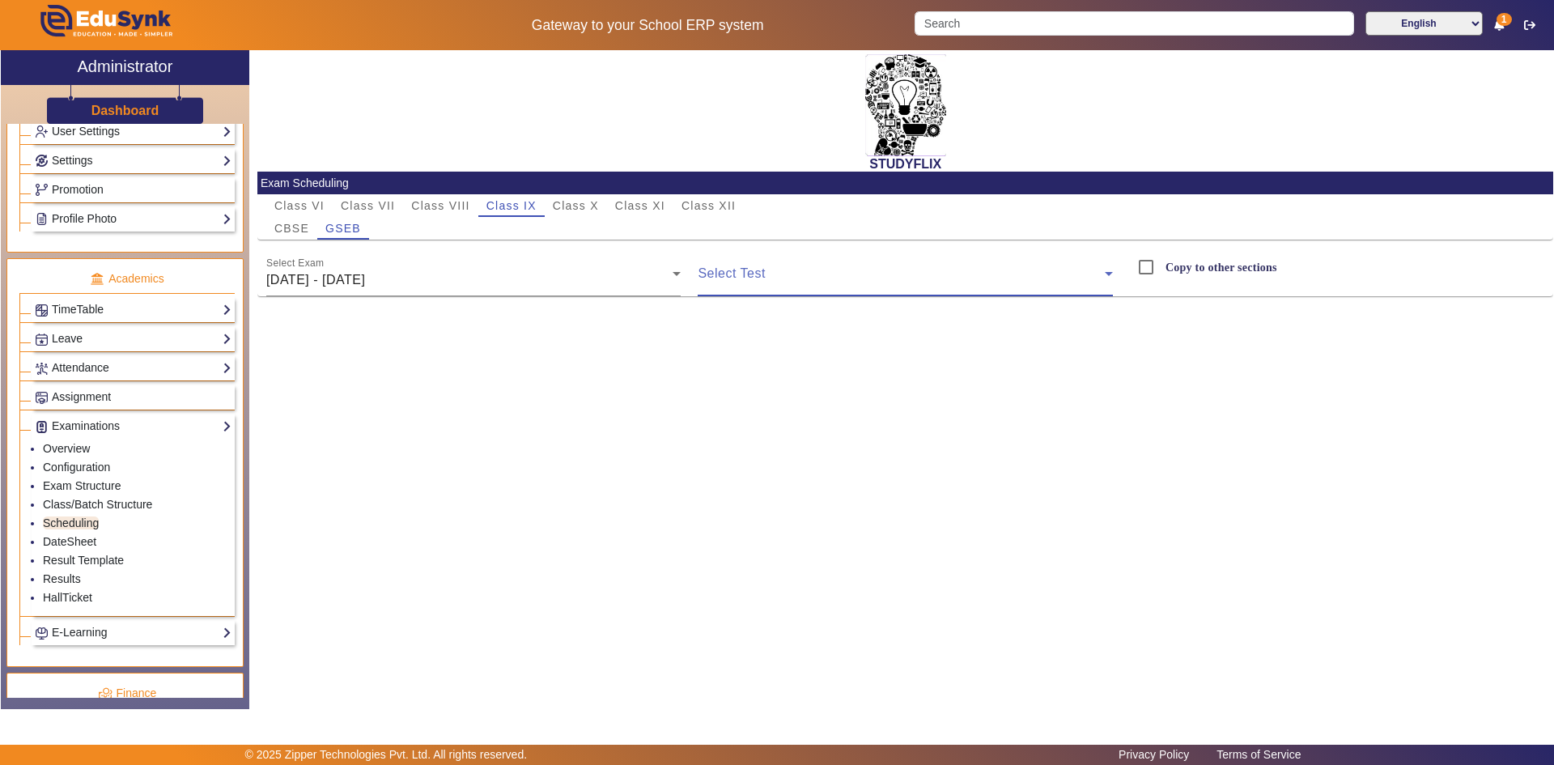
click at [718, 279] on span at bounding box center [900, 279] width 407 height 19
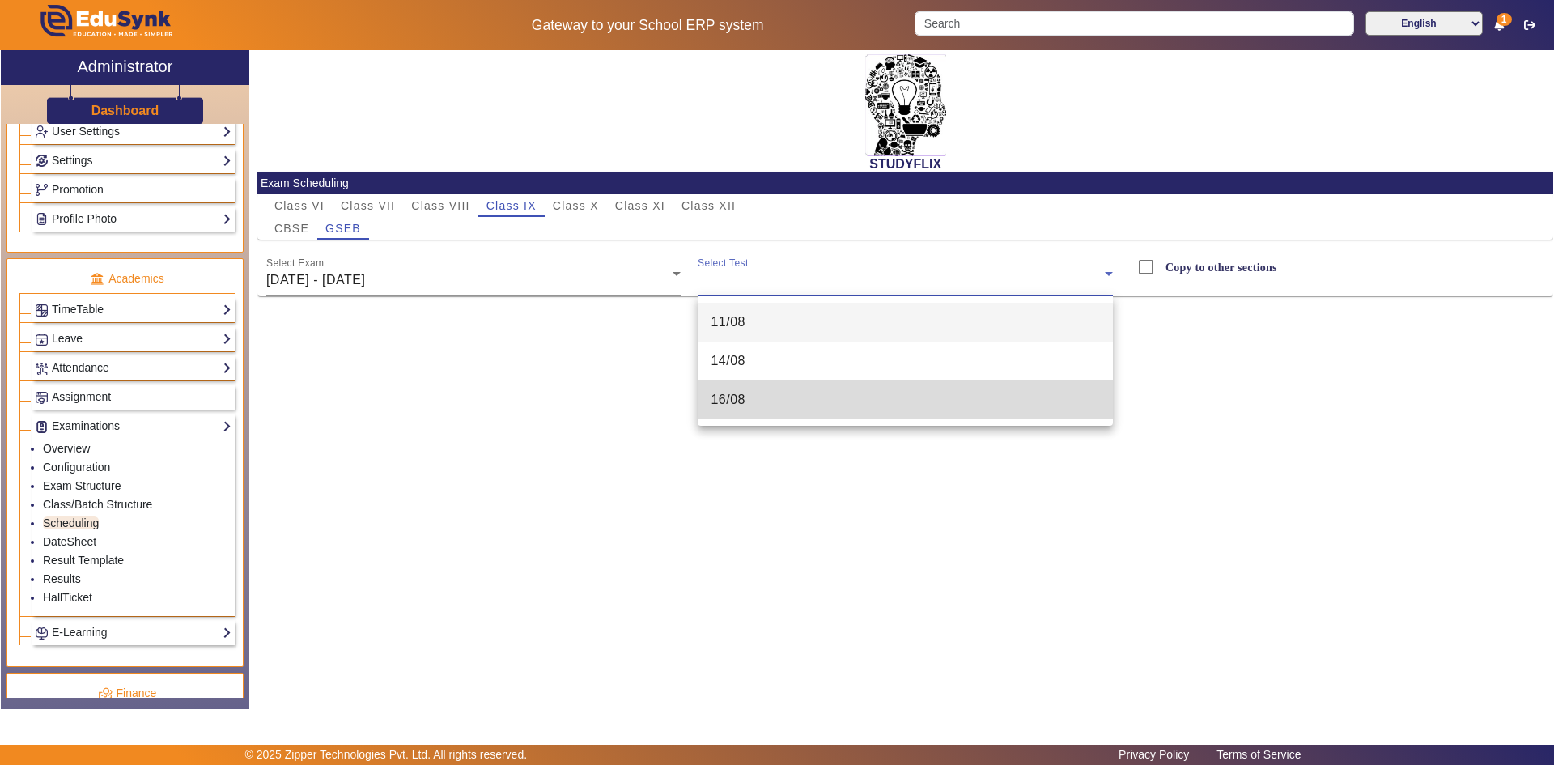
click at [725, 385] on mat-option "16/08" at bounding box center [904, 399] width 415 height 39
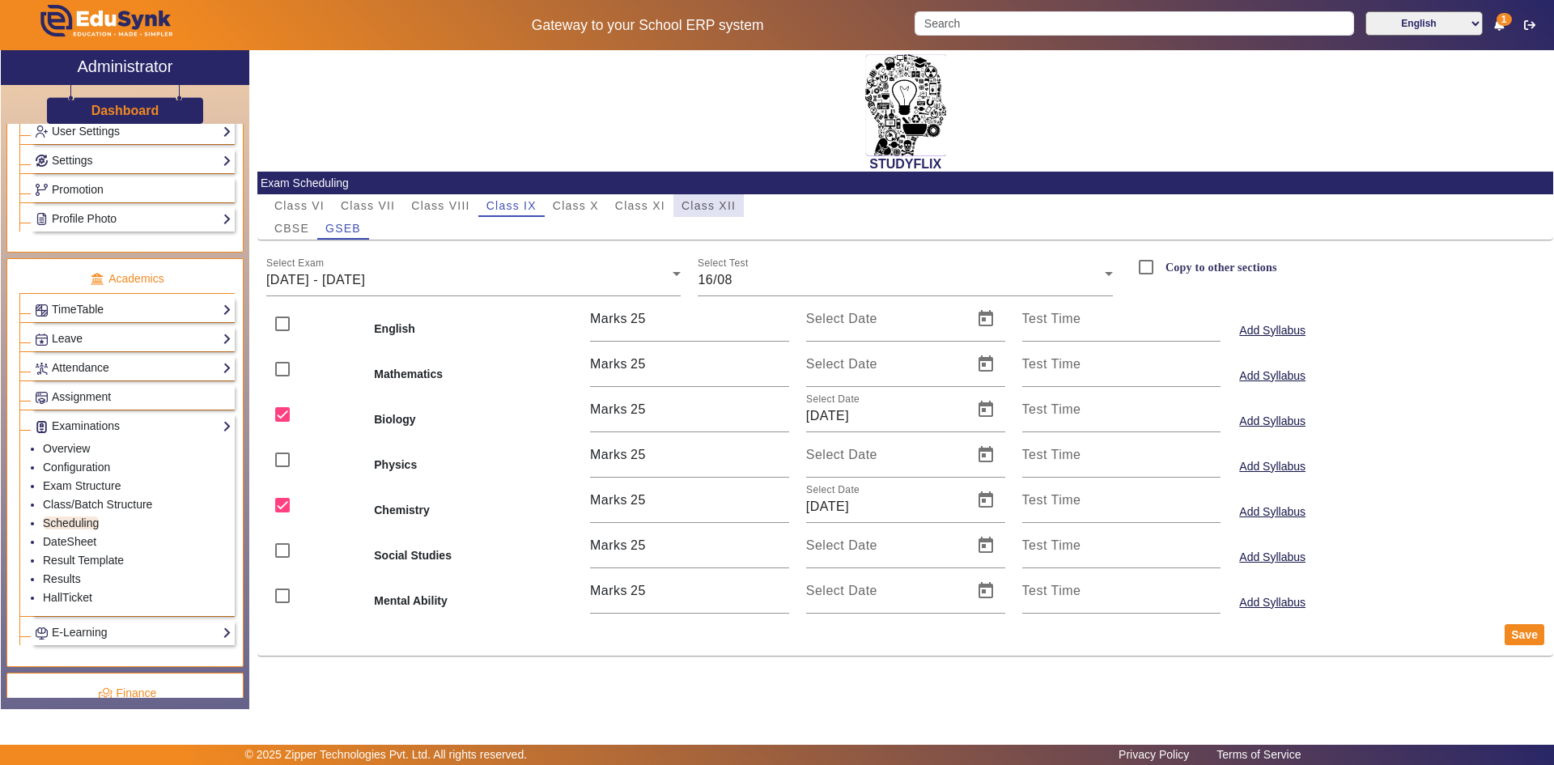
click at [700, 203] on span "Class XII" at bounding box center [708, 205] width 54 height 11
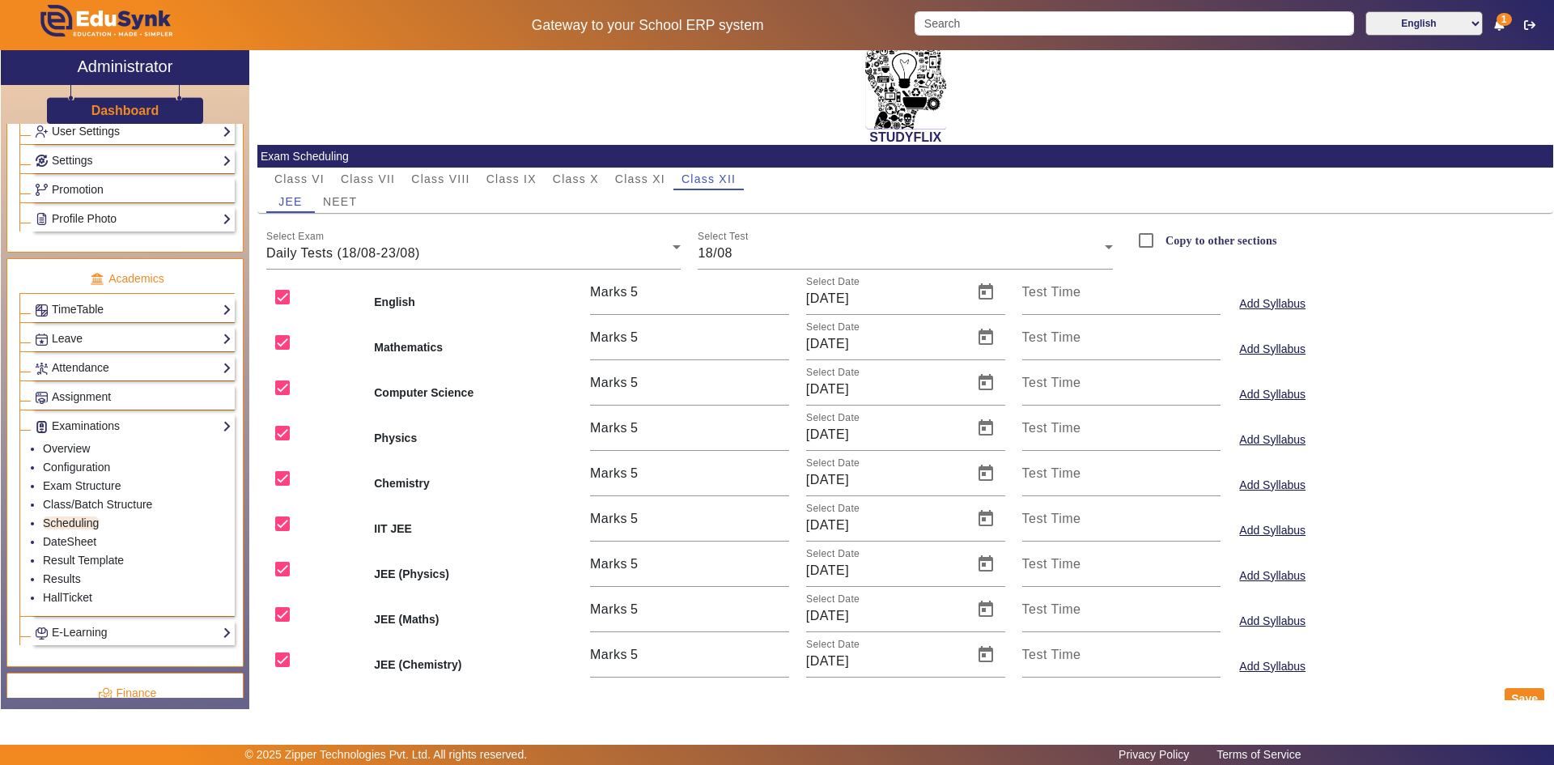
scroll to position [0, 0]
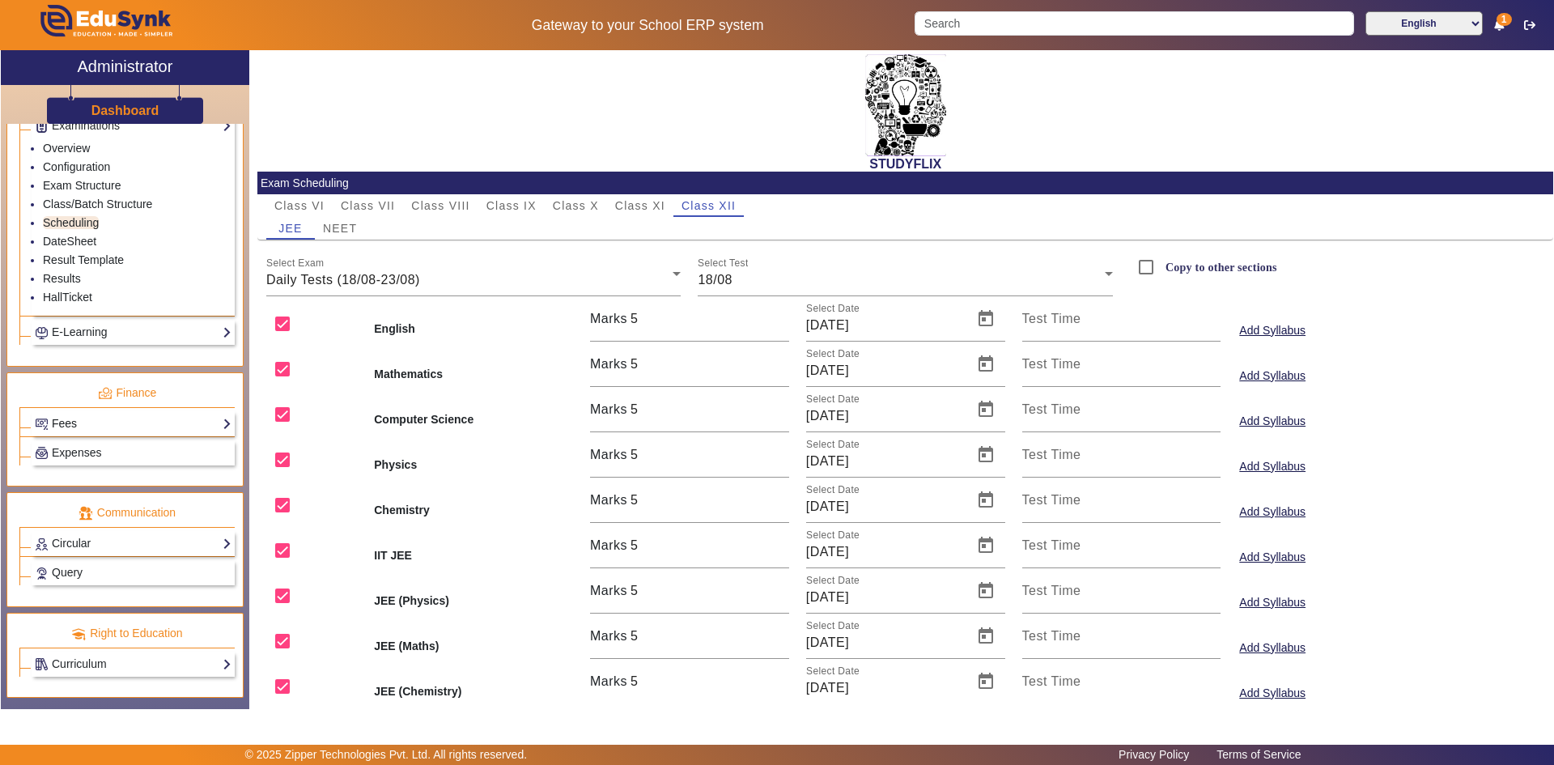
click at [68, 426] on link "Fees" at bounding box center [133, 423] width 197 height 19
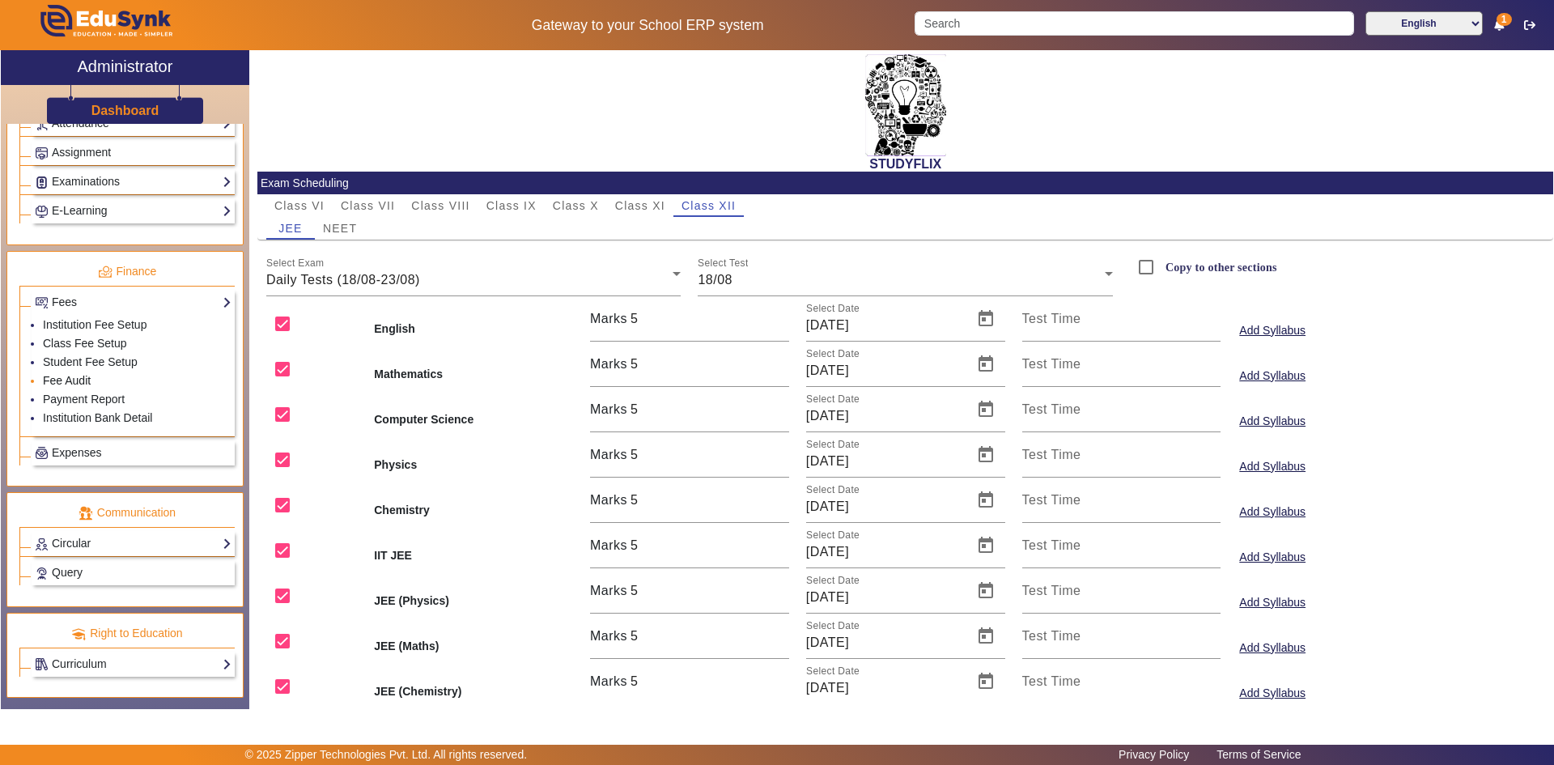
click at [66, 383] on link "Fee Audit" at bounding box center [67, 380] width 48 height 13
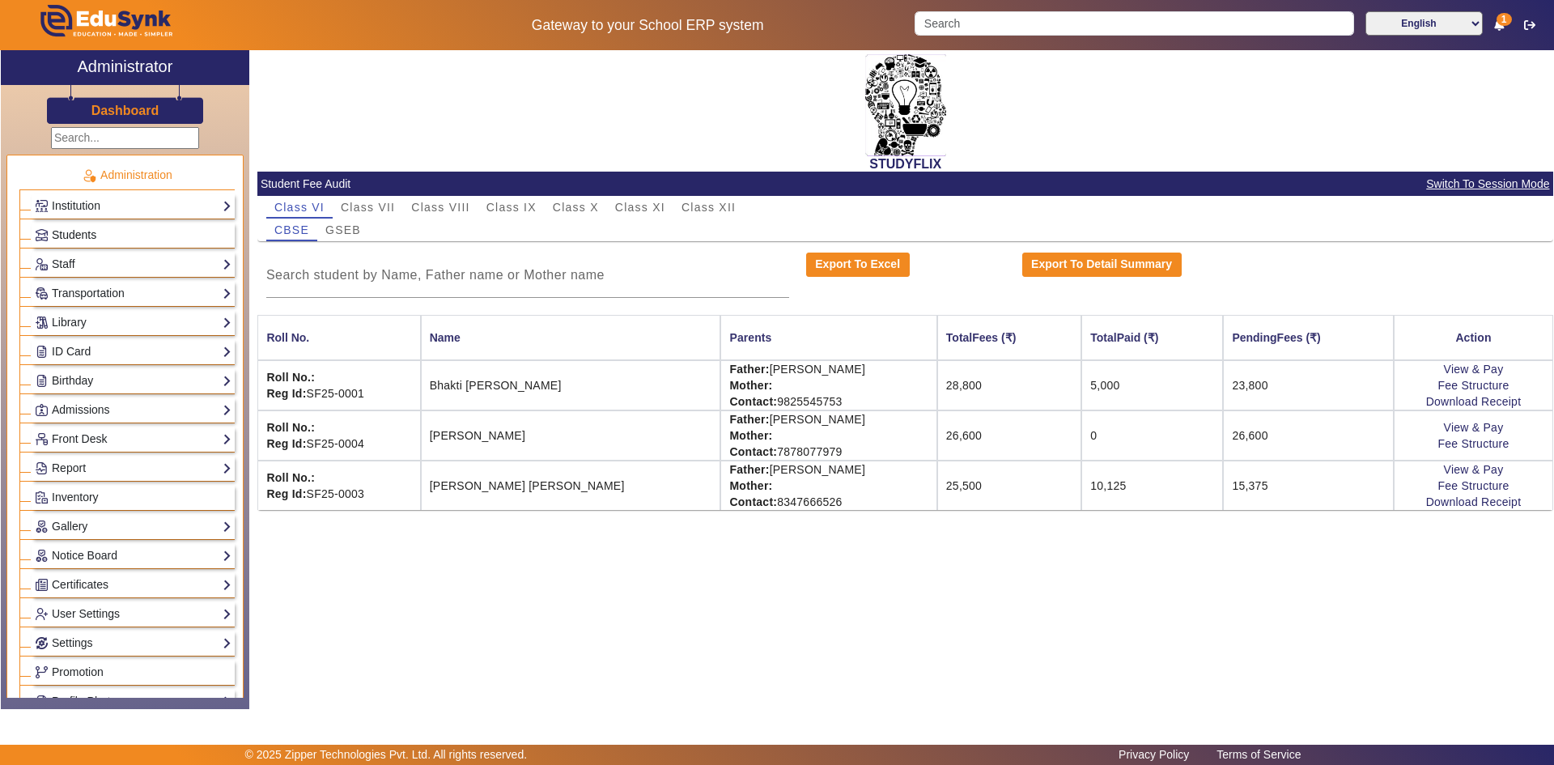
click at [82, 235] on span "Students" at bounding box center [74, 234] width 45 height 13
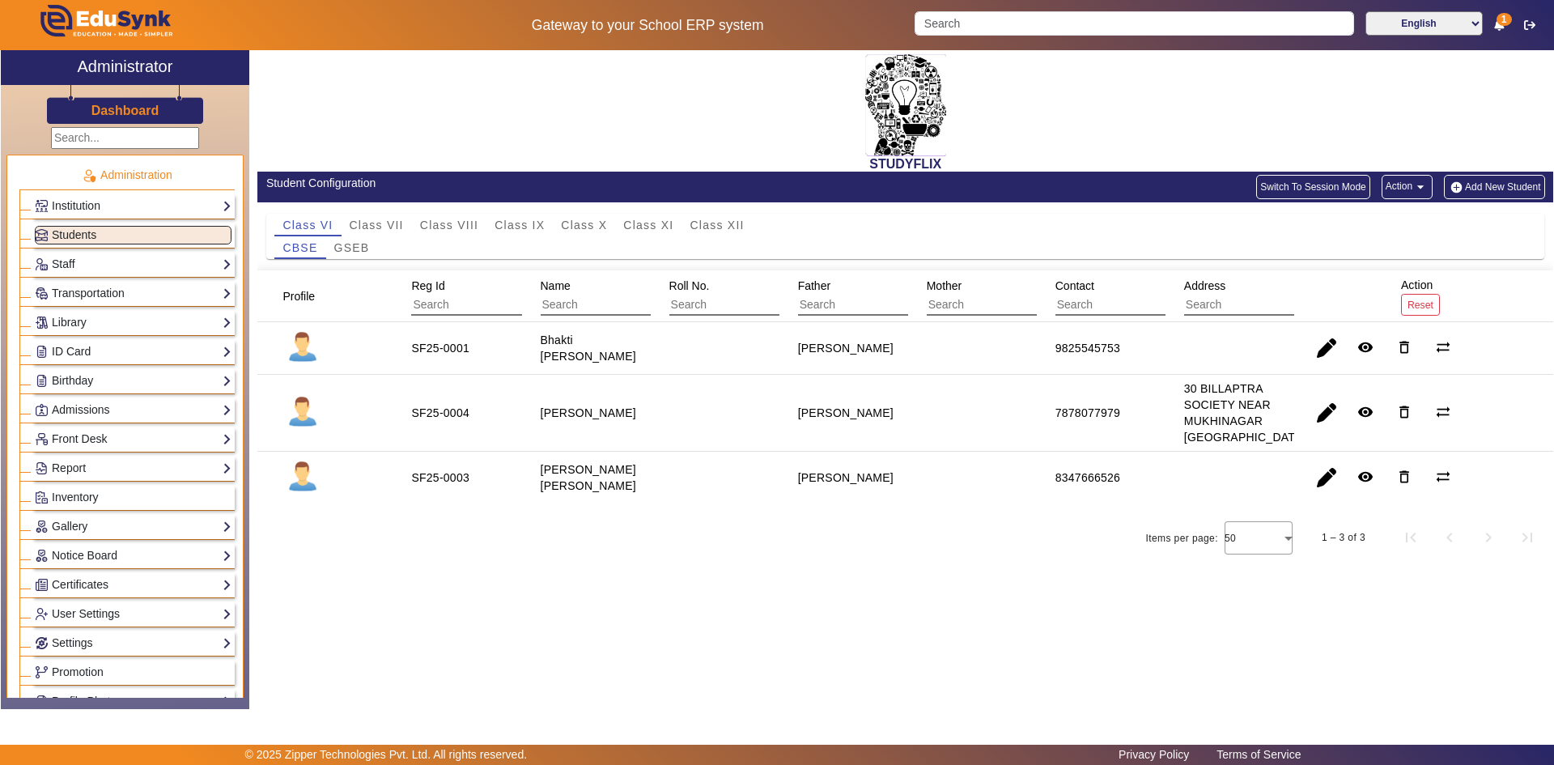
click at [604, 142] on div "STUDYFLIX" at bounding box center [904, 110] width 1295 height 121
click at [998, 163] on h2 "STUDYFLIX" at bounding box center [904, 163] width 1295 height 15
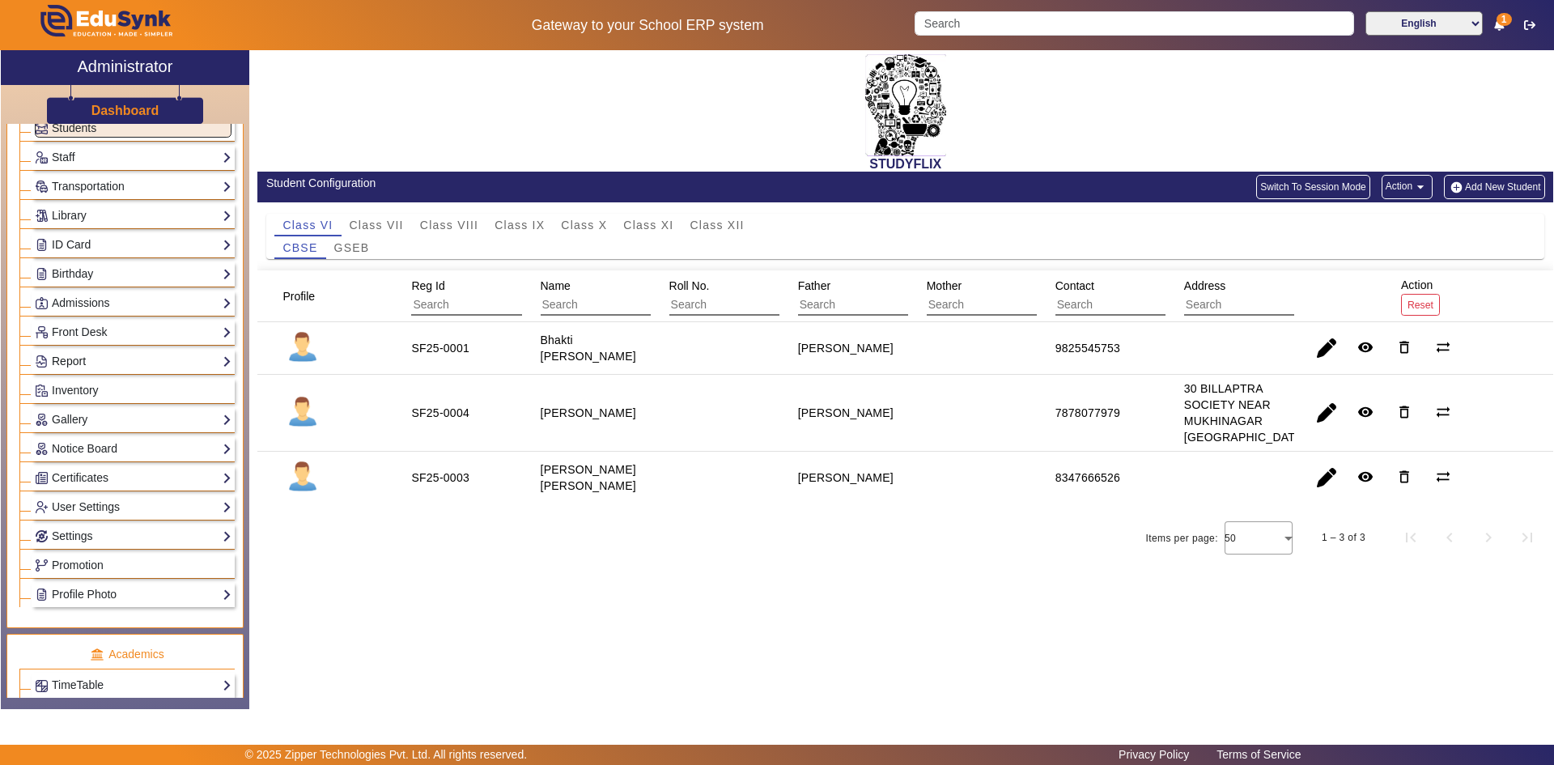
scroll to position [405, 0]
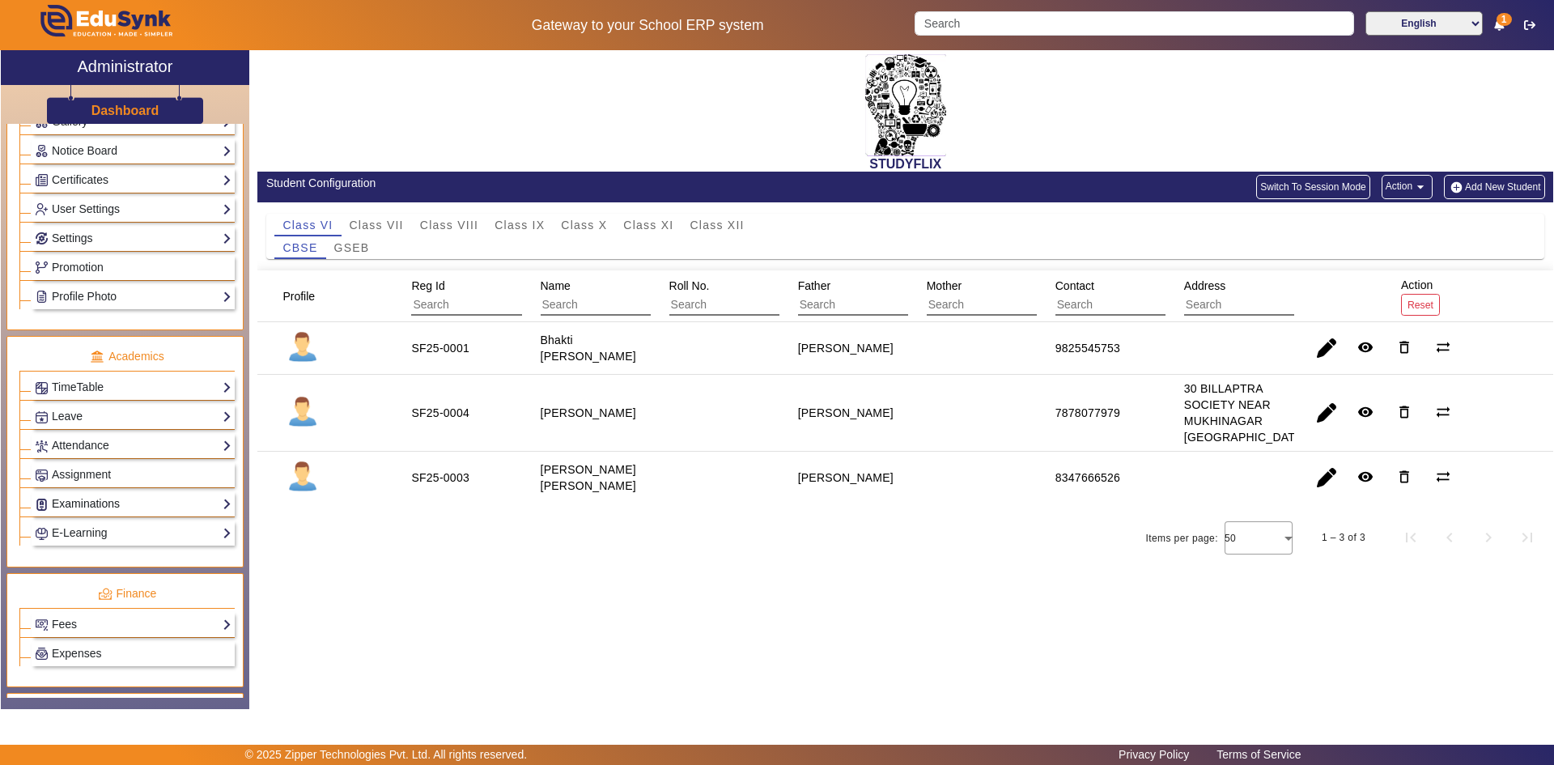
click at [92, 506] on link "Examinations" at bounding box center [133, 503] width 197 height 19
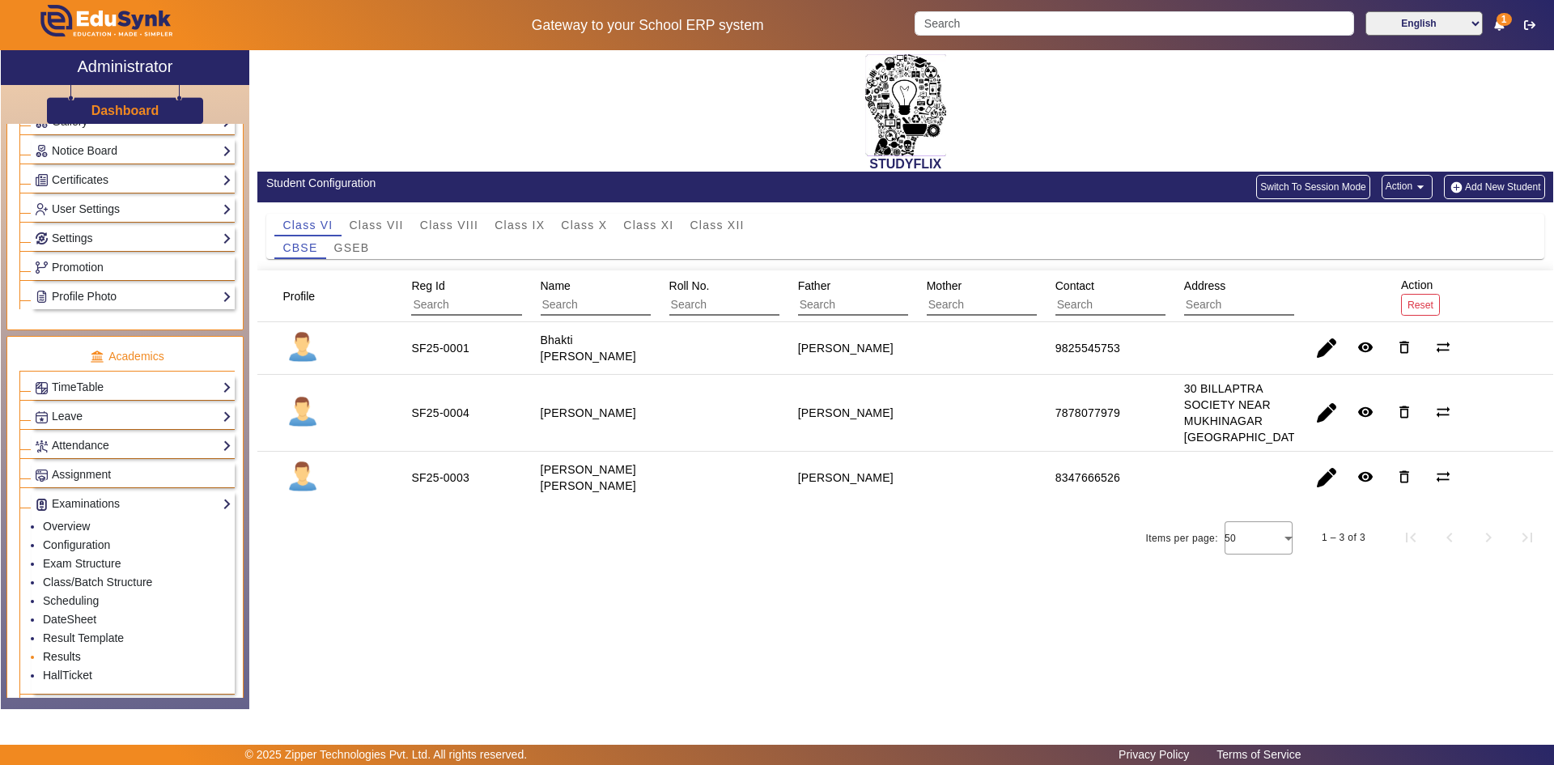
click at [71, 652] on link "Results" at bounding box center [62, 656] width 38 height 13
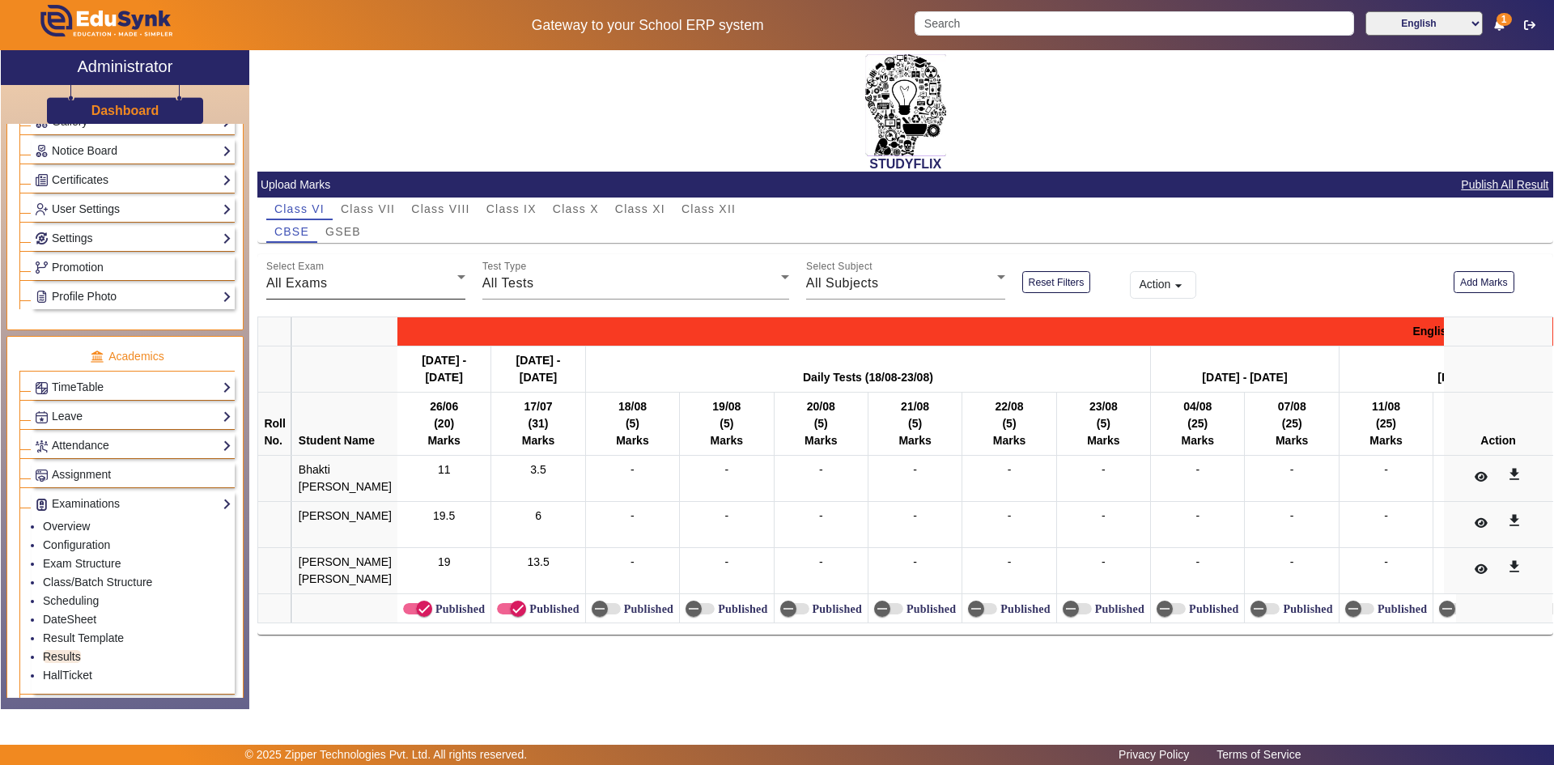
click at [344, 284] on div "All Exams" at bounding box center [361, 282] width 191 height 19
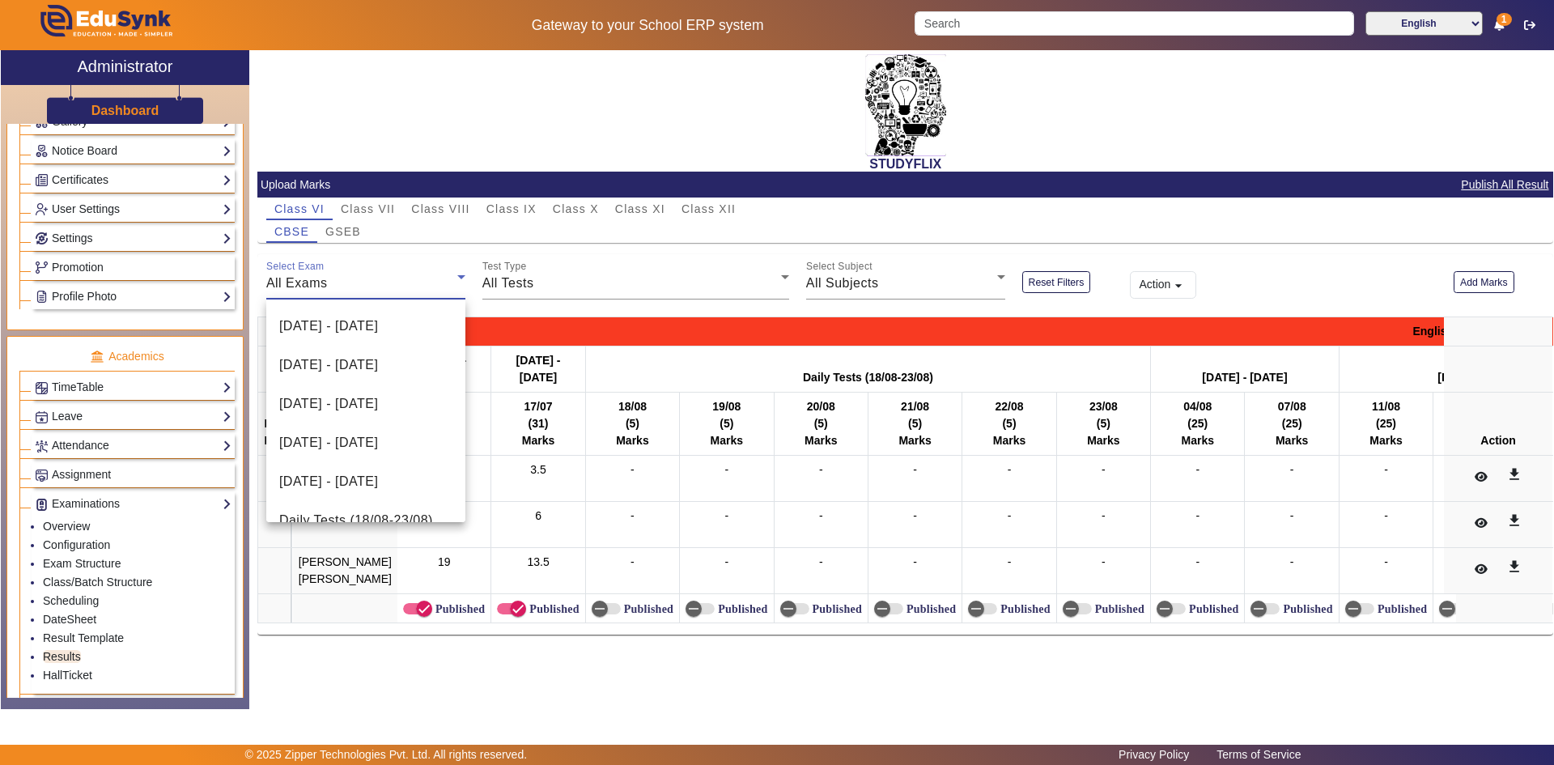
scroll to position [373, 0]
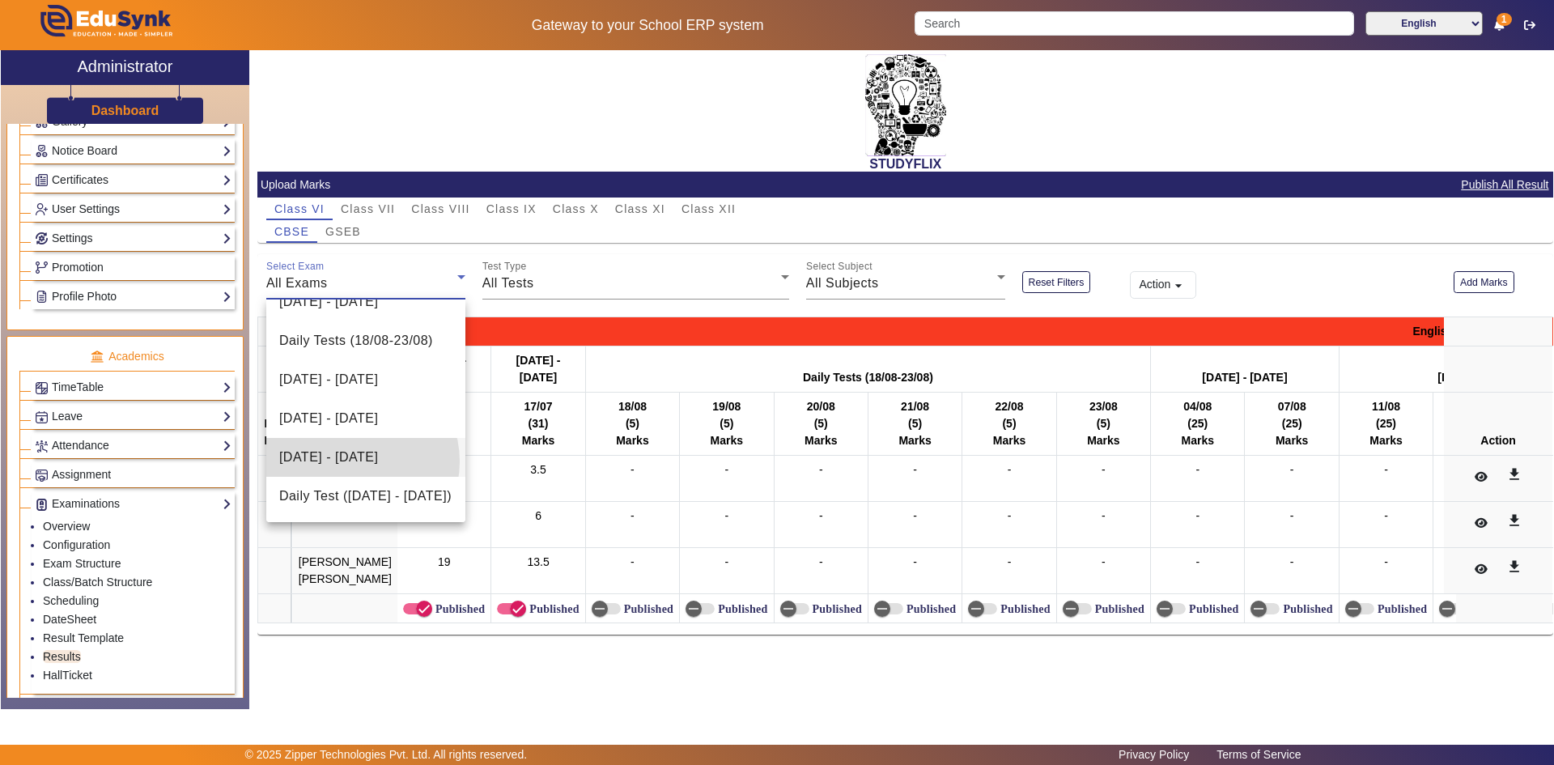
click at [352, 461] on span "[DATE] - [DATE]" at bounding box center [328, 456] width 99 height 19
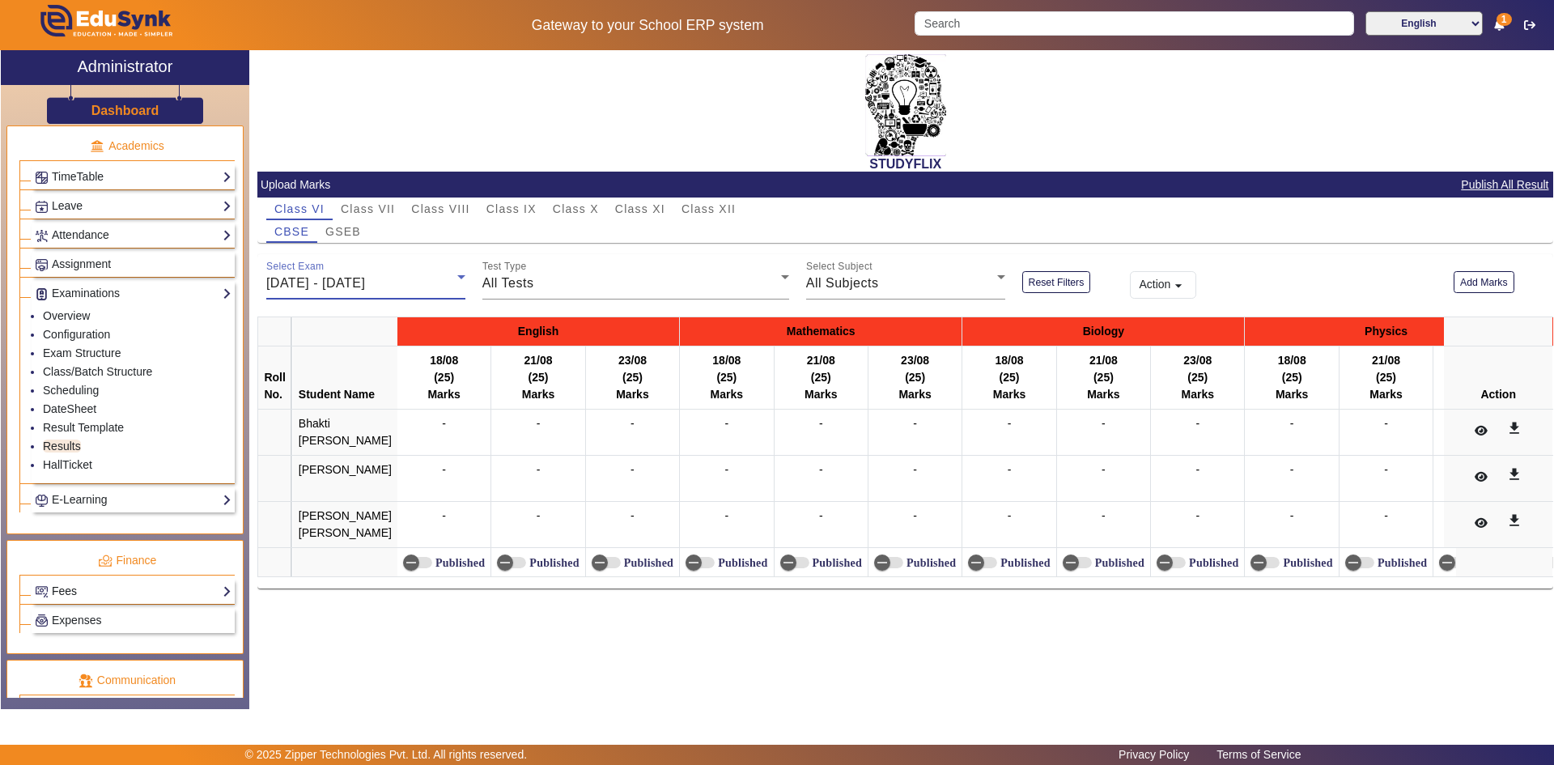
scroll to position [647, 0]
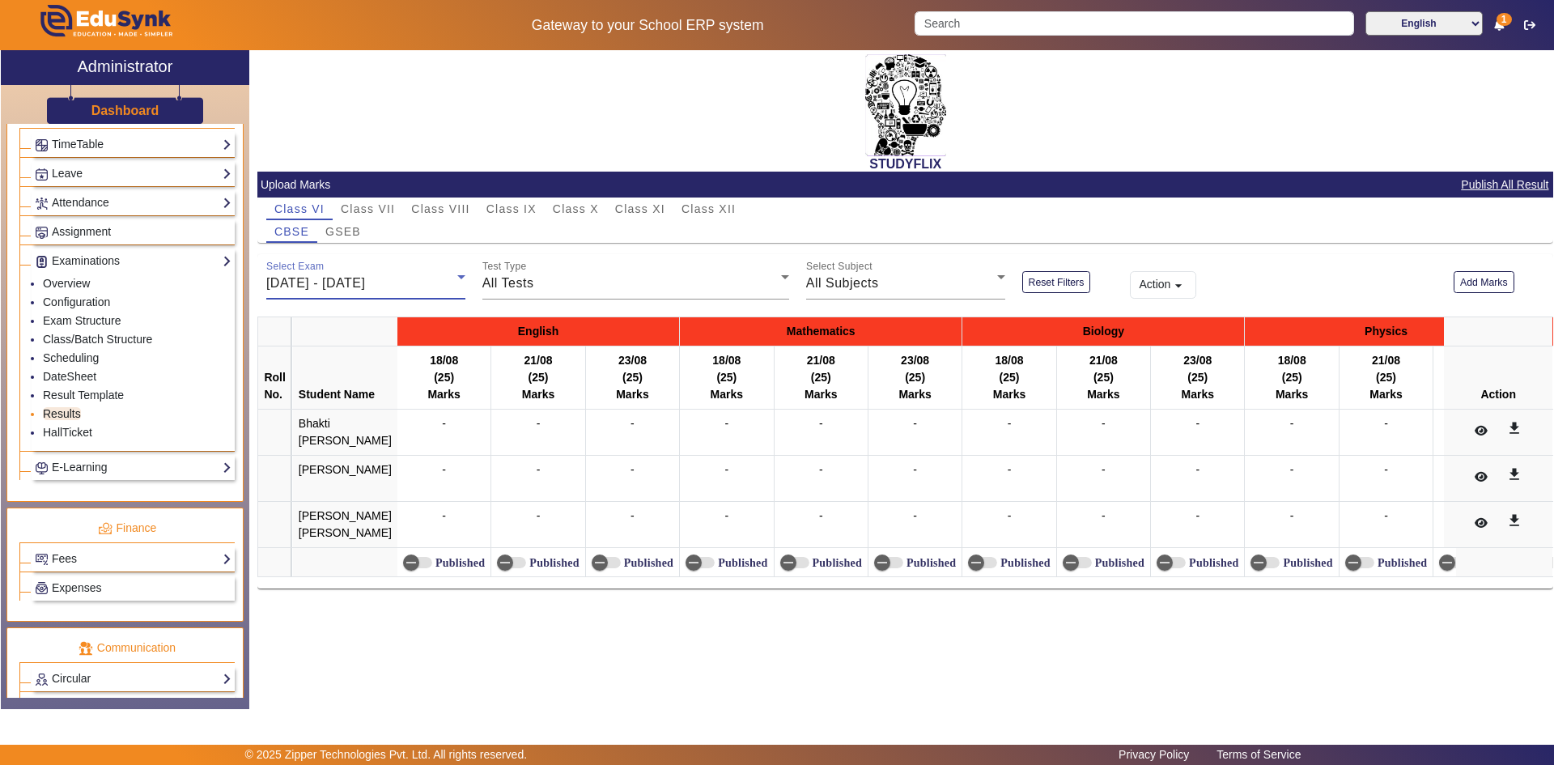
click at [66, 415] on link "Results" at bounding box center [62, 413] width 38 height 13
click at [515, 284] on span "All Tests" at bounding box center [508, 283] width 52 height 14
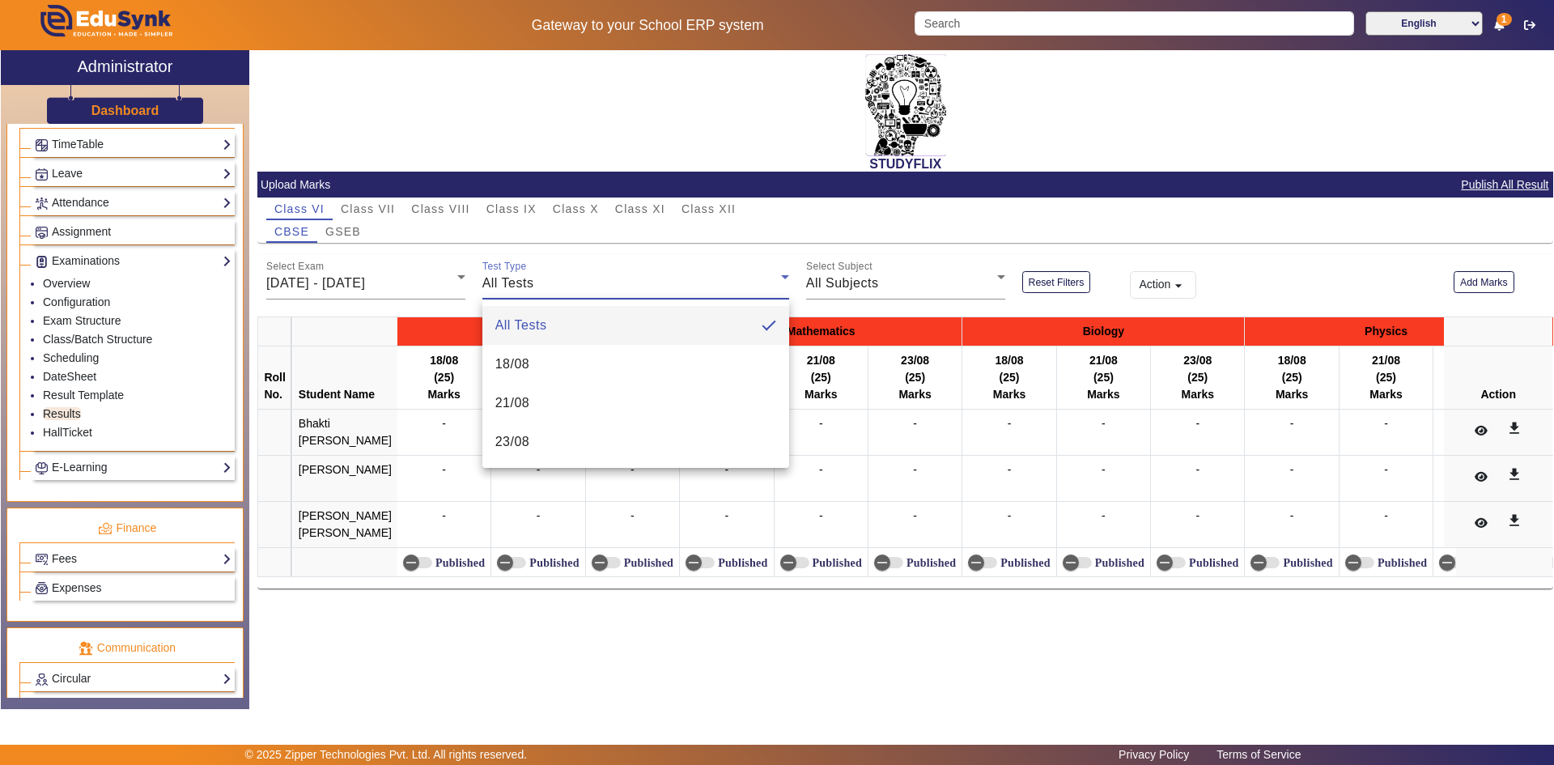
click at [515, 284] on div at bounding box center [777, 382] width 1554 height 765
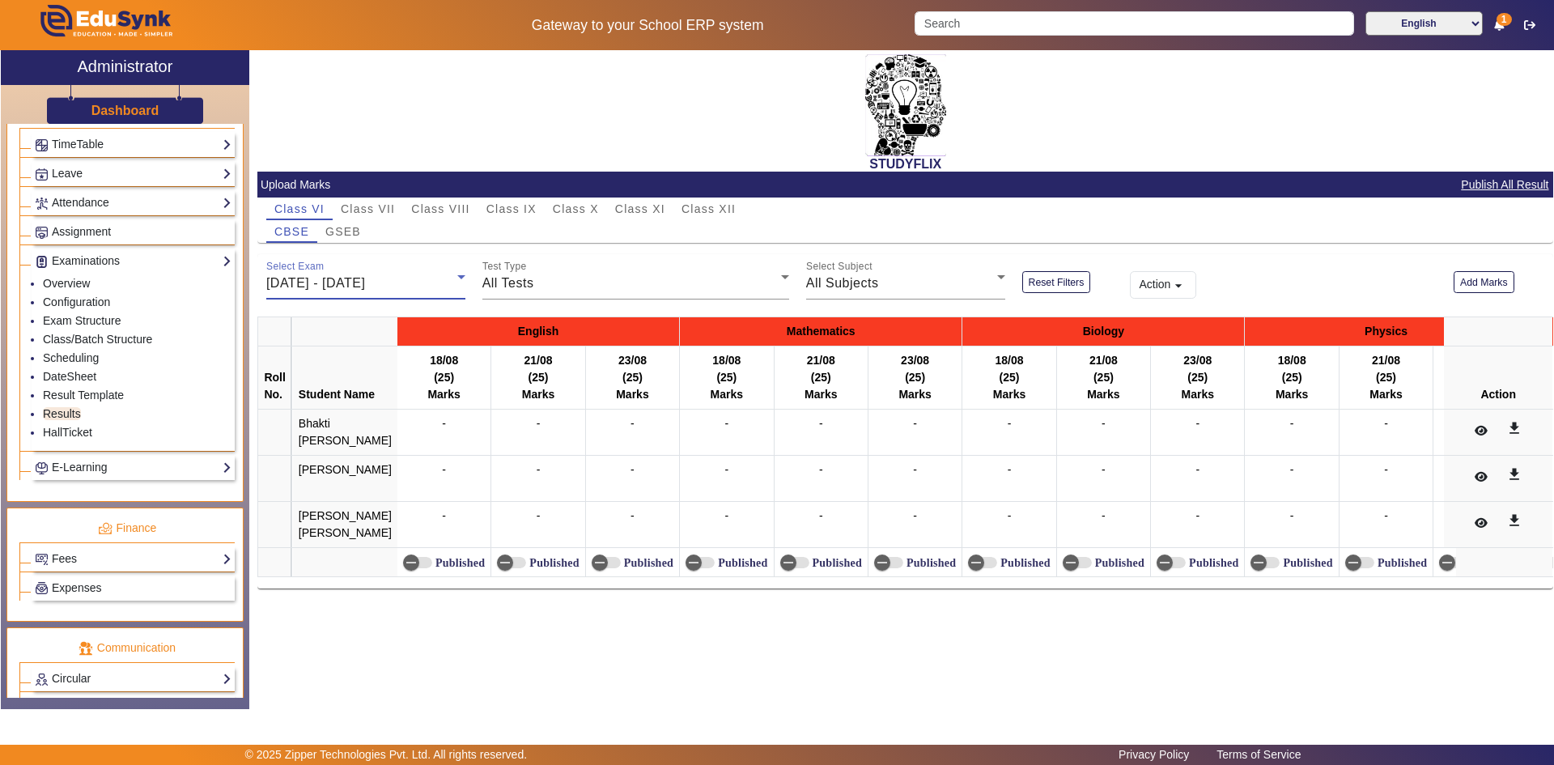
click at [365, 273] on div "[DATE] - [DATE]" at bounding box center [361, 282] width 191 height 19
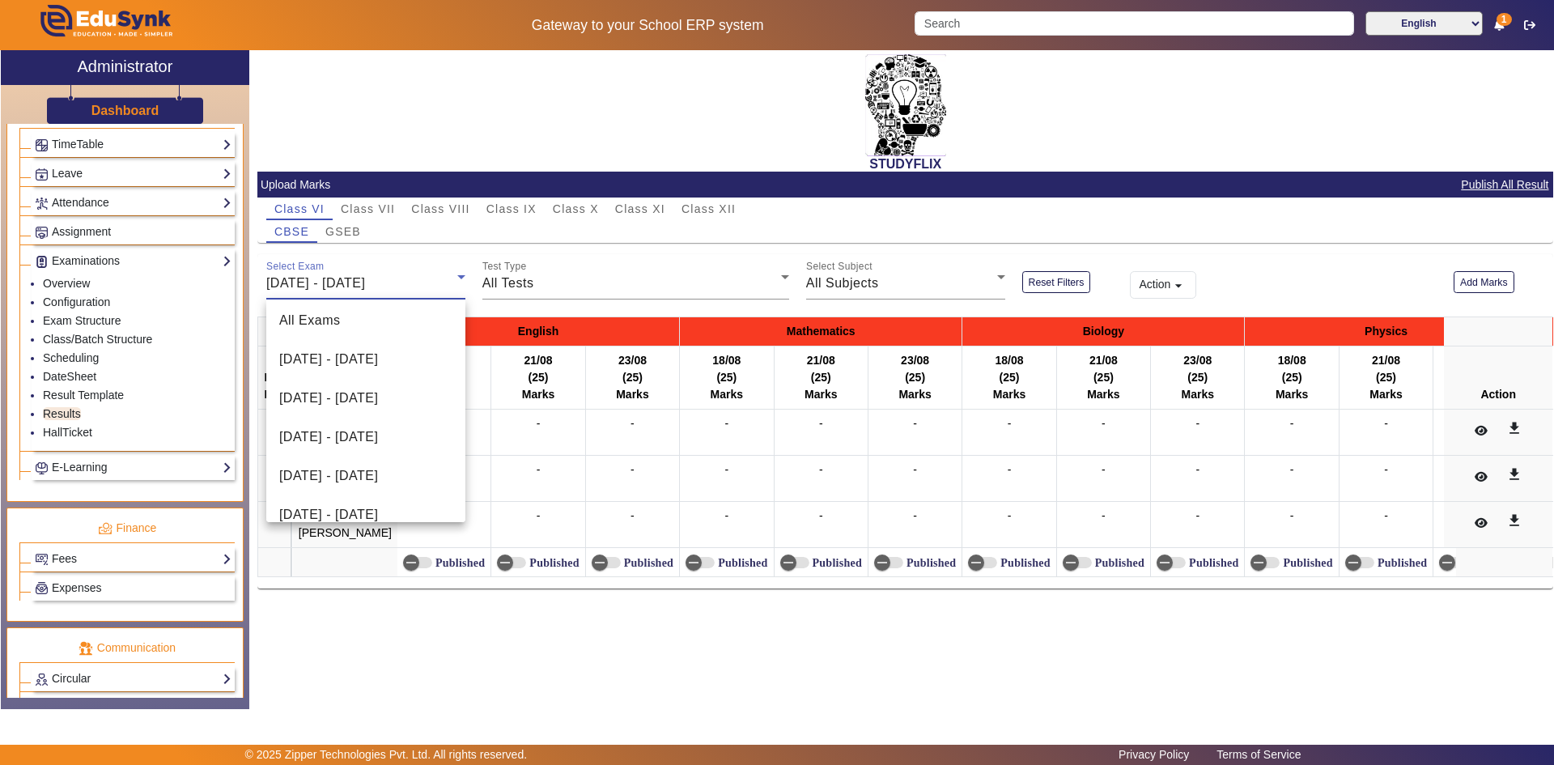
scroll to position [0, 0]
click at [378, 355] on span "[DATE] - [DATE]" at bounding box center [328, 363] width 99 height 19
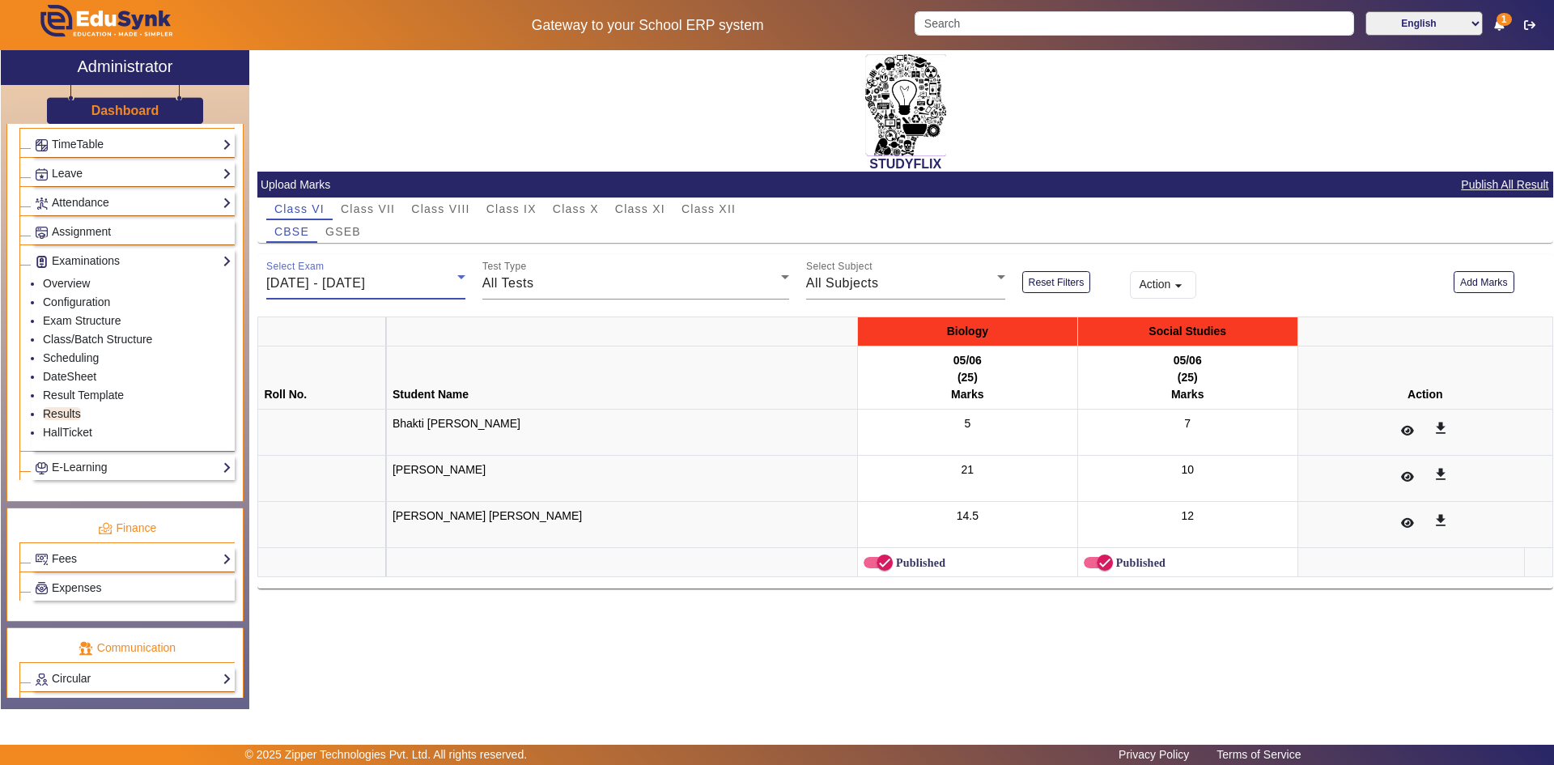
click at [357, 278] on span "[DATE] - [DATE]" at bounding box center [315, 283] width 99 height 14
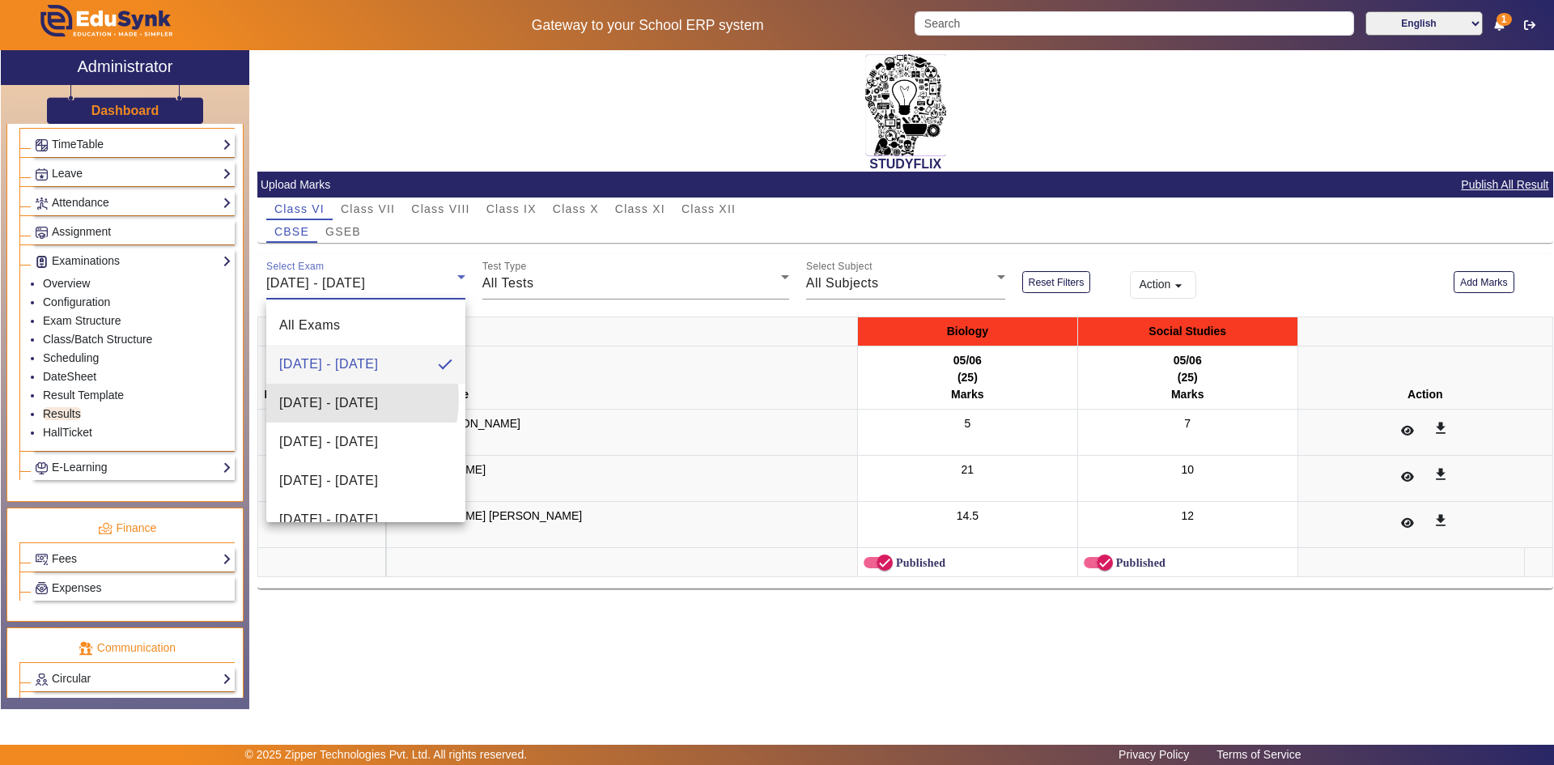
click at [327, 401] on span "[DATE] - [DATE]" at bounding box center [328, 402] width 99 height 19
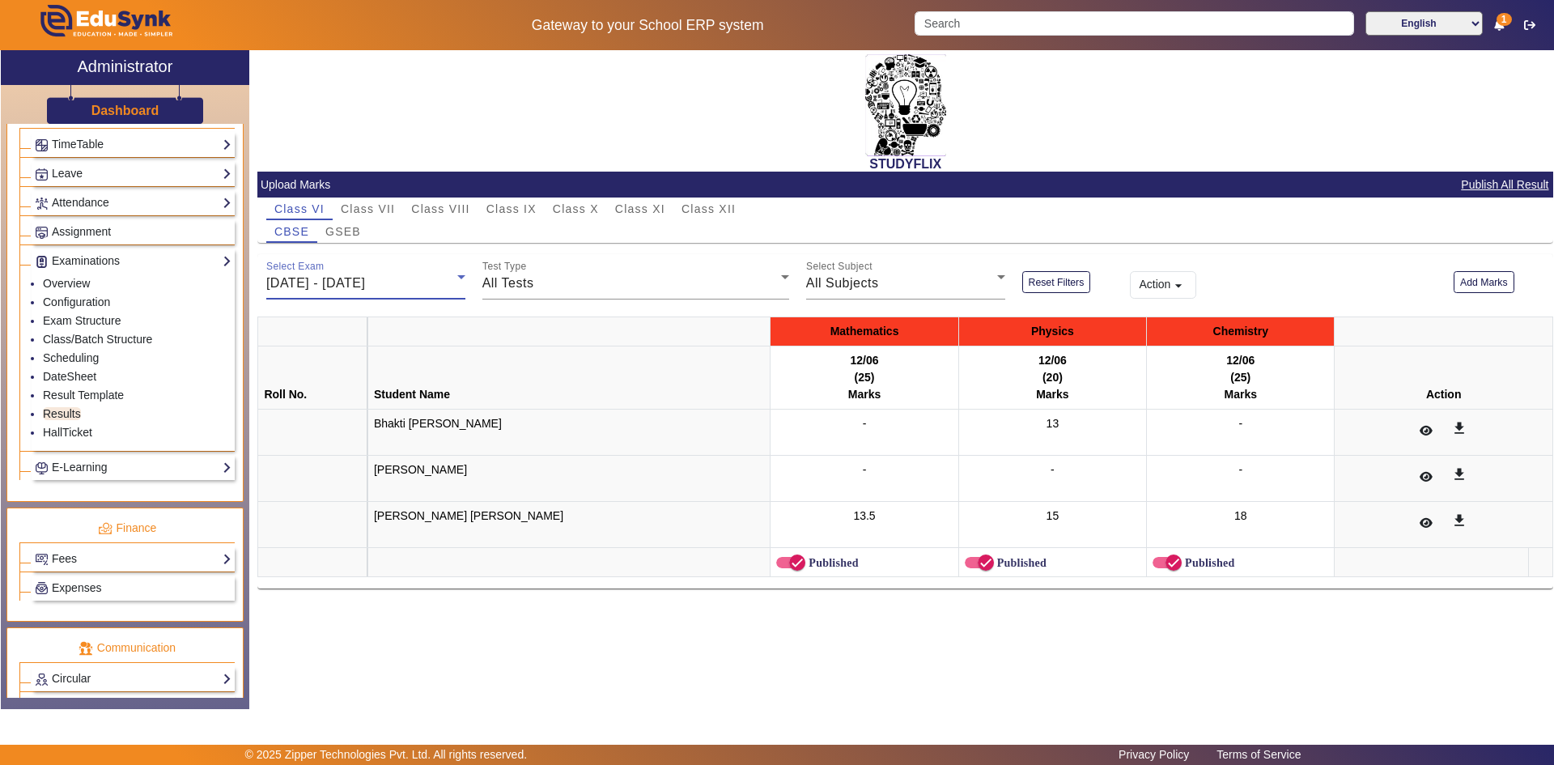
click at [344, 282] on span "[DATE] - [DATE]" at bounding box center [315, 283] width 99 height 14
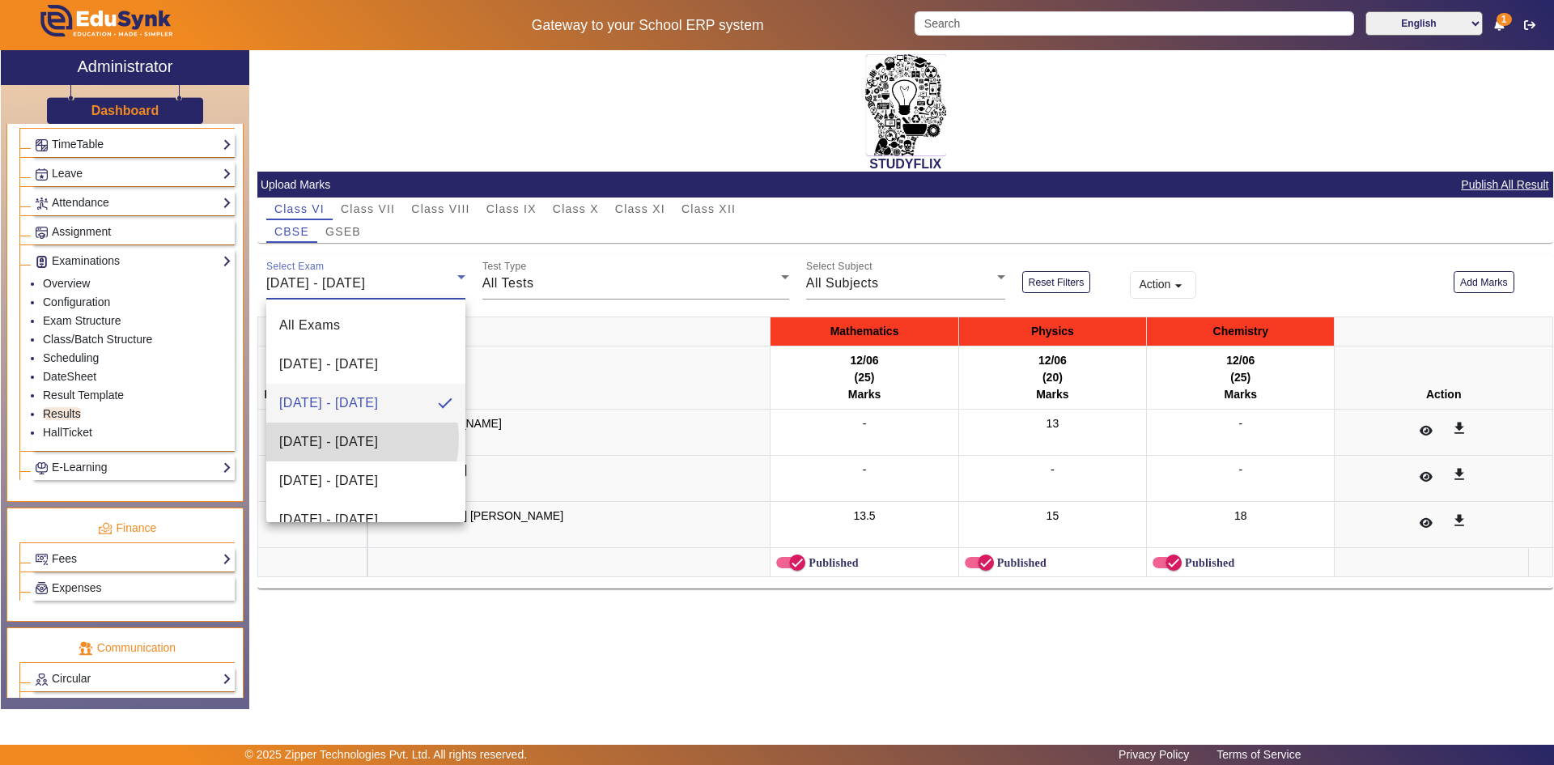
click at [349, 439] on span "[DATE] - [DATE]" at bounding box center [328, 441] width 99 height 19
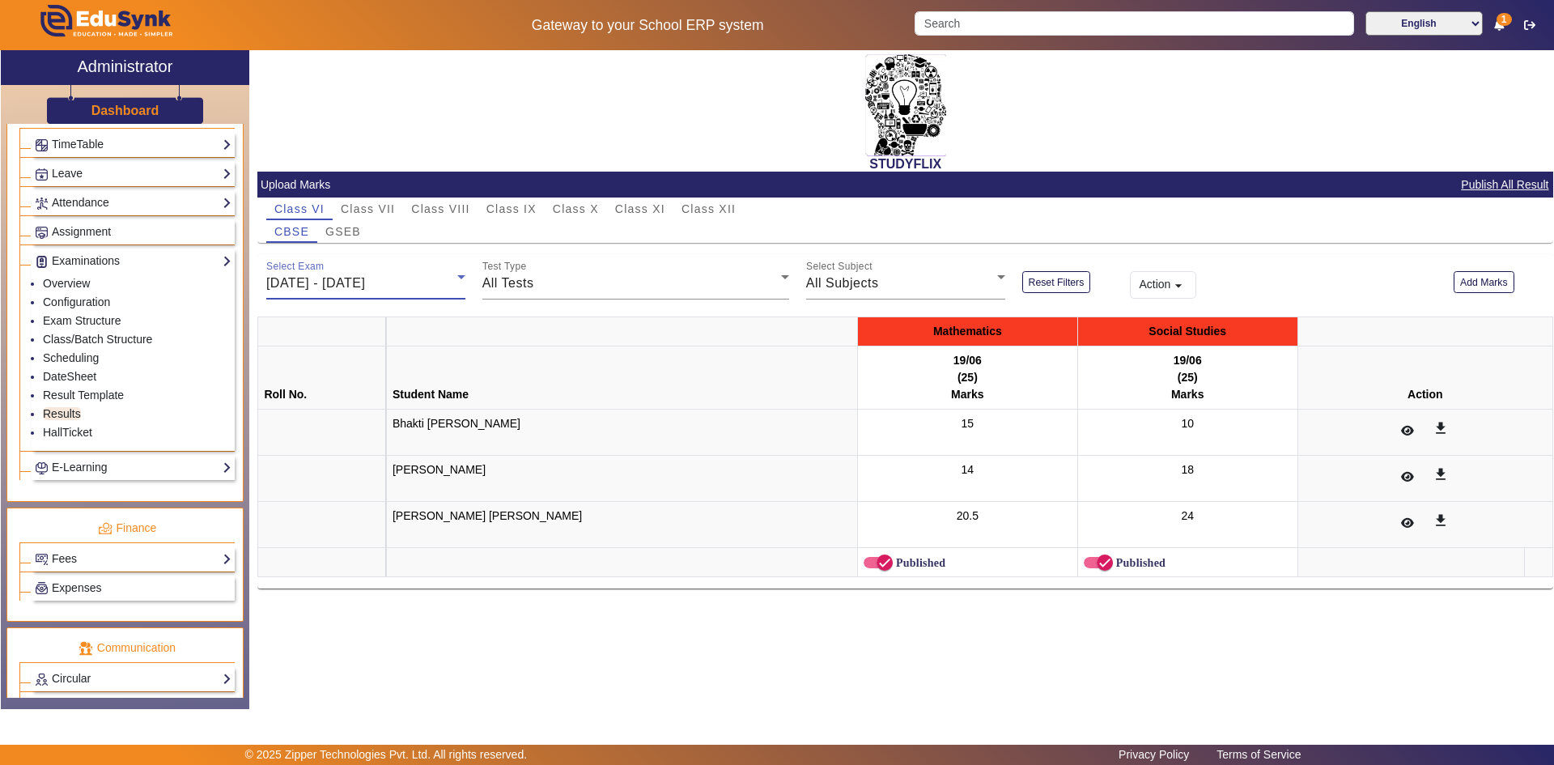
click at [365, 276] on span "[DATE] - [DATE]" at bounding box center [315, 283] width 99 height 14
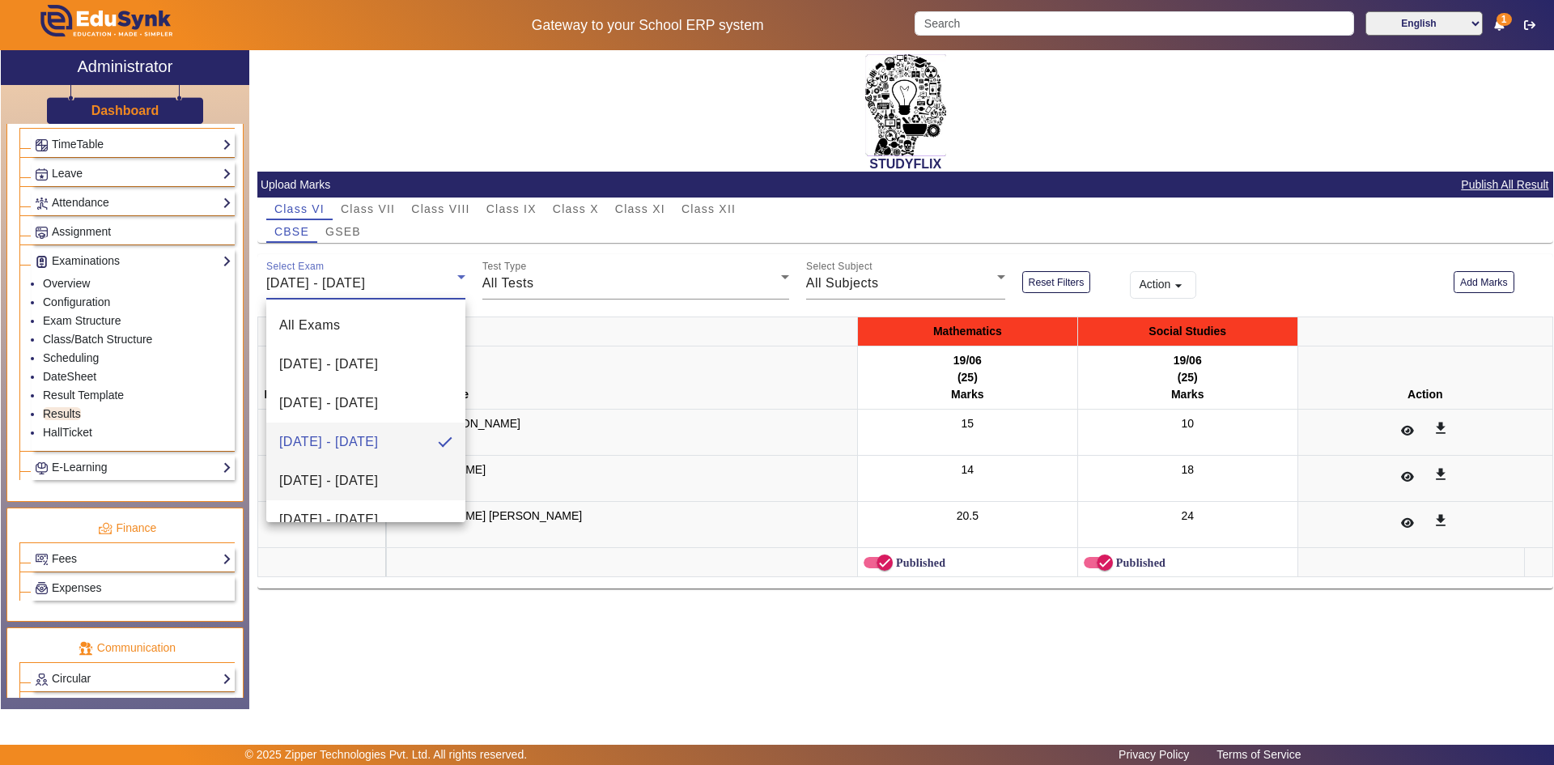
click at [365, 478] on span "[DATE] - [DATE]" at bounding box center [328, 480] width 99 height 19
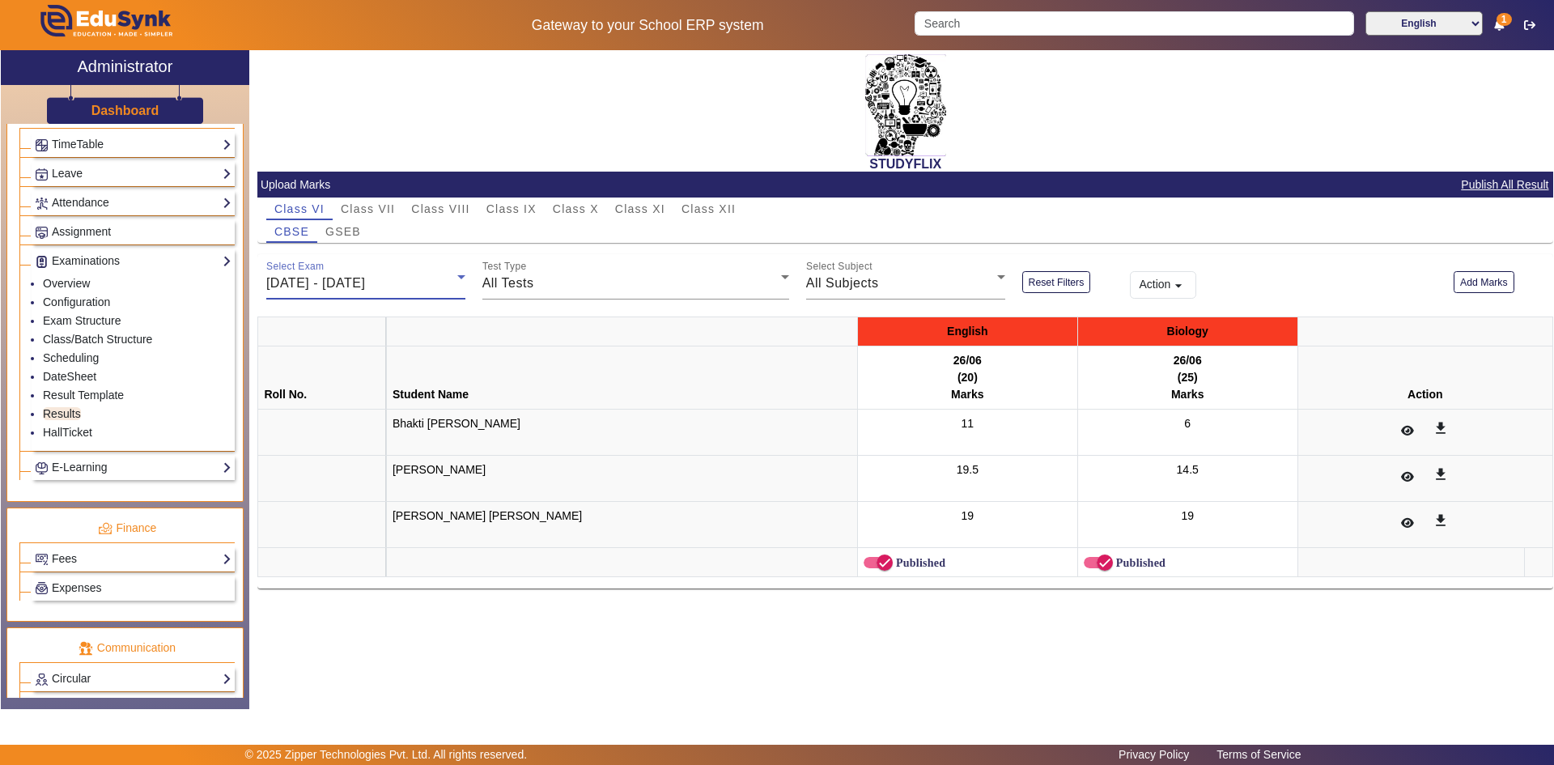
click at [327, 278] on span "[DATE] - [DATE]" at bounding box center [315, 283] width 99 height 14
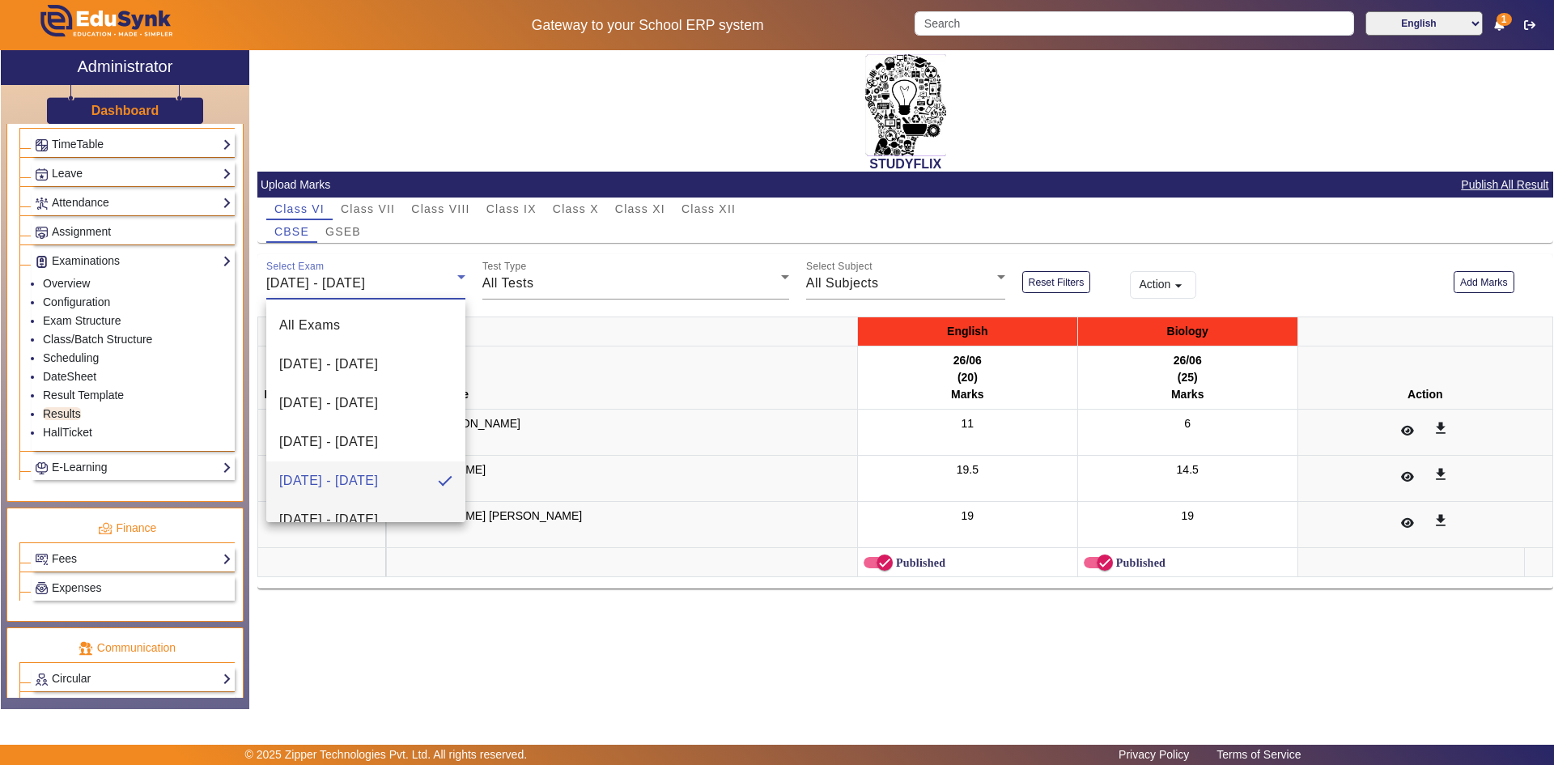
click at [314, 507] on mat-option "[DATE] - [DATE]" at bounding box center [365, 519] width 199 height 39
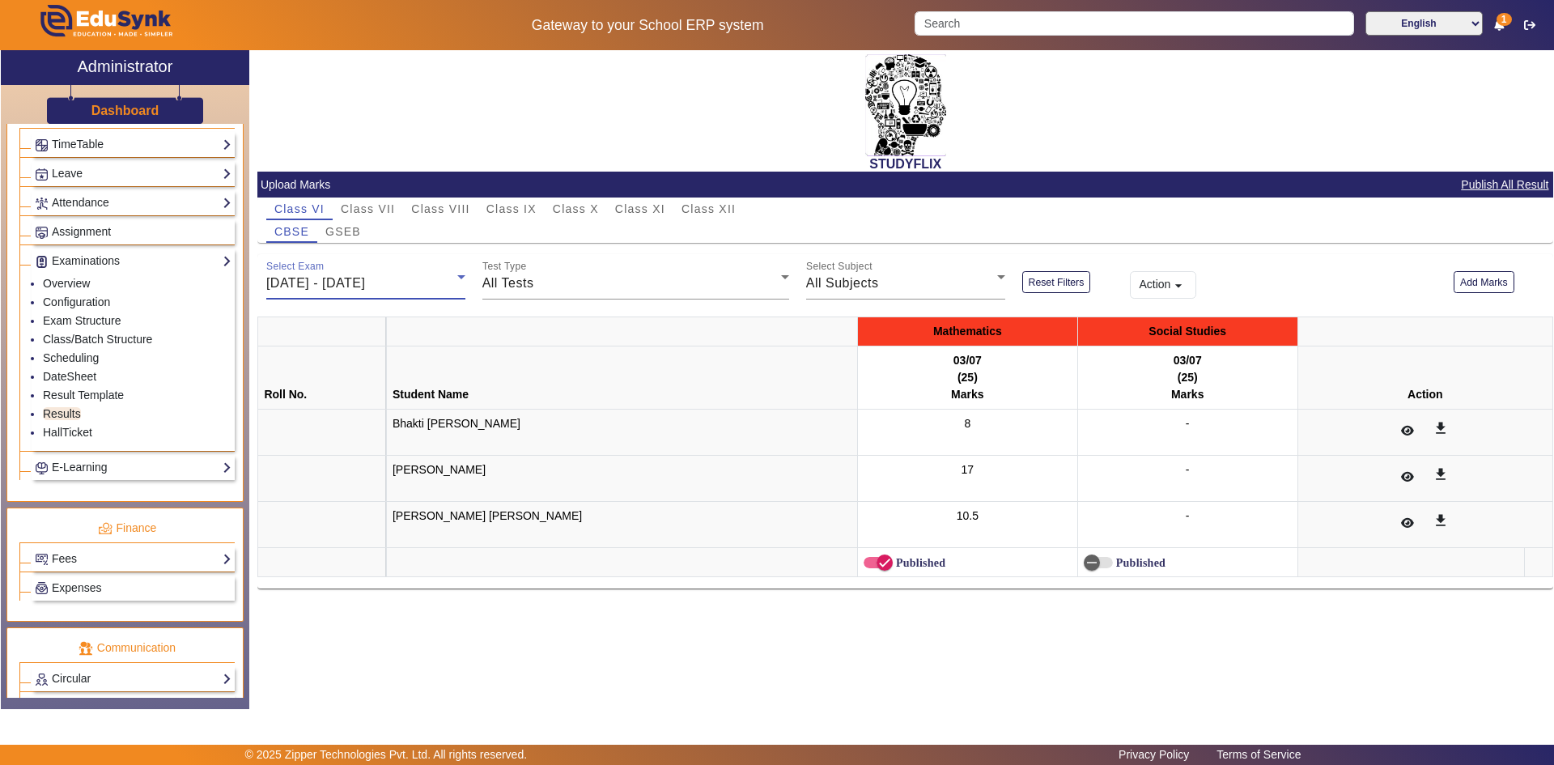
scroll to position [17, 0]
click at [348, 227] on span "GSEB" at bounding box center [343, 231] width 36 height 11
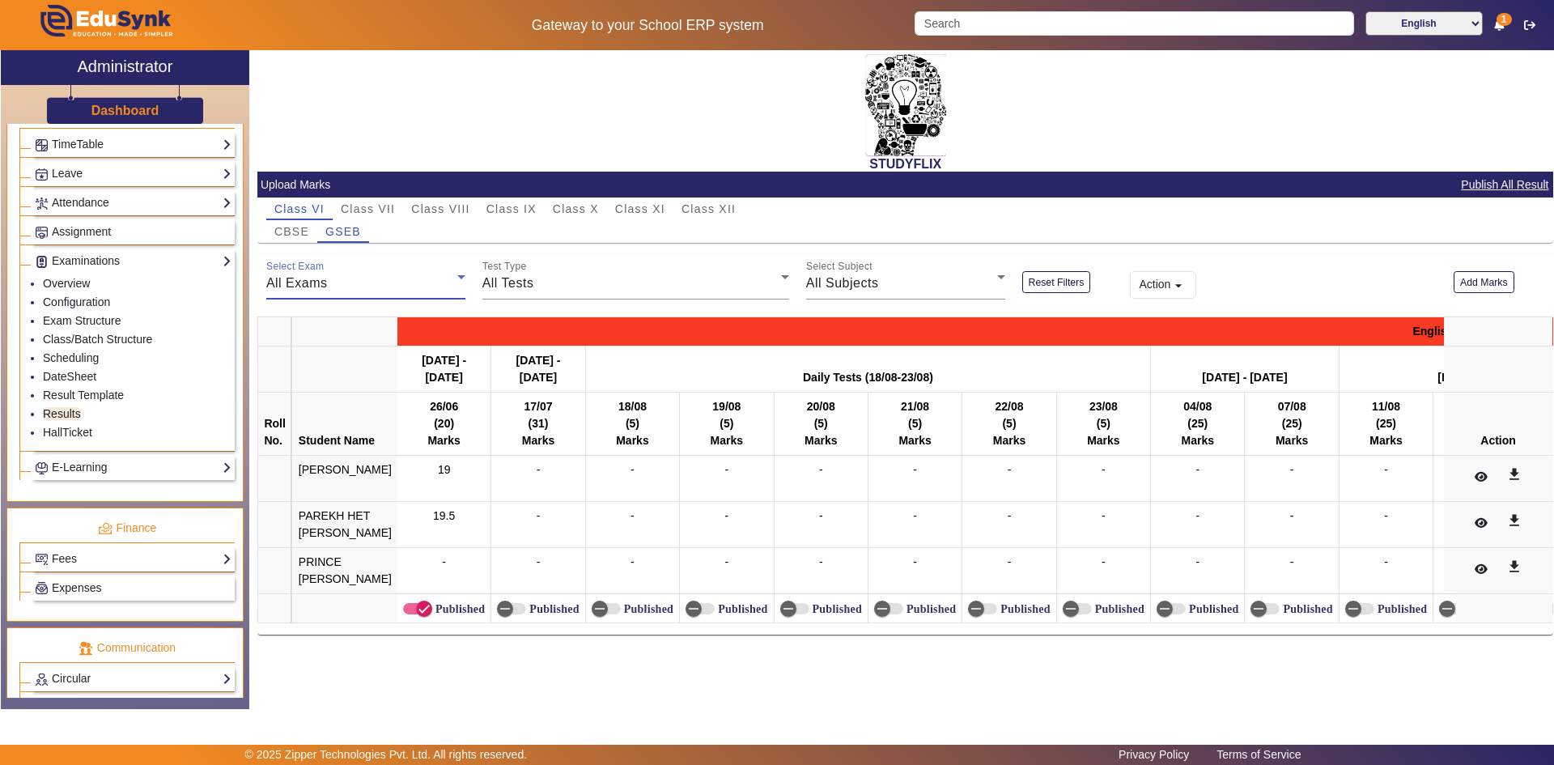
click at [313, 283] on span "All Exams" at bounding box center [296, 283] width 61 height 14
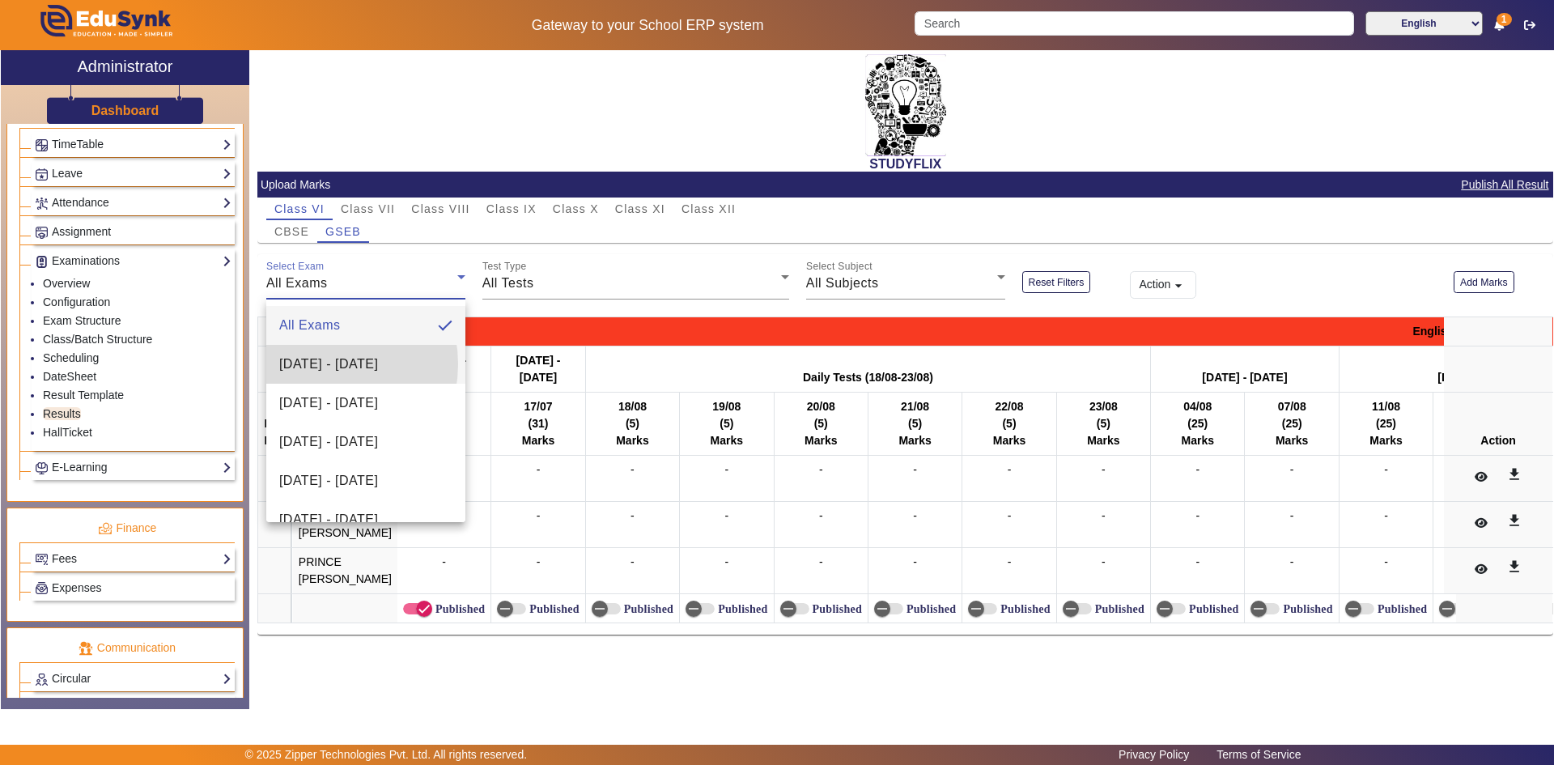
click at [314, 364] on span "[DATE] - [DATE]" at bounding box center [328, 363] width 99 height 19
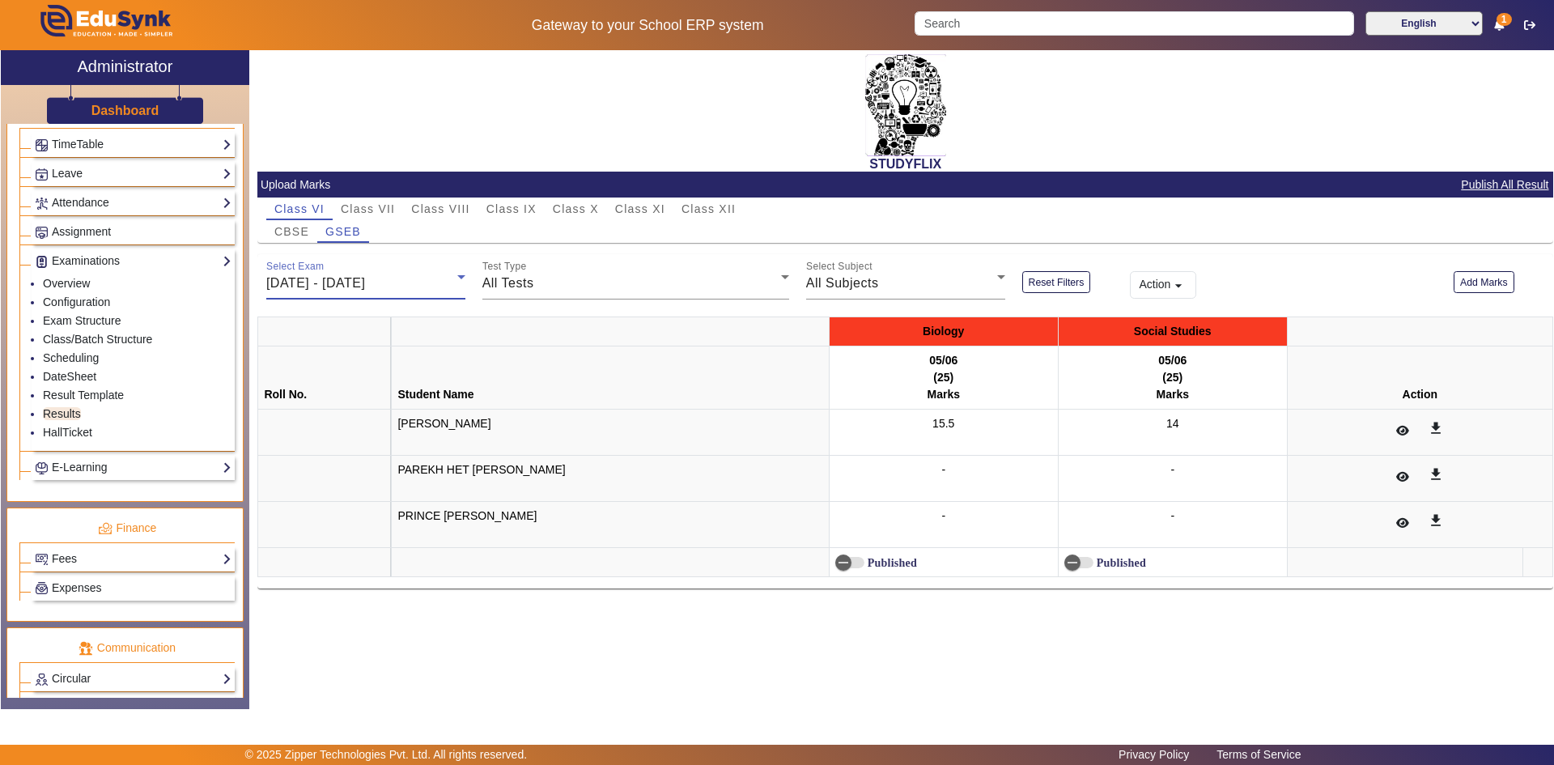
click at [344, 280] on span "[DATE] - [DATE]" at bounding box center [315, 283] width 99 height 14
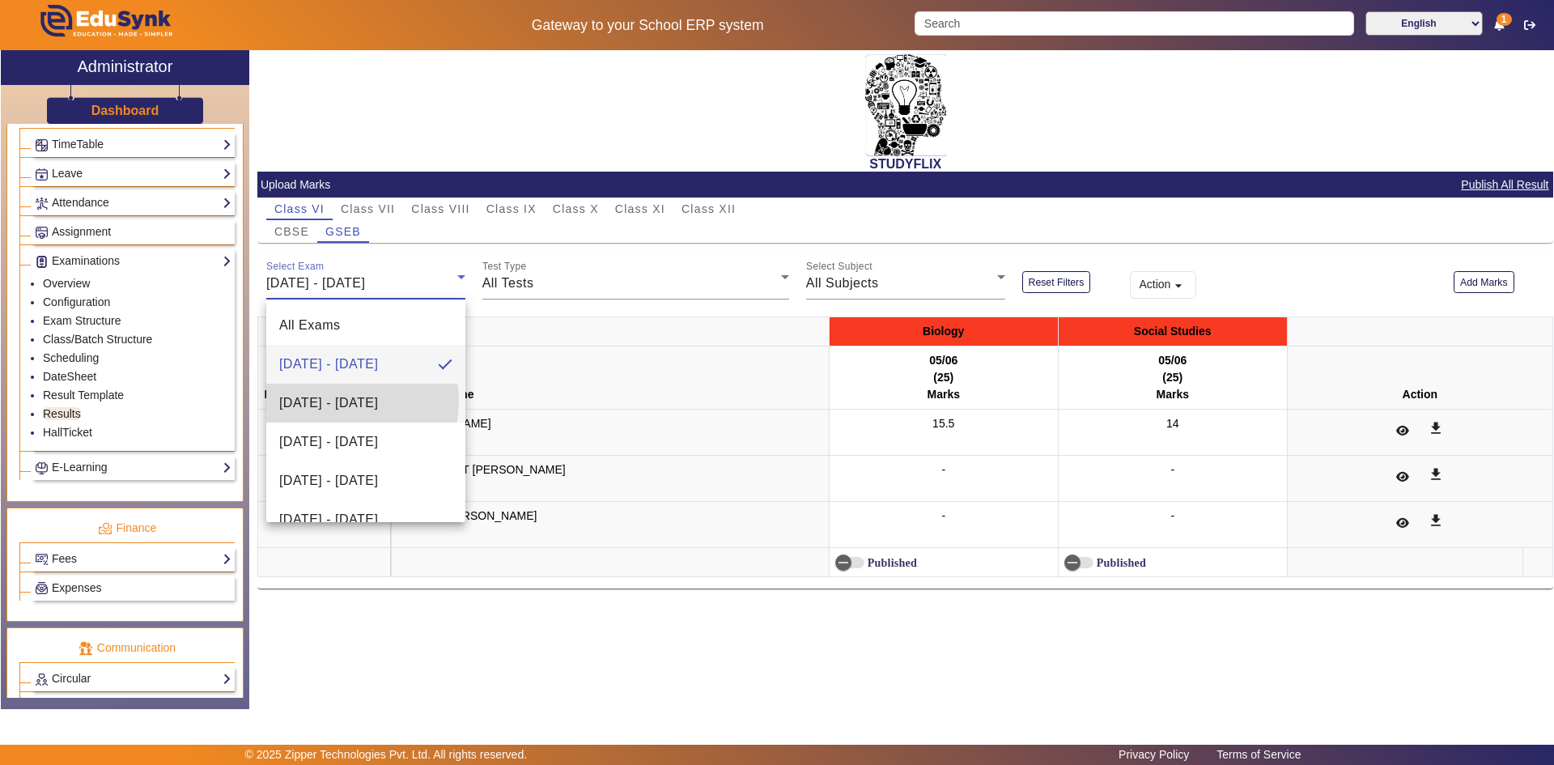
click at [335, 401] on span "[DATE] - [DATE]" at bounding box center [328, 402] width 99 height 19
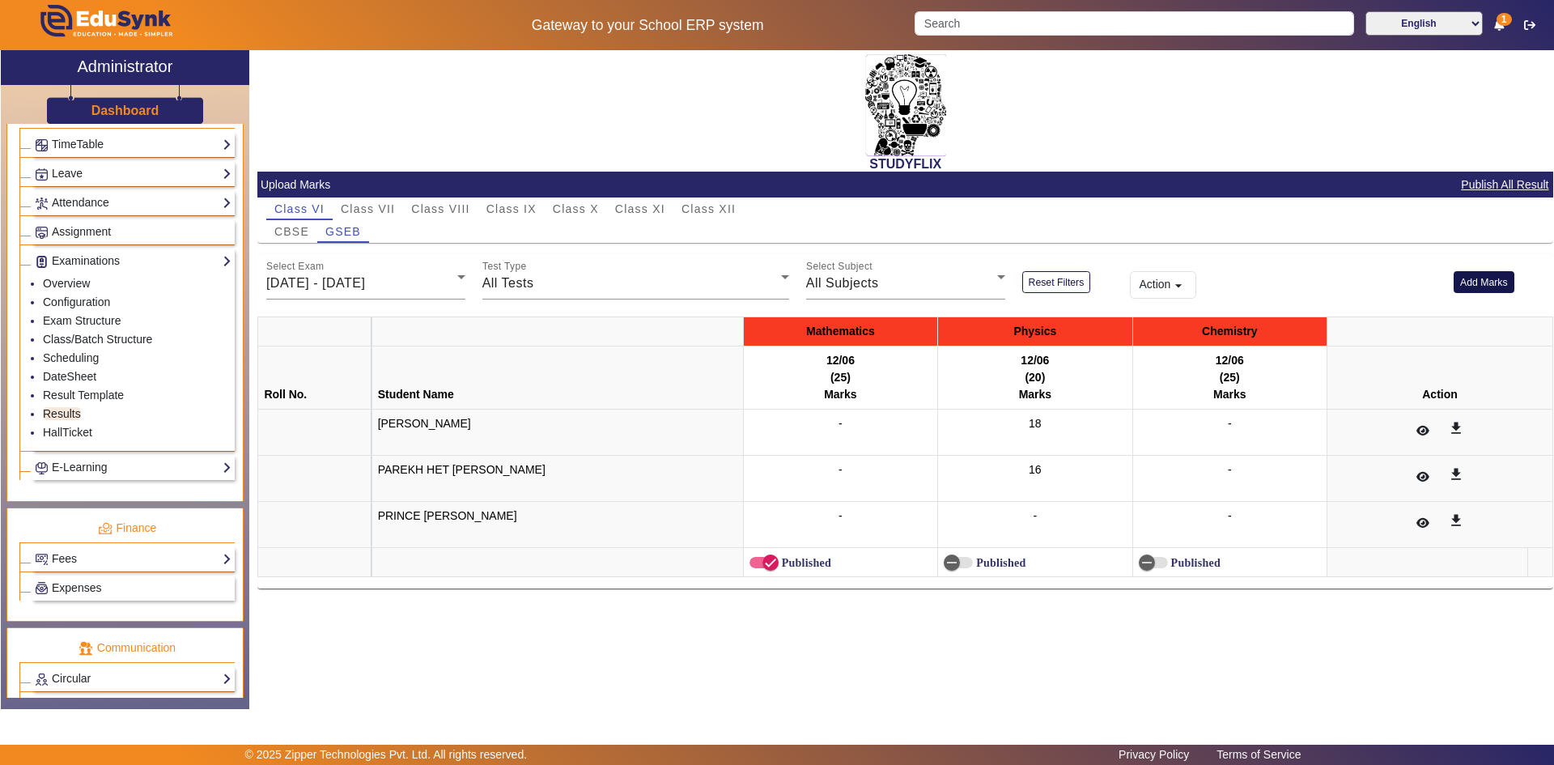
click at [1469, 284] on button "Add Marks" at bounding box center [1483, 282] width 61 height 22
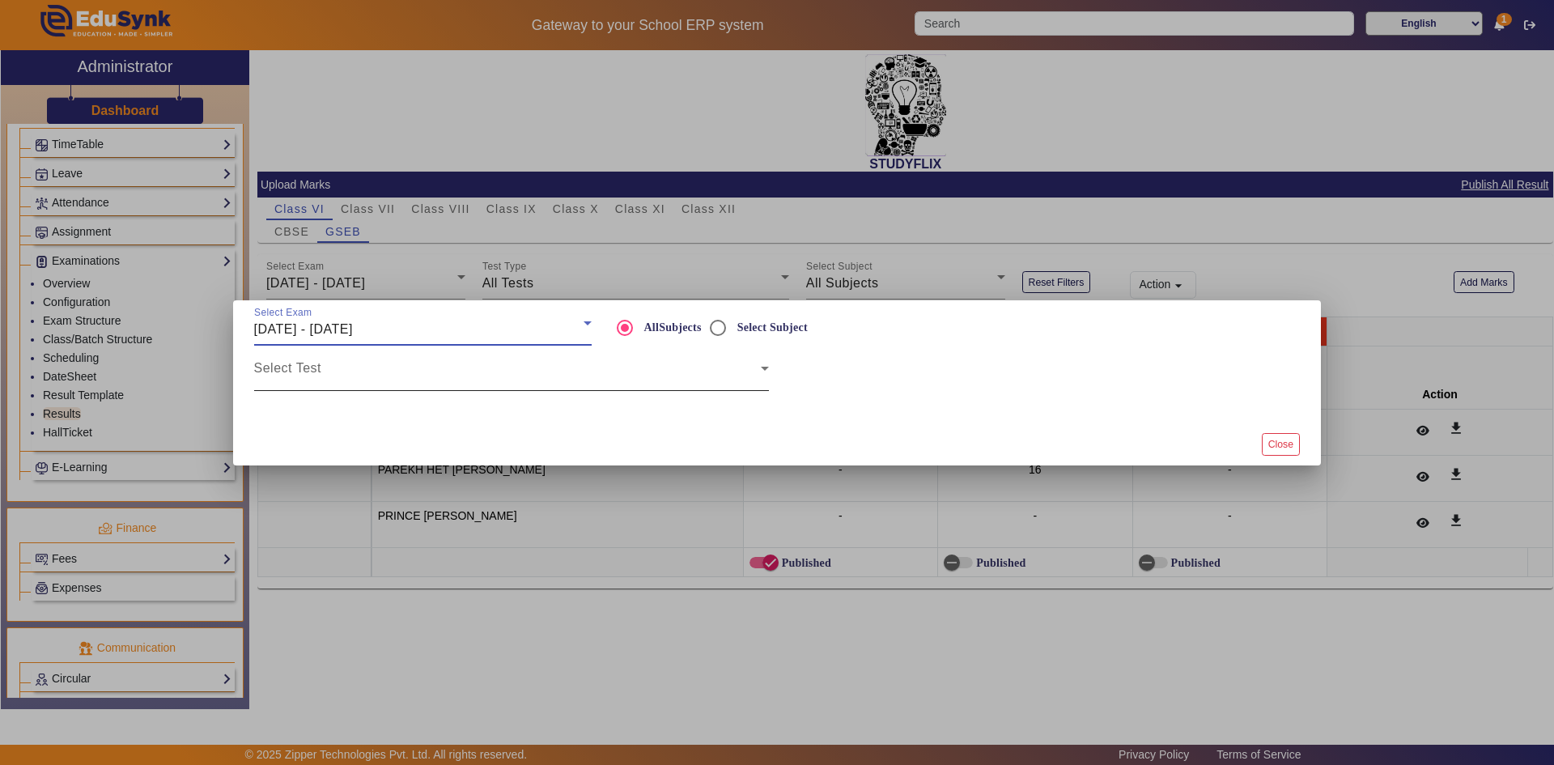
click at [378, 369] on span at bounding box center [507, 374] width 507 height 19
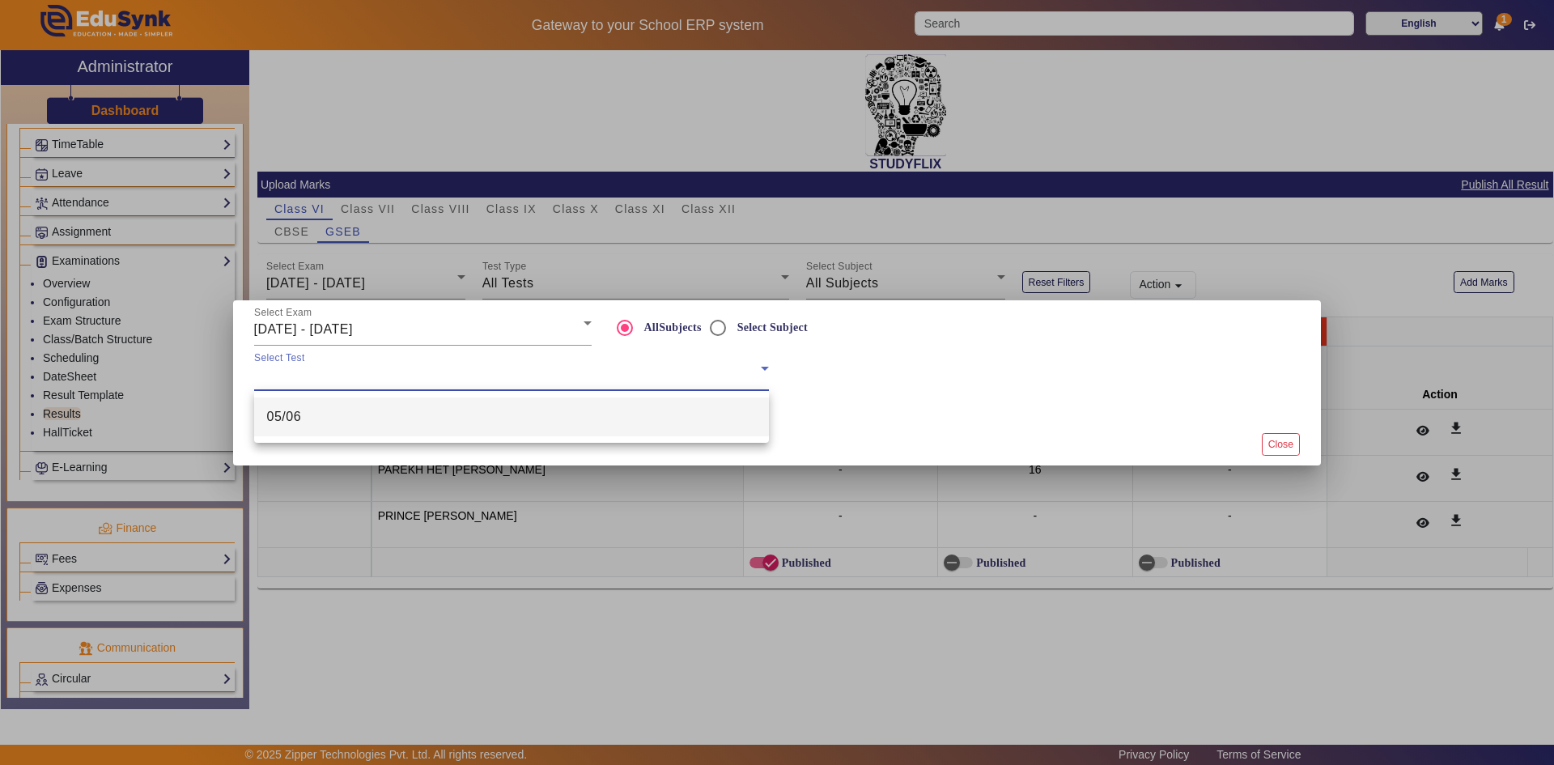
click at [451, 278] on div at bounding box center [777, 382] width 1554 height 765
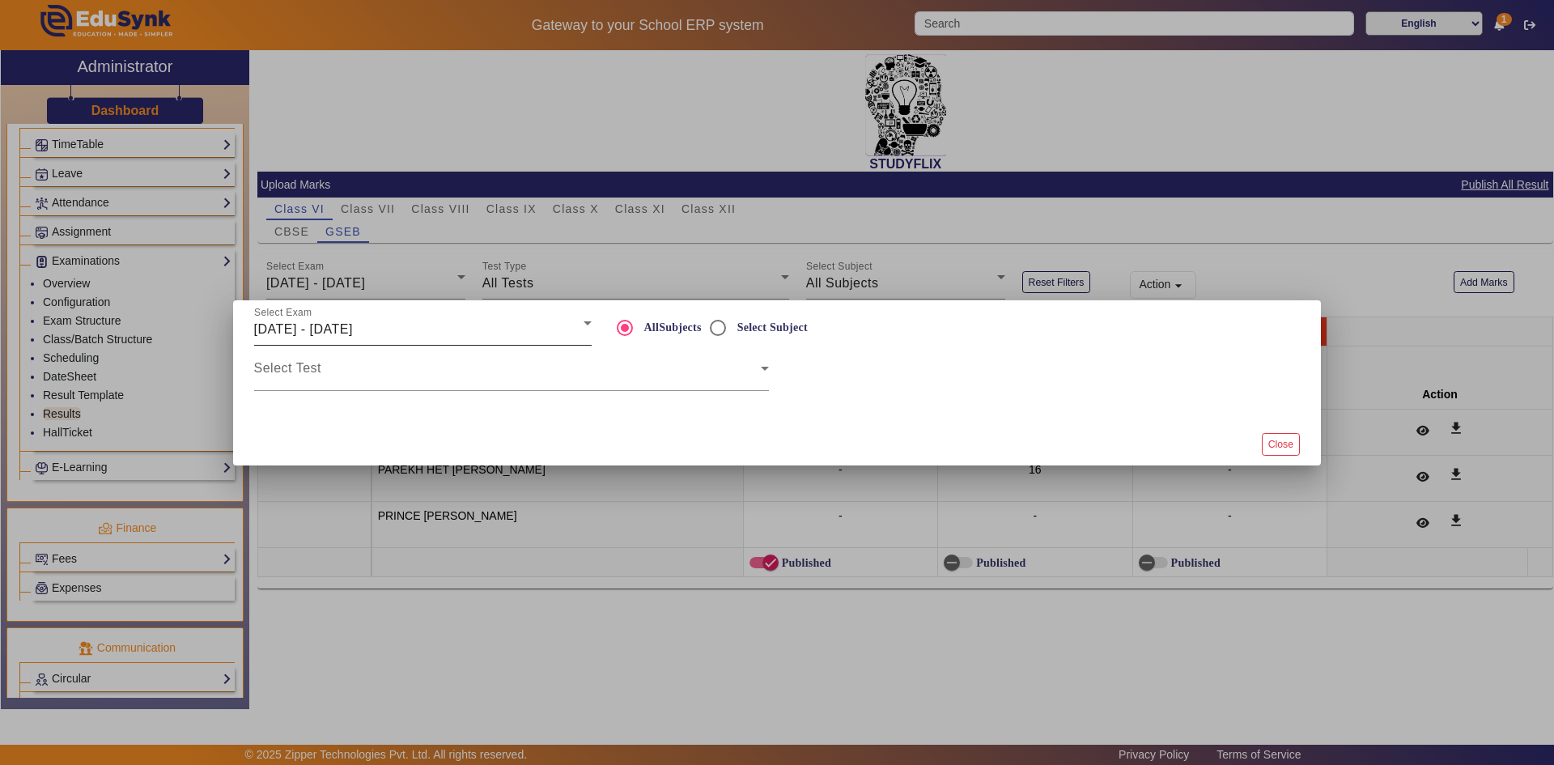
click at [405, 329] on div "[DATE] - [DATE]" at bounding box center [418, 329] width 329 height 19
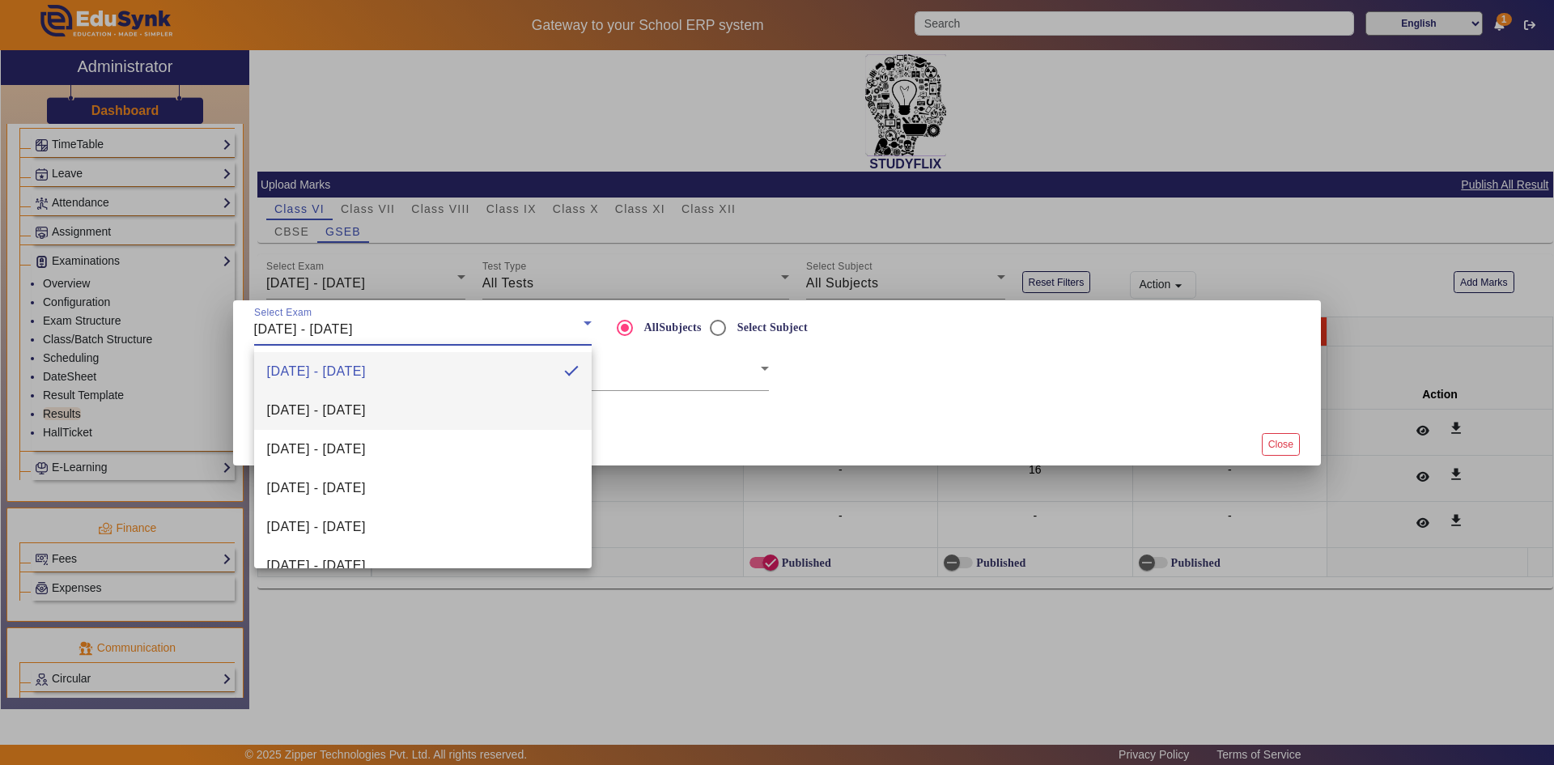
click at [365, 405] on span "[DATE] - [DATE]" at bounding box center [316, 410] width 99 height 19
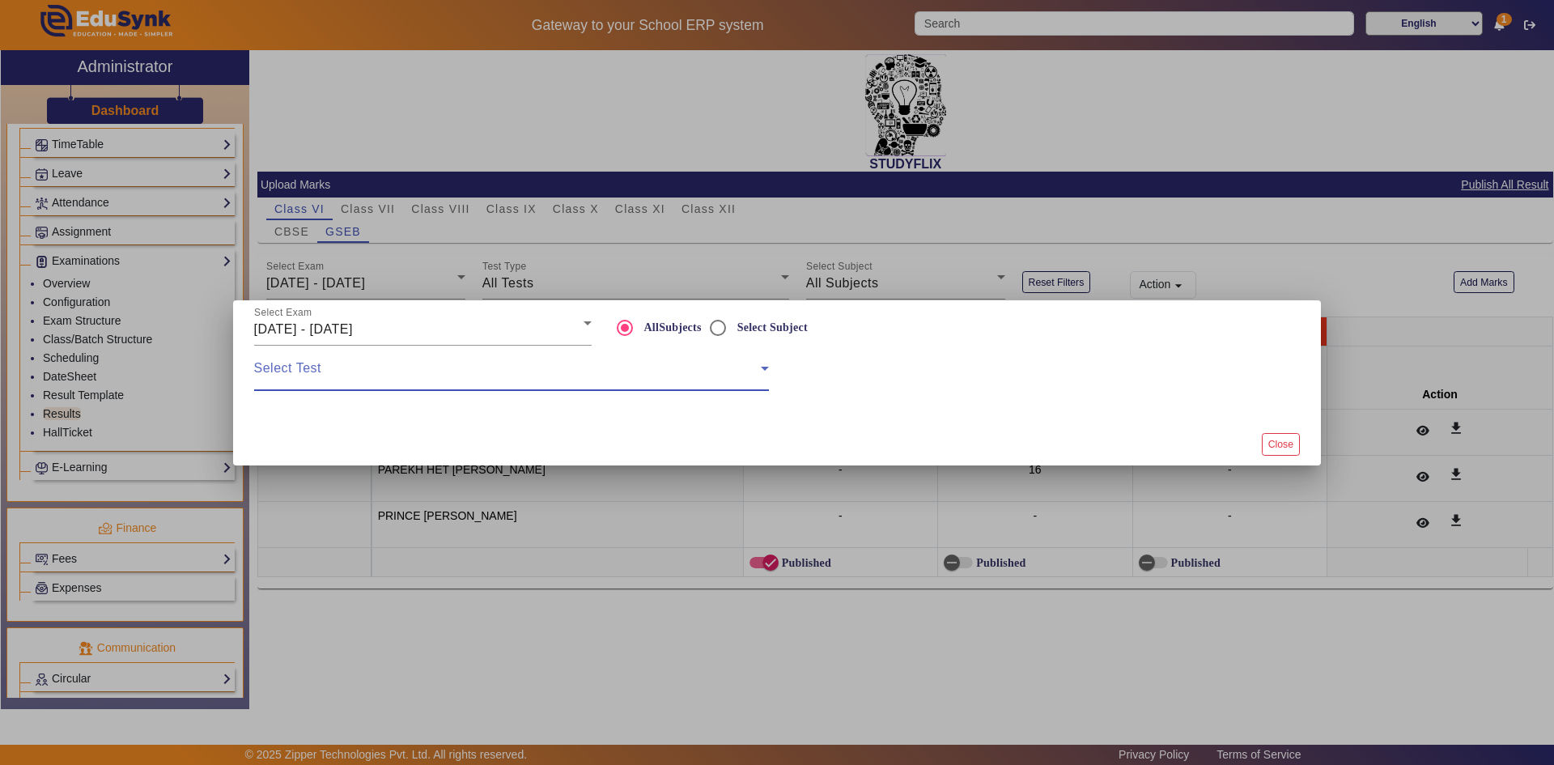
click at [385, 377] on span at bounding box center [507, 374] width 507 height 19
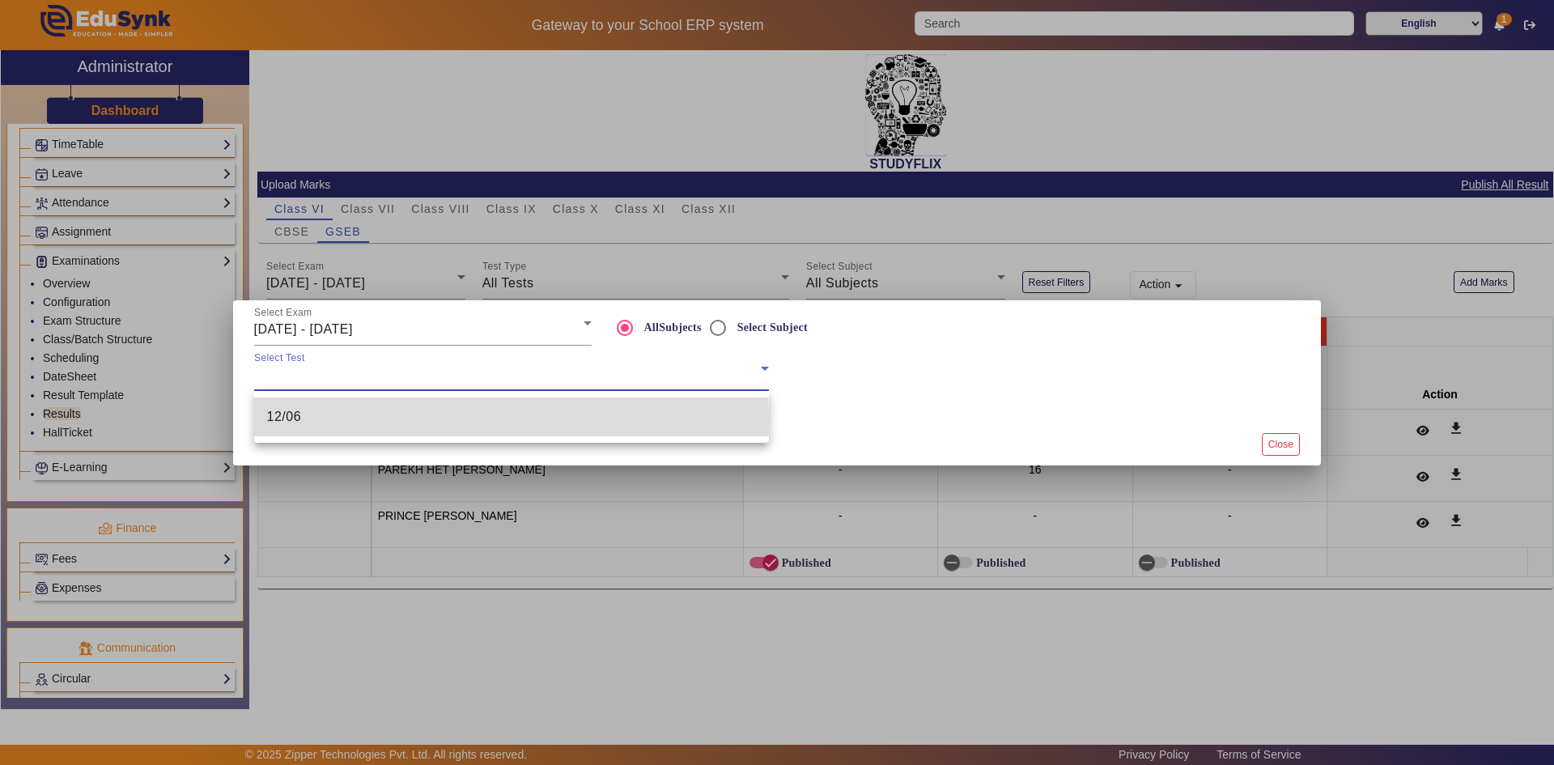
click at [368, 421] on mat-option "12/06" at bounding box center [511, 416] width 515 height 39
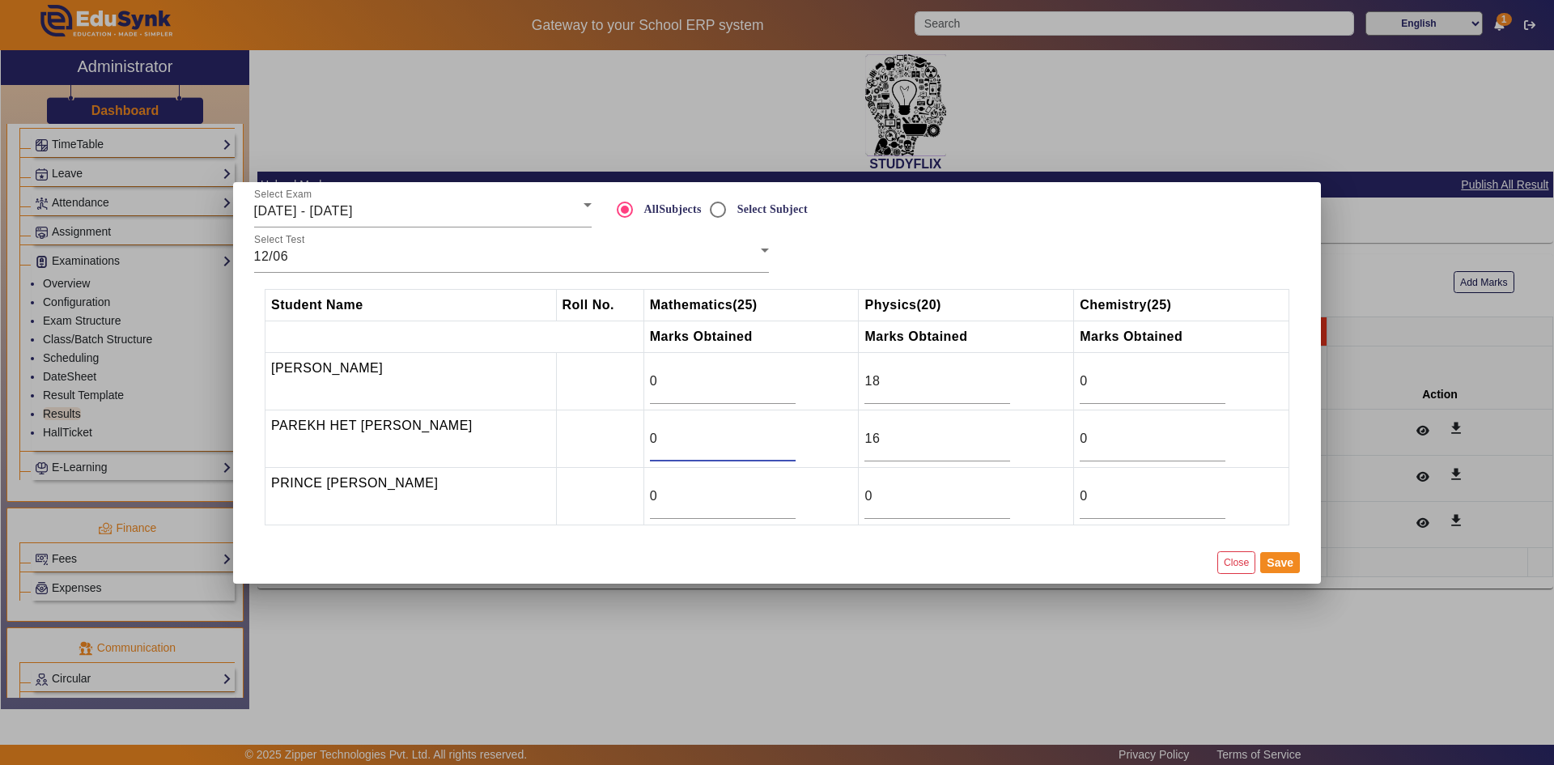
drag, startPoint x: 650, startPoint y: 439, endPoint x: 638, endPoint y: 439, distance: 11.4
click at [643, 439] on td "0" at bounding box center [750, 437] width 215 height 57
type input "1"
type input "6.5"
click at [674, 374] on input "0" at bounding box center [723, 380] width 146 height 19
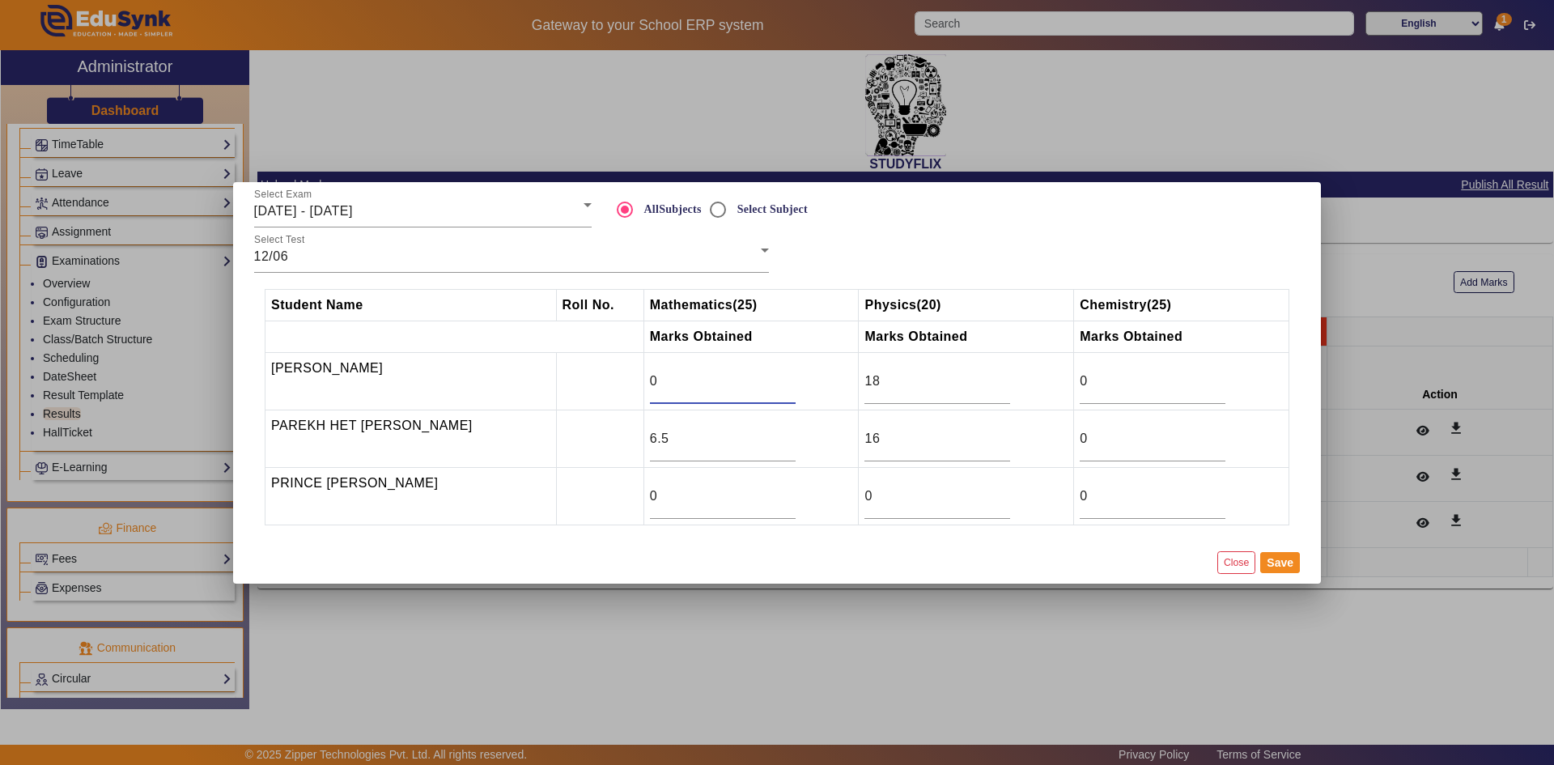
click at [674, 374] on input "0" at bounding box center [723, 380] width 146 height 19
type input "6"
drag, startPoint x: 1112, startPoint y: 445, endPoint x: 1067, endPoint y: 446, distance: 44.5
click at [1067, 446] on tr "PAREKH HET BHARATKUMAR 6.5 16 0" at bounding box center [777, 437] width 1024 height 57
type input "20"
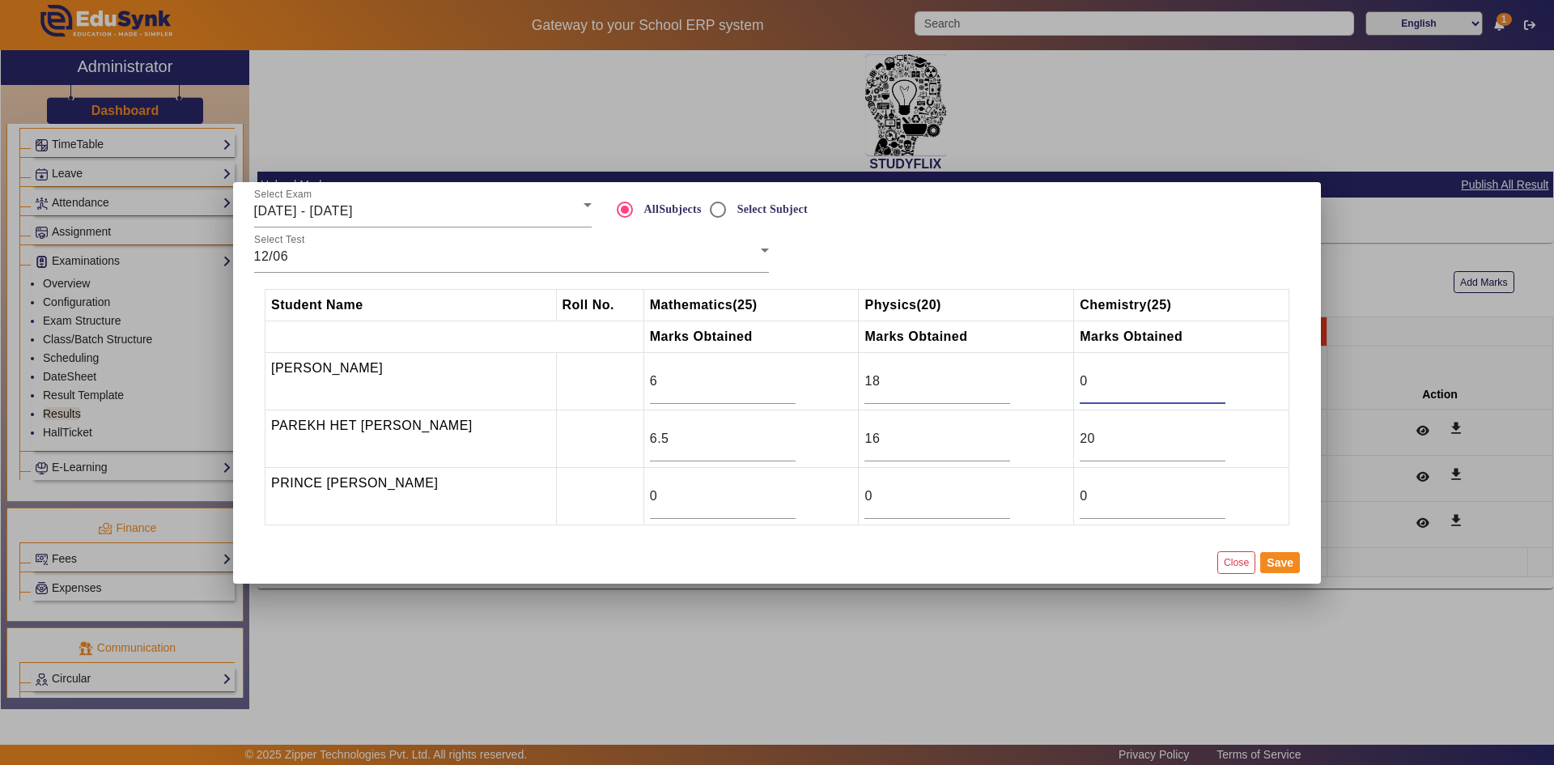
drag, startPoint x: 1118, startPoint y: 373, endPoint x: 1058, endPoint y: 380, distance: 61.1
click at [1058, 380] on tr "Naisha Bhuriya 6 18 0" at bounding box center [777, 380] width 1024 height 57
type input "24.5"
click at [1278, 563] on button "Save" at bounding box center [1280, 562] width 40 height 21
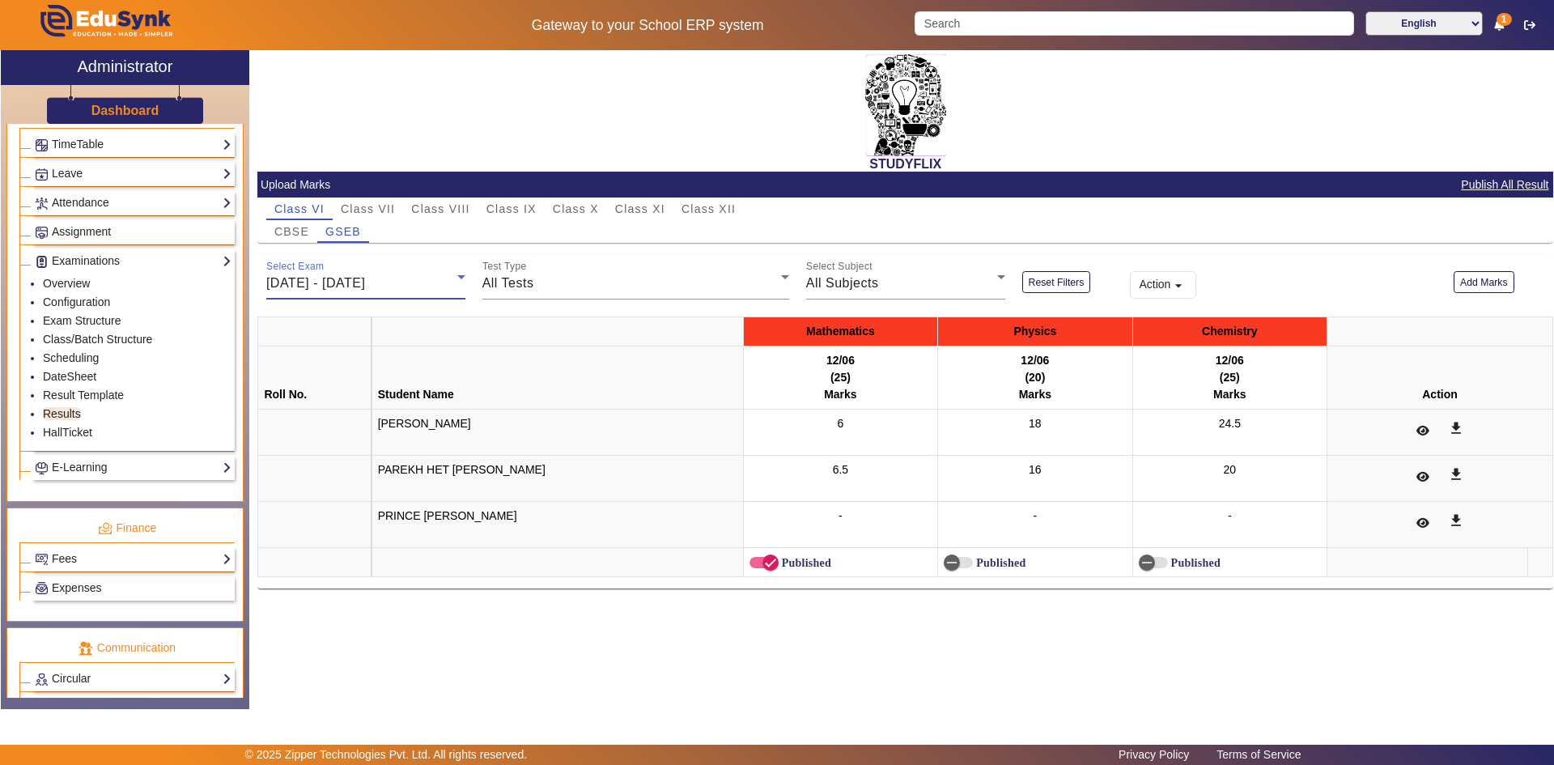
click at [365, 284] on span "[DATE] - [DATE]" at bounding box center [315, 283] width 99 height 14
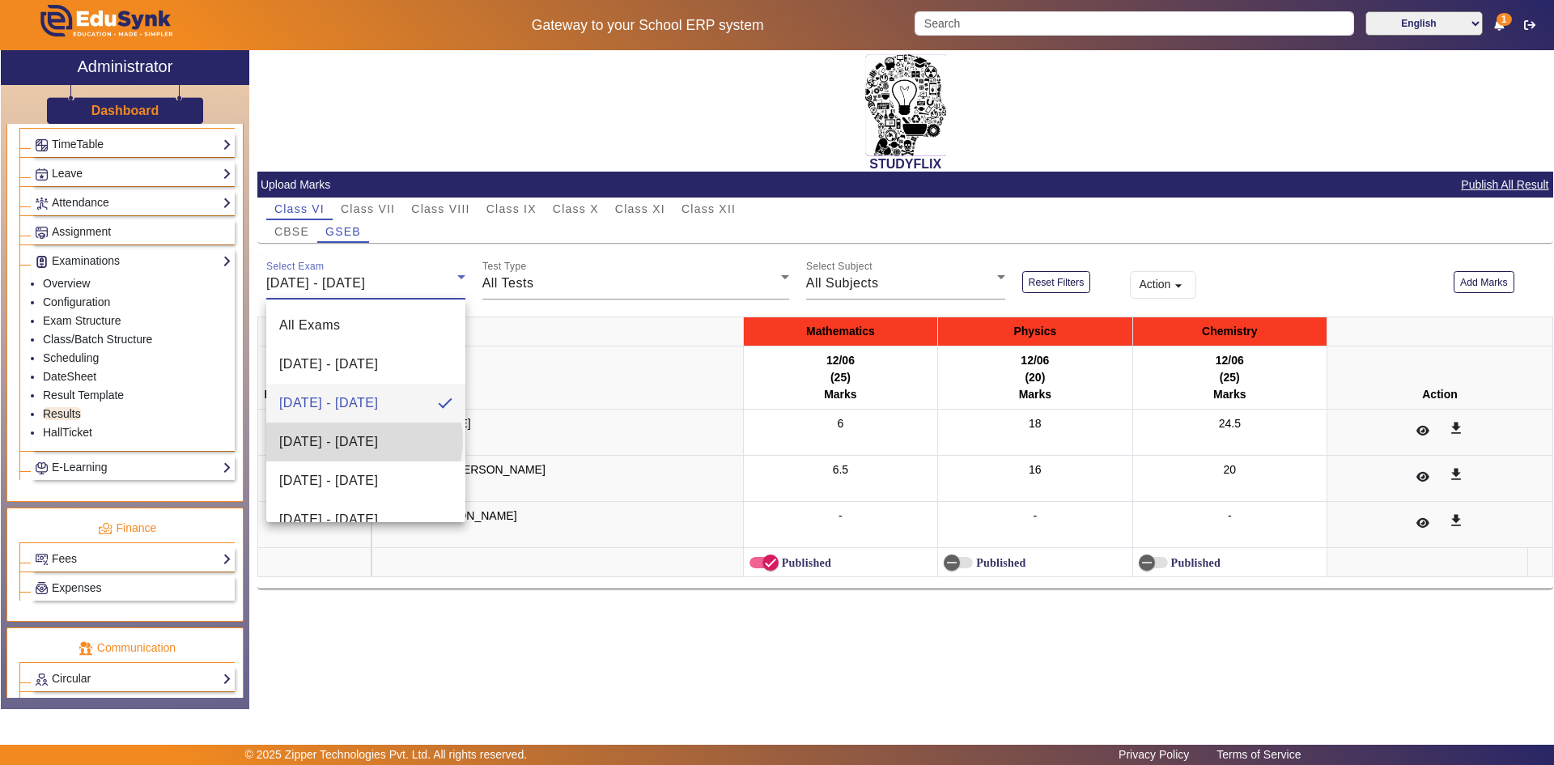
click at [363, 440] on span "[DATE] - [DATE]" at bounding box center [328, 441] width 99 height 19
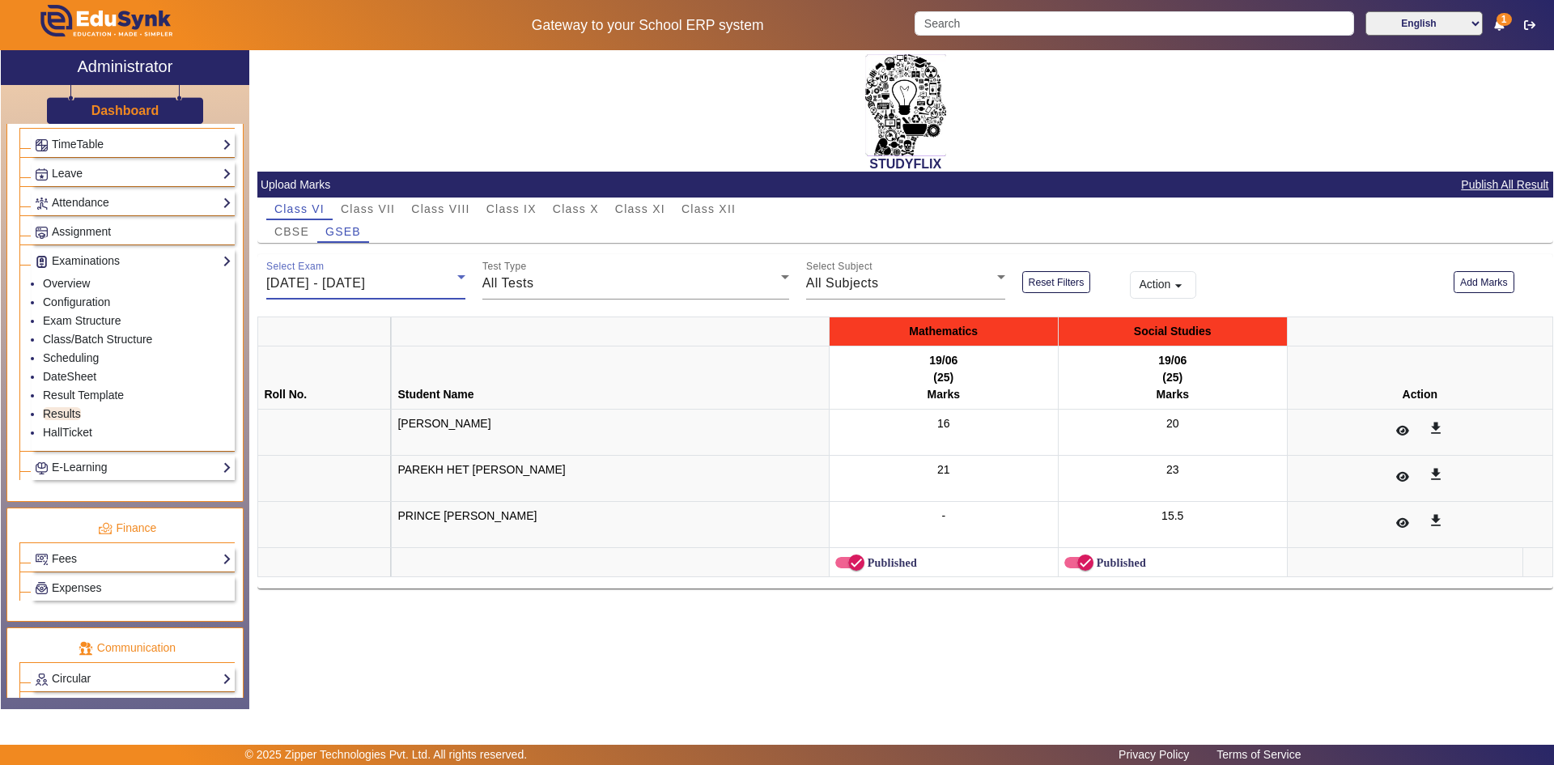
click at [383, 274] on div "[DATE] - [DATE]" at bounding box center [361, 282] width 191 height 19
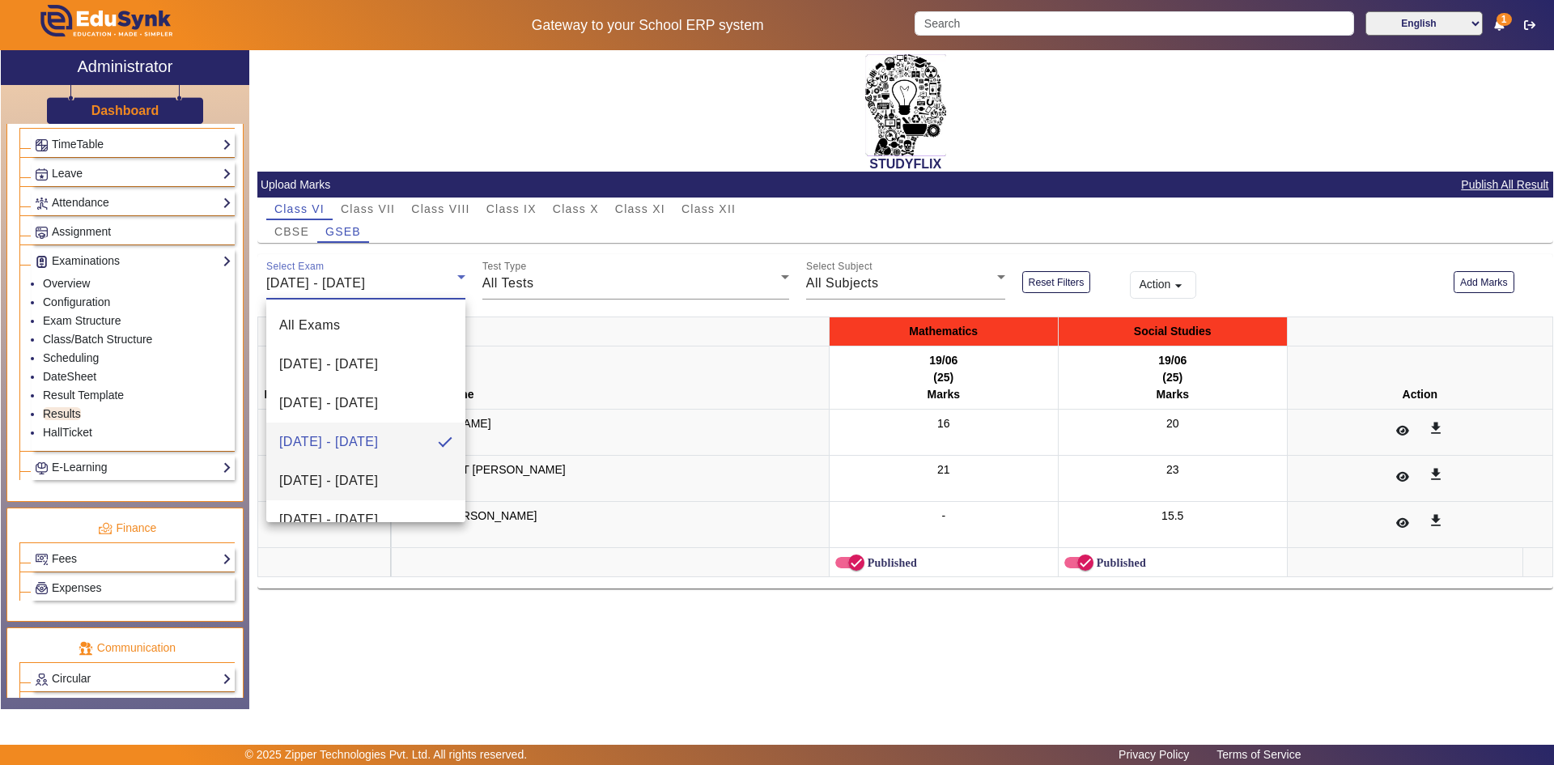
click at [346, 477] on span "[DATE] - [DATE]" at bounding box center [328, 480] width 99 height 19
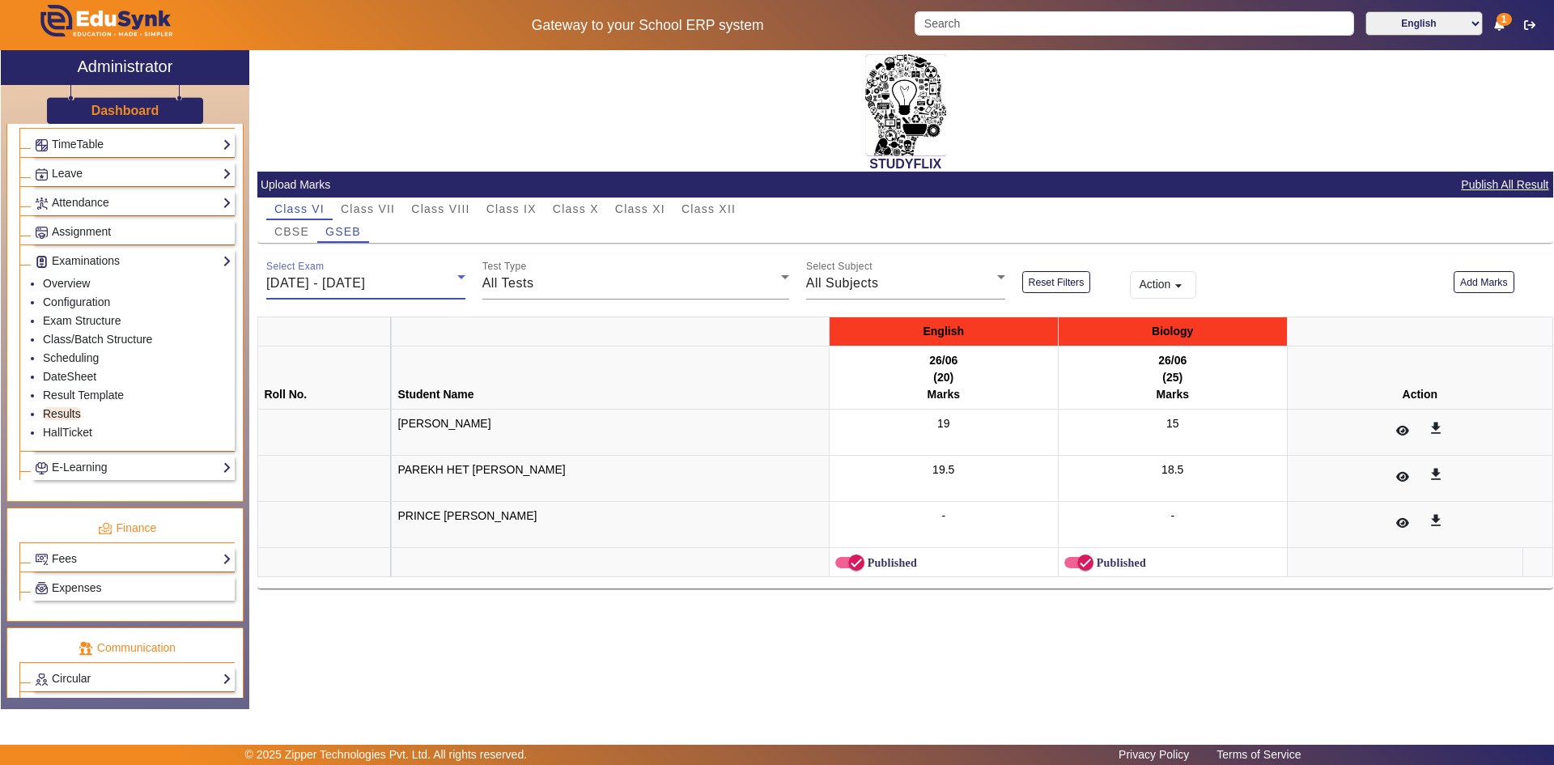
click at [361, 282] on span "[DATE] - [DATE]" at bounding box center [315, 283] width 99 height 14
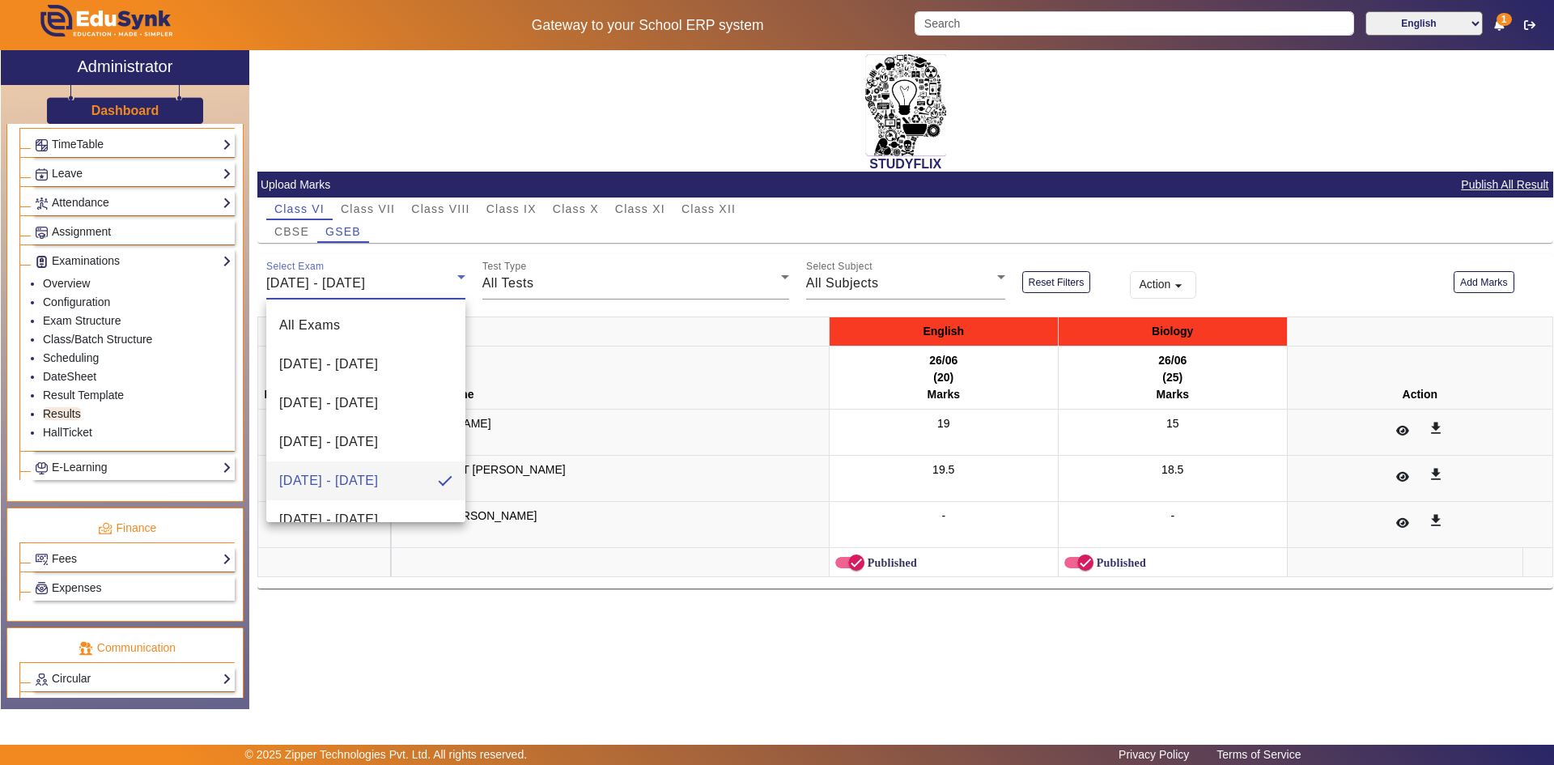
scroll to position [81, 0]
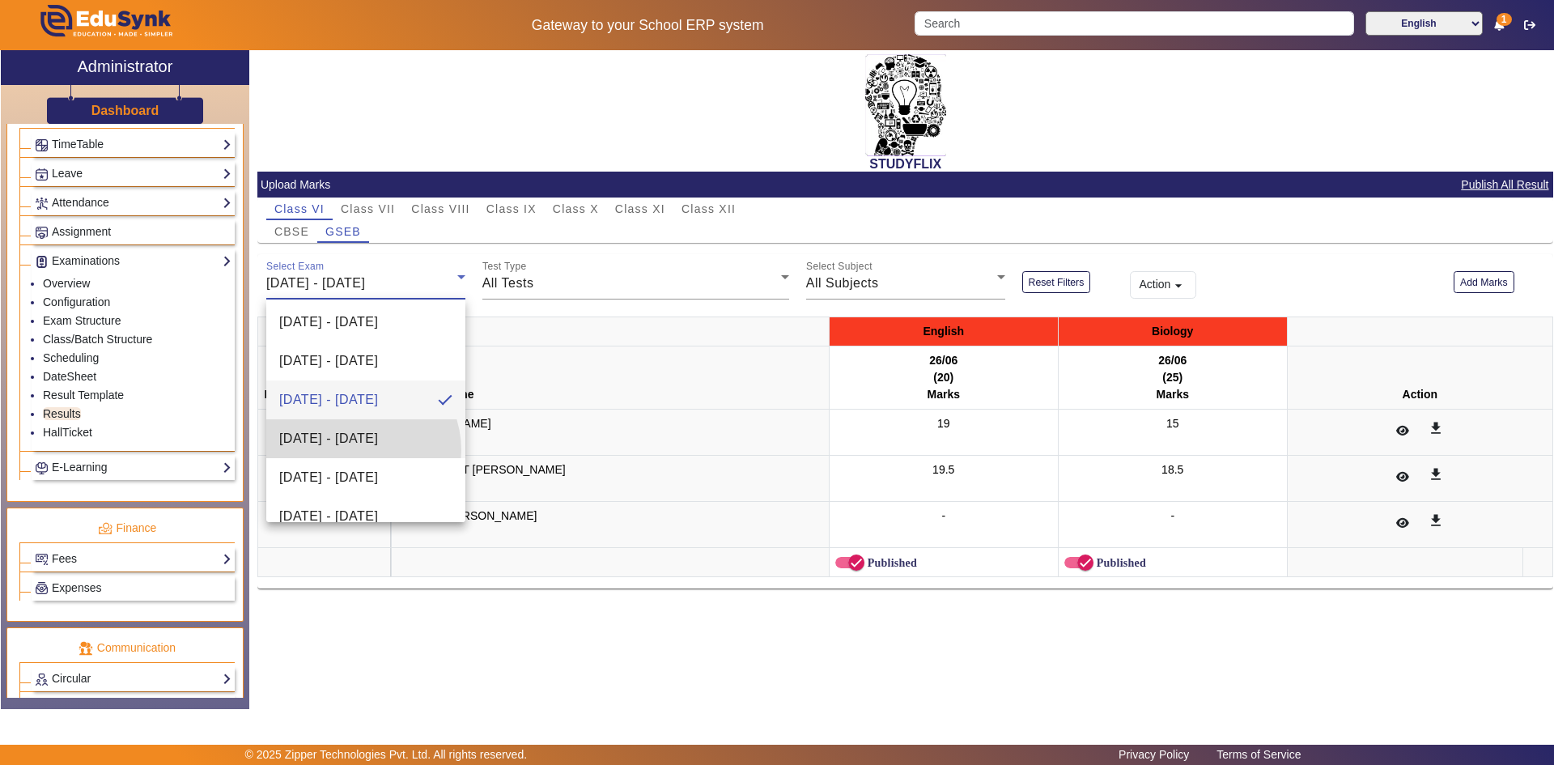
click at [356, 450] on mat-option "[DATE] - [DATE]" at bounding box center [365, 438] width 199 height 39
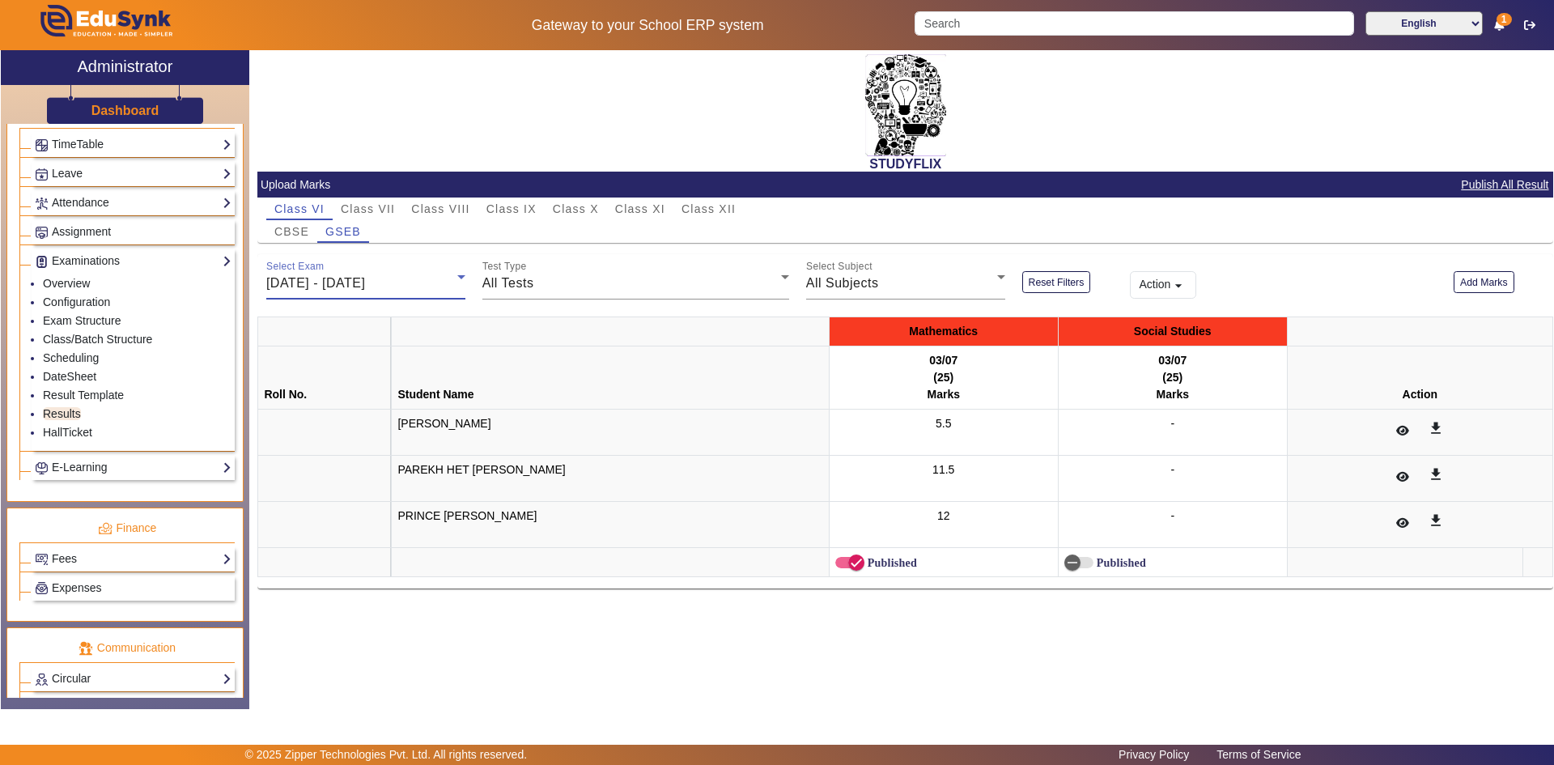
click at [365, 280] on span "[DATE] - [DATE]" at bounding box center [315, 283] width 99 height 14
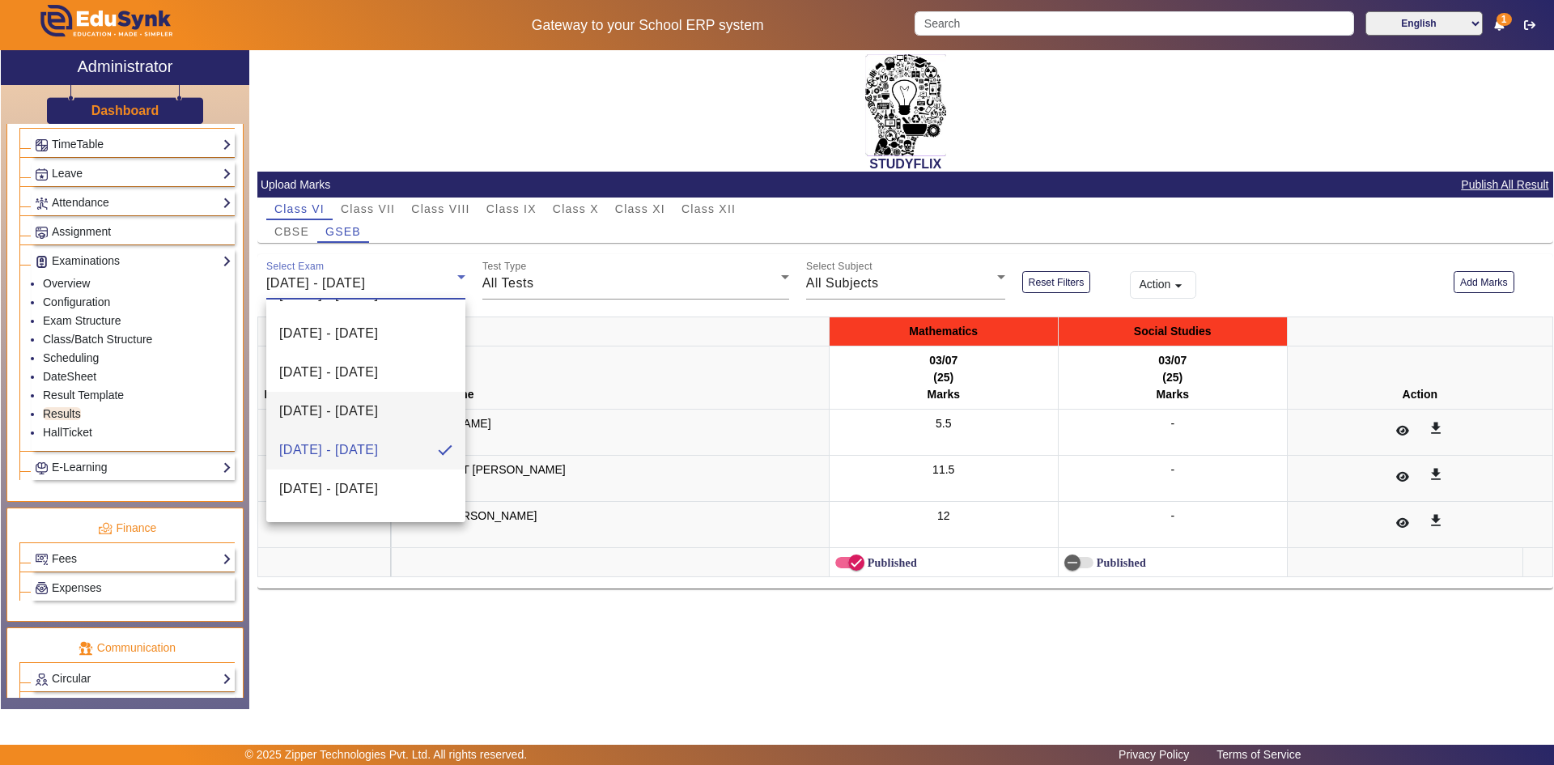
scroll to position [98, 0]
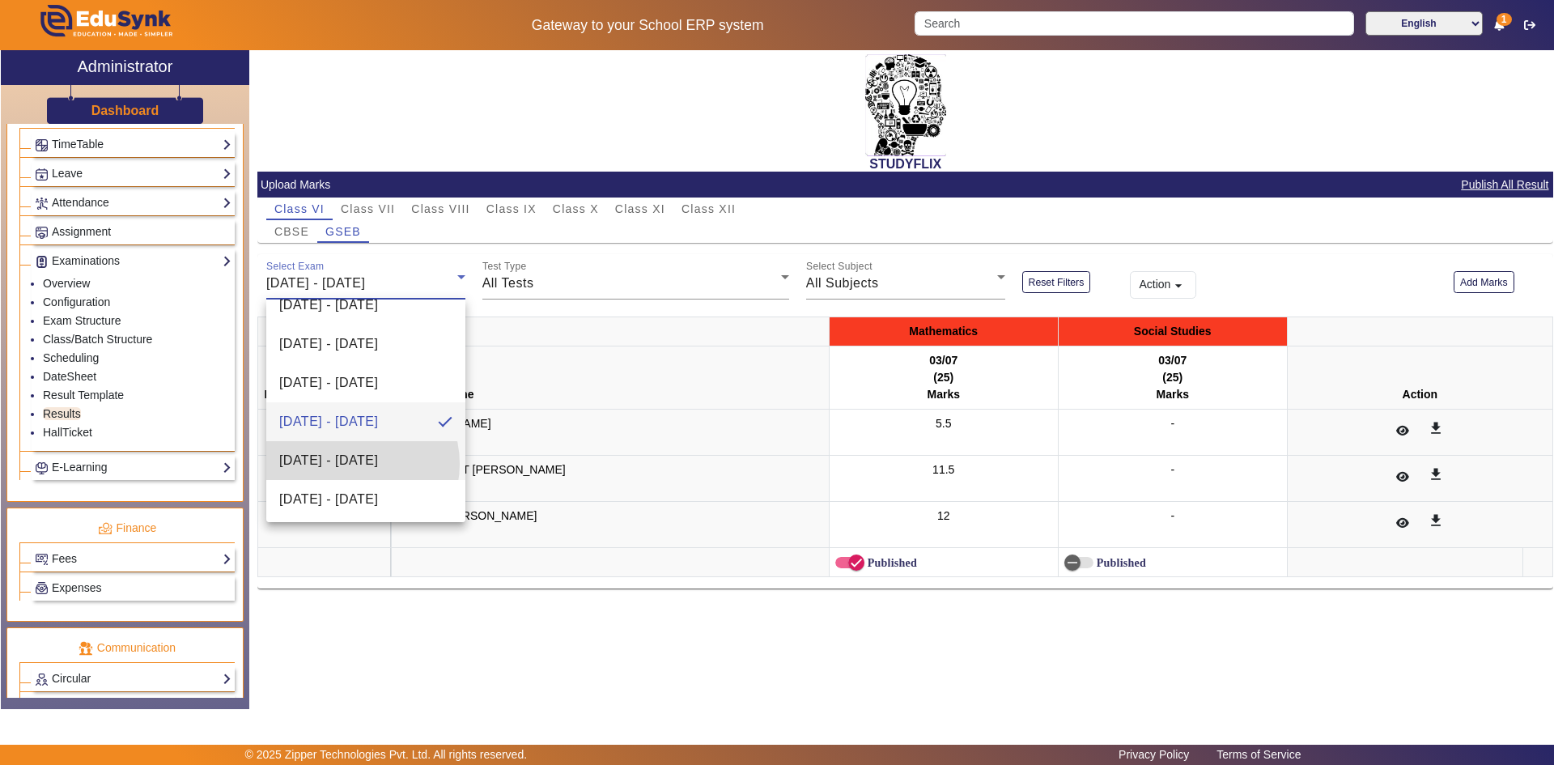
click at [354, 464] on span "[DATE] - [DATE]" at bounding box center [328, 460] width 99 height 19
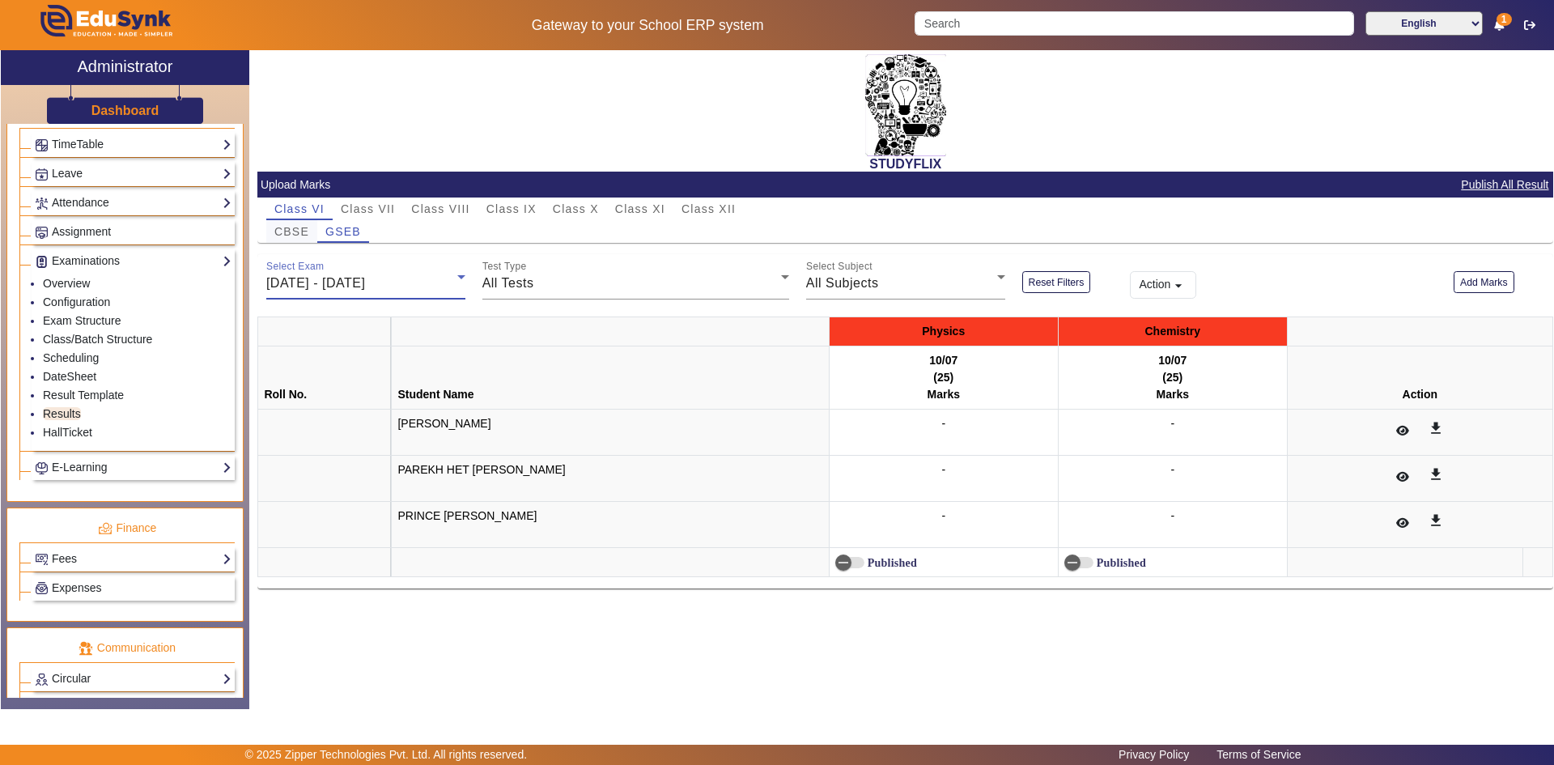
click at [303, 233] on span "CBSE" at bounding box center [291, 231] width 35 height 11
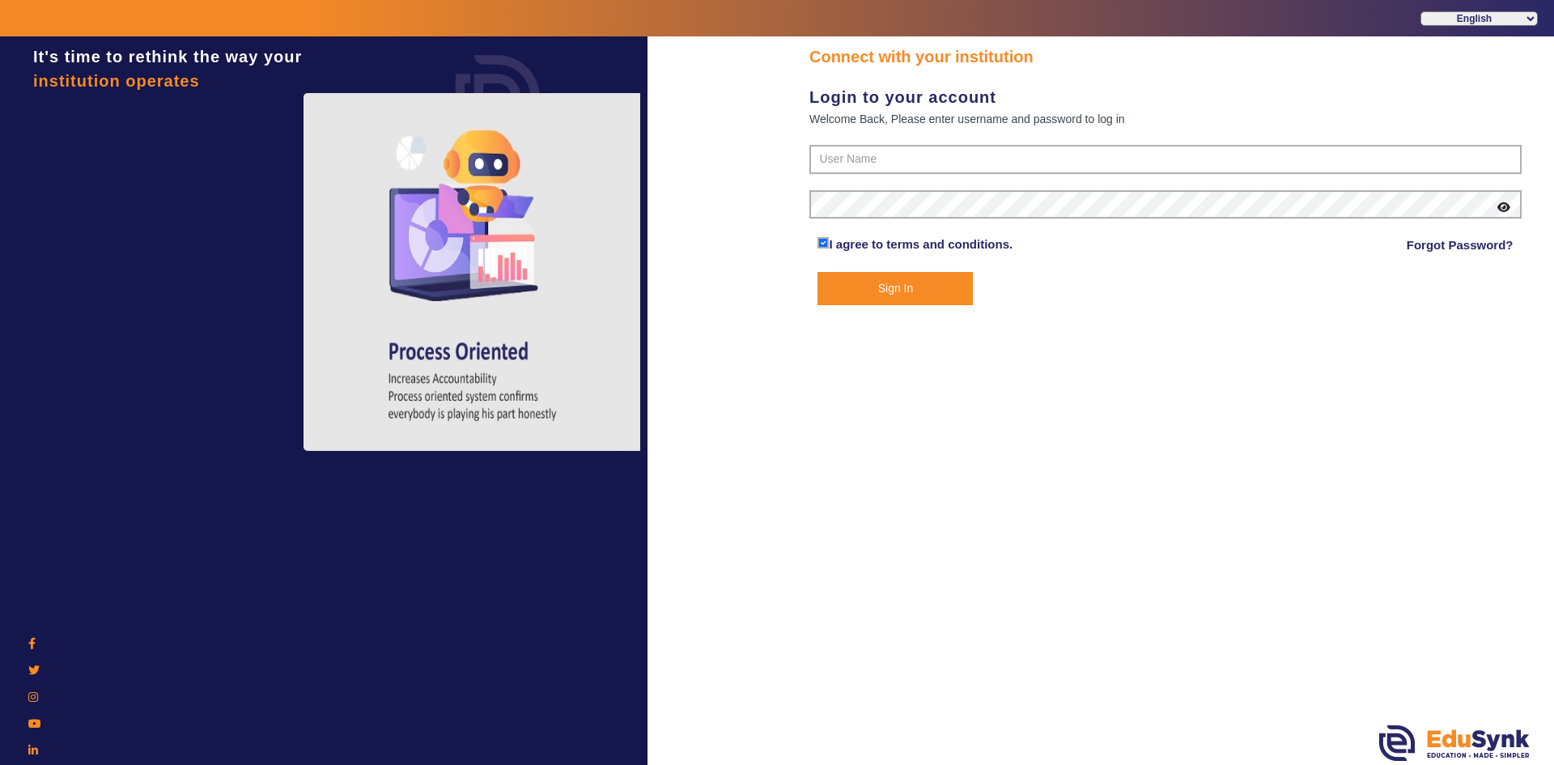
type input "6354922771"
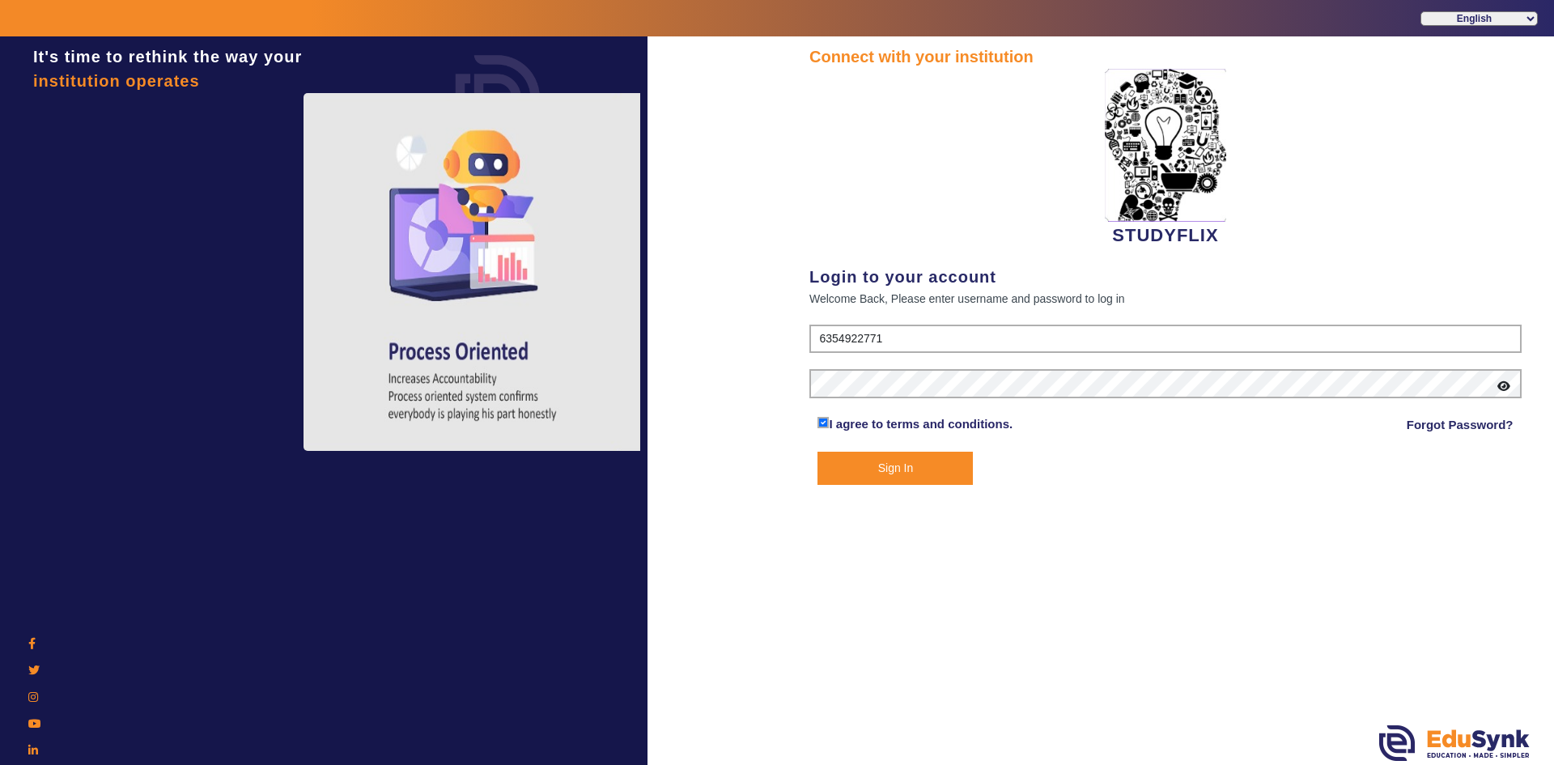
click at [871, 466] on button "Sign In" at bounding box center [894, 468] width 155 height 33
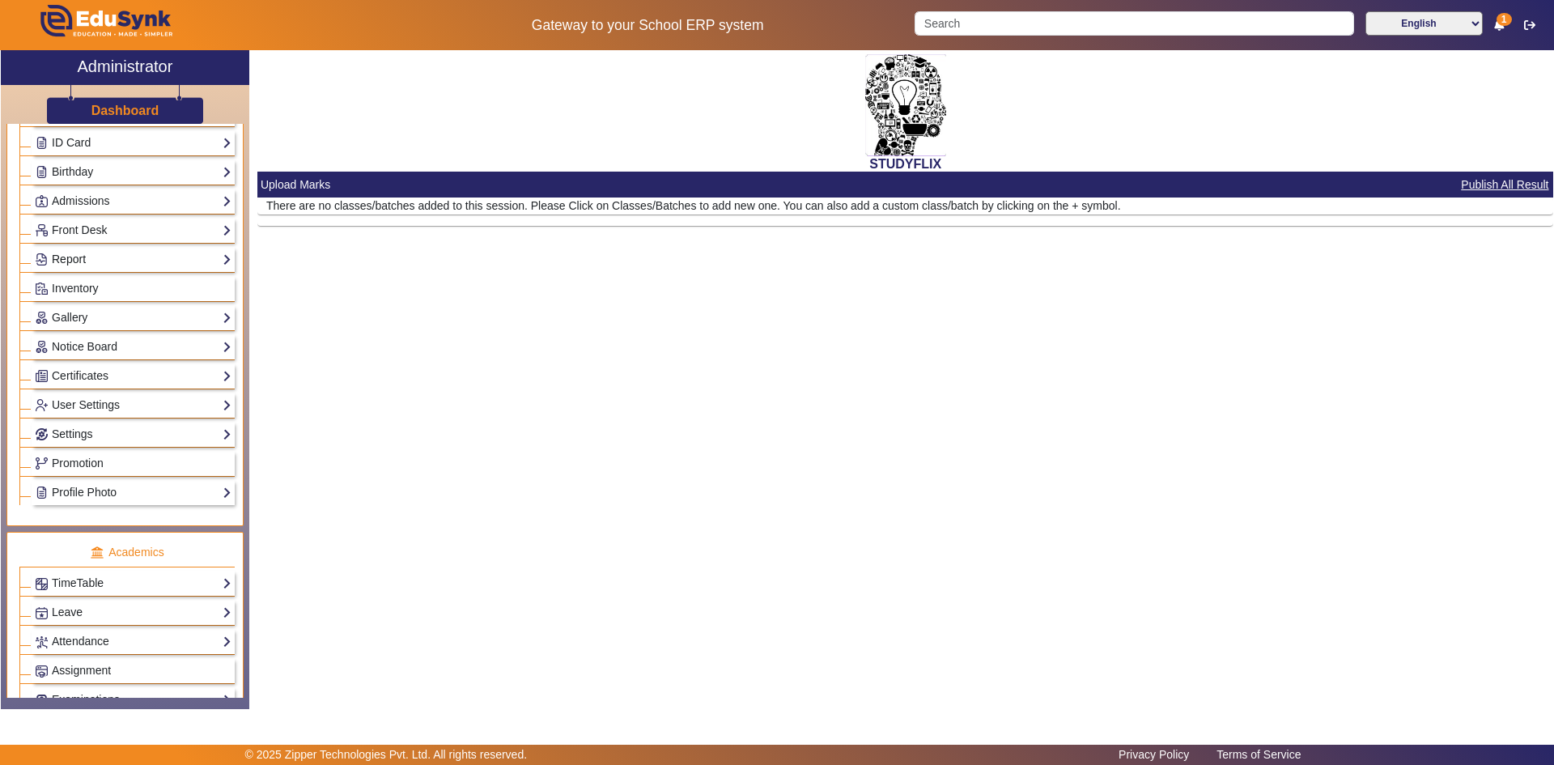
scroll to position [485, 0]
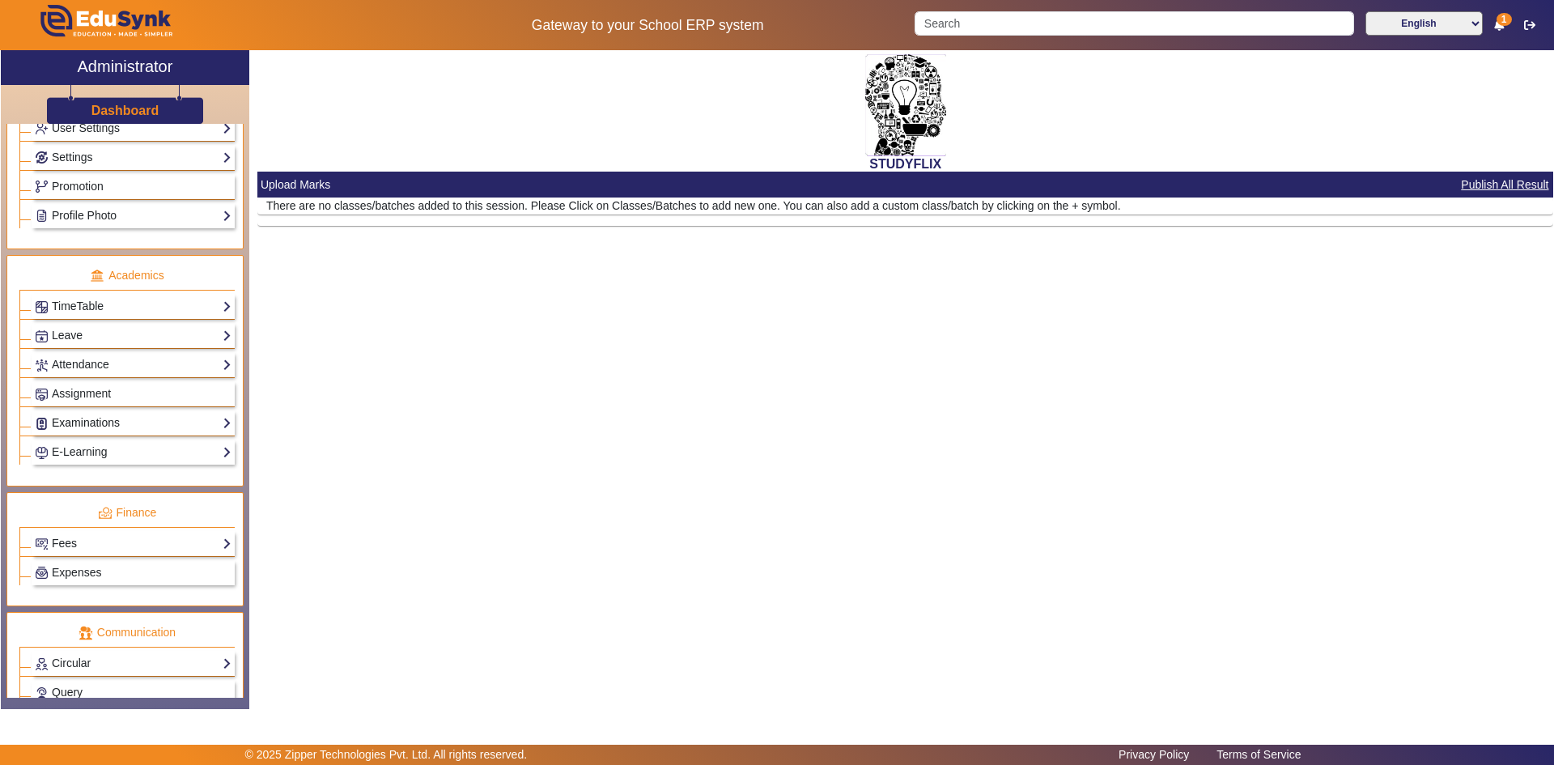
click at [92, 425] on link "Examinations" at bounding box center [133, 422] width 197 height 19
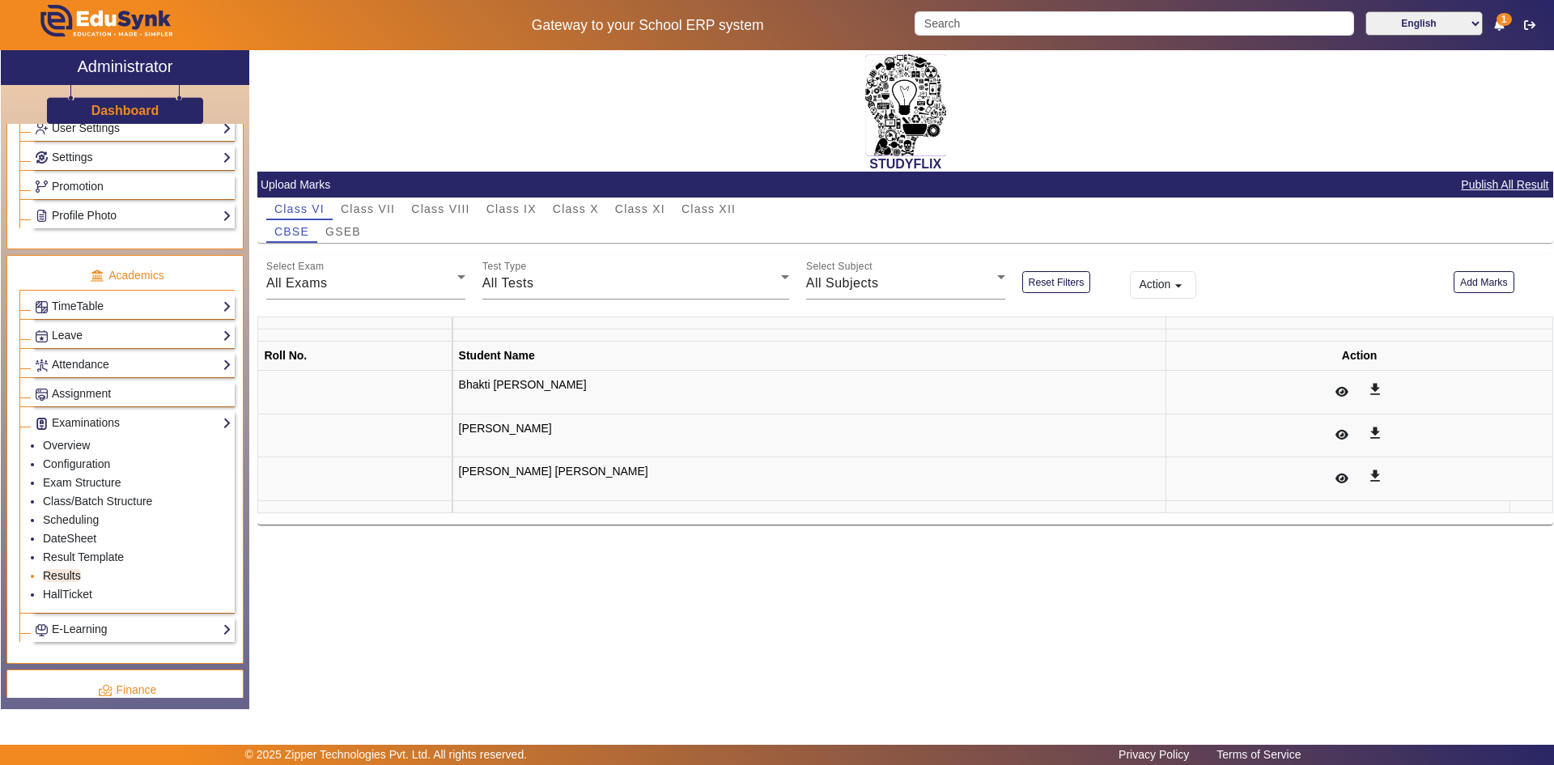
click at [66, 569] on link "Results" at bounding box center [62, 575] width 38 height 13
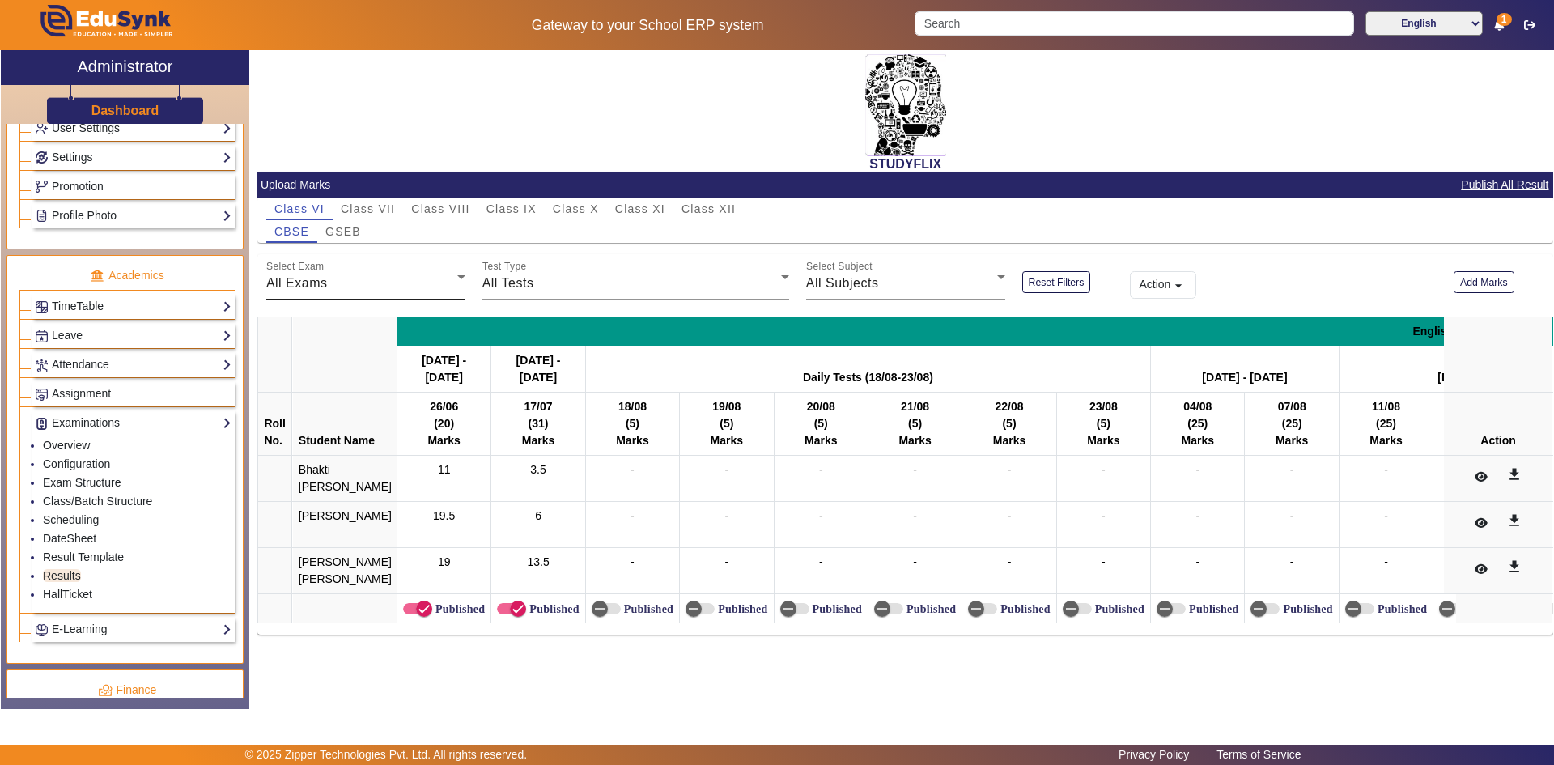
click at [324, 280] on span "All Exams" at bounding box center [296, 283] width 61 height 14
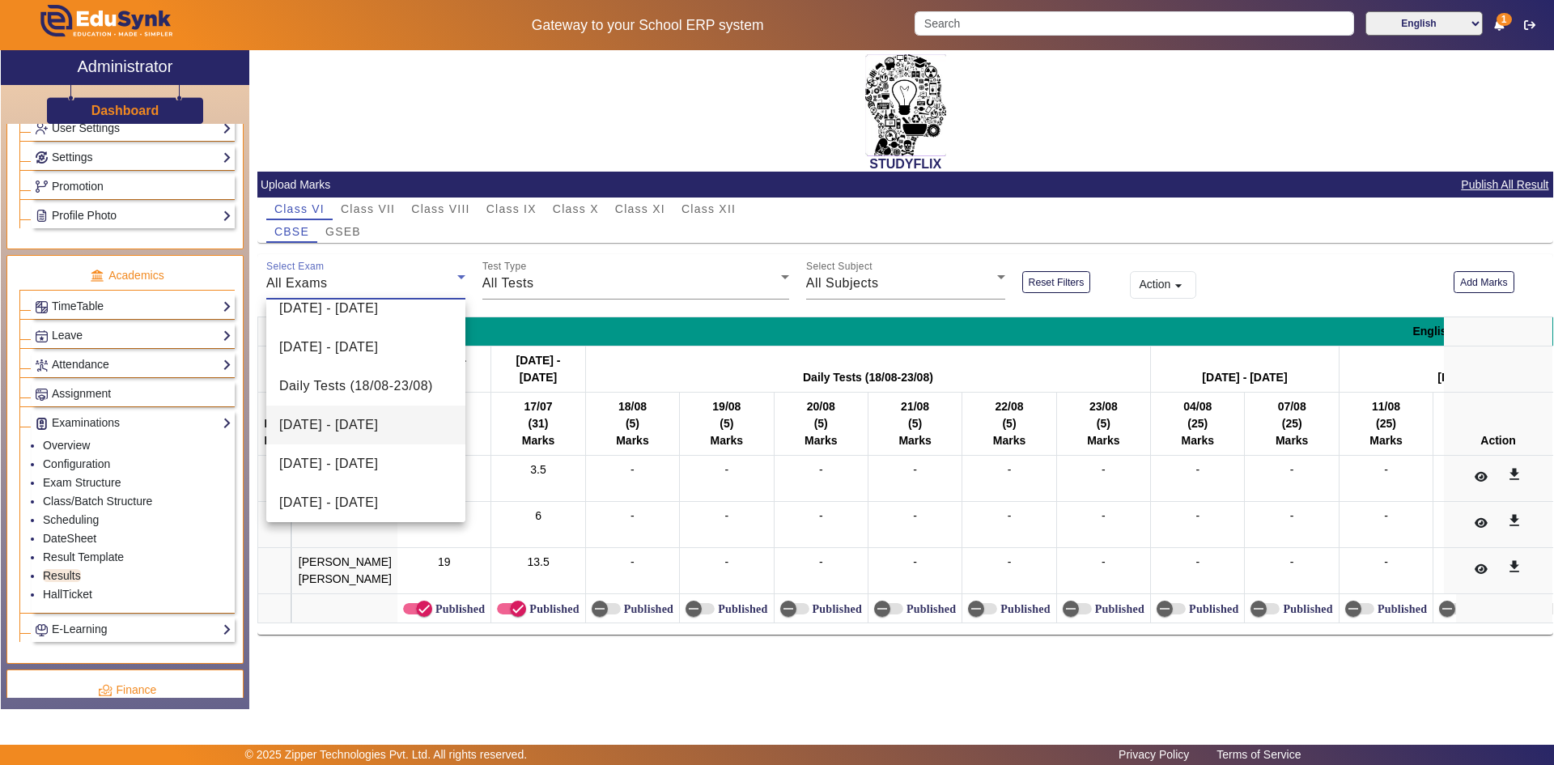
scroll to position [292, 0]
click at [350, 313] on span "[DATE] - [DATE]" at bounding box center [328, 304] width 99 height 19
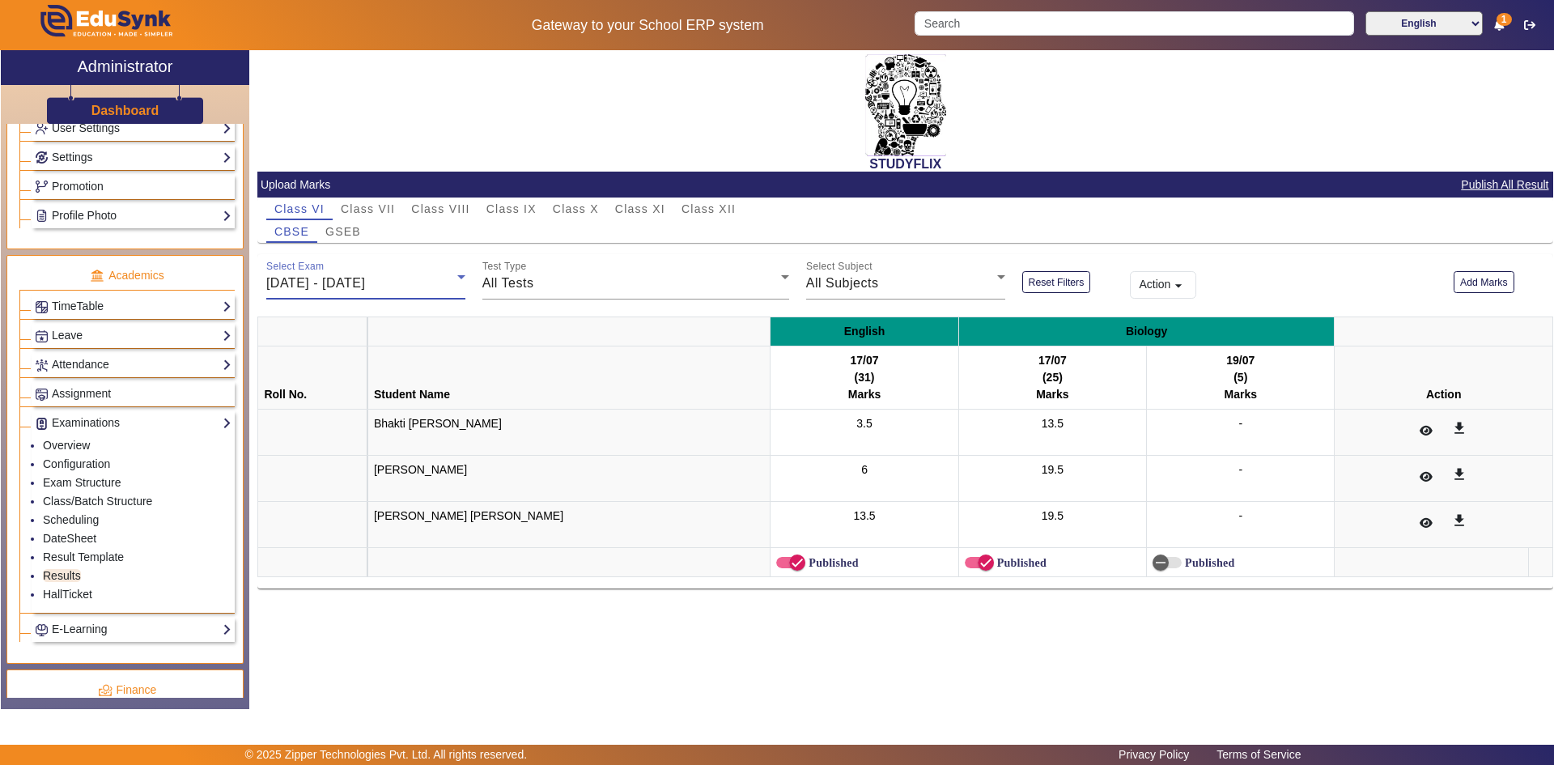
scroll to position [278, 0]
click at [348, 240] on span "GSEB" at bounding box center [343, 231] width 36 height 23
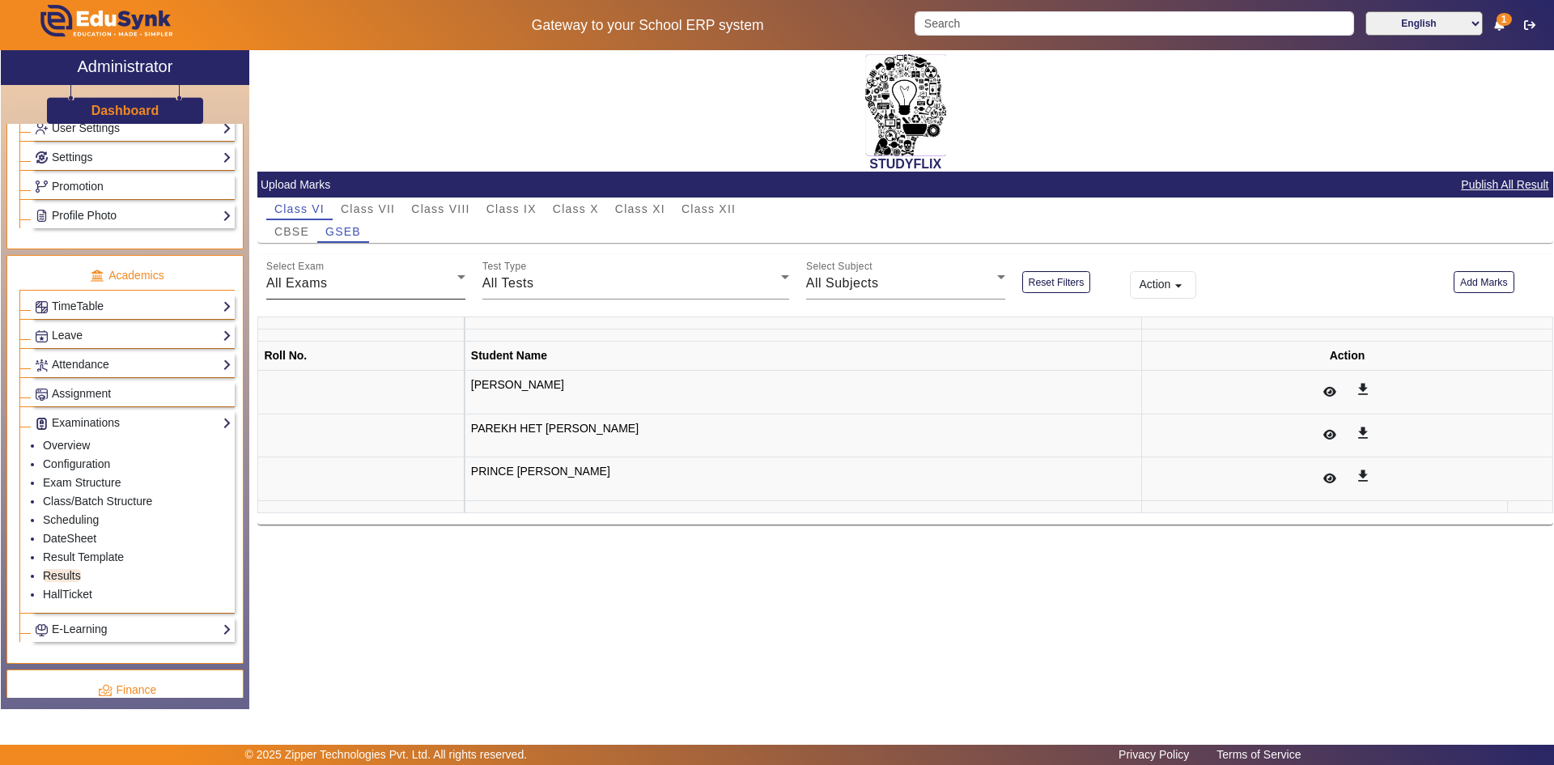
click at [333, 287] on div "All Exams" at bounding box center [361, 282] width 191 height 19
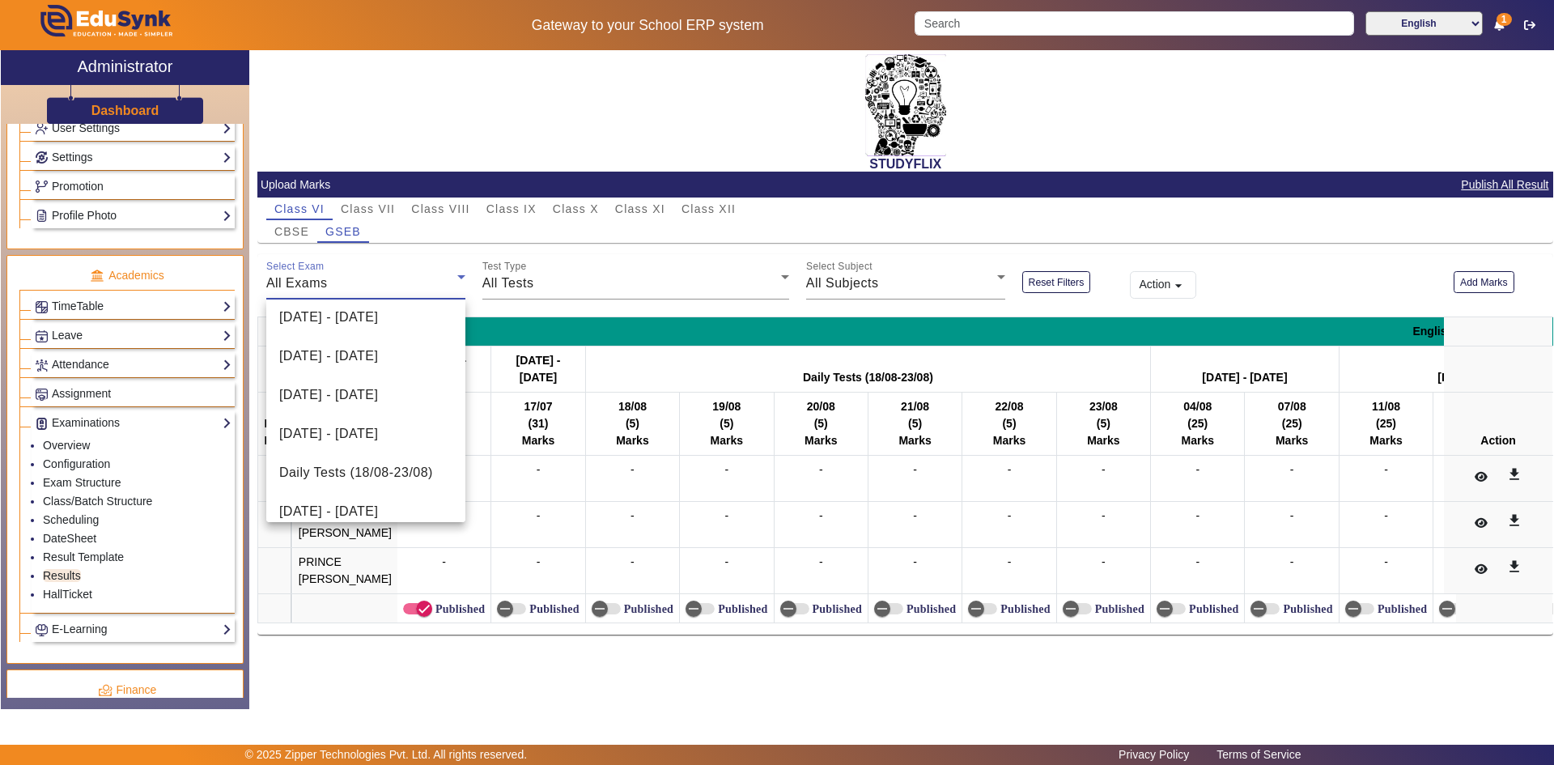
scroll to position [243, 0]
click at [341, 359] on span "[DATE] - [DATE]" at bounding box center [328, 354] width 99 height 19
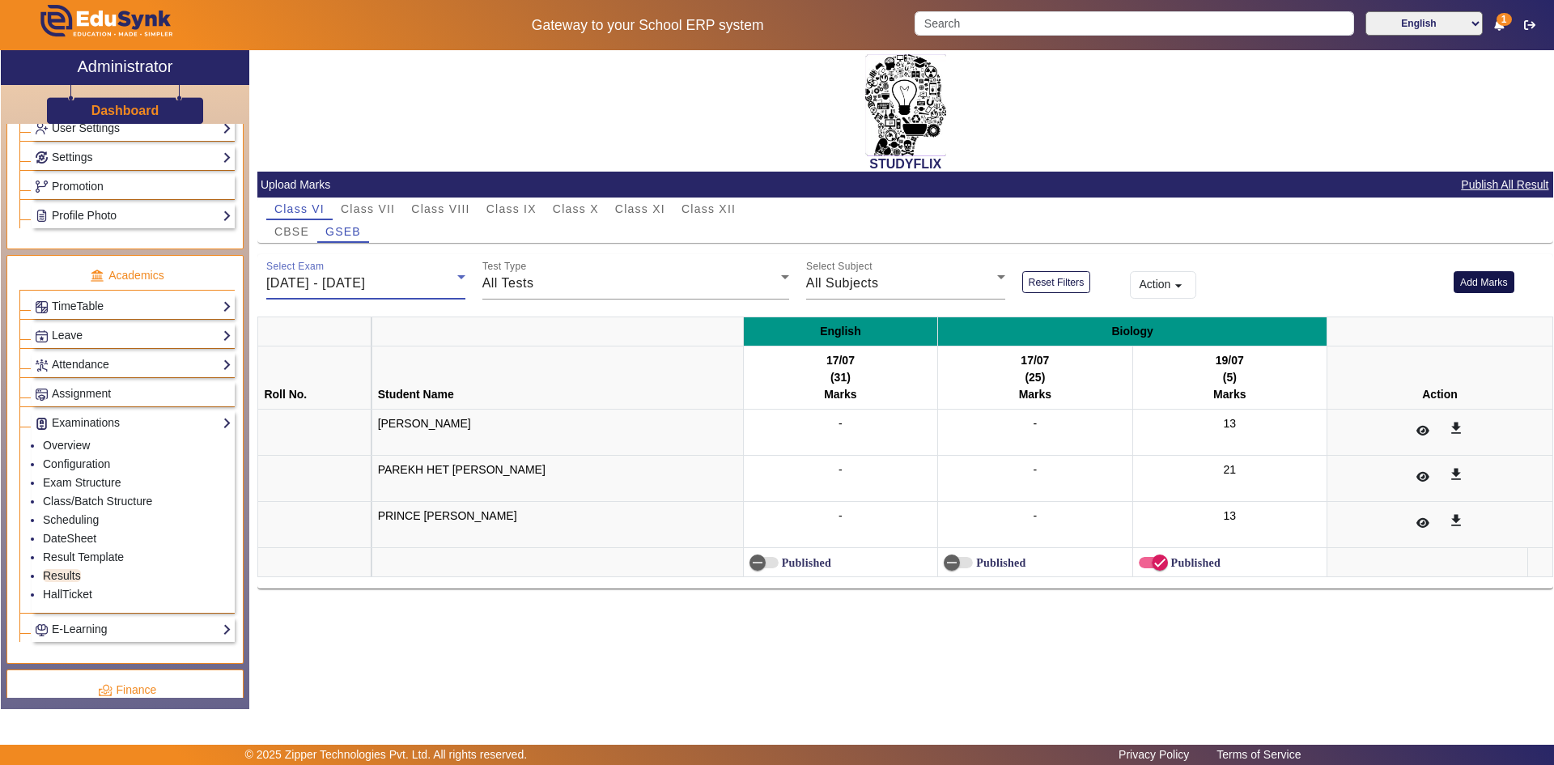
click at [1486, 279] on button "Add Marks" at bounding box center [1483, 282] width 61 height 22
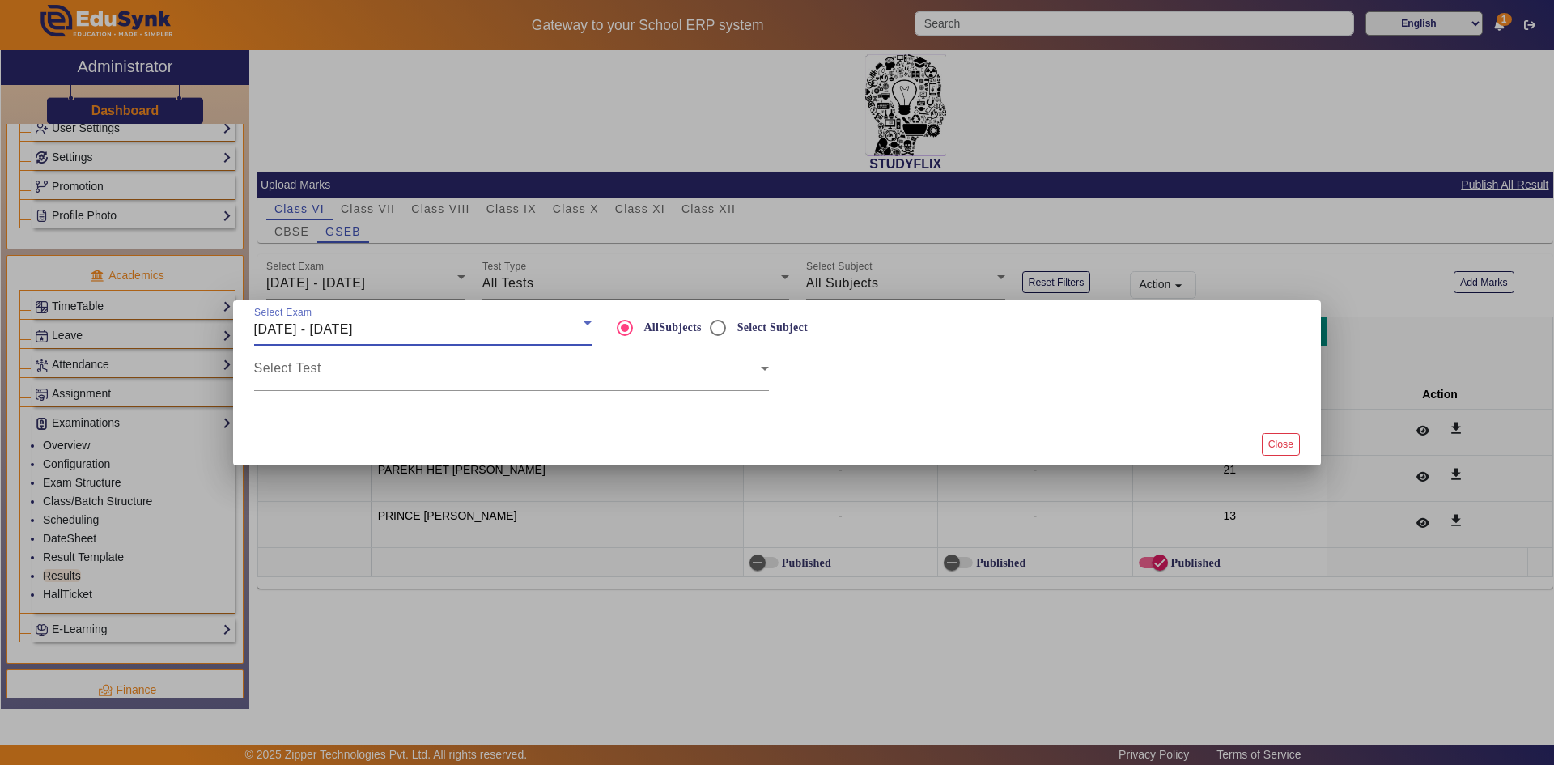
click at [353, 330] on span "[DATE] - [DATE]" at bounding box center [303, 329] width 99 height 14
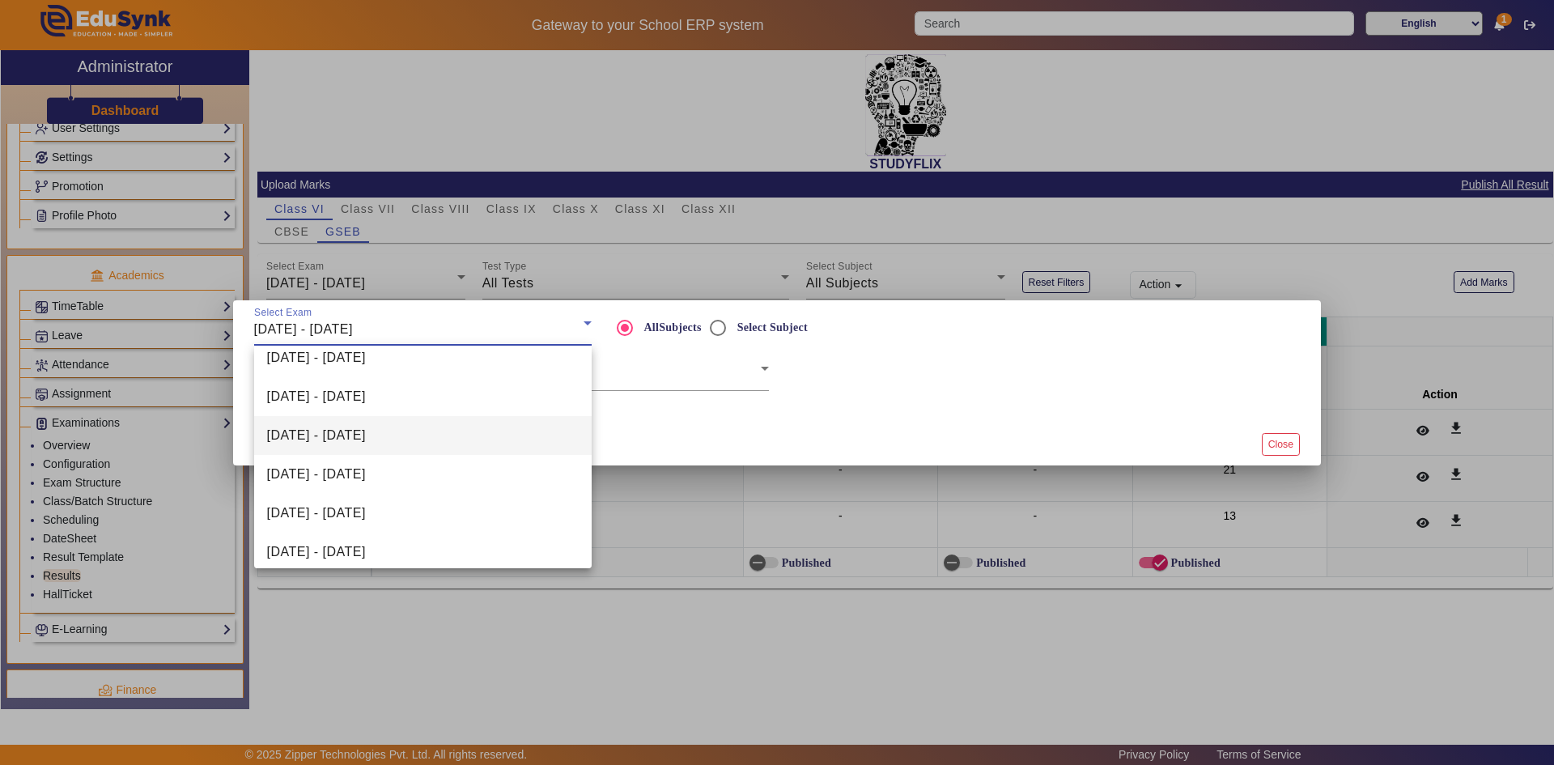
scroll to position [81, 0]
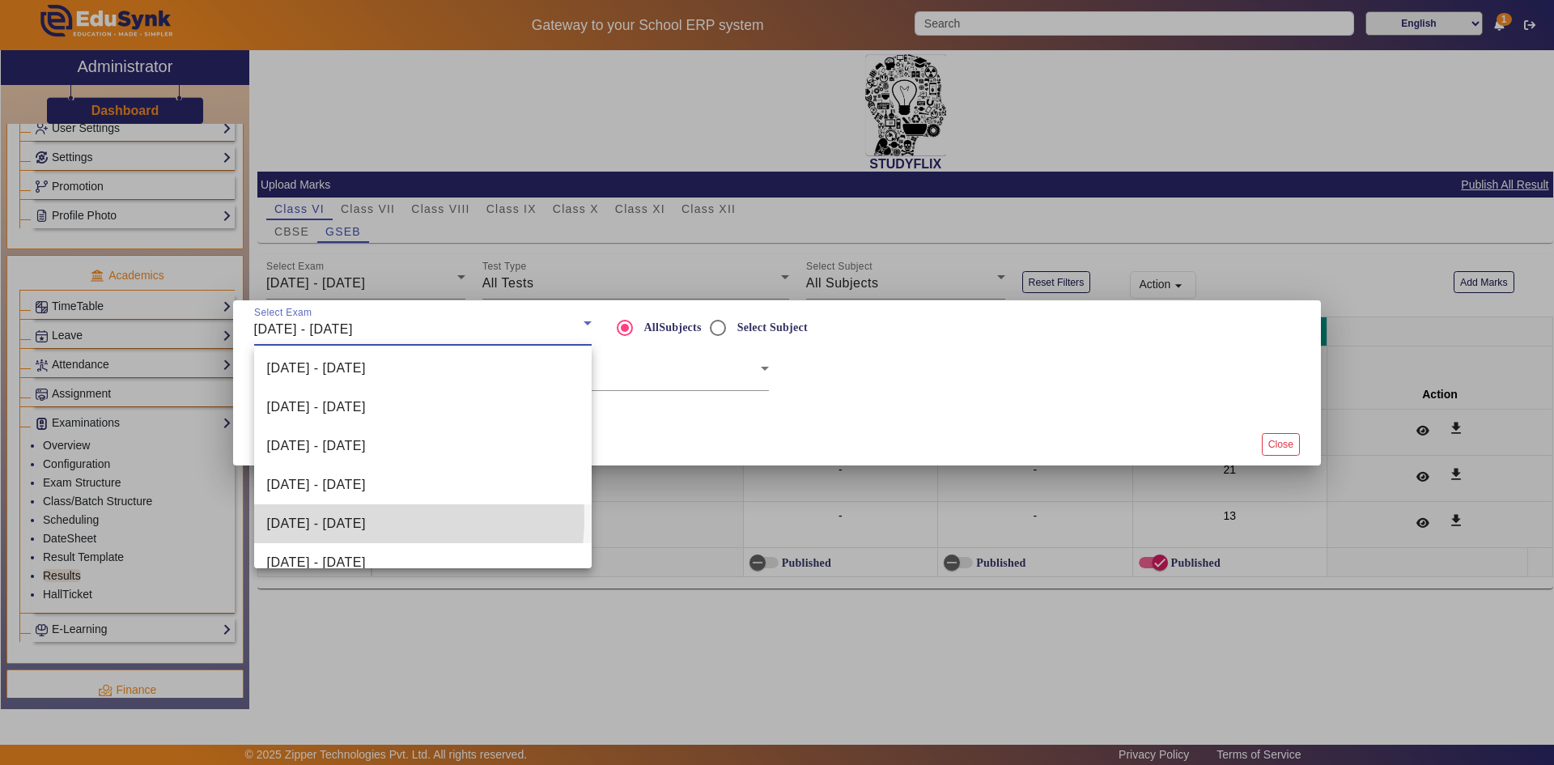
click at [346, 518] on span "[DATE] - [DATE]" at bounding box center [316, 523] width 99 height 19
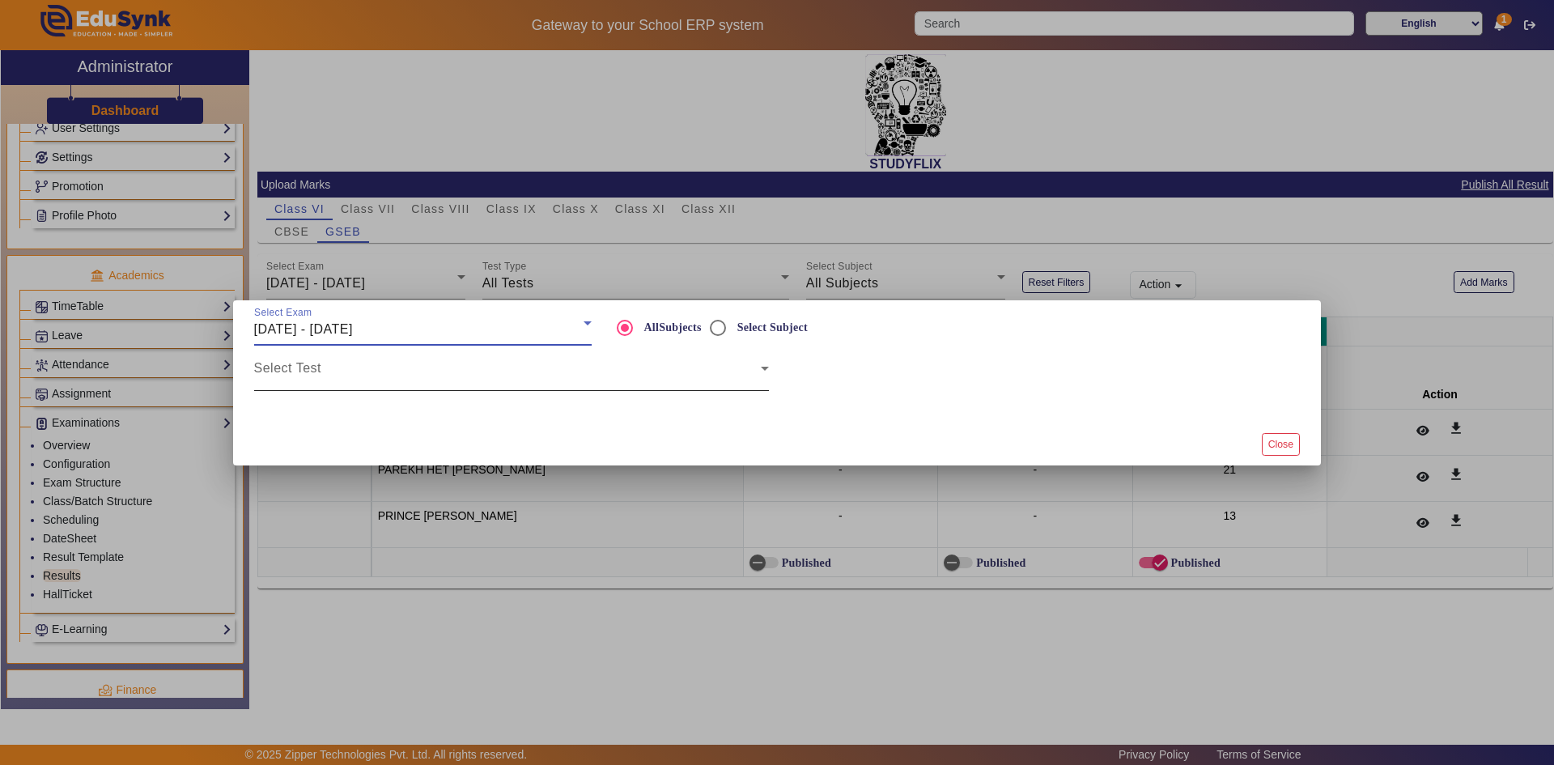
click at [343, 380] on span at bounding box center [507, 374] width 507 height 19
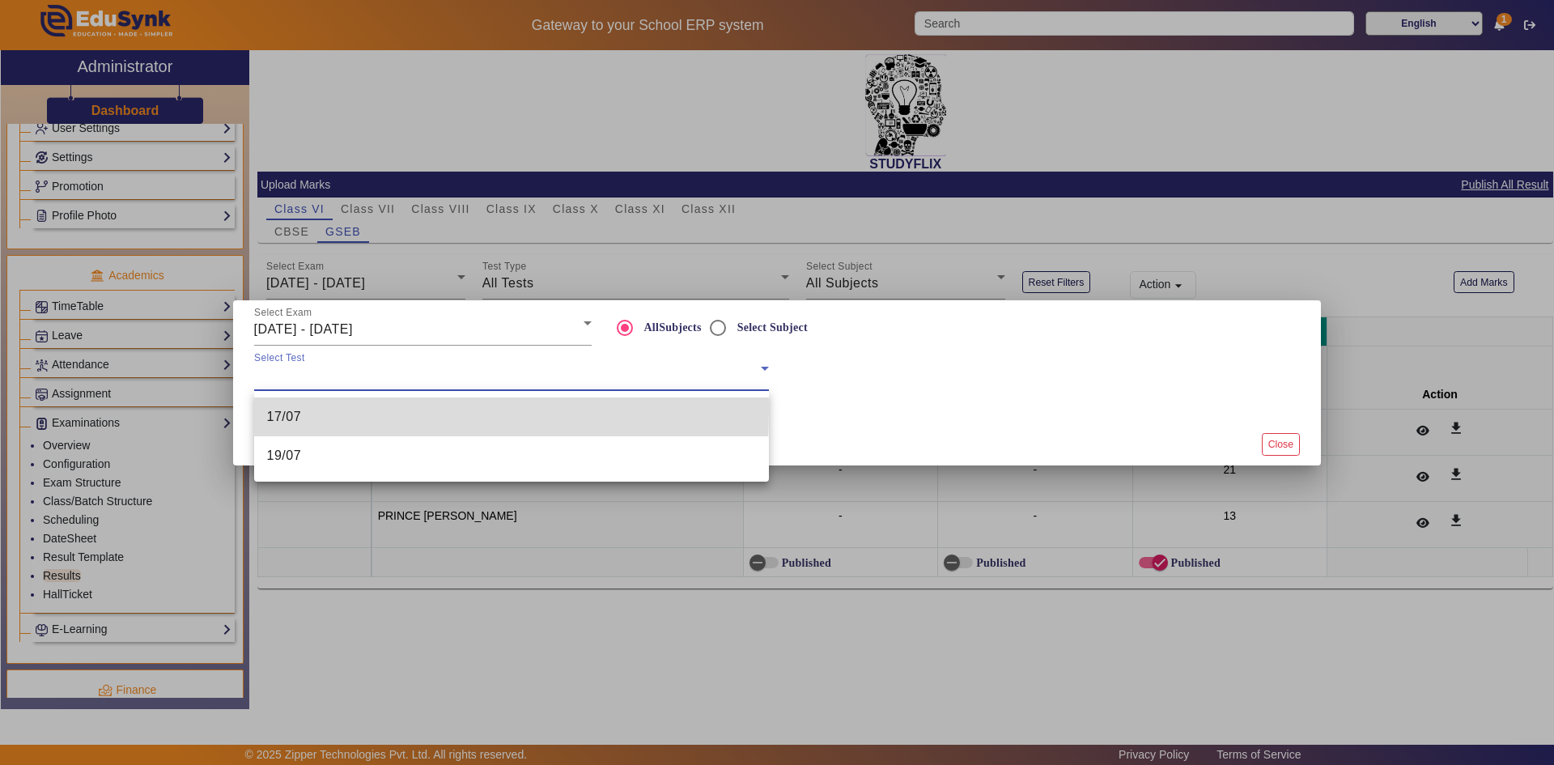
click at [329, 409] on mat-option "17/07" at bounding box center [511, 416] width 515 height 39
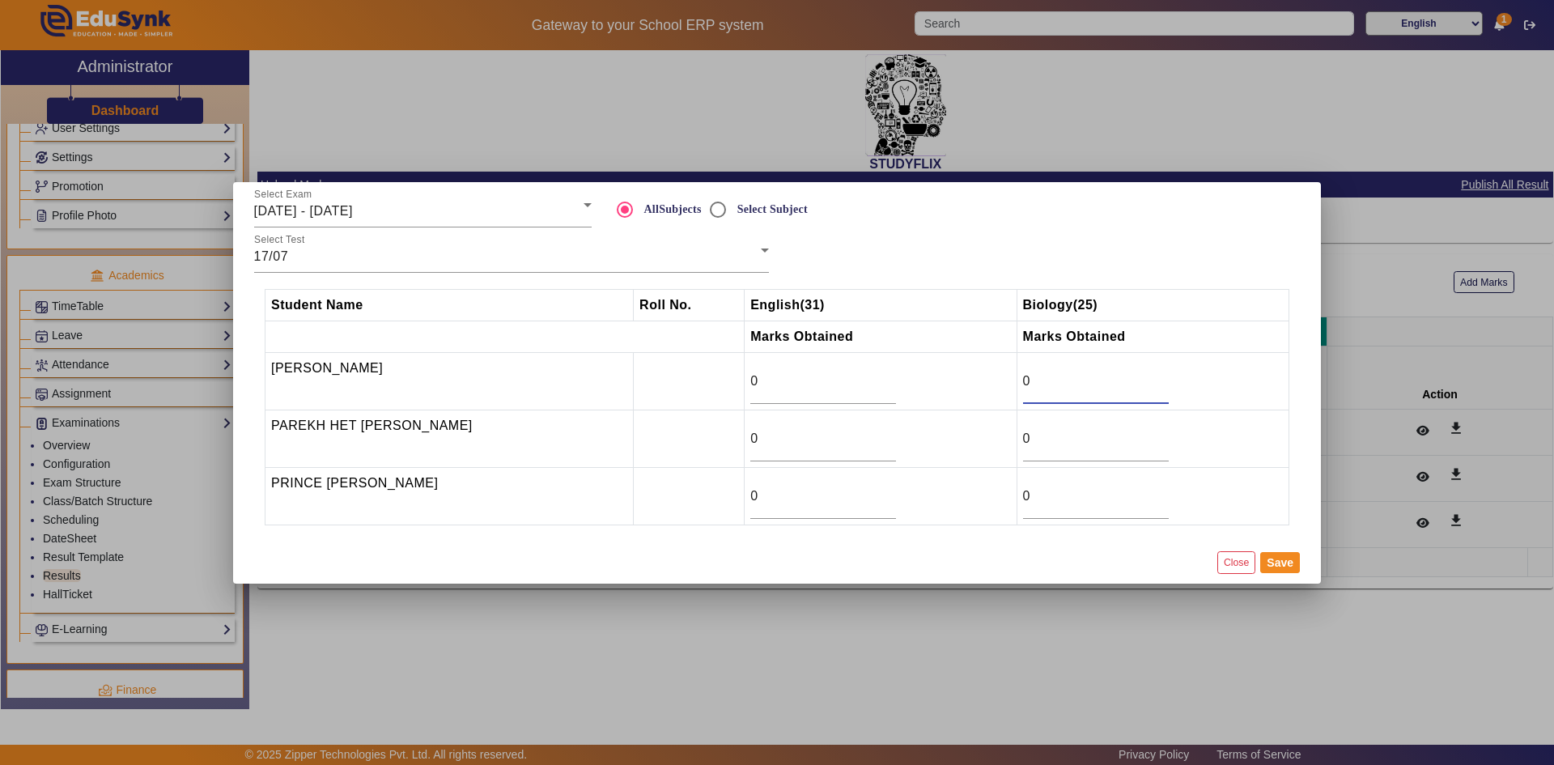
drag, startPoint x: 1045, startPoint y: 385, endPoint x: 988, endPoint y: 389, distance: 56.8
click at [988, 389] on tr "Naisha Bhuriya 0 0" at bounding box center [777, 380] width 1024 height 57
type input "13"
drag, startPoint x: 770, startPoint y: 385, endPoint x: 693, endPoint y: 385, distance: 76.9
click at [693, 385] on tr "Naisha Bhuriya 0 13" at bounding box center [777, 380] width 1024 height 57
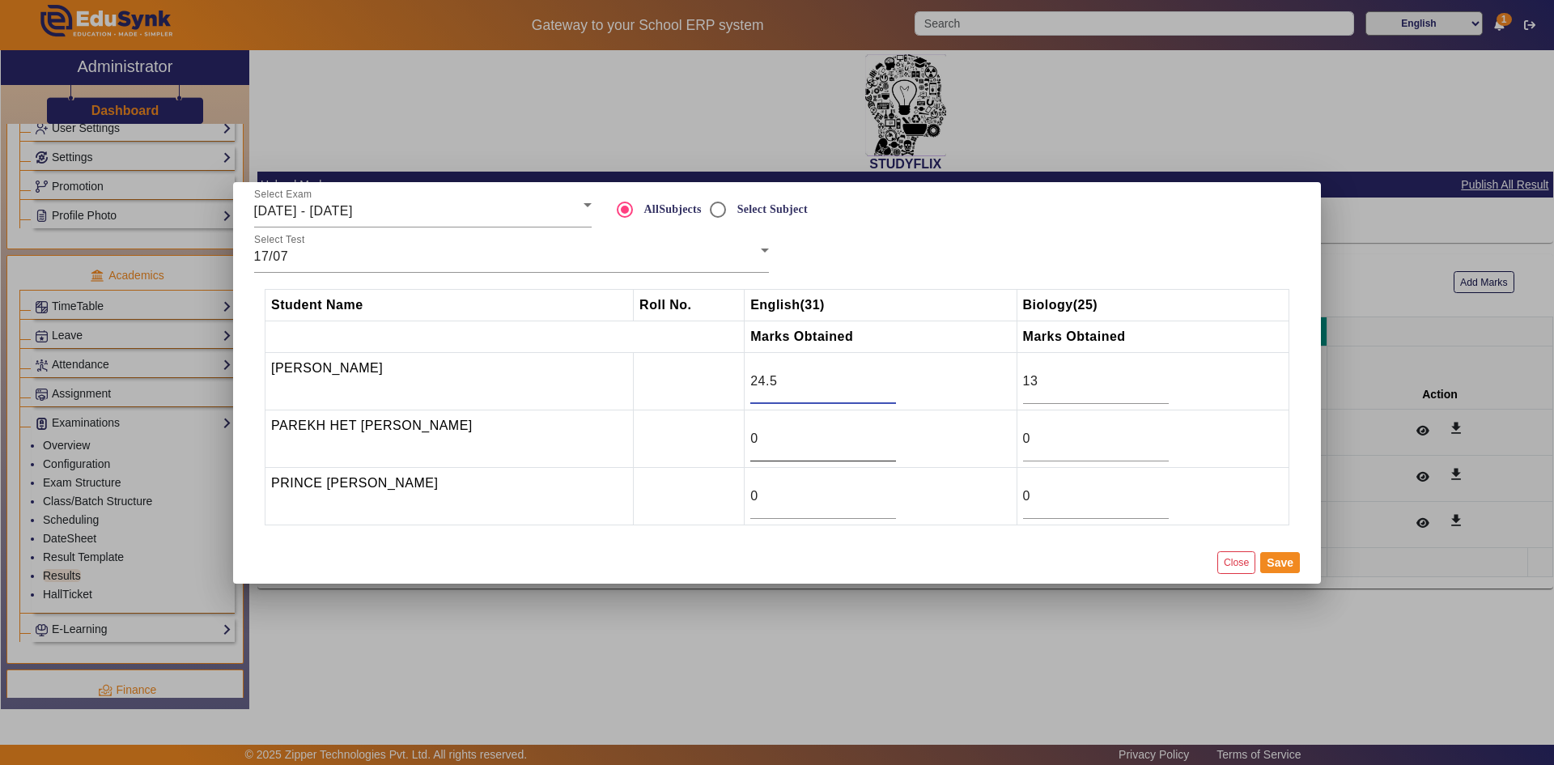
type input "24.5"
drag, startPoint x: 759, startPoint y: 439, endPoint x: 729, endPoint y: 447, distance: 31.2
click at [729, 447] on tr "PAREKH HET BHARATKUMAR 0 0" at bounding box center [777, 437] width 1024 height 57
type input "26"
drag, startPoint x: 1035, startPoint y: 435, endPoint x: 1001, endPoint y: 442, distance: 34.8
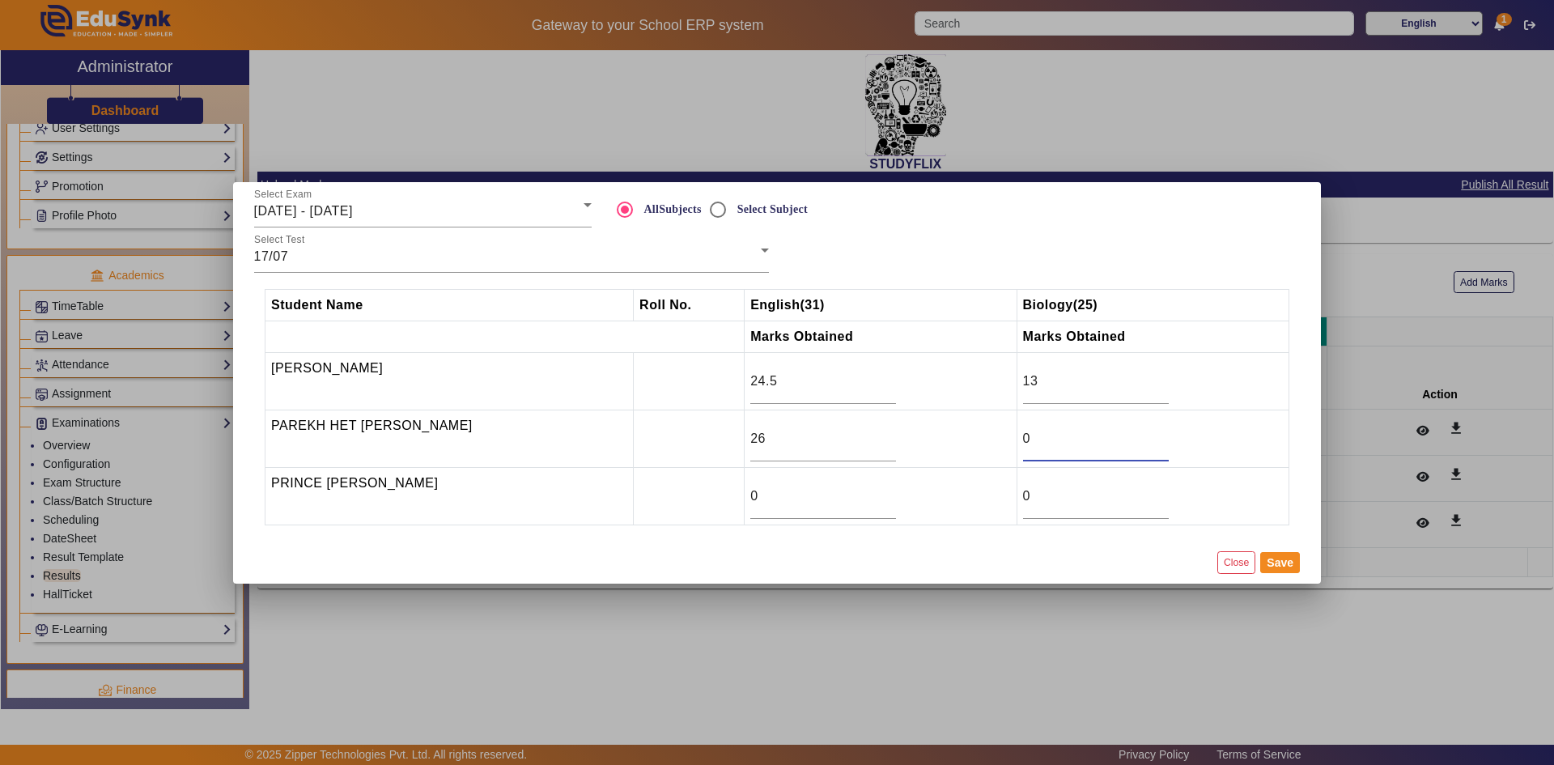
click at [1002, 442] on tr "PAREKH HET BHARATKUMAR 26 0" at bounding box center [777, 437] width 1024 height 57
type input "21"
drag, startPoint x: 846, startPoint y: 501, endPoint x: 655, endPoint y: 512, distance: 192.1
click at [655, 512] on tr "PRINCE BHARWAD 0 0" at bounding box center [777, 495] width 1024 height 57
type input "13"
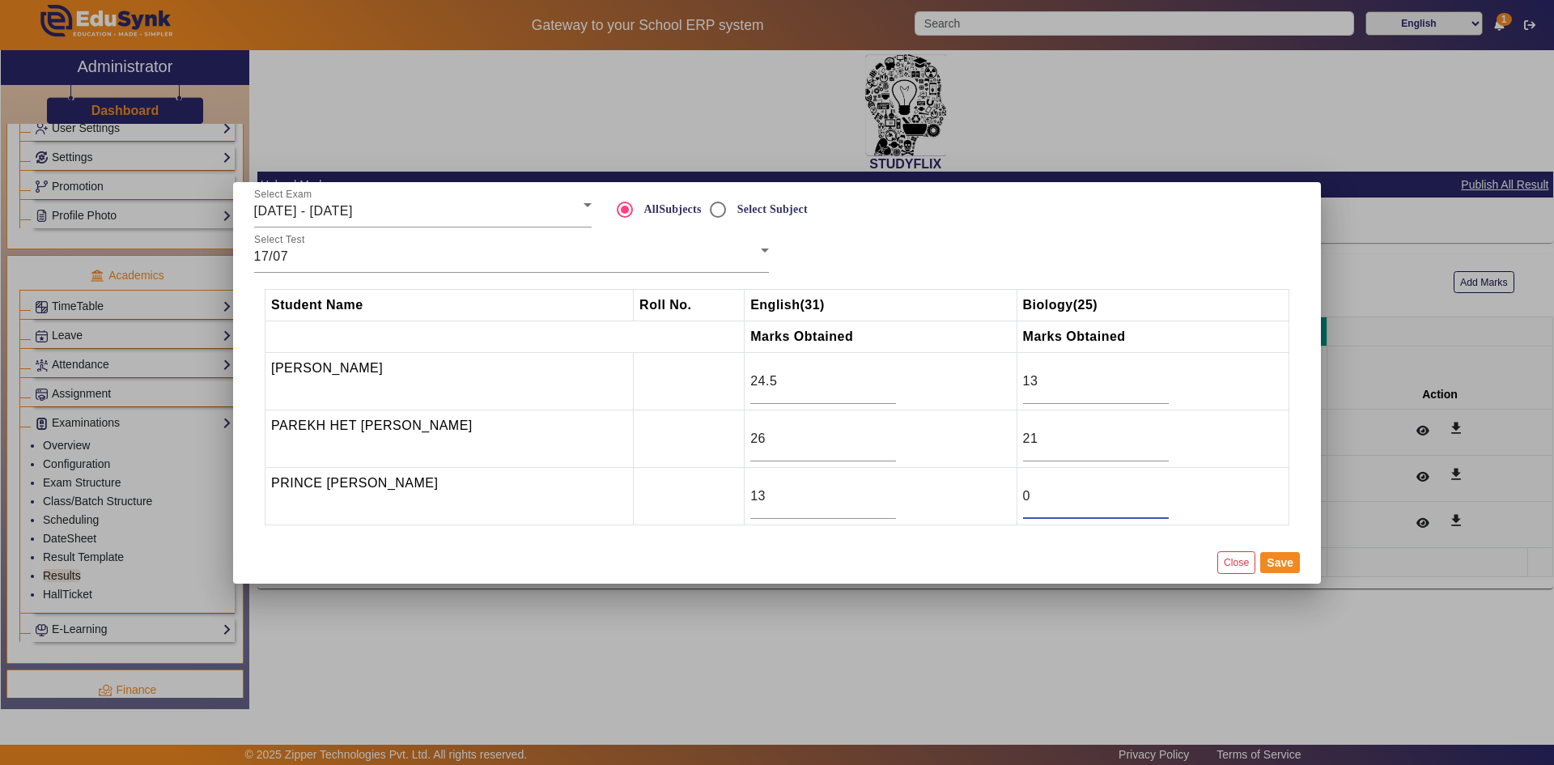
drag, startPoint x: 1033, startPoint y: 494, endPoint x: 1011, endPoint y: 495, distance: 22.7
click at [1011, 495] on tr "PRINCE BHARWAD 13 0" at bounding box center [777, 495] width 1024 height 57
type input "12.5"
click at [1274, 570] on button "Save" at bounding box center [1280, 562] width 40 height 21
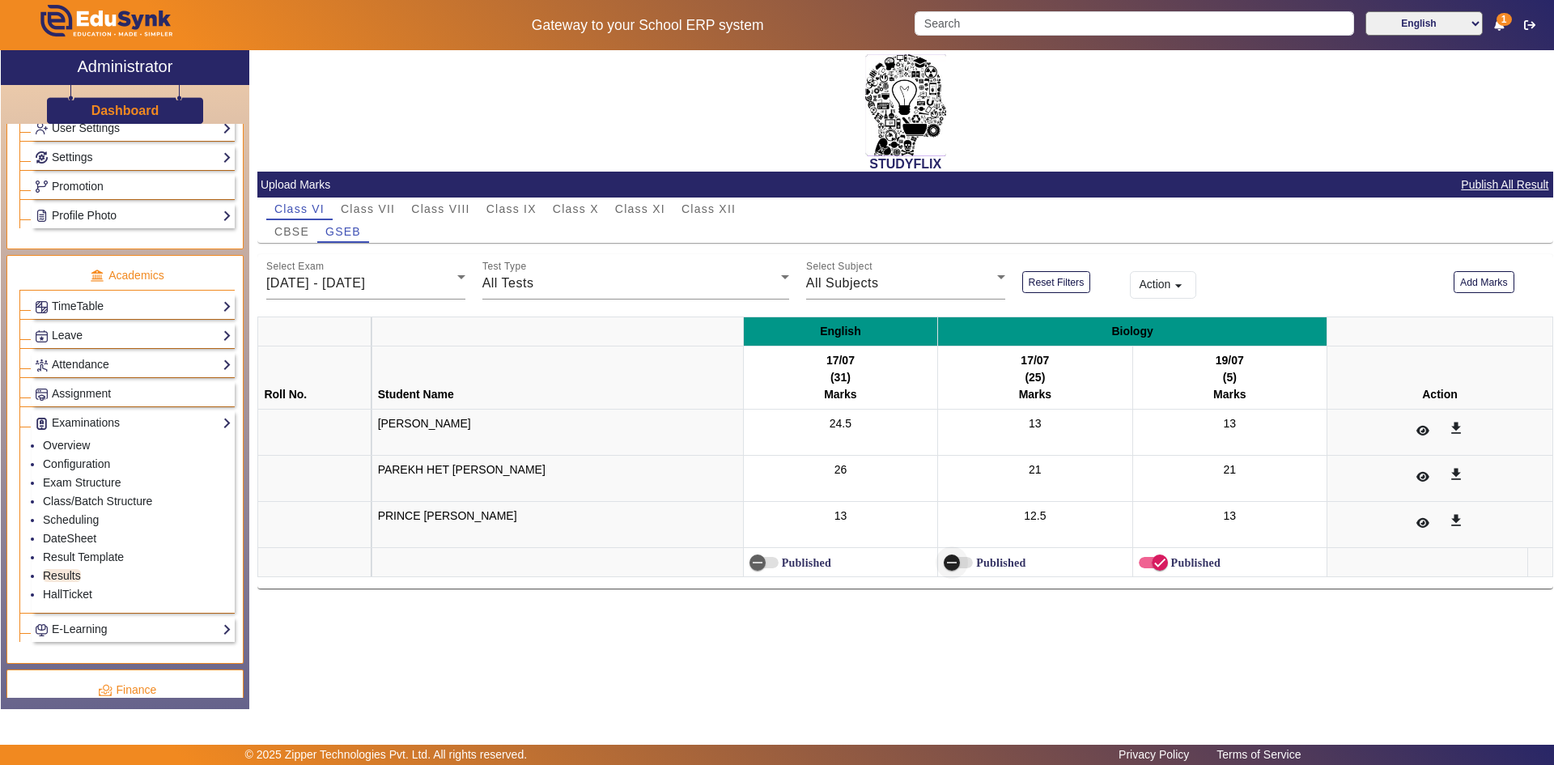
click at [965, 562] on span "button" at bounding box center [957, 562] width 29 height 11
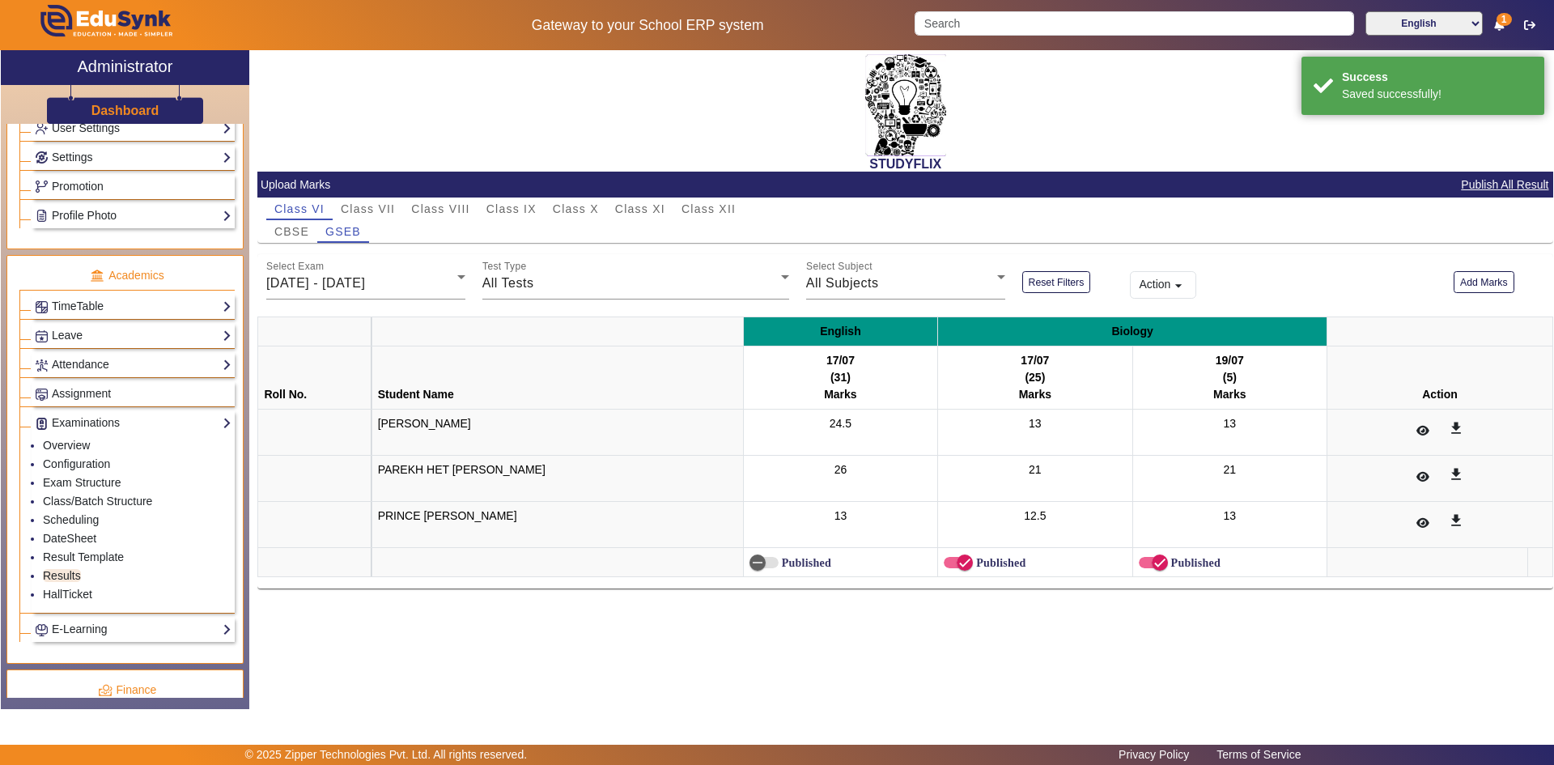
click at [796, 563] on label "Published" at bounding box center [804, 563] width 53 height 14
click at [778, 563] on button "Published" at bounding box center [763, 562] width 29 height 11
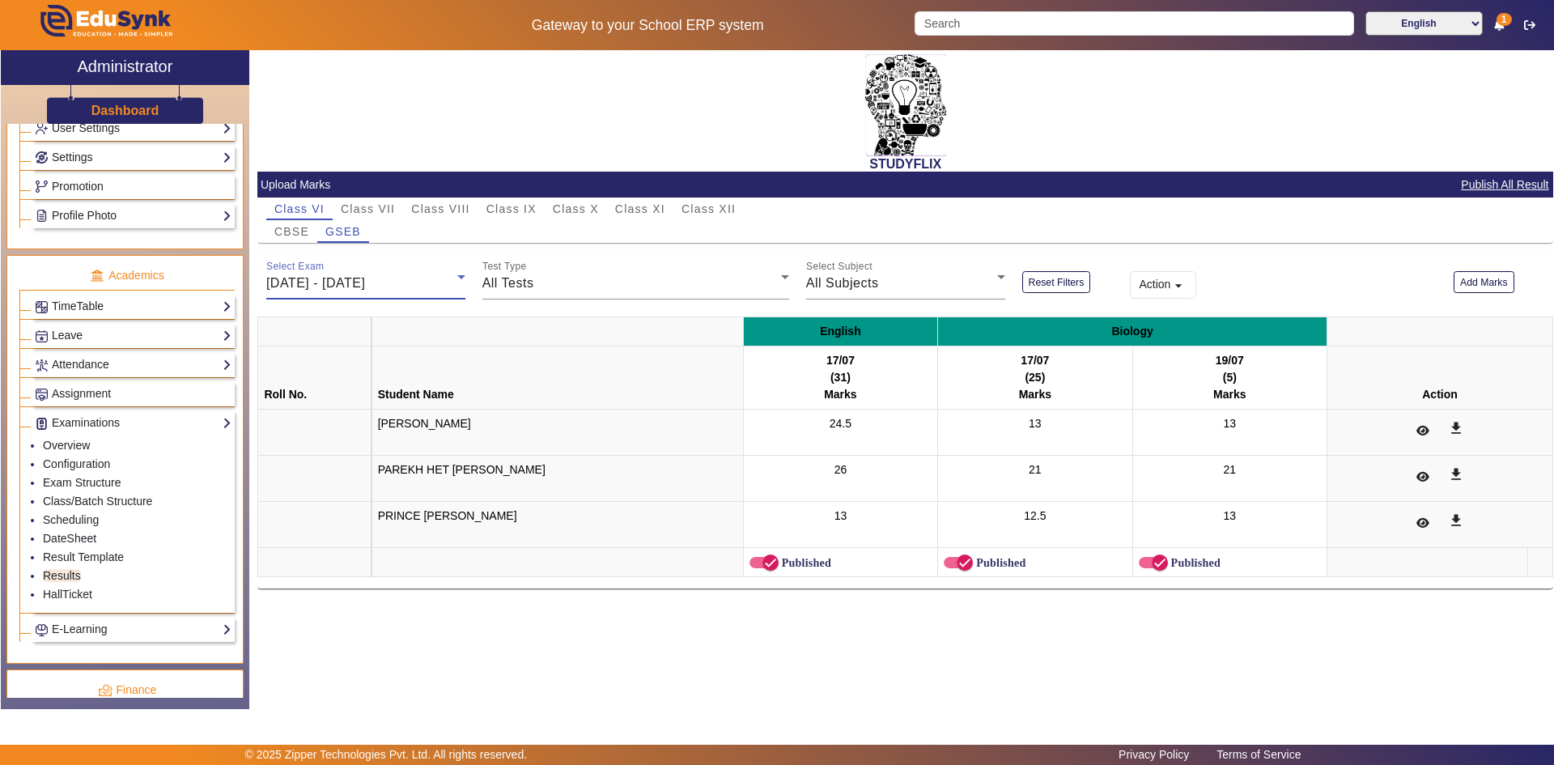
click at [365, 280] on span "[DATE] - [DATE]" at bounding box center [315, 283] width 99 height 14
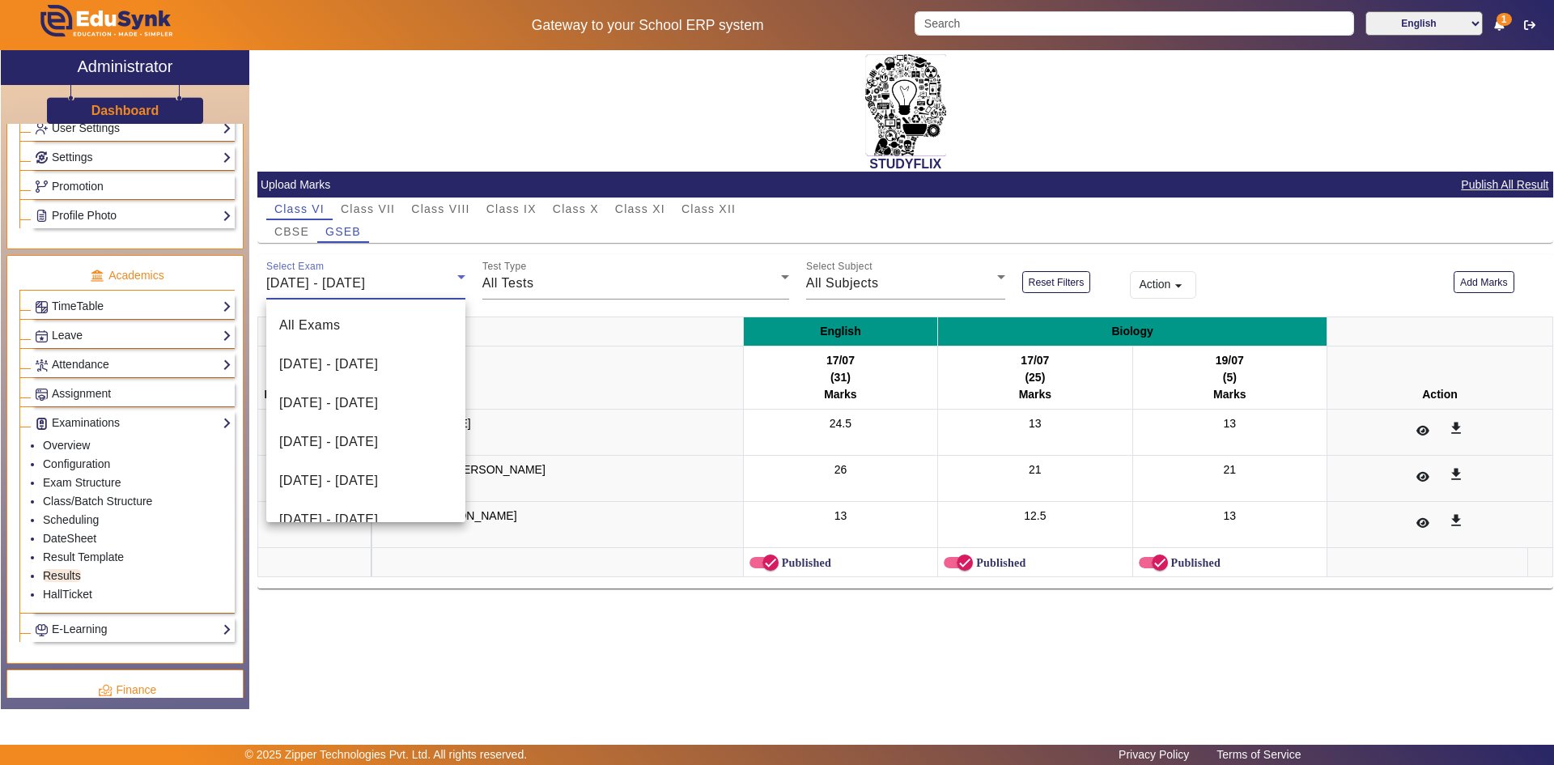
scroll to position [95, 0]
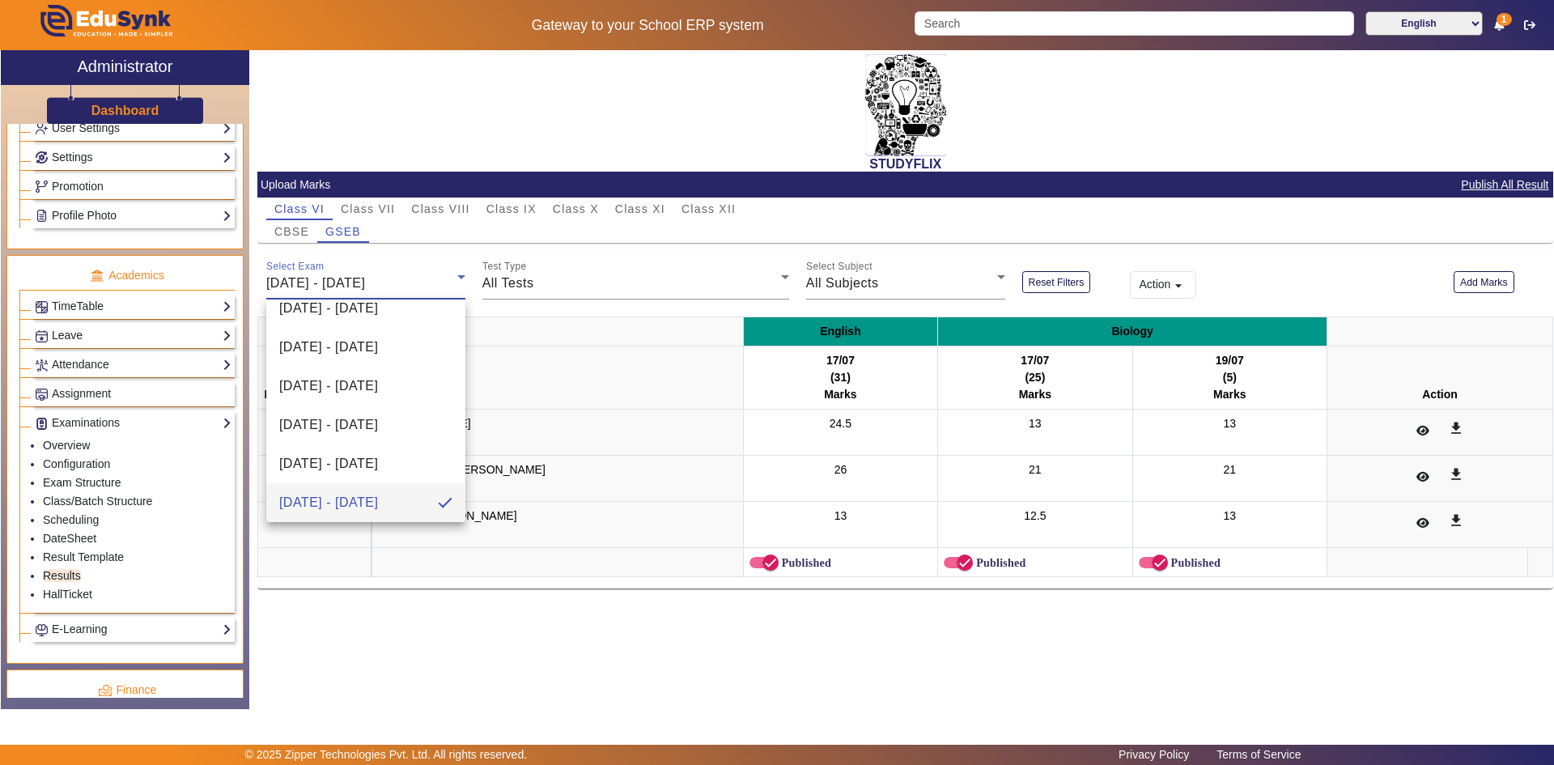
click at [403, 280] on div at bounding box center [777, 382] width 1554 height 765
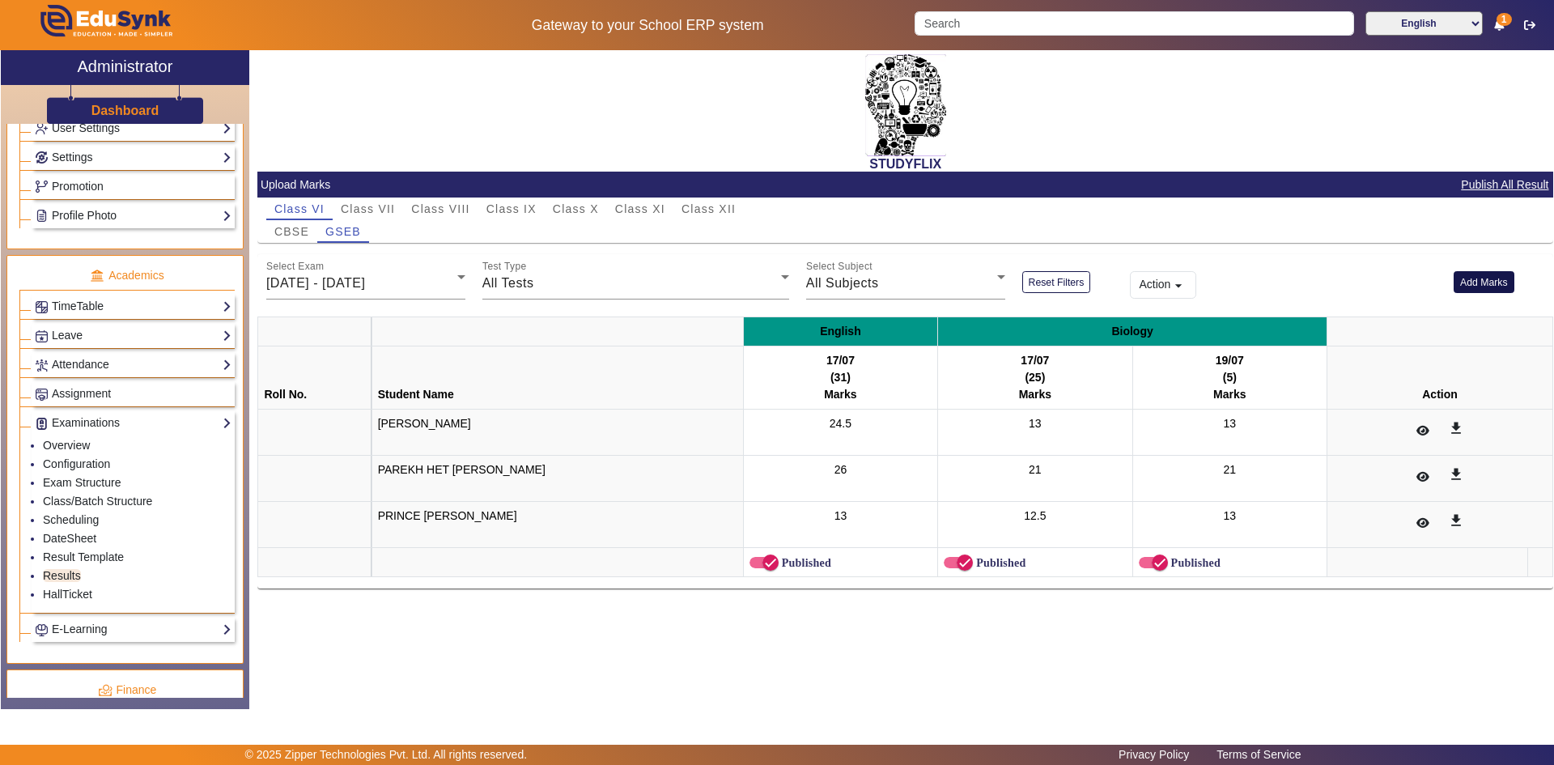
click at [1485, 287] on button "Add Marks" at bounding box center [1483, 282] width 61 height 22
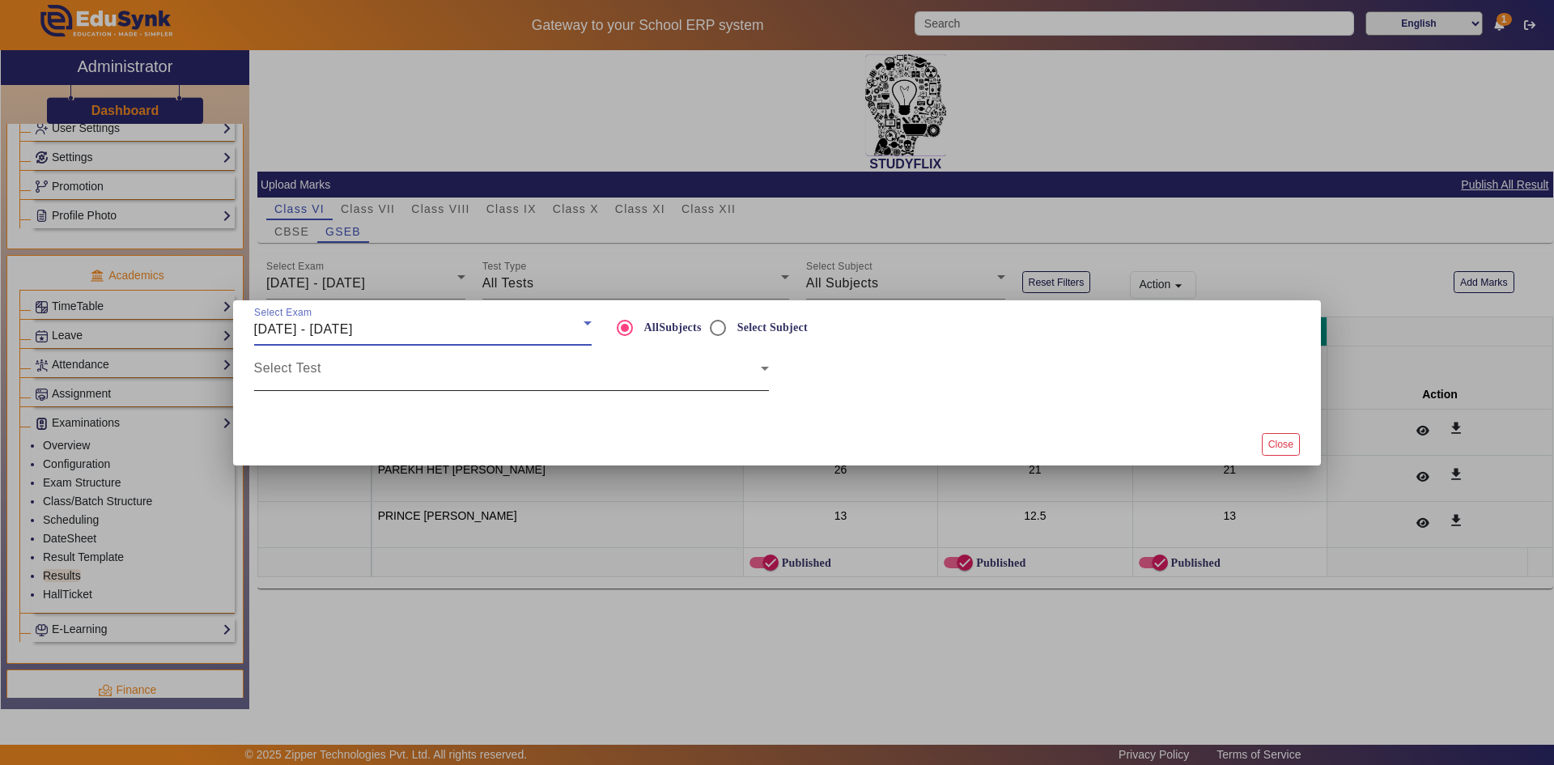
click at [657, 375] on span at bounding box center [507, 374] width 507 height 19
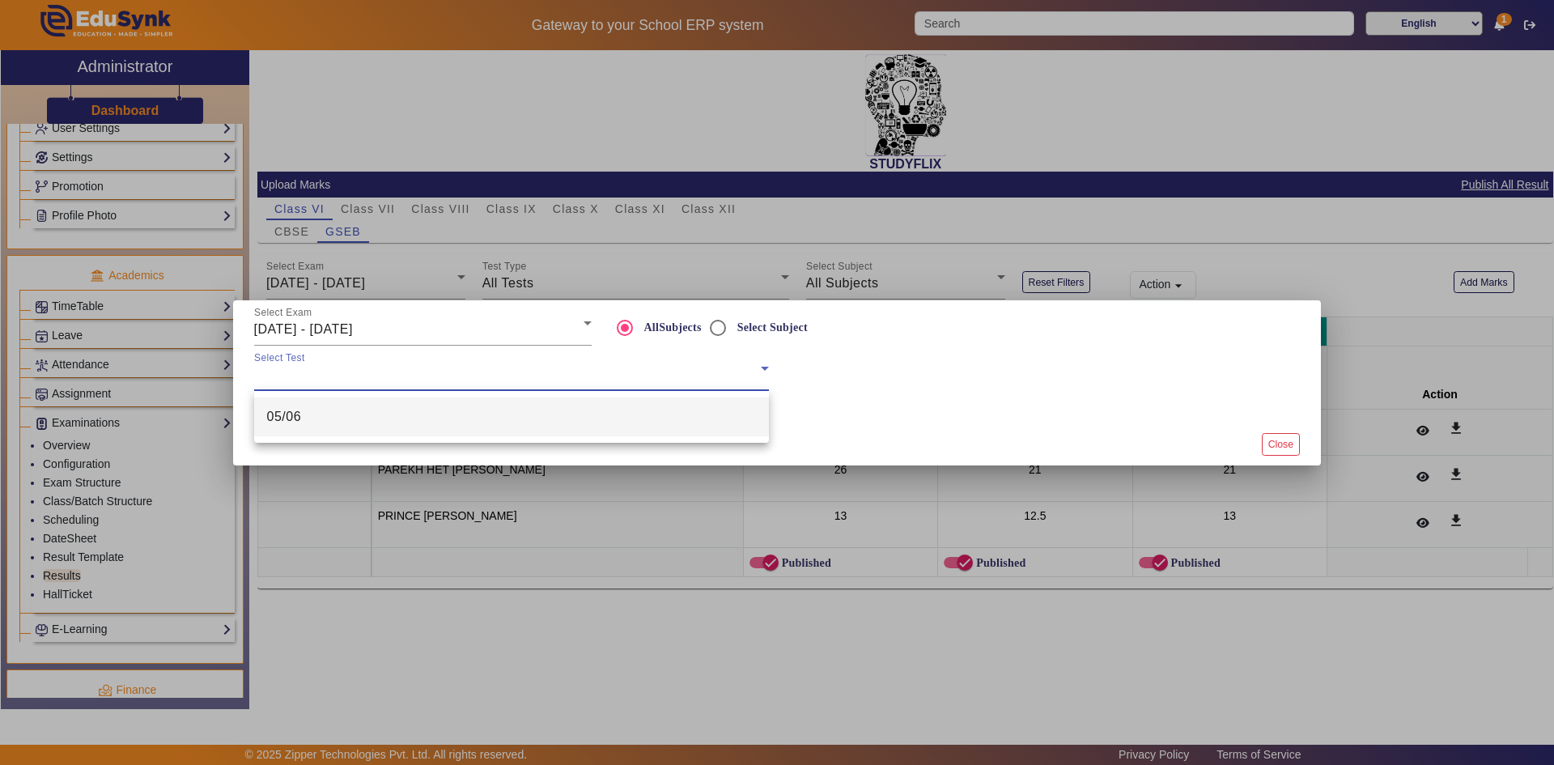
click at [372, 329] on div at bounding box center [777, 382] width 1554 height 765
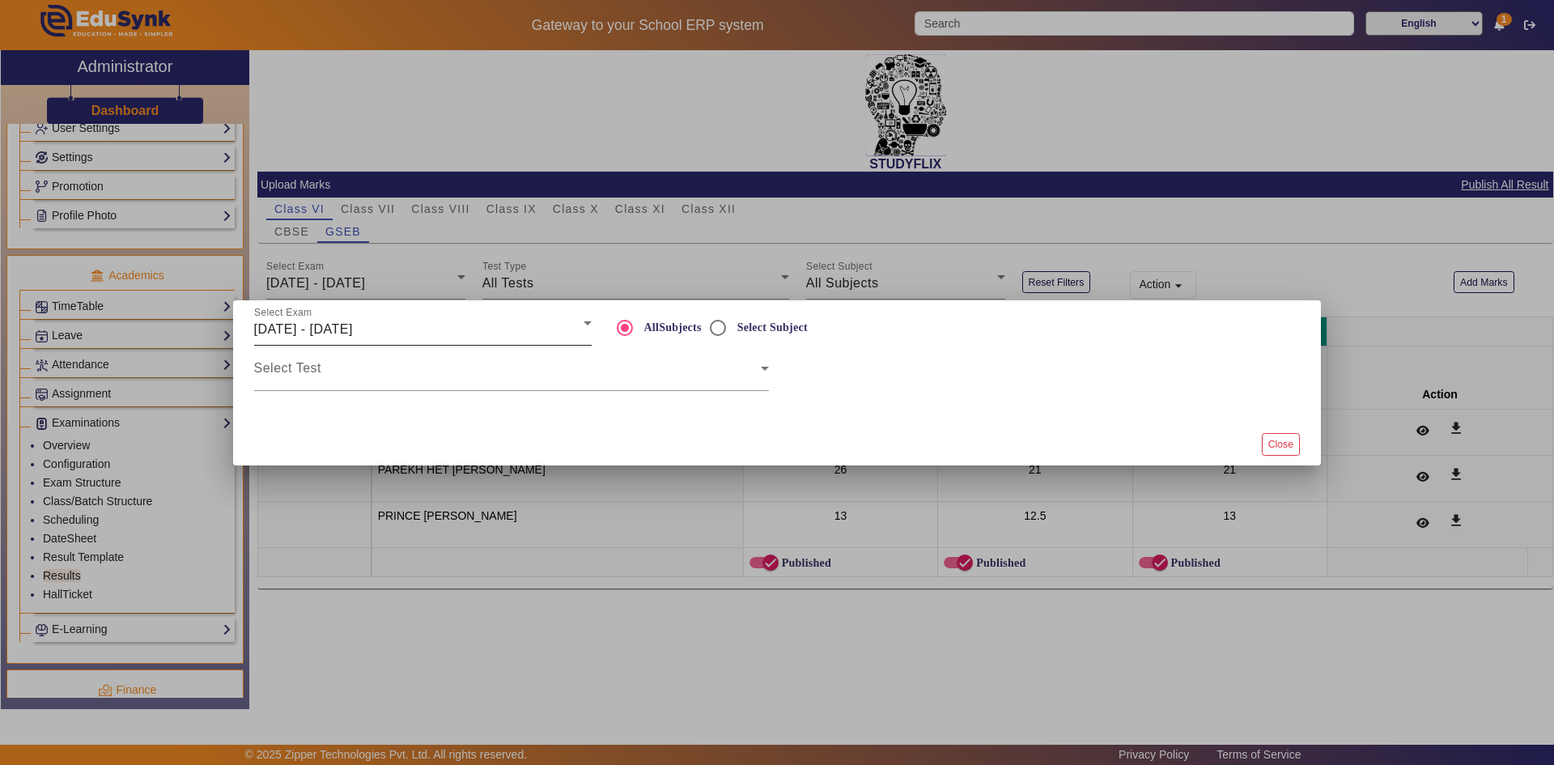
click at [353, 324] on span "[DATE] - [DATE]" at bounding box center [303, 329] width 99 height 14
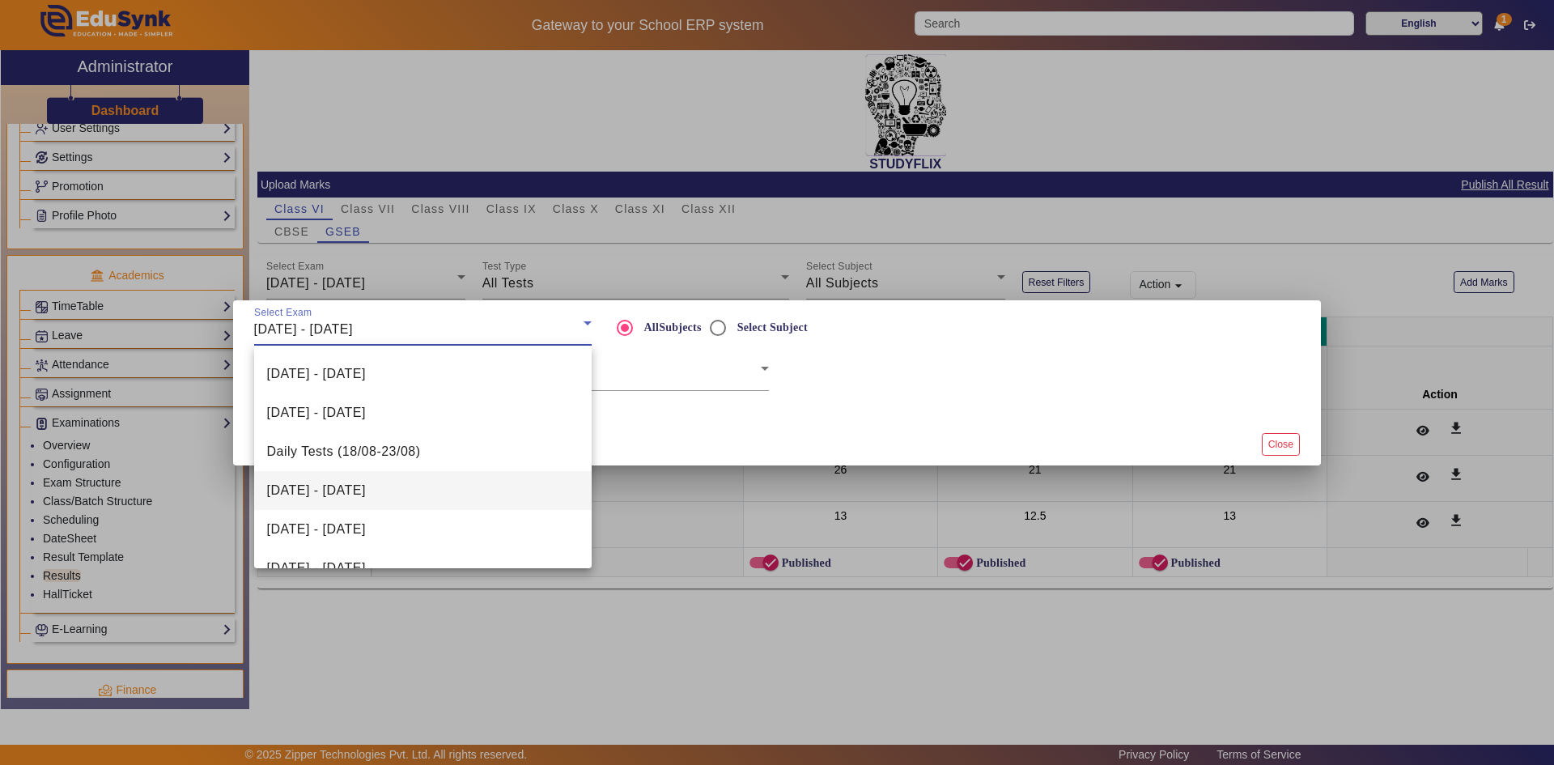
scroll to position [243, 0]
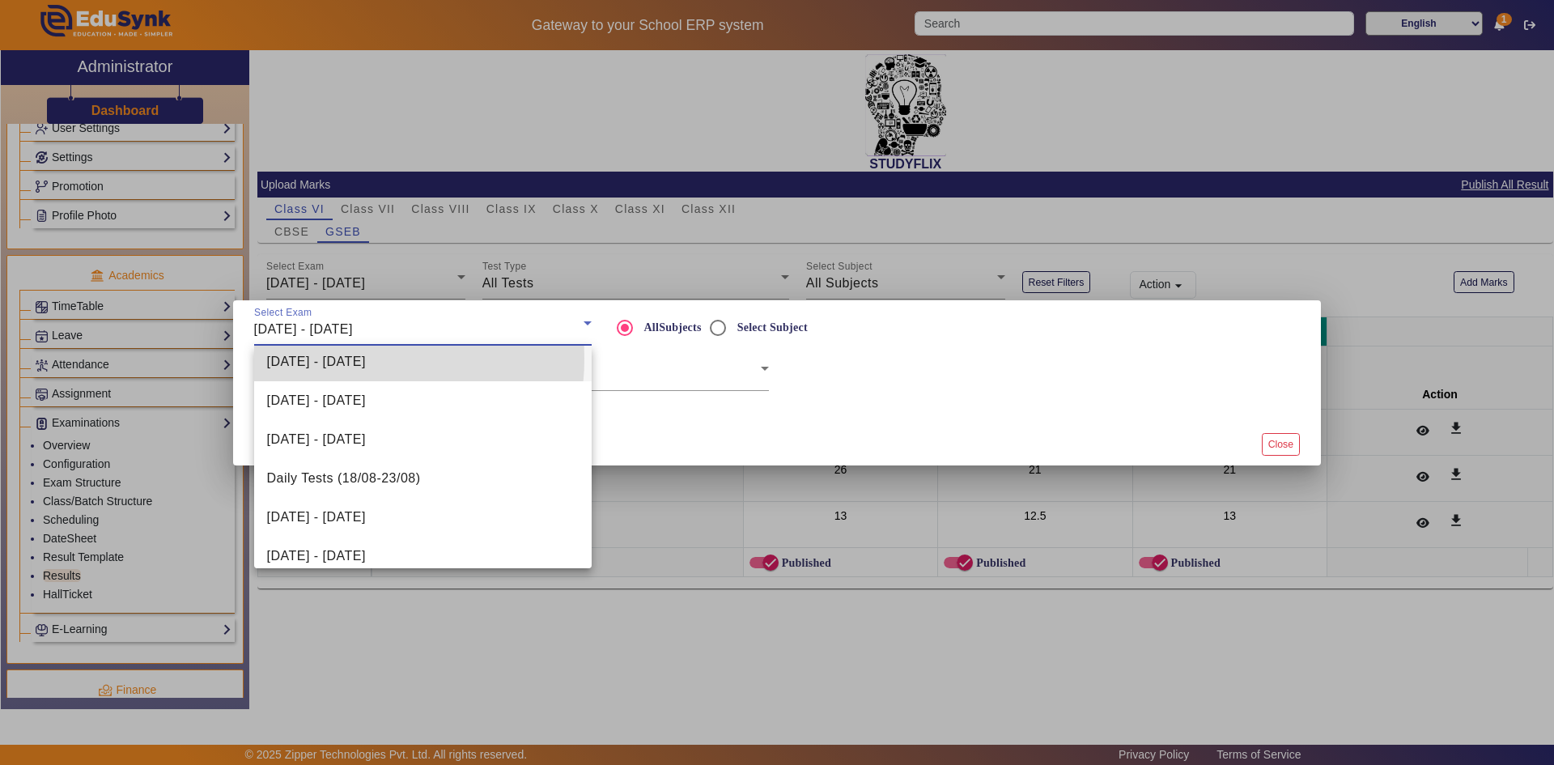
click at [335, 358] on span "[DATE] - [DATE]" at bounding box center [316, 361] width 99 height 19
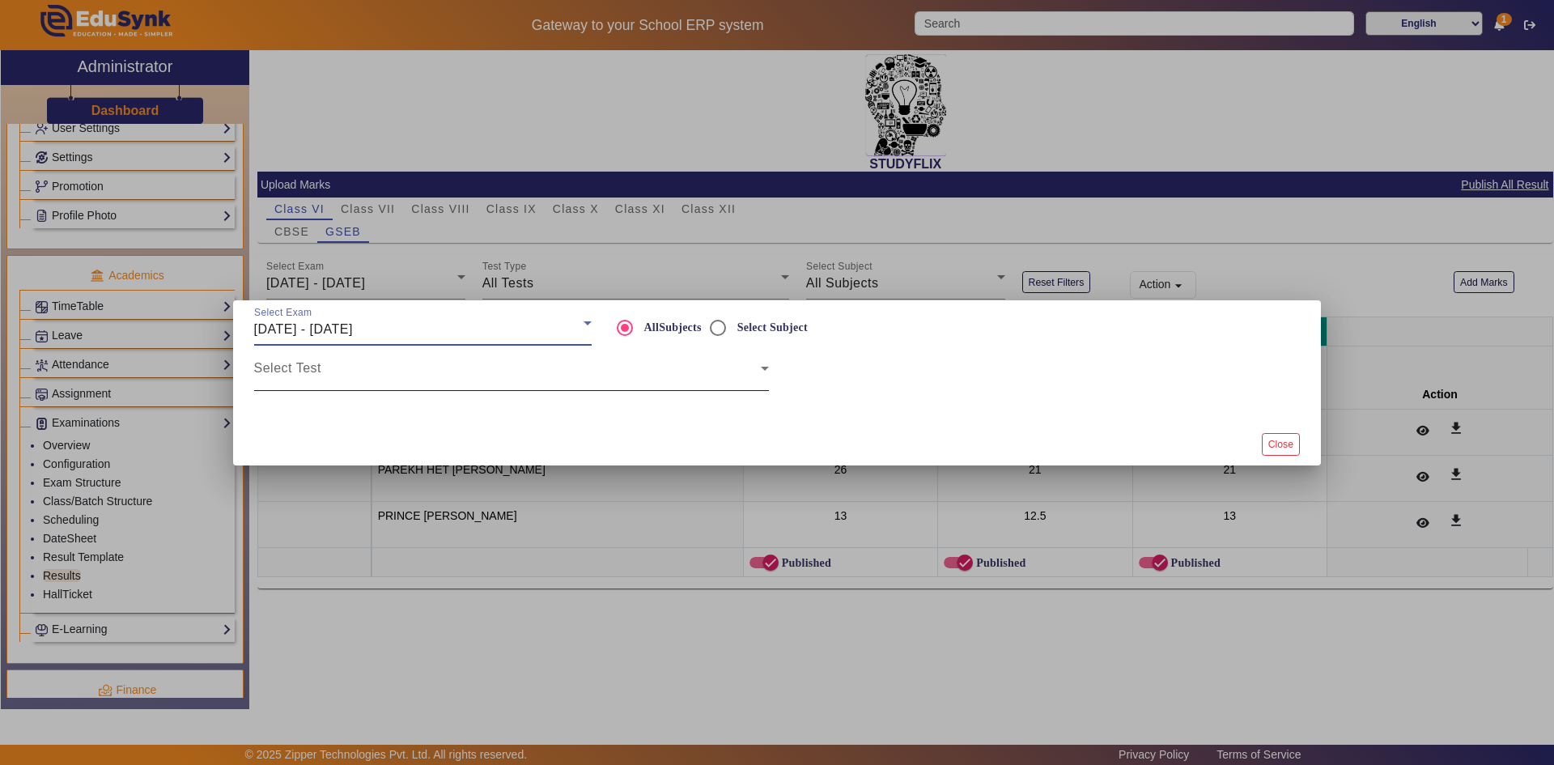
click at [663, 369] on span at bounding box center [507, 374] width 507 height 19
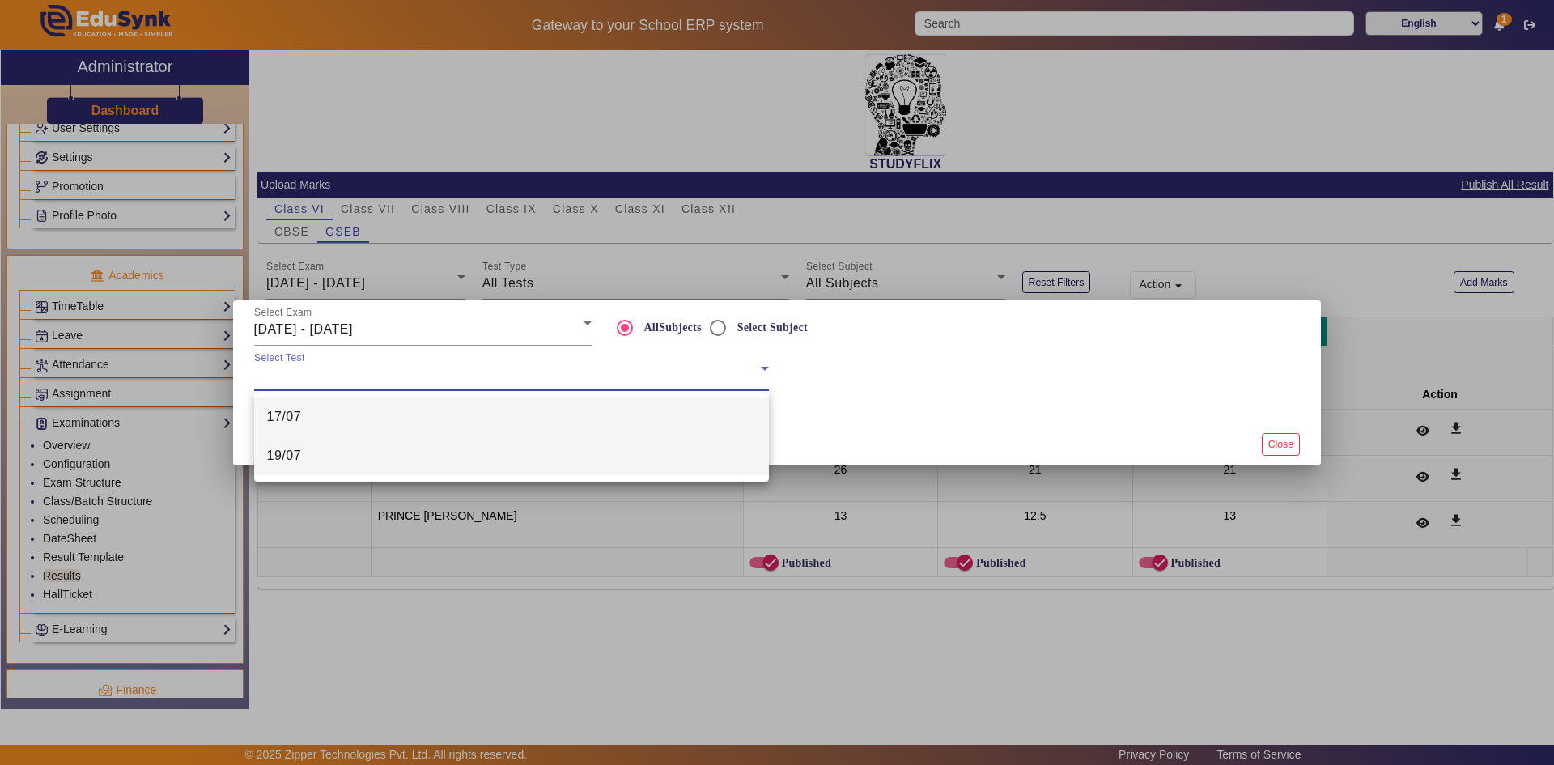
click at [545, 460] on mat-option "19/07" at bounding box center [511, 455] width 515 height 39
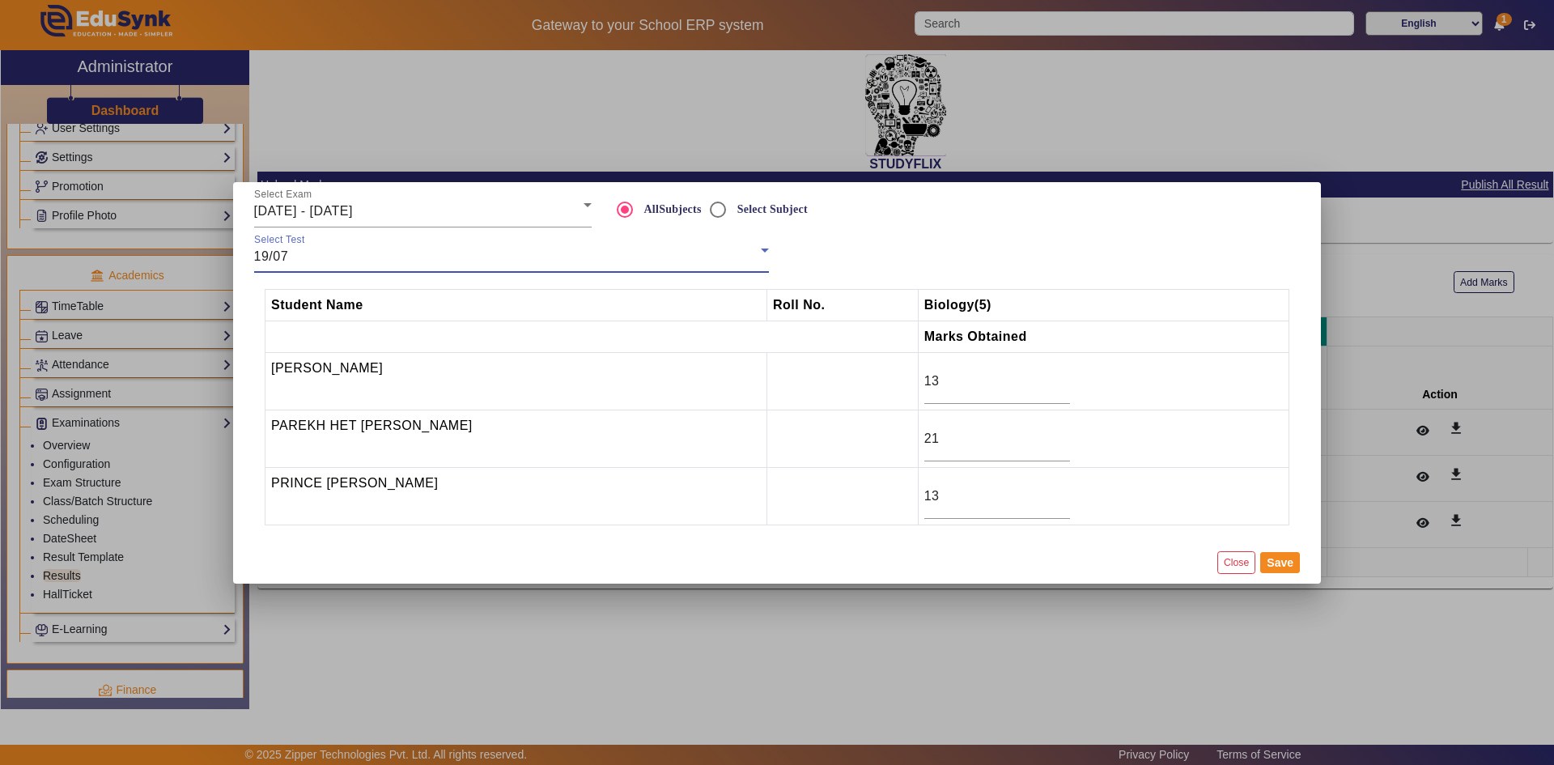
click at [702, 258] on div "19/07" at bounding box center [507, 256] width 507 height 19
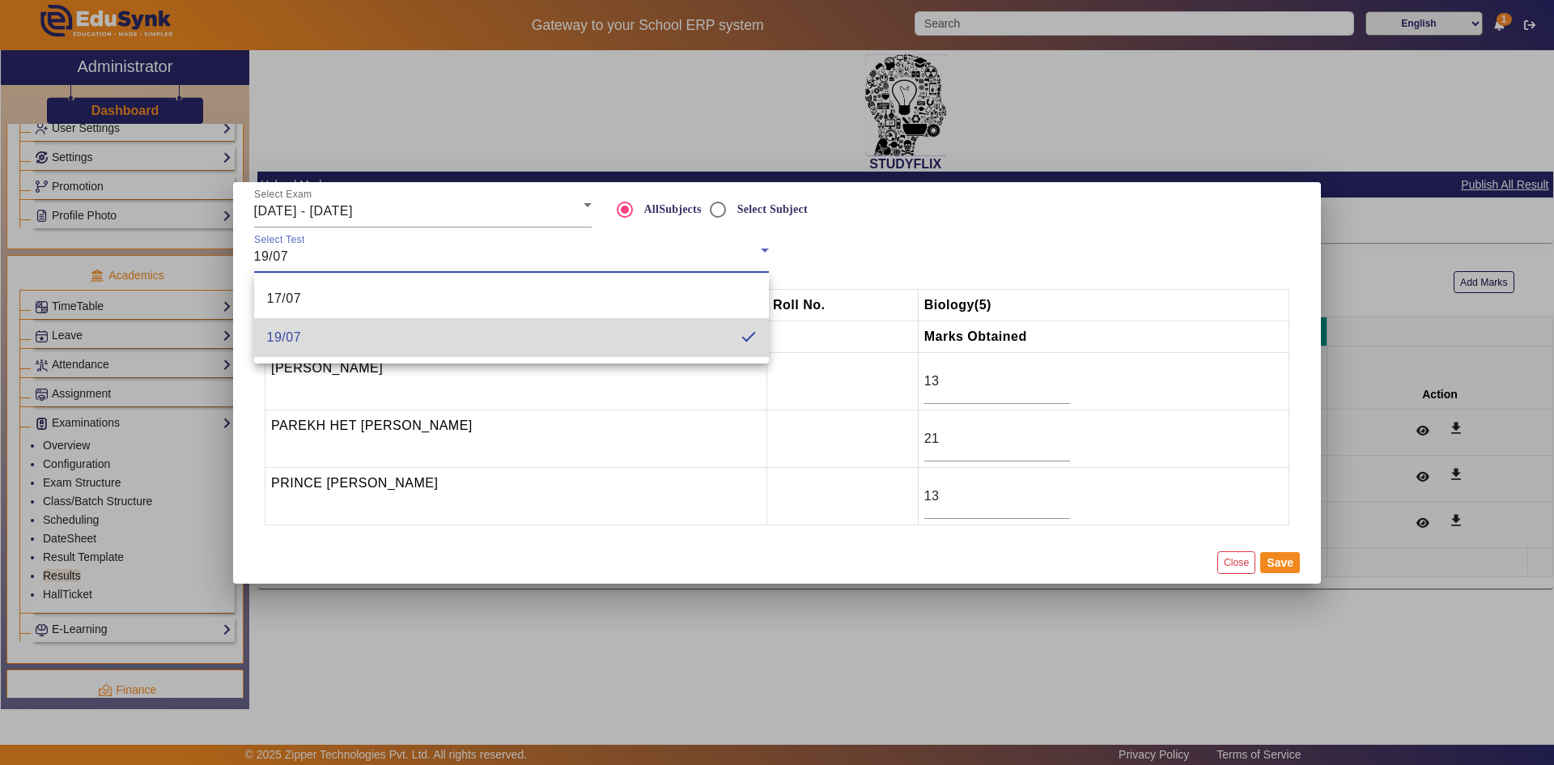
click at [754, 333] on mat-pseudo-checkbox at bounding box center [748, 337] width 15 height 15
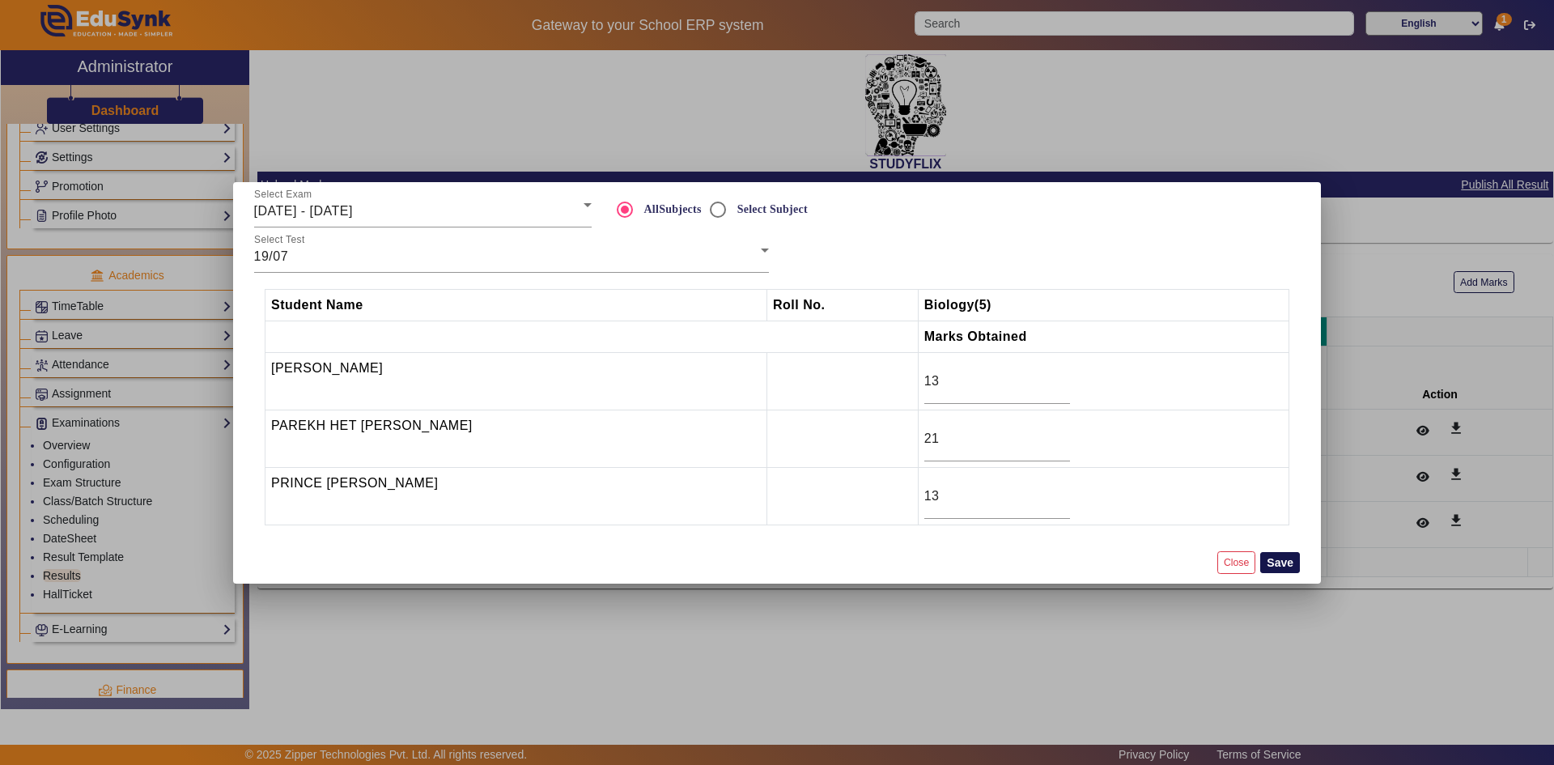
click at [1287, 563] on button "Save" at bounding box center [1280, 562] width 40 height 21
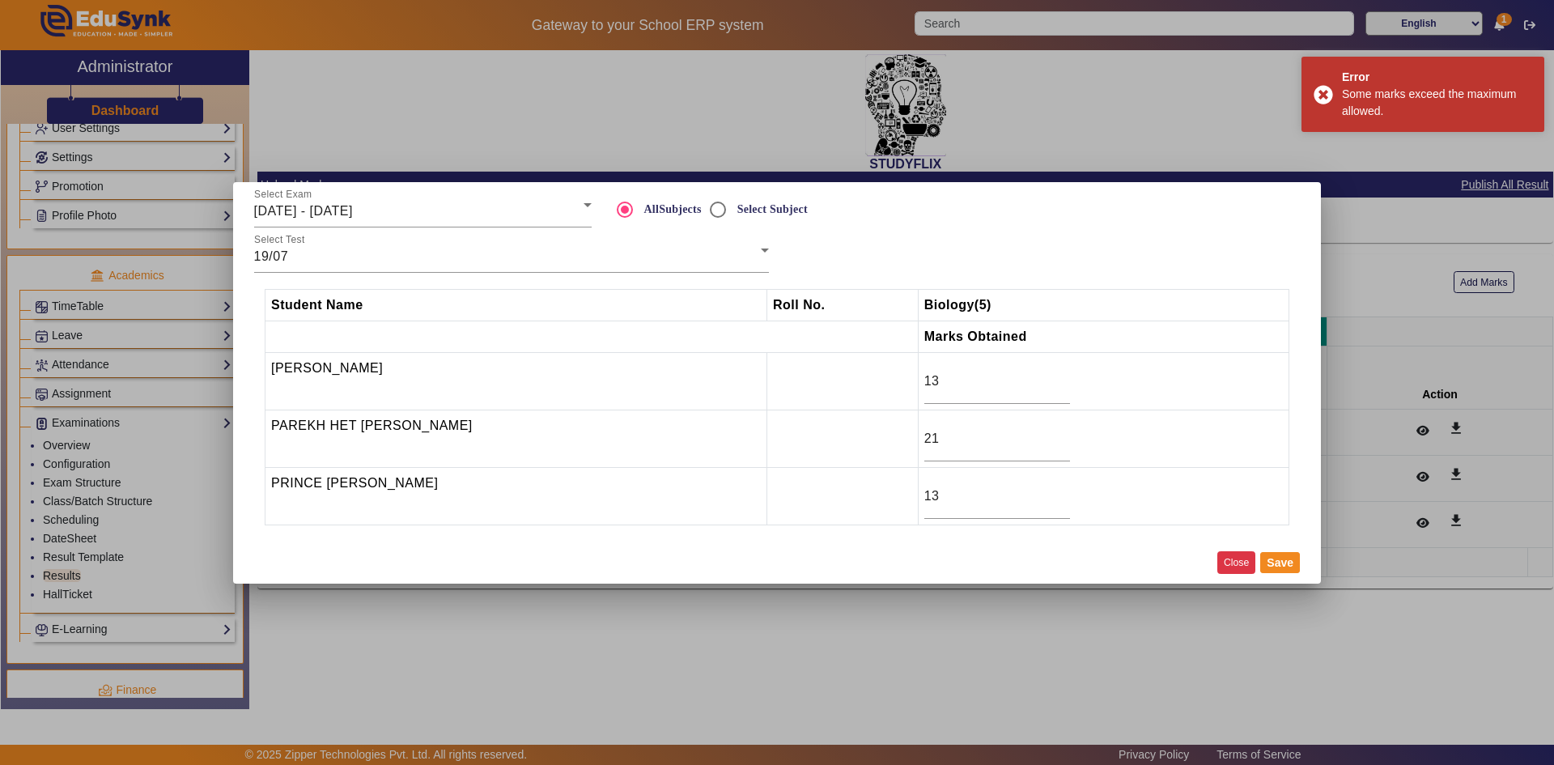
click at [1232, 572] on button "Close" at bounding box center [1236, 562] width 38 height 22
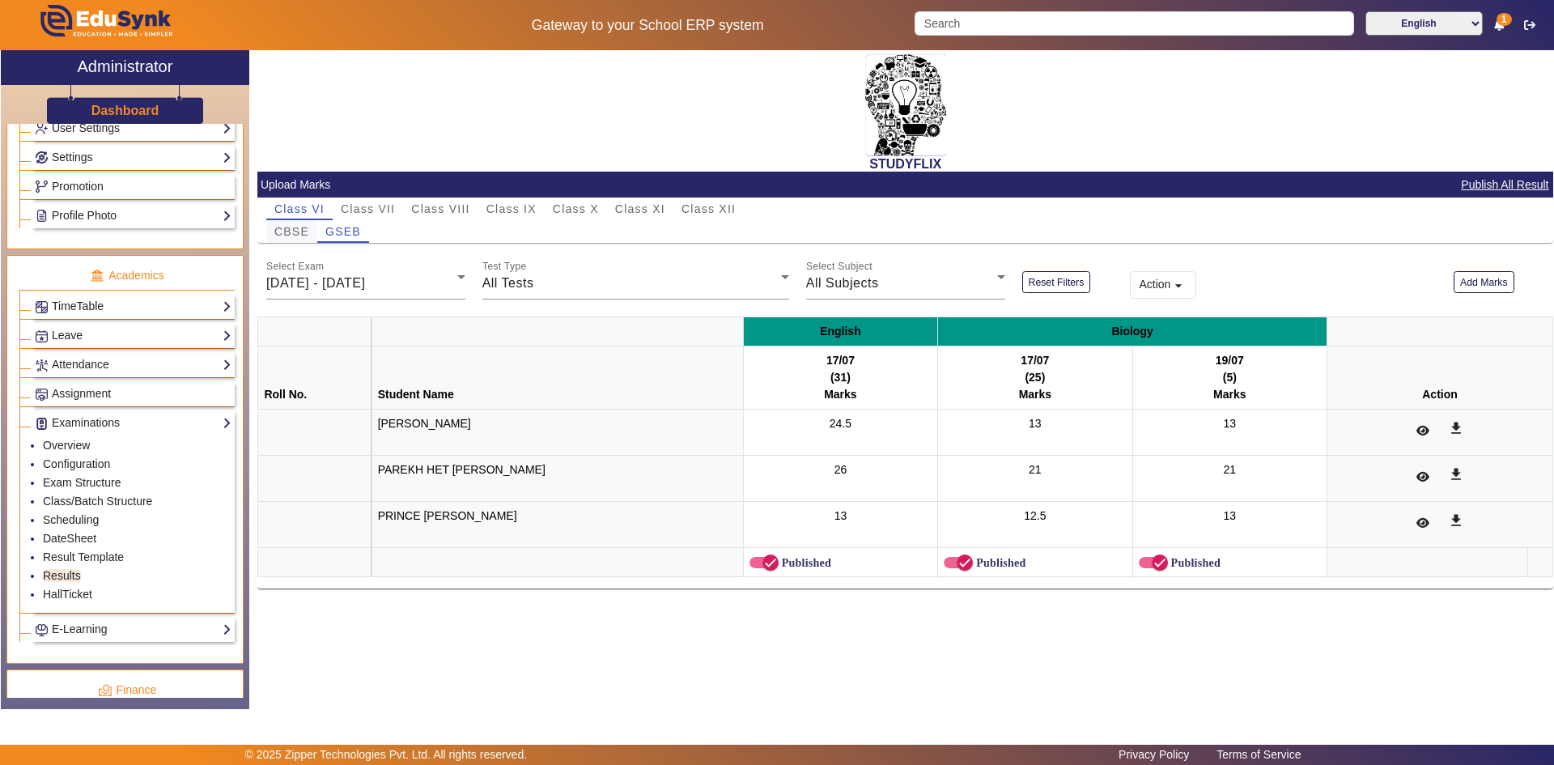
click at [311, 233] on div "CBSE" at bounding box center [291, 231] width 51 height 23
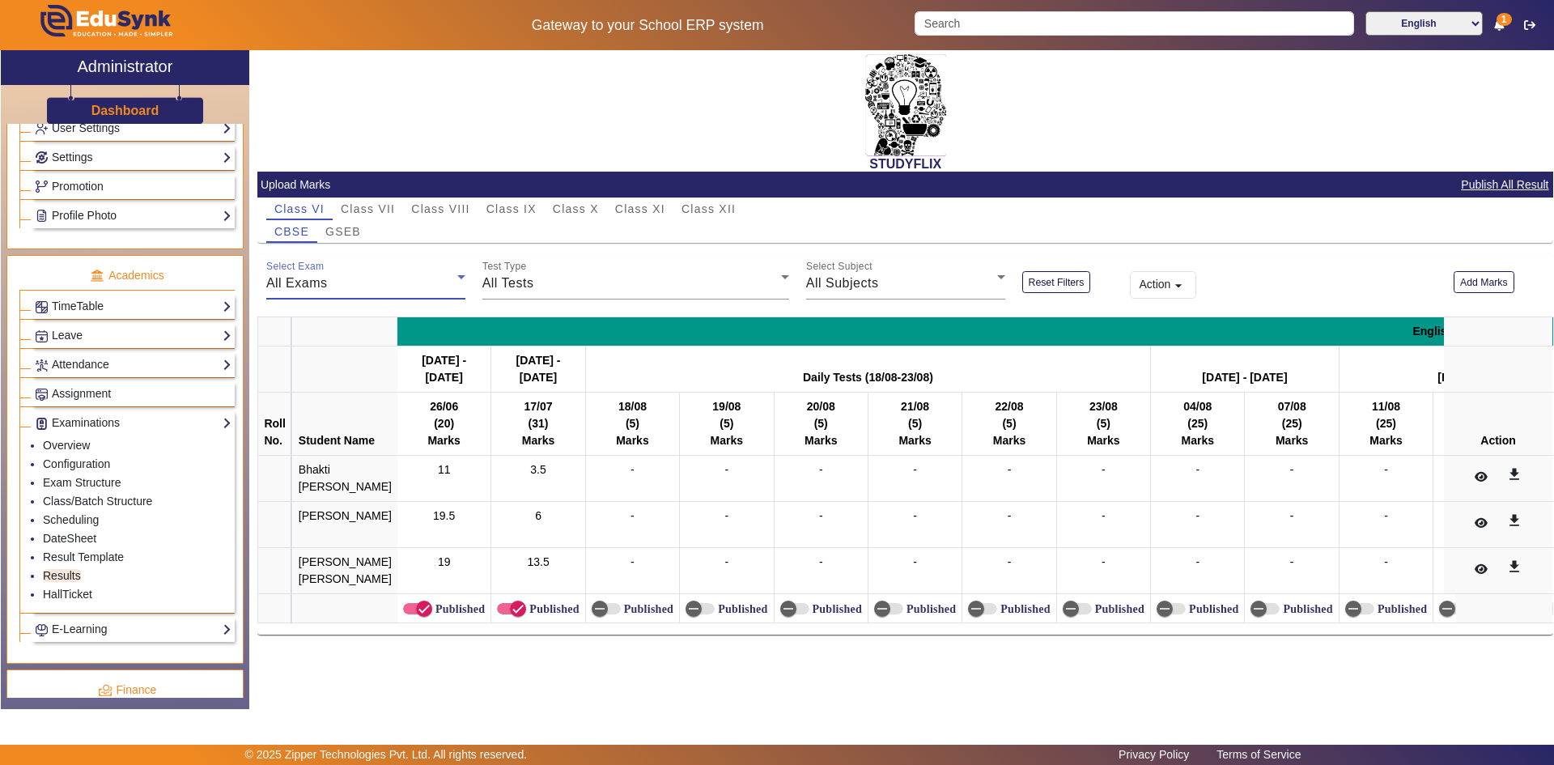
click at [360, 283] on div "All Exams" at bounding box center [361, 282] width 191 height 19
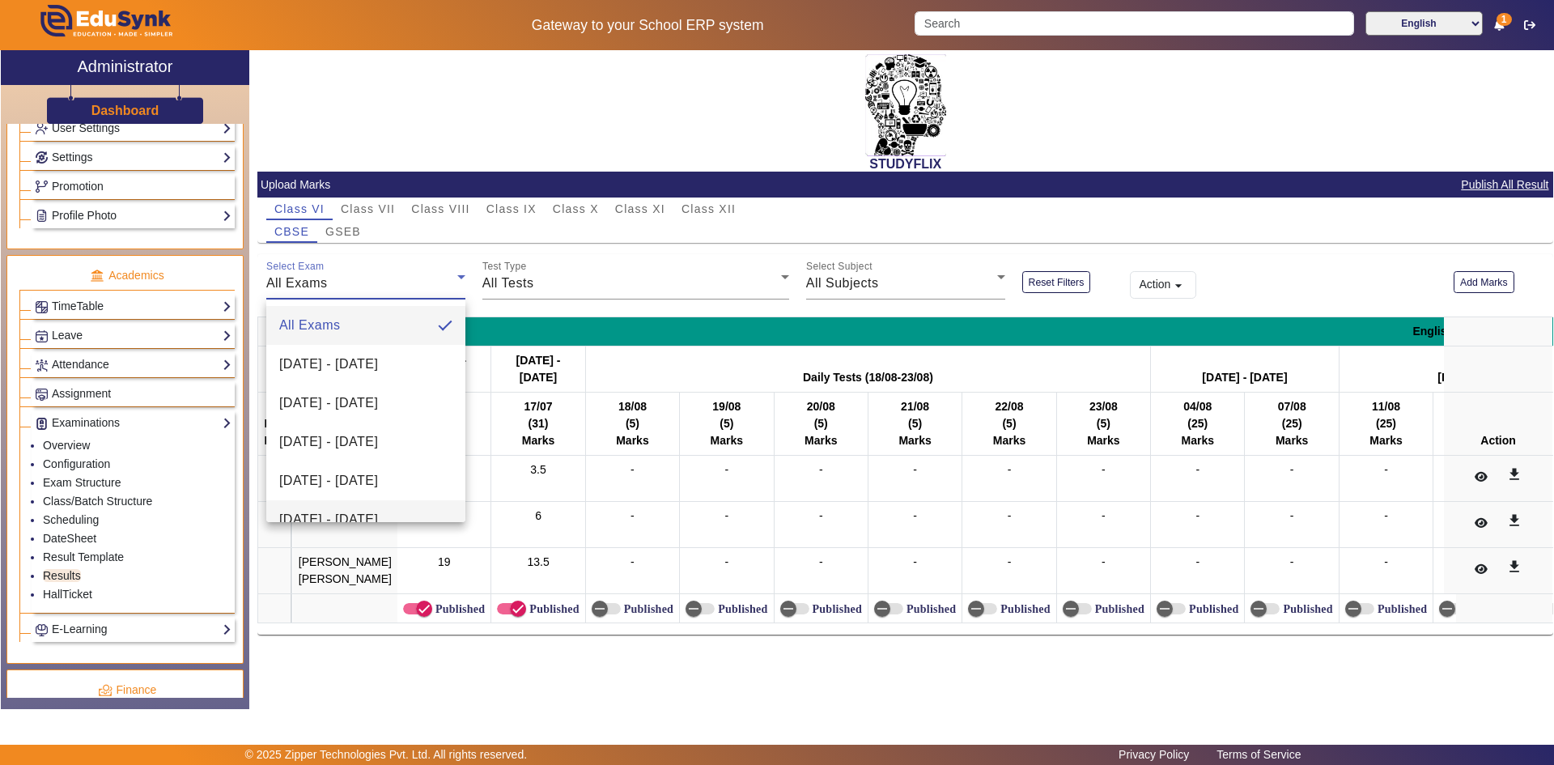
click at [336, 510] on span "[DATE] - [DATE]" at bounding box center [328, 519] width 99 height 19
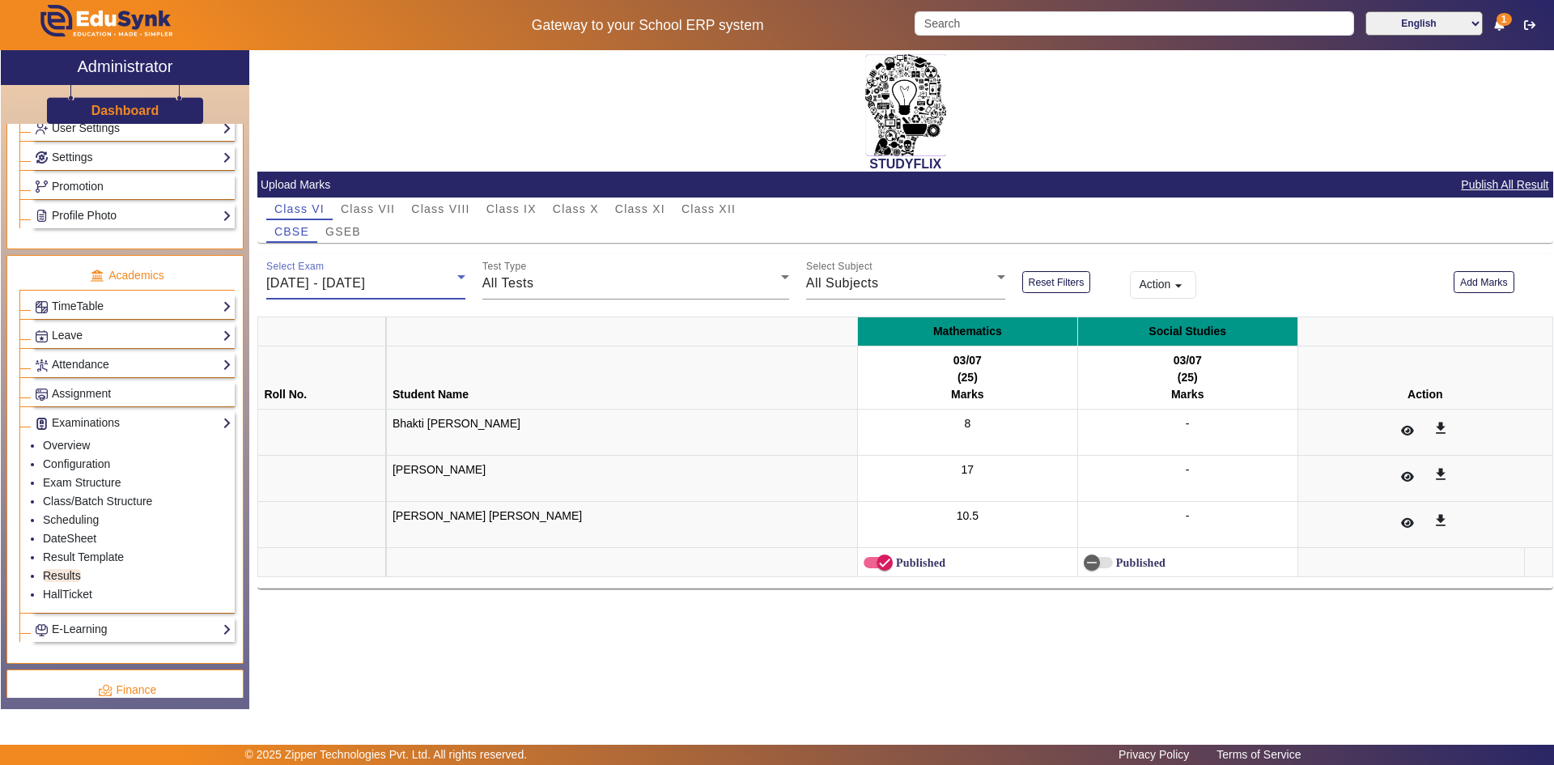
scroll to position [17, 0]
click at [356, 231] on span "GSEB" at bounding box center [343, 231] width 36 height 11
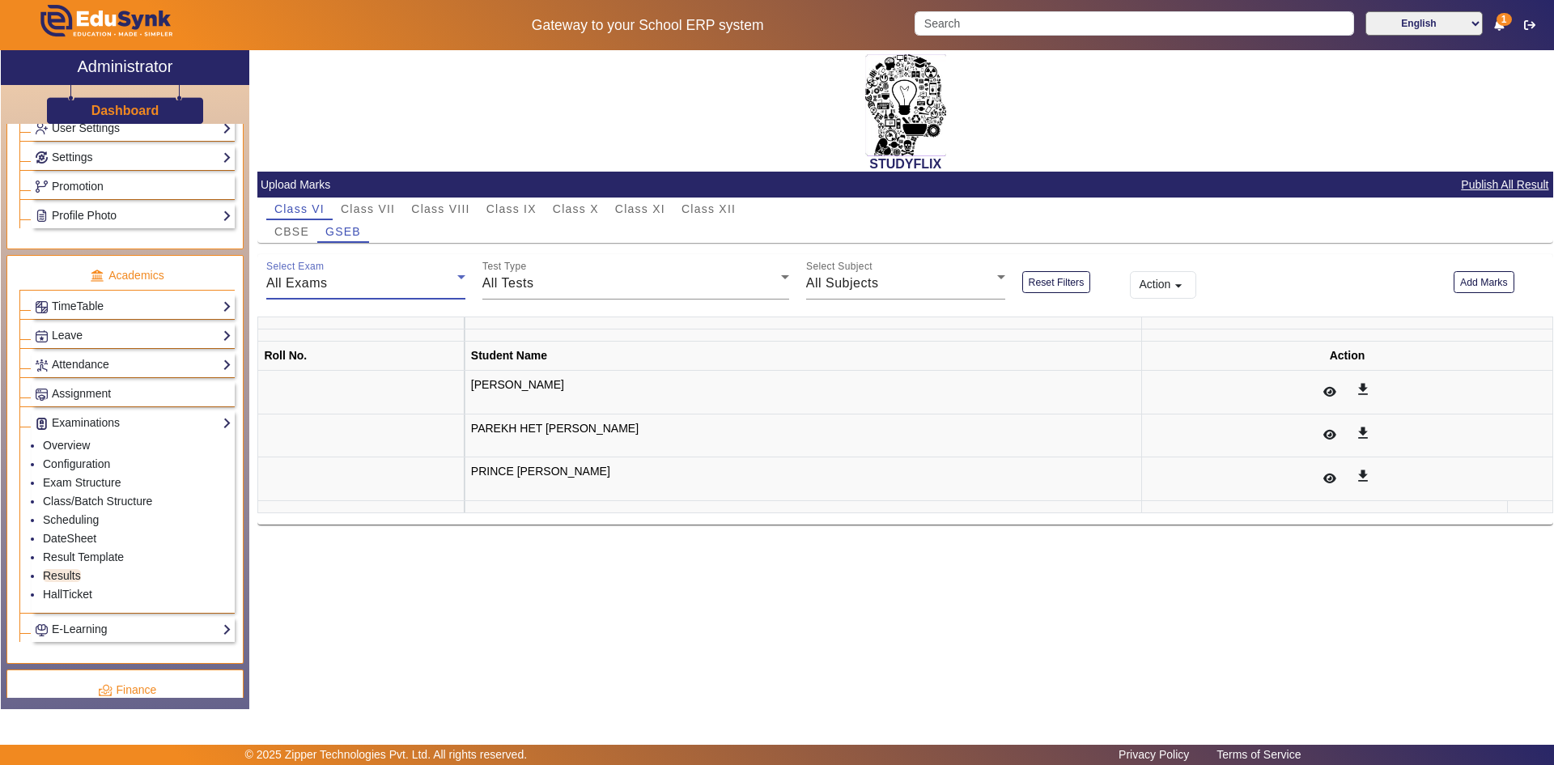
click at [356, 282] on div "All Exams" at bounding box center [361, 282] width 191 height 19
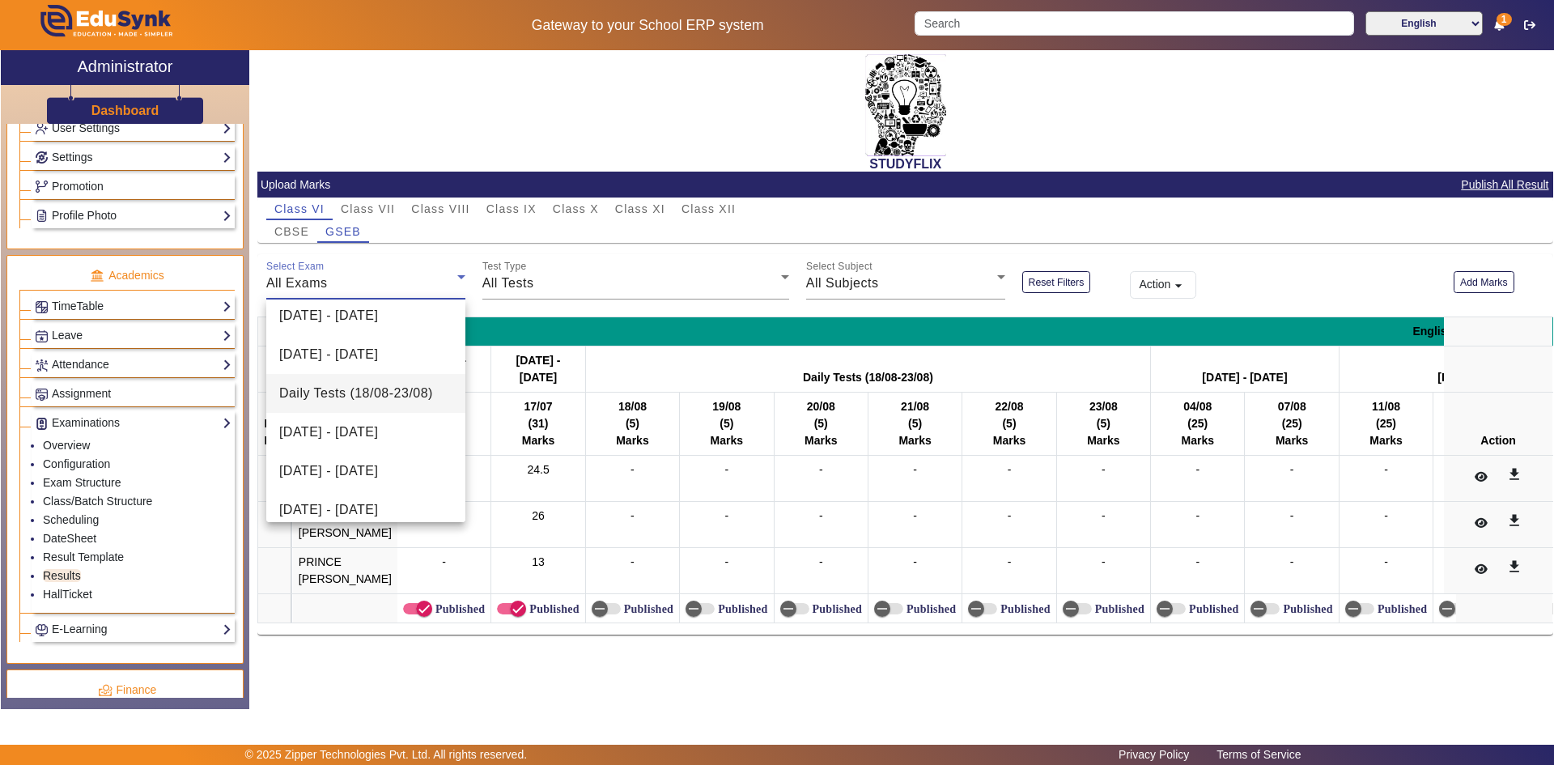
scroll to position [292, 0]
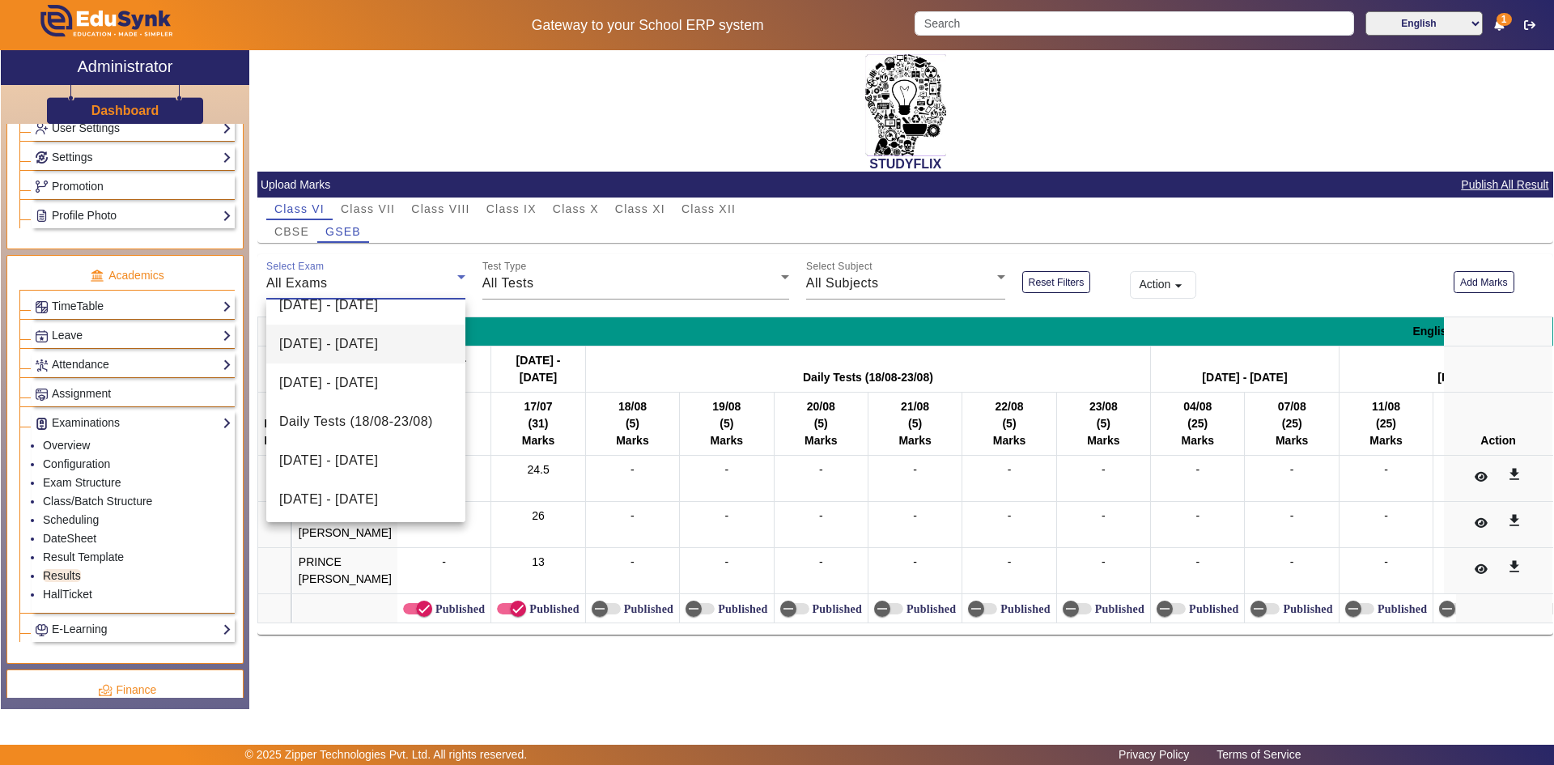
click at [375, 350] on span "[DATE] - [DATE]" at bounding box center [328, 343] width 99 height 19
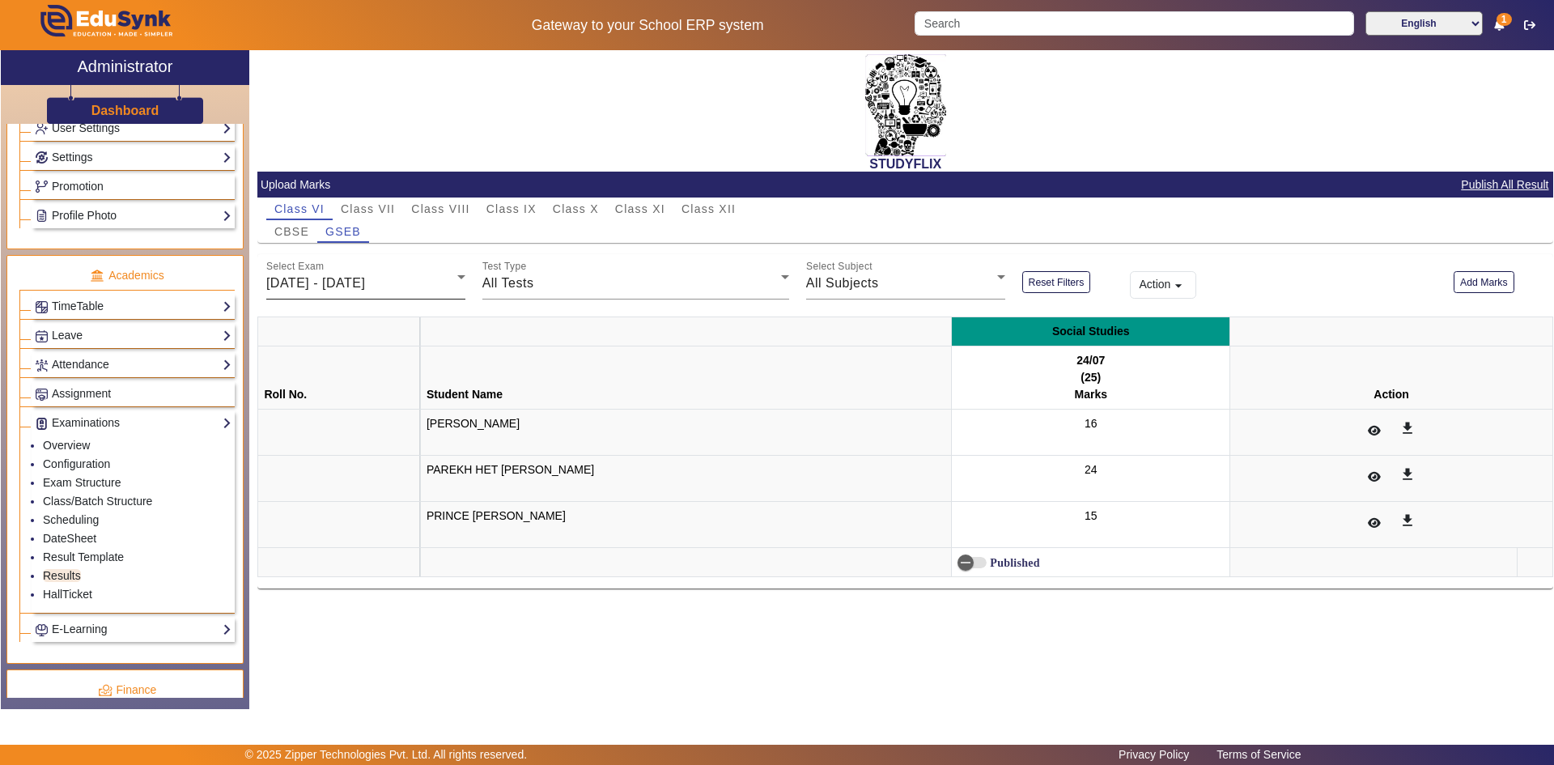
click at [380, 273] on div "Select Exam 21/07/2025 - 26/07/2025" at bounding box center [365, 276] width 199 height 45
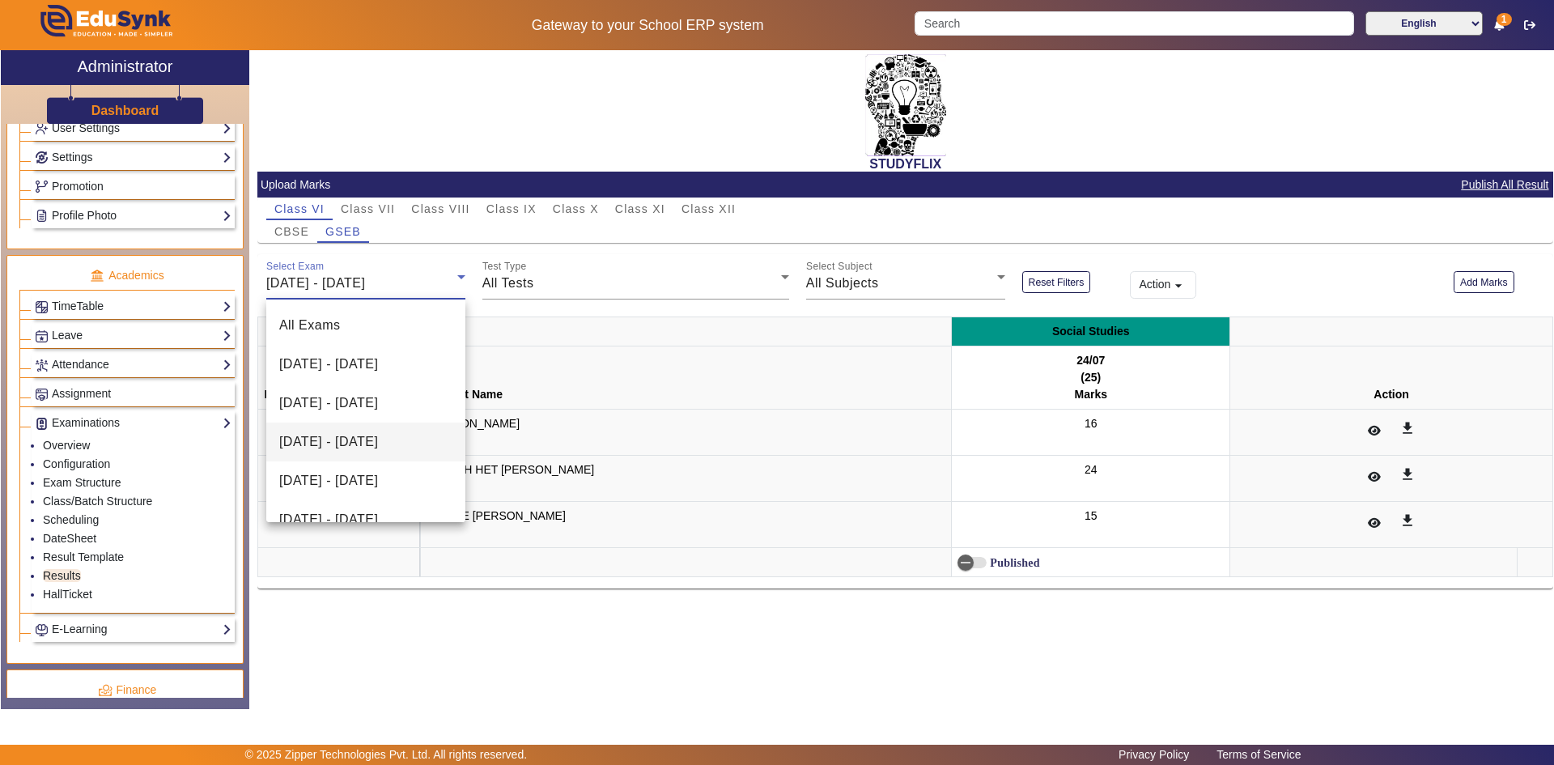
scroll to position [134, 0]
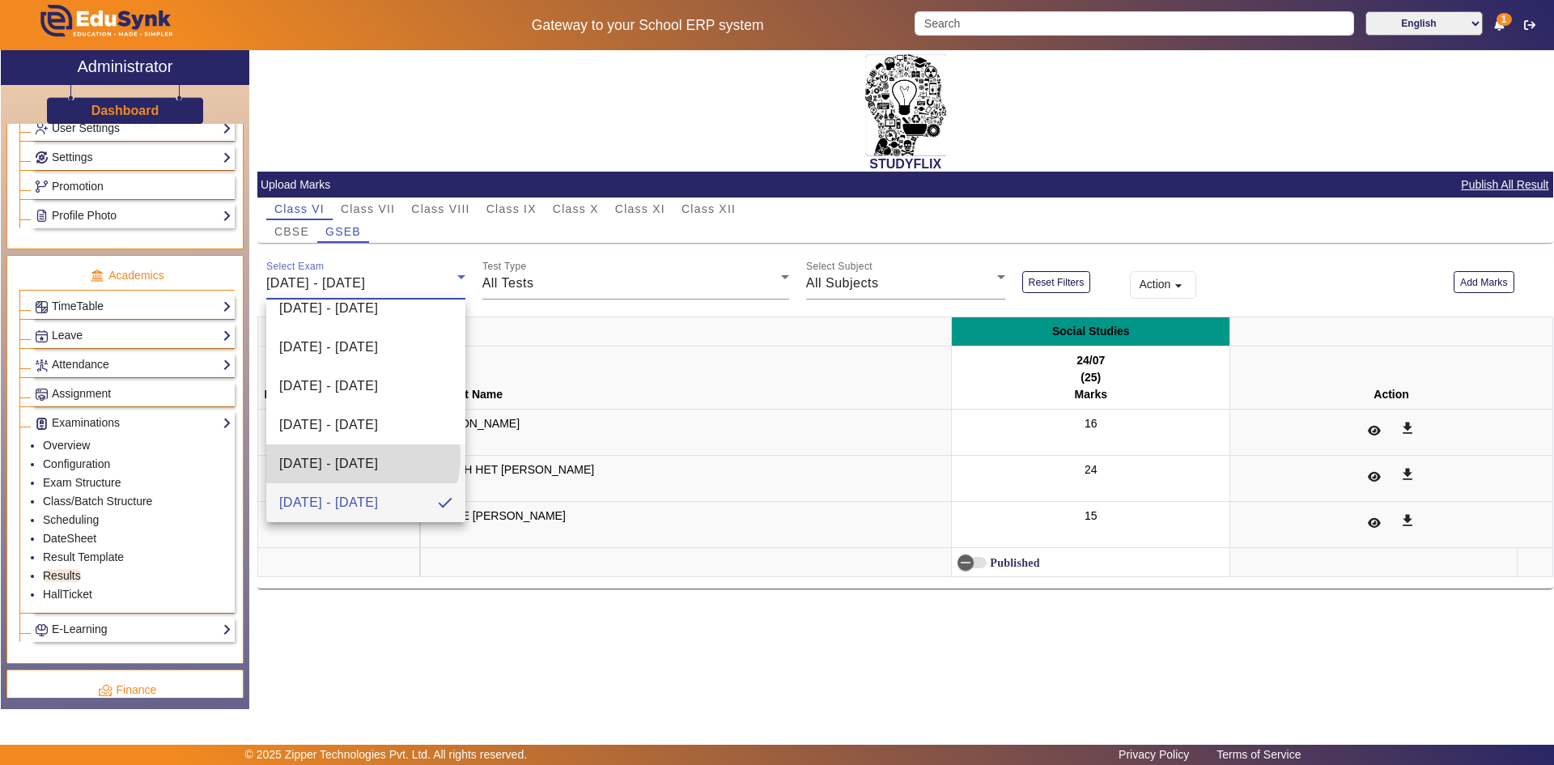
click at [346, 456] on span "[DATE] - [DATE]" at bounding box center [328, 463] width 99 height 19
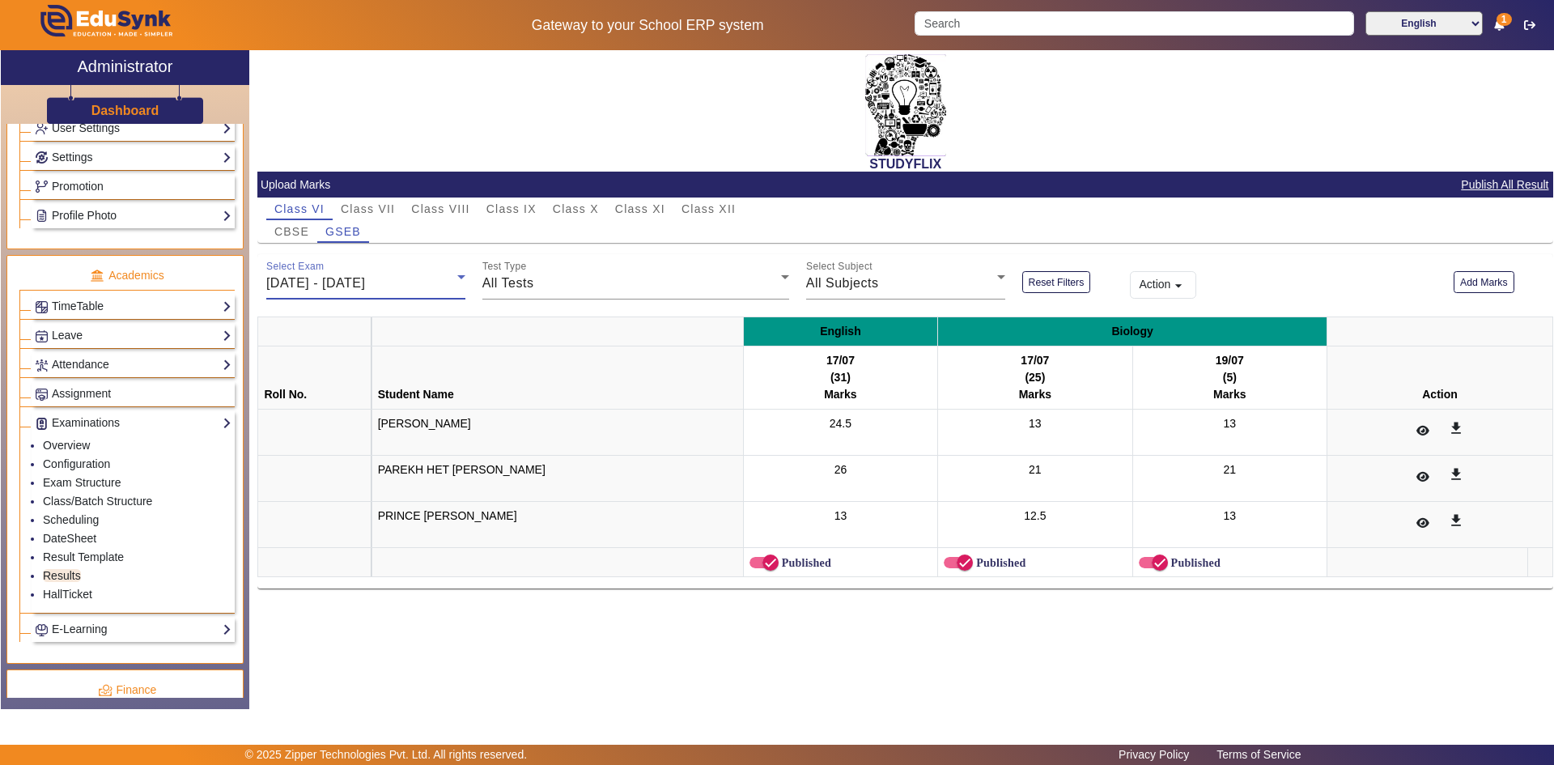
click at [363, 273] on div "[DATE] - [DATE]" at bounding box center [361, 282] width 191 height 19
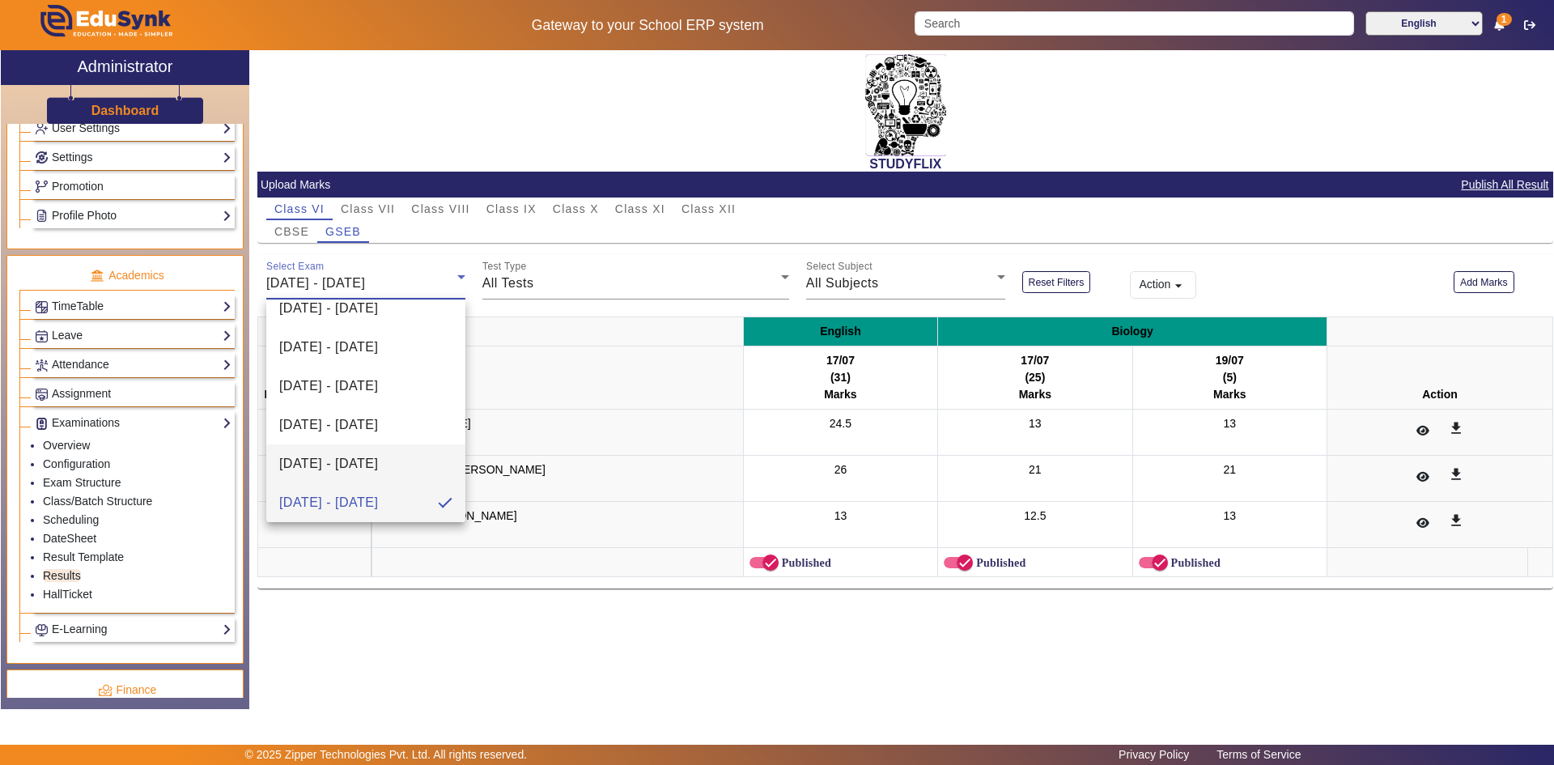
scroll to position [176, 0]
click at [356, 496] on span "[DATE] - [DATE]" at bounding box center [328, 499] width 99 height 19
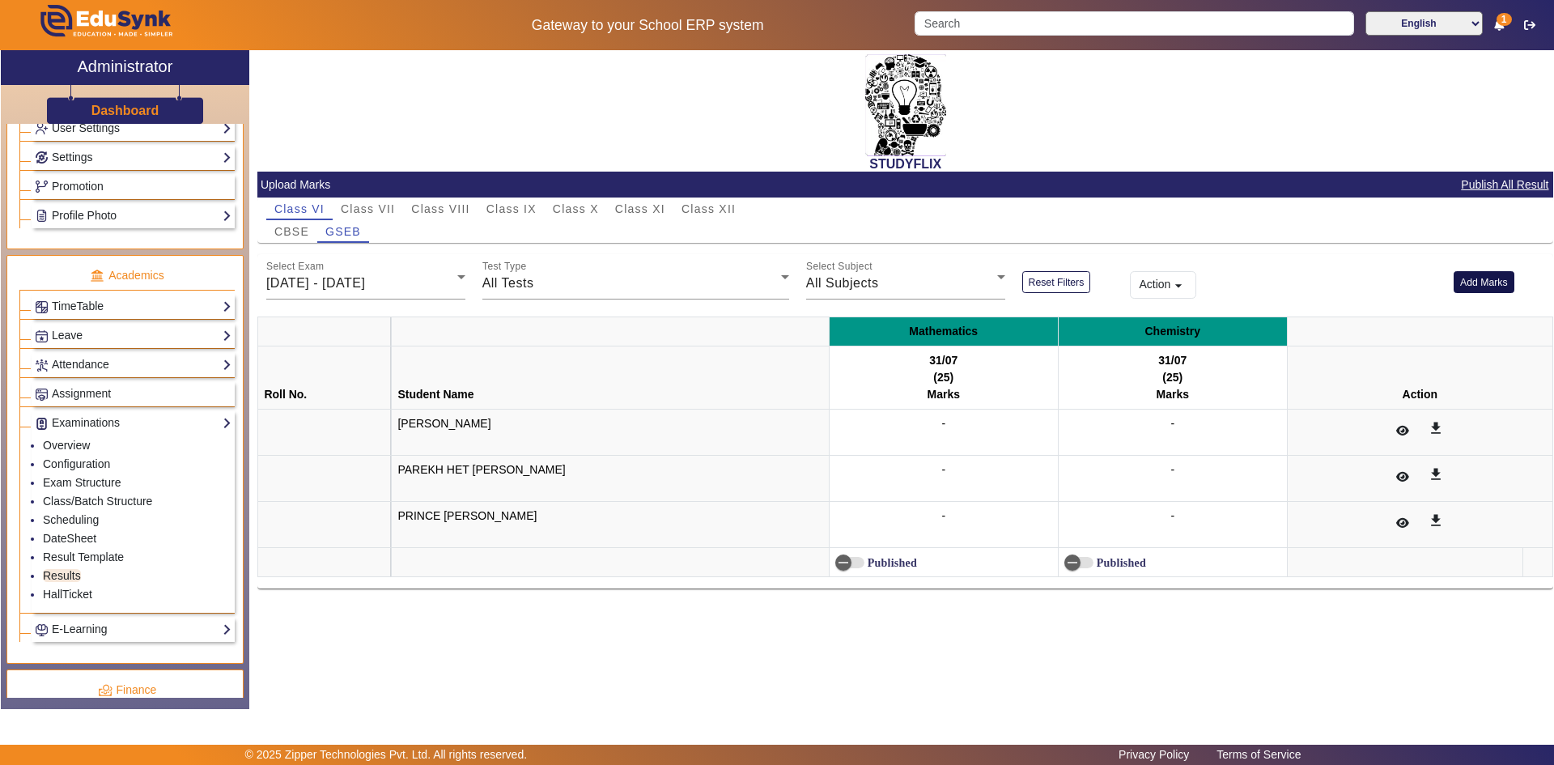
click at [1473, 282] on button "Add Marks" at bounding box center [1483, 282] width 61 height 22
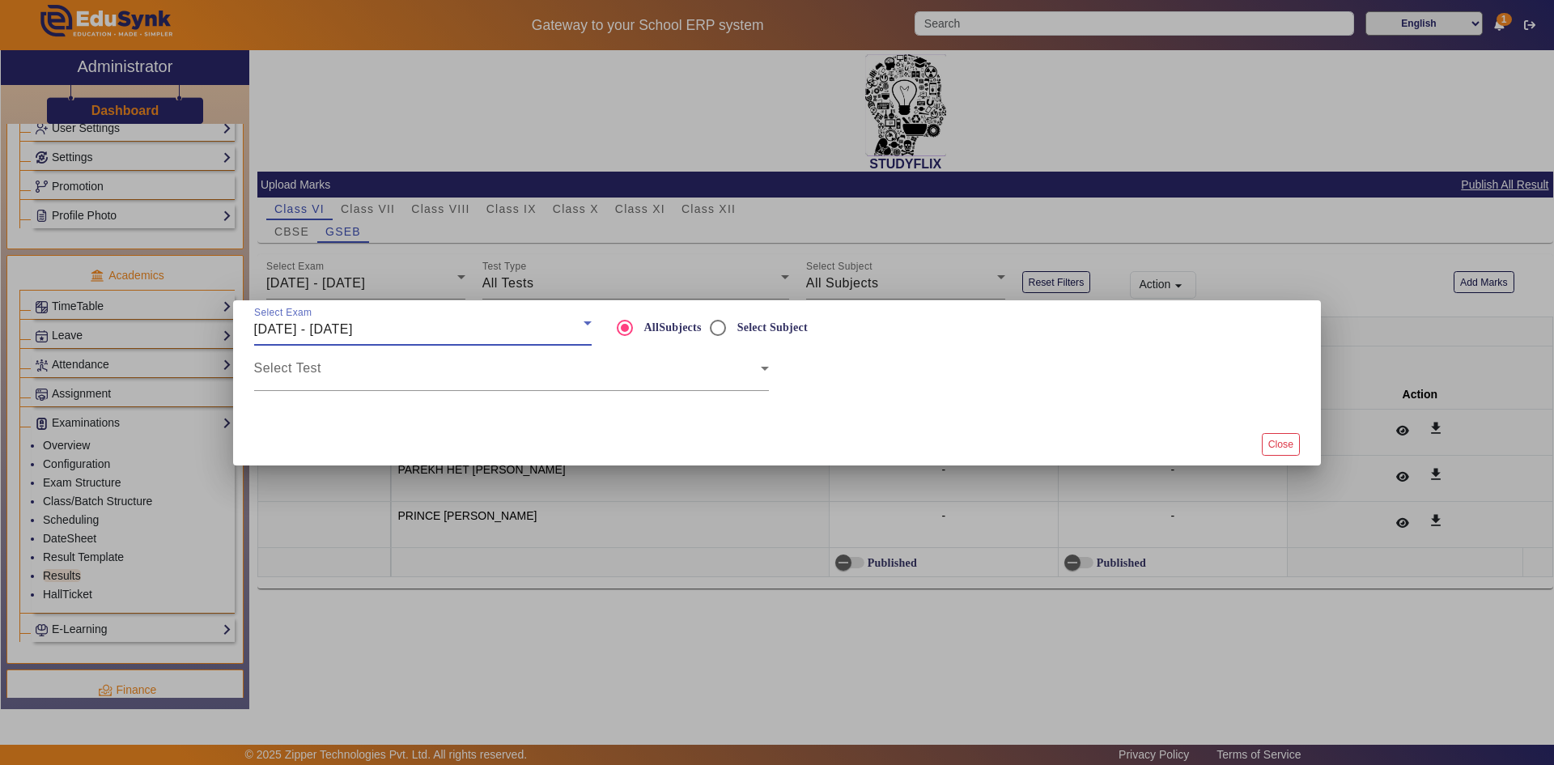
click at [333, 325] on span "[DATE] - [DATE]" at bounding box center [303, 329] width 99 height 14
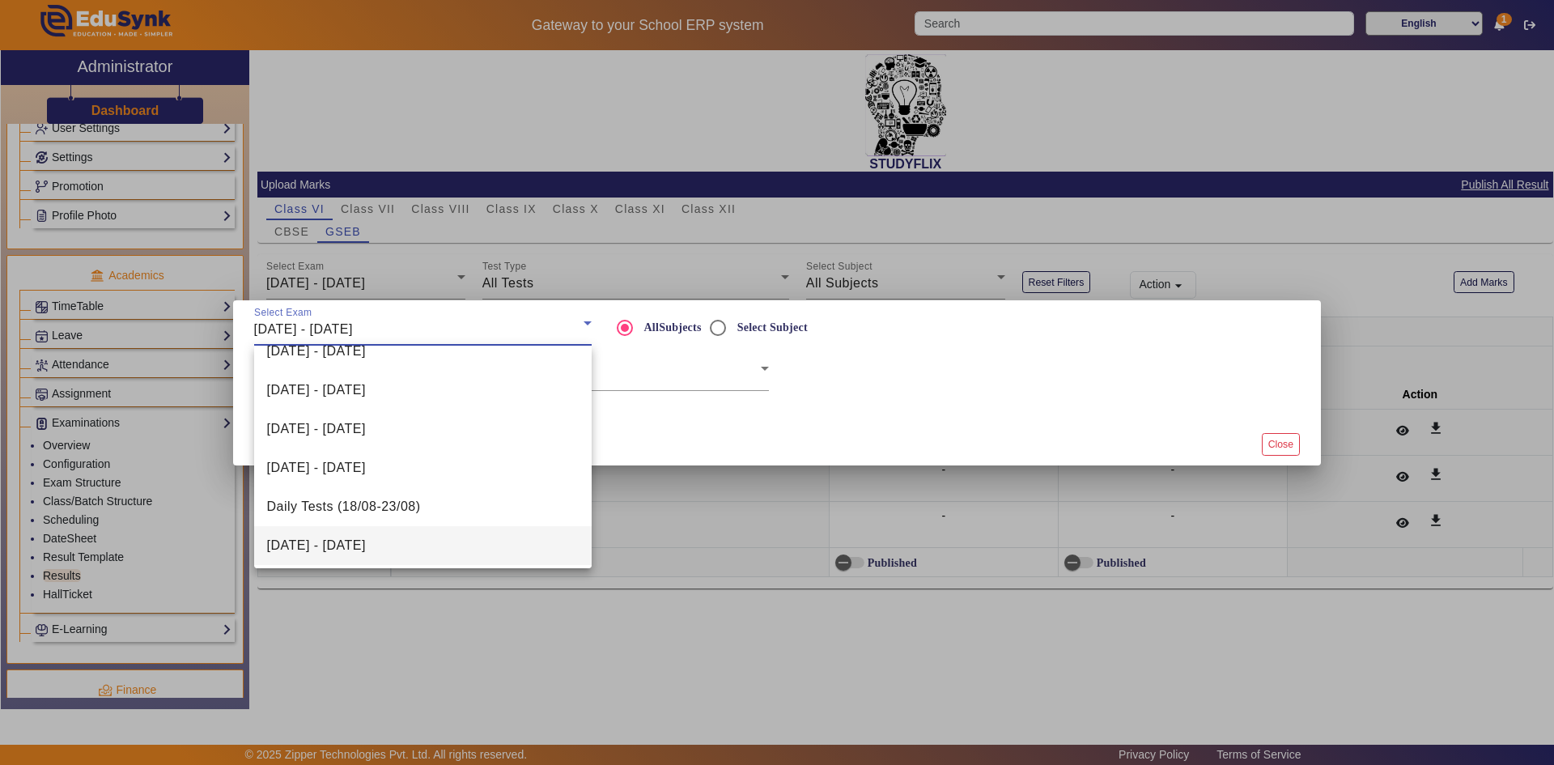
scroll to position [243, 0]
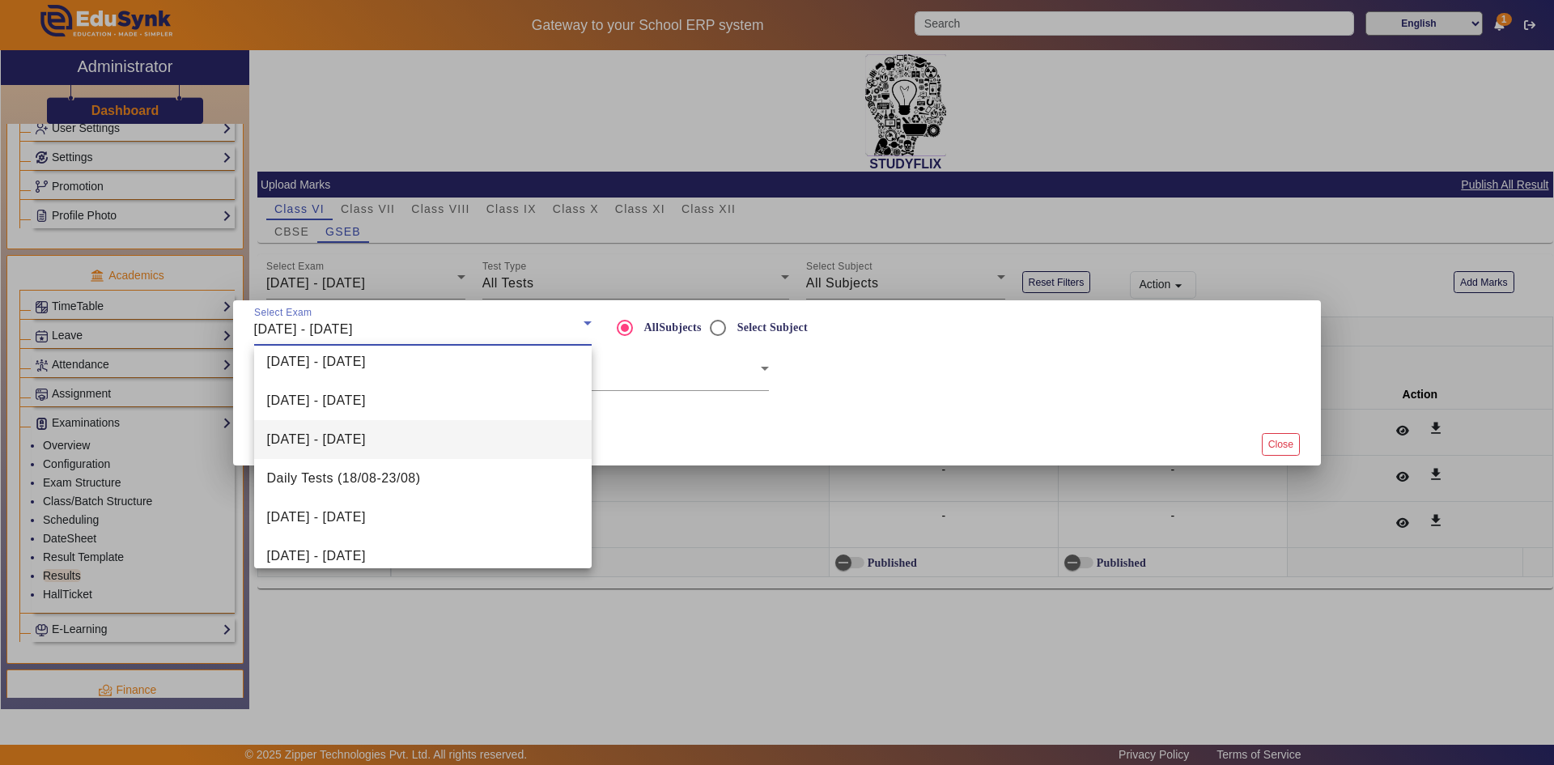
click at [338, 441] on span "[DATE] - [DATE]" at bounding box center [316, 439] width 99 height 19
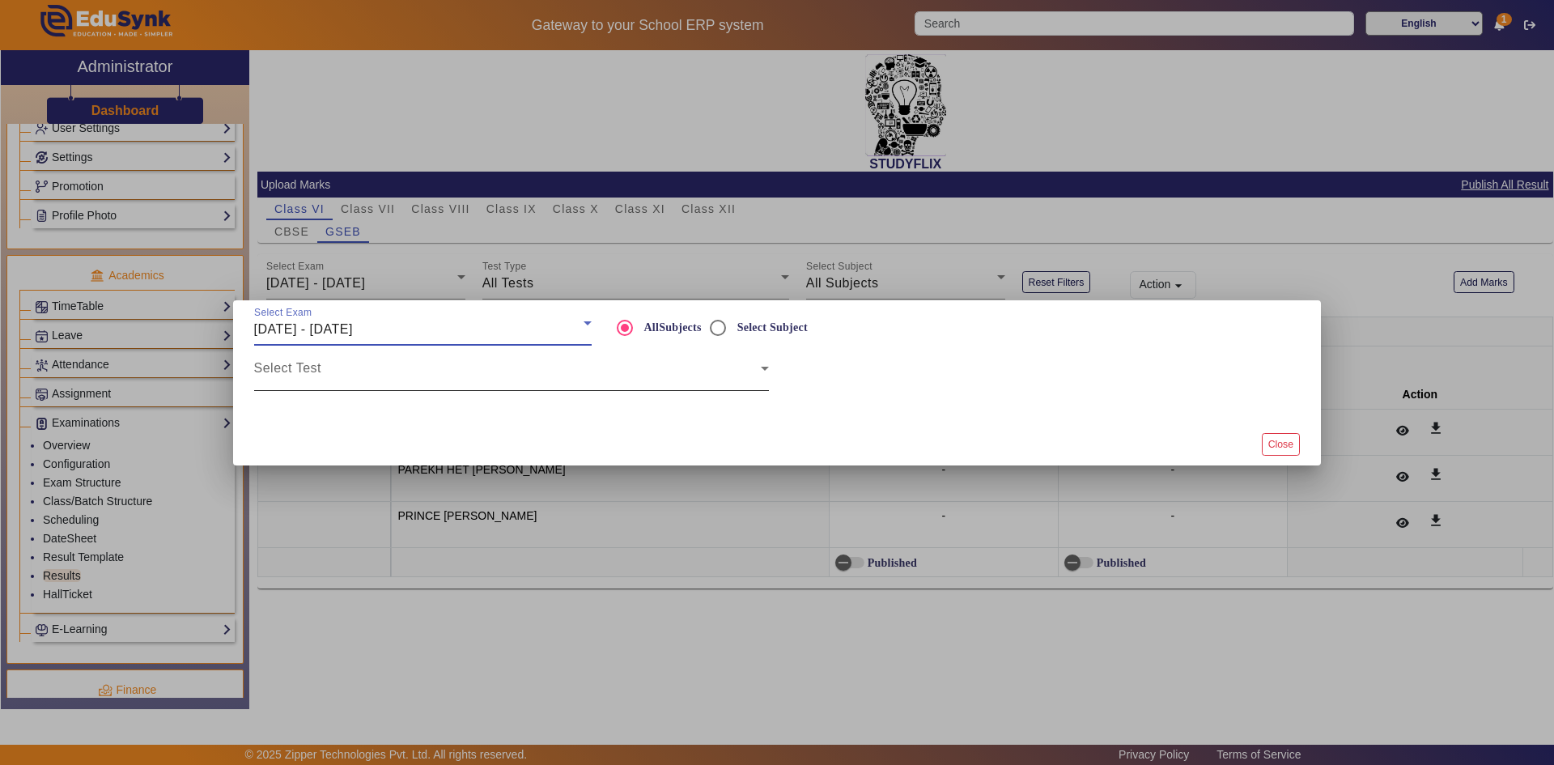
click at [461, 372] on span at bounding box center [507, 374] width 507 height 19
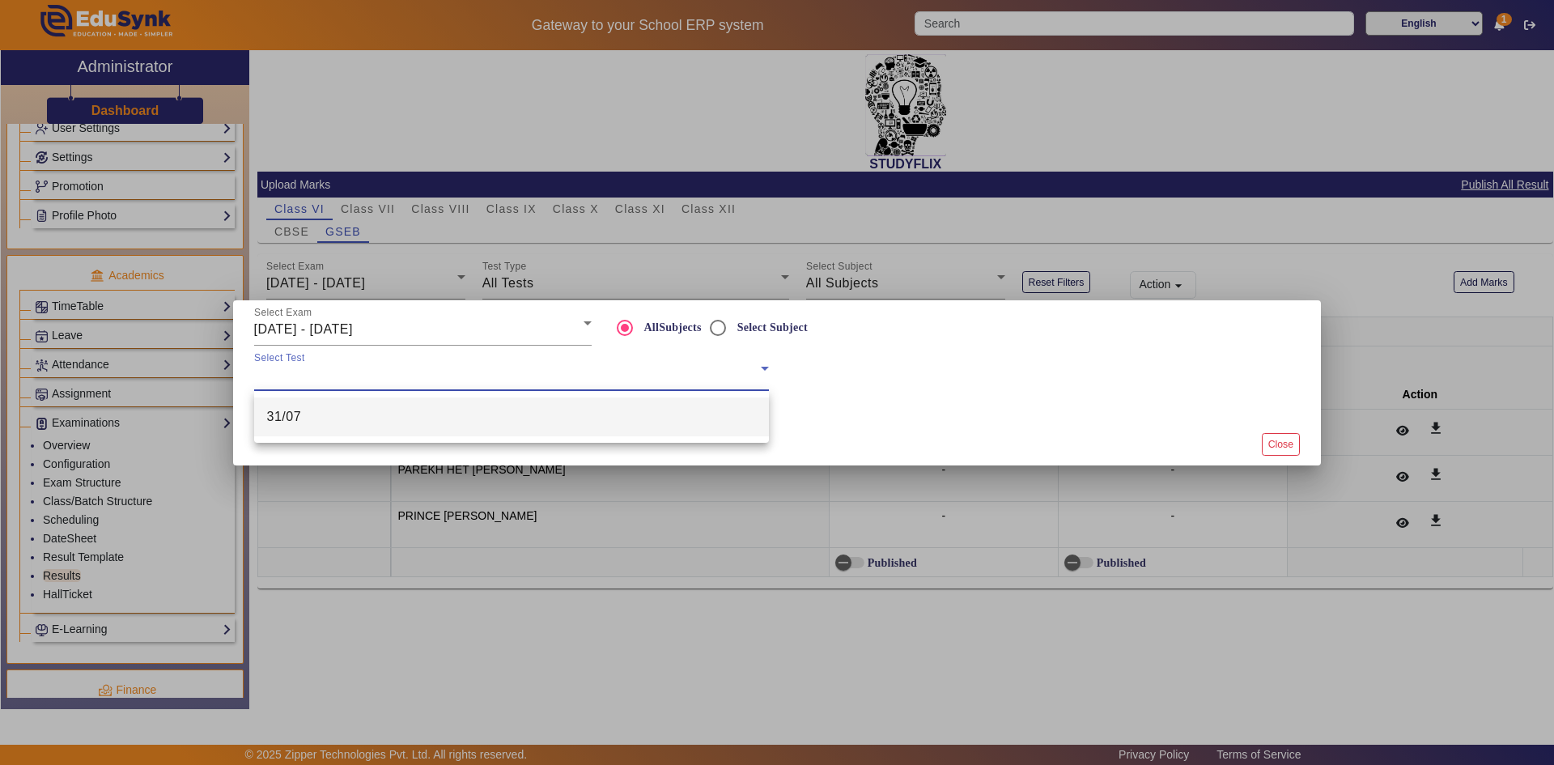
click at [439, 419] on mat-option "31/07" at bounding box center [511, 416] width 515 height 39
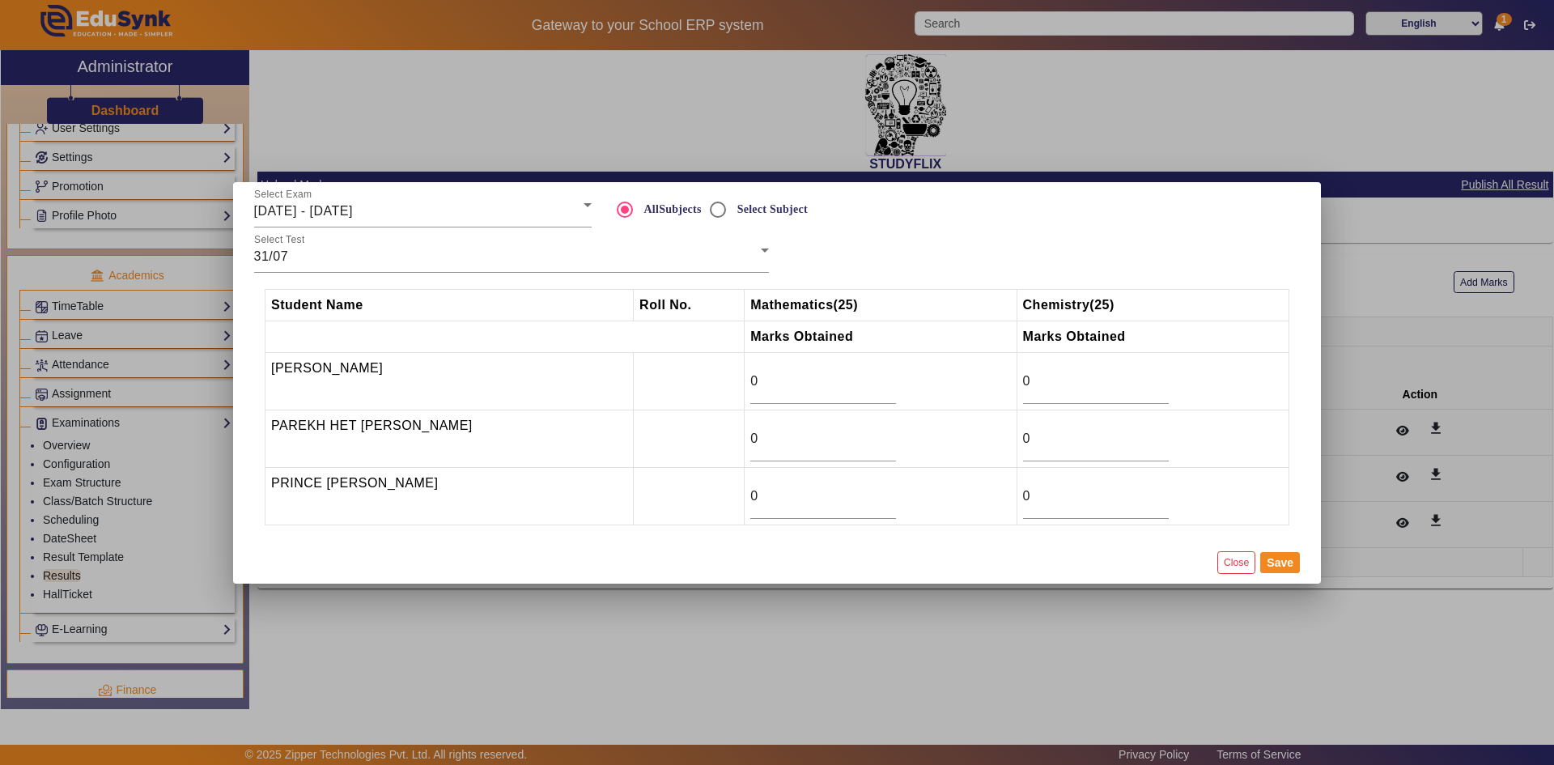
drag, startPoint x: 765, startPoint y: 393, endPoint x: 731, endPoint y: 389, distance: 34.2
click at [731, 389] on tr "Naisha Bhuriya 0 0" at bounding box center [777, 380] width 1024 height 57
click at [751, 386] on input "0" at bounding box center [823, 380] width 146 height 19
type input "18"
drag, startPoint x: 758, startPoint y: 441, endPoint x: 733, endPoint y: 450, distance: 26.6
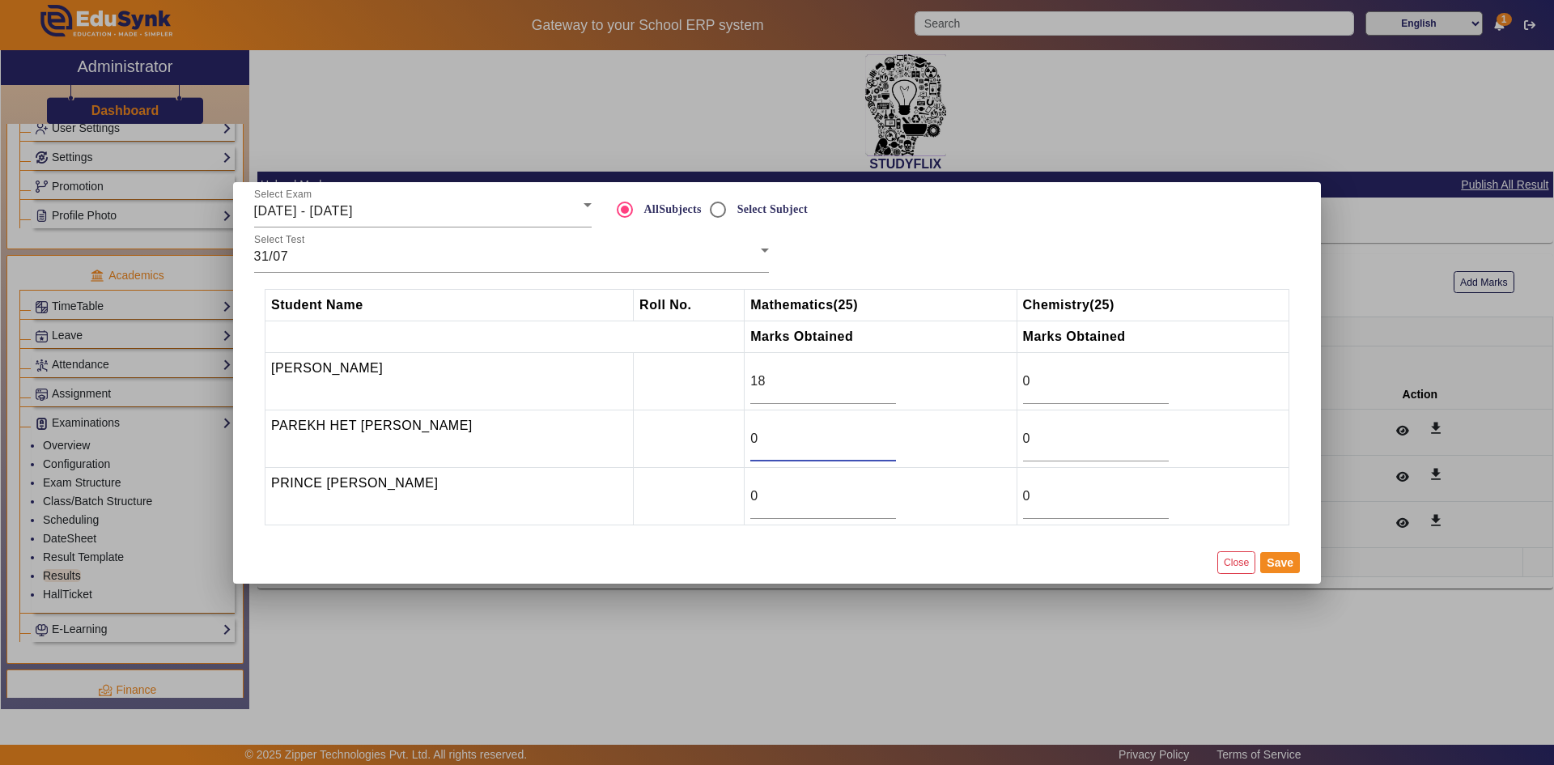
click at [733, 450] on tr "PAREKH HET BHARATKUMAR 0 0" at bounding box center [777, 437] width 1024 height 57
type input "19"
drag, startPoint x: 750, startPoint y: 498, endPoint x: 742, endPoint y: 500, distance: 8.3
click at [750, 500] on input "0" at bounding box center [823, 495] width 146 height 19
type input "11.5"
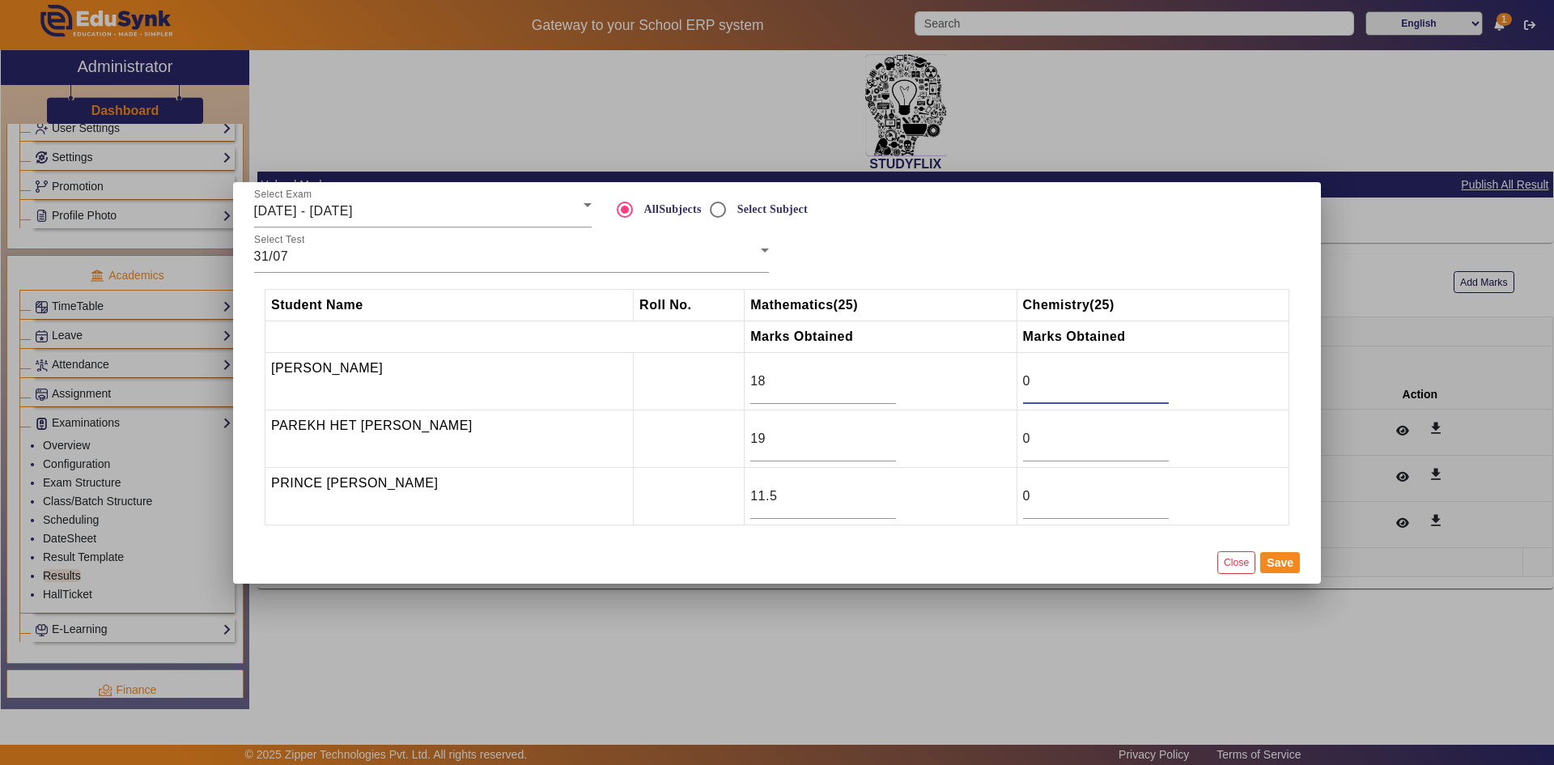
click at [1041, 387] on input "0" at bounding box center [1096, 380] width 146 height 19
click at [1038, 505] on input "0" at bounding box center [1096, 495] width 146 height 19
type input "16"
click at [1037, 433] on input "0" at bounding box center [1096, 438] width 146 height 19
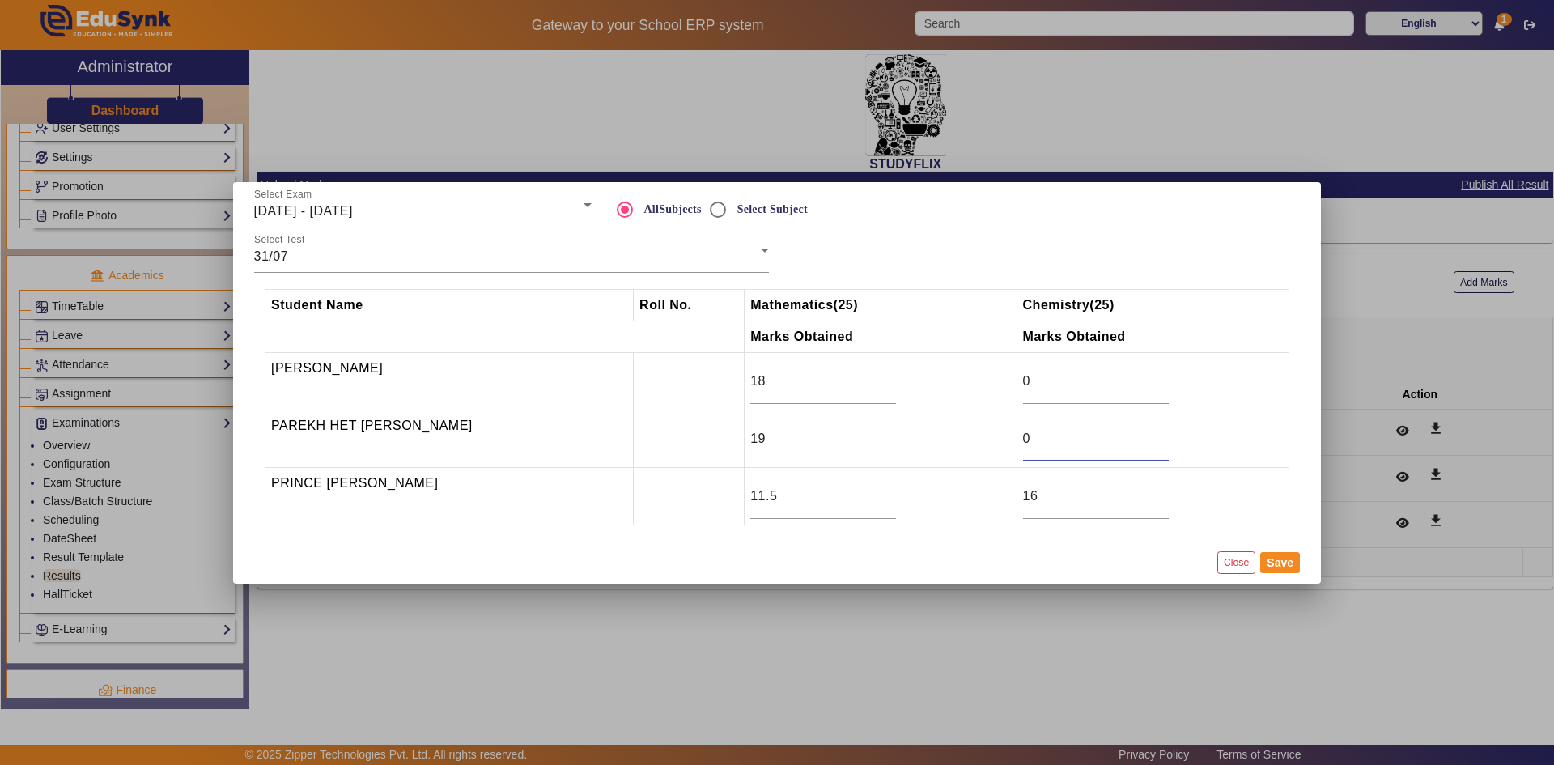
drag, startPoint x: 1037, startPoint y: 433, endPoint x: 1020, endPoint y: 435, distance: 17.2
click at [1023, 435] on input "0" at bounding box center [1096, 438] width 146 height 19
type input "21"
click at [1055, 389] on input "0" at bounding box center [1096, 380] width 146 height 19
click at [1054, 389] on input "0" at bounding box center [1096, 380] width 146 height 19
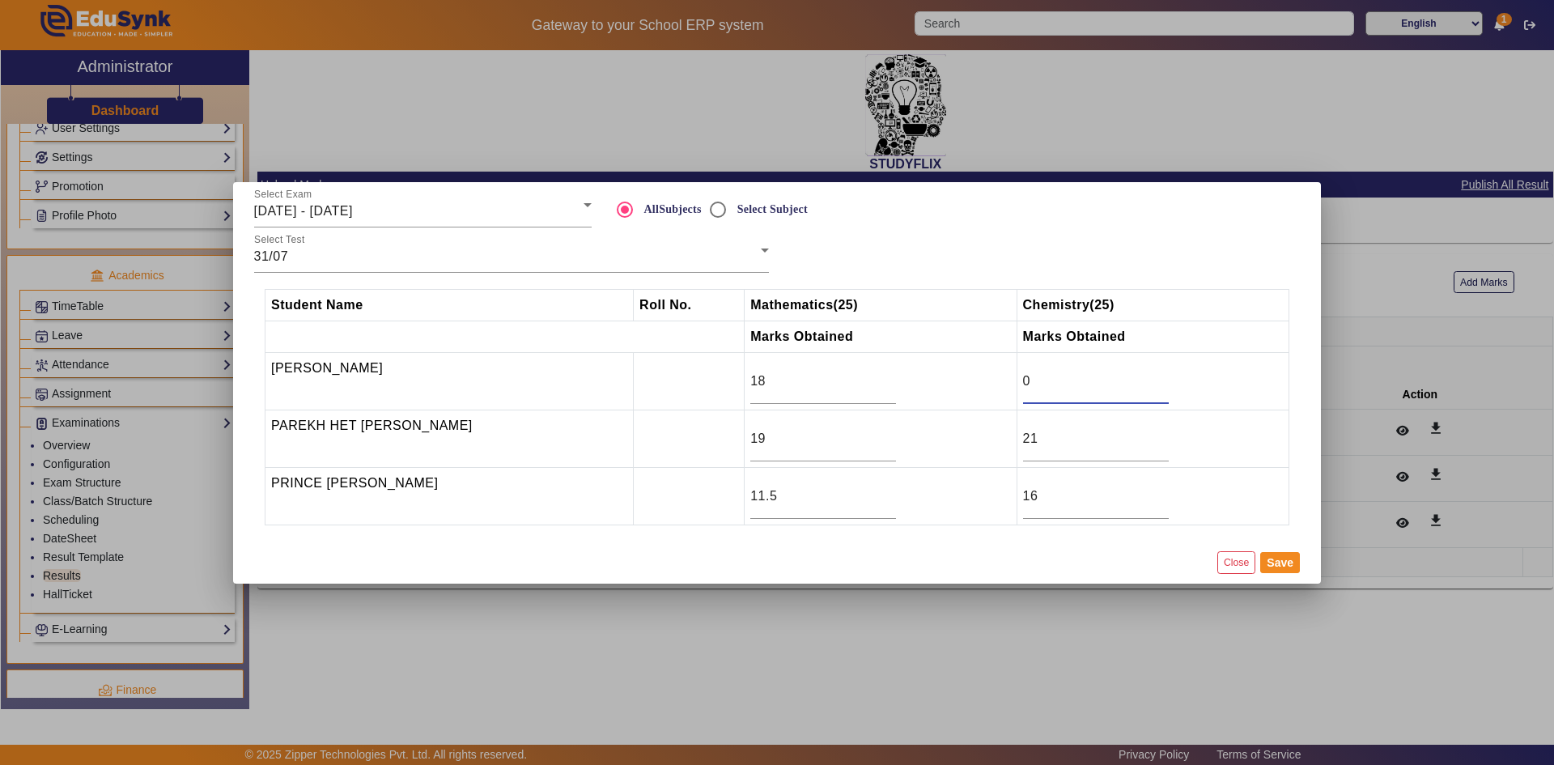
click at [1054, 389] on input "0" at bounding box center [1096, 380] width 146 height 19
type input "18"
click at [1264, 567] on button "Save" at bounding box center [1280, 562] width 40 height 21
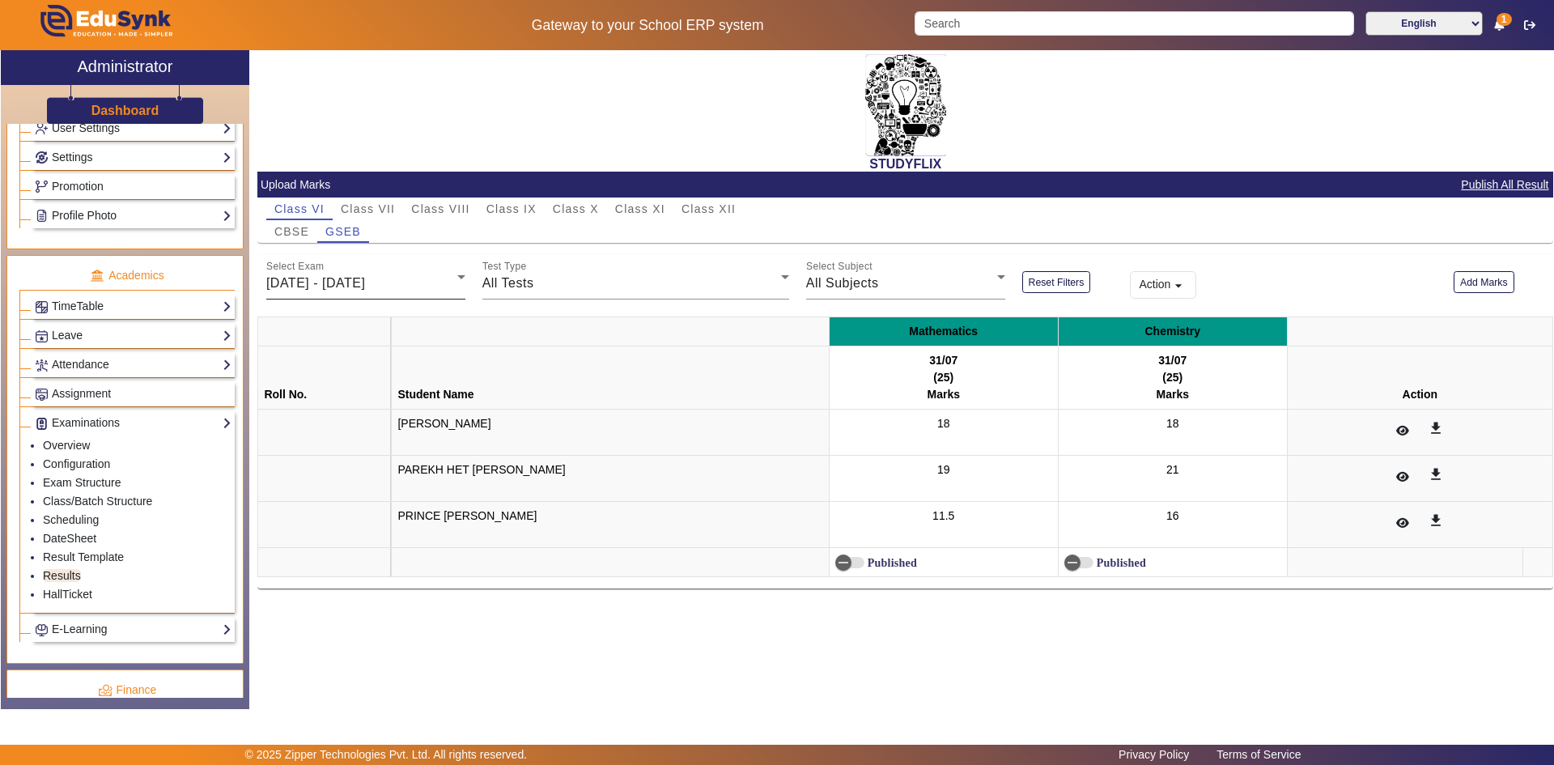
click at [365, 281] on span "[DATE] - [DATE]" at bounding box center [315, 283] width 99 height 14
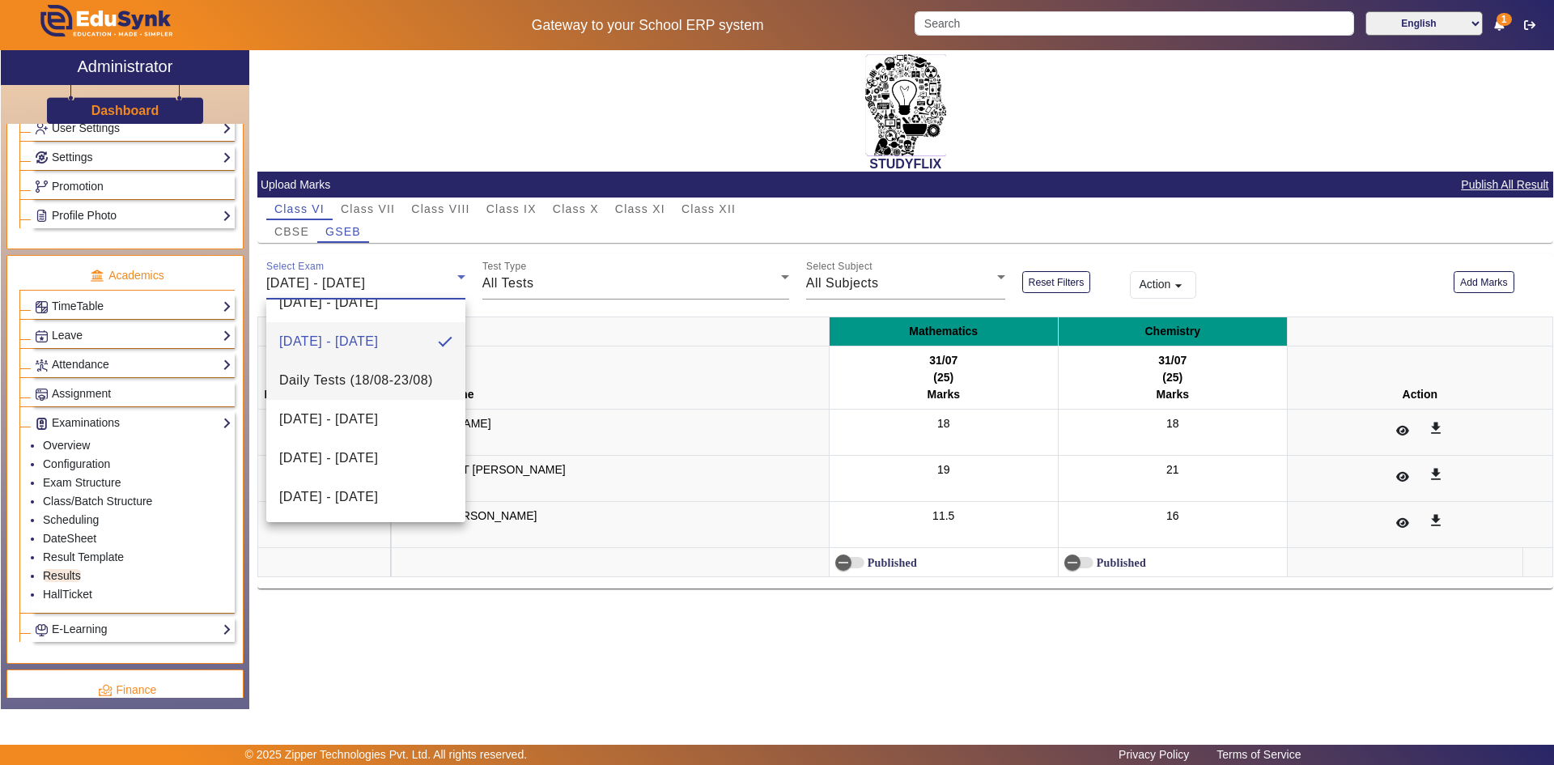
scroll to position [334, 0]
click at [364, 422] on span "[DATE] - [DATE]" at bounding box center [328, 418] width 99 height 19
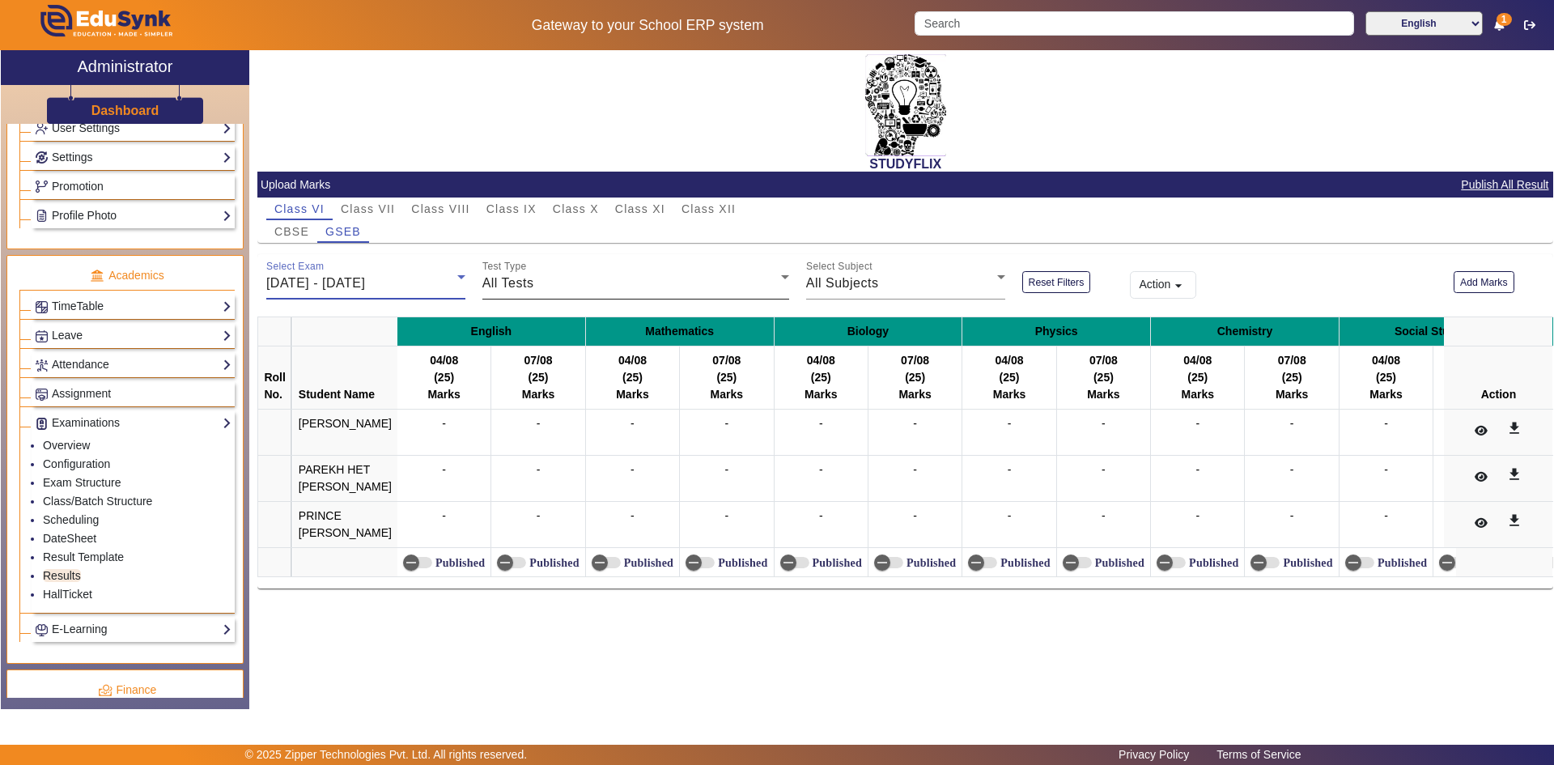
click at [528, 282] on span "All Tests" at bounding box center [508, 283] width 52 height 14
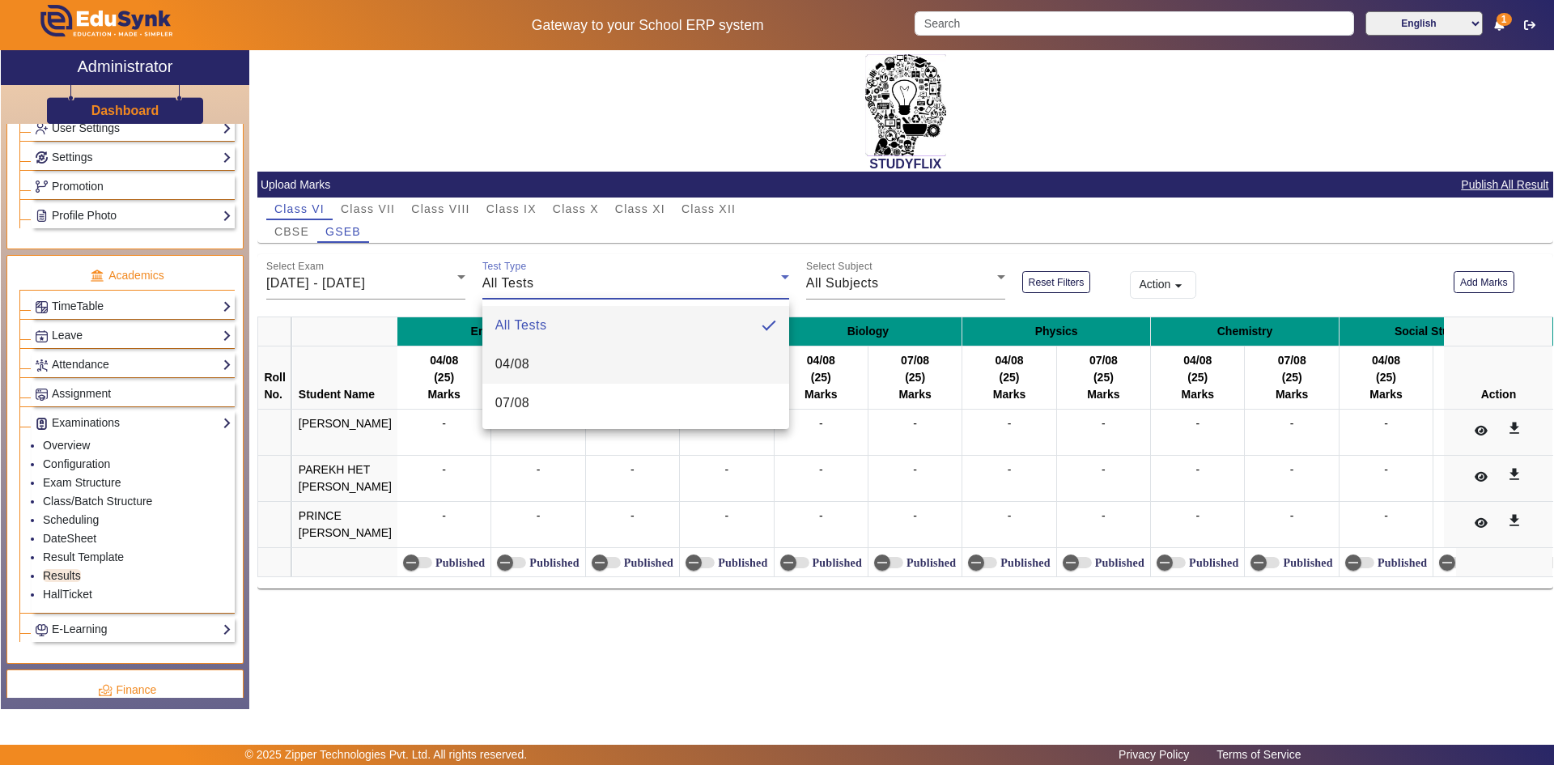
click at [526, 367] on span "04/08" at bounding box center [512, 363] width 35 height 19
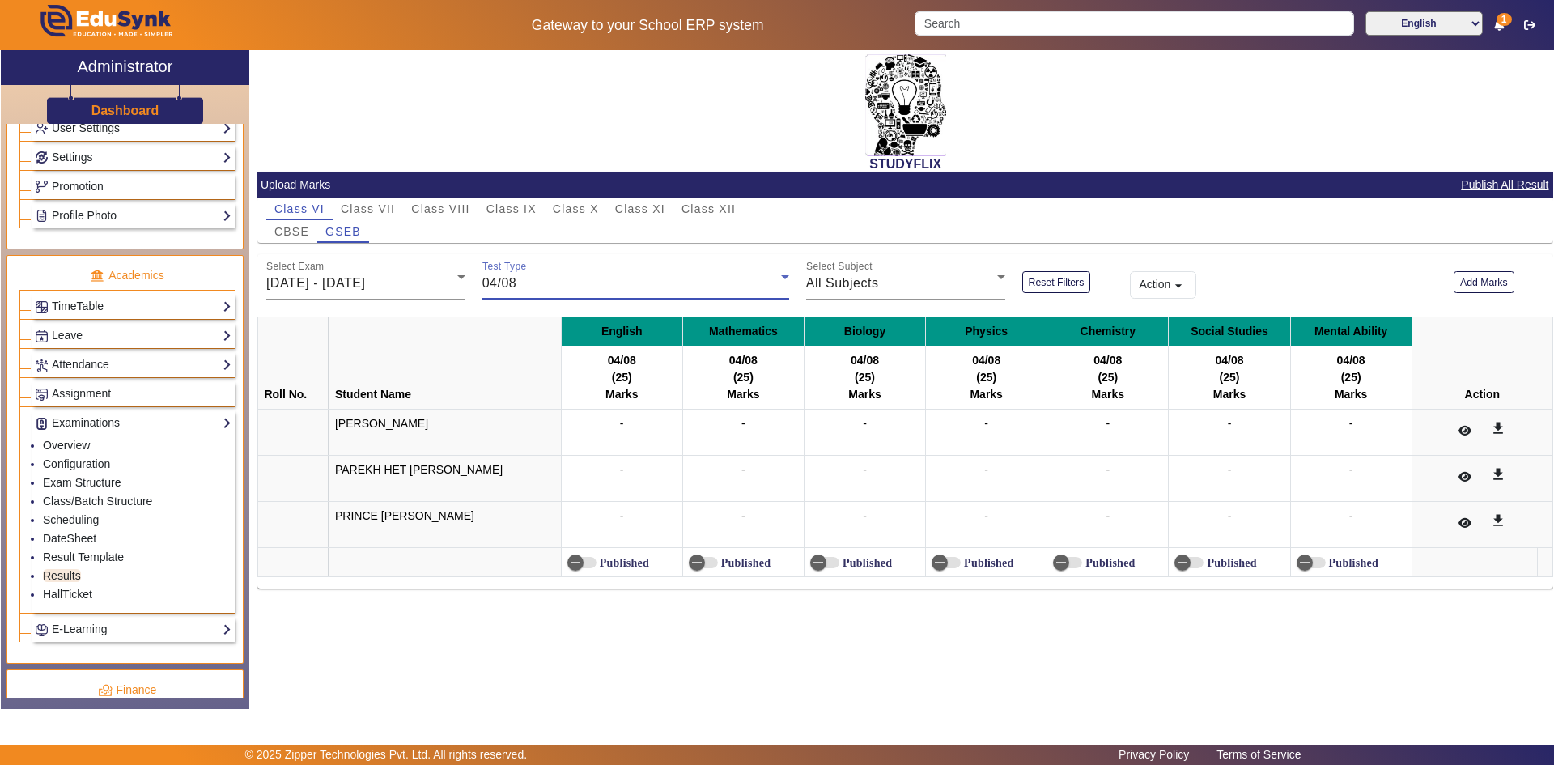
click at [515, 287] on span "04/08" at bounding box center [499, 283] width 35 height 14
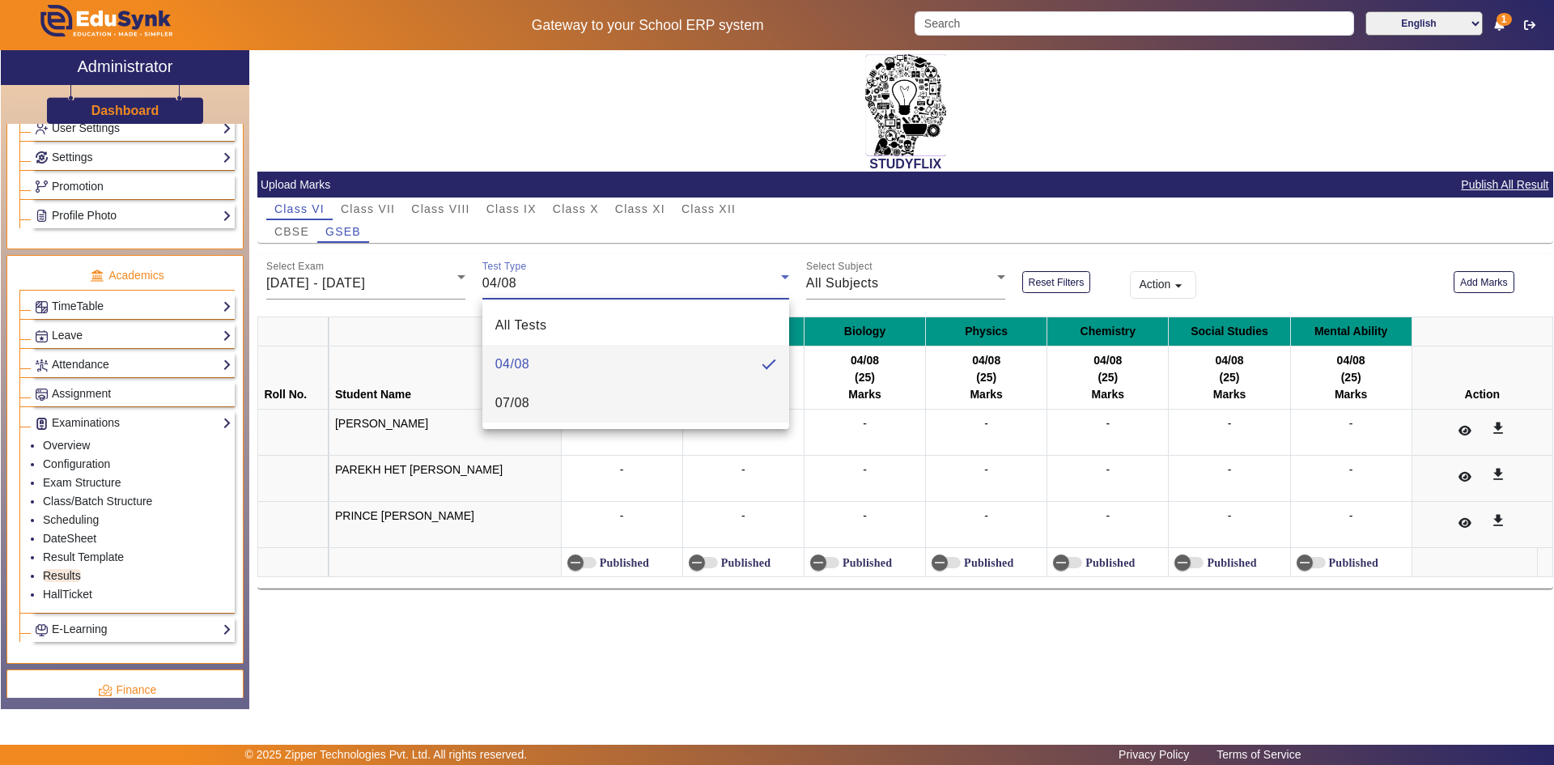
click at [527, 399] on span "07/08" at bounding box center [512, 402] width 35 height 19
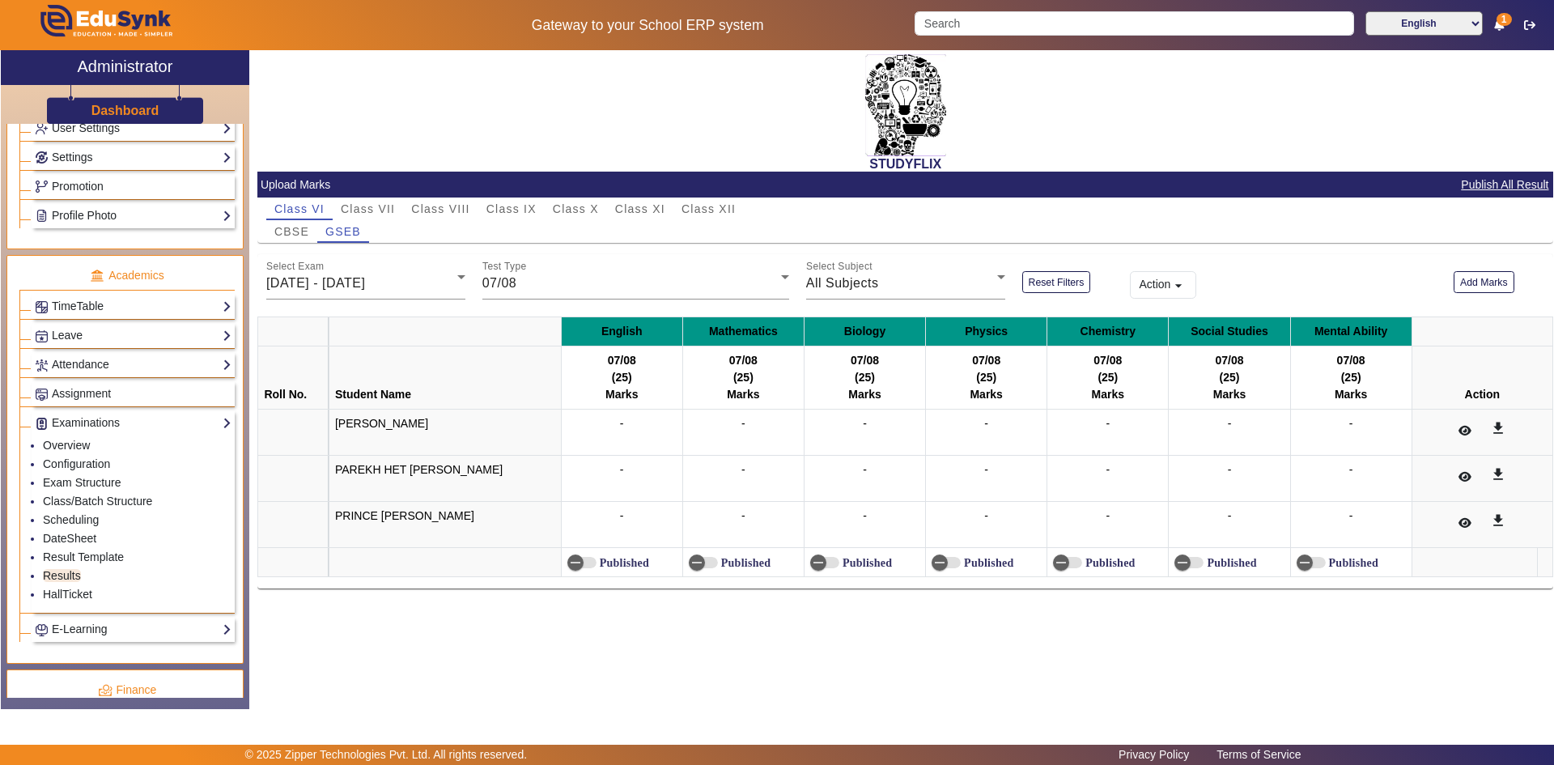
click at [826, 422] on div "-" at bounding box center [864, 432] width 109 height 34
click at [1477, 282] on button "Add Marks" at bounding box center [1483, 282] width 61 height 22
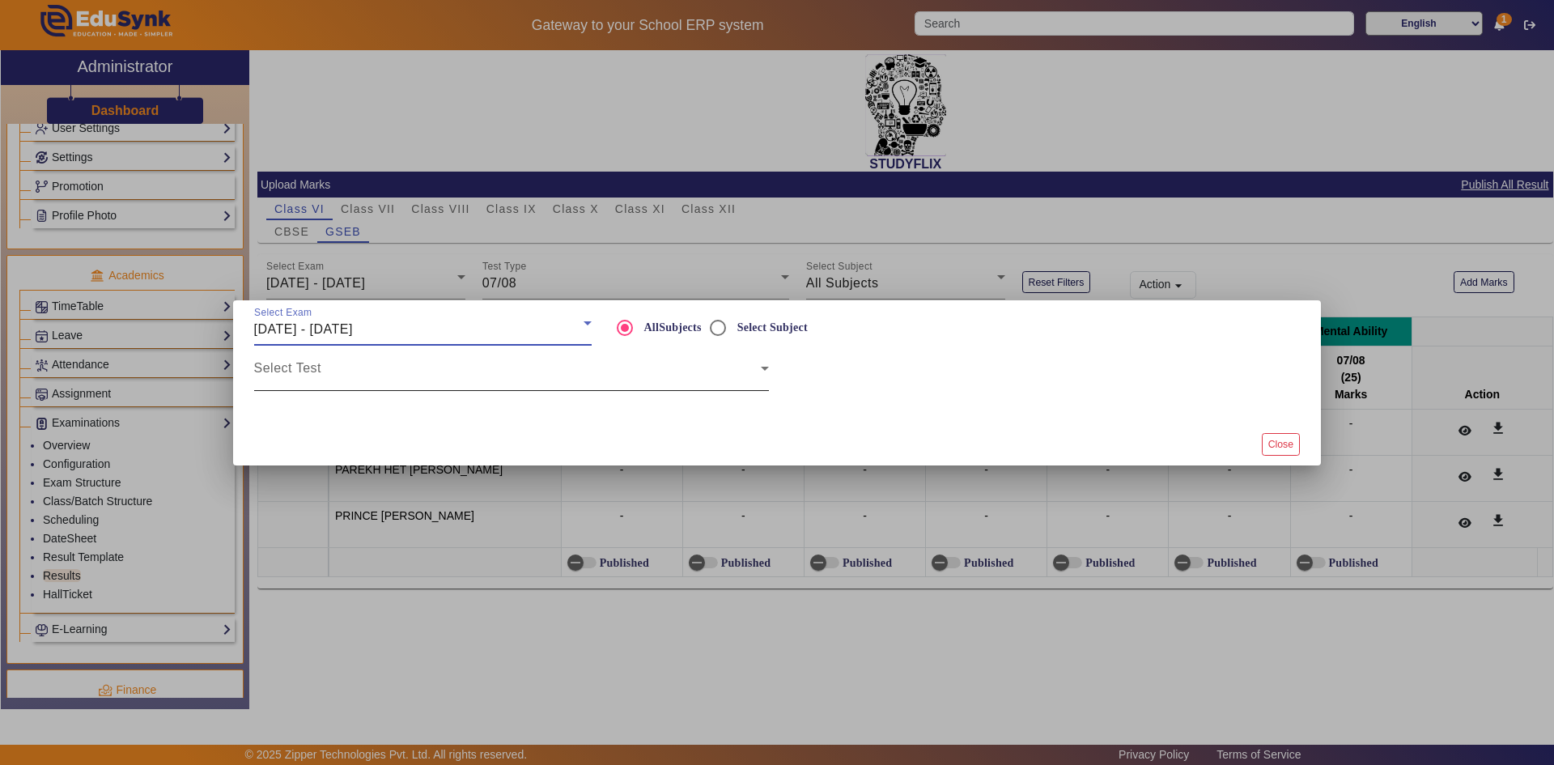
click at [436, 375] on span at bounding box center [507, 374] width 507 height 19
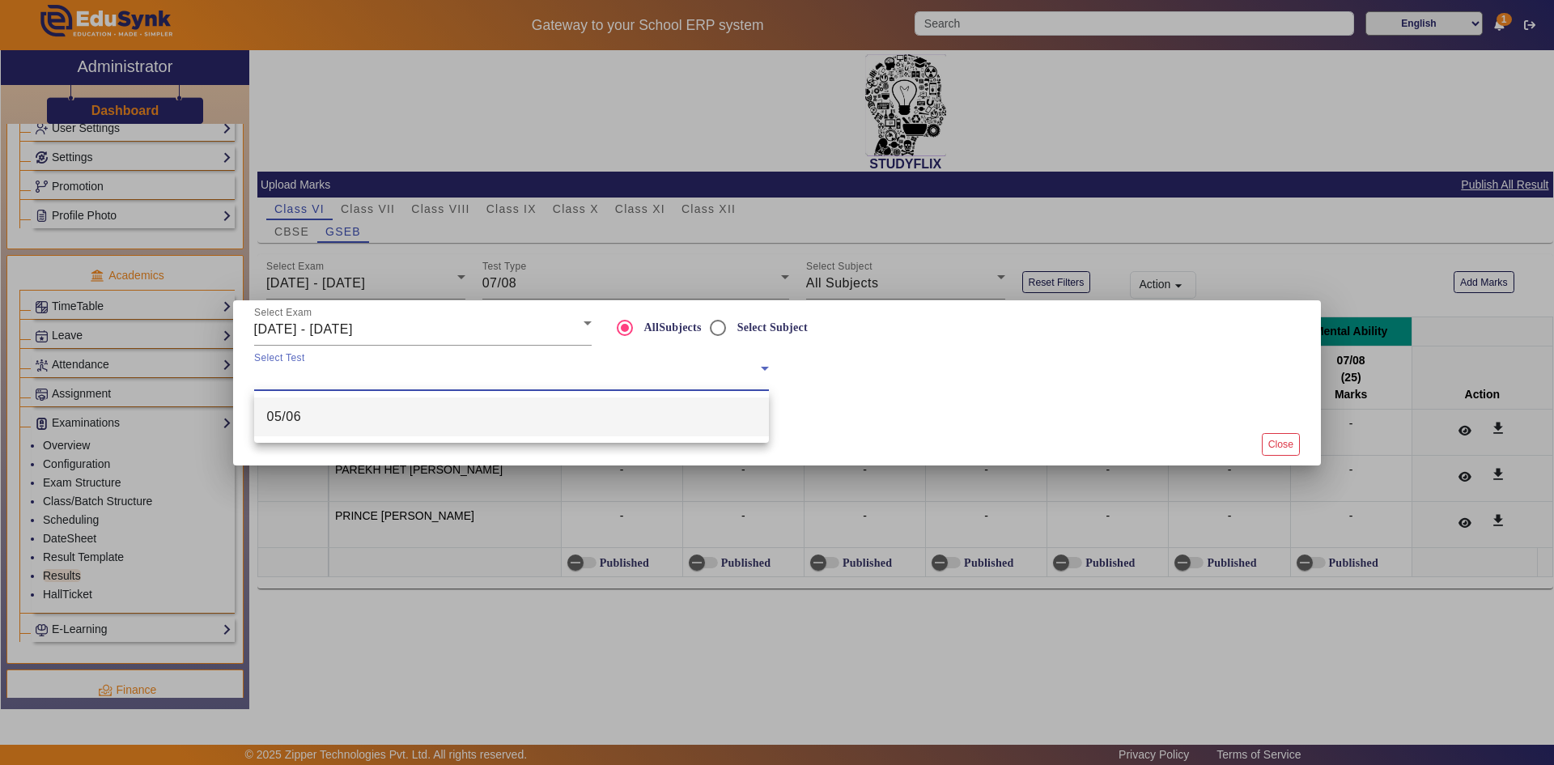
click at [349, 325] on div at bounding box center [777, 382] width 1554 height 765
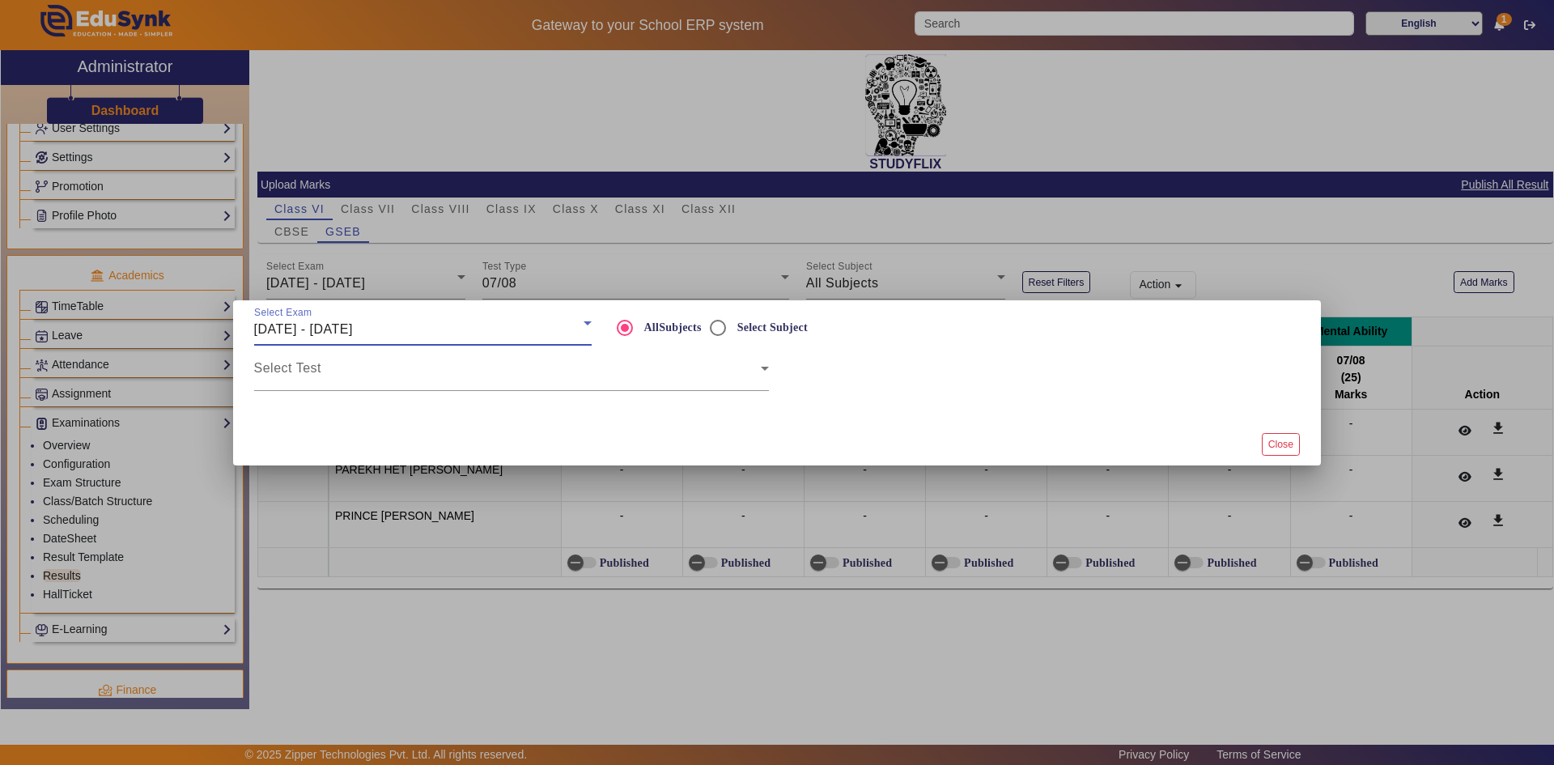
click at [353, 333] on span "[DATE] - [DATE]" at bounding box center [303, 329] width 99 height 14
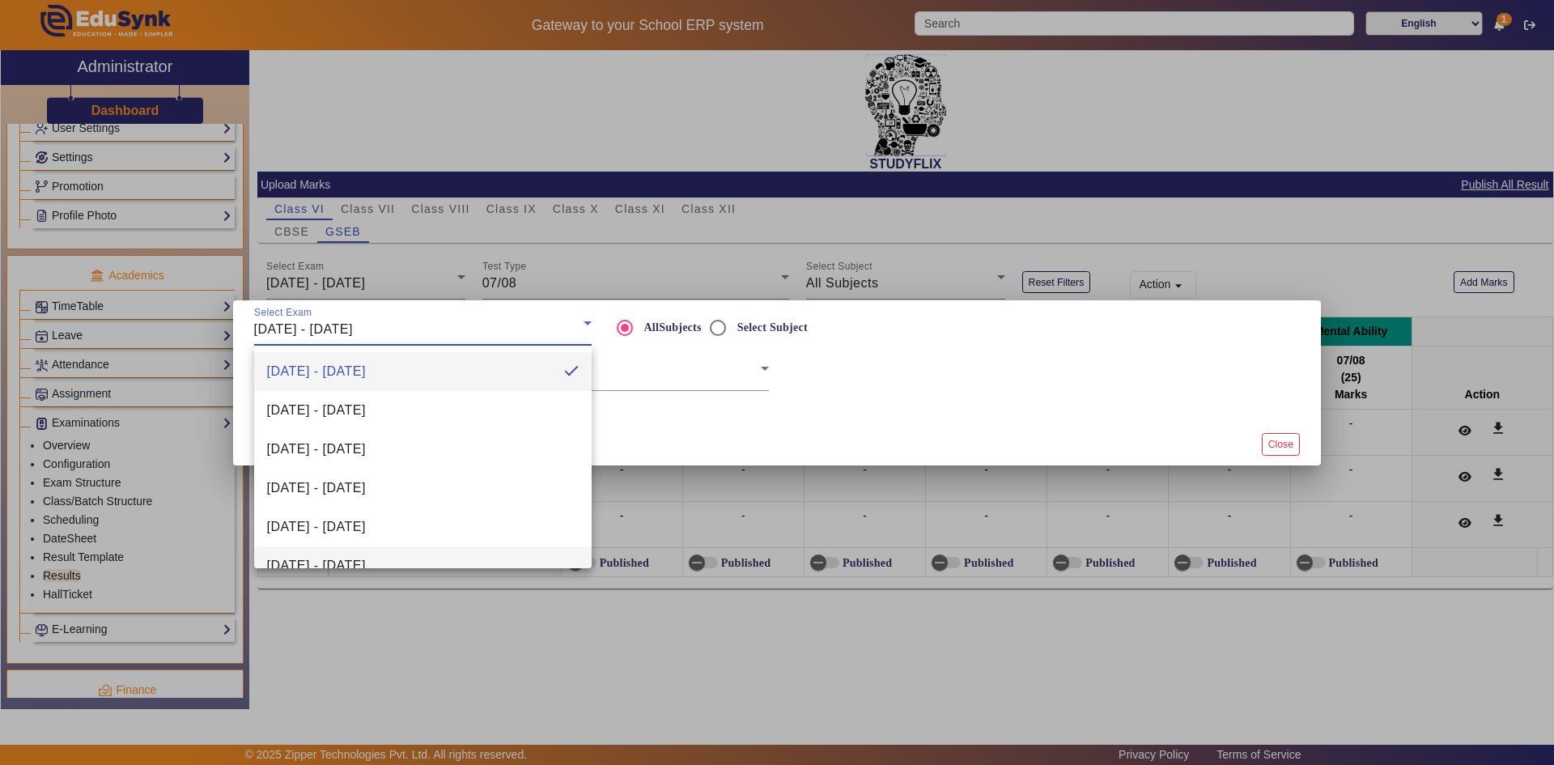
click at [324, 556] on span "[DATE] - [DATE]" at bounding box center [316, 565] width 99 height 19
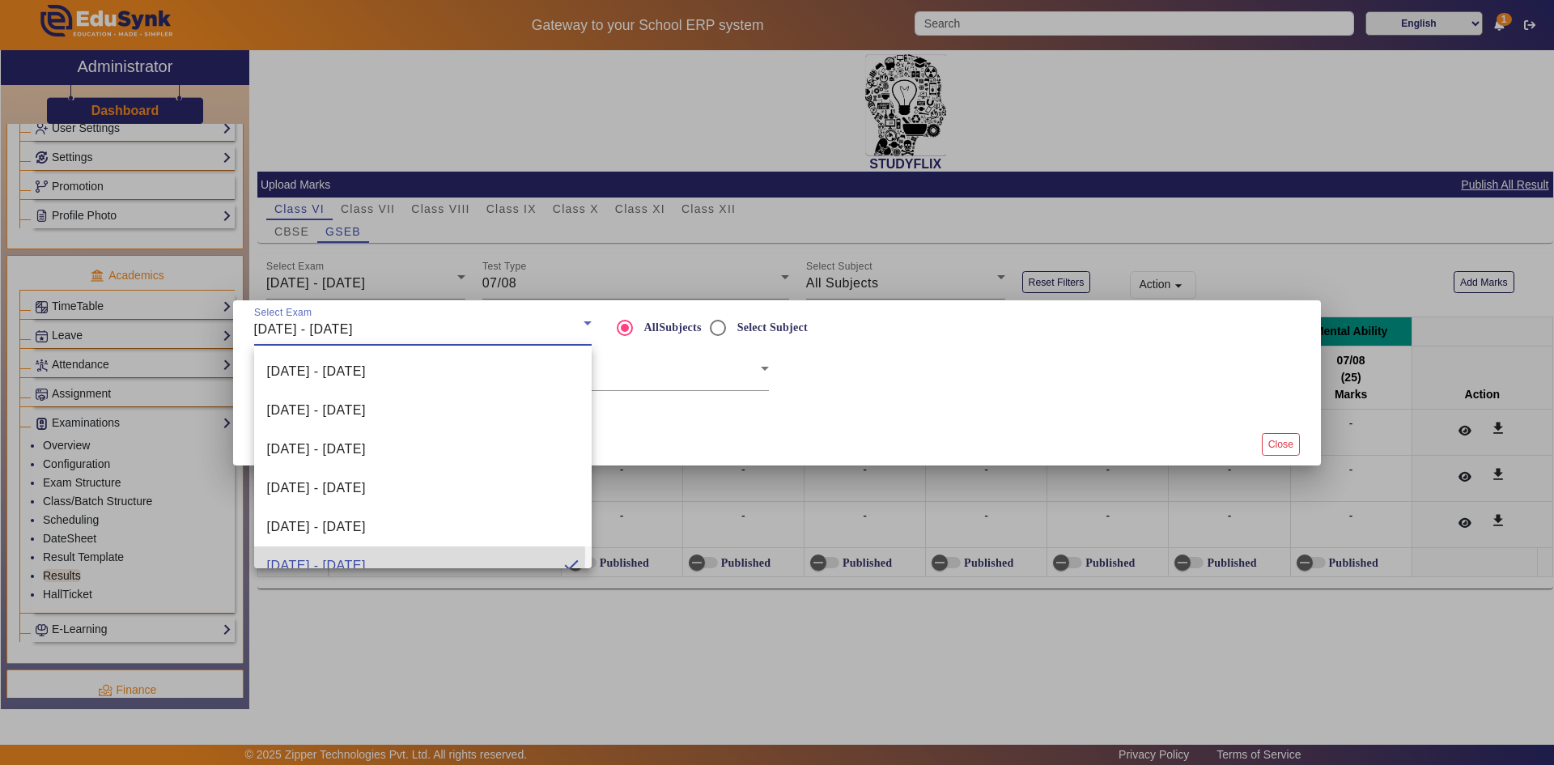
scroll to position [0, 0]
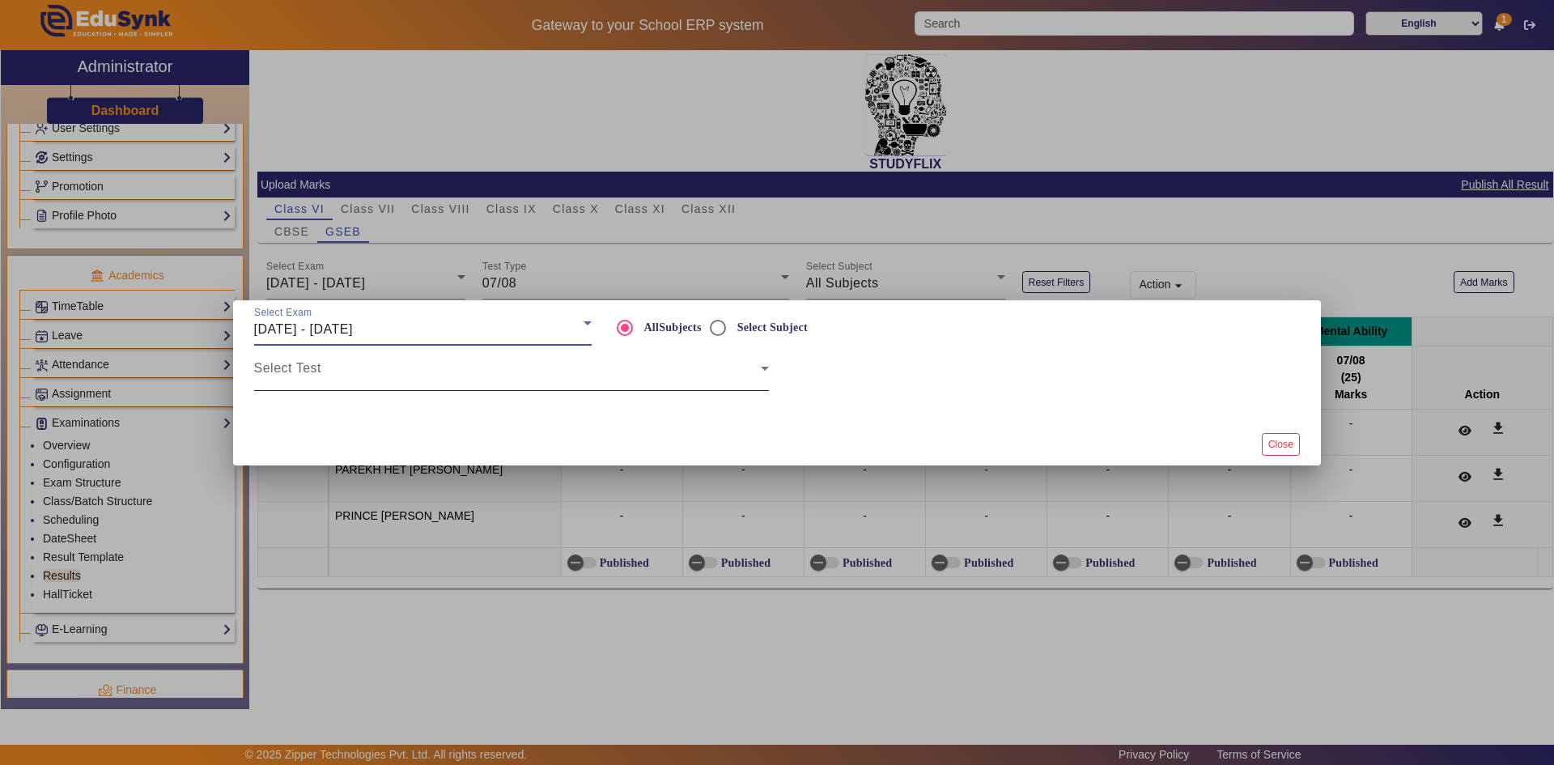
click at [599, 373] on span at bounding box center [507, 374] width 507 height 19
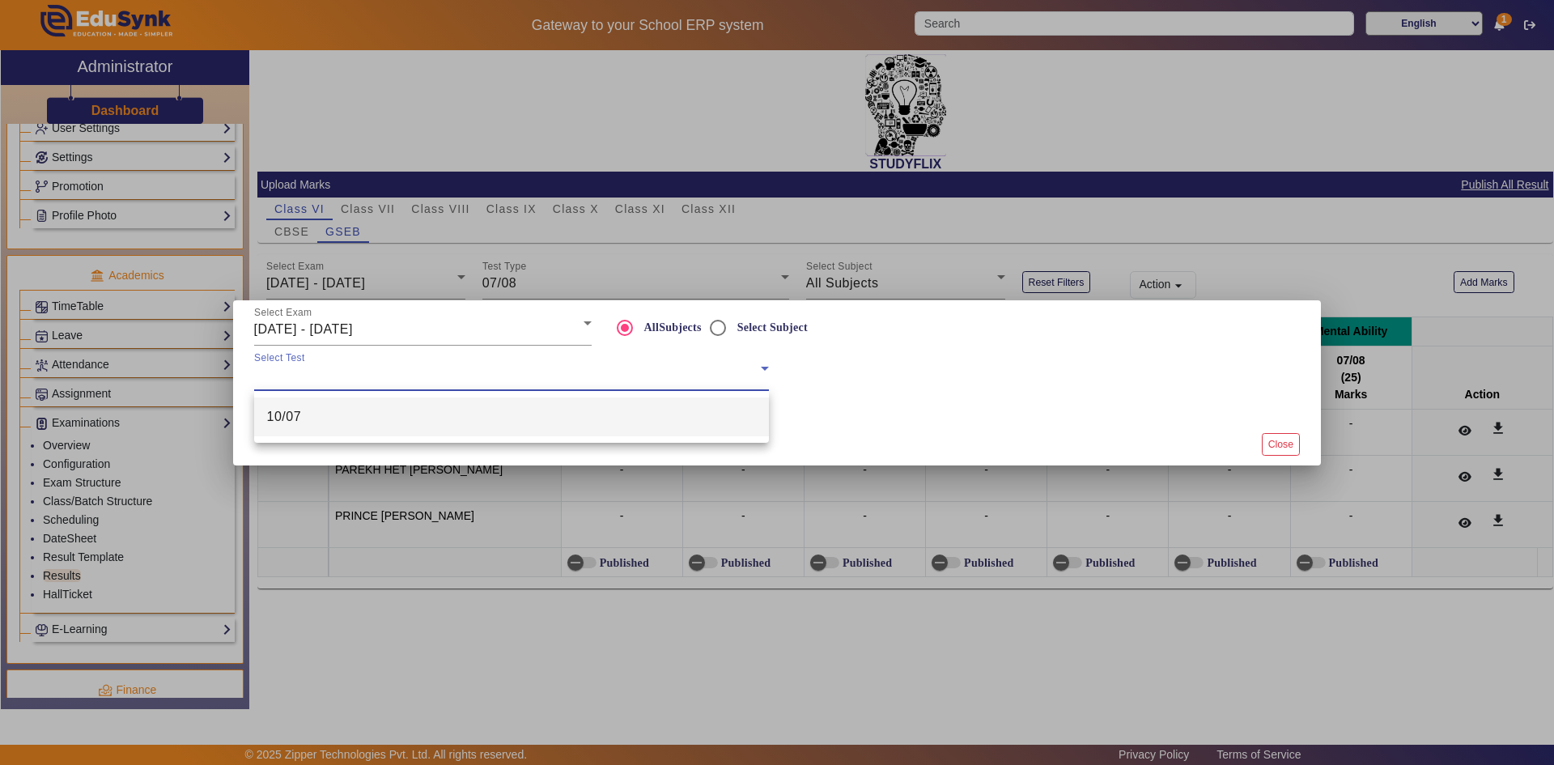
click at [517, 426] on mat-option "10/07" at bounding box center [511, 416] width 515 height 39
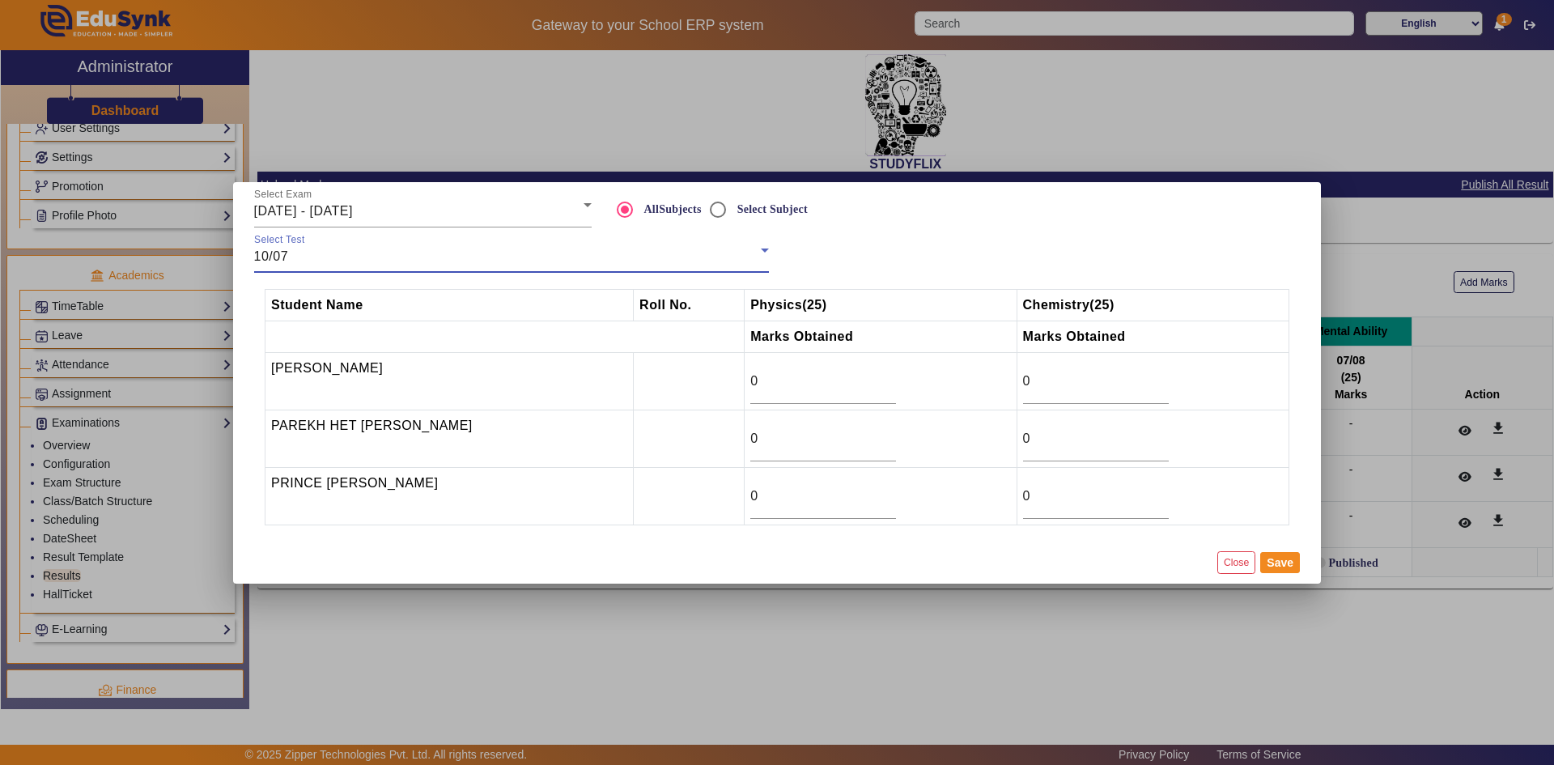
click at [507, 252] on div "10/07" at bounding box center [507, 256] width 507 height 19
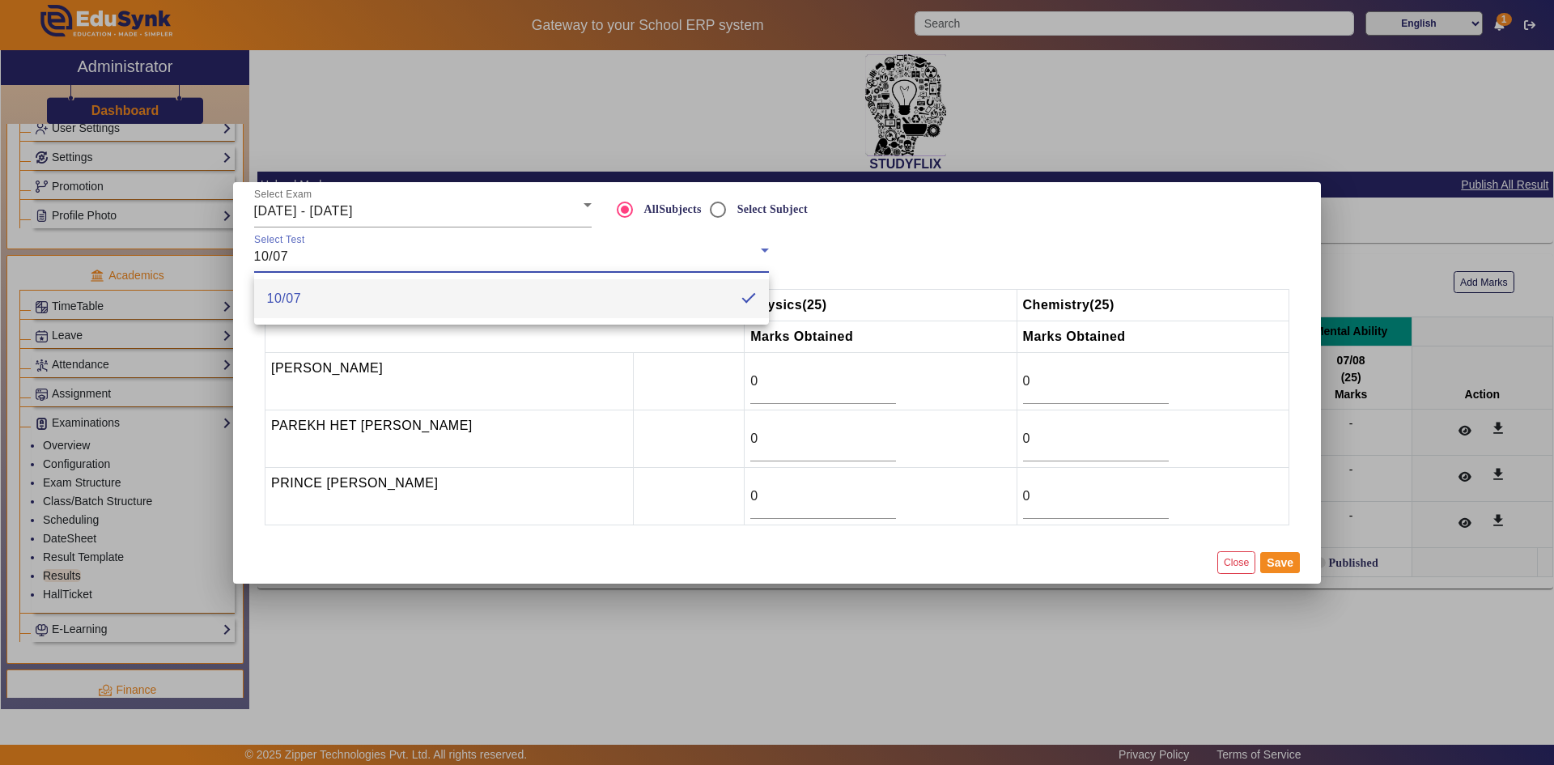
click at [395, 214] on div at bounding box center [777, 382] width 1554 height 765
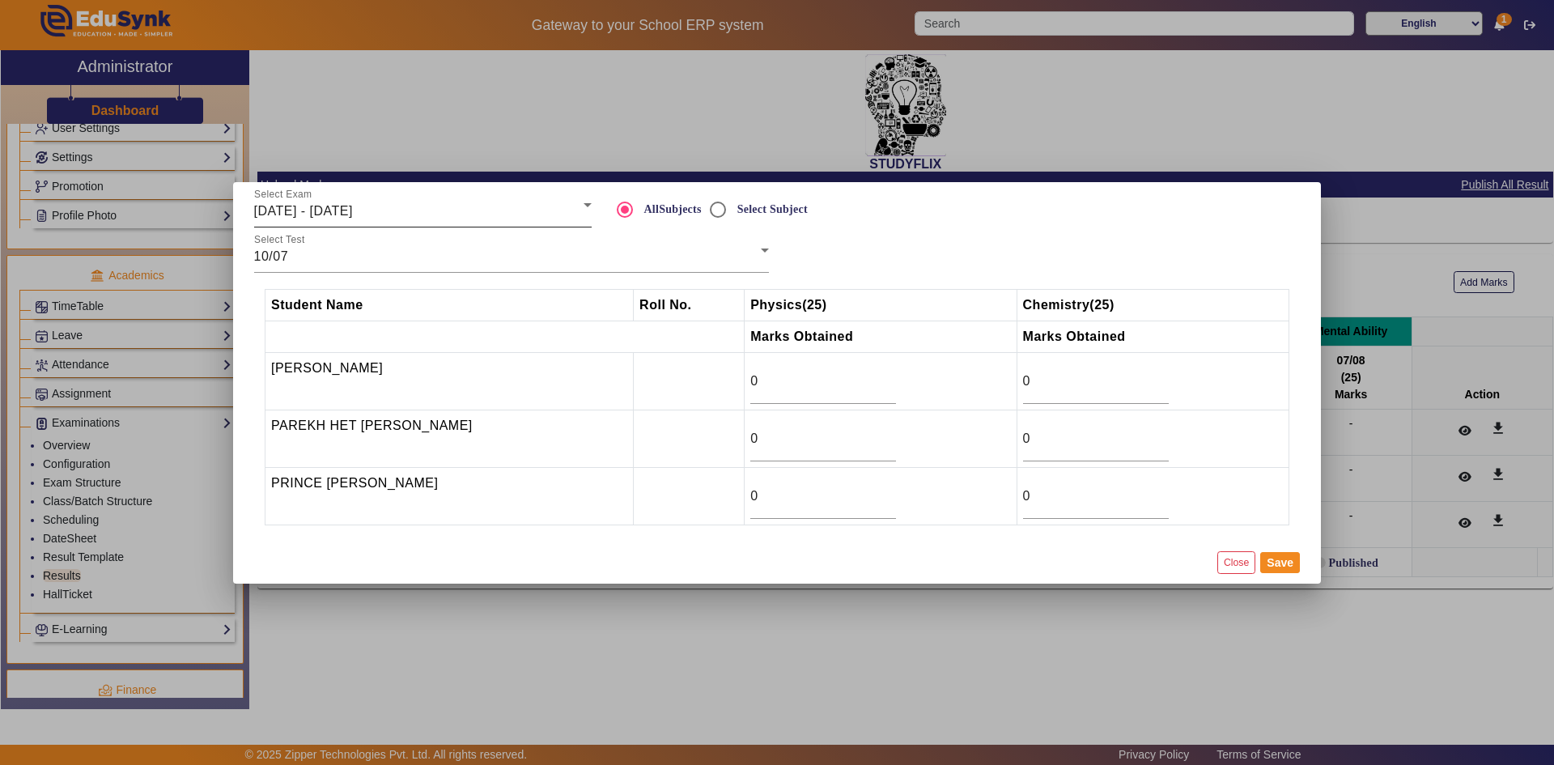
click at [395, 197] on div "Select Exam 07/07/2025 - 12/07/2025" at bounding box center [422, 204] width 337 height 45
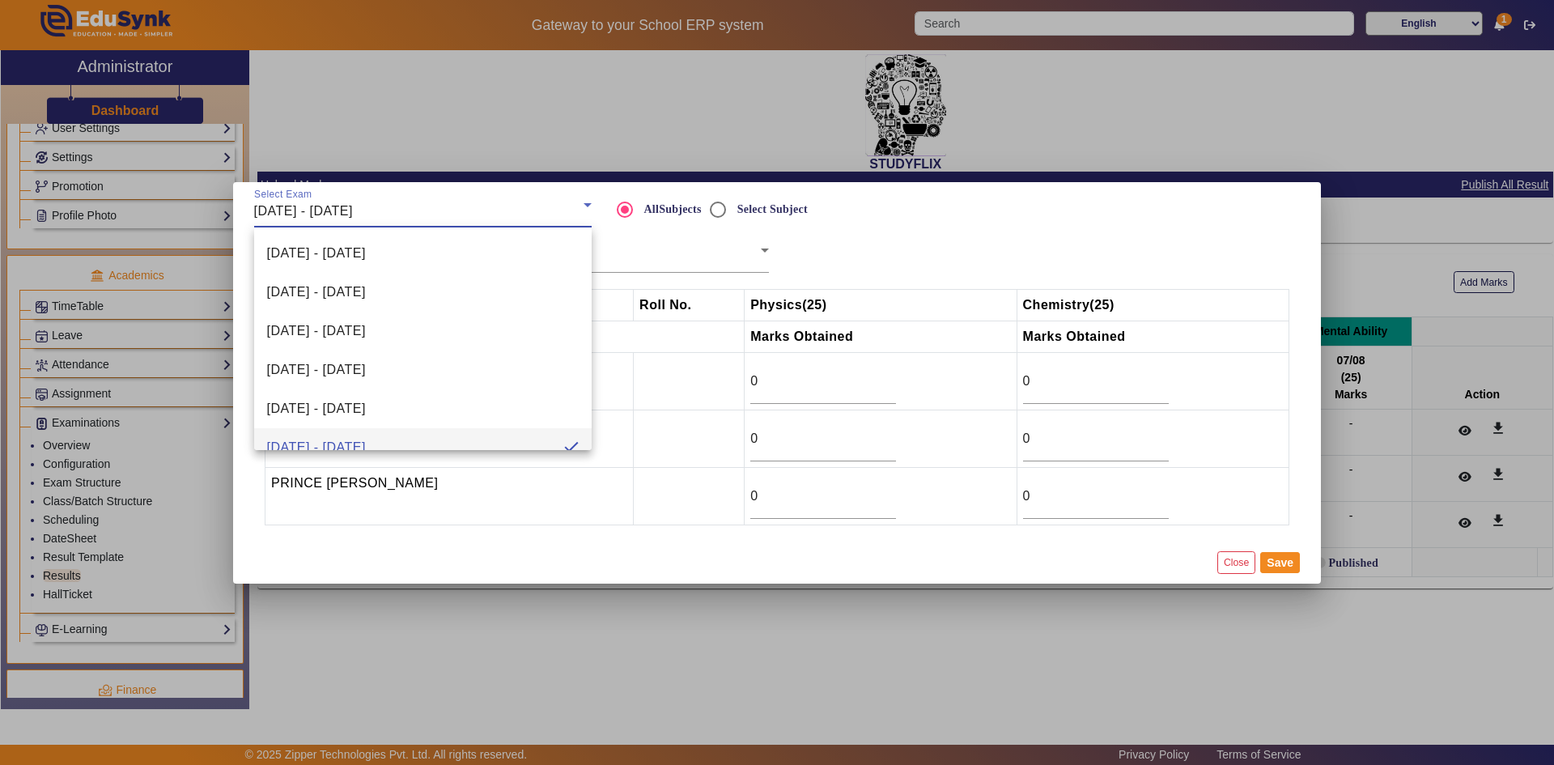
scroll to position [17, 0]
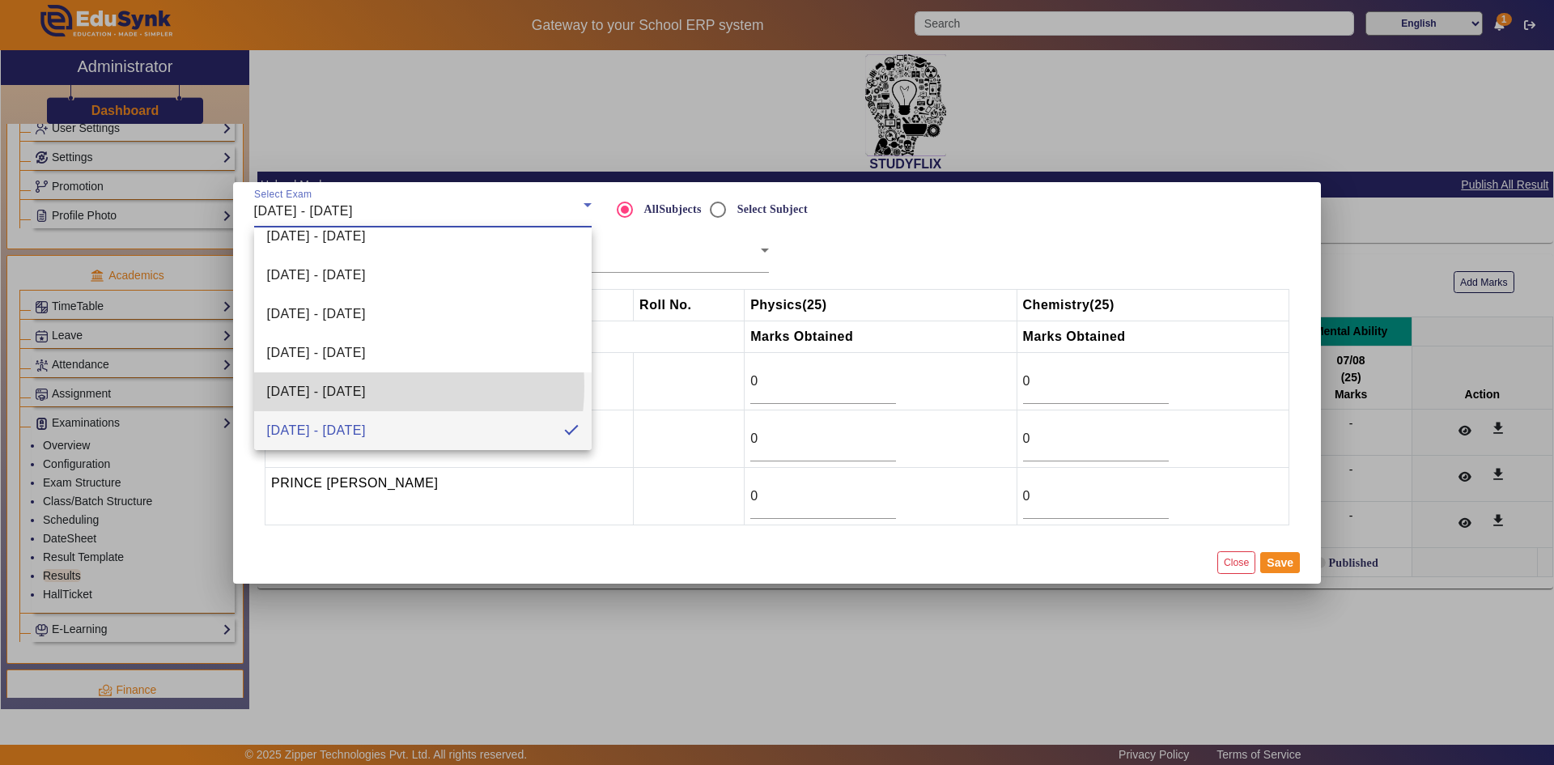
click at [353, 386] on span "[DATE] - [DATE]" at bounding box center [316, 391] width 99 height 19
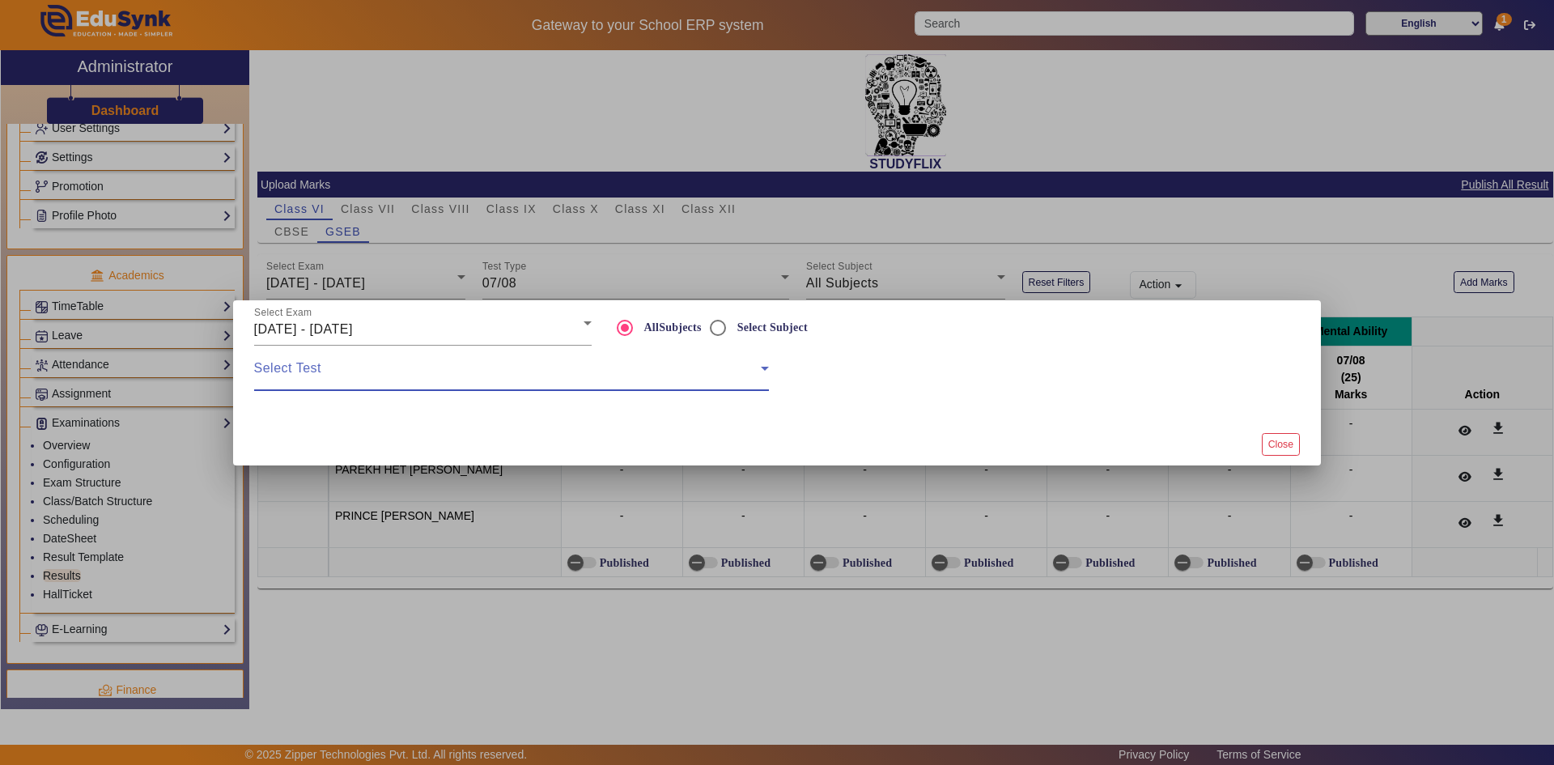
click at [390, 365] on span at bounding box center [507, 374] width 507 height 19
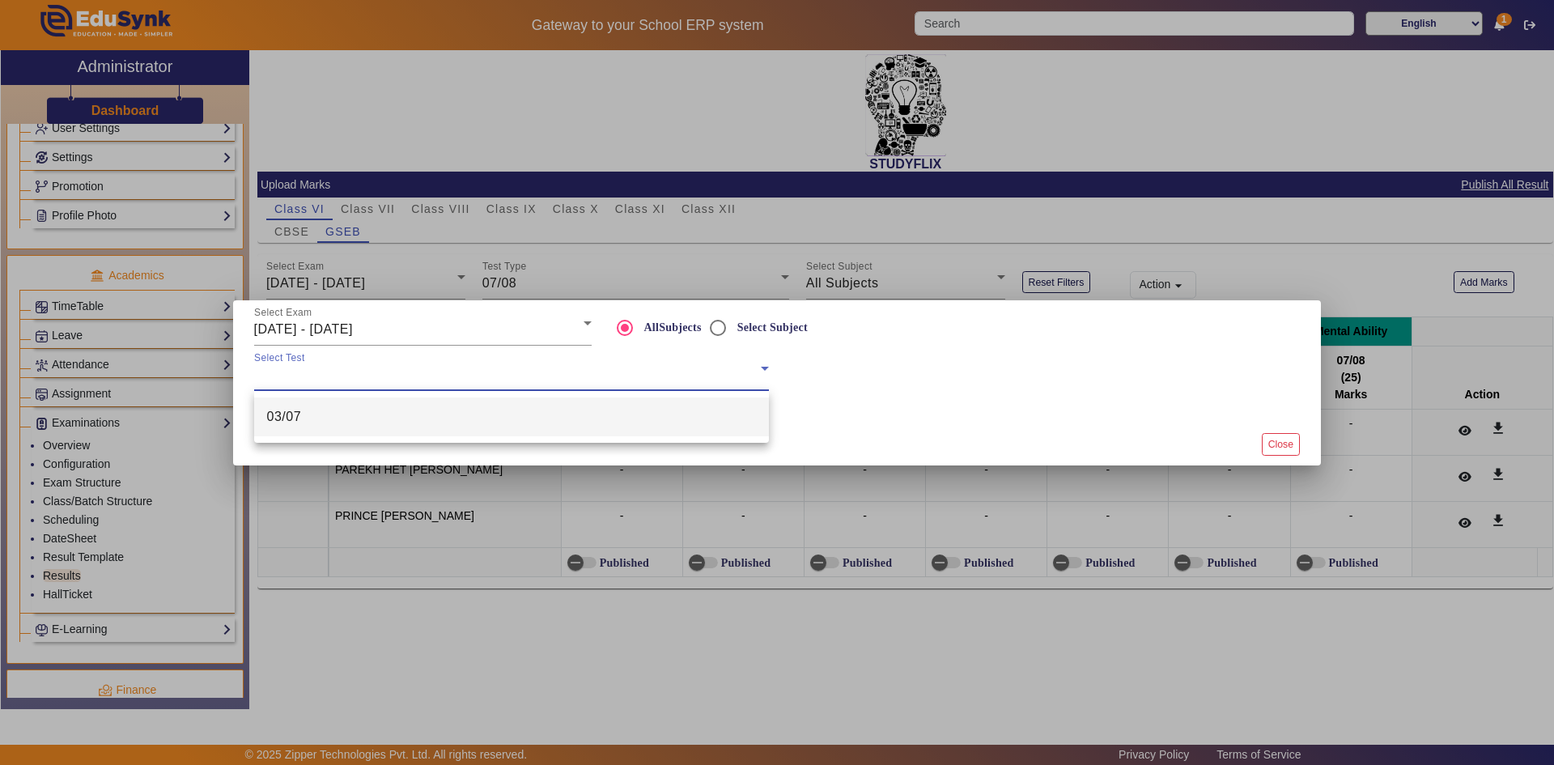
click at [367, 403] on mat-option "03/07" at bounding box center [511, 416] width 515 height 39
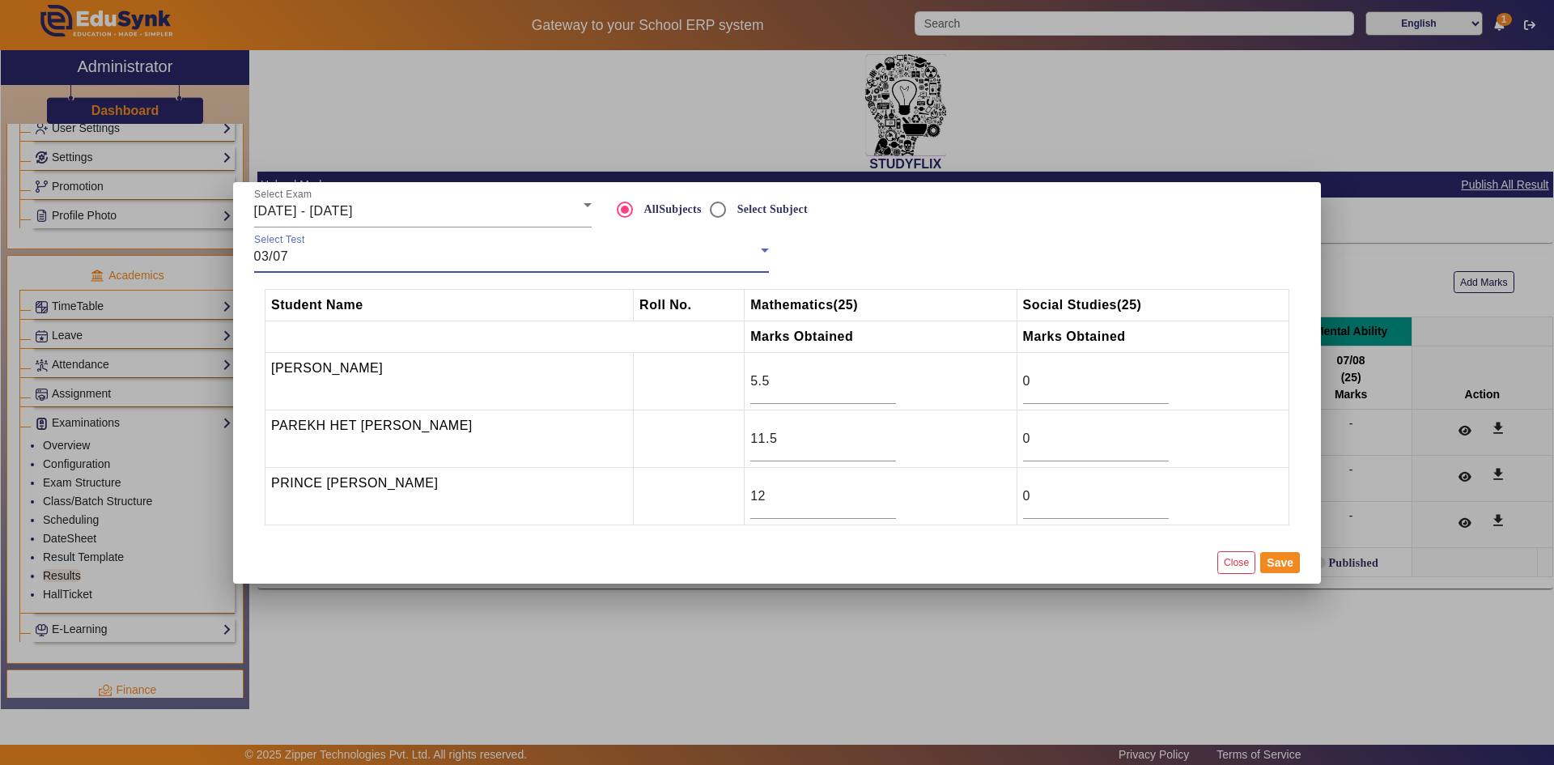
click at [361, 248] on div "03/07" at bounding box center [507, 256] width 507 height 19
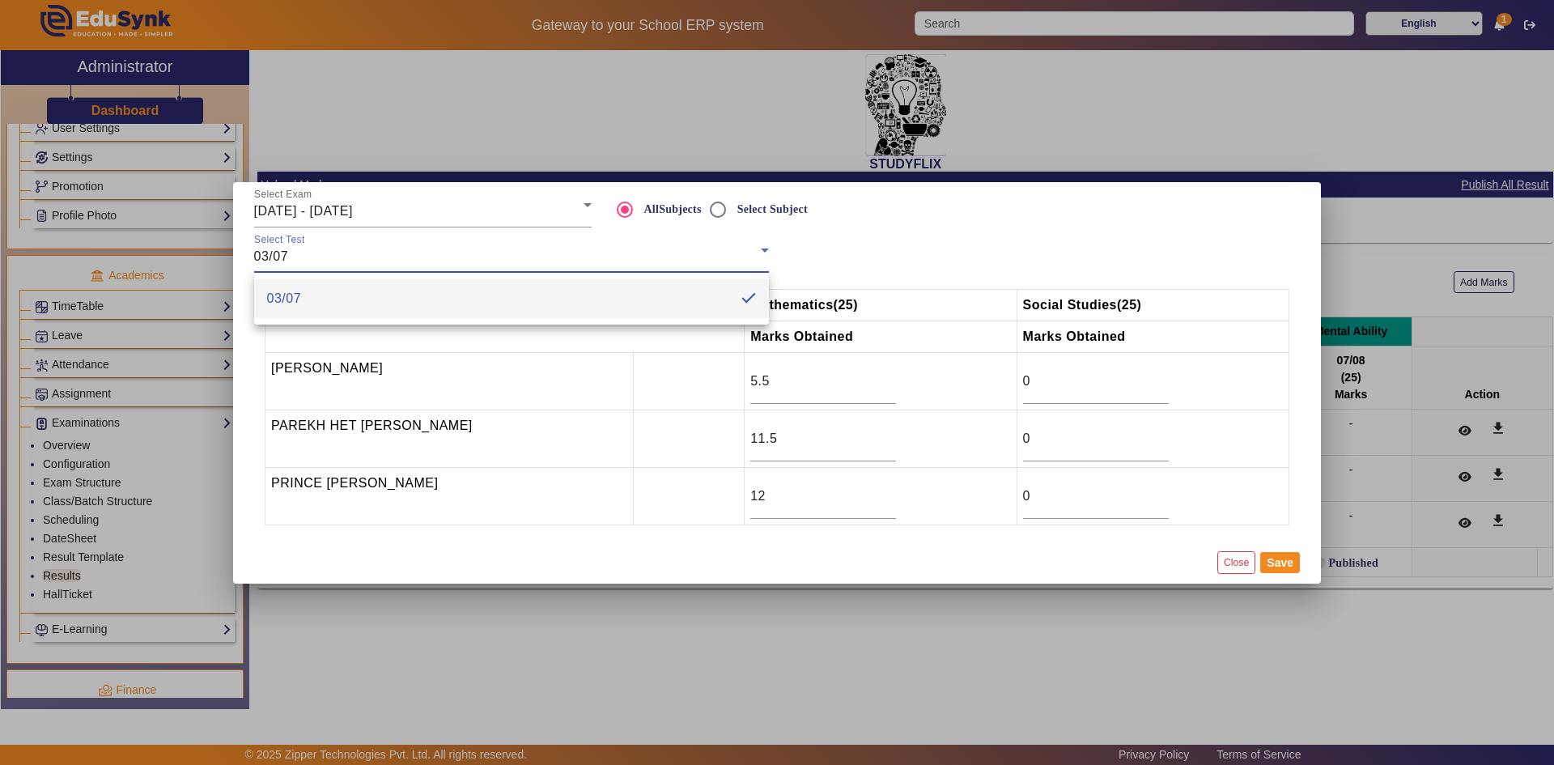
click at [360, 219] on div at bounding box center [777, 382] width 1554 height 765
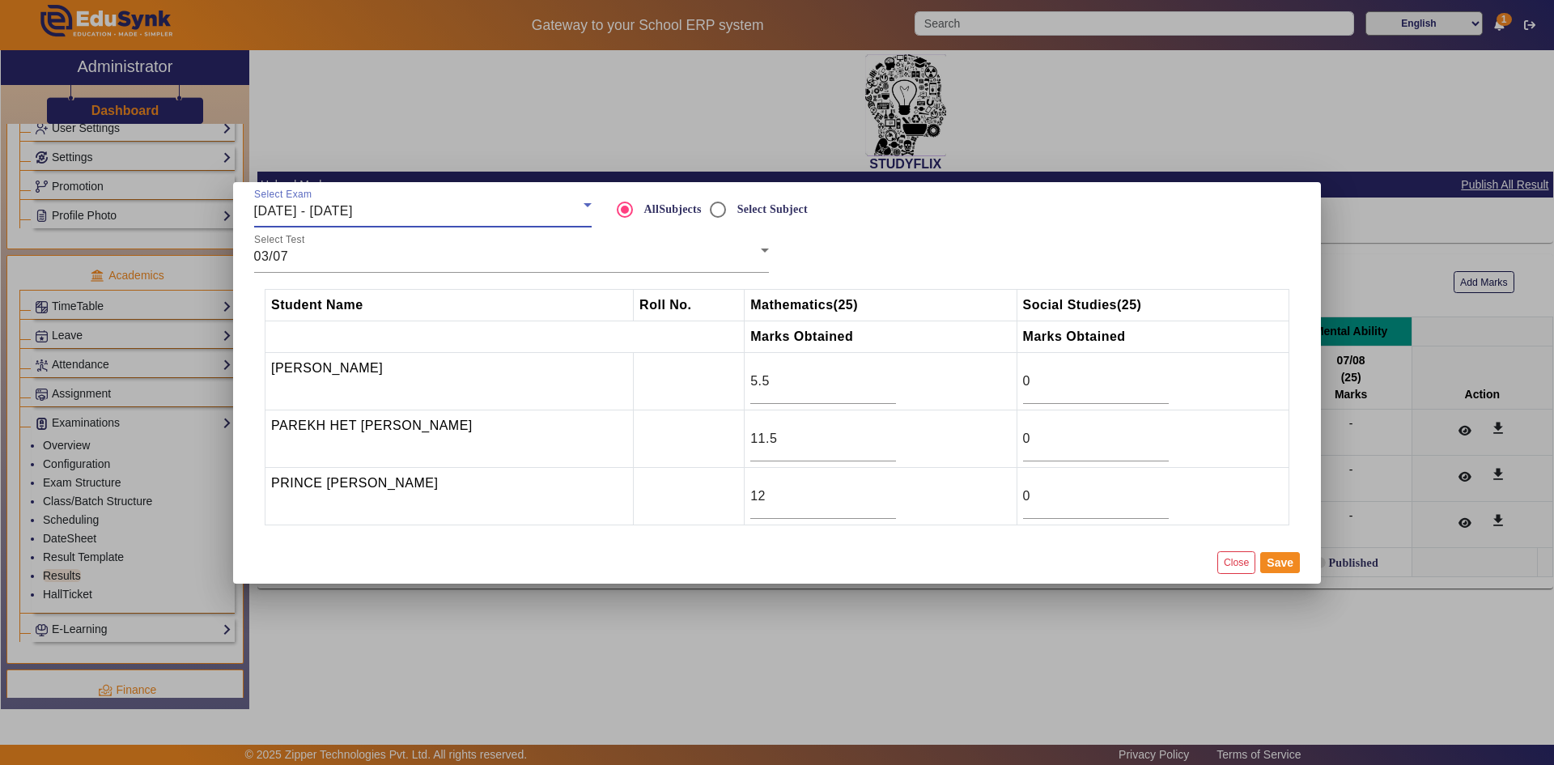
click at [376, 219] on div "[DATE] - [DATE]" at bounding box center [418, 210] width 329 height 19
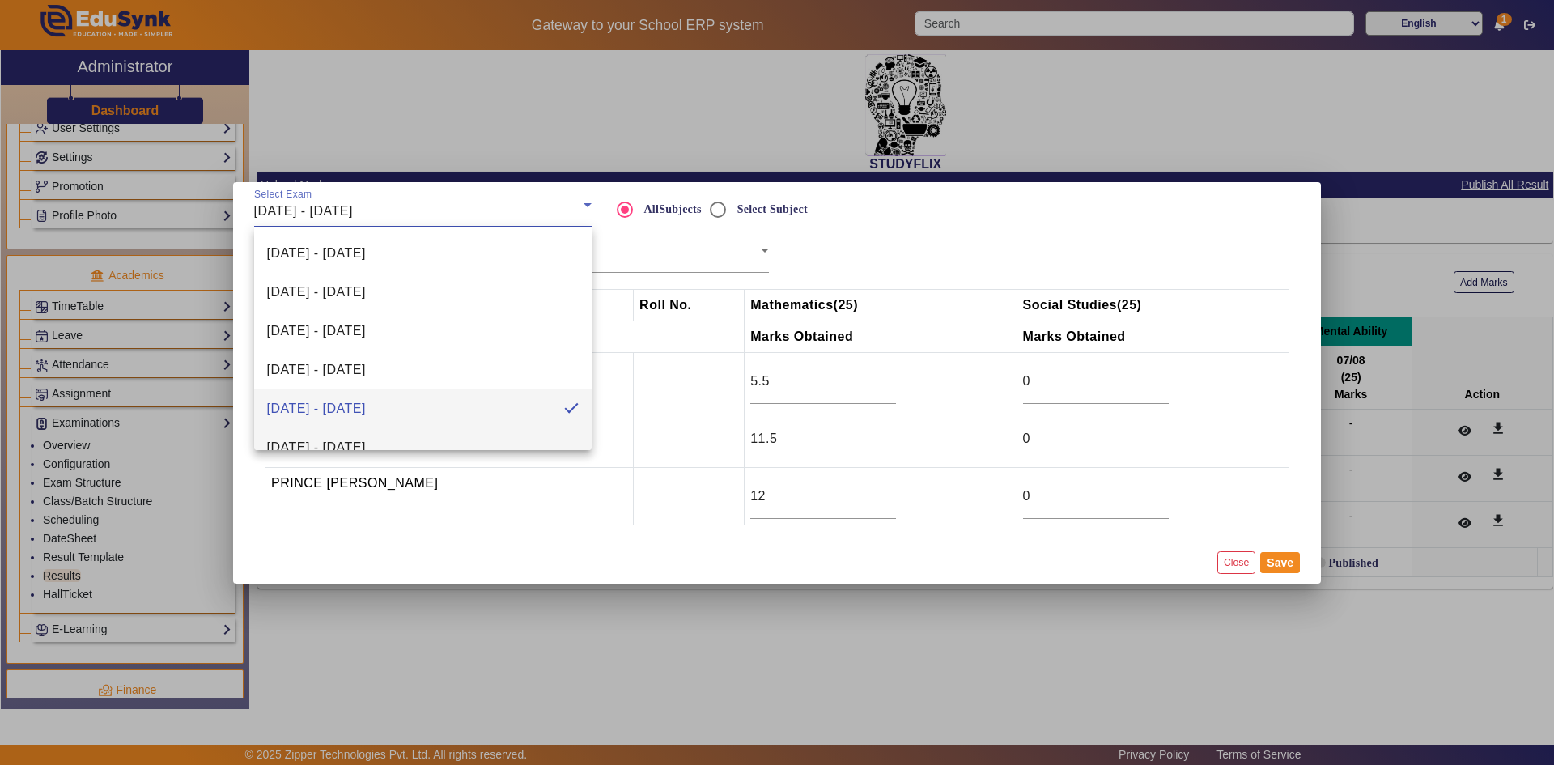
click at [360, 439] on span "[DATE] - [DATE]" at bounding box center [316, 447] width 99 height 19
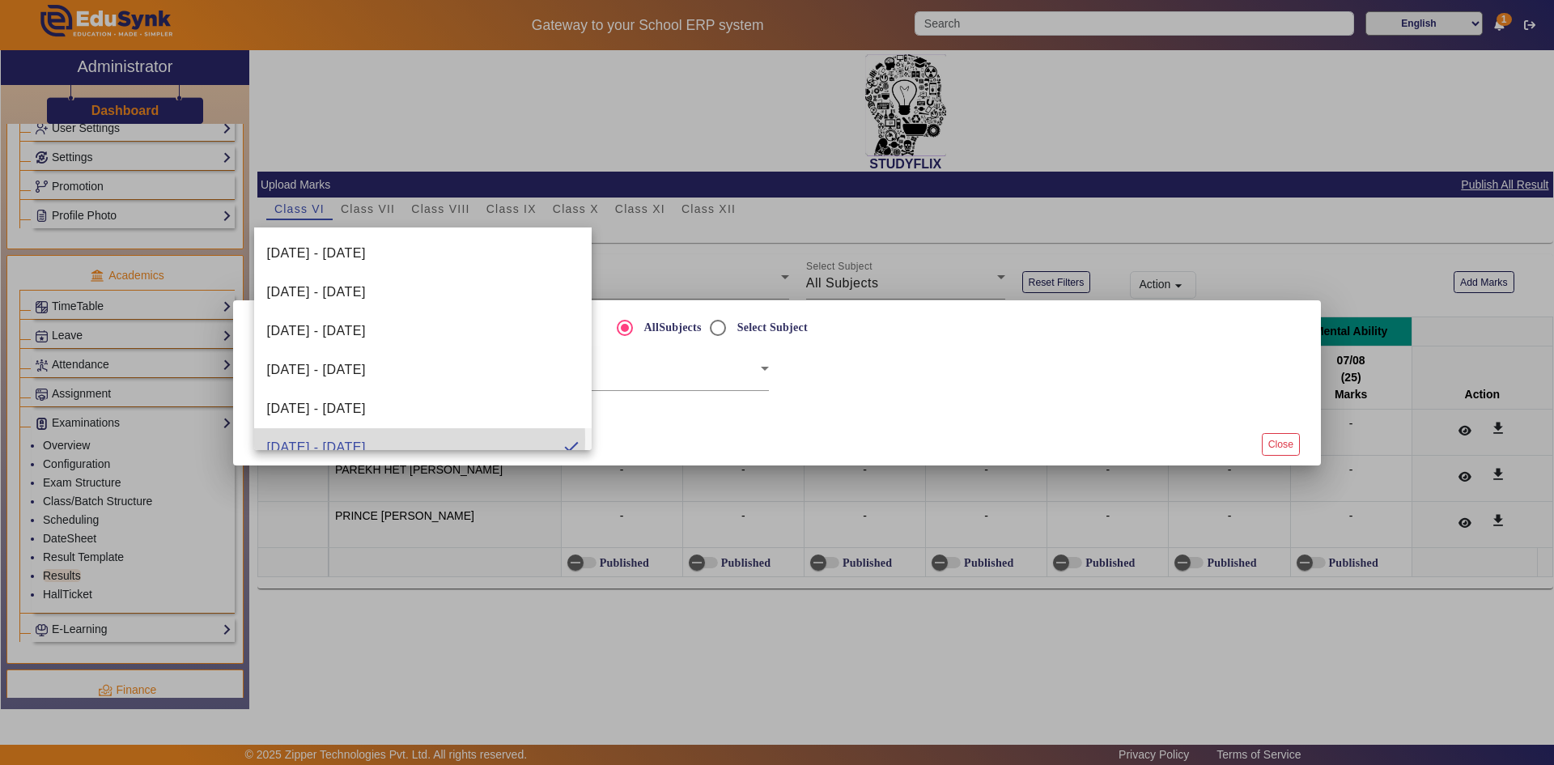
scroll to position [0, 0]
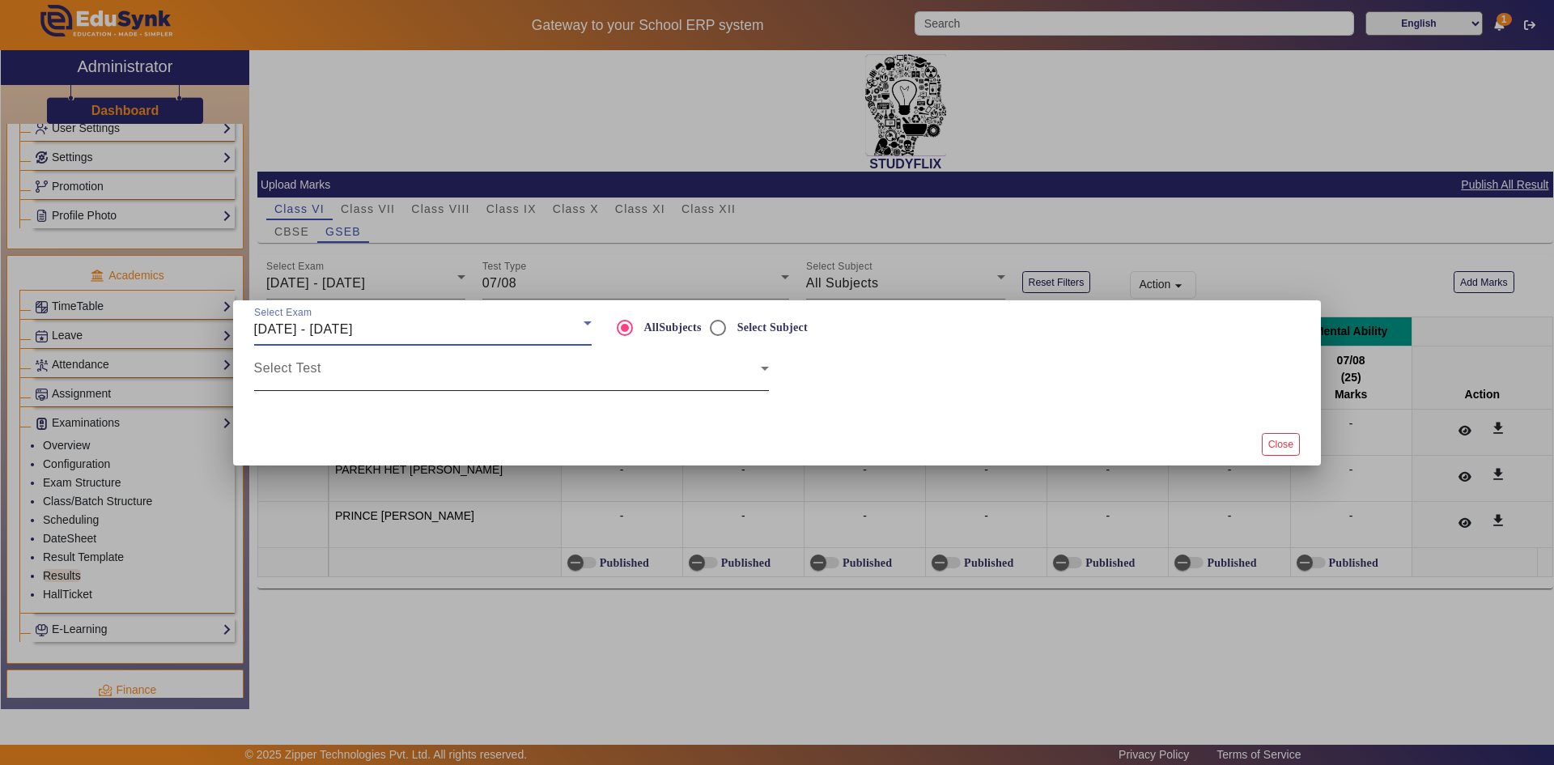
click at [372, 374] on span at bounding box center [507, 374] width 507 height 19
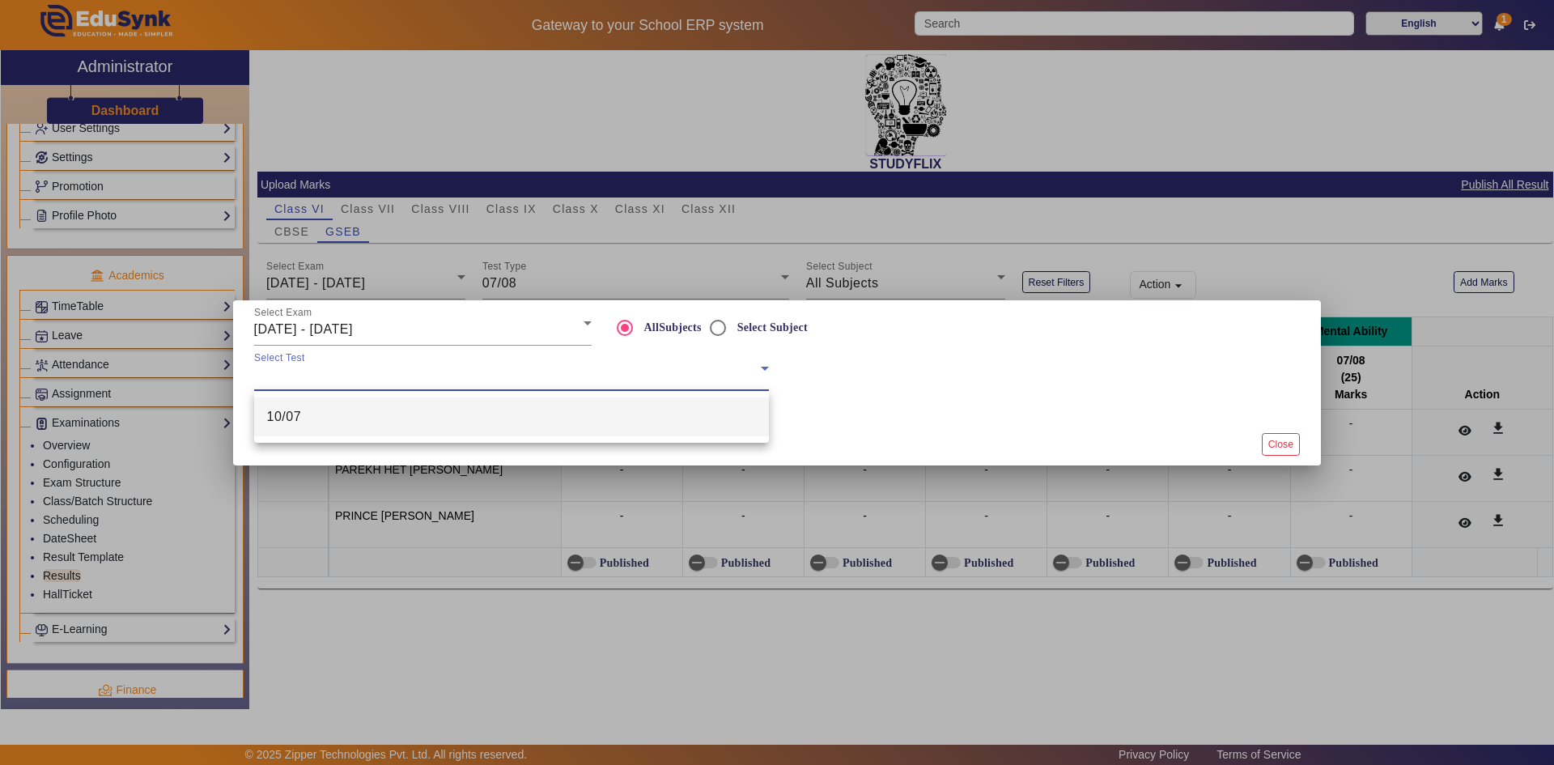
click at [363, 413] on mat-option "10/07" at bounding box center [511, 416] width 515 height 39
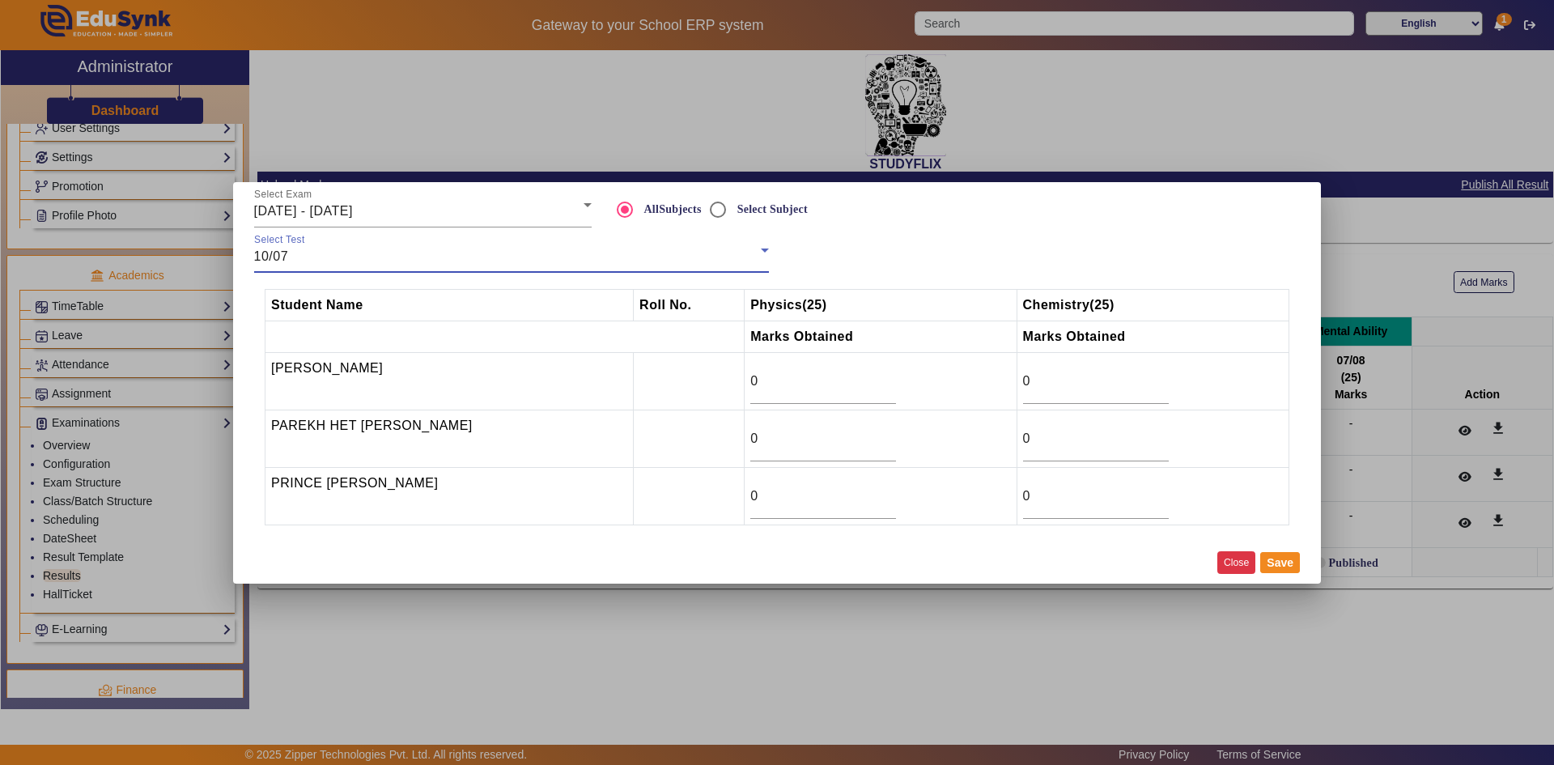
click at [1232, 564] on button "Close" at bounding box center [1236, 562] width 38 height 22
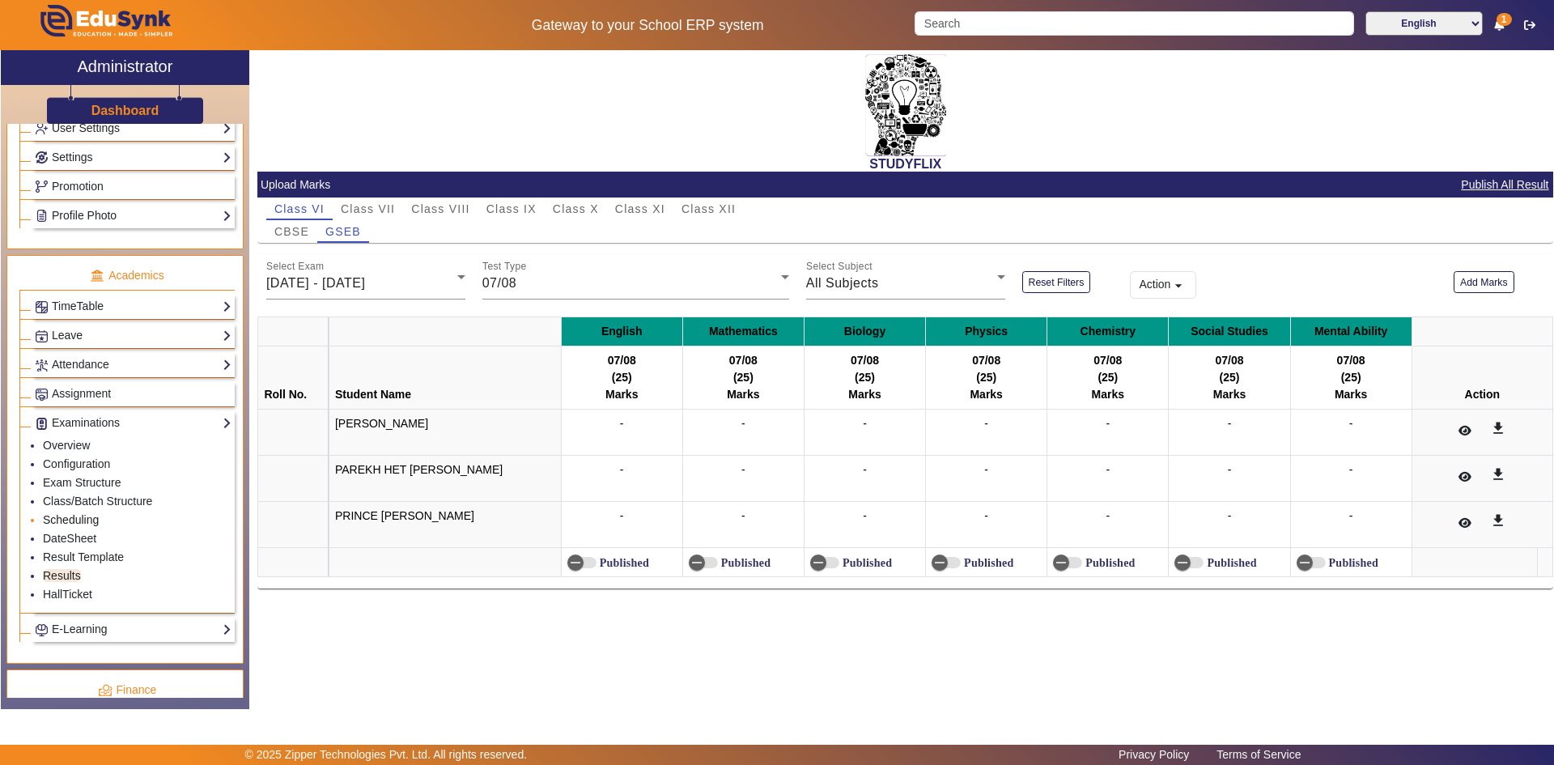
click at [73, 524] on link "Scheduling" at bounding box center [71, 519] width 56 height 13
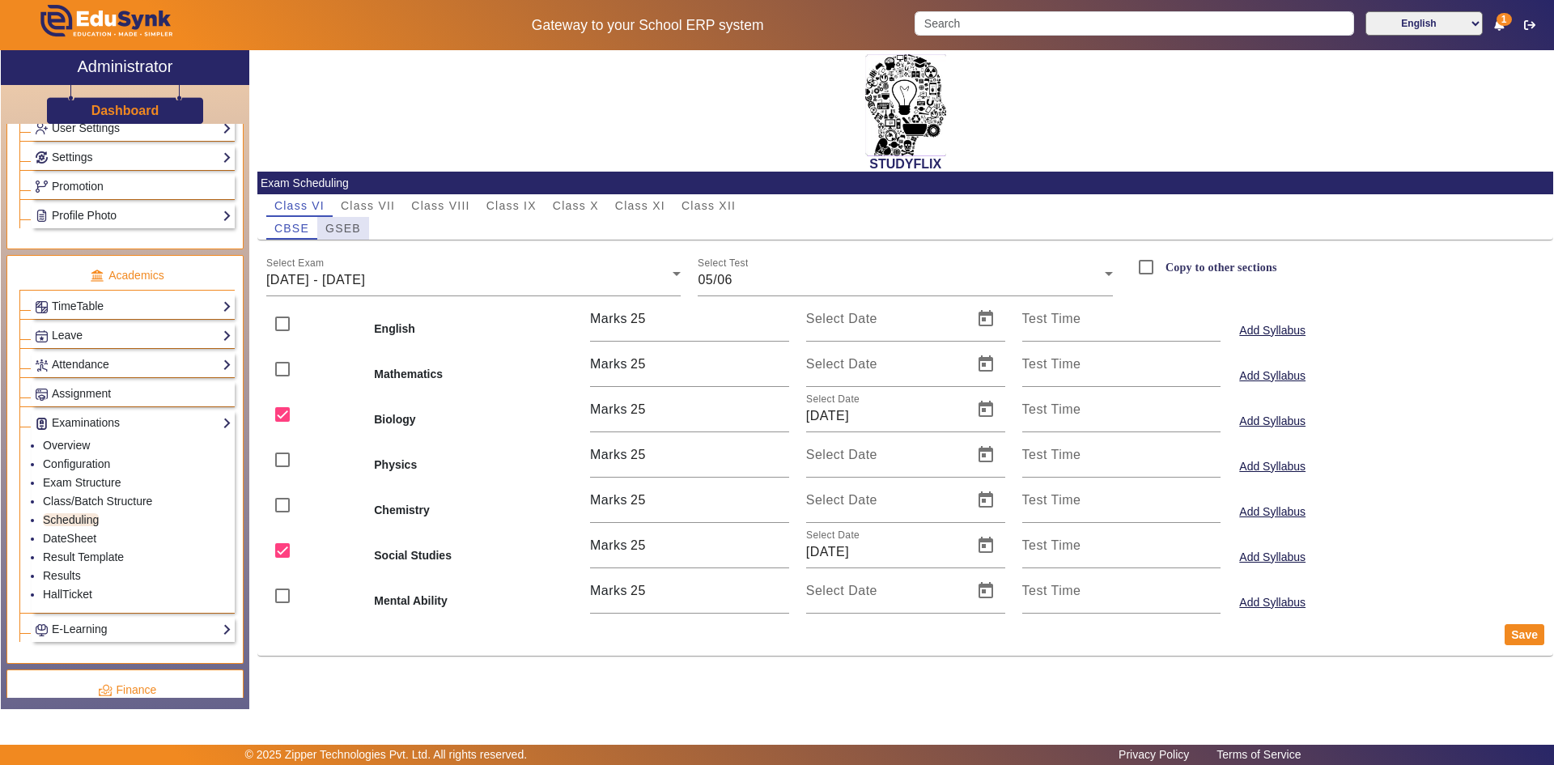
click at [358, 231] on span "GSEB" at bounding box center [343, 228] width 36 height 11
click at [358, 278] on span "[DATE] - [DATE]" at bounding box center [315, 280] width 99 height 14
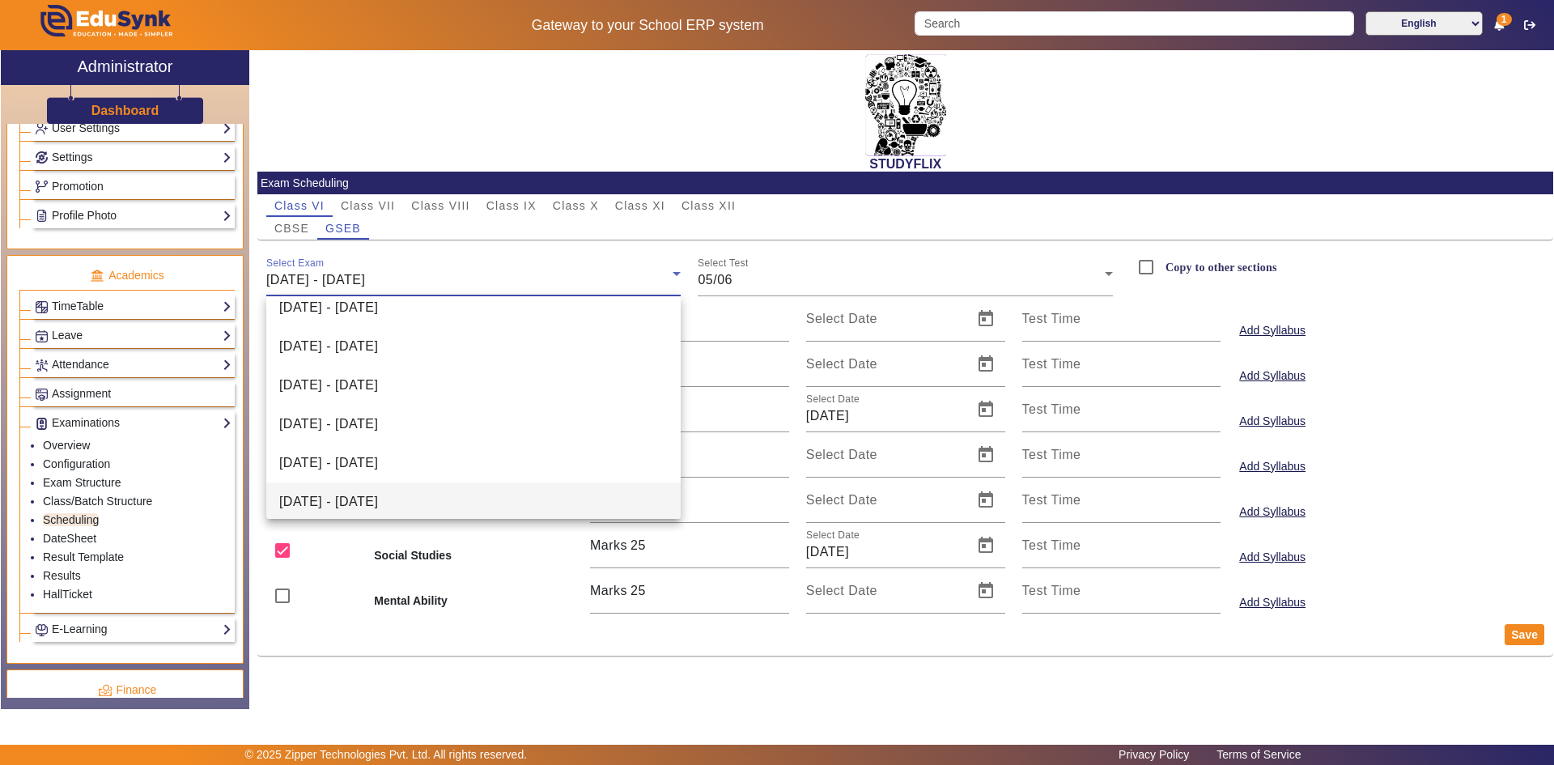
scroll to position [81, 0]
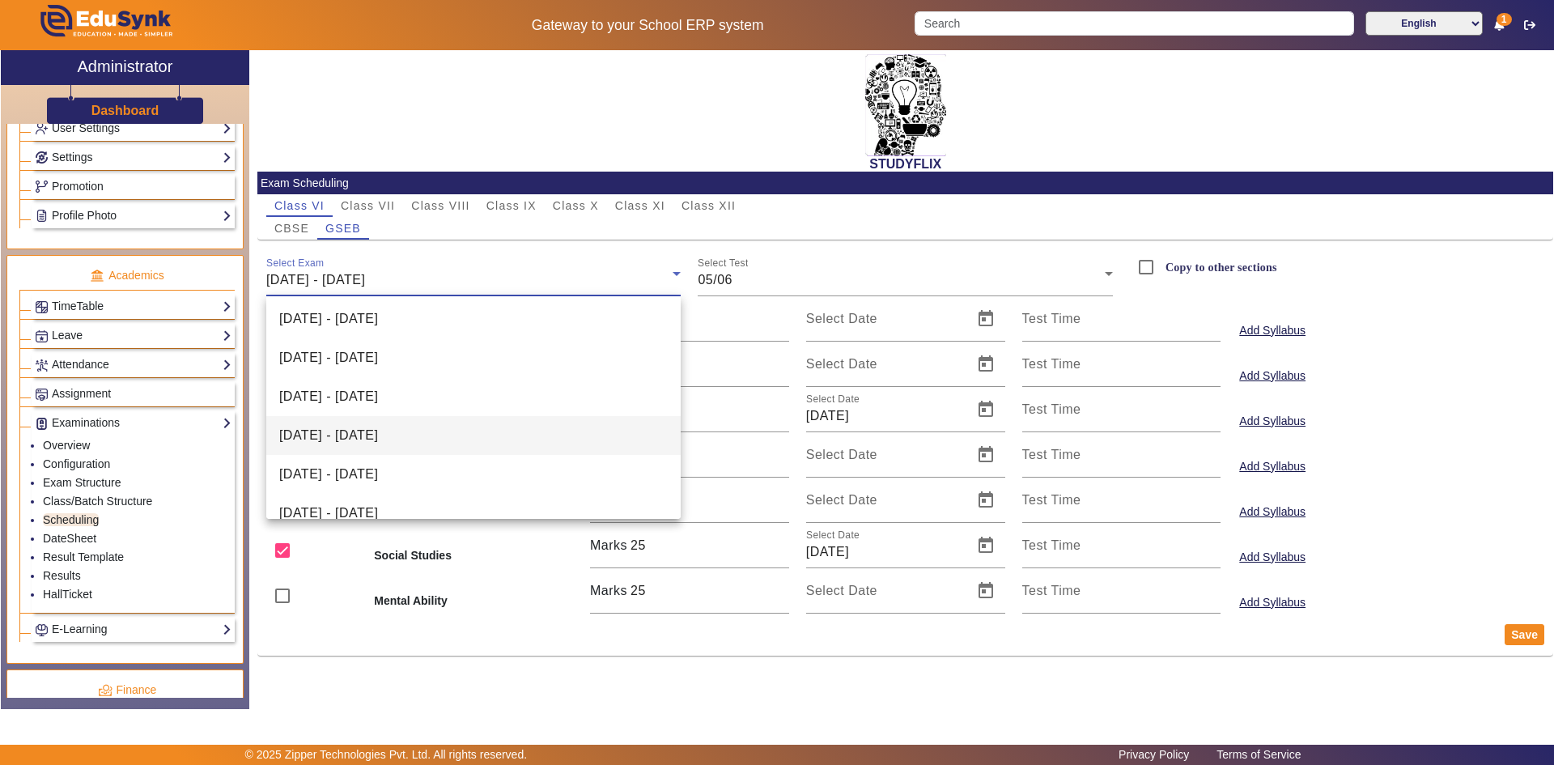
click at [375, 442] on span "[DATE] - [DATE]" at bounding box center [328, 435] width 99 height 19
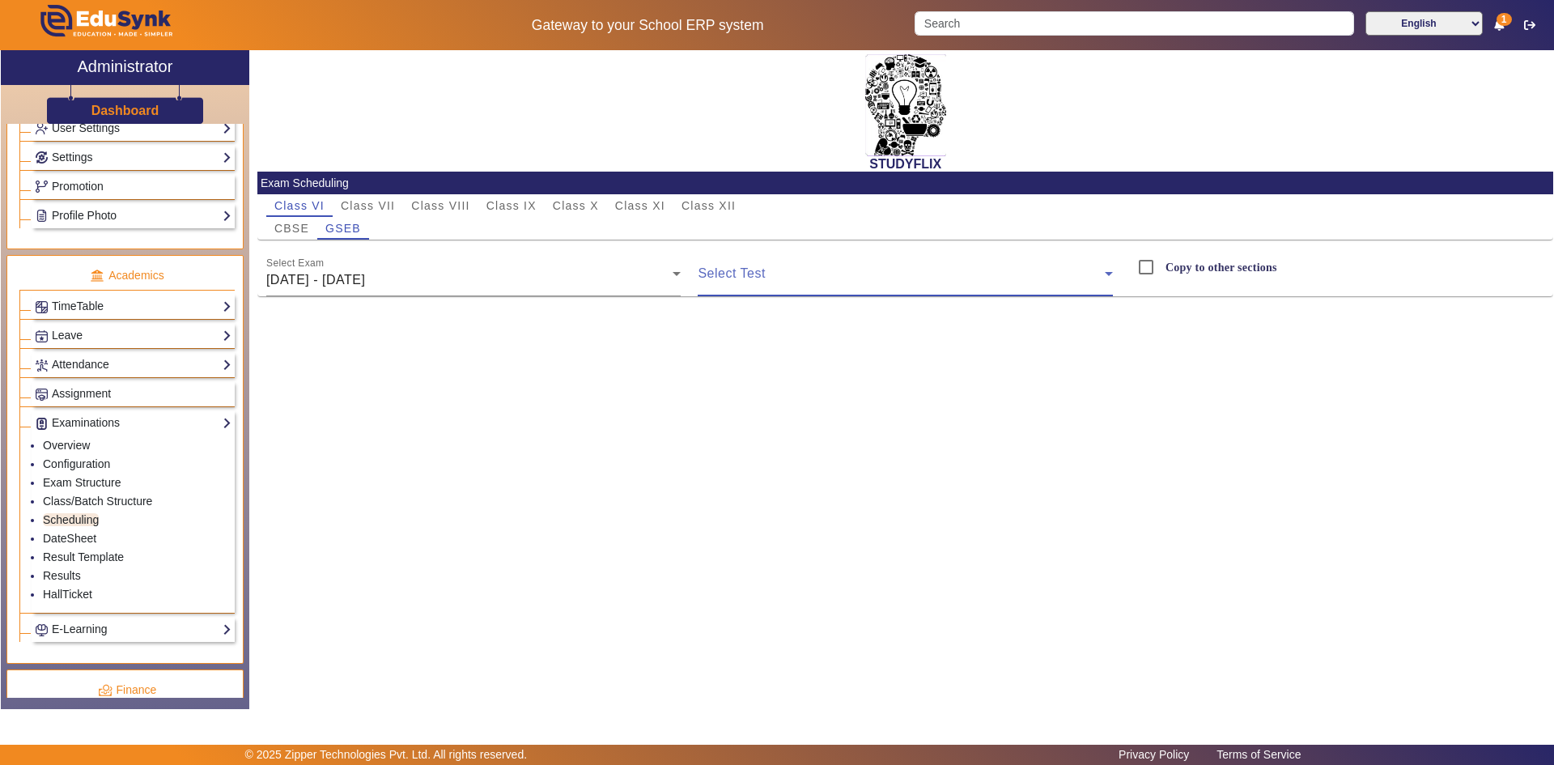
click at [742, 271] on span at bounding box center [900, 279] width 407 height 19
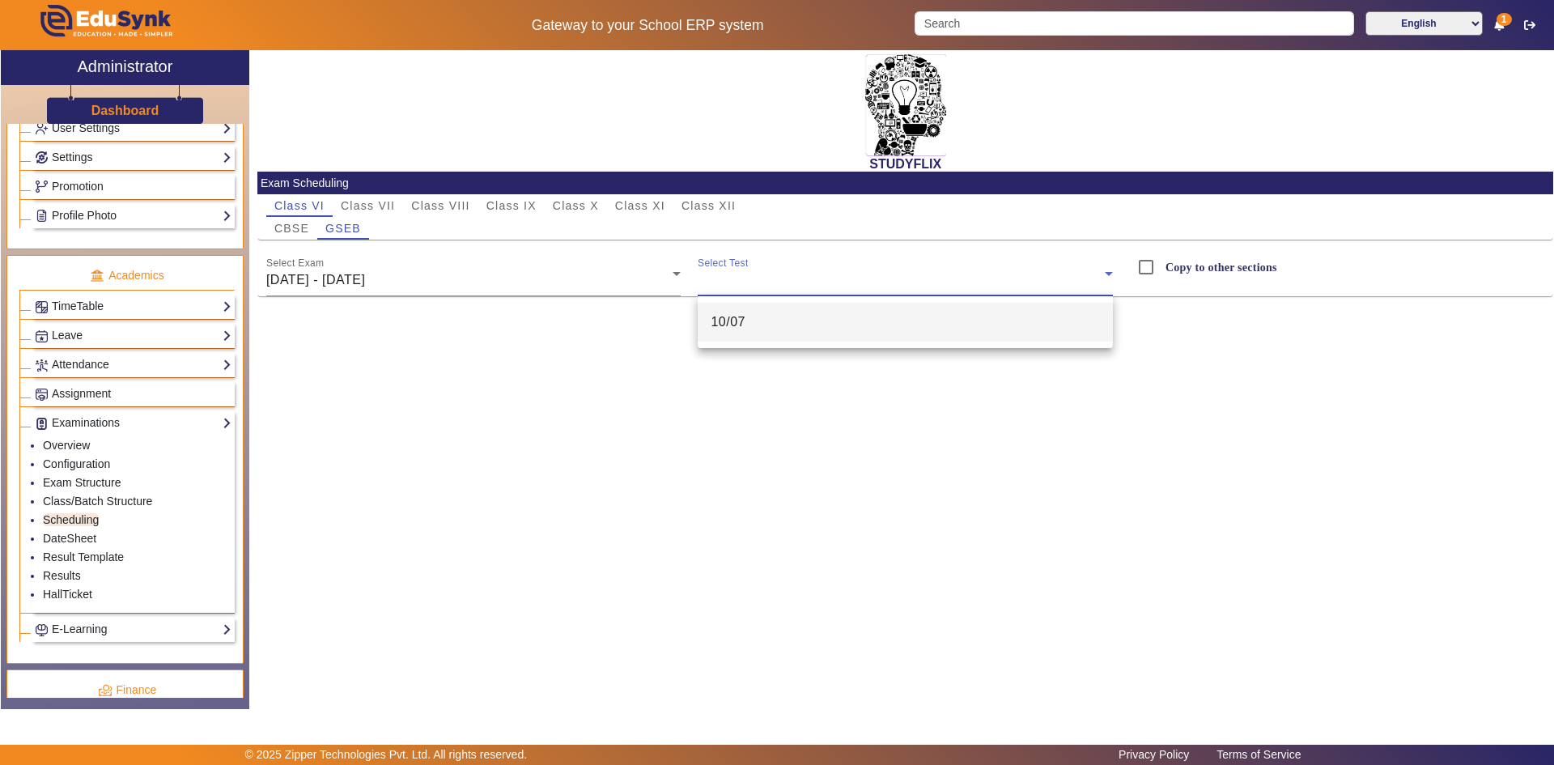
click at [757, 320] on mat-option "10/07" at bounding box center [904, 322] width 415 height 39
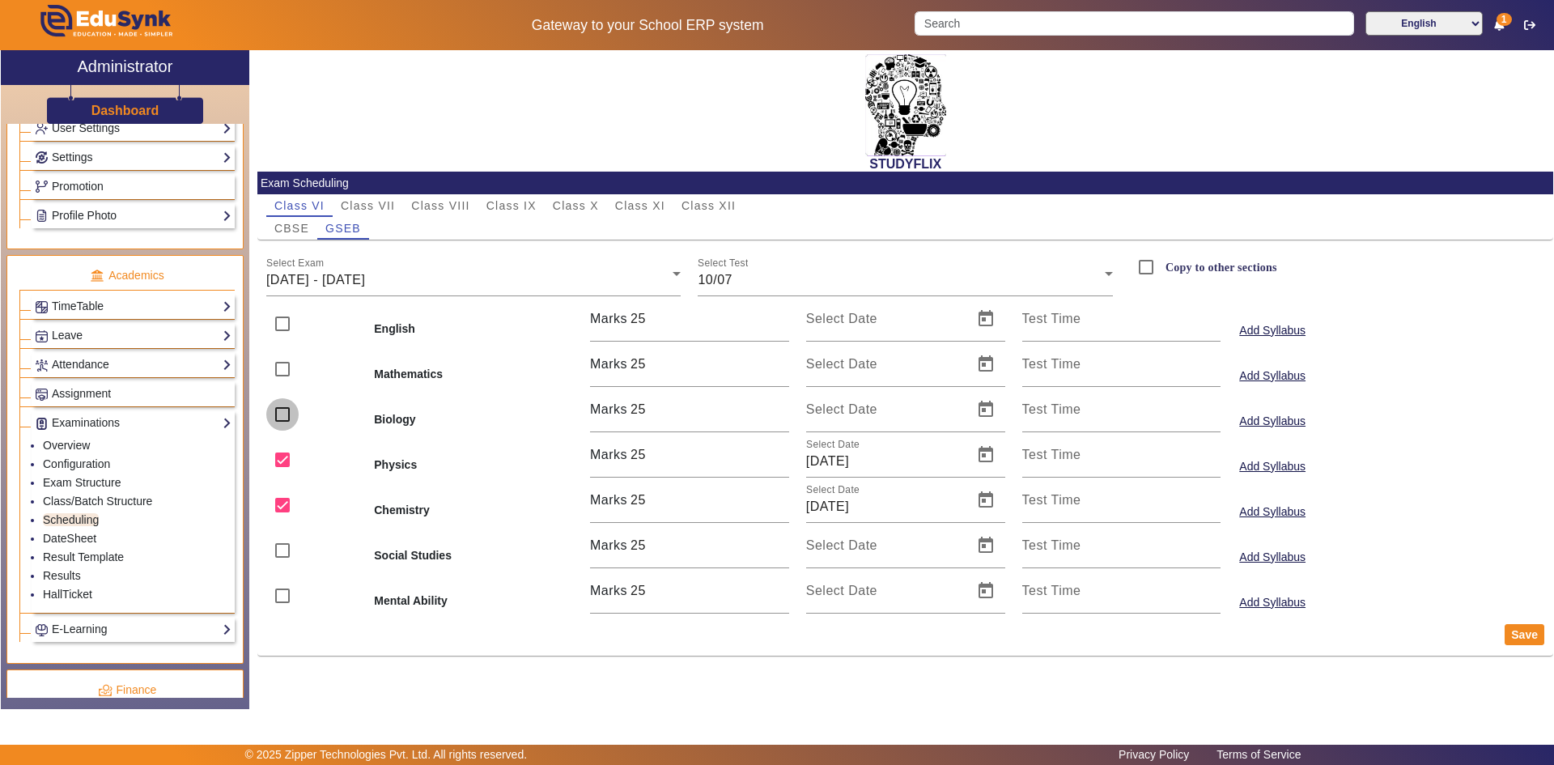
click at [288, 417] on input "checkbox" at bounding box center [282, 414] width 32 height 32
checkbox input "true"
click at [857, 412] on mat-label "Select Date" at bounding box center [841, 409] width 71 height 14
click at [857, 412] on input "Select Date" at bounding box center [884, 415] width 157 height 19
click at [981, 411] on span "Open calendar" at bounding box center [985, 409] width 39 height 39
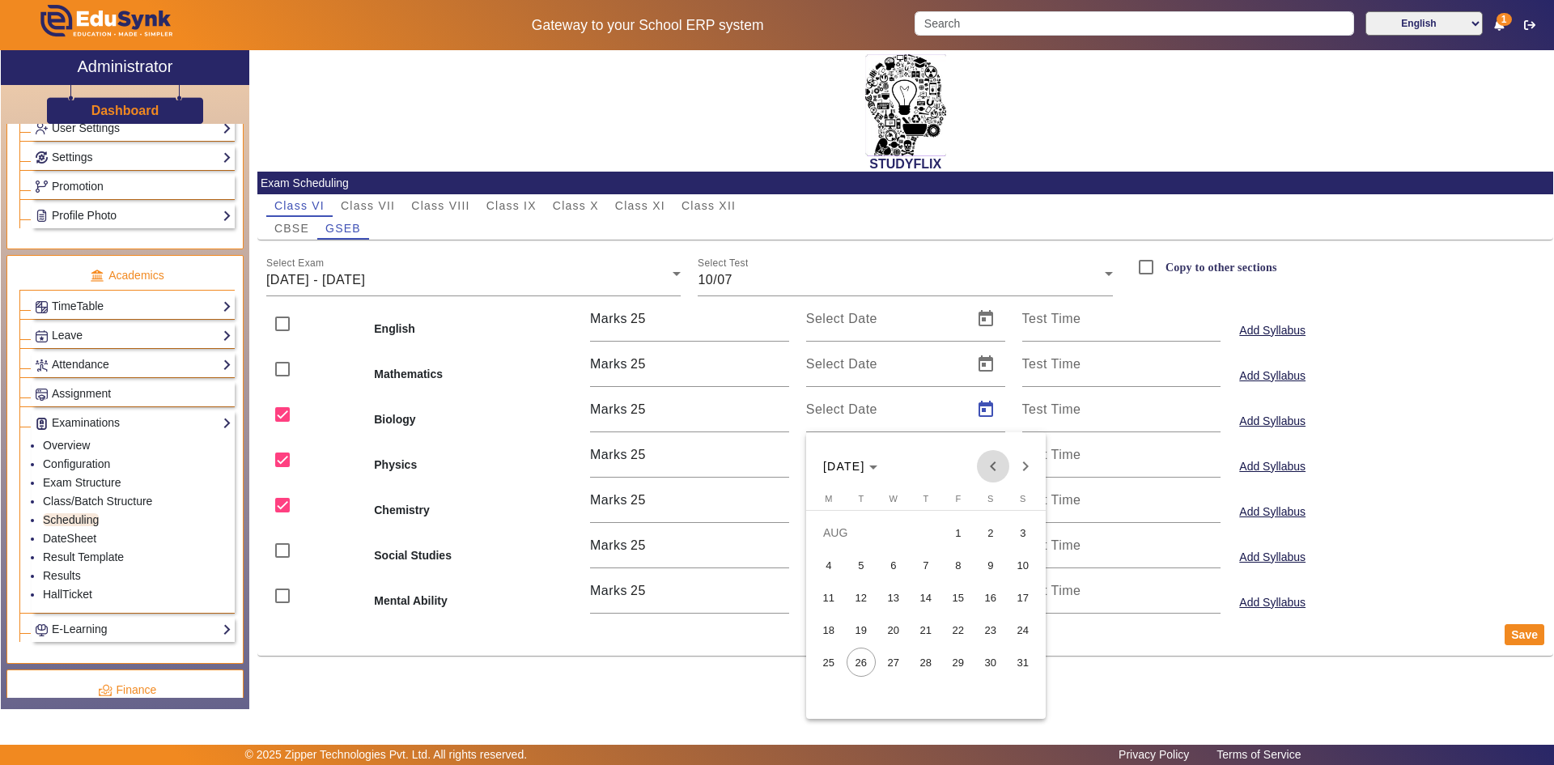
click at [994, 464] on span "Previous month" at bounding box center [993, 466] width 32 height 32
click at [837, 603] on span "7" at bounding box center [828, 597] width 29 height 29
type input "07/07/2025"
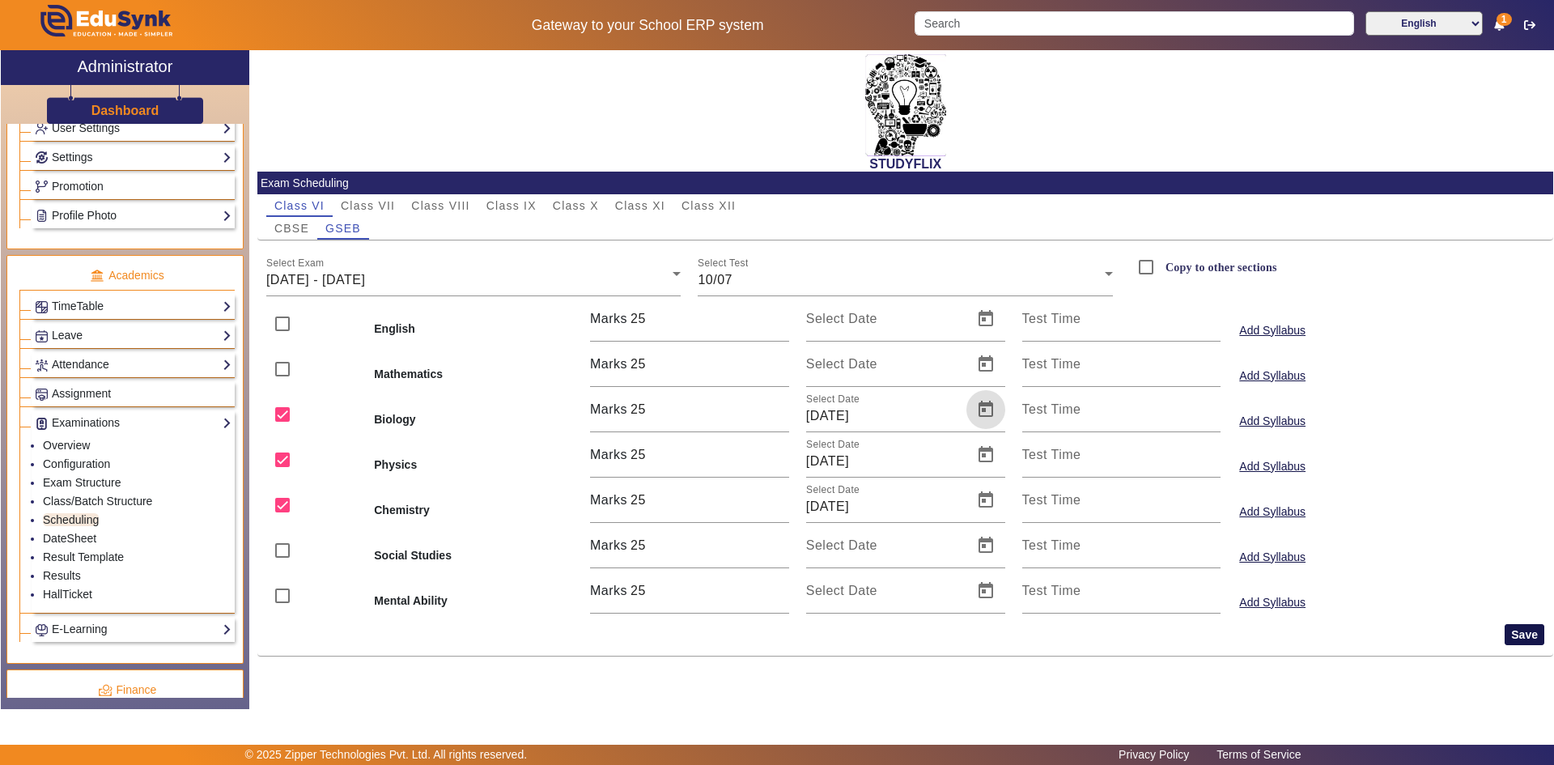
click at [1518, 633] on button "Save" at bounding box center [1524, 634] width 40 height 21
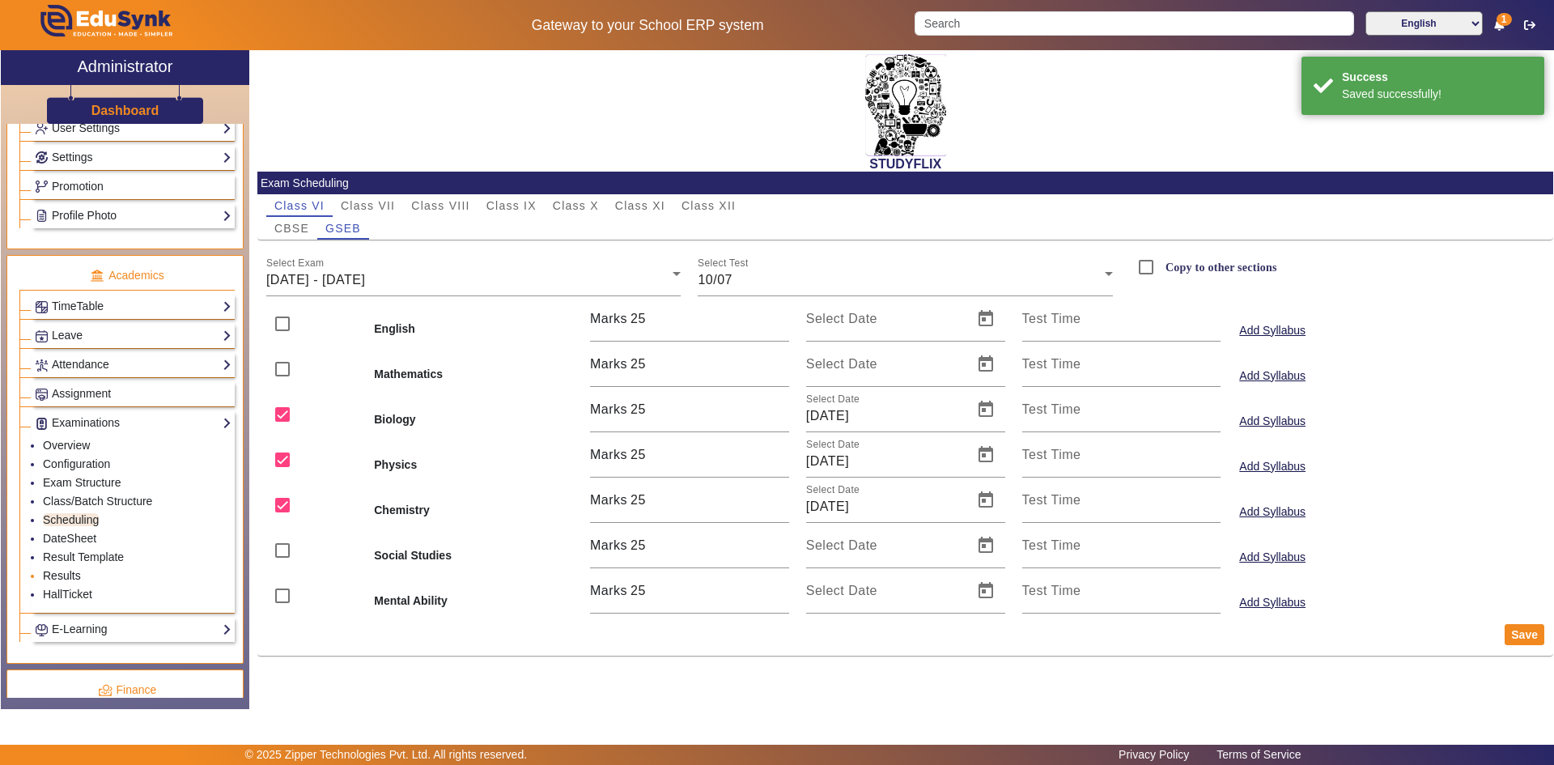
click at [79, 579] on link "Results" at bounding box center [62, 575] width 38 height 13
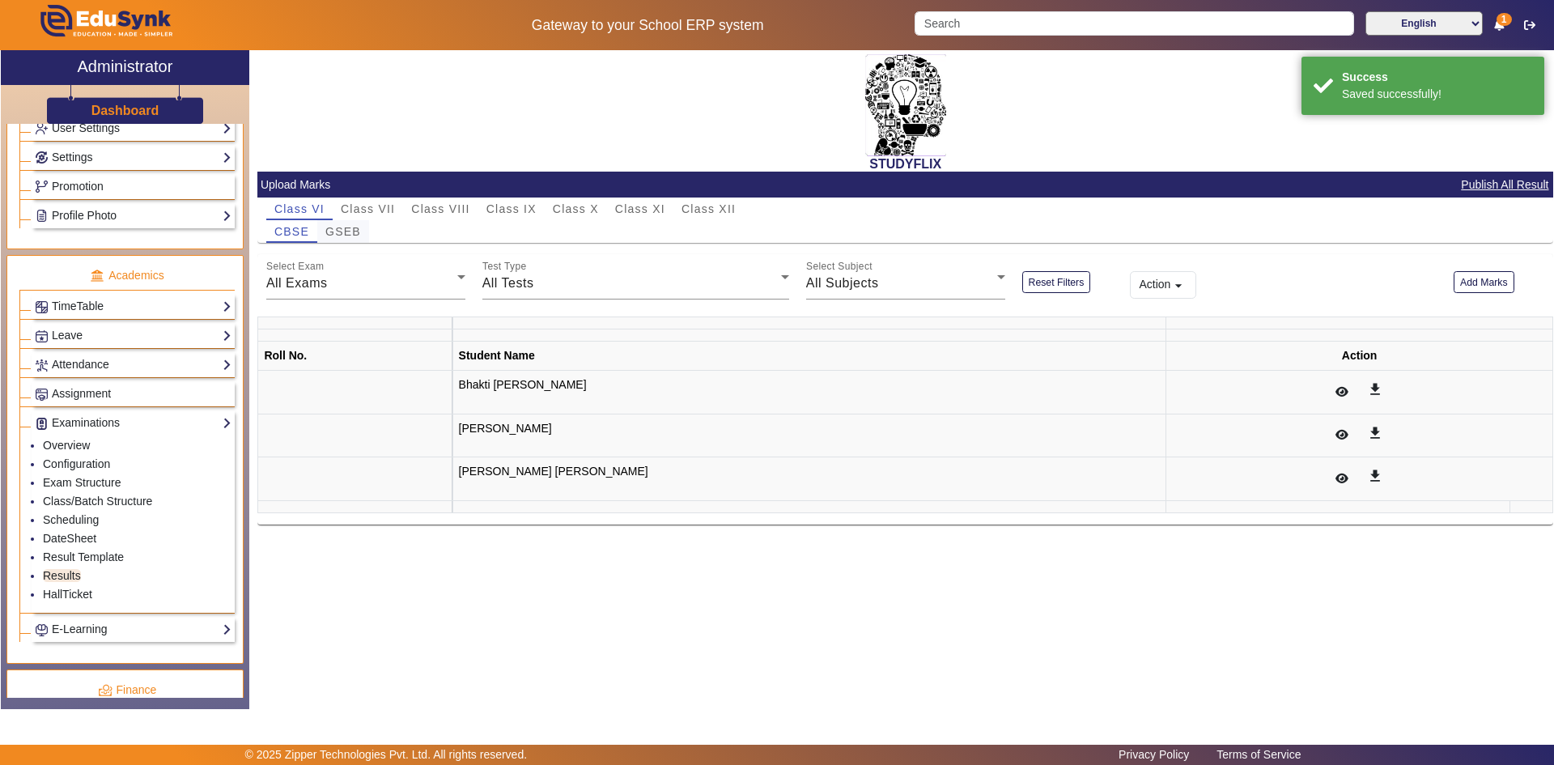
click at [338, 228] on span "GSEB" at bounding box center [343, 231] width 36 height 11
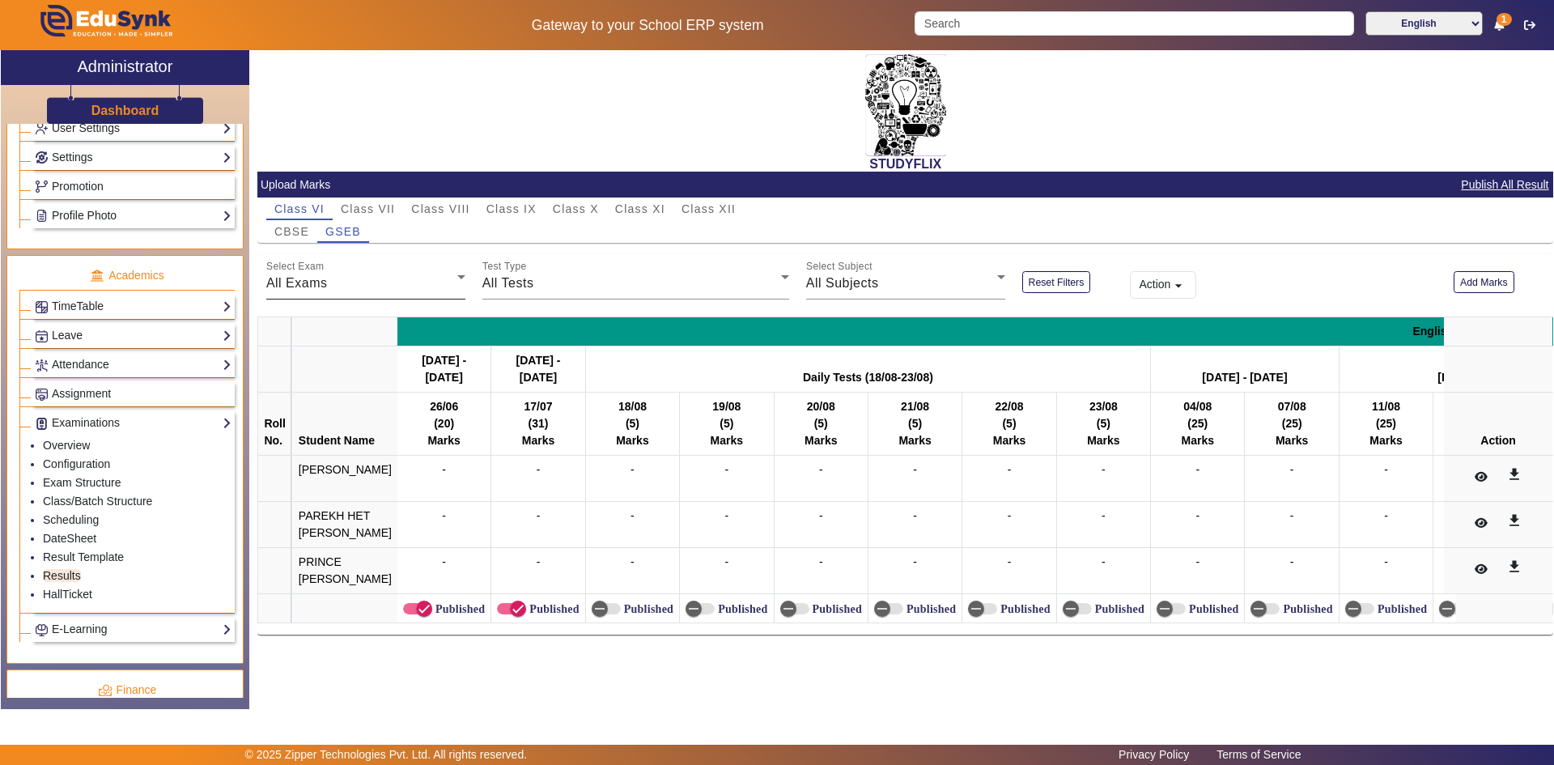
click at [388, 266] on div "Select Exam All Exams" at bounding box center [365, 276] width 199 height 45
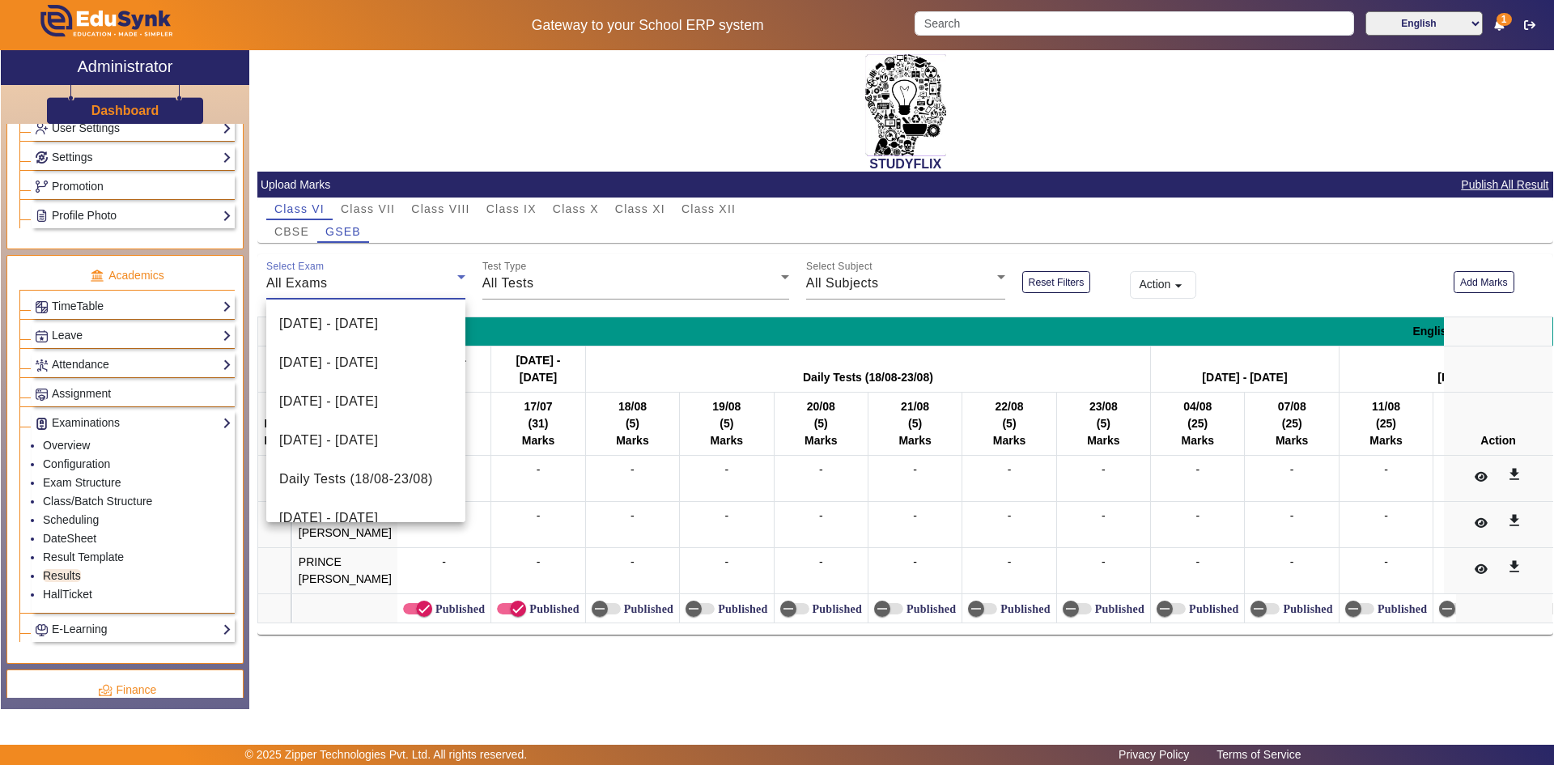
scroll to position [243, 0]
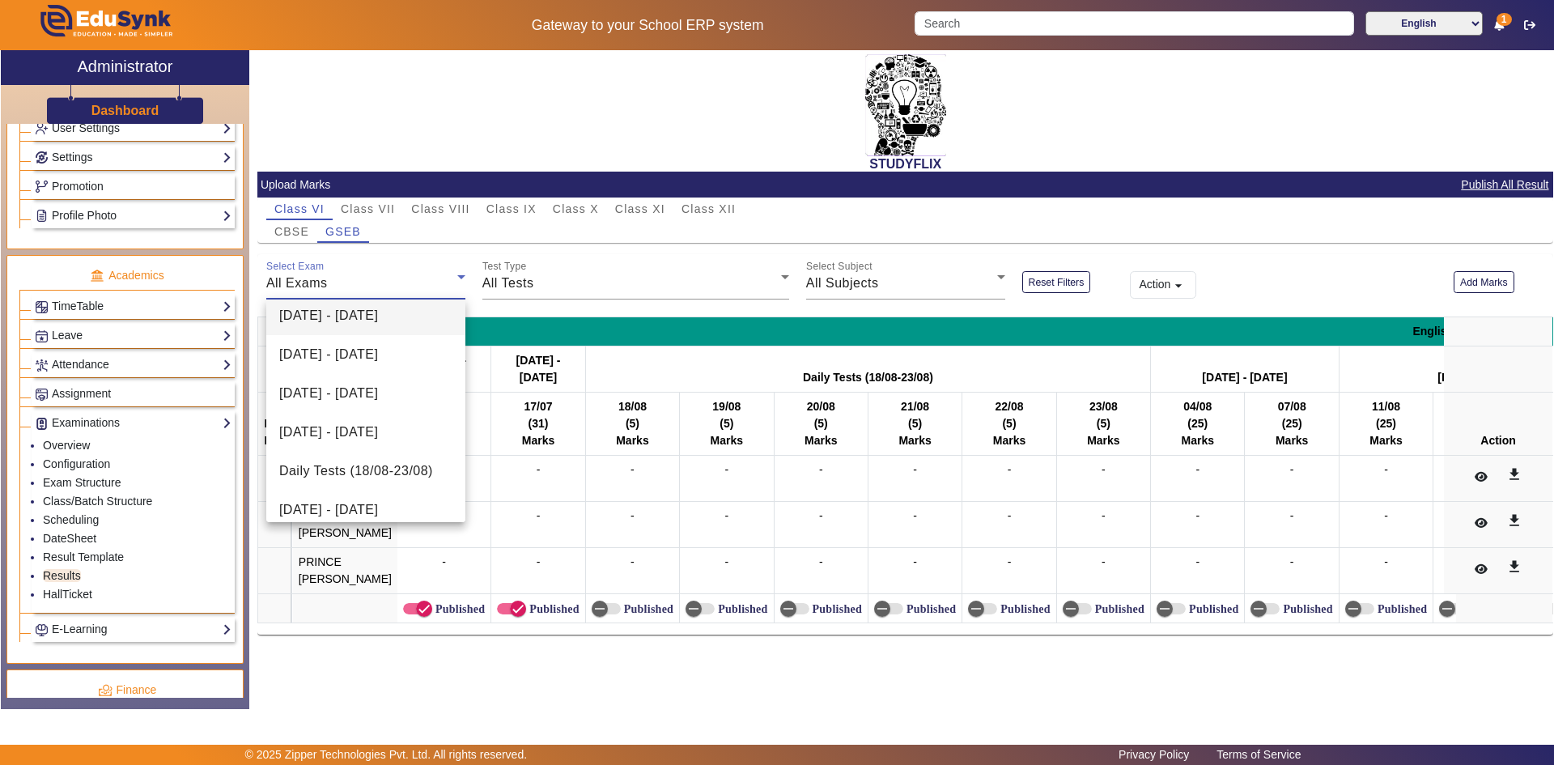
click at [354, 319] on span "[DATE] - [DATE]" at bounding box center [328, 315] width 99 height 19
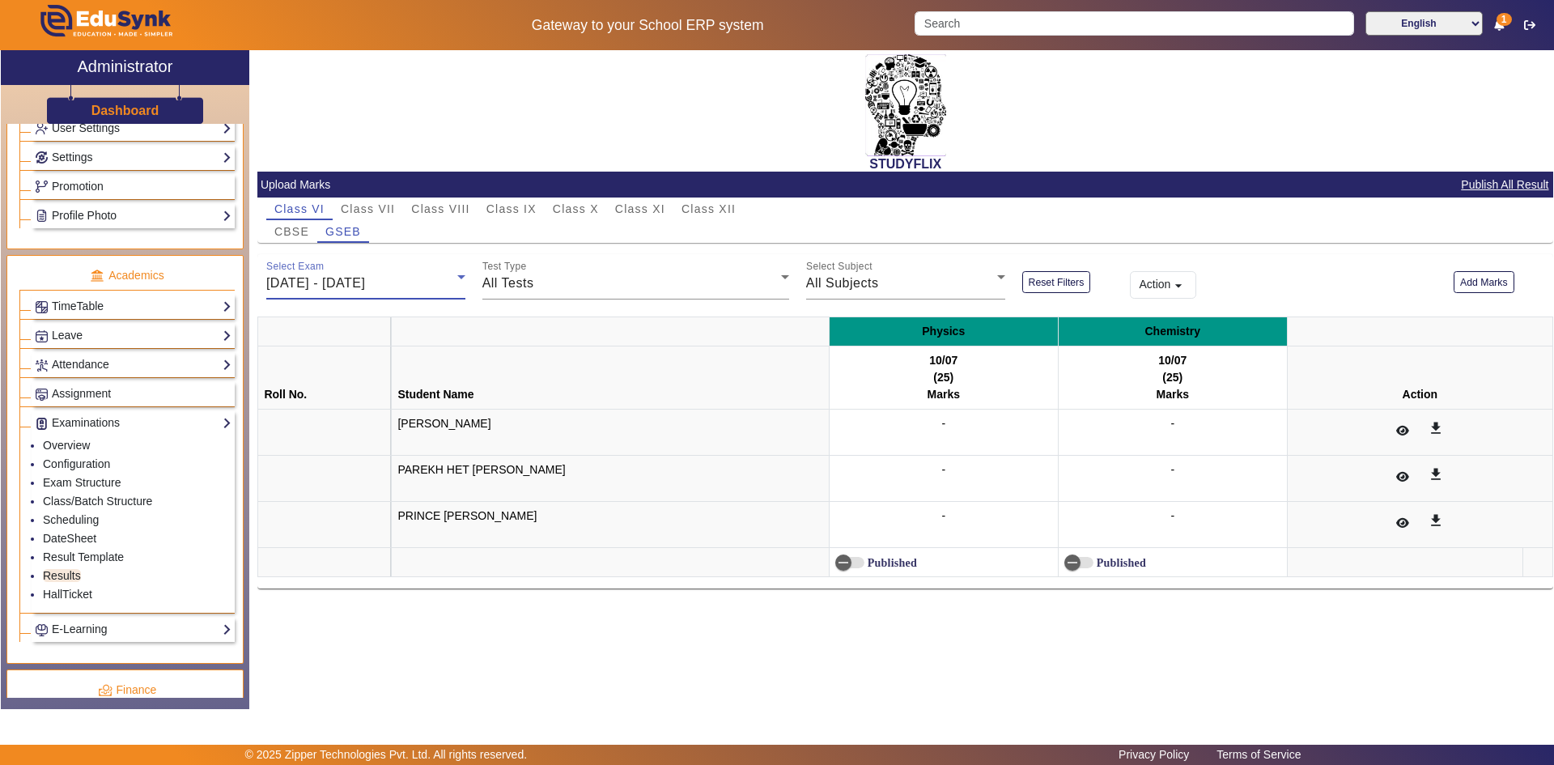
scroll to position [240, 0]
click at [625, 289] on div "All Tests" at bounding box center [631, 282] width 299 height 19
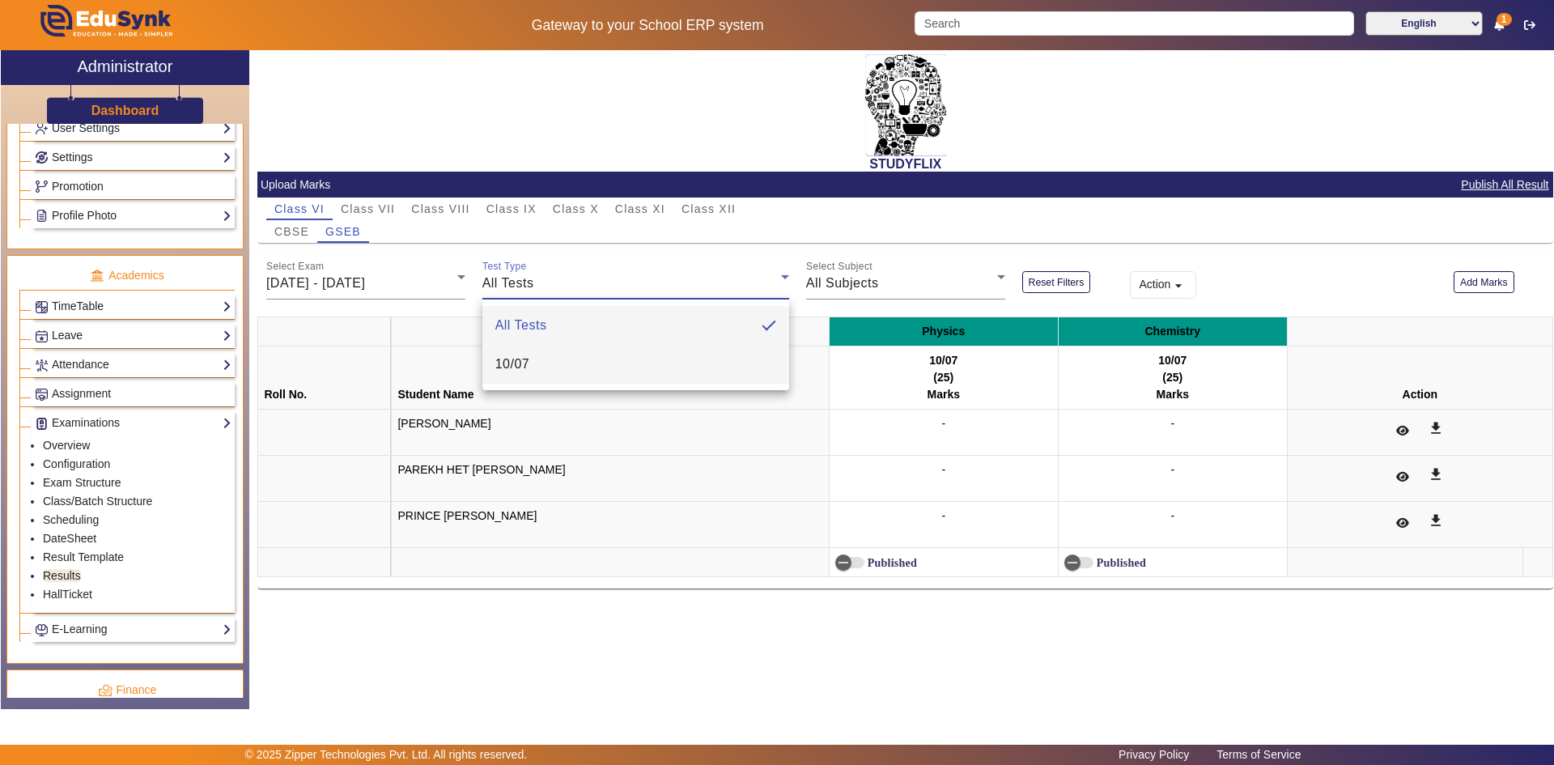
click at [598, 362] on mat-option "10/07" at bounding box center [635, 364] width 307 height 39
click at [74, 478] on link "Exam Structure" at bounding box center [82, 482] width 78 height 13
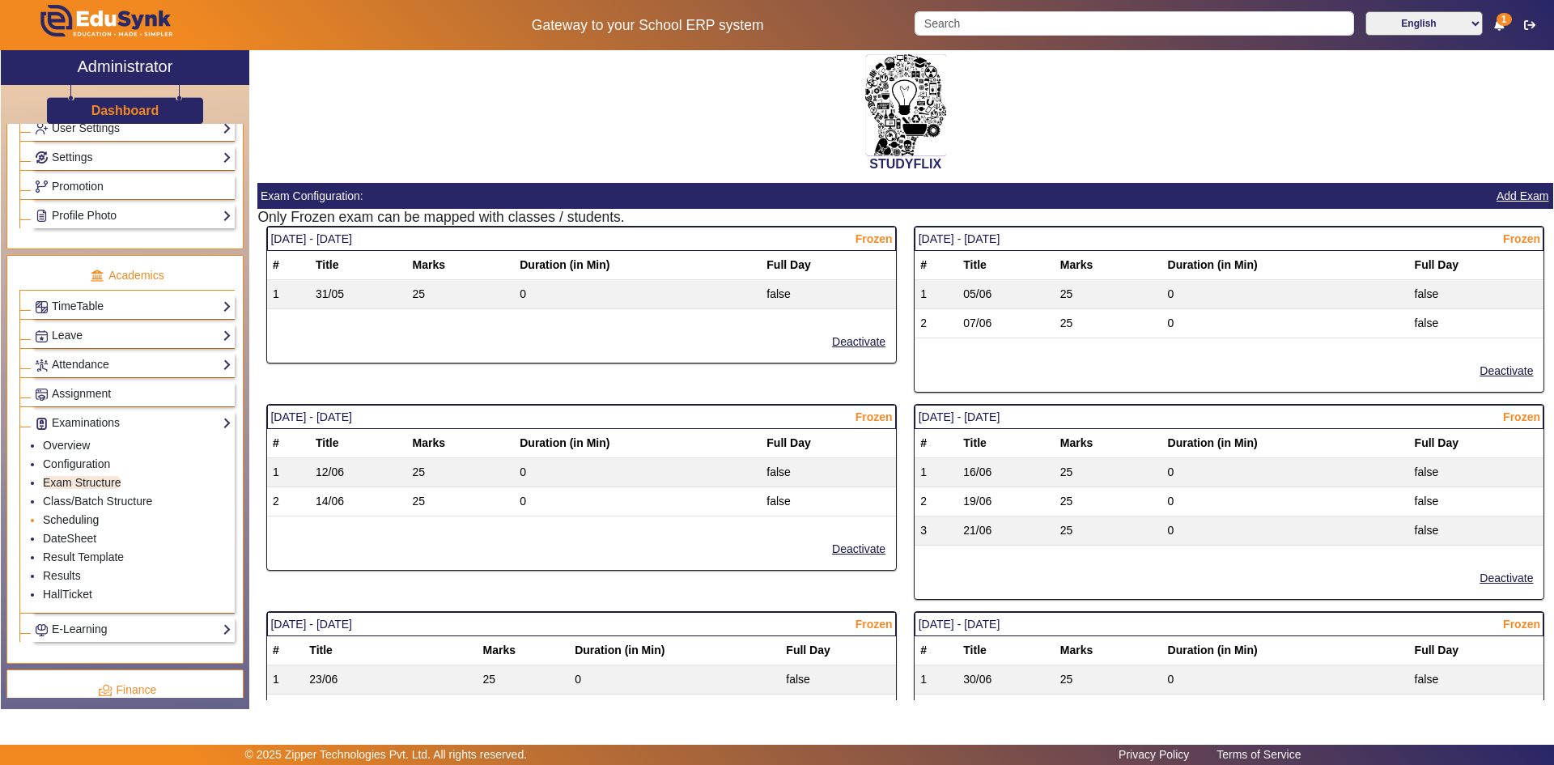
click at [69, 518] on link "Scheduling" at bounding box center [71, 519] width 56 height 13
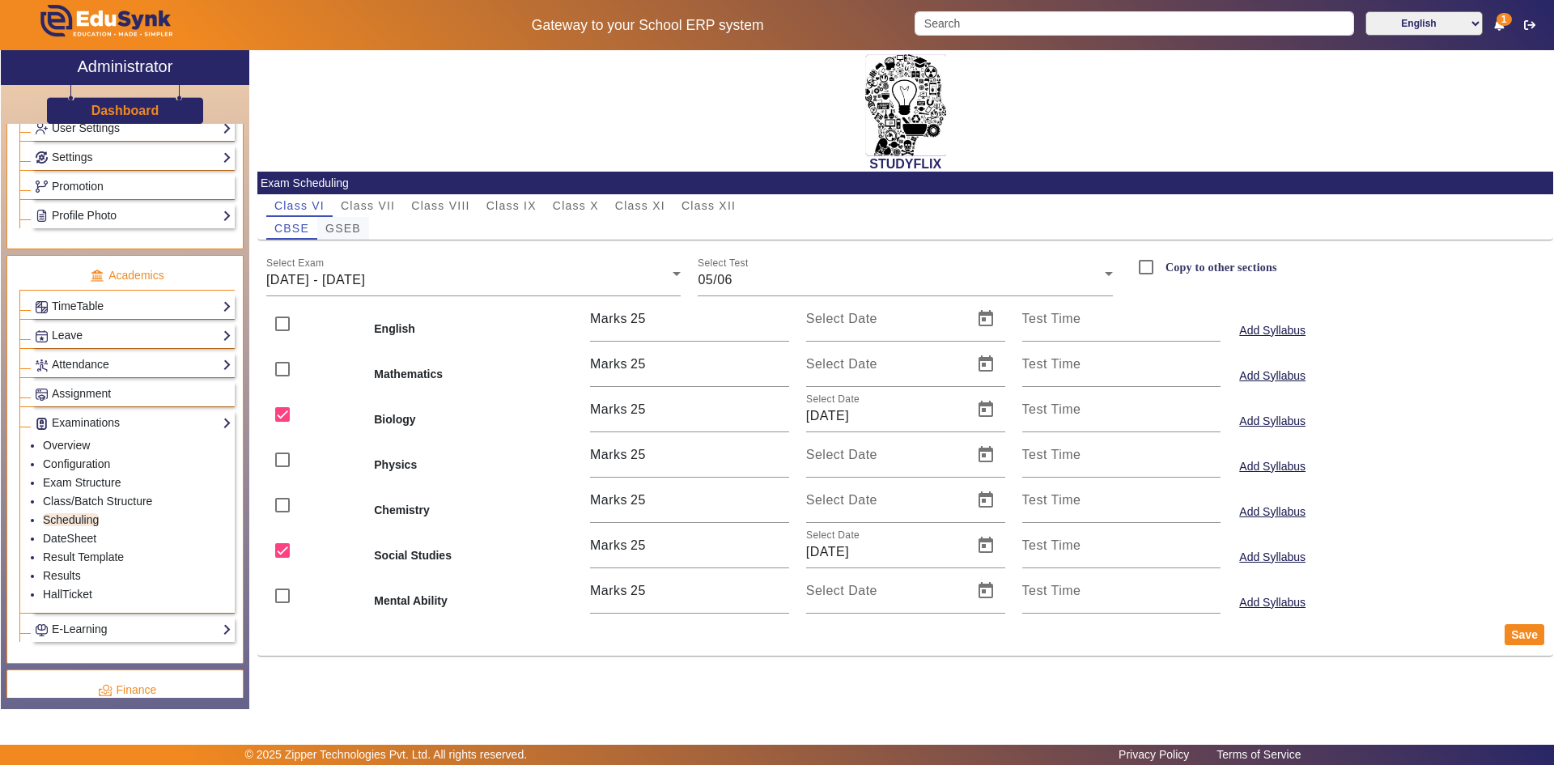
click at [355, 229] on span "GSEB" at bounding box center [343, 228] width 36 height 11
click at [360, 278] on span "[DATE] - [DATE]" at bounding box center [315, 280] width 99 height 14
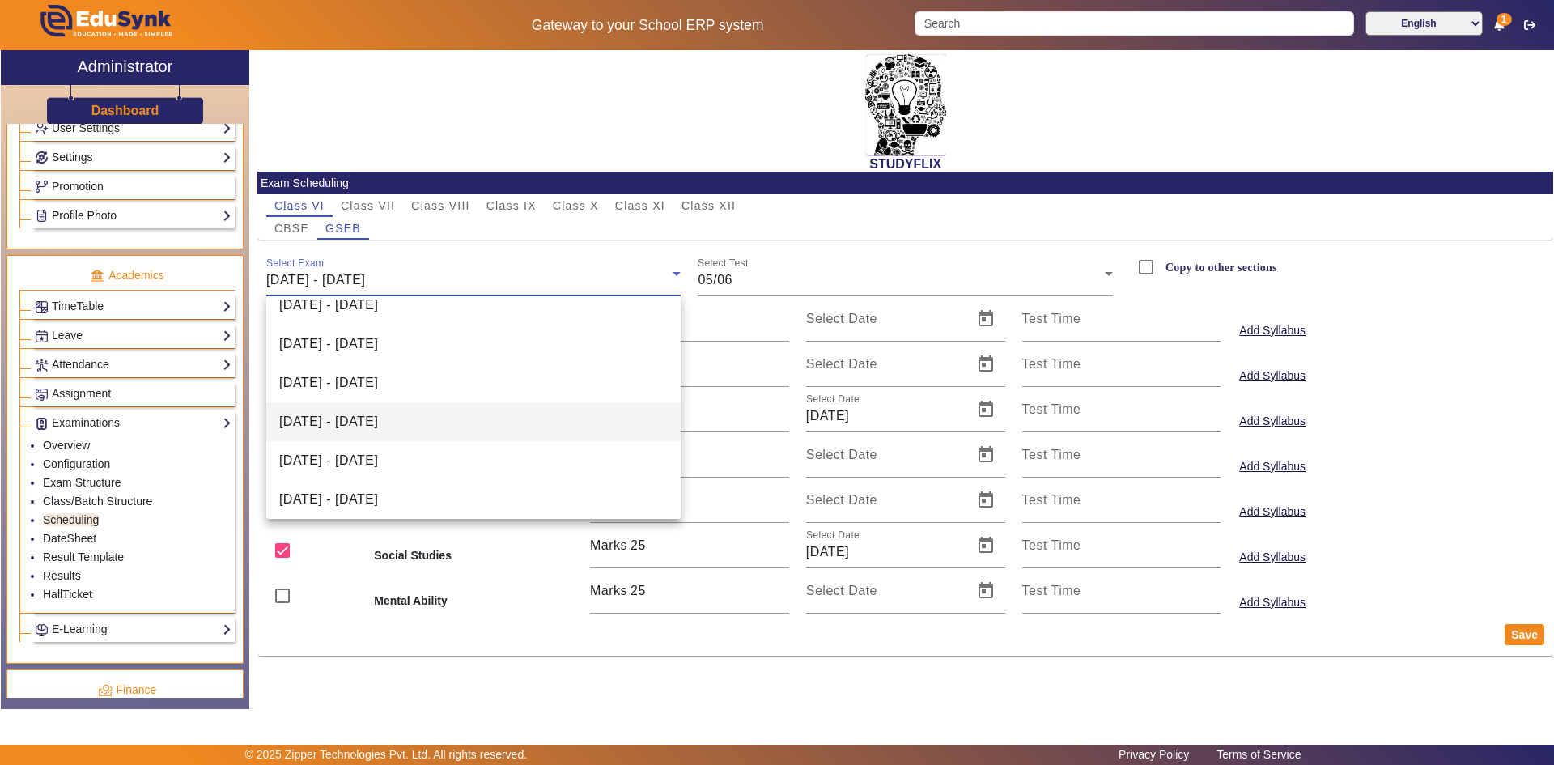
scroll to position [81, 0]
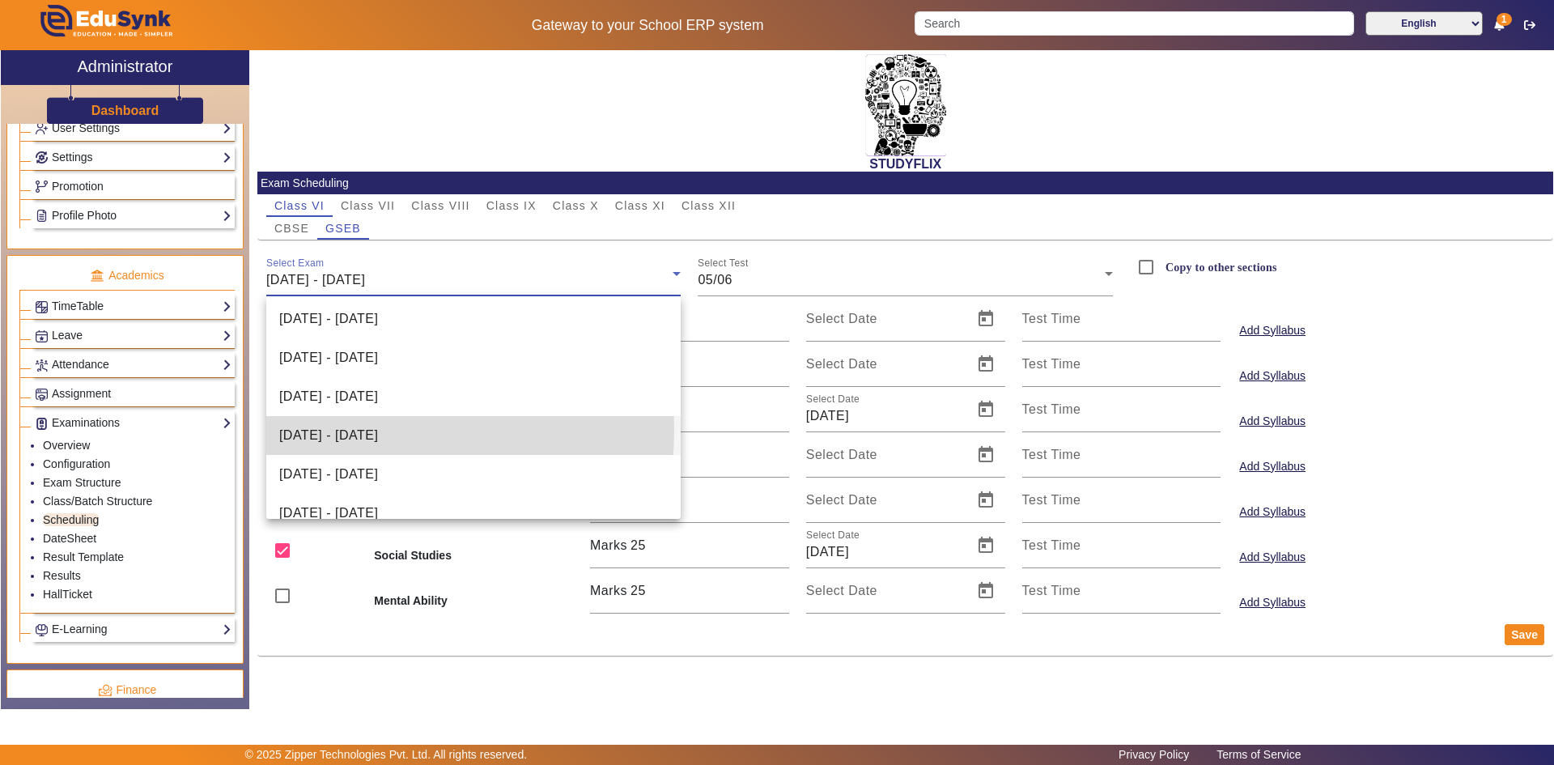
click at [332, 430] on span "[DATE] - [DATE]" at bounding box center [328, 435] width 99 height 19
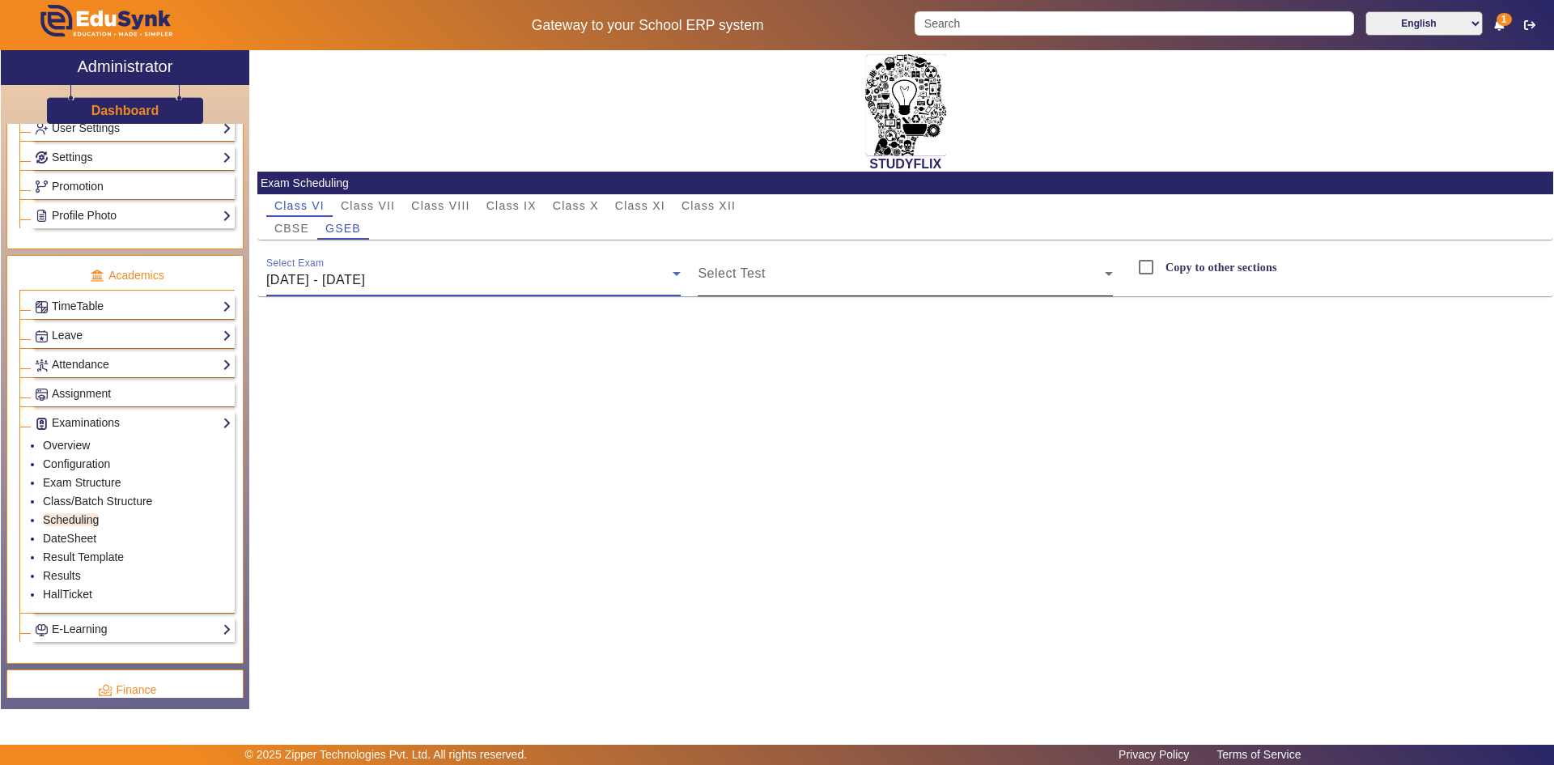
click at [726, 273] on span at bounding box center [900, 279] width 407 height 19
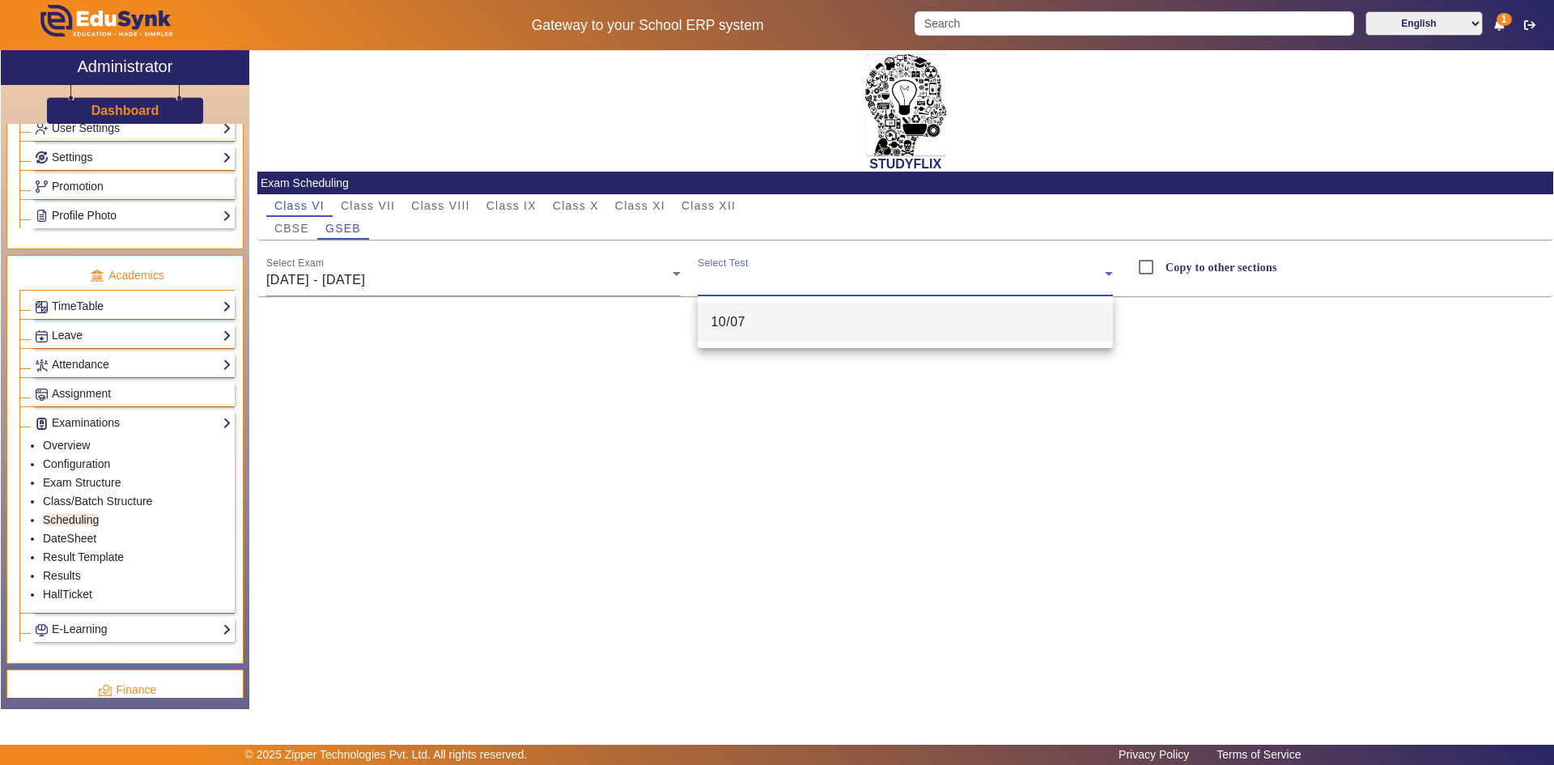
click at [87, 498] on div at bounding box center [777, 382] width 1554 height 765
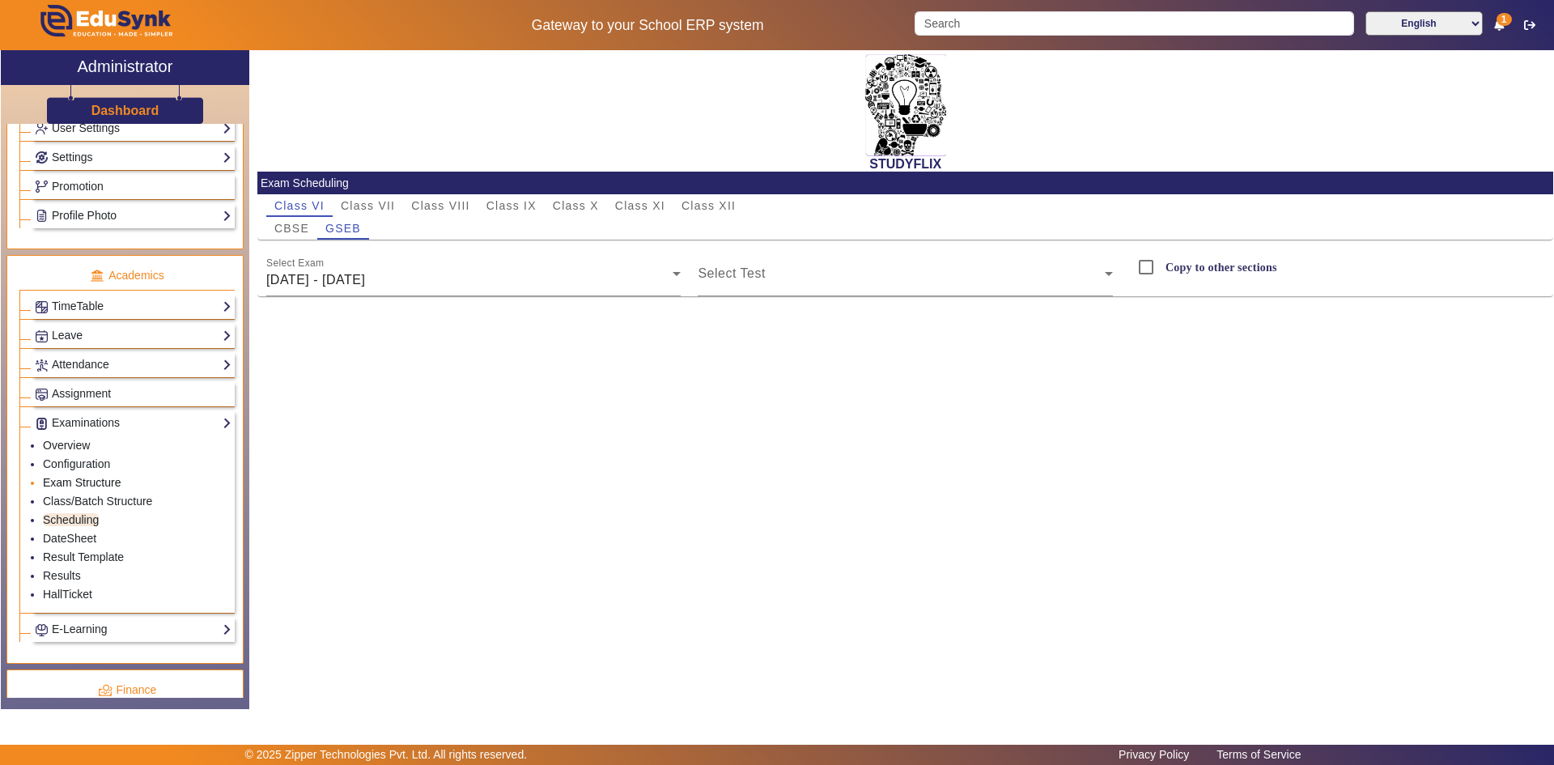
click at [88, 481] on link "Exam Structure" at bounding box center [82, 482] width 78 height 13
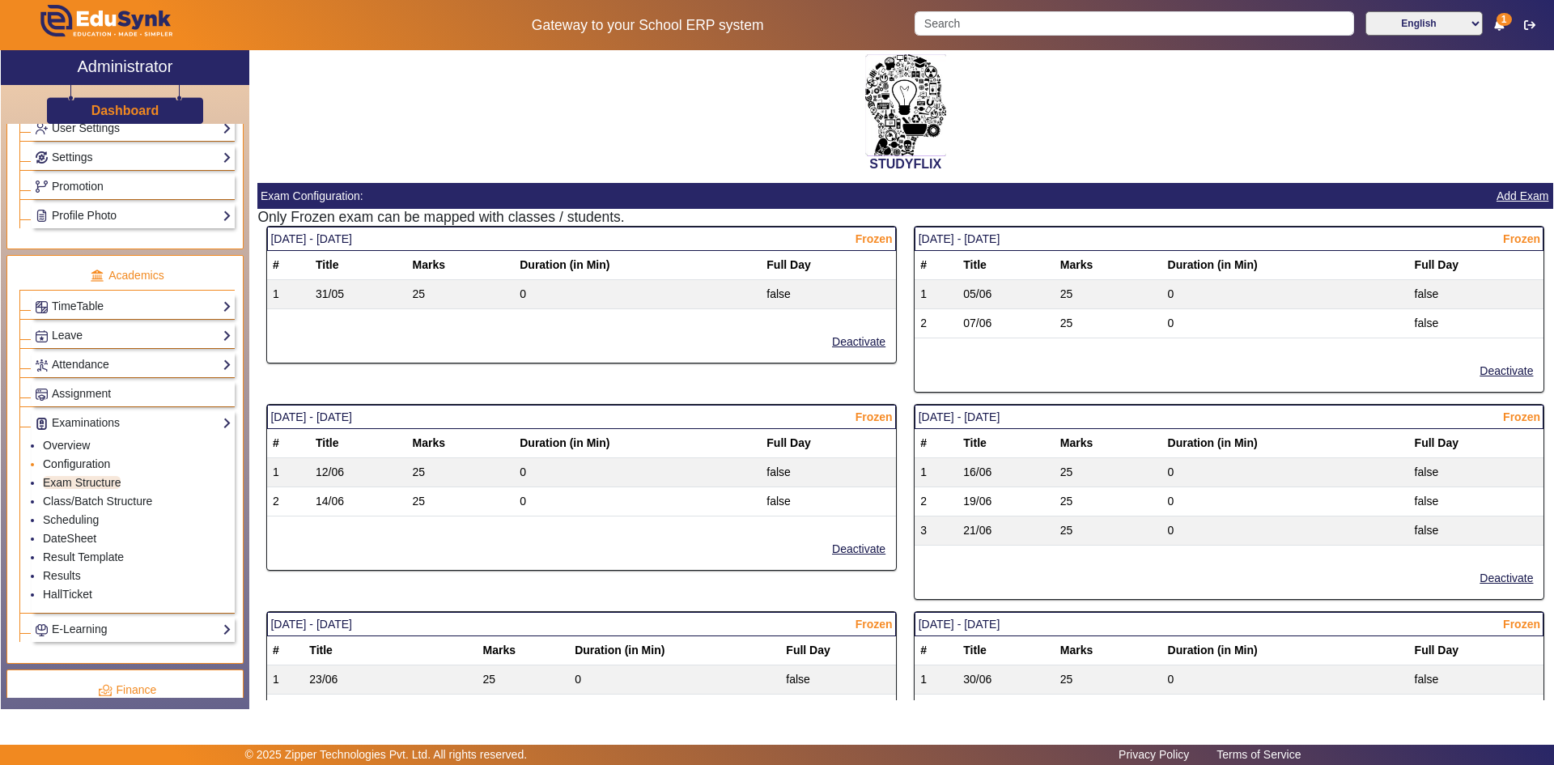
click at [83, 466] on link "Configuration" at bounding box center [76, 463] width 67 height 13
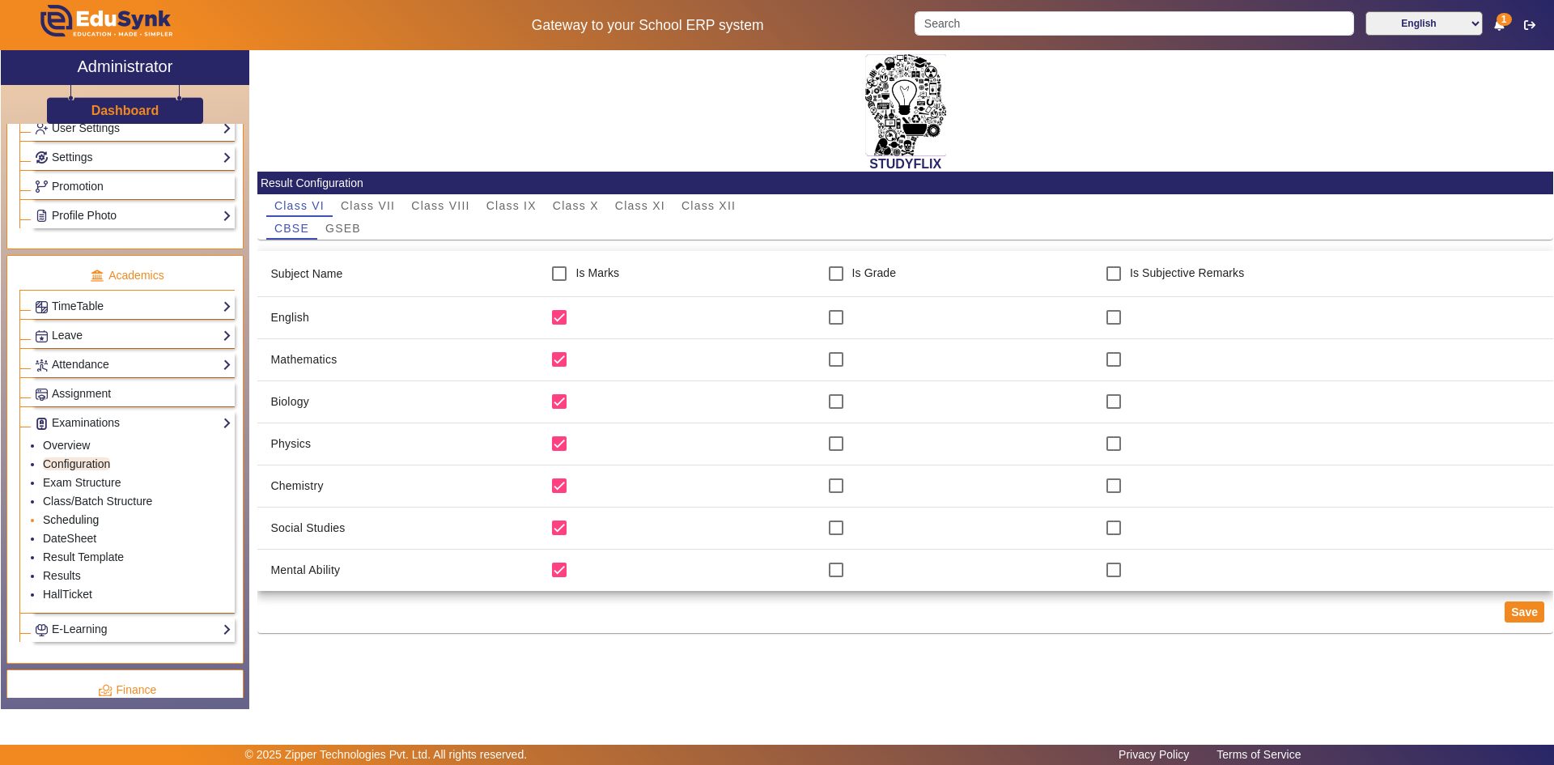
click at [66, 517] on link "Scheduling" at bounding box center [71, 519] width 56 height 13
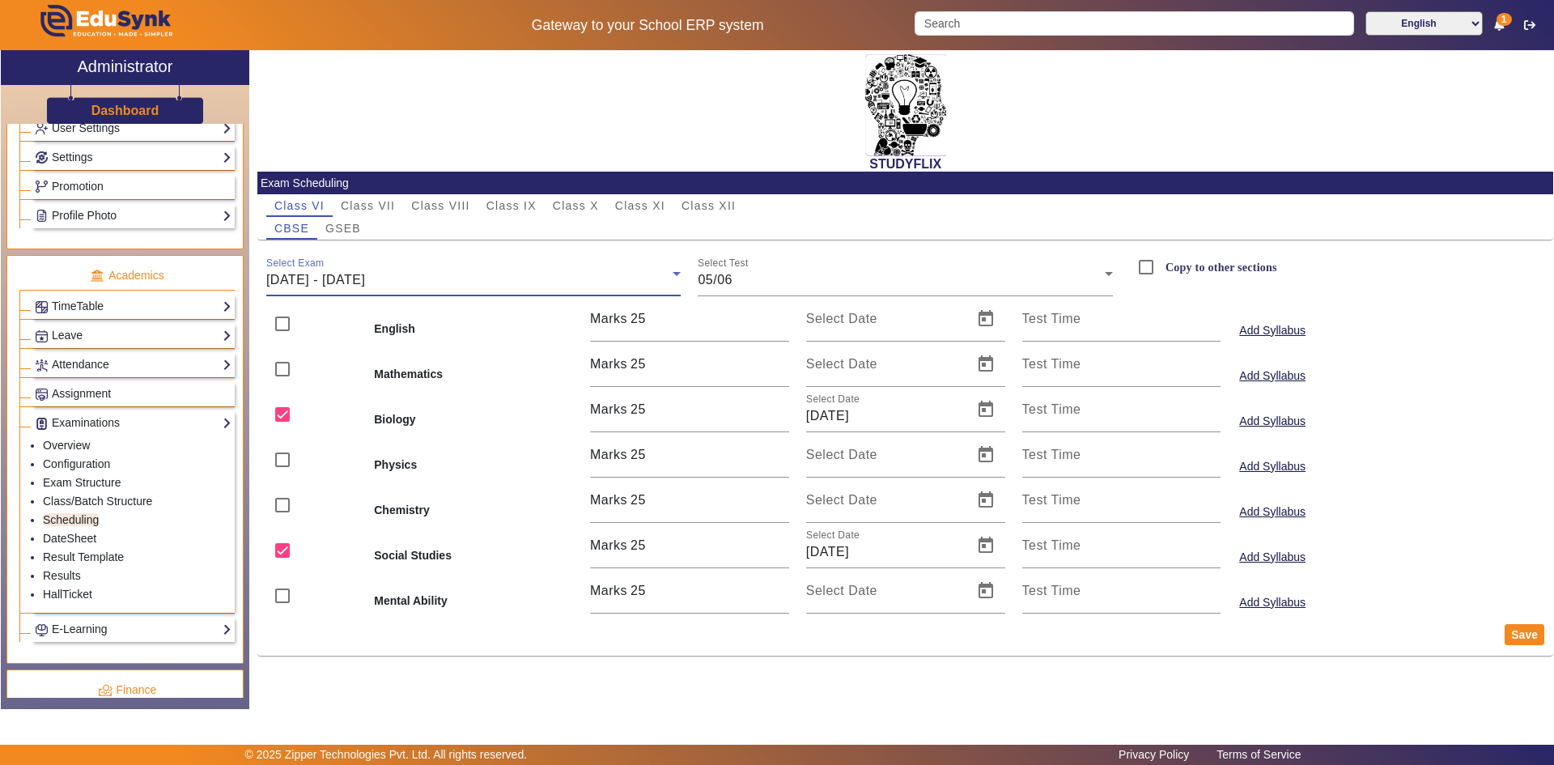
click at [365, 277] on span "[DATE] - [DATE]" at bounding box center [315, 280] width 99 height 14
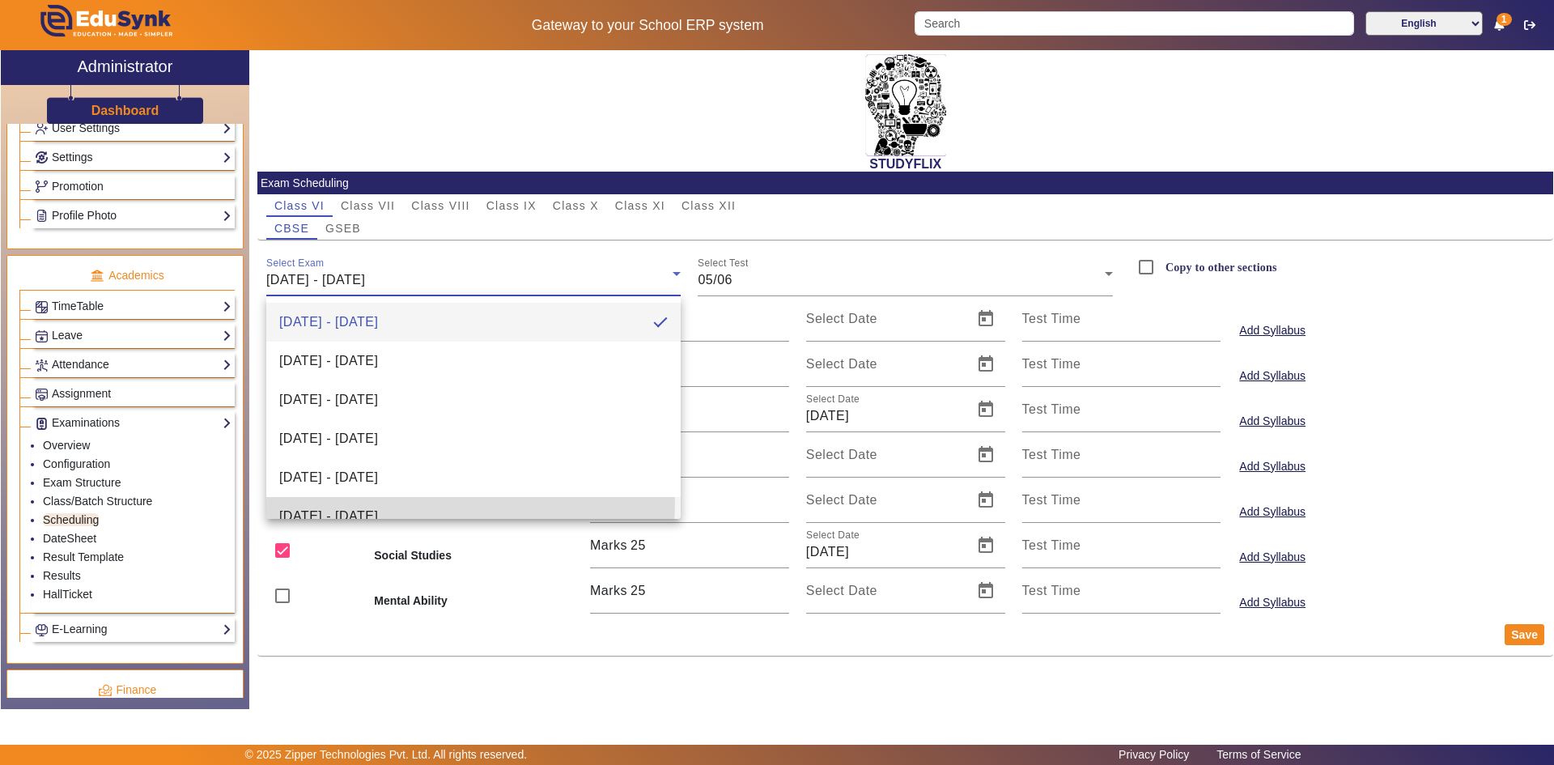
click at [383, 501] on mat-option "[DATE] - [DATE]" at bounding box center [473, 516] width 415 height 39
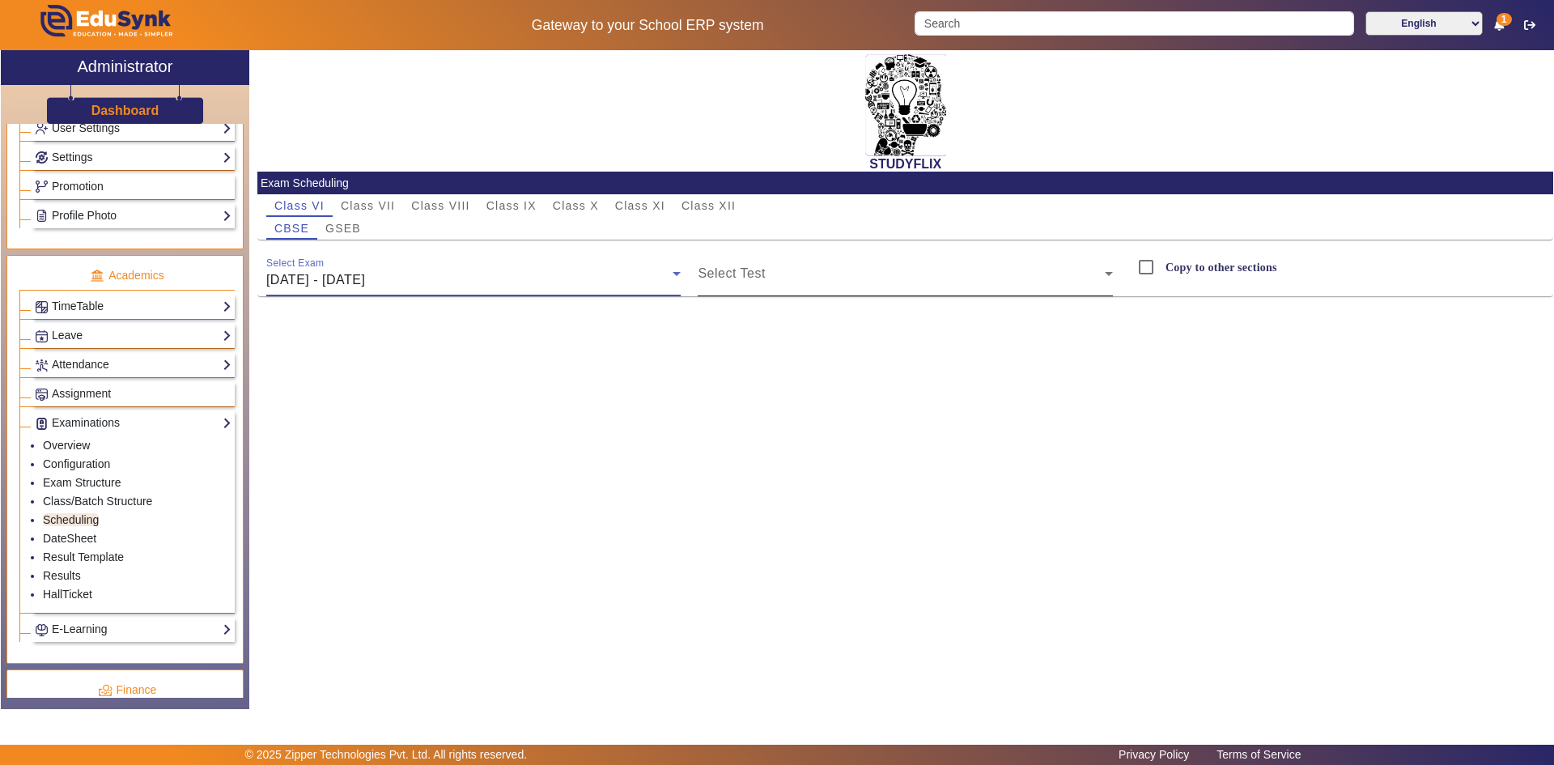
click at [722, 283] on span at bounding box center [900, 279] width 407 height 19
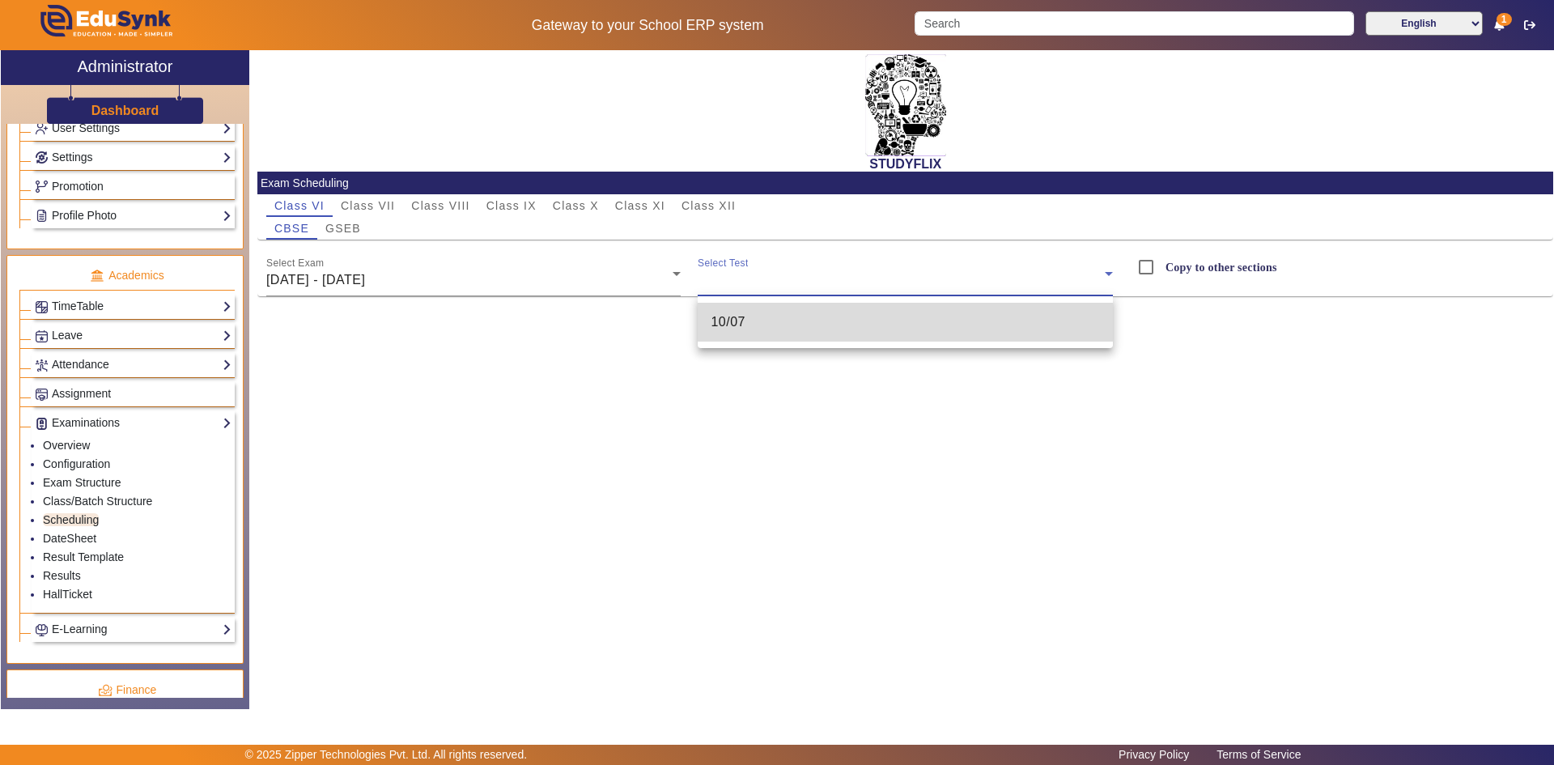
click at [730, 318] on span "10/07" at bounding box center [727, 321] width 35 height 19
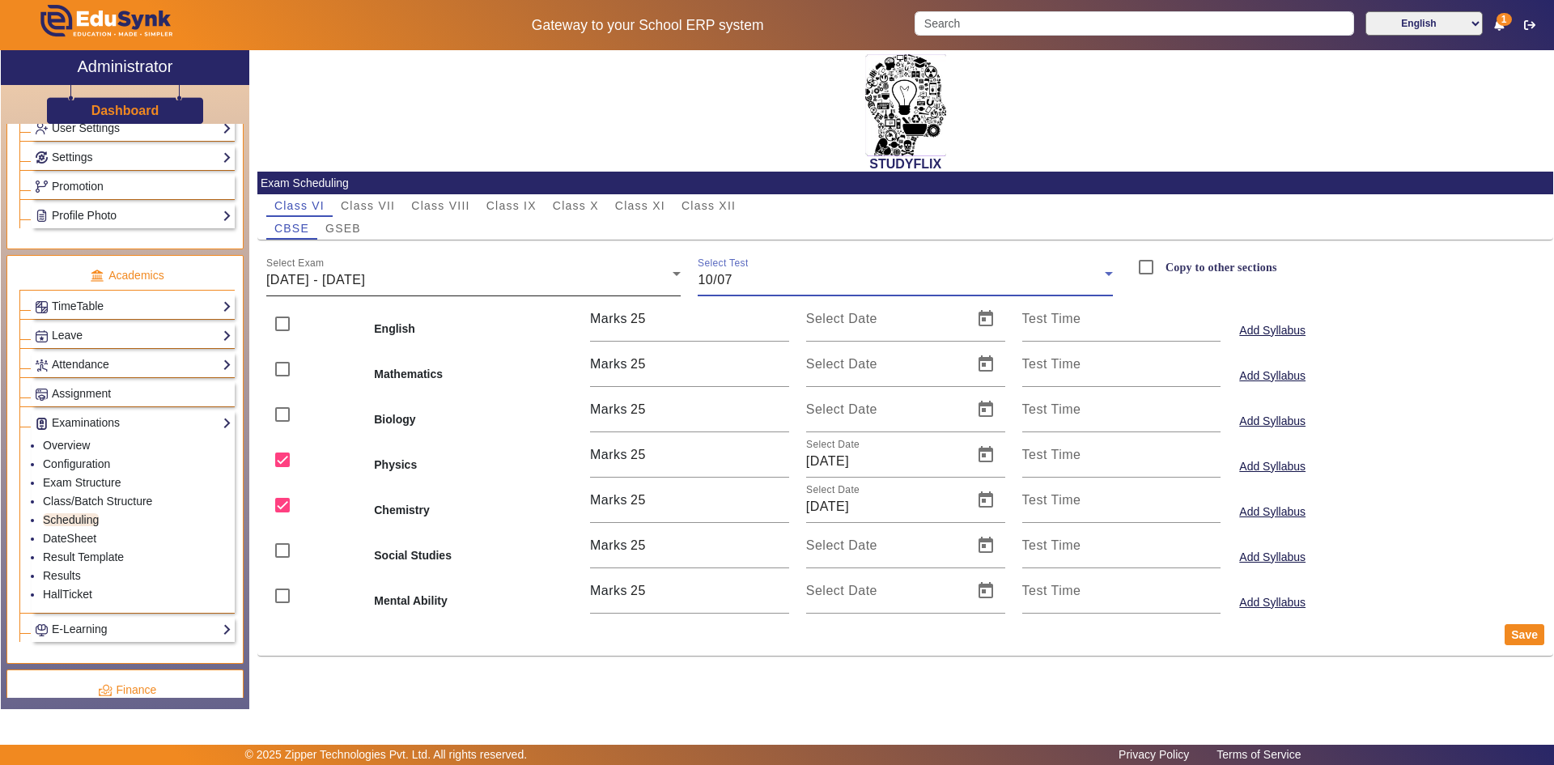
click at [342, 279] on span "[DATE] - [DATE]" at bounding box center [315, 280] width 99 height 14
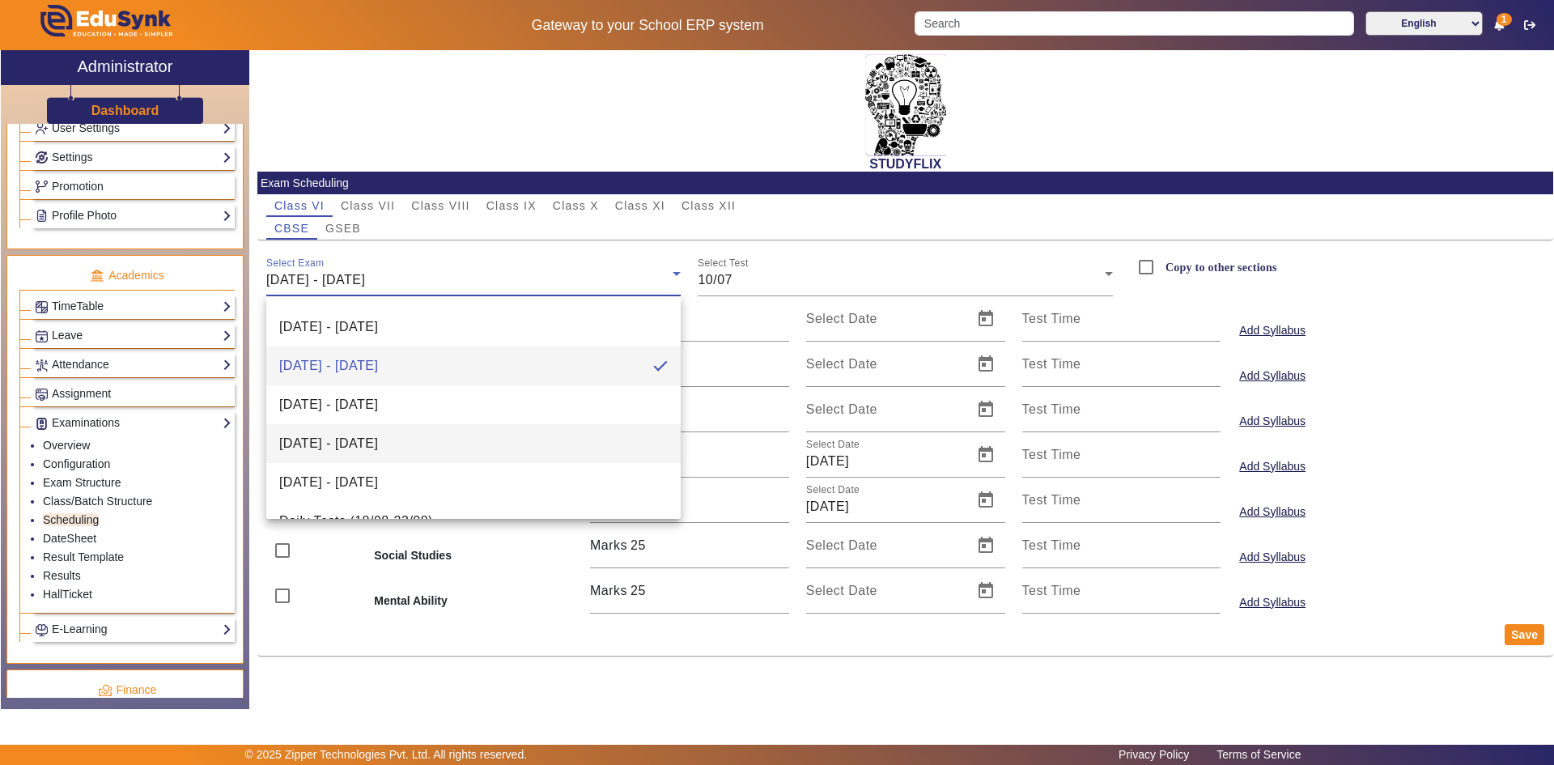
scroll to position [179, 0]
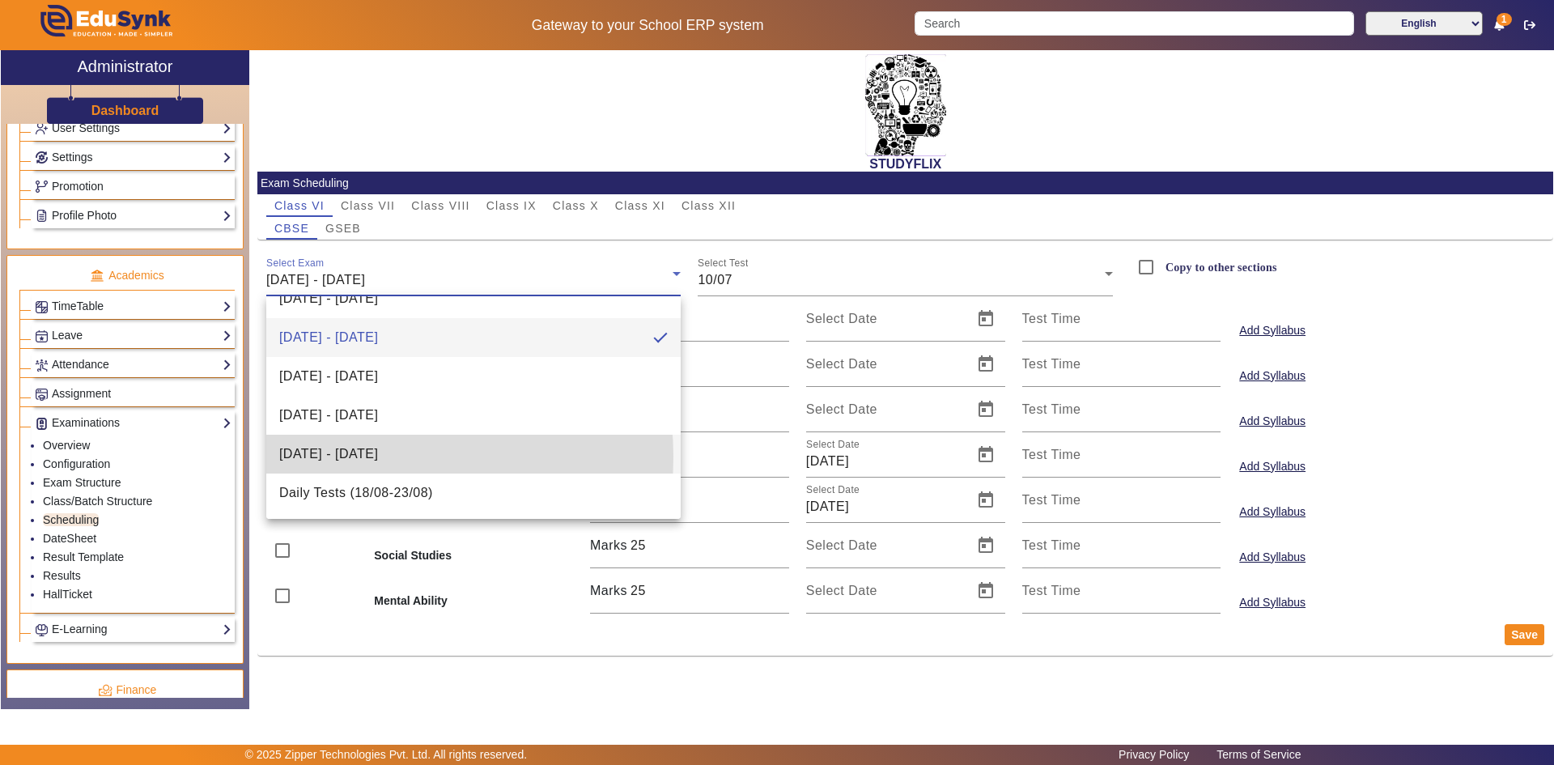
click at [349, 456] on span "[DATE] - [DATE]" at bounding box center [328, 453] width 99 height 19
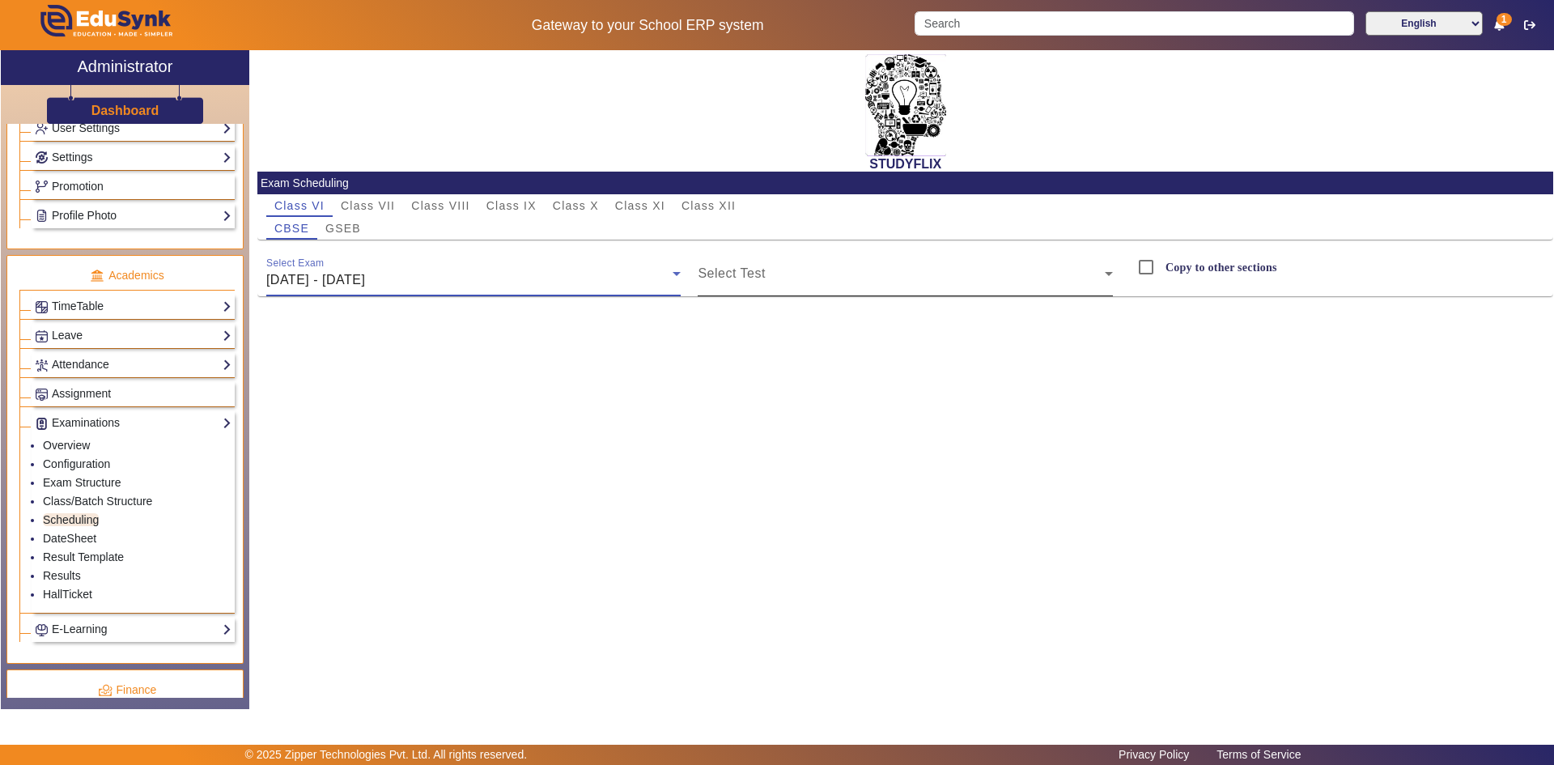
click at [719, 269] on mat-label "Select Test" at bounding box center [730, 273] width 67 height 14
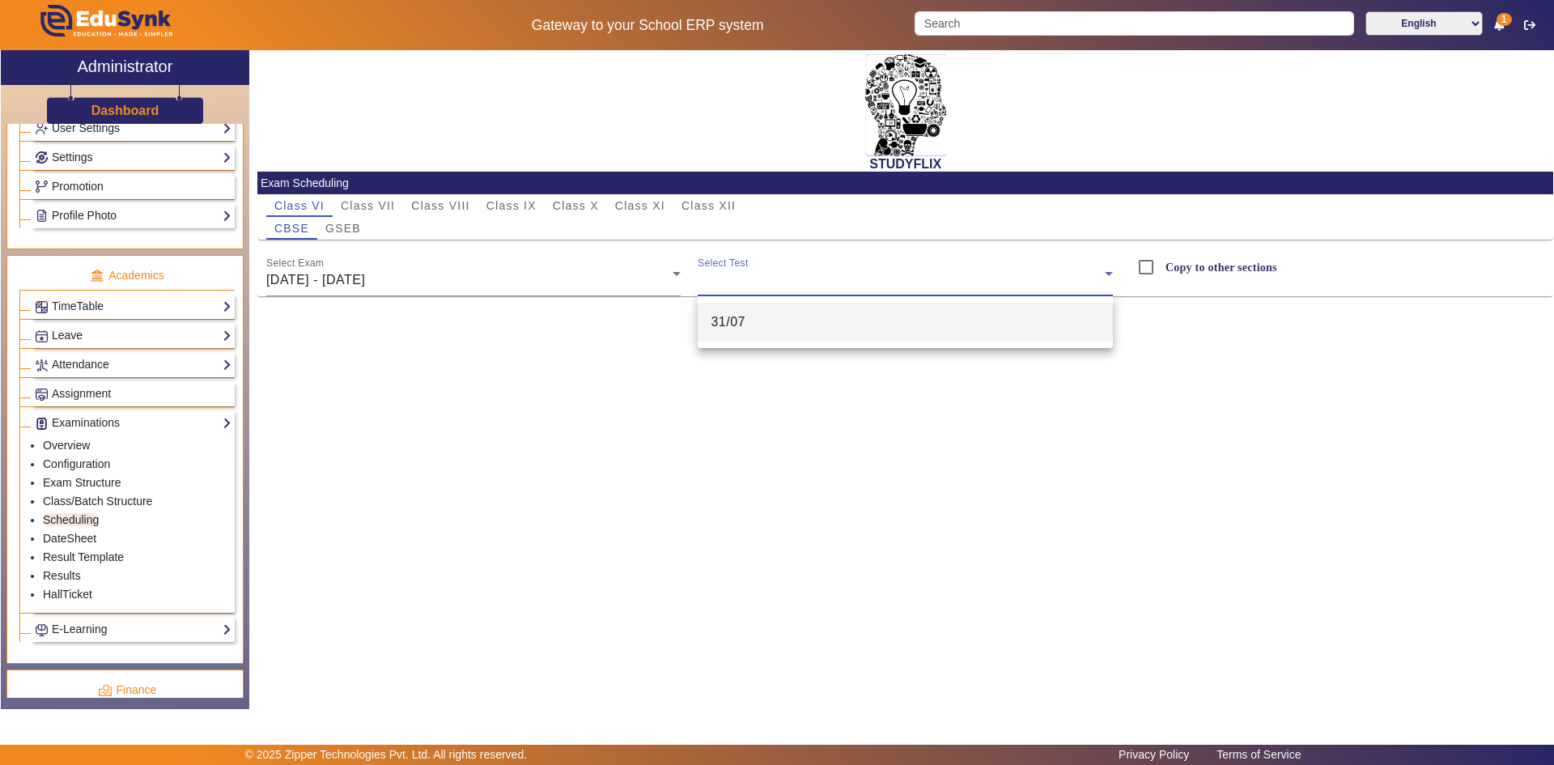
click at [727, 316] on span "31/07" at bounding box center [727, 321] width 35 height 19
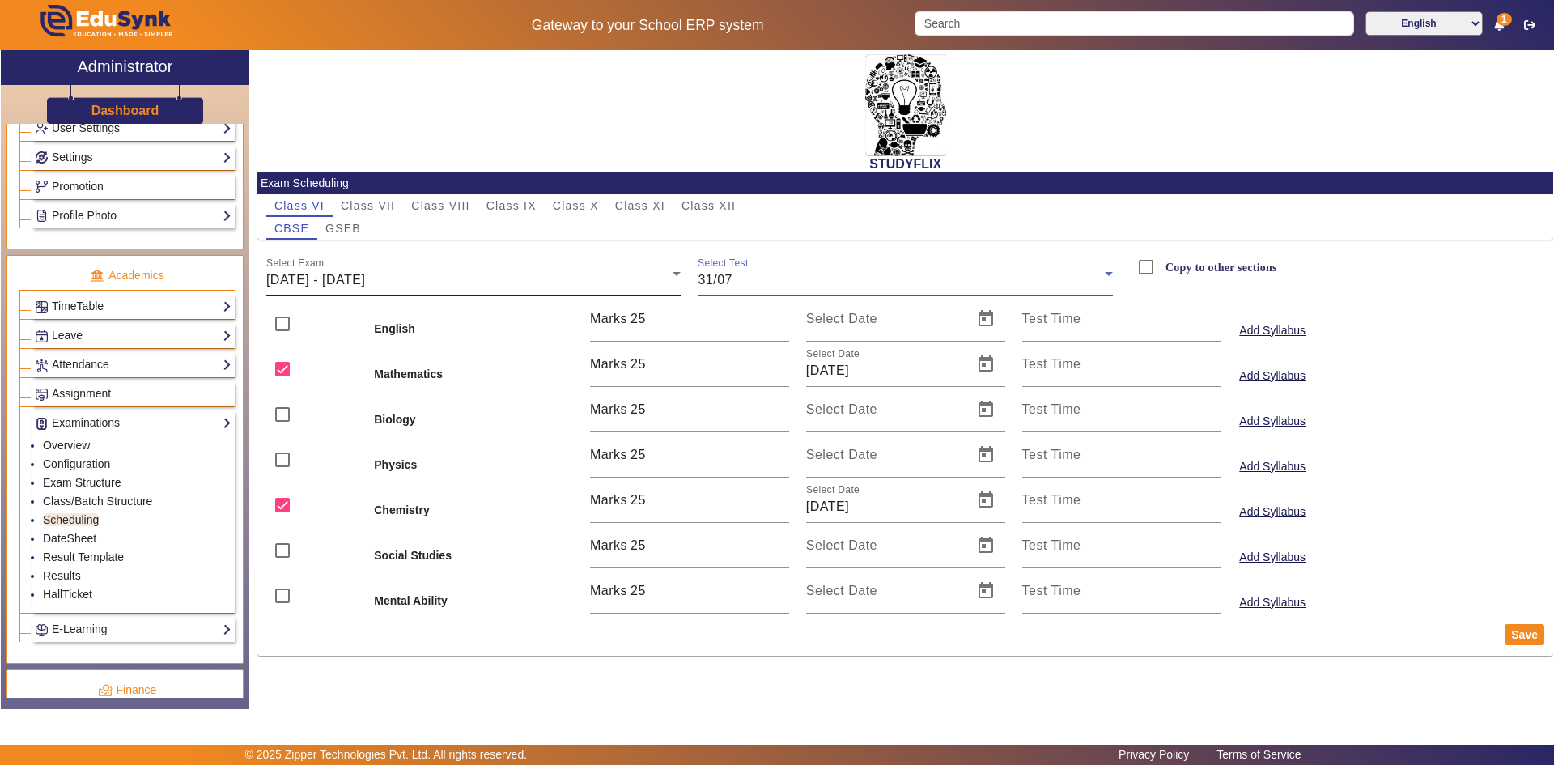
click at [541, 278] on div "[DATE] - [DATE]" at bounding box center [469, 279] width 407 height 19
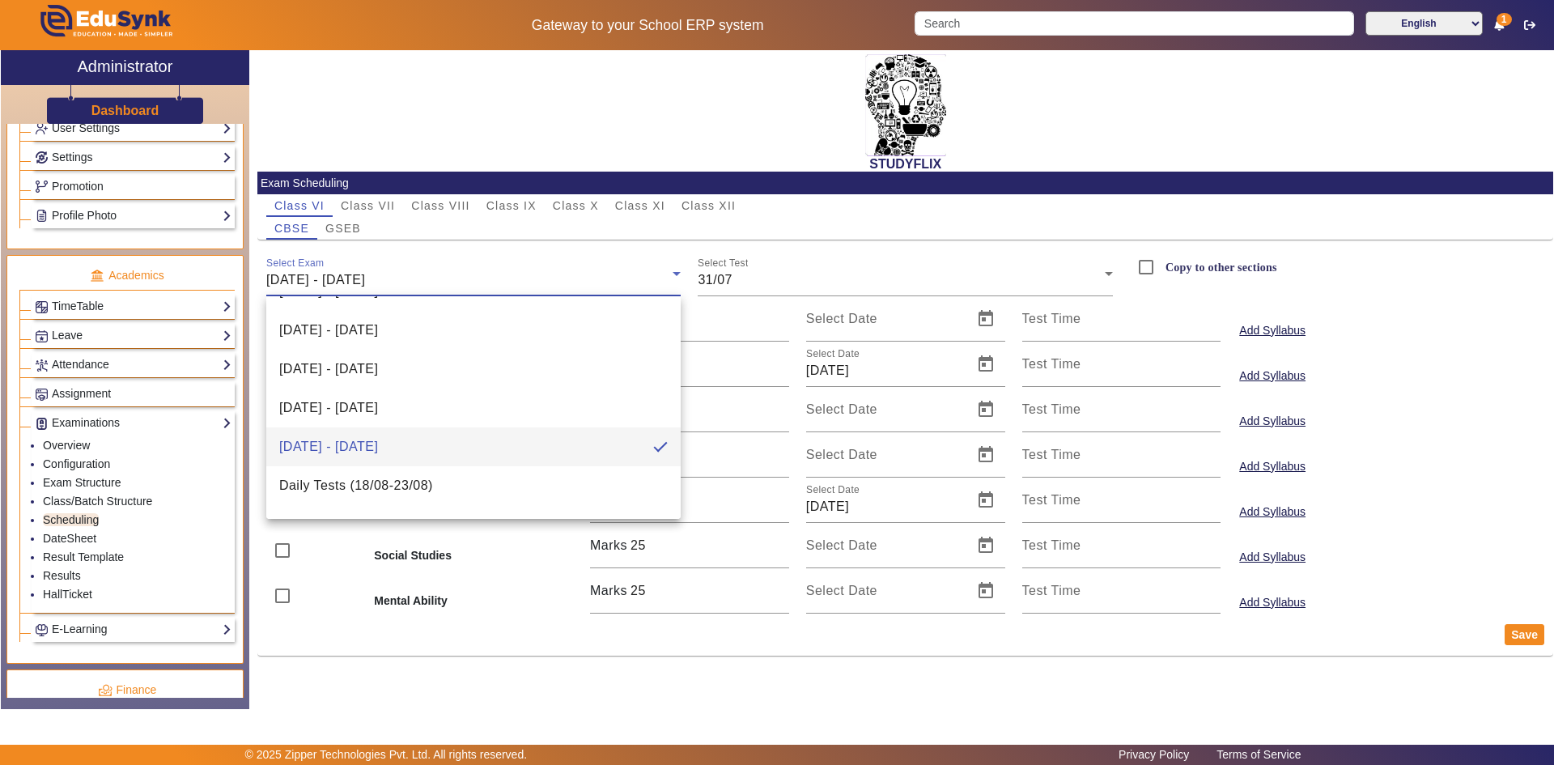
scroll to position [214, 0]
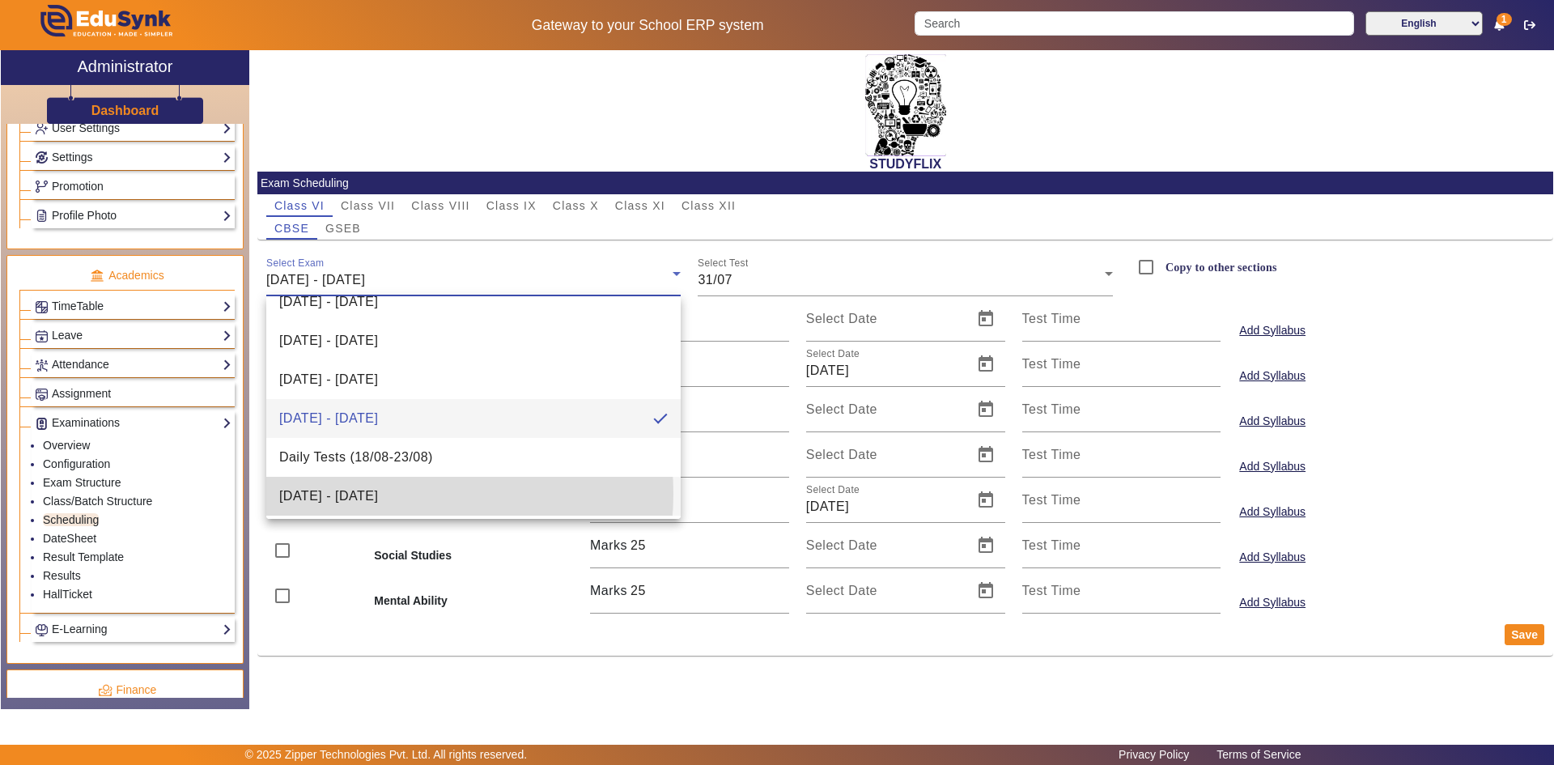
click at [378, 494] on span "[DATE] - [DATE]" at bounding box center [328, 495] width 99 height 19
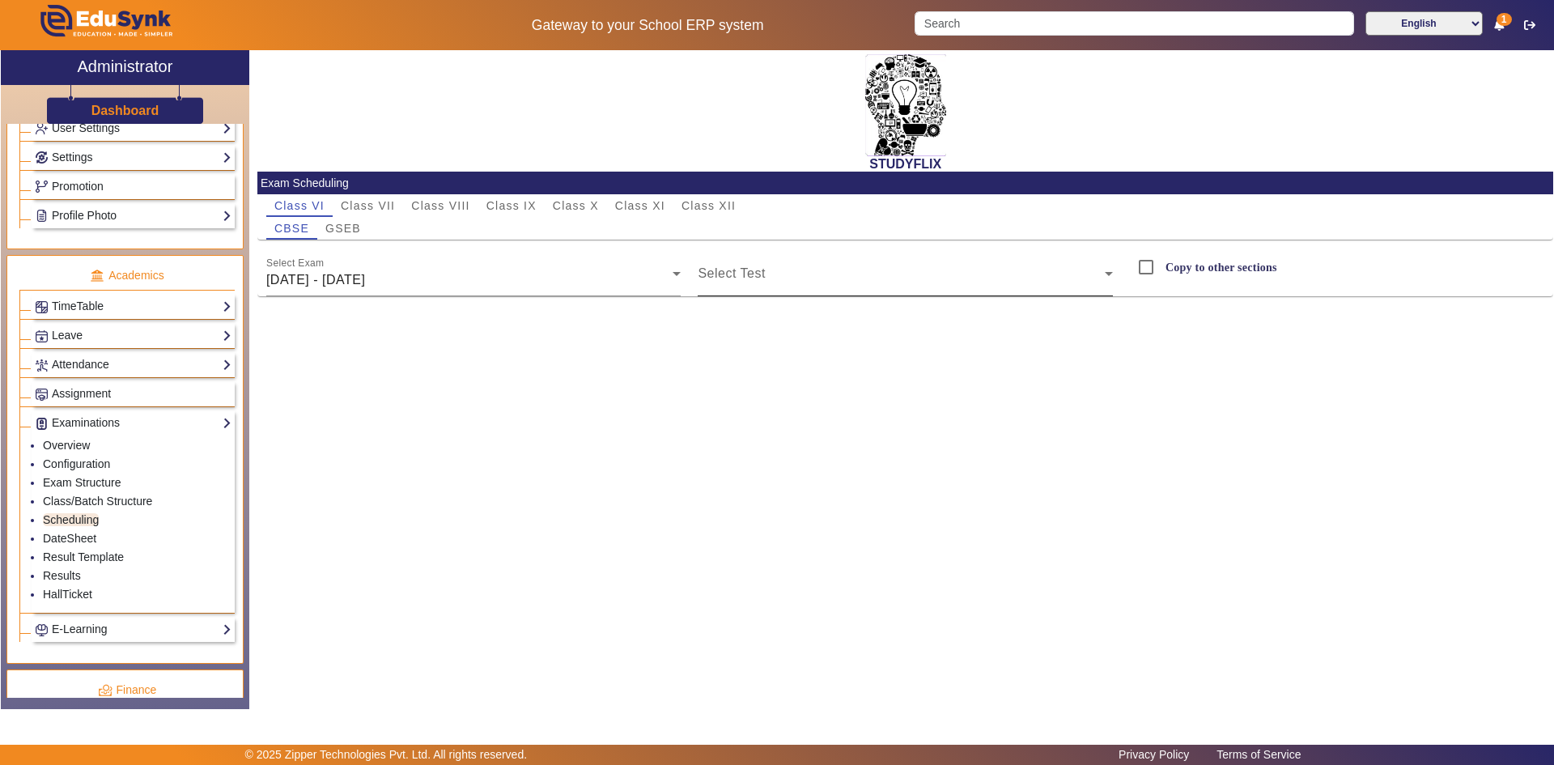
click at [812, 267] on div "Select Test" at bounding box center [904, 273] width 415 height 45
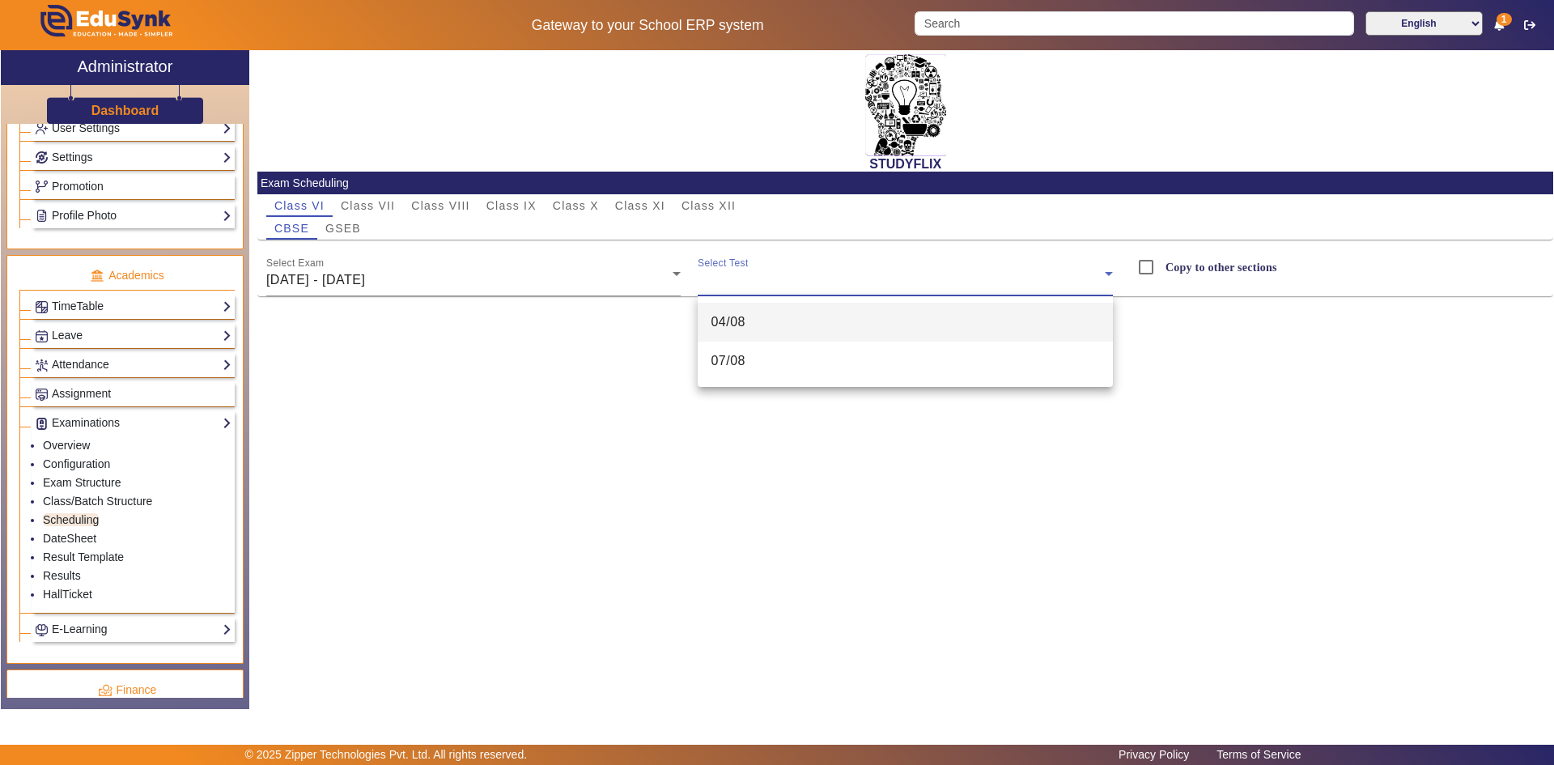
click at [769, 322] on mat-option "04/08" at bounding box center [904, 322] width 415 height 39
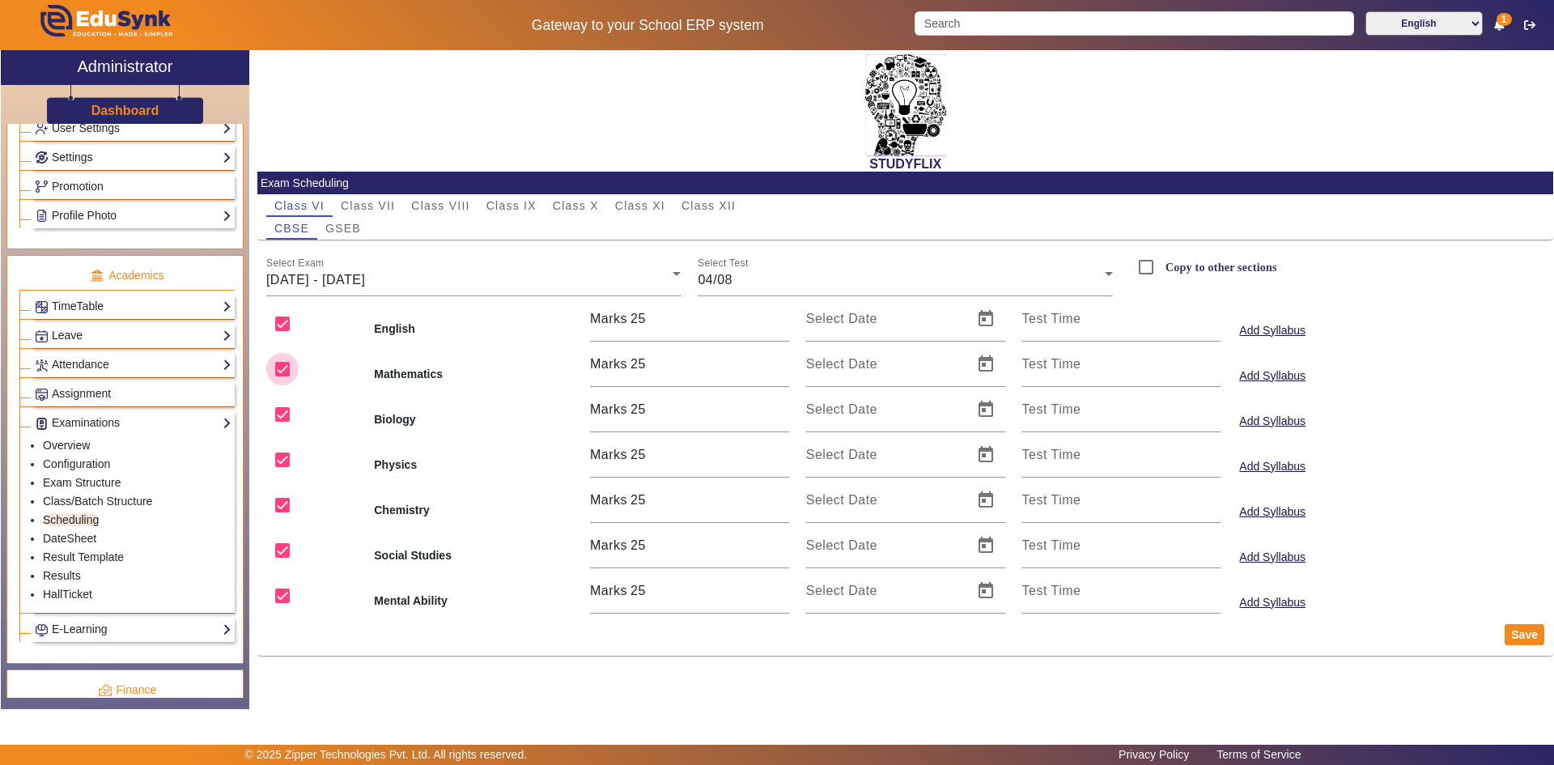
click at [284, 374] on input "checkbox" at bounding box center [282, 369] width 32 height 32
checkbox input "false"
click at [282, 461] on input "checkbox" at bounding box center [282, 459] width 32 height 32
checkbox input "false"
click at [279, 507] on input "checkbox" at bounding box center [282, 505] width 32 height 32
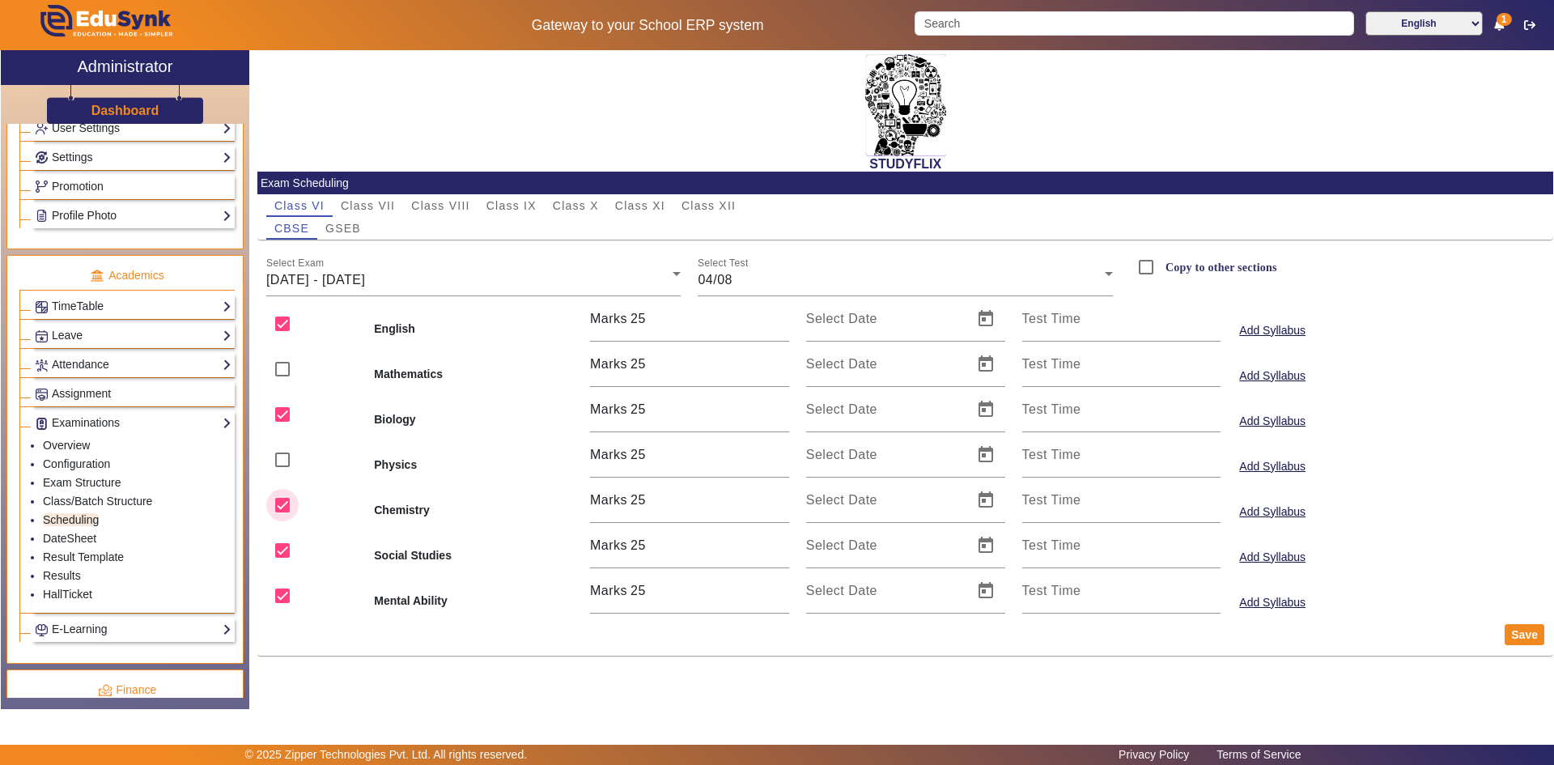
checkbox input "false"
click at [282, 550] on input "checkbox" at bounding box center [282, 550] width 32 height 32
checkbox input "false"
click at [282, 598] on input "checkbox" at bounding box center [282, 595] width 32 height 32
checkbox input "false"
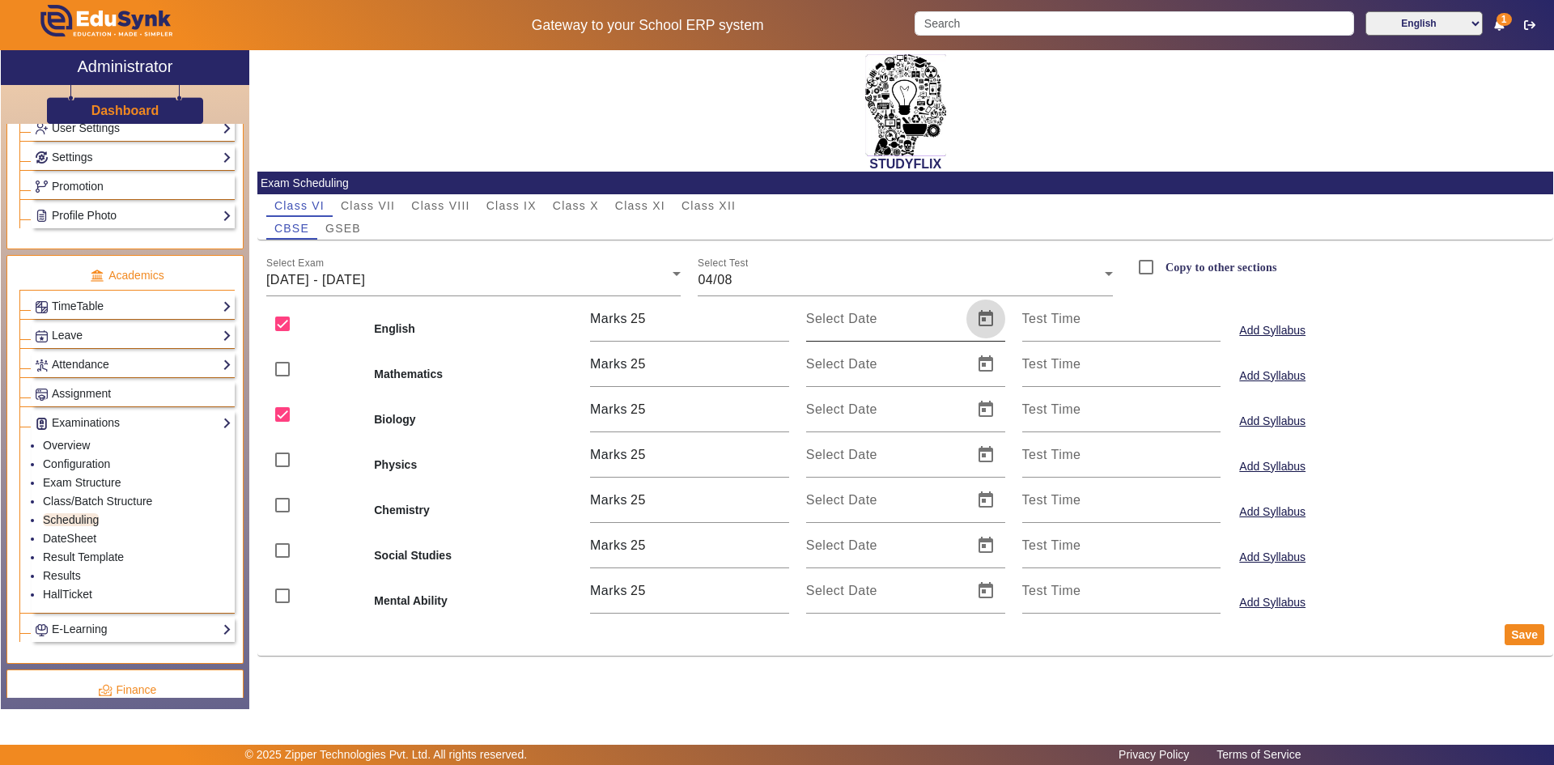
click at [980, 322] on span "Open calendar" at bounding box center [985, 318] width 39 height 39
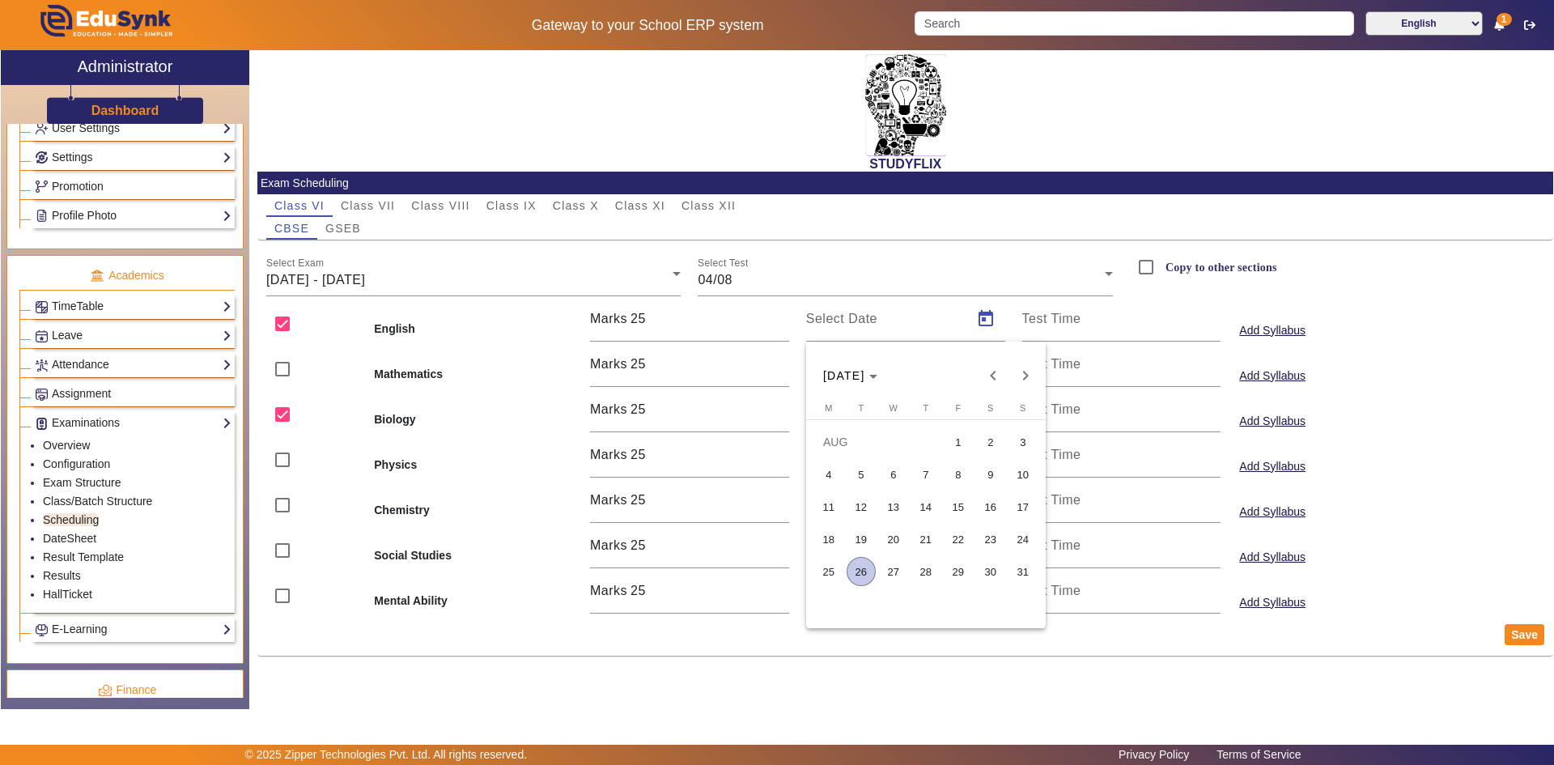
click at [922, 469] on span "7" at bounding box center [925, 474] width 29 height 29
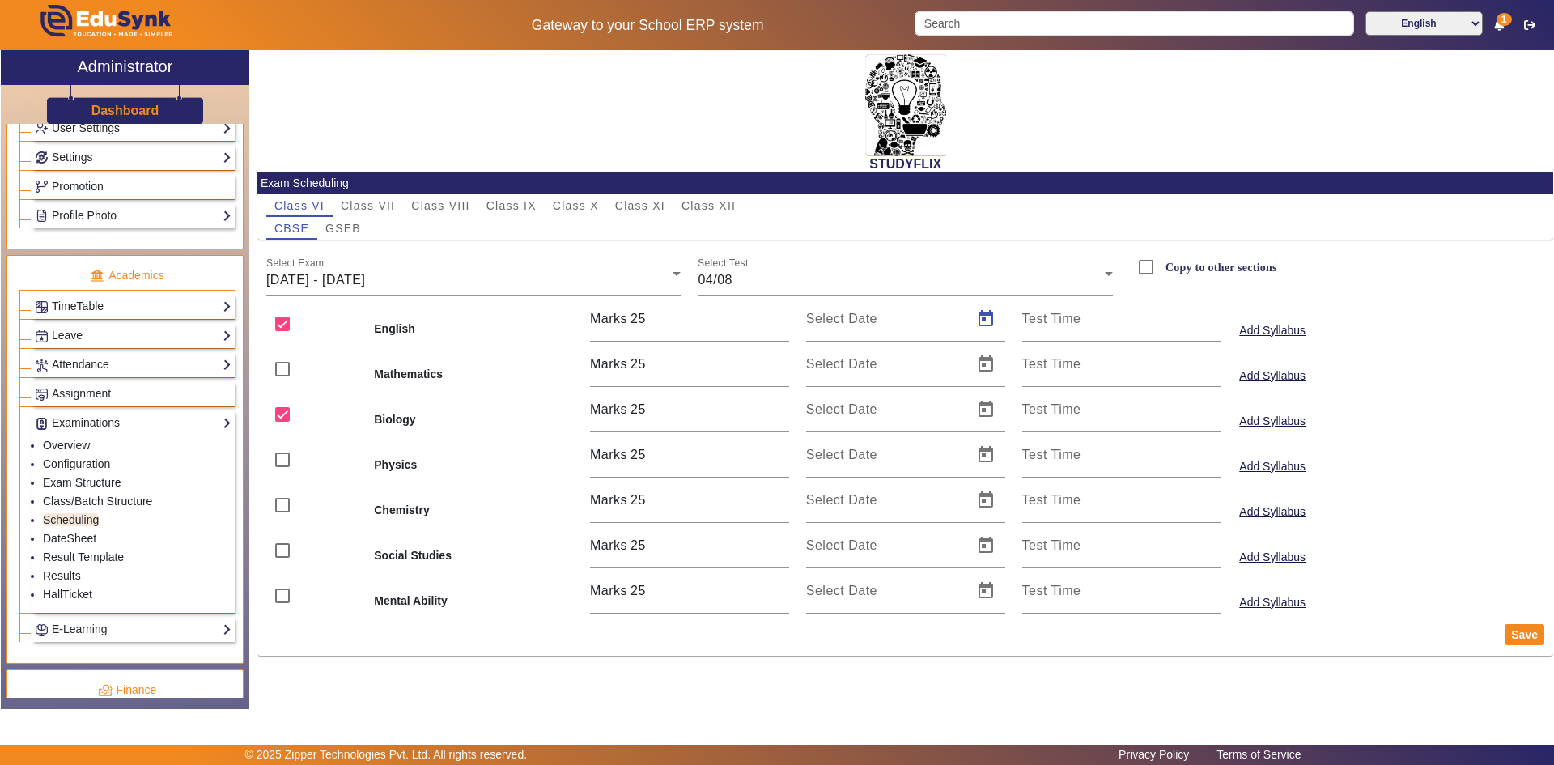
type input "07/08/2025"
click at [983, 405] on span "Open calendar" at bounding box center [985, 409] width 39 height 39
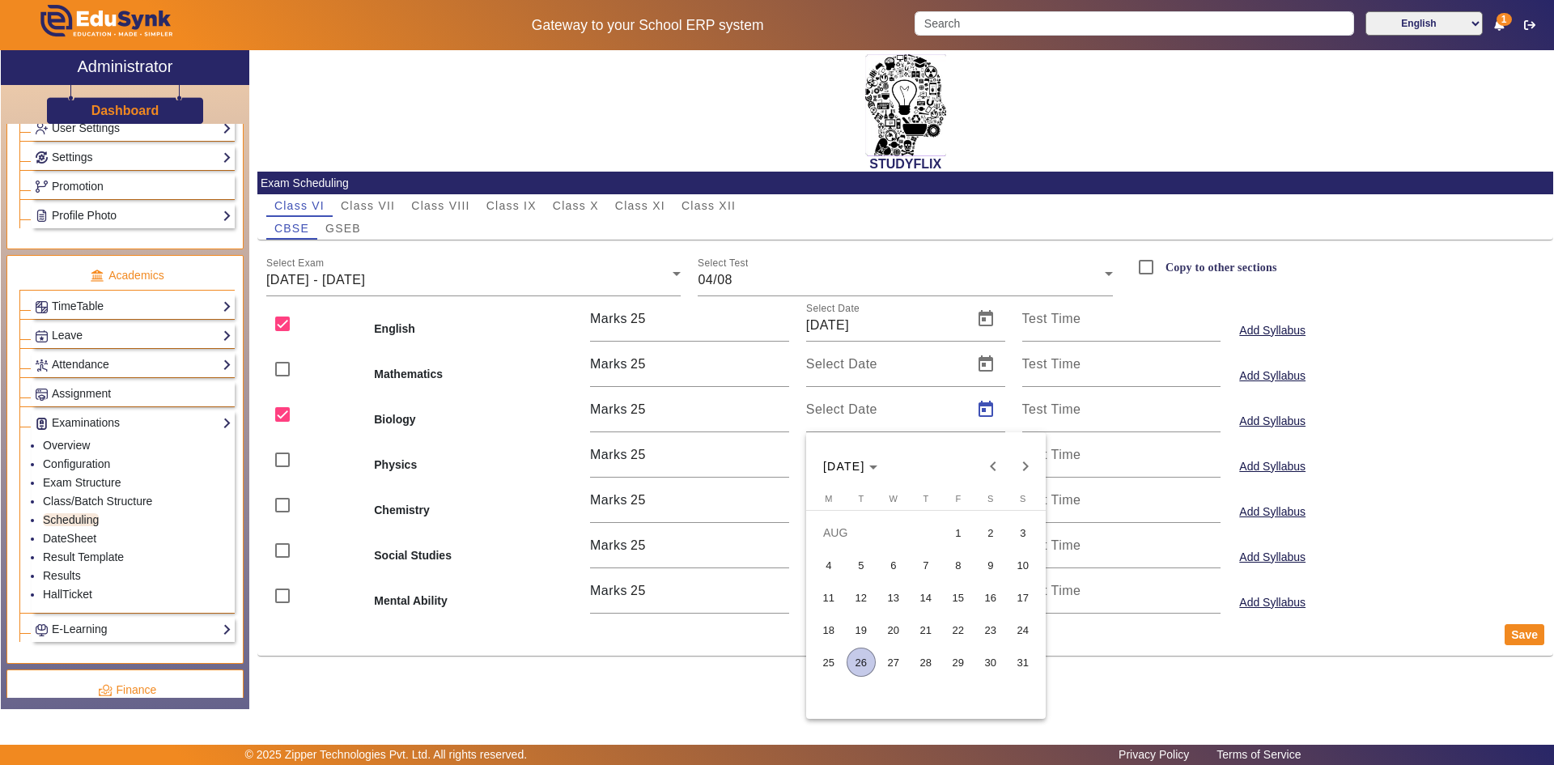
click at [928, 566] on span "7" at bounding box center [925, 564] width 29 height 29
type input "07/08/2025"
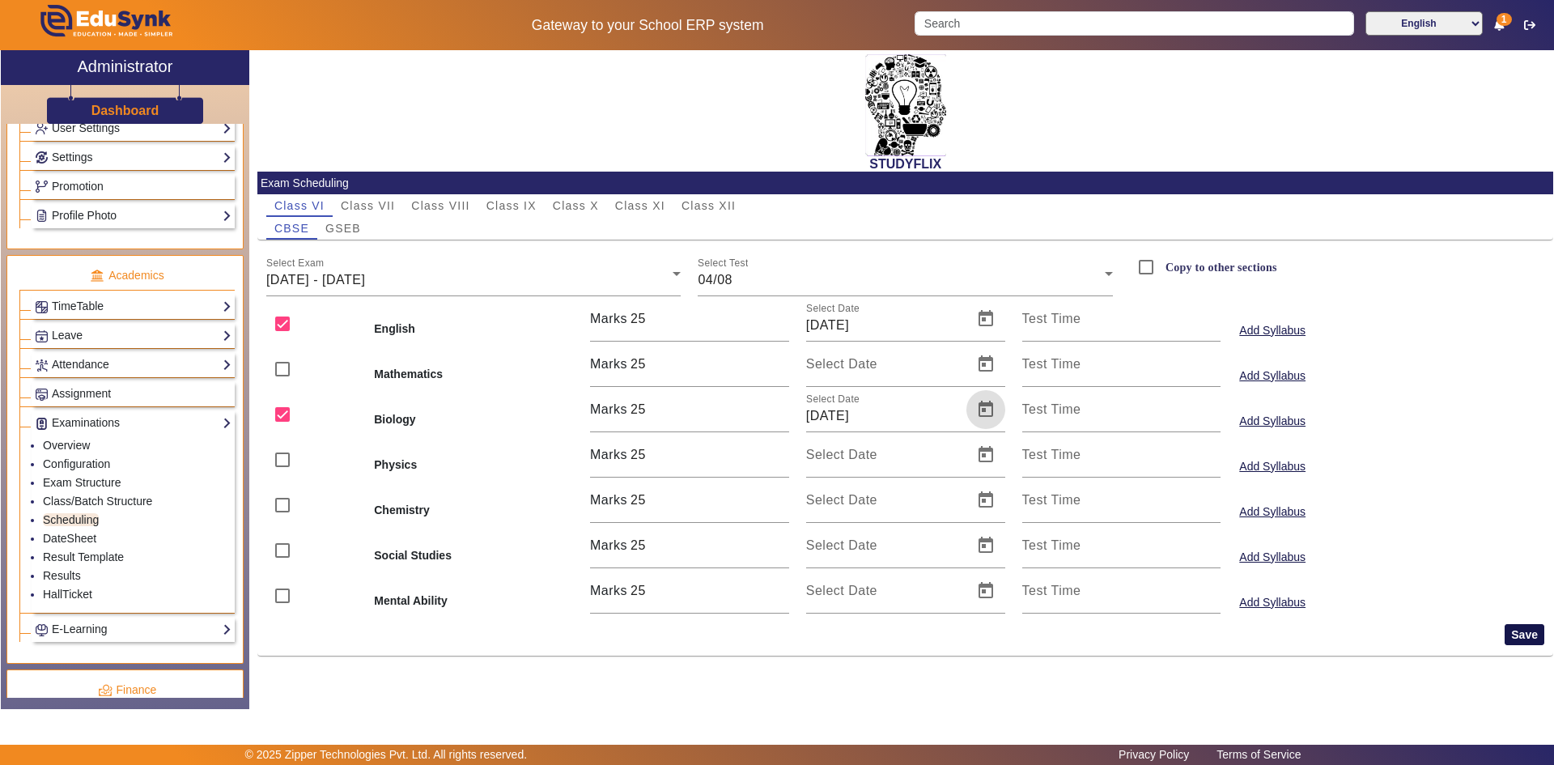
click at [1520, 628] on button "Save" at bounding box center [1524, 634] width 40 height 21
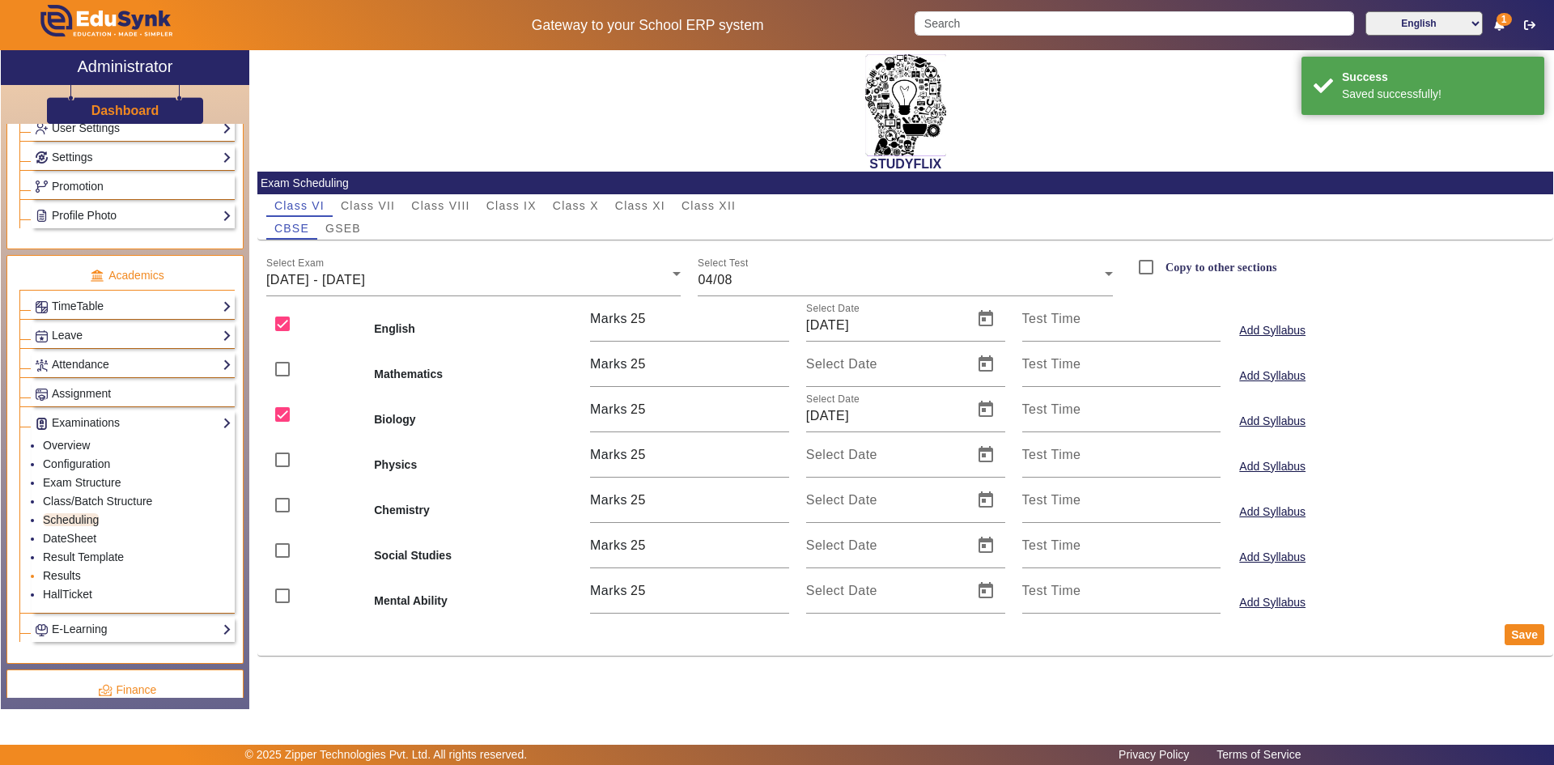
click at [53, 571] on link "Results" at bounding box center [62, 575] width 38 height 13
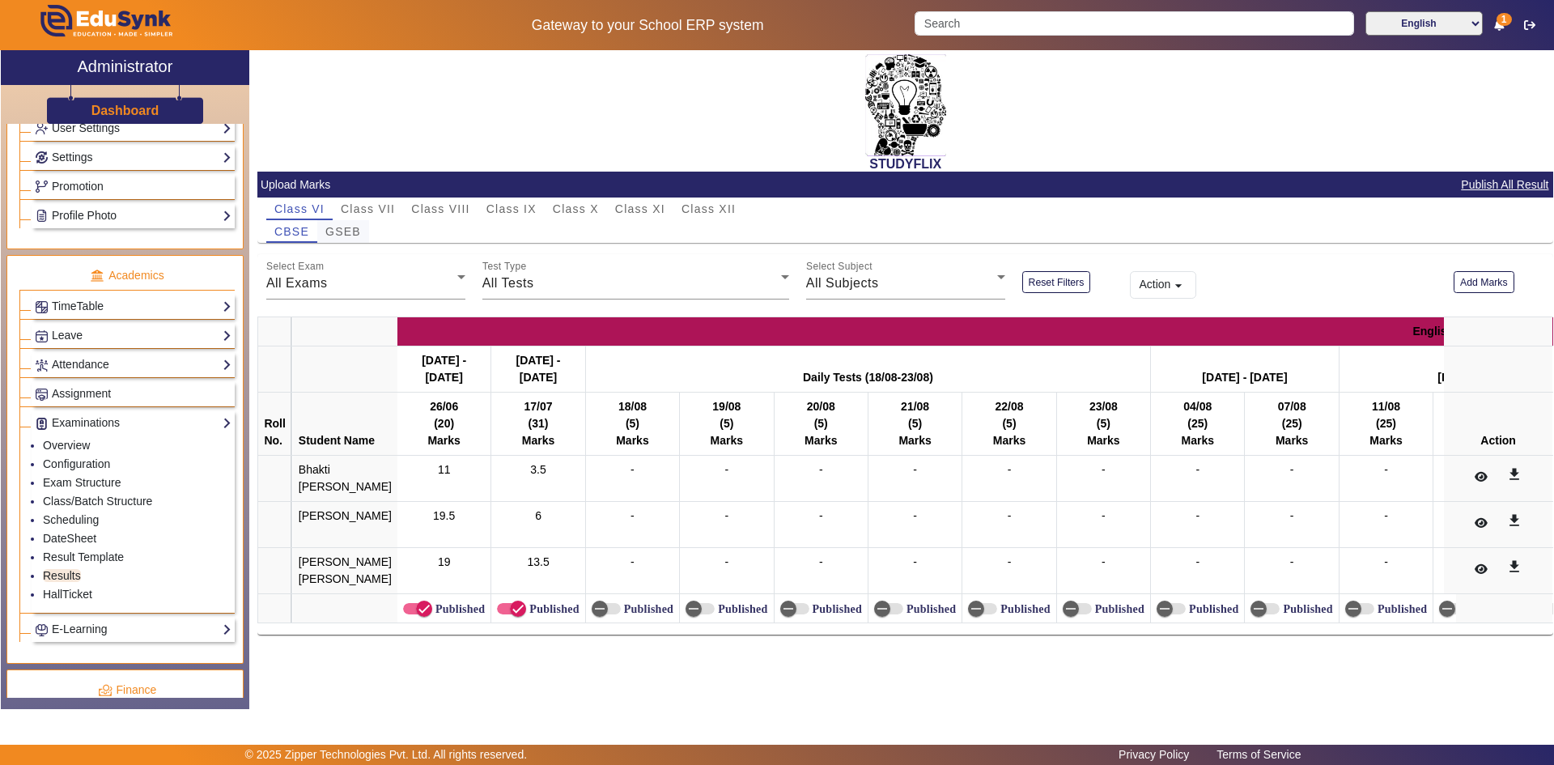
click at [335, 233] on span "GSEB" at bounding box center [343, 231] width 36 height 11
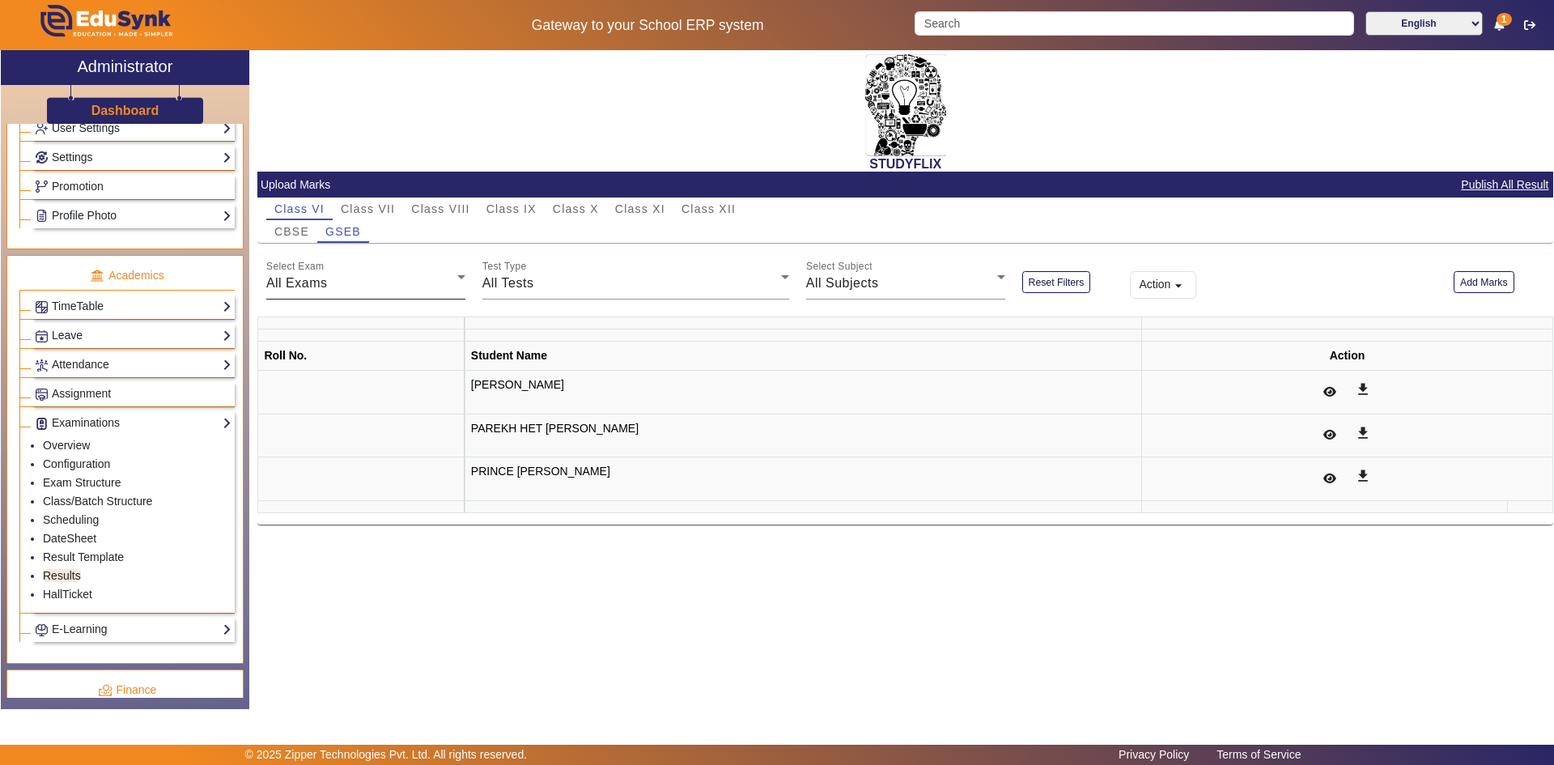
click at [350, 282] on div "All Exams" at bounding box center [361, 282] width 191 height 19
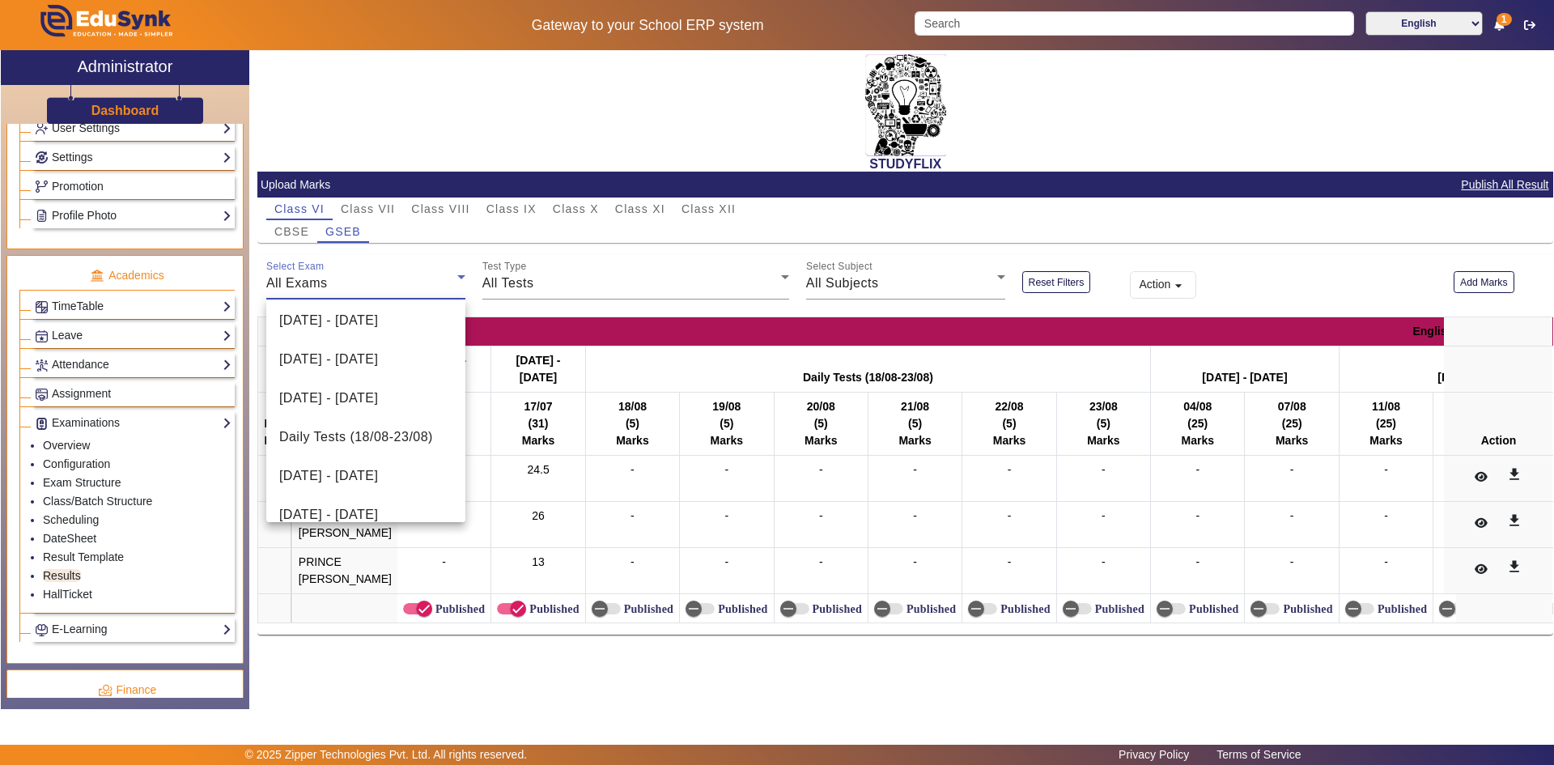
scroll to position [324, 0]
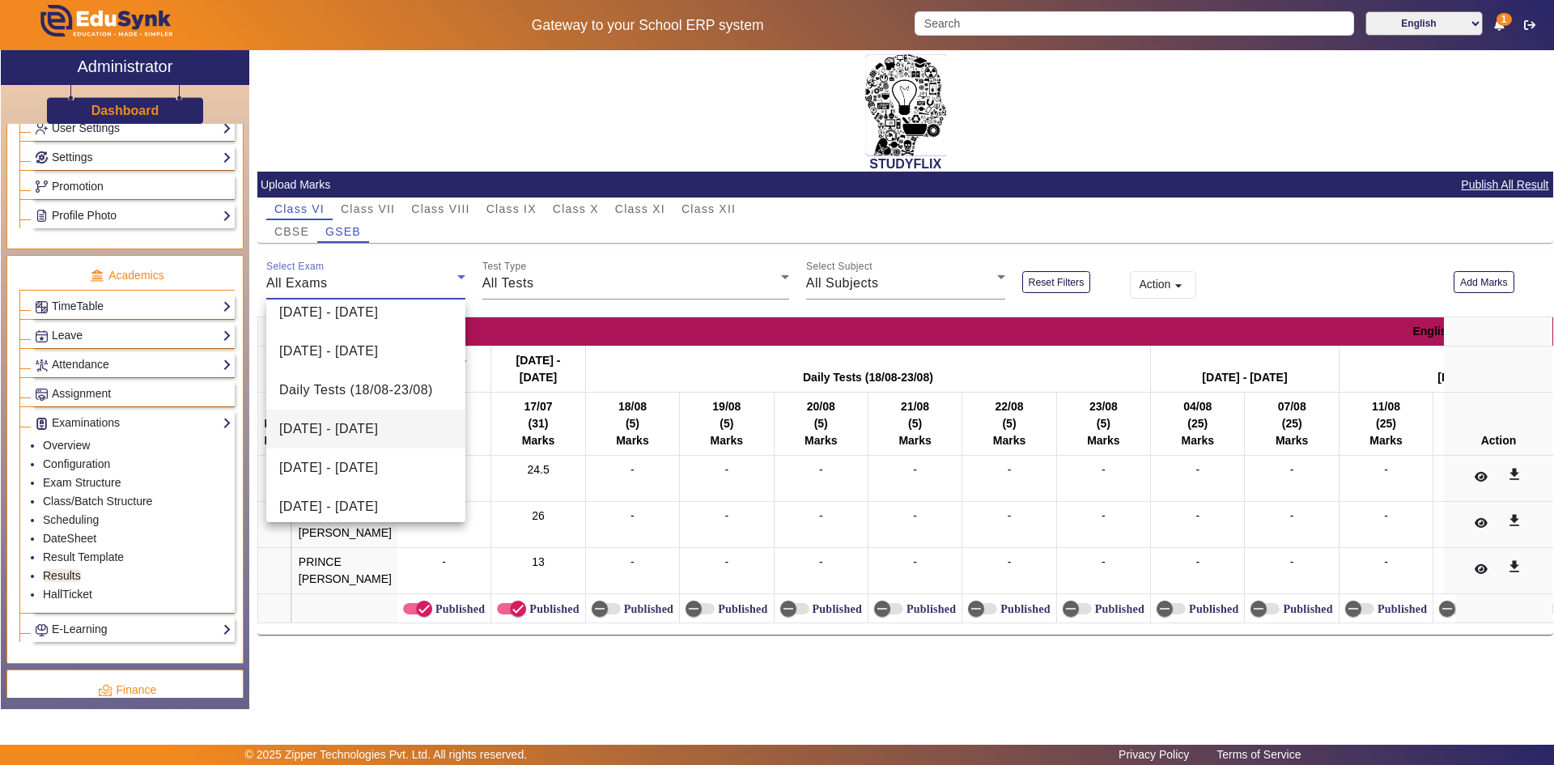
click at [359, 425] on span "[DATE] - [DATE]" at bounding box center [328, 428] width 99 height 19
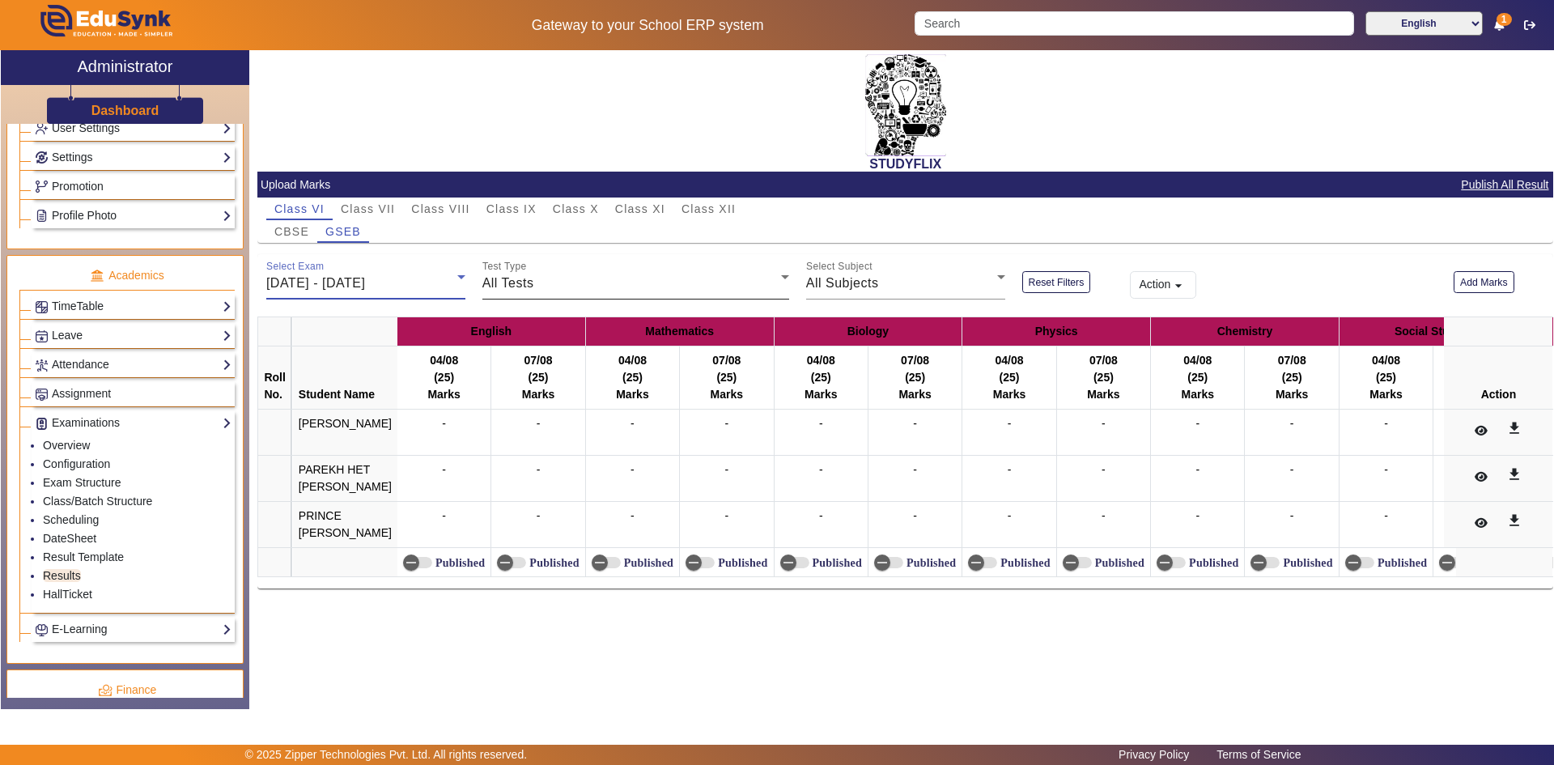
click at [549, 283] on div "All Tests" at bounding box center [631, 282] width 299 height 19
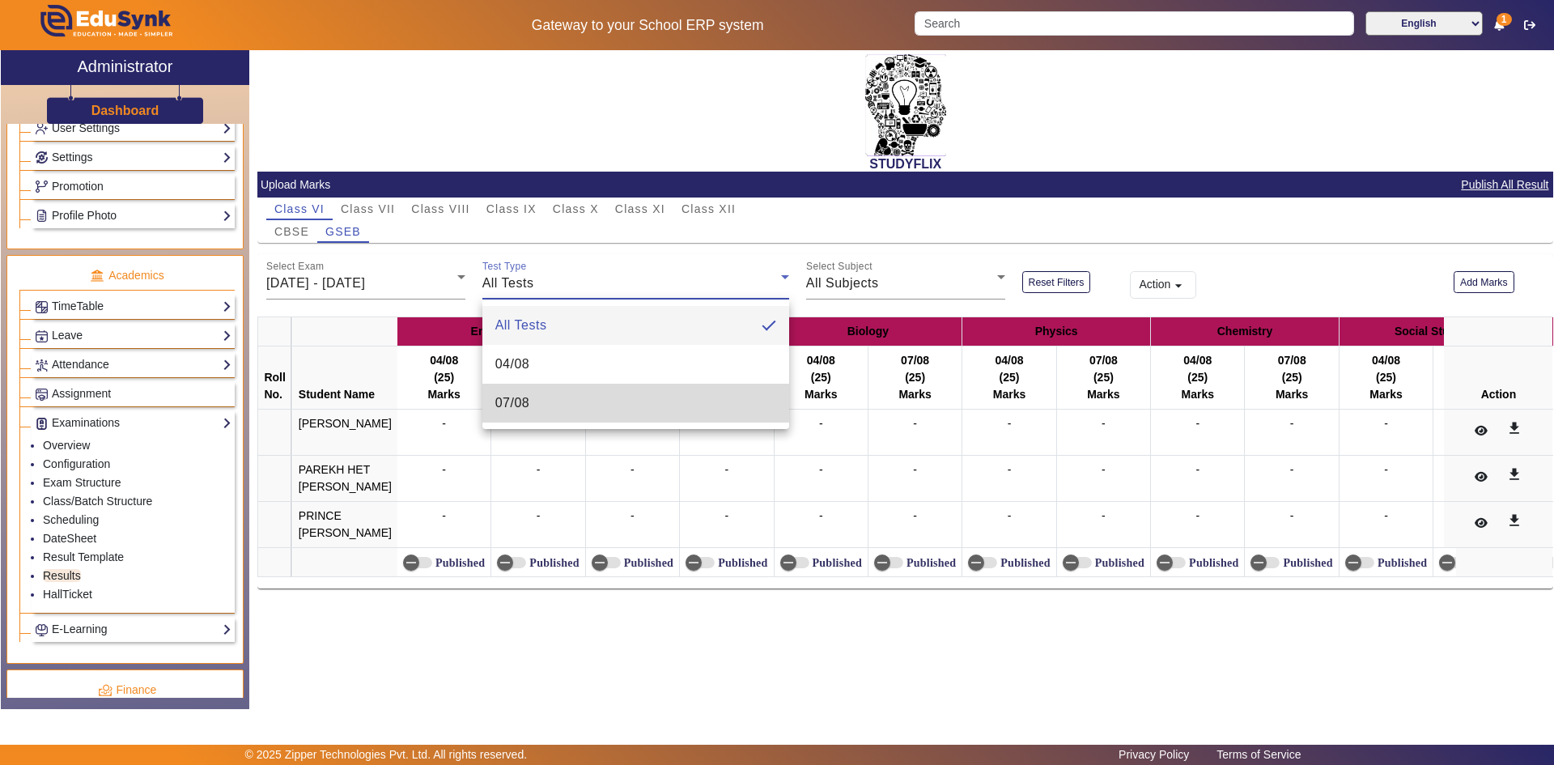
click at [529, 392] on mat-option "07/08" at bounding box center [635, 403] width 307 height 39
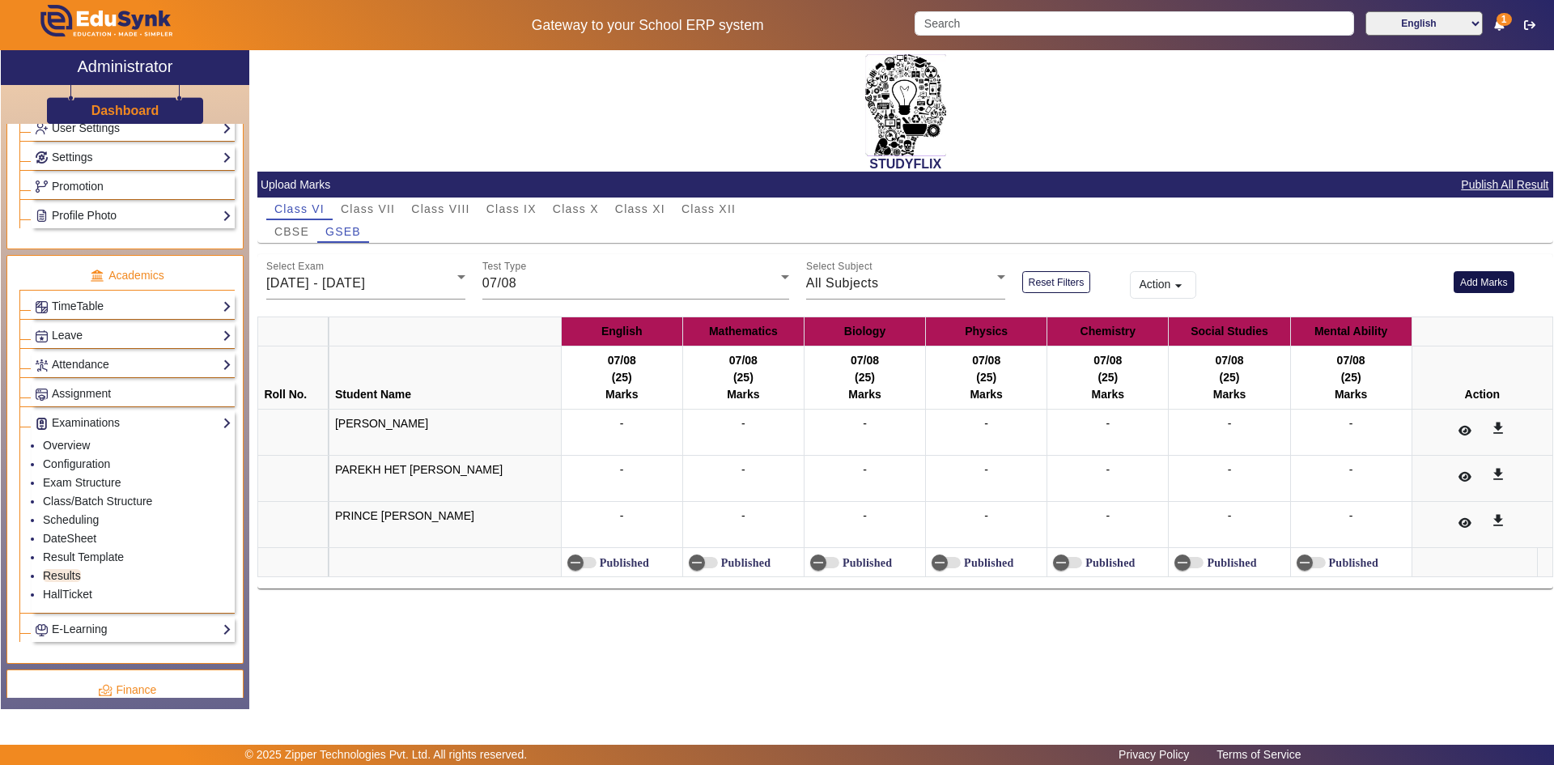
click at [1473, 286] on button "Add Marks" at bounding box center [1483, 282] width 61 height 22
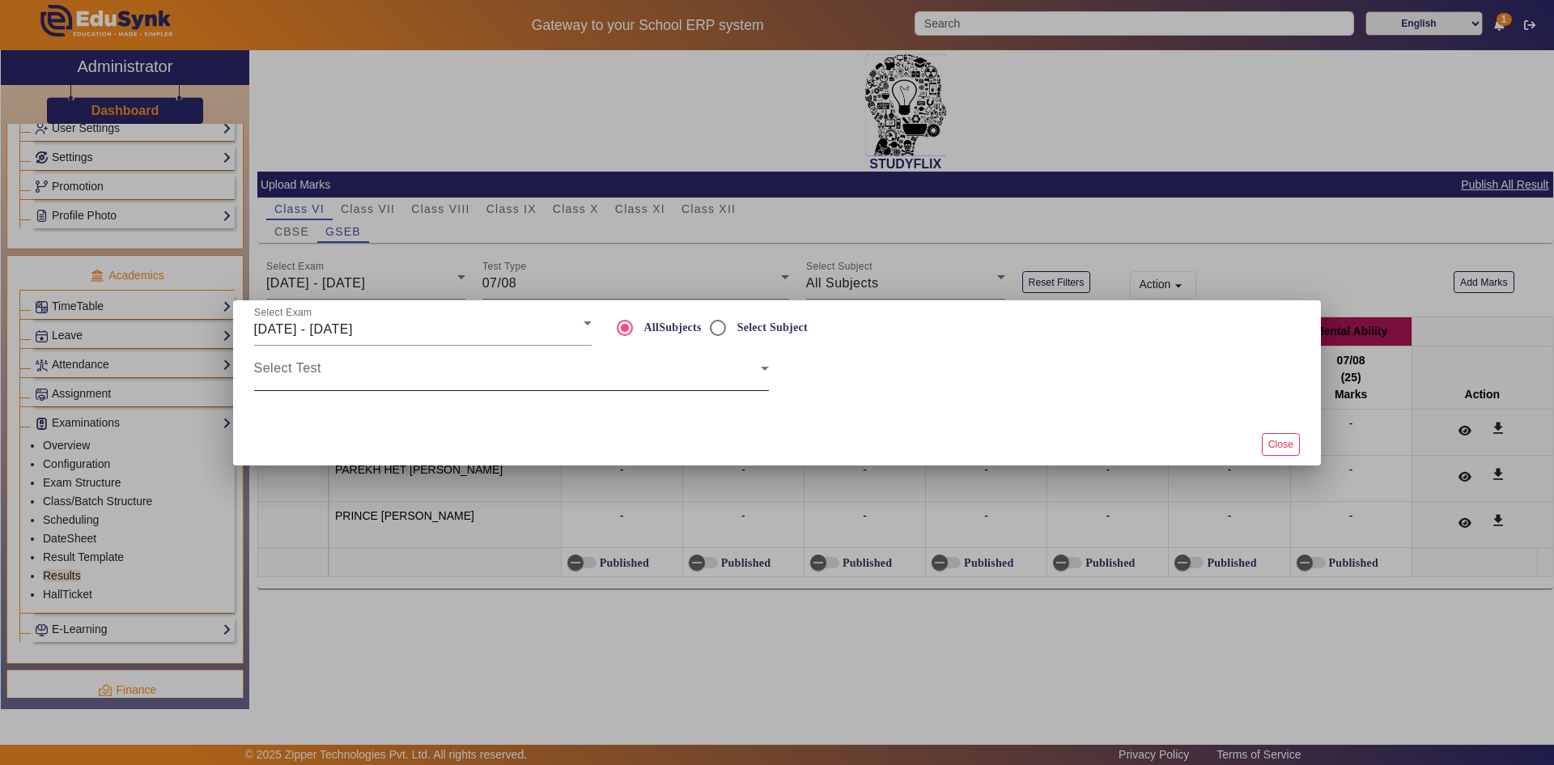
click at [380, 362] on div "Select Test" at bounding box center [511, 368] width 515 height 45
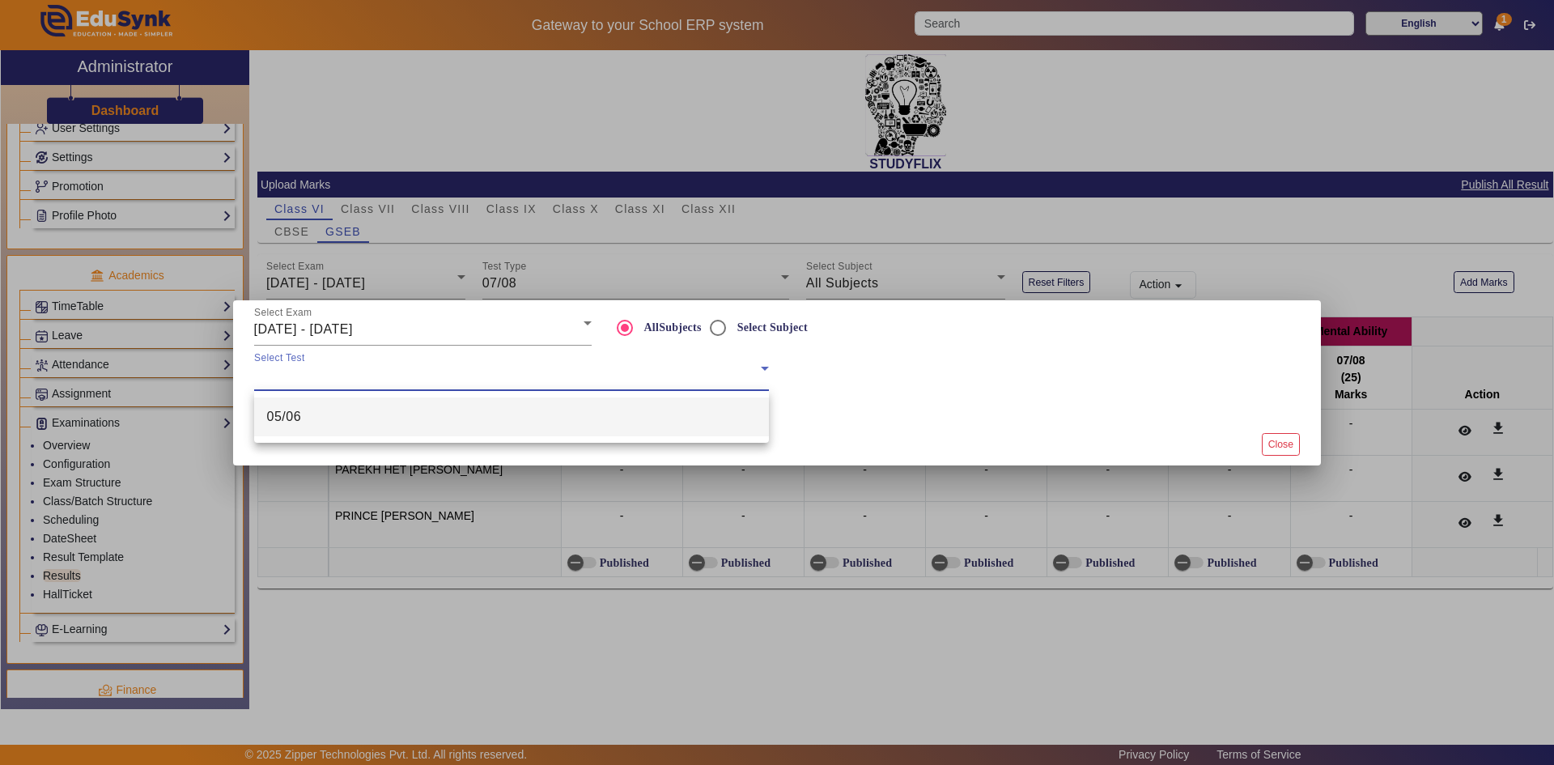
click at [456, 329] on div at bounding box center [777, 382] width 1554 height 765
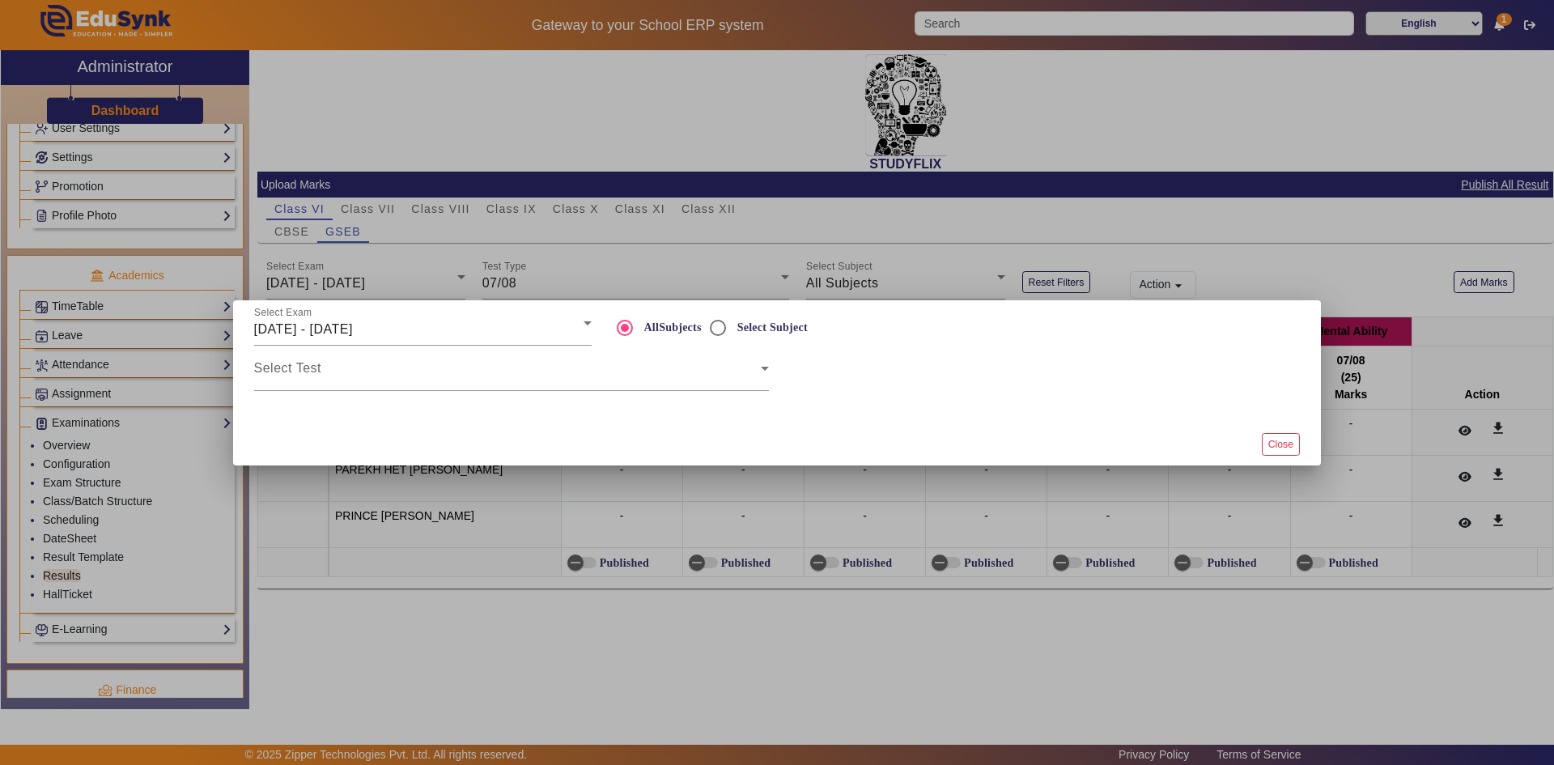
click at [456, 329] on div "[DATE] - [DATE]" at bounding box center [418, 329] width 329 height 19
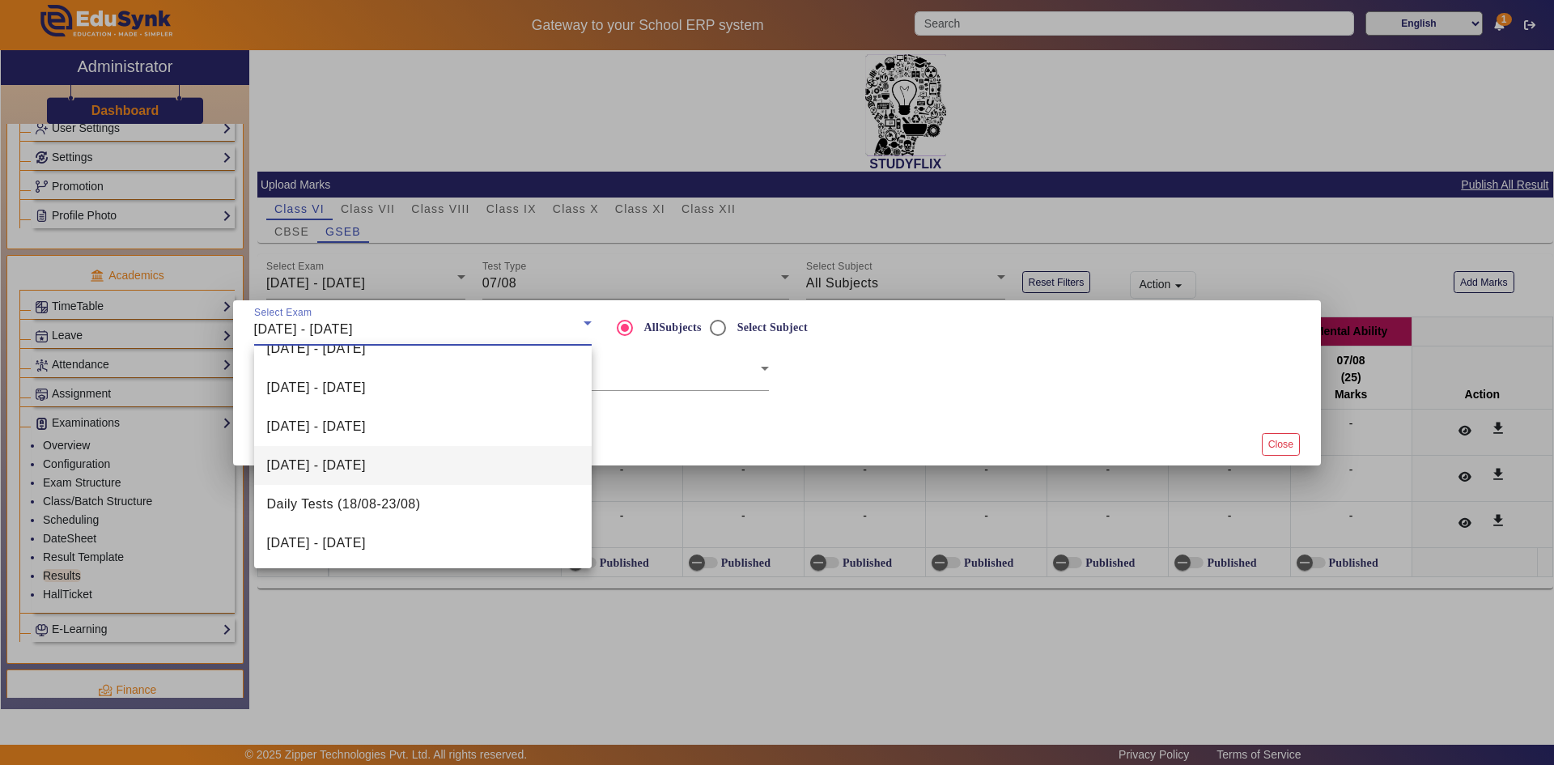
scroll to position [243, 0]
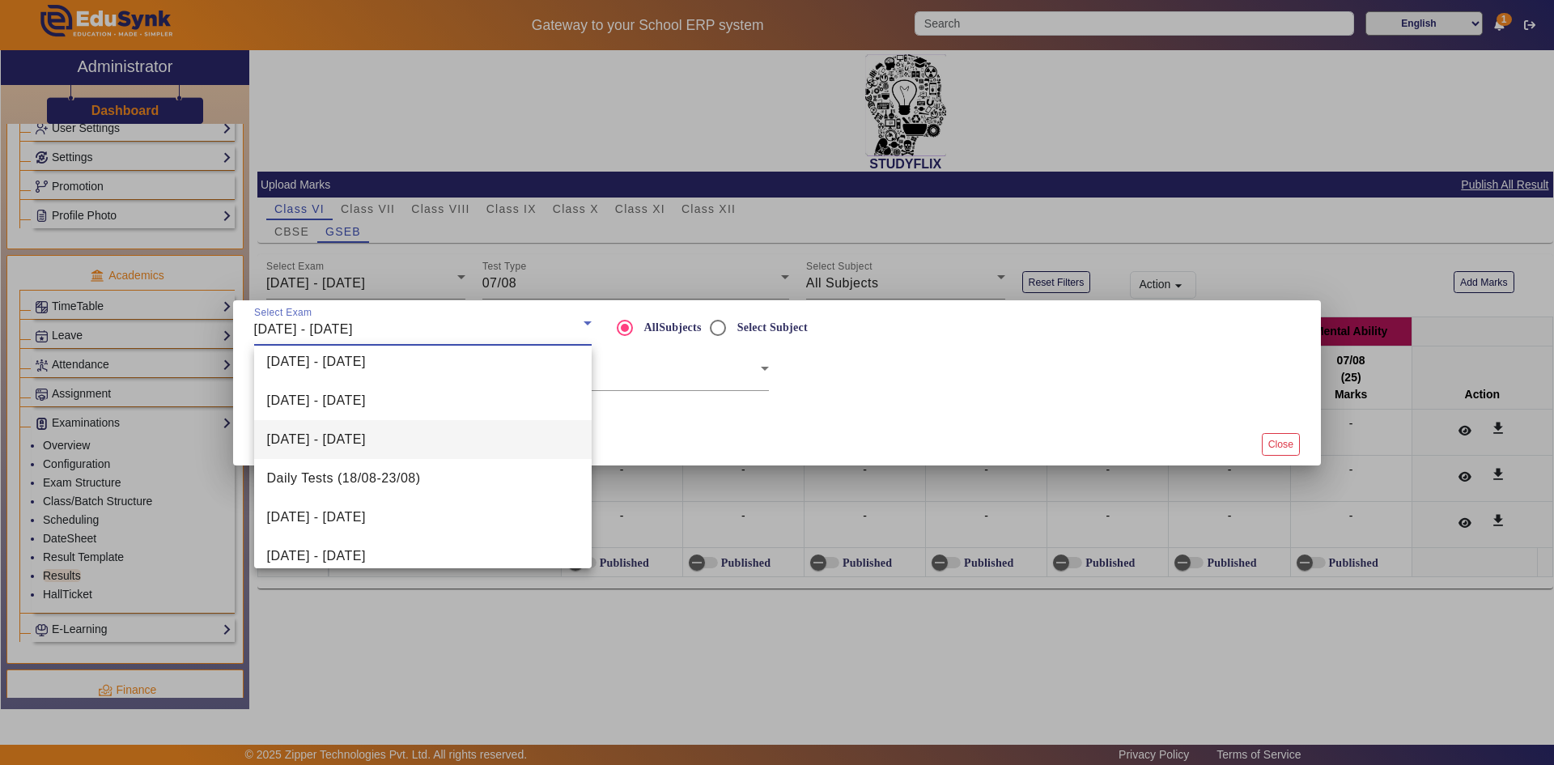
click at [366, 519] on span "[DATE] - [DATE]" at bounding box center [316, 516] width 99 height 19
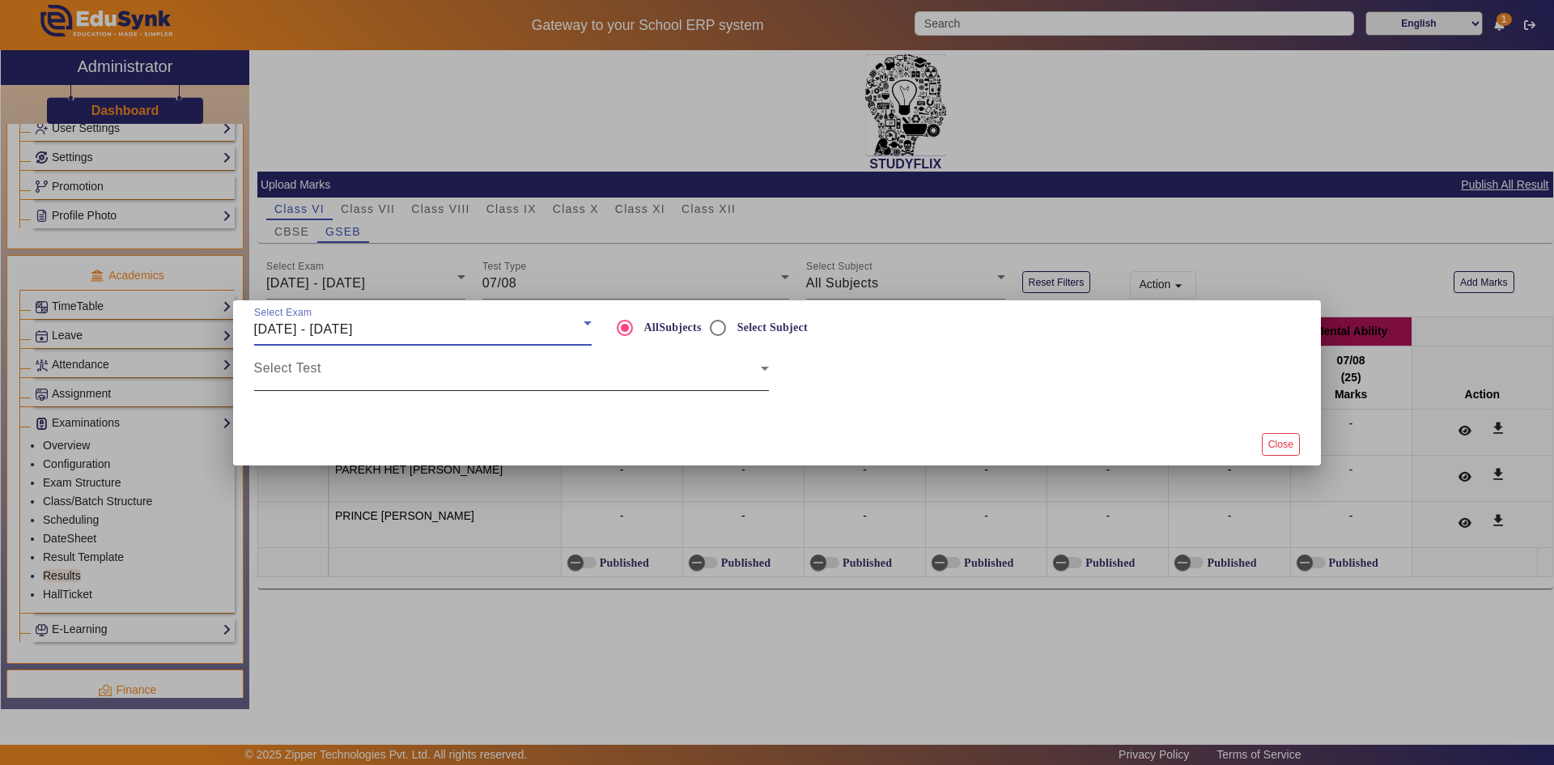
click at [469, 383] on span at bounding box center [507, 374] width 507 height 19
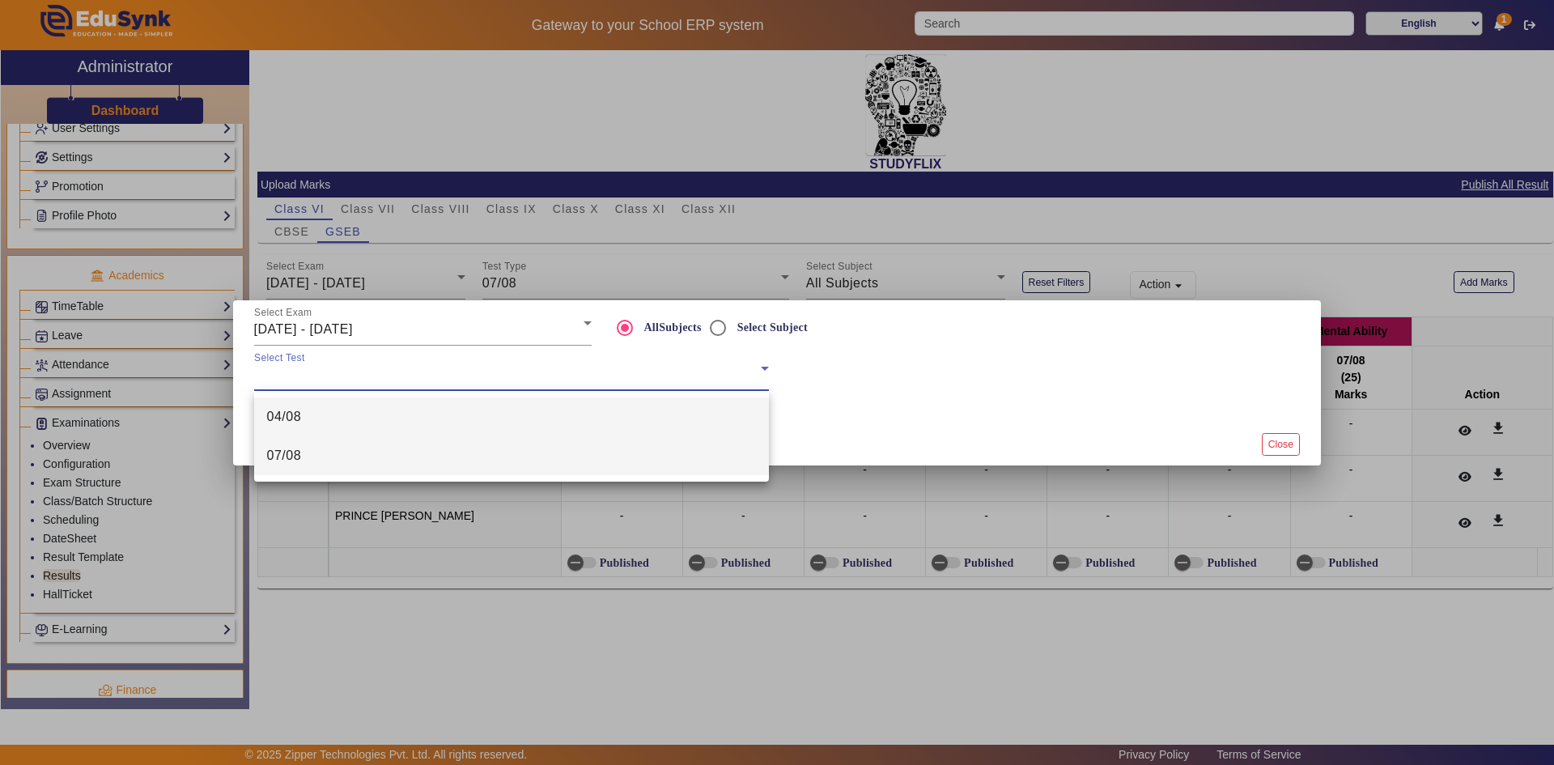
click at [446, 447] on mat-option "07/08" at bounding box center [511, 455] width 515 height 39
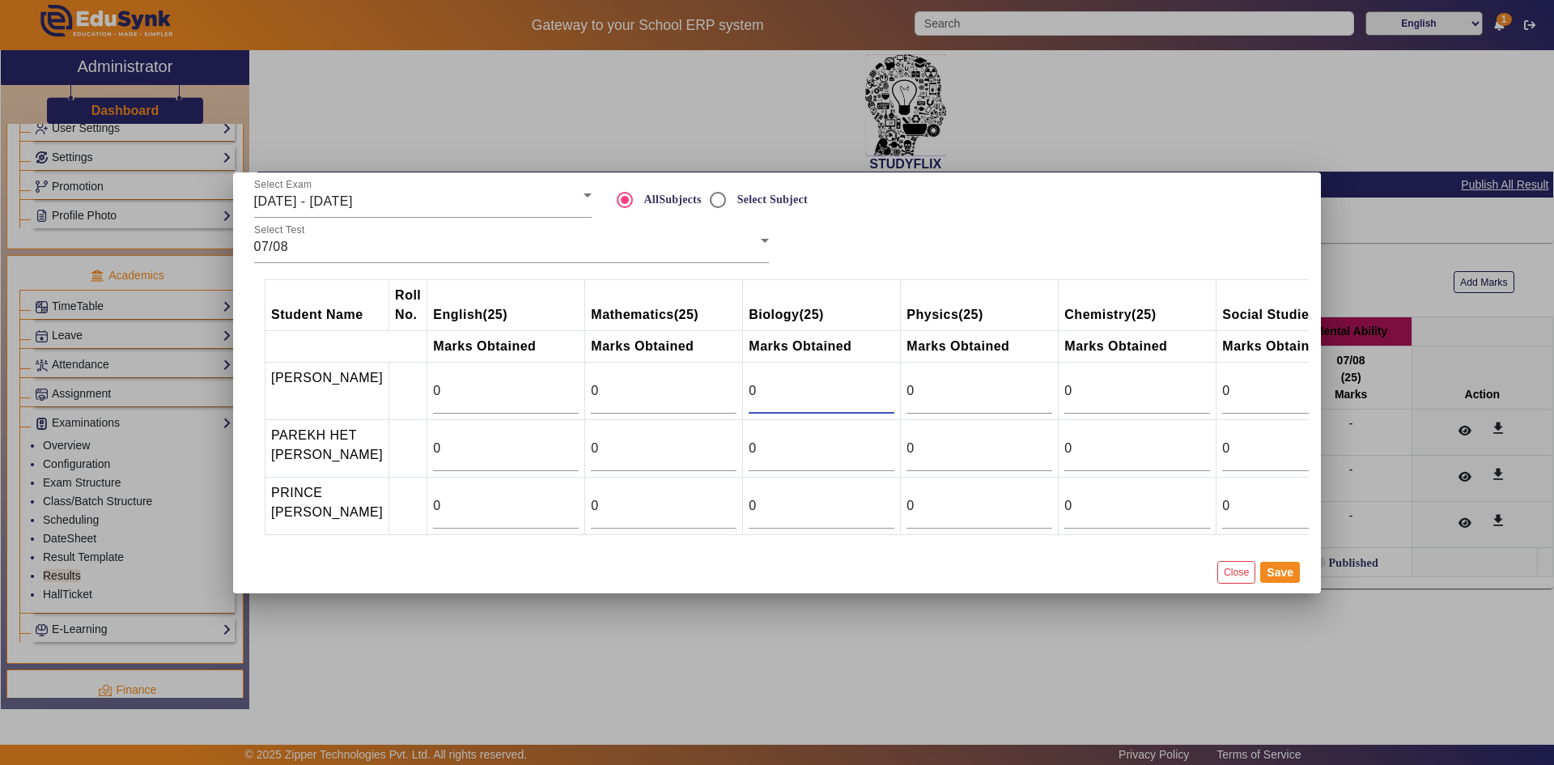
drag, startPoint x: 789, startPoint y: 388, endPoint x: 736, endPoint y: 394, distance: 52.9
click at [743, 394] on td "0" at bounding box center [822, 390] width 158 height 57
type input "17.5"
drag, startPoint x: 760, startPoint y: 445, endPoint x: 728, endPoint y: 454, distance: 32.8
click at [728, 454] on tr "PAREKH HET BHARATKUMAR 0 0 0 0 0 0 0" at bounding box center [898, 447] width 1266 height 57
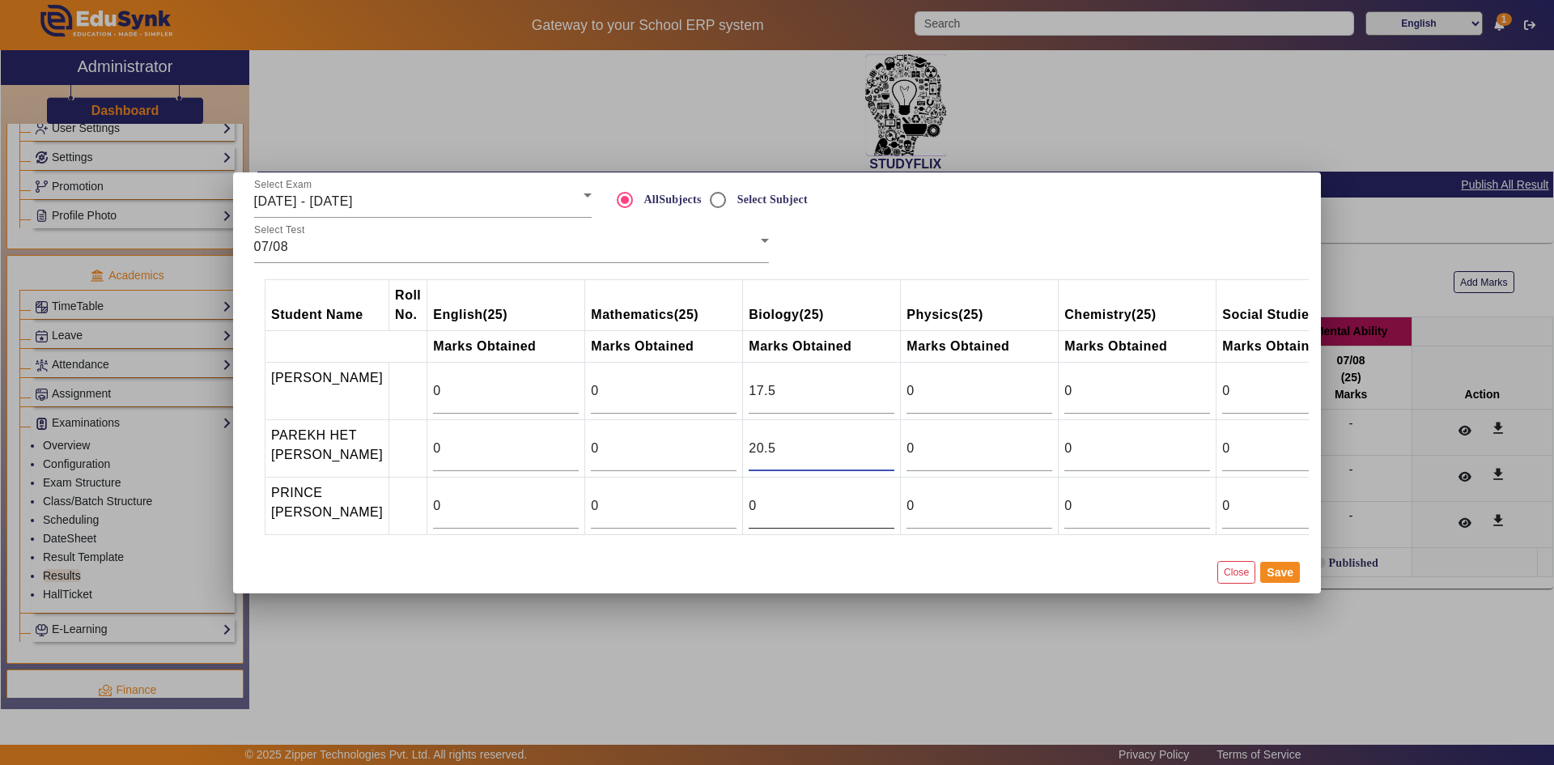
type input "20.5"
drag, startPoint x: 766, startPoint y: 510, endPoint x: 735, endPoint y: 518, distance: 32.6
click at [743, 518] on td "0" at bounding box center [822, 505] width 158 height 57
type input "14.5"
click at [1273, 573] on button "Save" at bounding box center [1280, 572] width 40 height 21
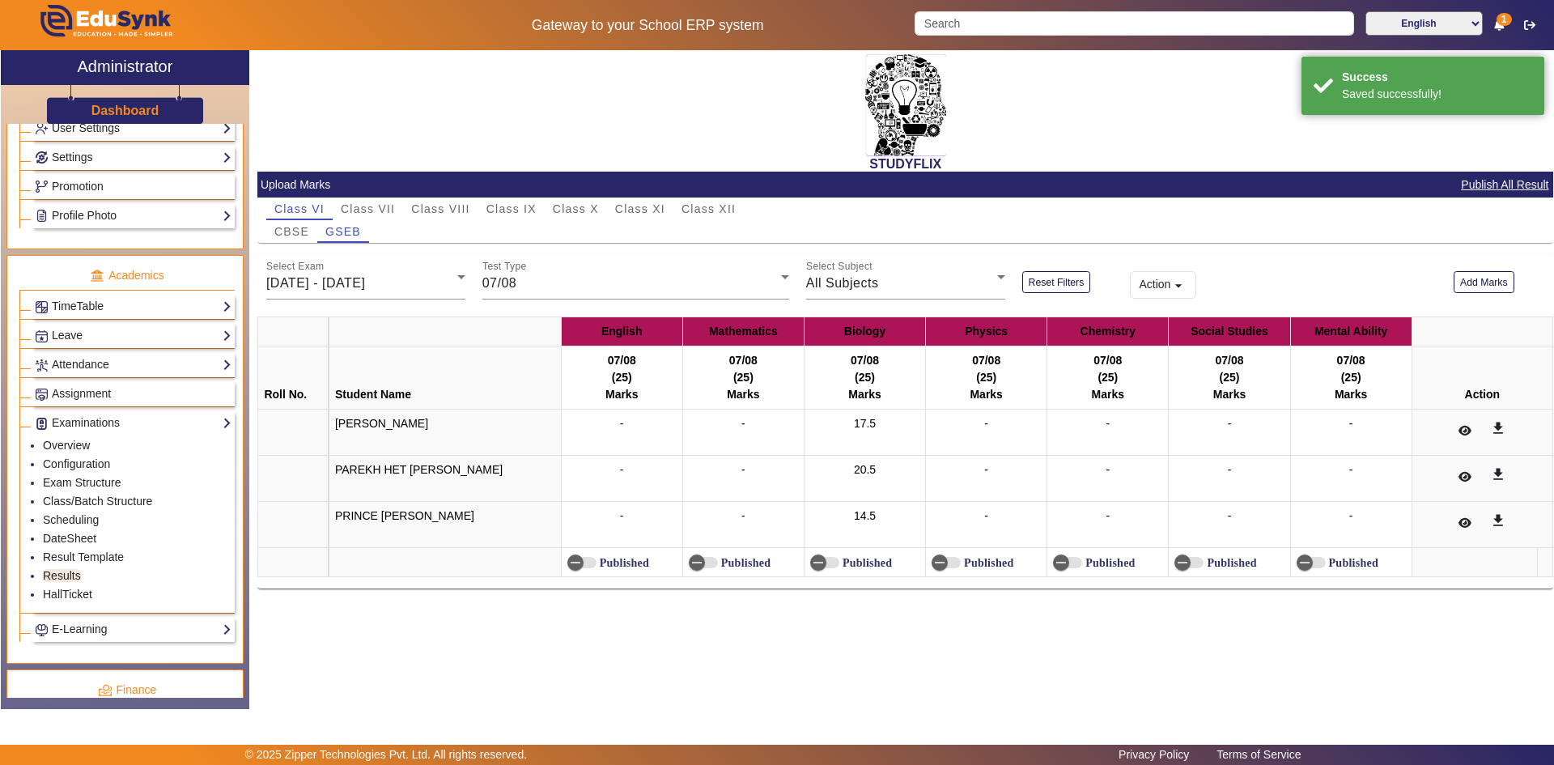
click at [839, 565] on label "Published" at bounding box center [865, 563] width 53 height 14
click at [837, 565] on button "Published" at bounding box center [824, 562] width 29 height 11
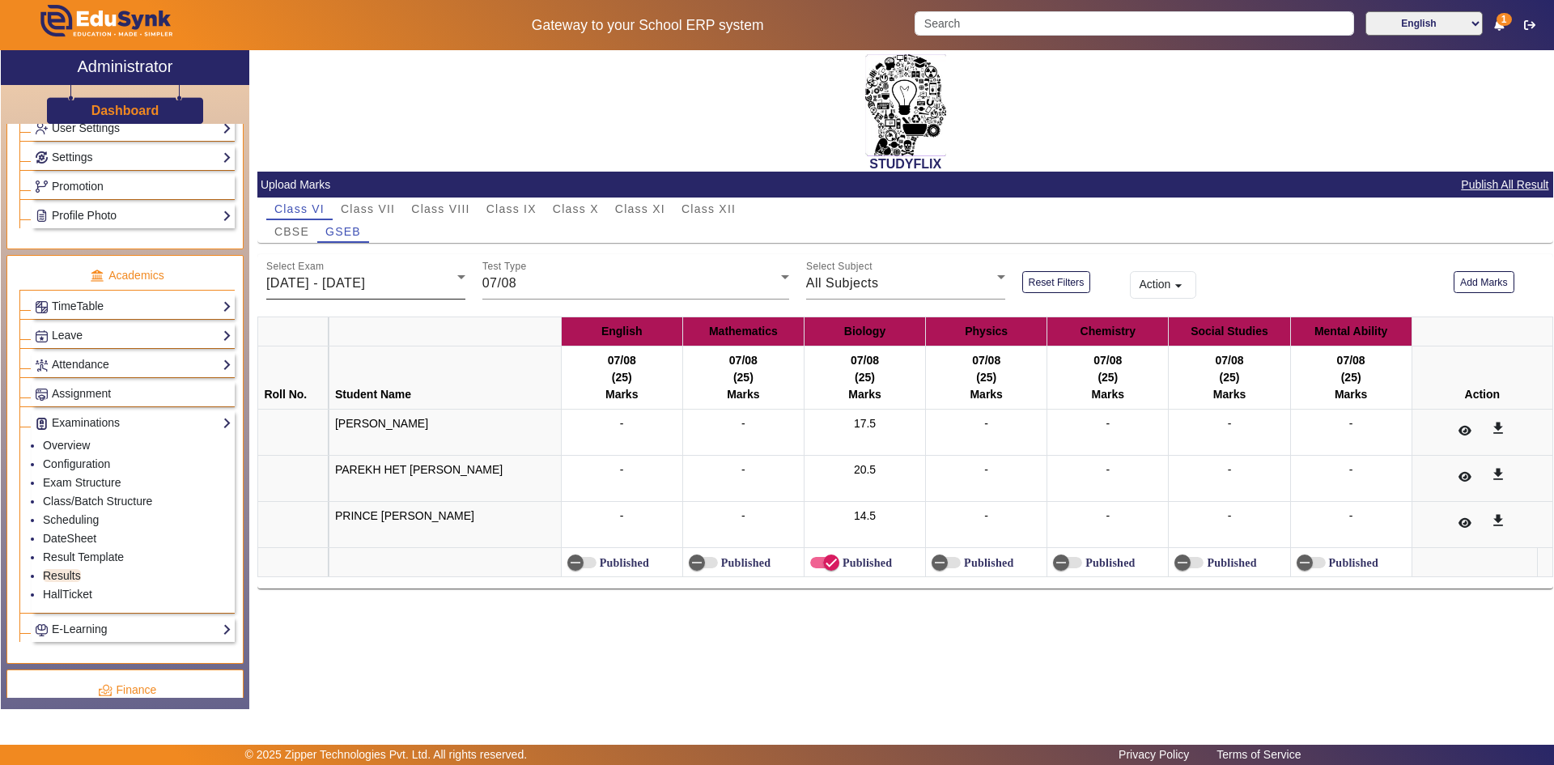
click at [365, 285] on span "[DATE] - [DATE]" at bounding box center [315, 283] width 99 height 14
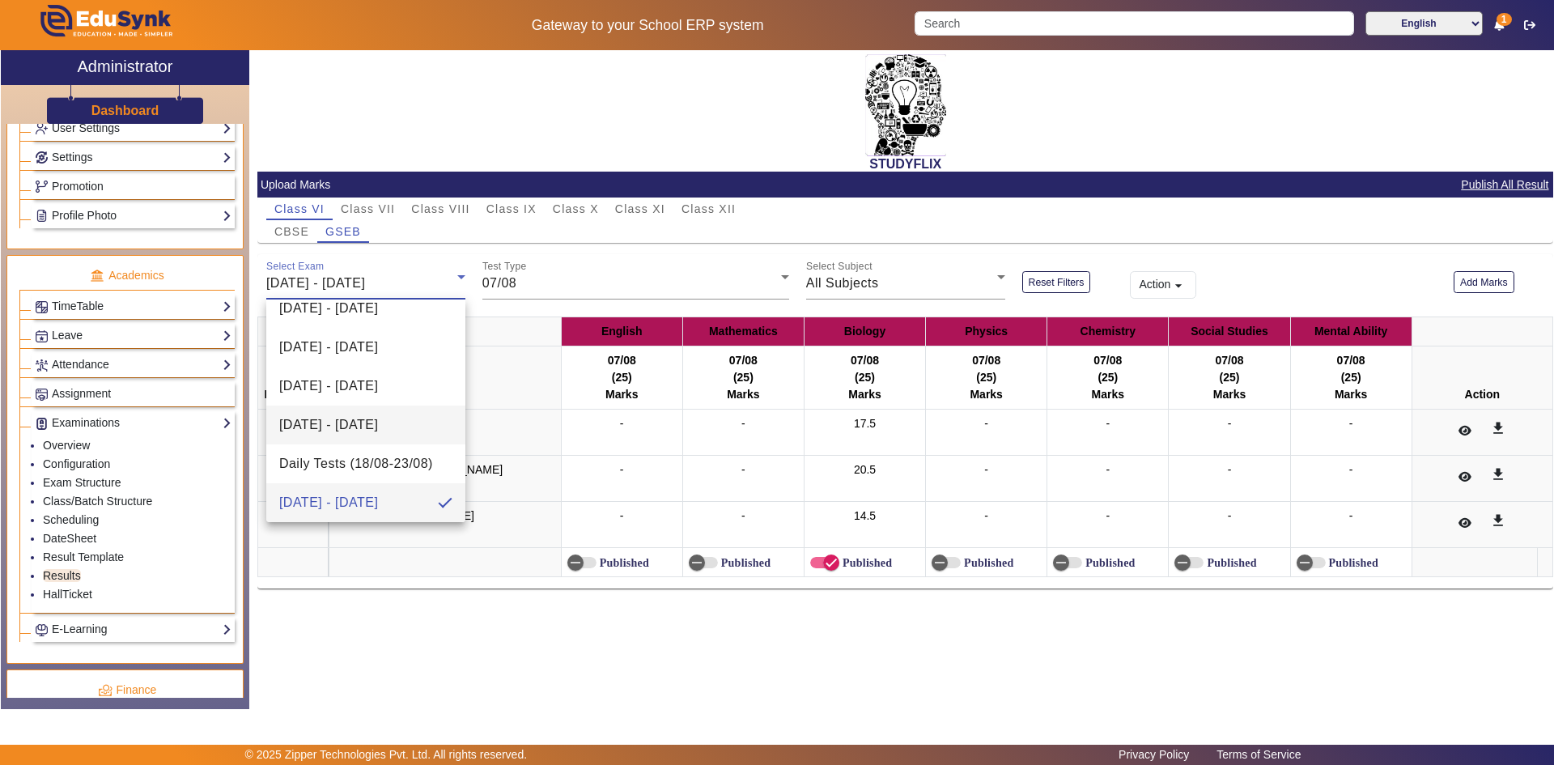
scroll to position [331, 0]
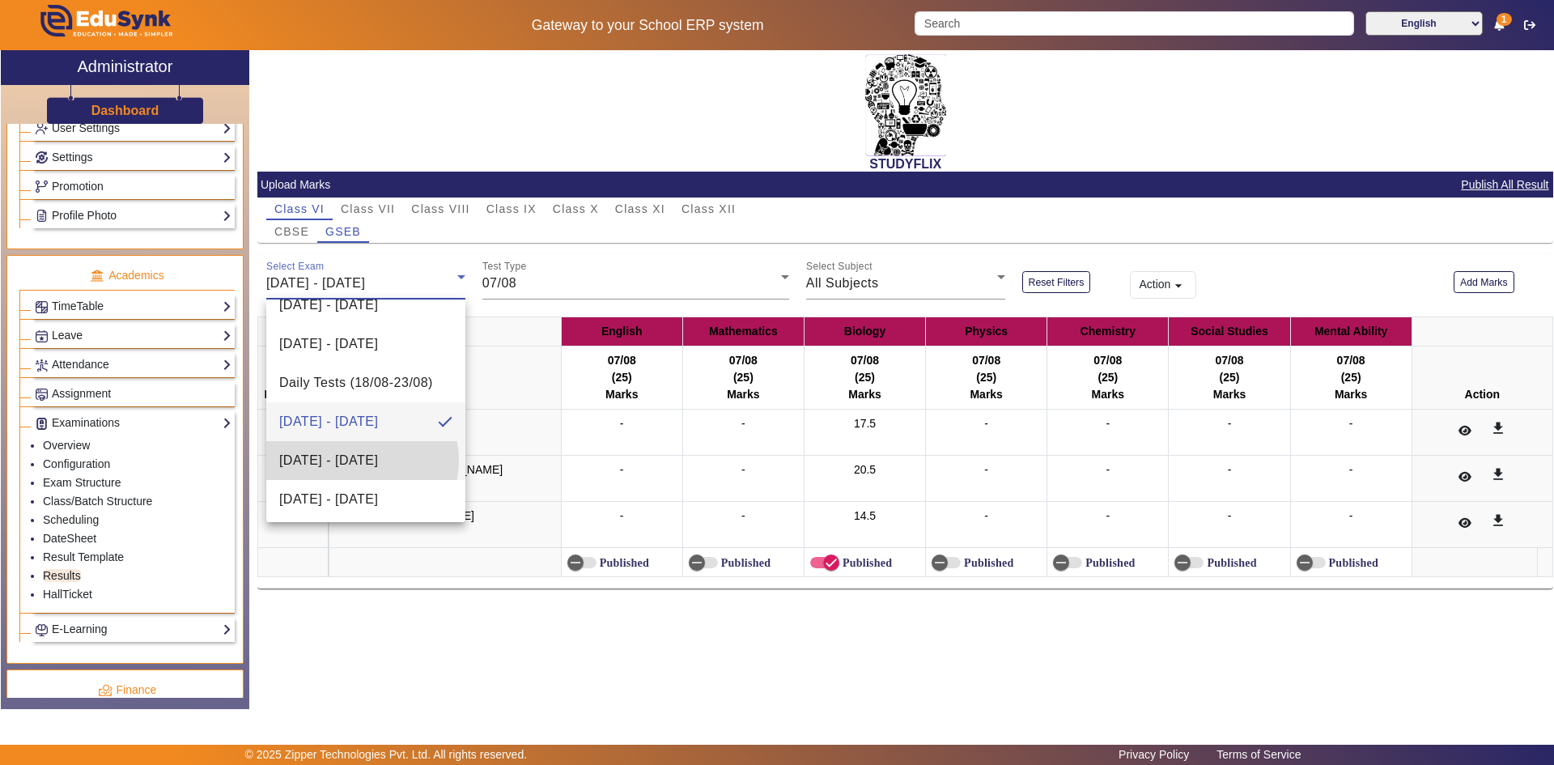
click at [358, 460] on span "[DATE] - [DATE]" at bounding box center [328, 460] width 99 height 19
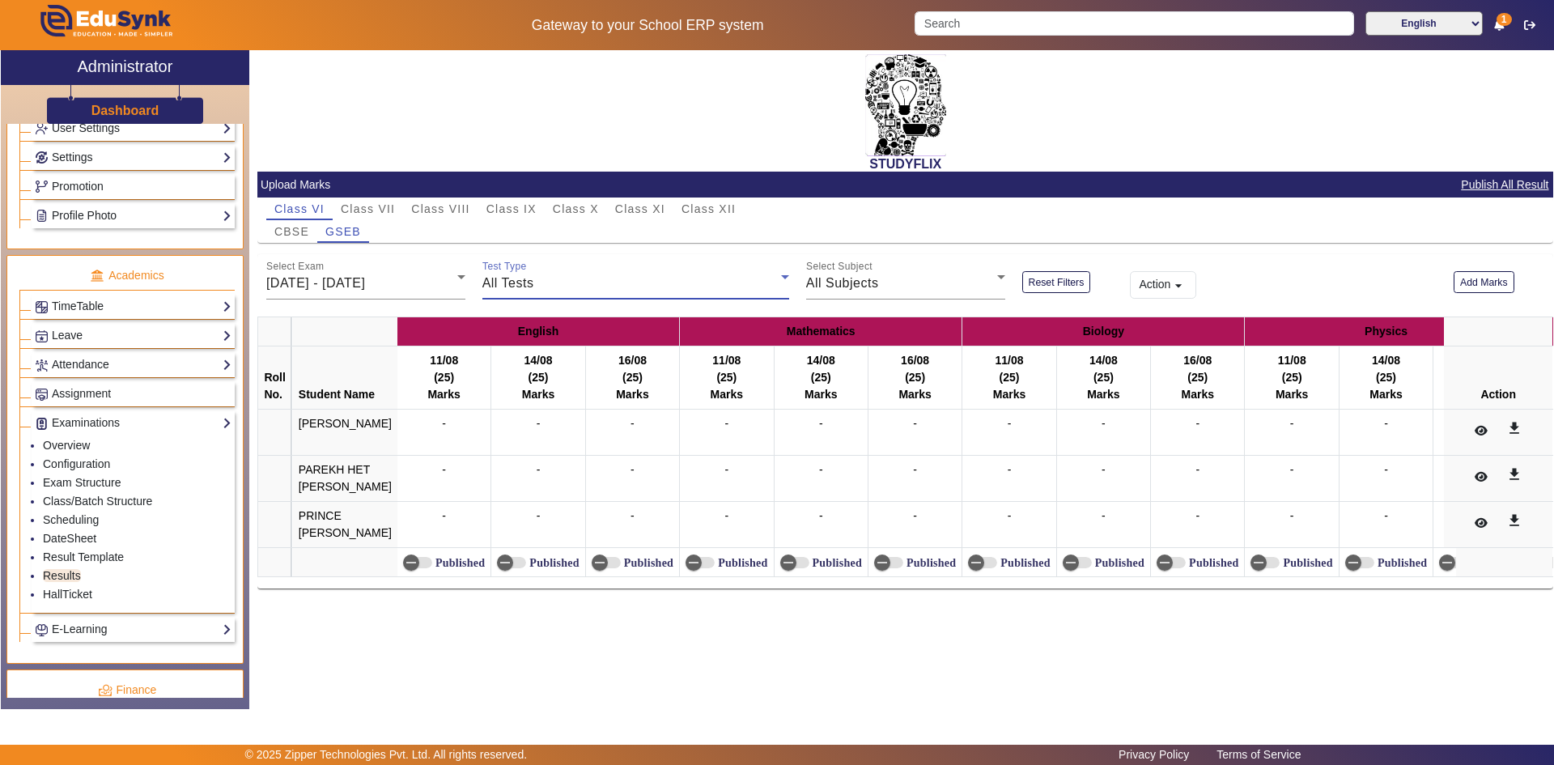
click at [563, 280] on div "All Tests" at bounding box center [631, 282] width 299 height 19
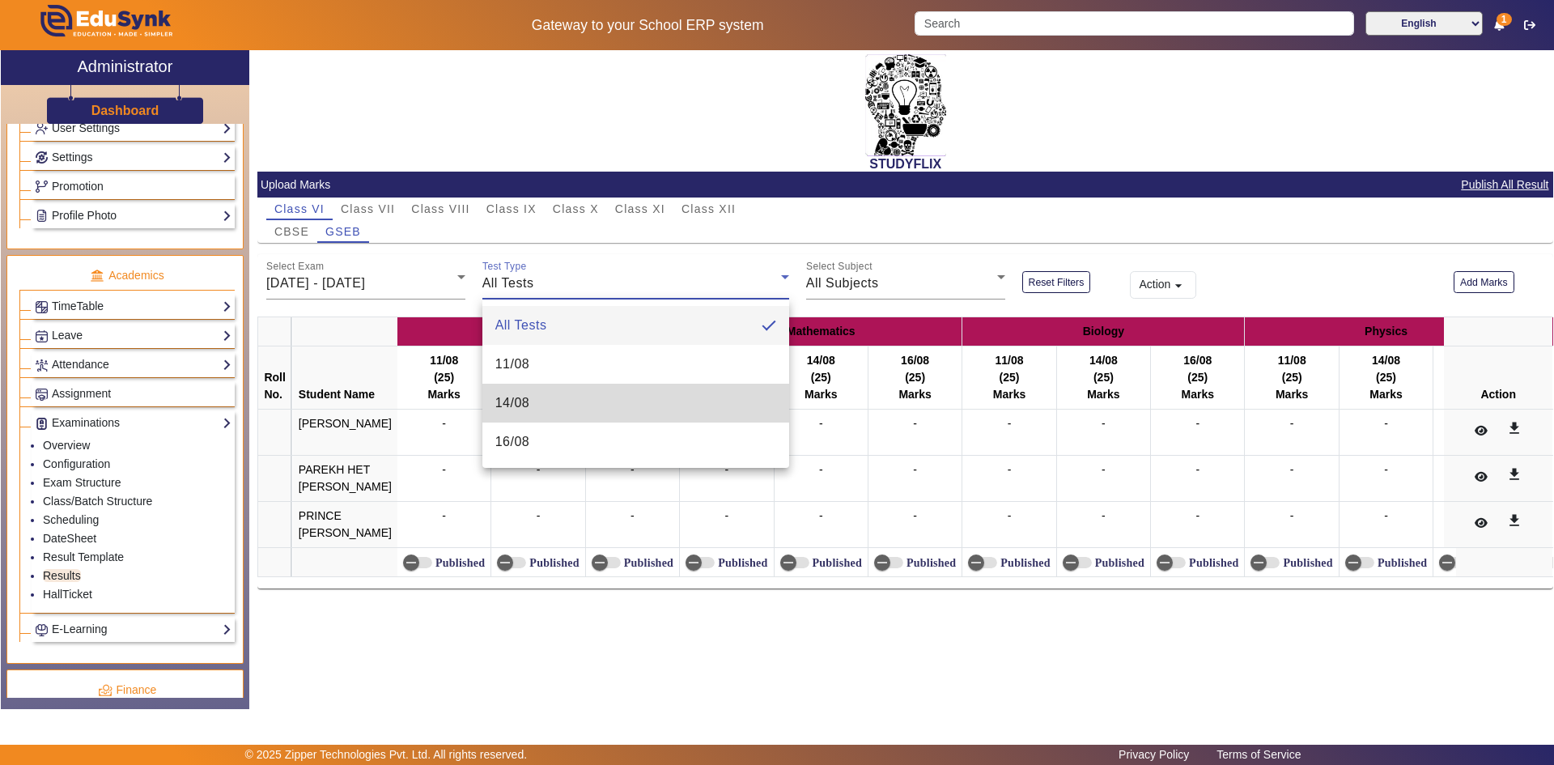
click at [523, 412] on span "14/08" at bounding box center [512, 402] width 35 height 19
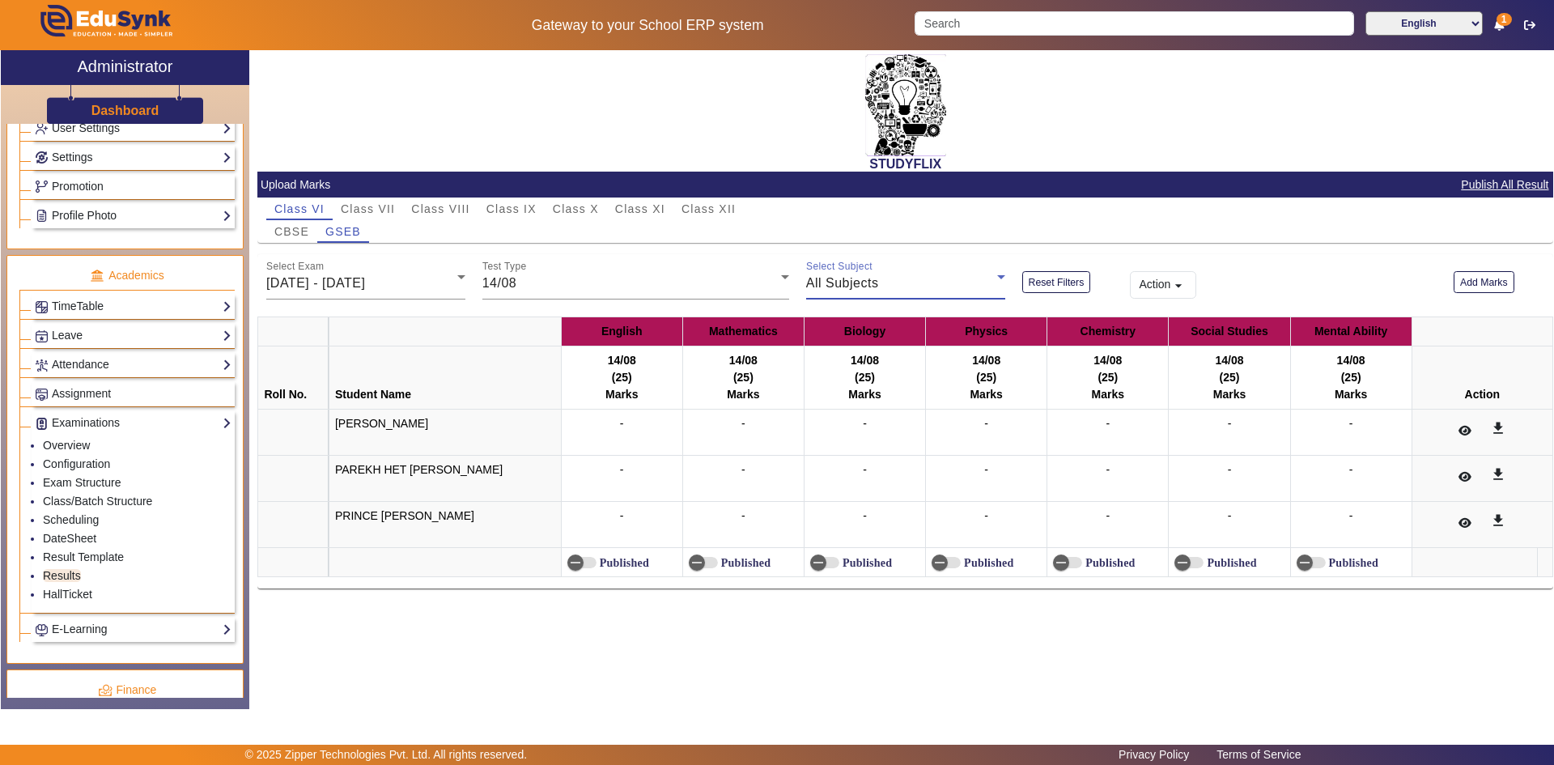
click at [837, 279] on span "All Subjects" at bounding box center [842, 283] width 73 height 14
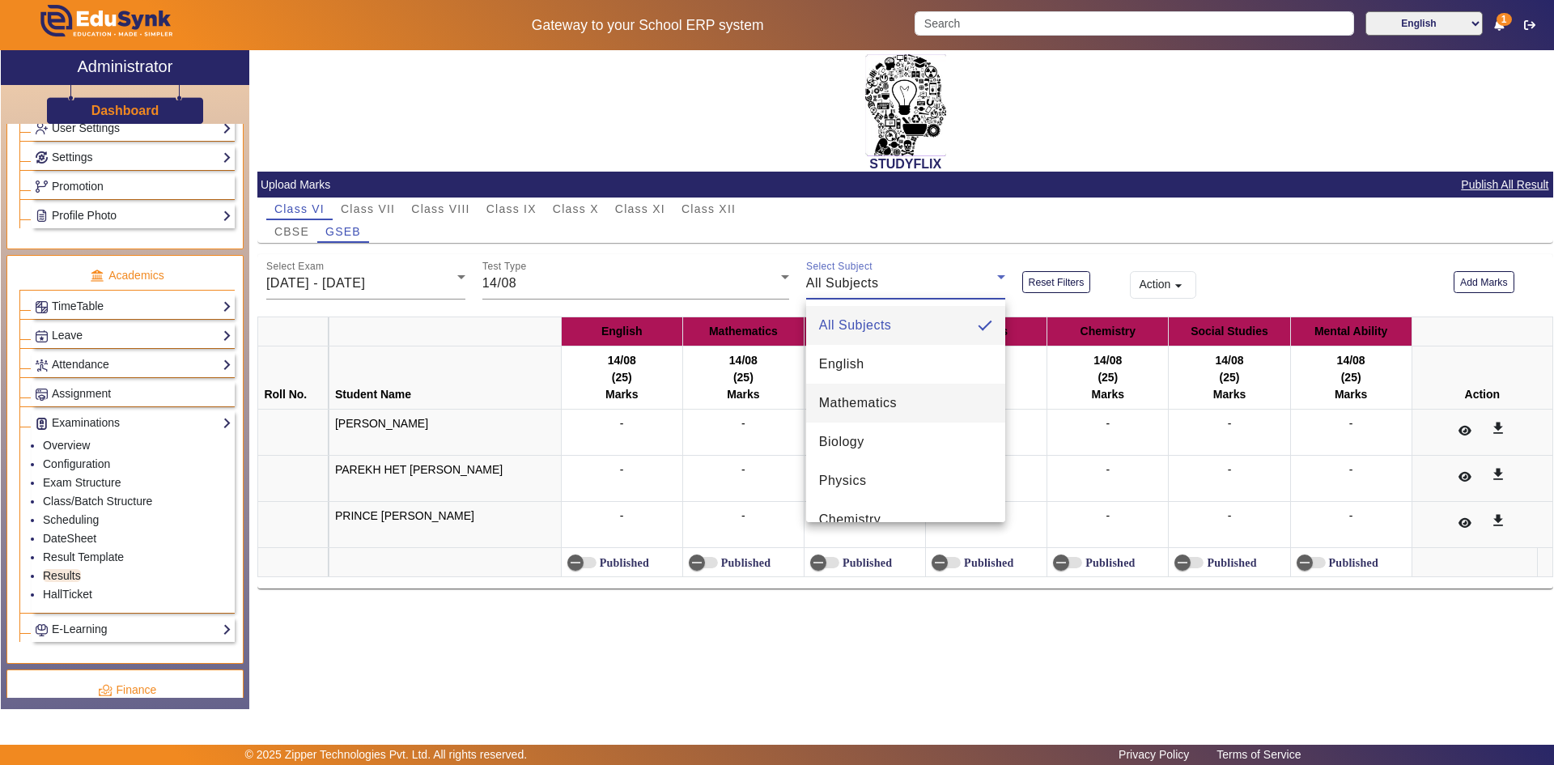
click at [831, 405] on span "Mathematics" at bounding box center [858, 402] width 78 height 19
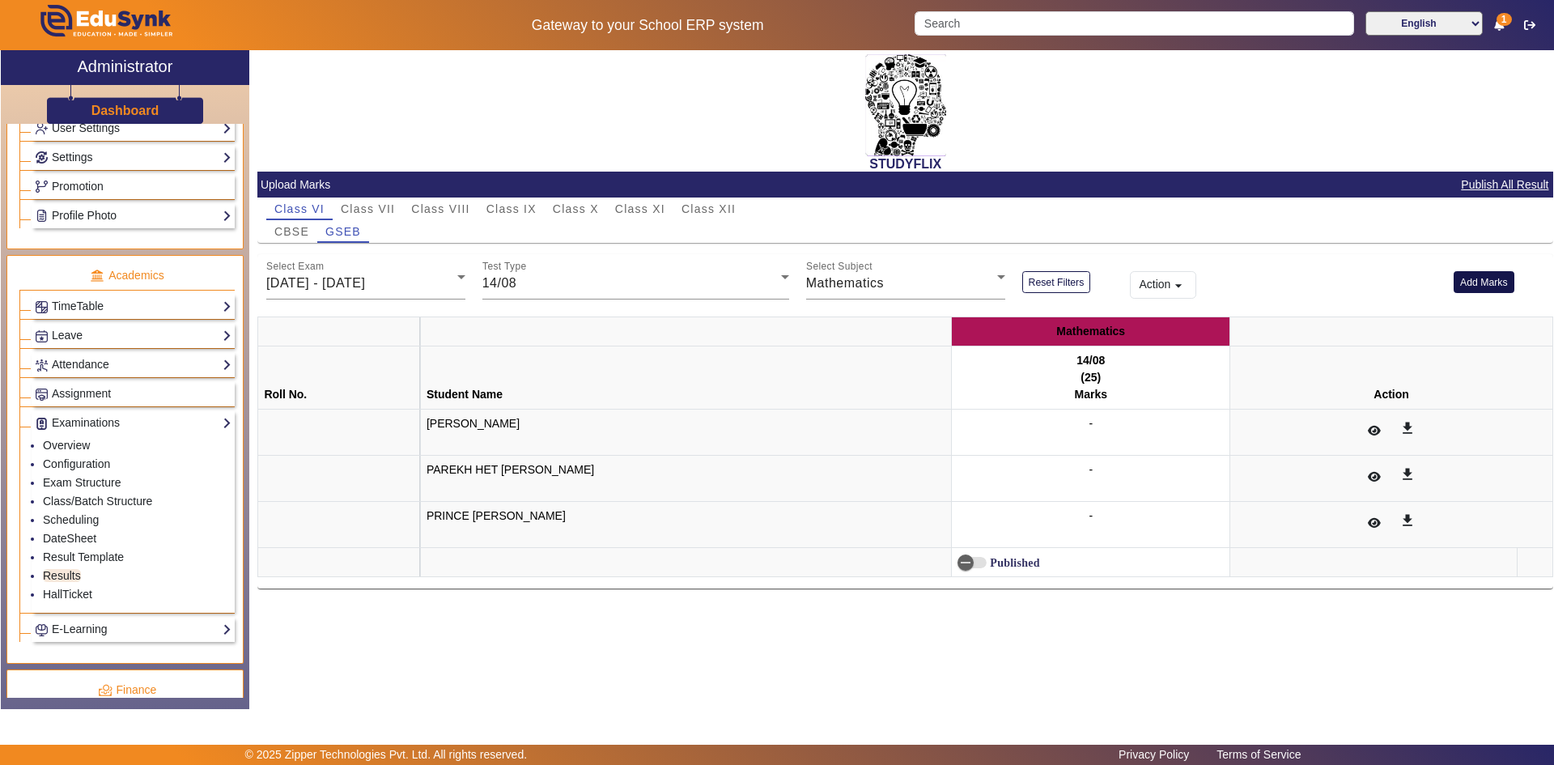
click at [1473, 282] on button "Add Marks" at bounding box center [1483, 282] width 61 height 22
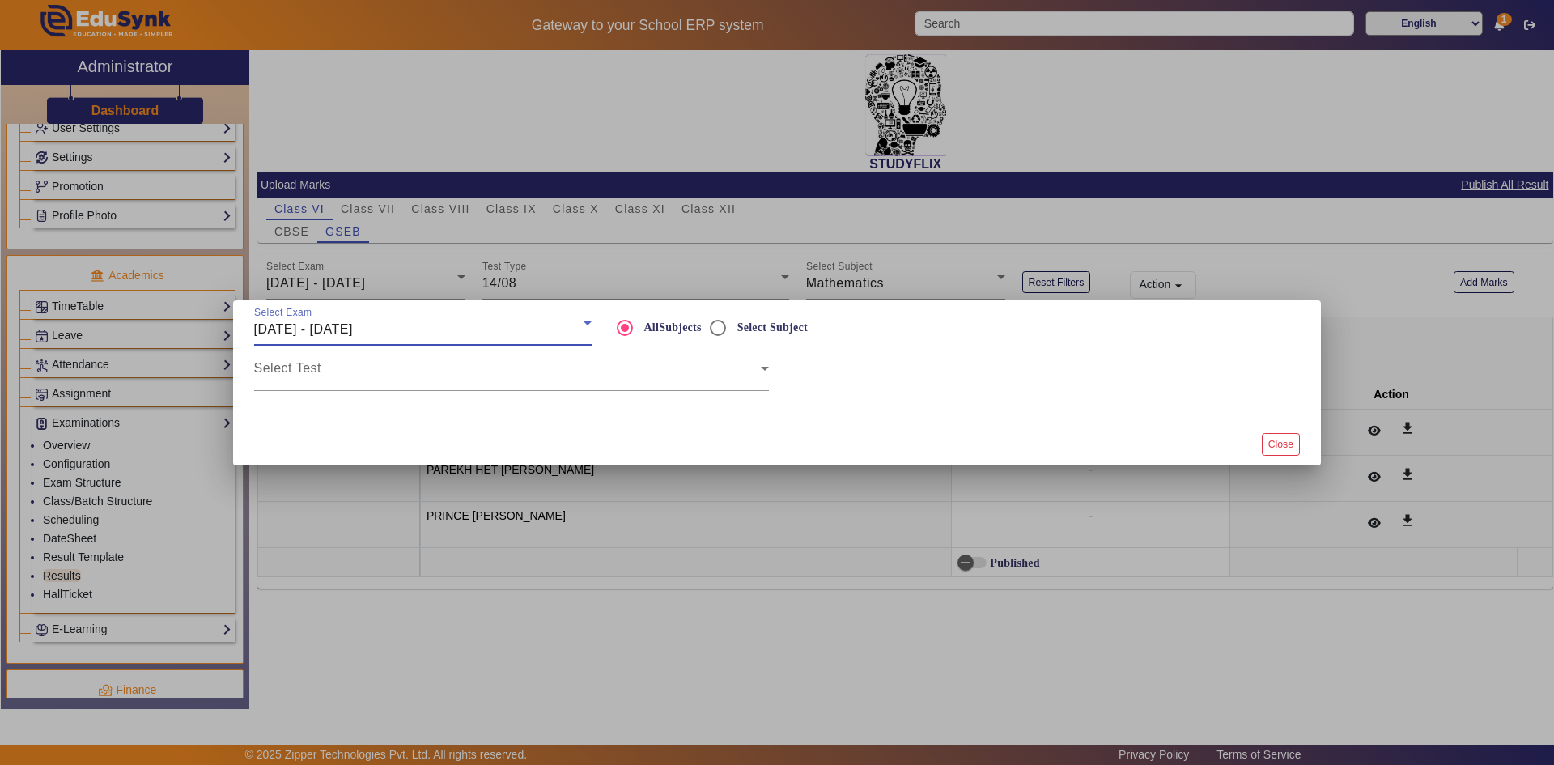
click at [435, 335] on div "[DATE] - [DATE]" at bounding box center [418, 329] width 329 height 19
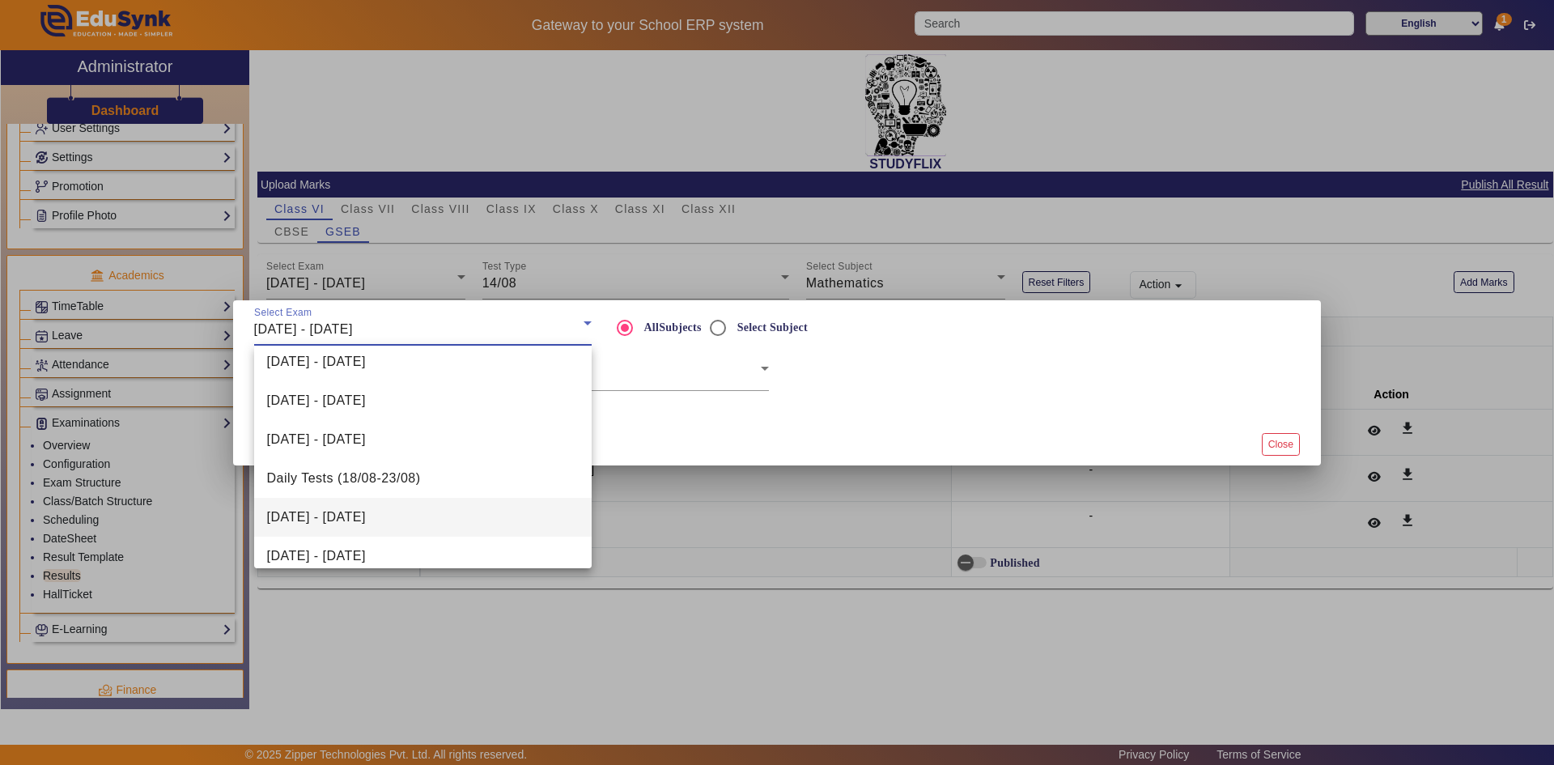
scroll to position [324, 0]
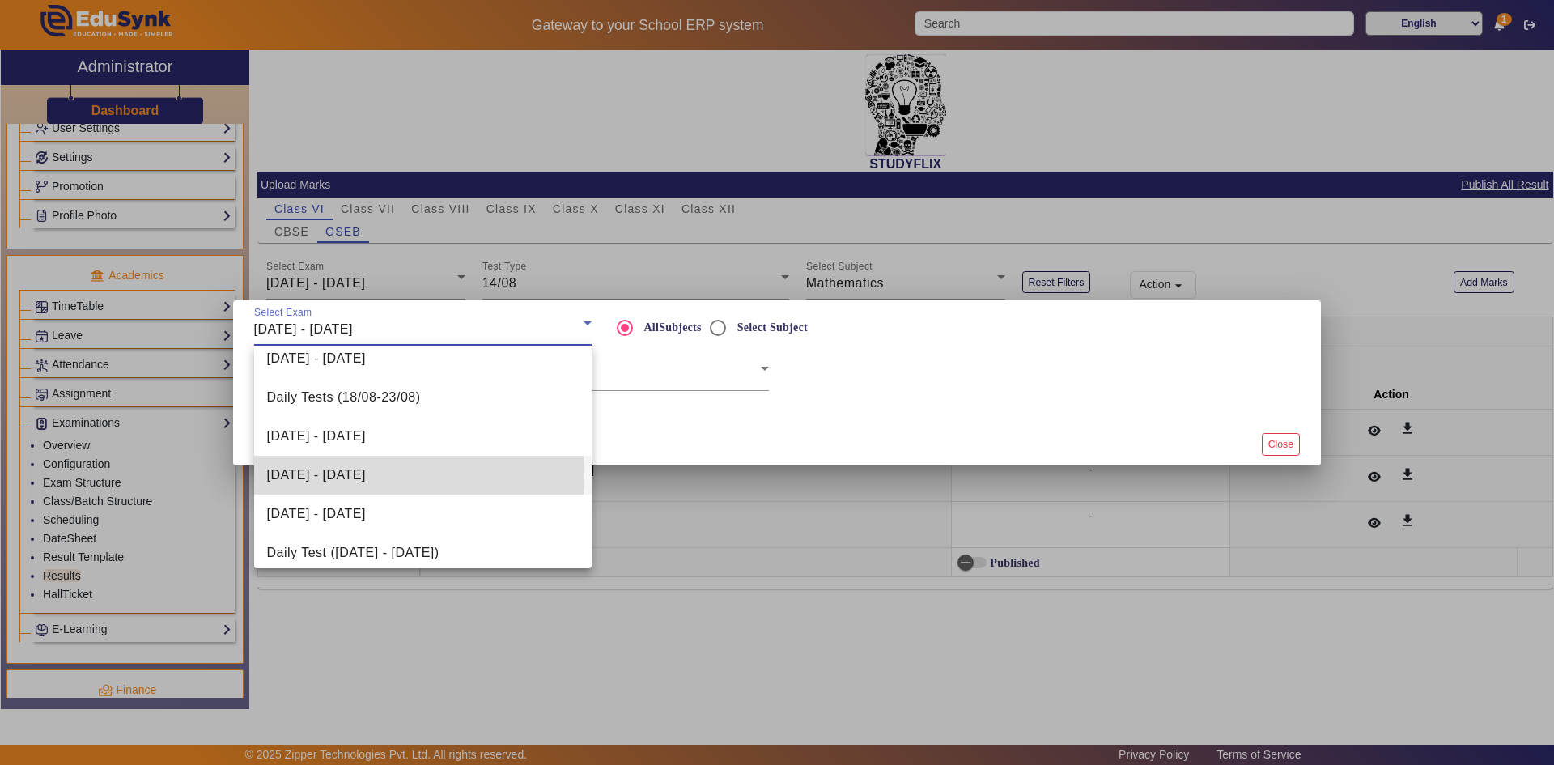
click at [362, 475] on span "[DATE] - [DATE]" at bounding box center [316, 474] width 99 height 19
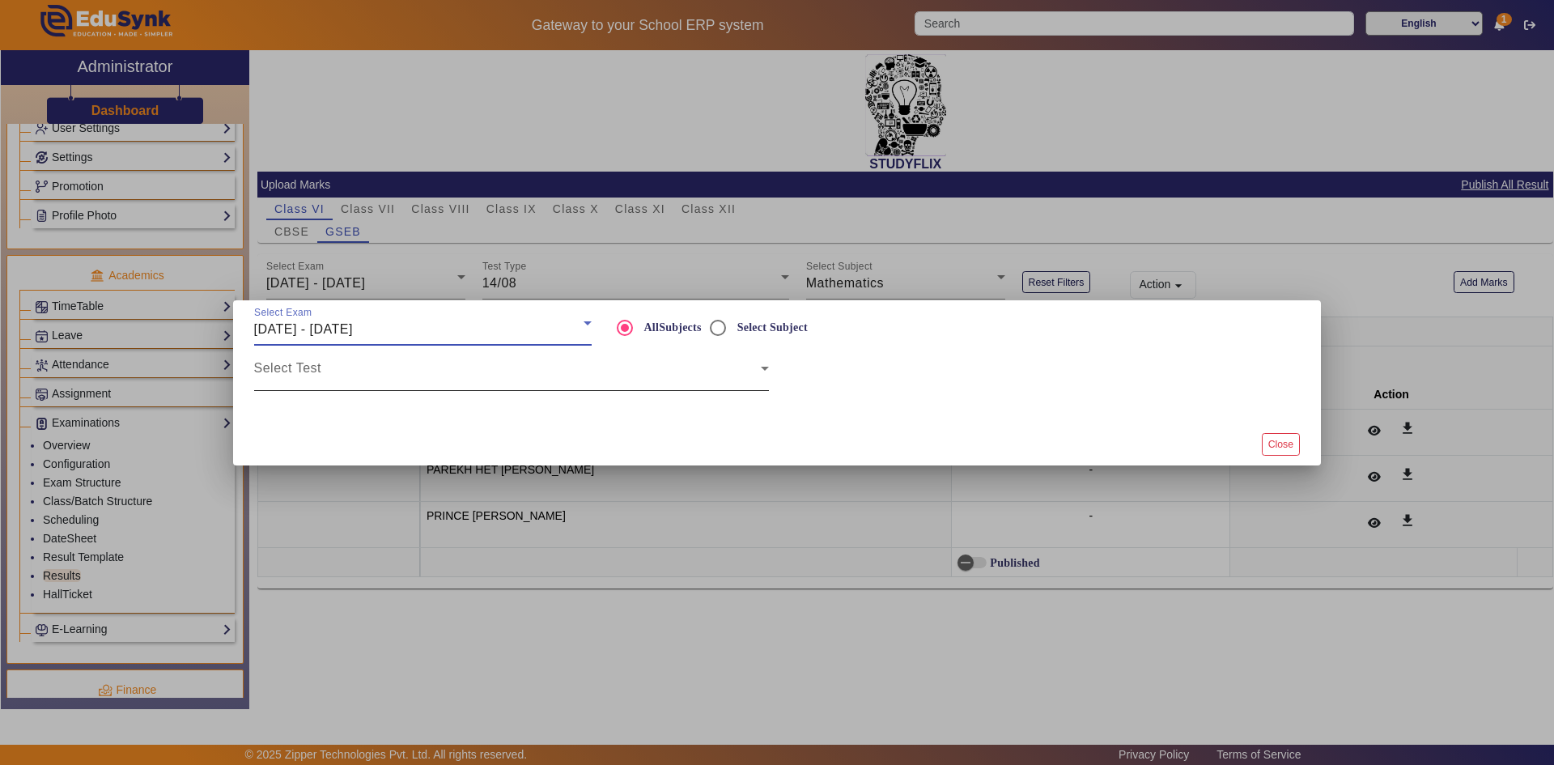
click at [470, 369] on span at bounding box center [507, 374] width 507 height 19
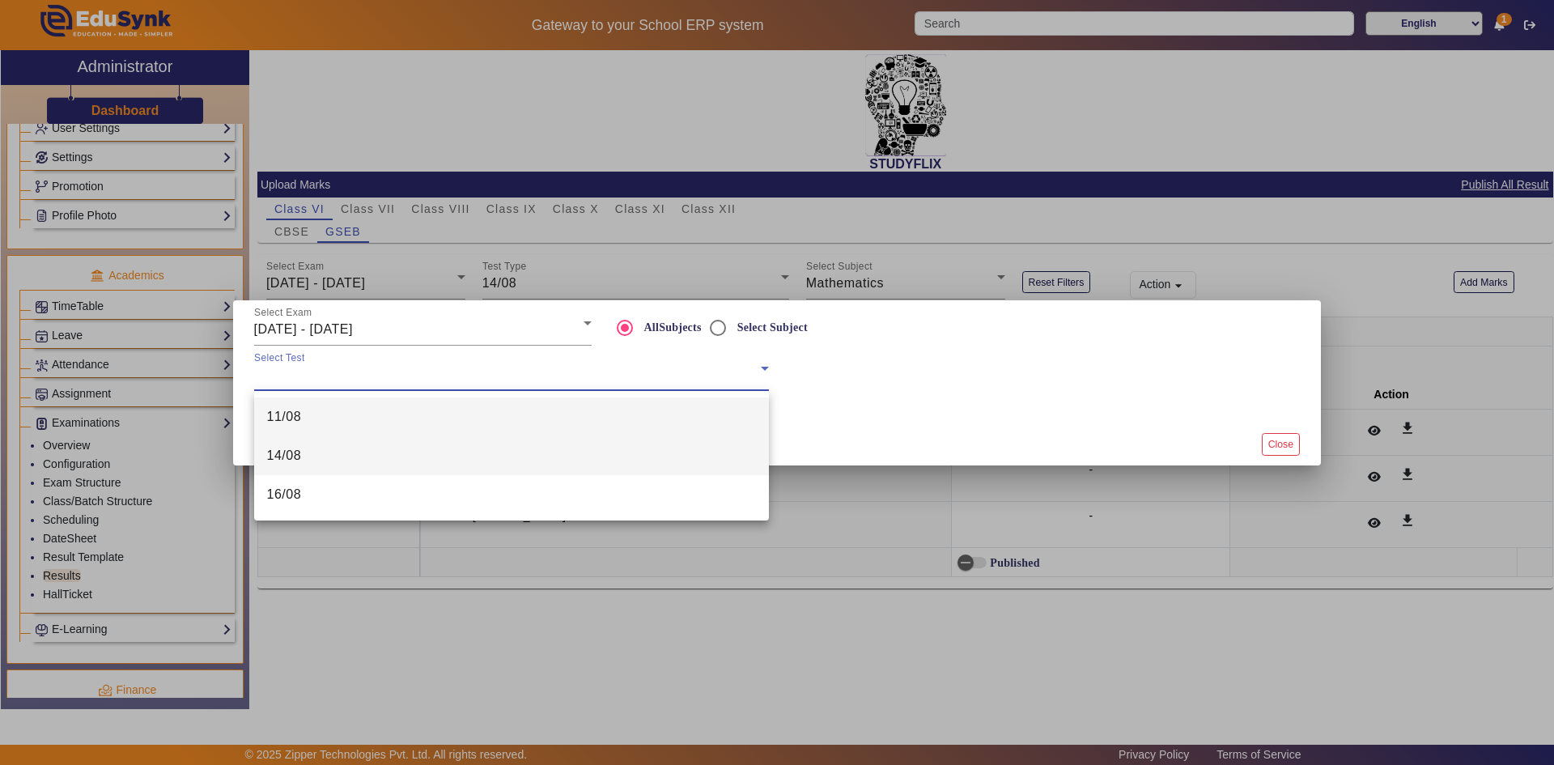
click at [410, 452] on mat-option "14/08" at bounding box center [511, 455] width 515 height 39
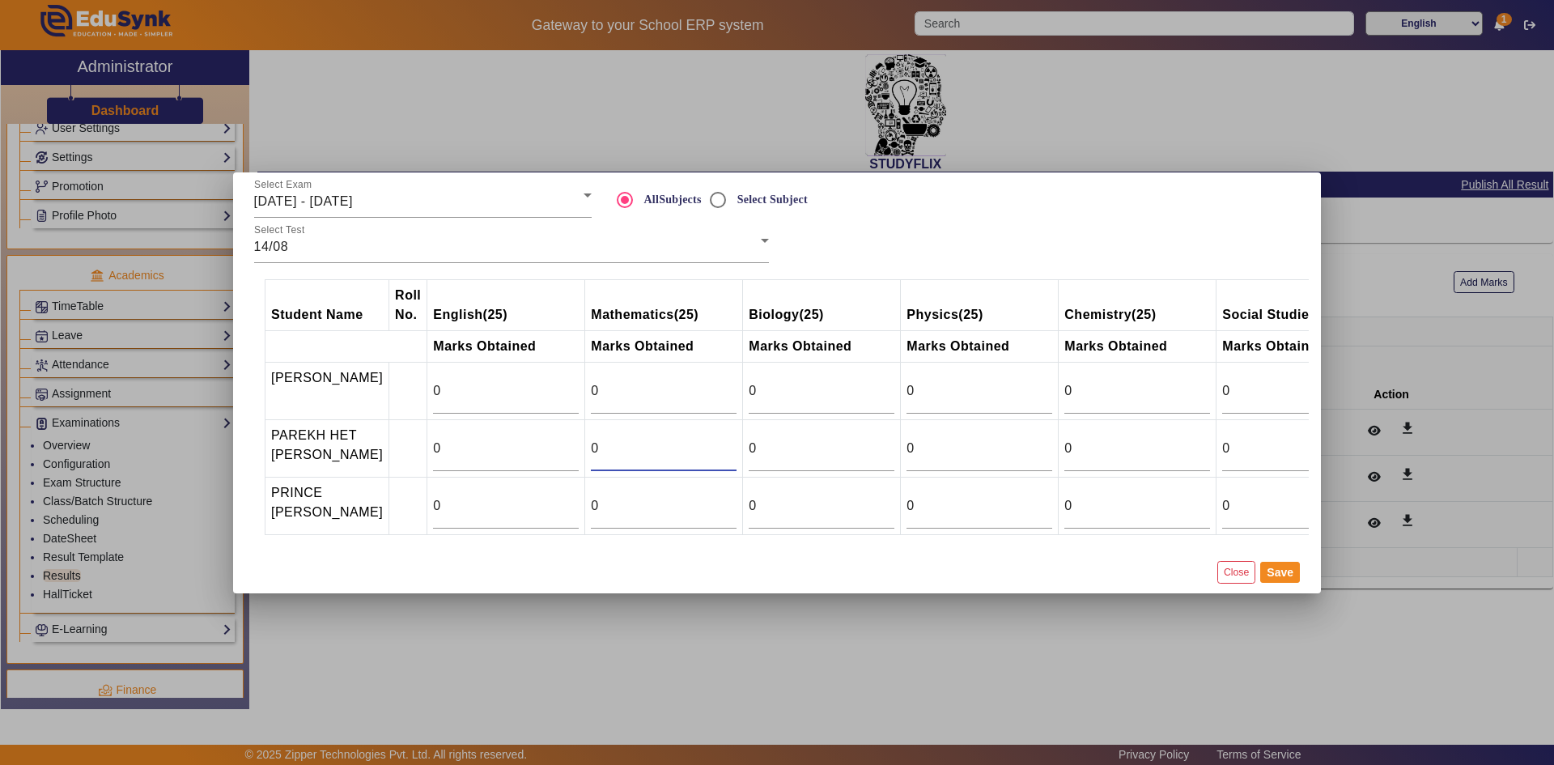
drag, startPoint x: 613, startPoint y: 443, endPoint x: 587, endPoint y: 452, distance: 27.1
click at [591, 452] on input "0" at bounding box center [664, 448] width 146 height 19
type input "23.5"
drag, startPoint x: 598, startPoint y: 388, endPoint x: 576, endPoint y: 388, distance: 21.8
click at [585, 388] on td "0" at bounding box center [664, 390] width 158 height 57
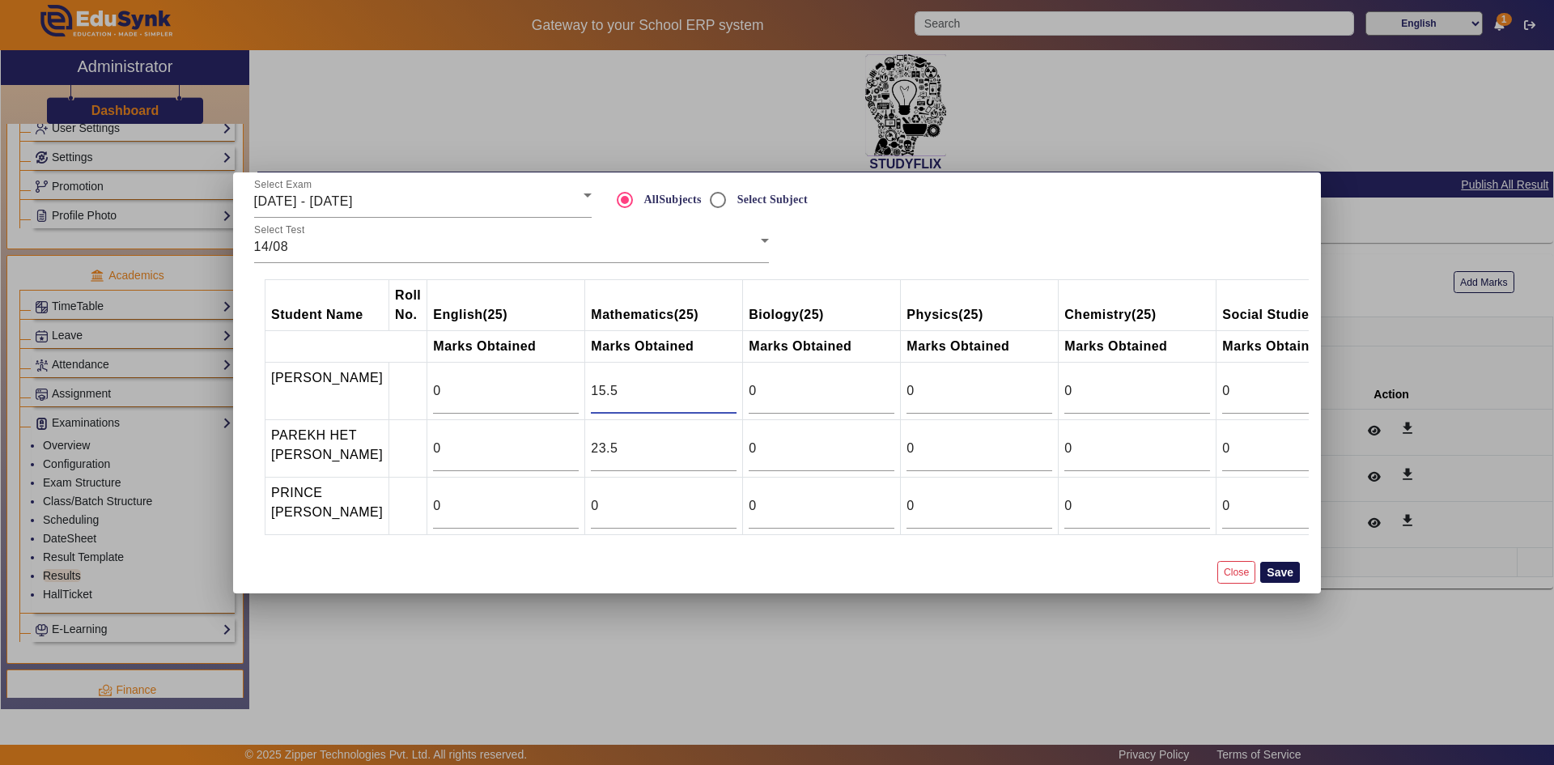
type input "15.5"
click at [1281, 577] on button "Save" at bounding box center [1280, 572] width 40 height 21
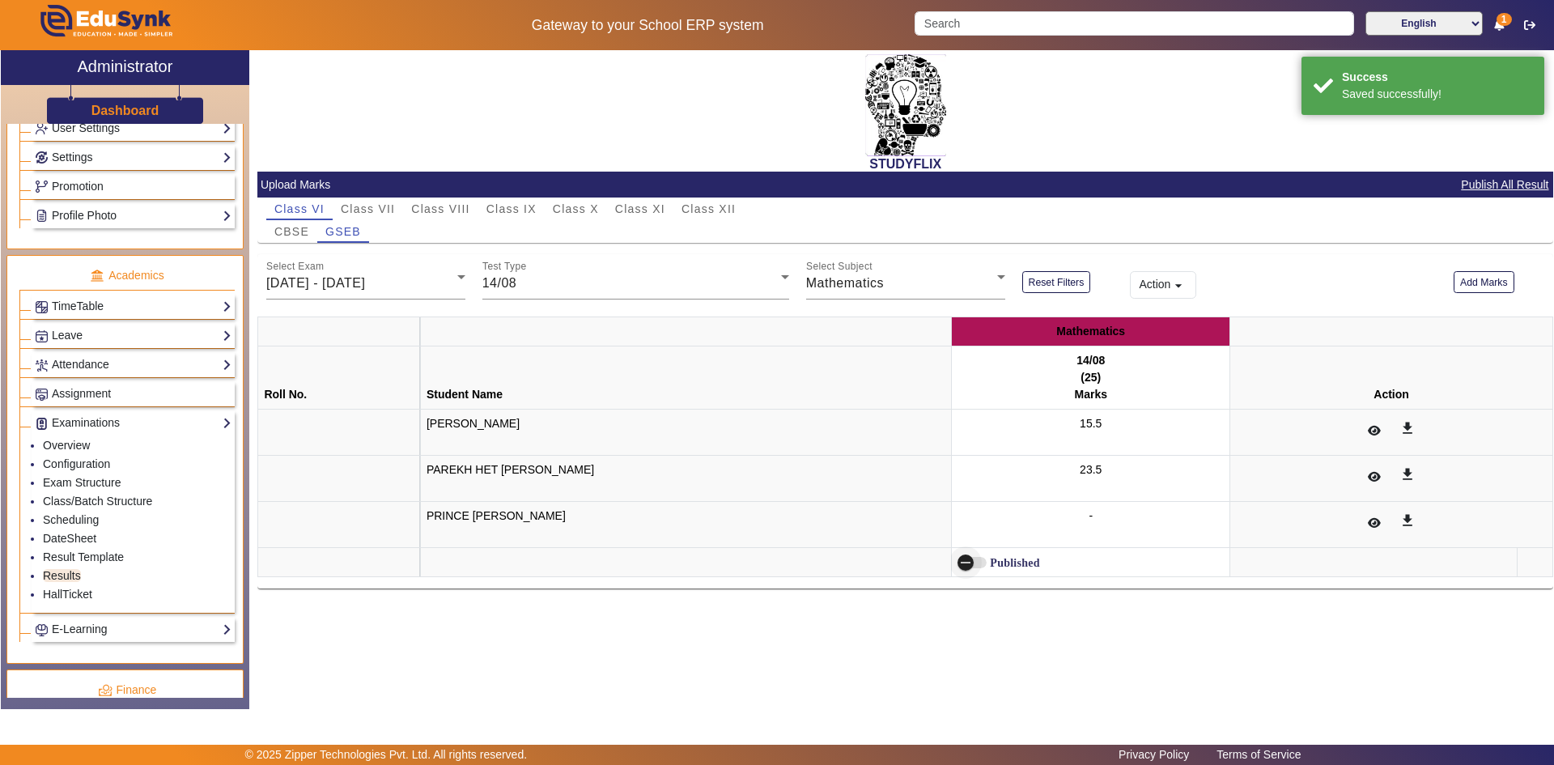
click at [964, 567] on span "button" at bounding box center [965, 562] width 16 height 16
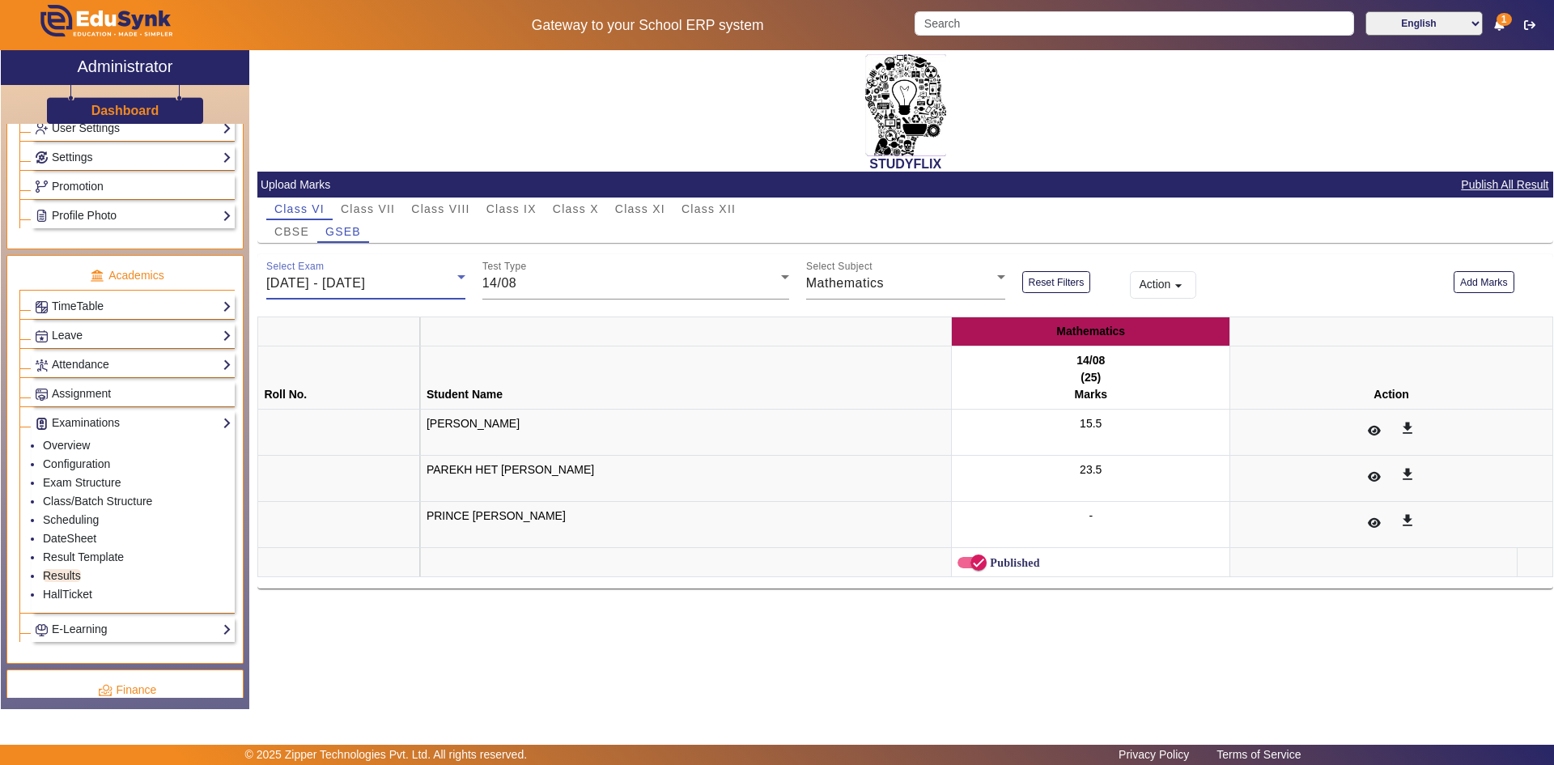
click at [354, 284] on span "[DATE] - [DATE]" at bounding box center [315, 283] width 99 height 14
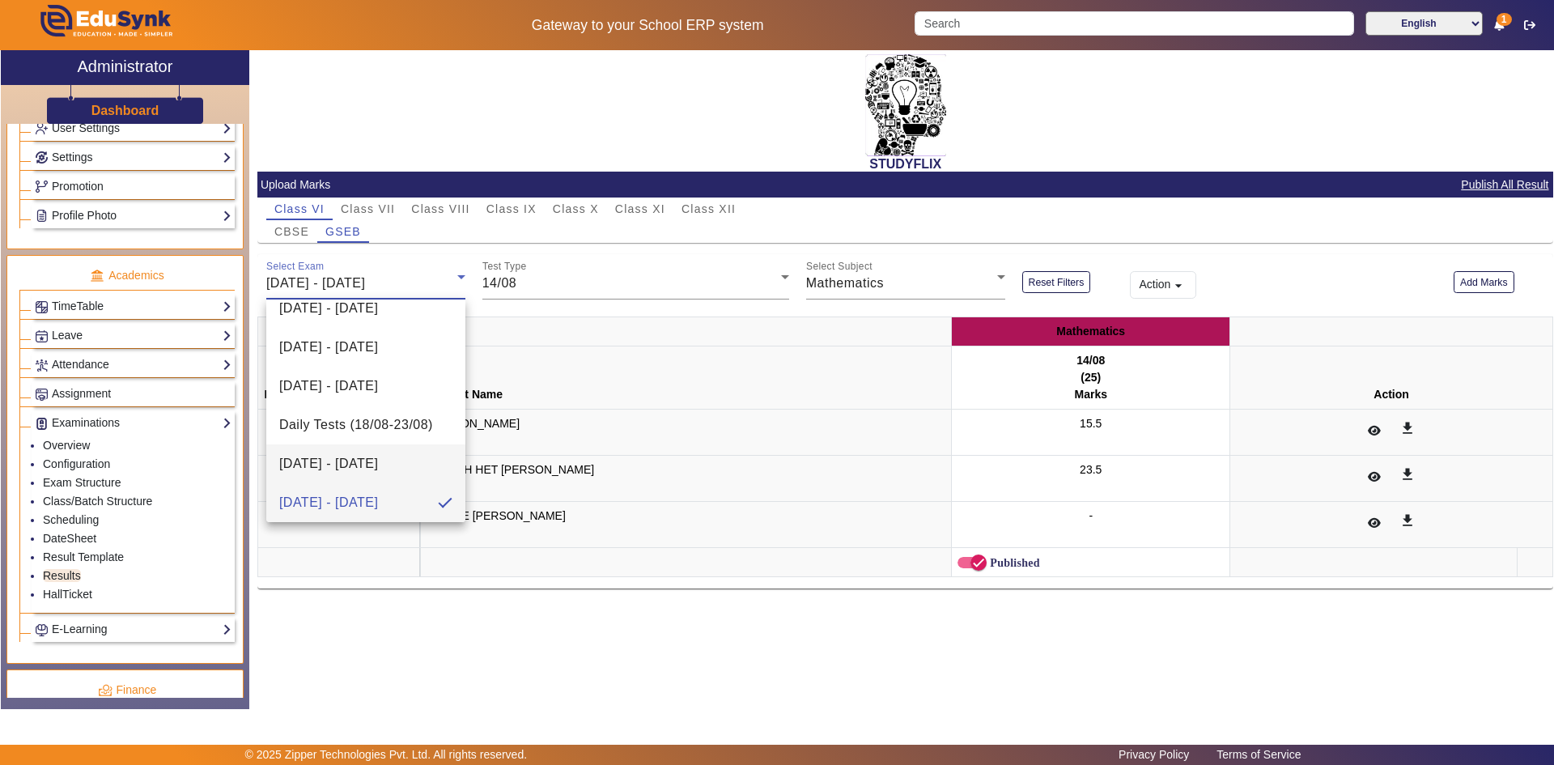
scroll to position [370, 0]
click at [358, 464] on span "[DATE] - [DATE]" at bounding box center [328, 460] width 99 height 19
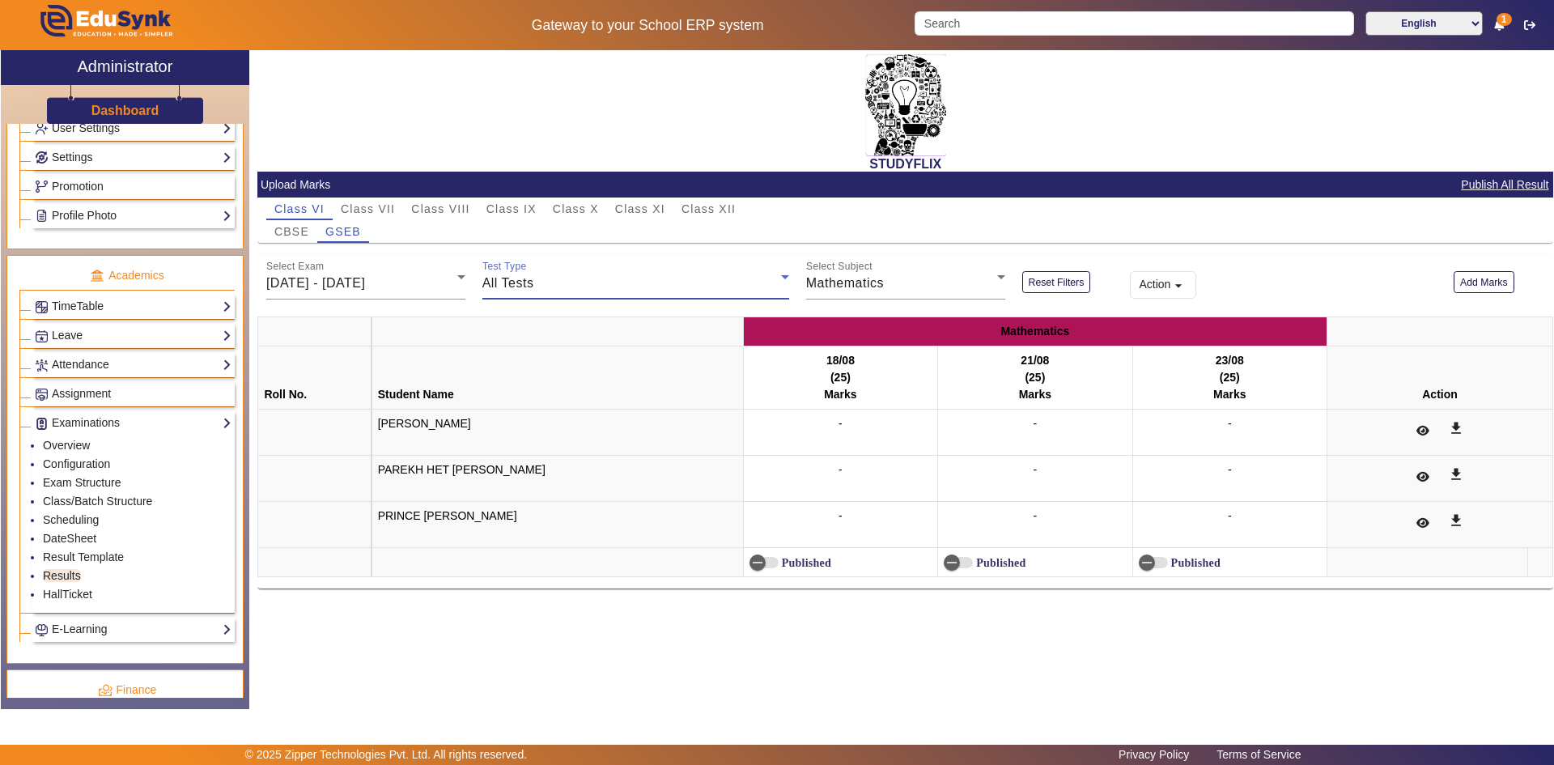
click at [527, 286] on span "All Tests" at bounding box center [508, 283] width 52 height 14
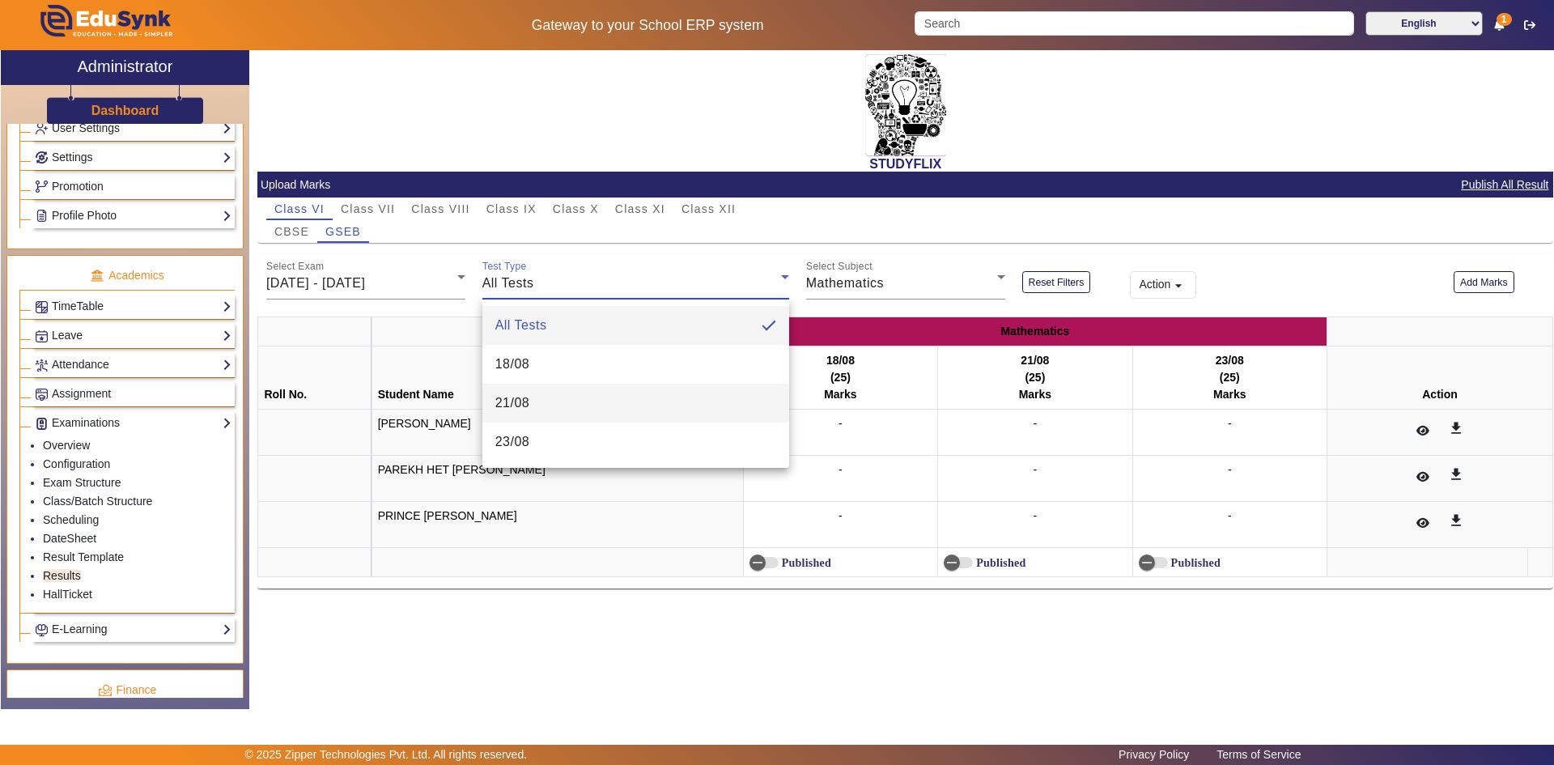
click at [515, 406] on span "21/08" at bounding box center [512, 402] width 35 height 19
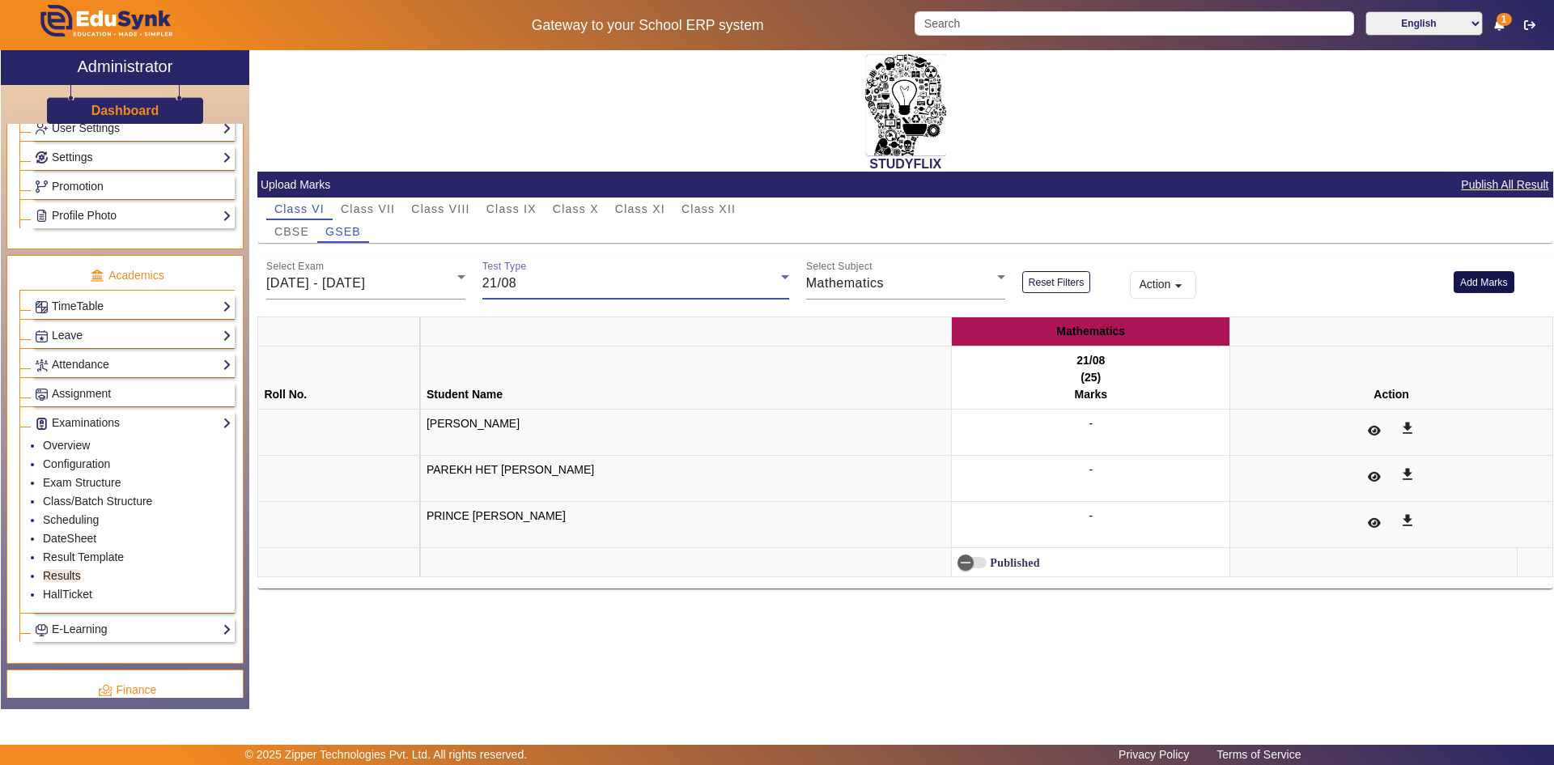
click at [1469, 286] on button "Add Marks" at bounding box center [1483, 282] width 61 height 22
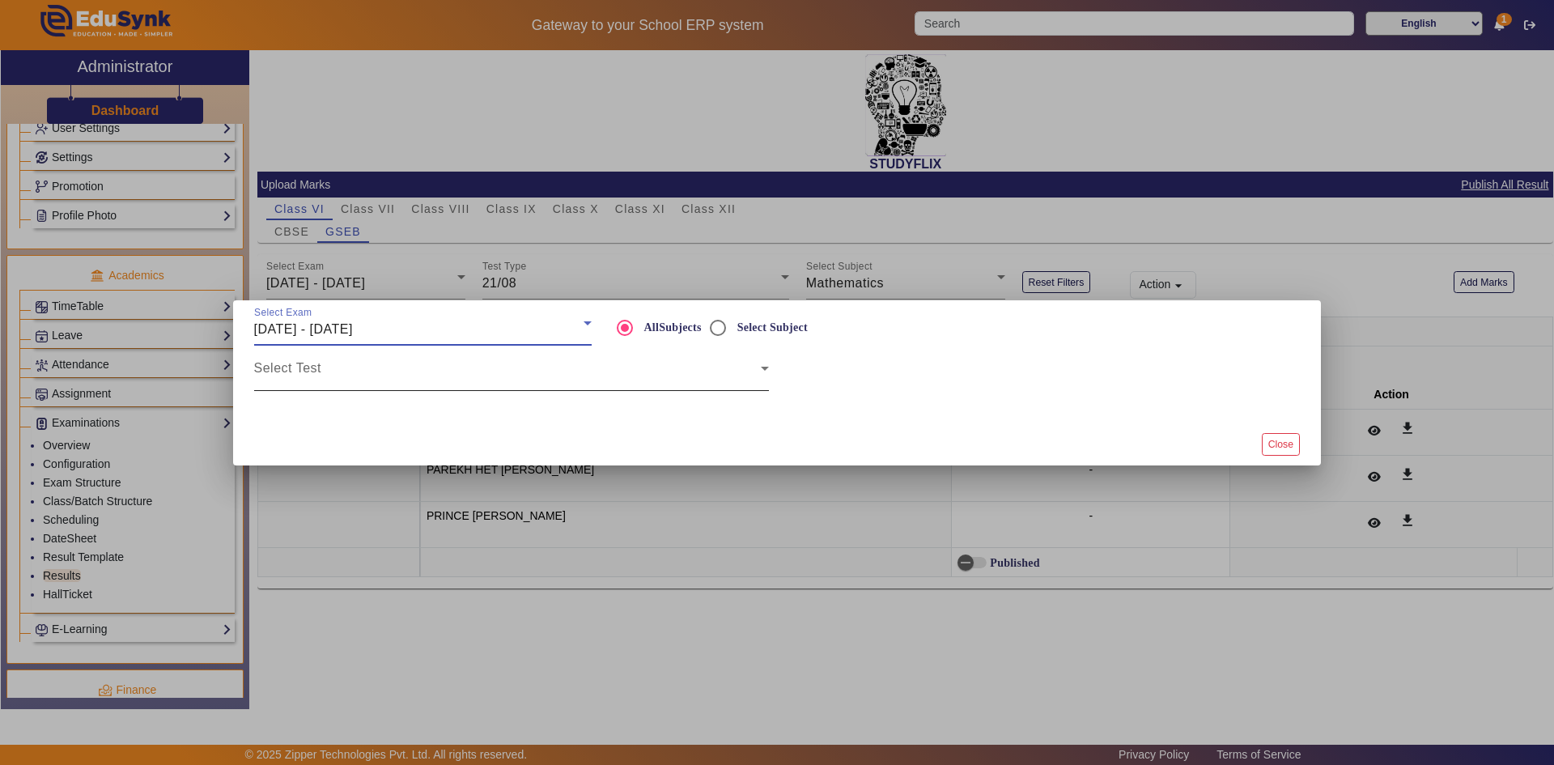
click at [494, 374] on span at bounding box center [507, 374] width 507 height 19
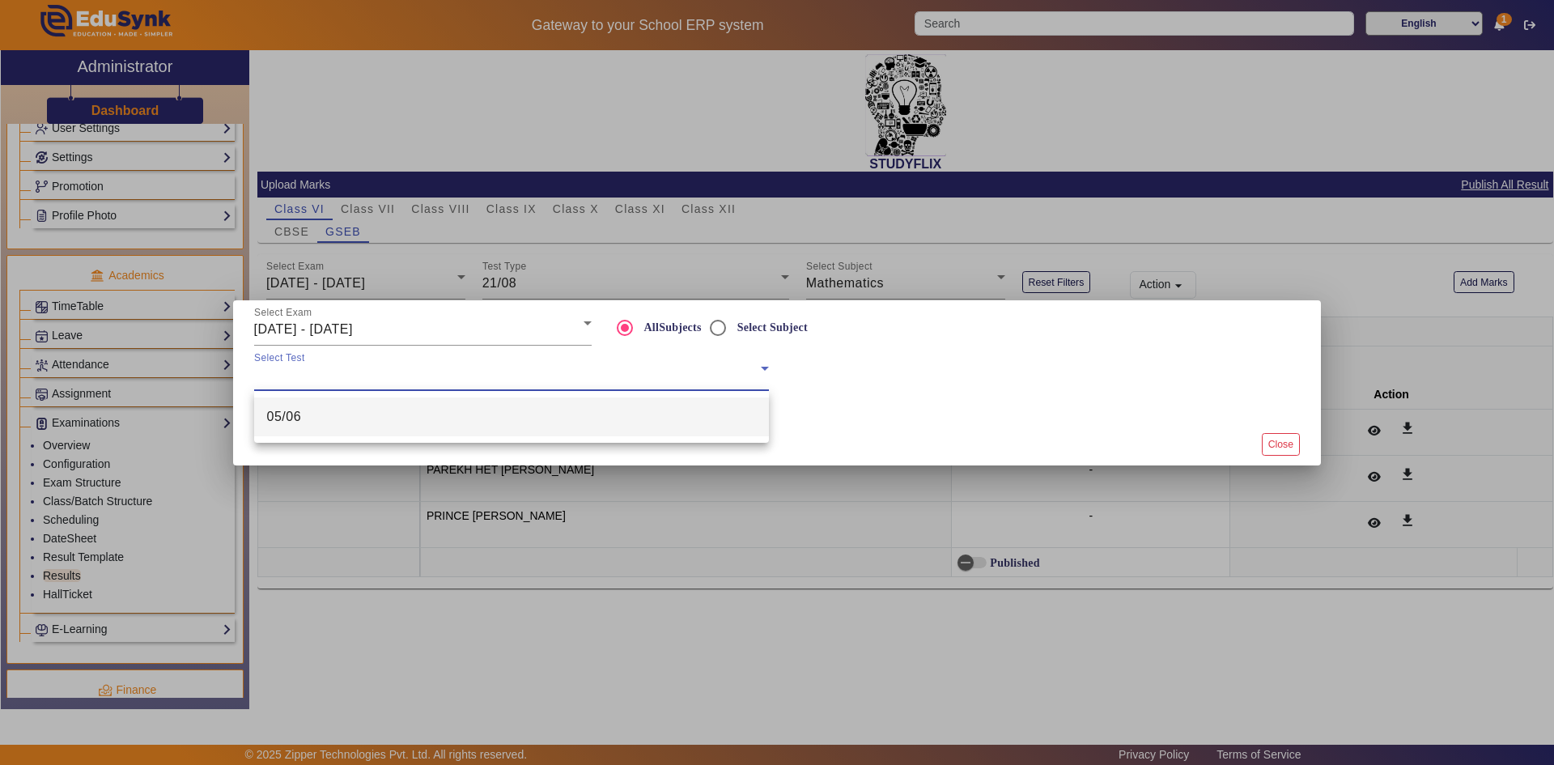
click at [372, 325] on div at bounding box center [777, 382] width 1554 height 765
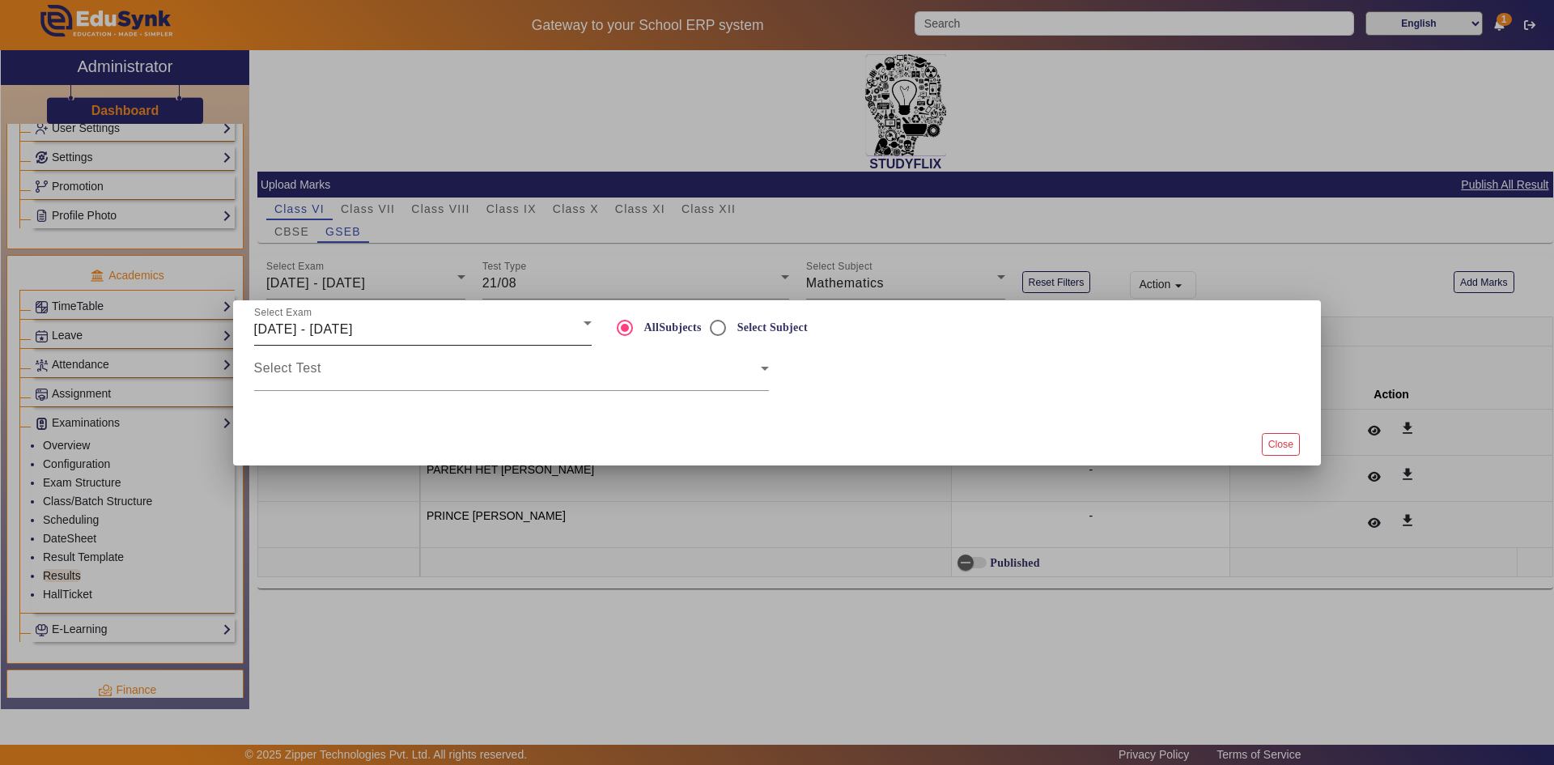
click at [353, 329] on span "[DATE] - [DATE]" at bounding box center [303, 329] width 99 height 14
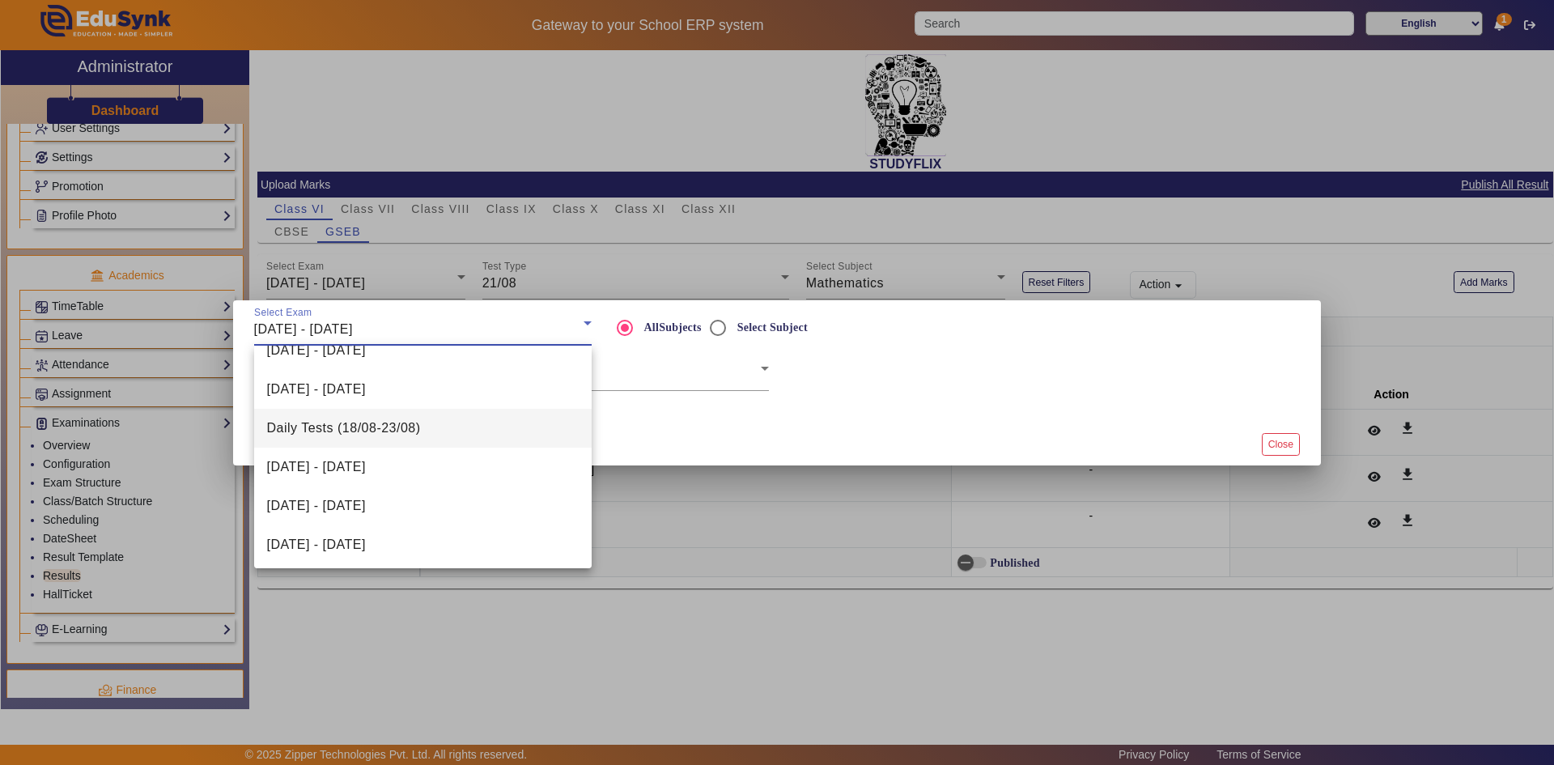
scroll to position [334, 0]
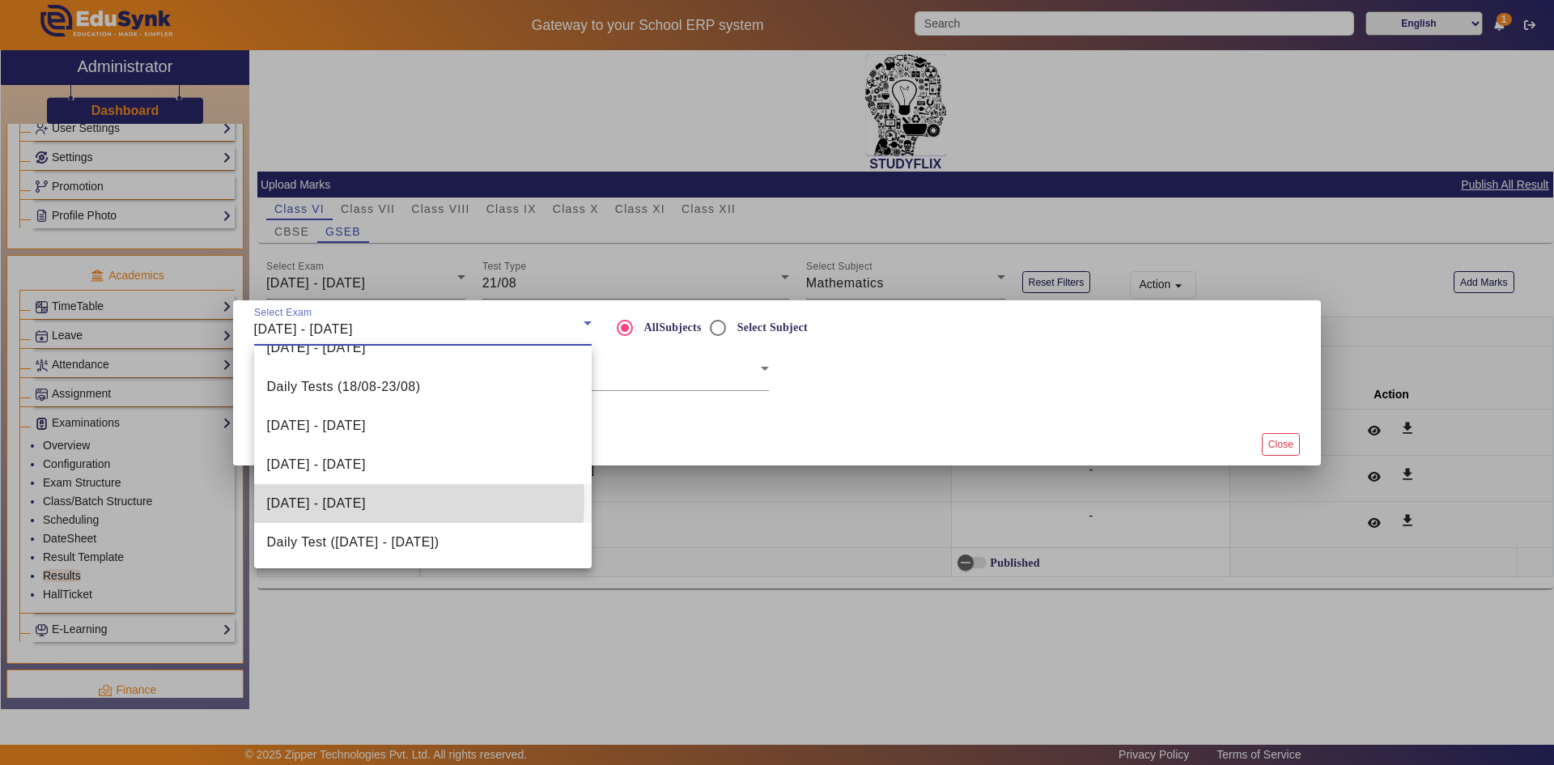
click at [352, 500] on span "[DATE] - [DATE]" at bounding box center [316, 503] width 99 height 19
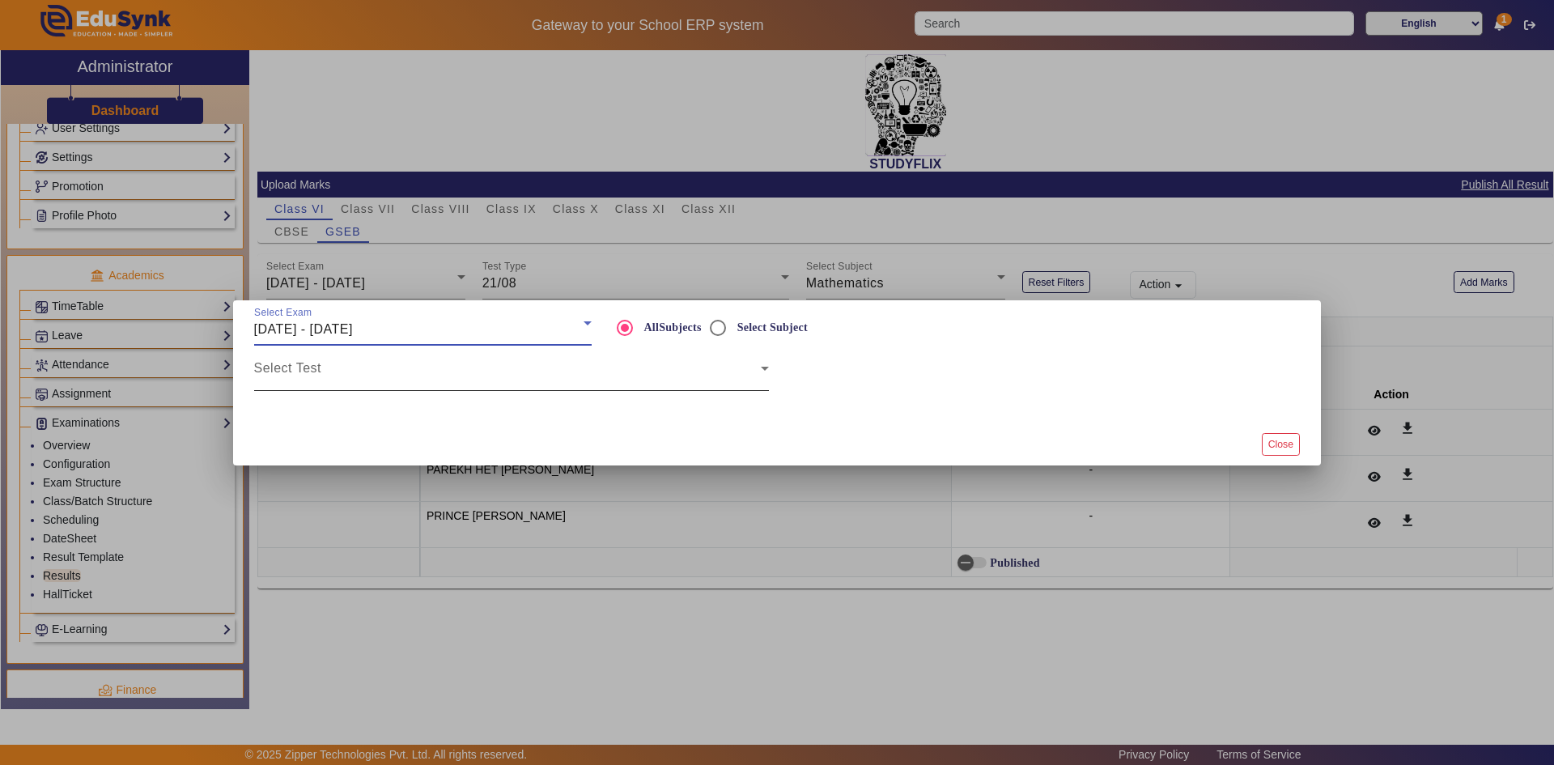
click at [538, 363] on div "Select Test" at bounding box center [511, 368] width 515 height 45
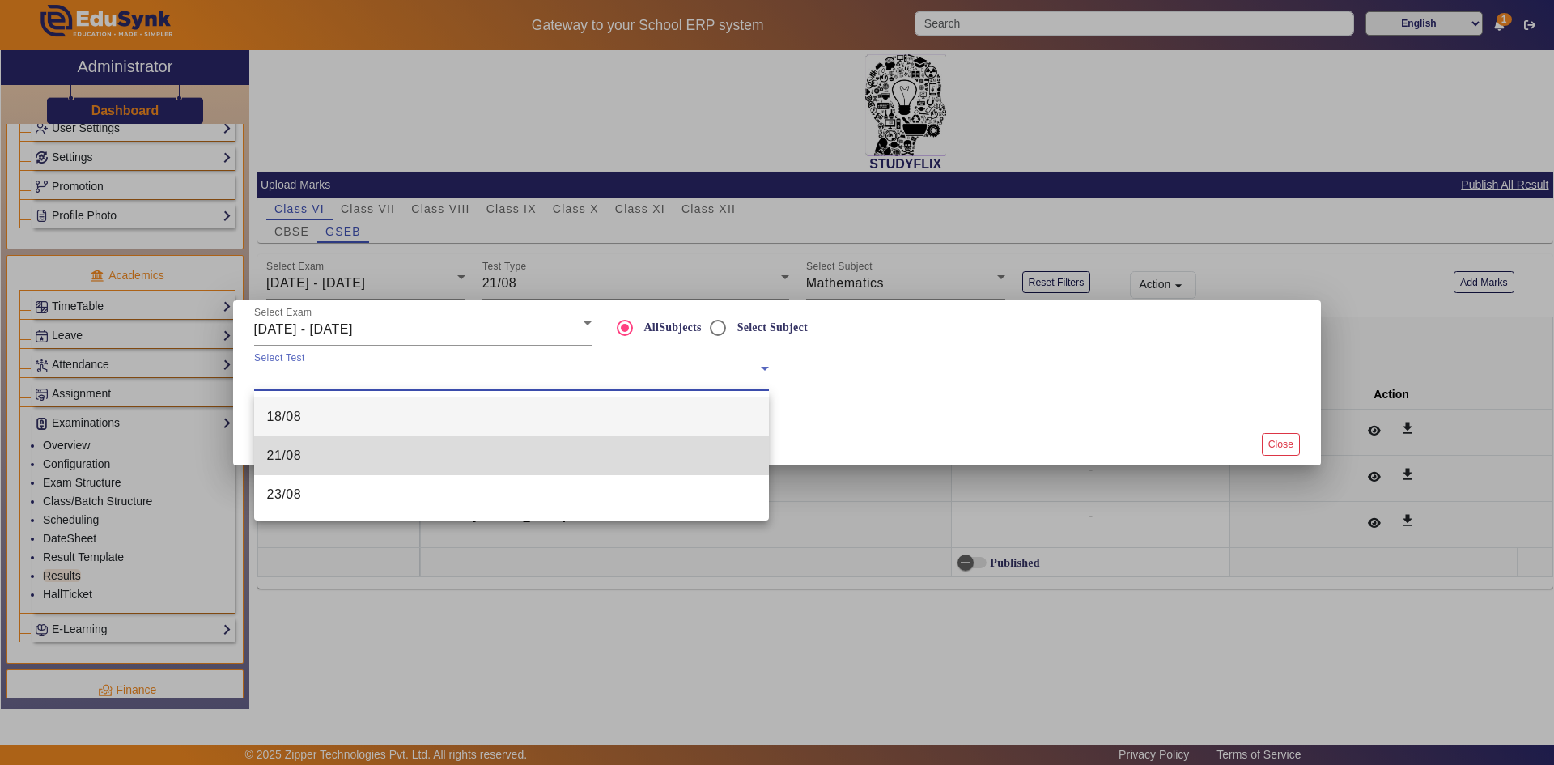
click at [410, 450] on mat-option "21/08" at bounding box center [511, 455] width 515 height 39
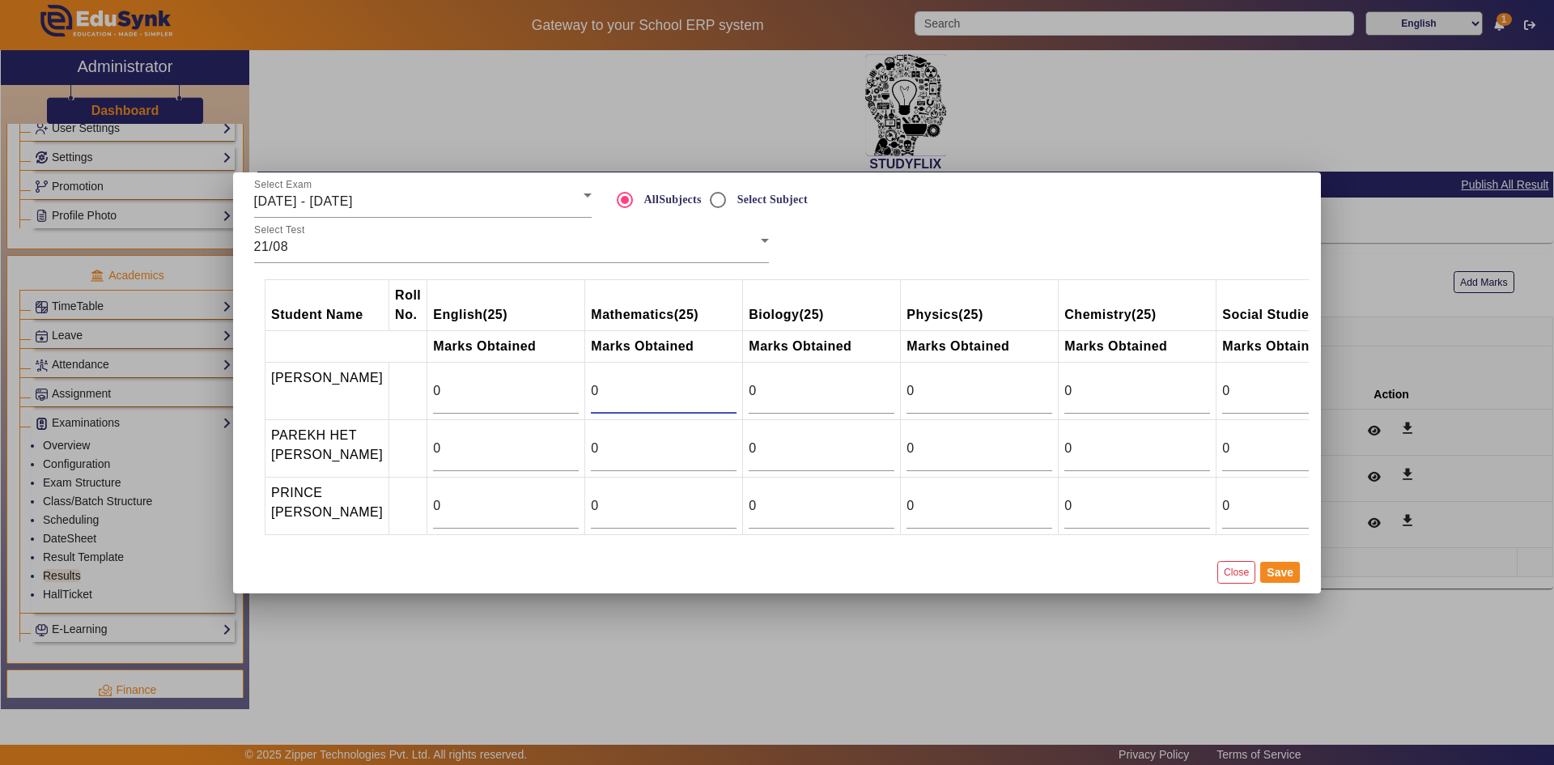
drag, startPoint x: 621, startPoint y: 390, endPoint x: 581, endPoint y: 390, distance: 40.5
click at [585, 390] on td "0" at bounding box center [664, 390] width 158 height 57
type input "20"
drag, startPoint x: 594, startPoint y: 443, endPoint x: 579, endPoint y: 446, distance: 14.9
click at [585, 446] on td "0" at bounding box center [664, 447] width 158 height 57
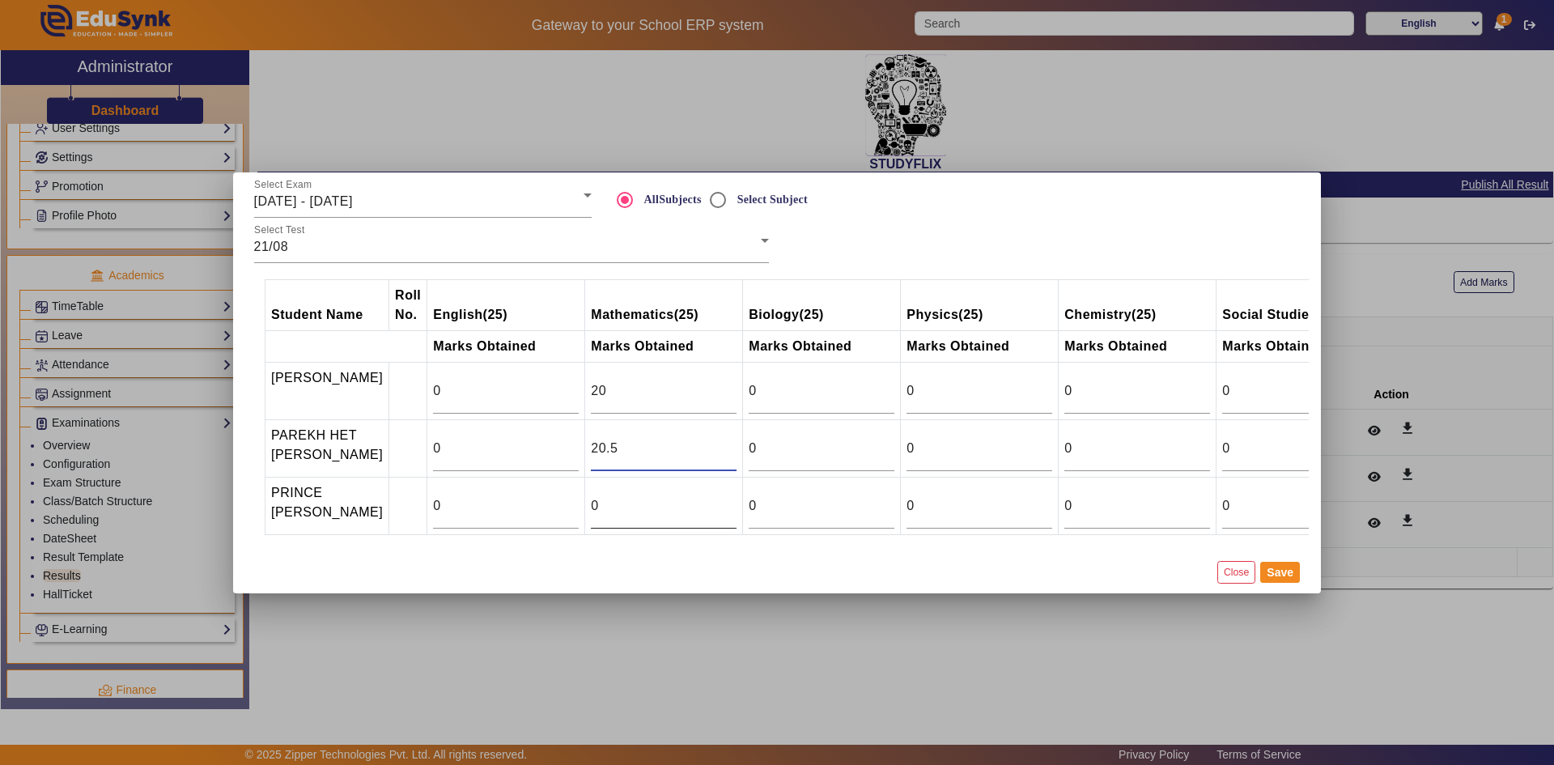
type input "20.5"
drag, startPoint x: 596, startPoint y: 495, endPoint x: 553, endPoint y: 512, distance: 46.9
click at [553, 512] on tr "PRINCE BHARWAD 0 0 0 0 0 0 0" at bounding box center [898, 505] width 1266 height 57
type input "13.5"
click at [1278, 583] on button "Save" at bounding box center [1280, 572] width 40 height 21
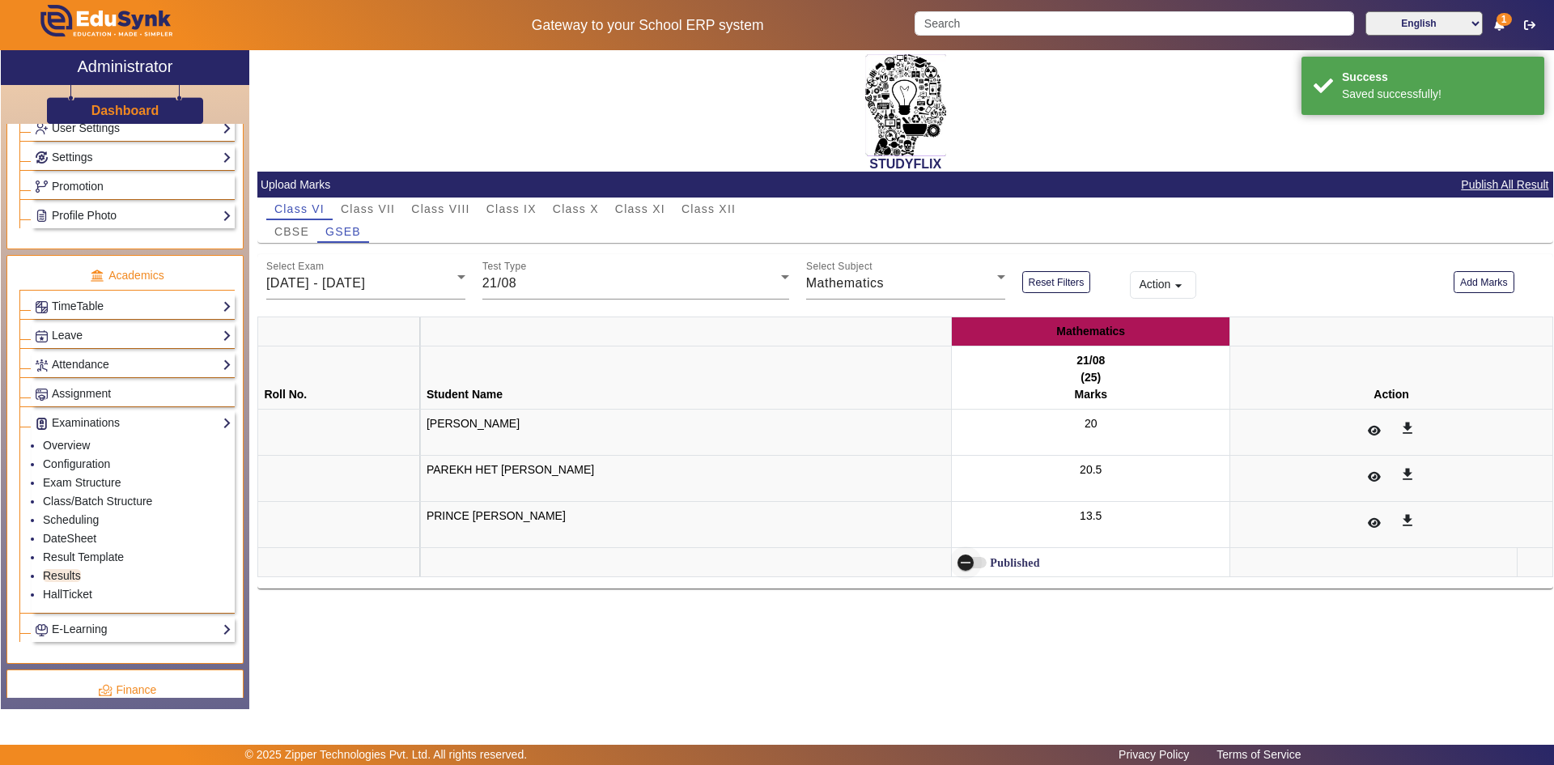
click at [959, 564] on icon "button" at bounding box center [965, 562] width 15 height 15
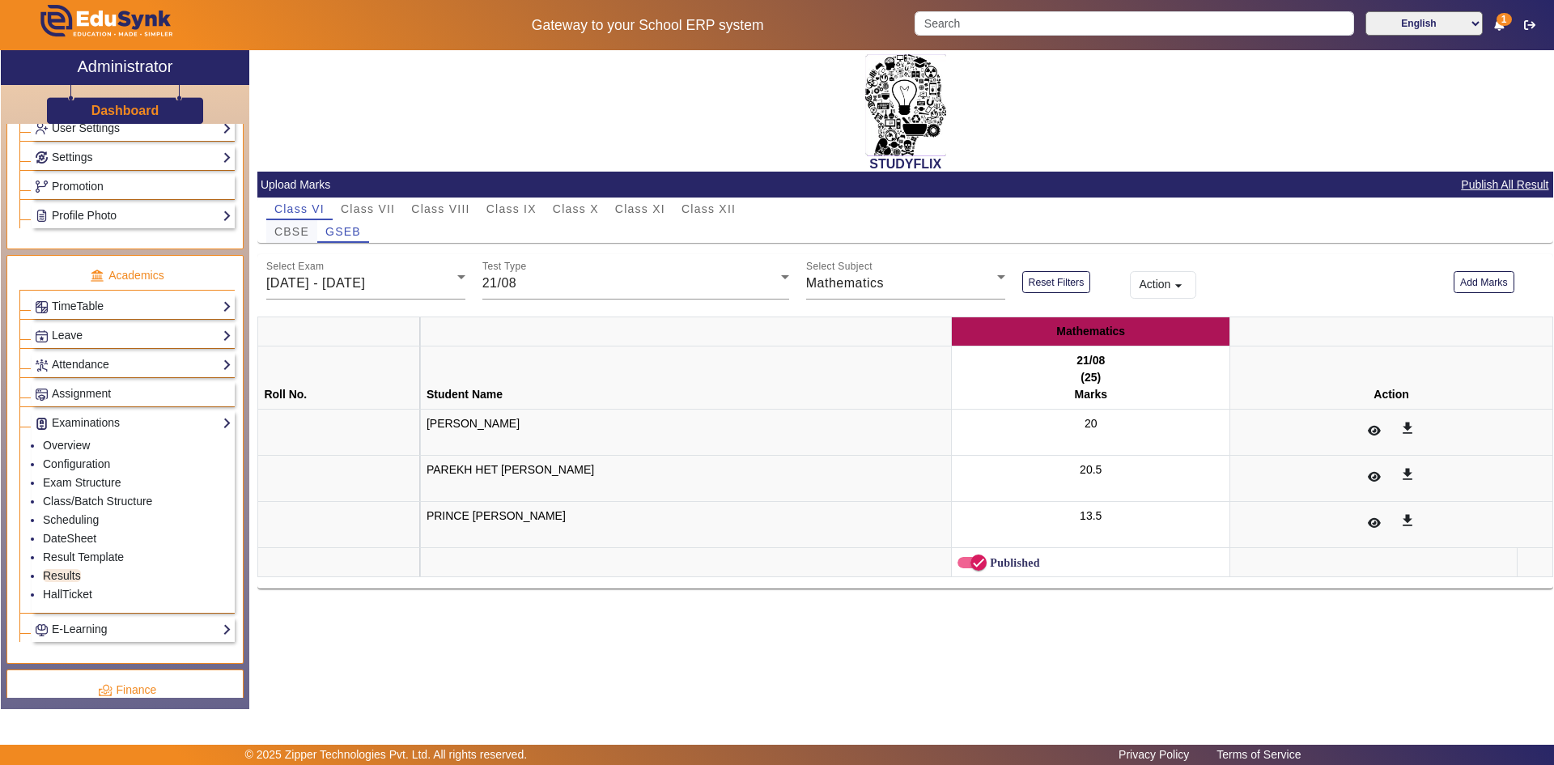
click at [288, 235] on span "CBSE" at bounding box center [291, 231] width 35 height 11
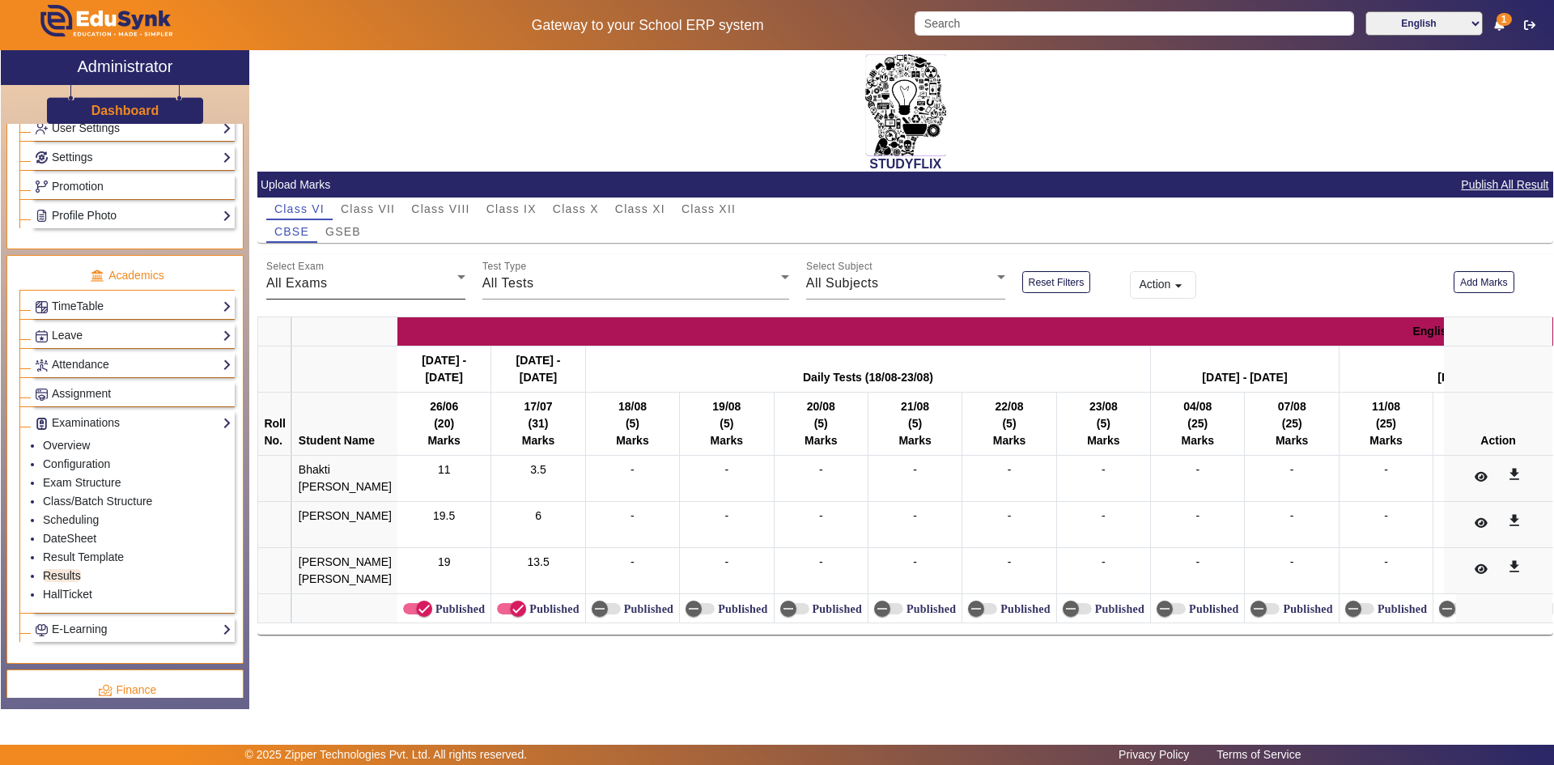
click at [370, 282] on div "All Exams" at bounding box center [361, 282] width 191 height 19
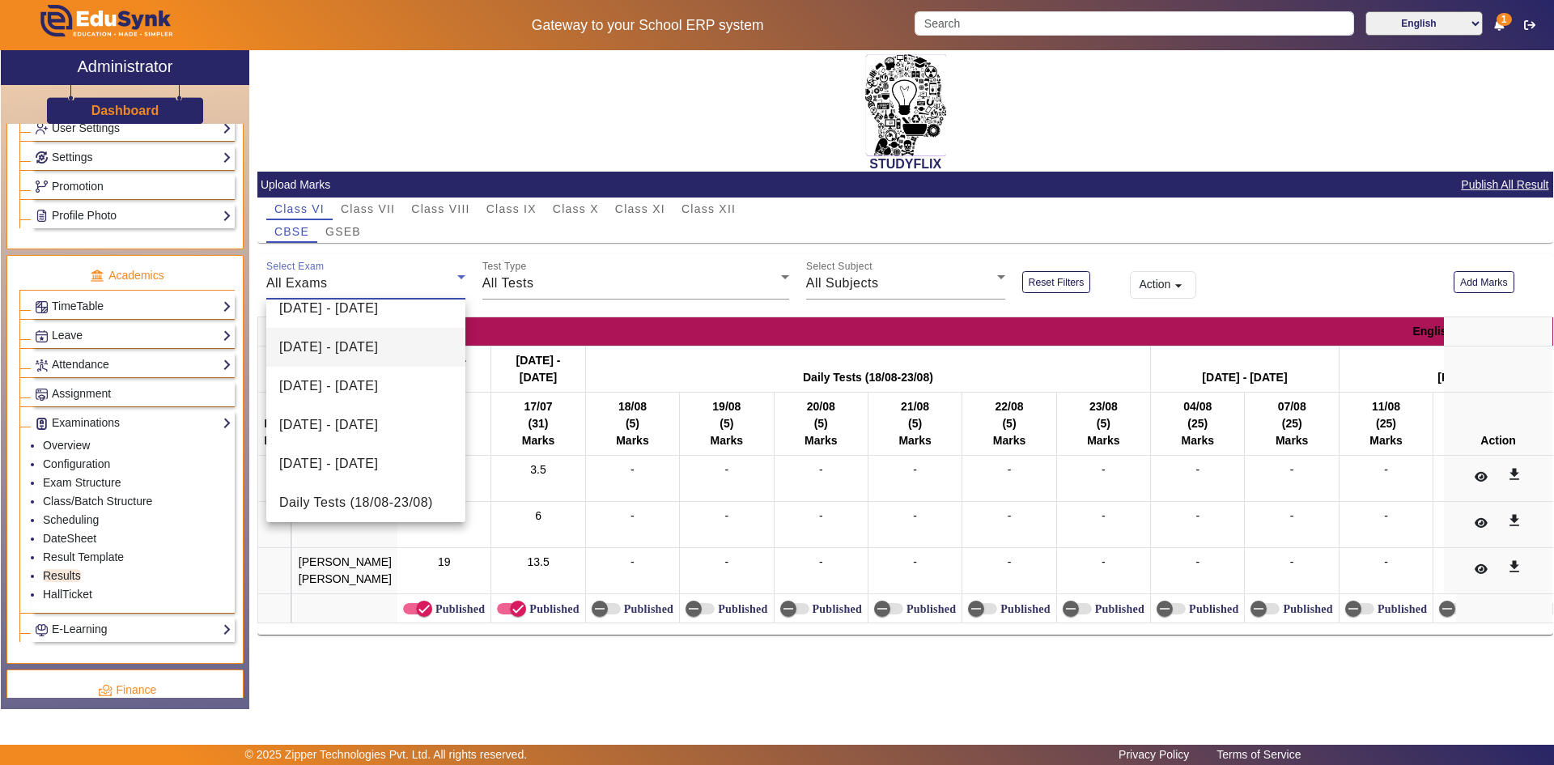
scroll to position [373, 0]
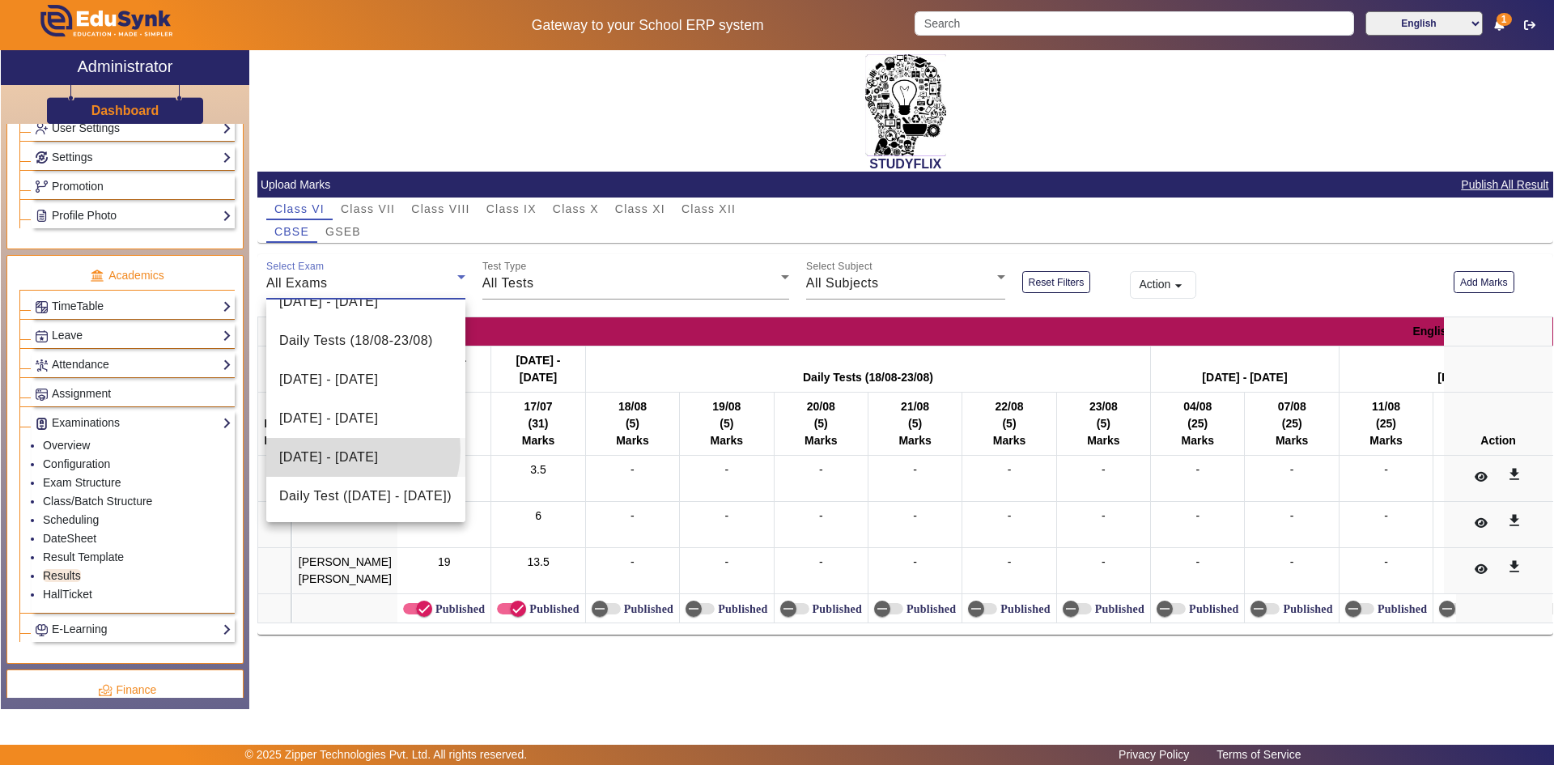
click at [354, 450] on span "[DATE] - [DATE]" at bounding box center [328, 456] width 99 height 19
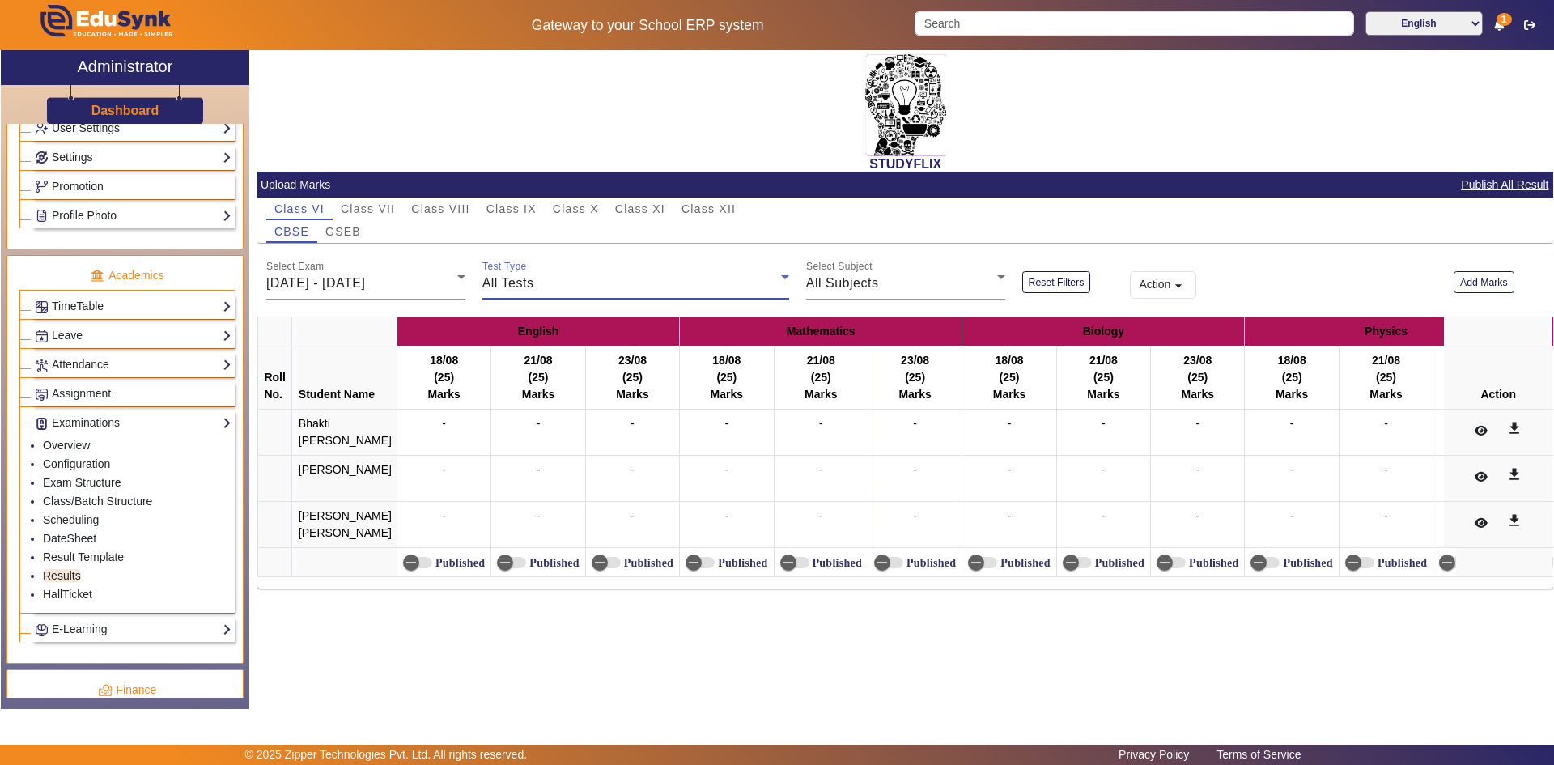
click at [524, 282] on span "All Tests" at bounding box center [508, 283] width 52 height 14
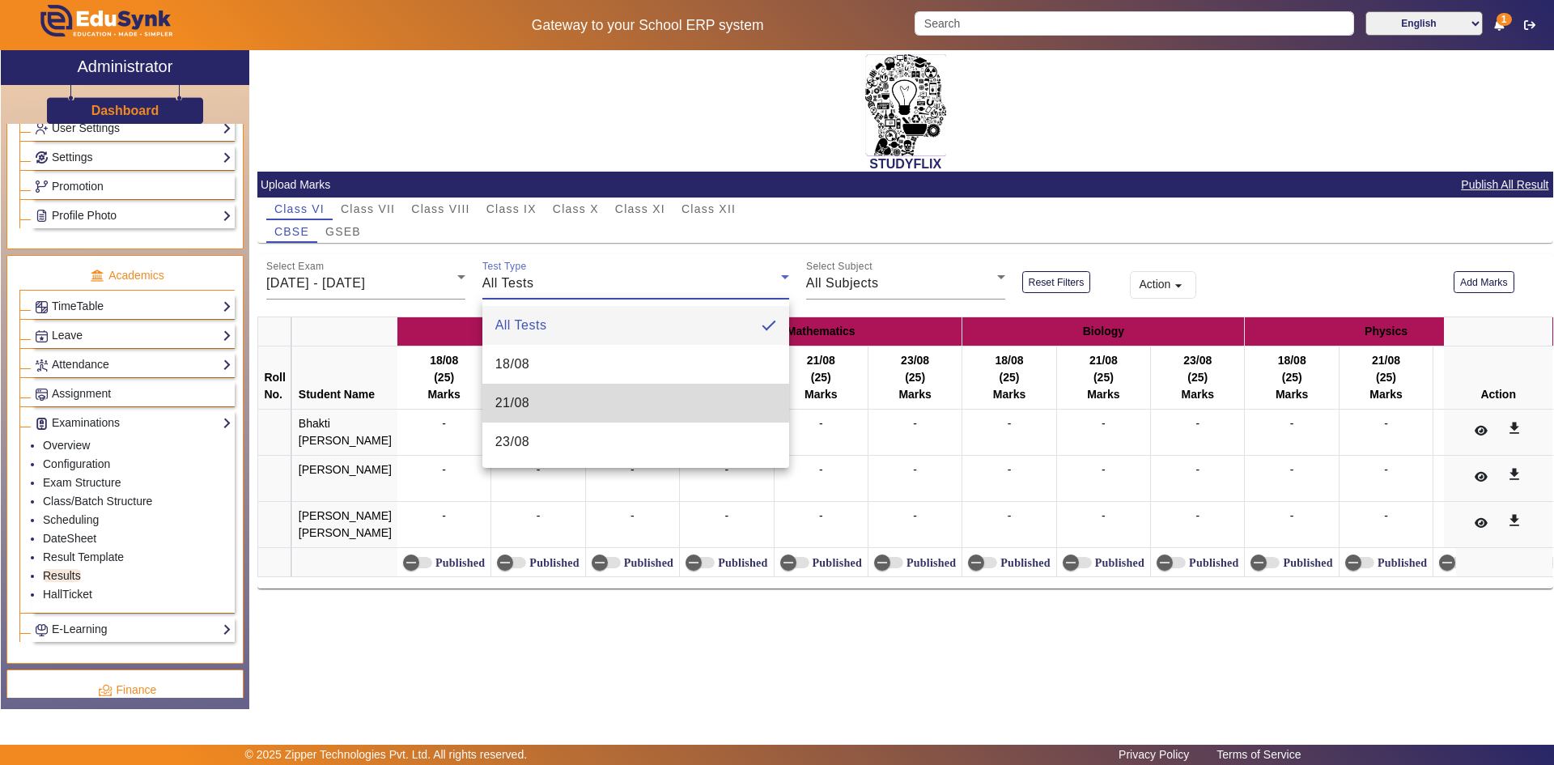
click at [515, 398] on span "21/08" at bounding box center [512, 402] width 35 height 19
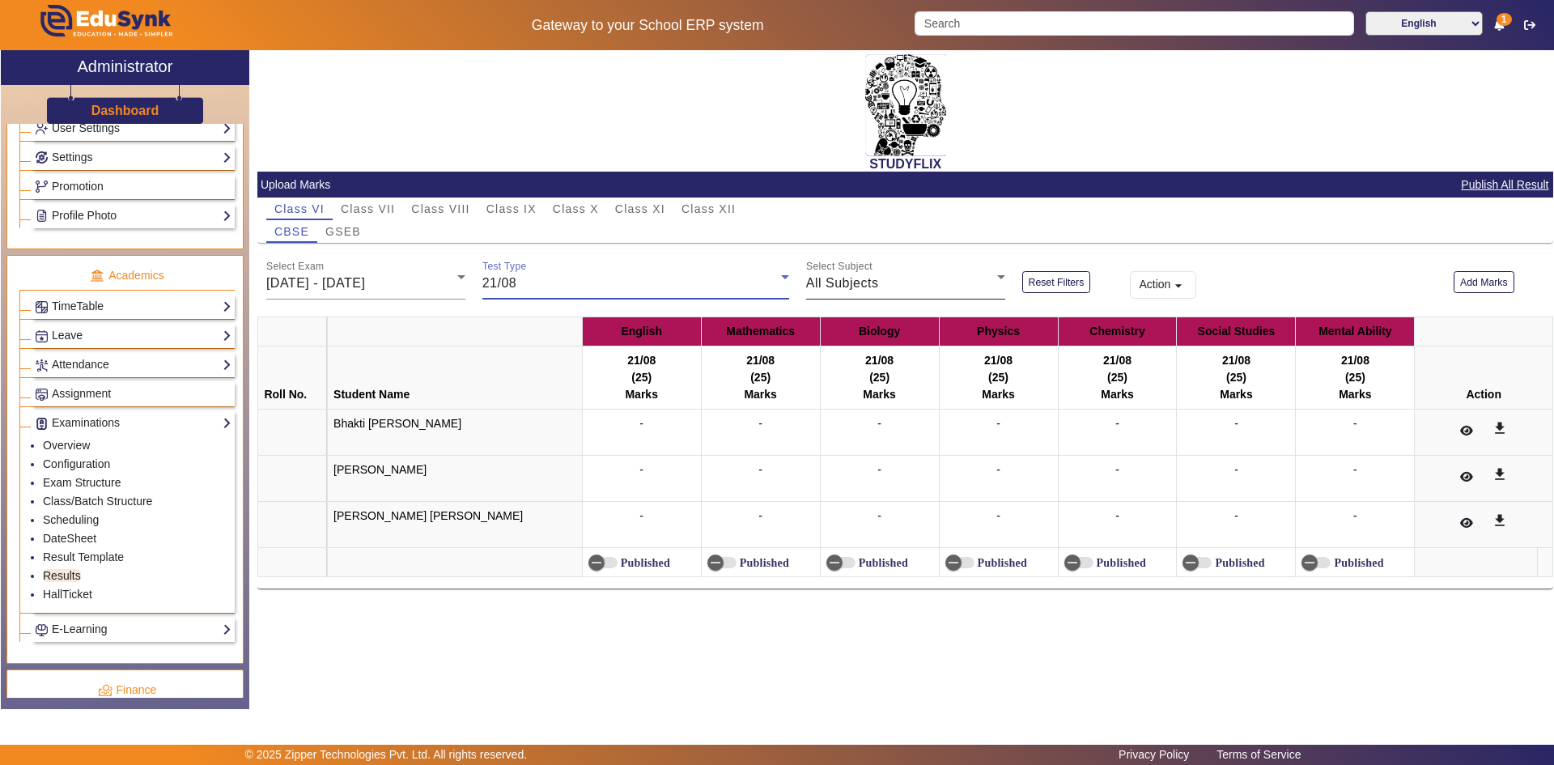
click at [853, 286] on span "All Subjects" at bounding box center [842, 283] width 73 height 14
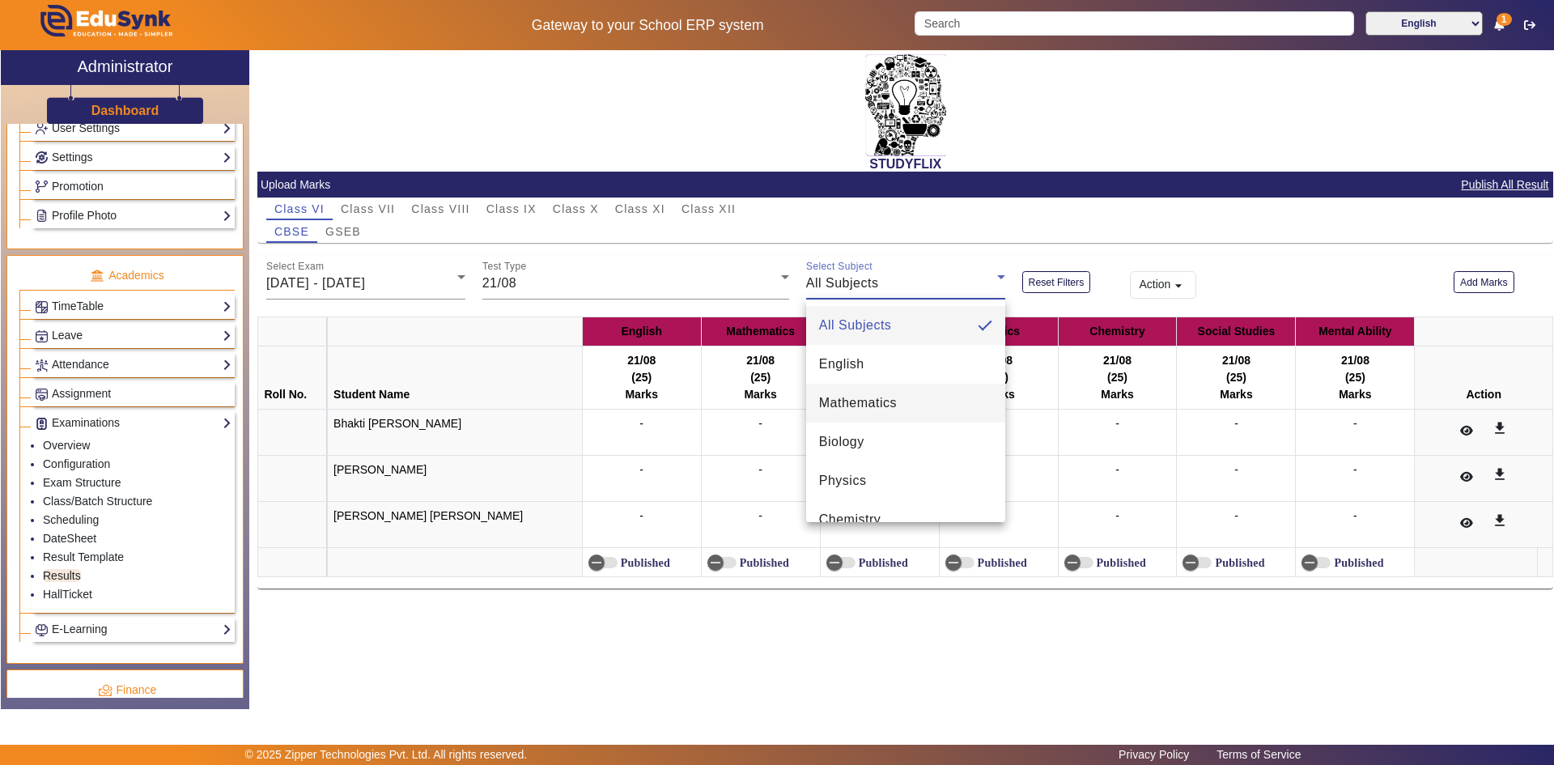
click at [826, 412] on span "Mathematics" at bounding box center [858, 402] width 78 height 19
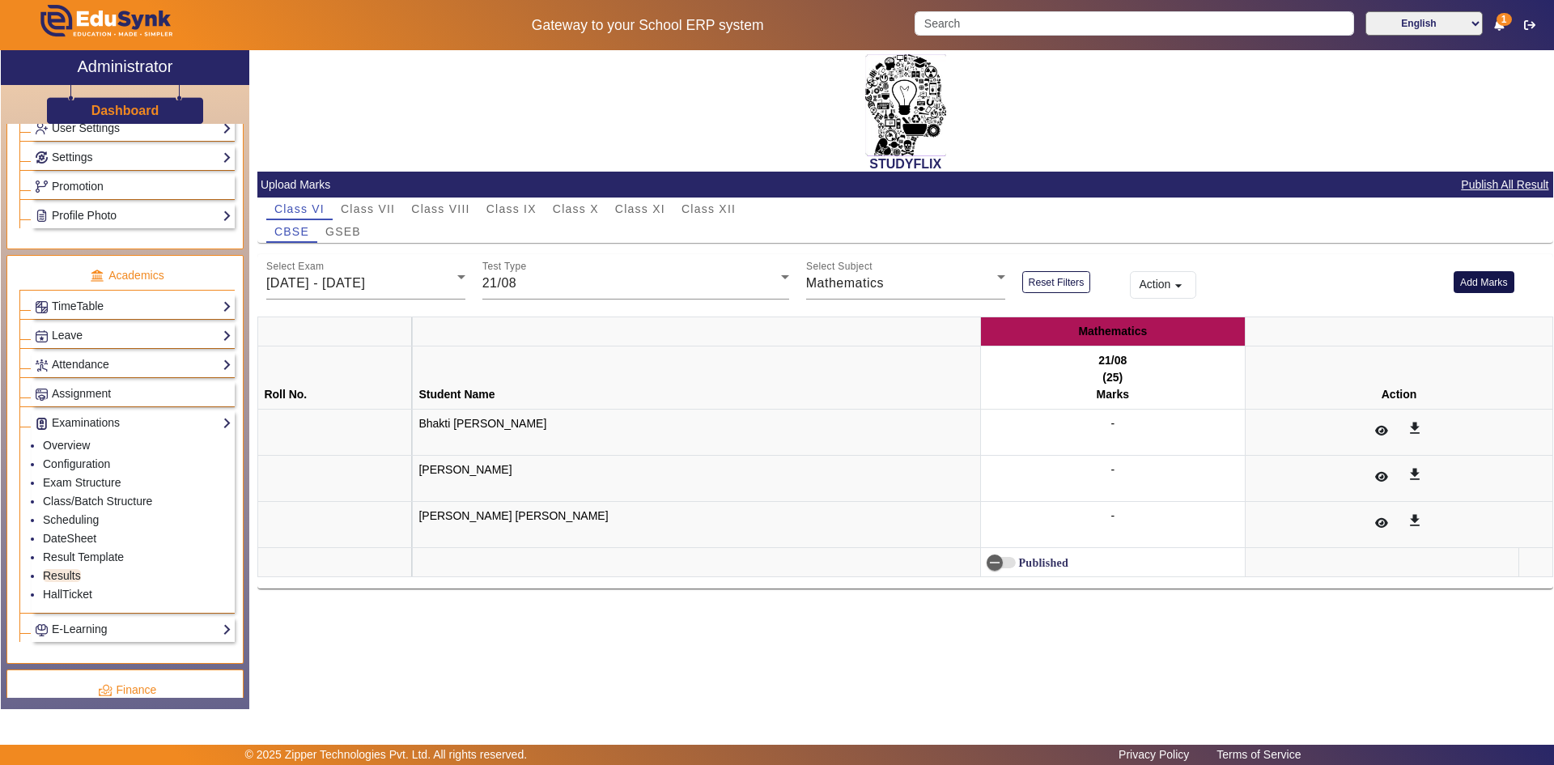
click at [1476, 284] on button "Add Marks" at bounding box center [1483, 282] width 61 height 22
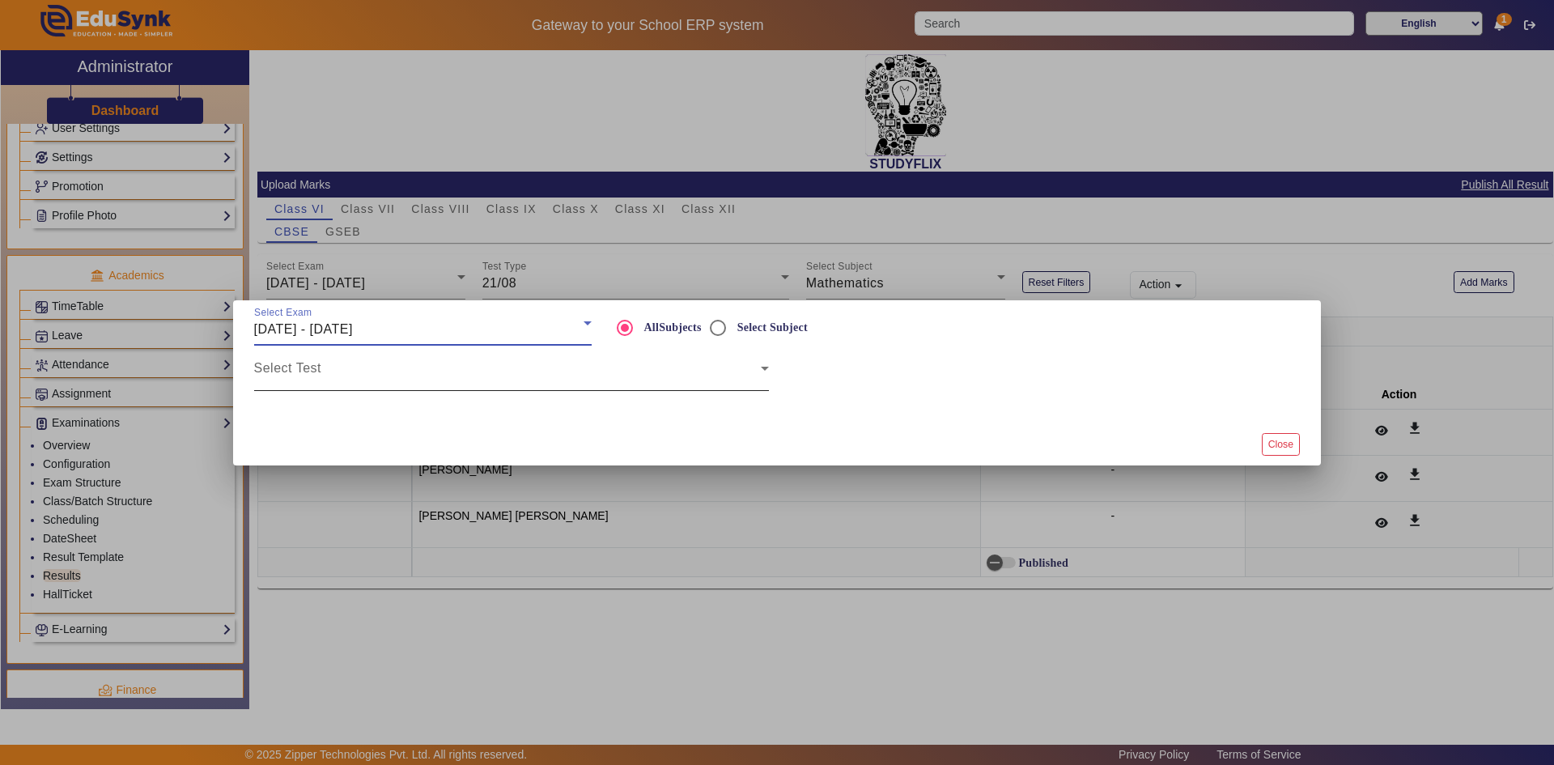
click at [581, 367] on span at bounding box center [507, 374] width 507 height 19
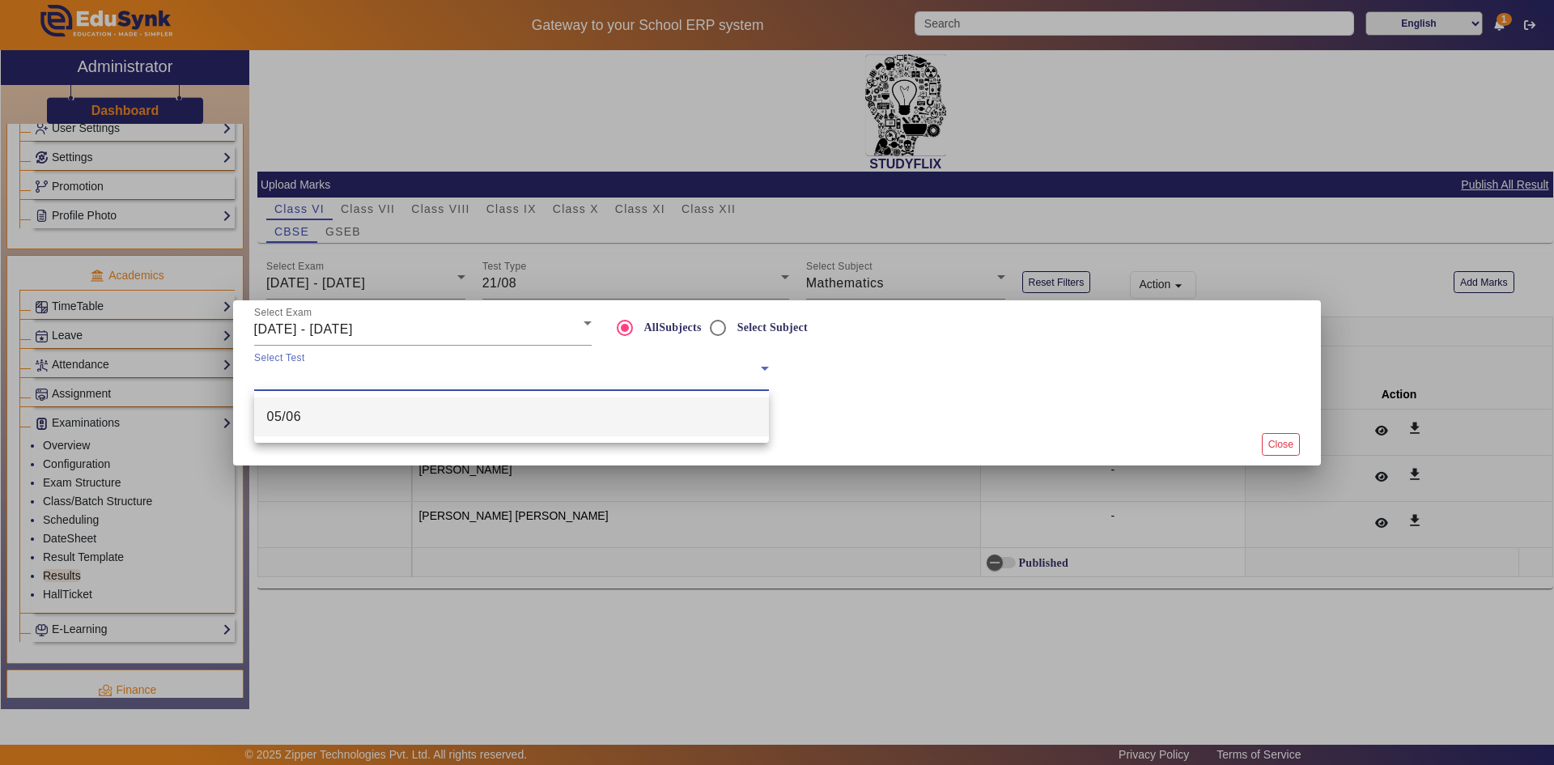
click at [399, 333] on div at bounding box center [777, 382] width 1554 height 765
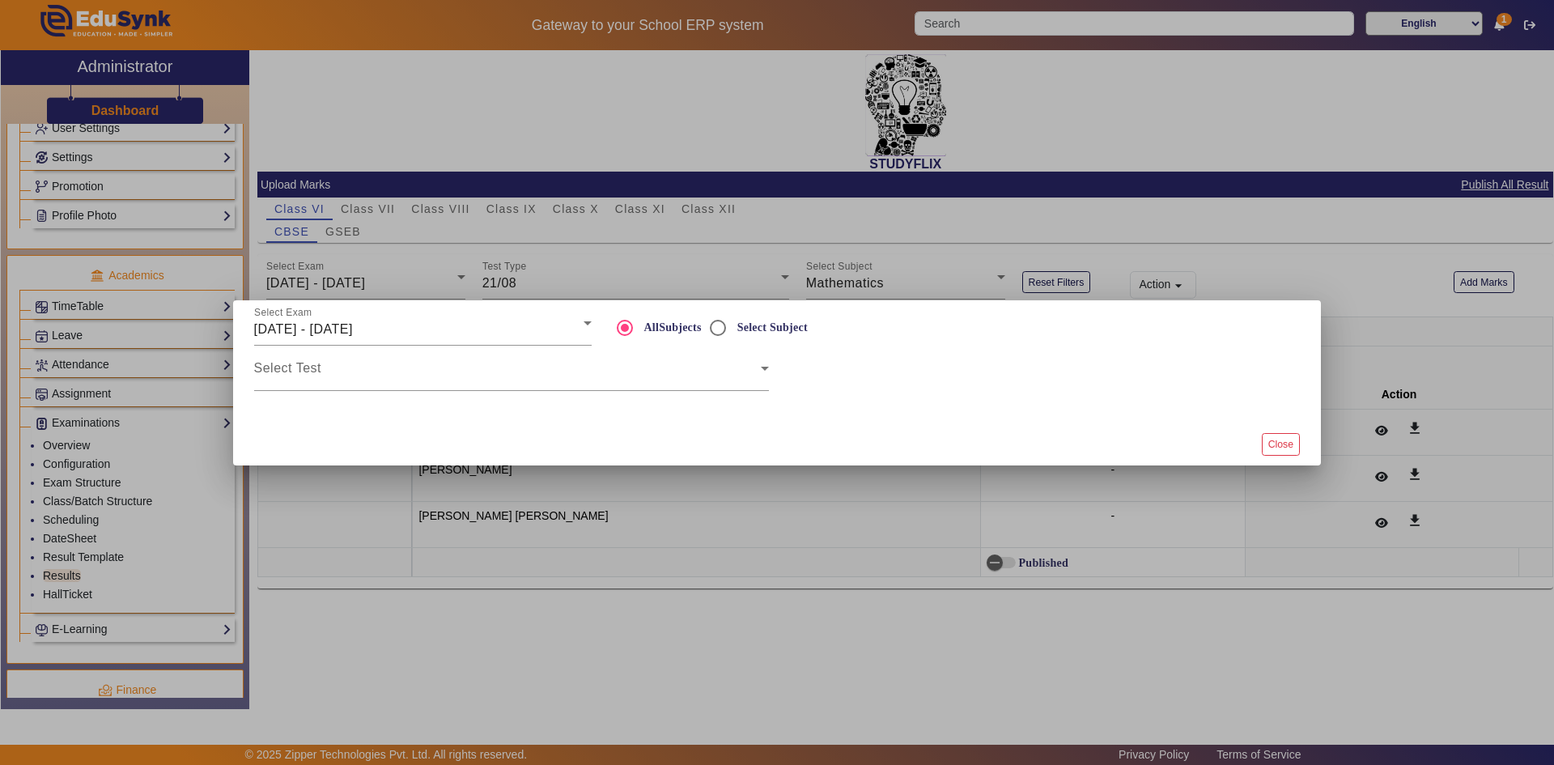
click at [353, 333] on span "[DATE] - [DATE]" at bounding box center [303, 329] width 99 height 14
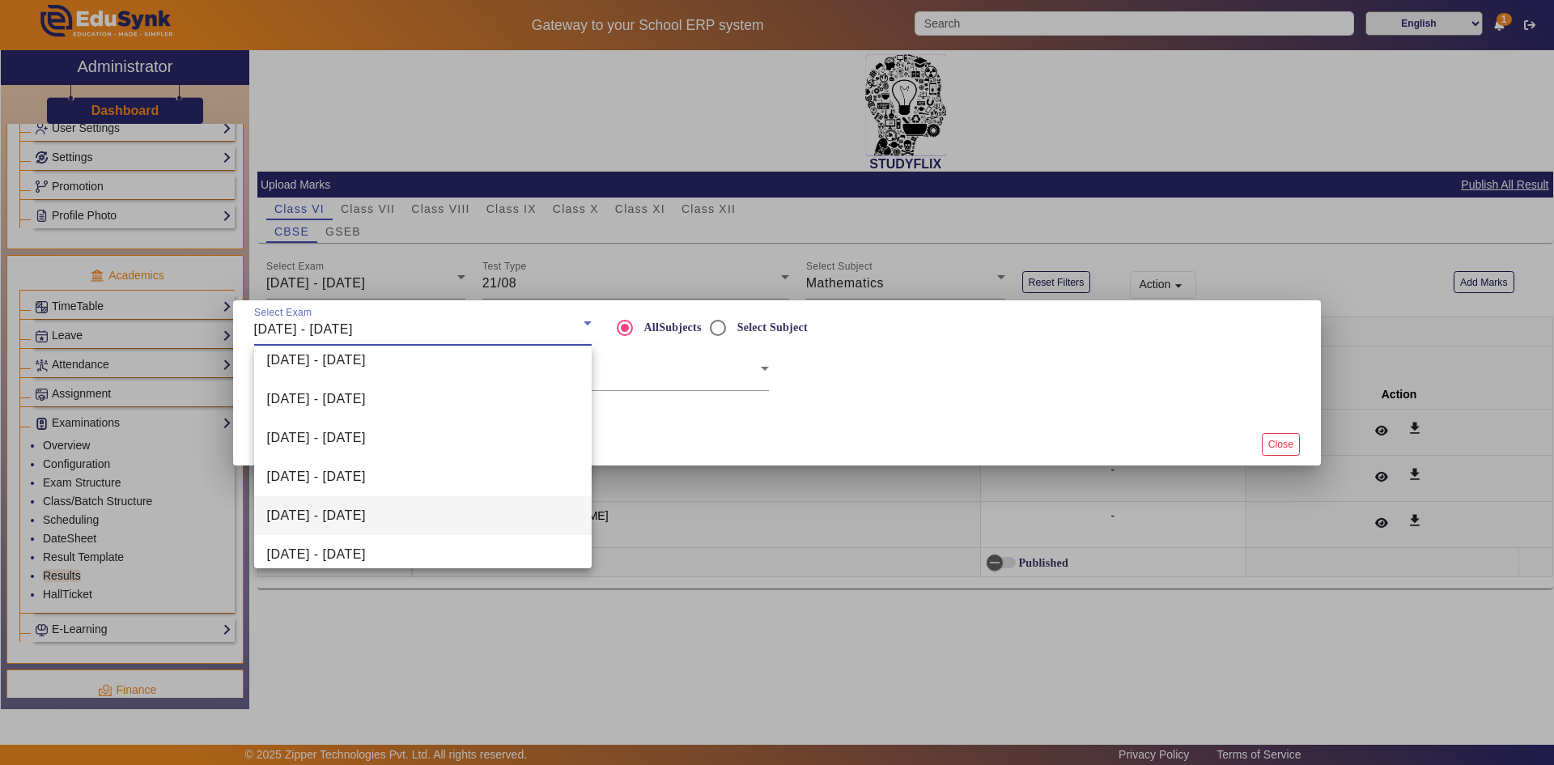
scroll to position [334, 0]
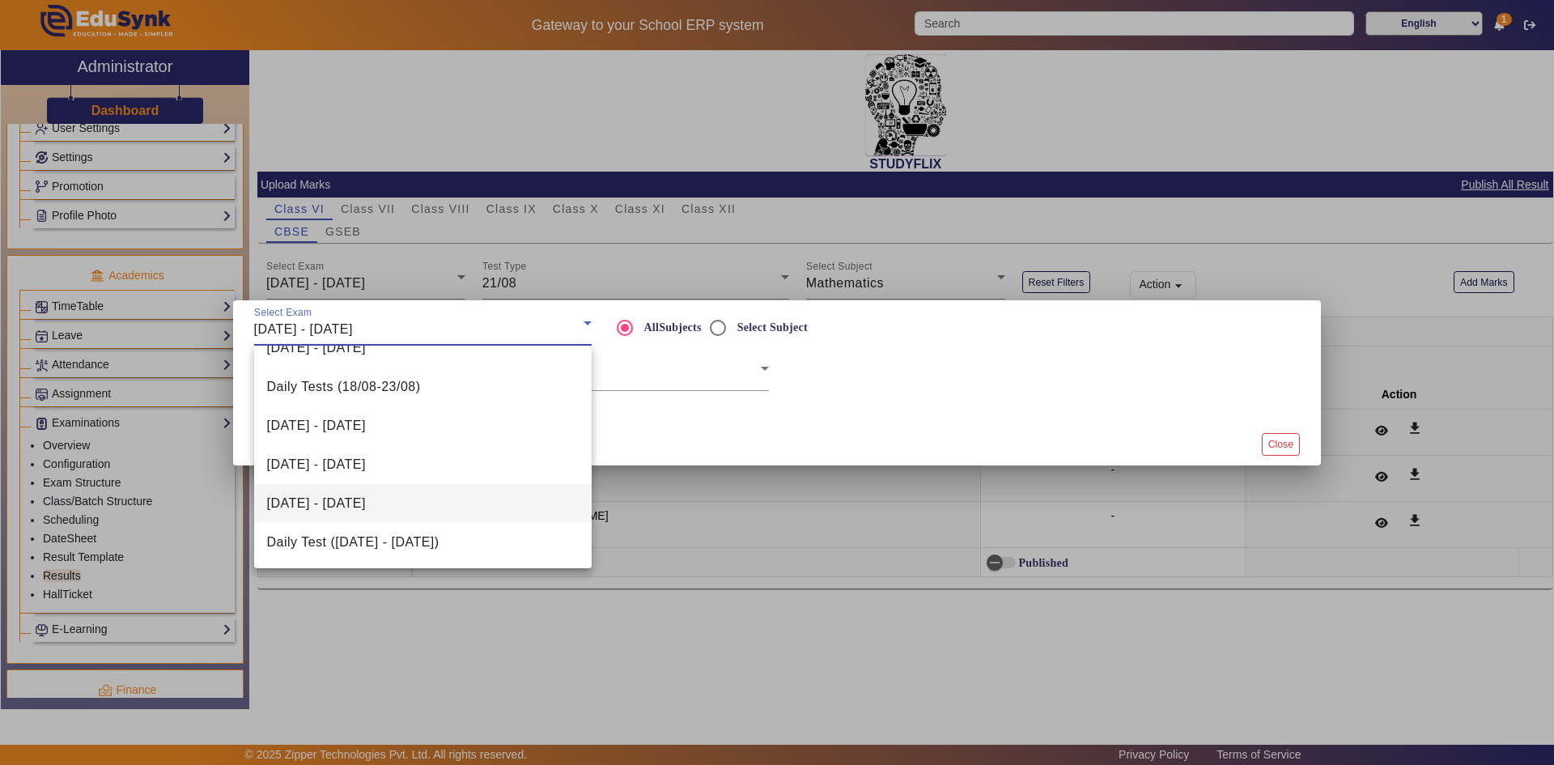
click at [343, 506] on span "[DATE] - [DATE]" at bounding box center [316, 503] width 99 height 19
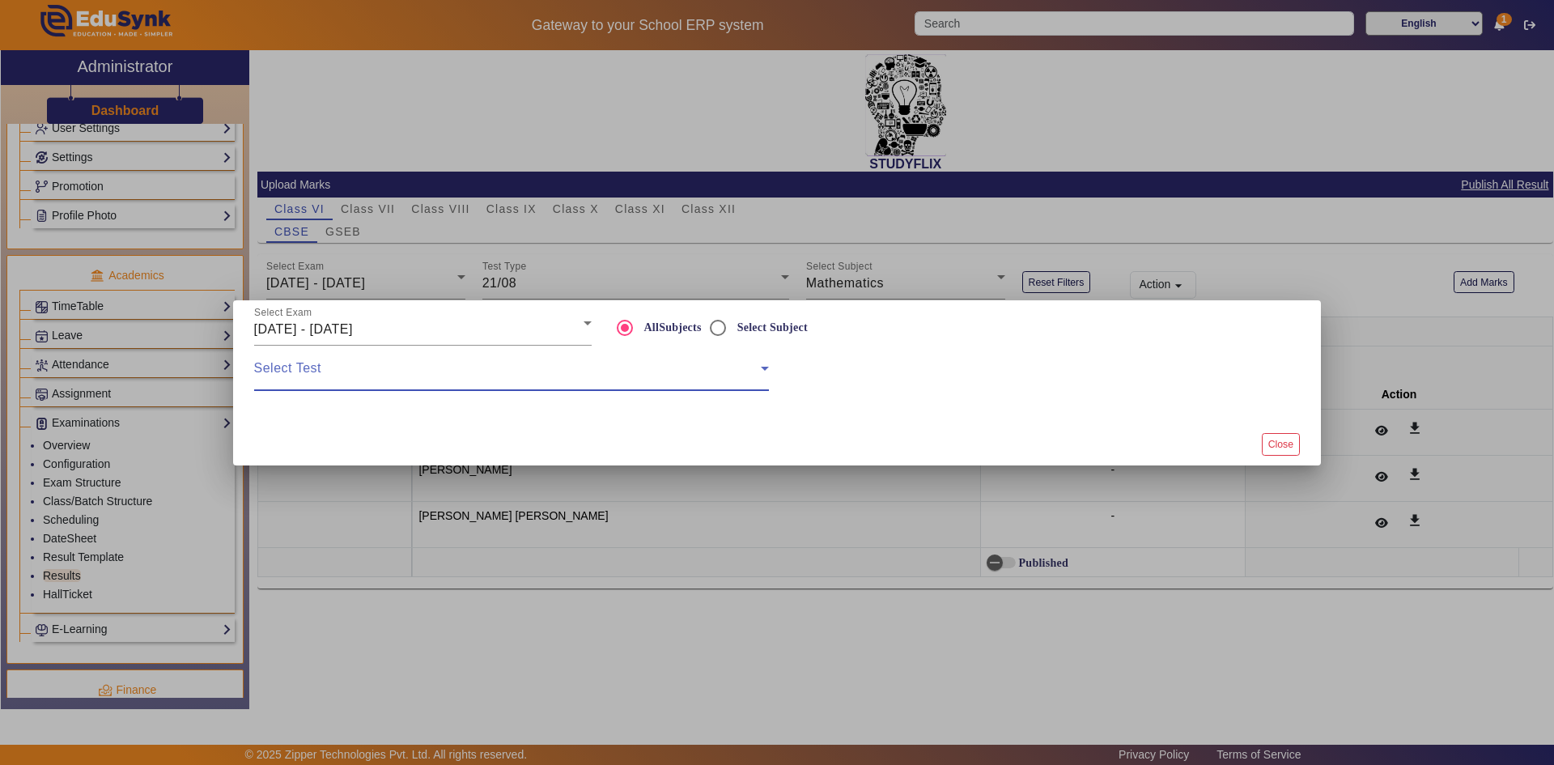
click at [390, 366] on span at bounding box center [507, 374] width 507 height 19
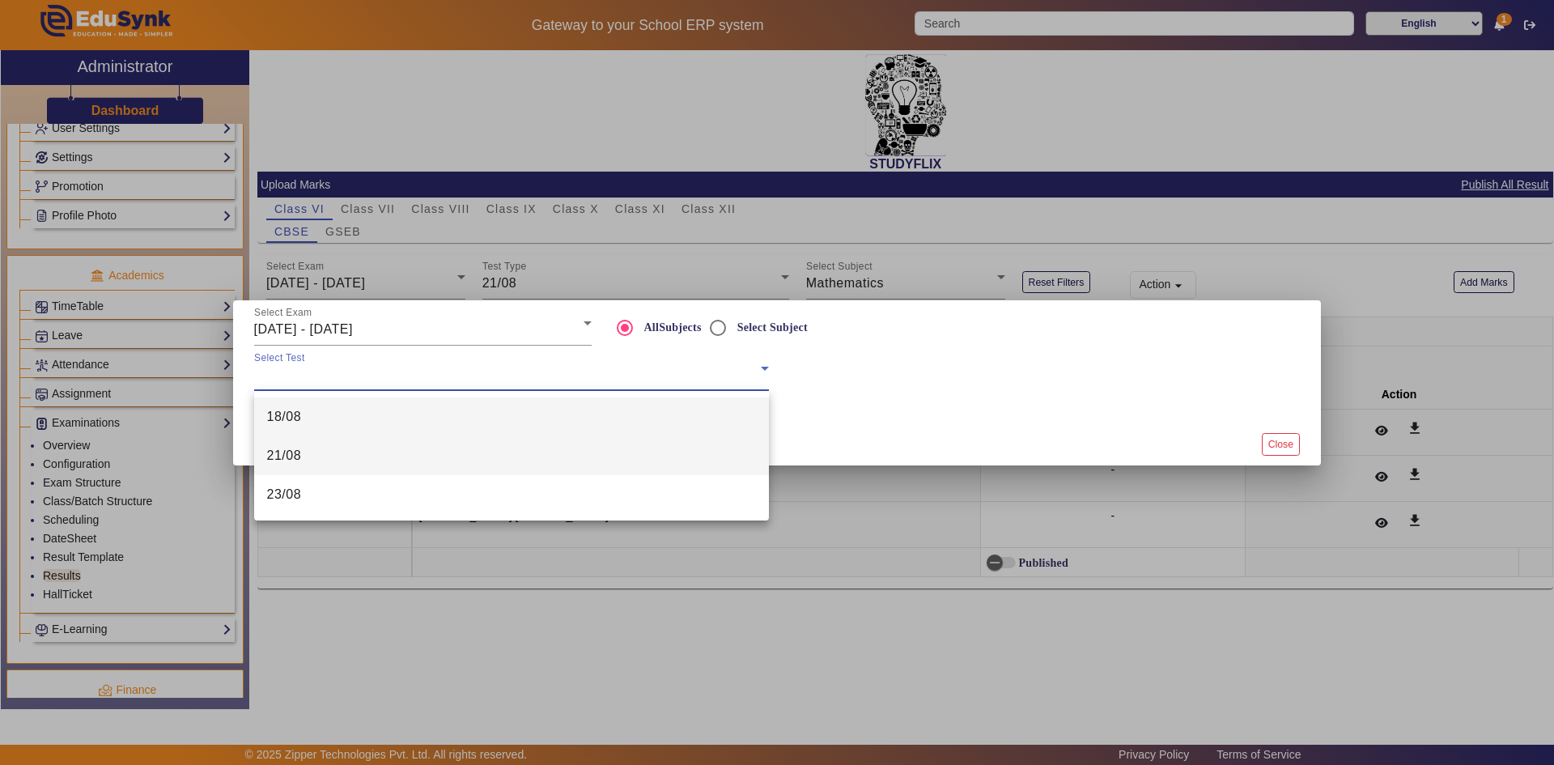
click at [342, 445] on mat-option "21/08" at bounding box center [511, 455] width 515 height 39
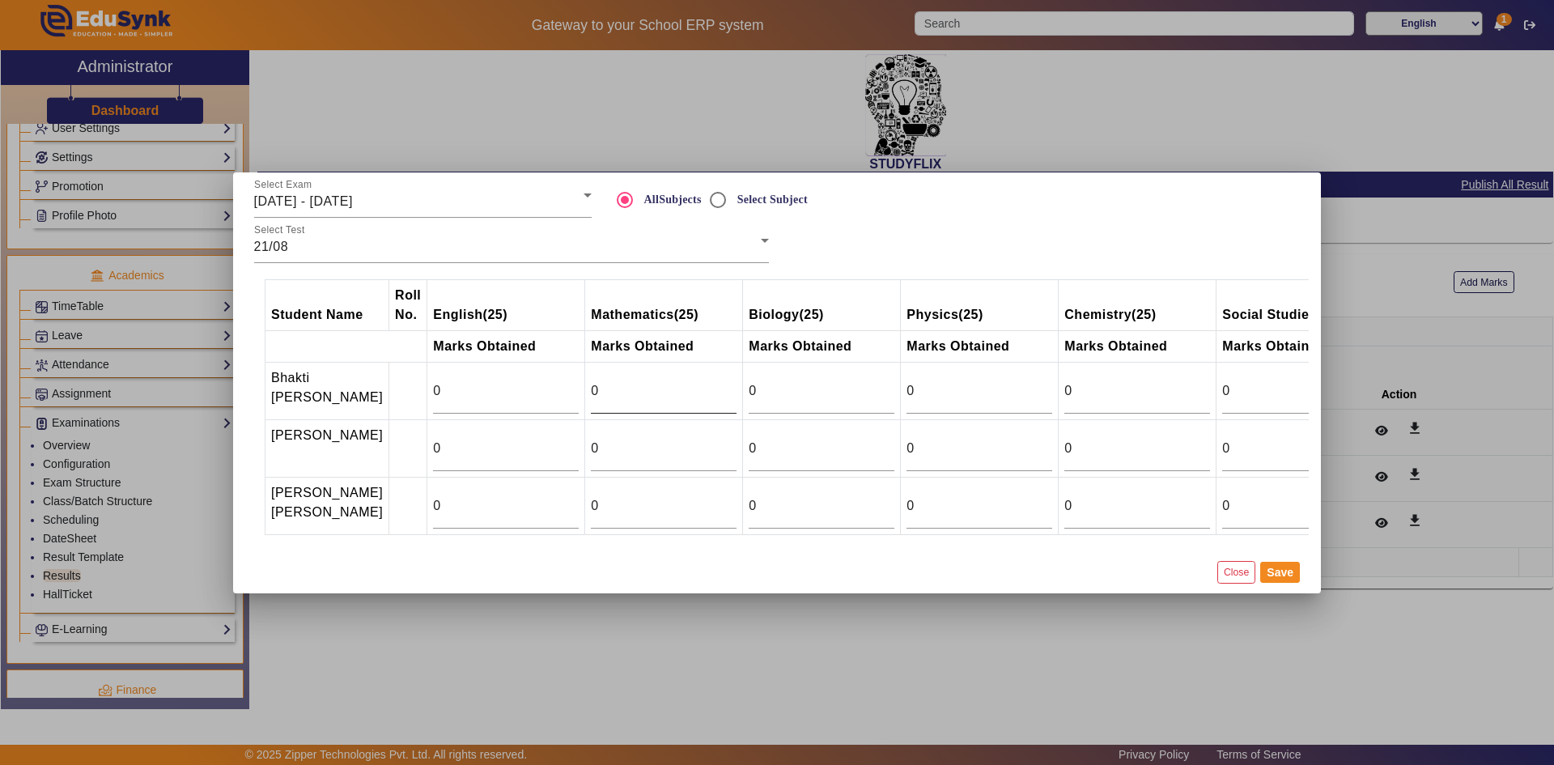
click at [677, 368] on div "0" at bounding box center [664, 390] width 146 height 45
click at [667, 381] on input "0" at bounding box center [664, 390] width 146 height 19
click at [690, 381] on input "10" at bounding box center [664, 390] width 146 height 19
click at [690, 381] on input "11" at bounding box center [664, 390] width 146 height 19
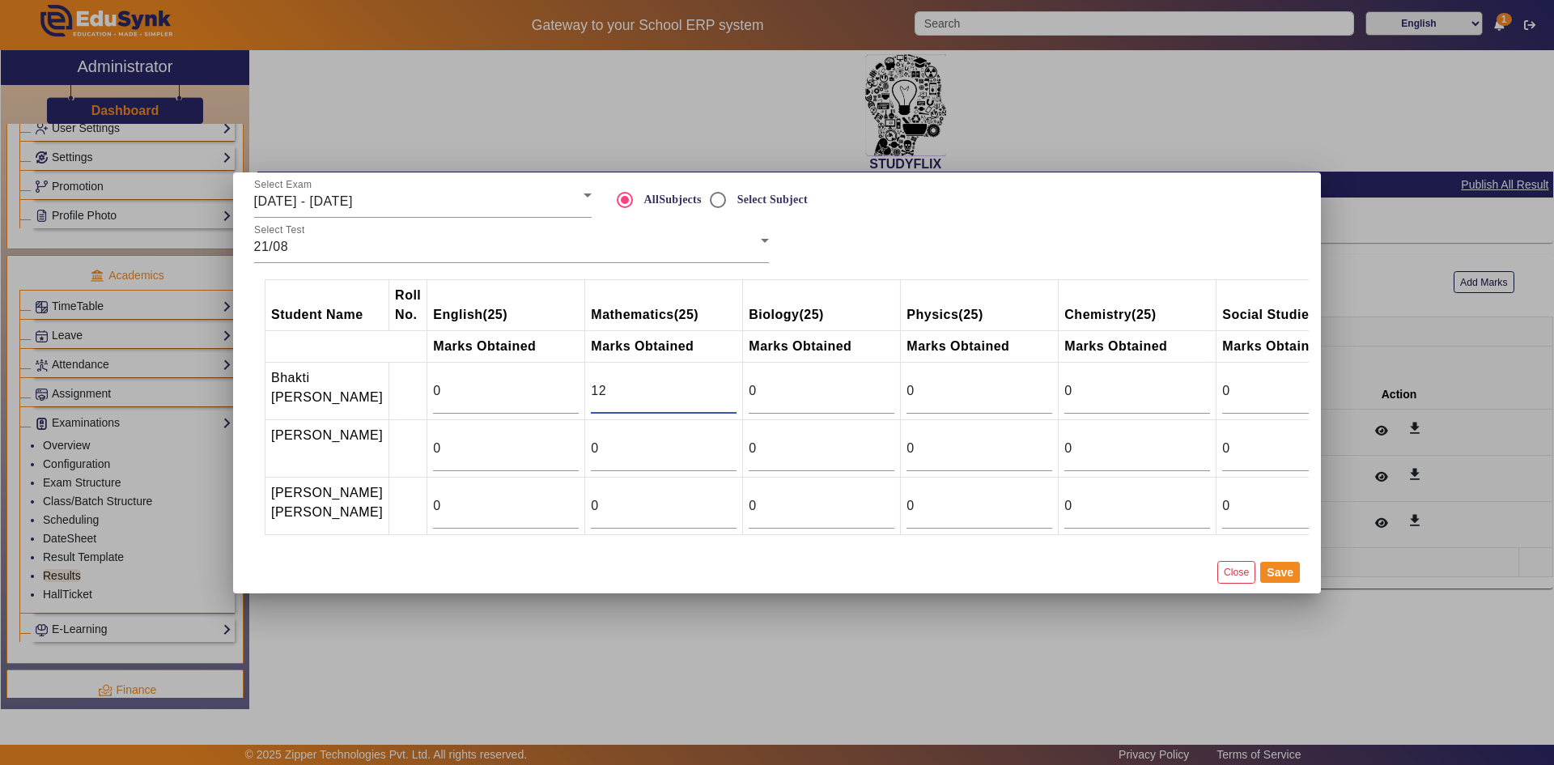
click at [690, 381] on input "12" at bounding box center [664, 390] width 146 height 19
click at [690, 381] on input "13" at bounding box center [664, 390] width 146 height 19
click at [690, 381] on input "14" at bounding box center [664, 390] width 146 height 19
click at [690, 381] on input "15" at bounding box center [664, 390] width 146 height 19
click at [690, 381] on input "16" at bounding box center [664, 390] width 146 height 19
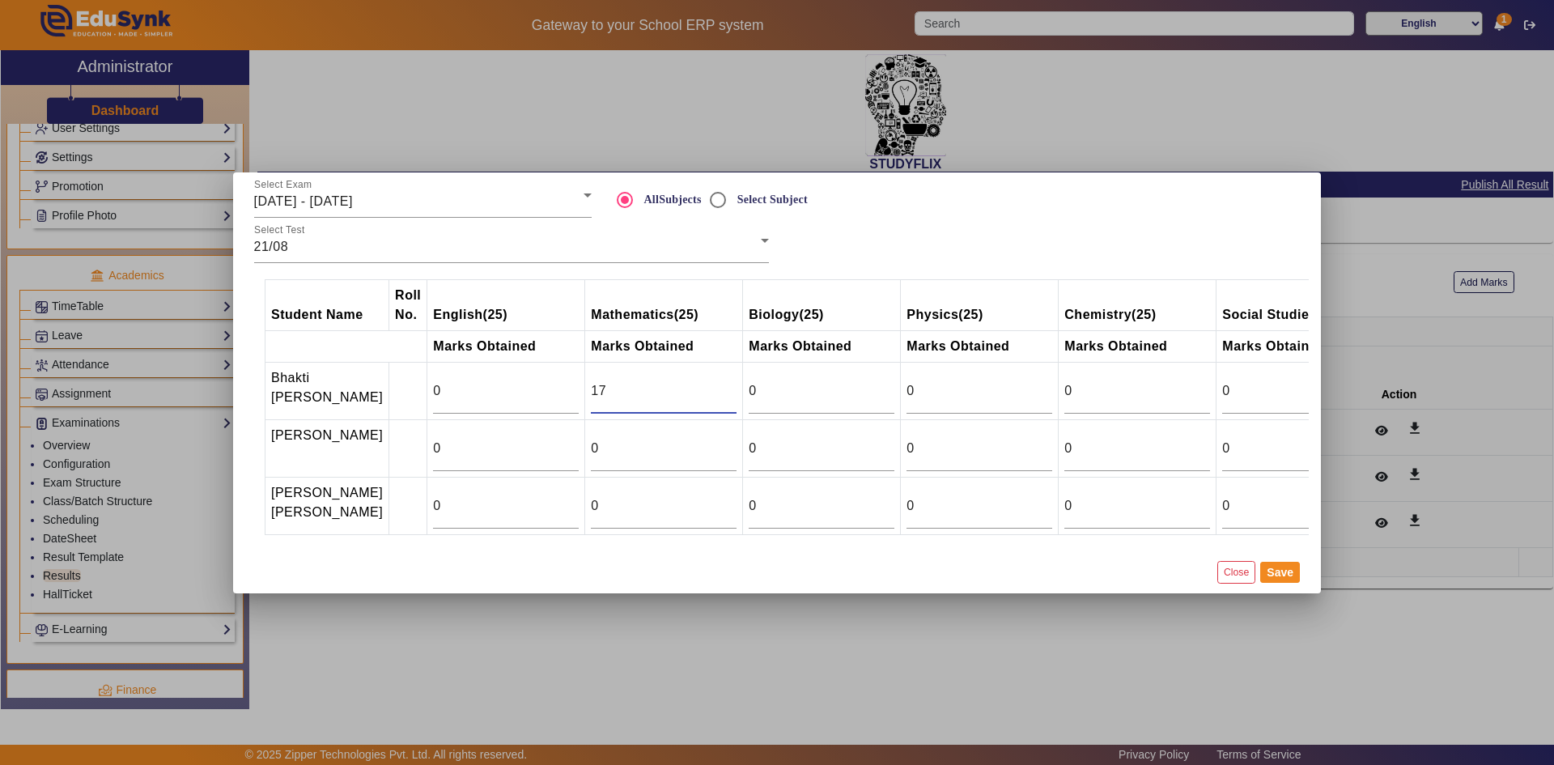
type input "17"
click at [690, 381] on input "17" at bounding box center [664, 390] width 146 height 19
click at [690, 439] on input "6" at bounding box center [664, 448] width 146 height 19
click at [690, 439] on input "7" at bounding box center [664, 448] width 146 height 19
click at [690, 439] on input "8" at bounding box center [664, 448] width 146 height 19
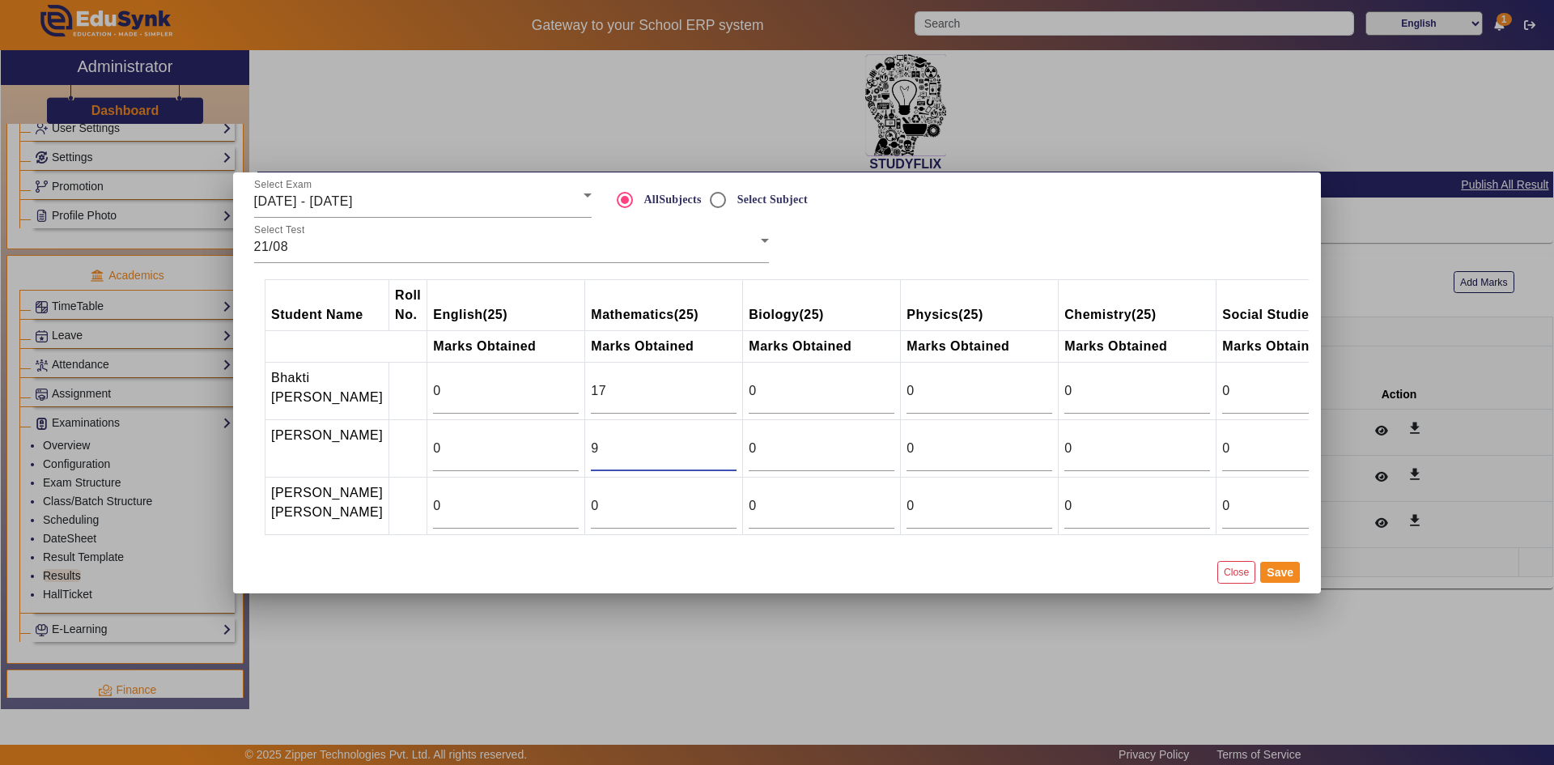
click at [690, 439] on input "9" at bounding box center [664, 448] width 146 height 19
type input "10"
click at [690, 439] on input "10" at bounding box center [664, 448] width 146 height 19
click at [620, 503] on input "0" at bounding box center [664, 505] width 146 height 19
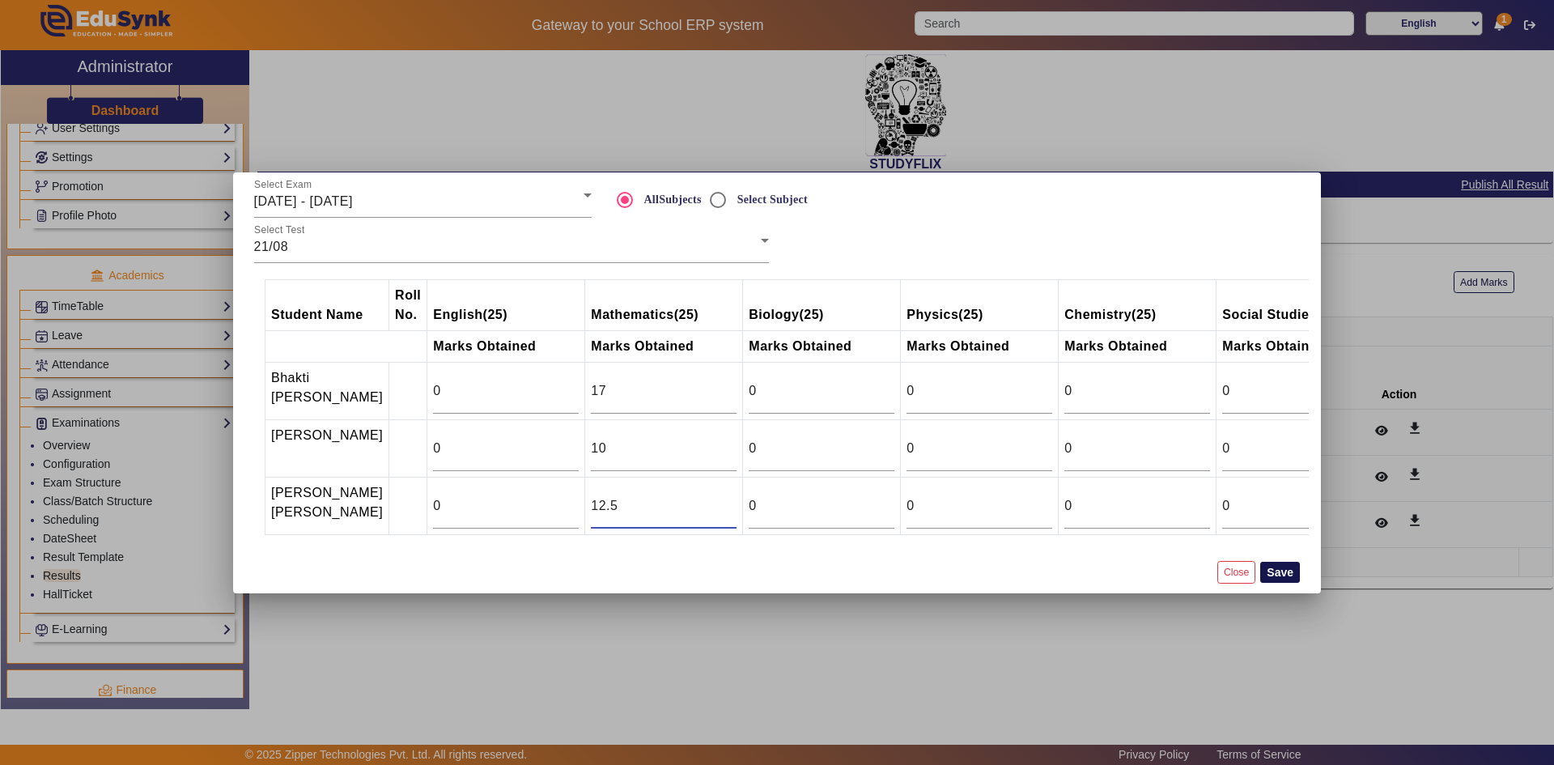
type input "12.5"
click at [1287, 583] on button "Save" at bounding box center [1280, 572] width 40 height 21
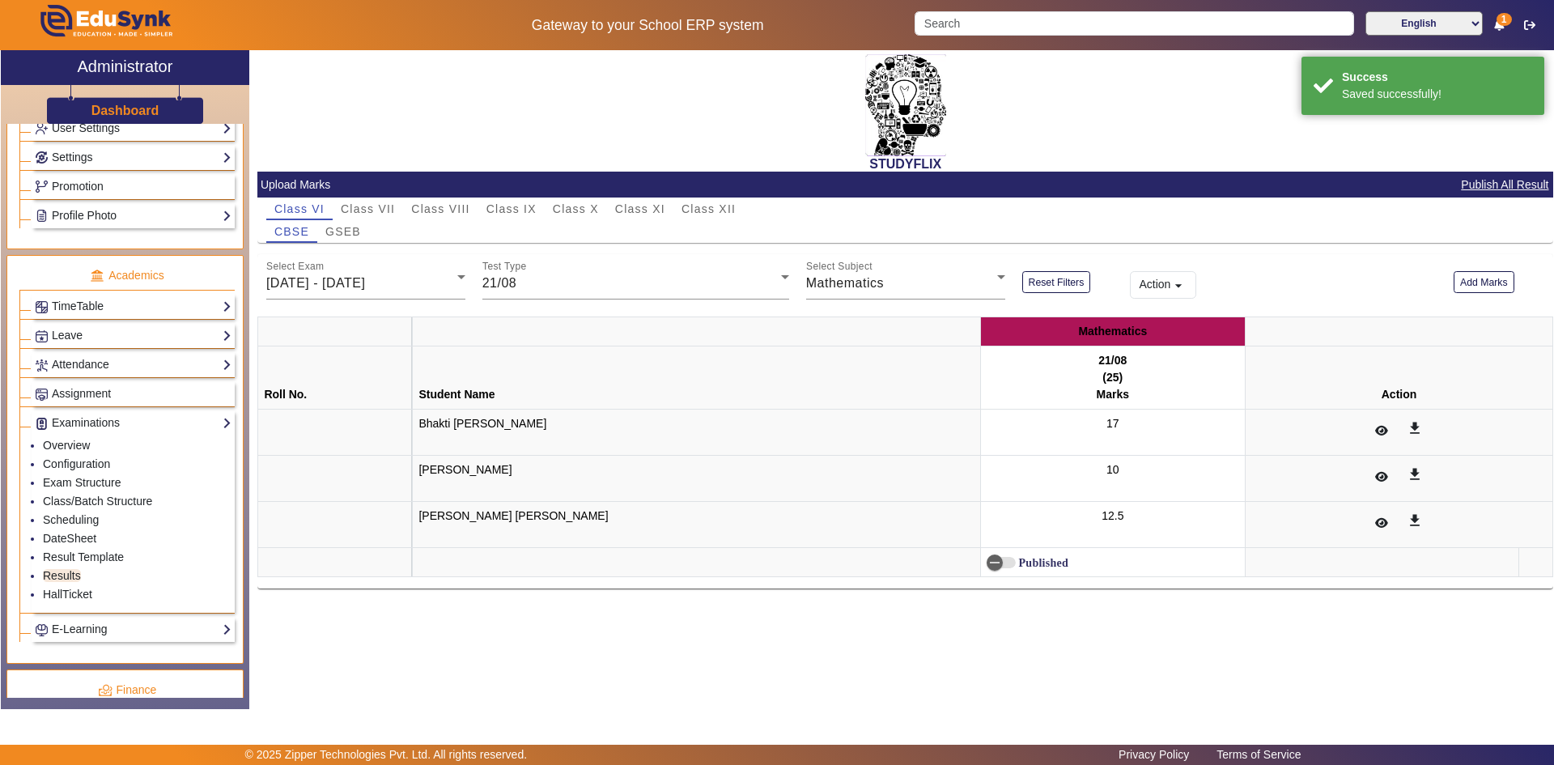
click at [1015, 559] on label "Published" at bounding box center [1041, 563] width 53 height 14
click at [986, 559] on button "Published" at bounding box center [1000, 562] width 29 height 11
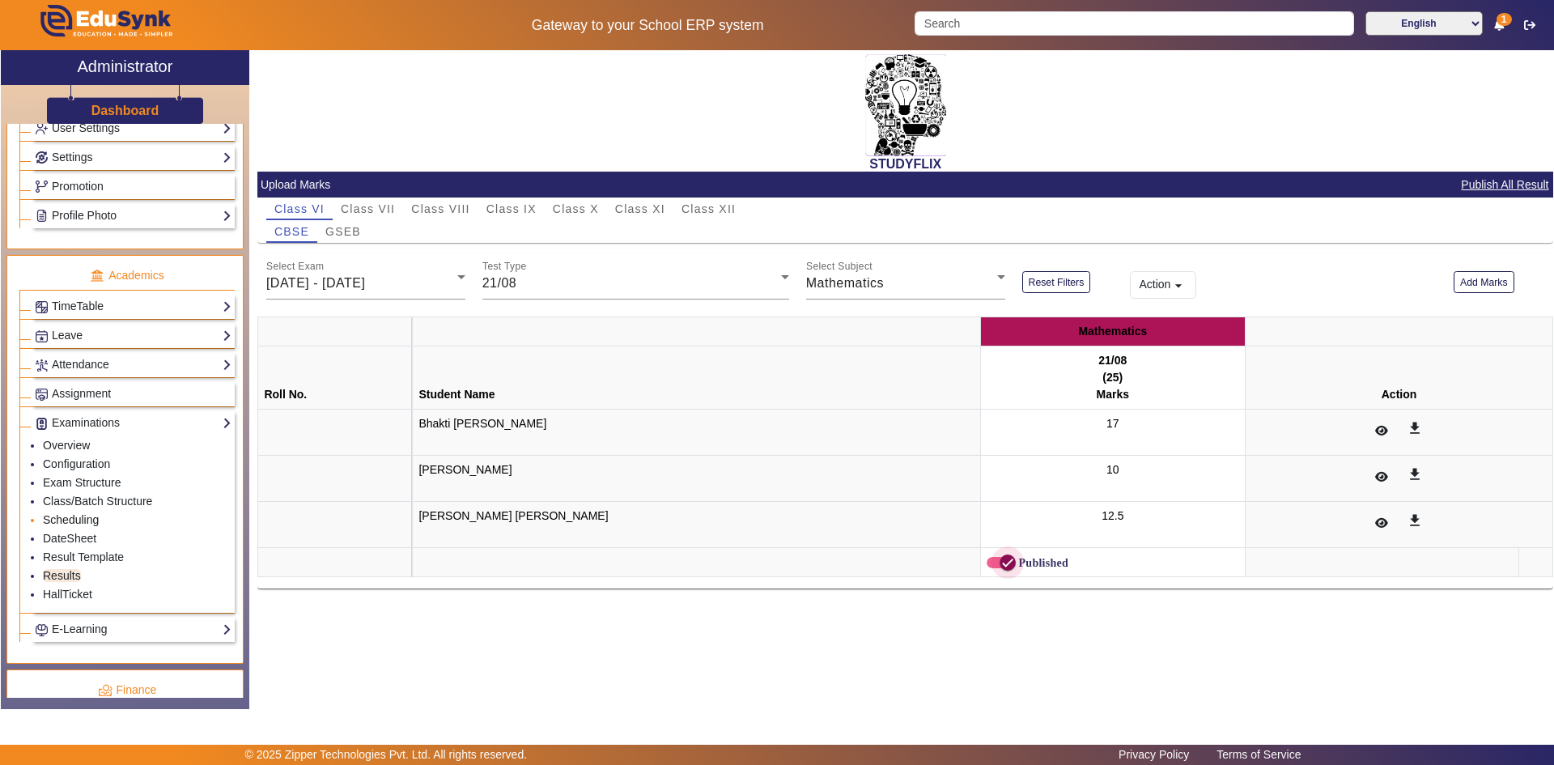
scroll to position [647, 0]
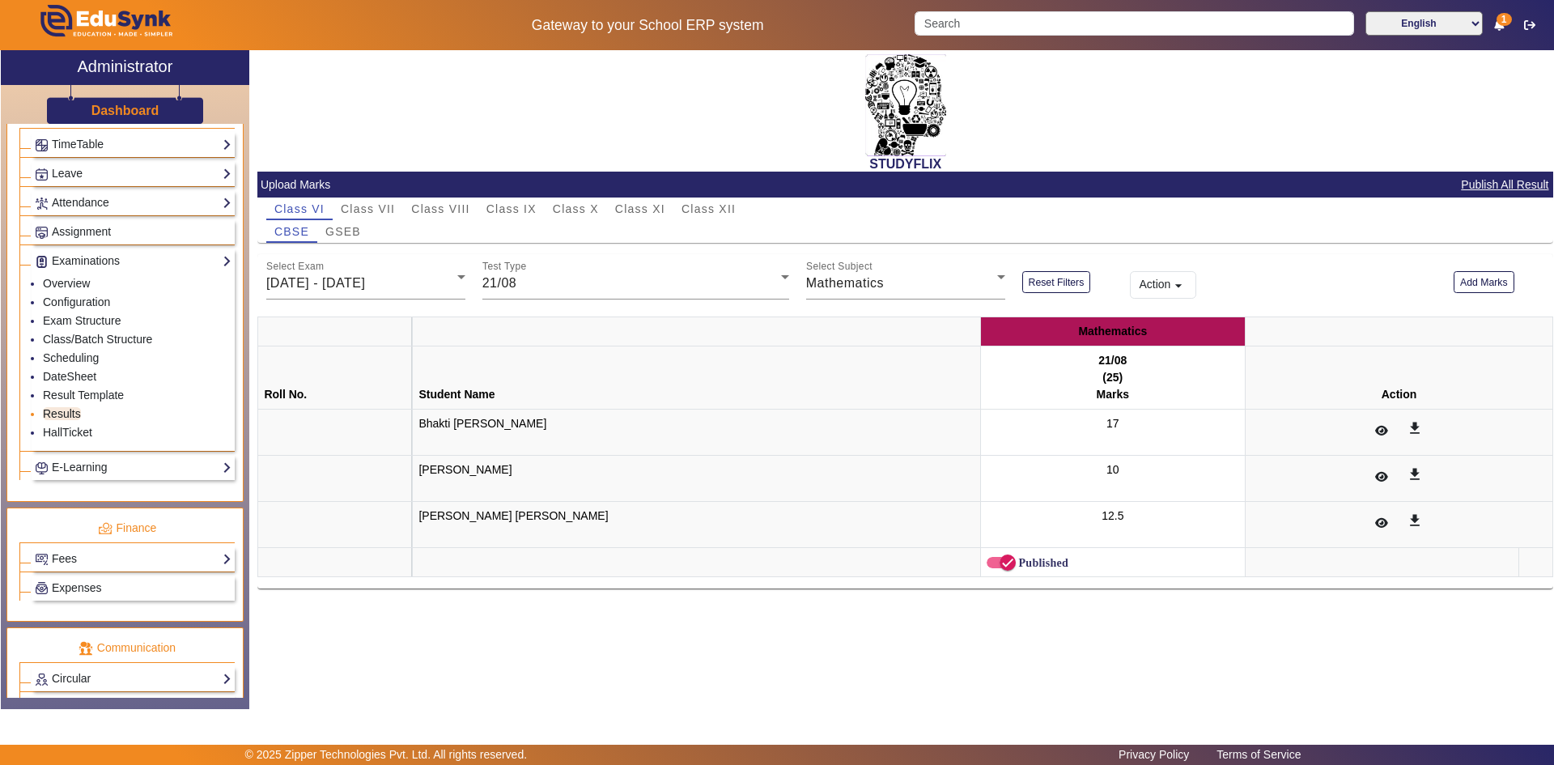
click at [66, 414] on link "Results" at bounding box center [62, 413] width 38 height 13
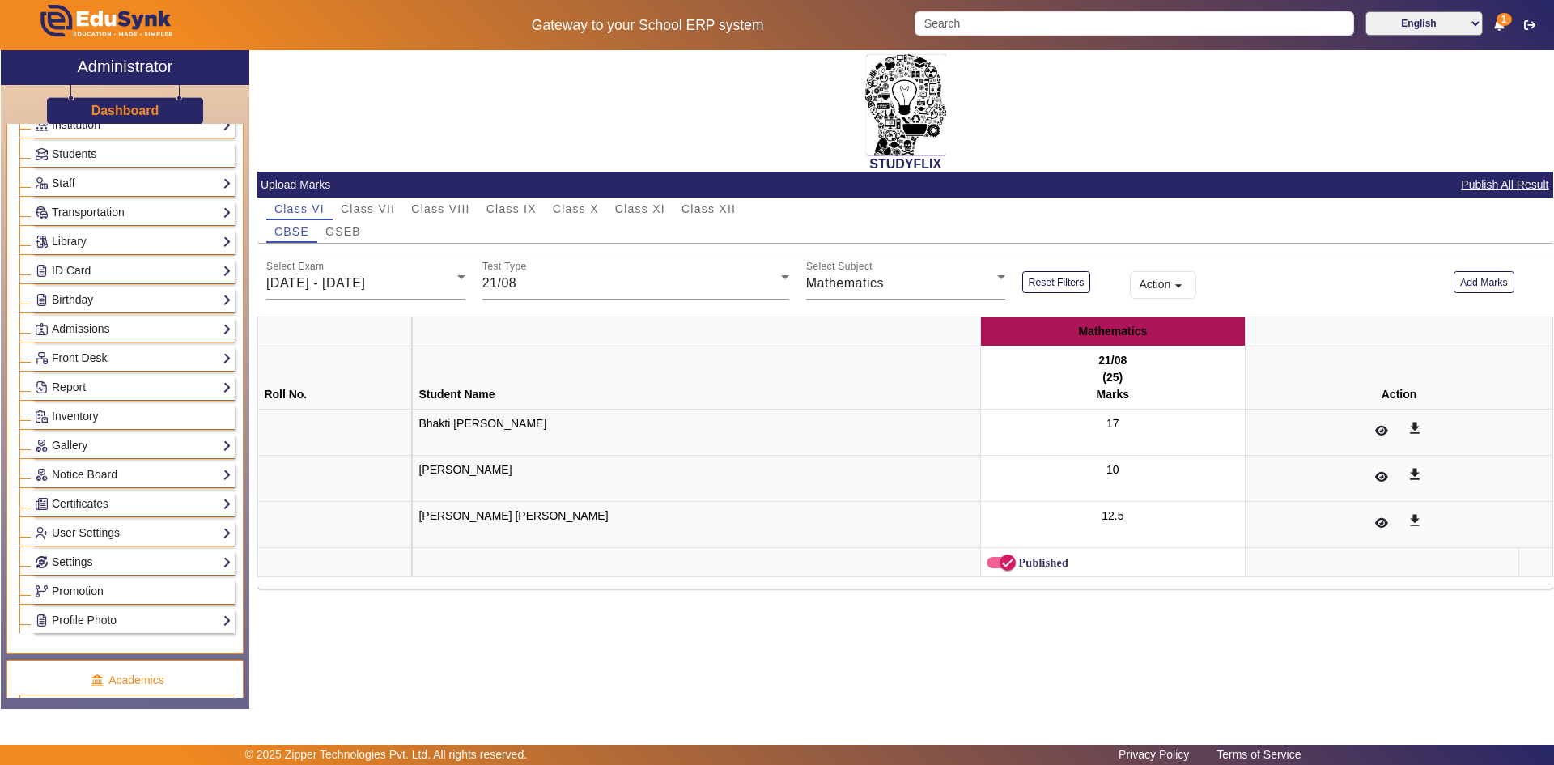
scroll to position [0, 0]
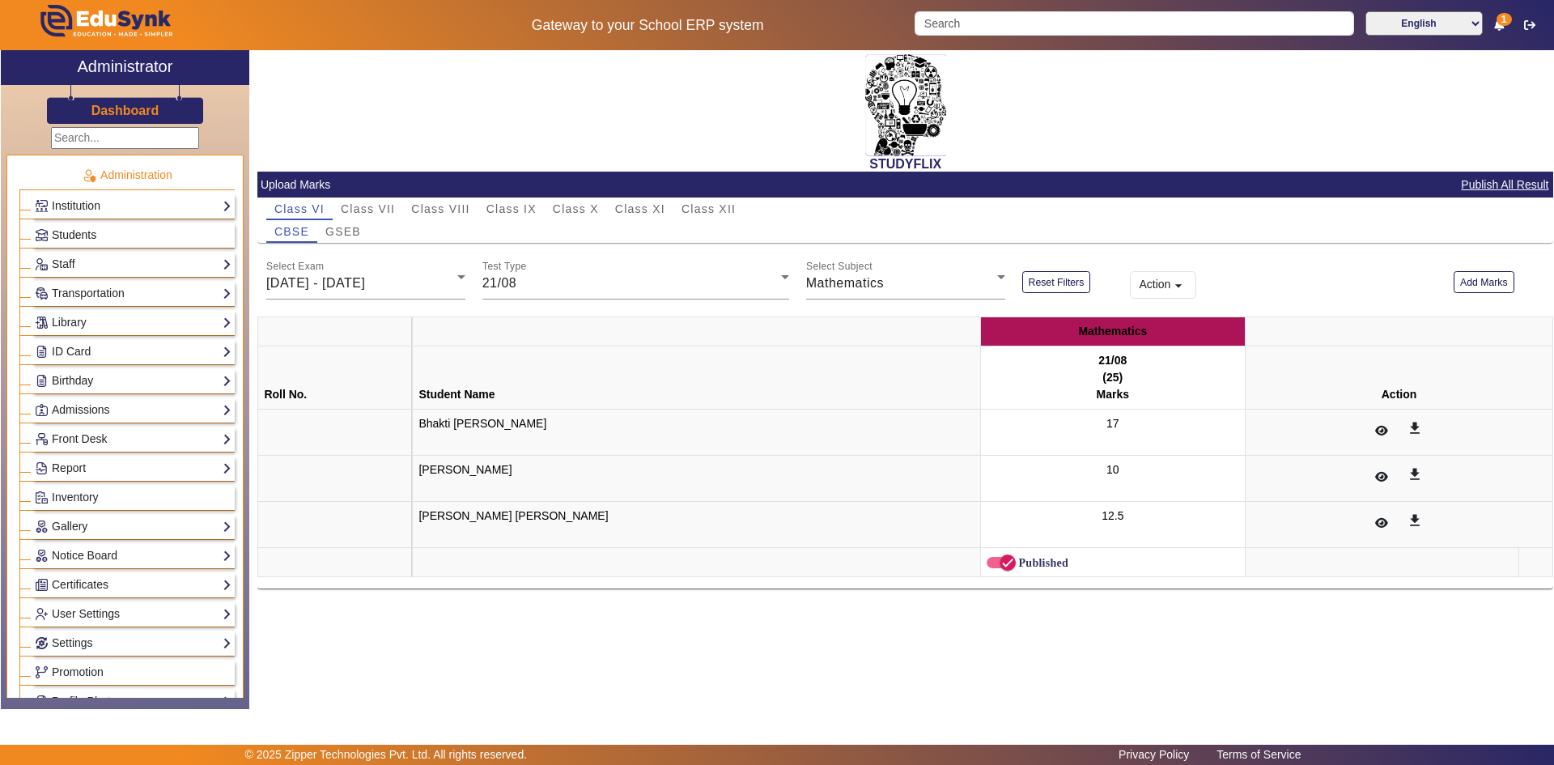
click at [76, 236] on span "Students" at bounding box center [74, 234] width 45 height 13
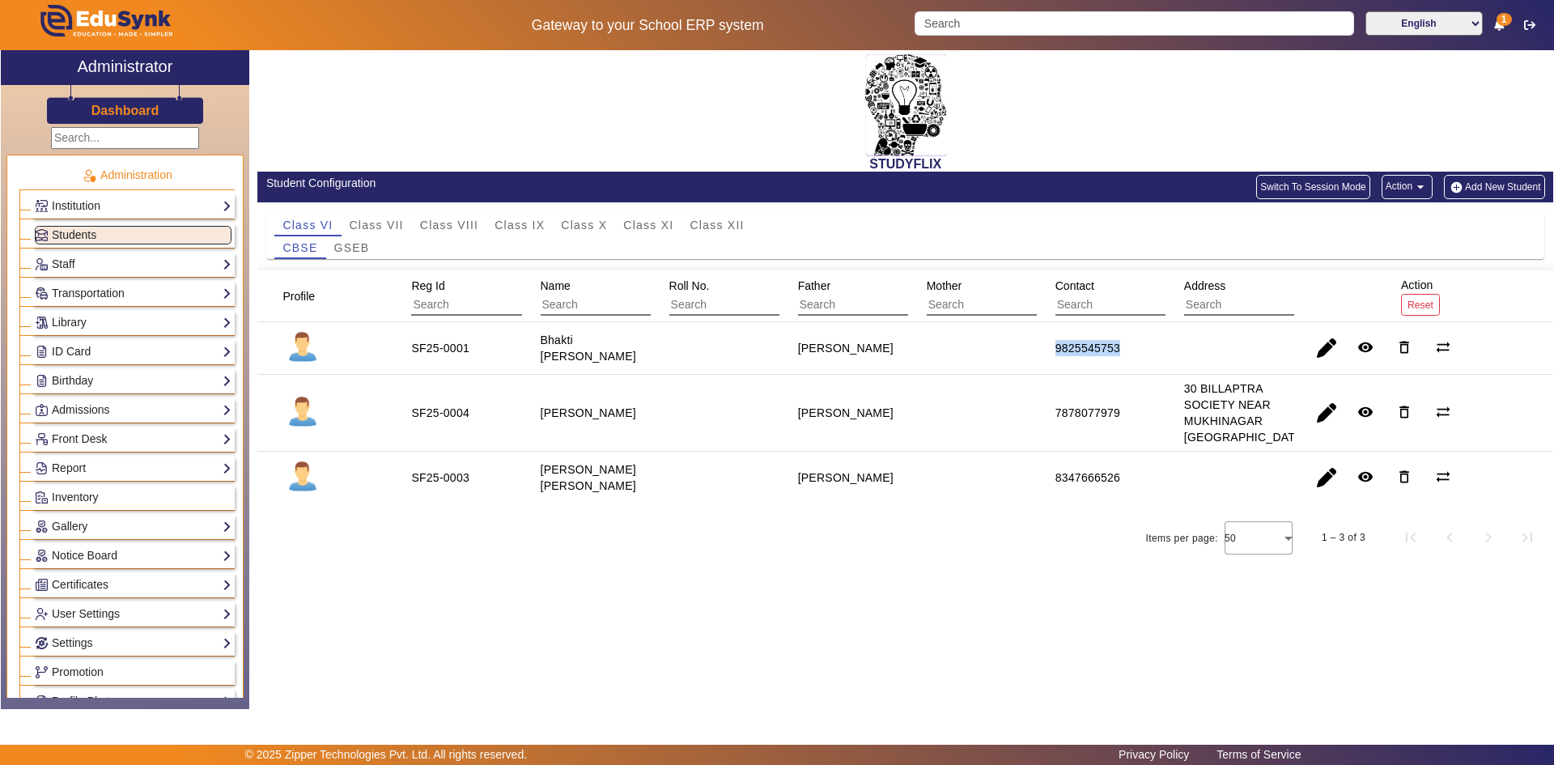
drag, startPoint x: 1041, startPoint y: 349, endPoint x: 1132, endPoint y: 337, distance: 92.1
click at [1132, 337] on mat-row "SF25-0001 Bhakti Sandeep Khirodkar Mr. Khirodkar 9825545753 remove_red_eye dele…" at bounding box center [904, 348] width 1295 height 53
click at [357, 244] on span "GSEB" at bounding box center [352, 247] width 36 height 11
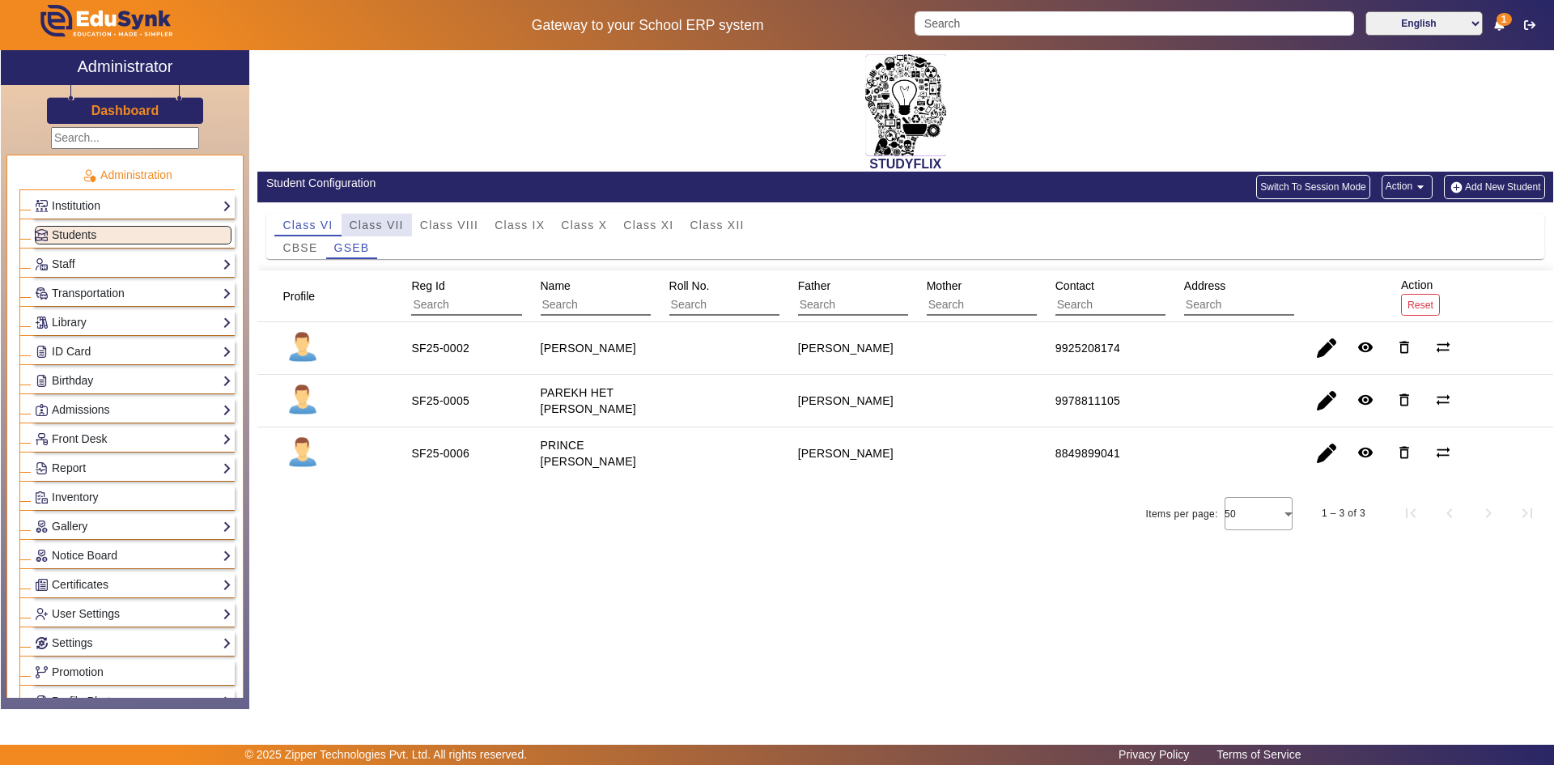
click at [367, 221] on span "Class VII" at bounding box center [377, 224] width 54 height 11
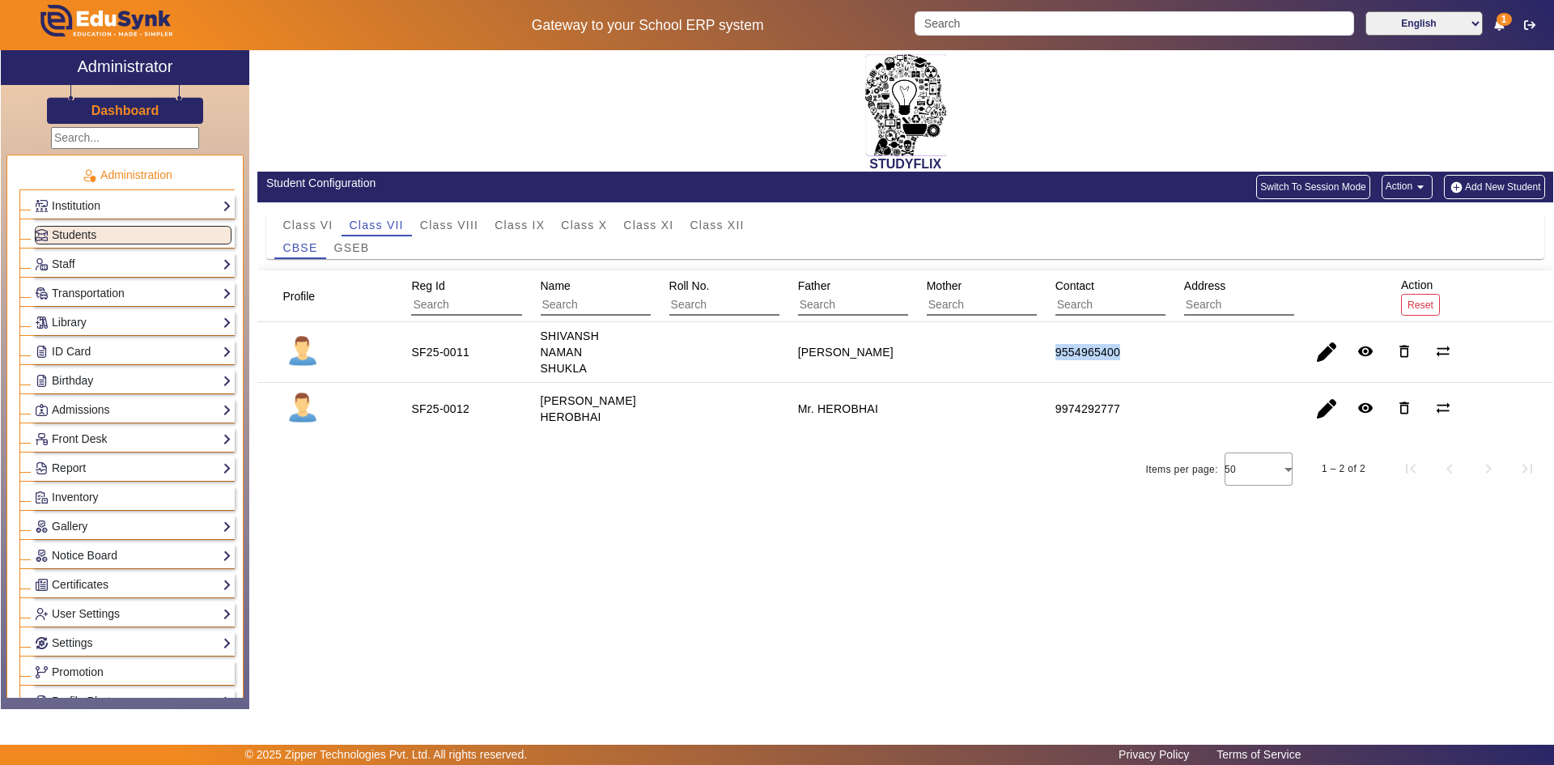
drag, startPoint x: 1074, startPoint y: 355, endPoint x: 1159, endPoint y: 356, distance: 85.0
click at [1159, 356] on mat-row "SF25-0011 SHIVANSH NAMAN SHUKLA Mr. SHUKLA 9554965400 remove_red_eye delete_out…" at bounding box center [904, 352] width 1295 height 61
click at [663, 216] on span "Class XI" at bounding box center [648, 225] width 50 height 23
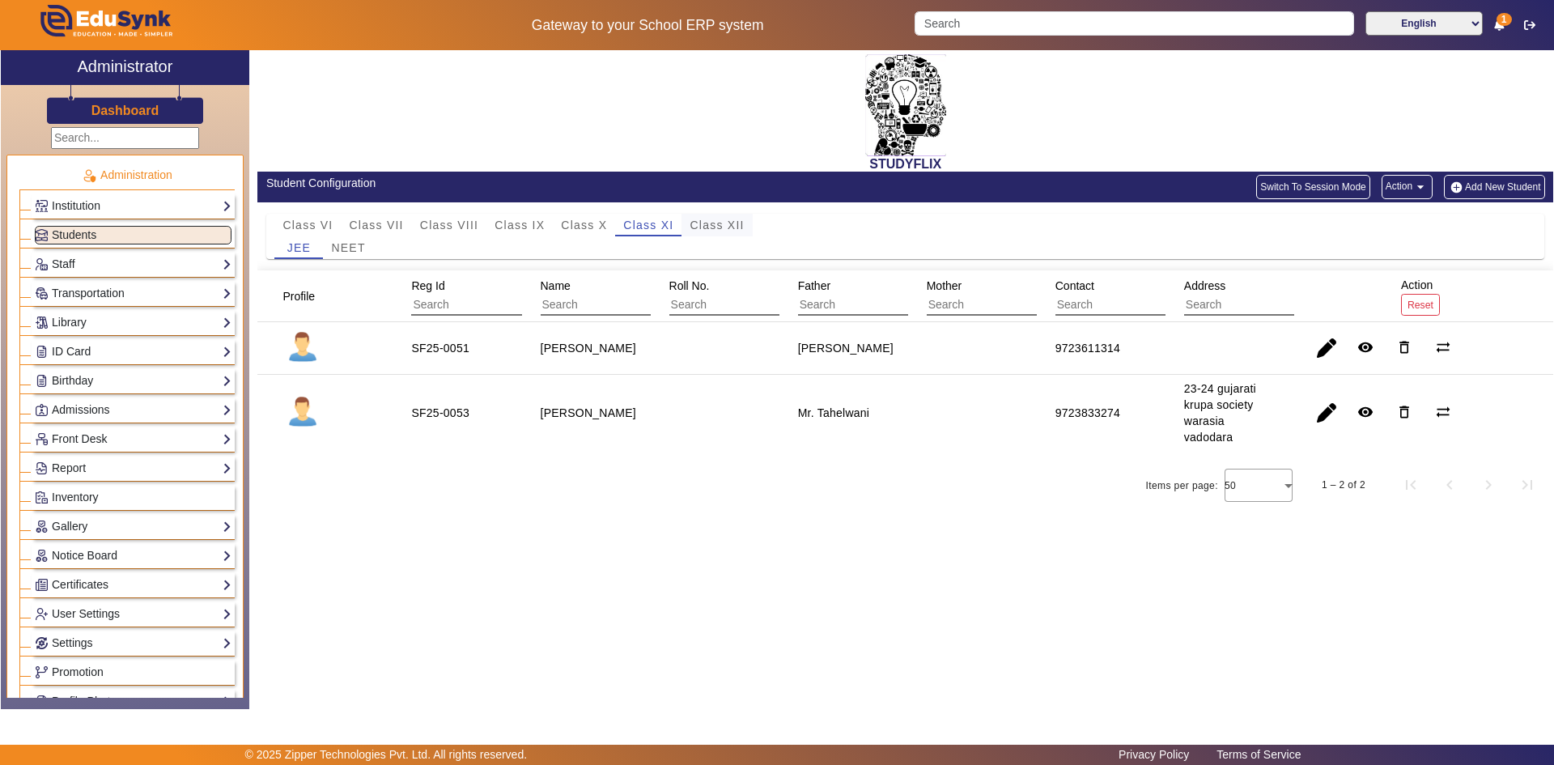
click at [727, 219] on span "Class XII" at bounding box center [716, 224] width 54 height 11
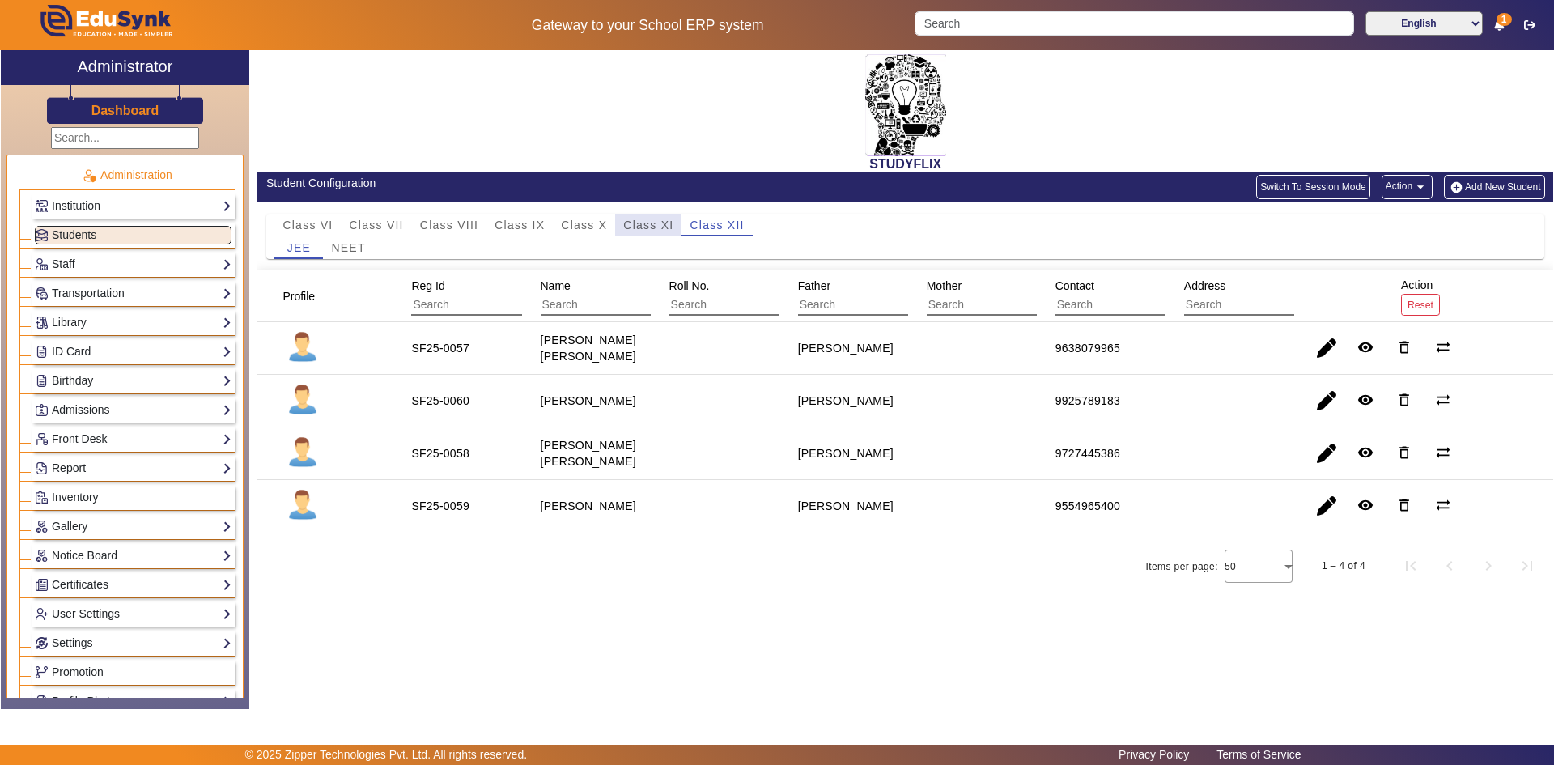
click at [654, 230] on span "Class XI" at bounding box center [648, 224] width 50 height 11
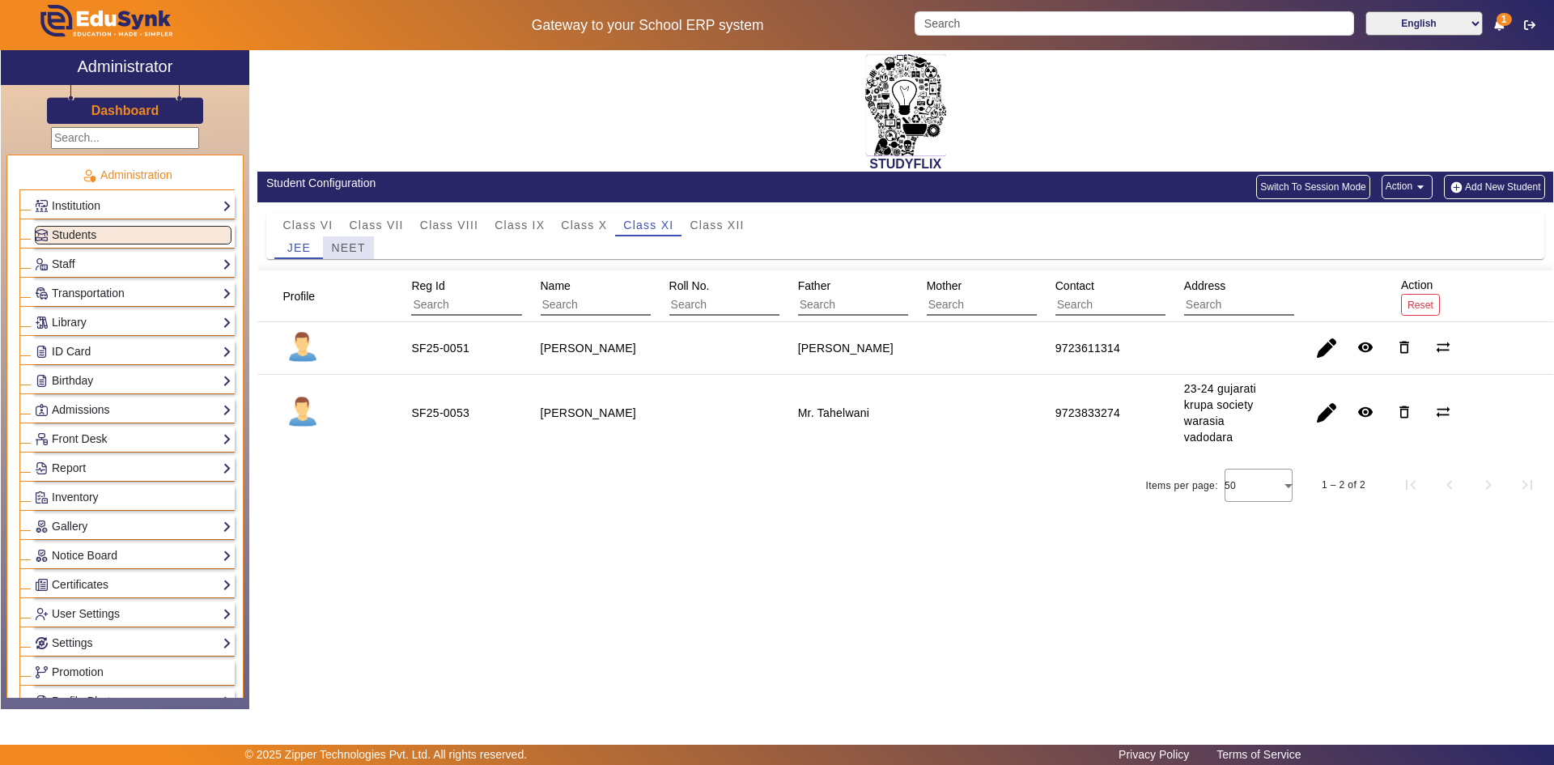
click at [362, 244] on span "NEET" at bounding box center [348, 247] width 34 height 11
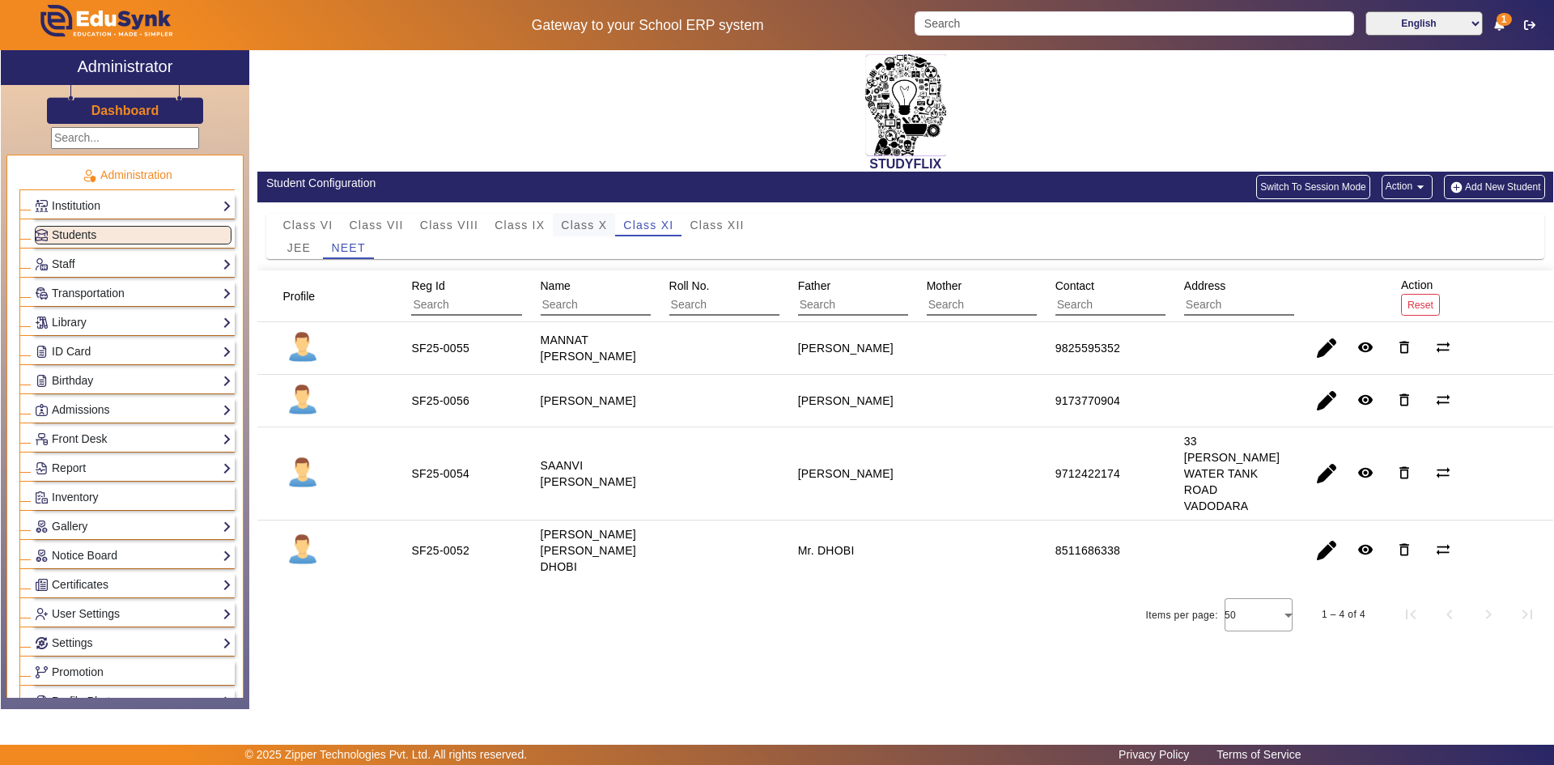
click at [595, 230] on span "Class X" at bounding box center [584, 224] width 46 height 11
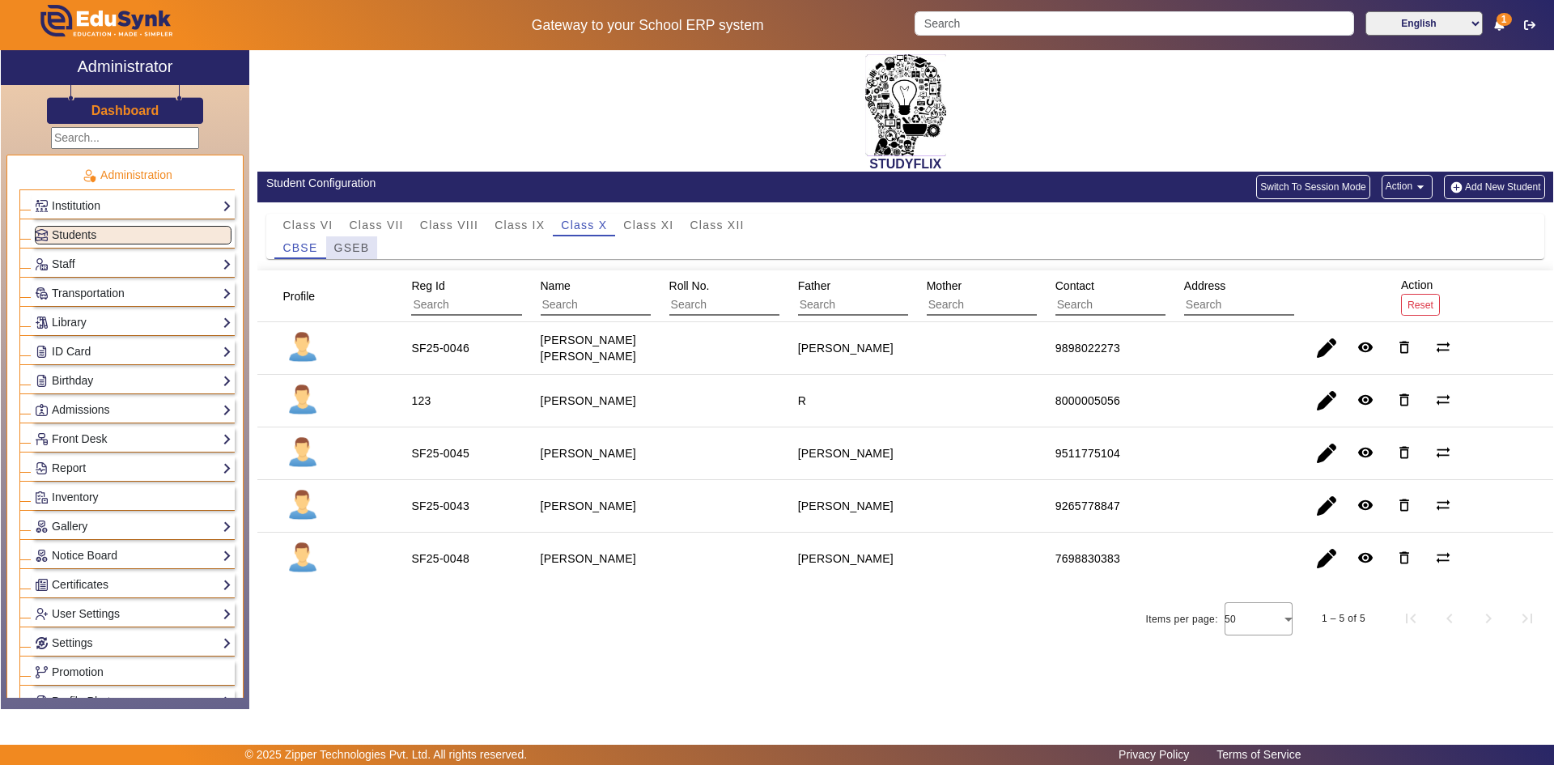
click at [361, 249] on span "GSEB" at bounding box center [352, 247] width 36 height 11
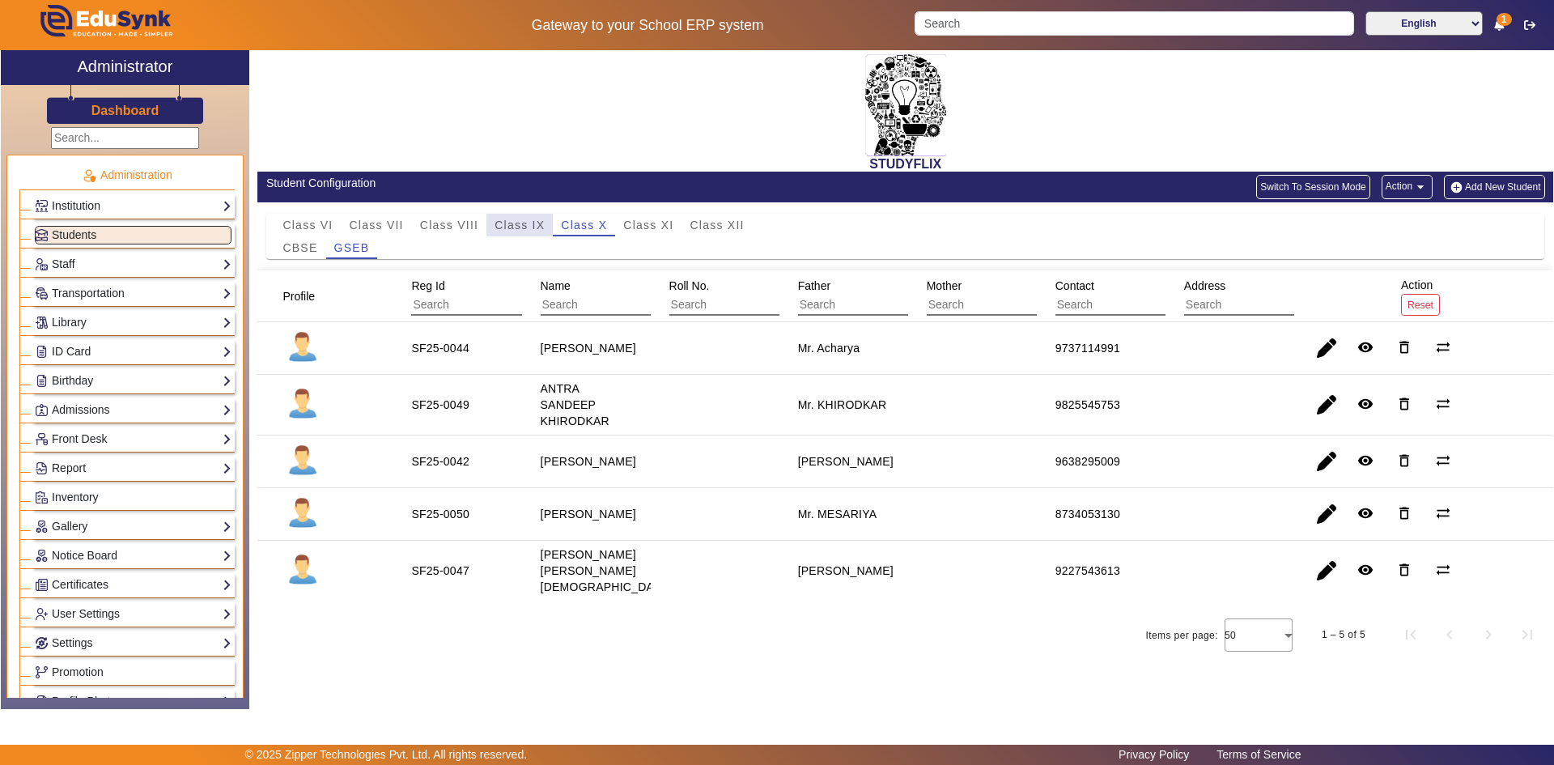
click at [530, 229] on span "Class IX" at bounding box center [519, 224] width 50 height 11
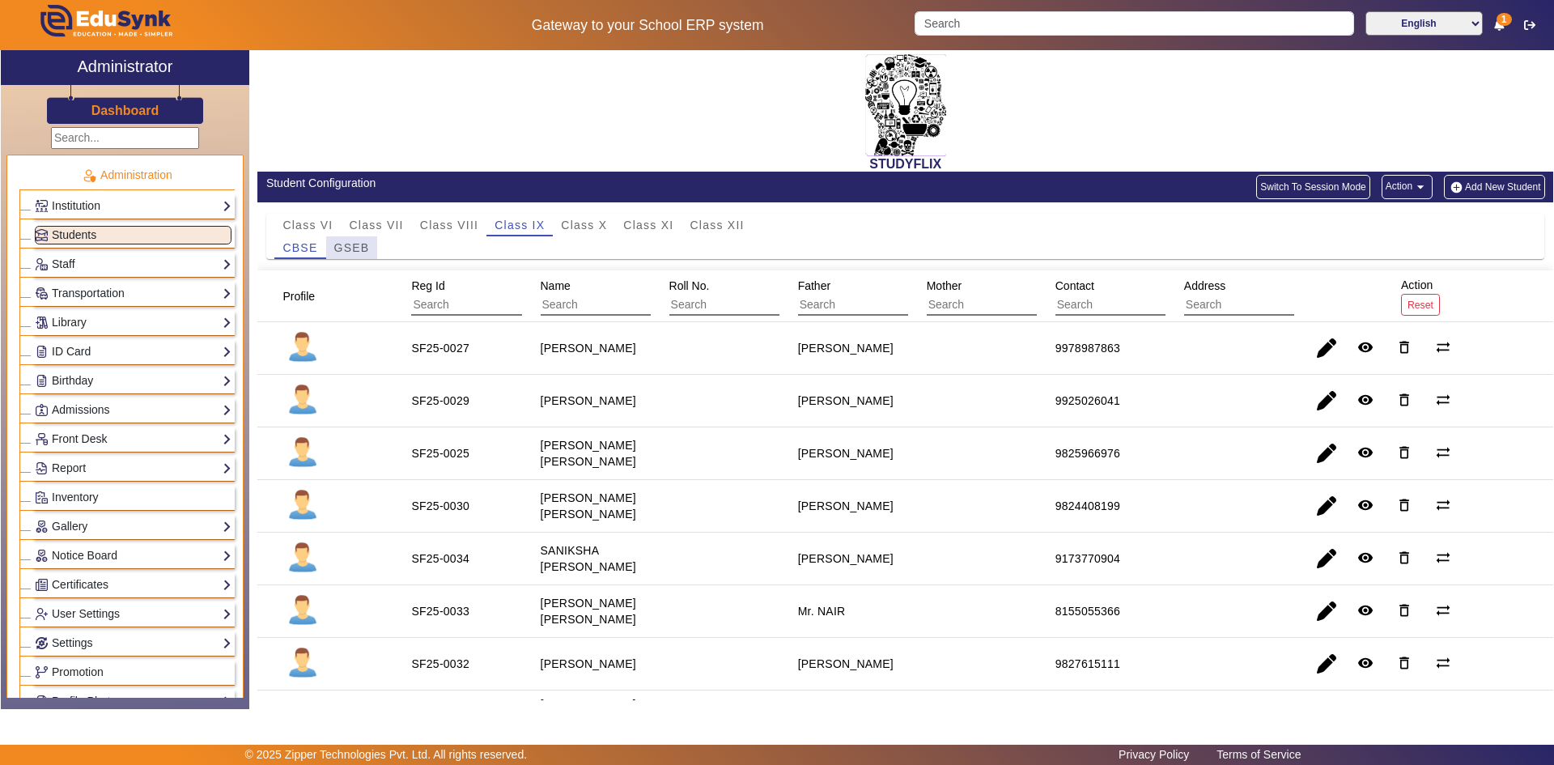
click at [356, 242] on span "GSEB" at bounding box center [352, 247] width 36 height 11
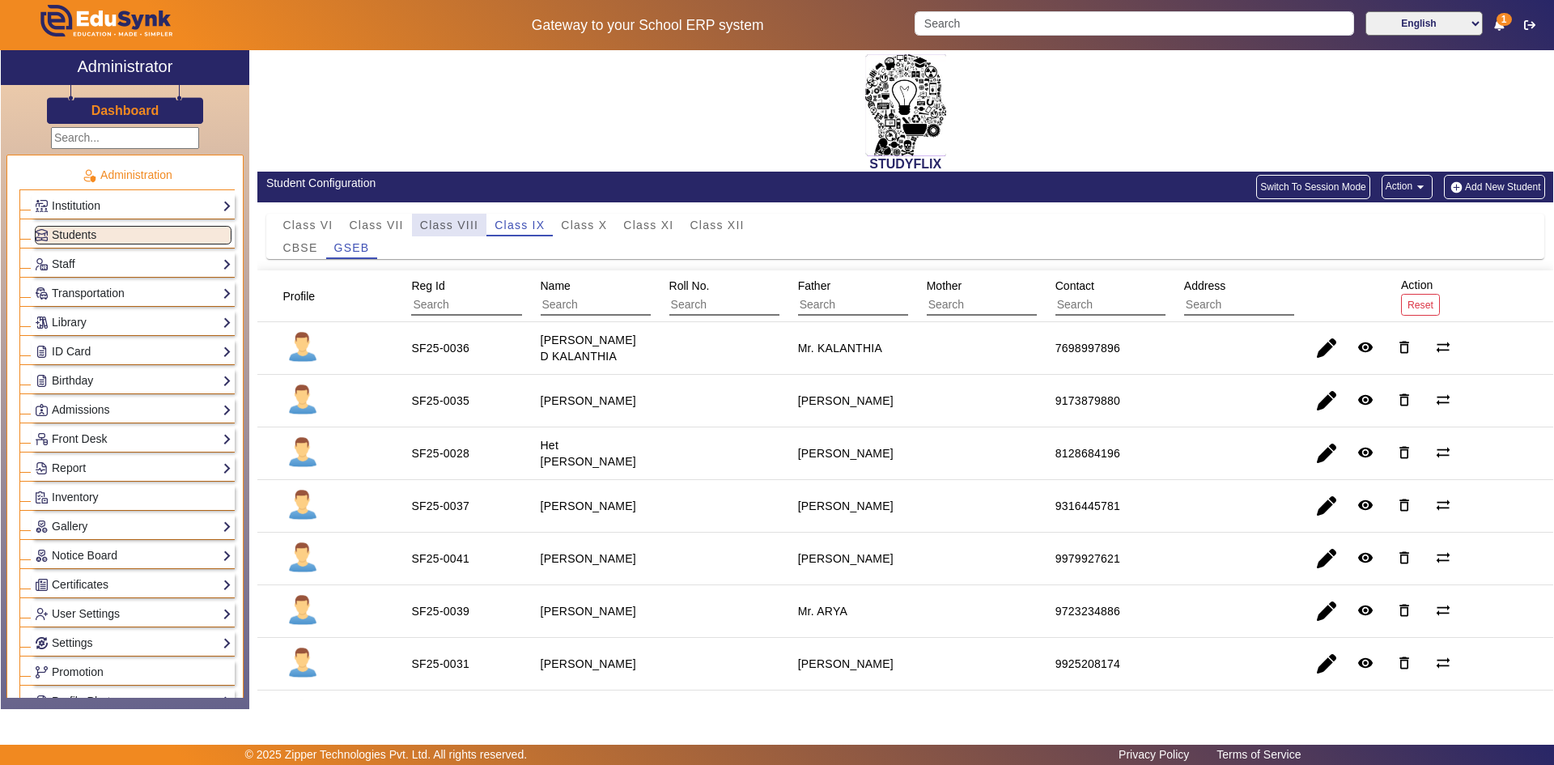
click at [456, 228] on span "Class VIII" at bounding box center [449, 224] width 58 height 11
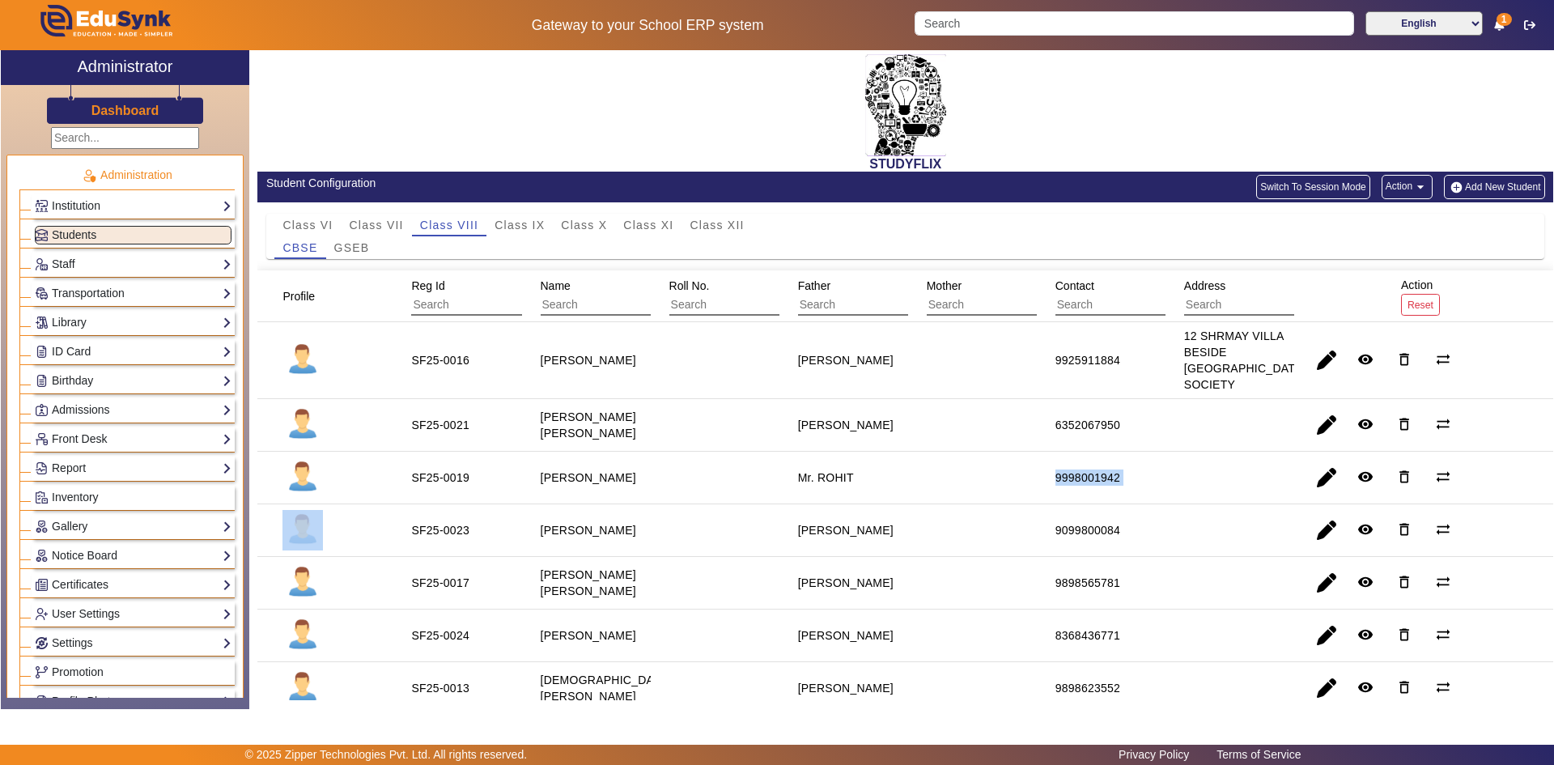
drag, startPoint x: 1037, startPoint y: 491, endPoint x: 1196, endPoint y: 490, distance: 159.4
click at [1196, 490] on mat-row "SF25-0019 JINESH P ROHIT Mr. ROHIT 9998001942 remove_red_eye delete_outline syn…" at bounding box center [904, 478] width 1295 height 53
click at [1155, 485] on mat-cell "9998001942" at bounding box center [1101, 478] width 129 height 53
